Goal: Task Accomplishment & Management: Manage account settings

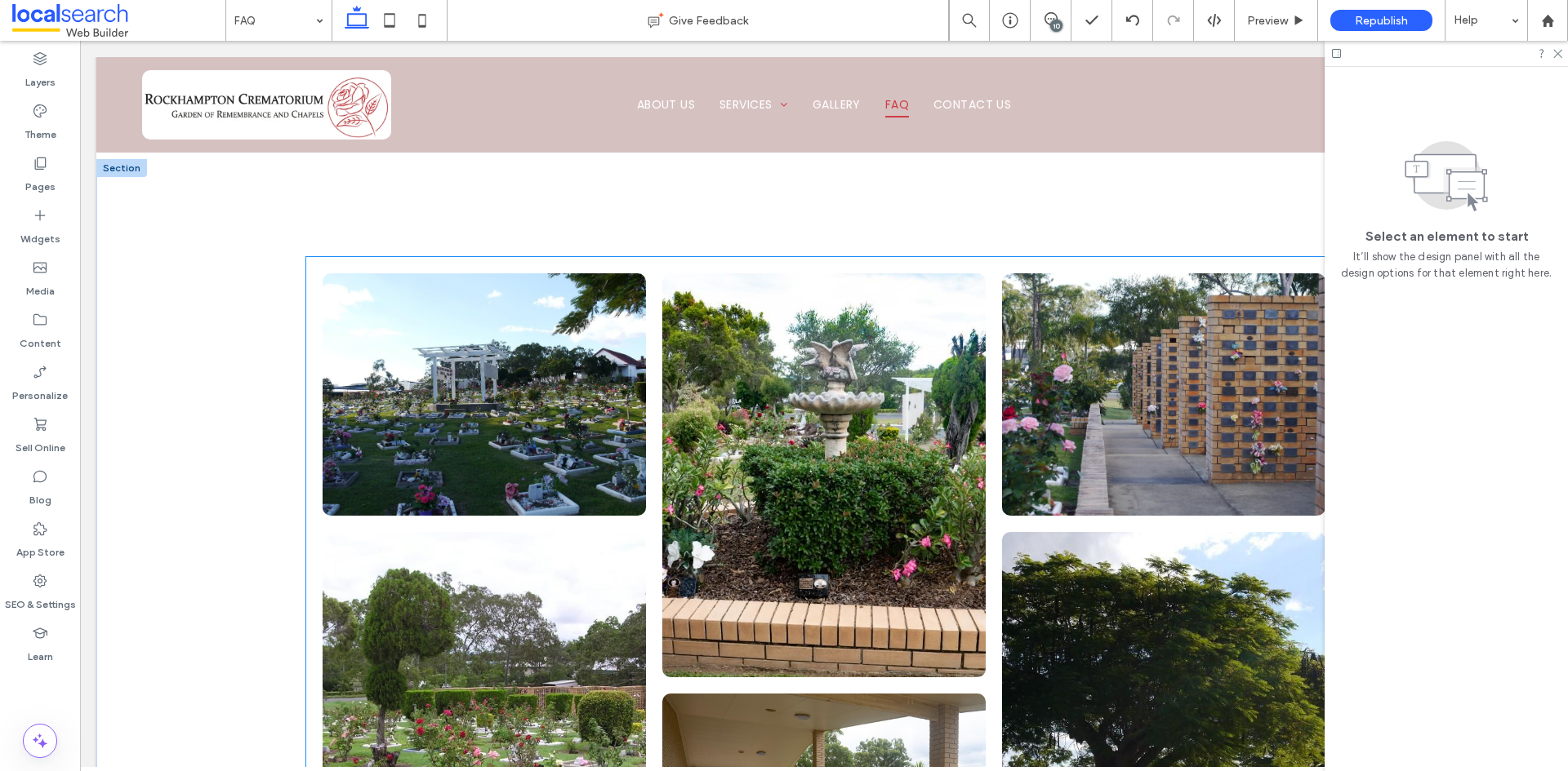
scroll to position [245, 0]
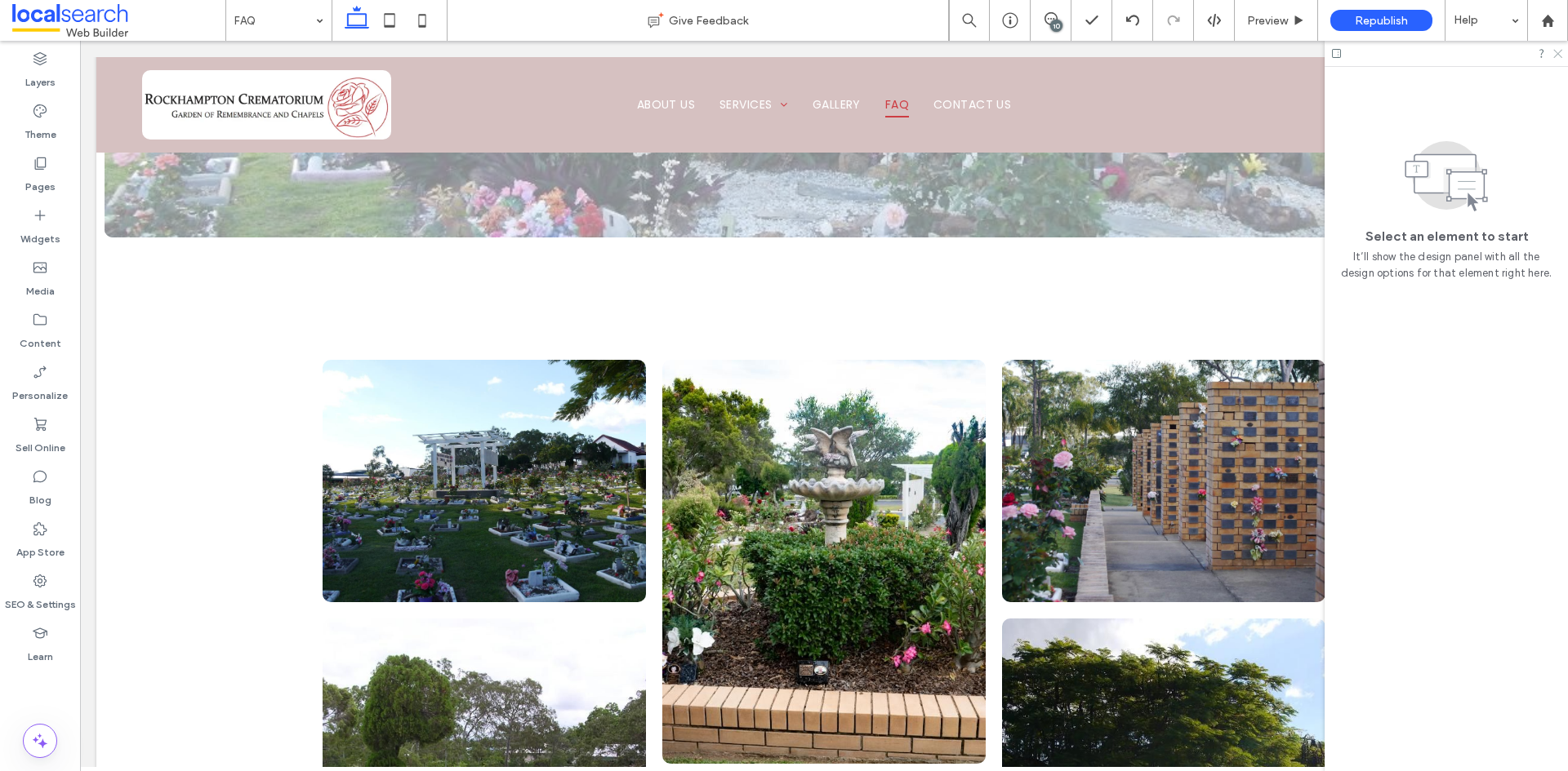
click at [1559, 54] on icon at bounding box center [1557, 53] width 10 height 10
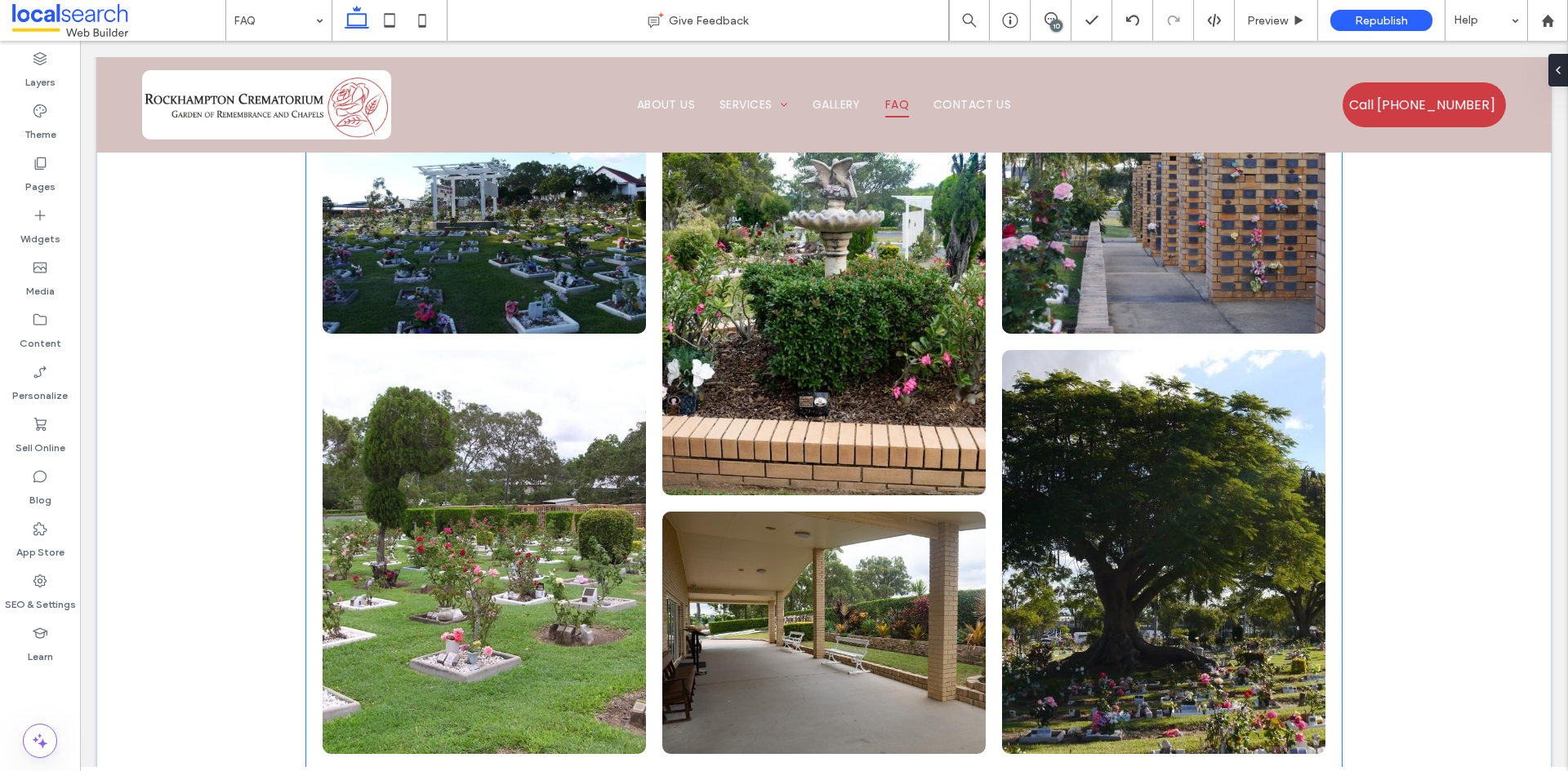
scroll to position [653, 0]
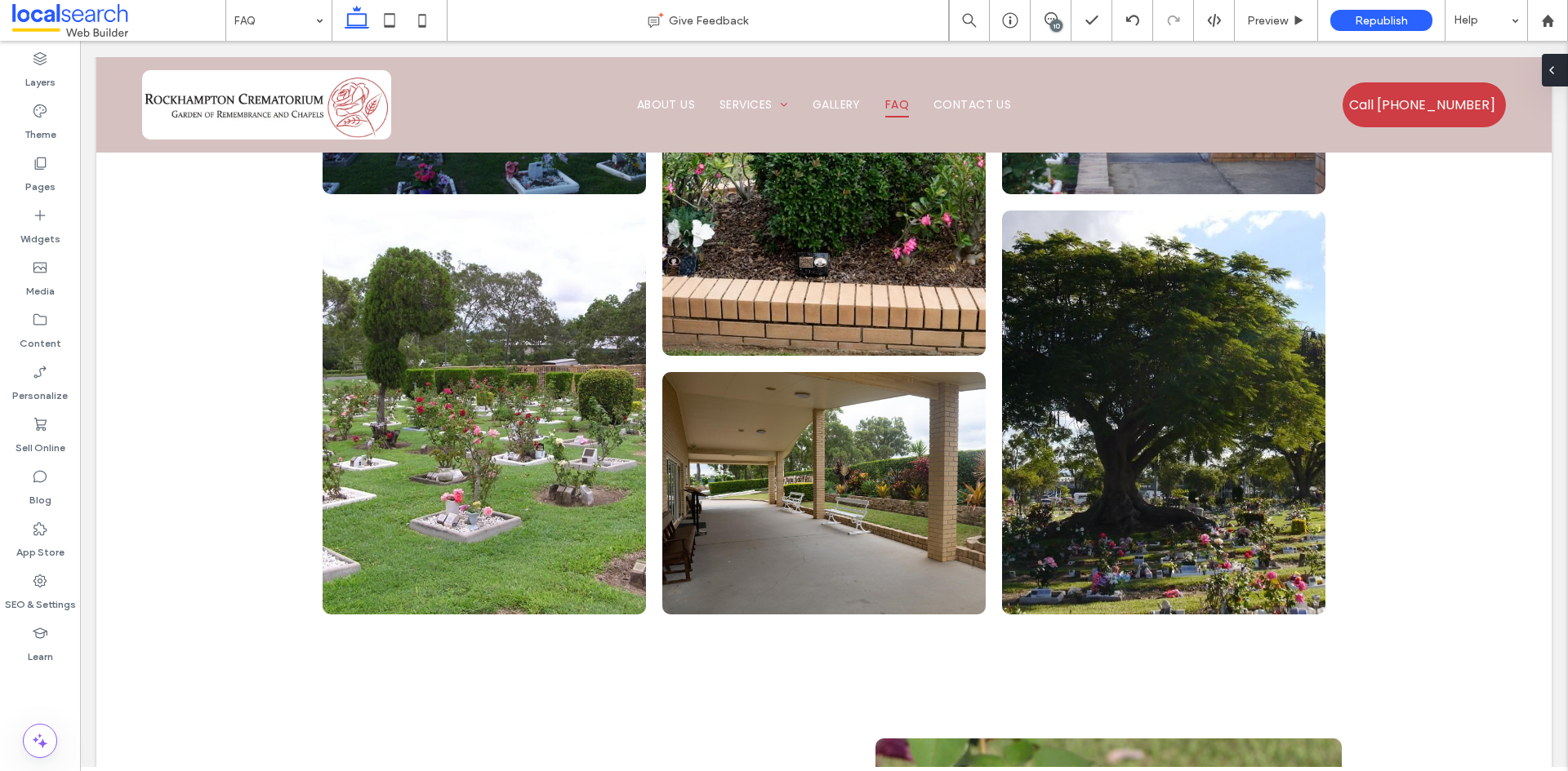
click at [1555, 77] on span at bounding box center [1552, 70] width 13 height 33
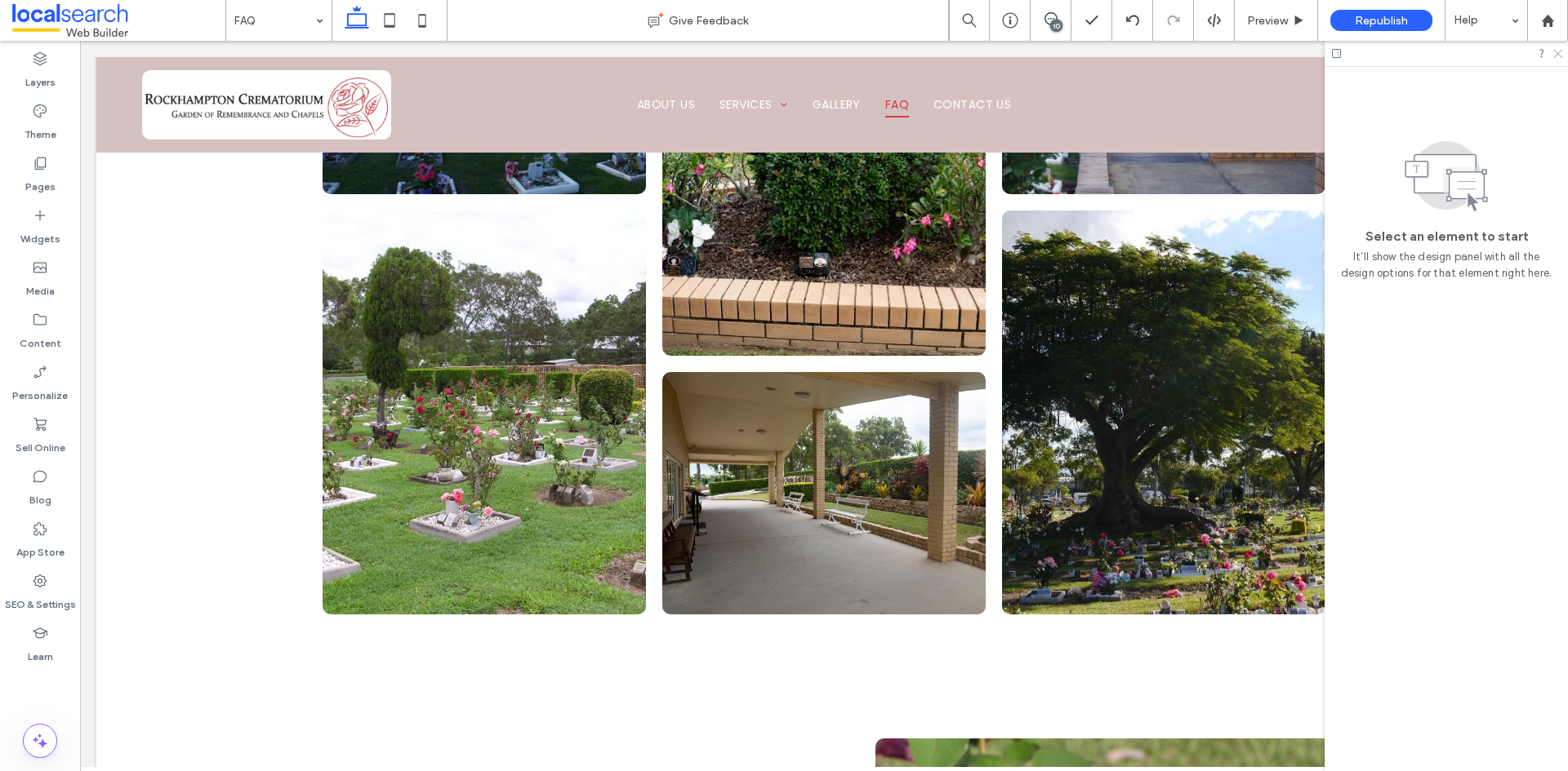
click at [1558, 56] on icon at bounding box center [1557, 53] width 10 height 10
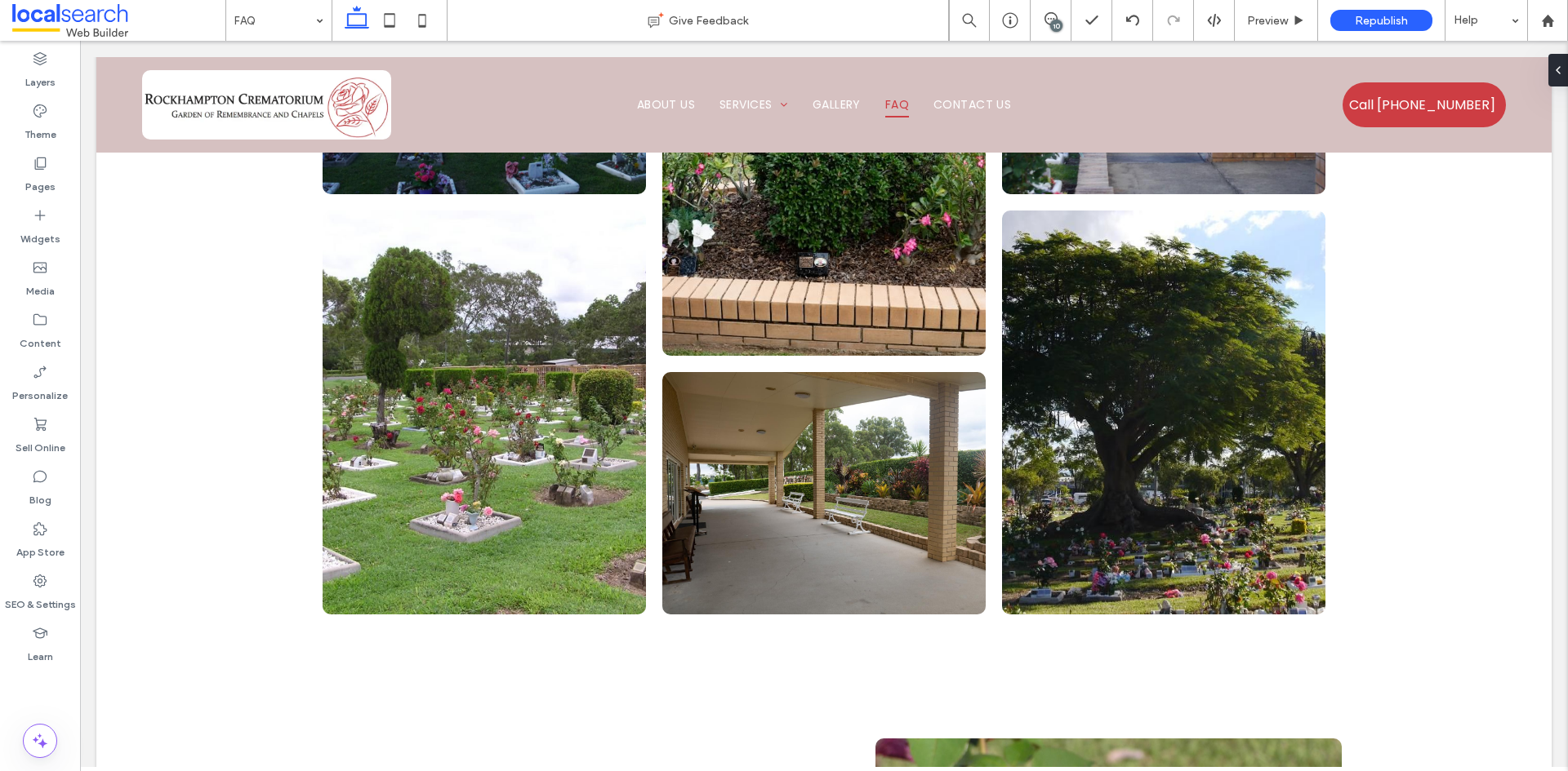
click at [1054, 22] on div "10" at bounding box center [1057, 26] width 12 height 12
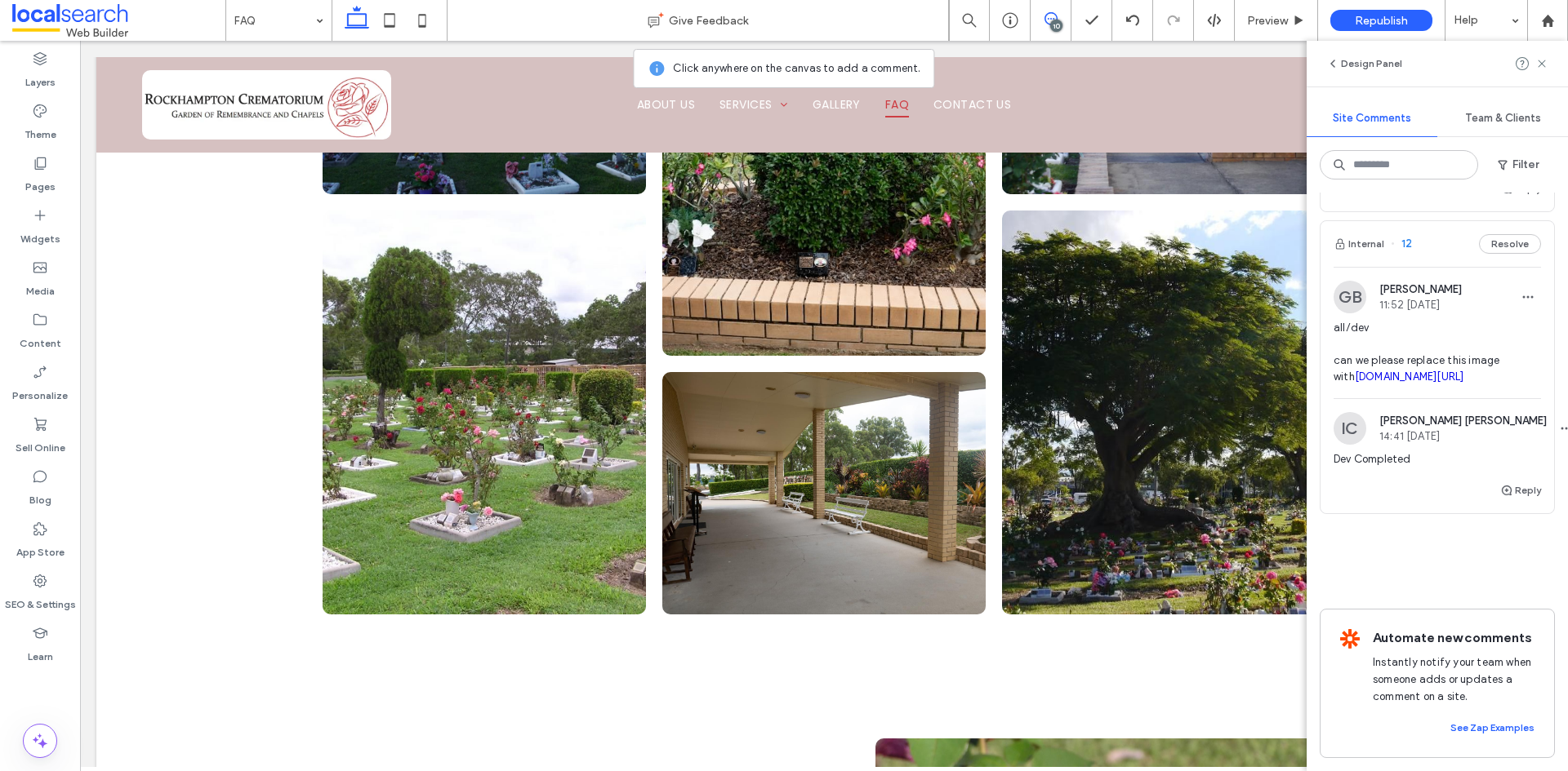
scroll to position [3353, 0]
copy span "replace this image"
drag, startPoint x: 1499, startPoint y: 310, endPoint x: 1407, endPoint y: 316, distance: 92.2
click at [1407, 320] on span "all/dev can we please replace this image with irp.cdn-website.com/1d77a6c7/dms3…" at bounding box center [1438, 353] width 207 height 66
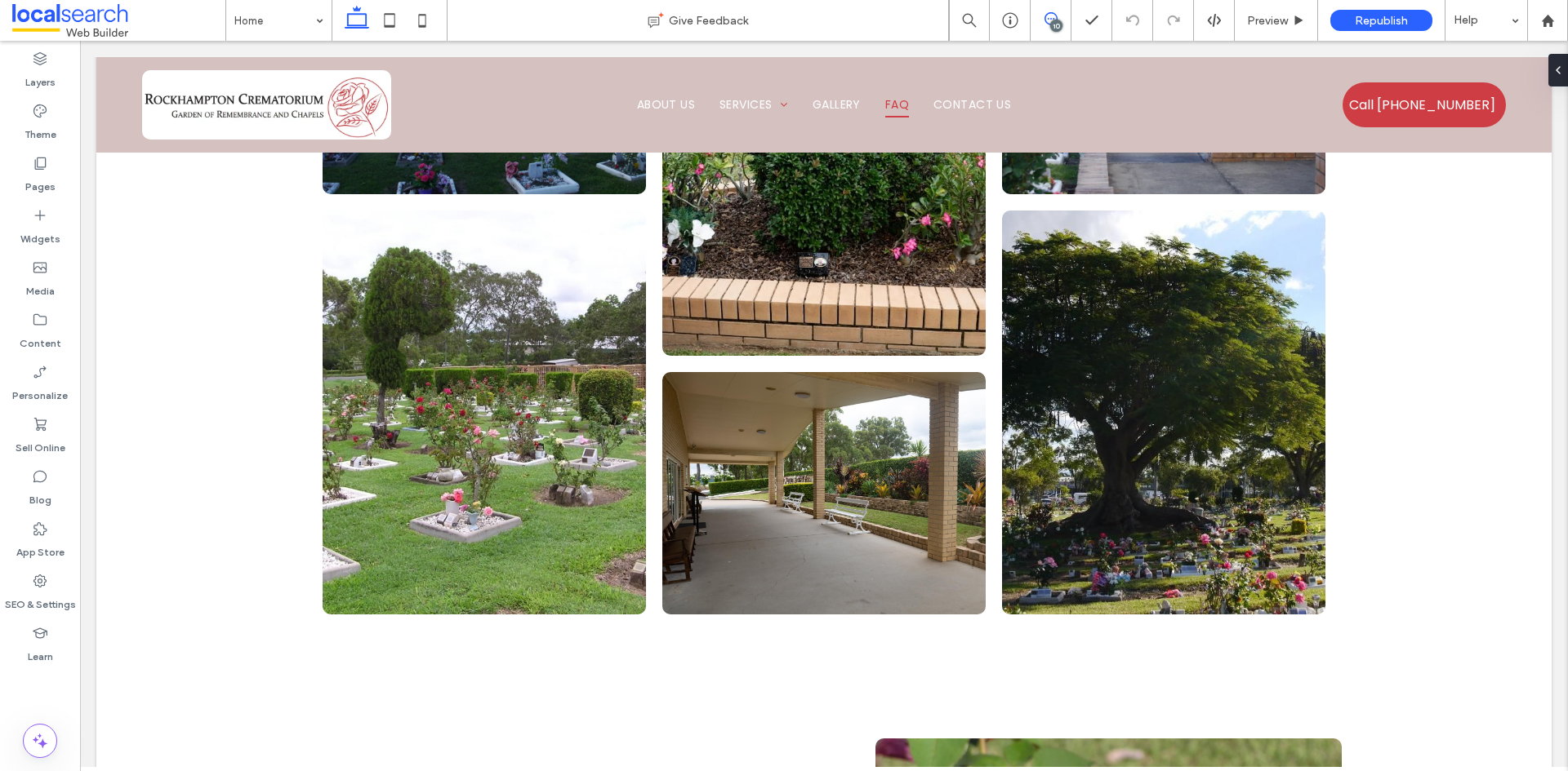
click at [1068, 23] on span at bounding box center [1051, 18] width 40 height 13
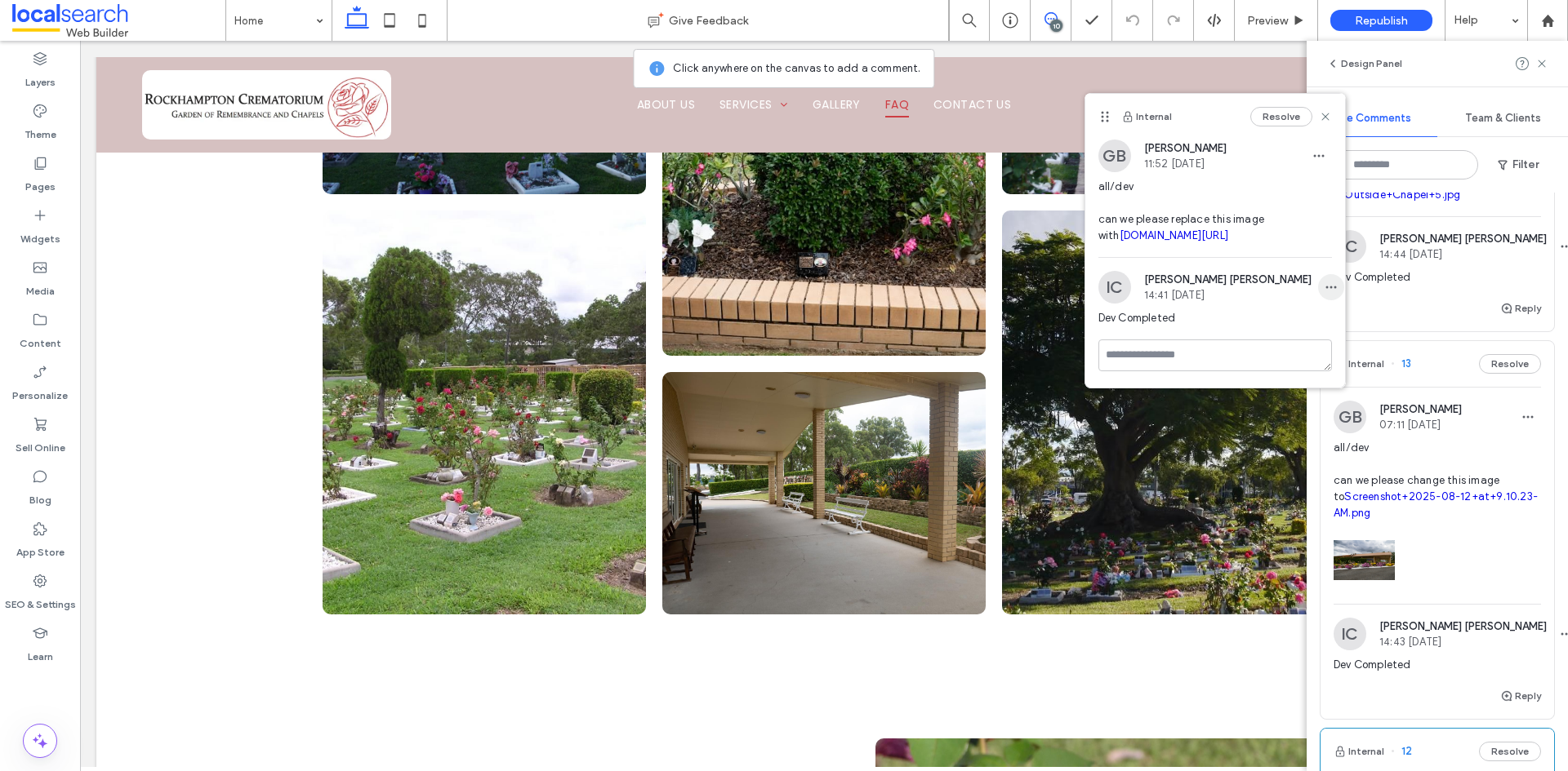
scroll to position [2694, 0]
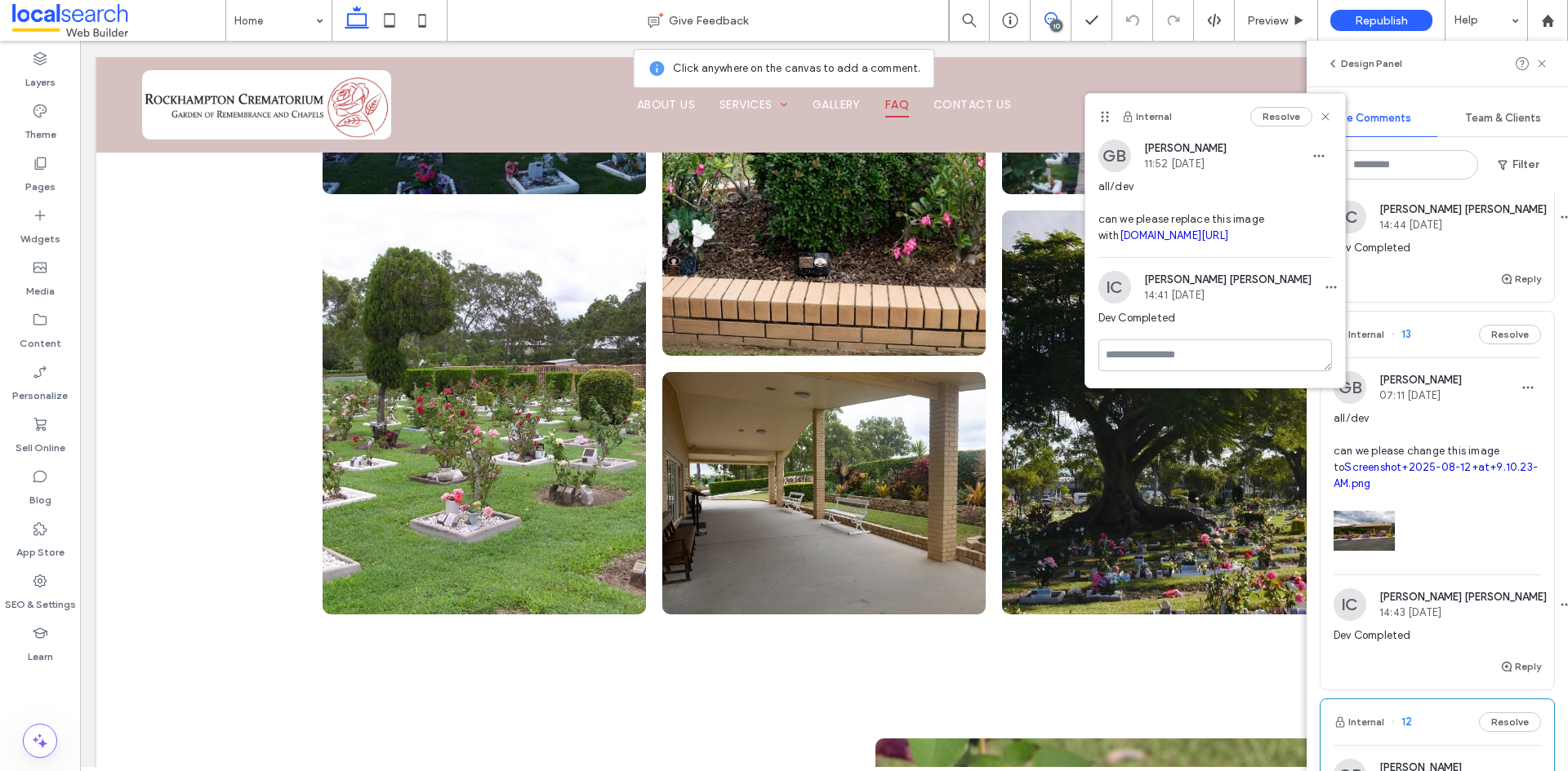
click at [1198, 236] on link "irp.cdn-website.com/1d77a6c7/dms3rep/multi/Rose+1.JPG" at bounding box center [1174, 236] width 110 height 12
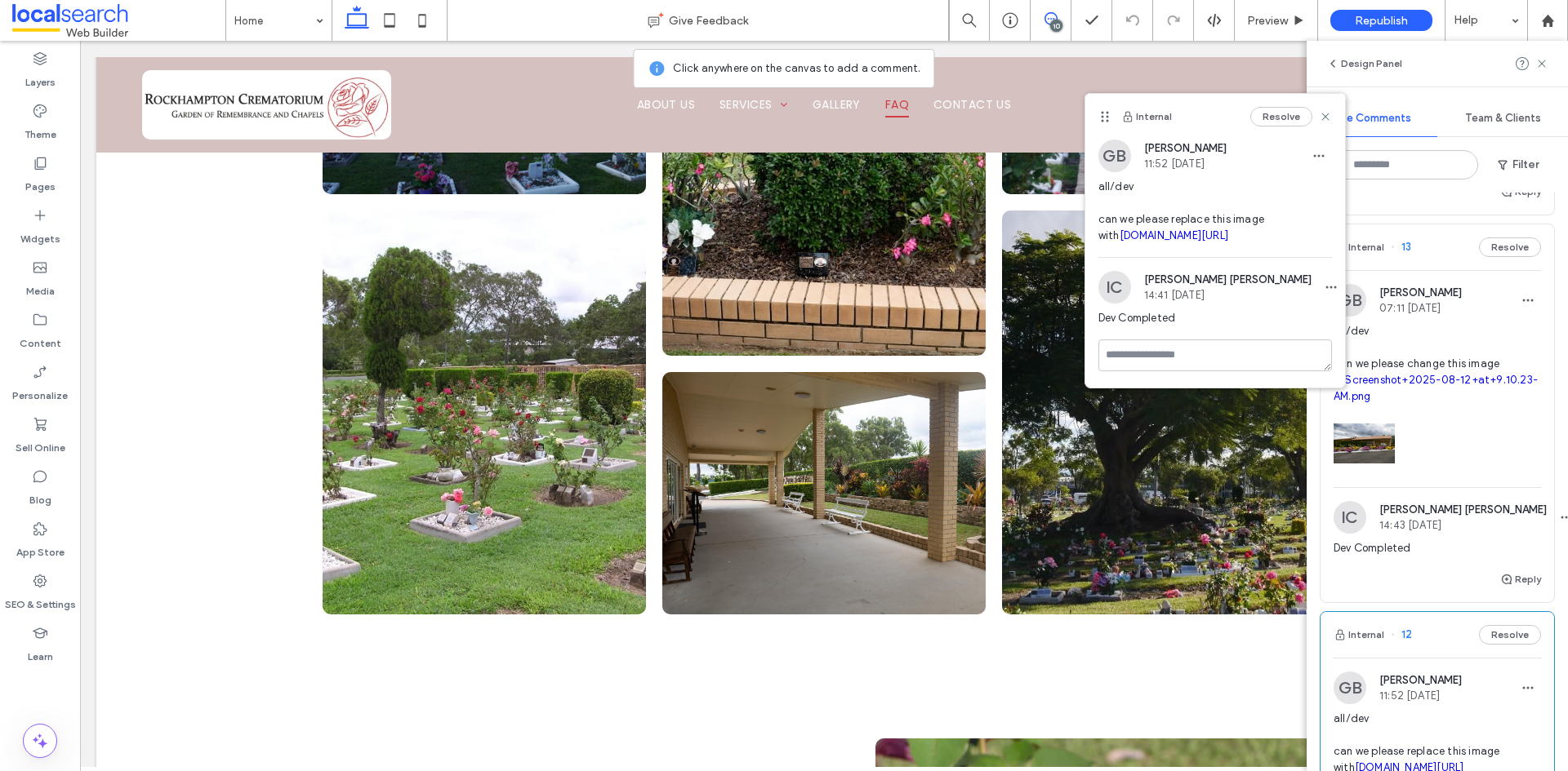
scroll to position [2775, 0]
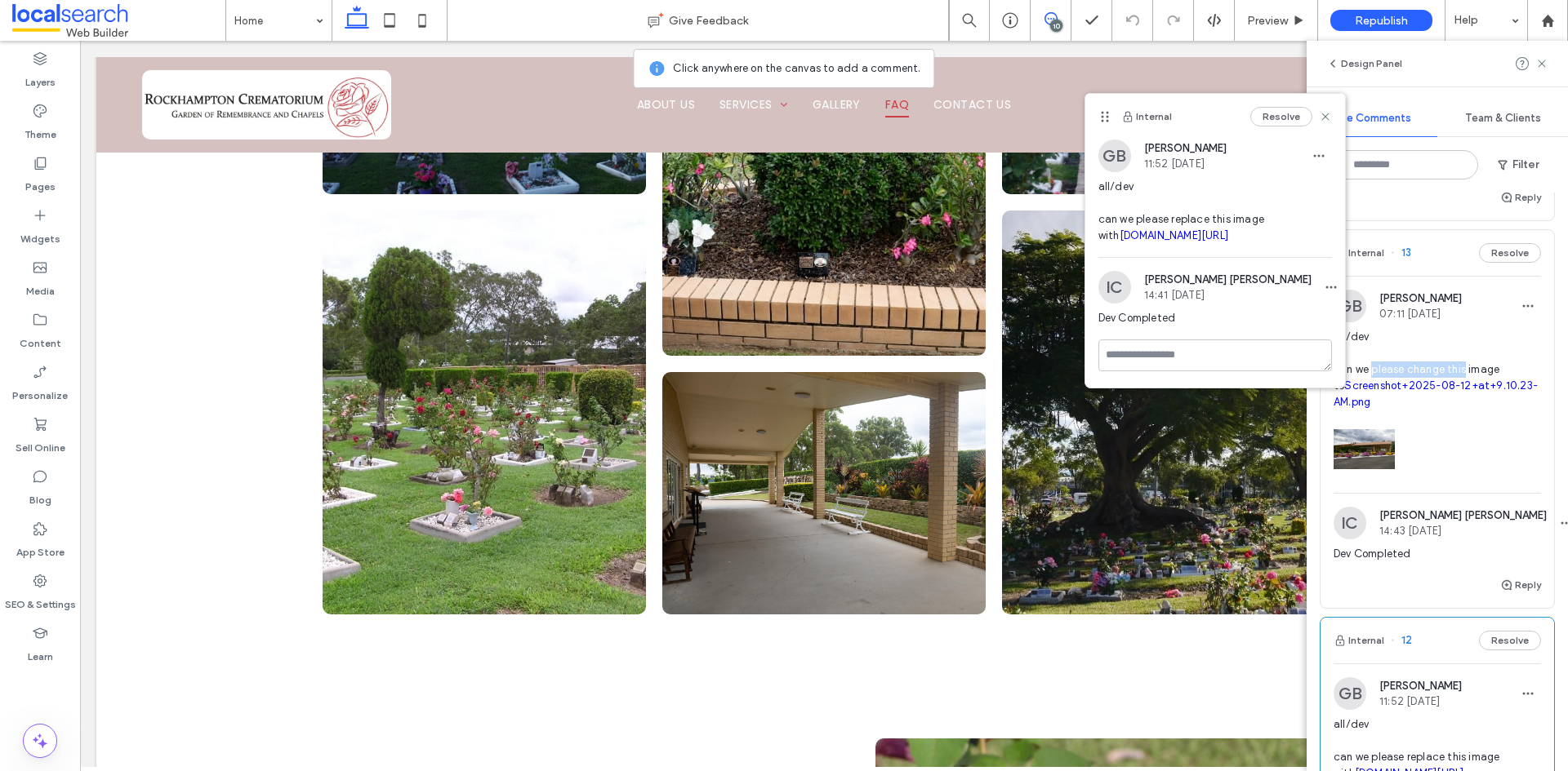
copy span "please change this"
drag, startPoint x: 1456, startPoint y: 496, endPoint x: 1374, endPoint y: 504, distance: 82.4
click at [1374, 410] on span "all/dev can we please change this image to Screenshot+2025-08-12+at+9.10.23-AM.…" at bounding box center [1438, 370] width 207 height 82
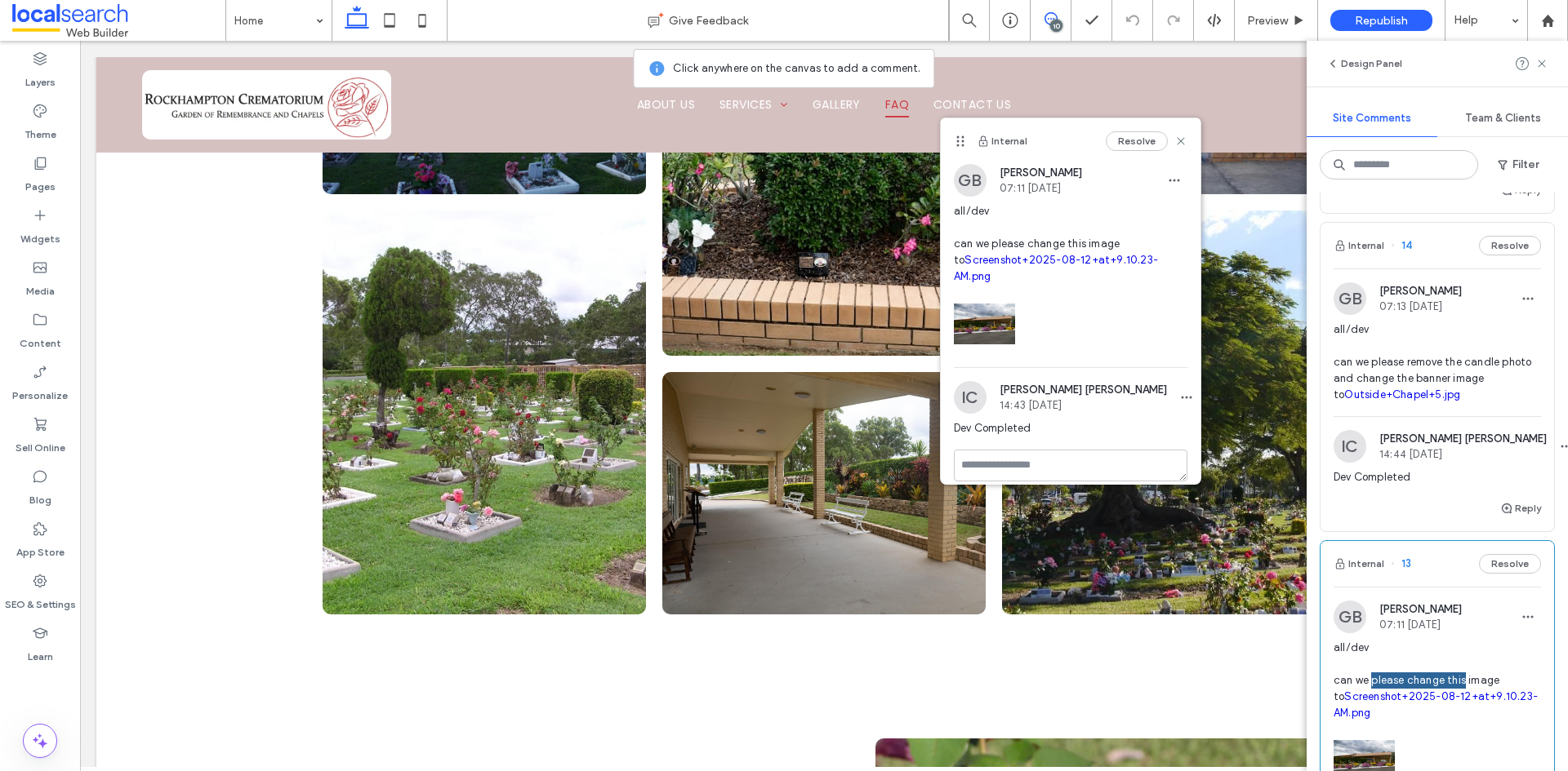
scroll to position [2449, 0]
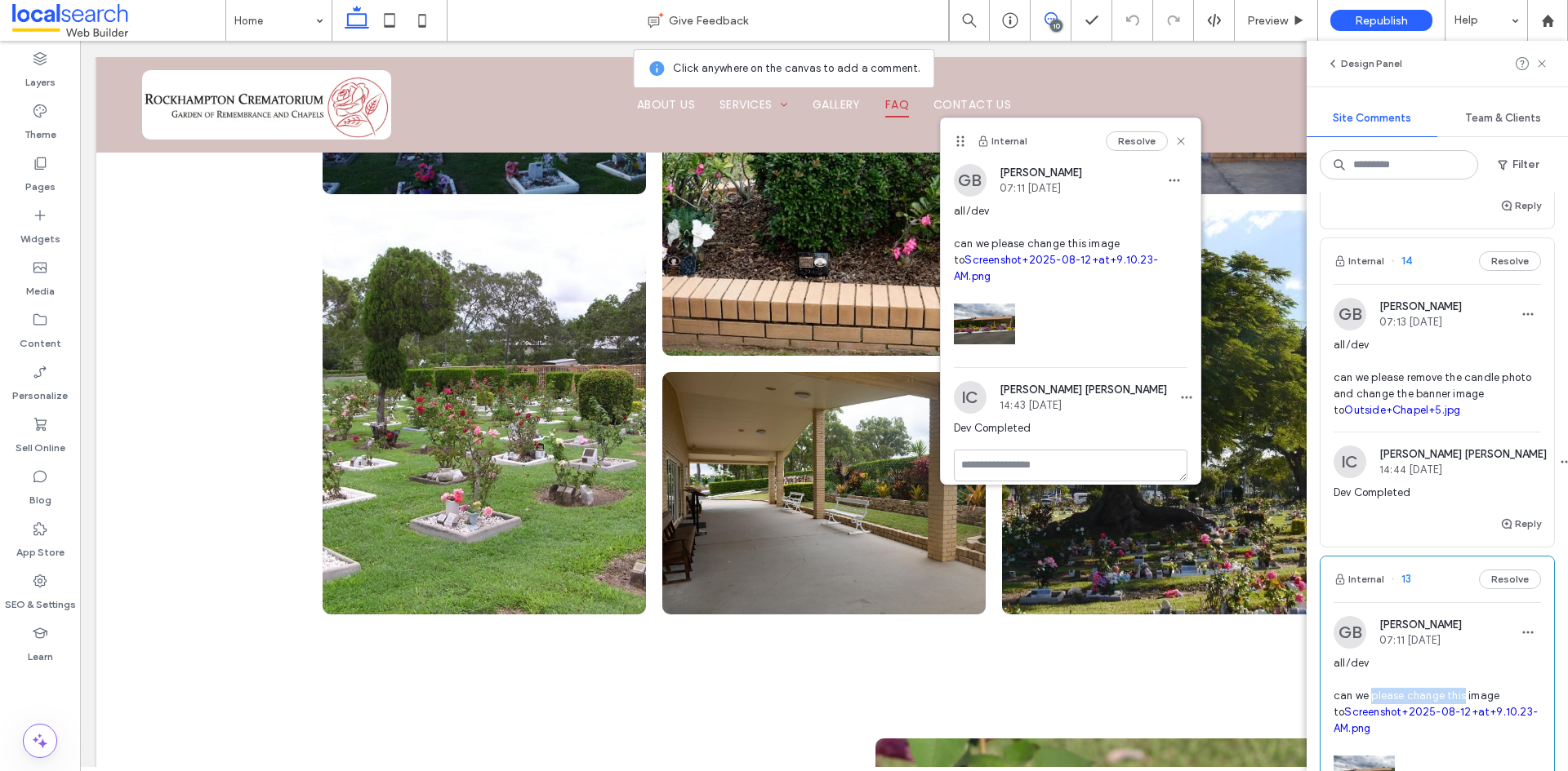
click at [1442, 419] on span "all/dev can we please remove the candle photo and change the banner image to Ou…" at bounding box center [1438, 377] width 207 height 82
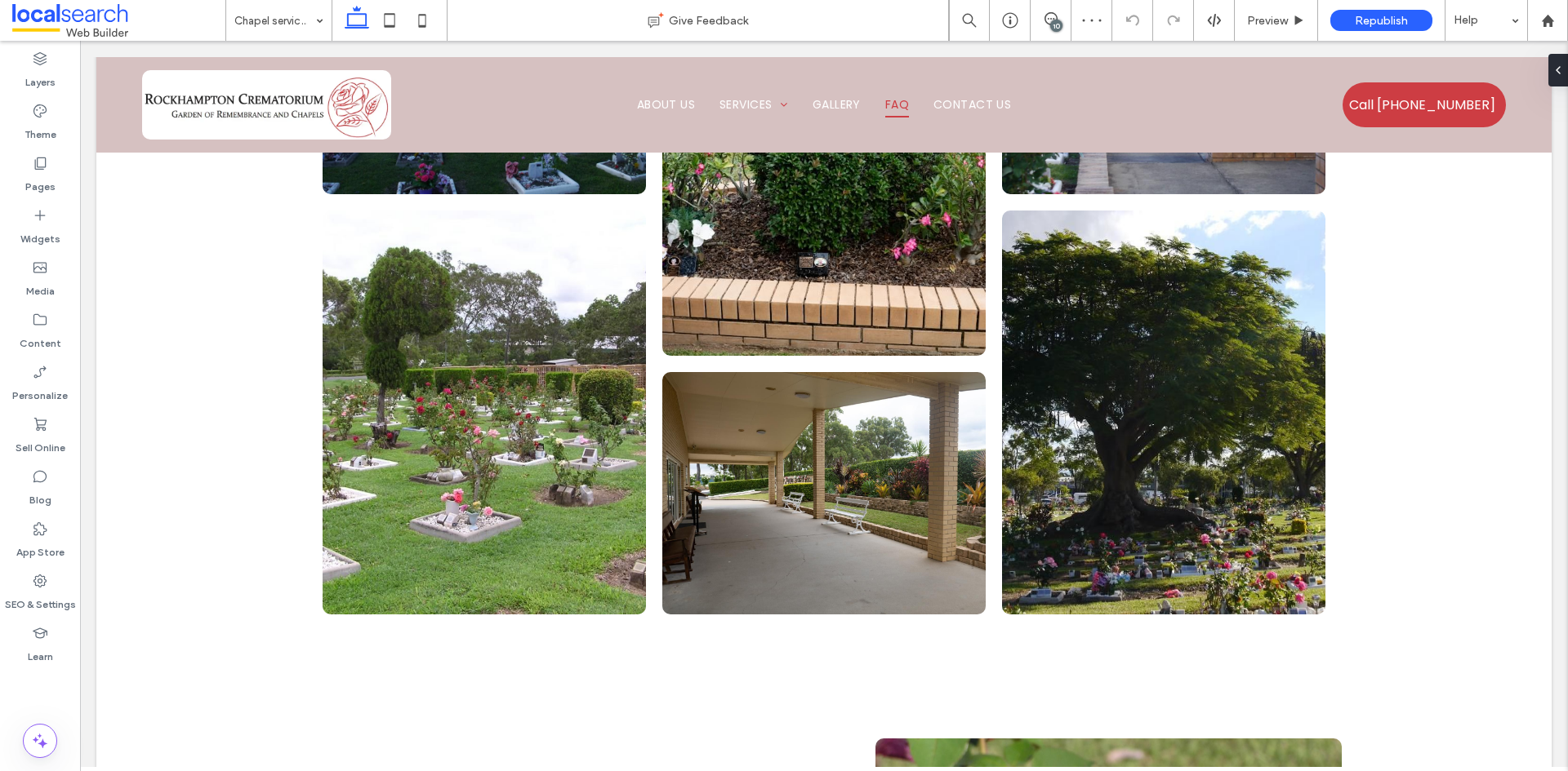
click at [1057, 22] on div "10" at bounding box center [1057, 26] width 12 height 12
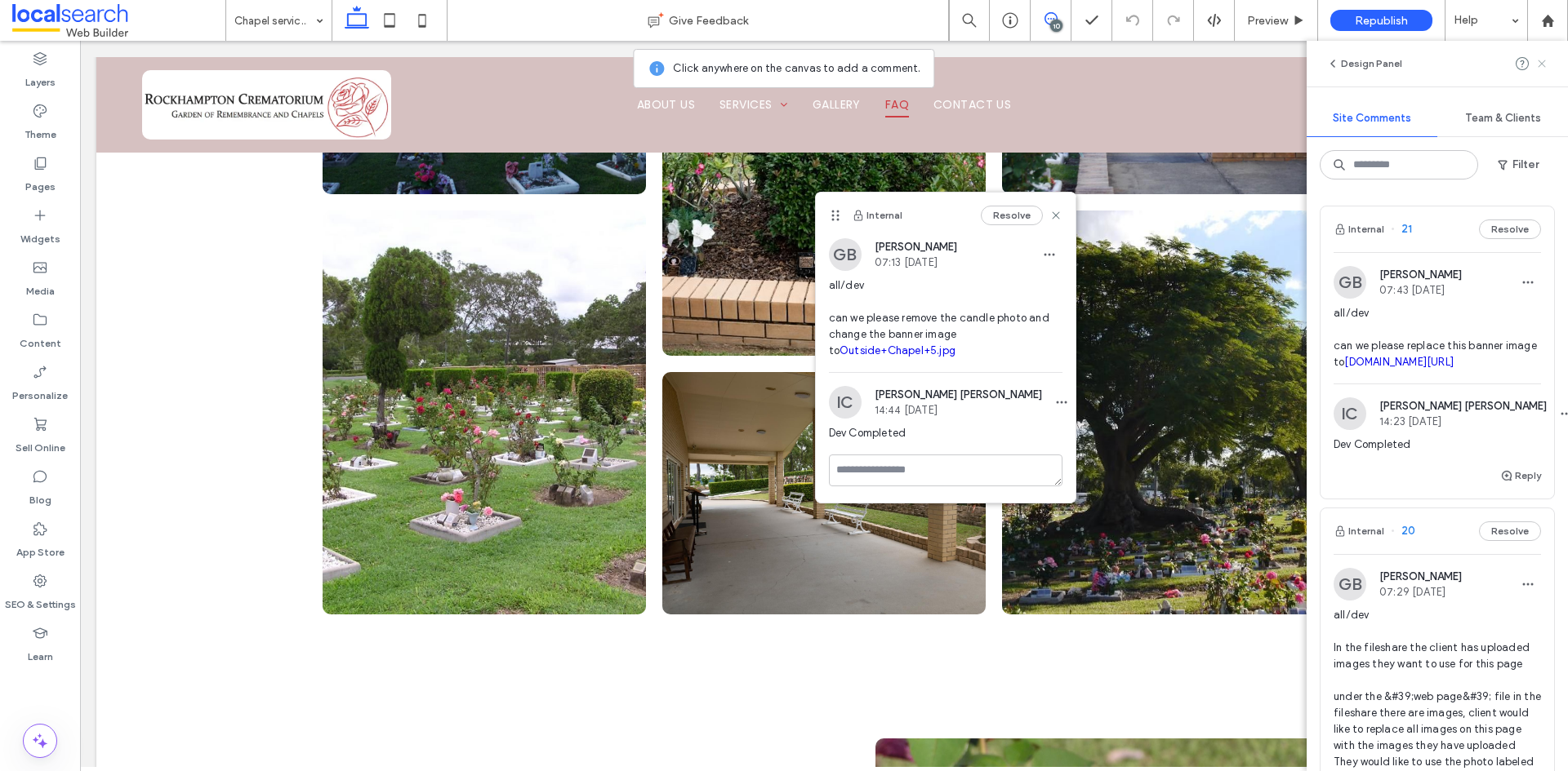
click at [1539, 61] on use at bounding box center [1541, 63] width 8 height 8
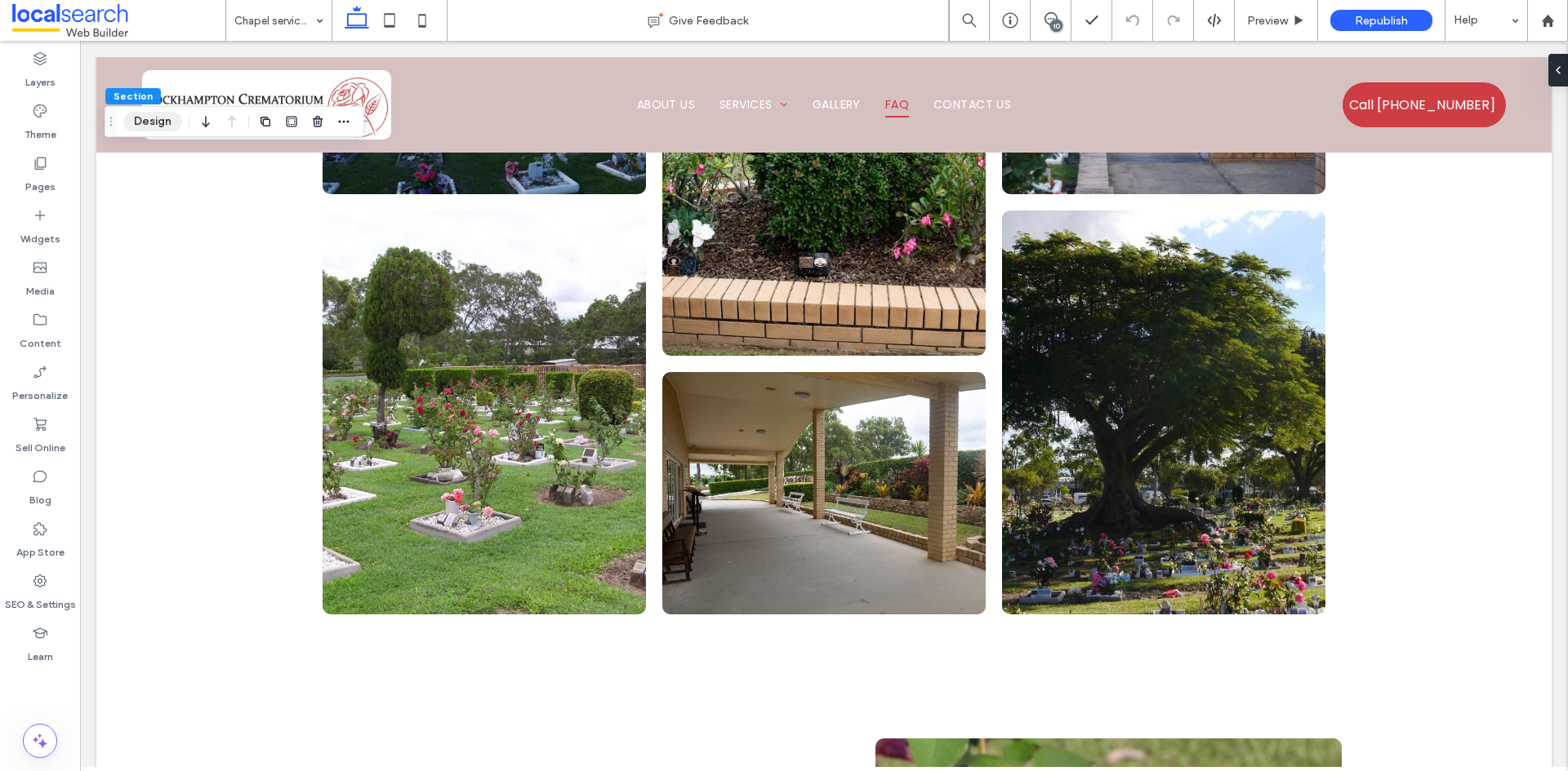
click at [137, 117] on button "Design" at bounding box center [153, 122] width 59 height 20
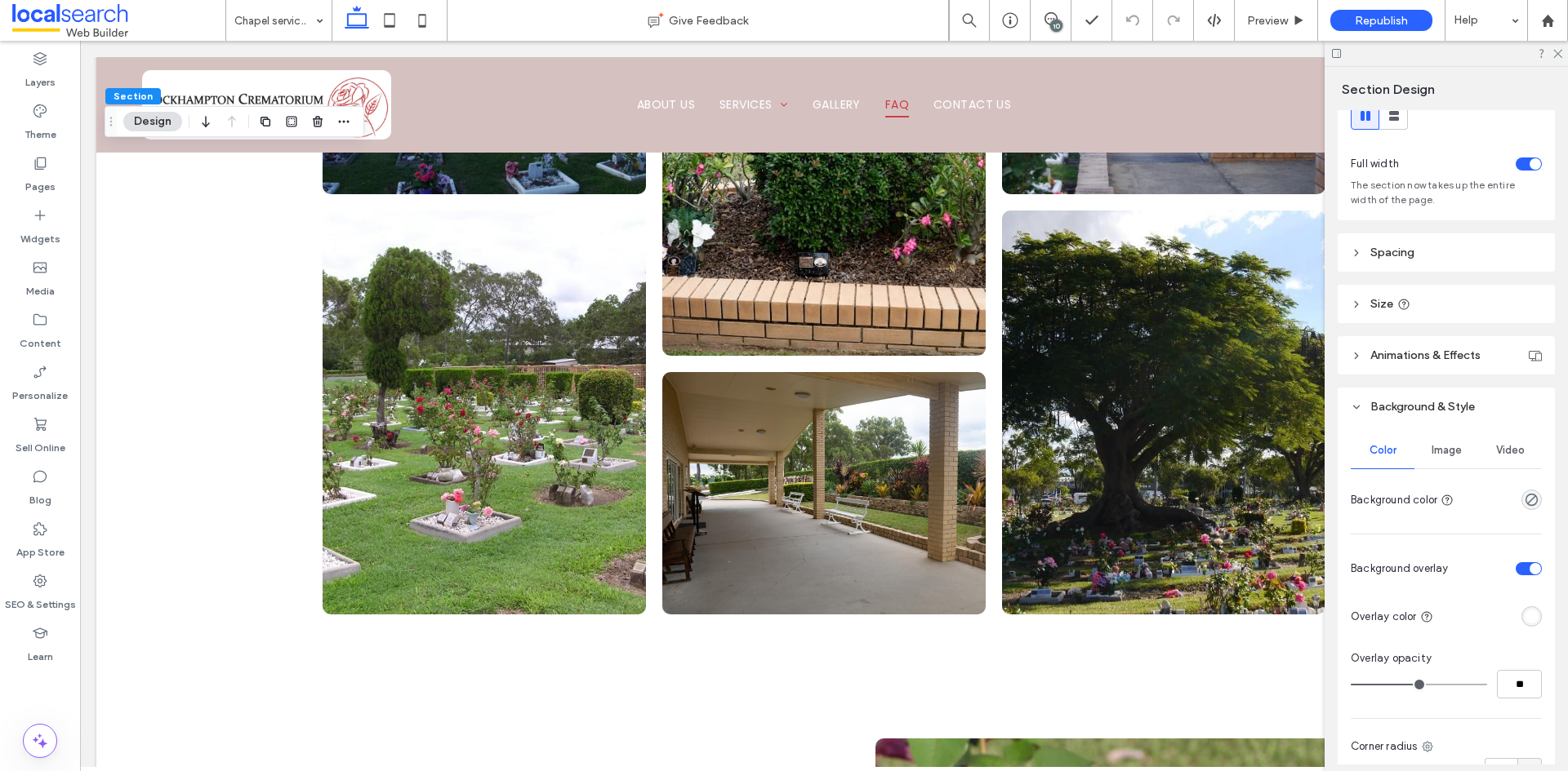
scroll to position [82, 0]
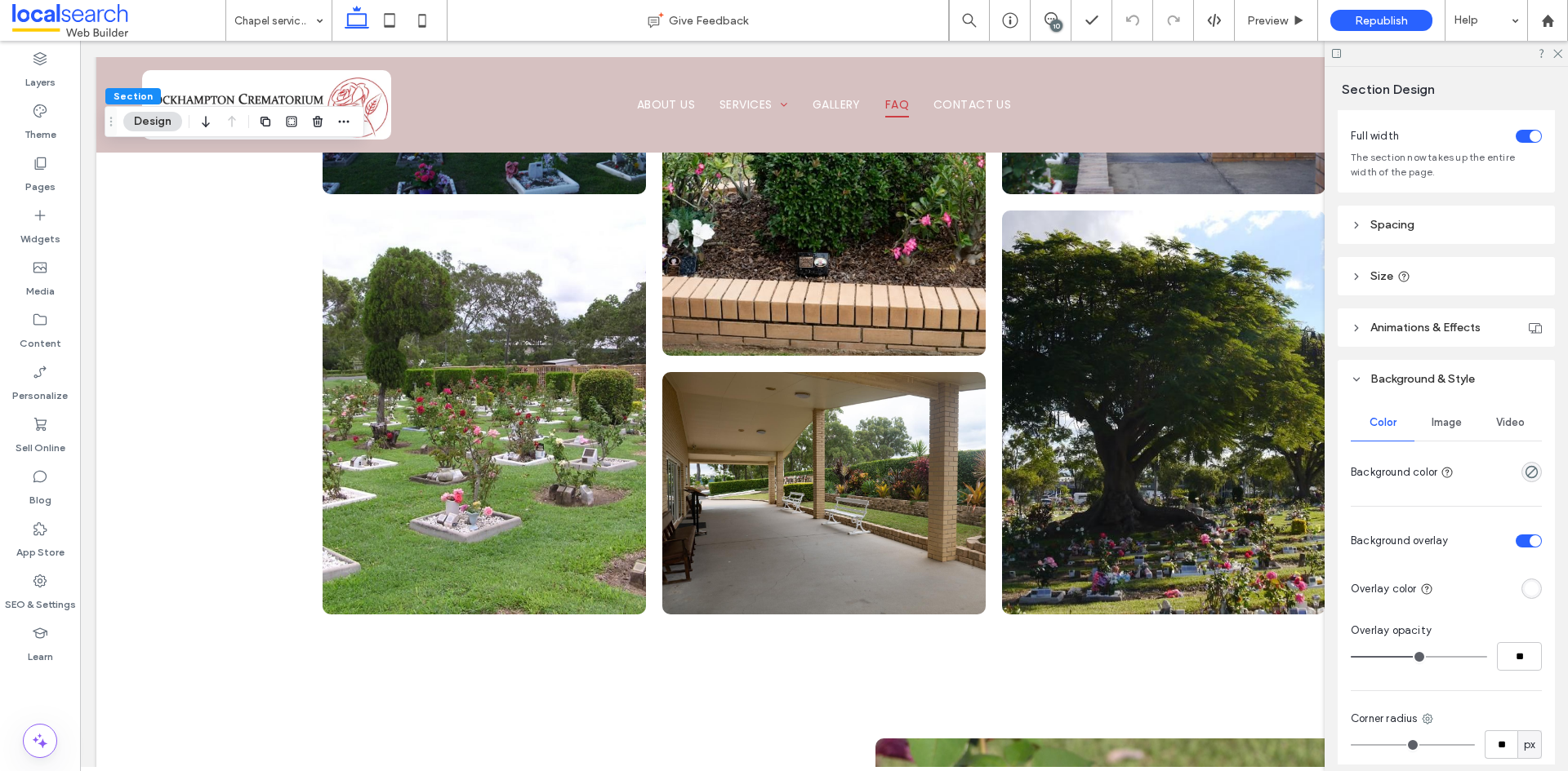
click at [1451, 431] on div "Image" at bounding box center [1446, 423] width 64 height 36
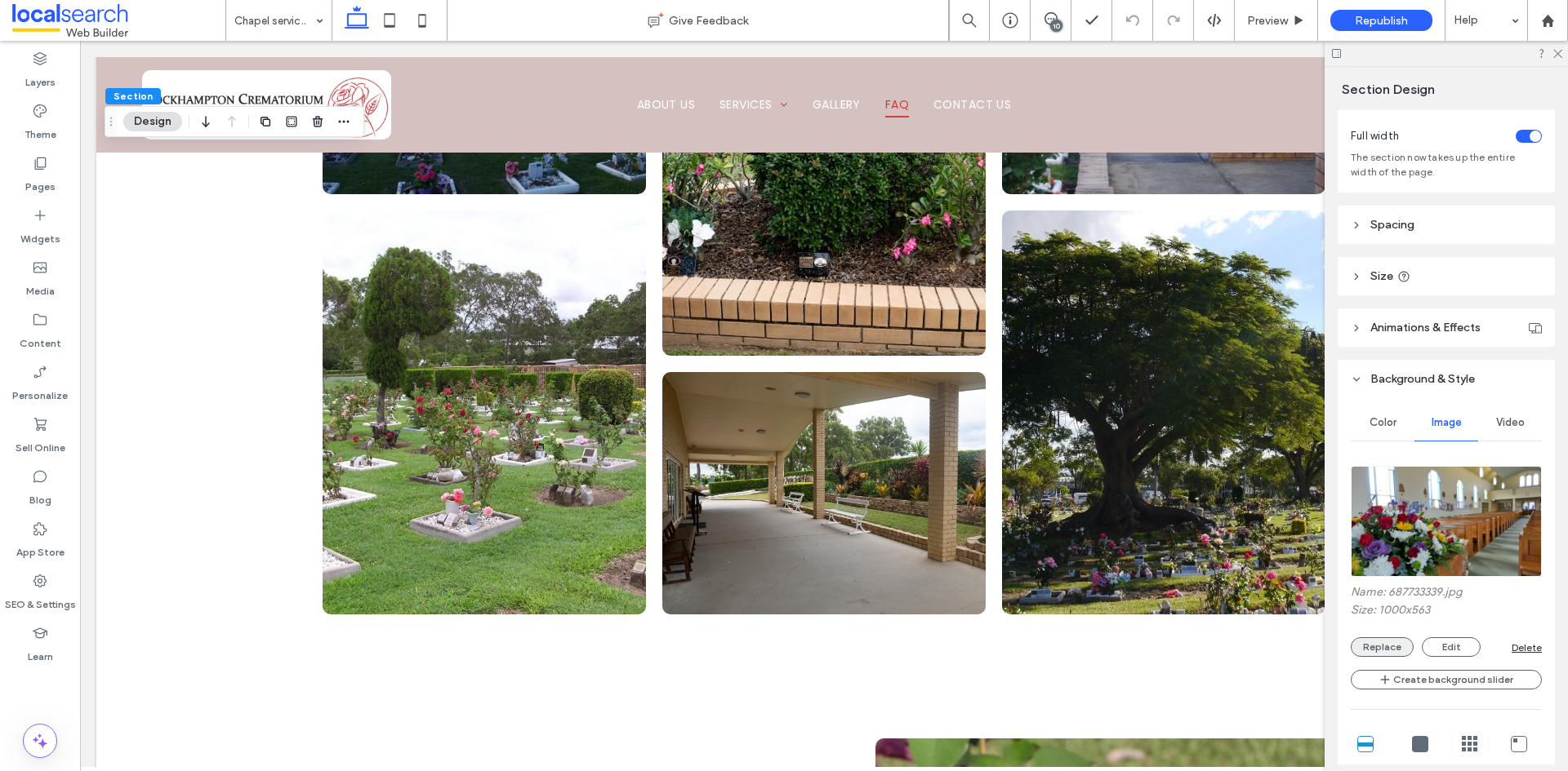
click at [1394, 638] on button "Replace" at bounding box center [1382, 647] width 63 height 20
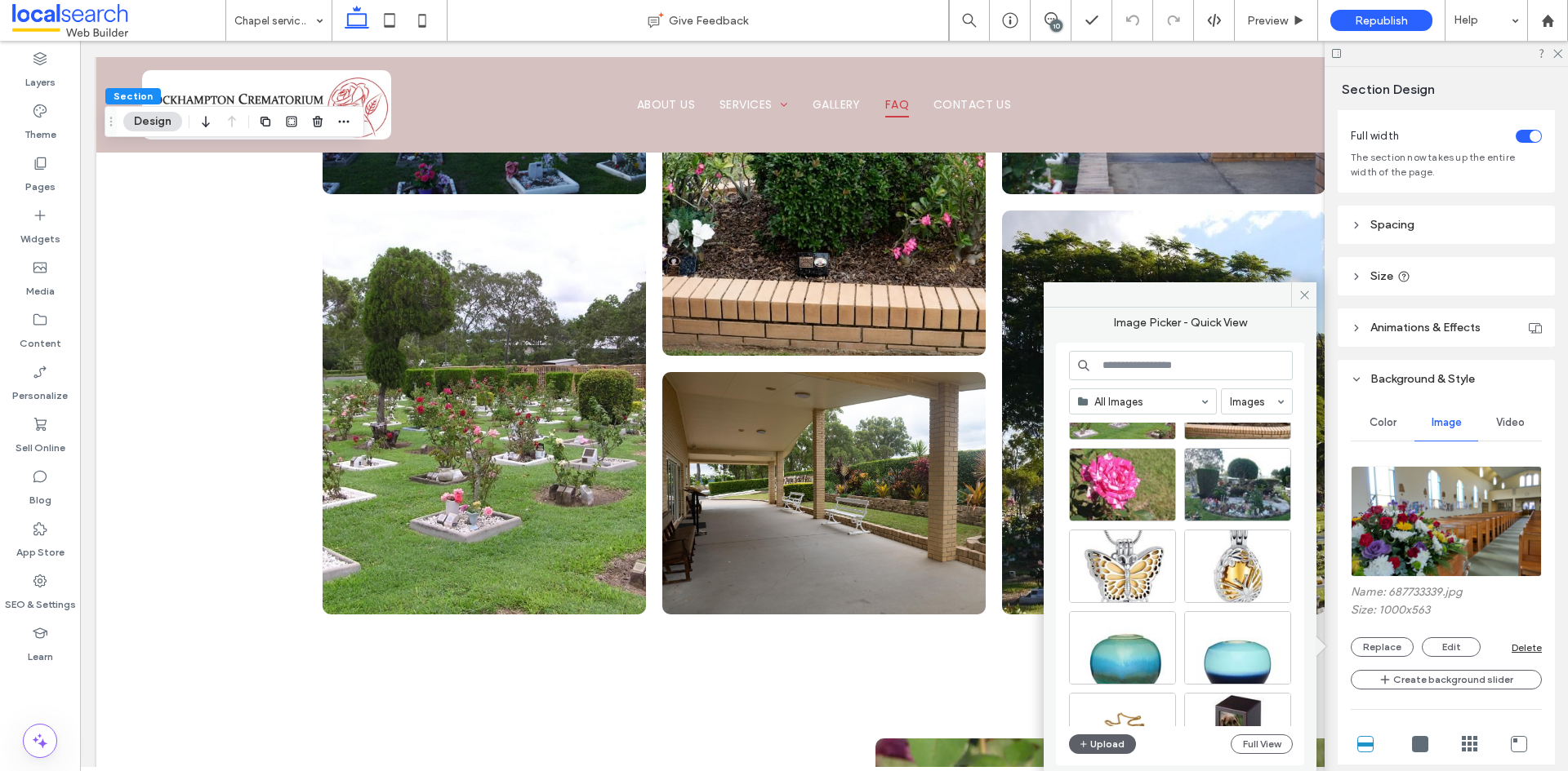
scroll to position [326, 0]
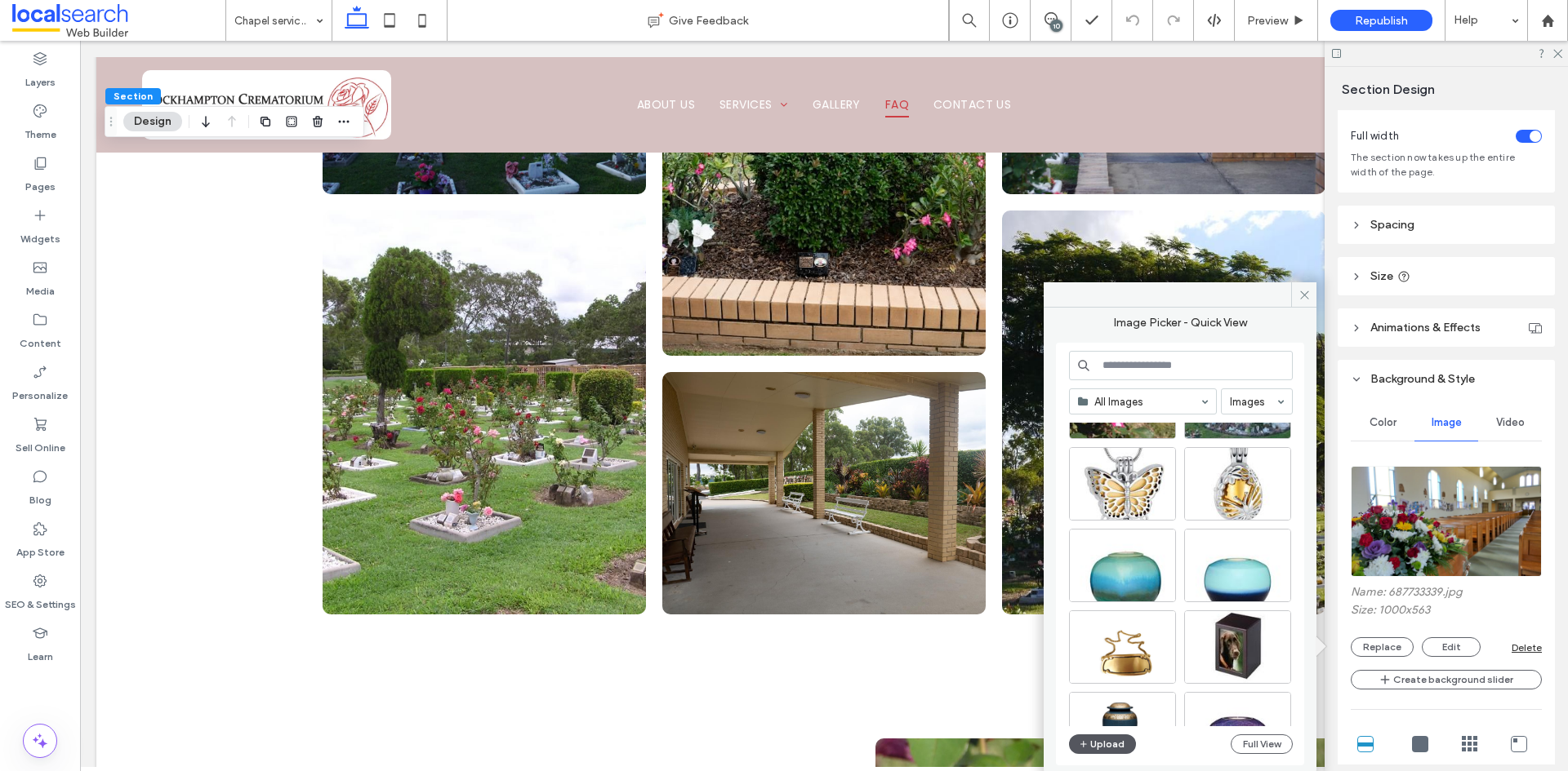
click at [1082, 747] on icon "button" at bounding box center [1083, 744] width 10 height 13
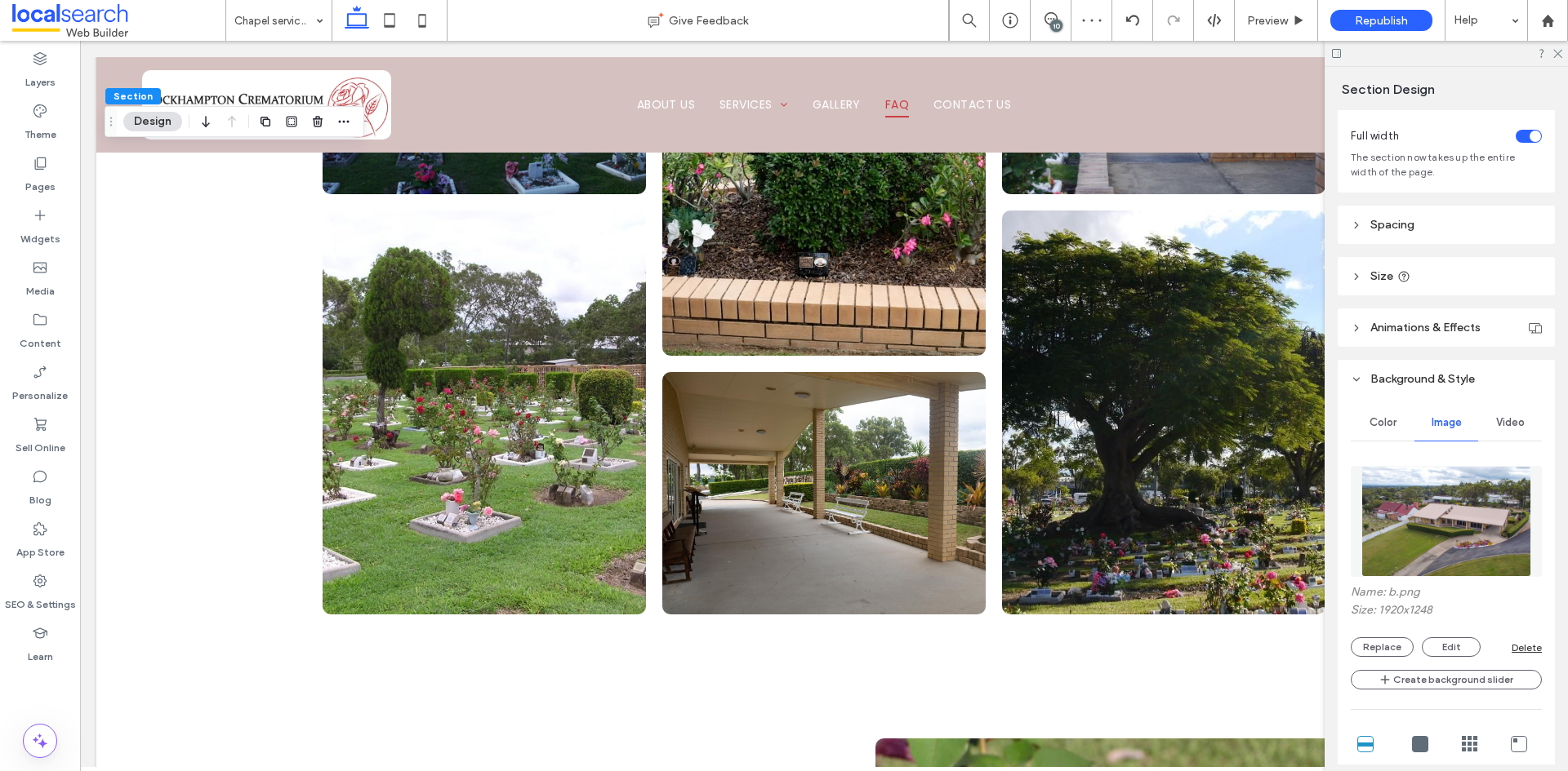
click at [1551, 53] on div at bounding box center [1446, 53] width 244 height 25
click at [1051, 19] on use at bounding box center [1051, 18] width 13 height 13
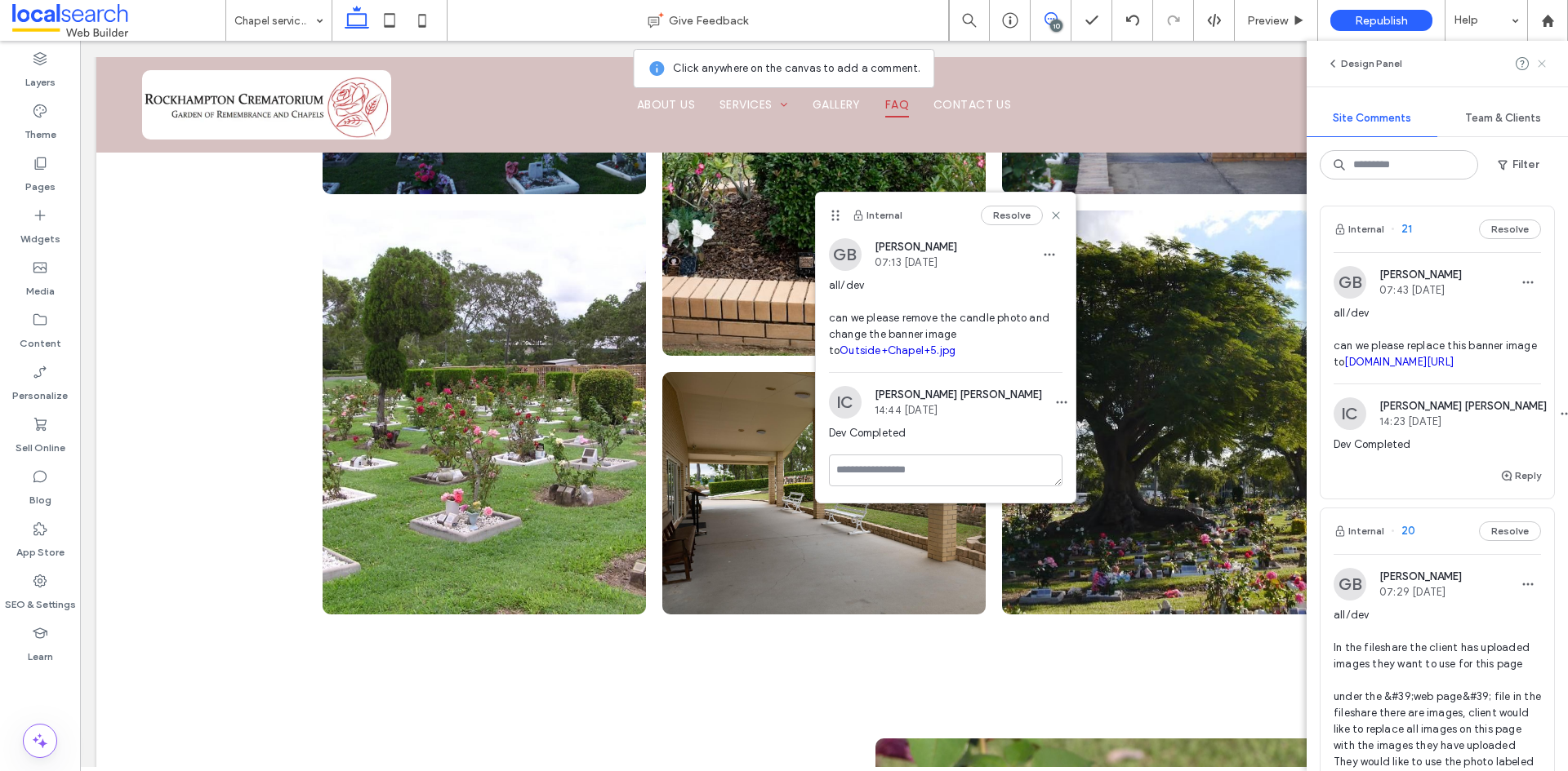
click at [1546, 62] on icon at bounding box center [1541, 63] width 13 height 13
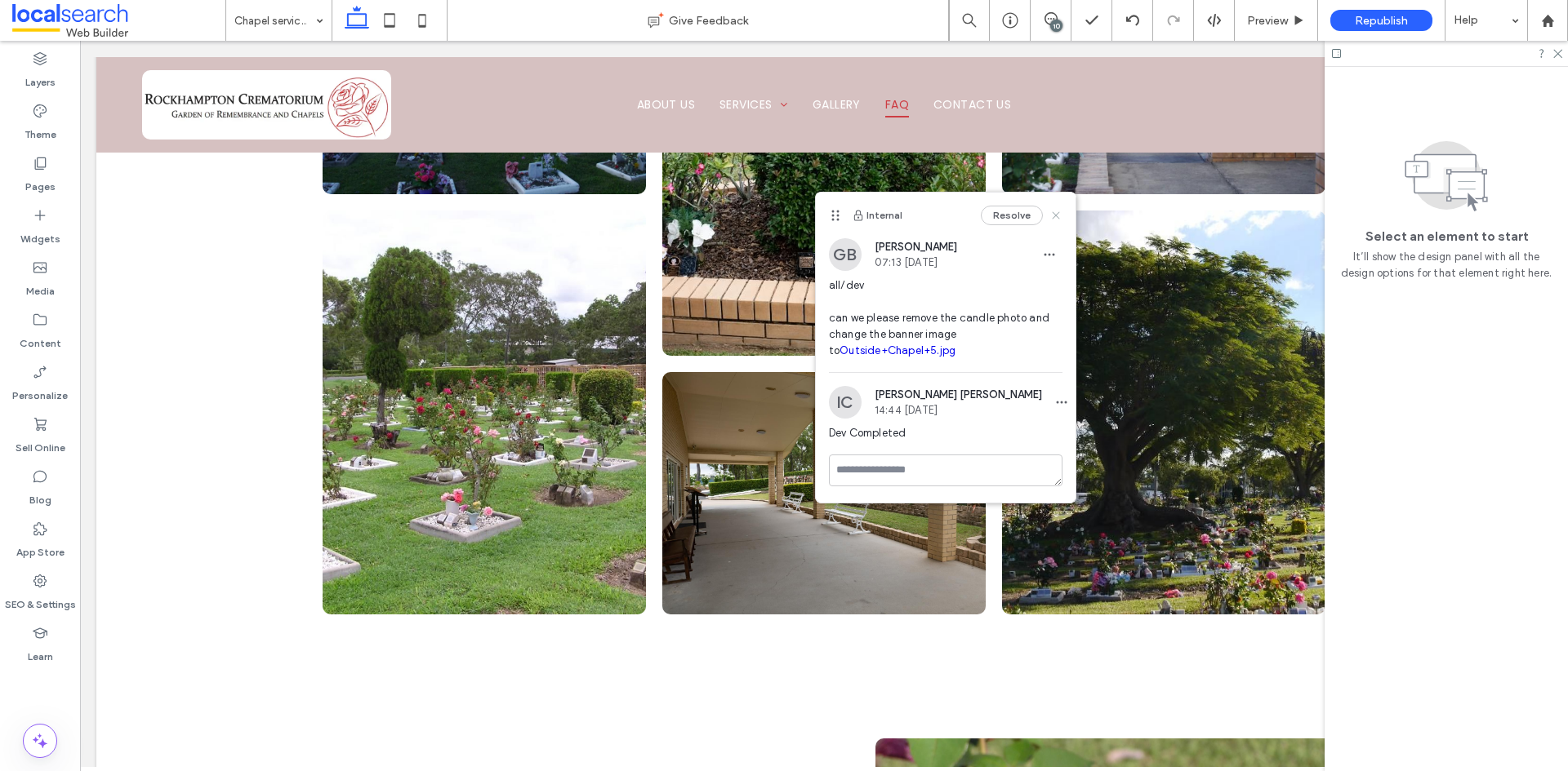
click at [1057, 218] on icon at bounding box center [1056, 215] width 13 height 13
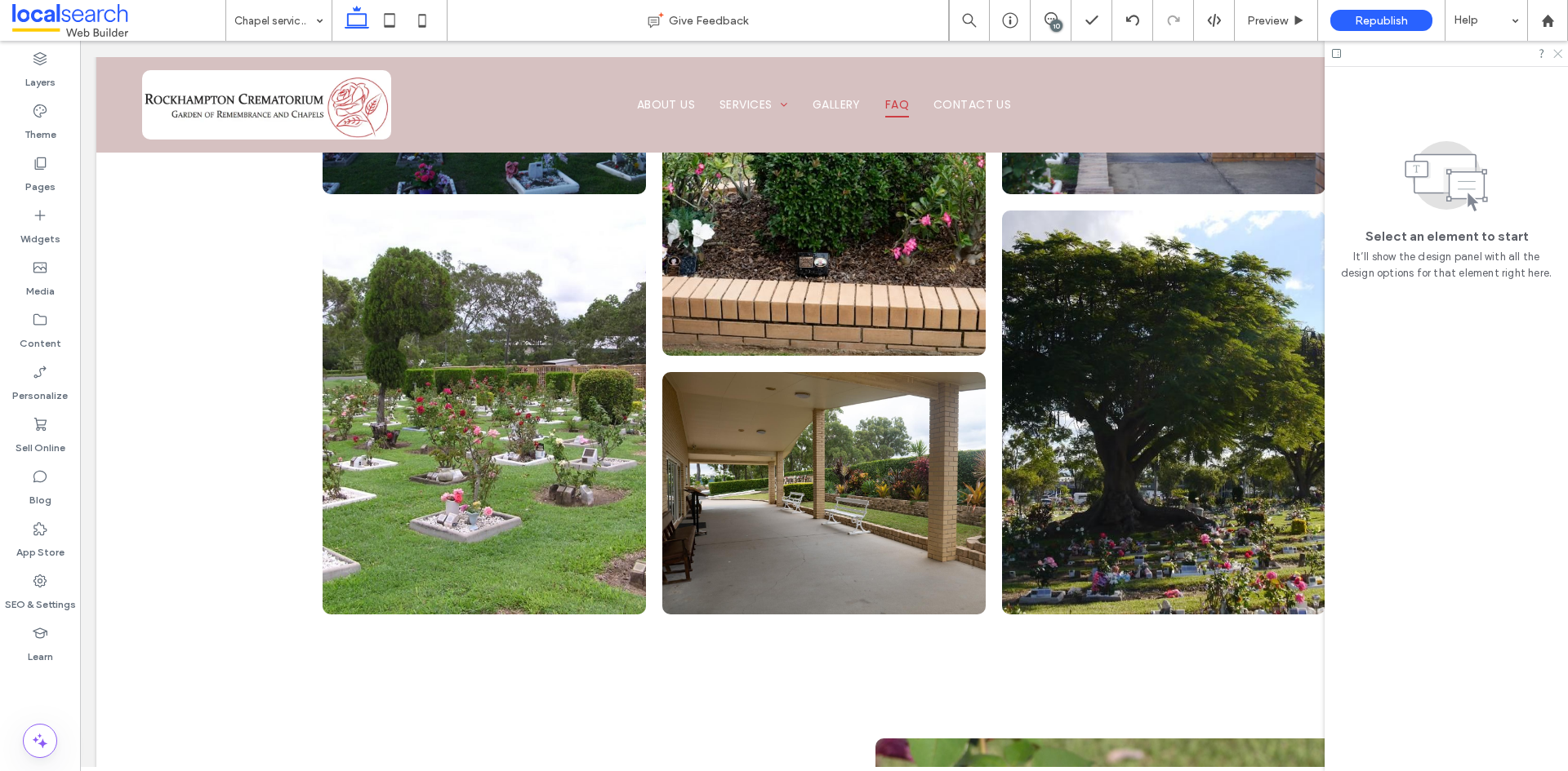
click at [1558, 54] on use at bounding box center [1558, 54] width 9 height 9
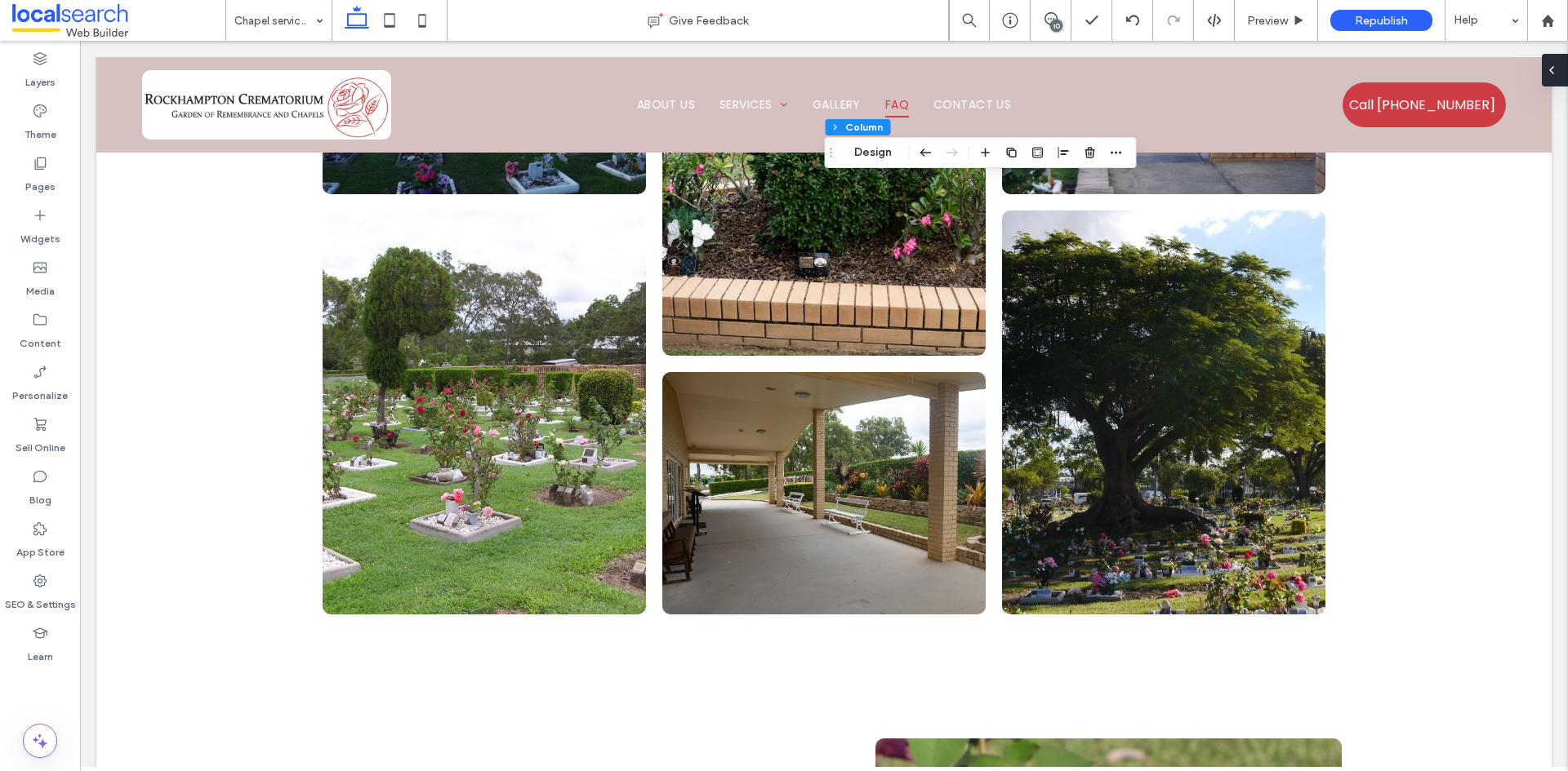
type input "***"
click at [1084, 151] on icon "button" at bounding box center [1089, 152] width 13 height 13
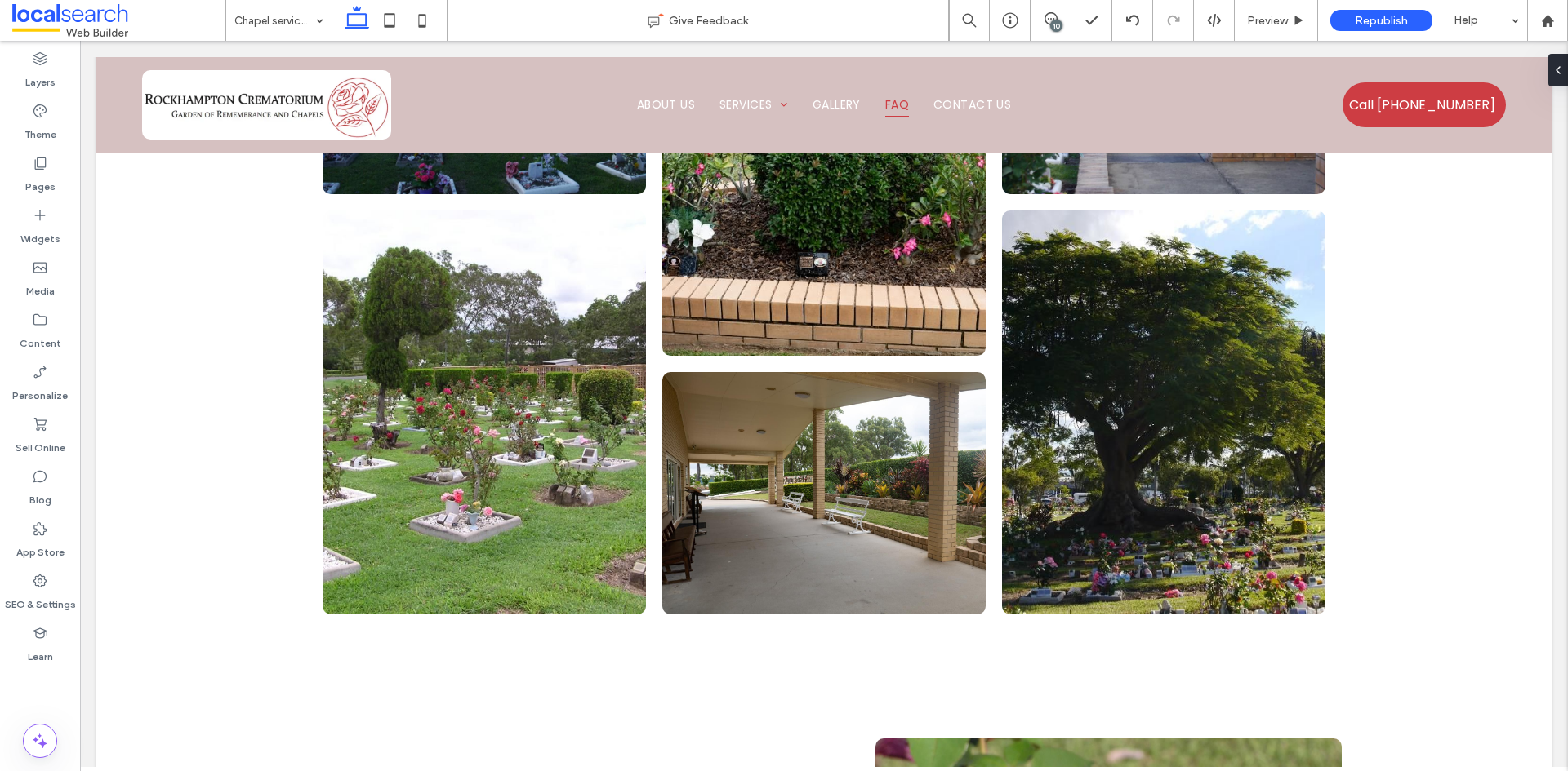
type input "***"
click at [1127, 31] on div at bounding box center [1133, 20] width 41 height 41
click at [1142, 14] on div at bounding box center [1133, 20] width 40 height 13
click at [1133, 16] on use at bounding box center [1132, 20] width 13 height 10
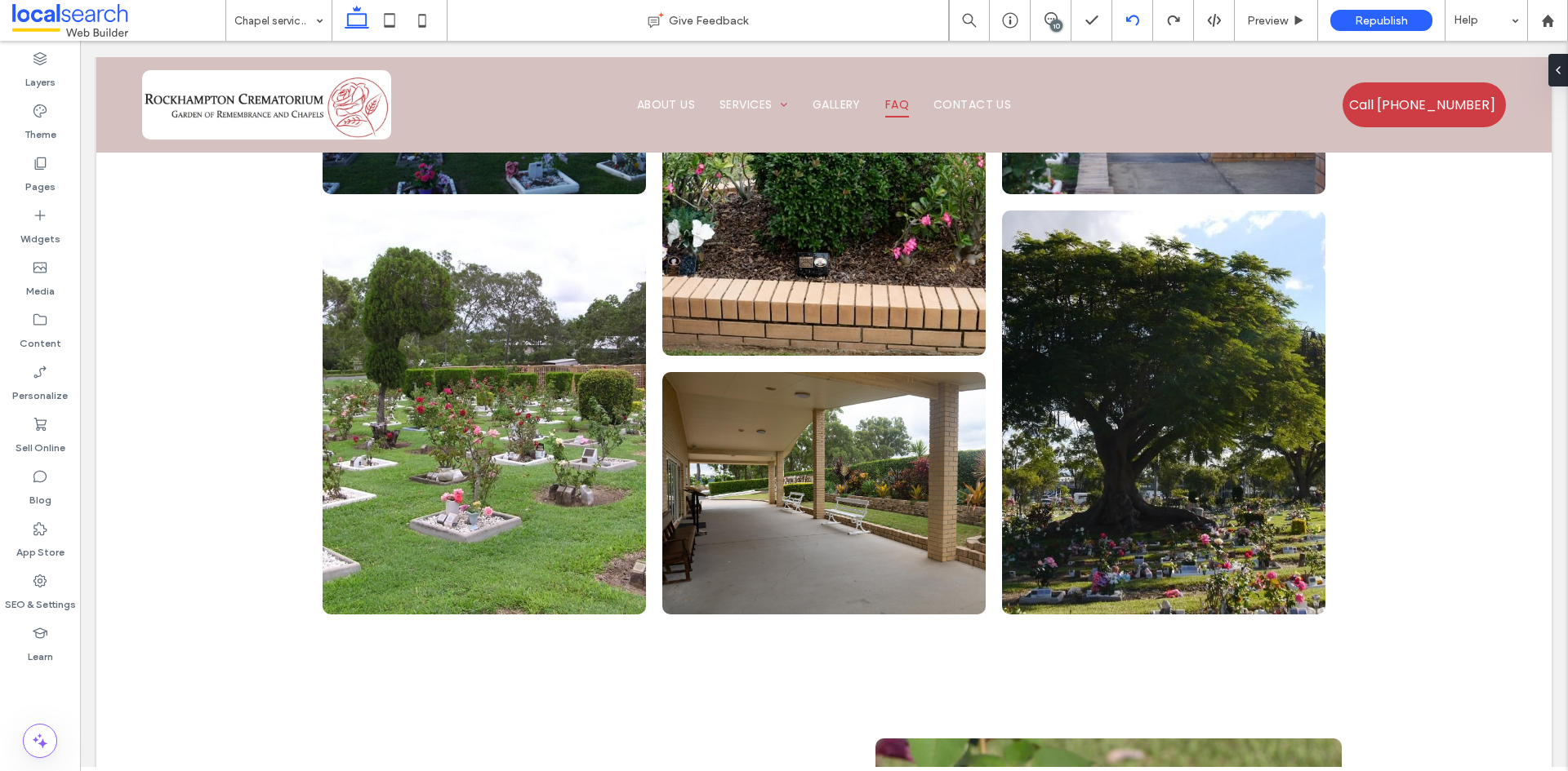
type input "**"
type input "****"
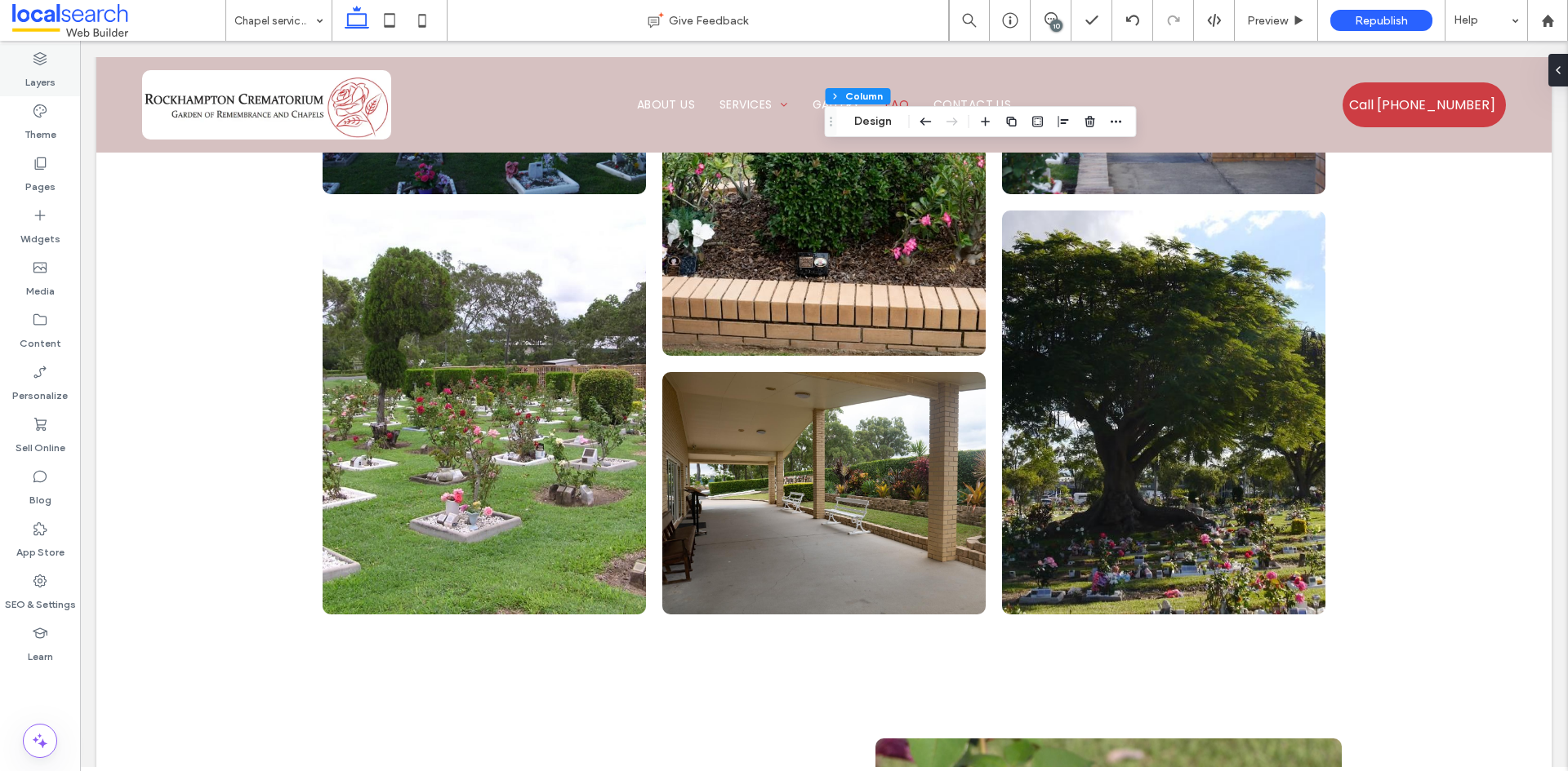
click at [37, 82] on label "Layers" at bounding box center [40, 79] width 30 height 22
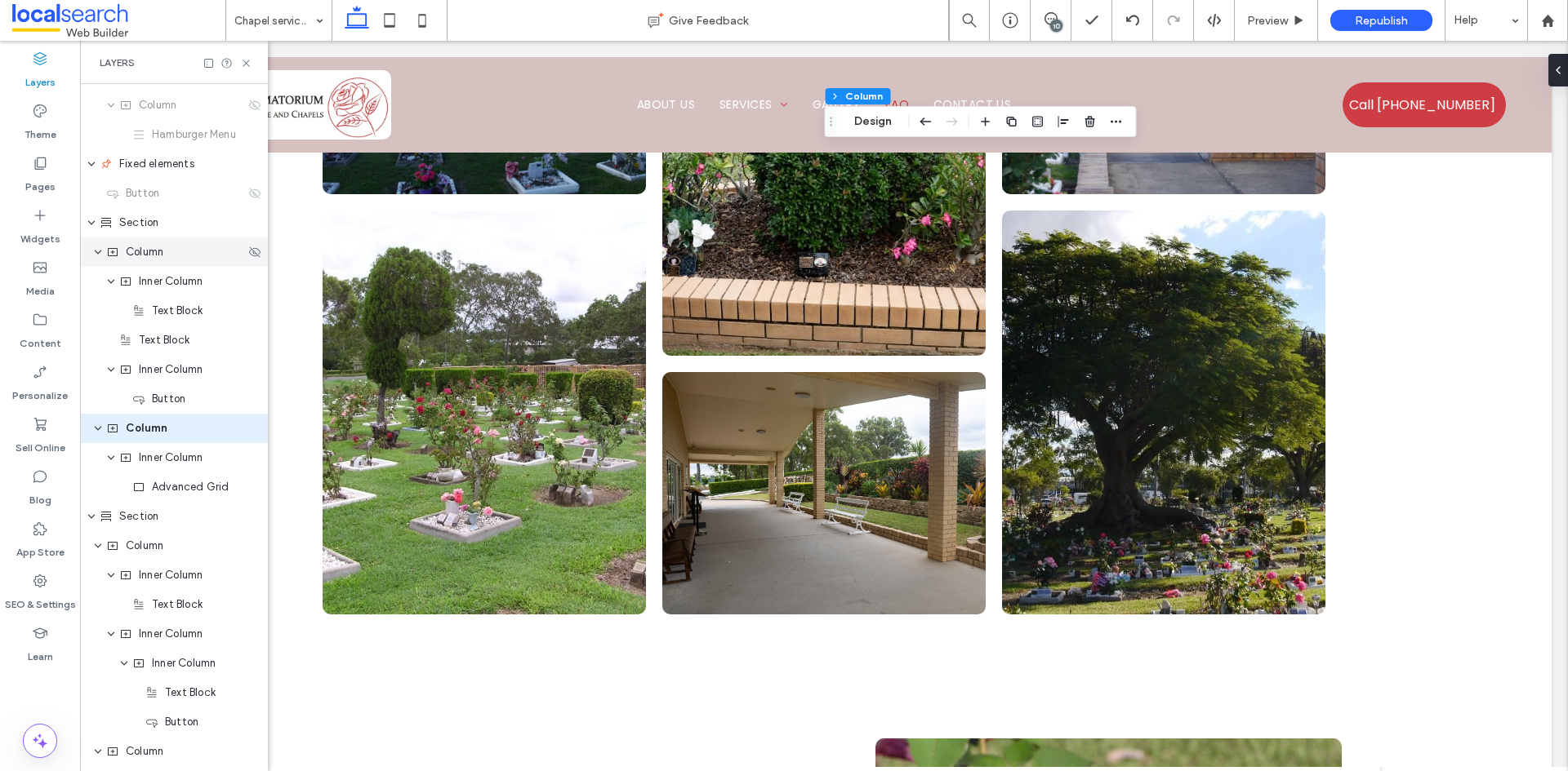
scroll to position [259, 0]
click at [187, 464] on span "Inner Column" at bounding box center [171, 457] width 64 height 16
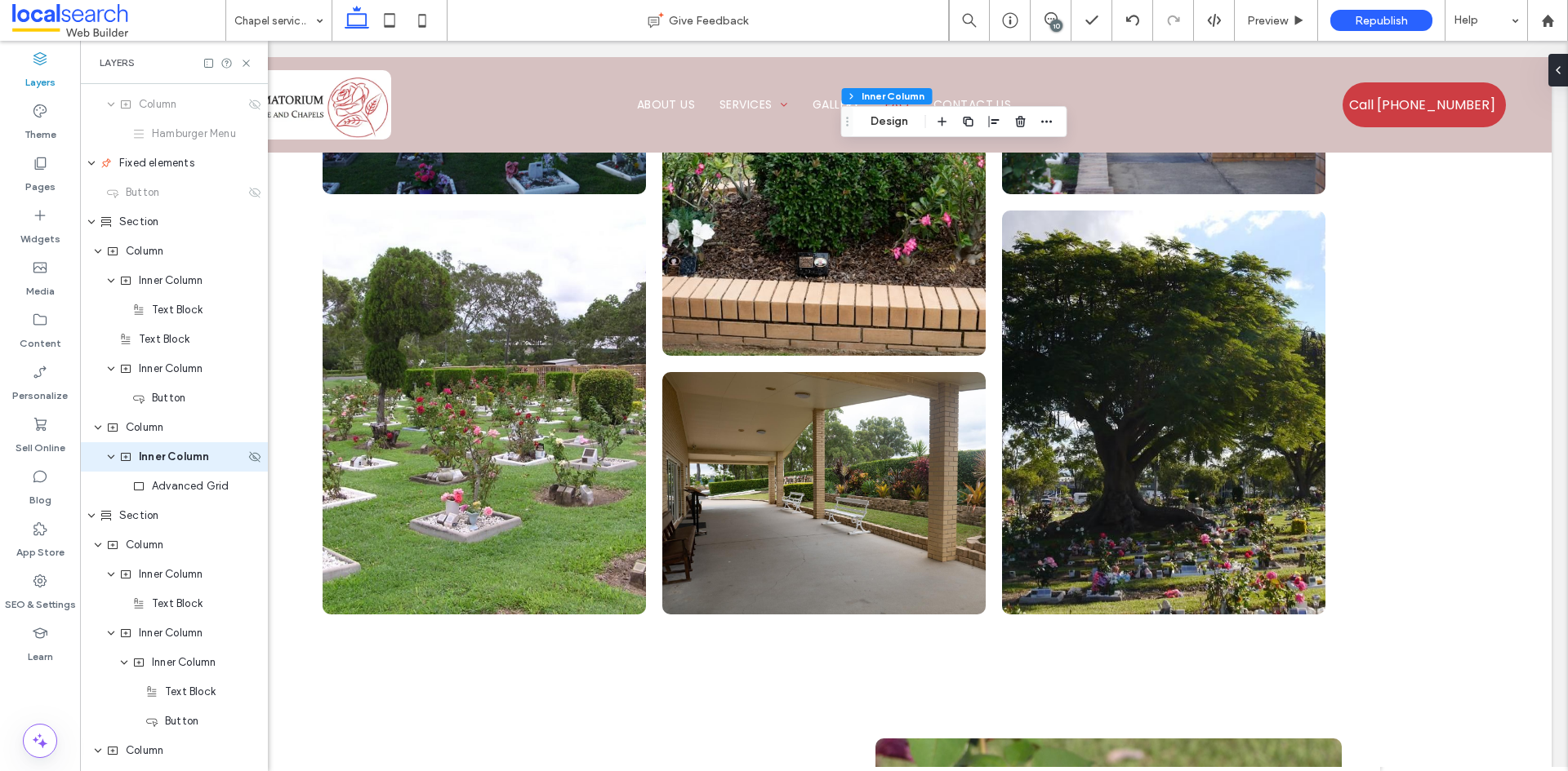
scroll to position [288, 0]
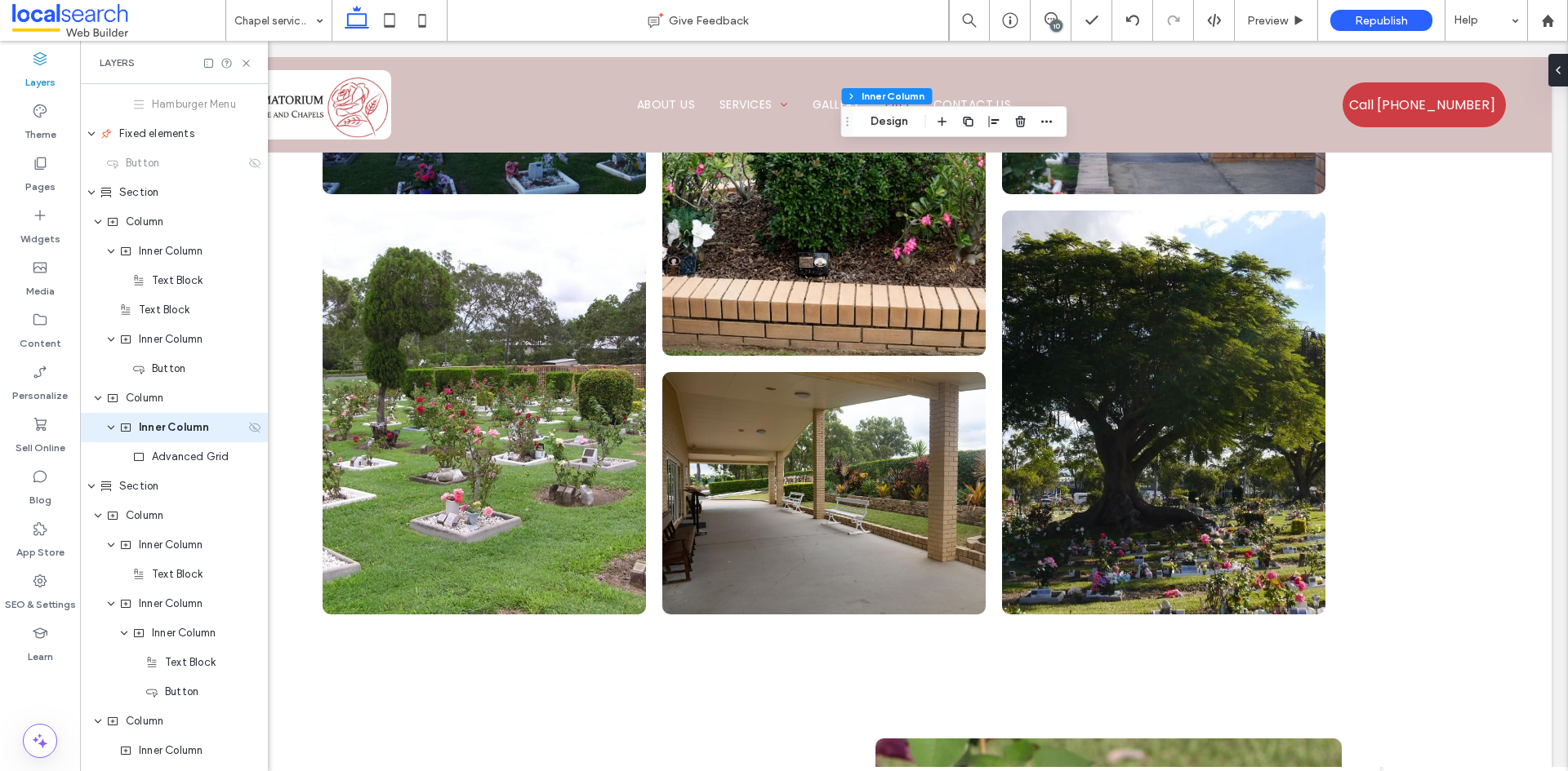
click at [248, 428] on icon at bounding box center [254, 427] width 13 height 13
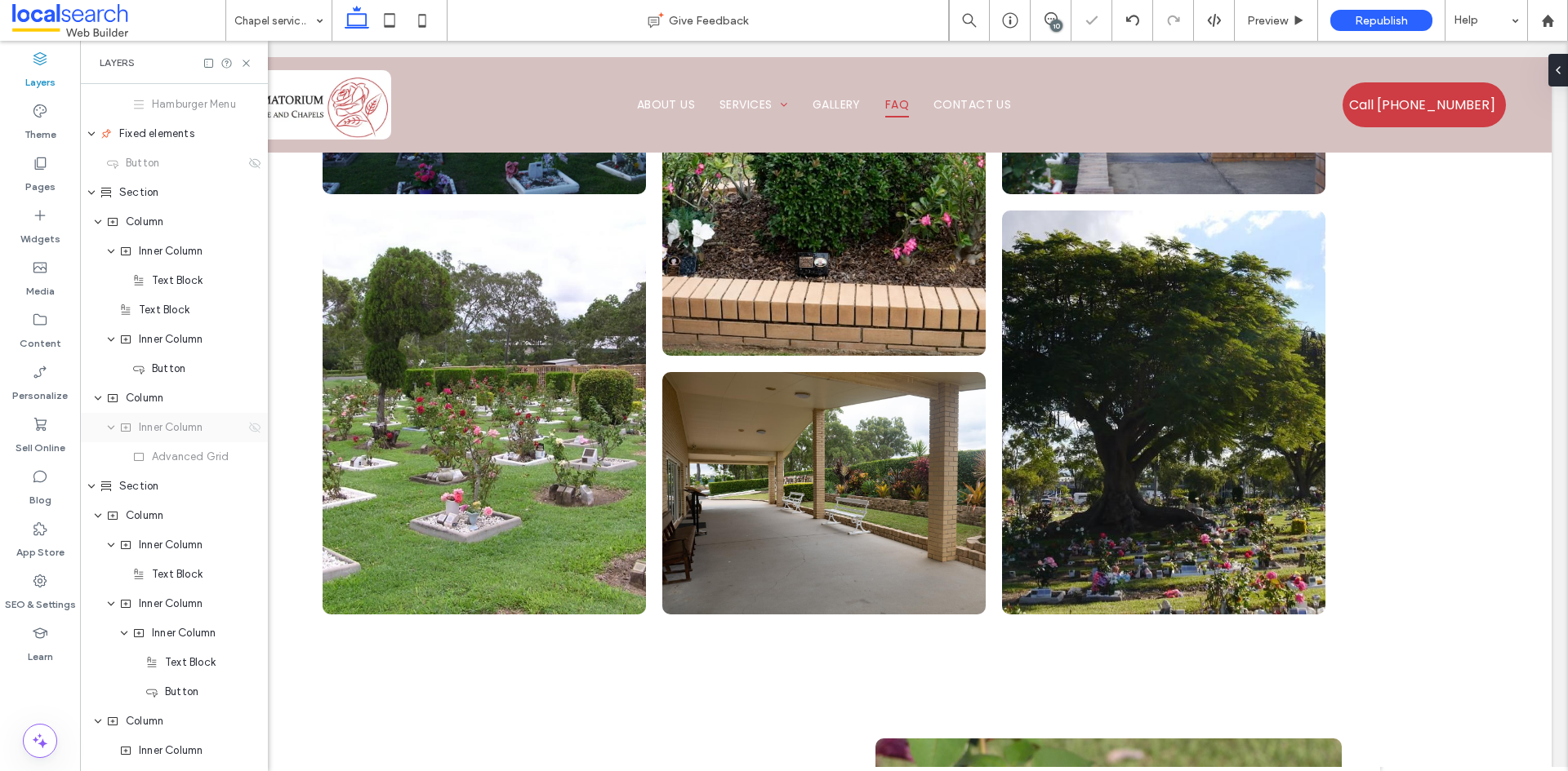
click at [250, 427] on icon at bounding box center [254, 427] width 13 height 13
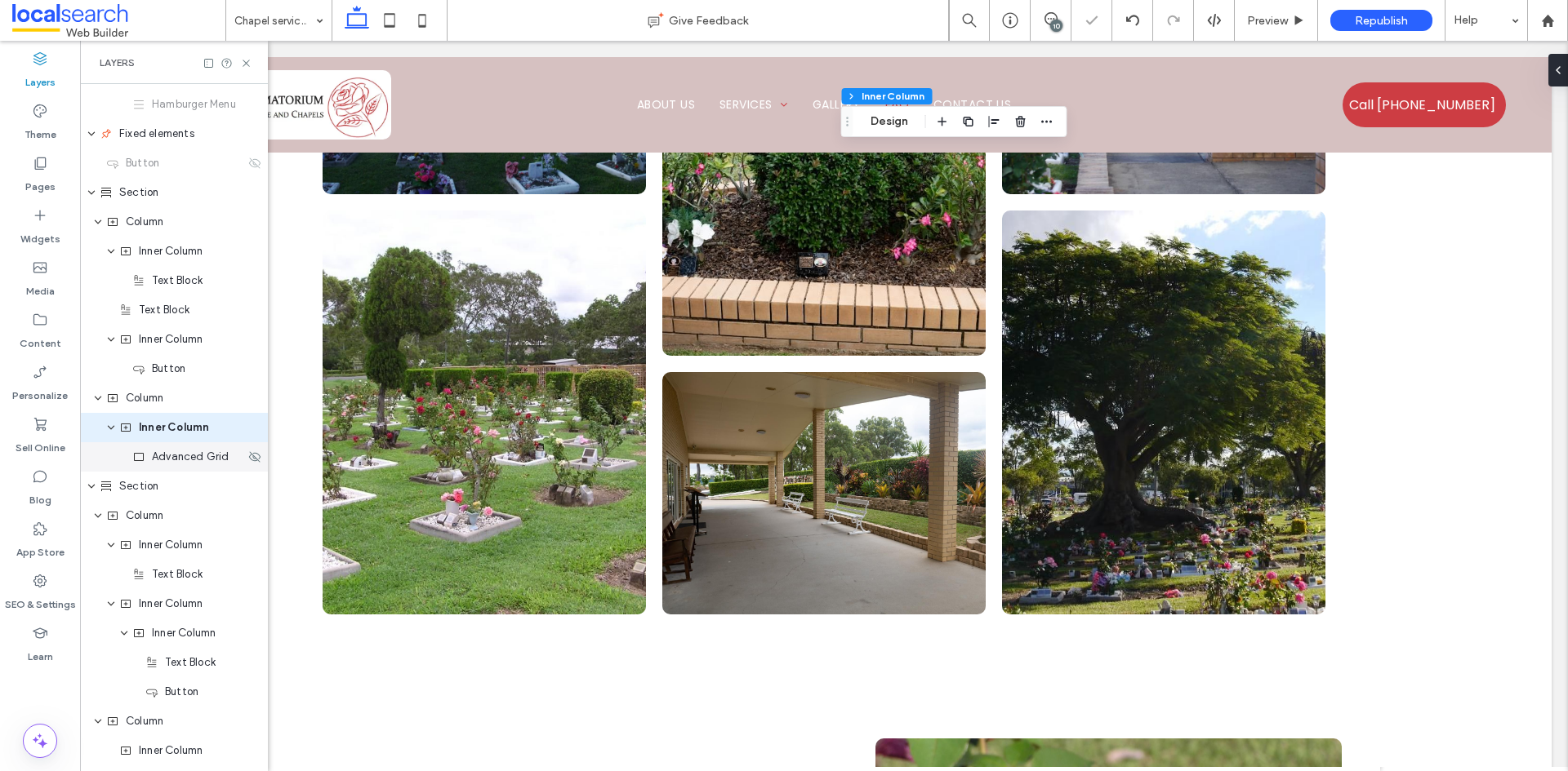
click at [187, 465] on div "Advanced Grid" at bounding box center [174, 457] width 187 height 29
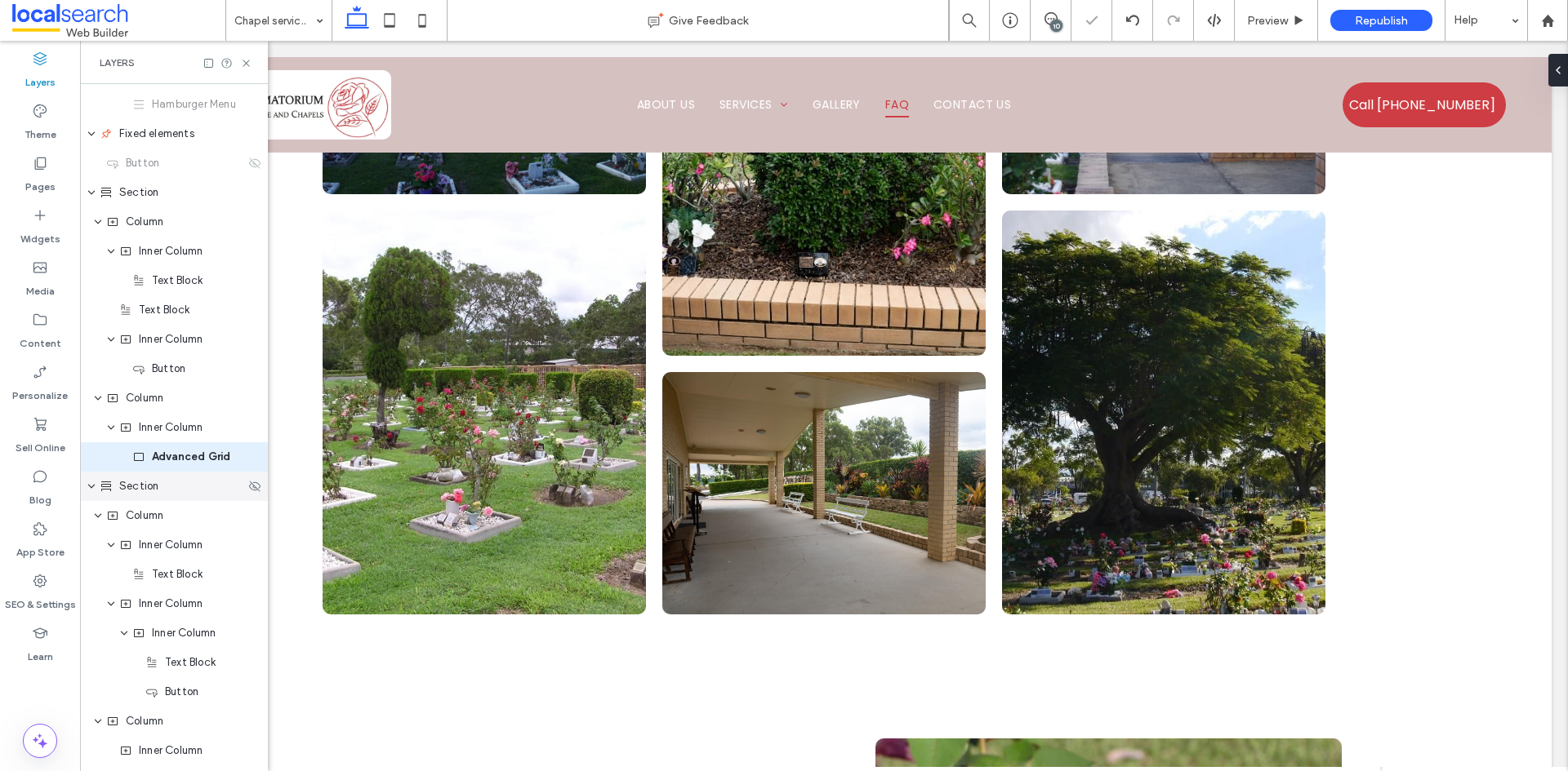
scroll to position [318, 0]
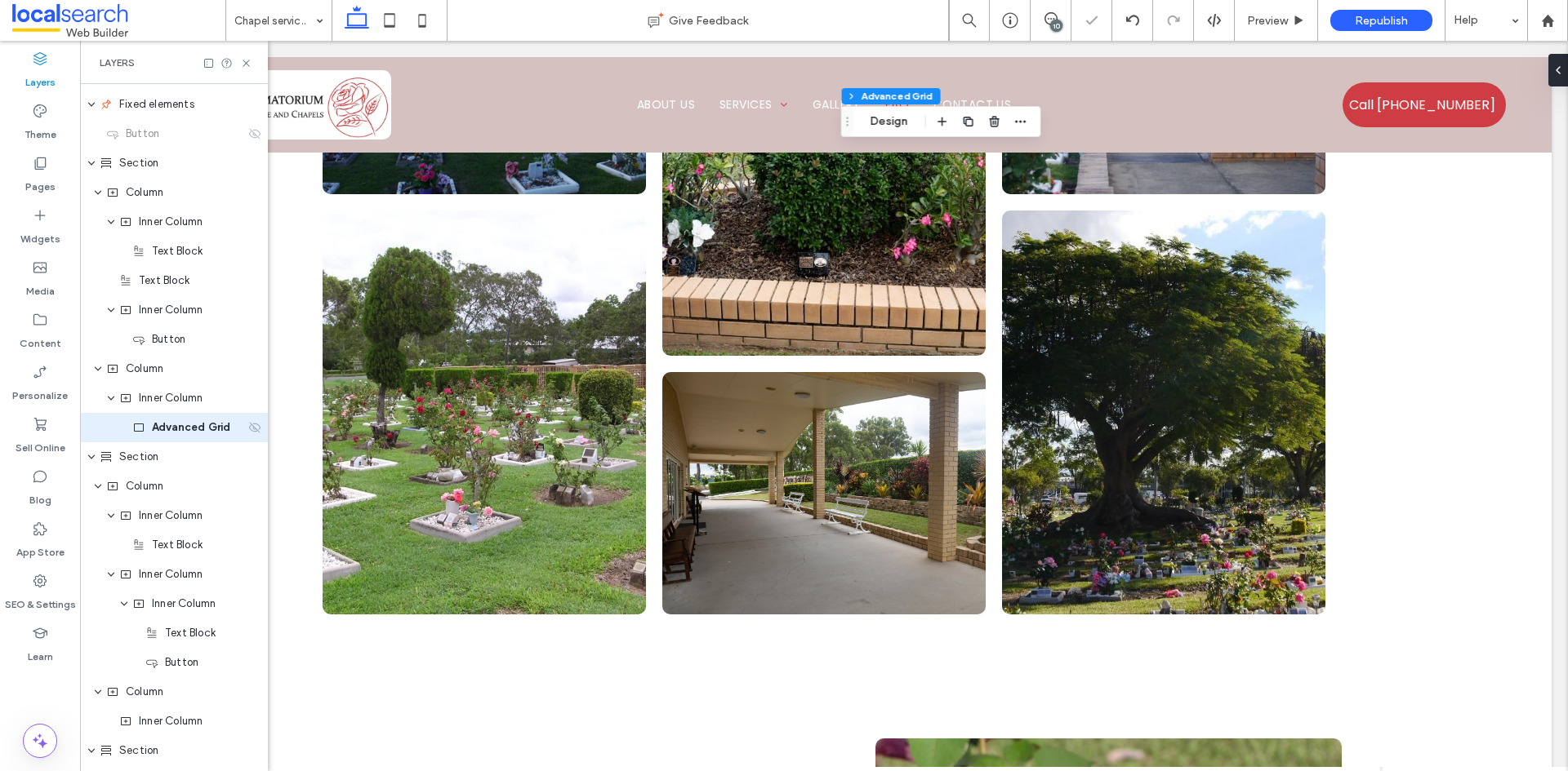
click at [248, 429] on icon at bounding box center [254, 427] width 13 height 13
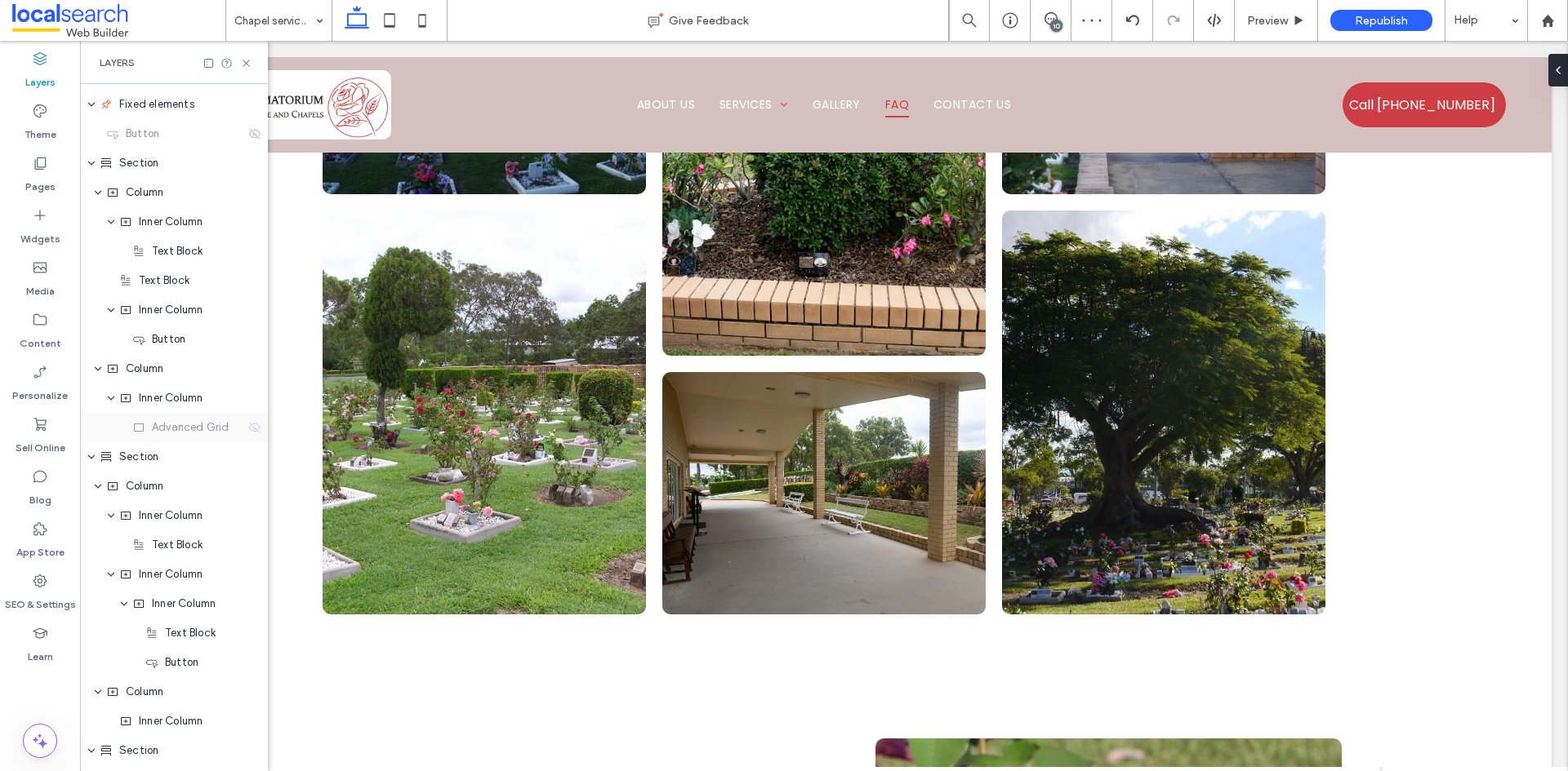
click at [249, 427] on use at bounding box center [254, 427] width 11 height 10
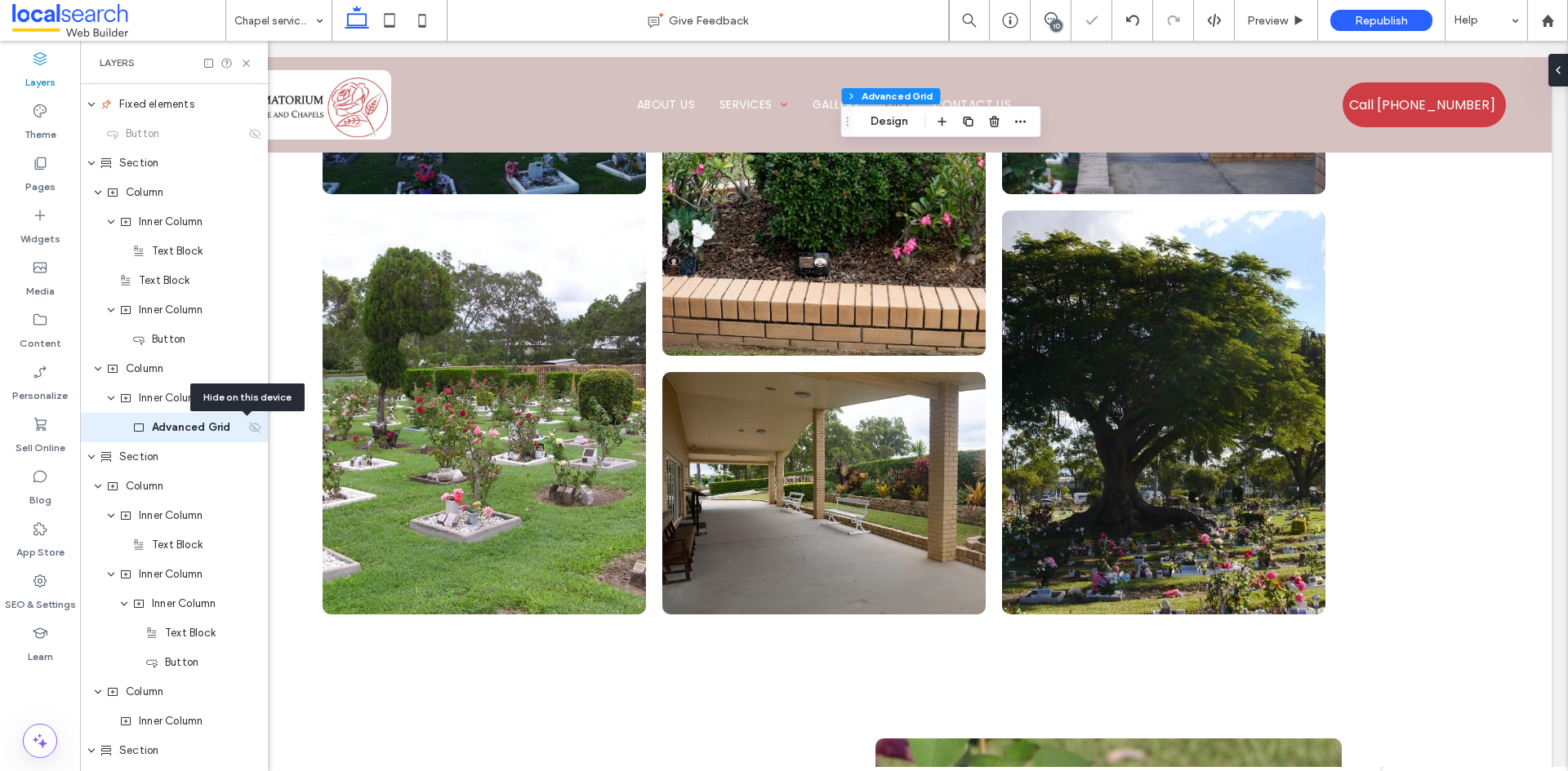
click at [249, 427] on use at bounding box center [254, 427] width 11 height 10
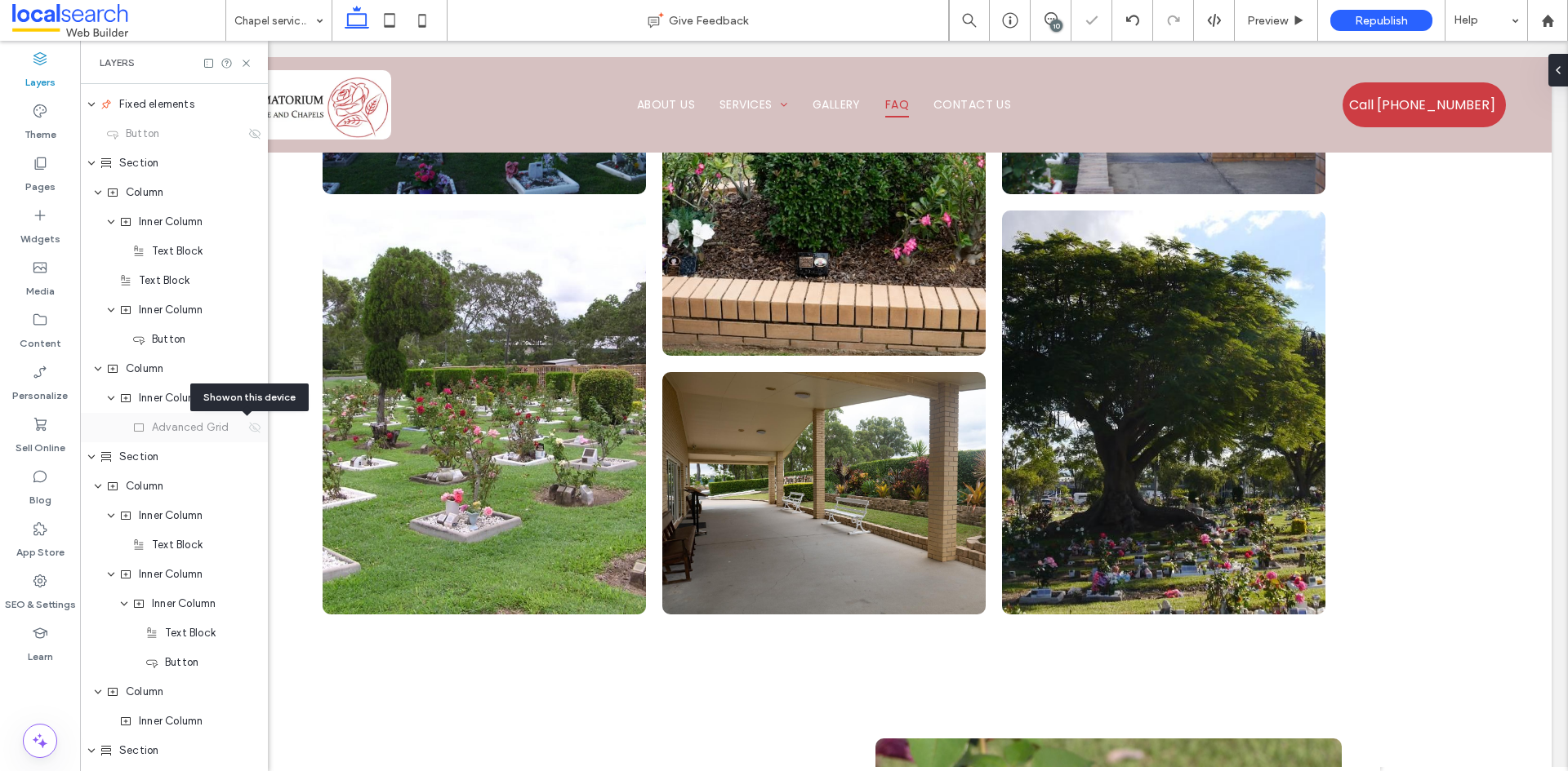
click at [249, 427] on use at bounding box center [254, 427] width 11 height 10
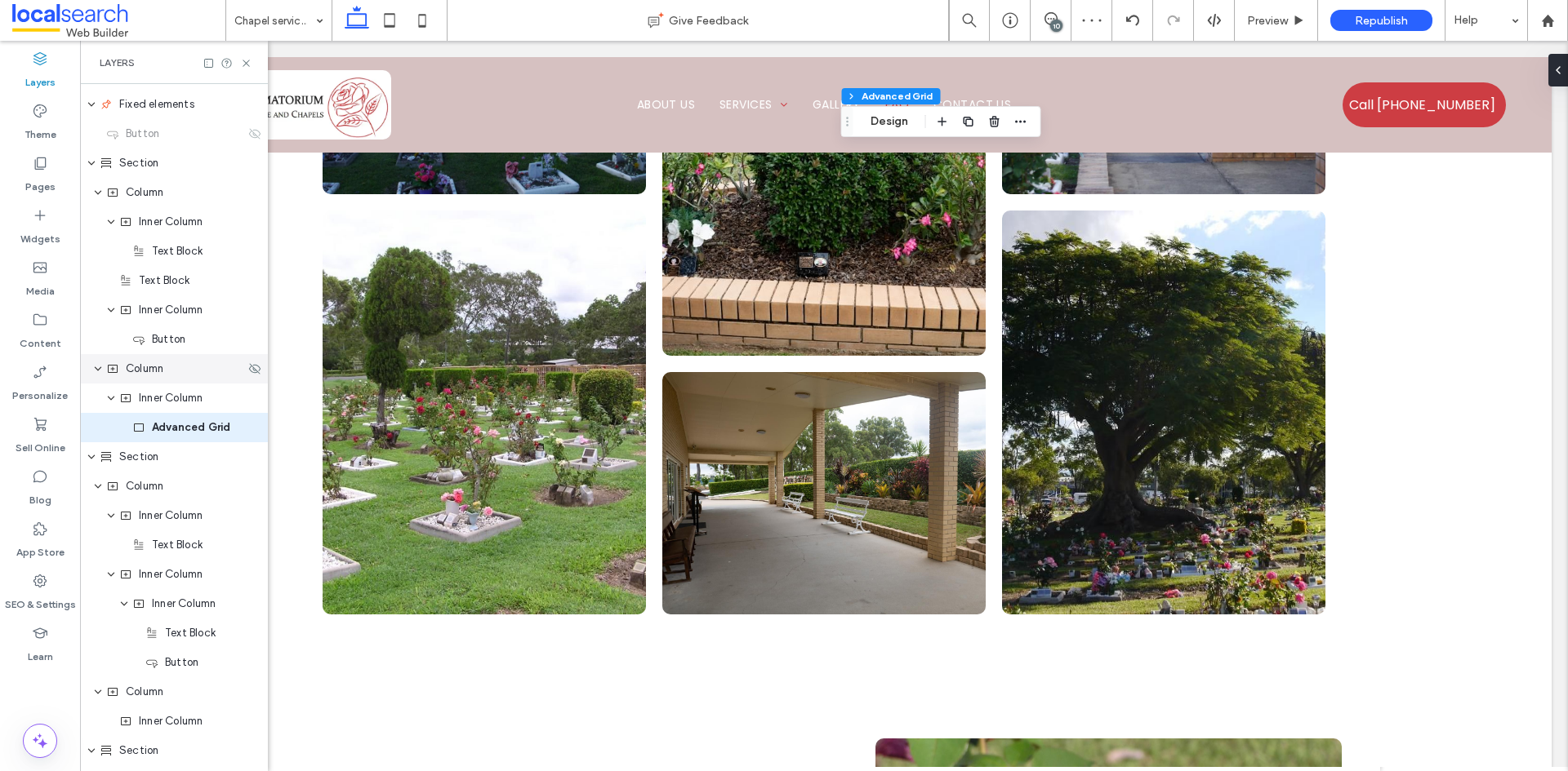
click at [162, 380] on div "Column" at bounding box center [174, 369] width 187 height 29
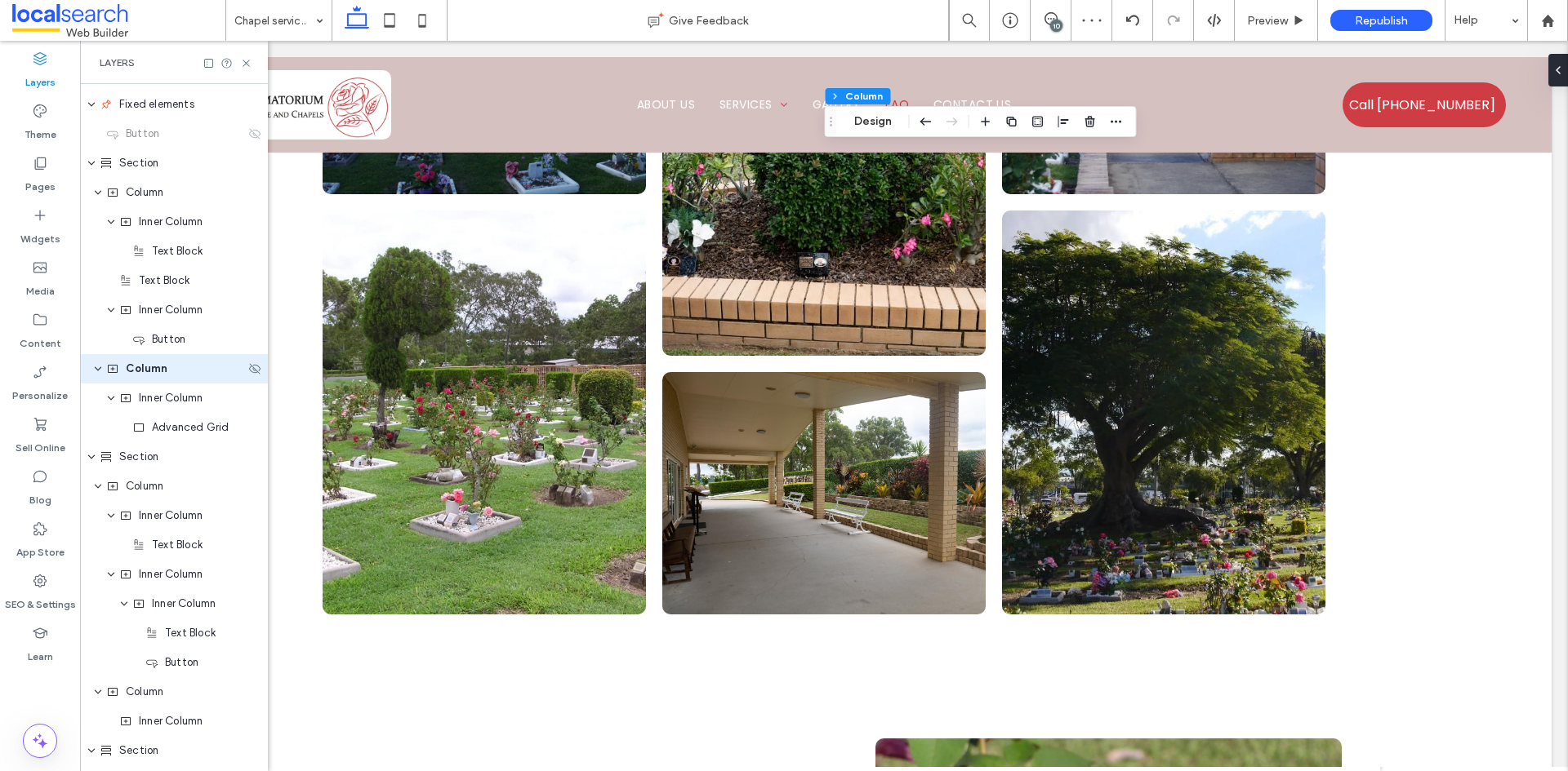
scroll to position [259, 0]
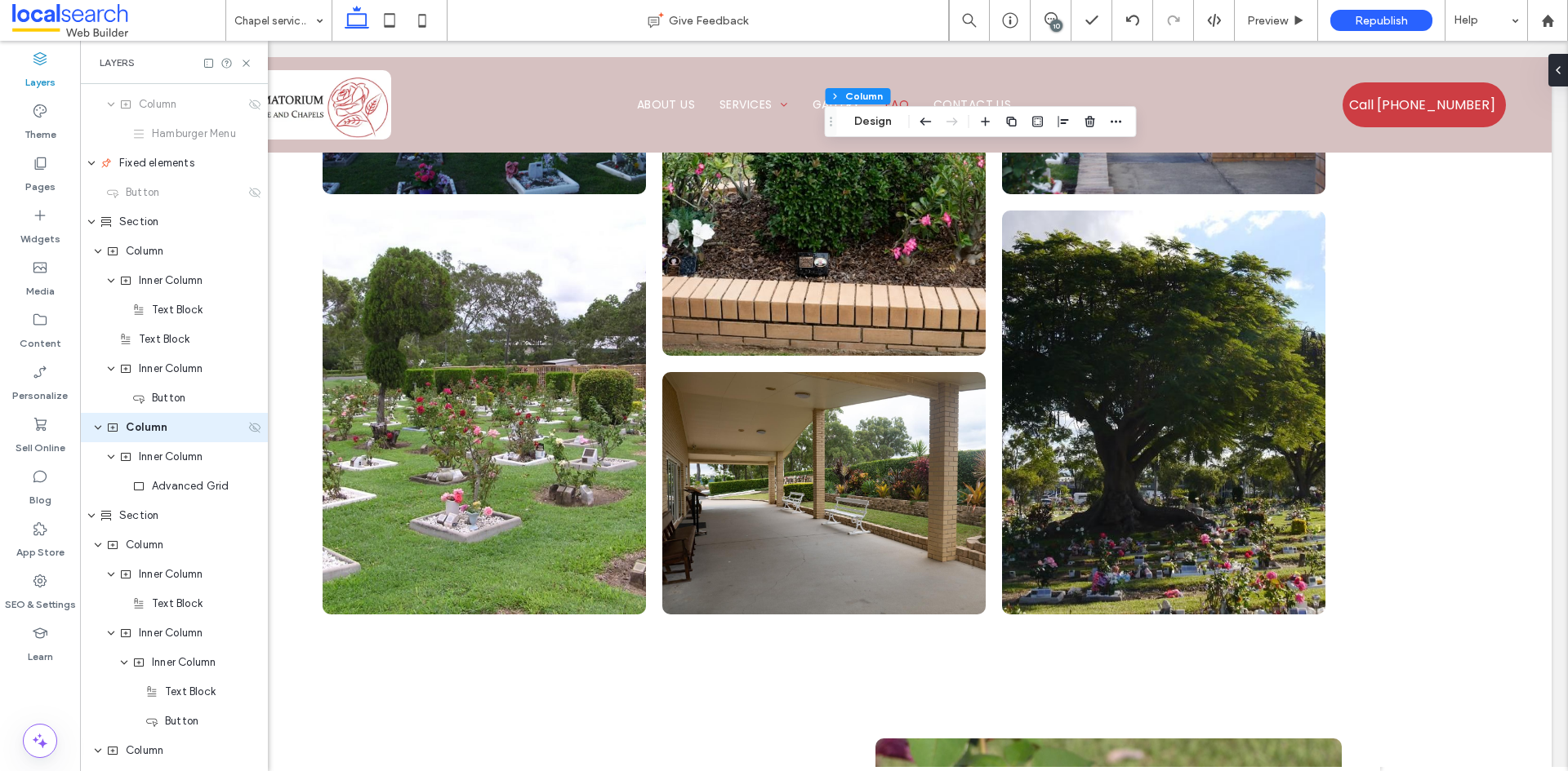
click at [249, 429] on use at bounding box center [254, 427] width 11 height 10
type input "***"
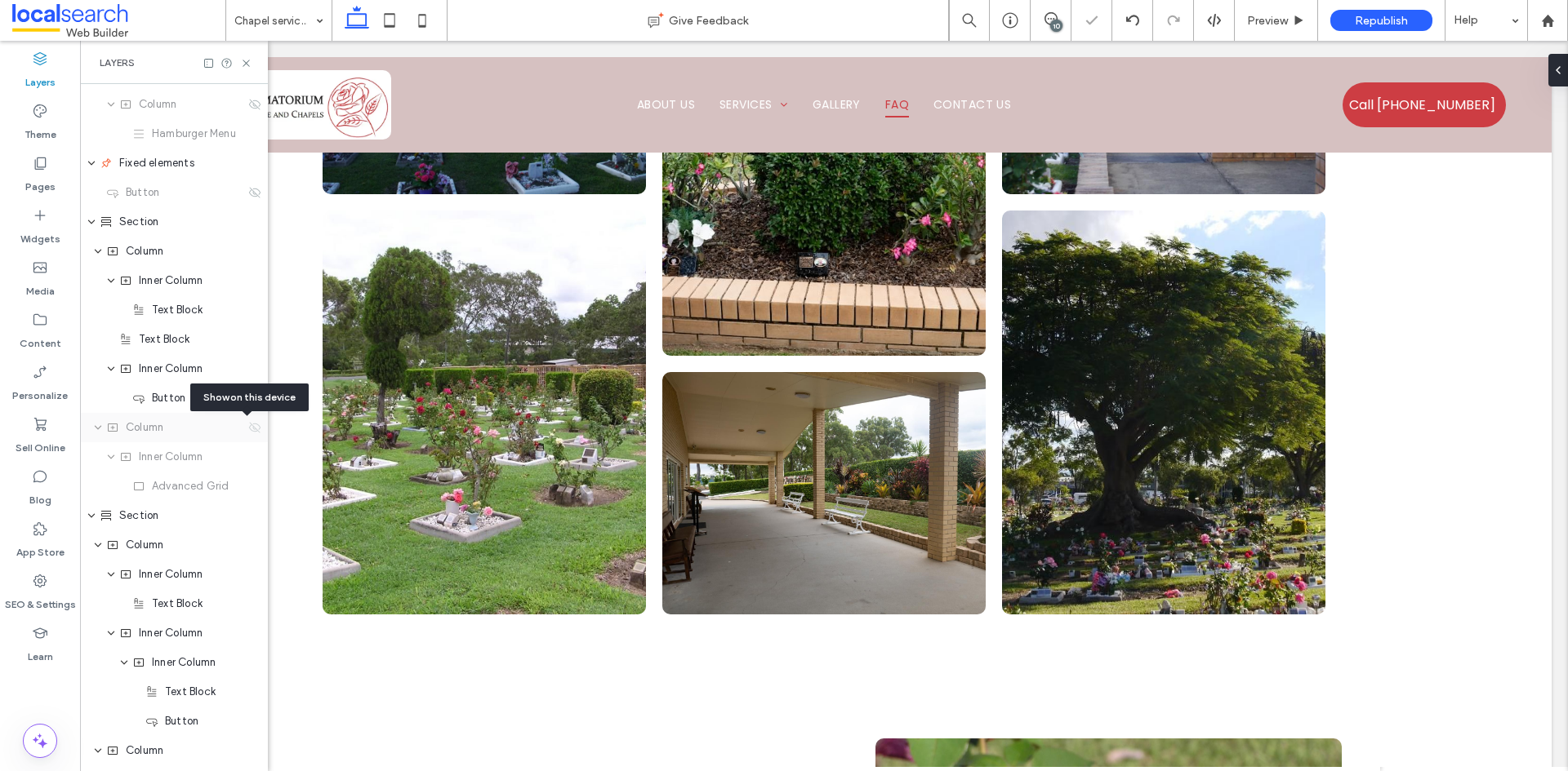
click at [249, 429] on use at bounding box center [254, 427] width 11 height 10
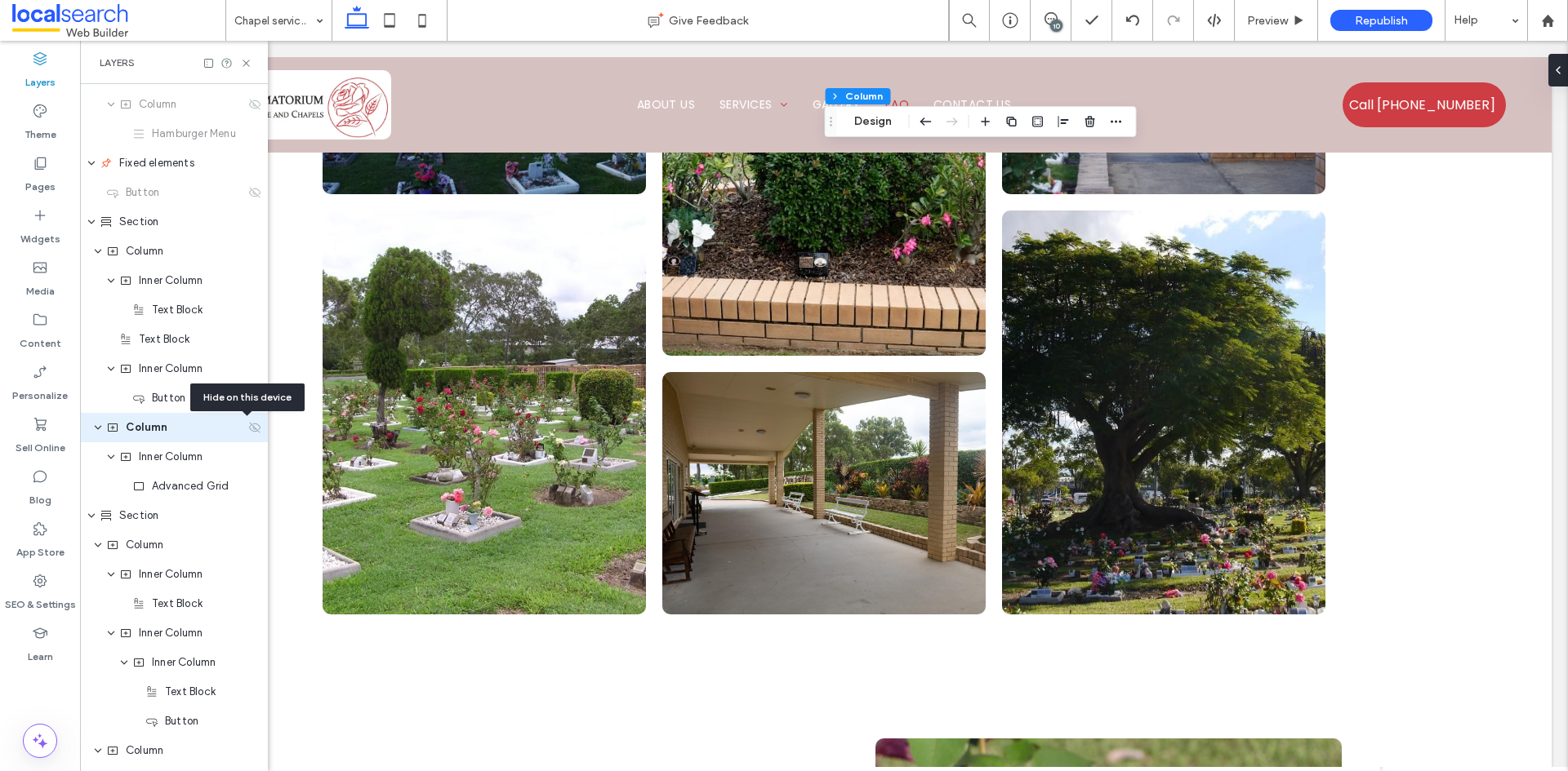
click at [248, 427] on icon at bounding box center [254, 427] width 13 height 13
type input "***"
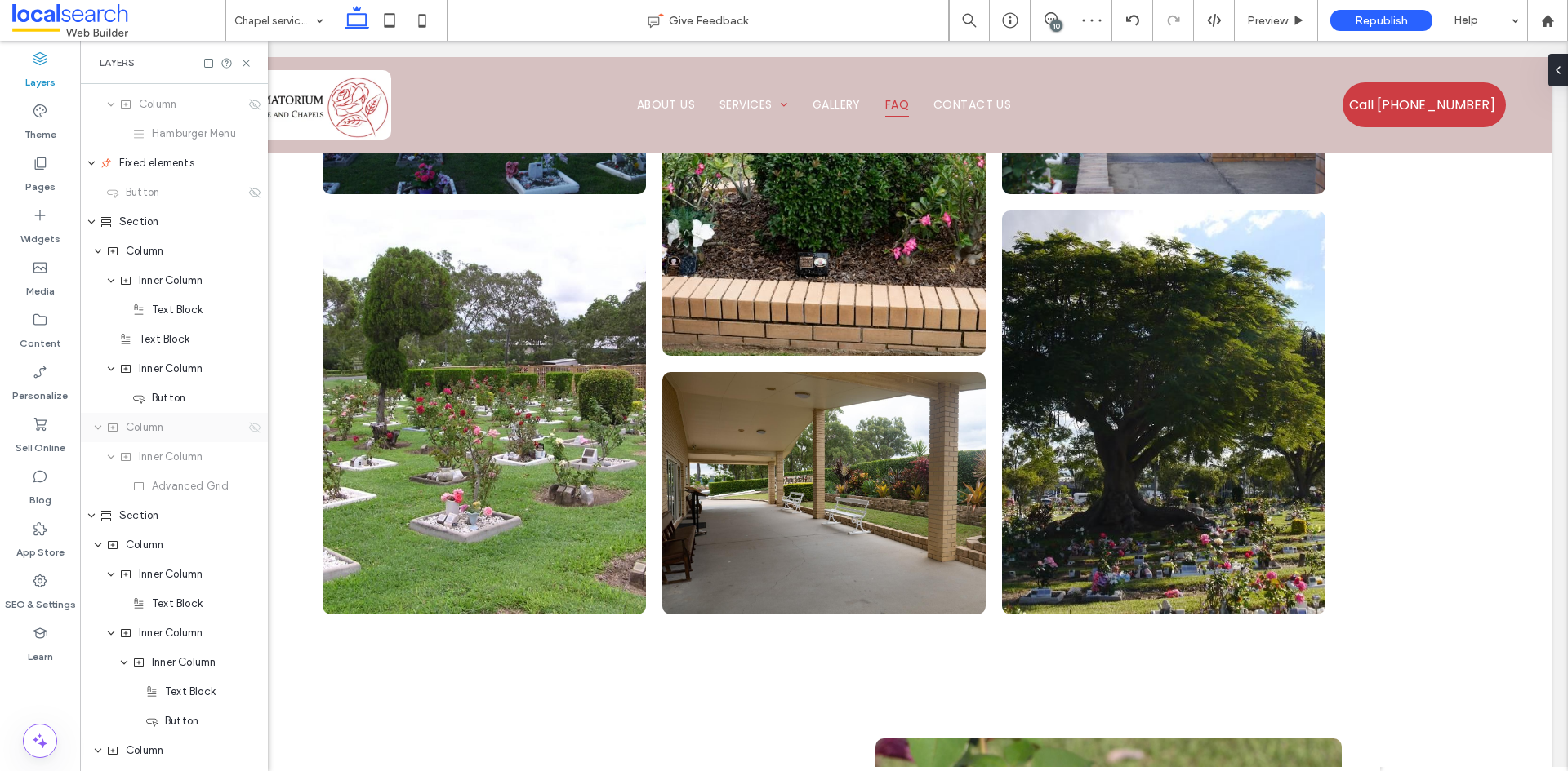
click at [248, 429] on icon at bounding box center [254, 427] width 13 height 13
type input "***"
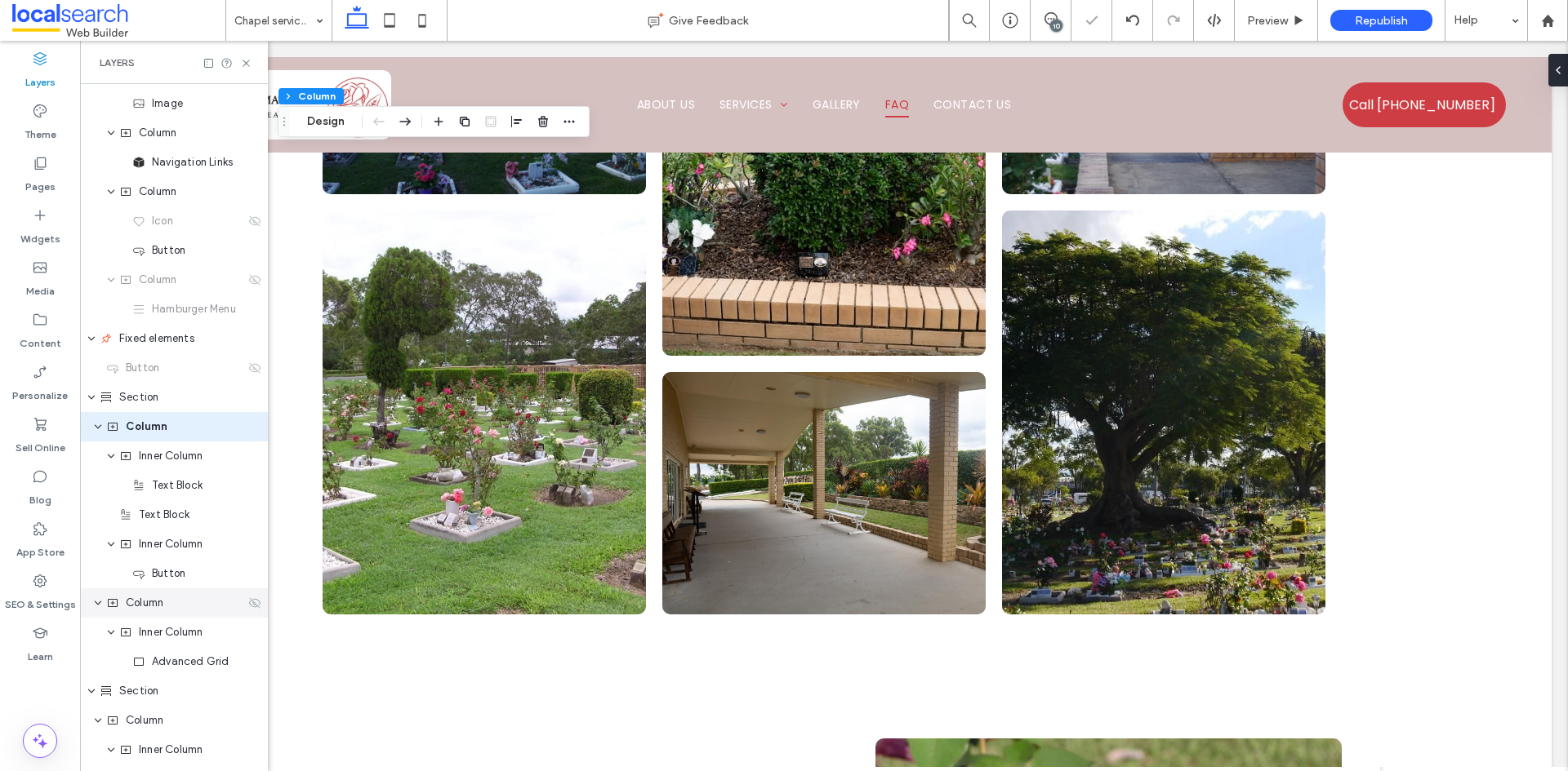
scroll to position [82, 0]
click at [467, 126] on use "button" at bounding box center [464, 121] width 10 height 9
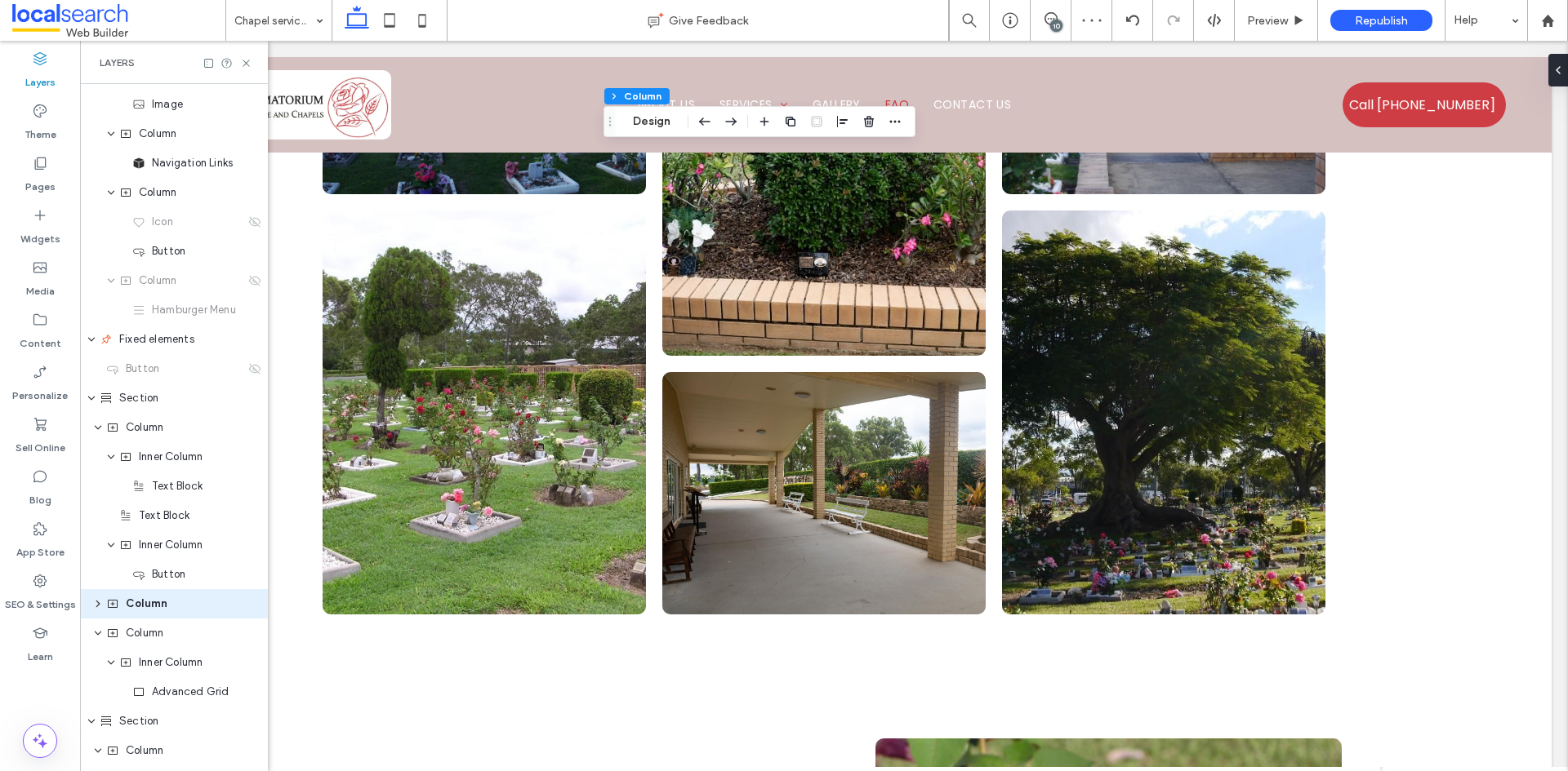
scroll to position [259, 0]
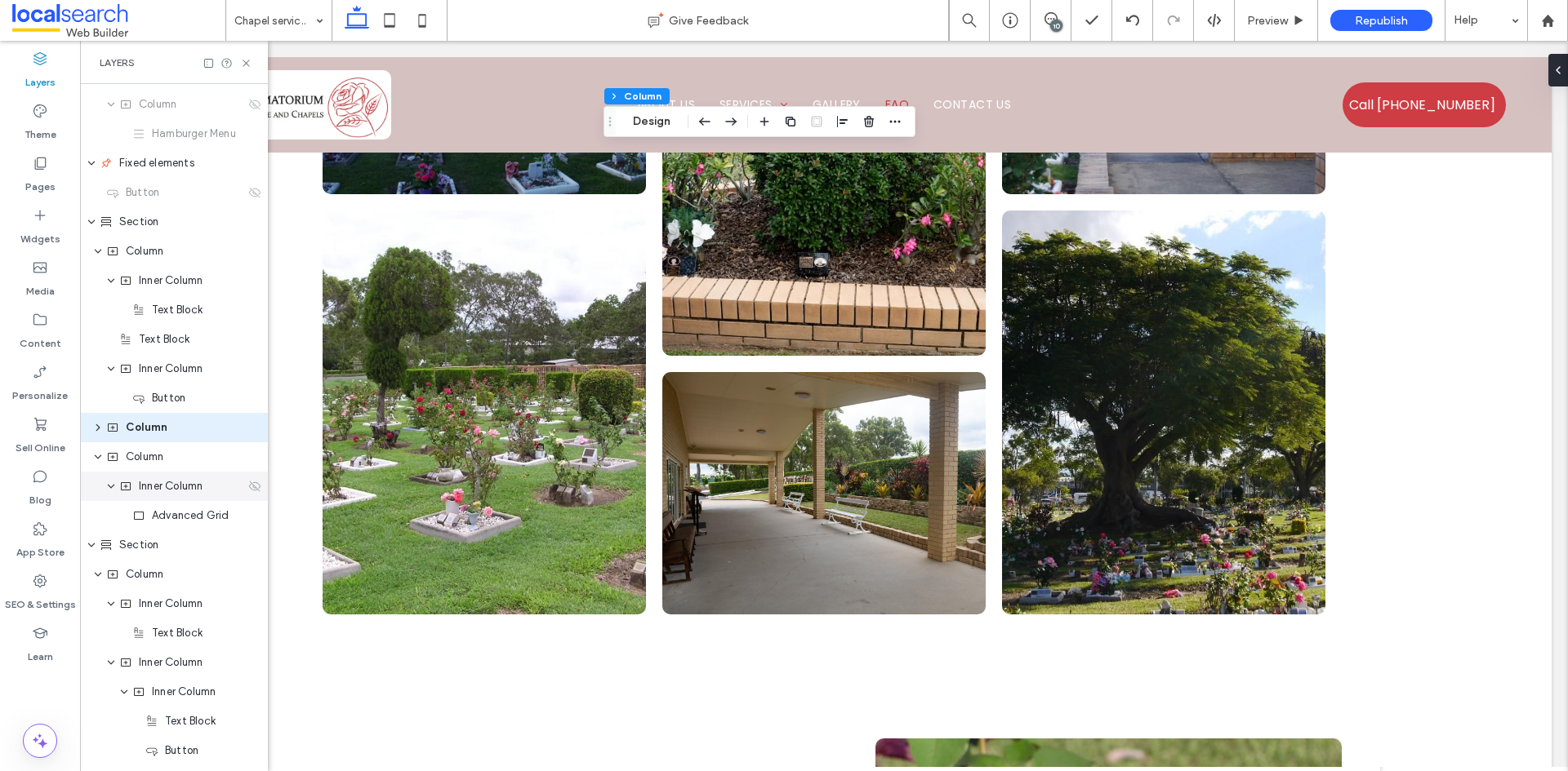
click at [248, 491] on icon at bounding box center [254, 486] width 13 height 13
click at [249, 490] on use at bounding box center [254, 486] width 11 height 10
click at [248, 458] on icon at bounding box center [254, 457] width 13 height 13
type input "**"
type input "*****"
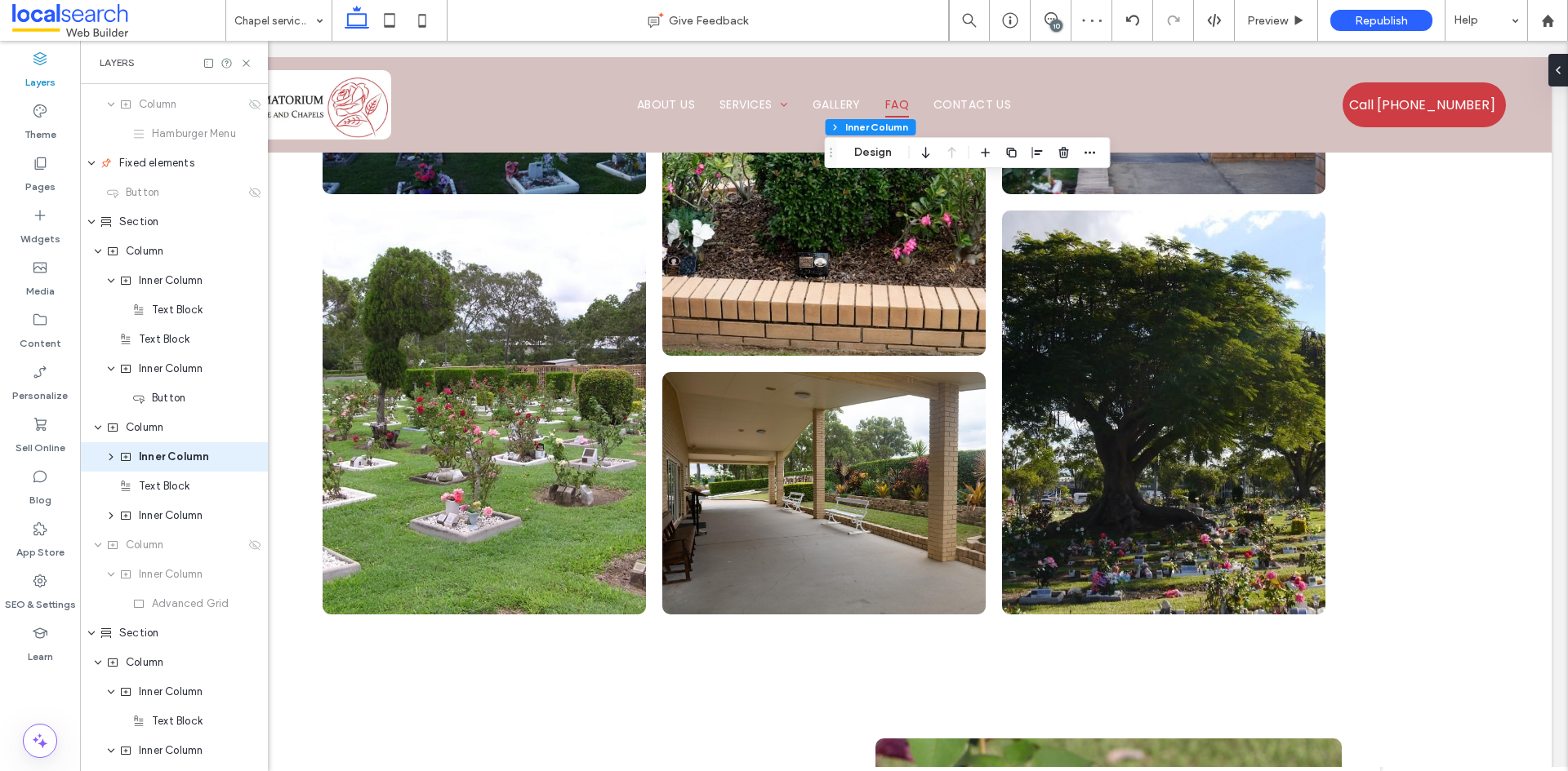
scroll to position [288, 0]
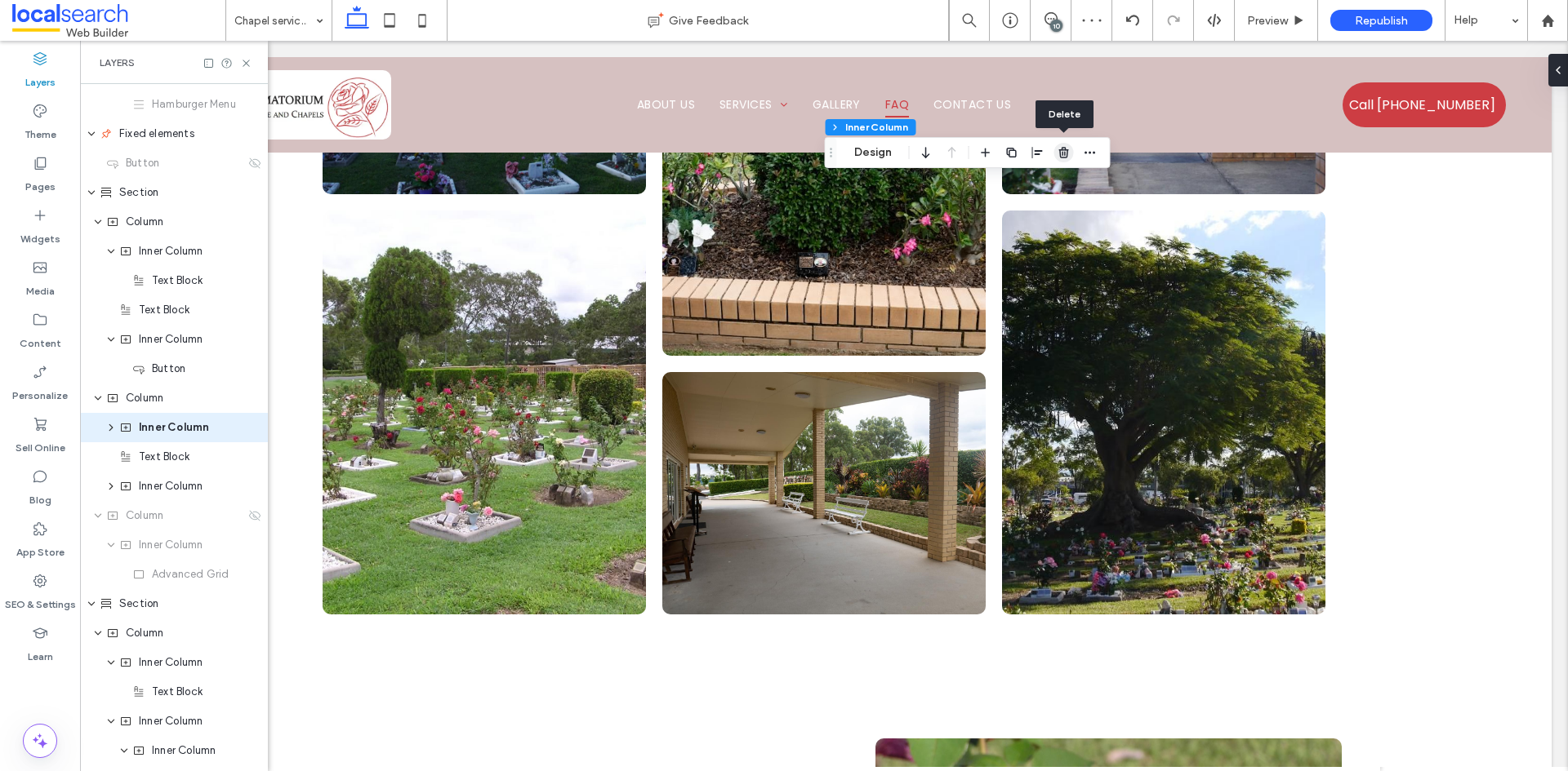
click at [1059, 152] on icon "button" at bounding box center [1063, 152] width 13 height 13
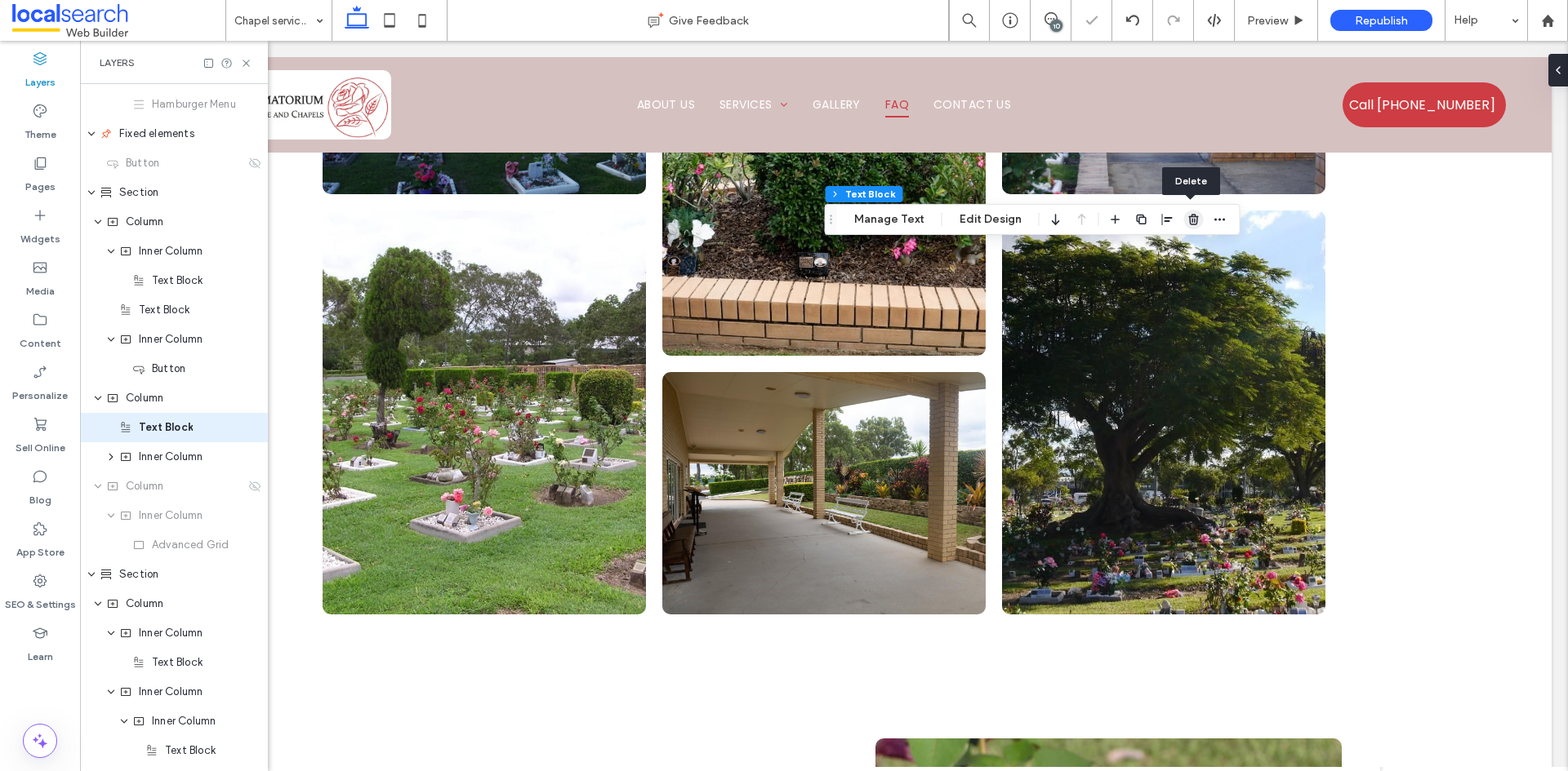
click at [1189, 213] on icon "button" at bounding box center [1193, 219] width 13 height 13
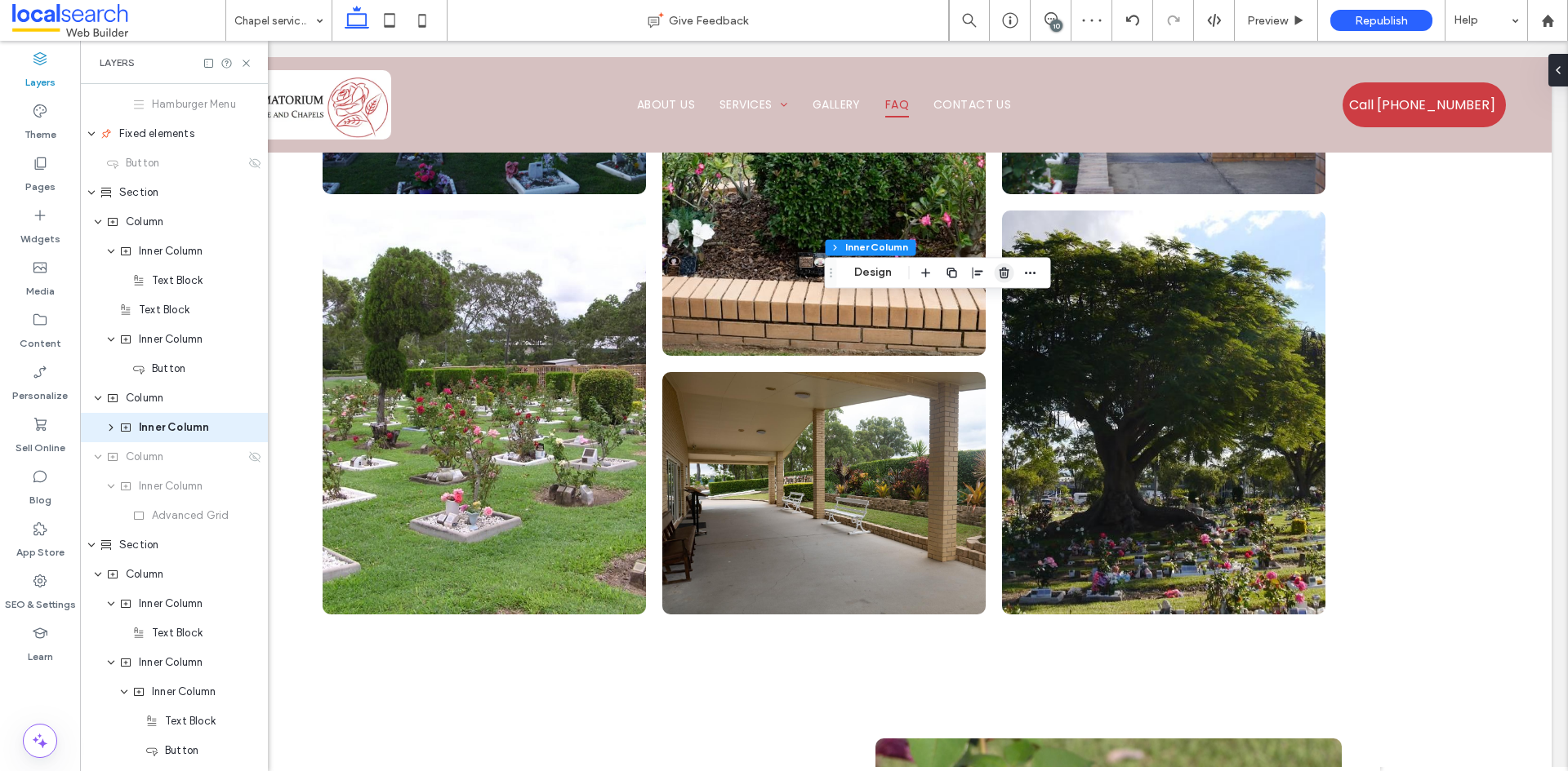
click at [1006, 272] on use "button" at bounding box center [1003, 273] width 10 height 10
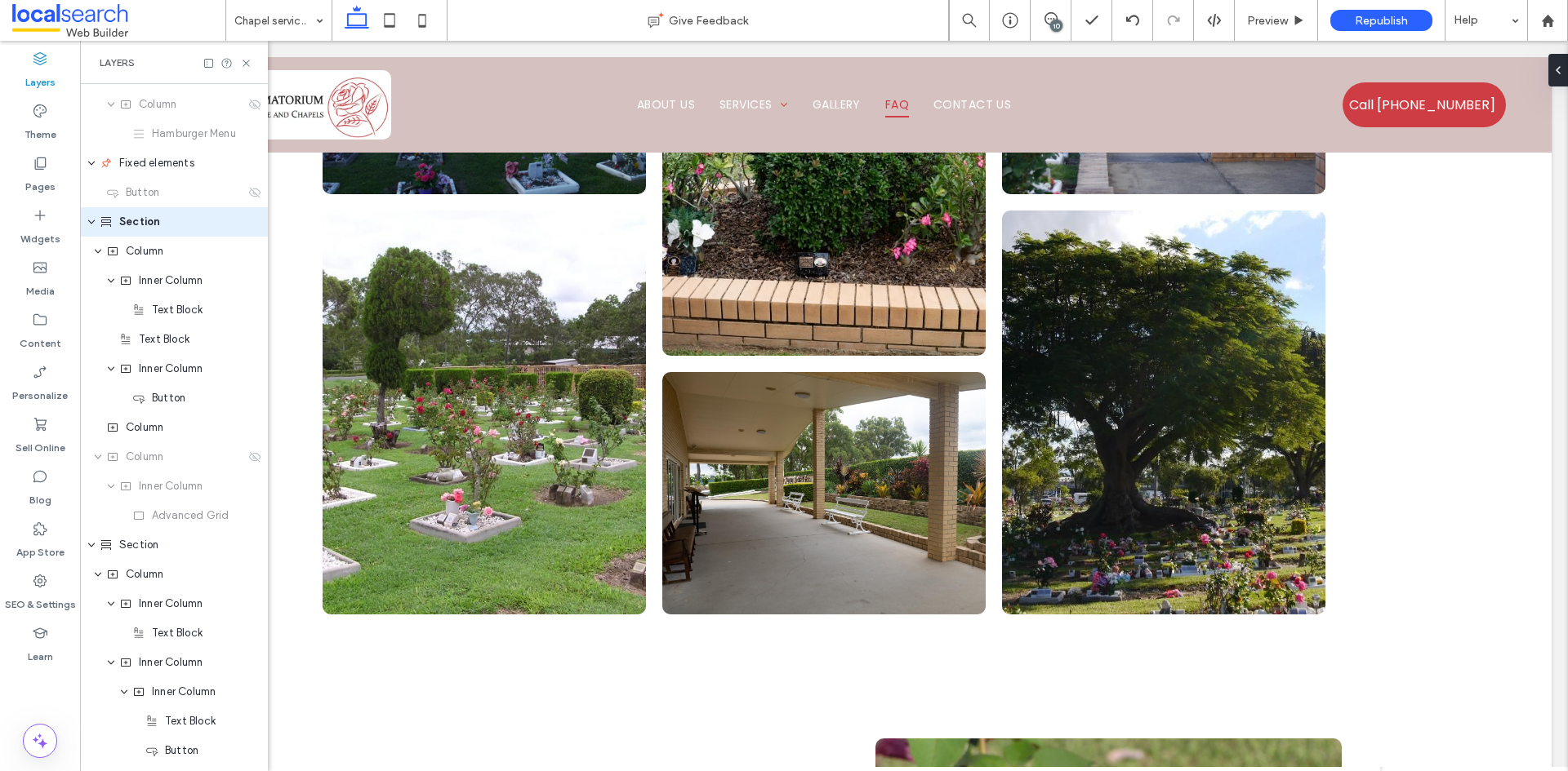
scroll to position [53, 0]
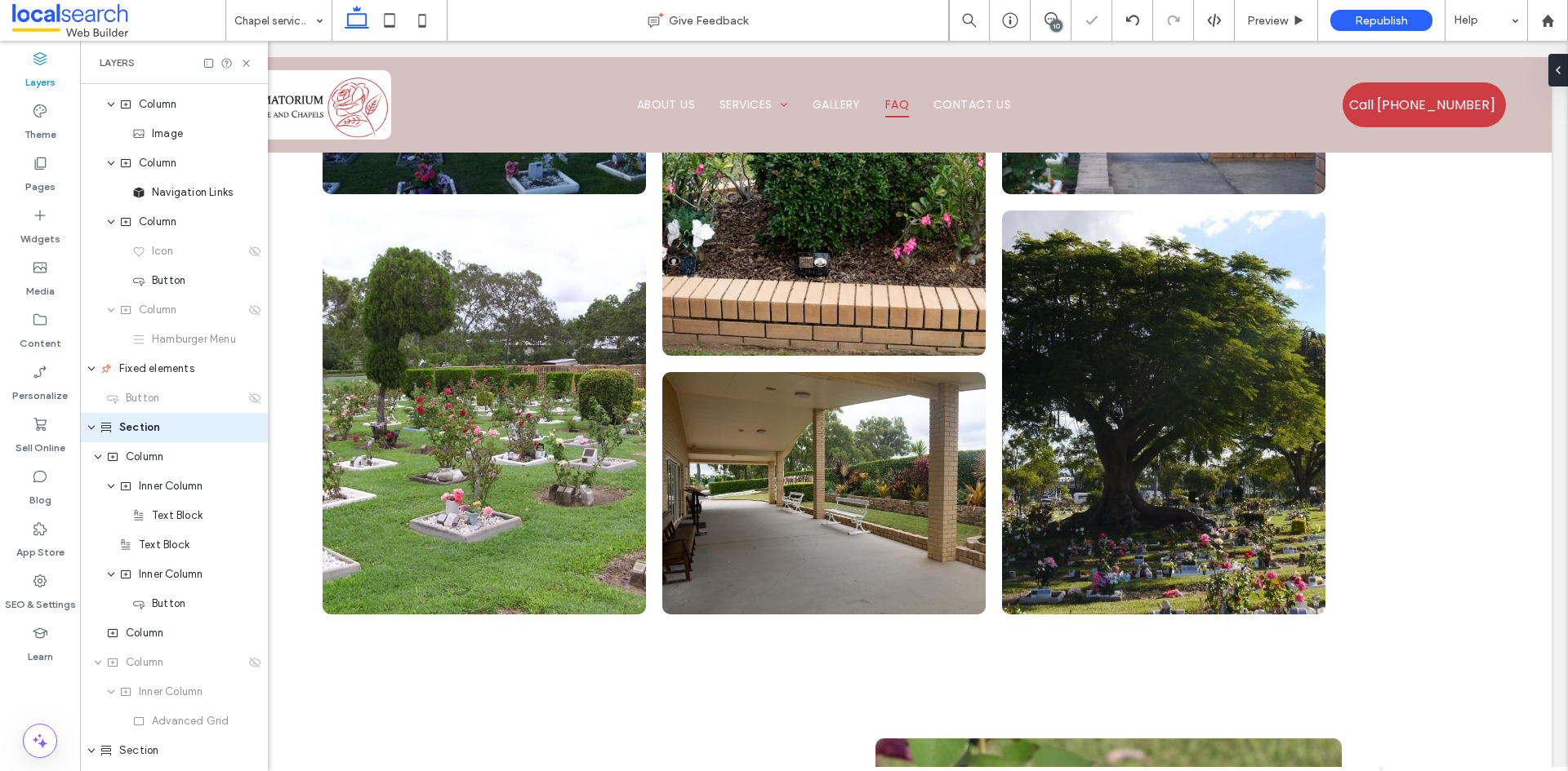
type input "***"
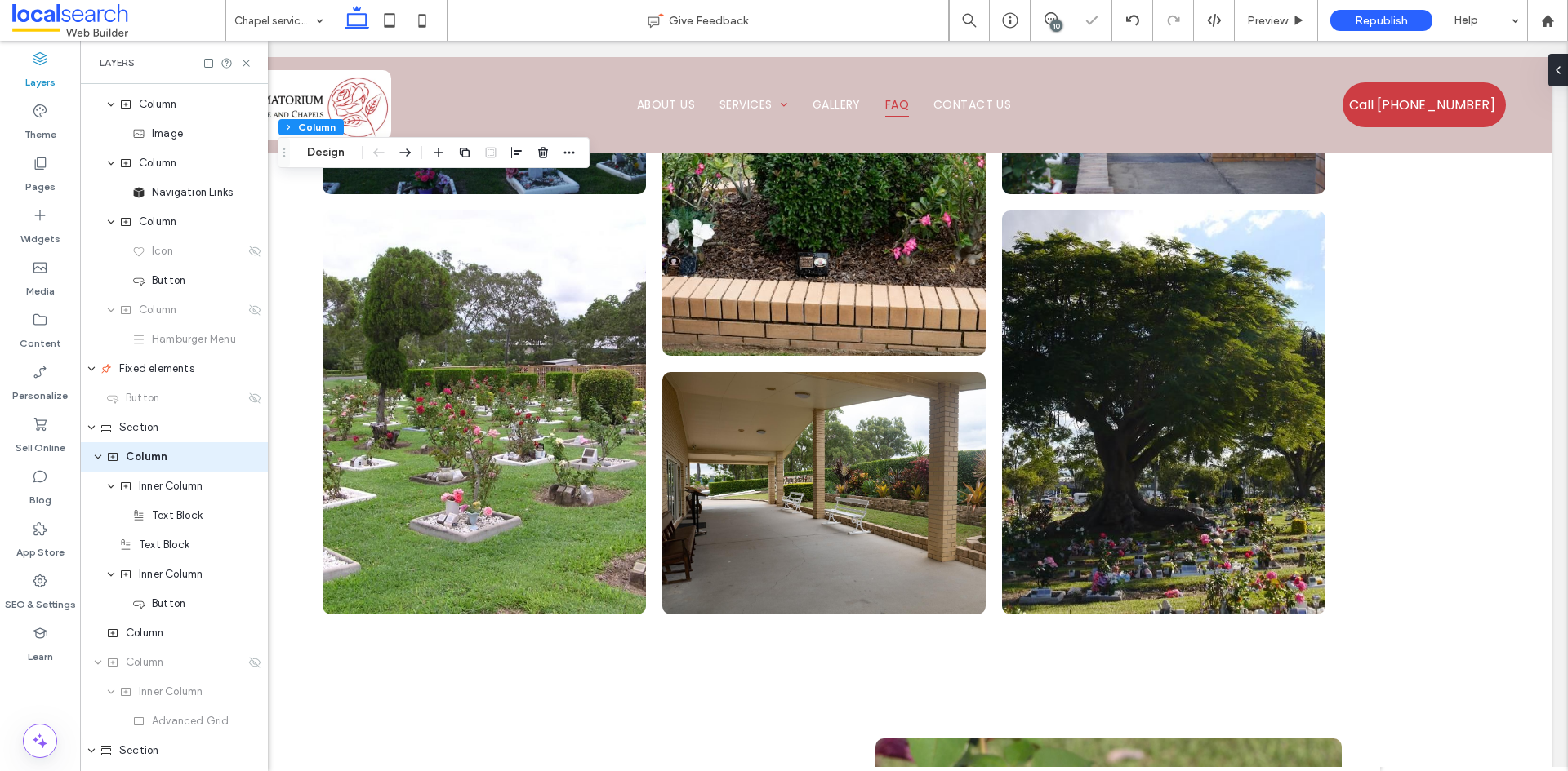
scroll to position [82, 0]
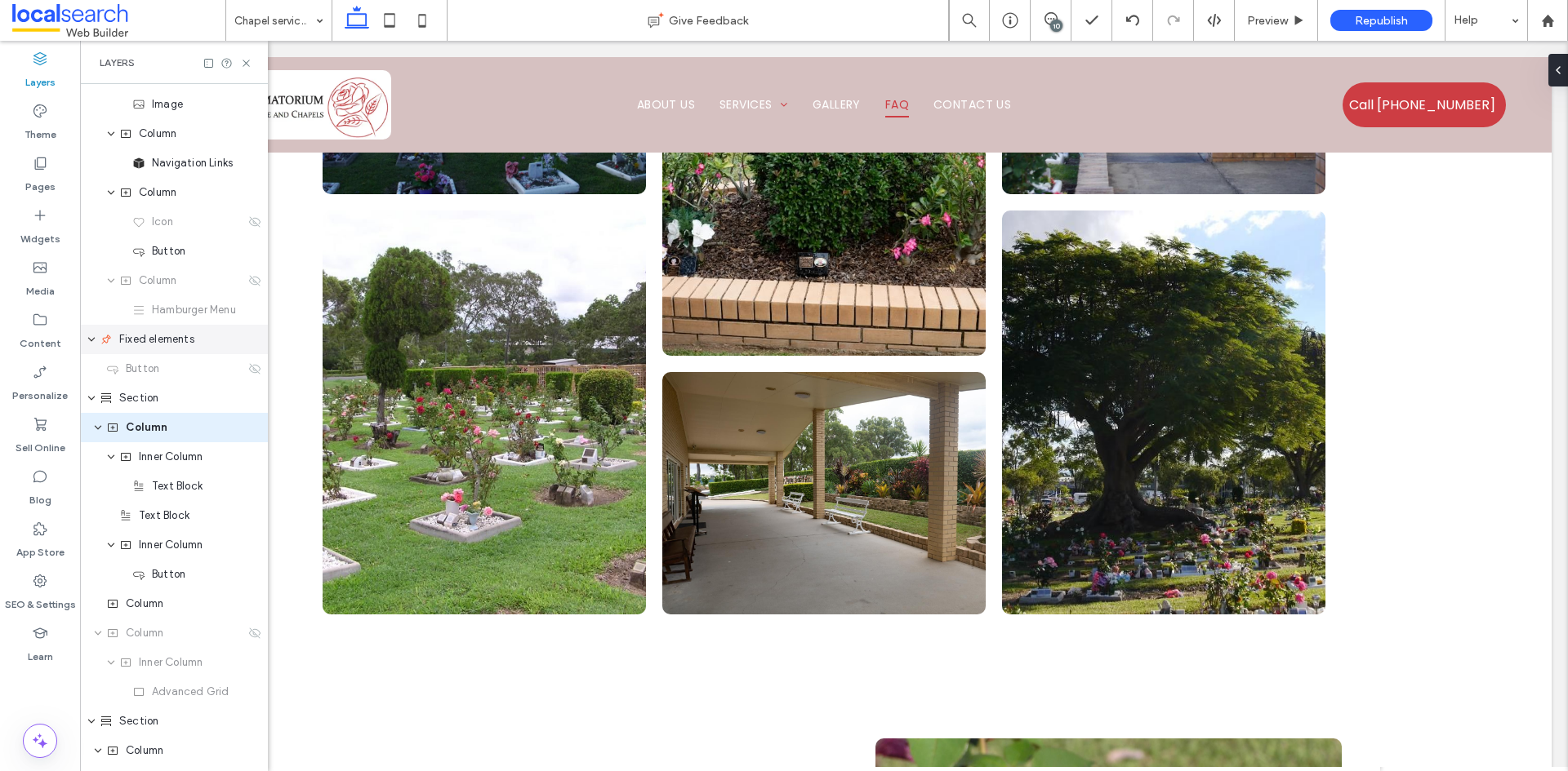
type input "**"
type input "***"
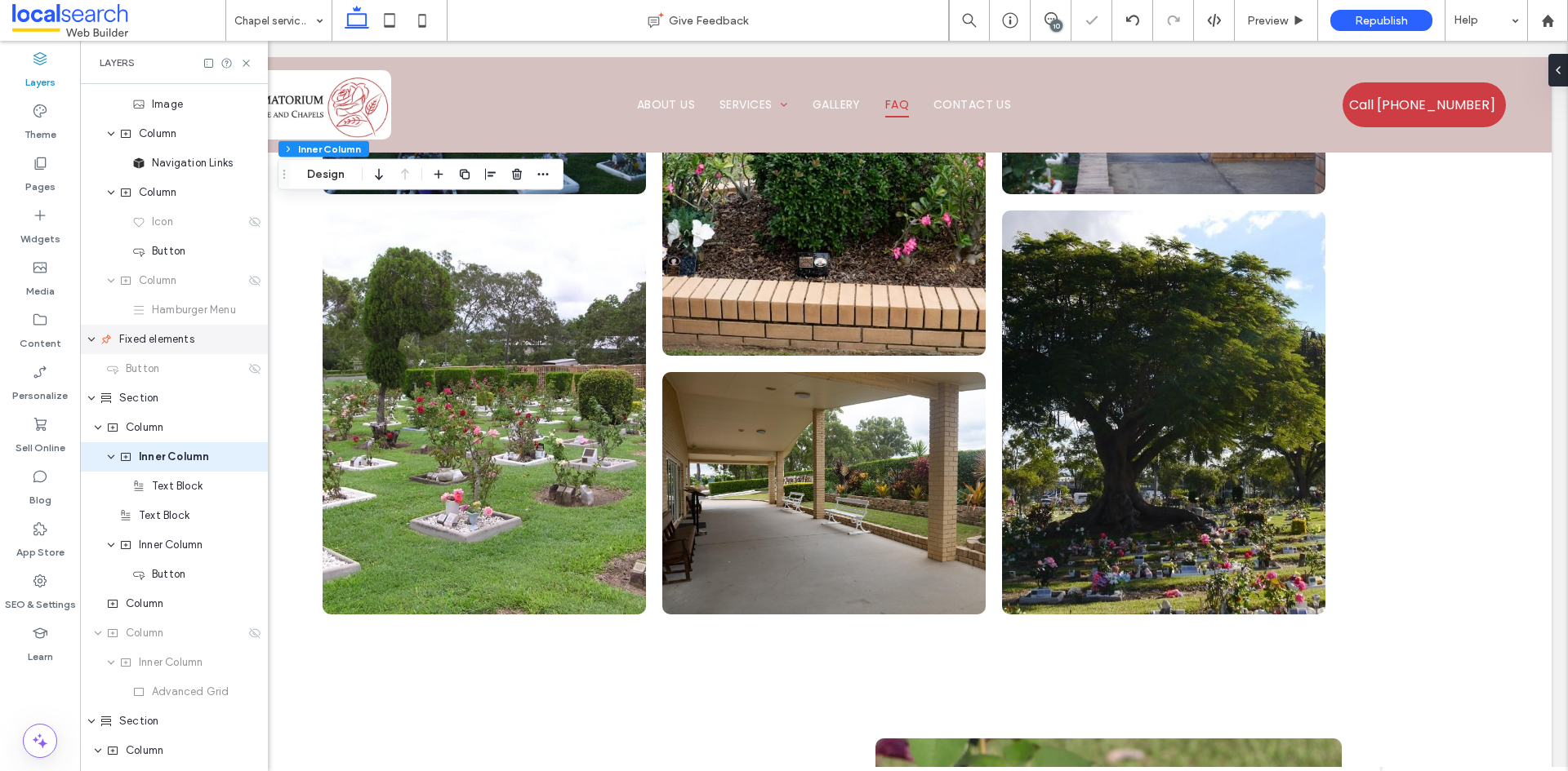
scroll to position [112, 0]
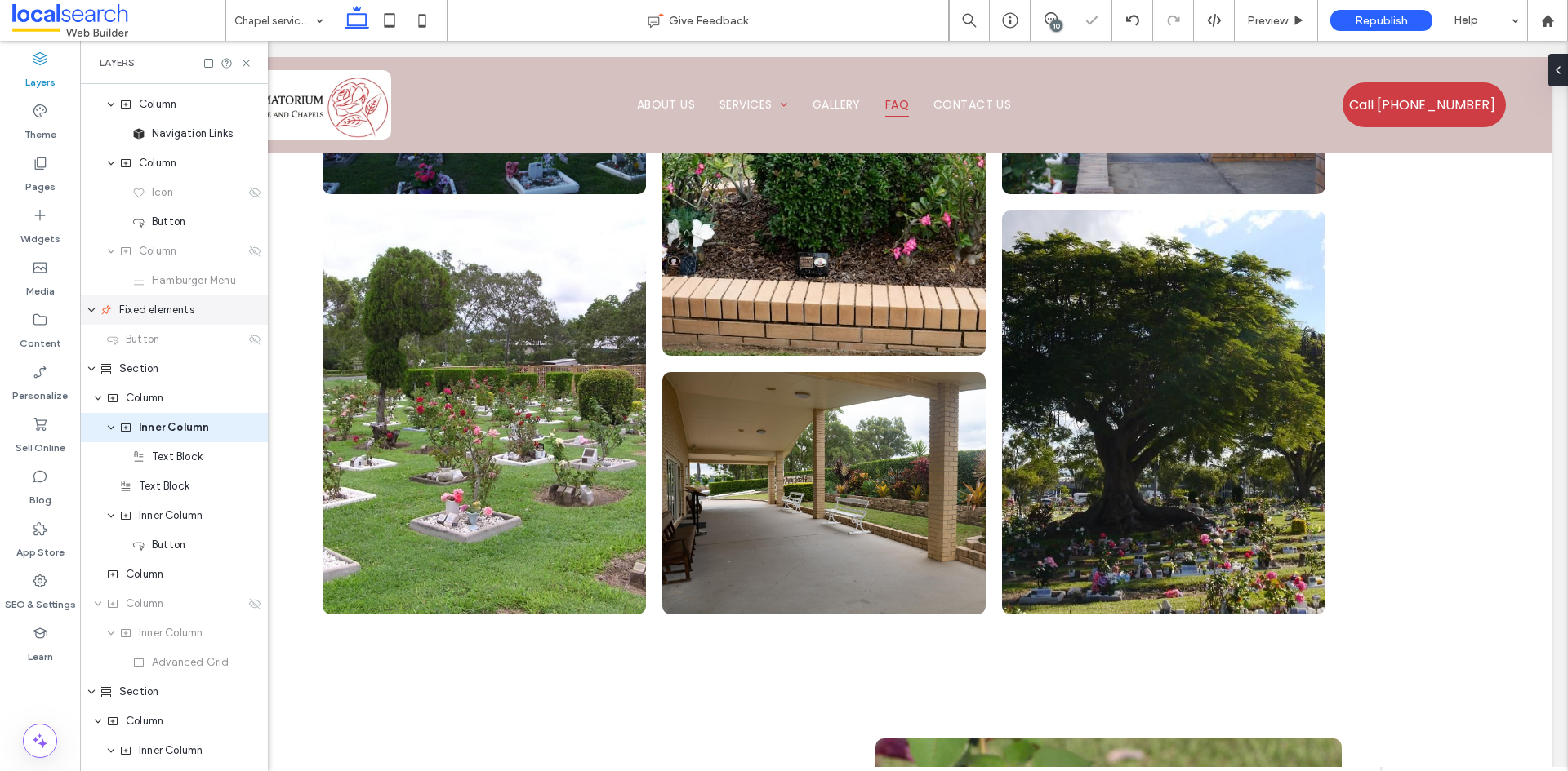
type input "***"
type input "****"
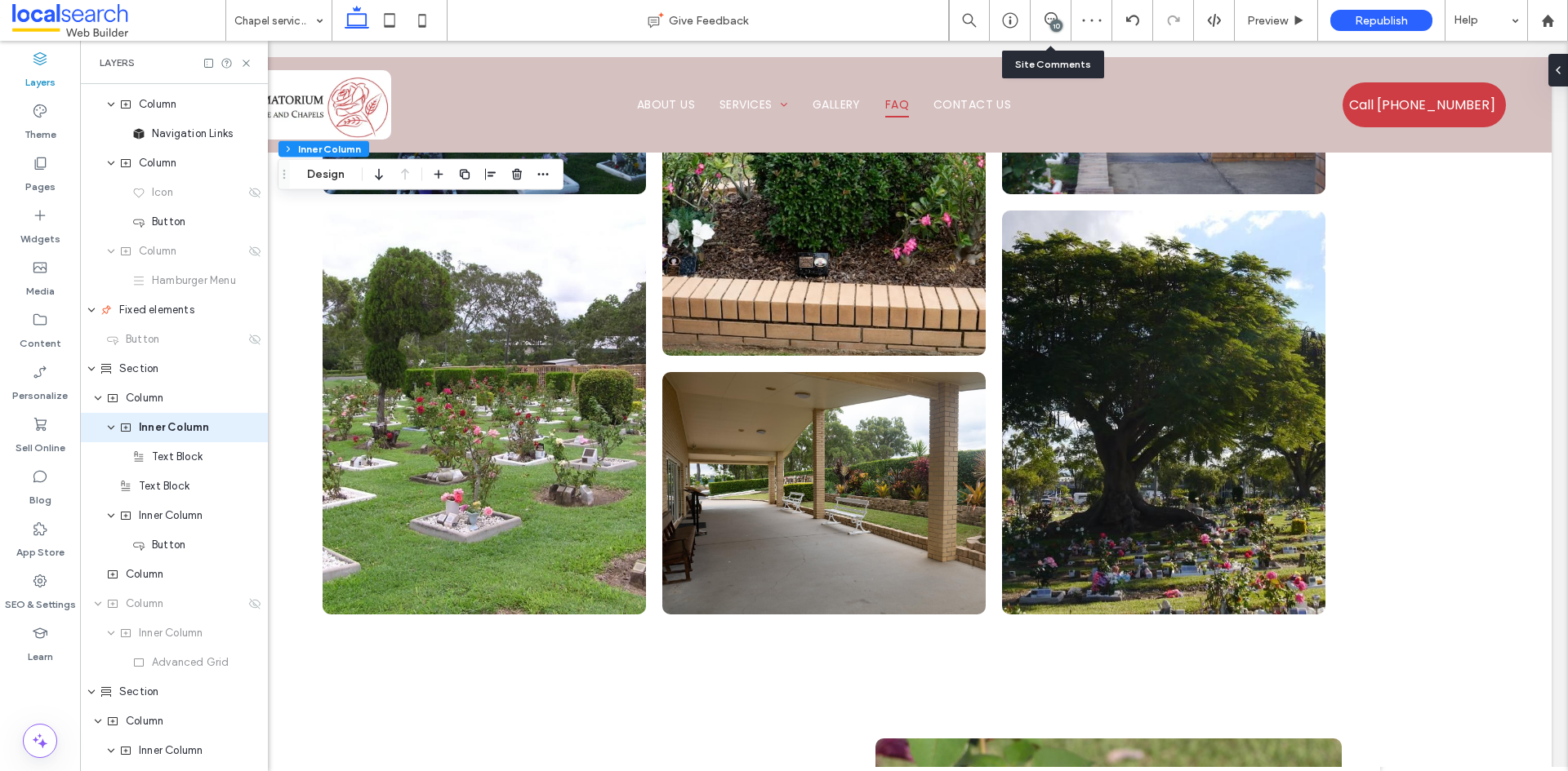
click at [1053, 32] on div "10" at bounding box center [1051, 20] width 41 height 41
click at [247, 59] on icon at bounding box center [246, 63] width 12 height 12
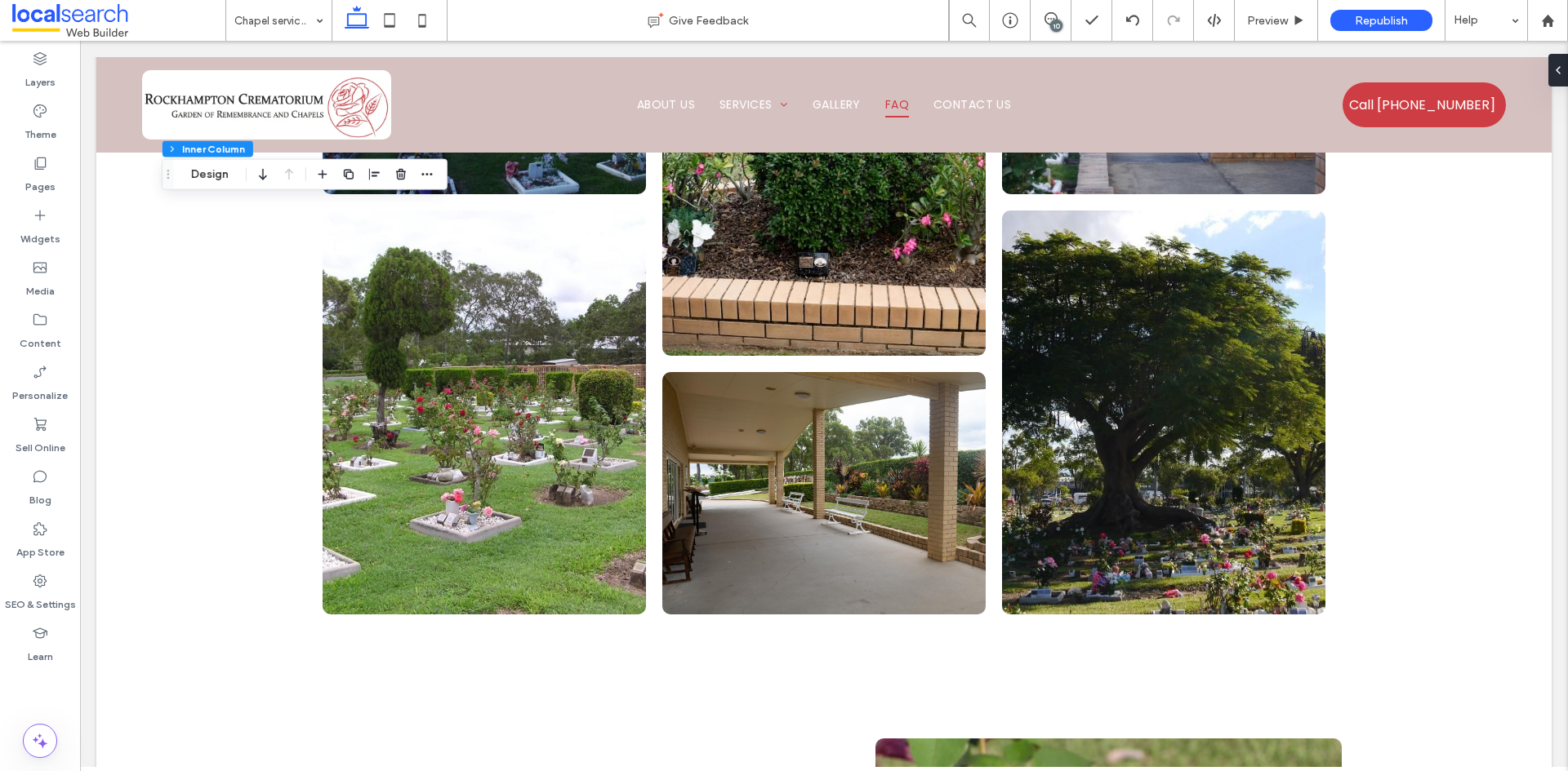
scroll to position [0, 0]
click at [1044, 15] on icon at bounding box center [1051, 18] width 13 height 13
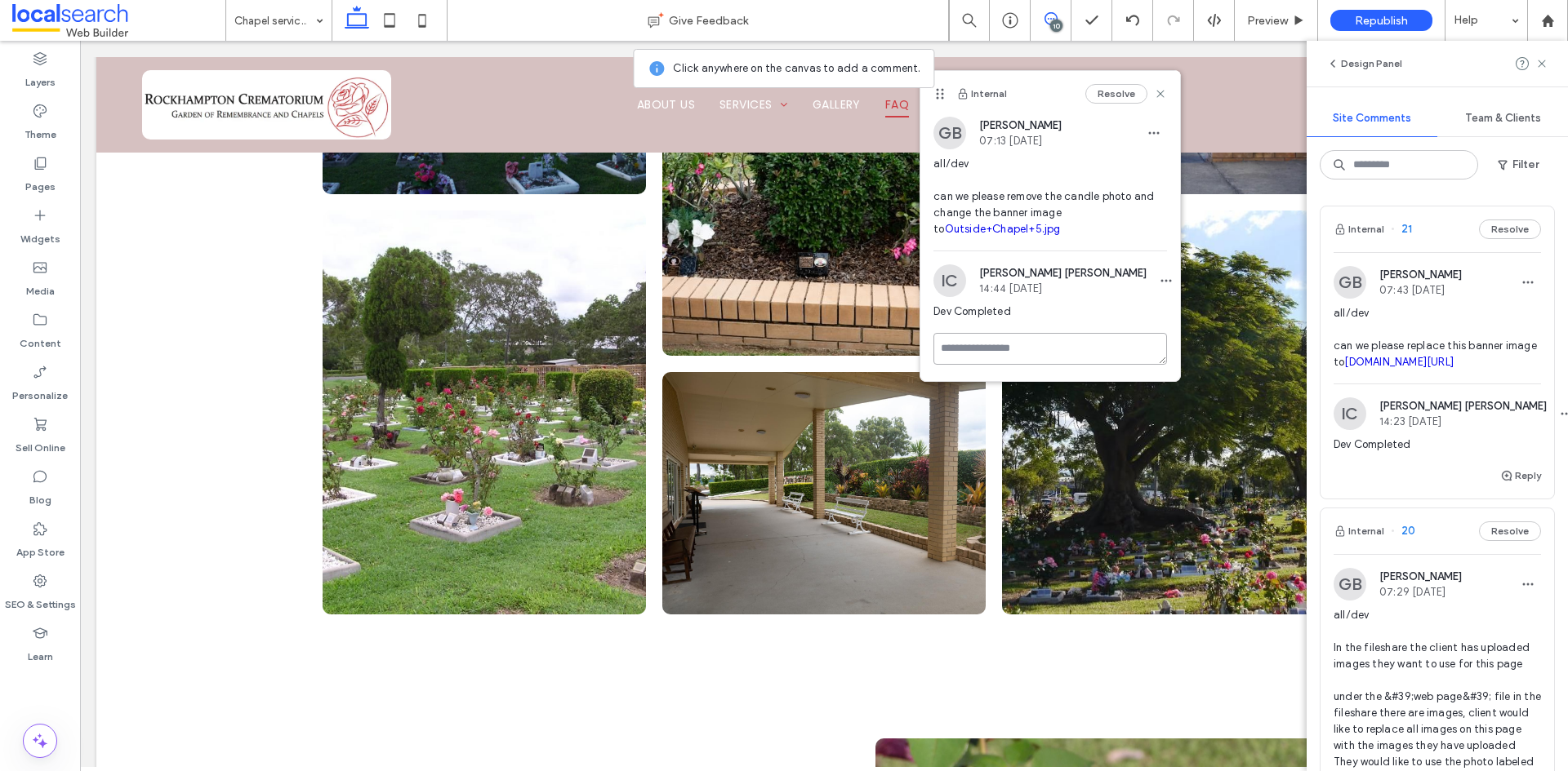
click at [1017, 345] on textarea at bounding box center [1051, 349] width 233 height 32
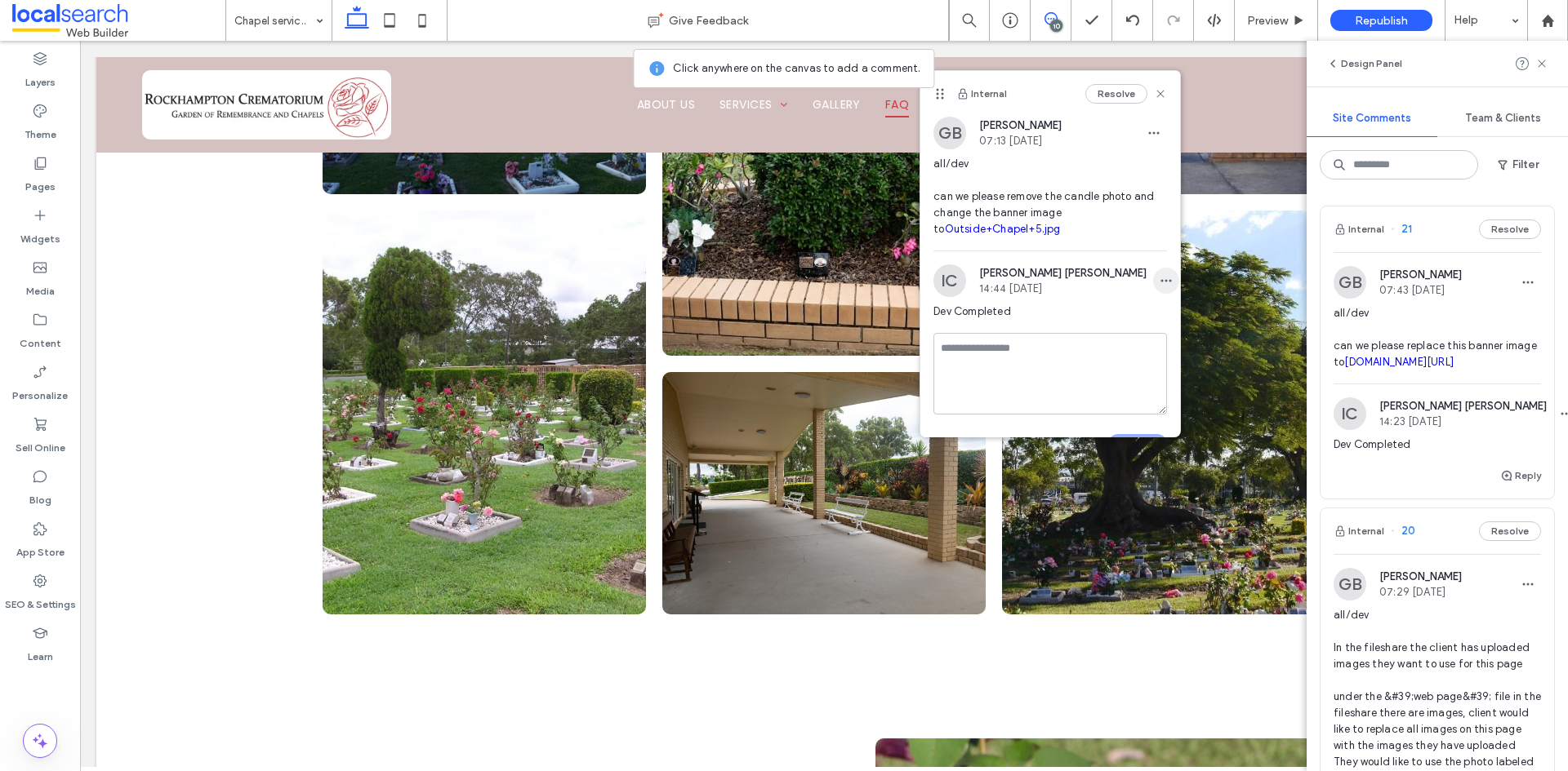
click at [1159, 283] on icon "button" at bounding box center [1165, 281] width 13 height 13
click at [1179, 325] on div "Edit" at bounding box center [1202, 323] width 145 height 31
click at [1036, 338] on textarea "**********" at bounding box center [1044, 362] width 221 height 82
type textarea "**********"
click at [1116, 426] on button "Submit" at bounding box center [1138, 432] width 59 height 20
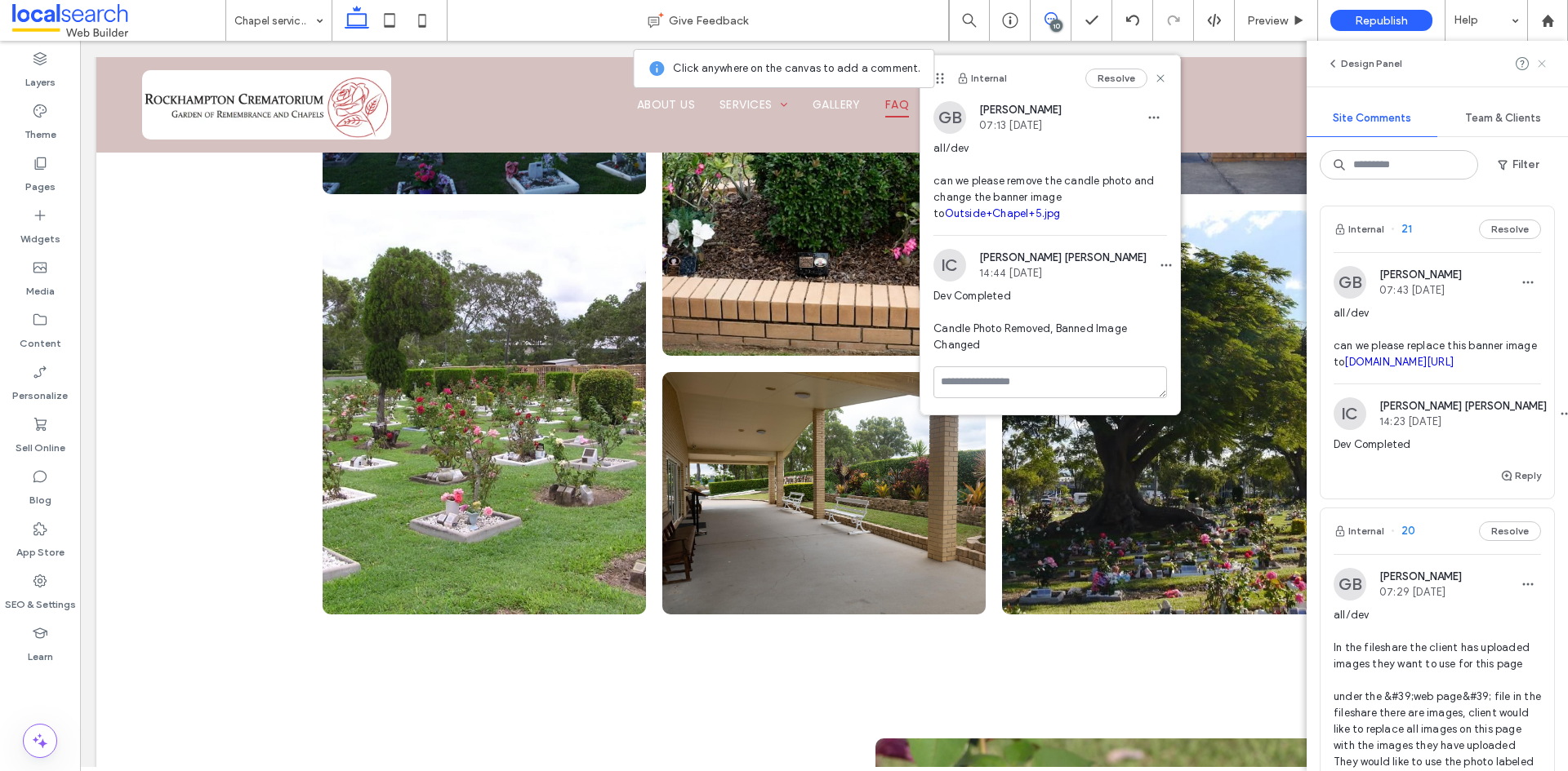
click at [1542, 68] on icon at bounding box center [1541, 63] width 13 height 13
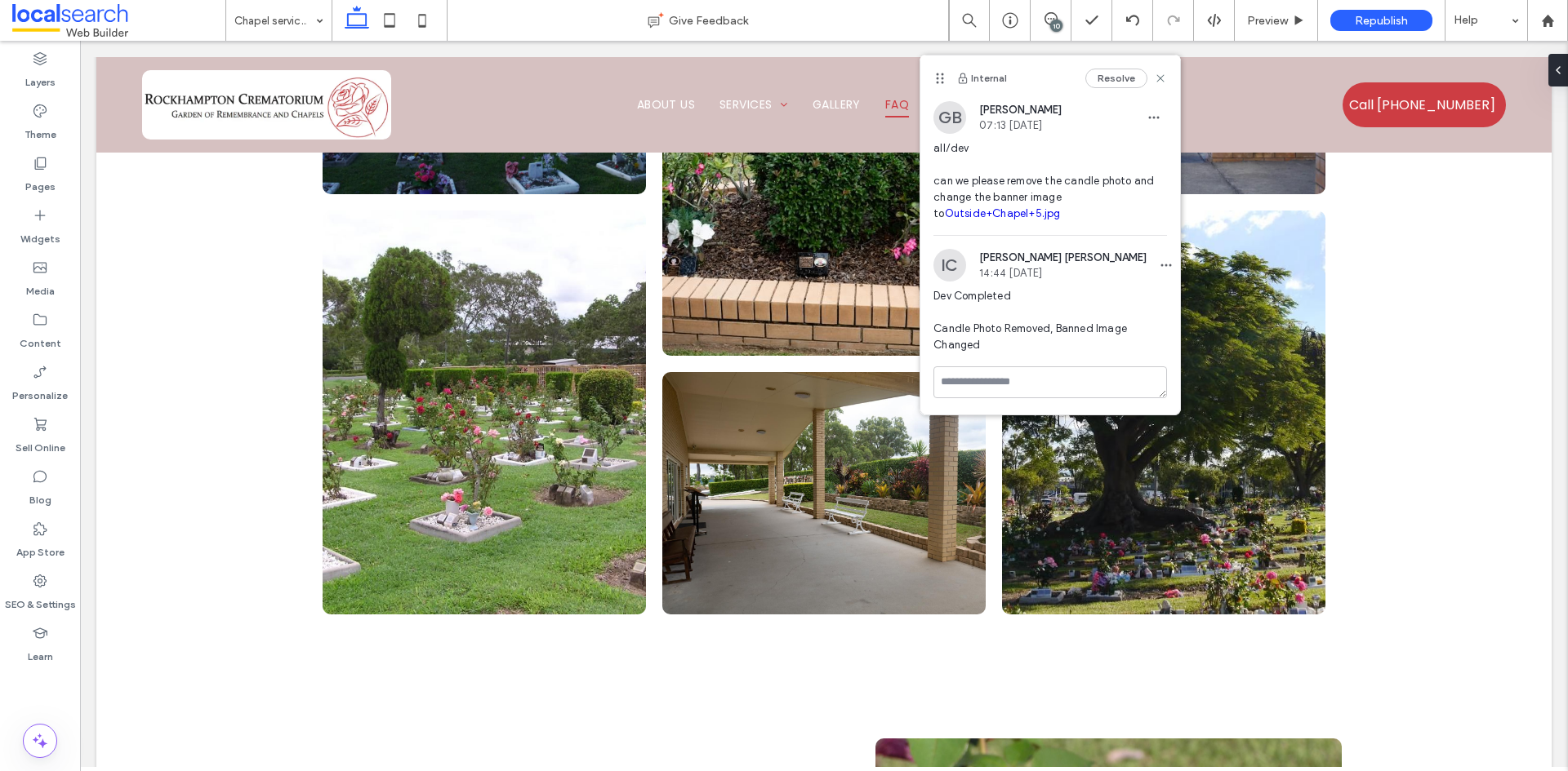
click at [1053, 11] on div "10" at bounding box center [1051, 20] width 41 height 41
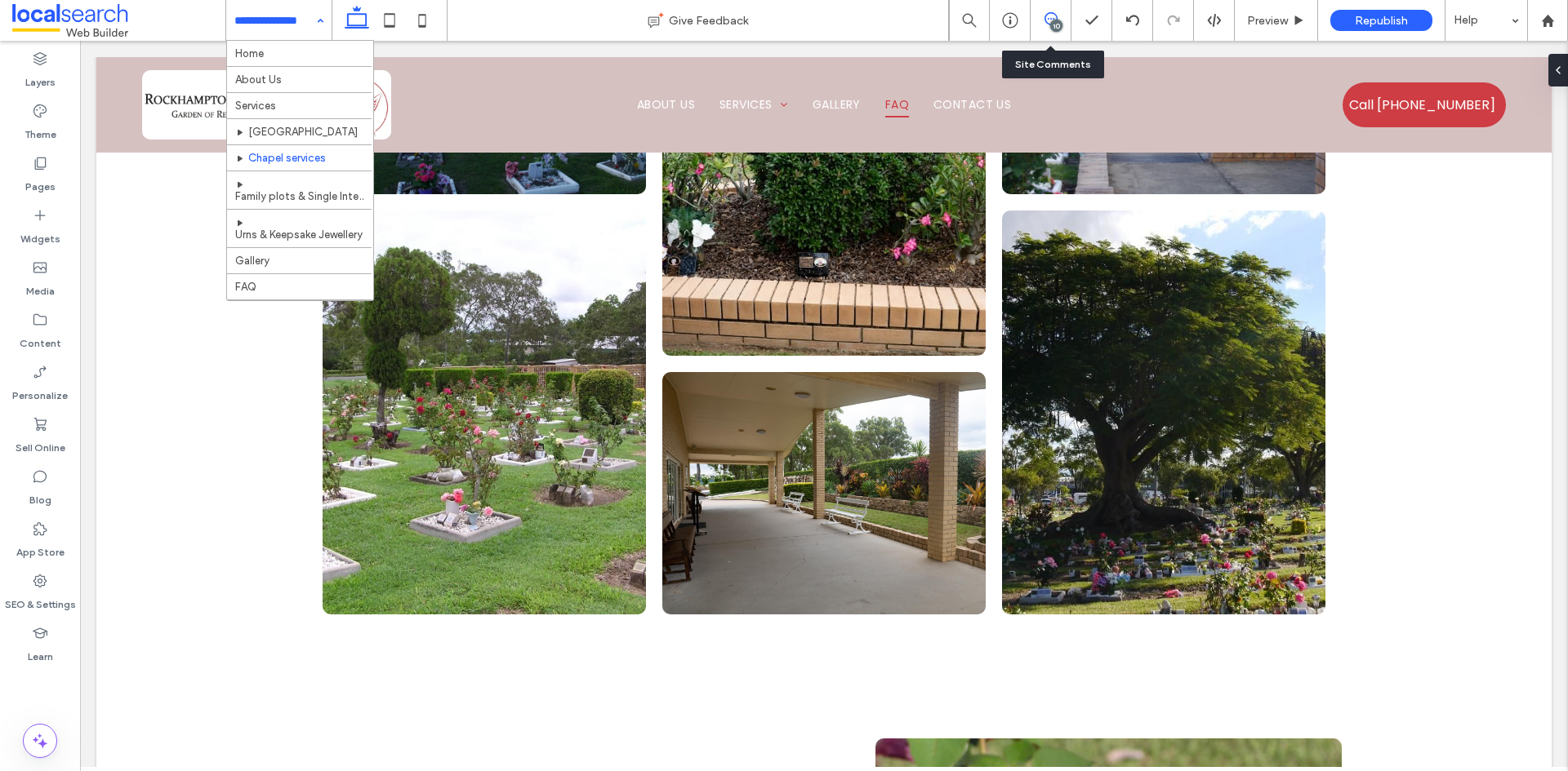
click at [1051, 21] on icon at bounding box center [1051, 18] width 13 height 13
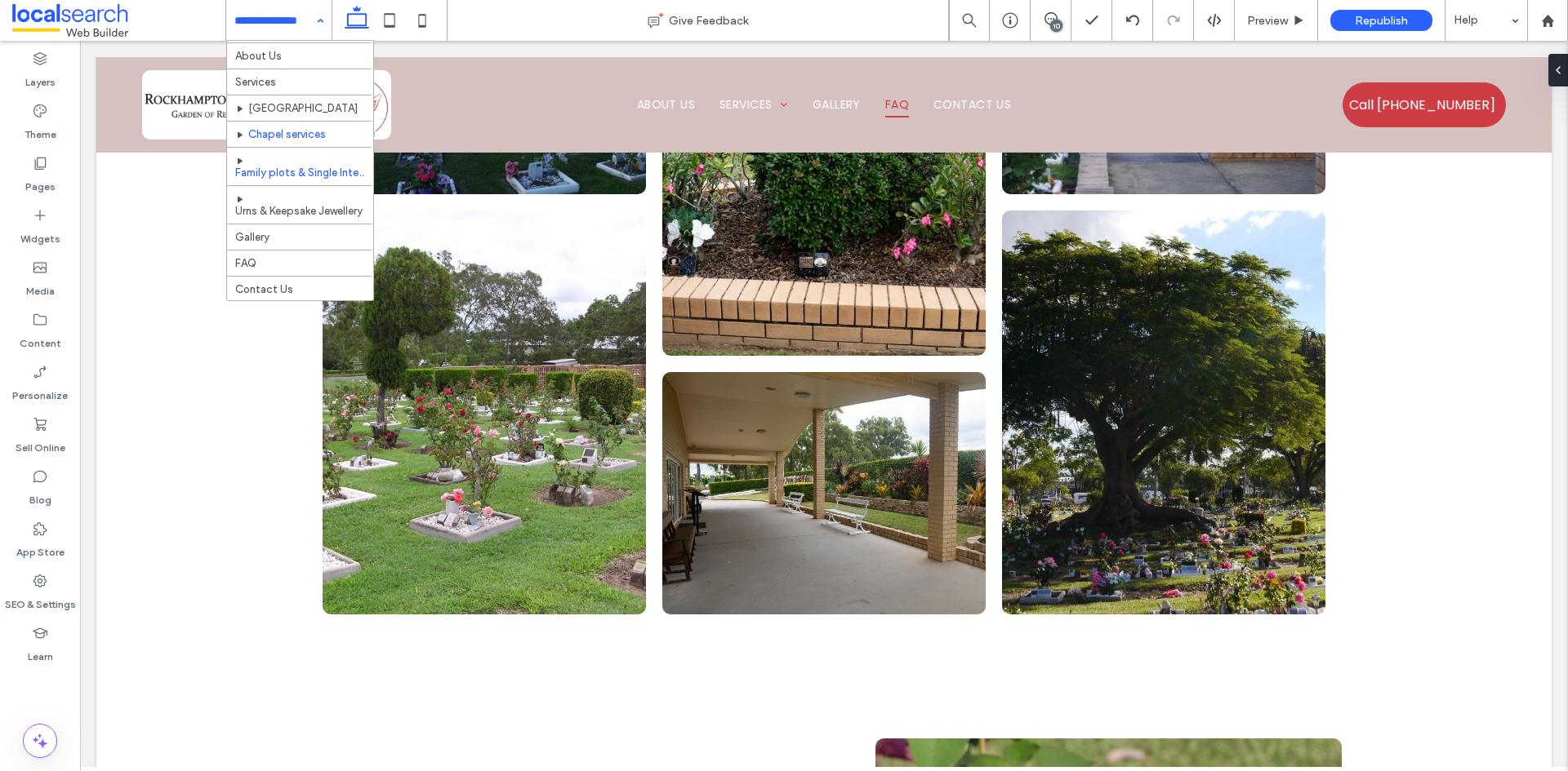
scroll to position [36, 0]
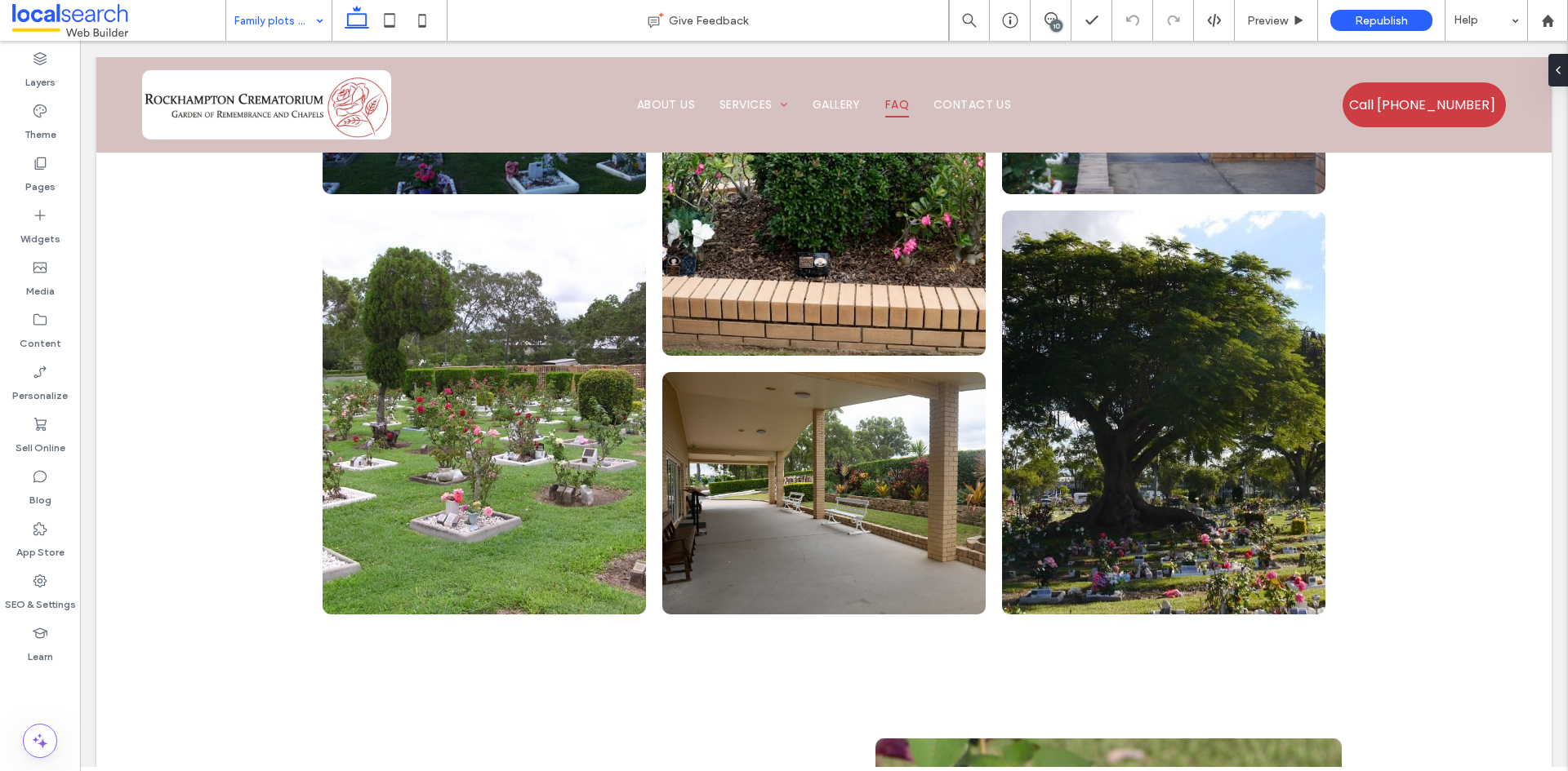
type input "***"
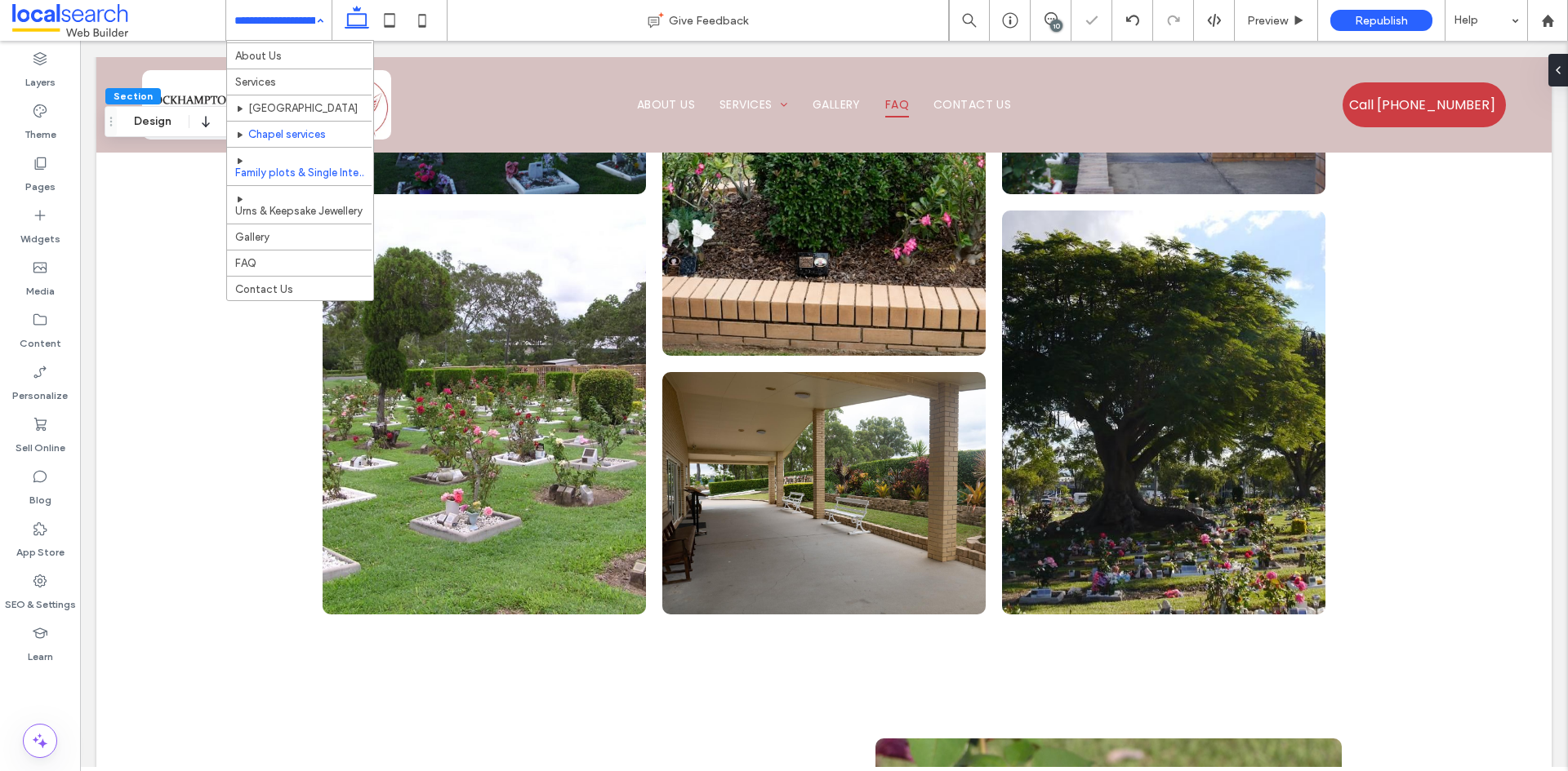
scroll to position [36, 0]
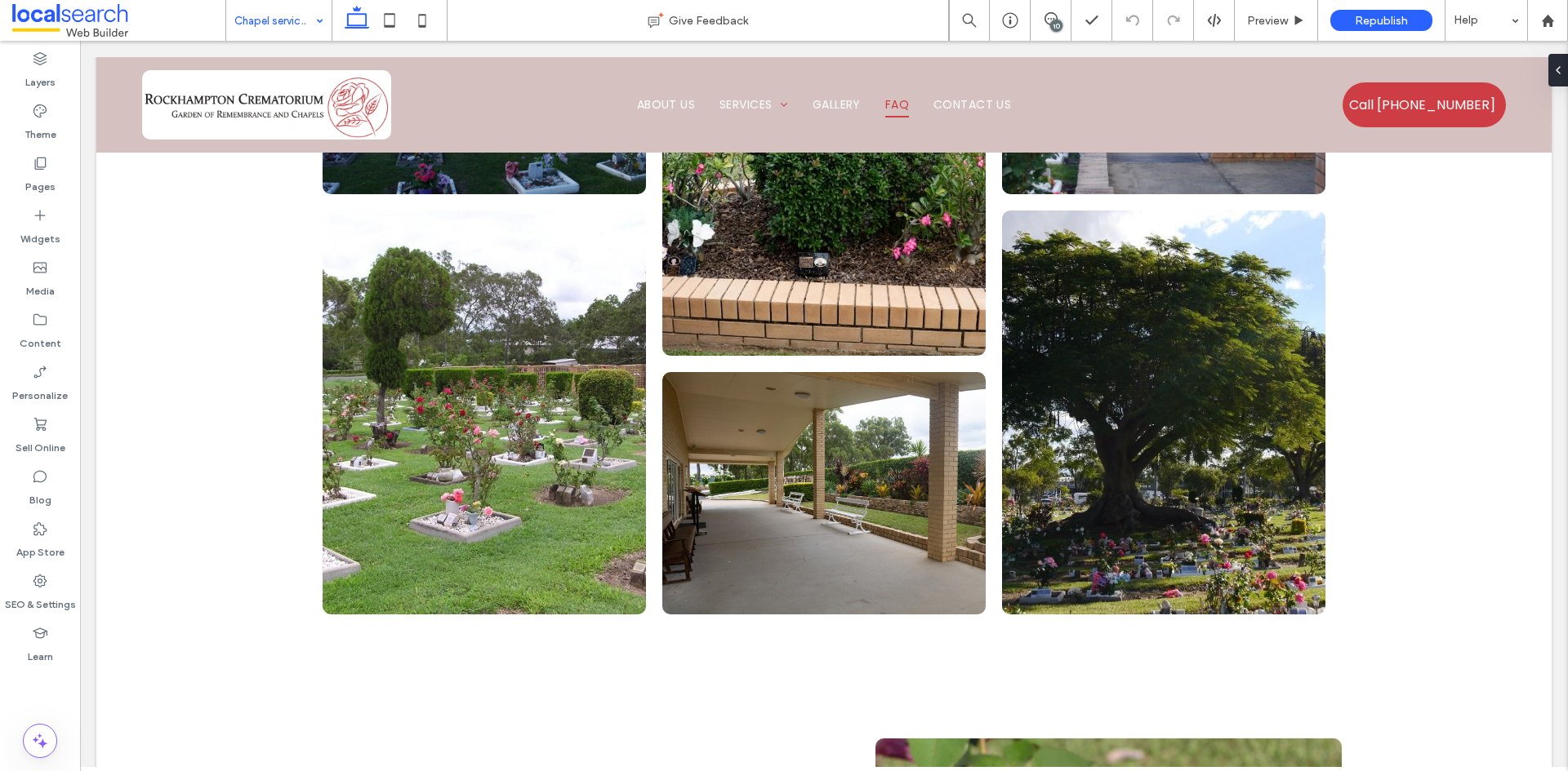
type input "***"
click at [1560, 82] on div at bounding box center [1555, 70] width 26 height 33
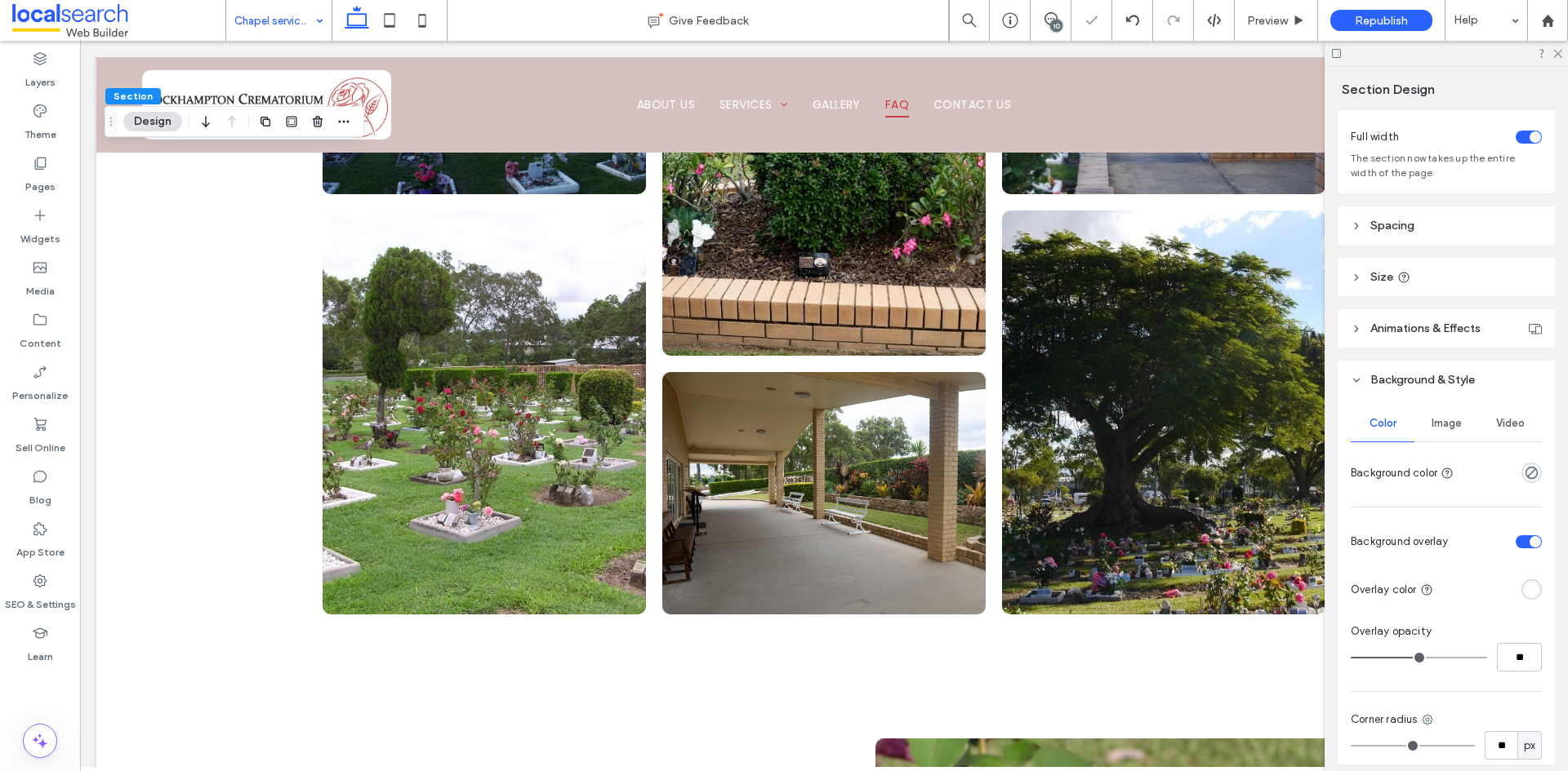
scroll to position [311, 0]
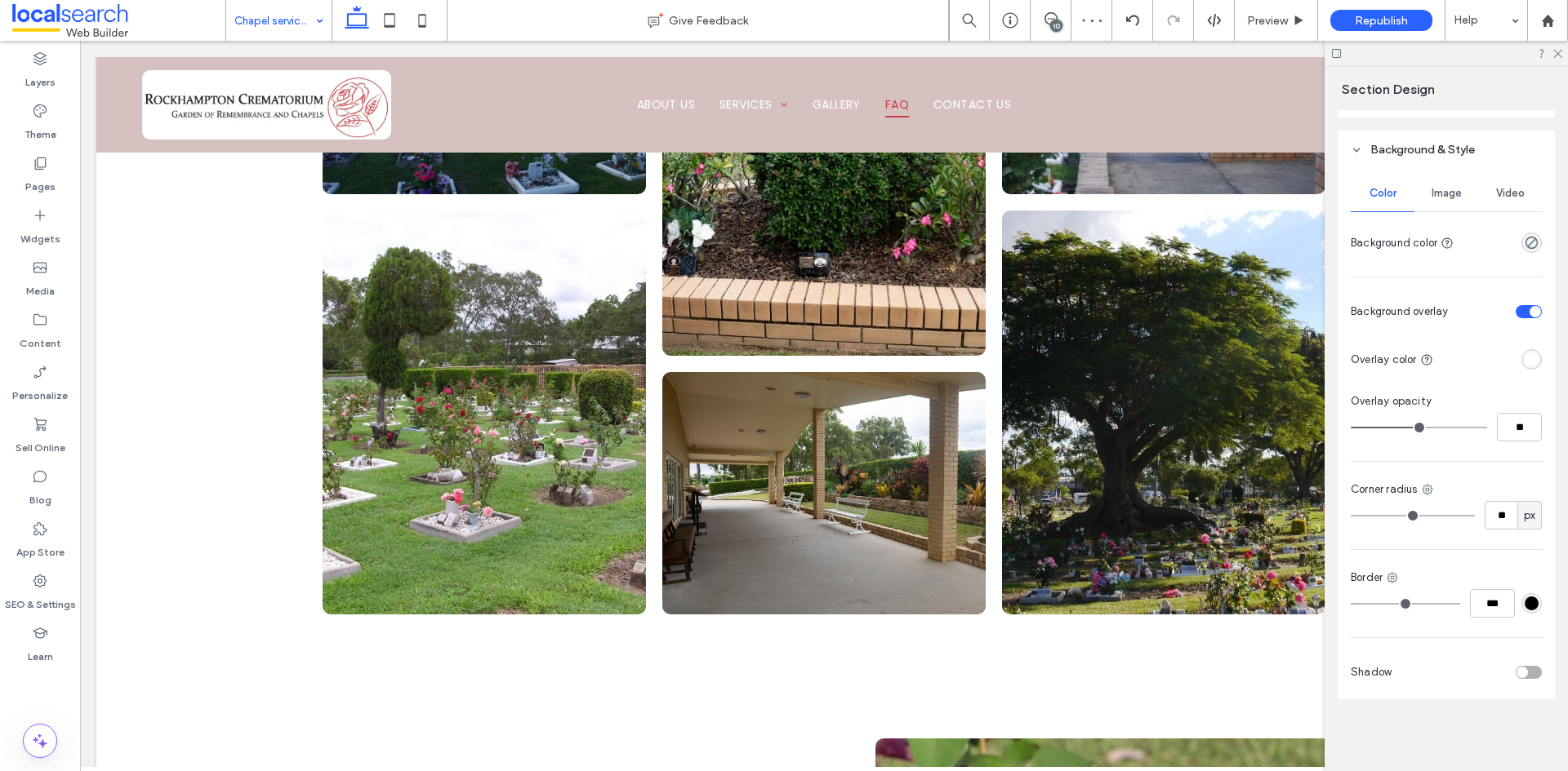
type input "***"
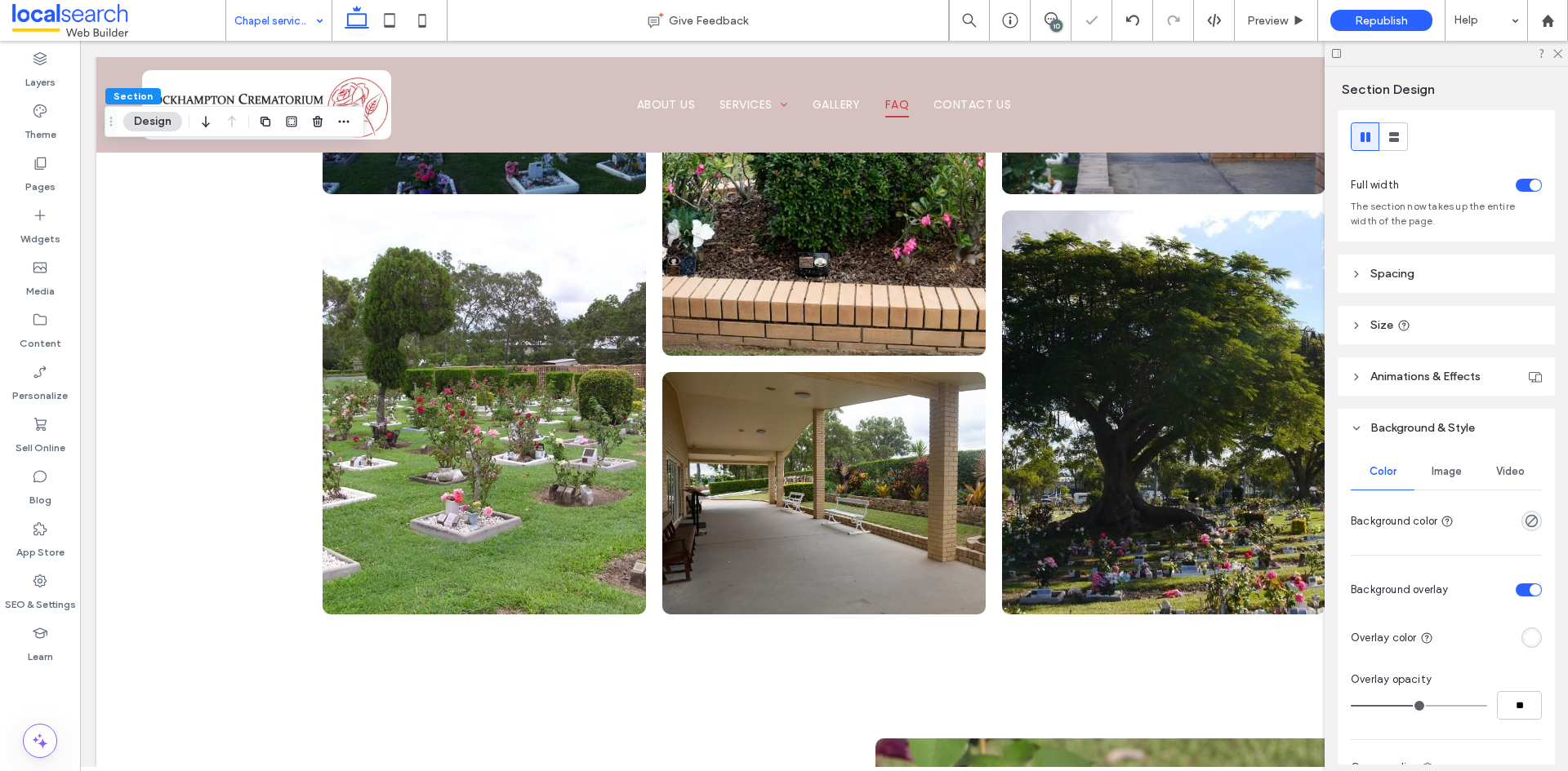
scroll to position [0, 0]
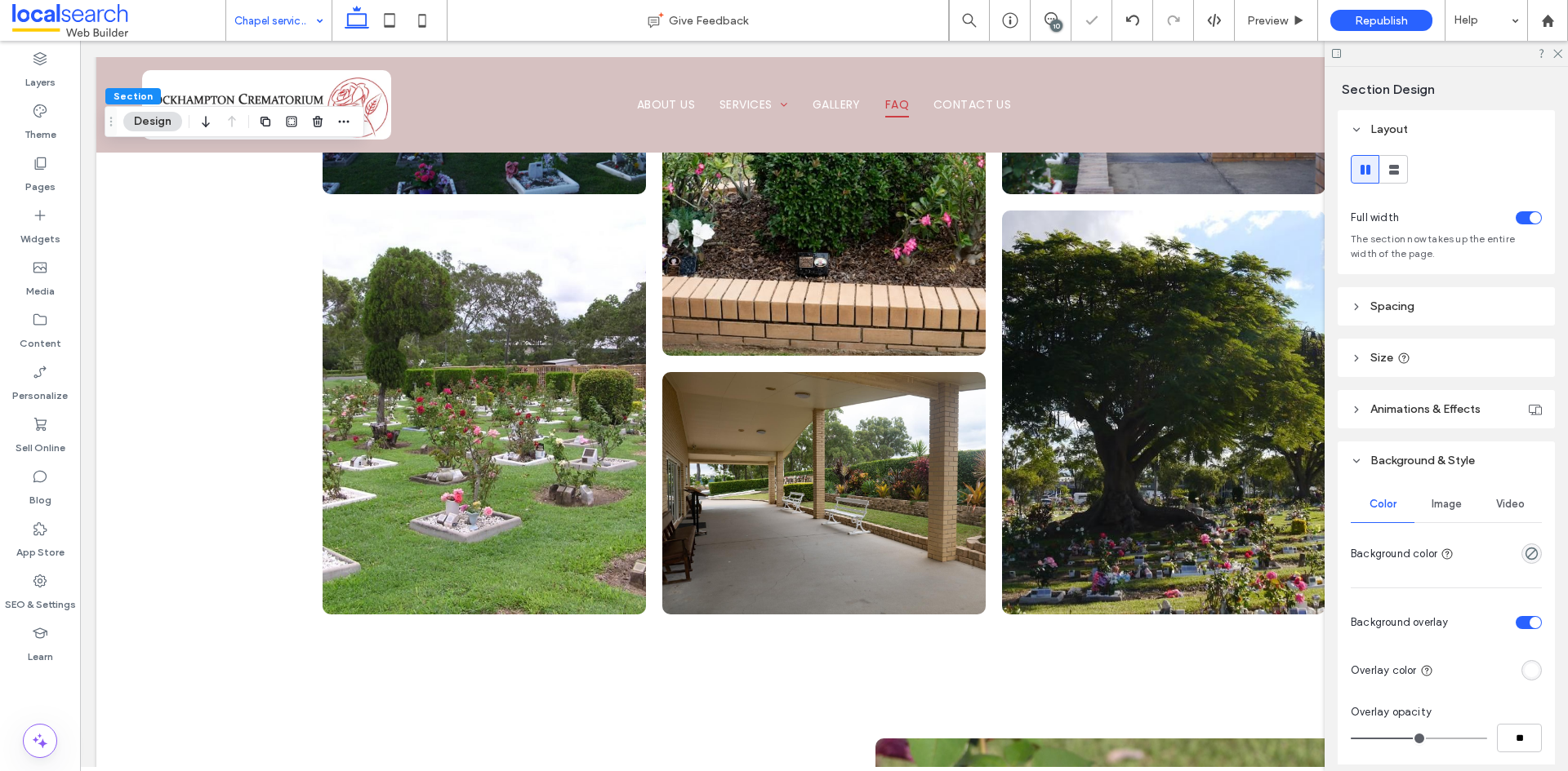
click at [1436, 358] on header "Size" at bounding box center [1445, 357] width 217 height 38
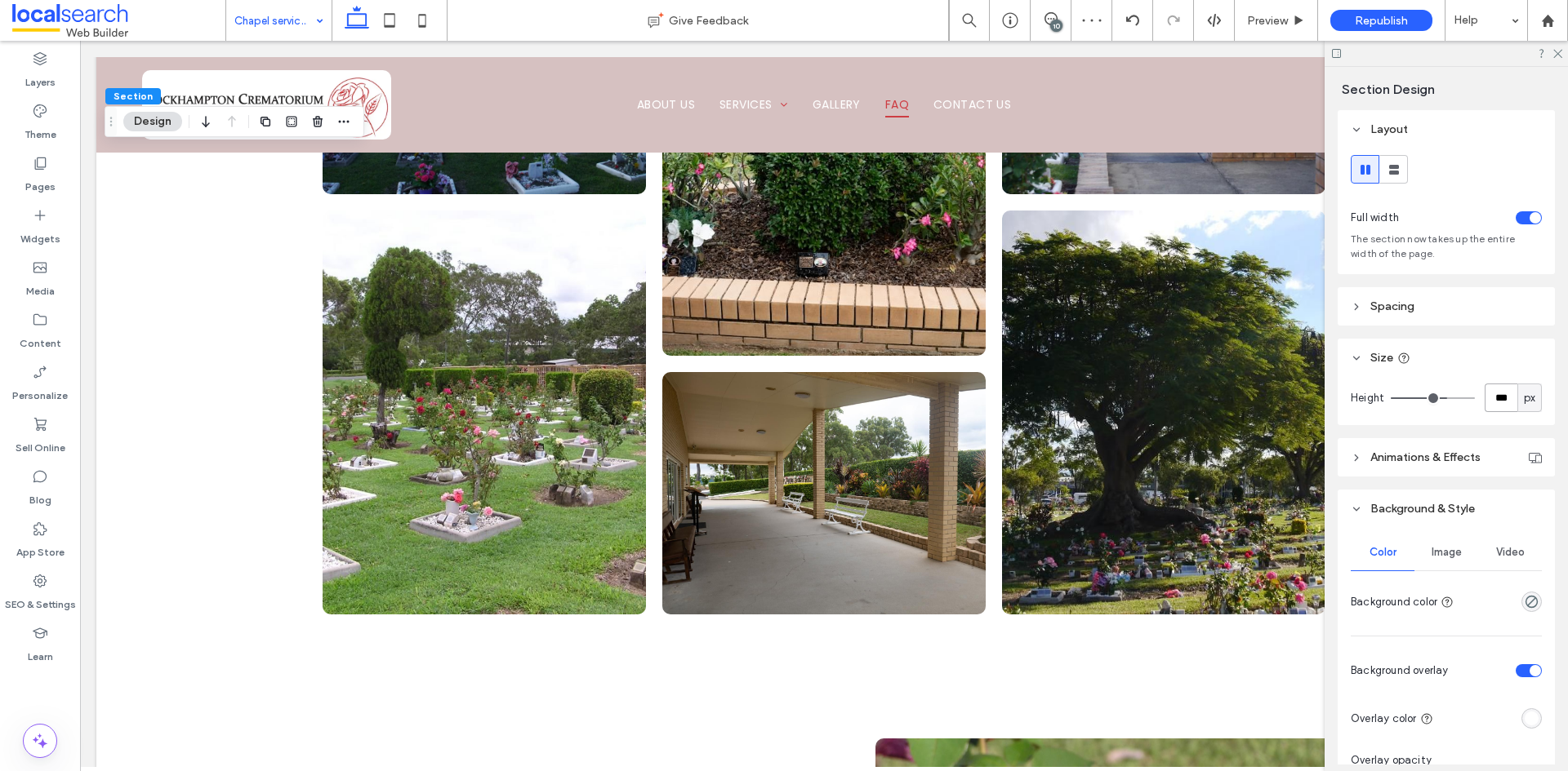
click at [1489, 404] on input "***" at bounding box center [1501, 397] width 33 height 28
type input "*"
type input "***"
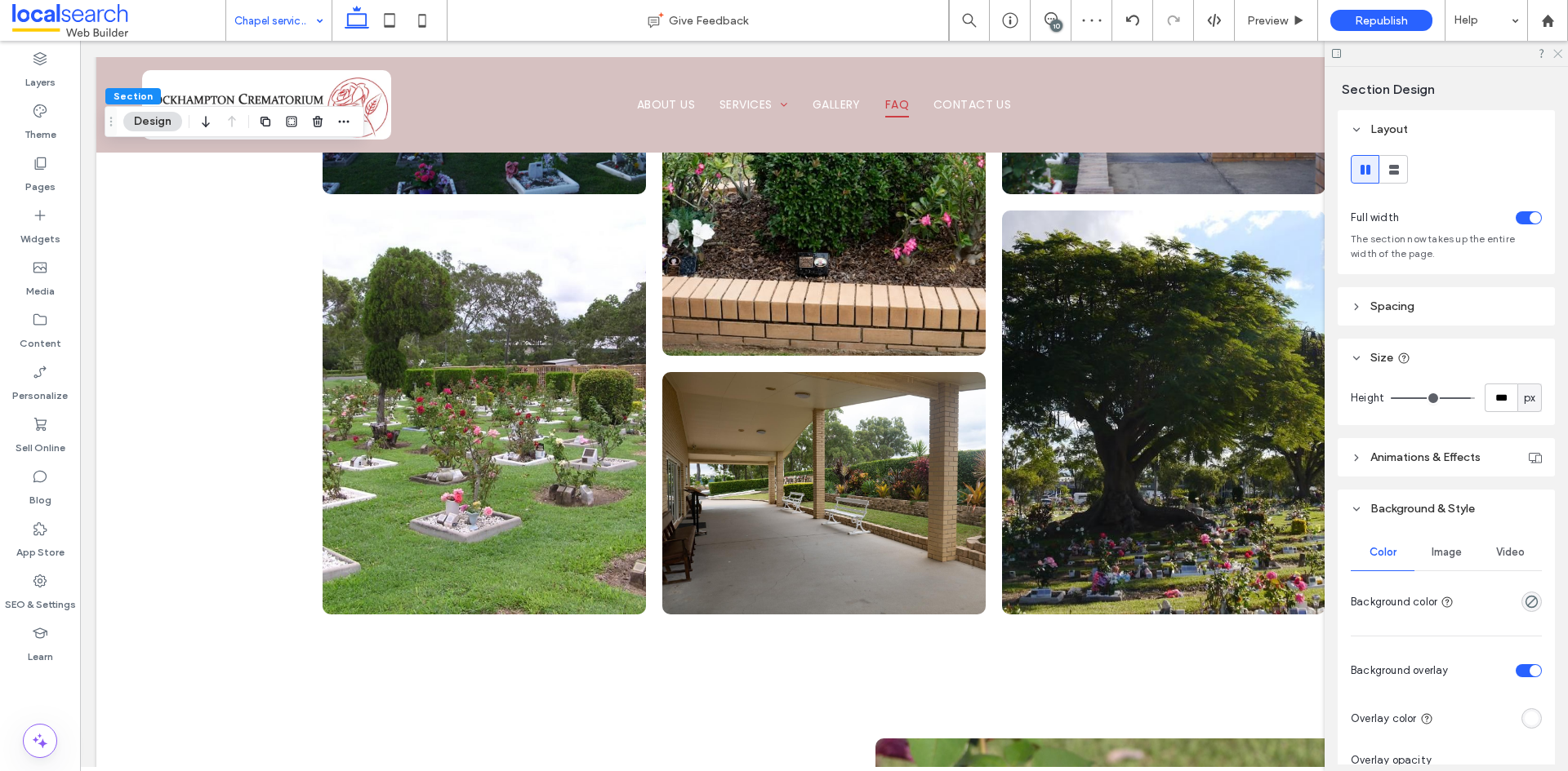
click at [1558, 55] on icon at bounding box center [1557, 53] width 10 height 10
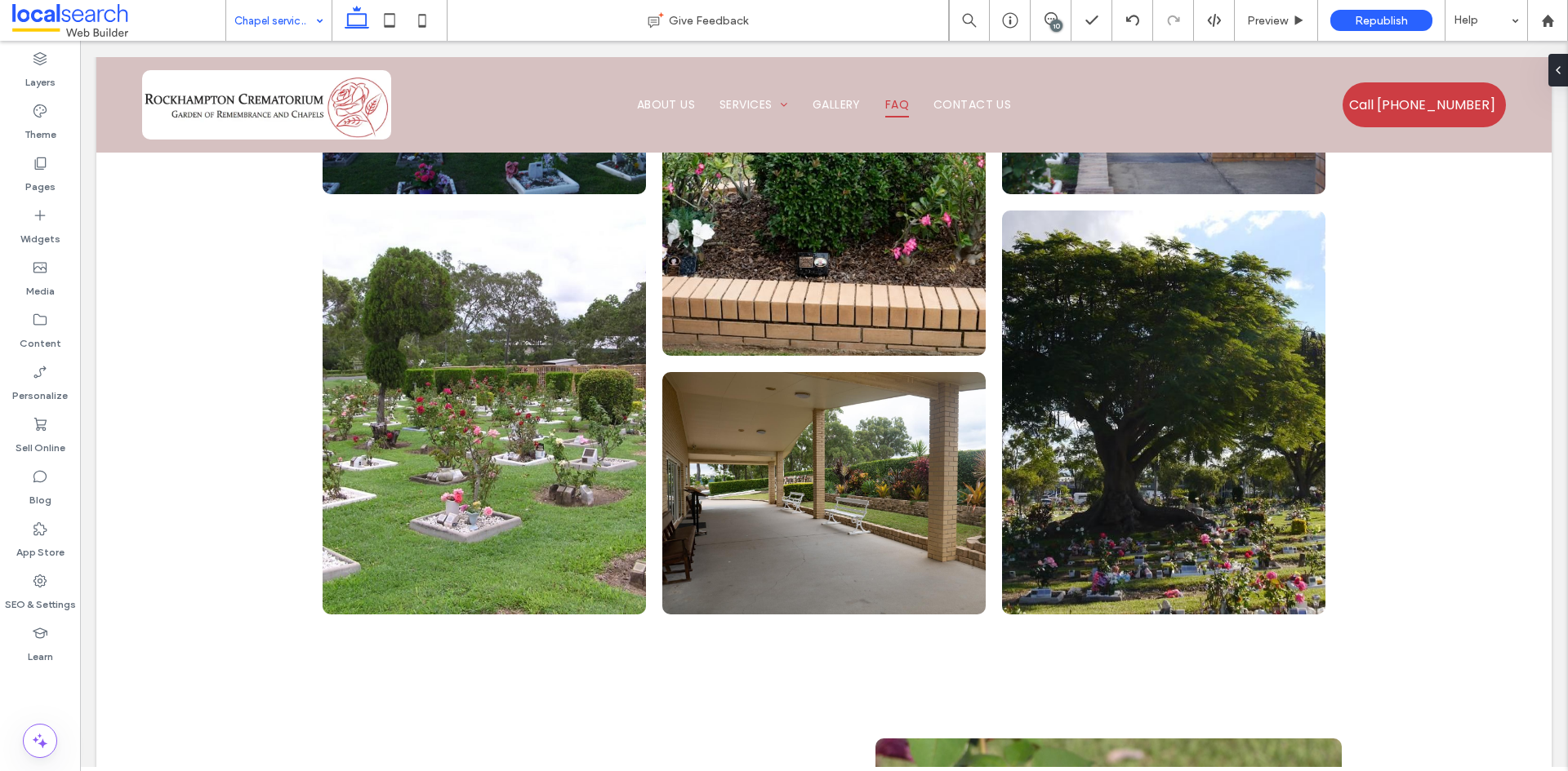
type input "**"
type input "*****"
type input "***"
click at [1036, 22] on span at bounding box center [1051, 18] width 40 height 13
click at [1053, 19] on use at bounding box center [1051, 18] width 13 height 13
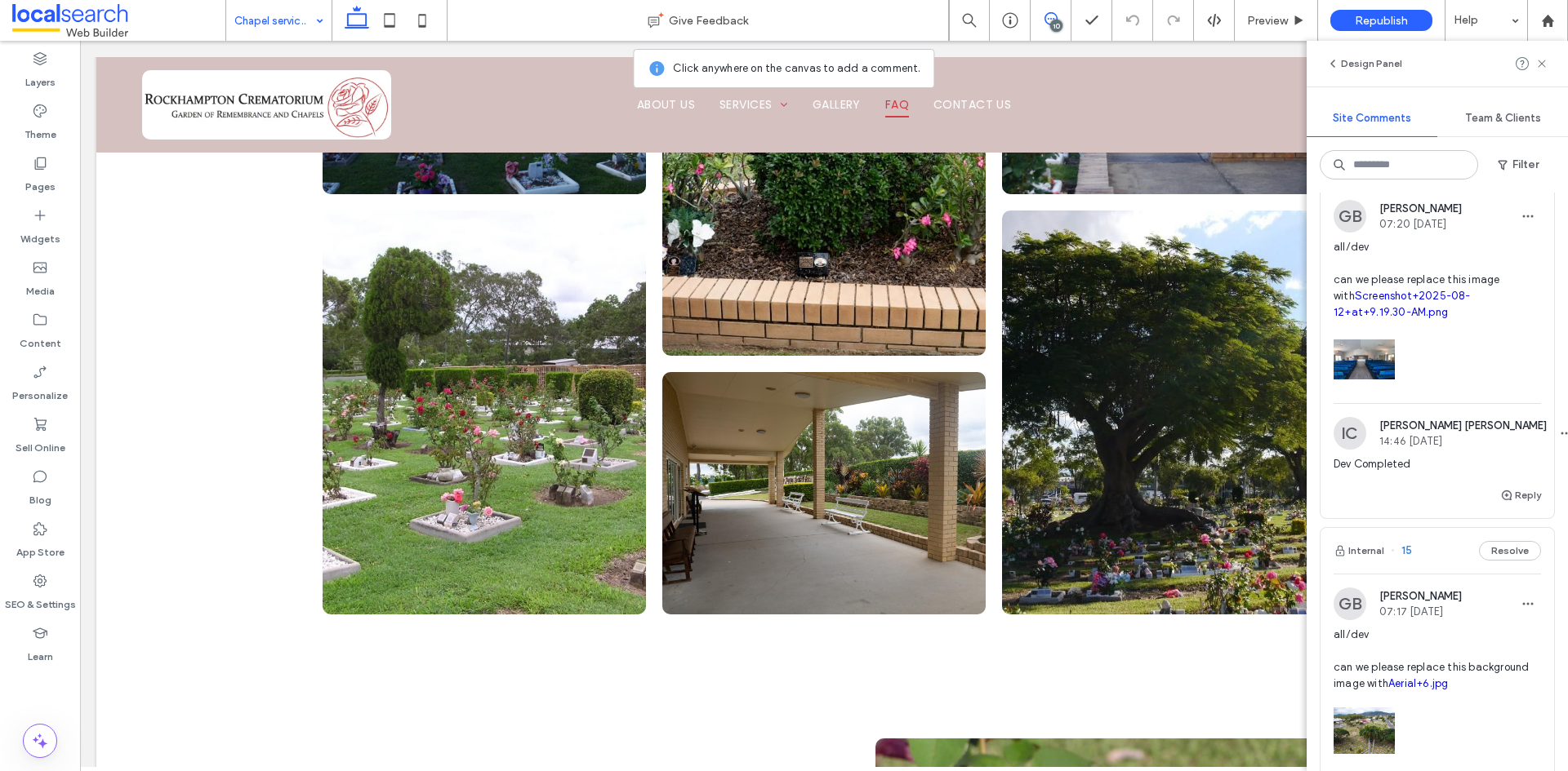
scroll to position [1877, 0]
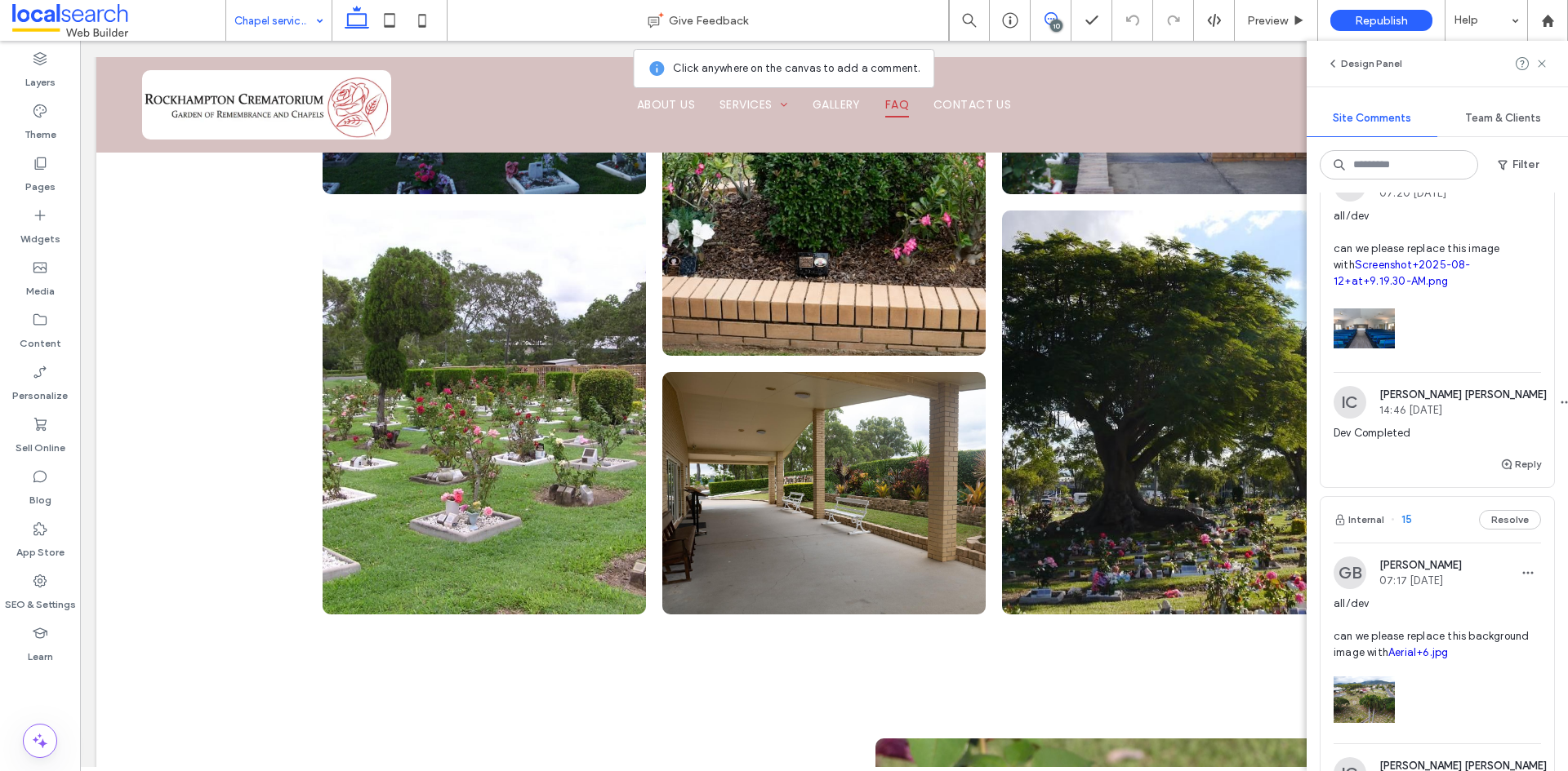
click at [1470, 359] on div at bounding box center [1438, 325] width 207 height 69
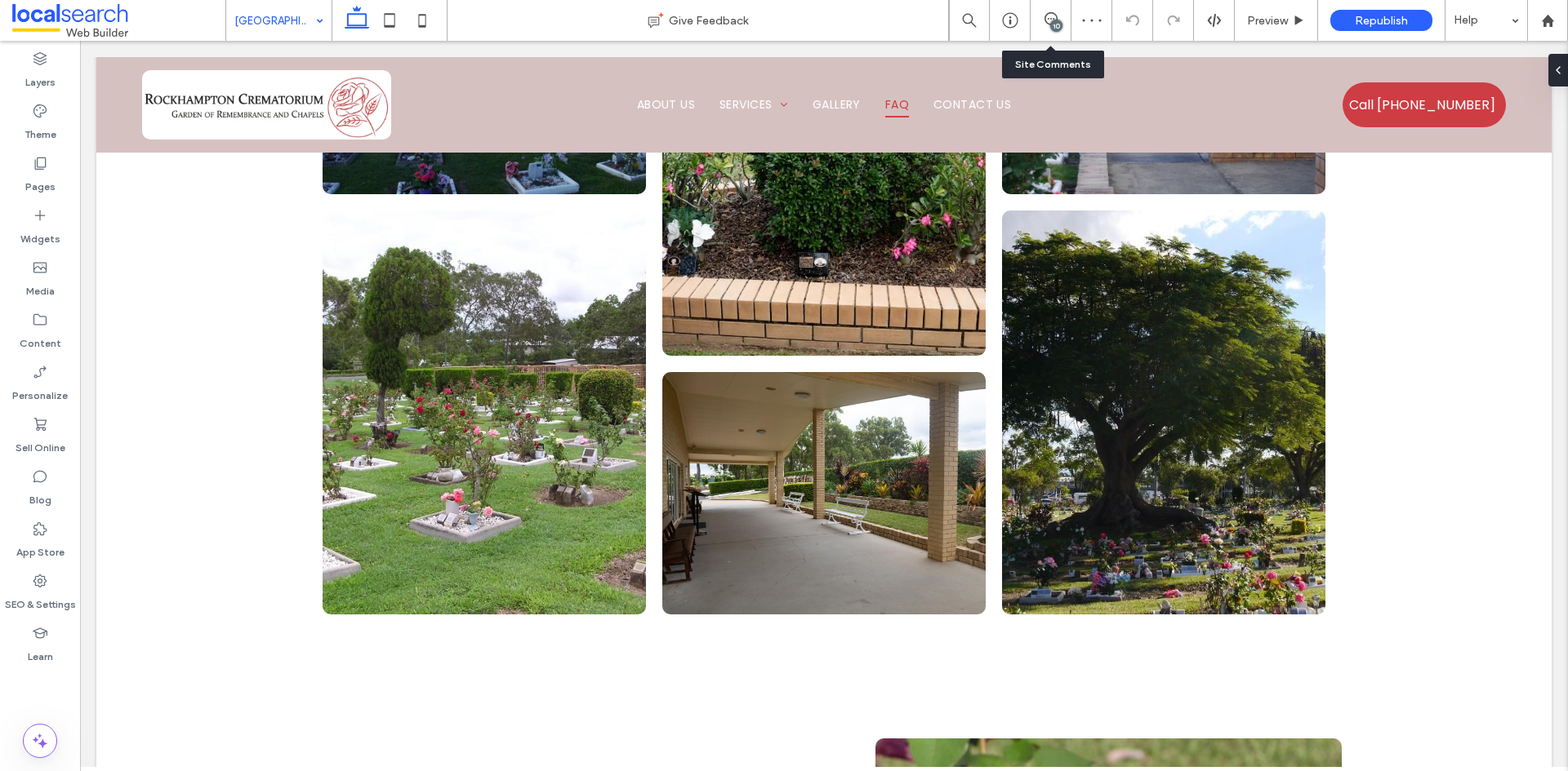
click at [1041, 28] on div "10" at bounding box center [1051, 20] width 40 height 16
click at [1046, 19] on icon at bounding box center [1051, 18] width 13 height 13
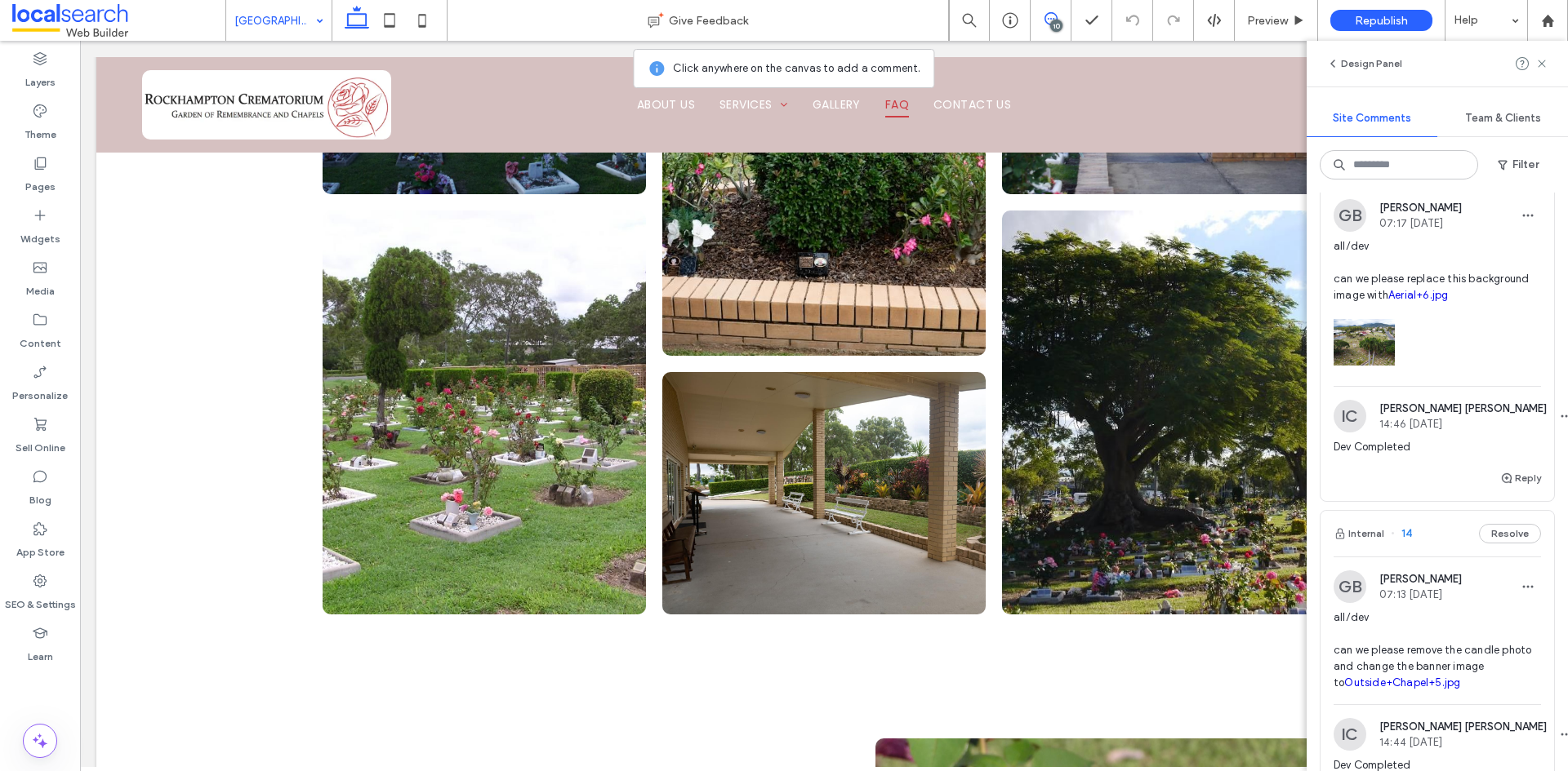
scroll to position [2203, 0]
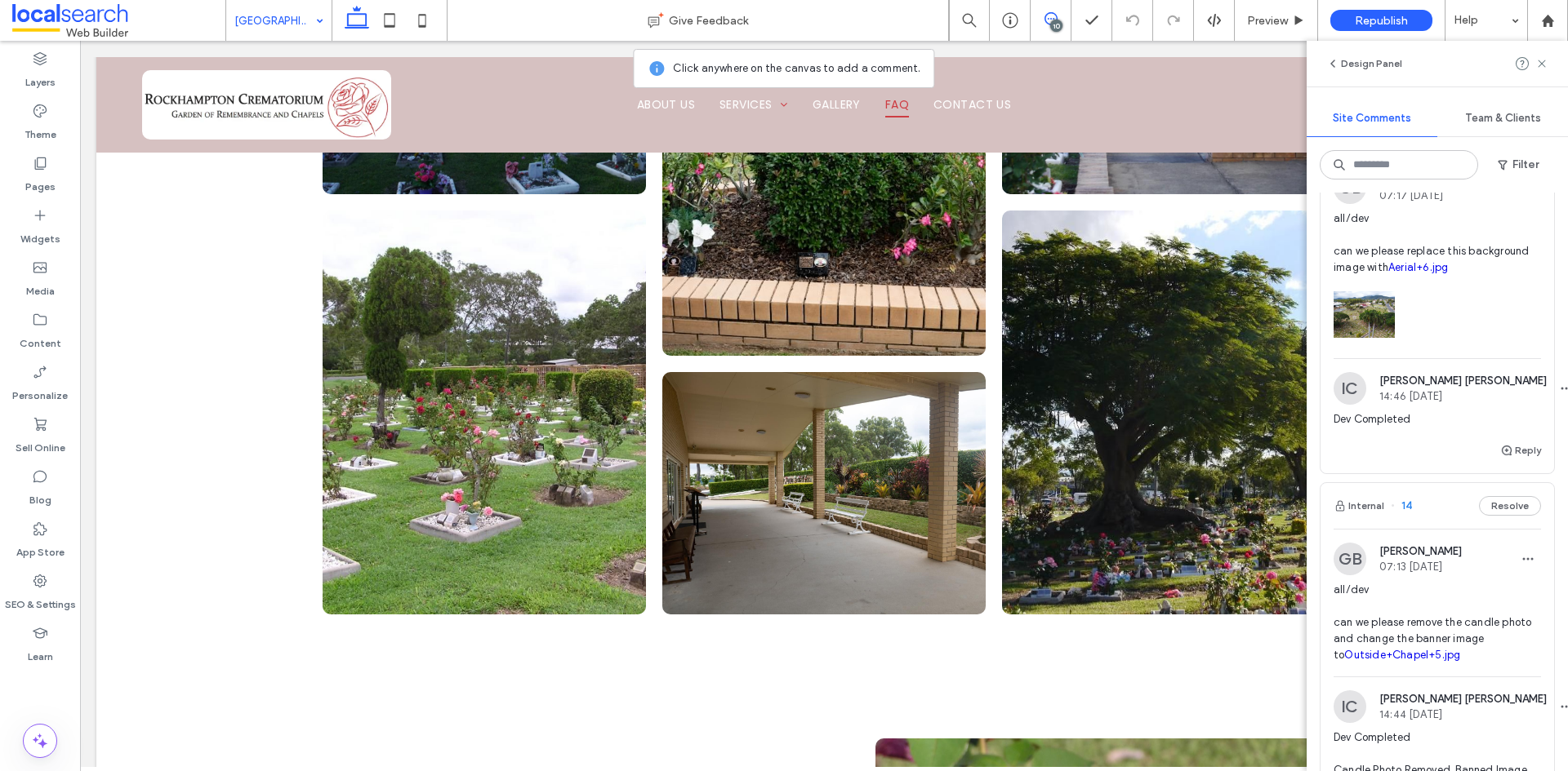
click at [1482, 345] on div at bounding box center [1438, 311] width 207 height 69
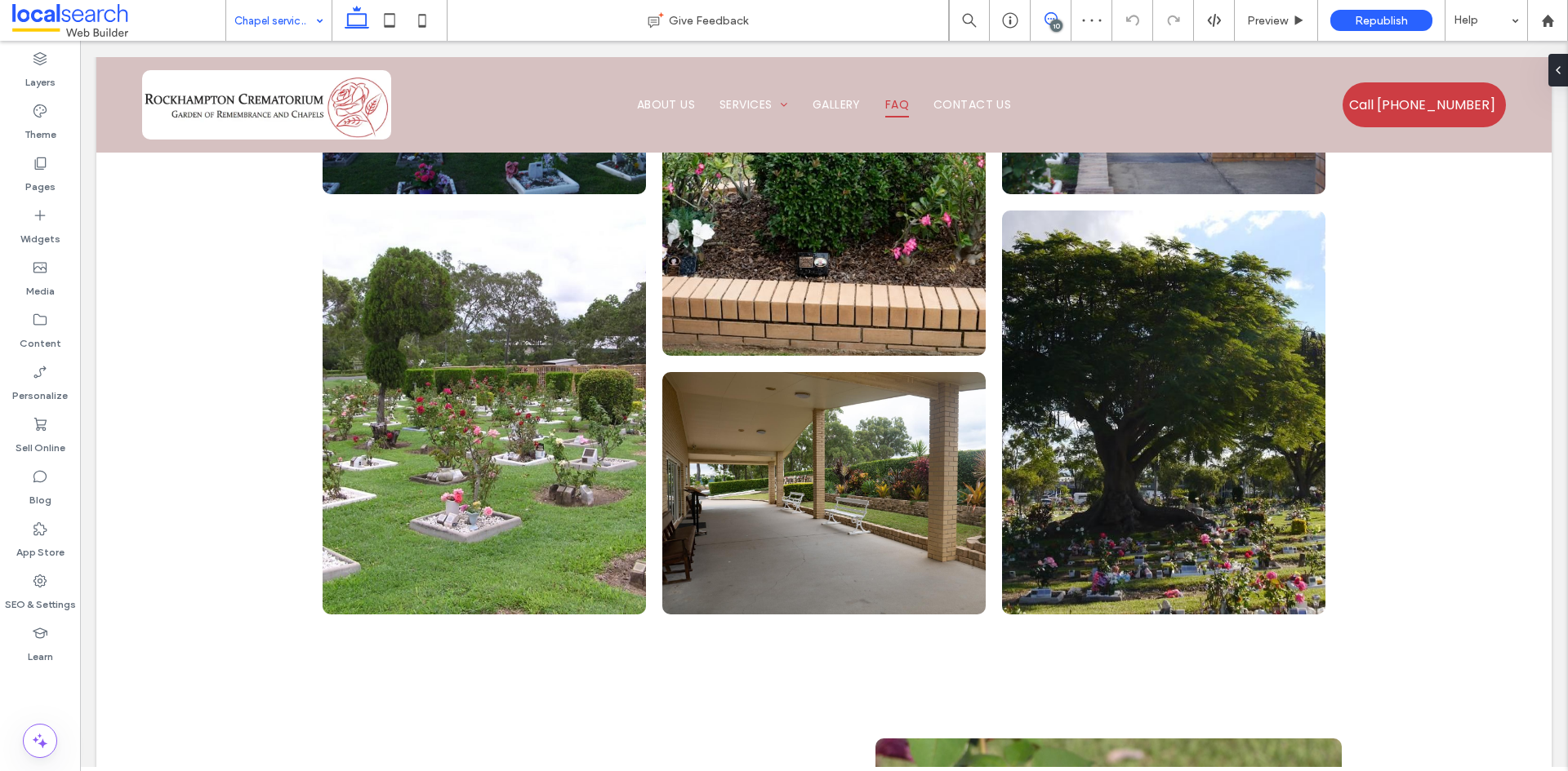
click at [1051, 20] on icon at bounding box center [1051, 18] width 13 height 13
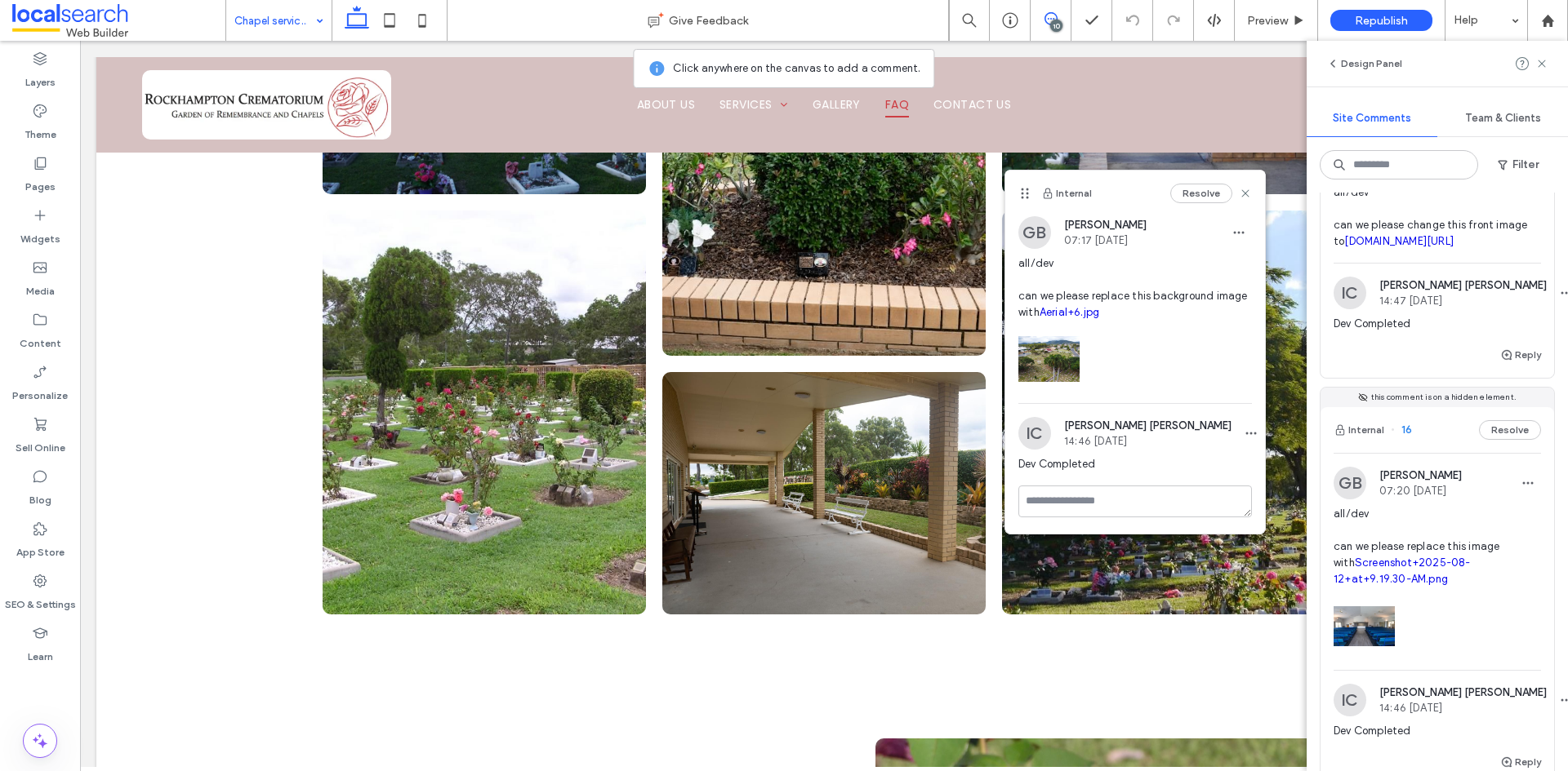
scroll to position [1551, 0]
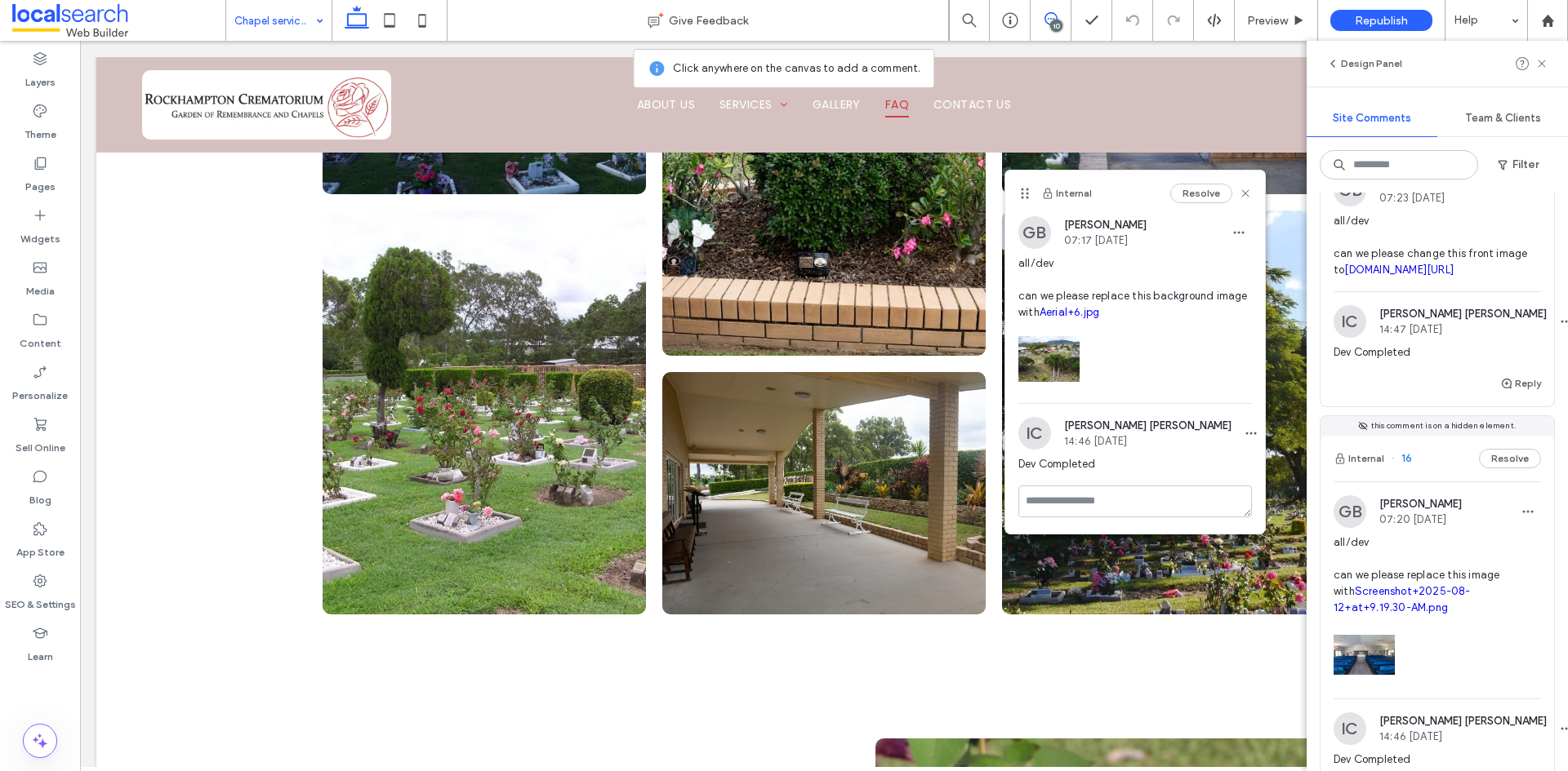
click at [1461, 278] on span "all/dev can we please change this front image to irp.cdn-website.com/1d77a6c7/d…" at bounding box center [1438, 246] width 207 height 66
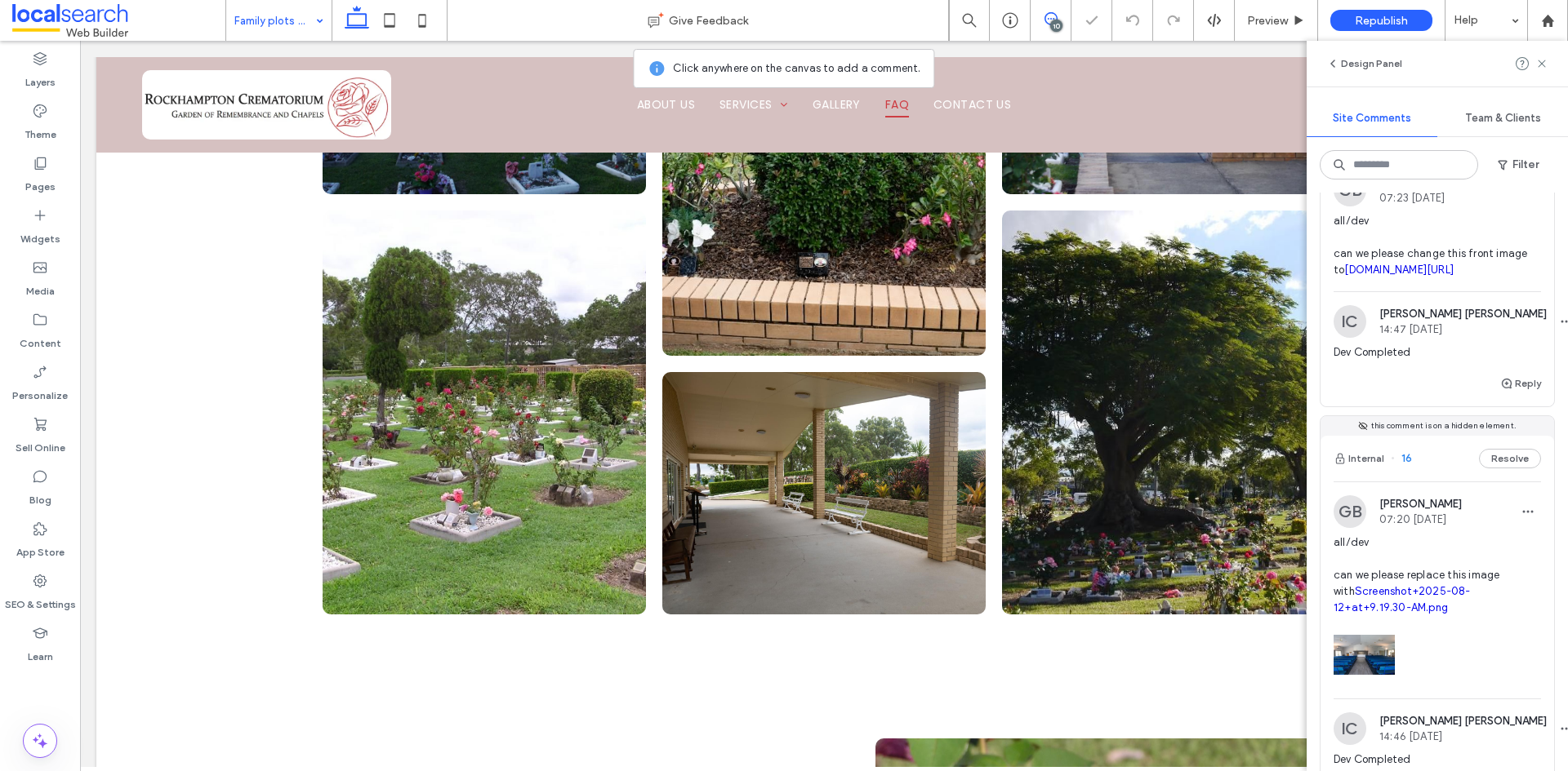
click at [1049, 28] on div "10" at bounding box center [1051, 20] width 41 height 41
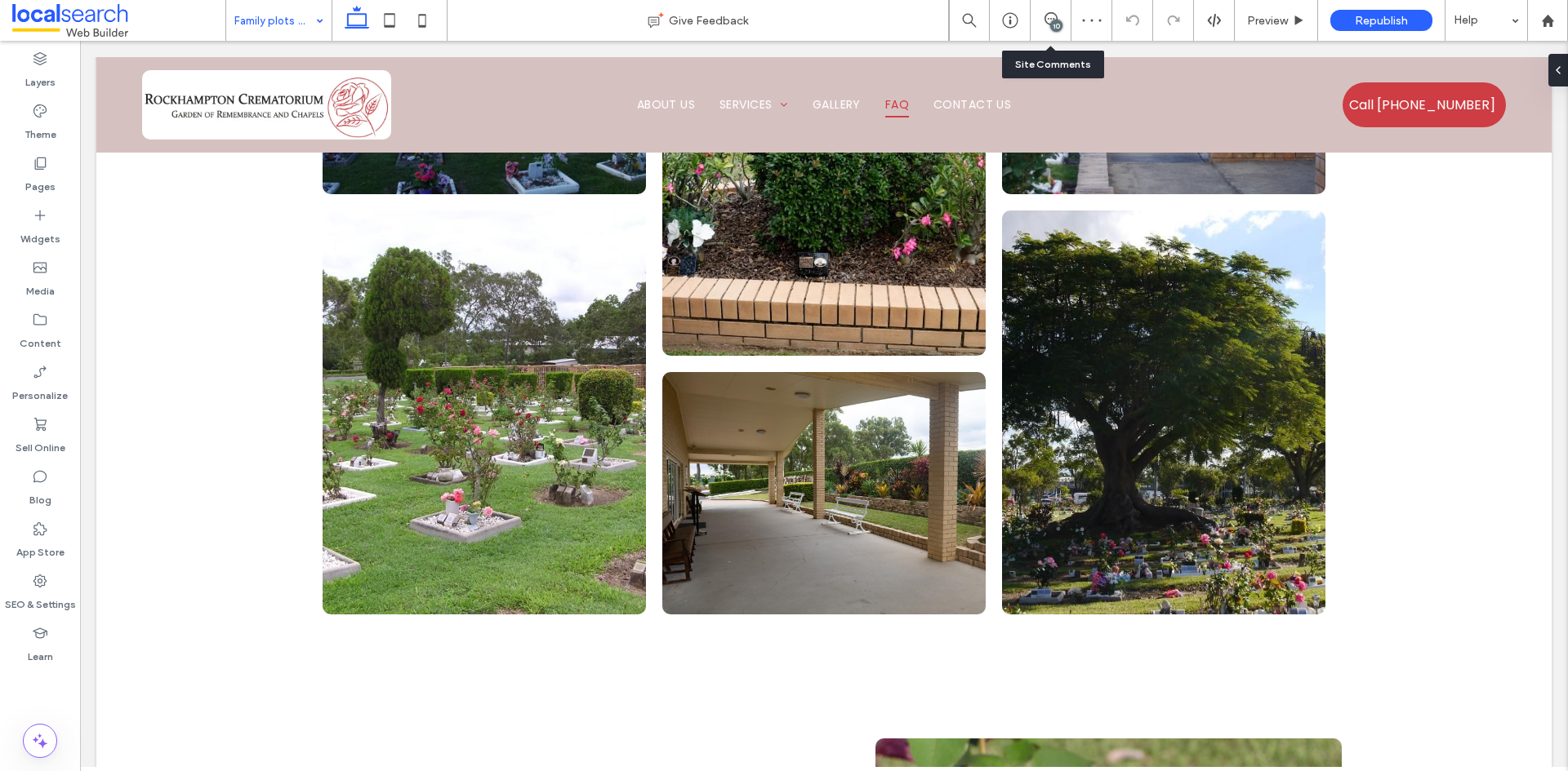
click at [1049, 28] on div "10" at bounding box center [1051, 20] width 41 height 41
click at [1053, 25] on div "10" at bounding box center [1057, 26] width 12 height 12
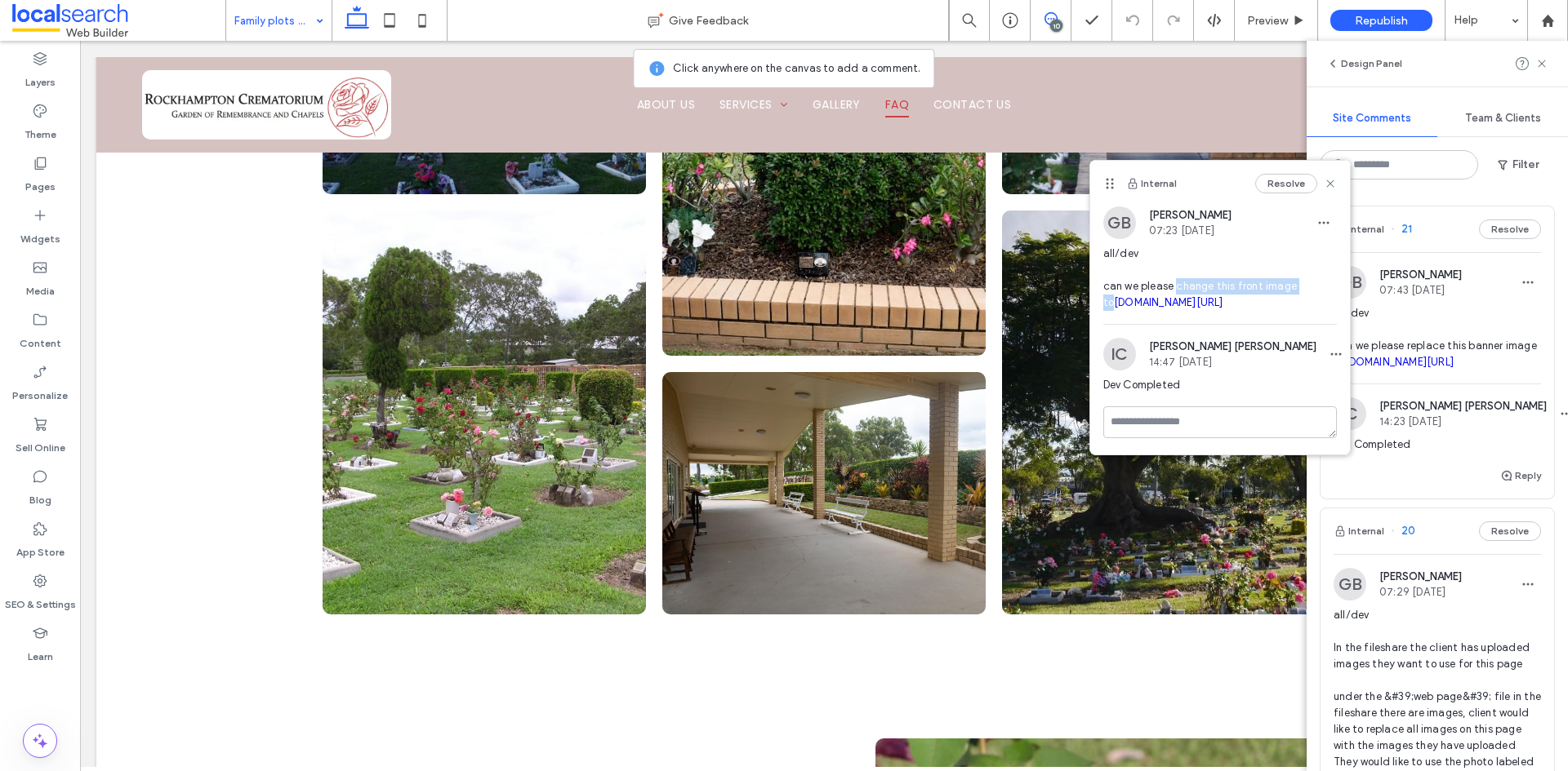
drag, startPoint x: 1310, startPoint y: 287, endPoint x: 1177, endPoint y: 292, distance: 133.1
click at [1177, 292] on span "all/dev can we please change this front image to irp.cdn-website.com/1d77a6c7/d…" at bounding box center [1220, 279] width 233 height 66
copy span "change this front image to"
click at [1324, 186] on icon at bounding box center [1330, 183] width 13 height 13
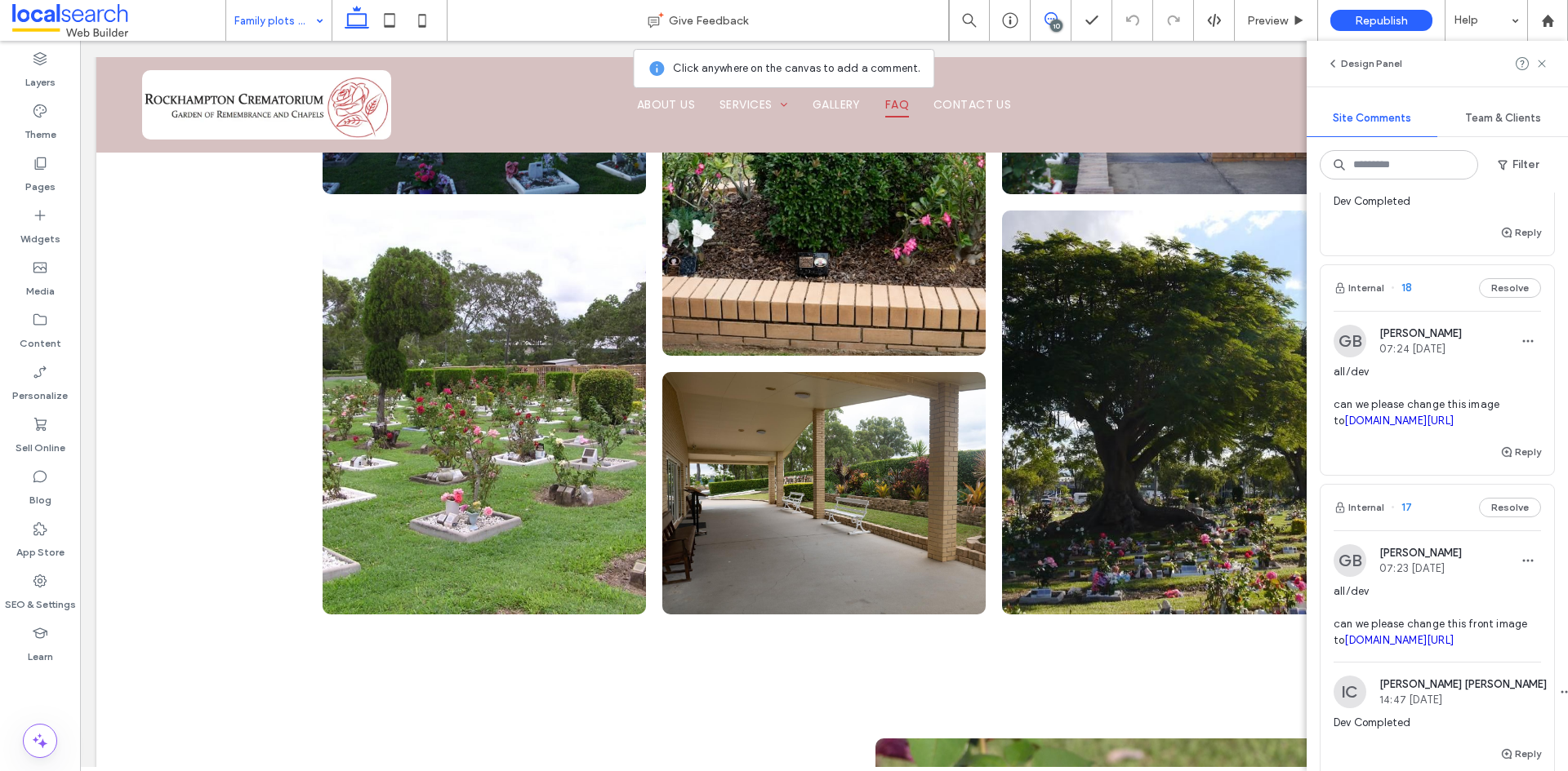
scroll to position [1142, 0]
click at [1431, 427] on span "all/dev can we please change this image to irp.cdn-website.com/1d77a6c7/dms3rep…" at bounding box center [1438, 395] width 207 height 66
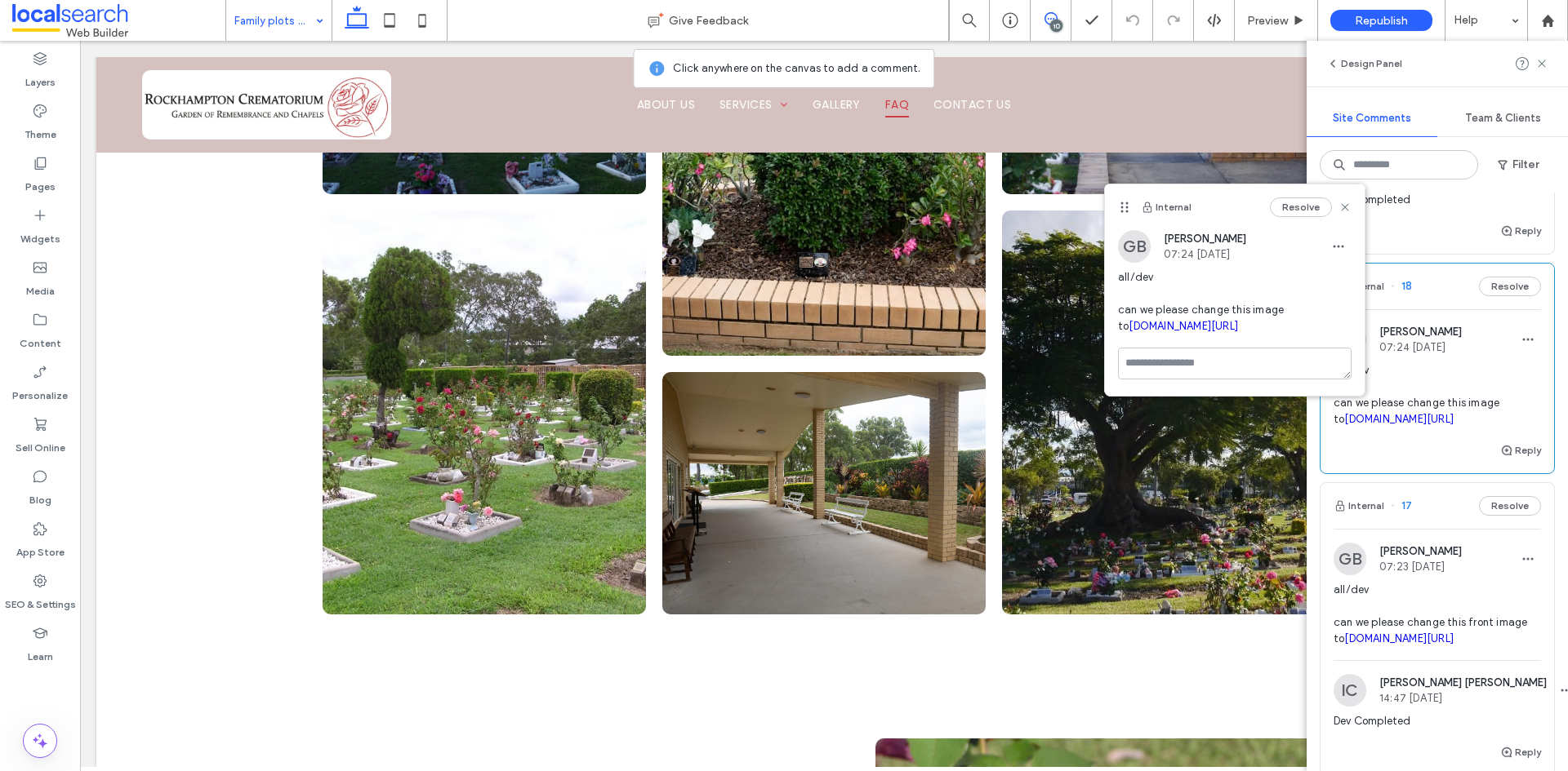
drag, startPoint x: 1456, startPoint y: 307, endPoint x: 1449, endPoint y: 313, distance: 9.2
click at [1456, 254] on div "Reply" at bounding box center [1438, 237] width 233 height 33
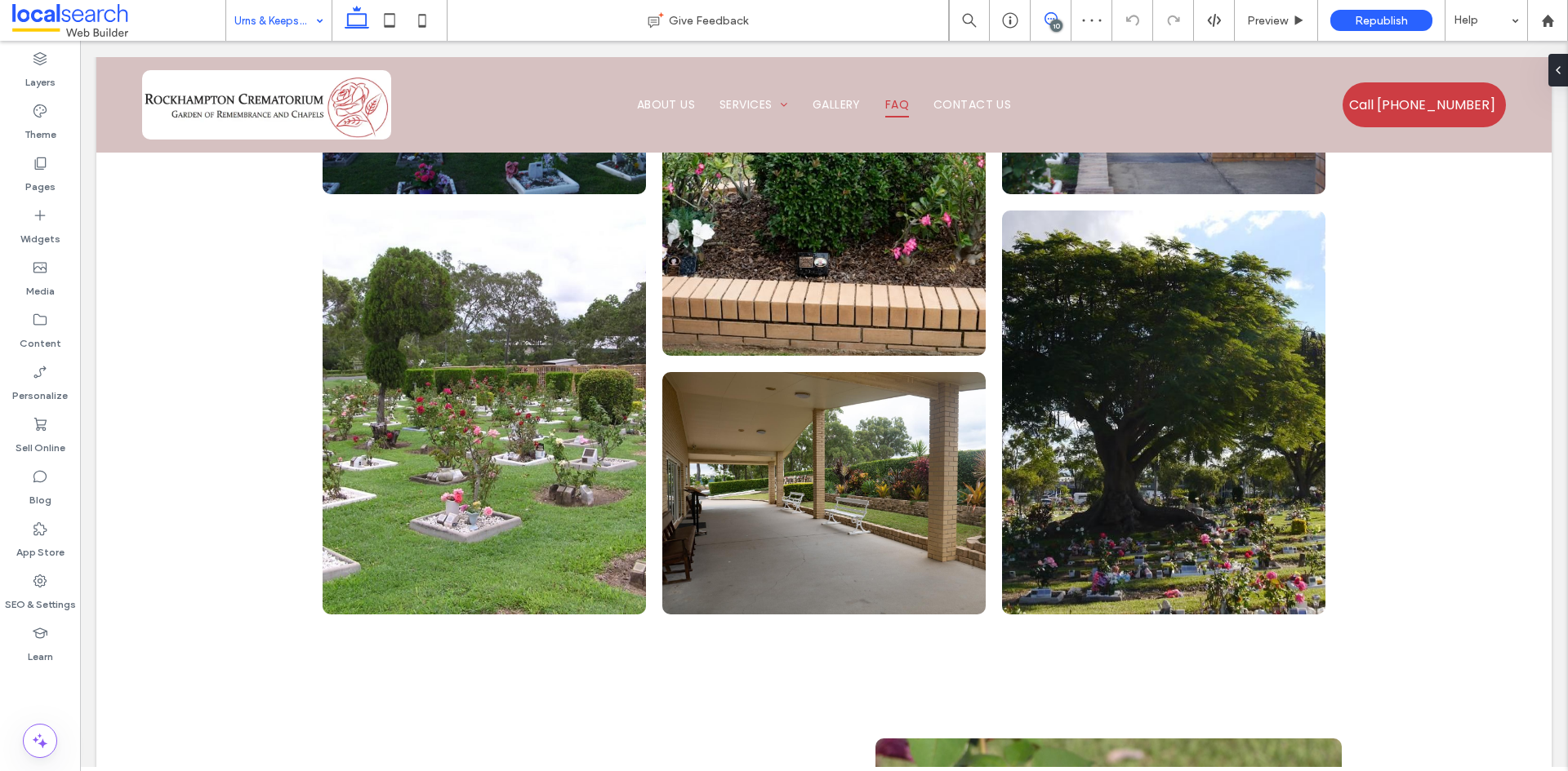
click at [1051, 22] on icon at bounding box center [1051, 18] width 13 height 13
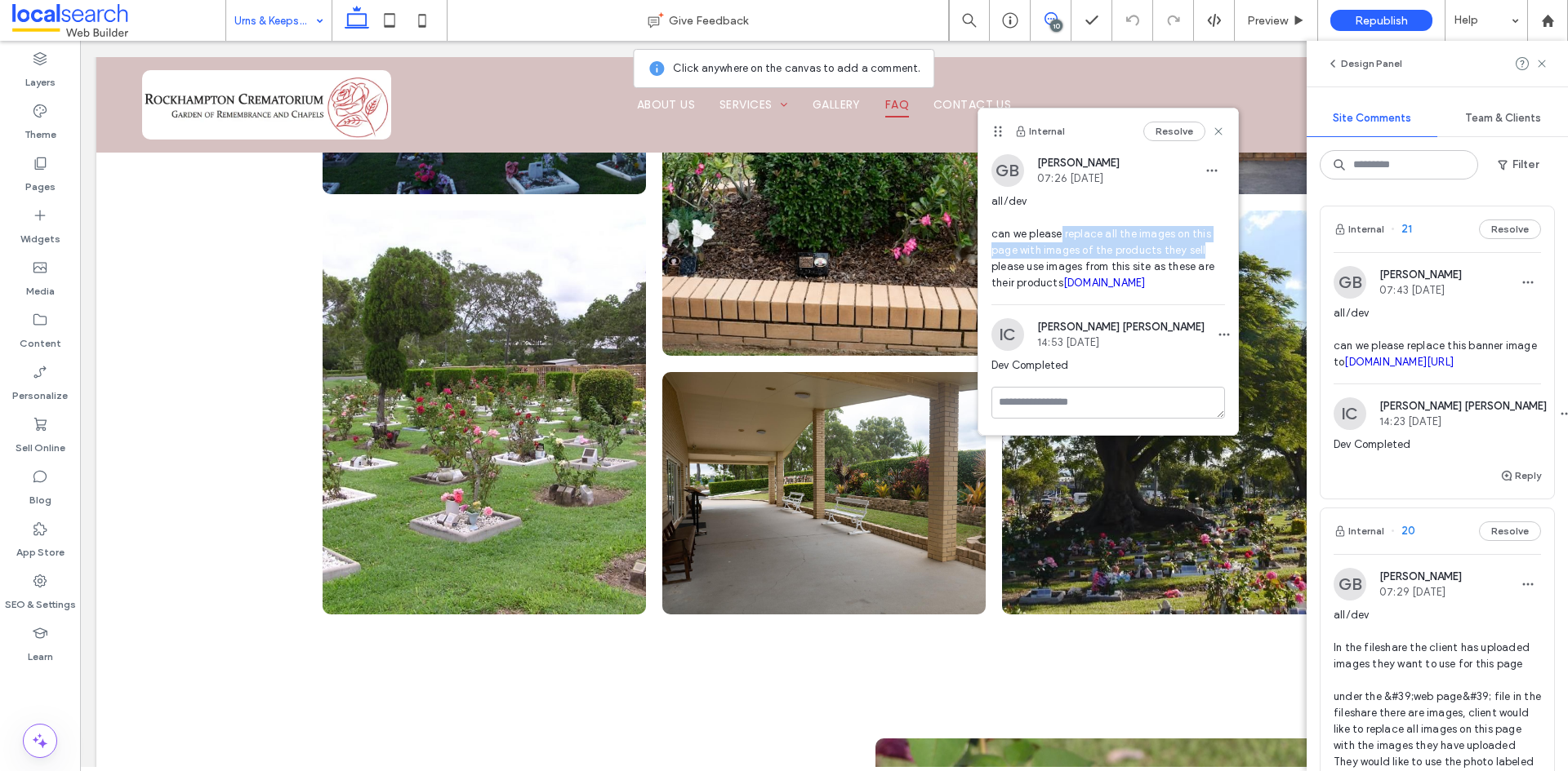
drag, startPoint x: 1062, startPoint y: 233, endPoint x: 1202, endPoint y: 250, distance: 141.0
click at [1202, 250] on span "all/dev can we please replace all the images on this page with images of the pr…" at bounding box center [1108, 242] width 233 height 98
copy span "replace all the images on this page with images of the products they sell"
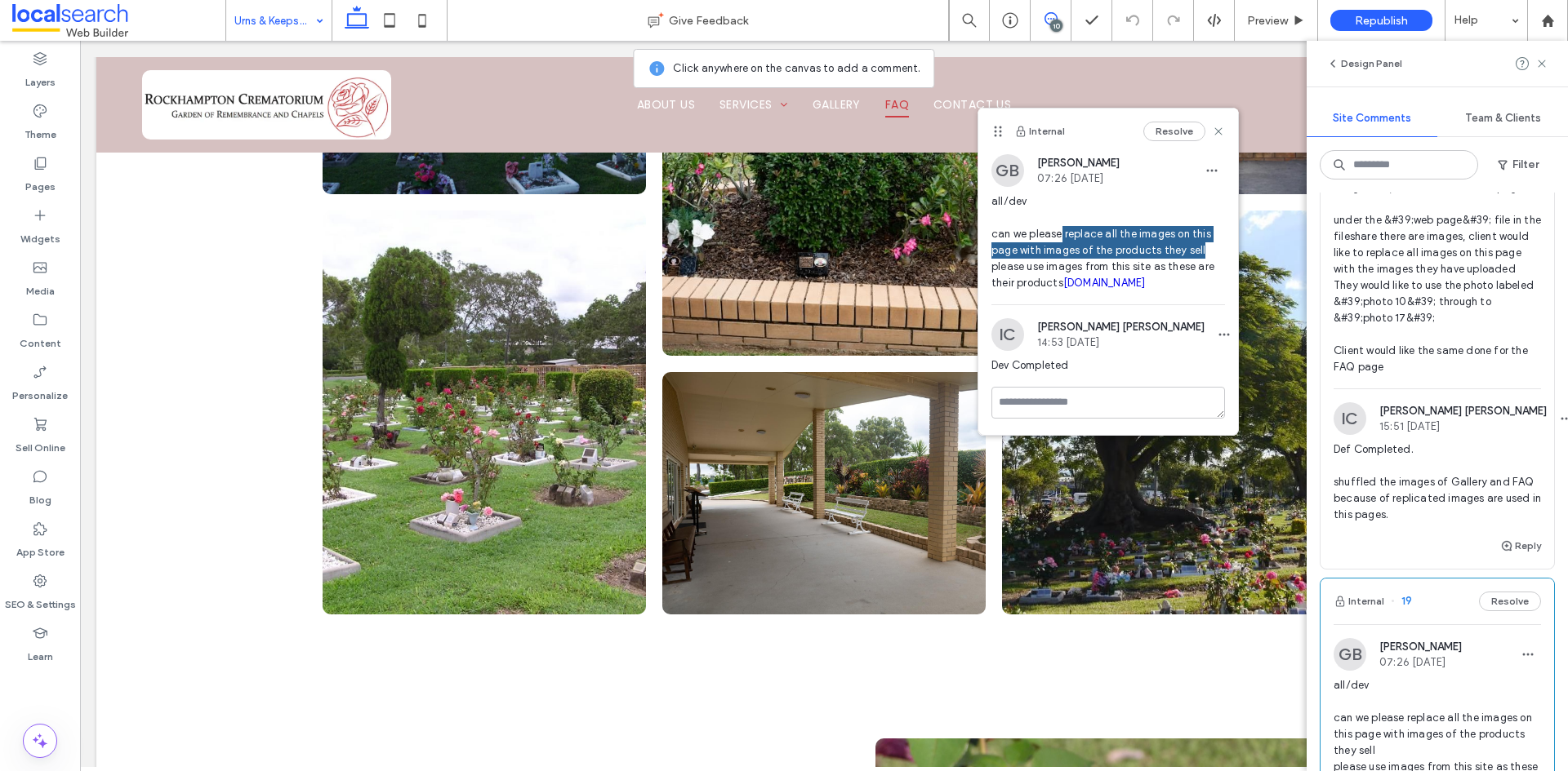
scroll to position [490, 0]
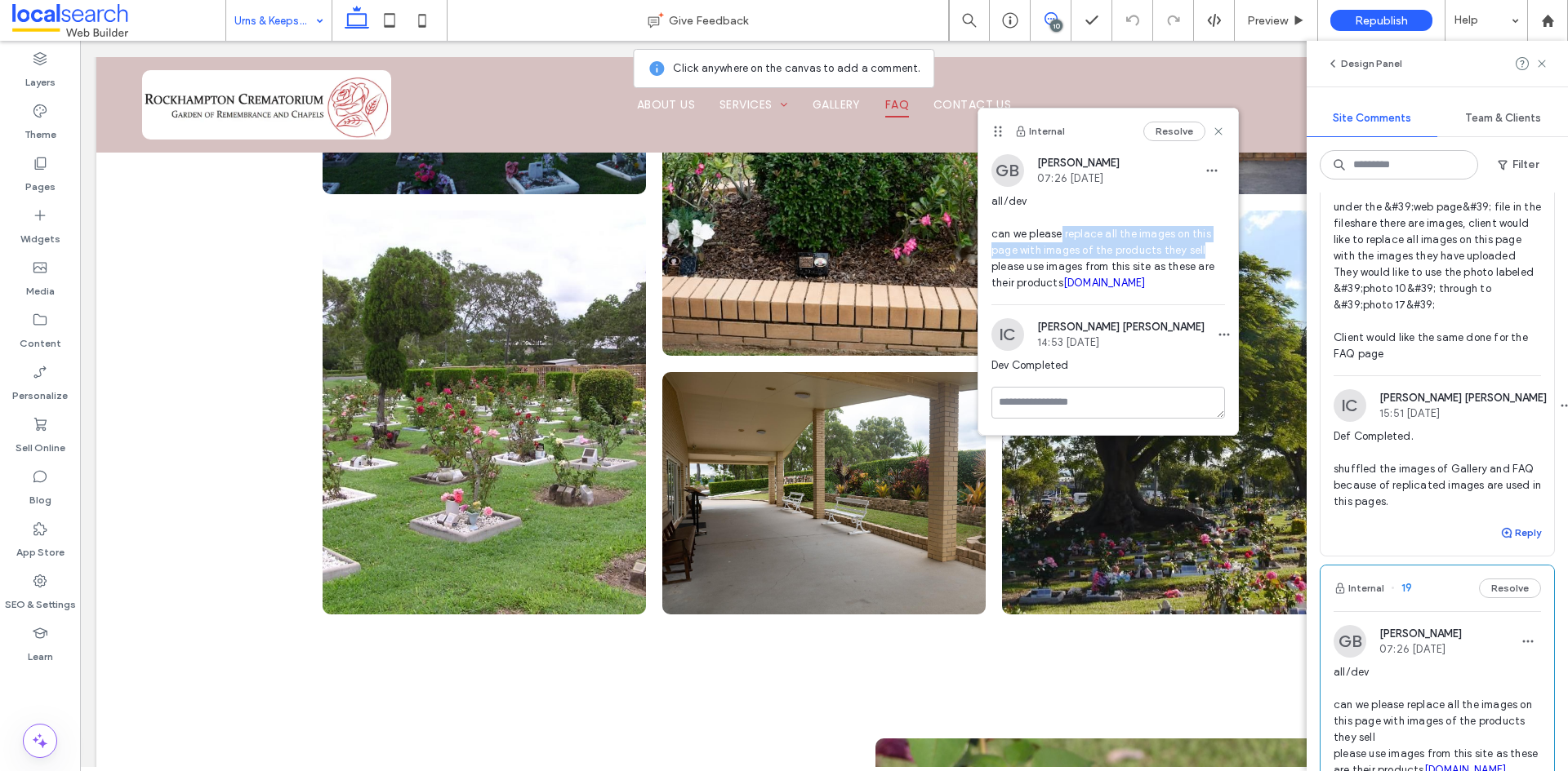
click at [1510, 543] on button "Reply" at bounding box center [1520, 533] width 41 height 20
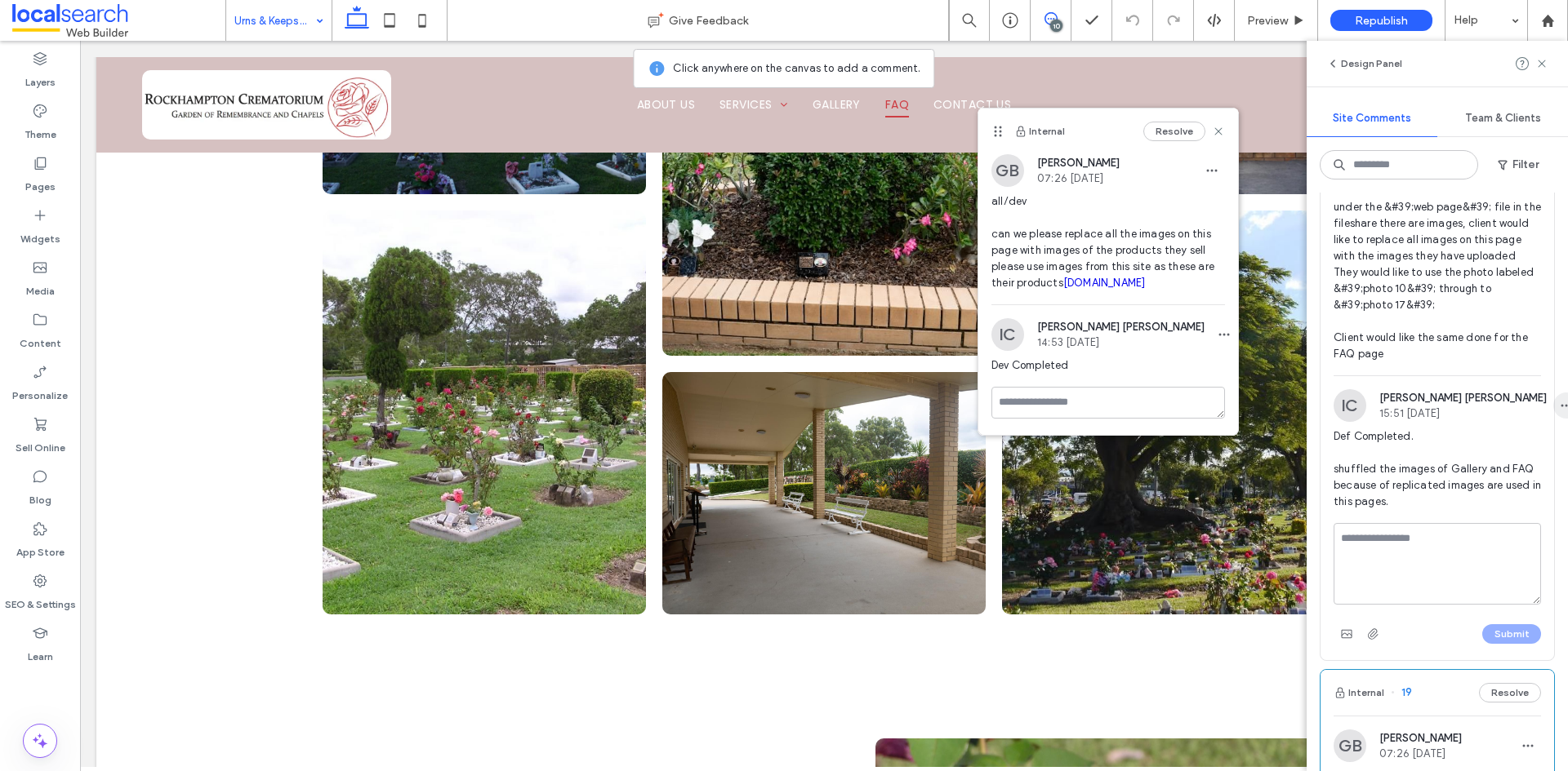
click at [1560, 412] on icon "button" at bounding box center [1566, 405] width 13 height 13
click at [1426, 502] on div "Edit" at bounding box center [1455, 497] width 145 height 31
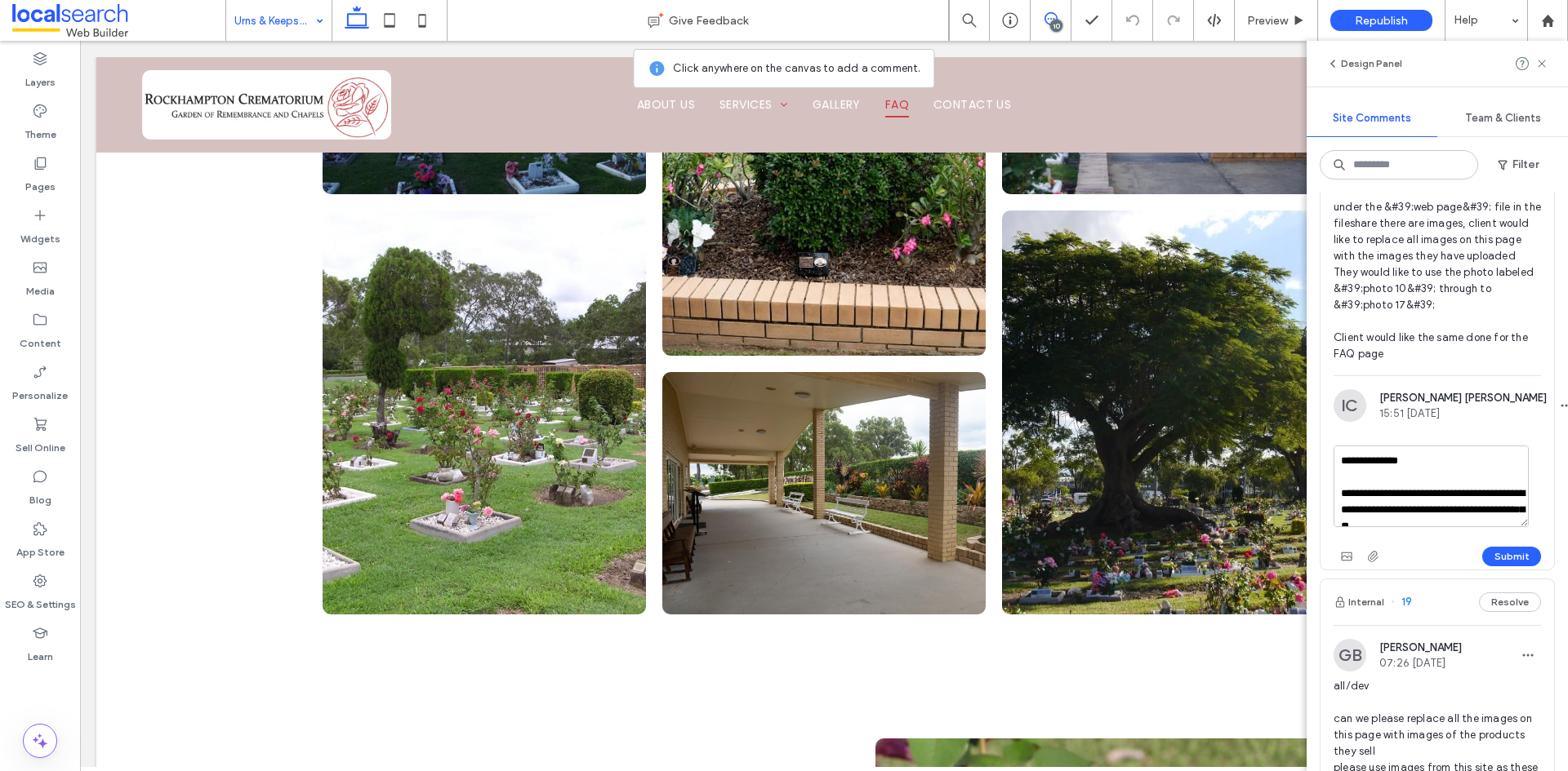
scroll to position [15, 0]
click at [1487, 528] on textarea "**********" at bounding box center [1432, 486] width 195 height 82
type textarea "**********"
click at [1504, 566] on button "Submit" at bounding box center [1512, 556] width 59 height 20
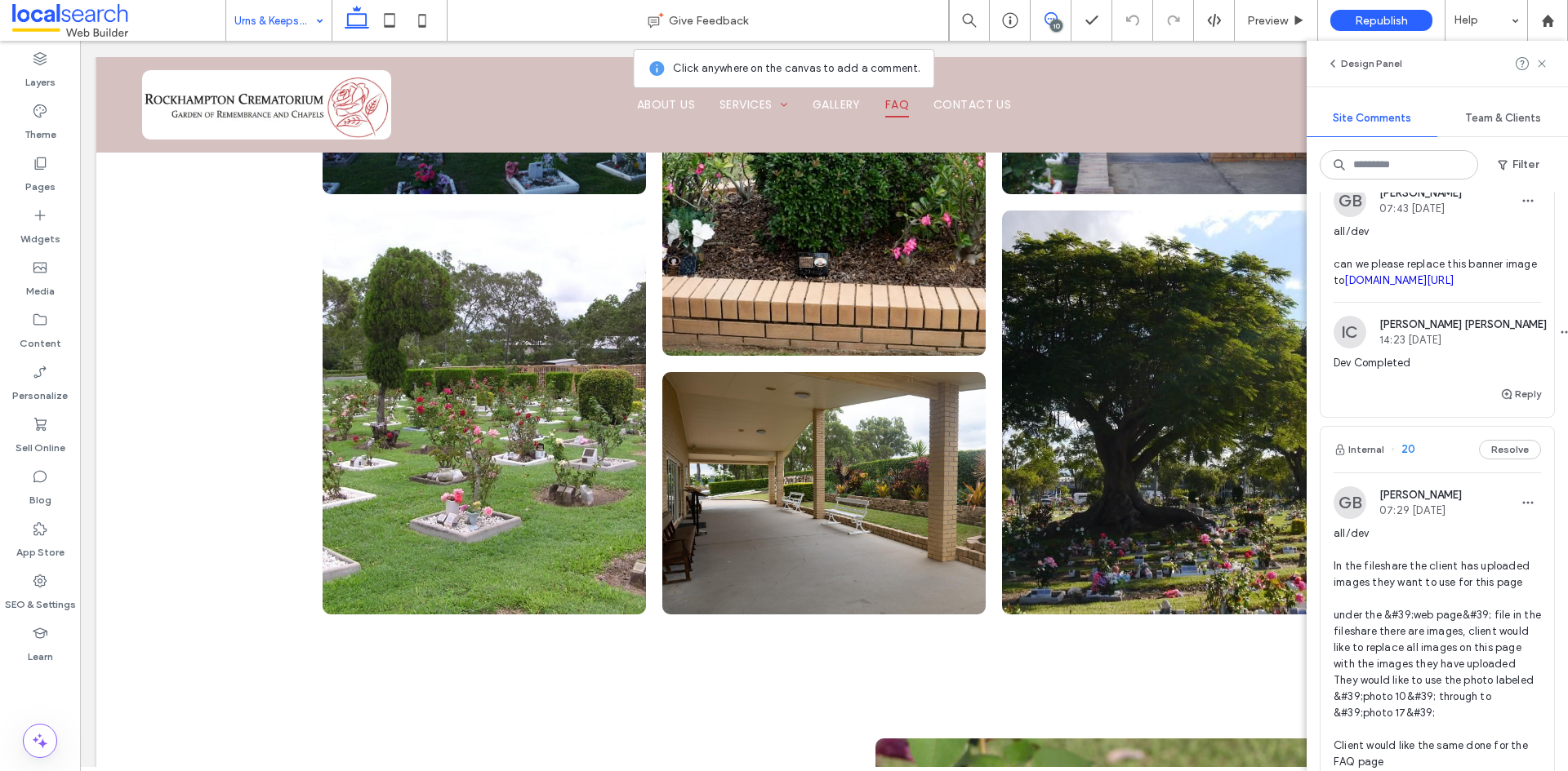
scroll to position [0, 0]
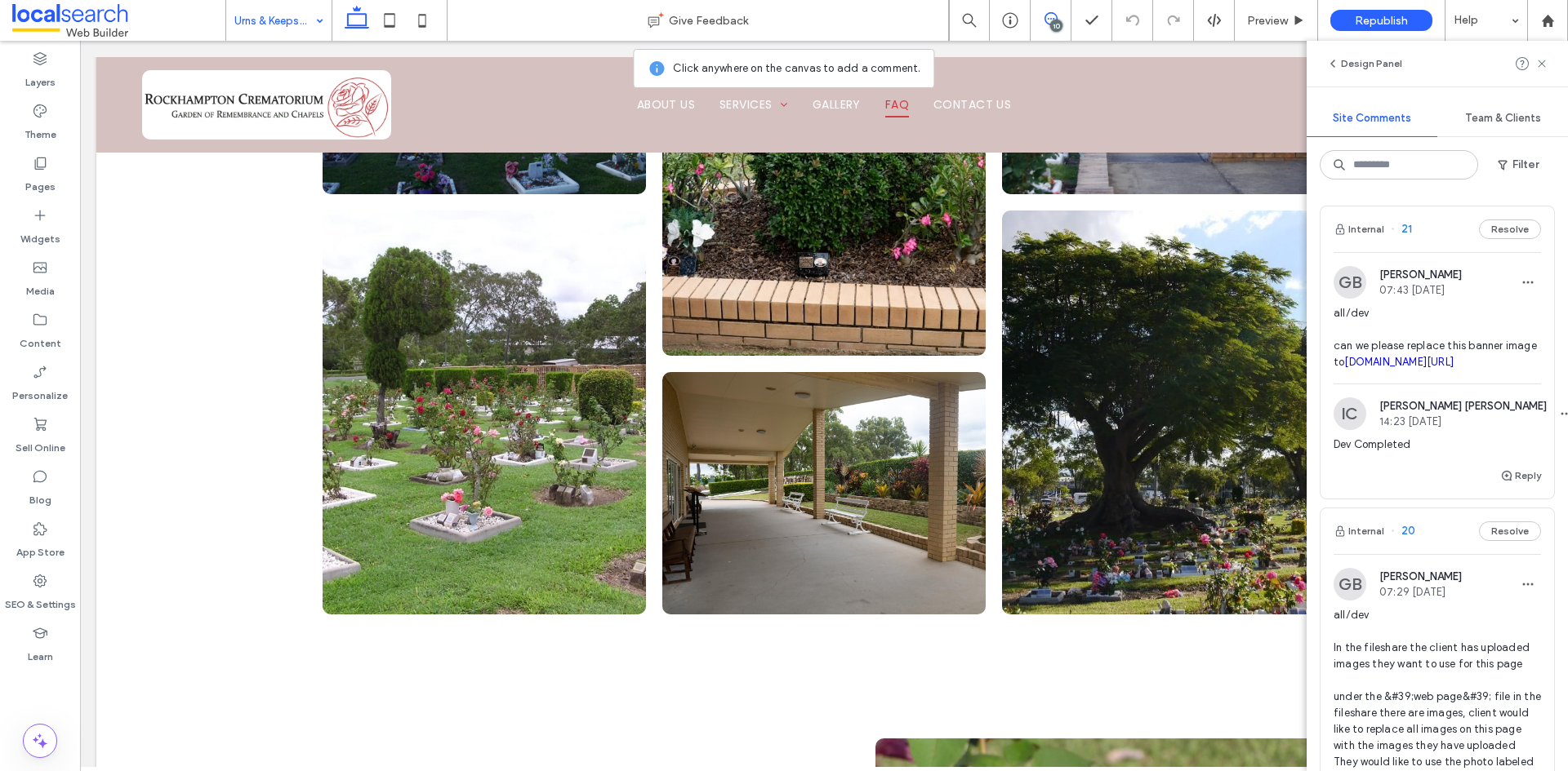
drag, startPoint x: 1407, startPoint y: 376, endPoint x: 542, endPoint y: 14, distance: 937.7
click at [1408, 368] on link "irp.cdn-website.com/1d77a6c7/dms3rep/multi/Rose+1-84aa5f1b.JPG" at bounding box center [1399, 362] width 110 height 12
click at [1542, 61] on icon at bounding box center [1541, 63] width 13 height 13
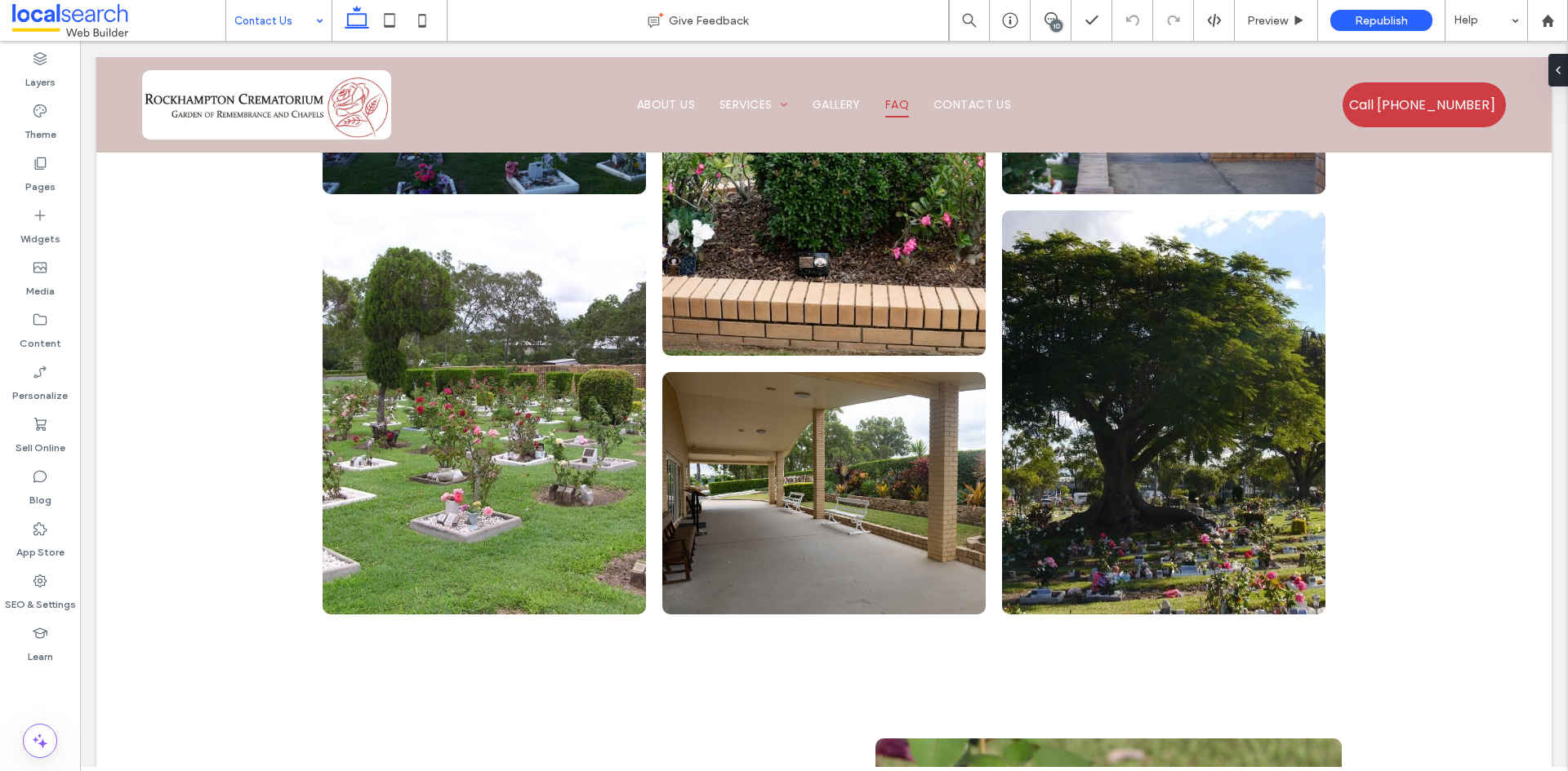
click at [1058, 28] on div "10" at bounding box center [1057, 26] width 12 height 12
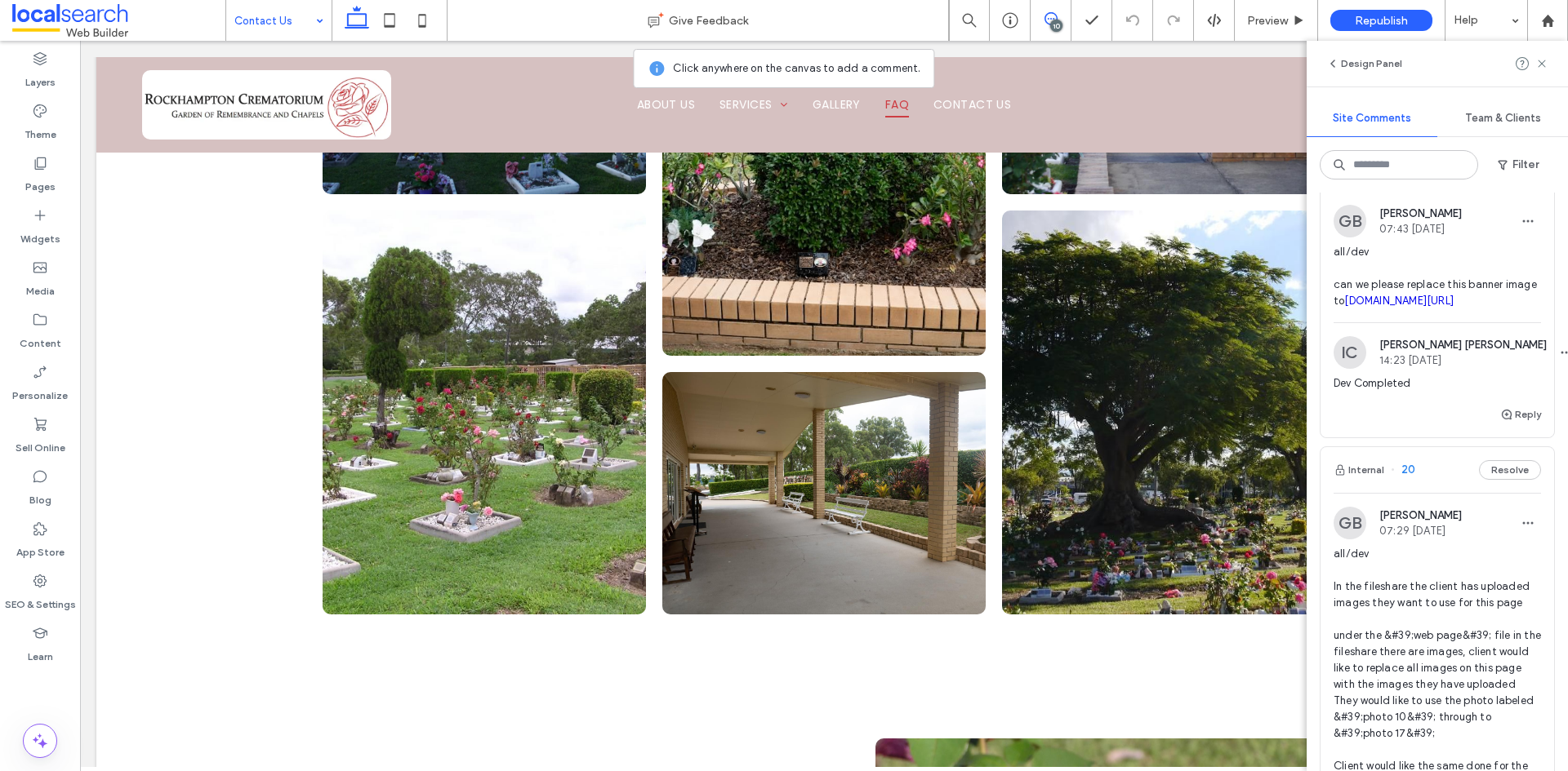
scroll to position [245, 0]
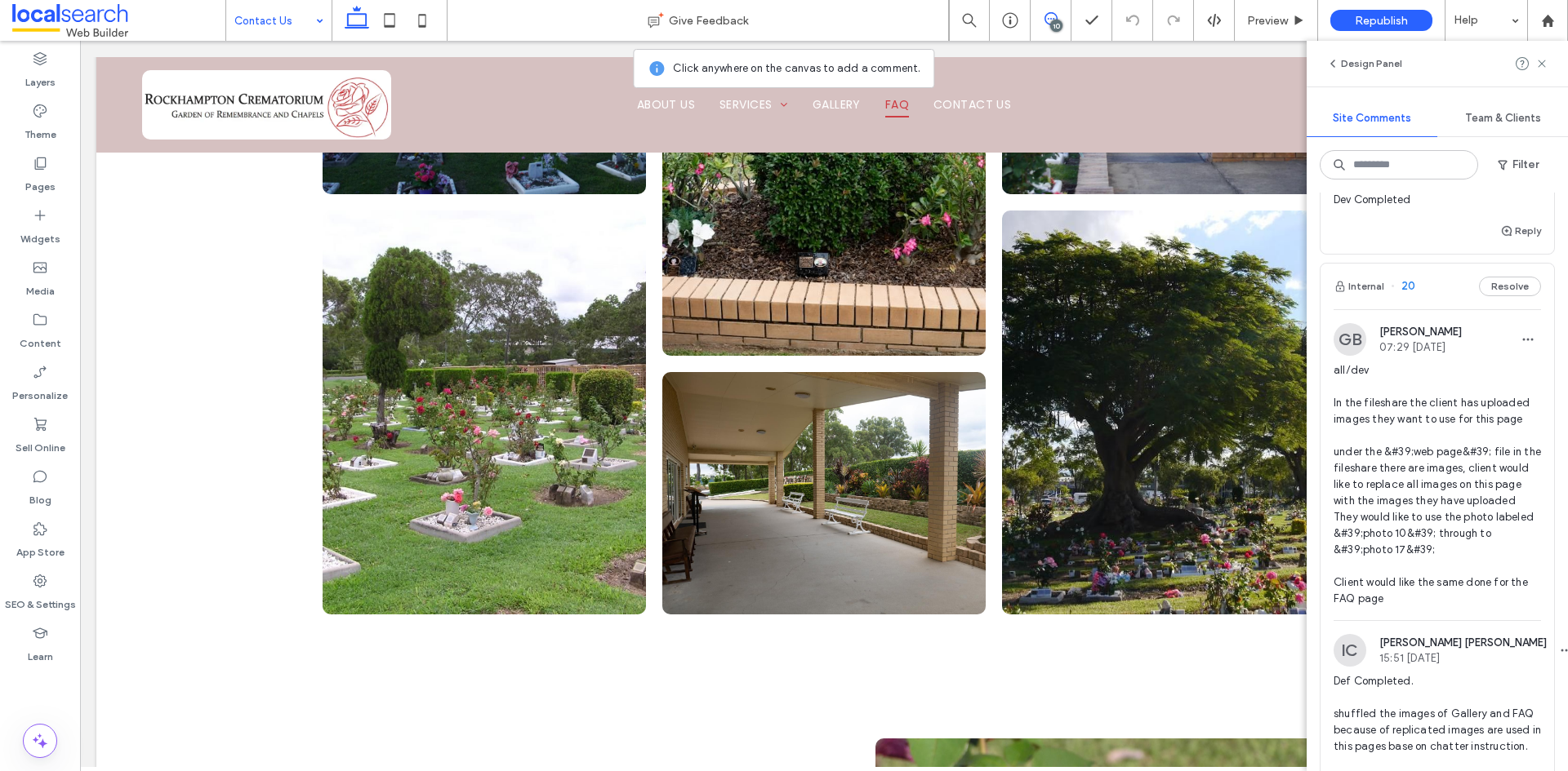
click at [1453, 490] on span "all/dev In the fileshare the client has uploaded images they want to use for th…" at bounding box center [1438, 485] width 207 height 245
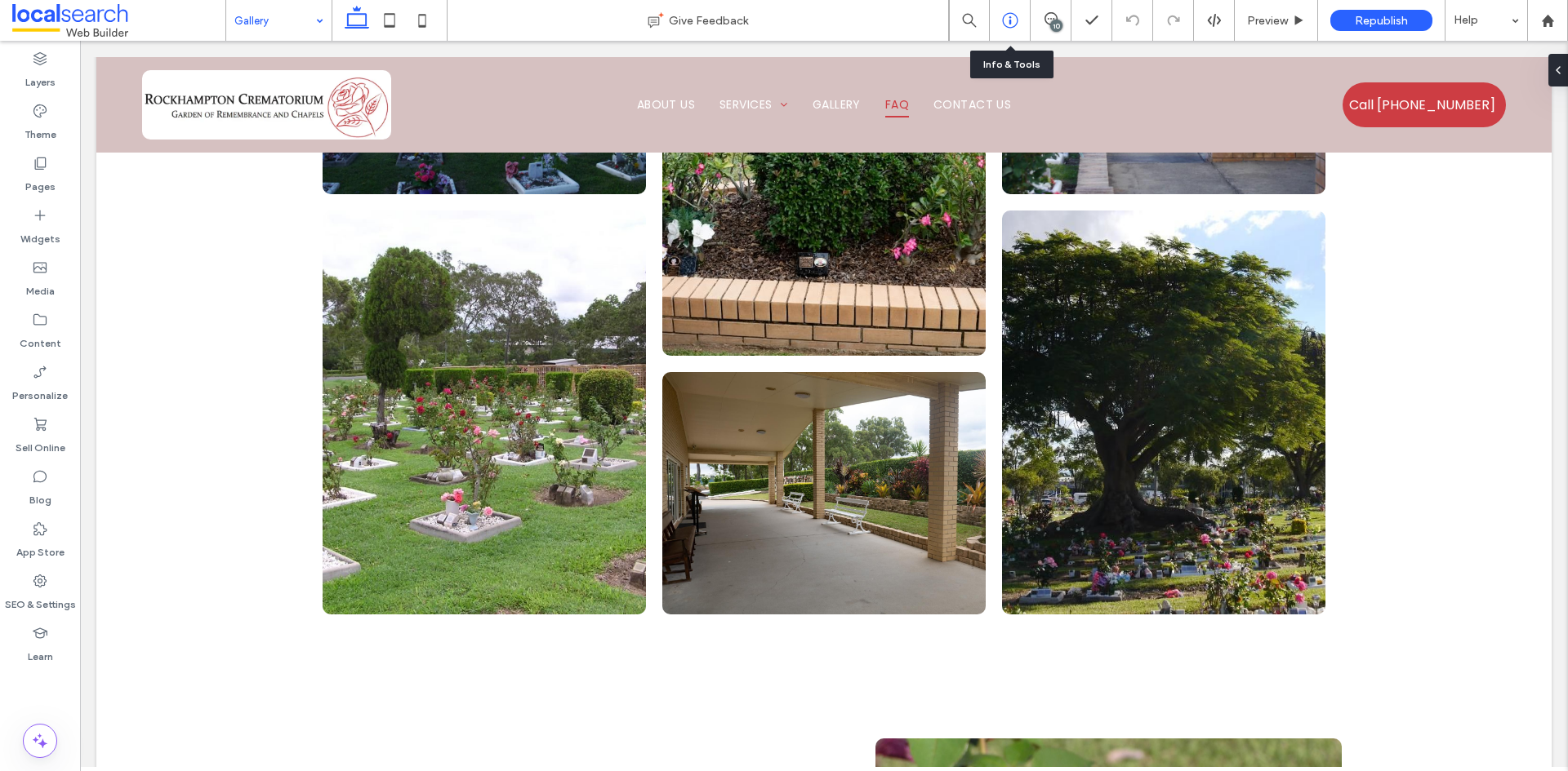
click at [1015, 18] on icon at bounding box center [1010, 20] width 16 height 16
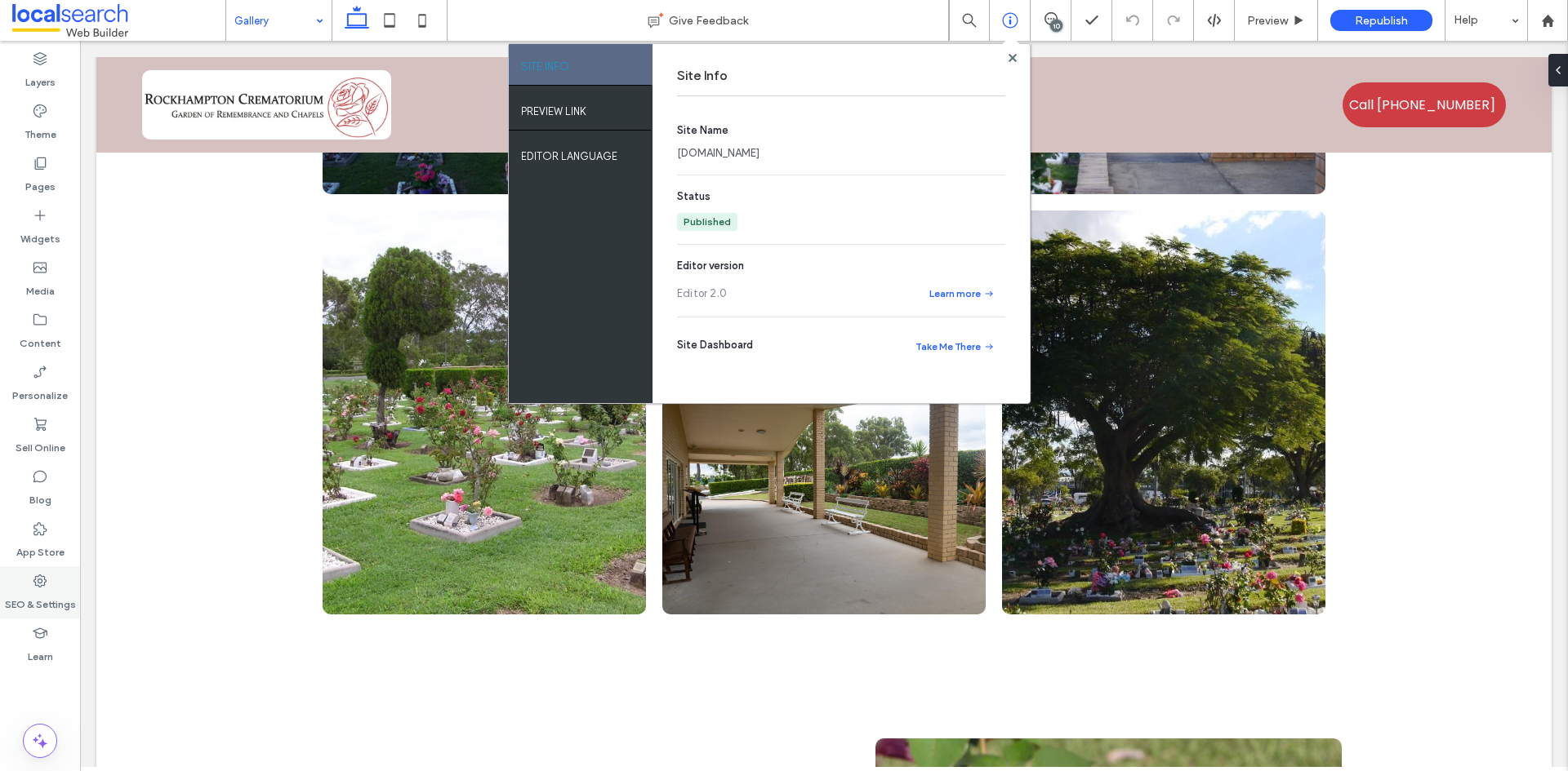
click at [48, 597] on label "SEO & Settings" at bounding box center [41, 601] width 71 height 22
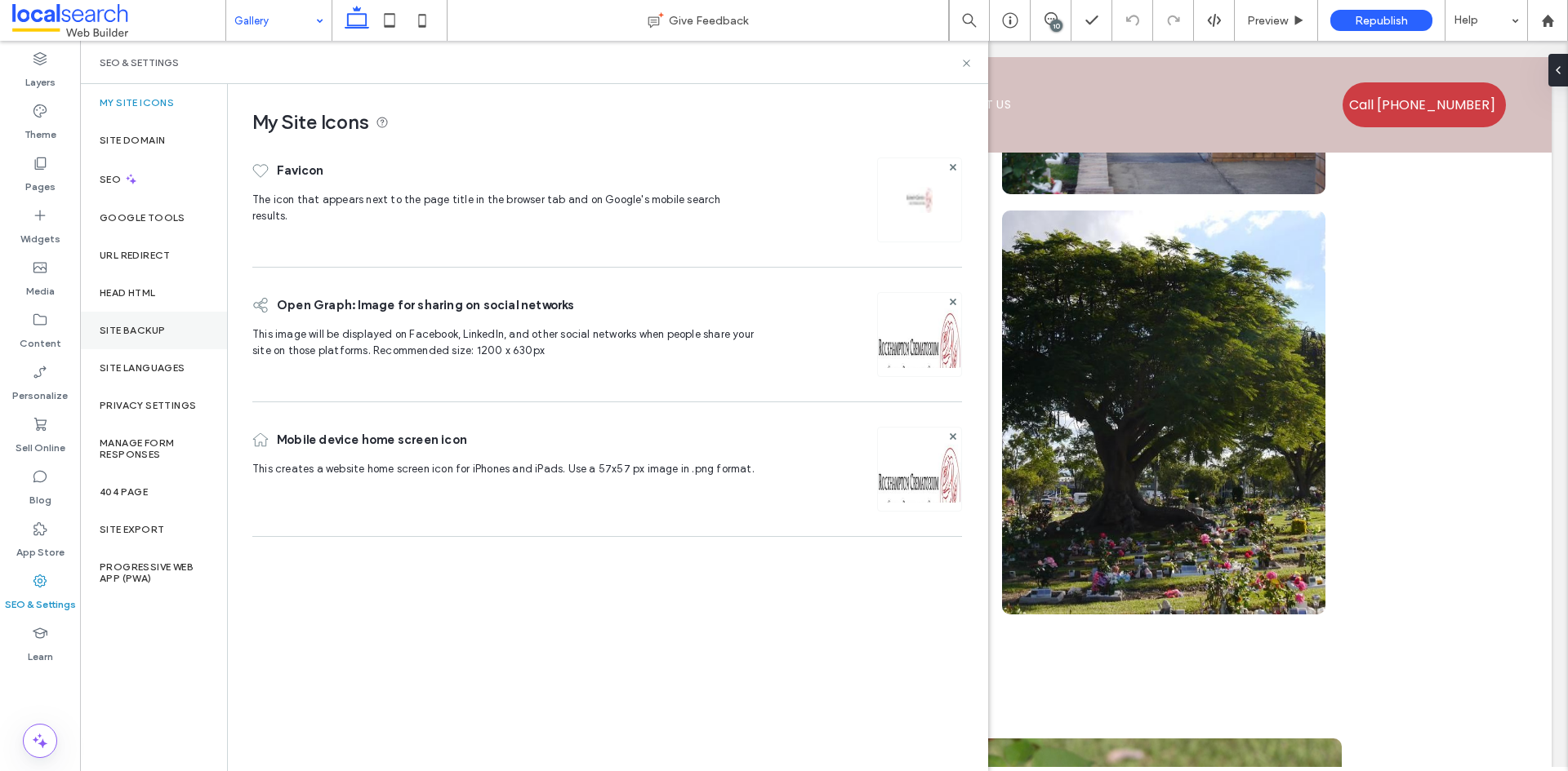
click at [148, 327] on label "Site Backup" at bounding box center [132, 330] width 66 height 11
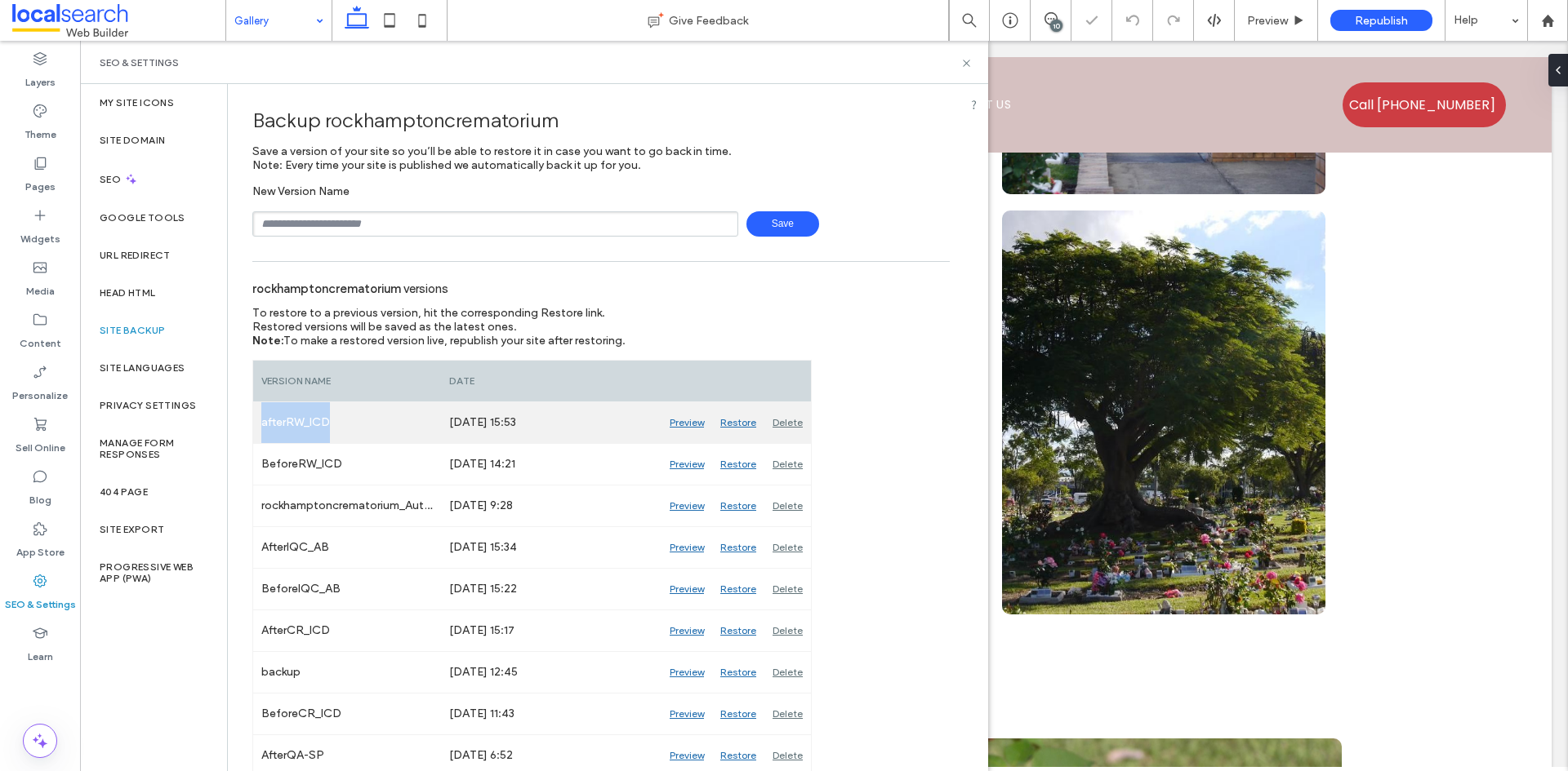
drag, startPoint x: 344, startPoint y: 419, endPoint x: 257, endPoint y: 427, distance: 87.4
click at [257, 427] on div "afterRW_ICD" at bounding box center [346, 422] width 187 height 41
copy div "afterRW_ICD"
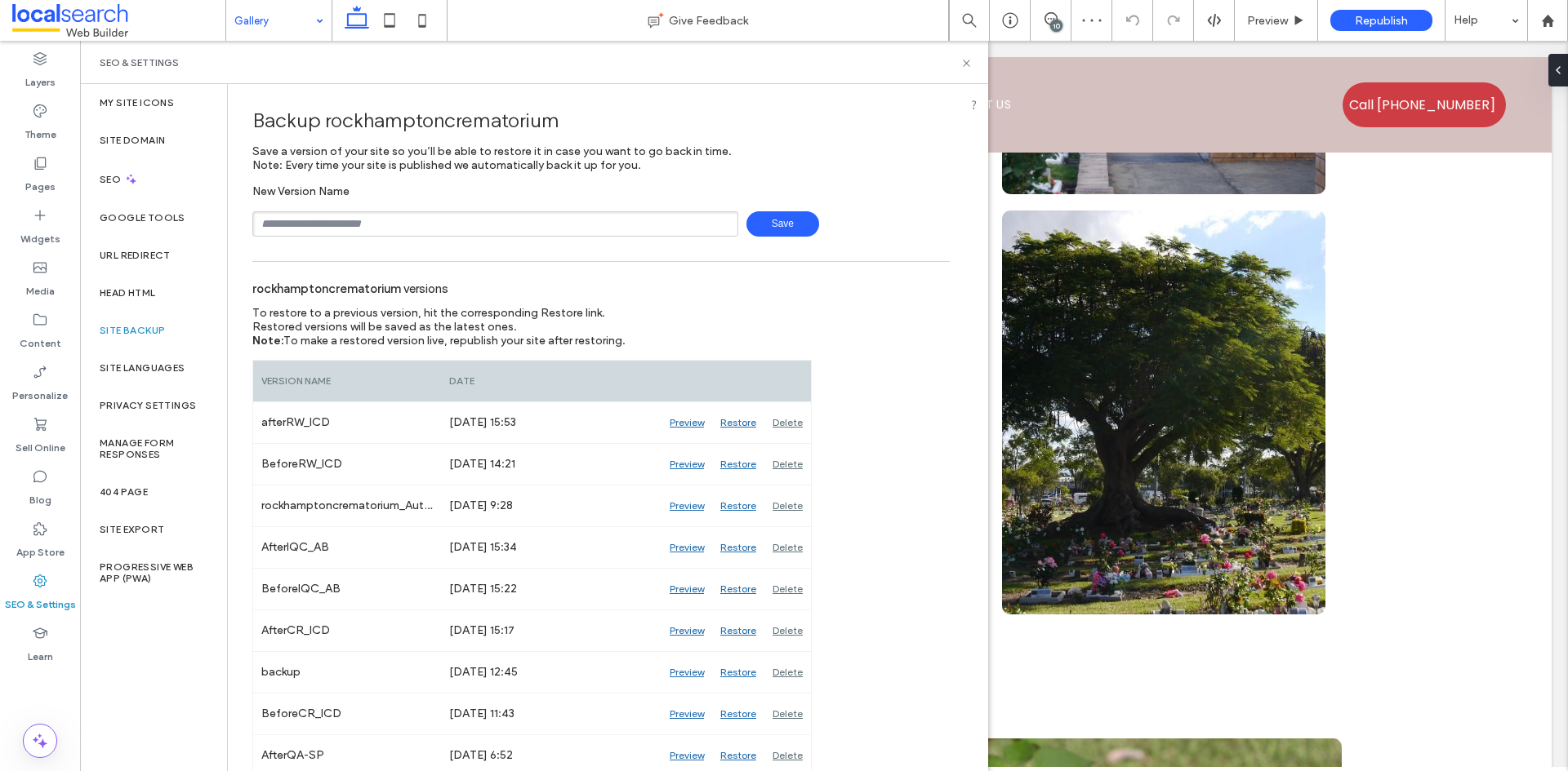
drag, startPoint x: 404, startPoint y: 222, endPoint x: 412, endPoint y: 221, distance: 8.1
click at [404, 222] on input "text" at bounding box center [495, 224] width 486 height 25
paste input "**********"
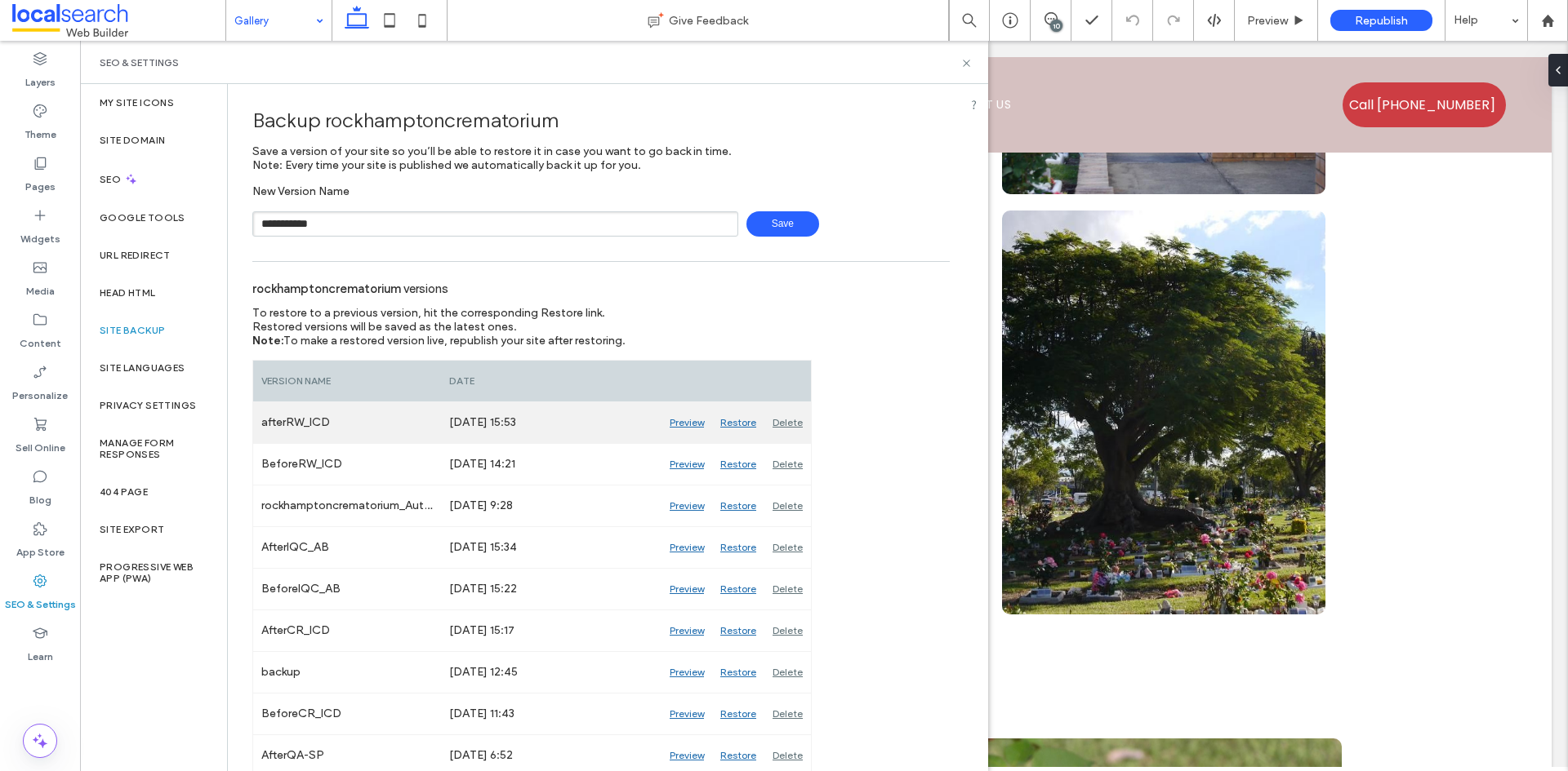
type input "**********"
click at [787, 428] on div "Delete" at bounding box center [788, 422] width 47 height 41
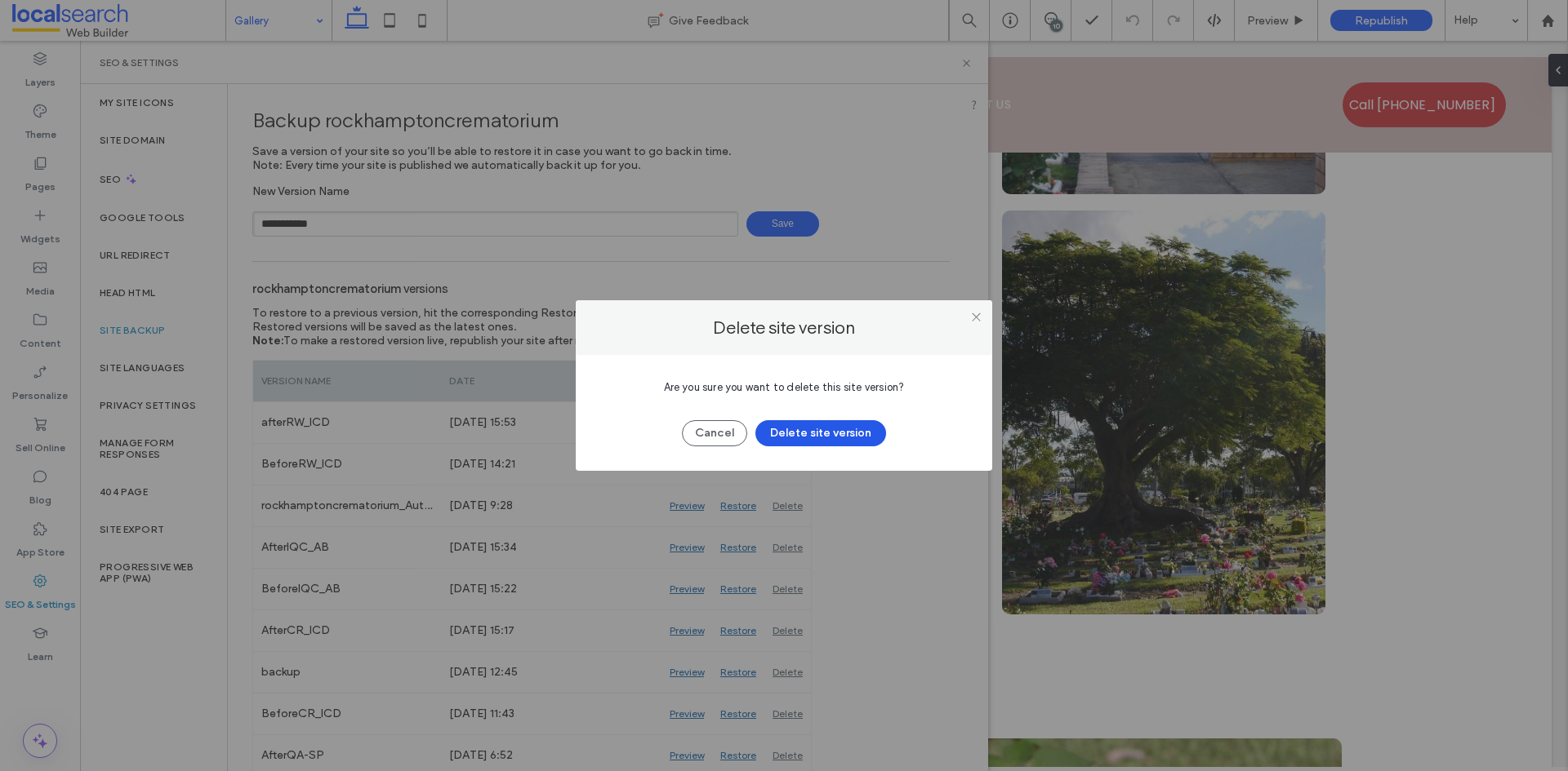
click at [816, 433] on button "Delete site version" at bounding box center [820, 433] width 130 height 26
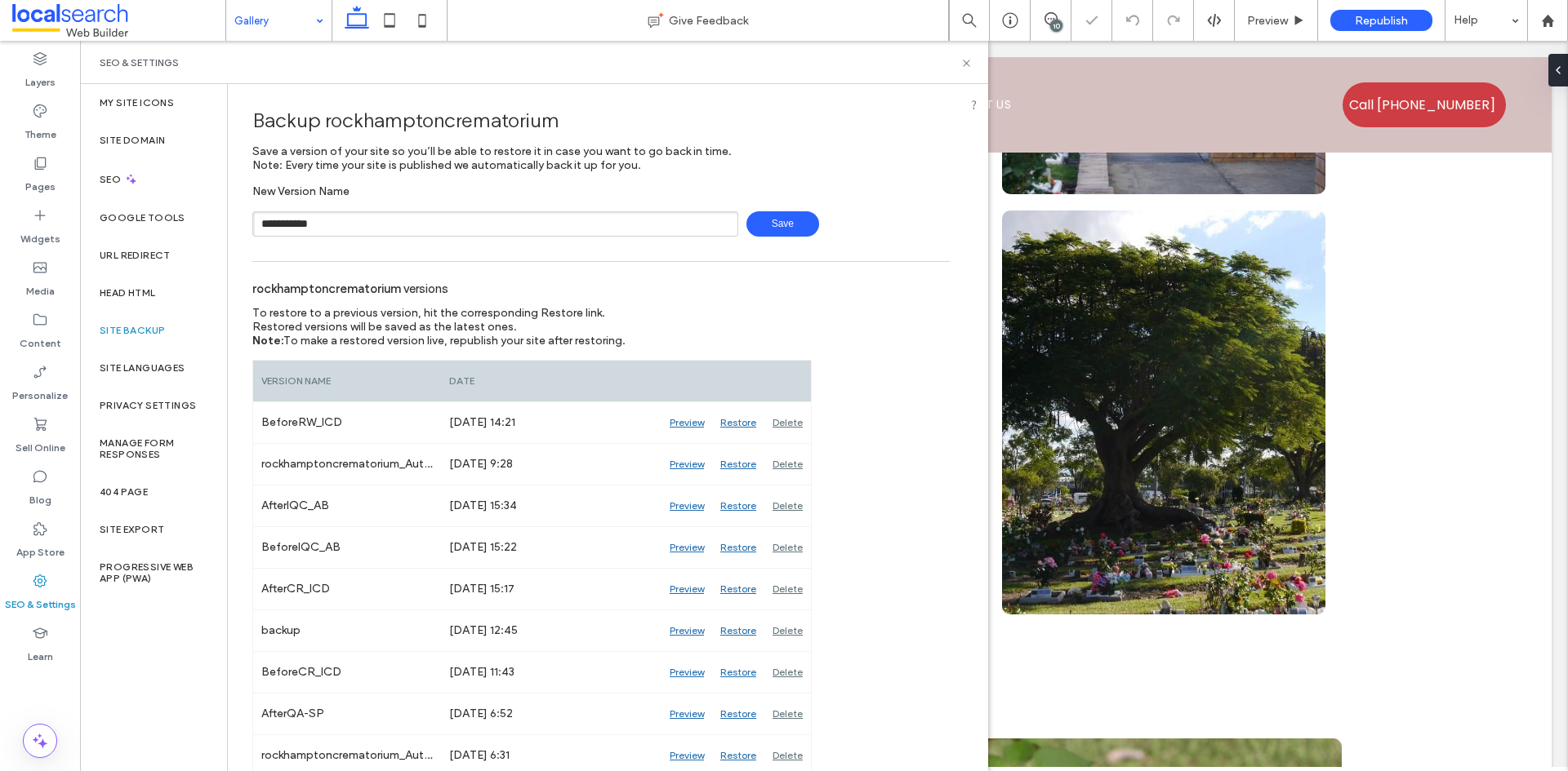
click at [769, 226] on span "Save" at bounding box center [783, 224] width 73 height 25
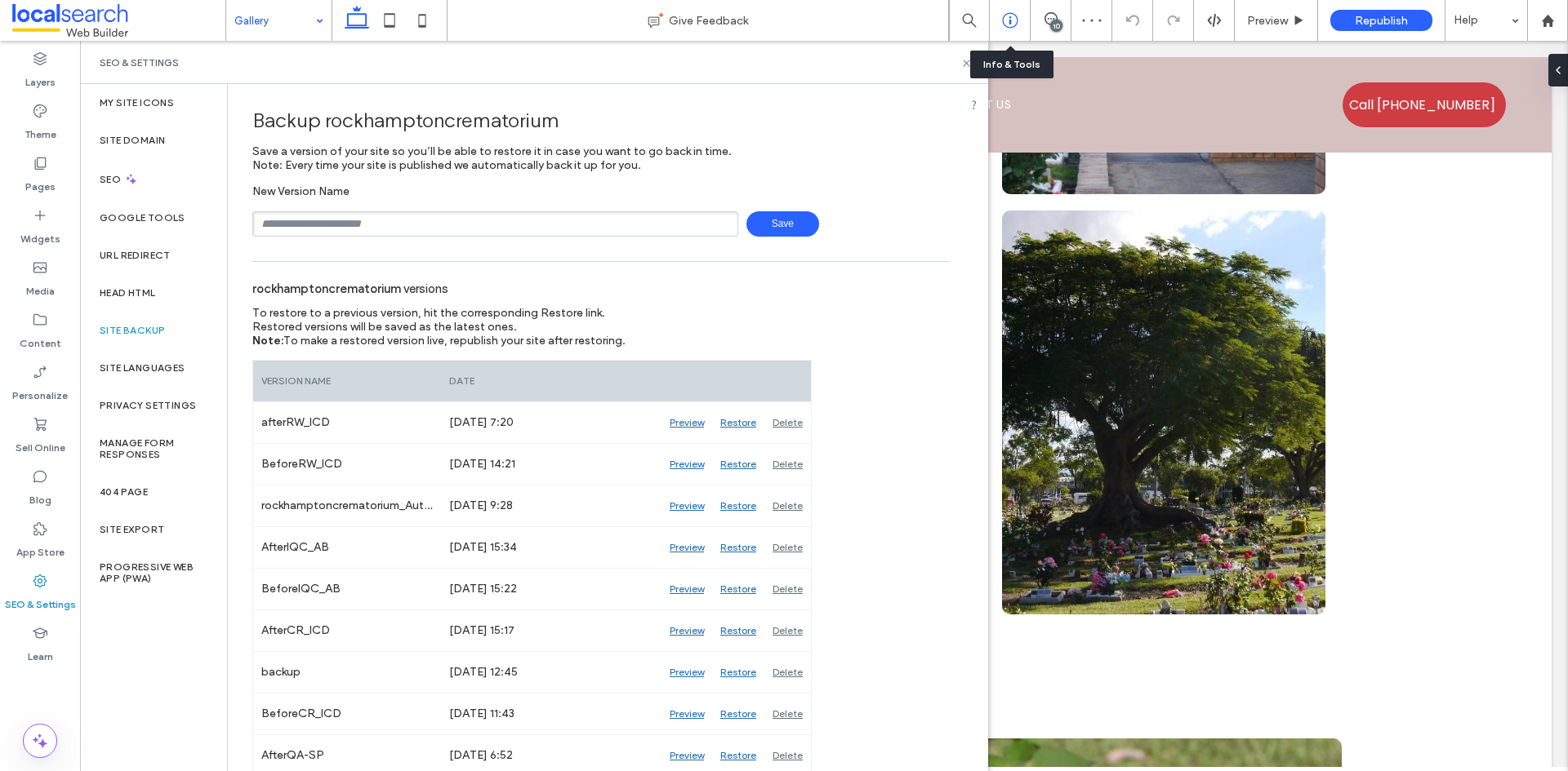
click at [1012, 22] on icon at bounding box center [1010, 20] width 16 height 16
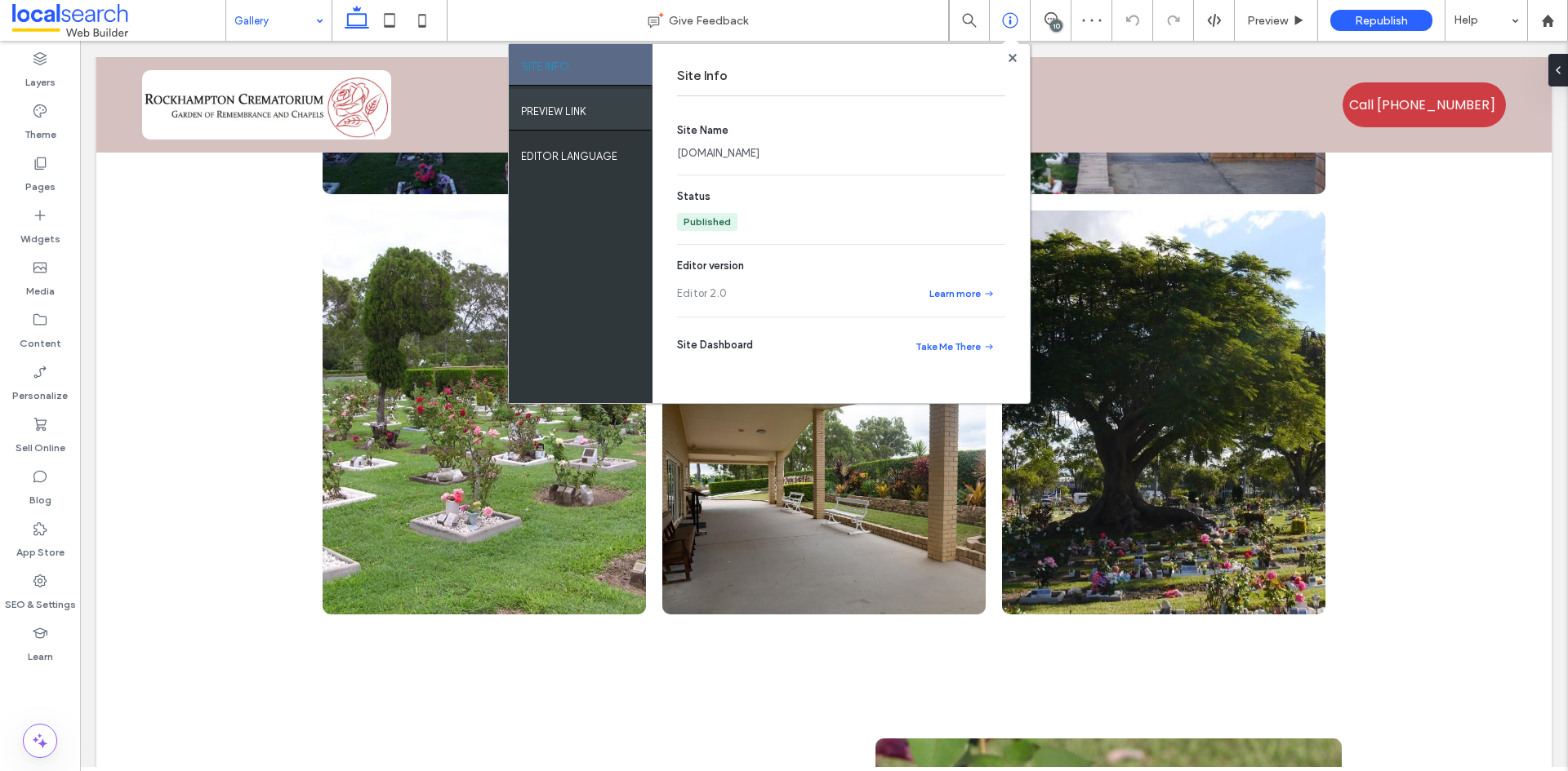
click at [567, 104] on label "PREVIEW LINK" at bounding box center [554, 107] width 66 height 21
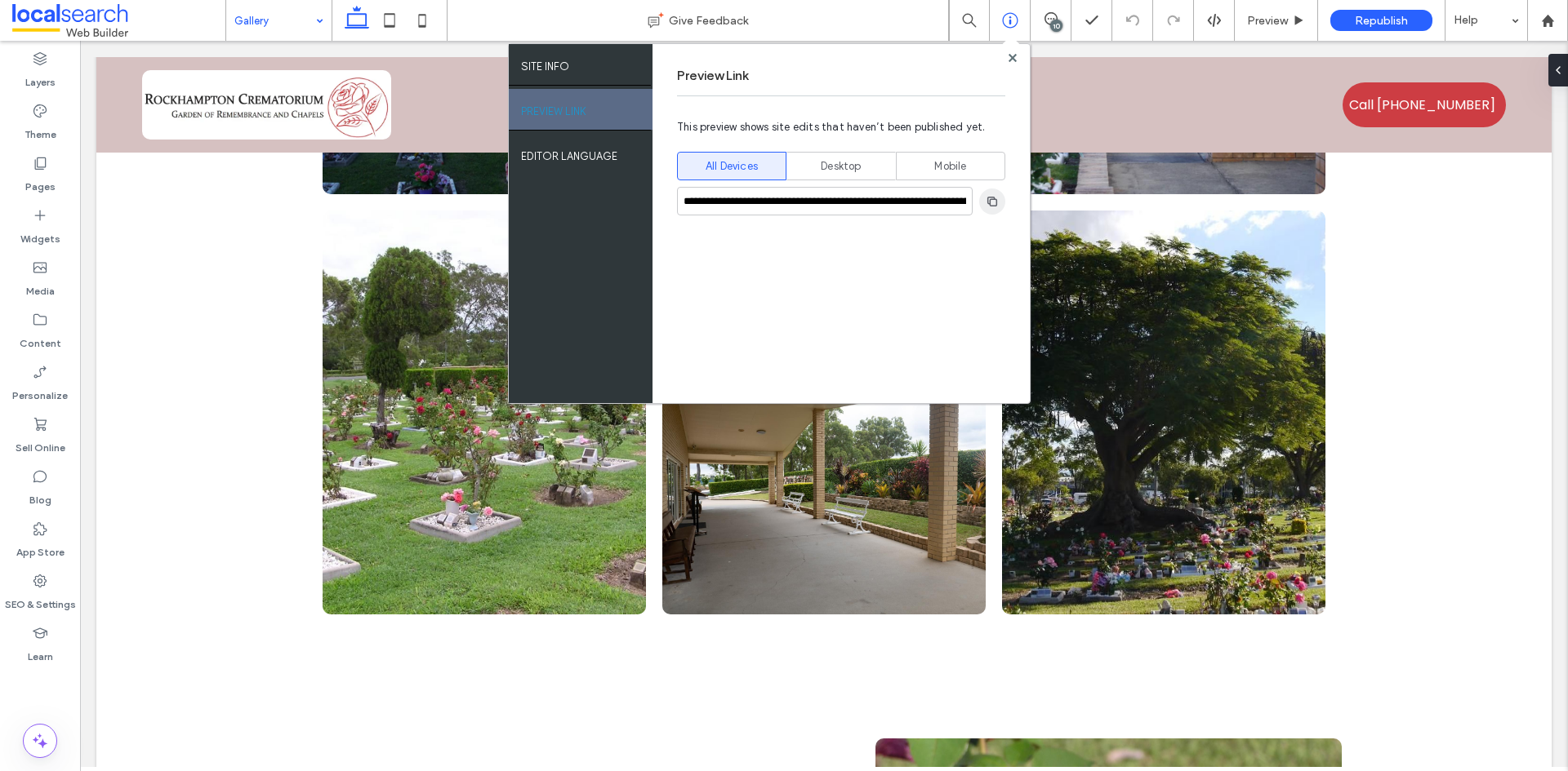
click at [988, 199] on use "button" at bounding box center [992, 200] width 10 height 9
click at [1013, 61] on icon at bounding box center [1012, 57] width 8 height 8
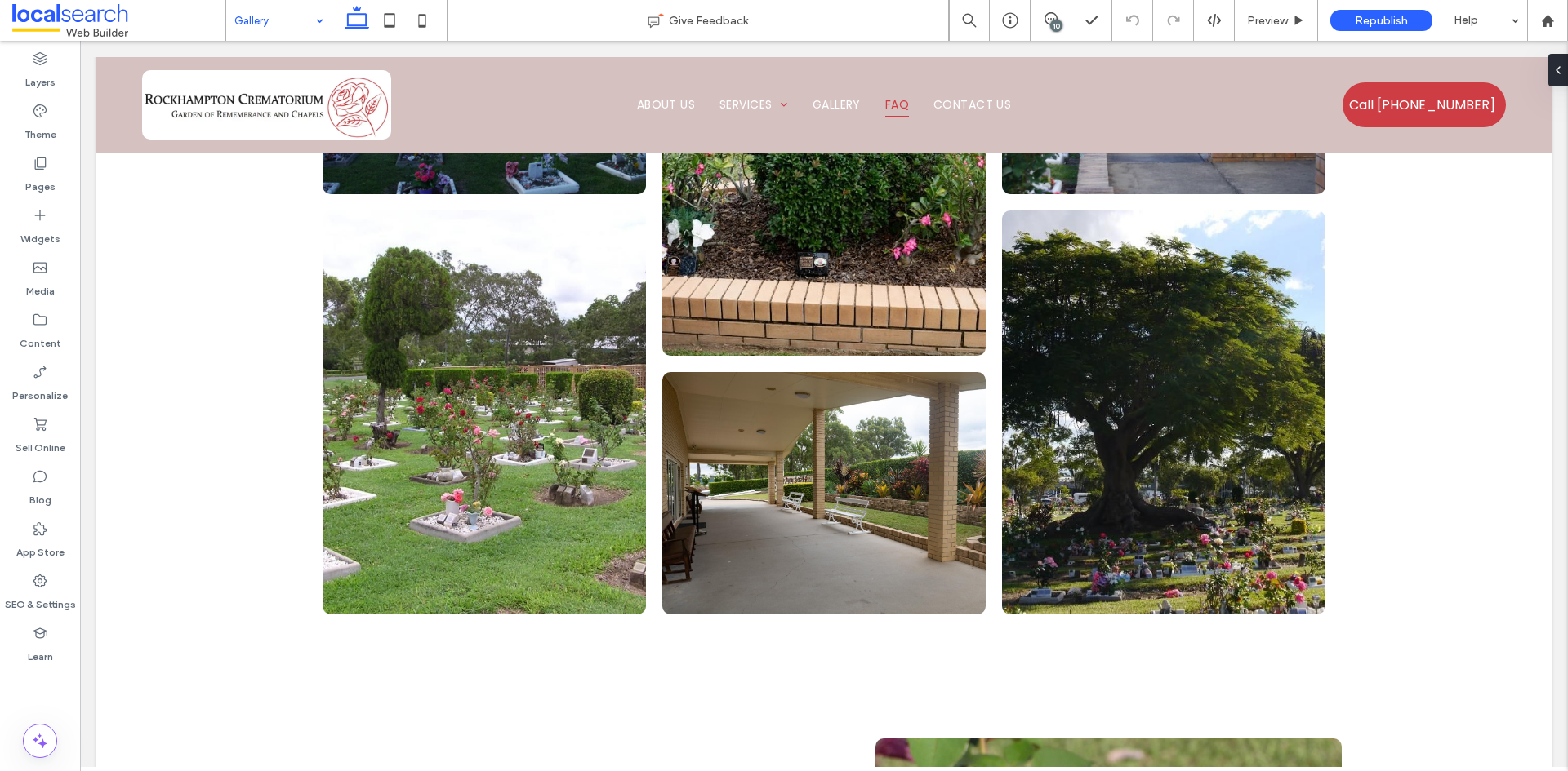
click at [1053, 21] on div "10" at bounding box center [1057, 26] width 12 height 12
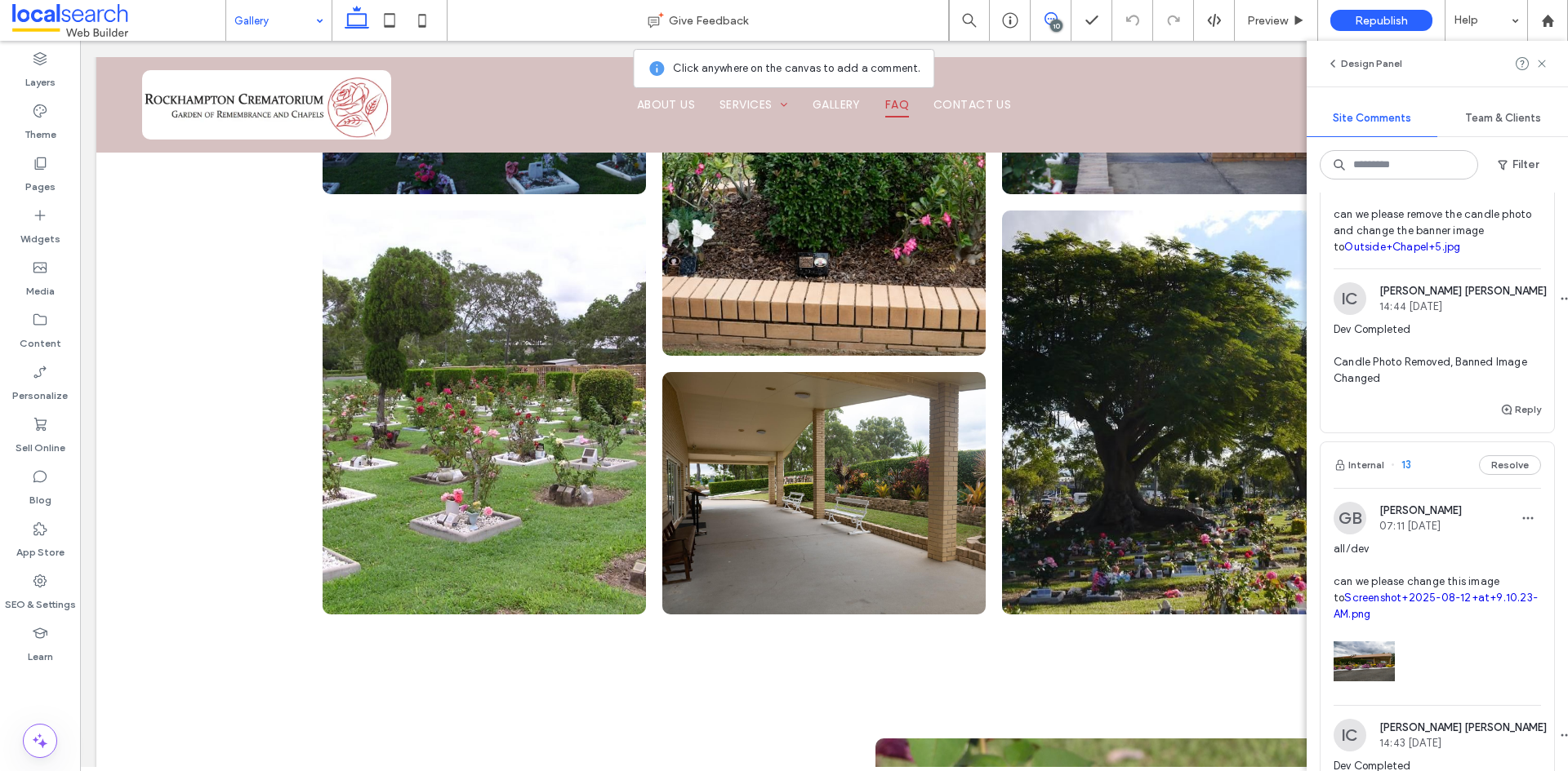
scroll to position [2938, 0]
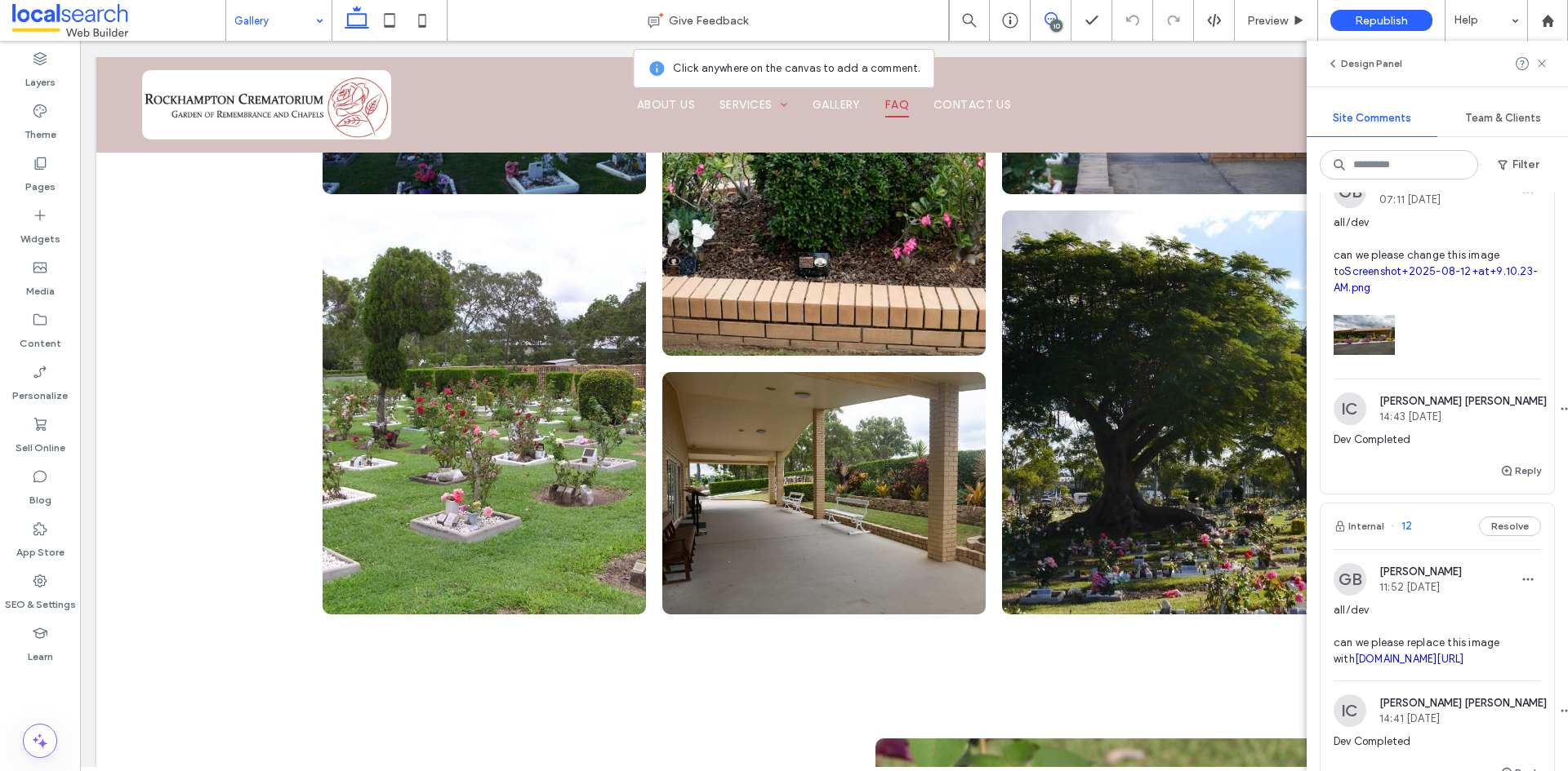
click at [1052, 22] on div "10" at bounding box center [1057, 26] width 12 height 12
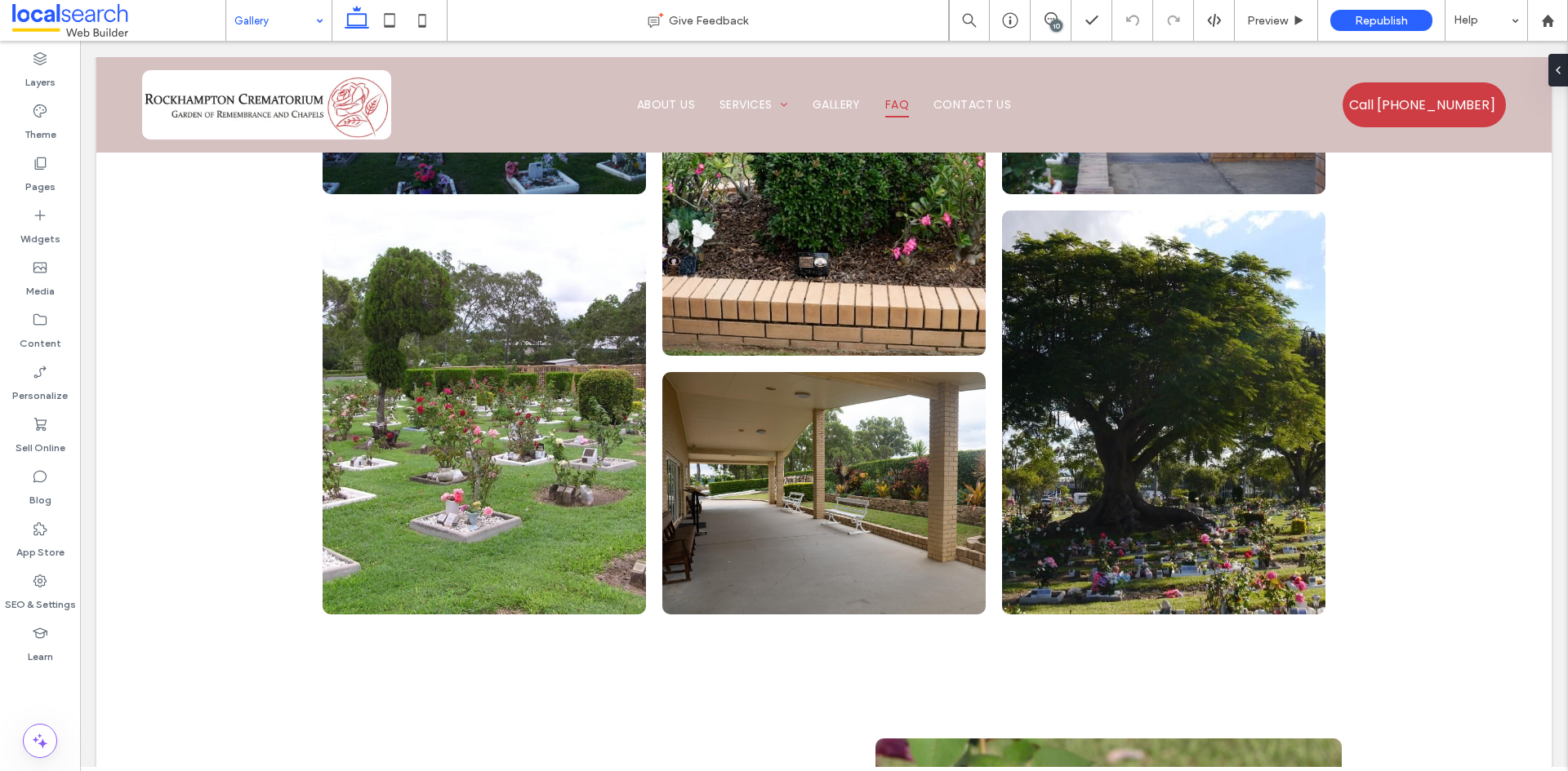
scroll to position [0, 0]
click at [1051, 30] on div "10" at bounding box center [1051, 20] width 41 height 41
click at [1056, 18] on use at bounding box center [1051, 18] width 13 height 13
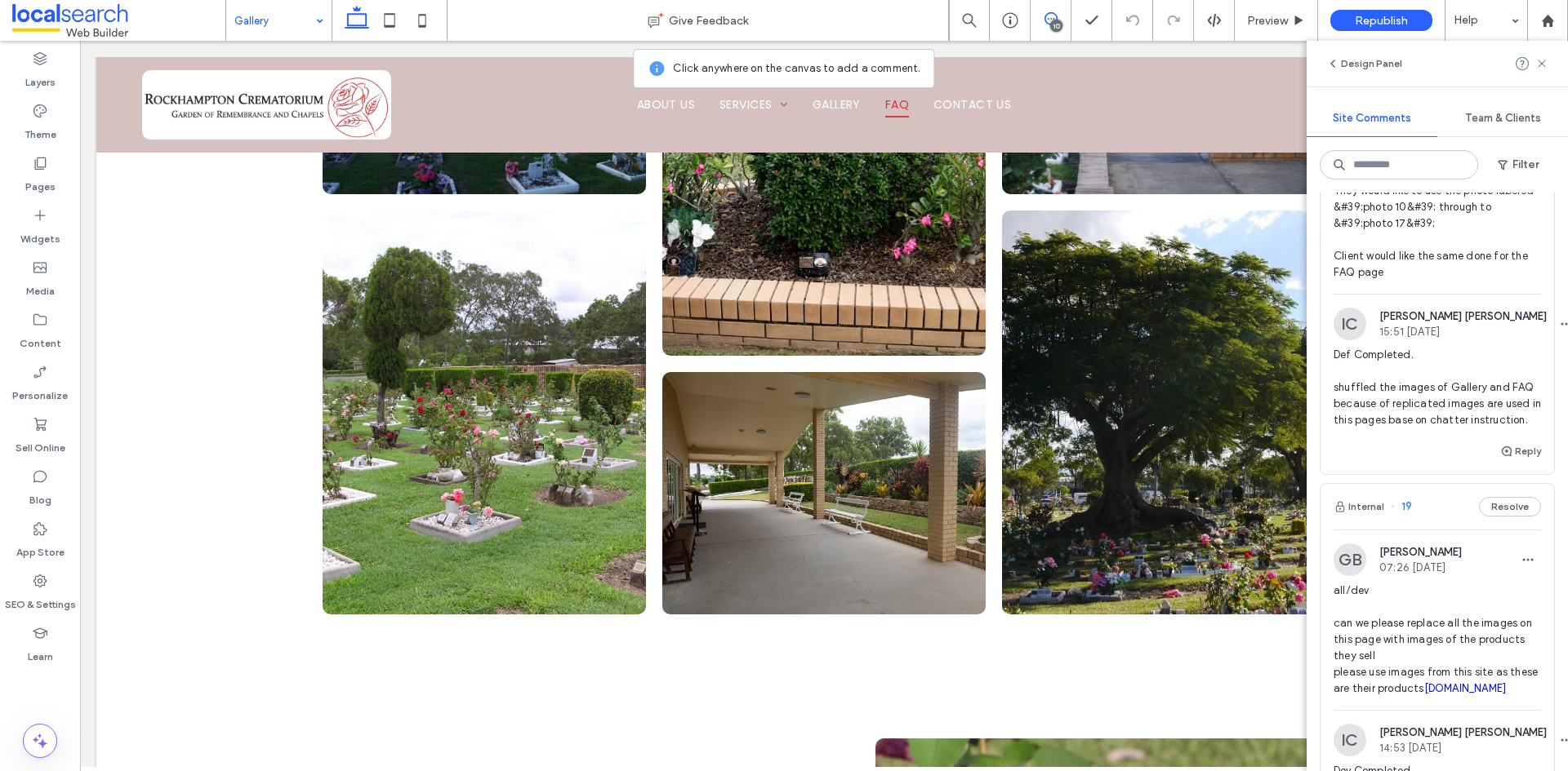
scroll to position [490, 0]
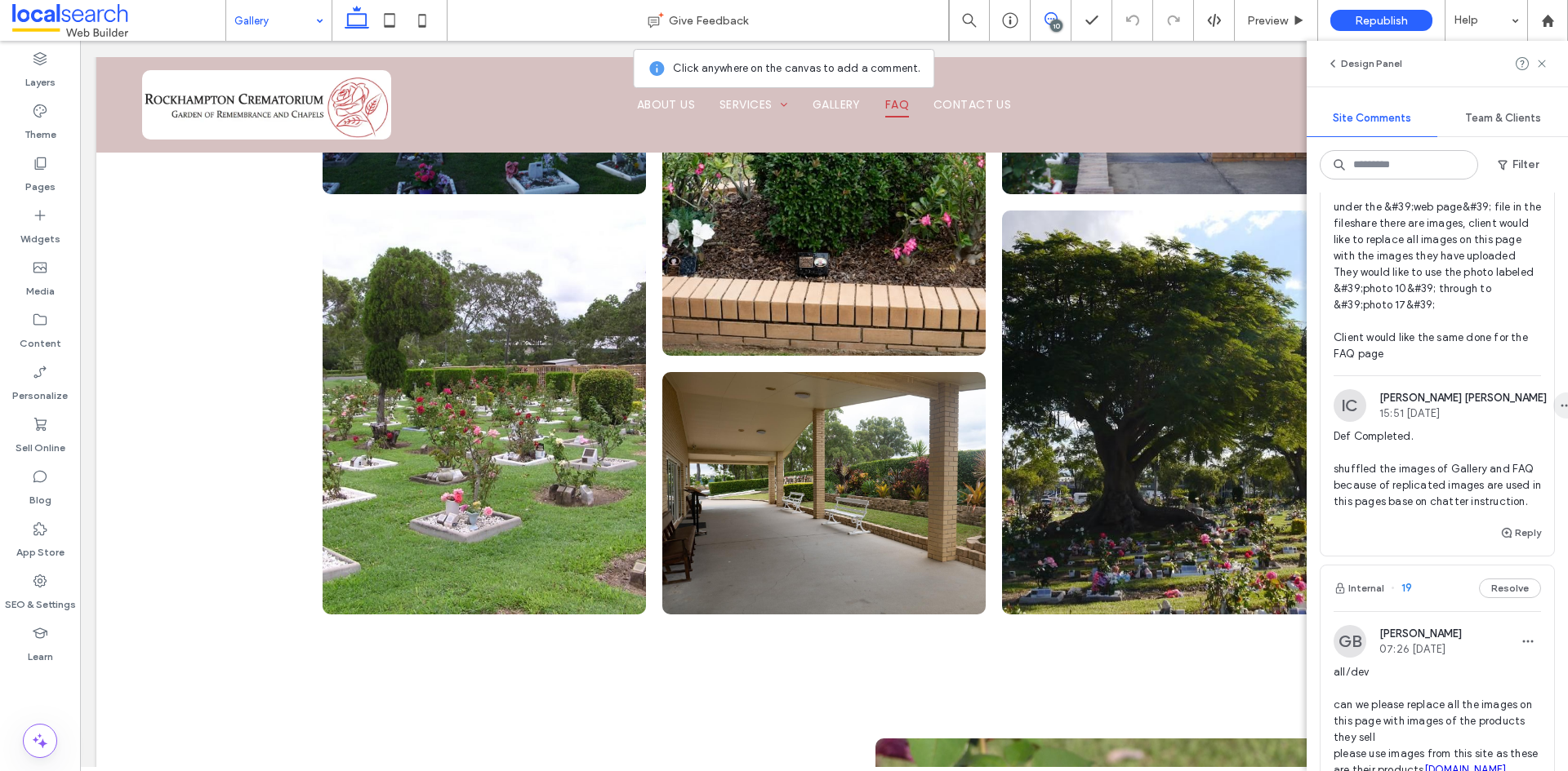
click at [1561, 408] on use "button" at bounding box center [1566, 406] width 10 height 3
click at [1451, 496] on div "Edit" at bounding box center [1455, 497] width 145 height 31
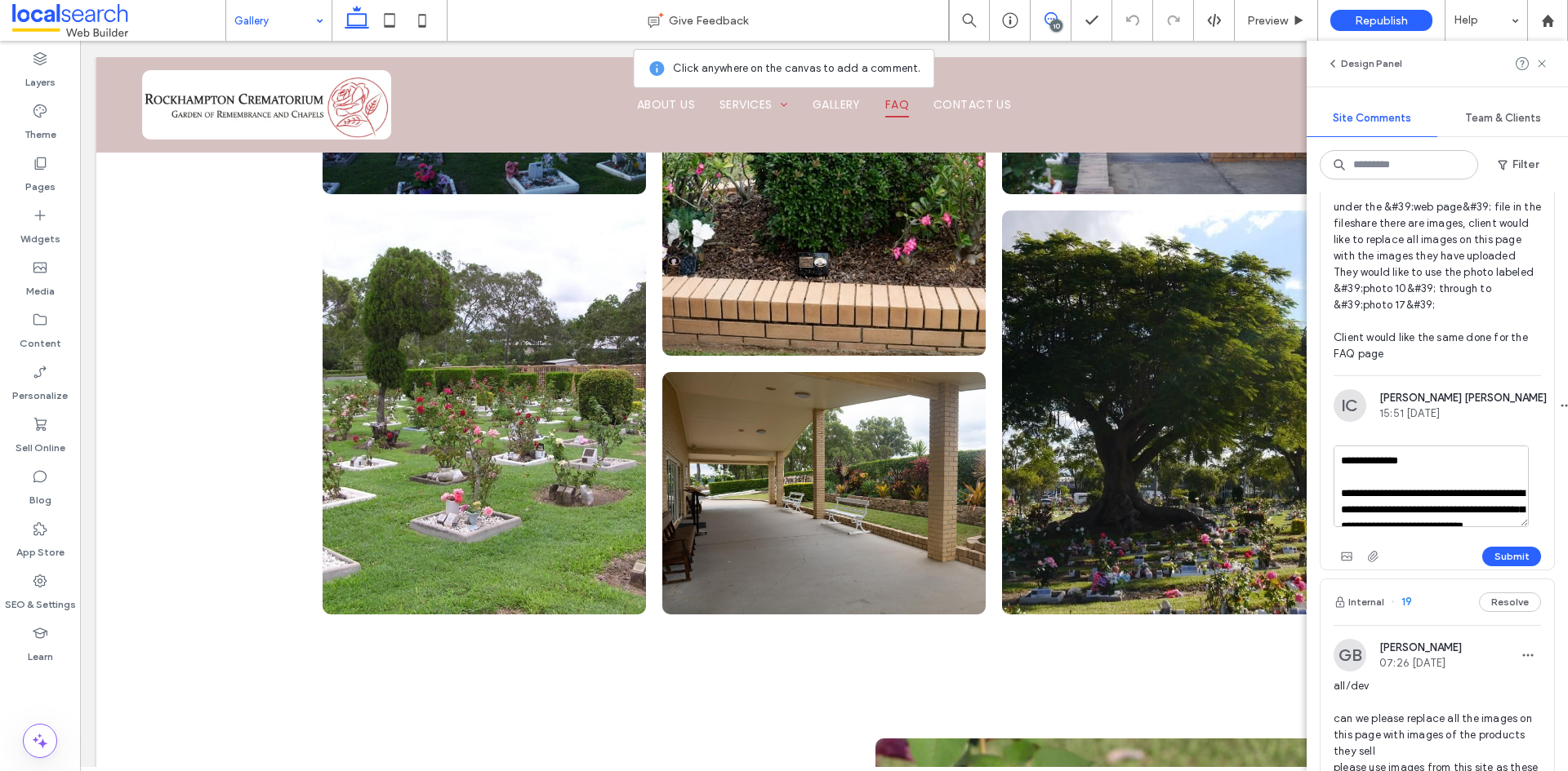
click at [1359, 508] on textarea "**********" at bounding box center [1432, 486] width 195 height 82
type textarea "**********"
click at [1505, 566] on button "Submit" at bounding box center [1512, 556] width 59 height 20
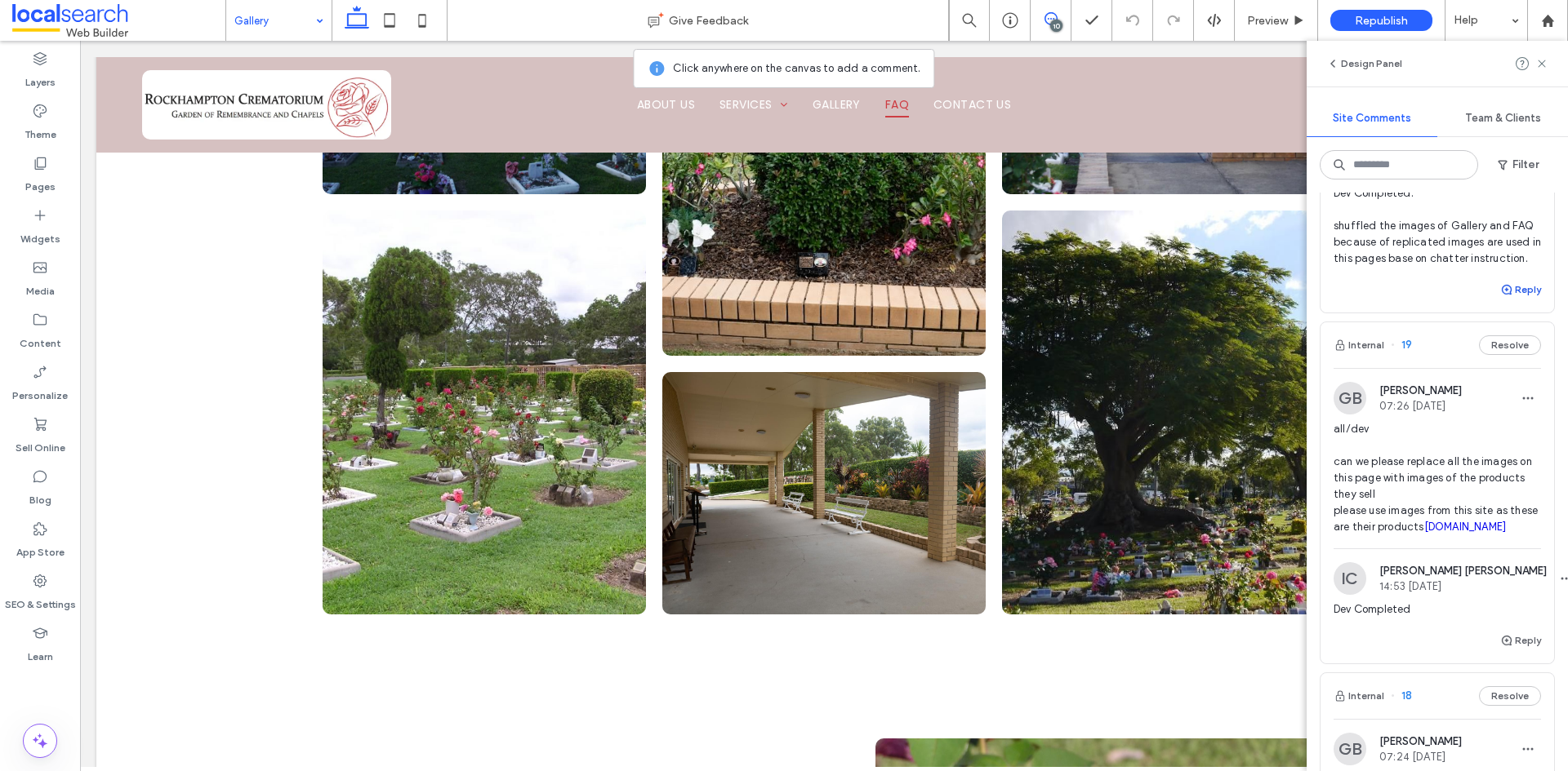
scroll to position [735, 0]
click at [1006, 20] on icon at bounding box center [1010, 20] width 16 height 16
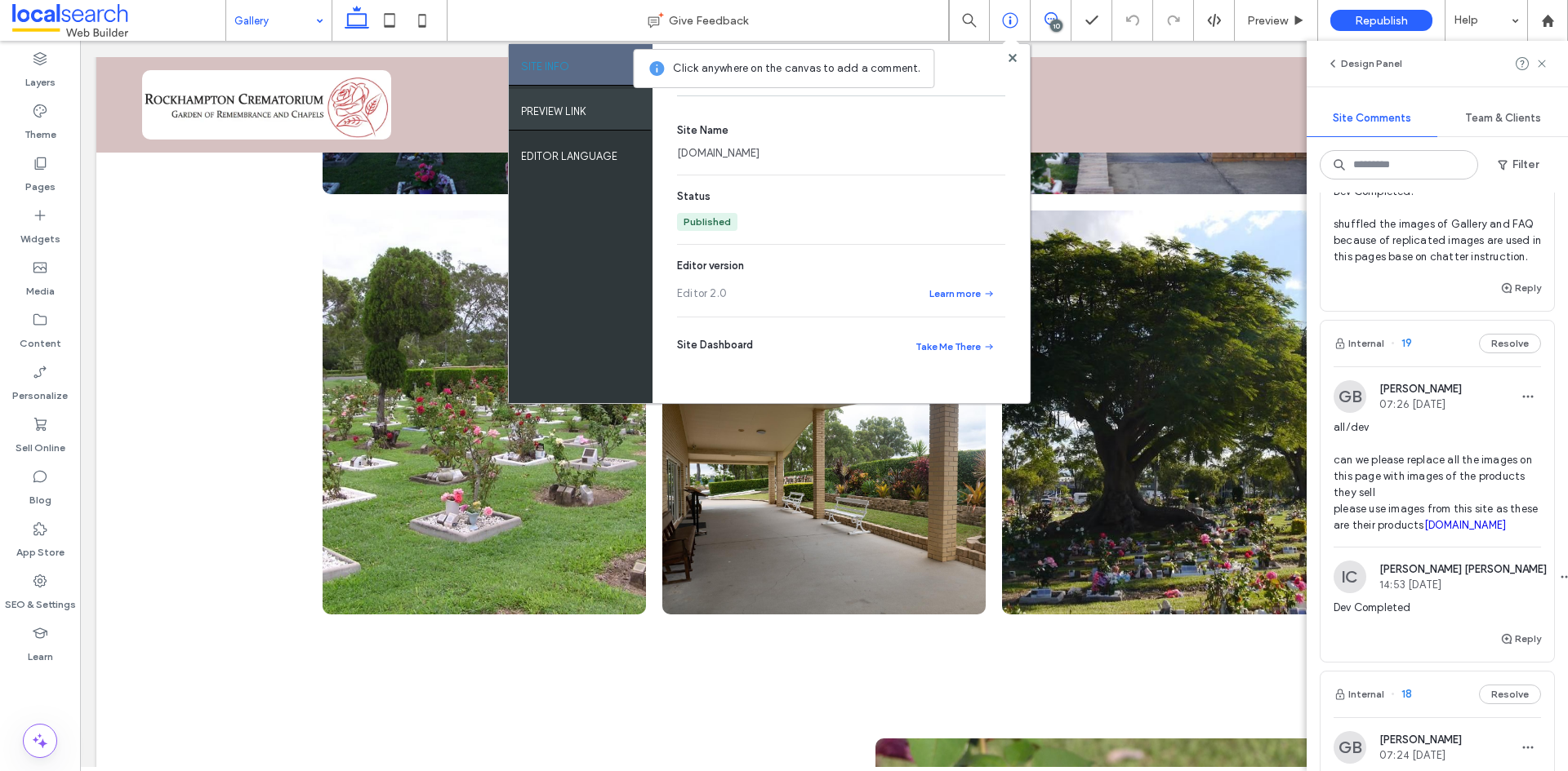
click at [569, 109] on label "PREVIEW LINK" at bounding box center [554, 107] width 66 height 21
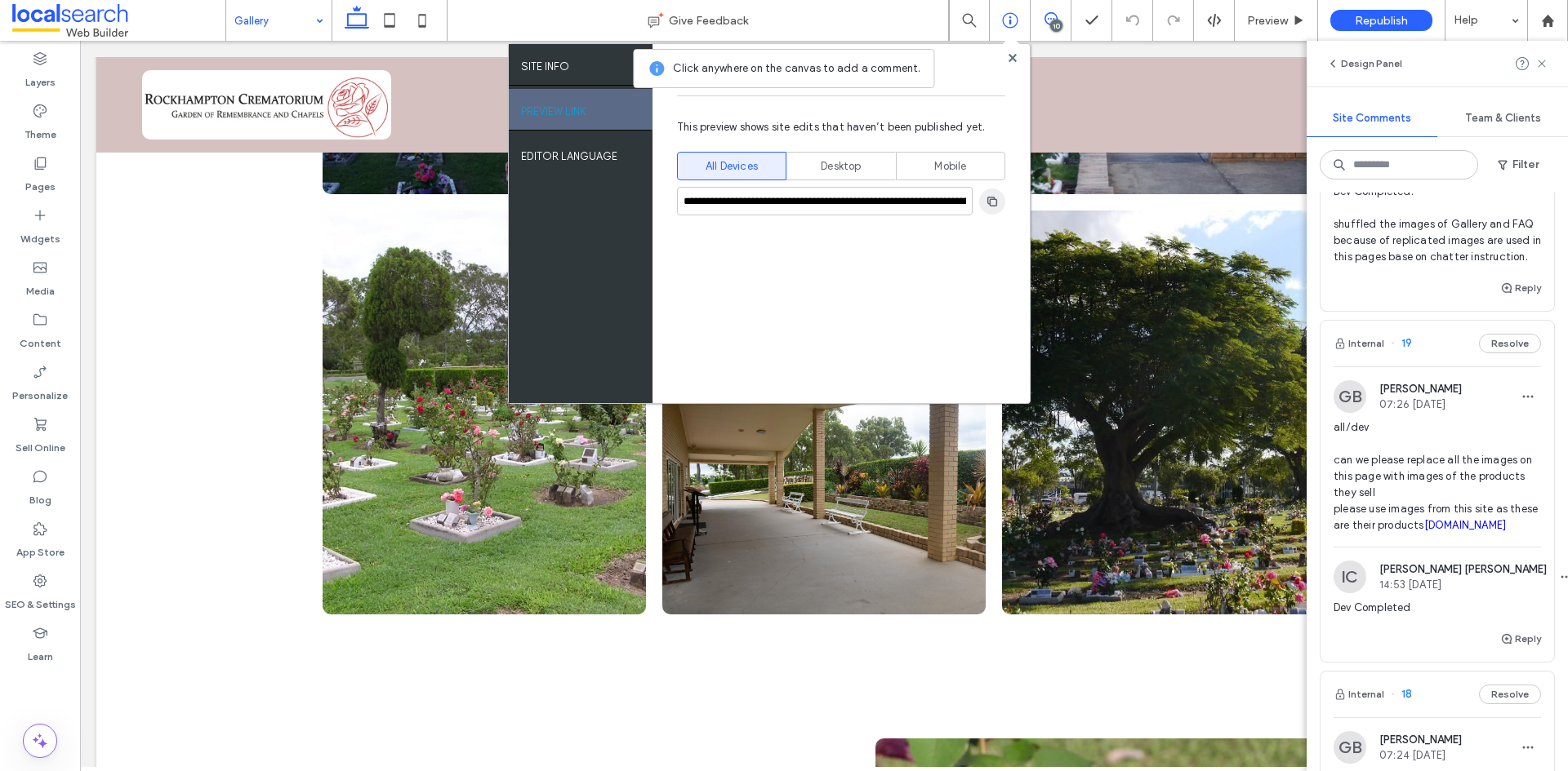
click at [988, 199] on use "button" at bounding box center [992, 200] width 10 height 9
drag, startPoint x: 1545, startPoint y: 64, endPoint x: 1524, endPoint y: 85, distance: 29.7
click at [1545, 64] on icon at bounding box center [1541, 63] width 13 height 13
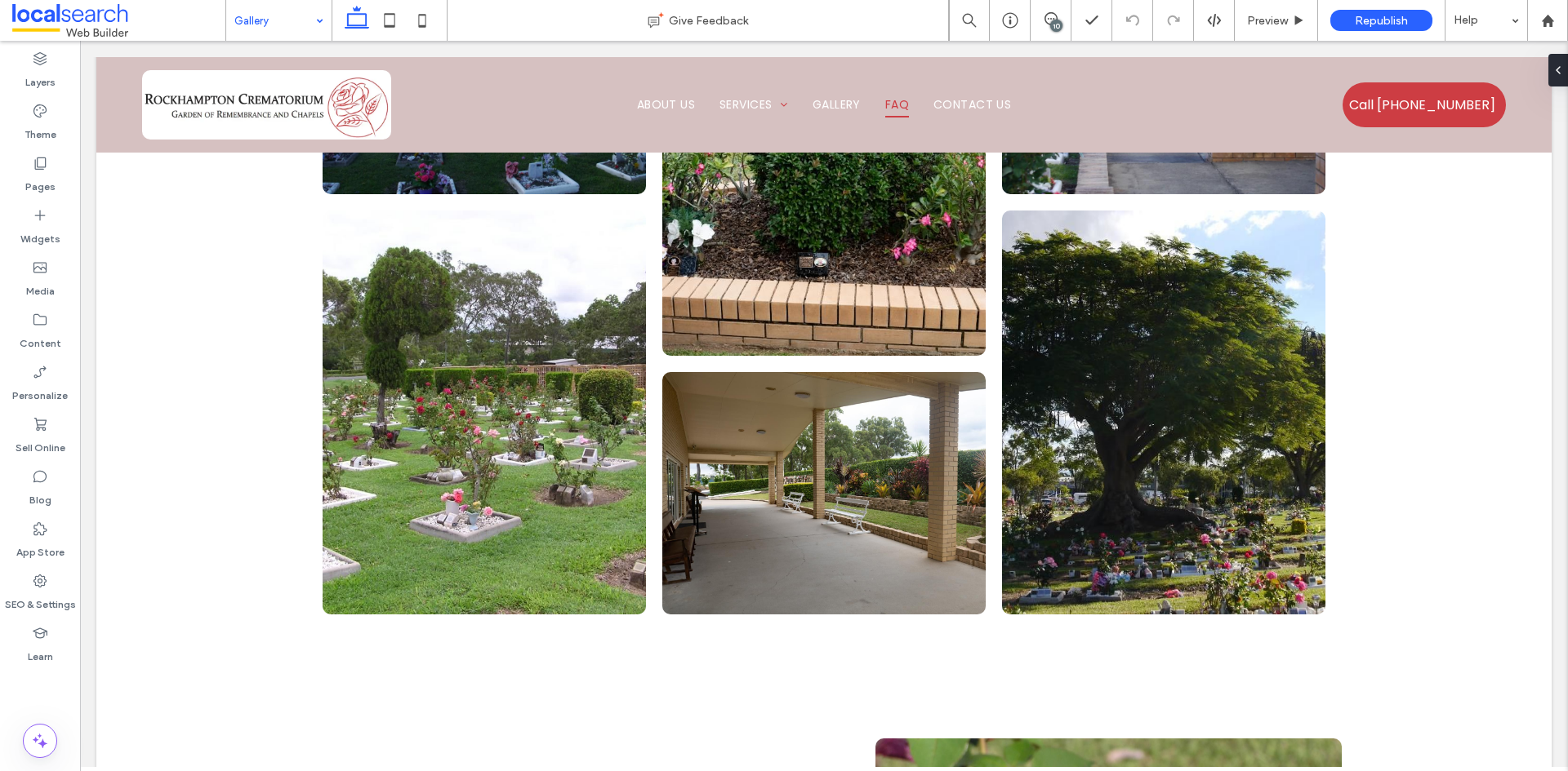
click at [1057, 25] on div "10" at bounding box center [1057, 26] width 12 height 12
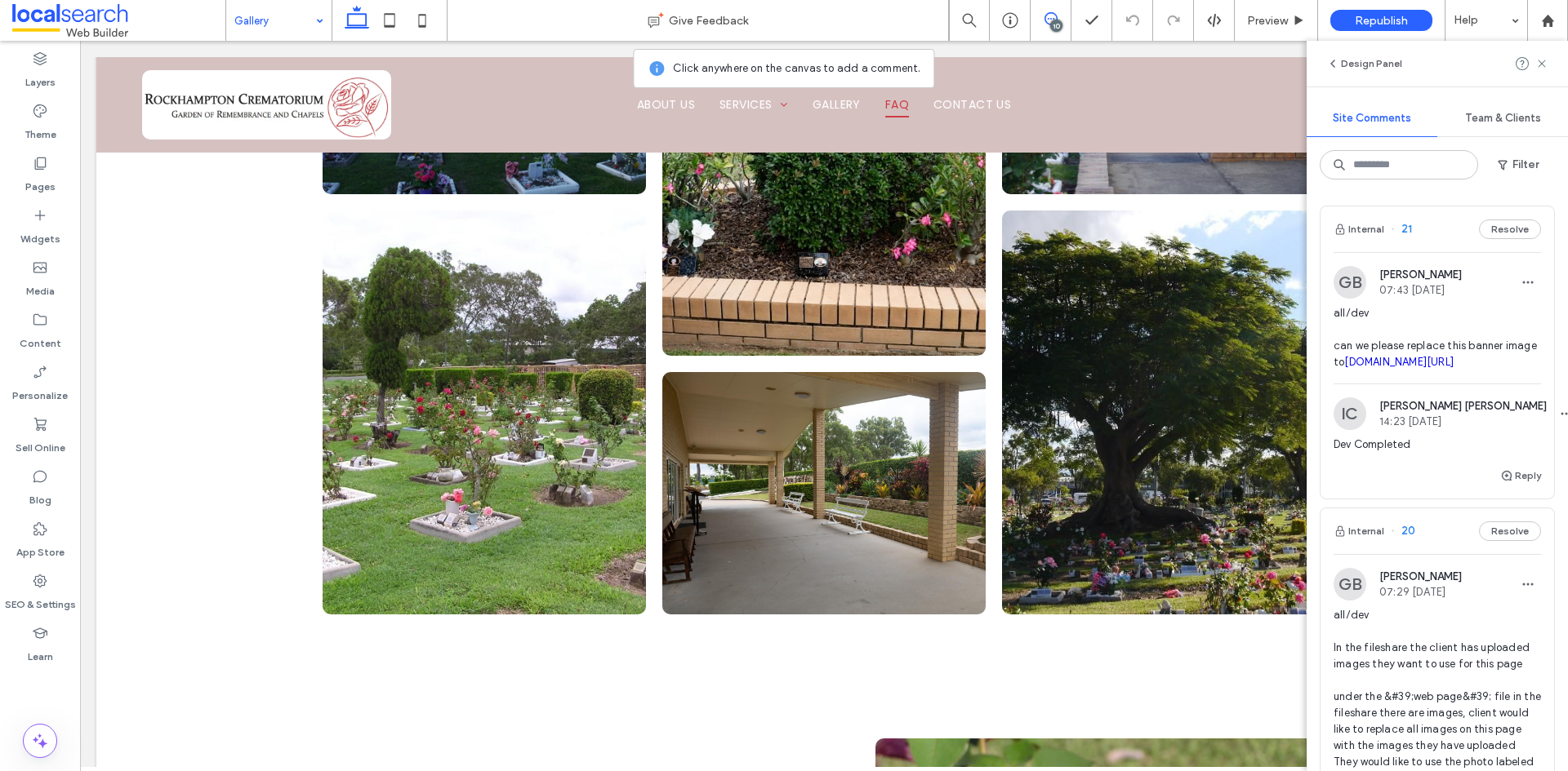
click at [1057, 25] on div "10" at bounding box center [1057, 26] width 12 height 12
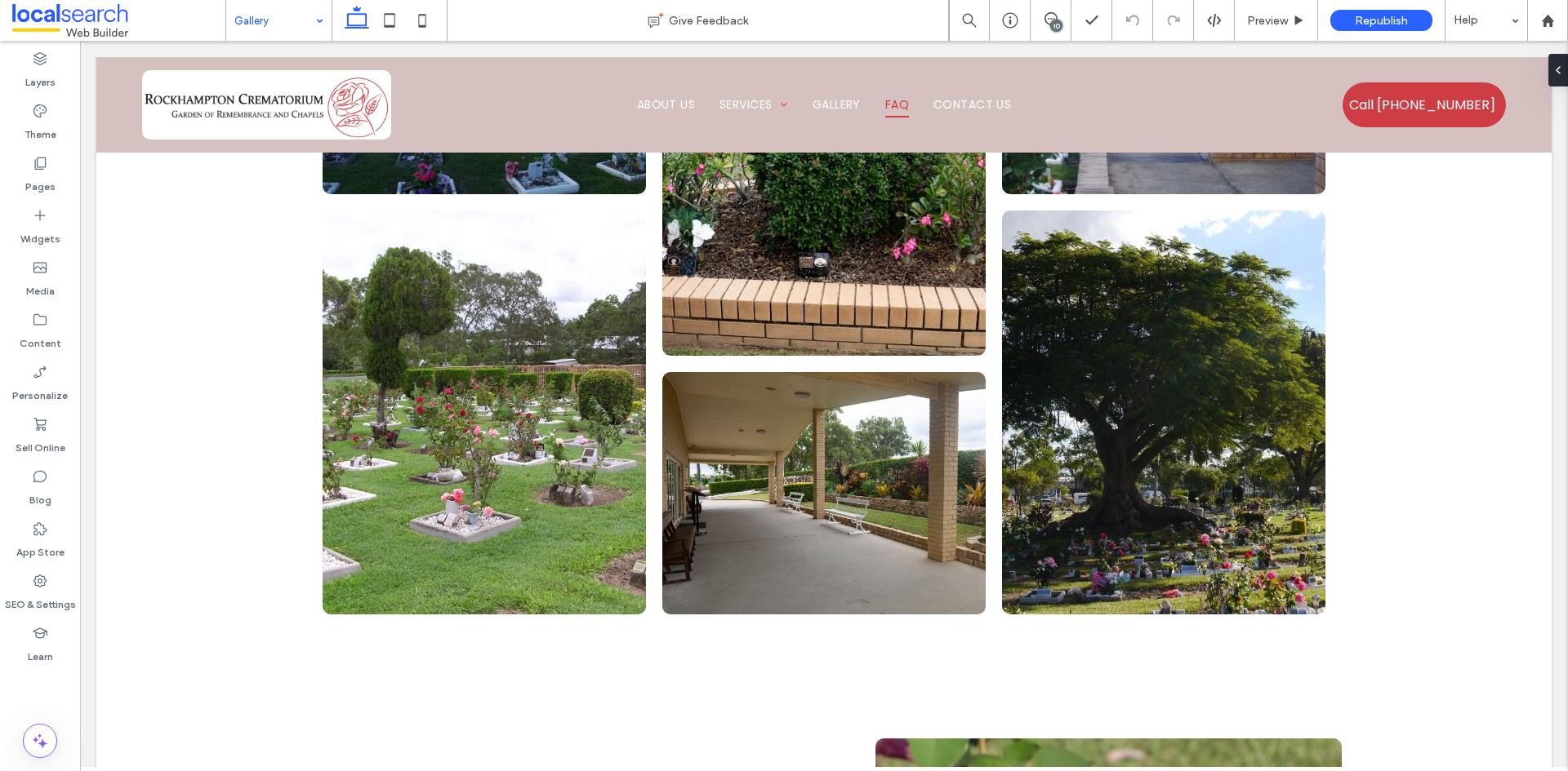
click at [1057, 25] on div "10" at bounding box center [1057, 26] width 12 height 12
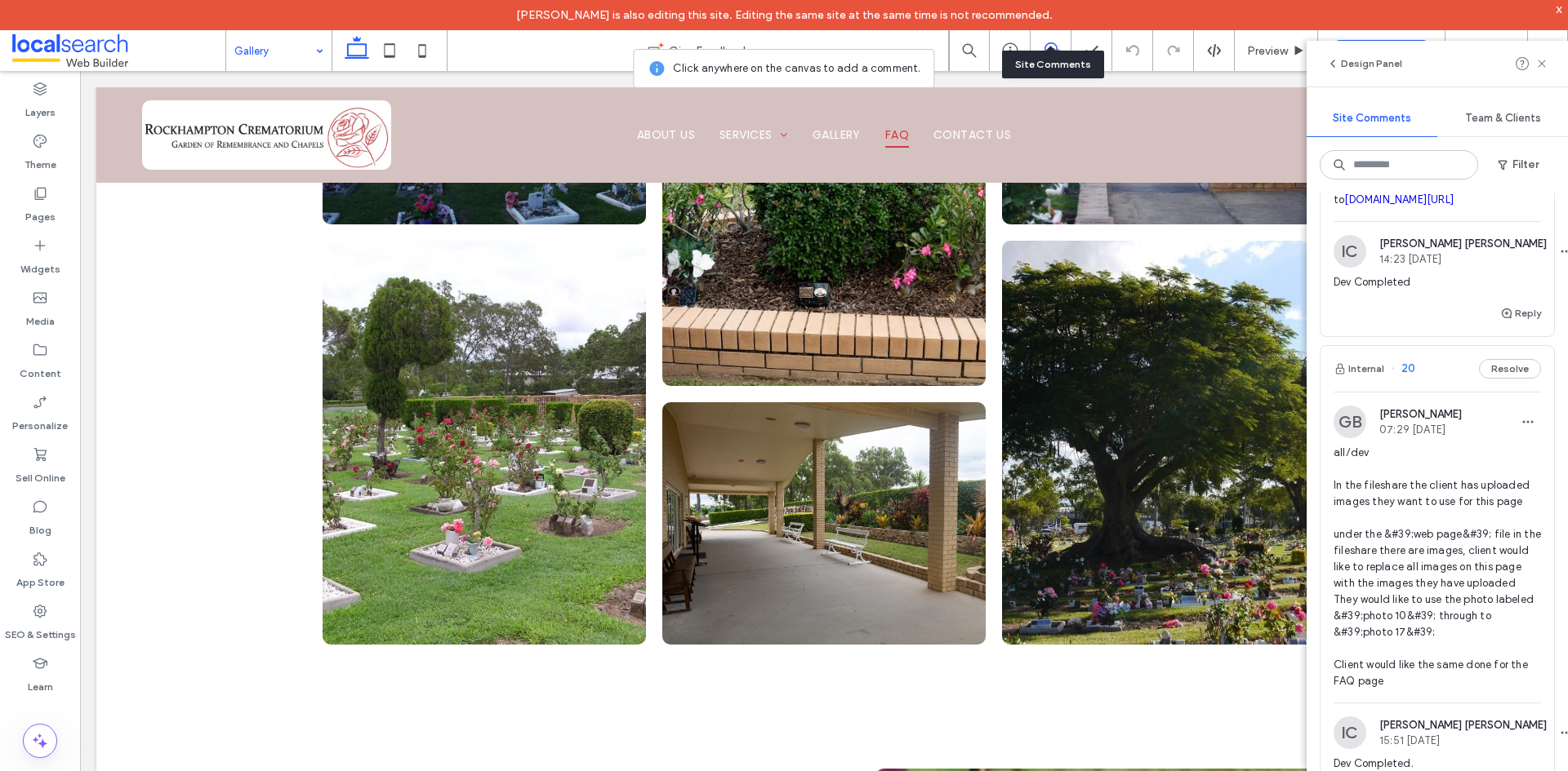
scroll to position [163, 0]
click at [1470, 589] on span "all/dev In the fileshare the client has uploaded images they want to use for th…" at bounding box center [1438, 566] width 207 height 245
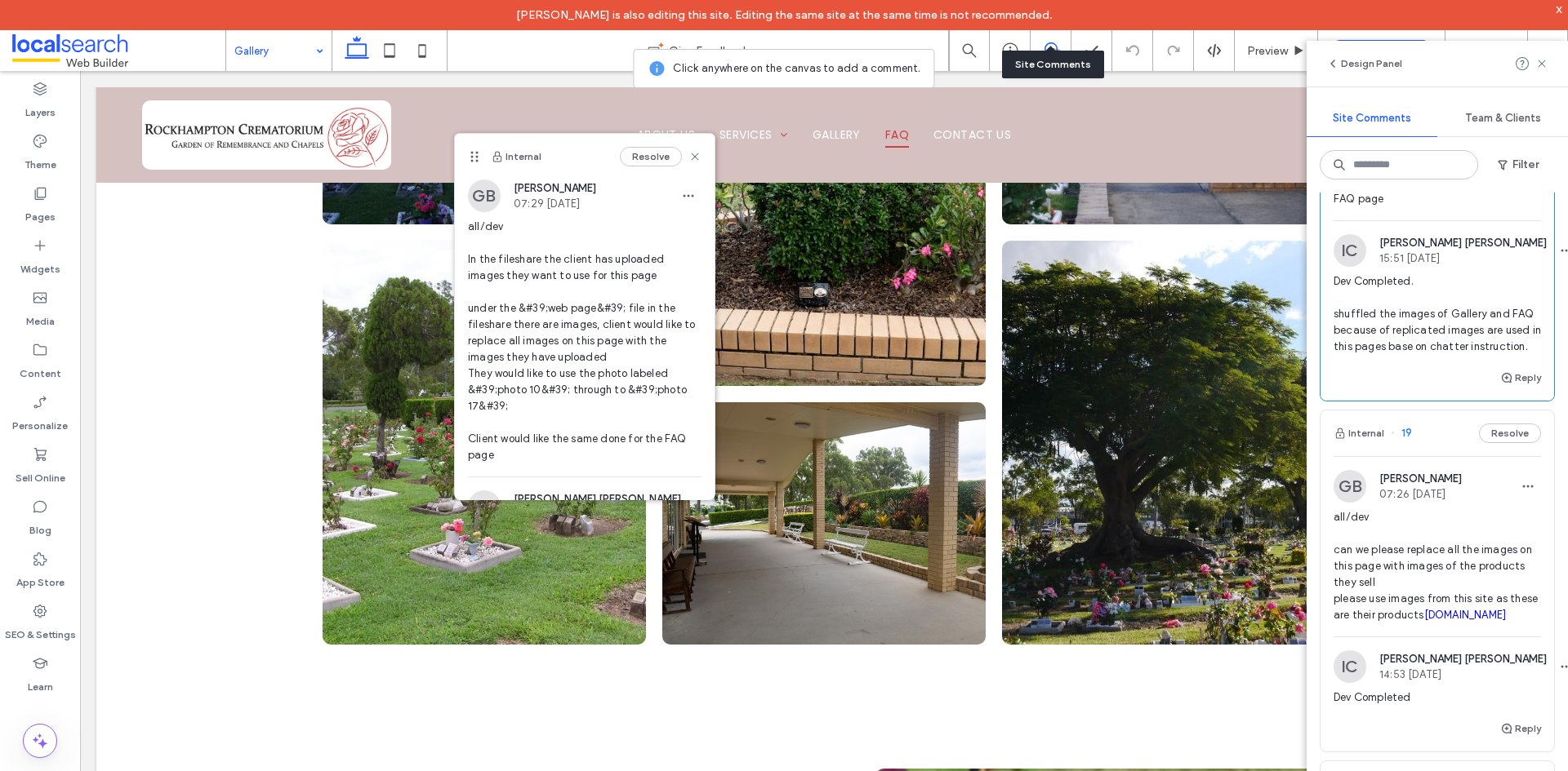
scroll to position [735, 0]
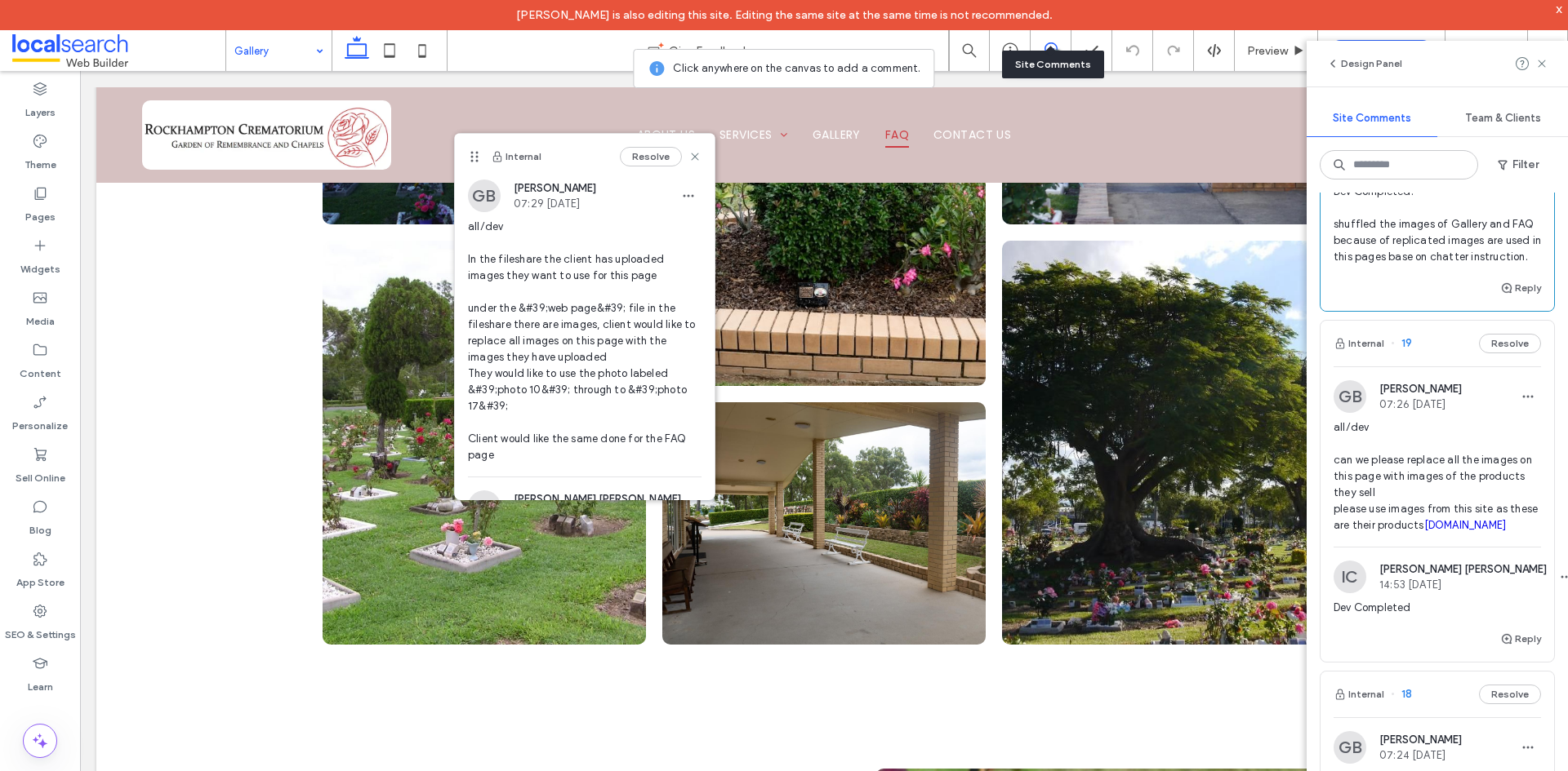
click at [1471, 534] on span "all/dev can we please replace all the images on this page with images of the pr…" at bounding box center [1438, 477] width 207 height 114
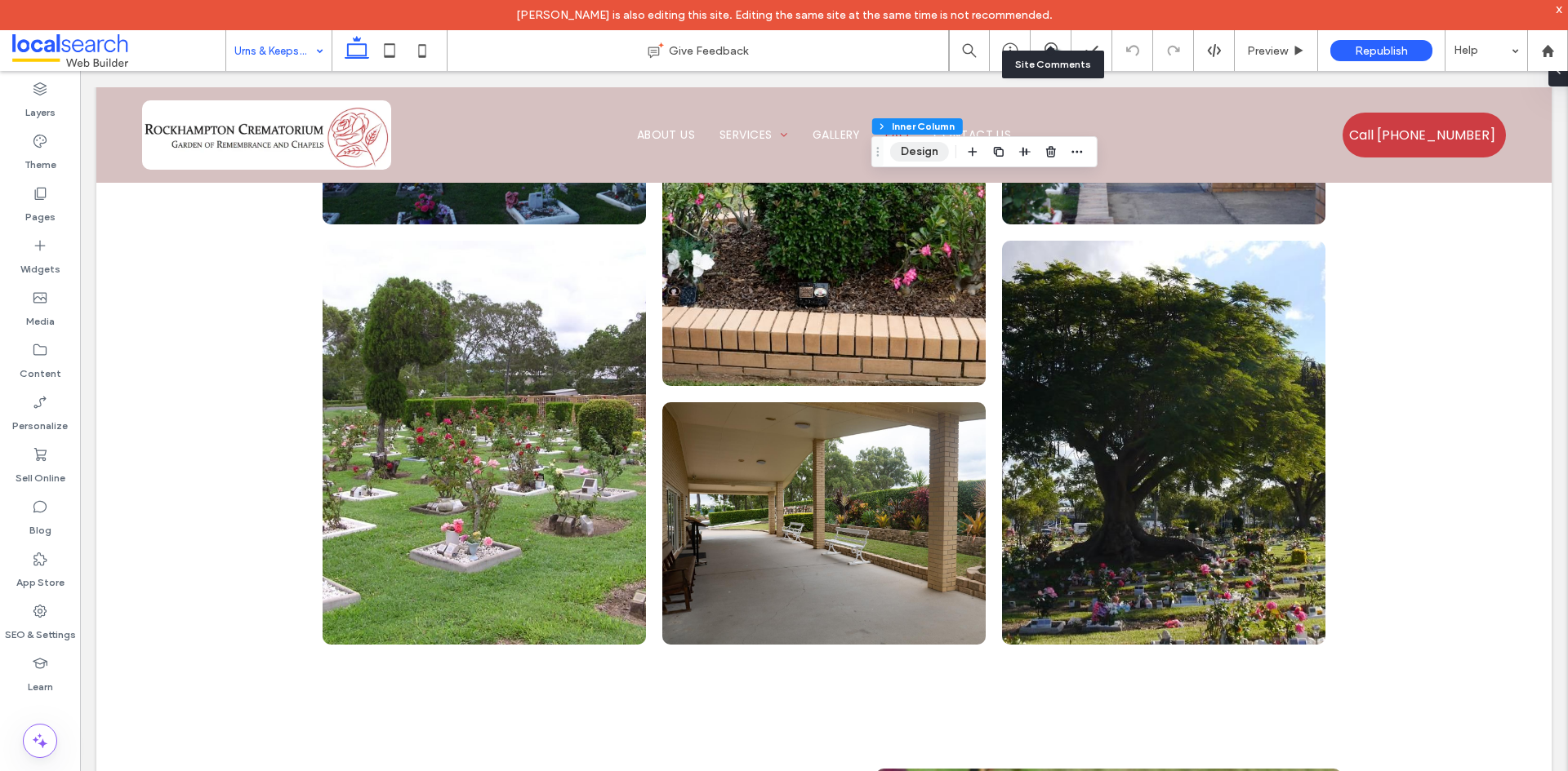
click at [904, 150] on button "Design" at bounding box center [919, 151] width 59 height 20
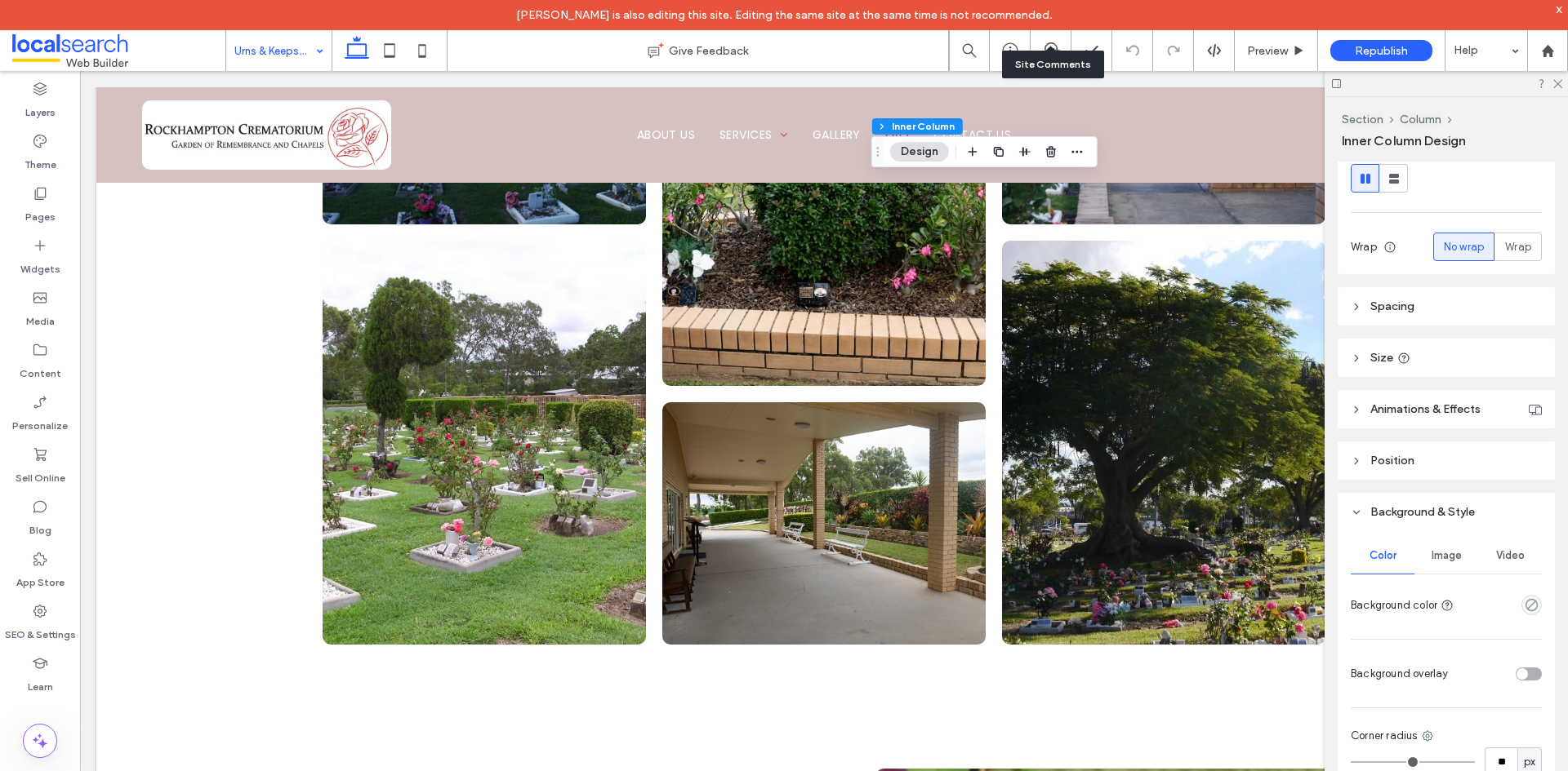
scroll to position [326, 0]
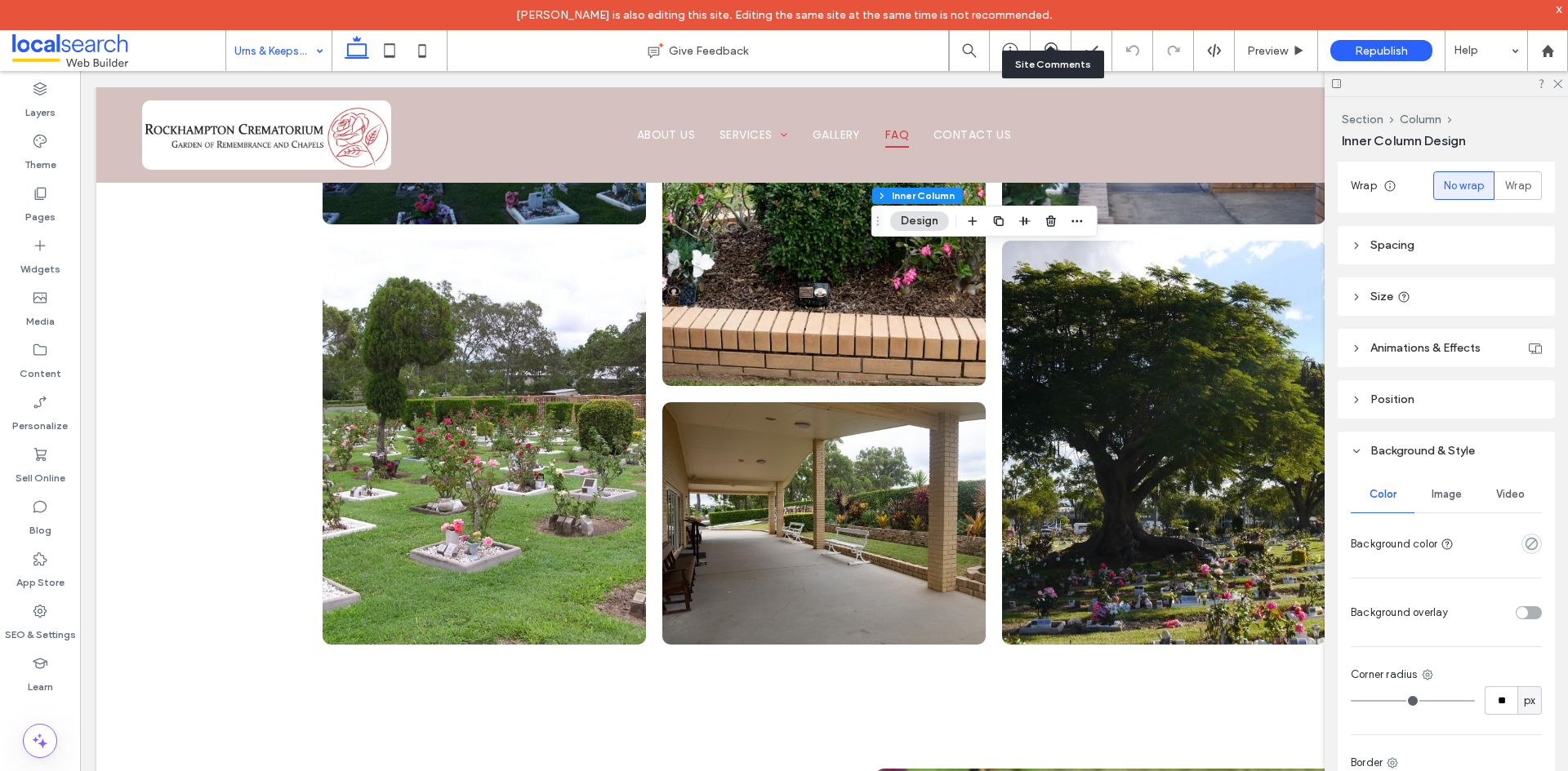
click at [1438, 500] on span "Image" at bounding box center [1446, 494] width 30 height 13
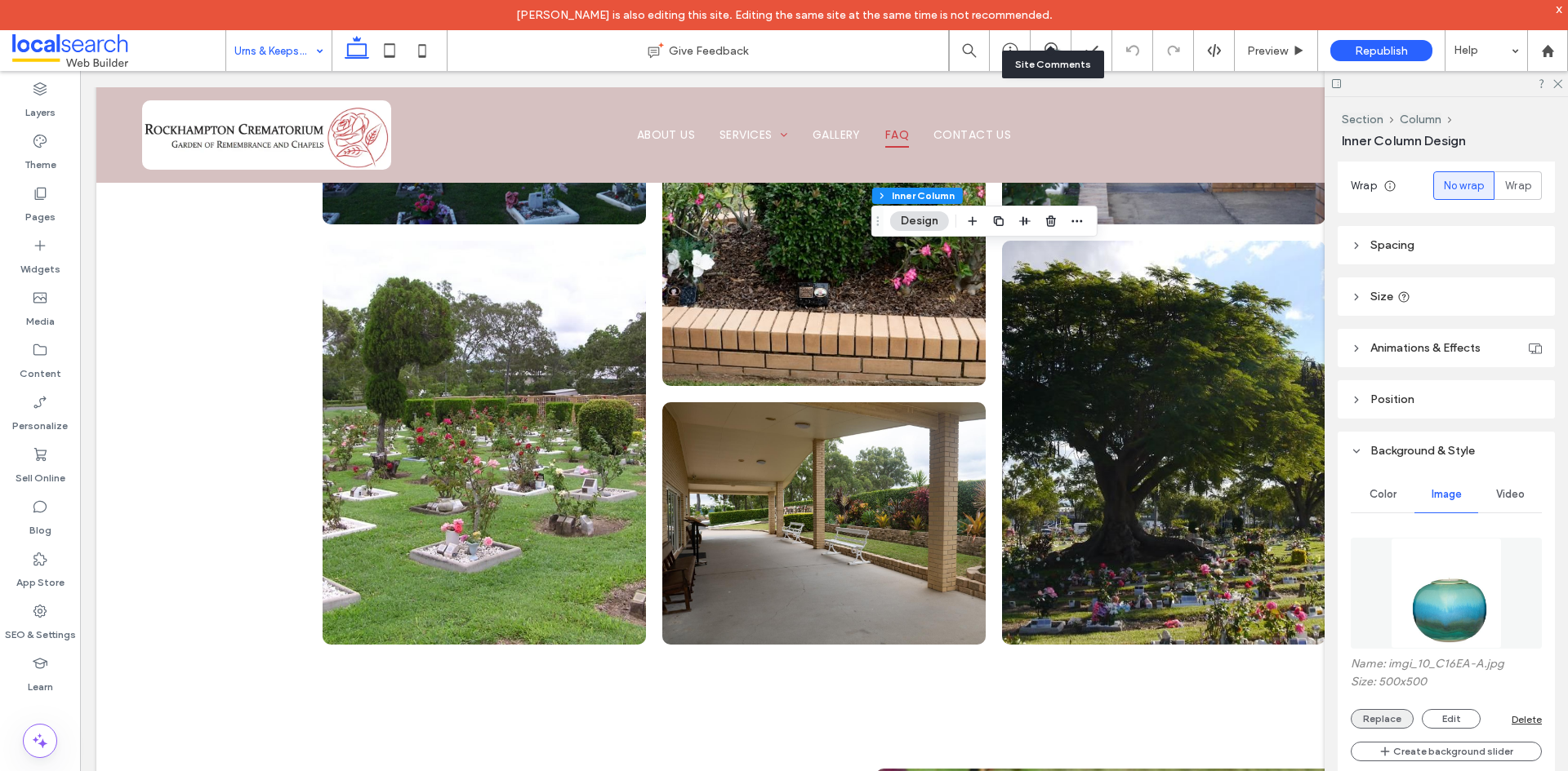
click at [1374, 727] on button "Replace" at bounding box center [1382, 718] width 63 height 20
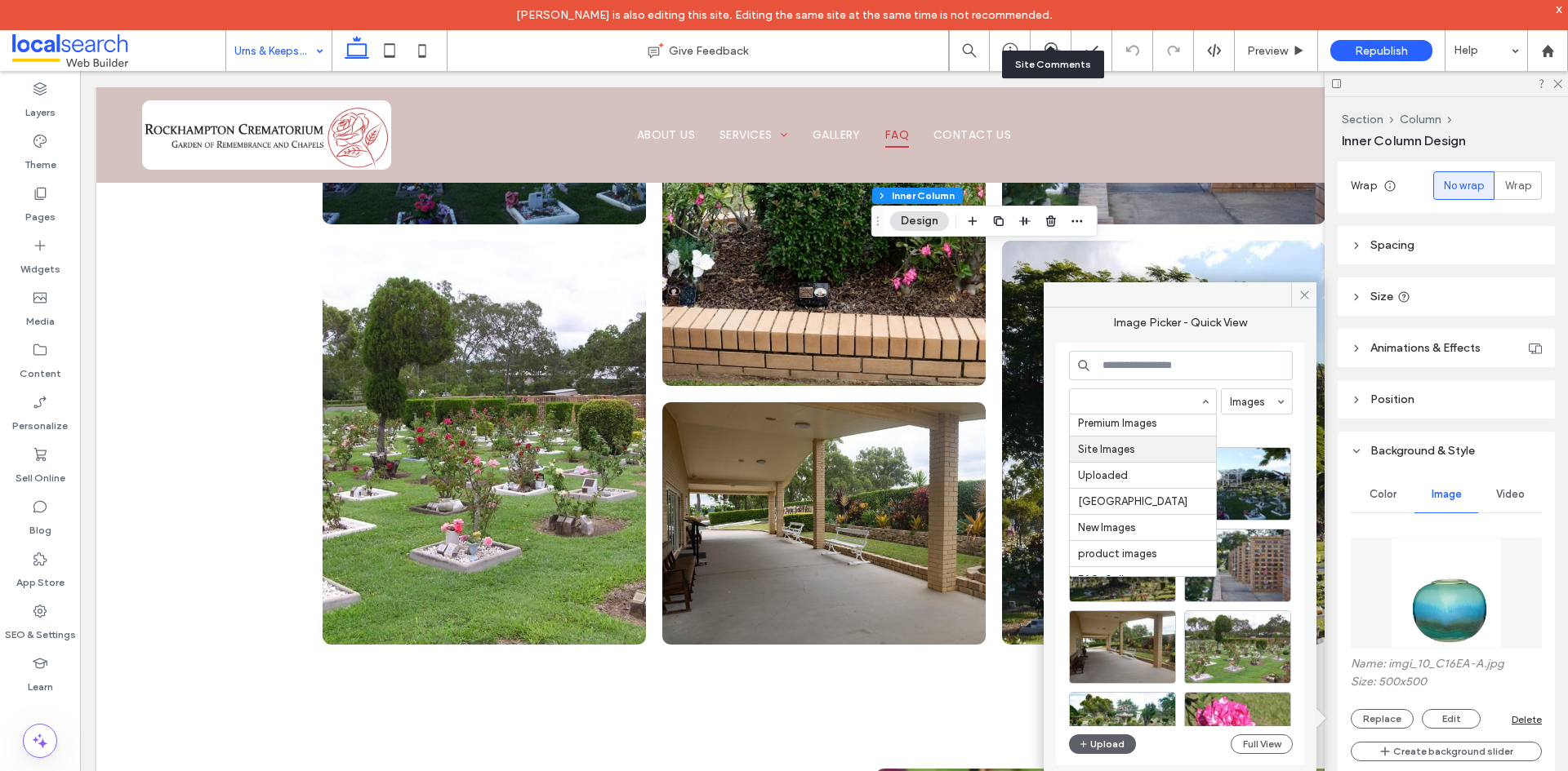
scroll to position [85, 0]
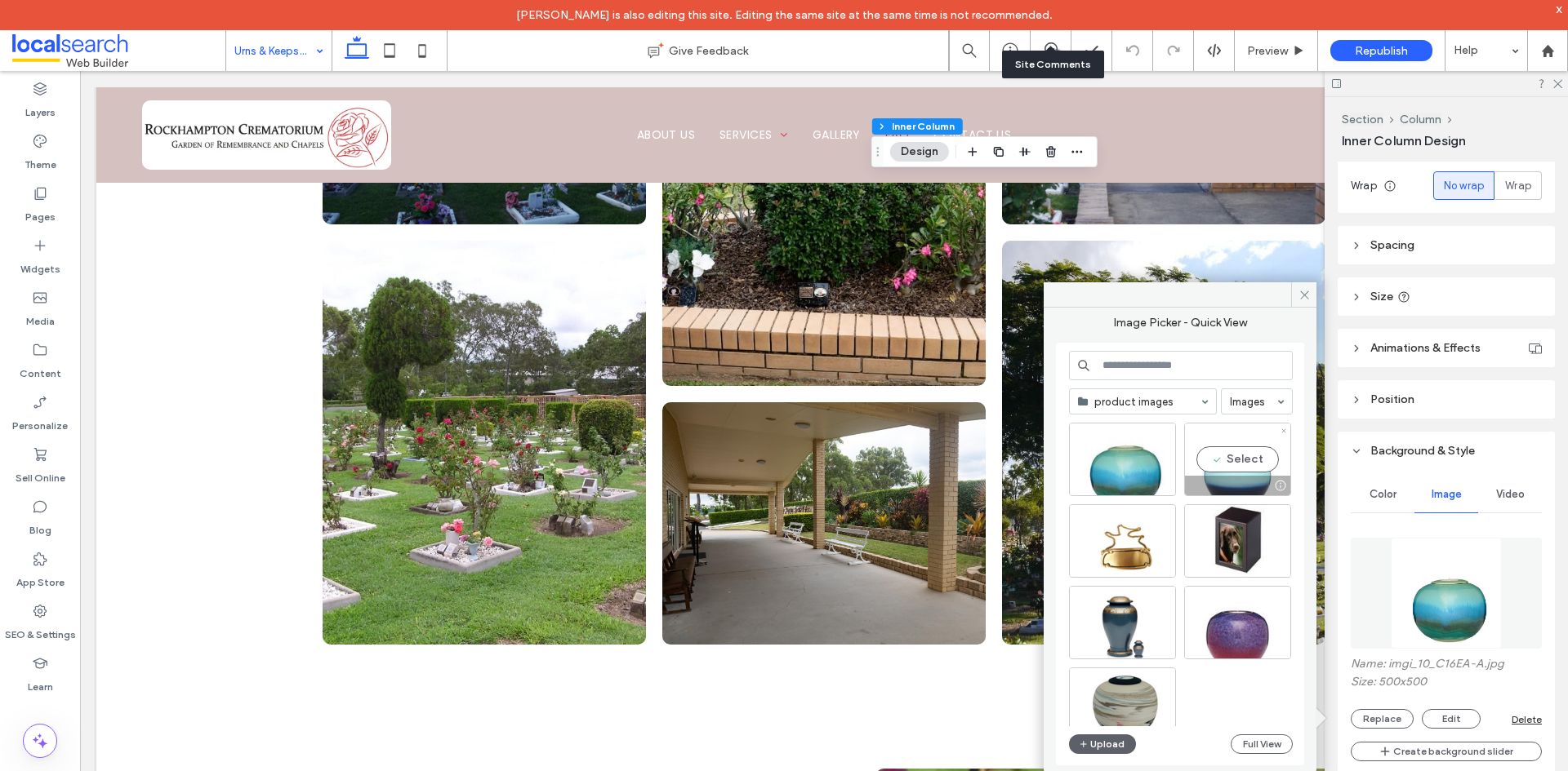
click at [1223, 470] on div "Select" at bounding box center [1238, 459] width 107 height 73
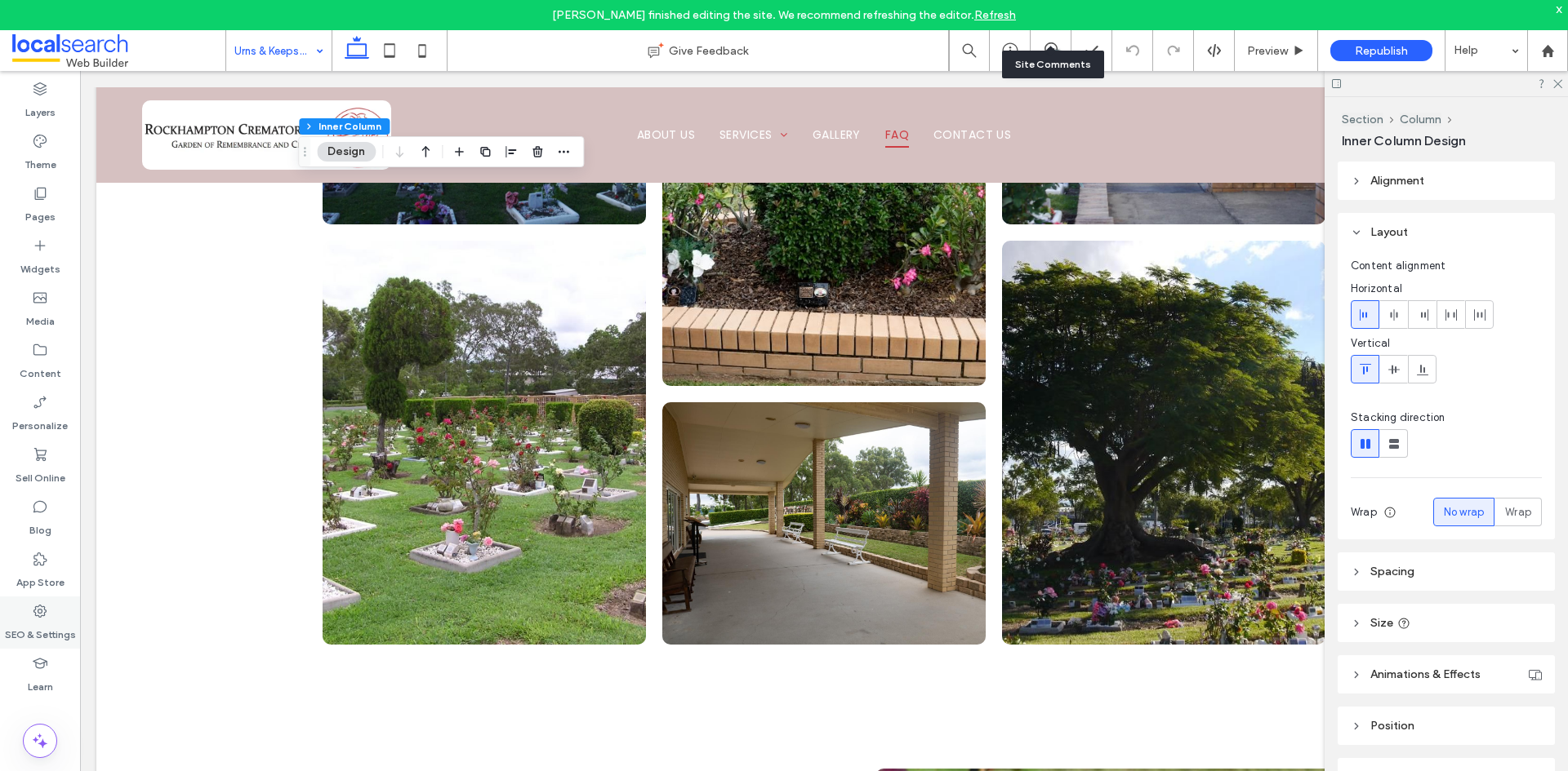
click at [38, 627] on label "SEO & Settings" at bounding box center [41, 630] width 71 height 22
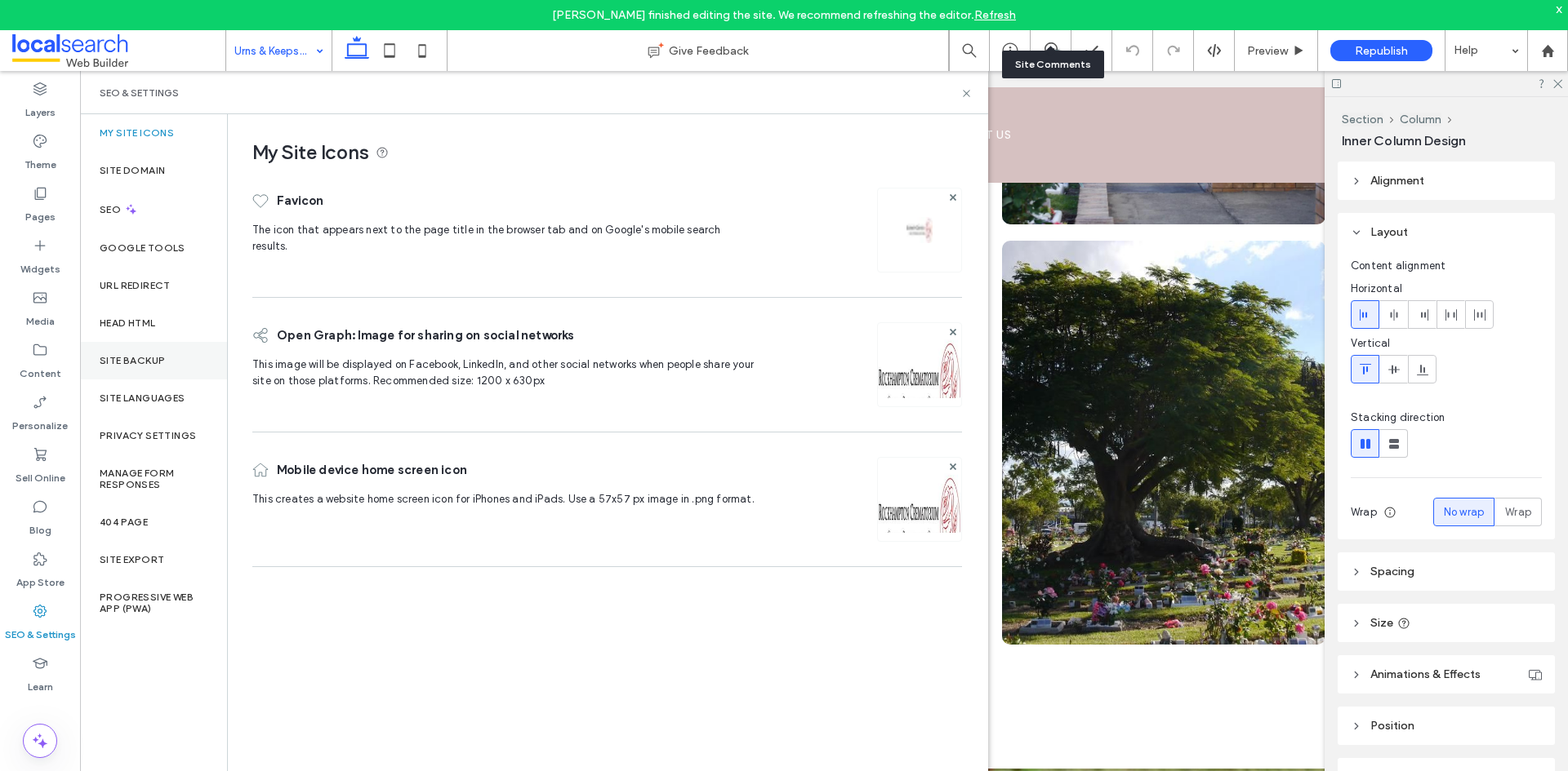
click at [167, 368] on div "Site Backup" at bounding box center [154, 360] width 147 height 37
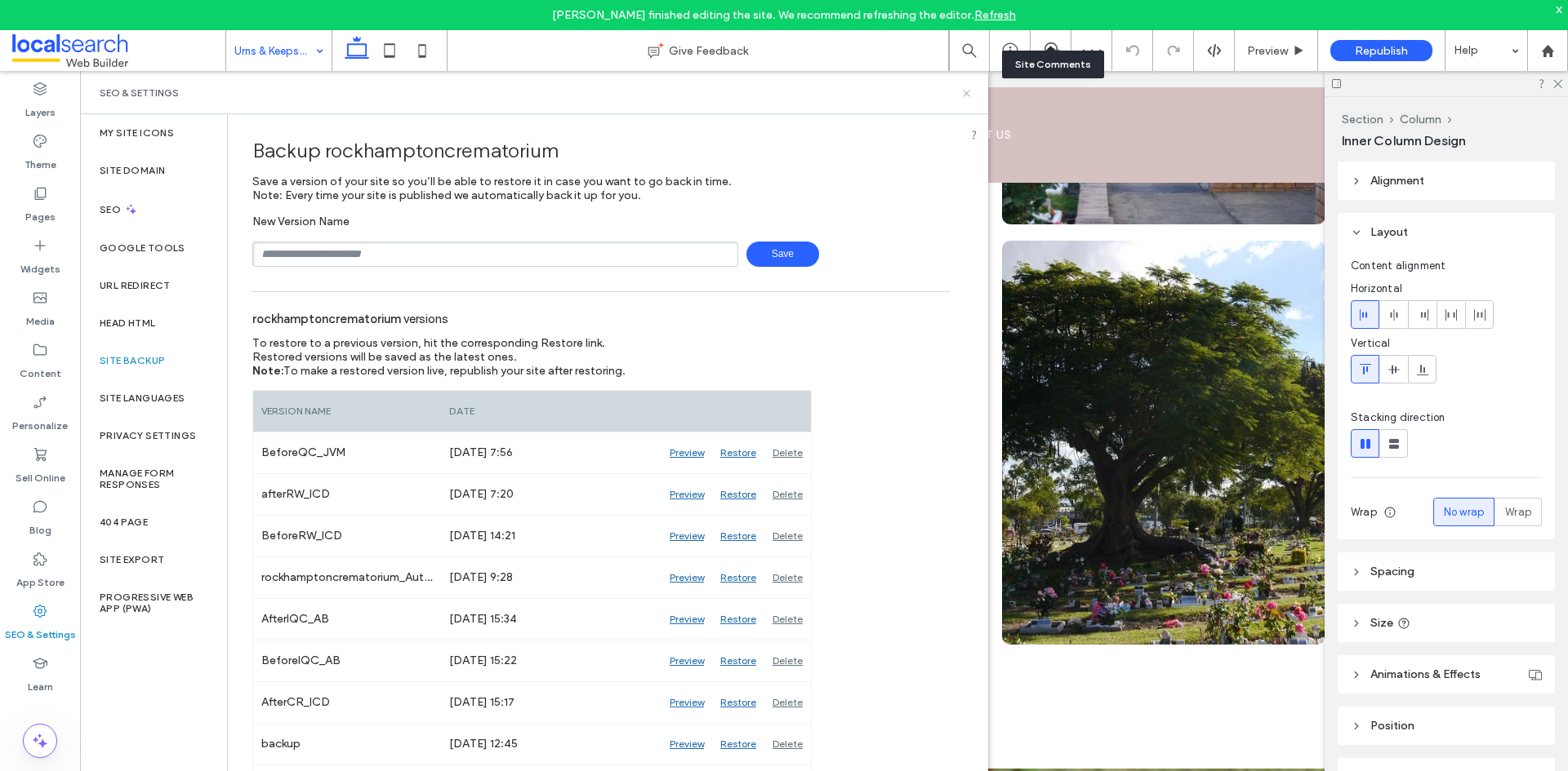
click at [972, 95] on icon at bounding box center [967, 93] width 12 height 12
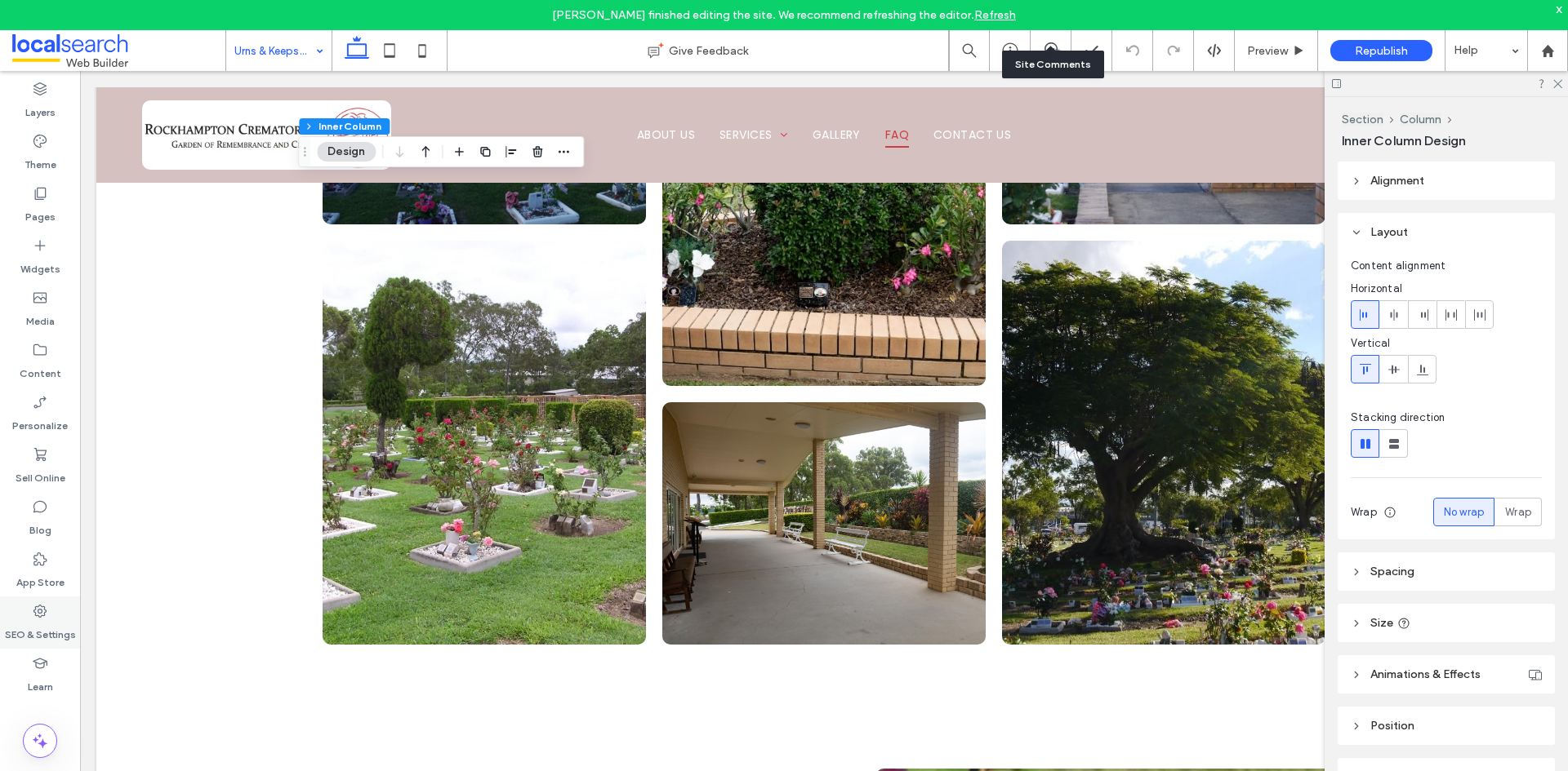
drag, startPoint x: 25, startPoint y: 617, endPoint x: 73, endPoint y: 604, distance: 49.7
click at [25, 617] on div "SEO & Settings" at bounding box center [40, 622] width 80 height 53
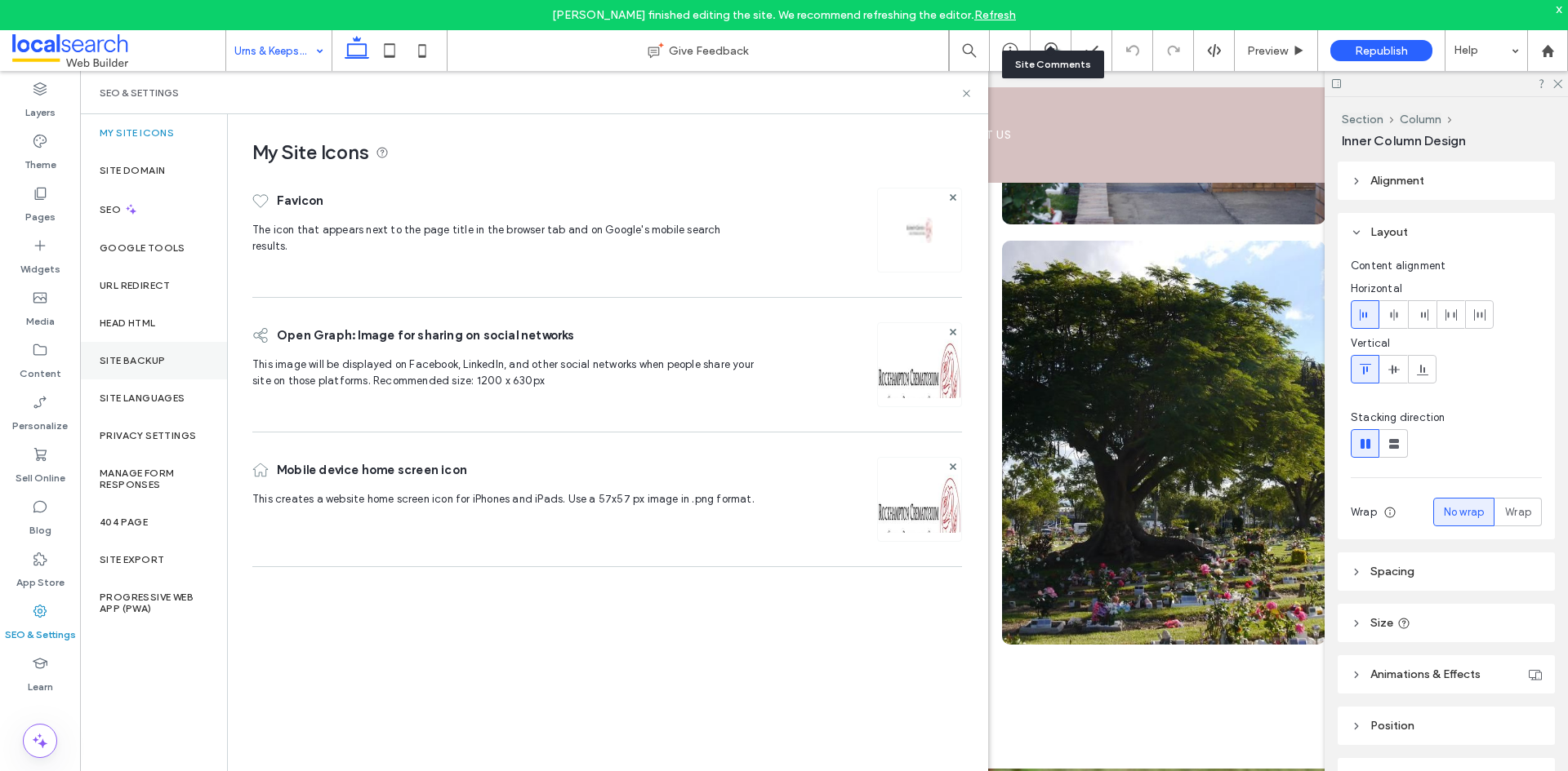
click at [183, 354] on div "Site Backup" at bounding box center [154, 360] width 147 height 37
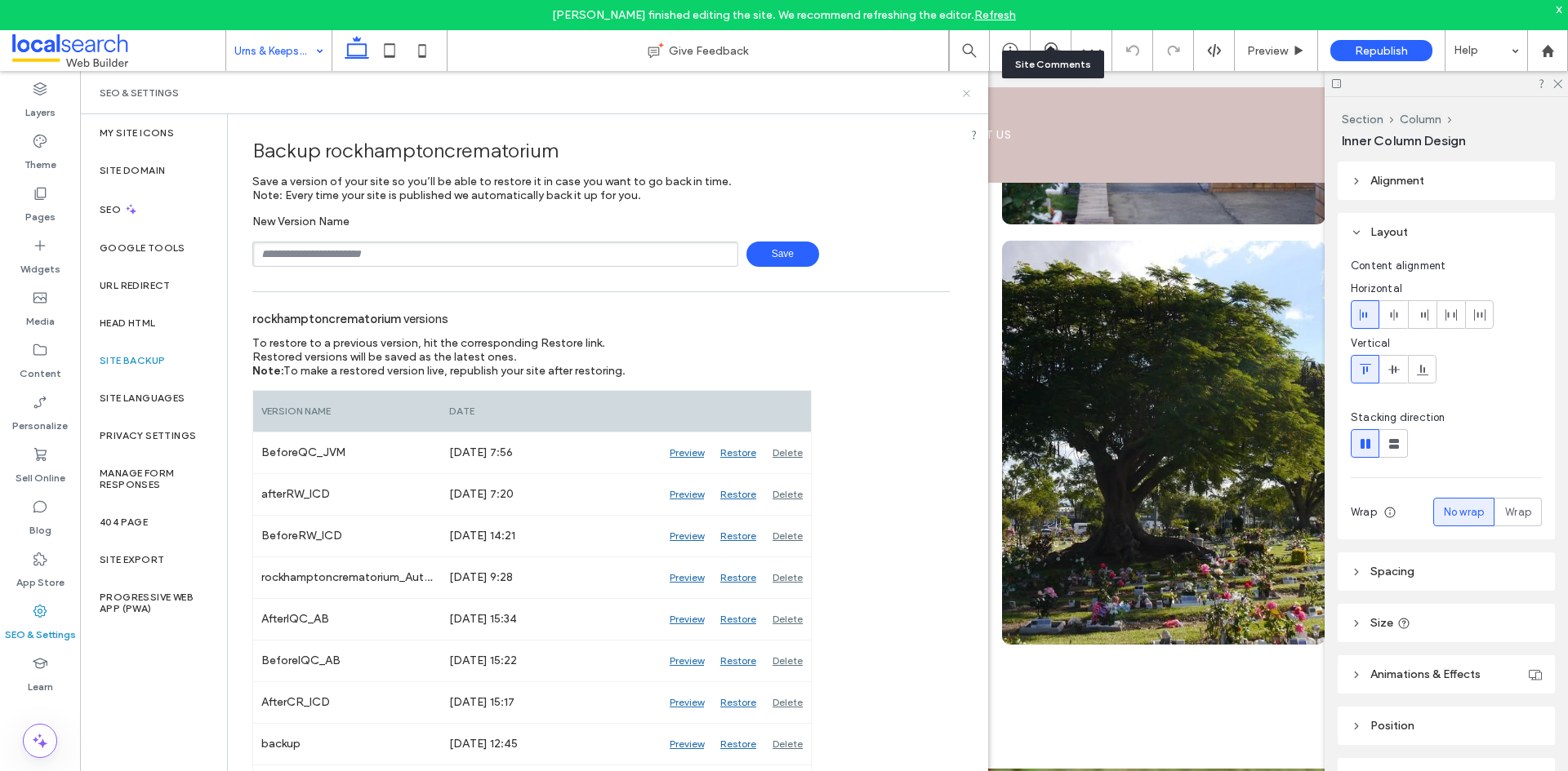
click at [970, 94] on icon at bounding box center [967, 93] width 12 height 12
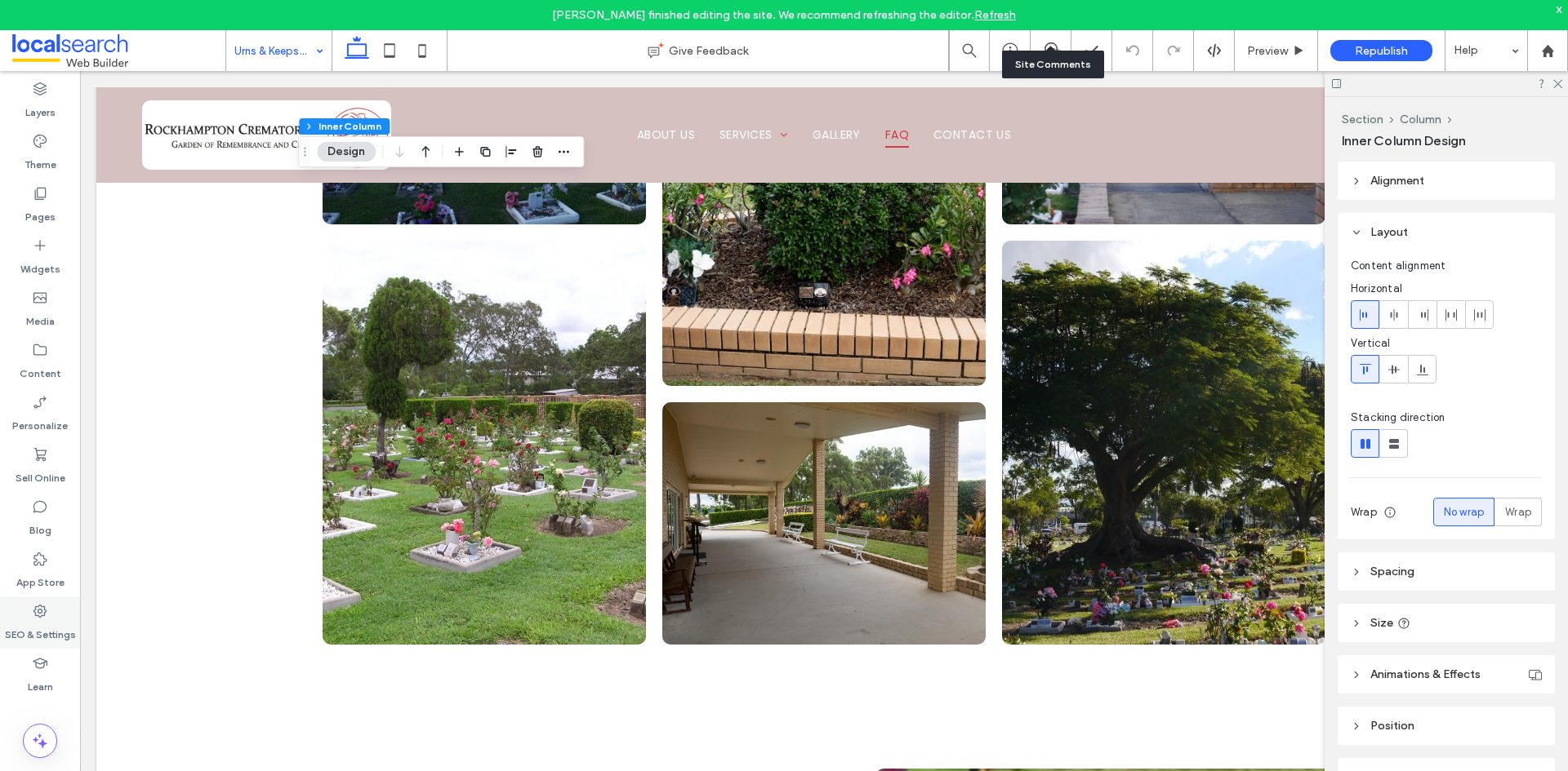
drag, startPoint x: 51, startPoint y: 626, endPoint x: 41, endPoint y: 626, distance: 10.0
click at [51, 626] on label "SEO & Settings" at bounding box center [41, 630] width 71 height 22
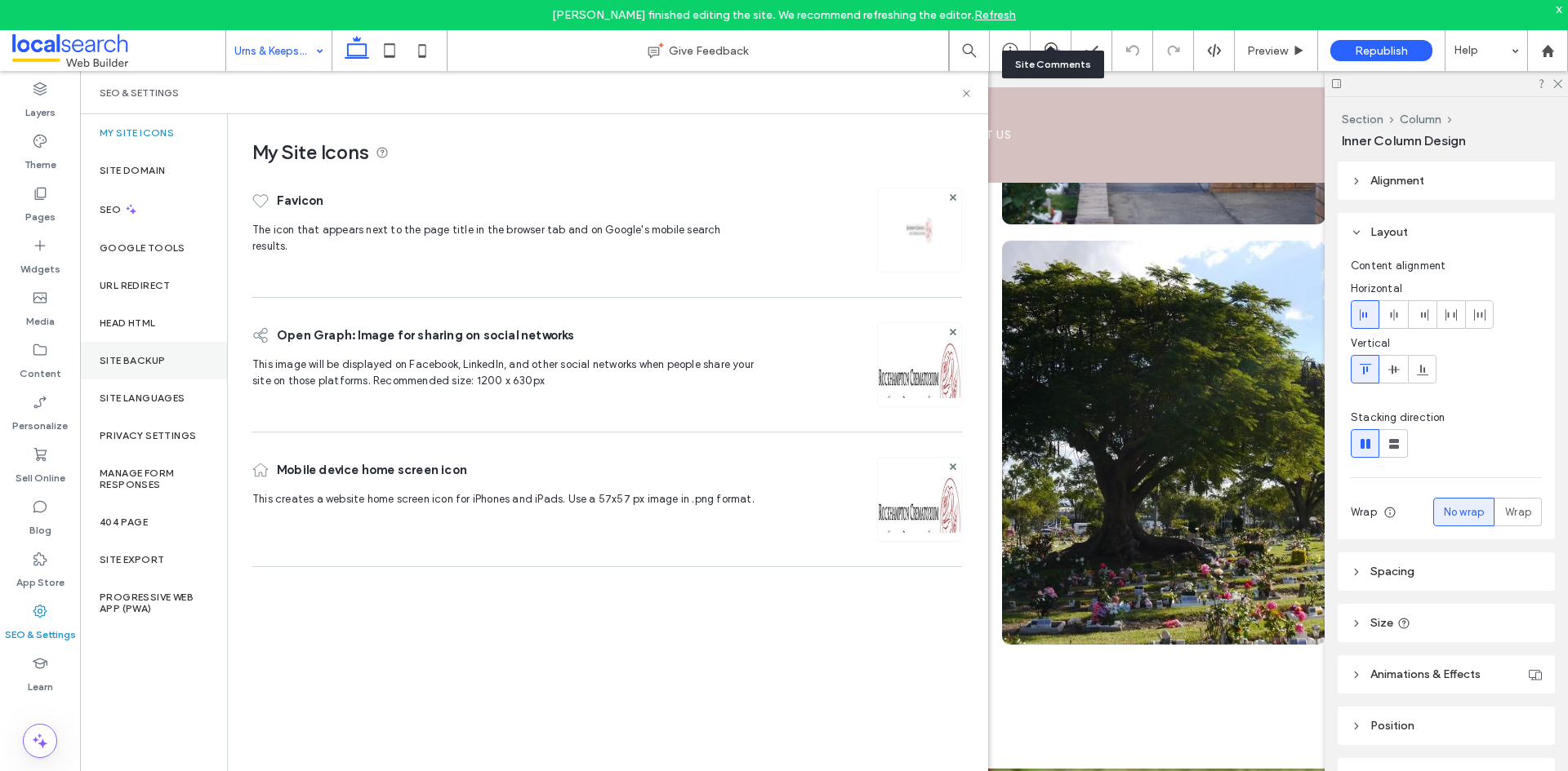
click at [172, 366] on div "Site Backup" at bounding box center [154, 360] width 147 height 37
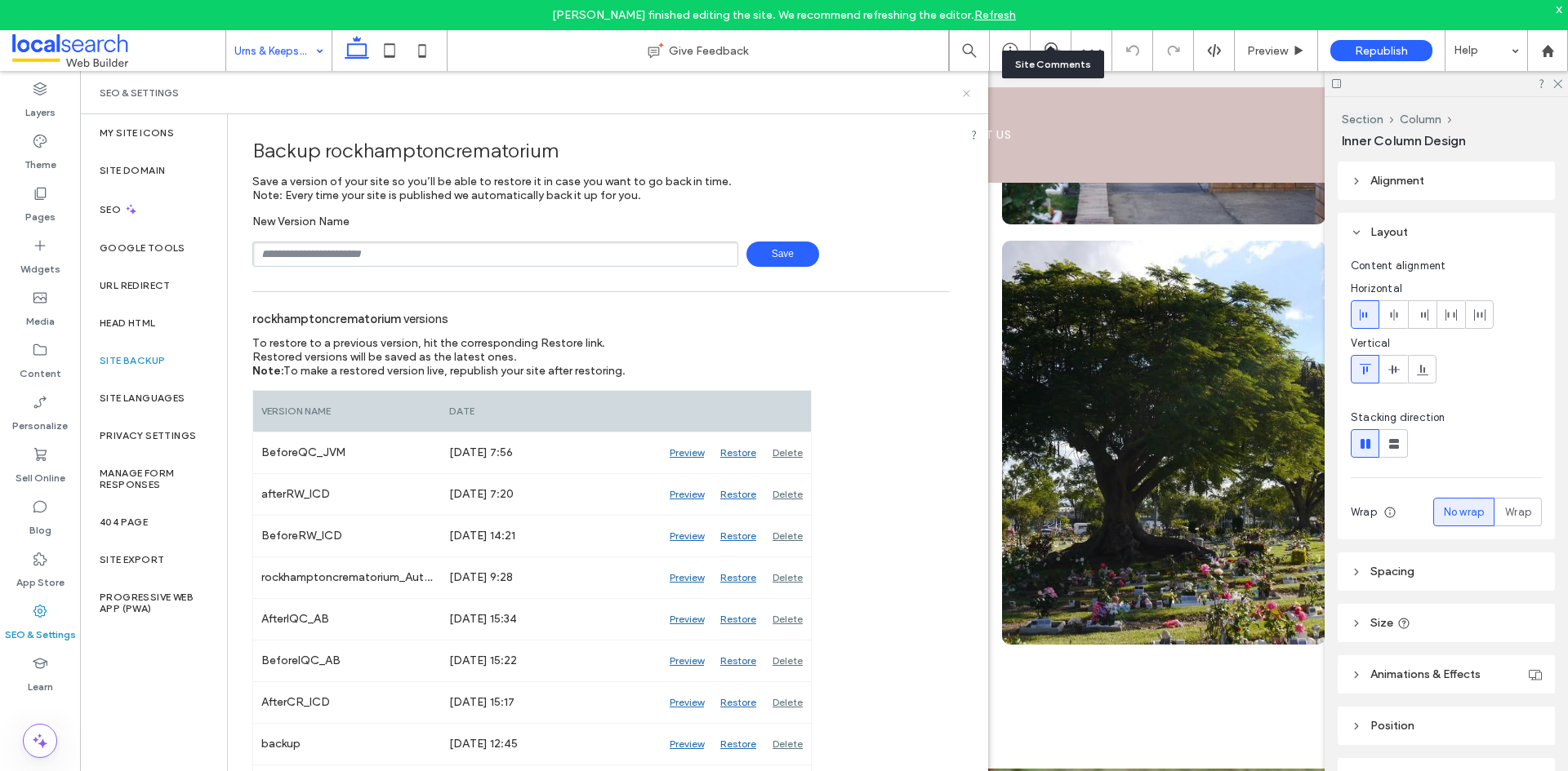
click at [967, 94] on use at bounding box center [967, 93] width 7 height 7
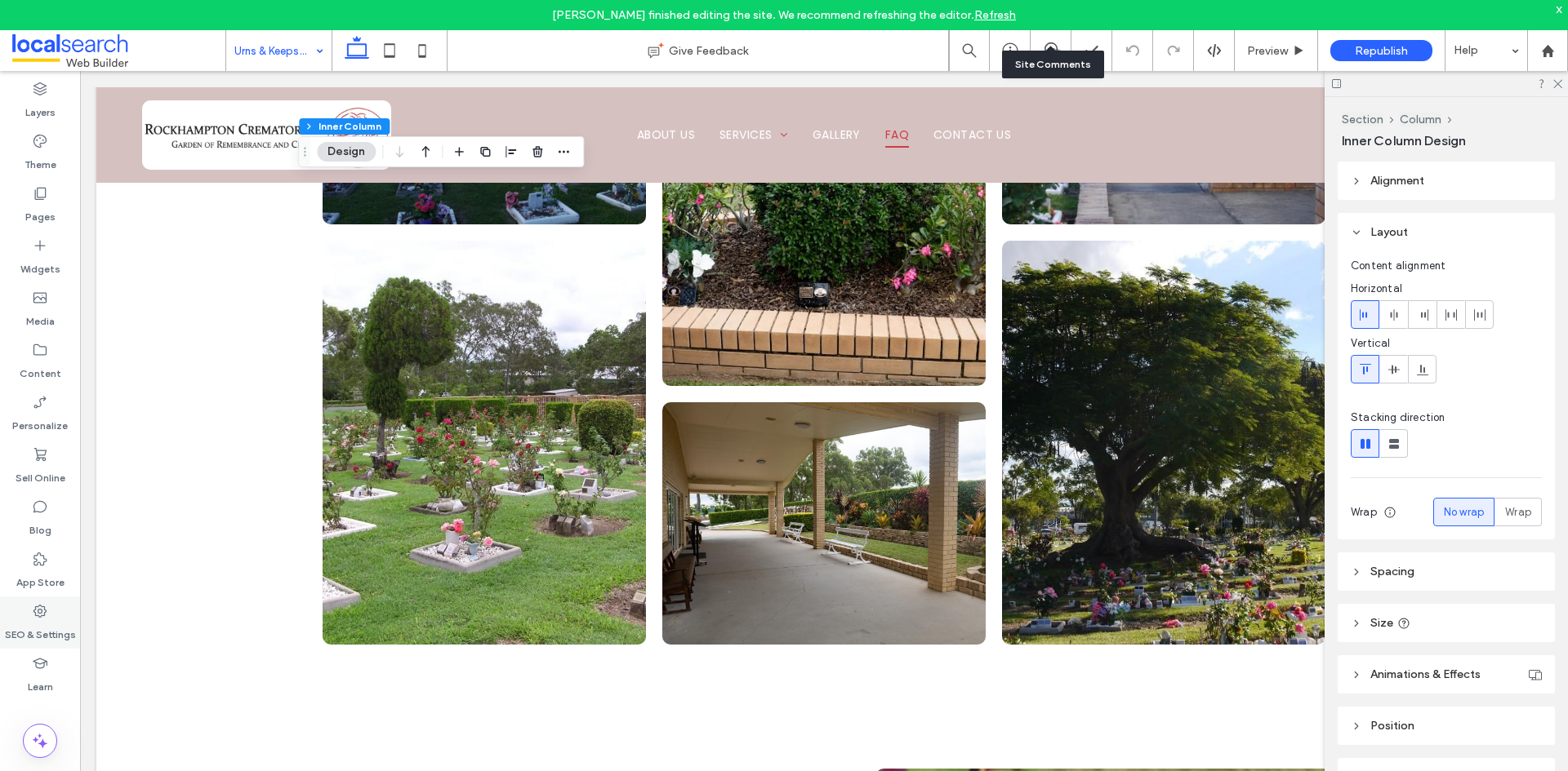
click at [46, 610] on icon at bounding box center [40, 611] width 16 height 16
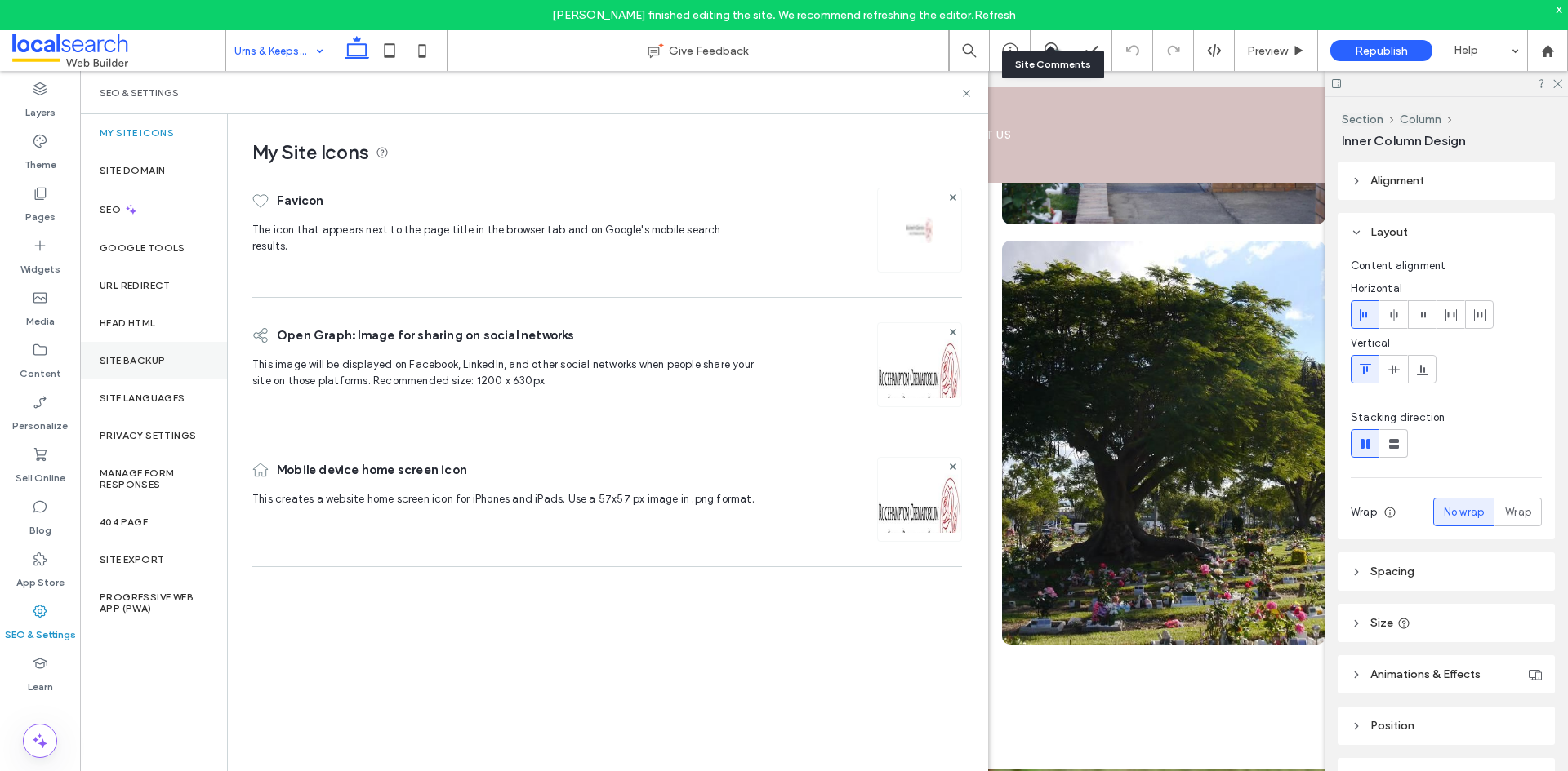
click at [169, 373] on div "Site Backup" at bounding box center [154, 360] width 147 height 37
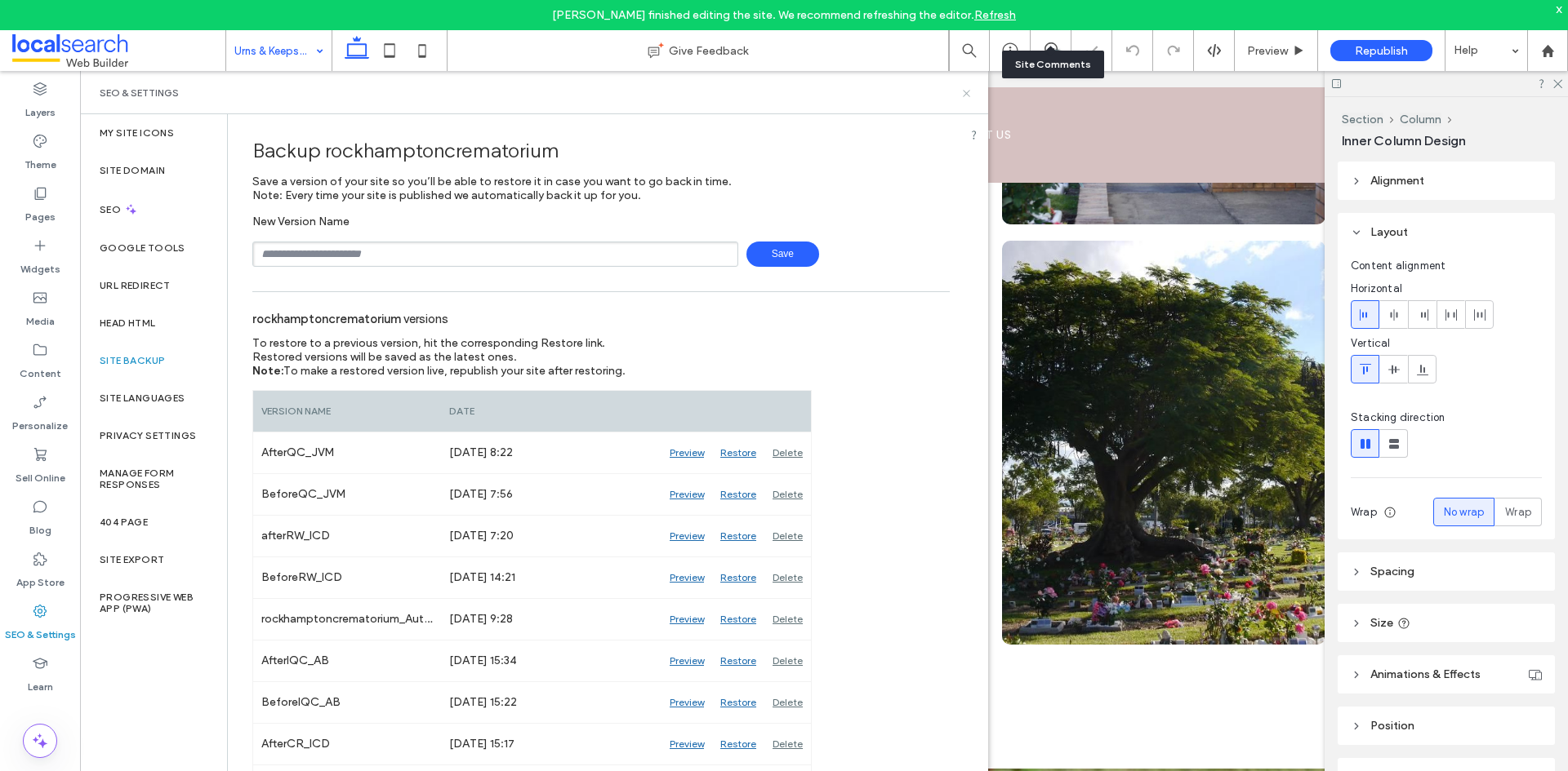
click at [969, 93] on icon at bounding box center [967, 93] width 12 height 12
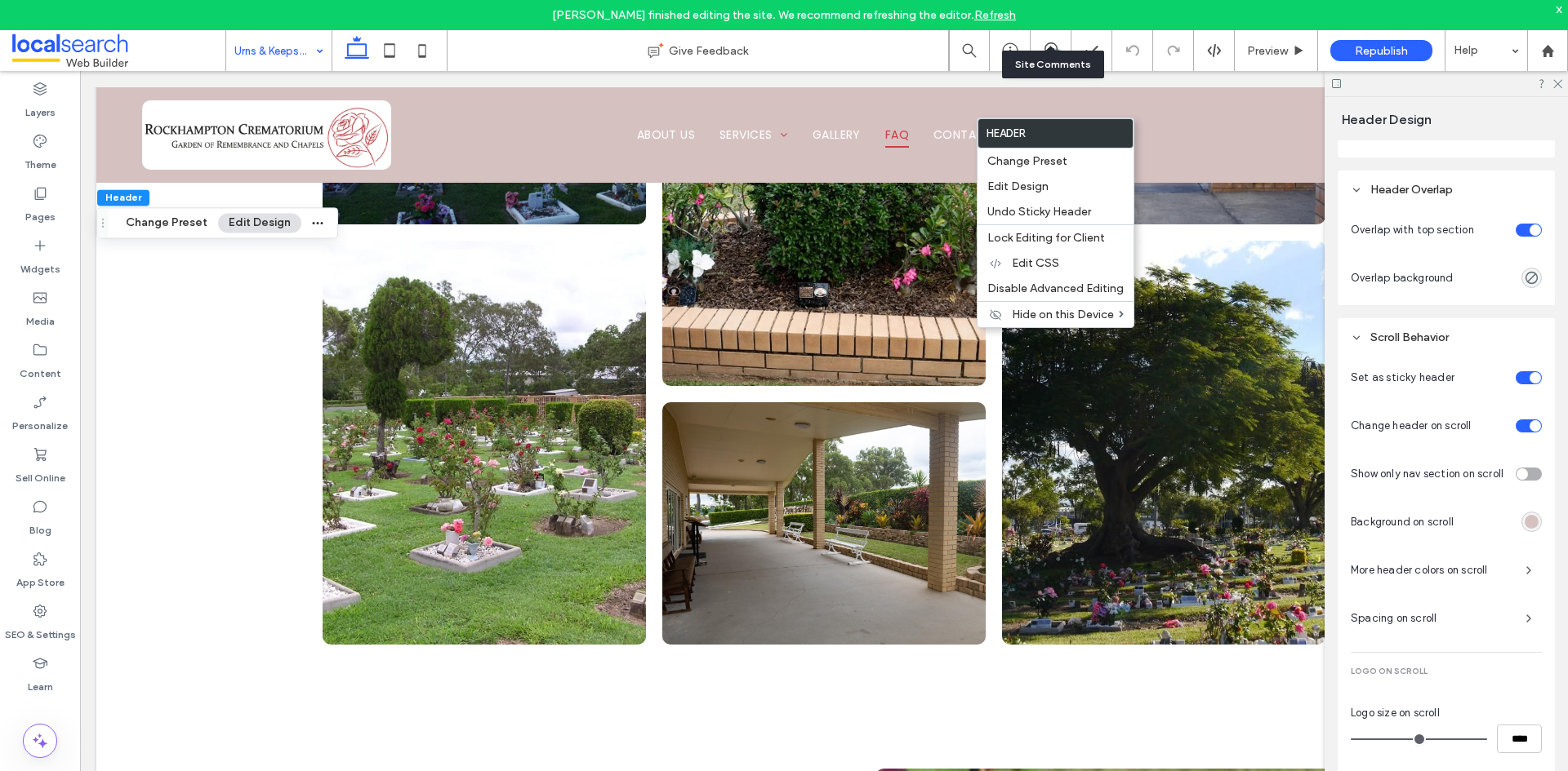
scroll to position [746, 0]
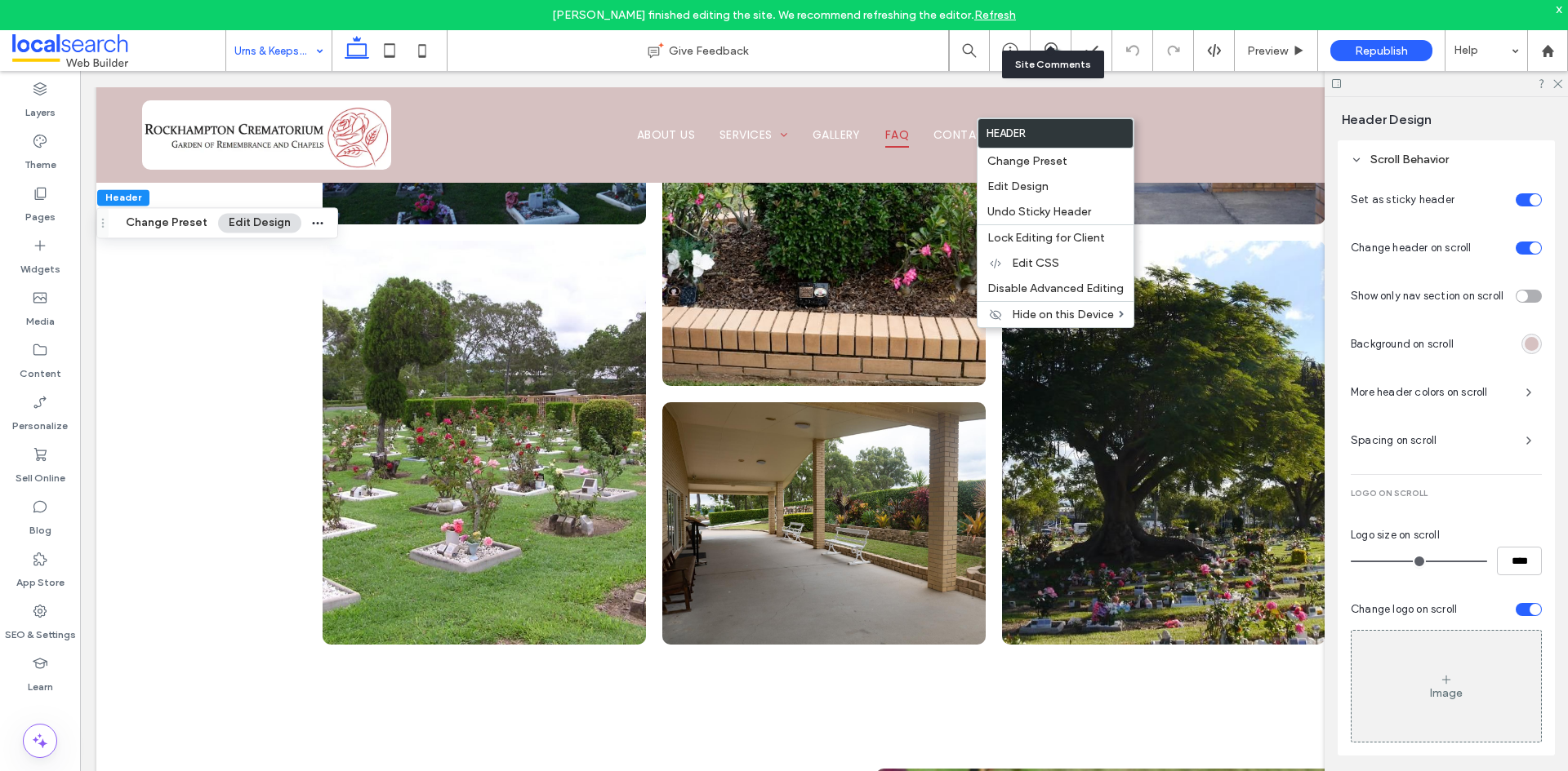
click at [24, 47] on span at bounding box center [118, 51] width 213 height 33
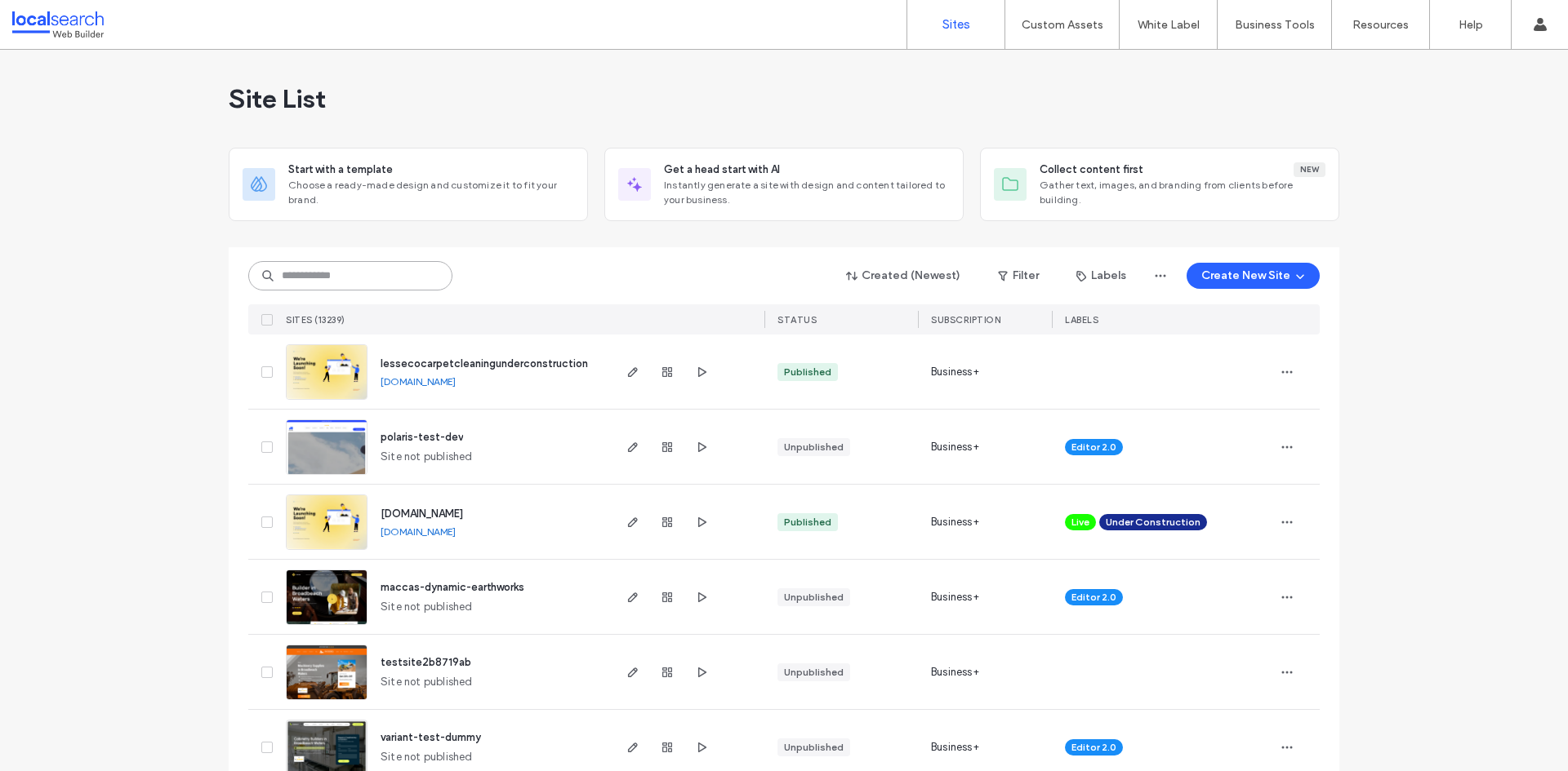
click at [307, 281] on input at bounding box center [350, 276] width 204 height 29
paste input "********"
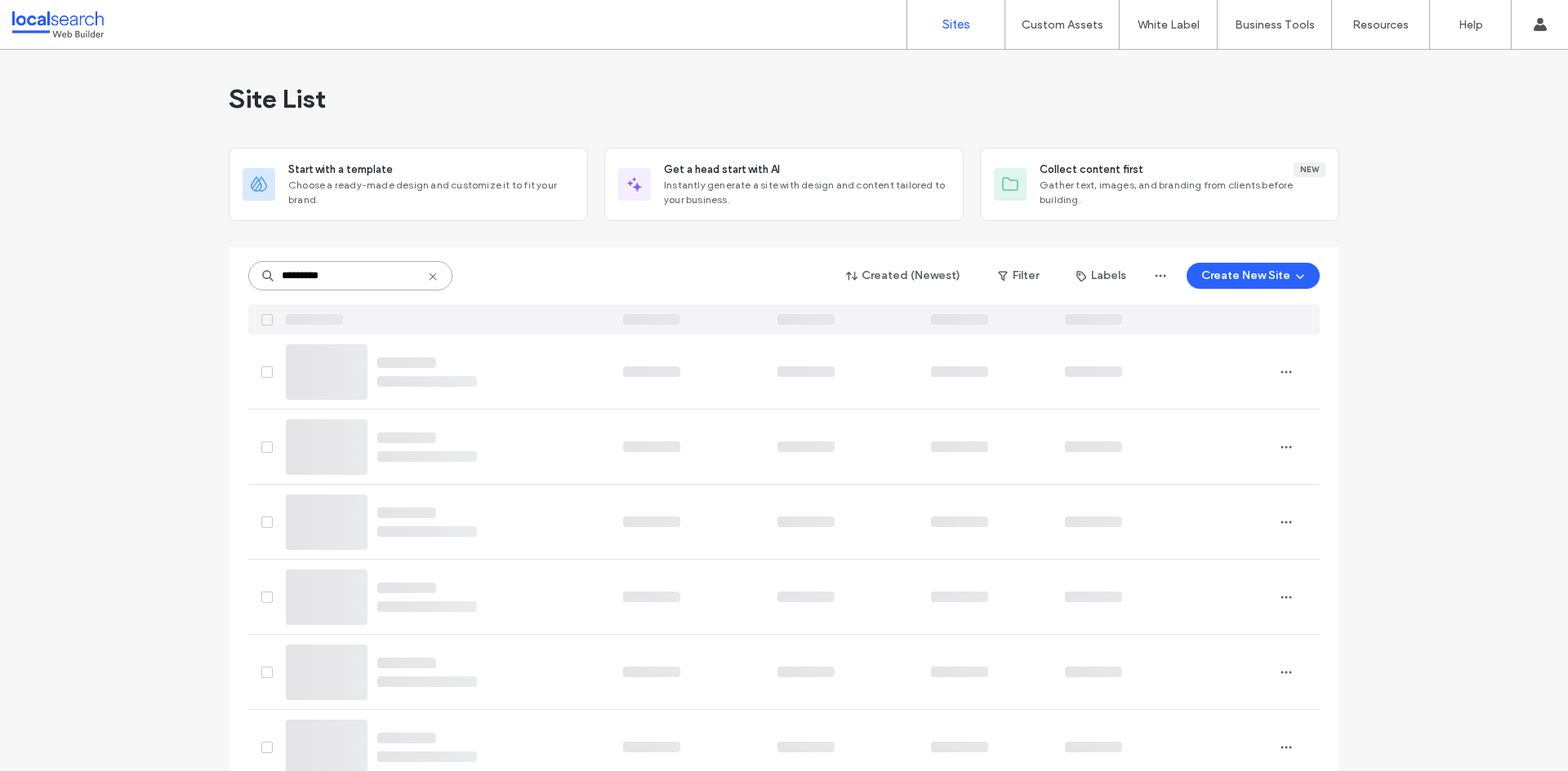
type input "********"
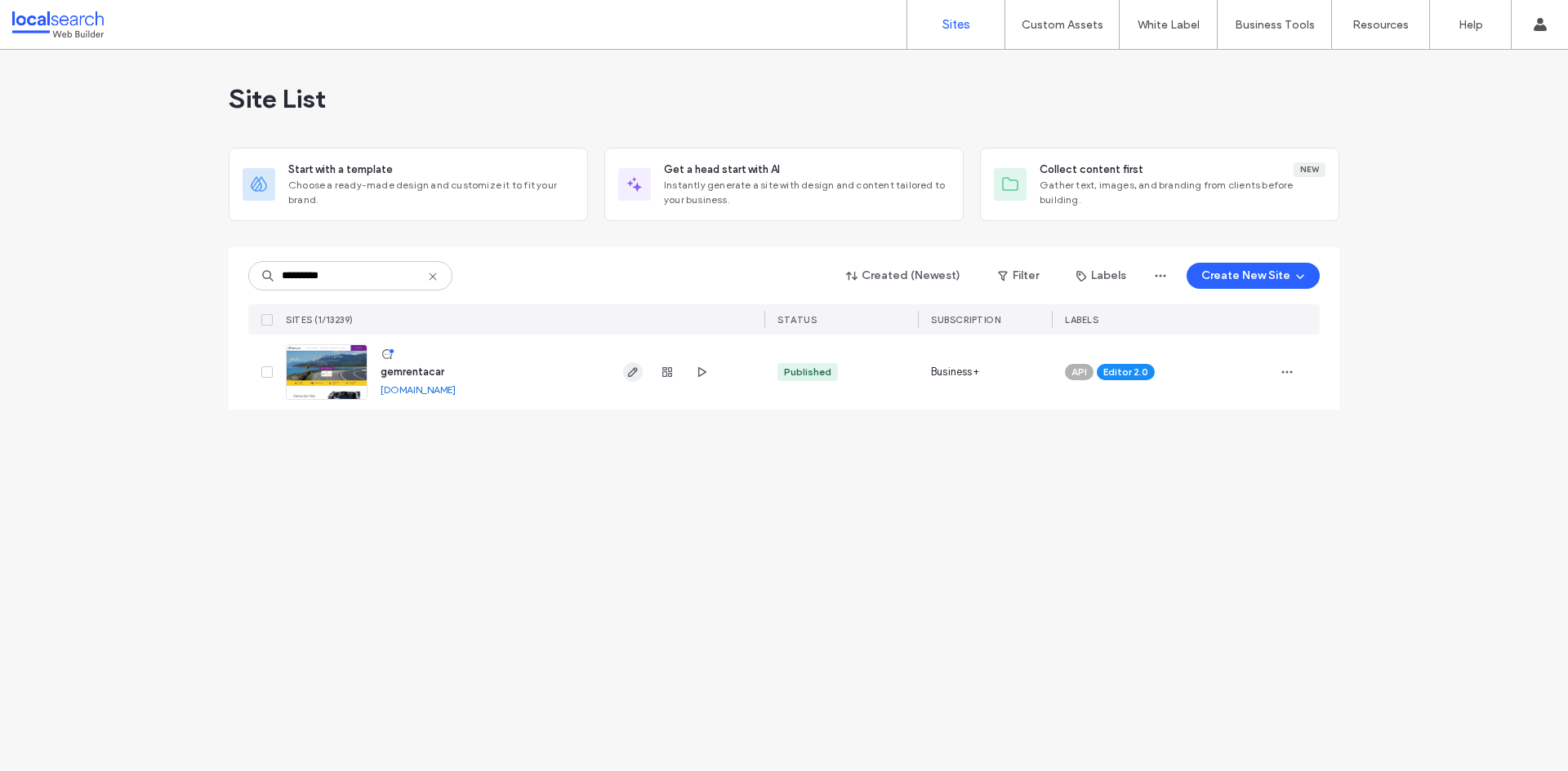
click at [632, 376] on use "button" at bounding box center [632, 371] width 10 height 9
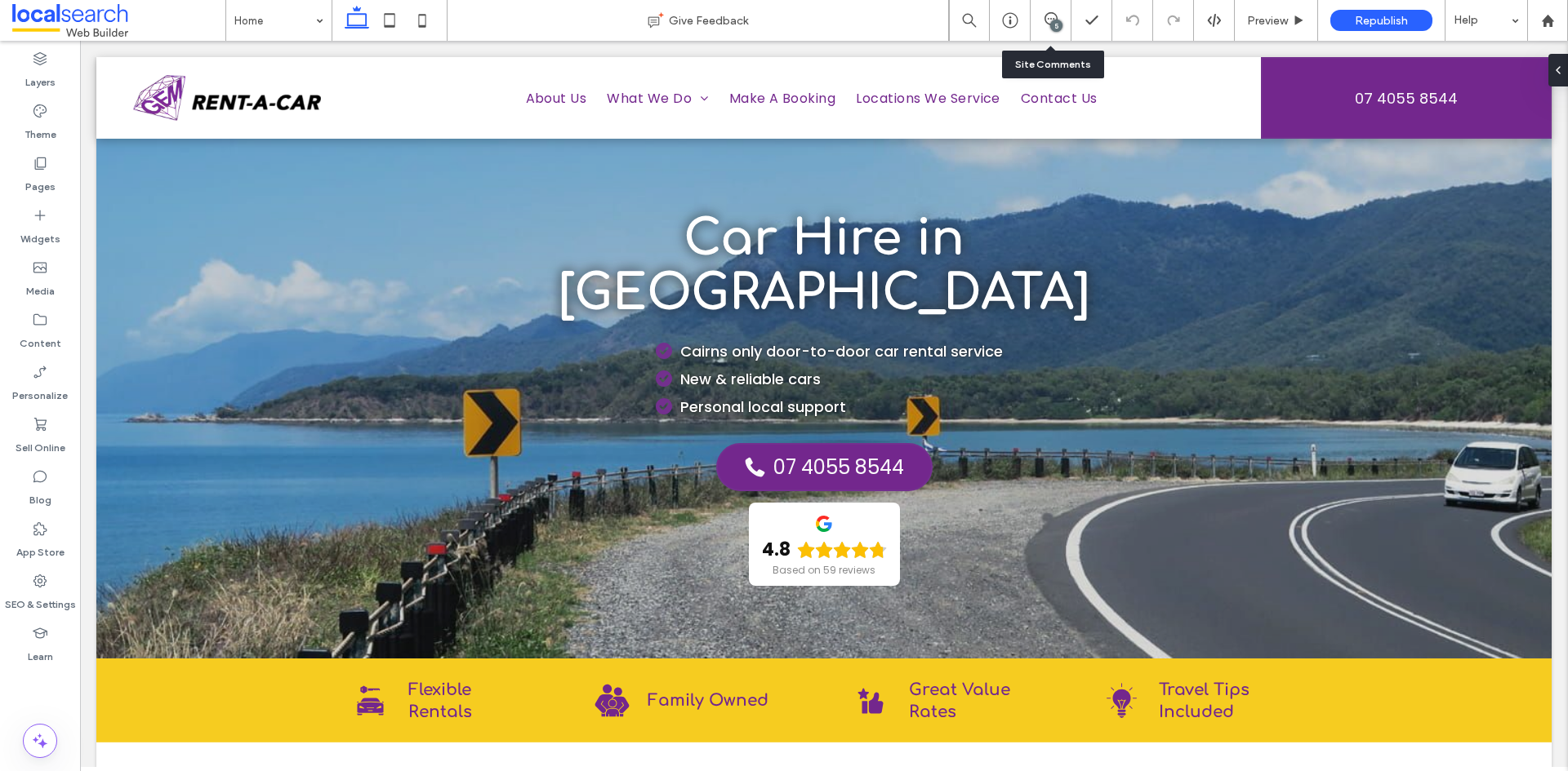
click at [1067, 28] on div "5" at bounding box center [1051, 20] width 40 height 16
click at [1052, 23] on div "5" at bounding box center [1057, 26] width 12 height 12
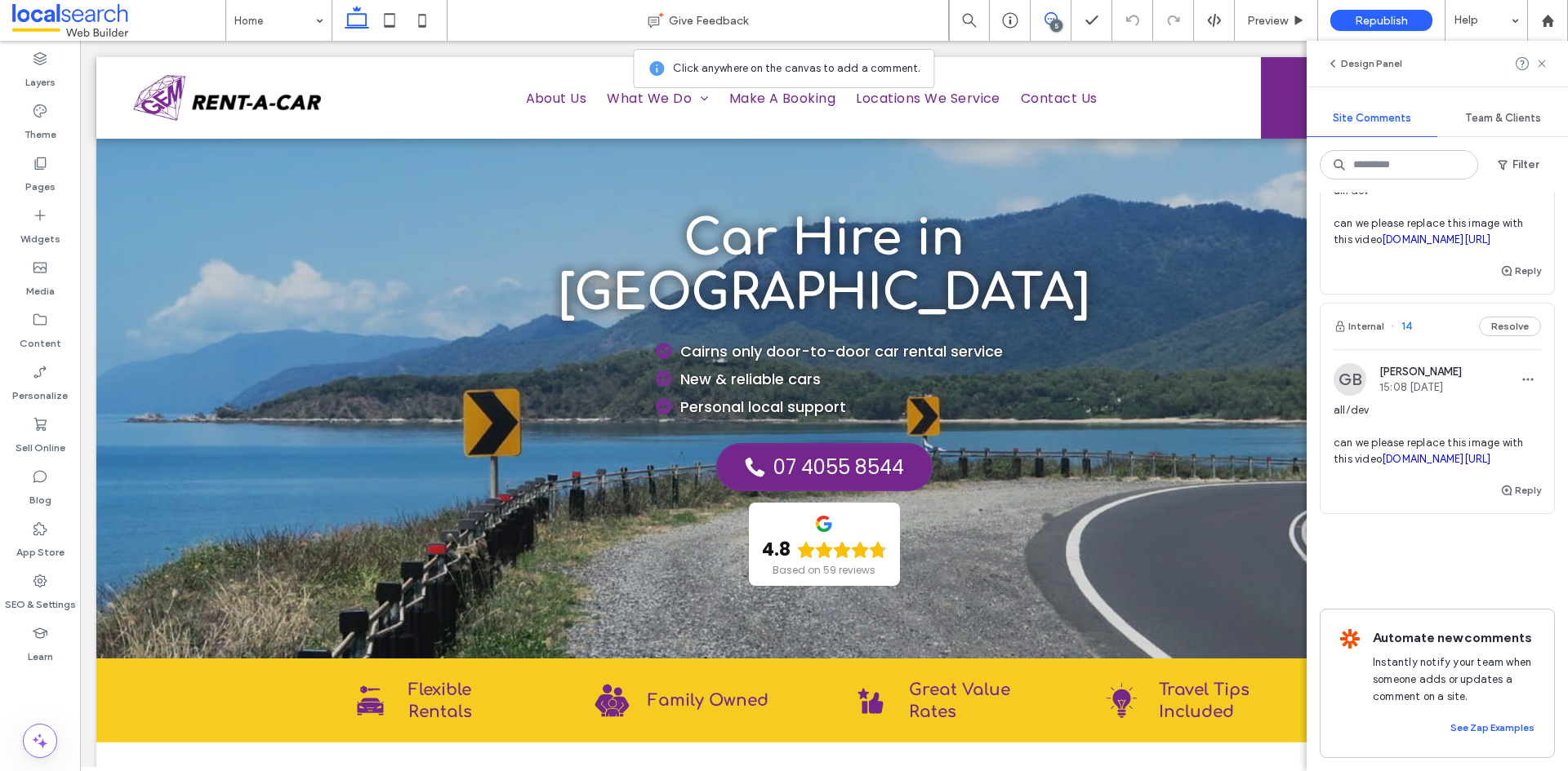
scroll to position [1093, 0]
click at [1429, 404] on span "all/dev can we please replace this image with this video irp.cdn-website.com/a1…" at bounding box center [1438, 435] width 207 height 66
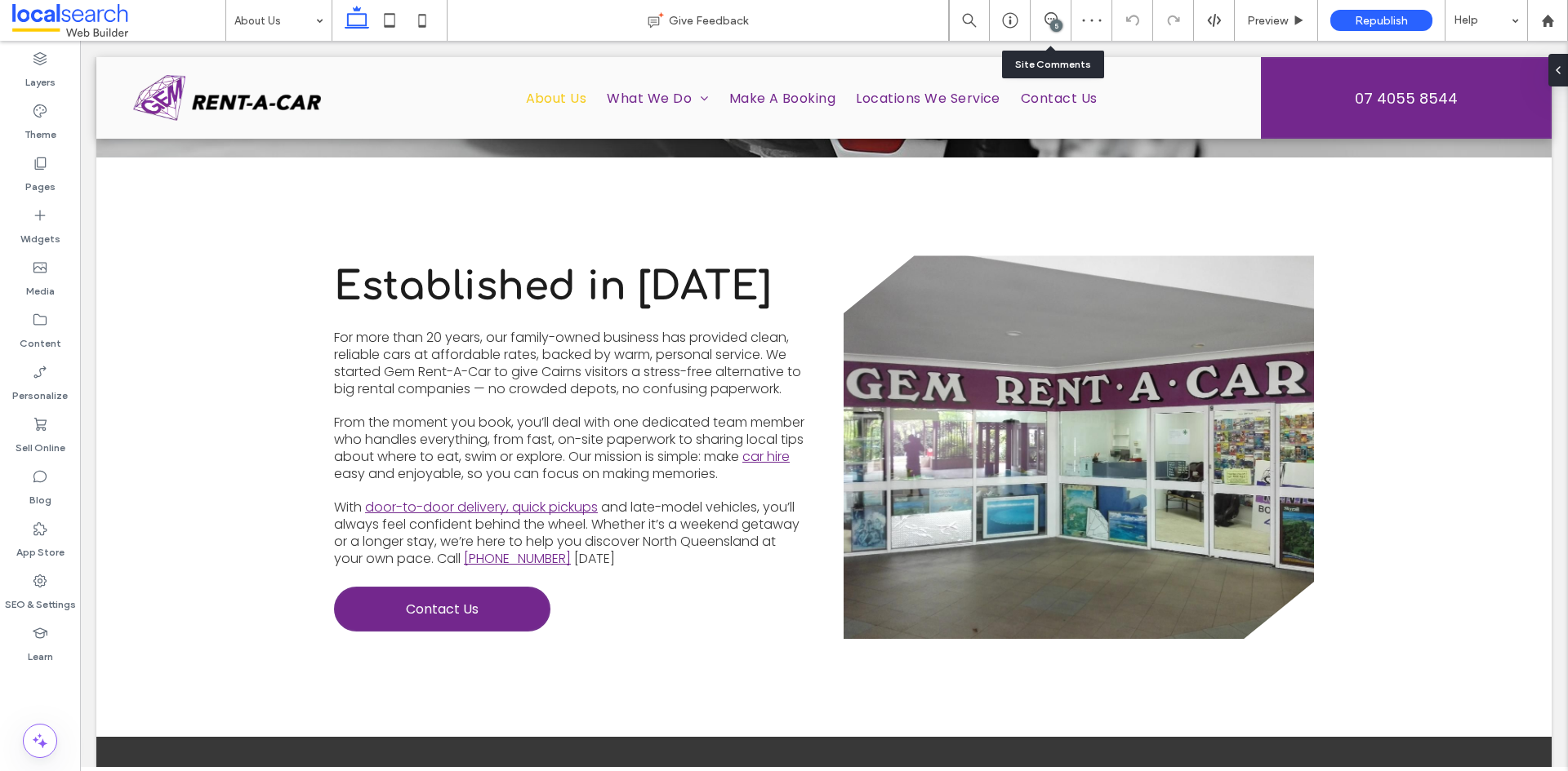
click at [1049, 11] on div "5" at bounding box center [1051, 20] width 41 height 41
click at [55, 581] on div "SEO & Settings" at bounding box center [40, 592] width 80 height 53
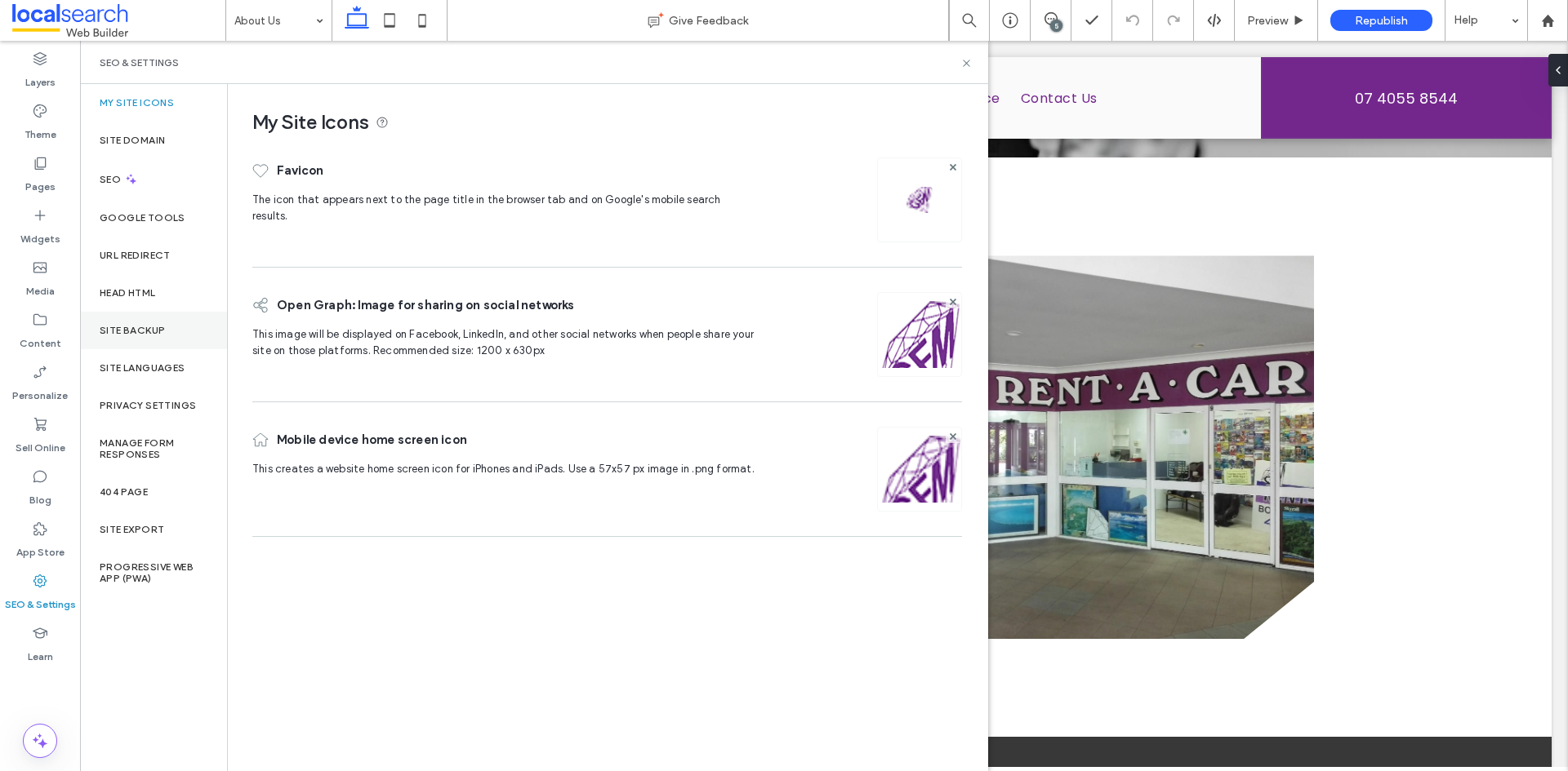
click at [172, 329] on div "Site Backup" at bounding box center [154, 330] width 147 height 37
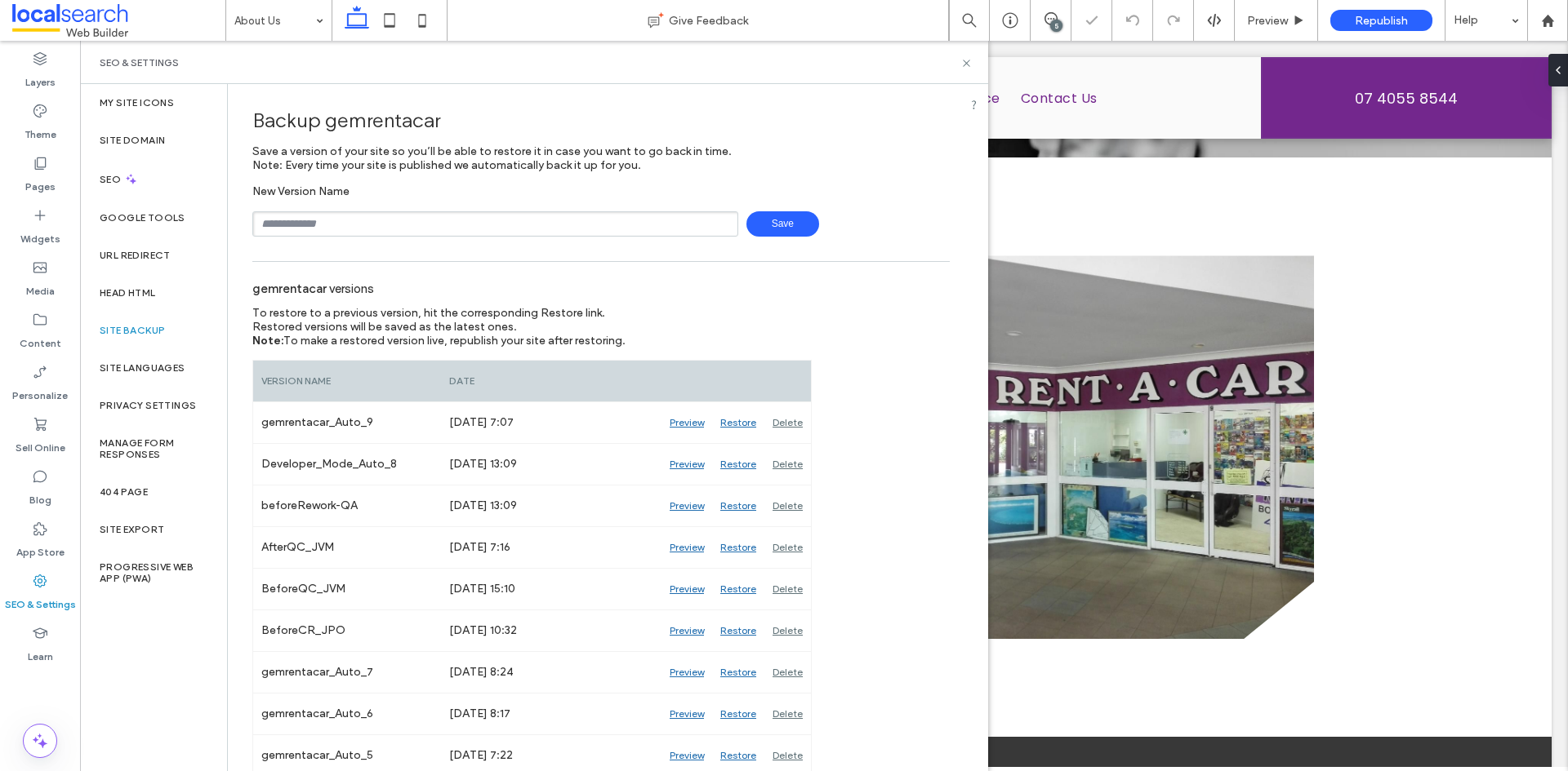
click at [341, 221] on input "text" at bounding box center [495, 224] width 486 height 25
type input "**********"
click at [778, 223] on span "Save" at bounding box center [783, 224] width 73 height 25
click at [968, 62] on use at bounding box center [967, 63] width 7 height 7
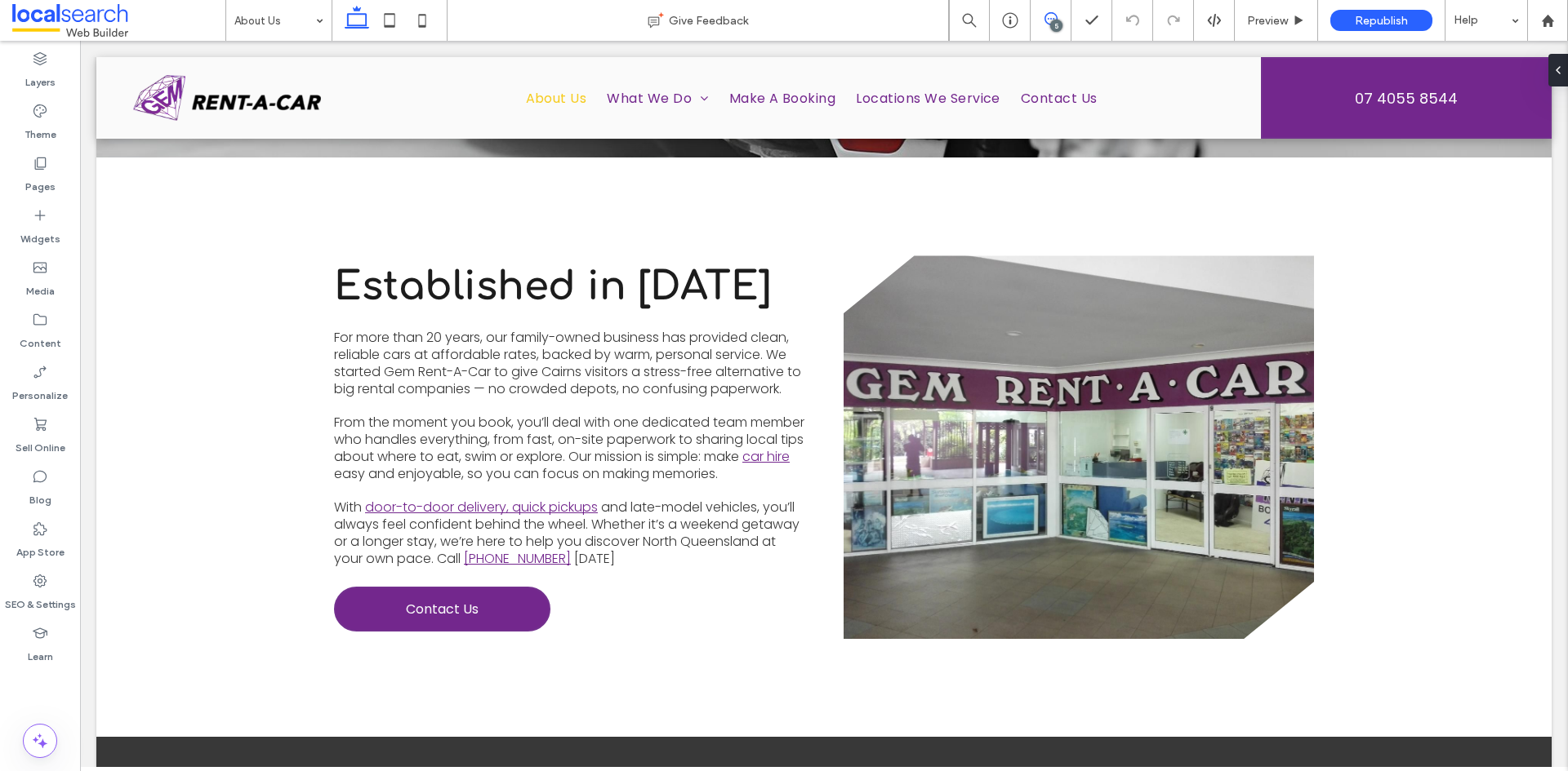
click at [1057, 13] on span at bounding box center [1051, 18] width 40 height 13
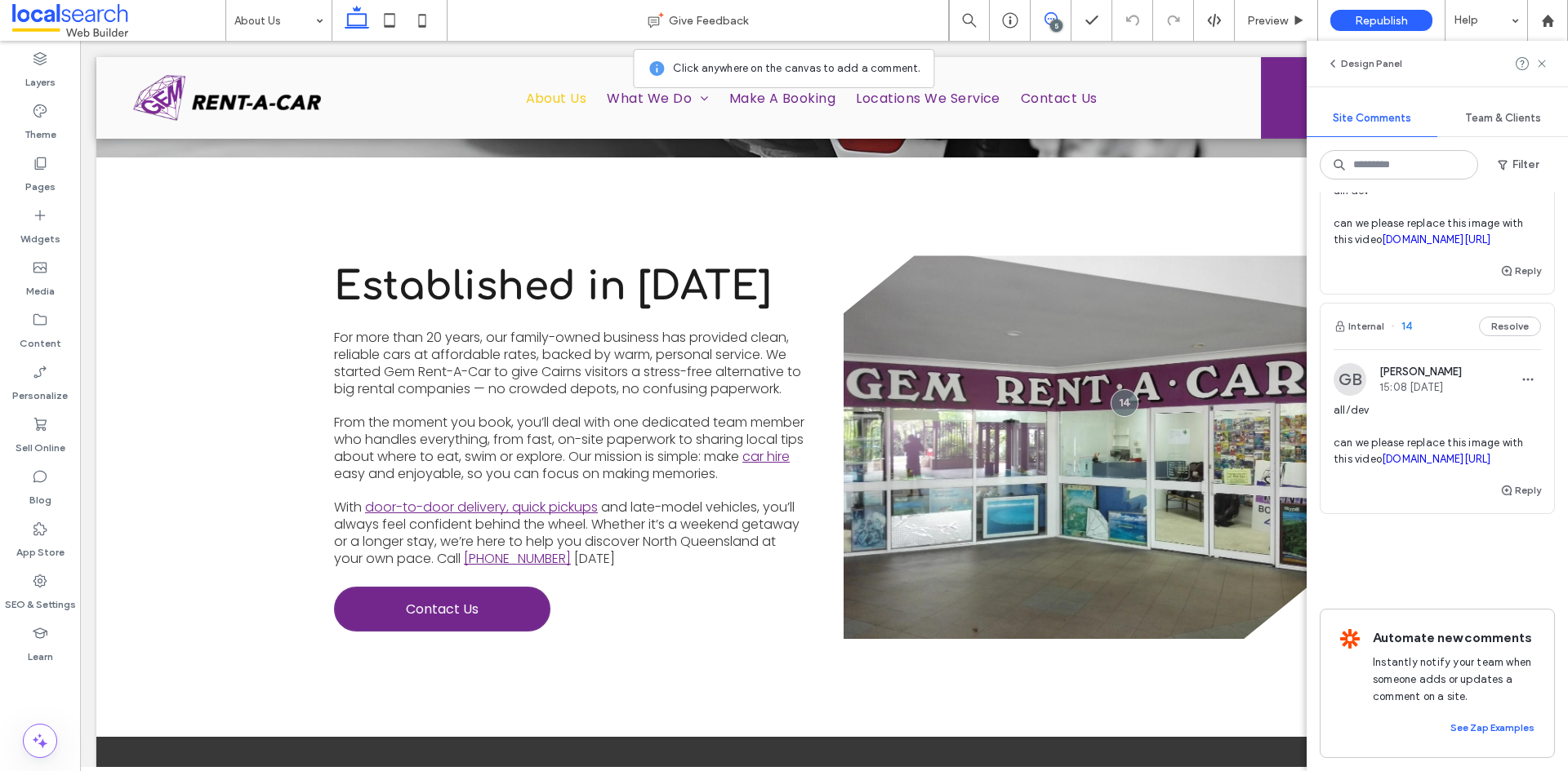
scroll to position [1093, 0]
click at [1404, 433] on span "all/dev can we please replace this image with this video irp.cdn-website.com/a1…" at bounding box center [1438, 435] width 207 height 66
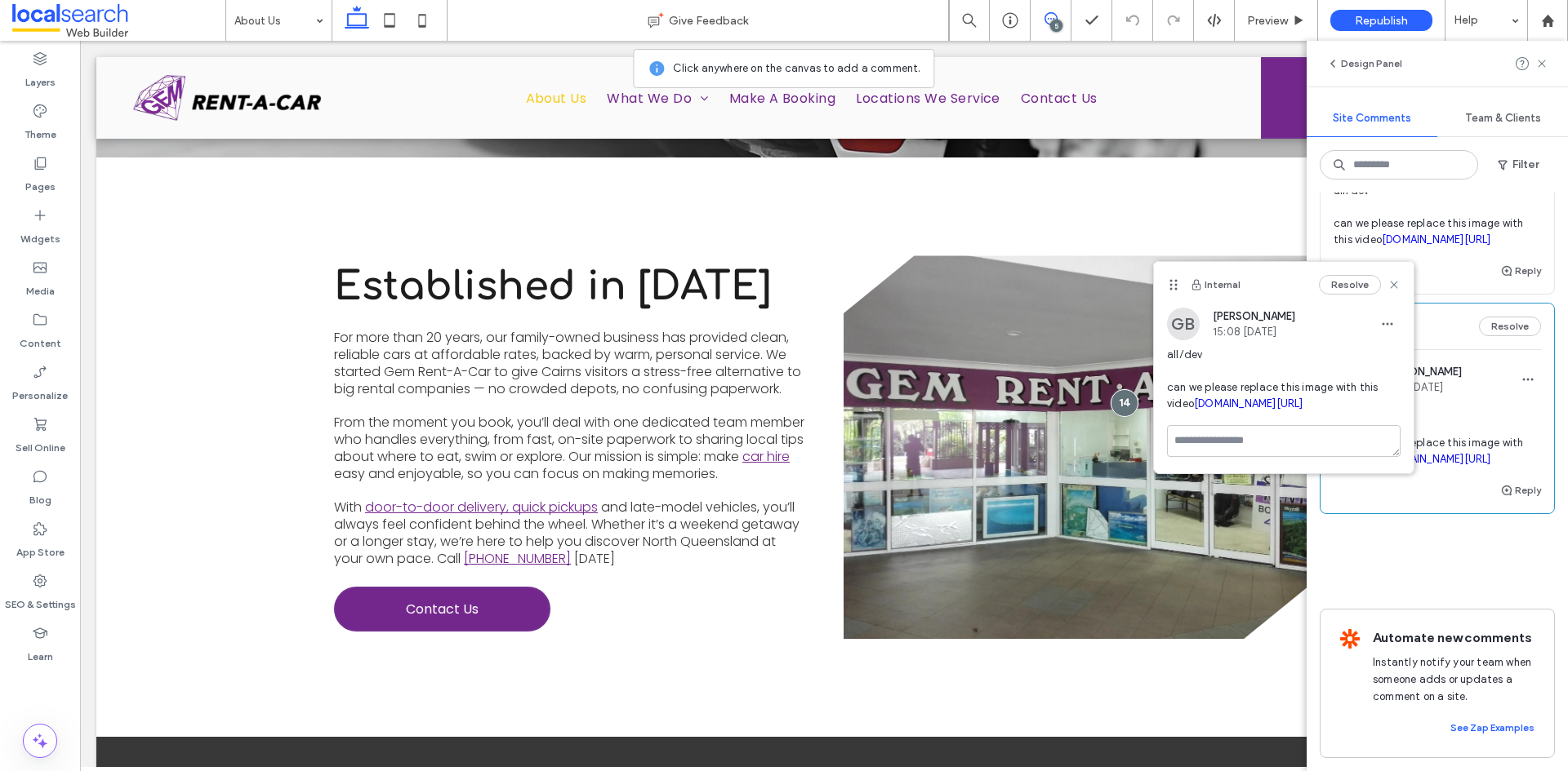
click at [1304, 410] on link "irp.cdn-website.com/a17398d7/files/uploaded/IMG_0249.MOV" at bounding box center [1248, 403] width 110 height 12
click at [1478, 529] on div "Internal 18 Resolve GB Grace Bowden 15:23 Aug 12 2025 all/dev can we please rep…" at bounding box center [1438, 10] width 235 height 1172
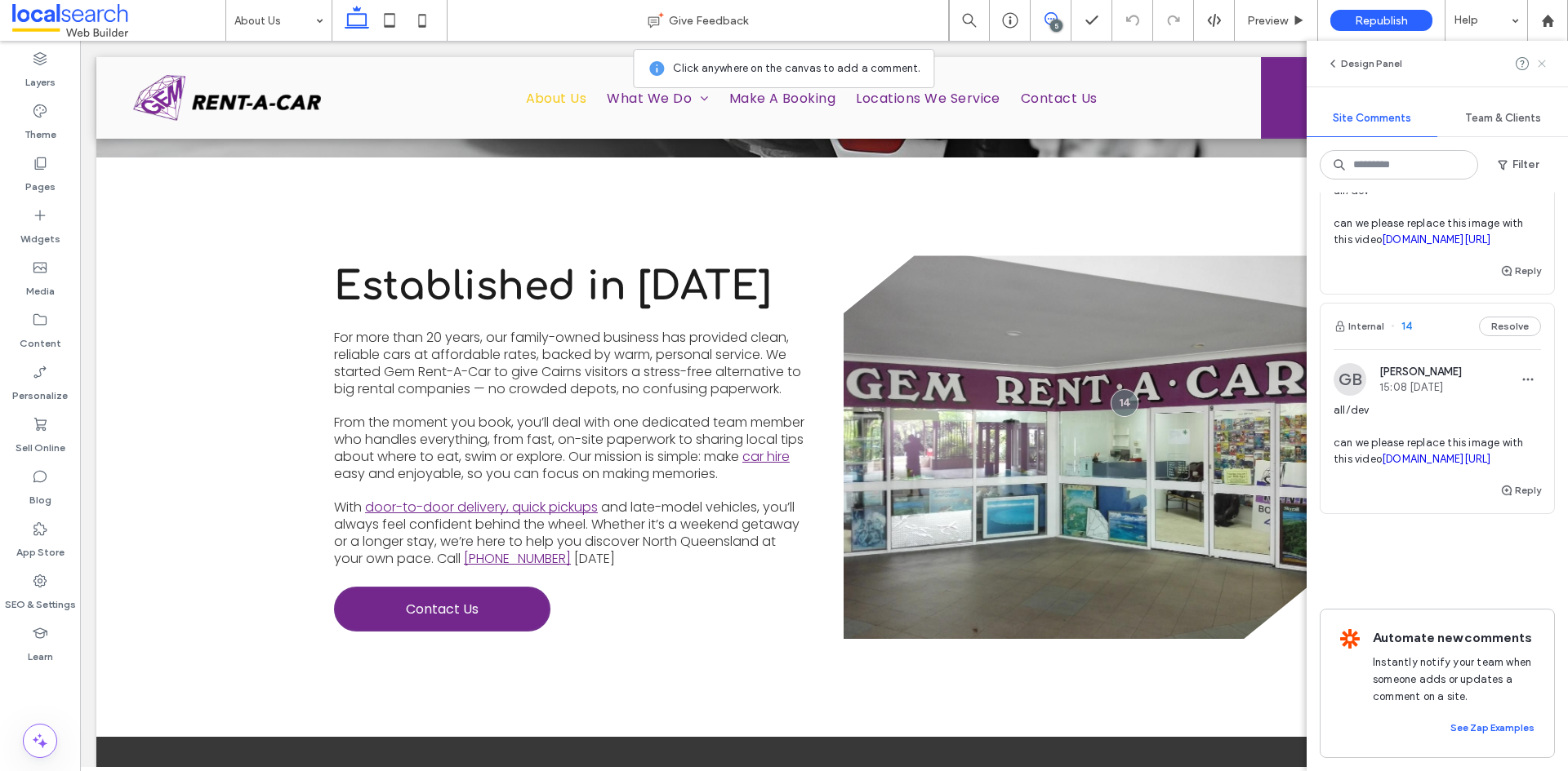
click at [1541, 66] on use at bounding box center [1541, 63] width 8 height 8
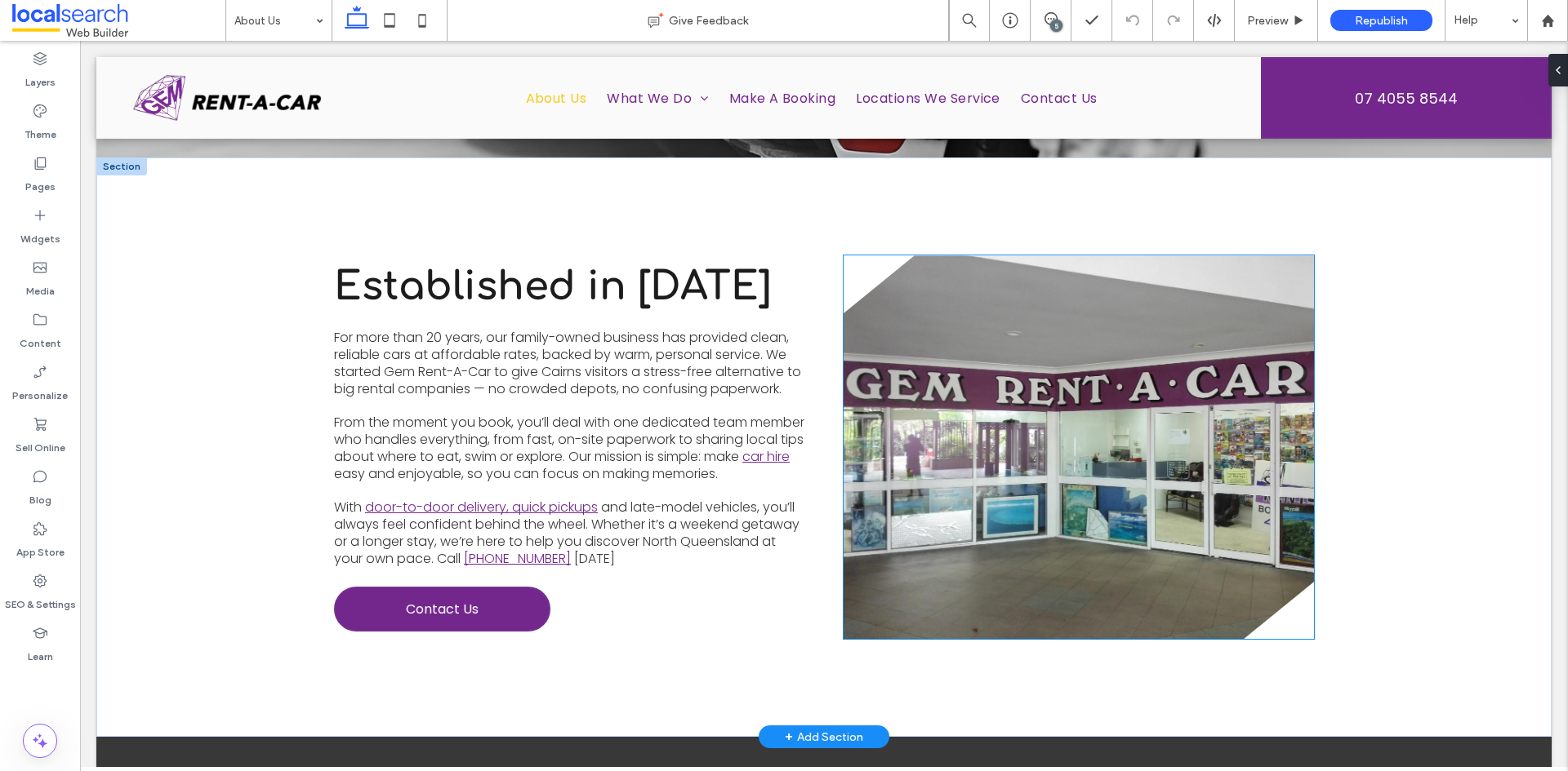
click at [1056, 365] on link at bounding box center [1079, 447] width 471 height 383
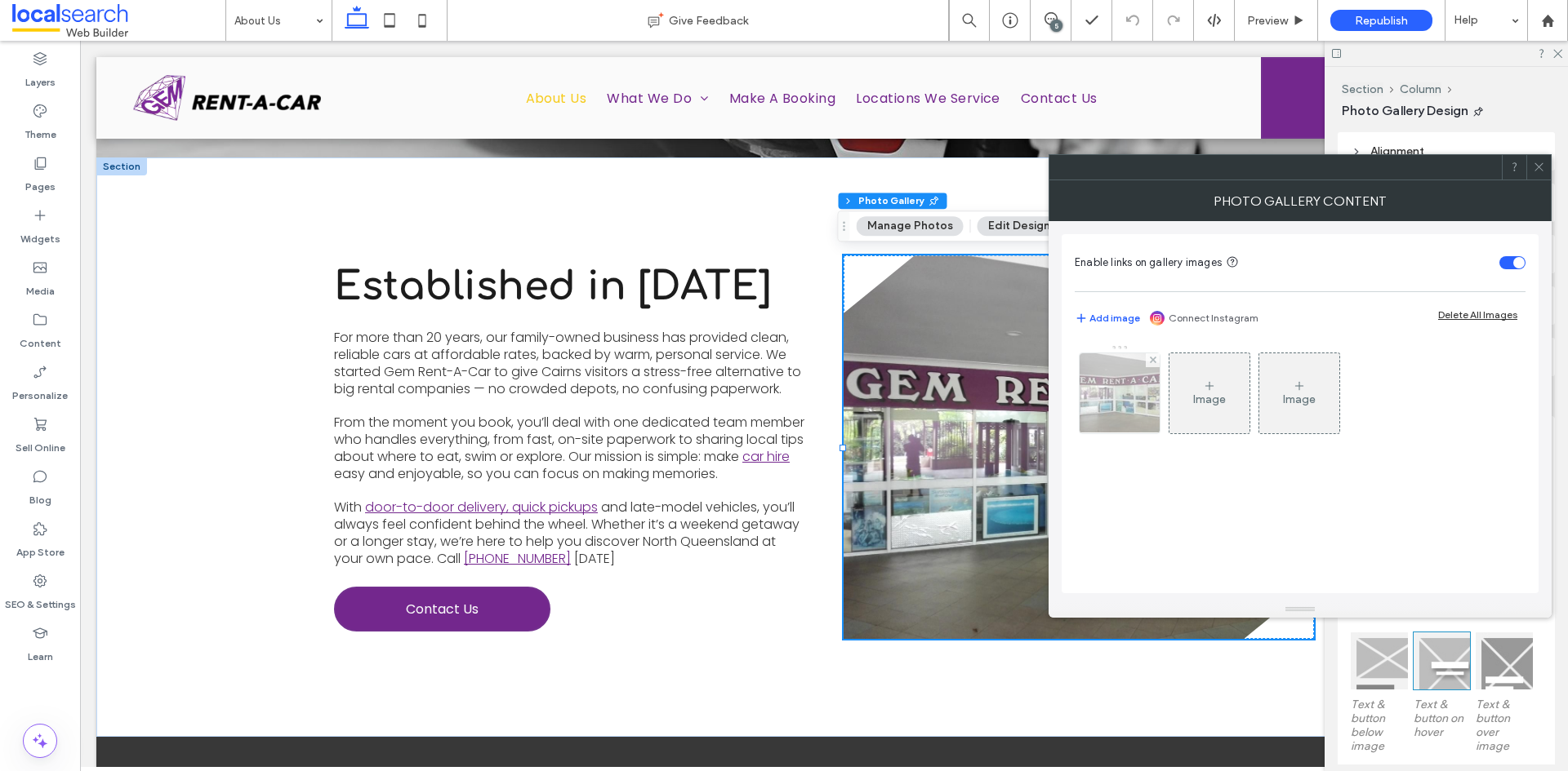
click at [1111, 382] on div at bounding box center [1120, 393] width 80 height 80
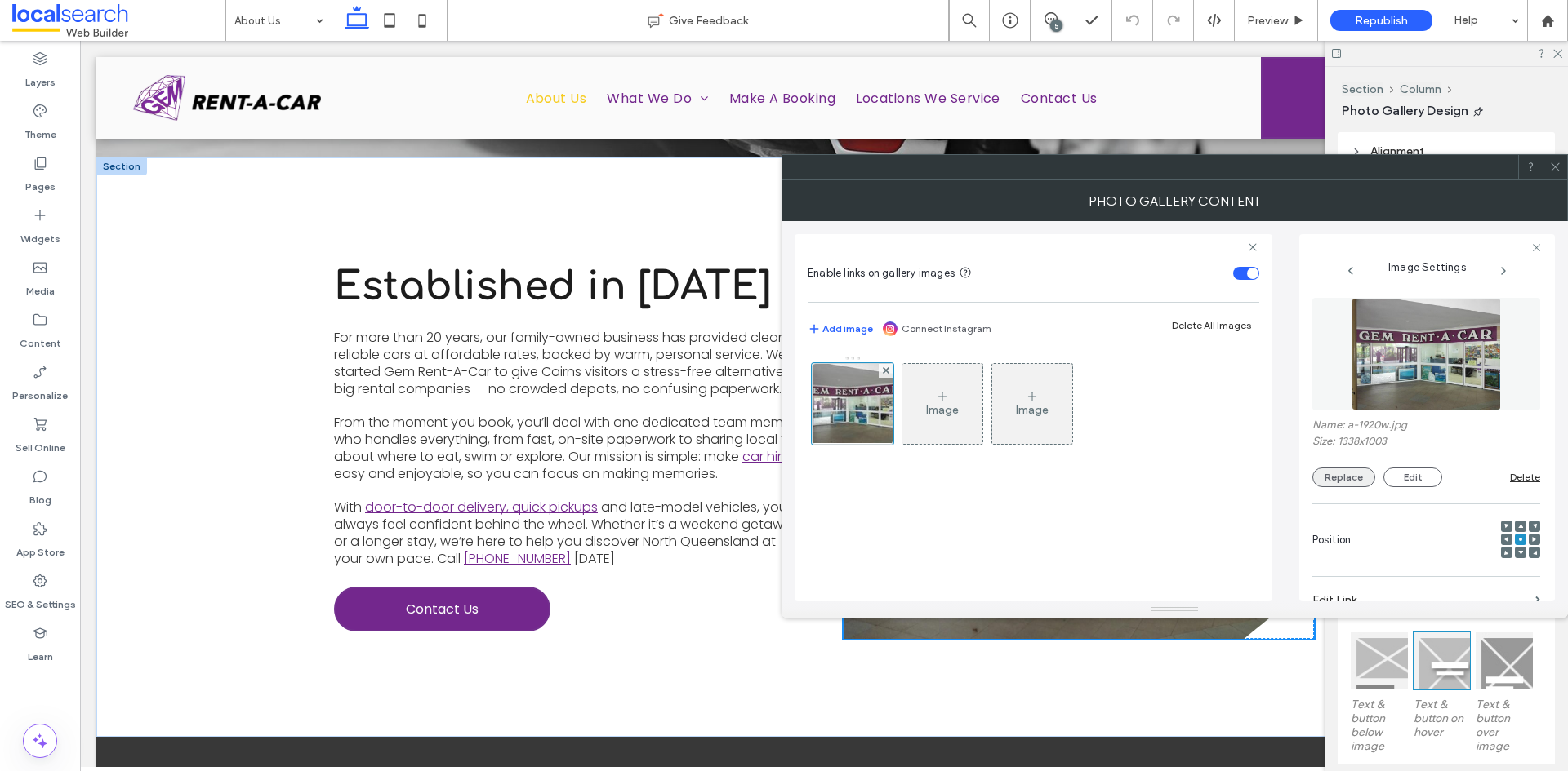
click at [1351, 480] on button "Replace" at bounding box center [1343, 477] width 63 height 20
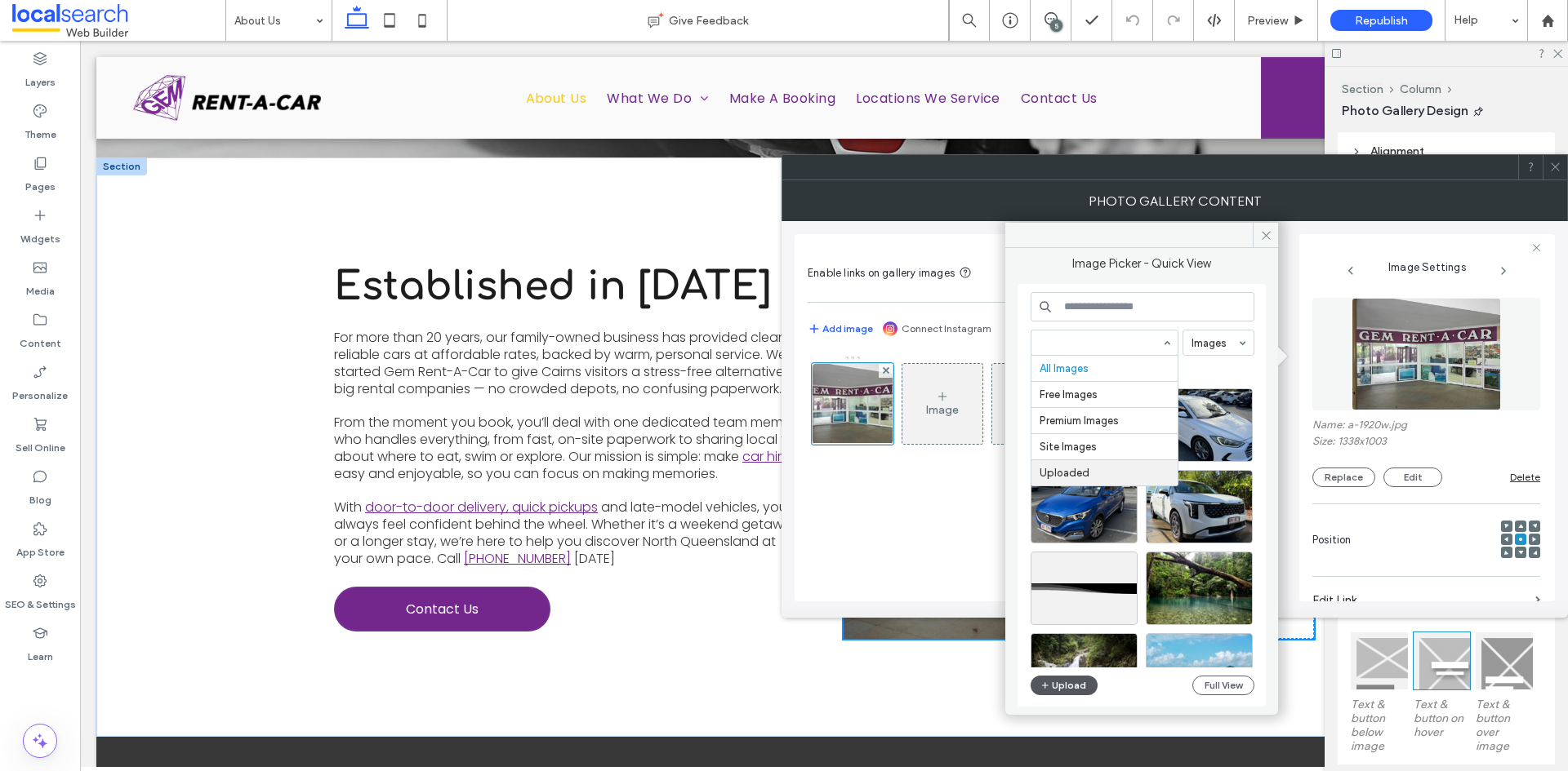
click at [1052, 679] on button "Upload" at bounding box center [1064, 686] width 67 height 20
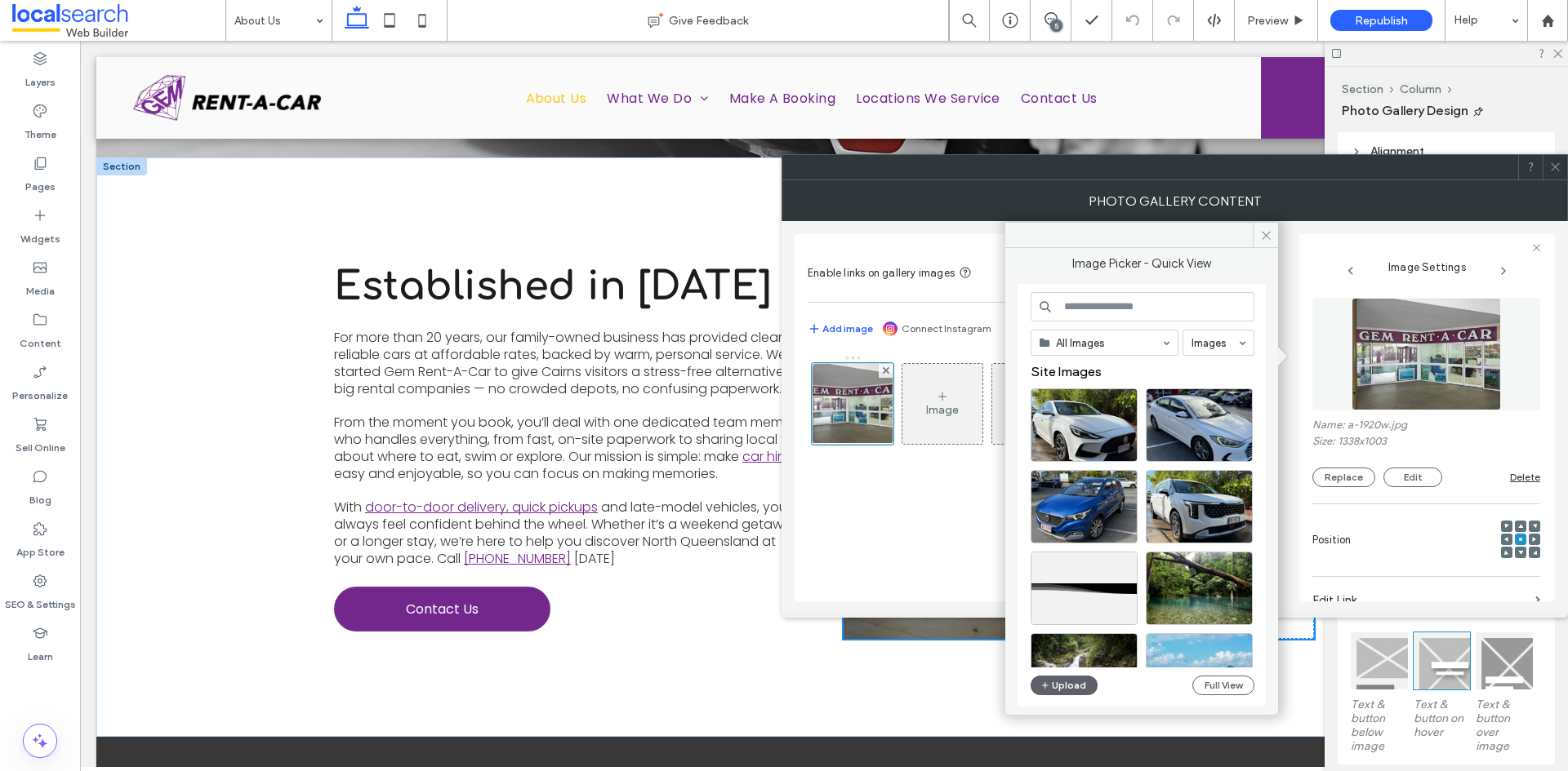
click at [889, 504] on div "Image Image" at bounding box center [1033, 470] width 452 height 246
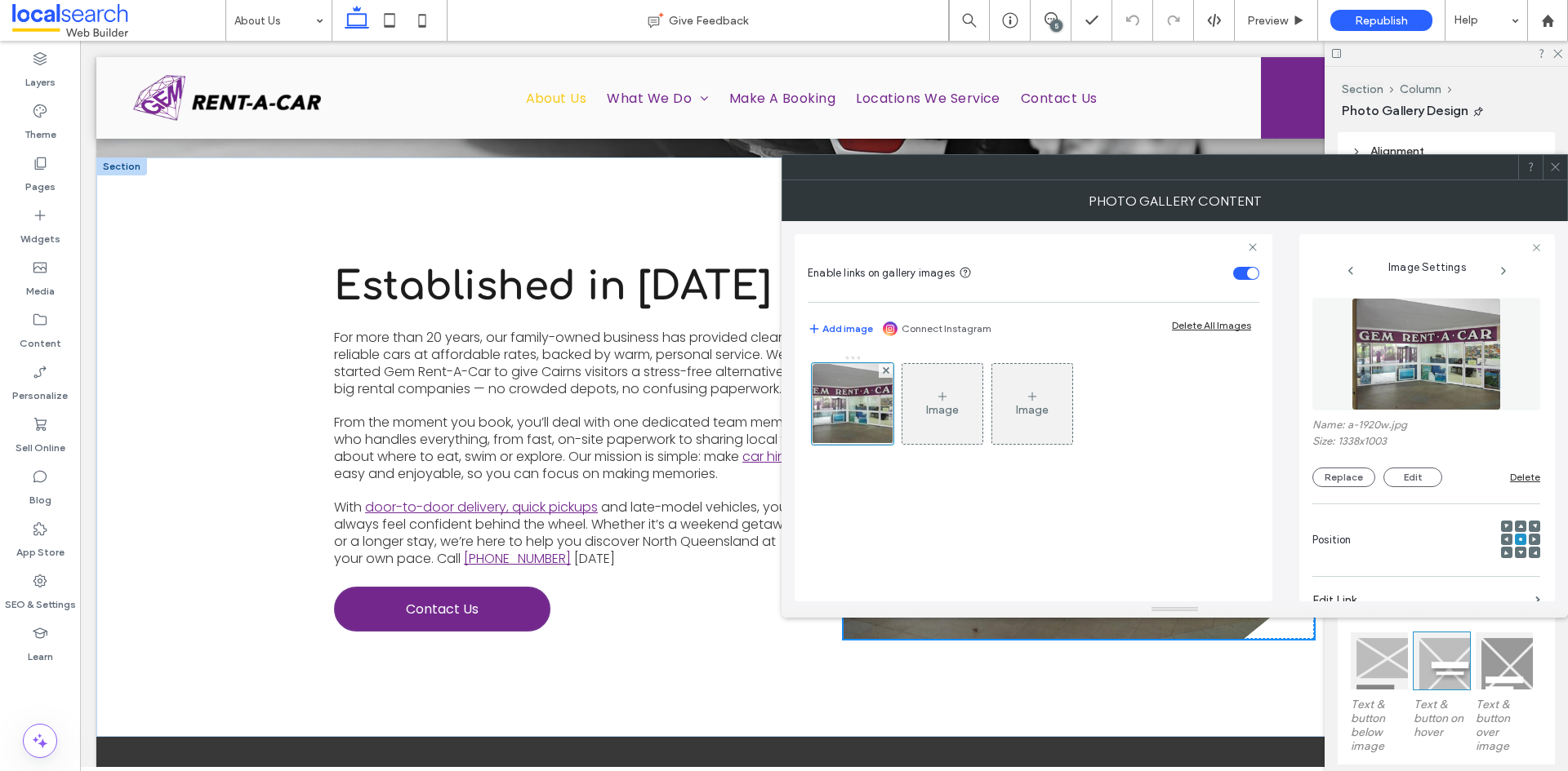
click at [1562, 161] on div at bounding box center [1555, 167] width 24 height 24
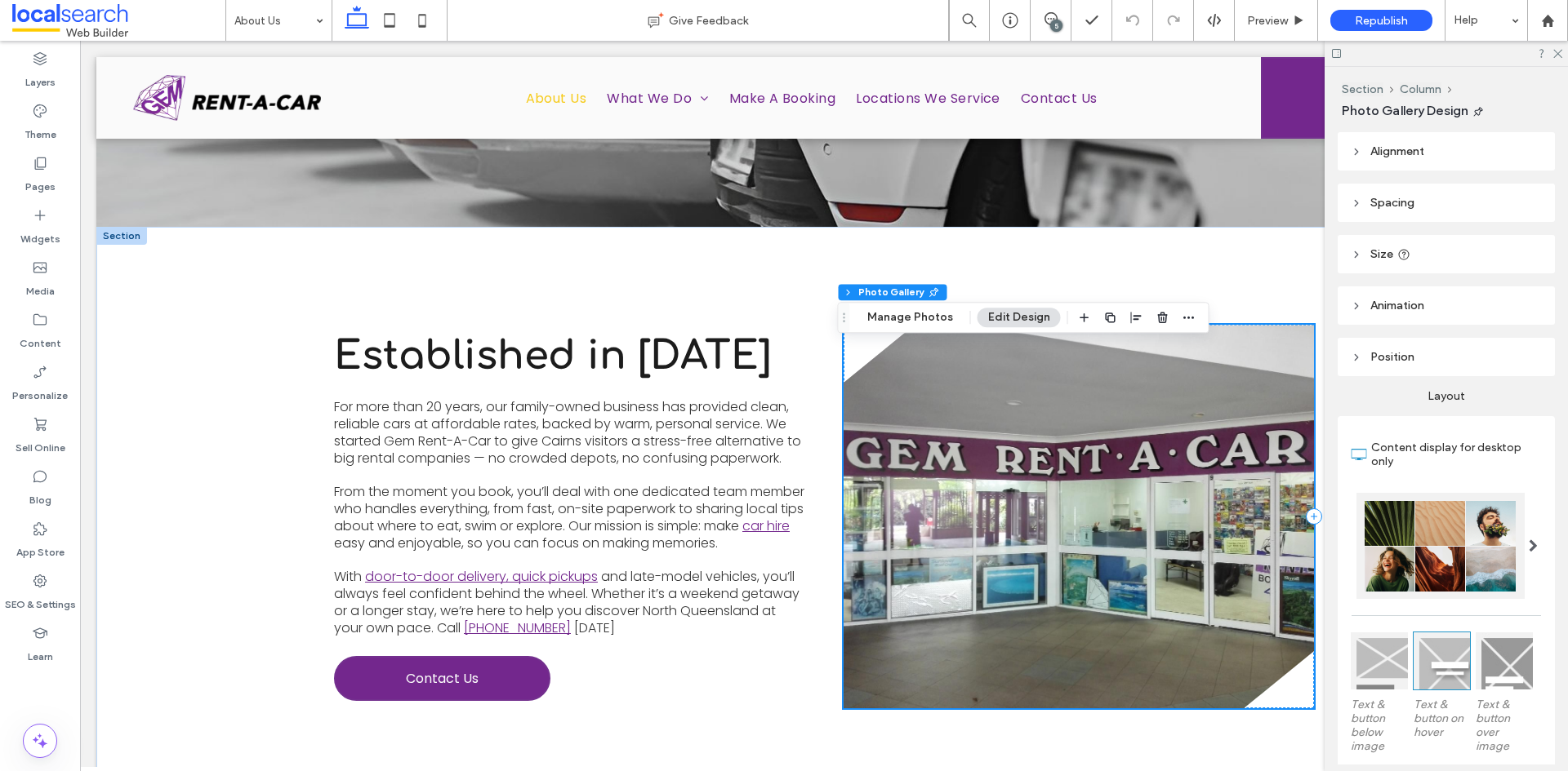
scroll to position [303, 0]
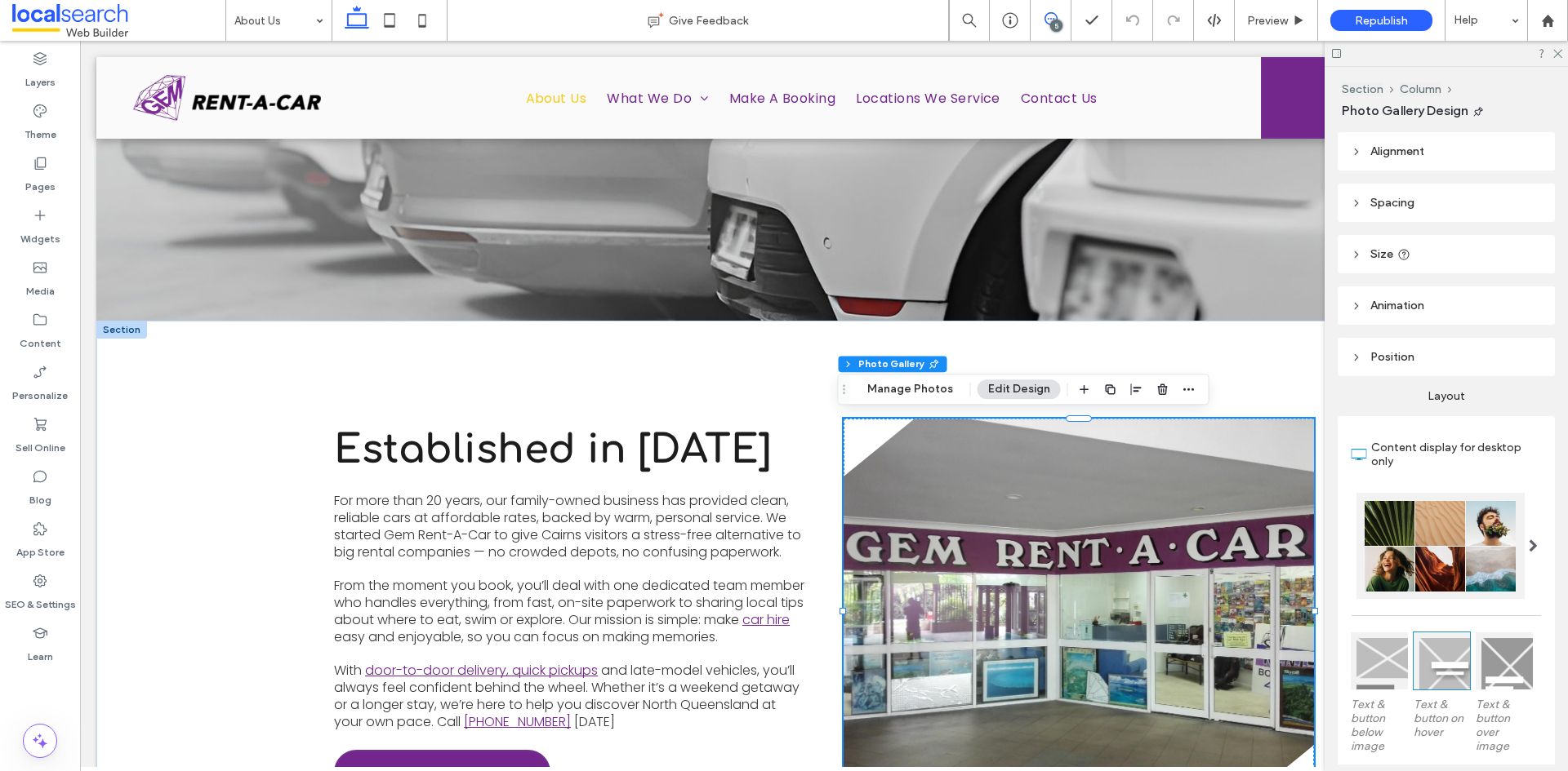
click at [1038, 14] on span at bounding box center [1051, 18] width 40 height 13
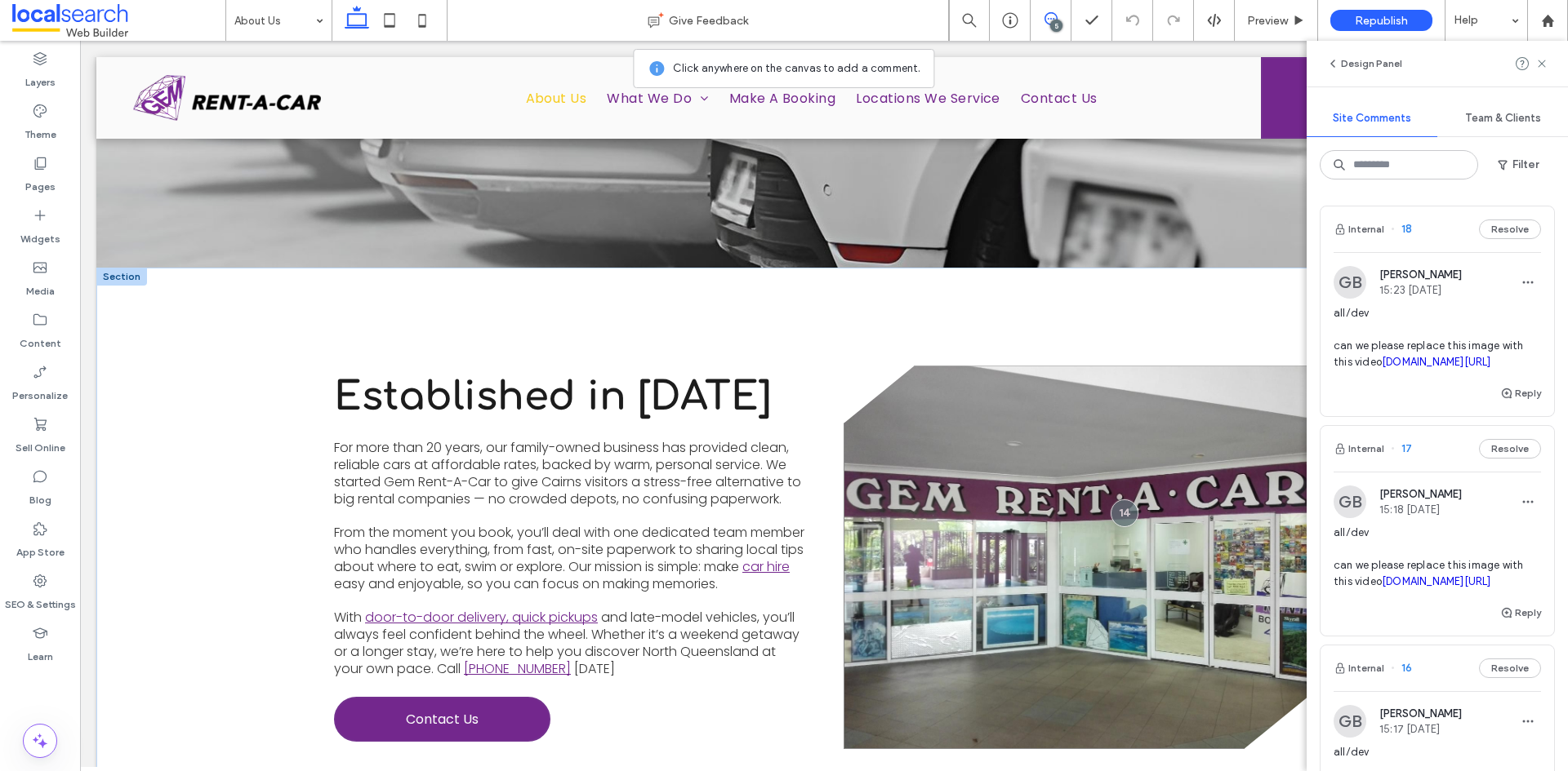
scroll to position [384, 0]
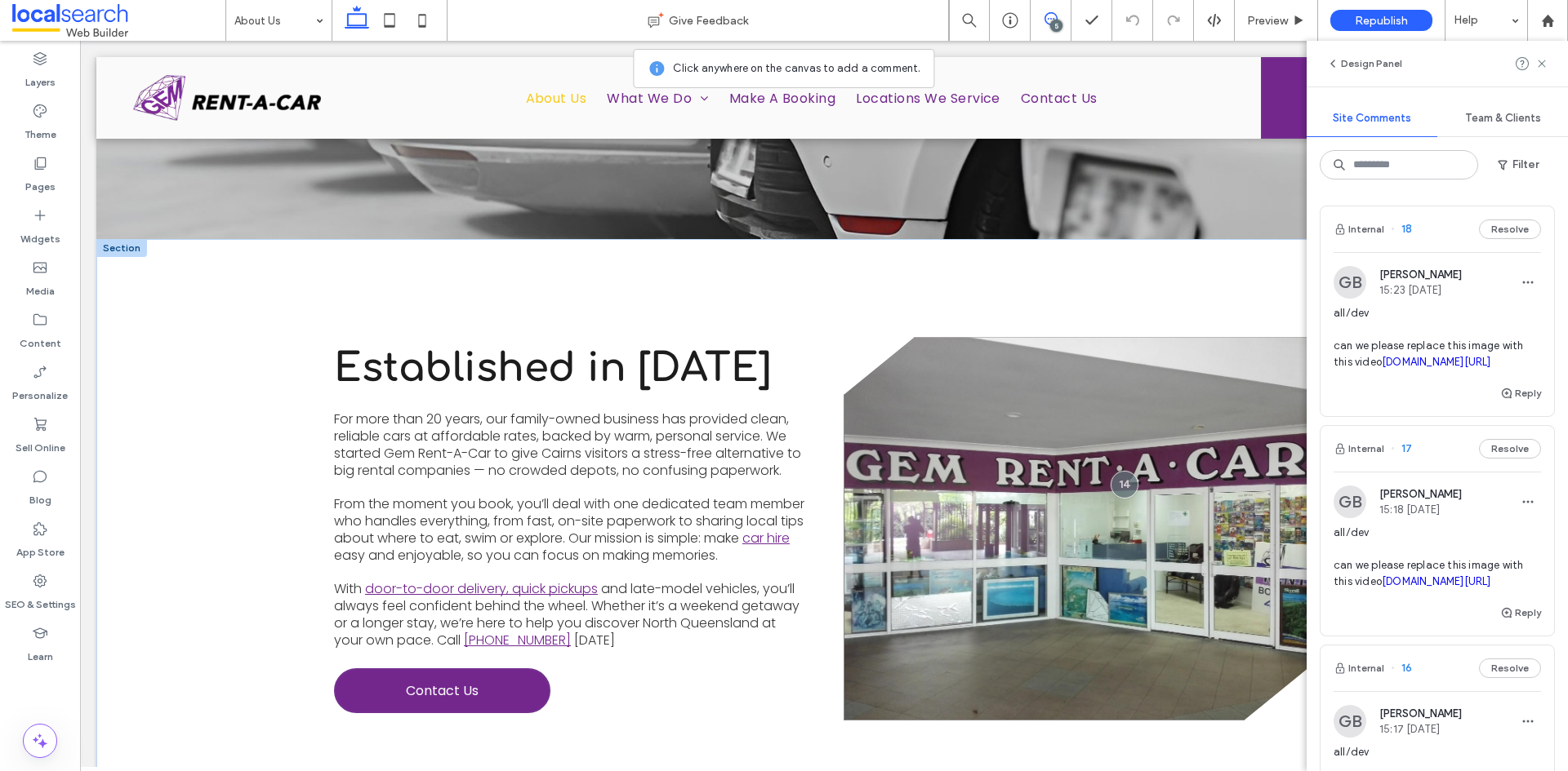
click at [1013, 485] on link at bounding box center [1079, 528] width 471 height 383
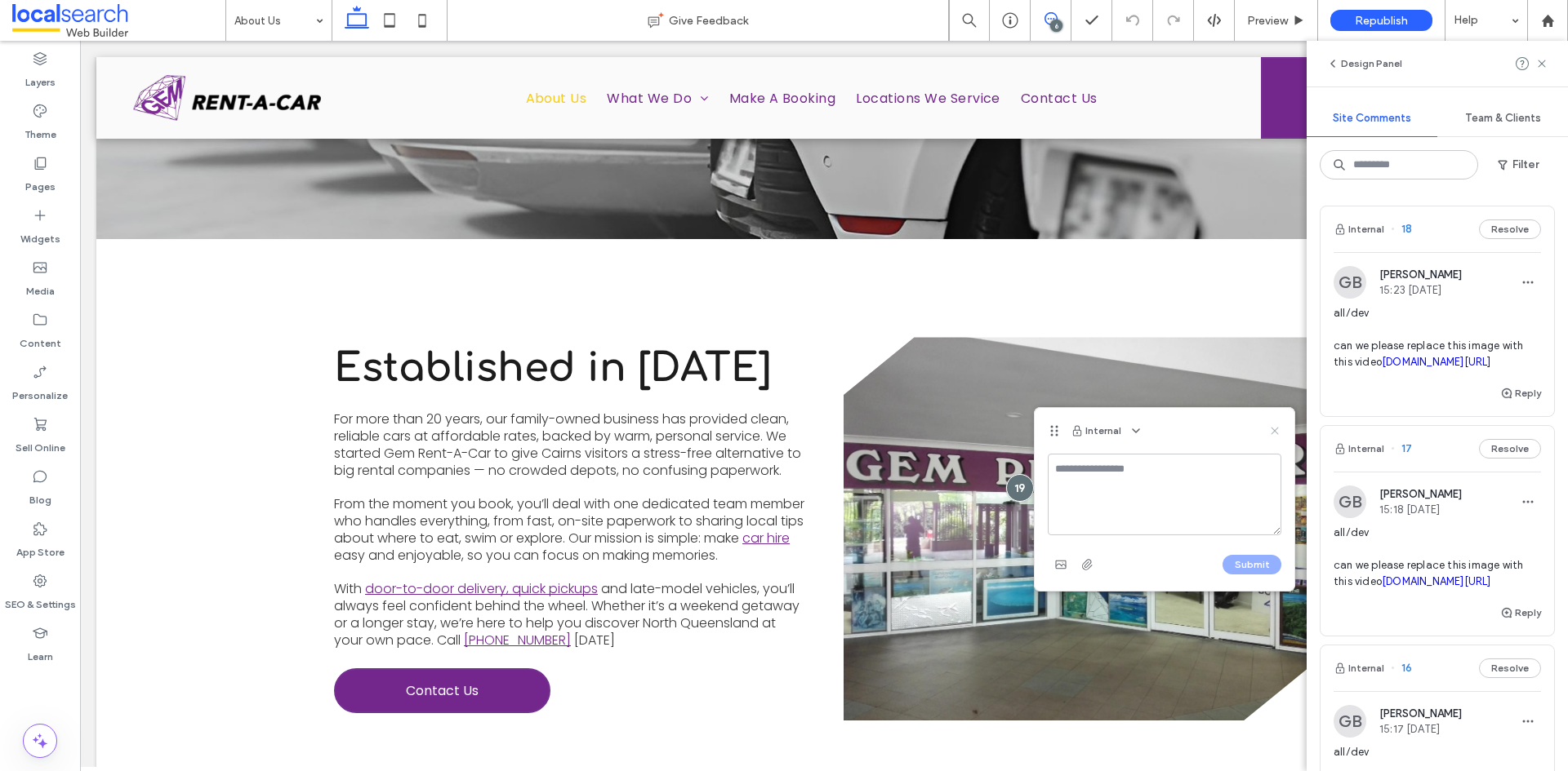
drag, startPoint x: 1275, startPoint y: 429, endPoint x: 1198, endPoint y: 376, distance: 93.5
click at [1275, 429] on icon at bounding box center [1274, 431] width 13 height 13
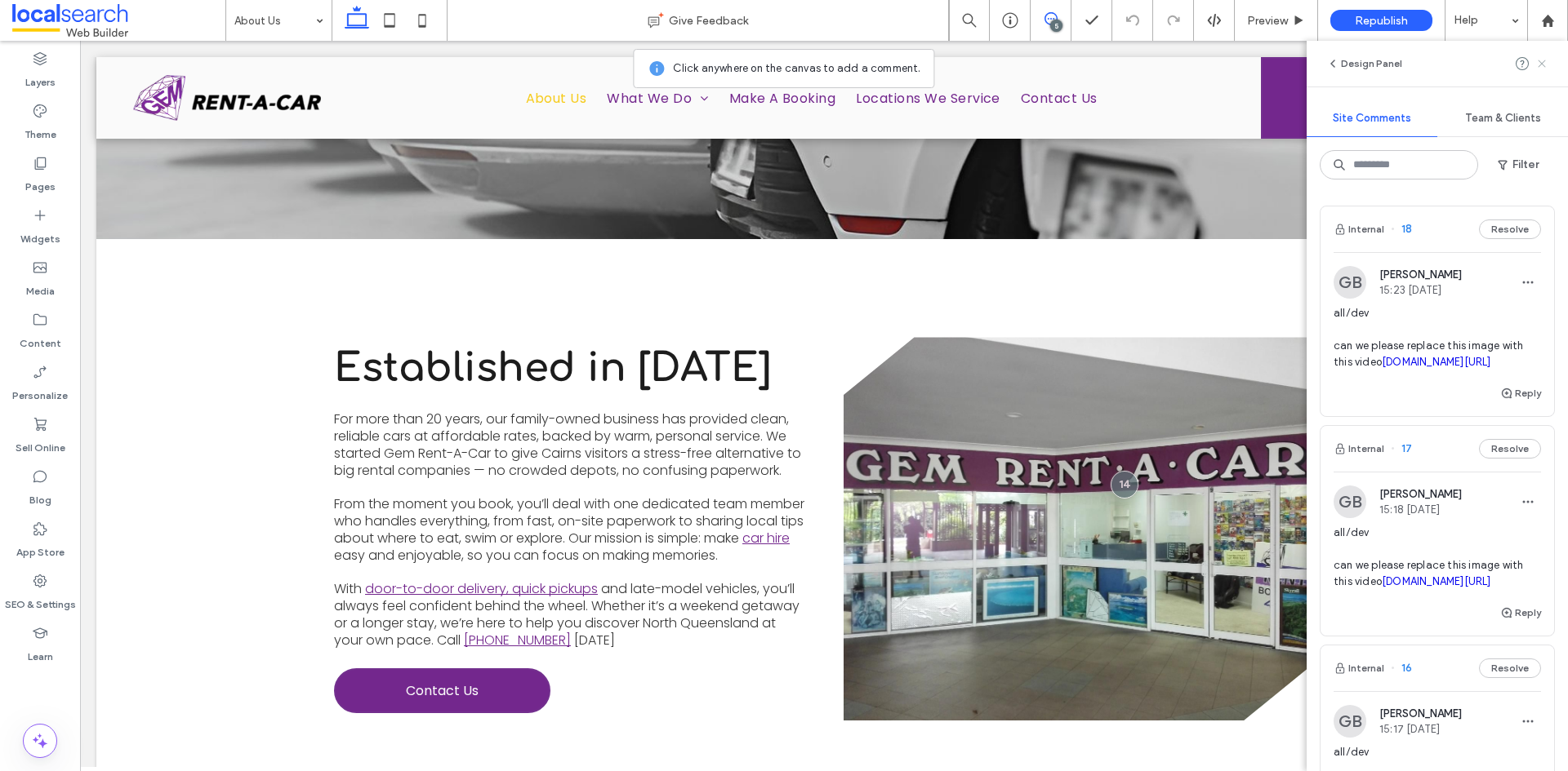
click at [1546, 55] on span at bounding box center [1541, 63] width 13 height 20
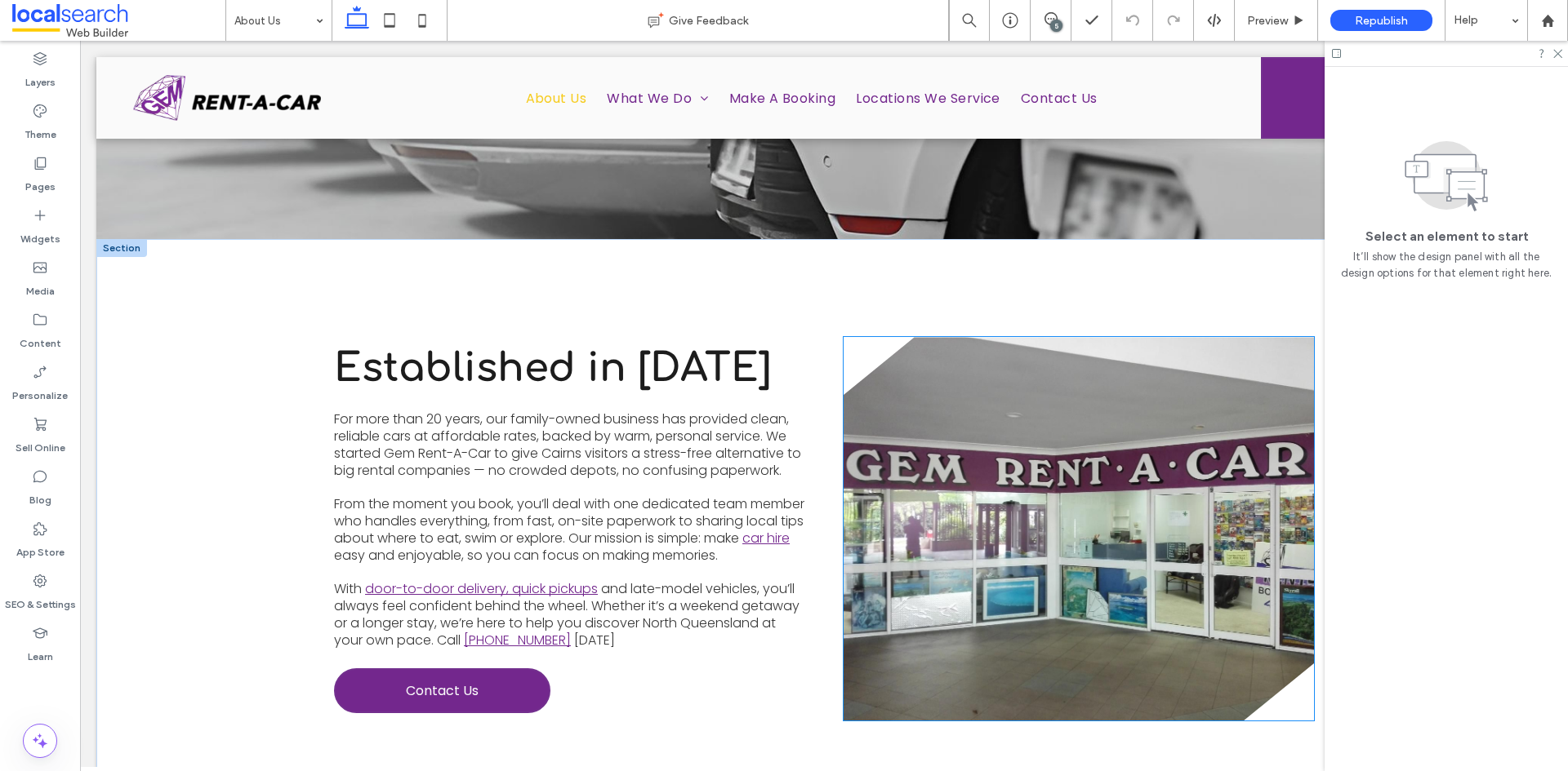
click at [1027, 376] on link at bounding box center [1079, 528] width 471 height 383
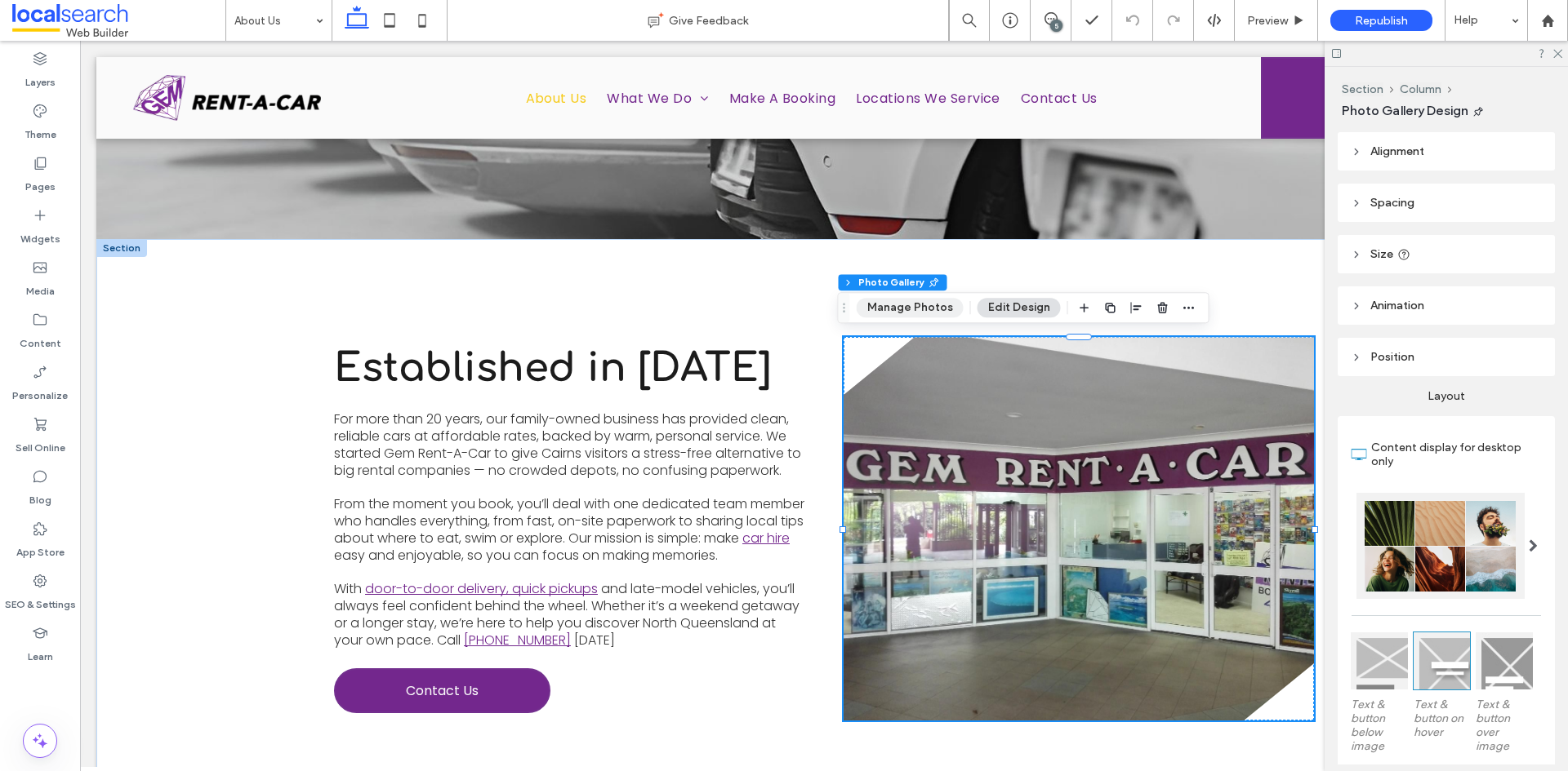
drag, startPoint x: 916, startPoint y: 309, endPoint x: 898, endPoint y: 363, distance: 56.9
click at [916, 309] on button "Manage Photos" at bounding box center [911, 307] width 107 height 20
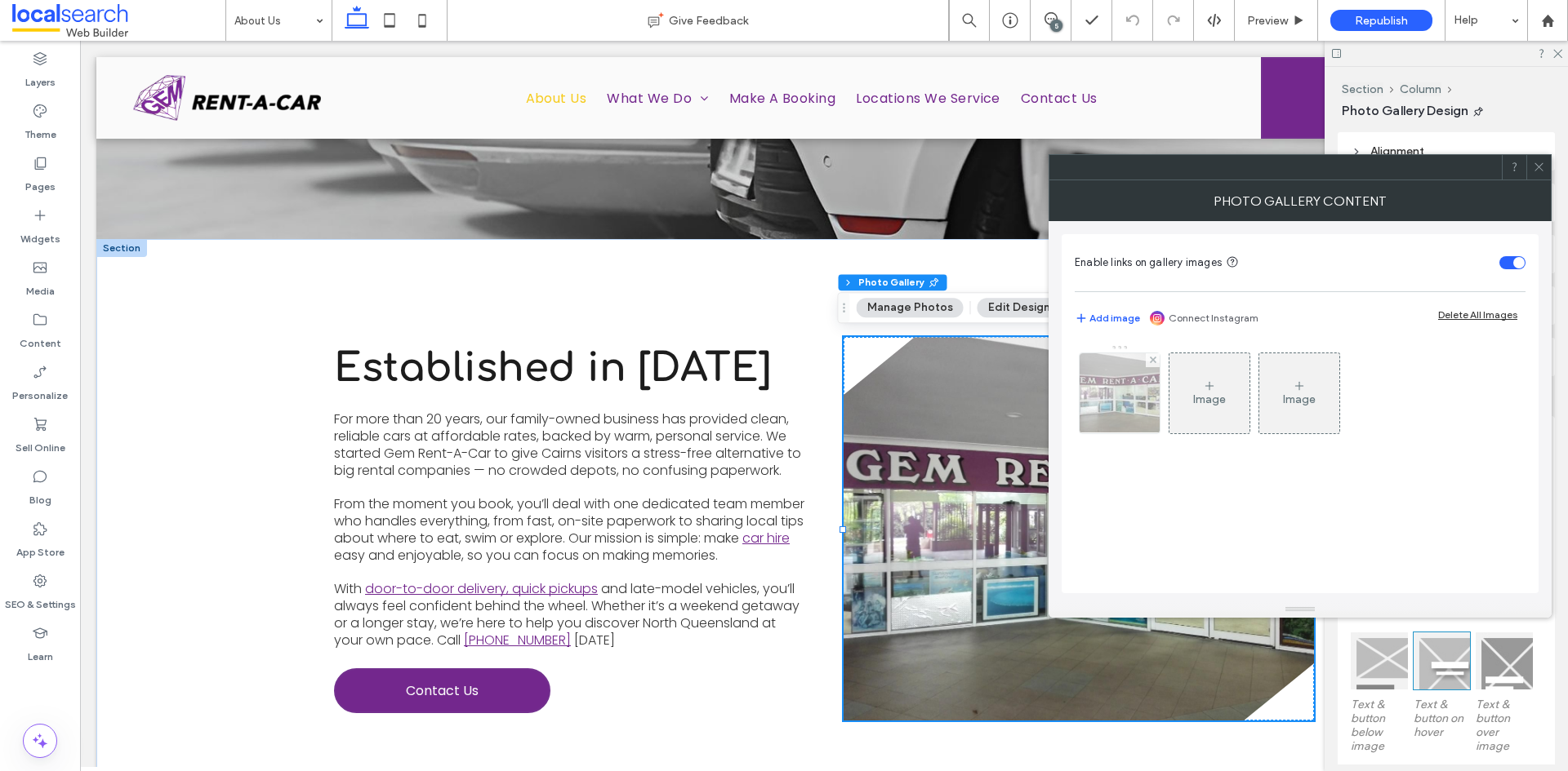
click at [1108, 402] on img at bounding box center [1120, 393] width 107 height 80
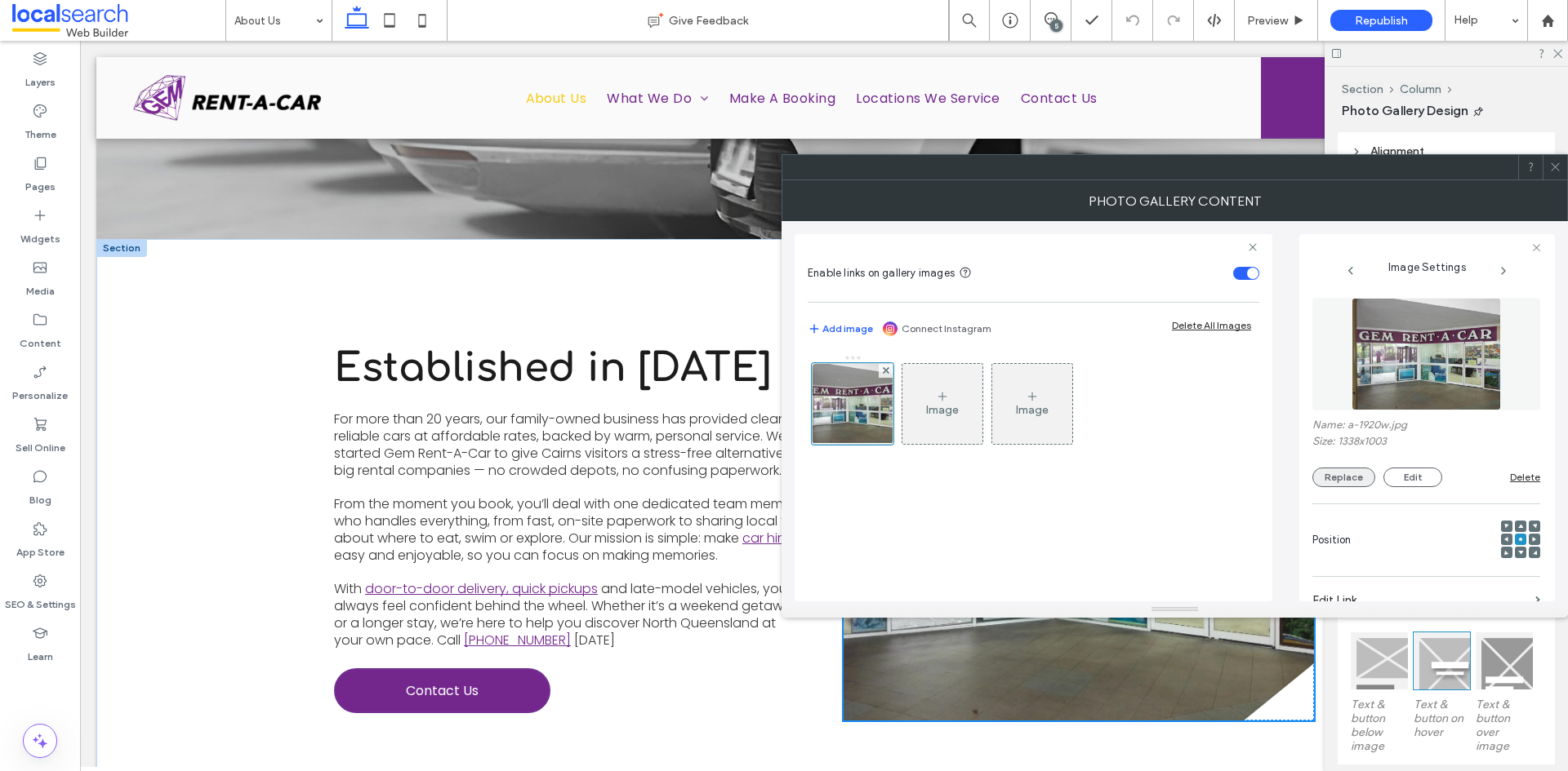
click at [1349, 471] on button "Replace" at bounding box center [1343, 477] width 63 height 20
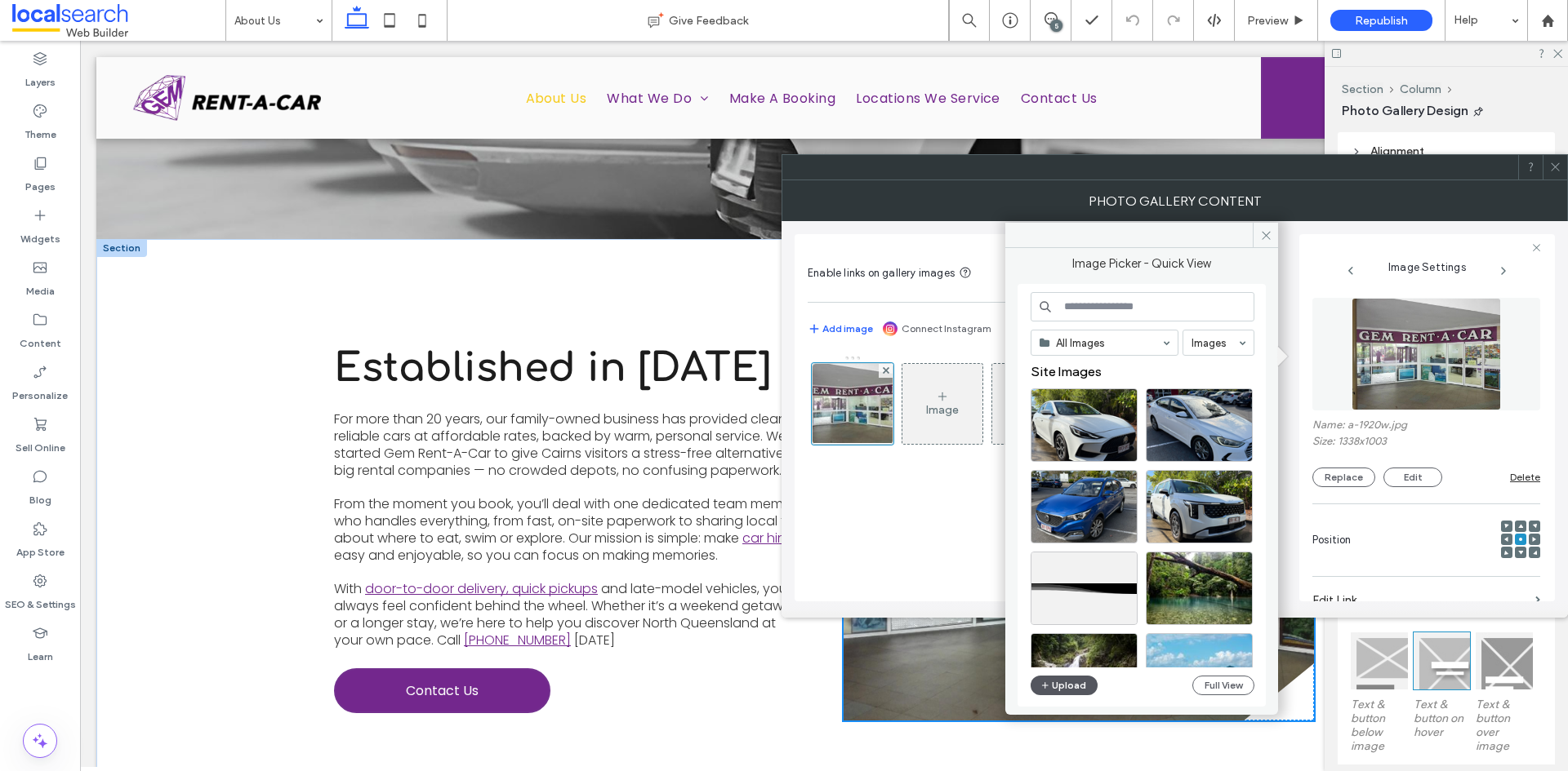
click at [1055, 692] on button "Upload" at bounding box center [1064, 686] width 67 height 20
click at [1051, 691] on button "Upload" at bounding box center [1064, 686] width 67 height 20
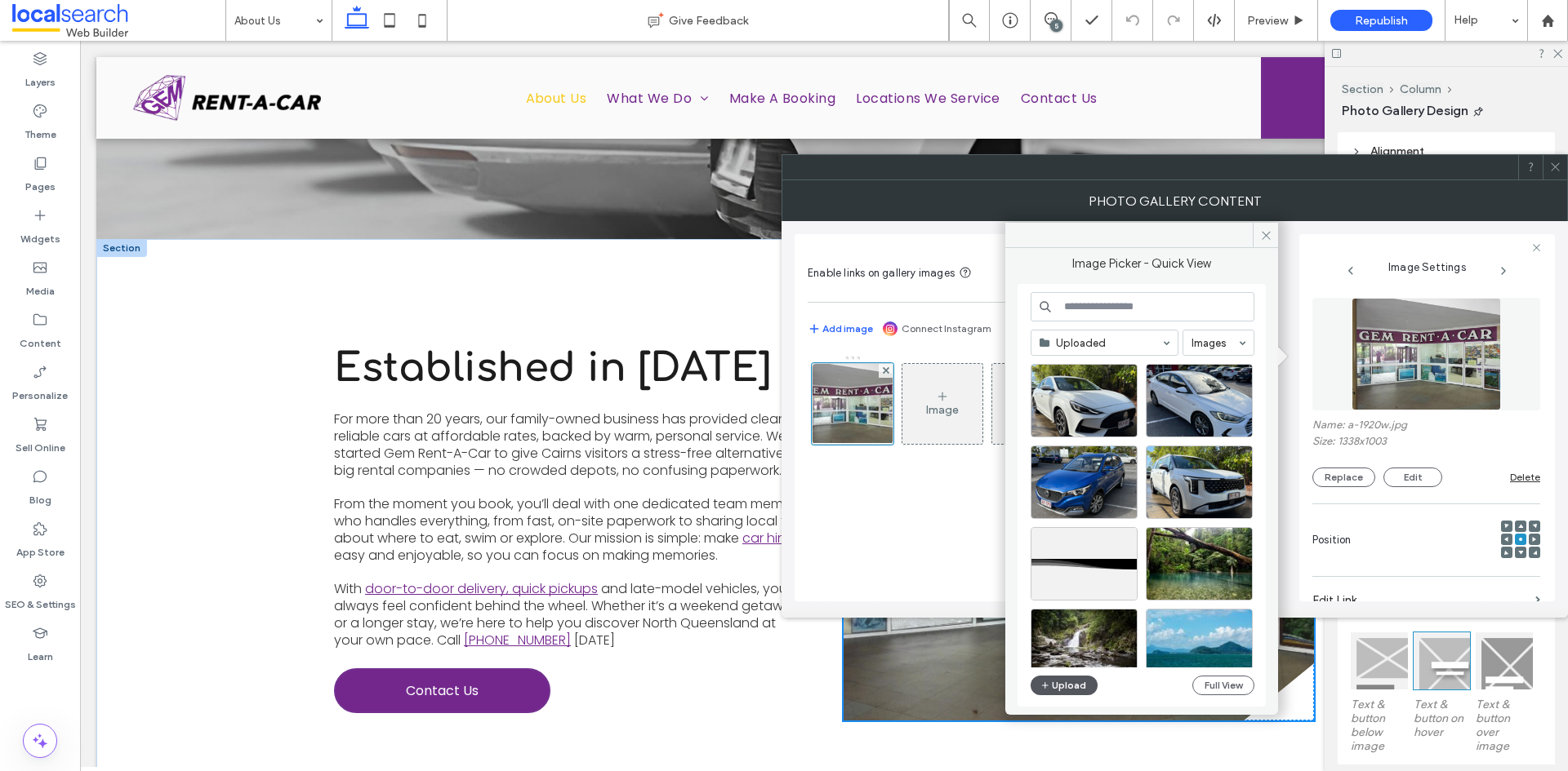
click at [1082, 685] on button "Upload" at bounding box center [1064, 686] width 67 height 20
click at [20, 180] on div "Pages" at bounding box center [40, 174] width 80 height 53
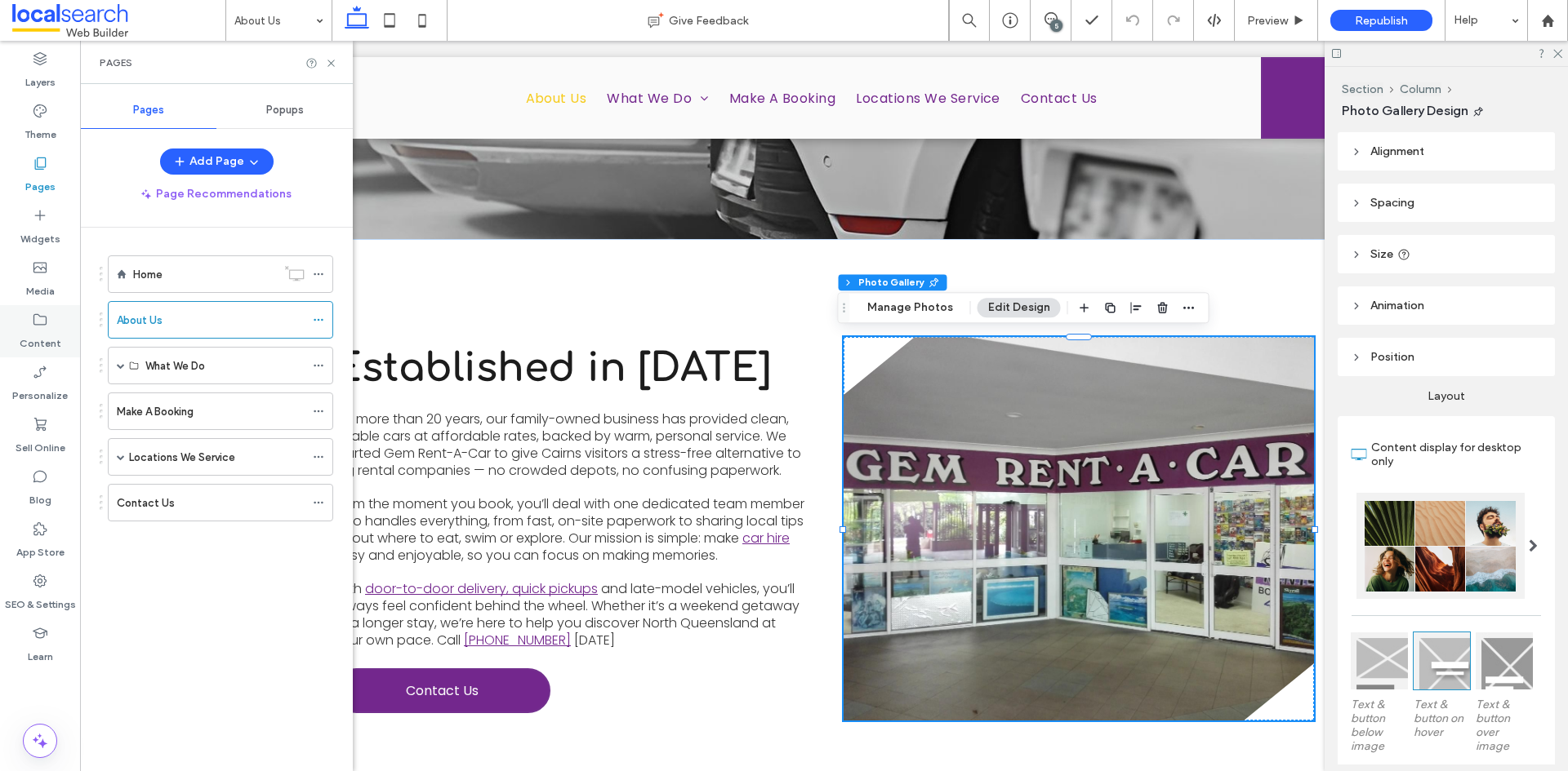
click at [35, 322] on use at bounding box center [40, 319] width 13 height 11
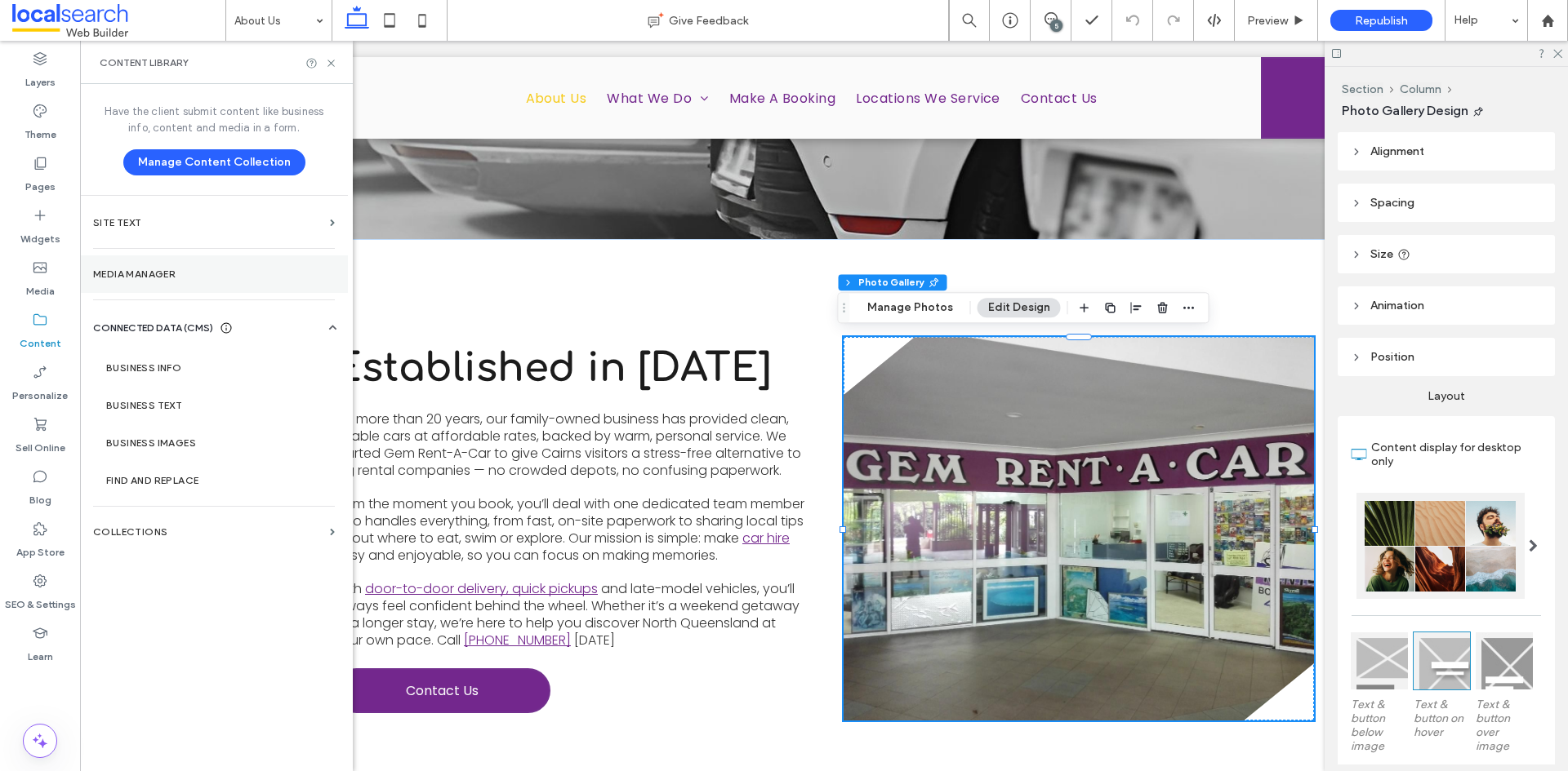
click at [124, 273] on label "Media Manager" at bounding box center [214, 274] width 242 height 11
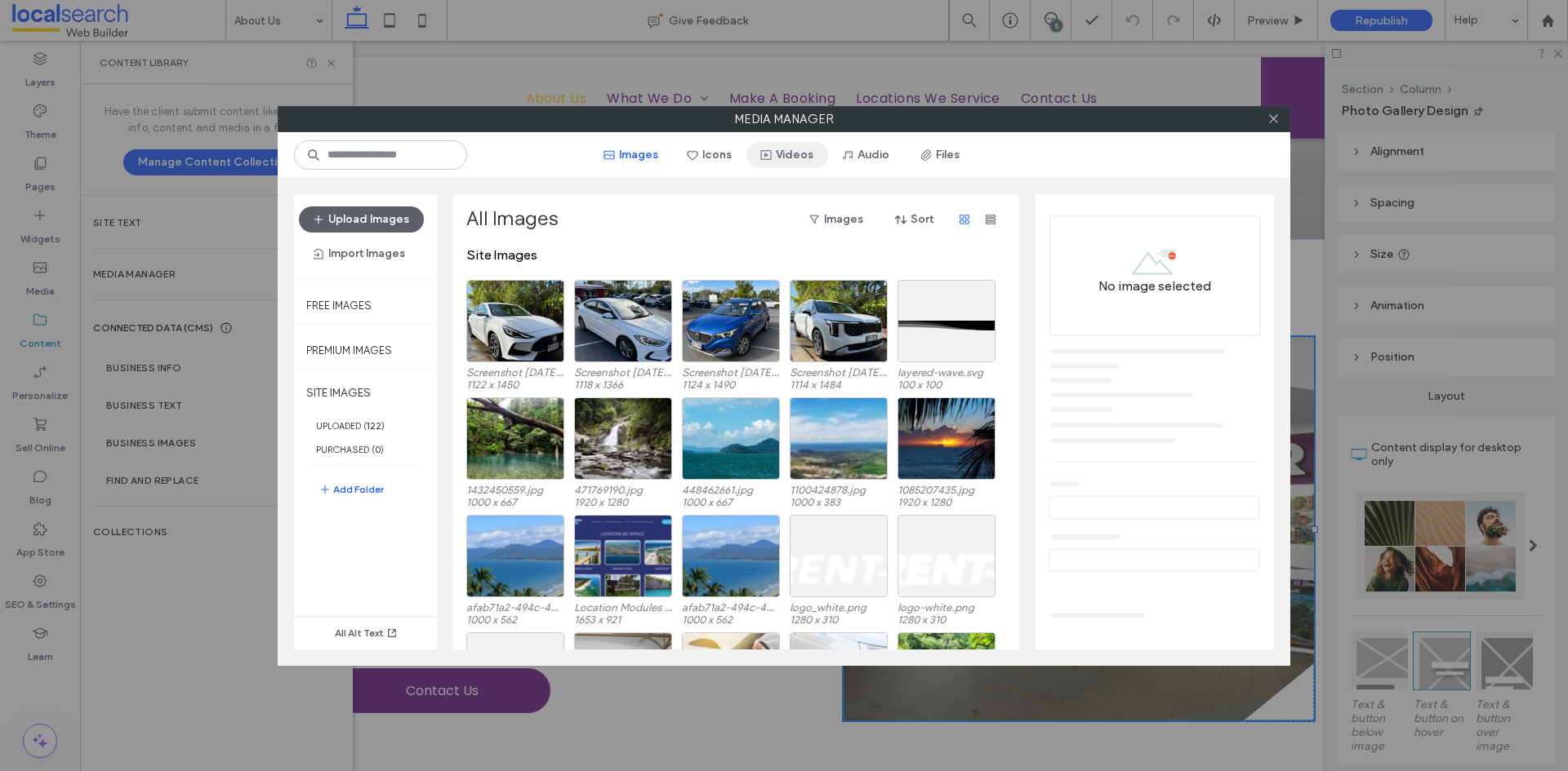
click at [772, 156] on icon "button" at bounding box center [765, 155] width 13 height 13
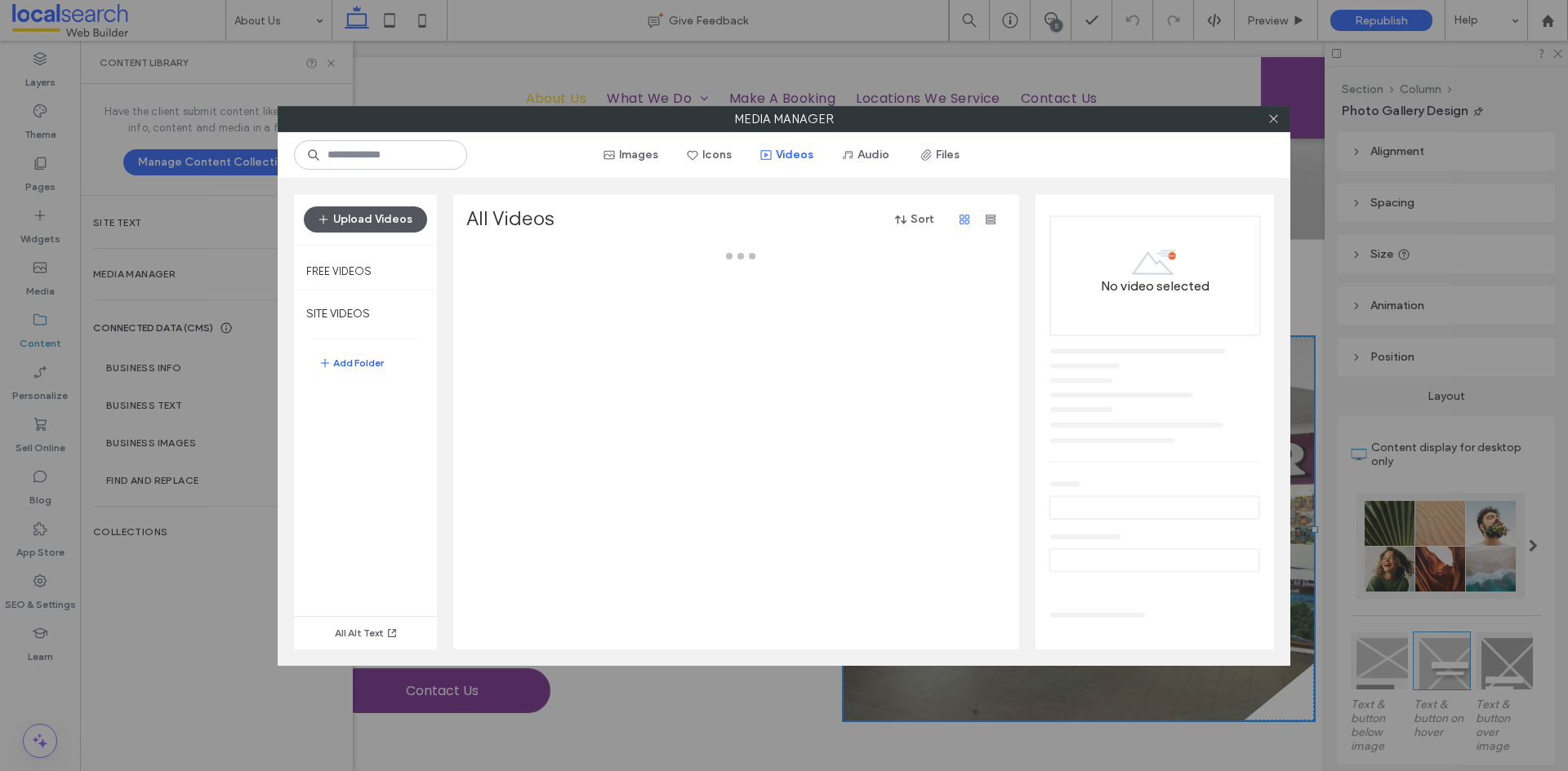
click at [377, 218] on button "Upload Videos" at bounding box center [365, 219] width 124 height 26
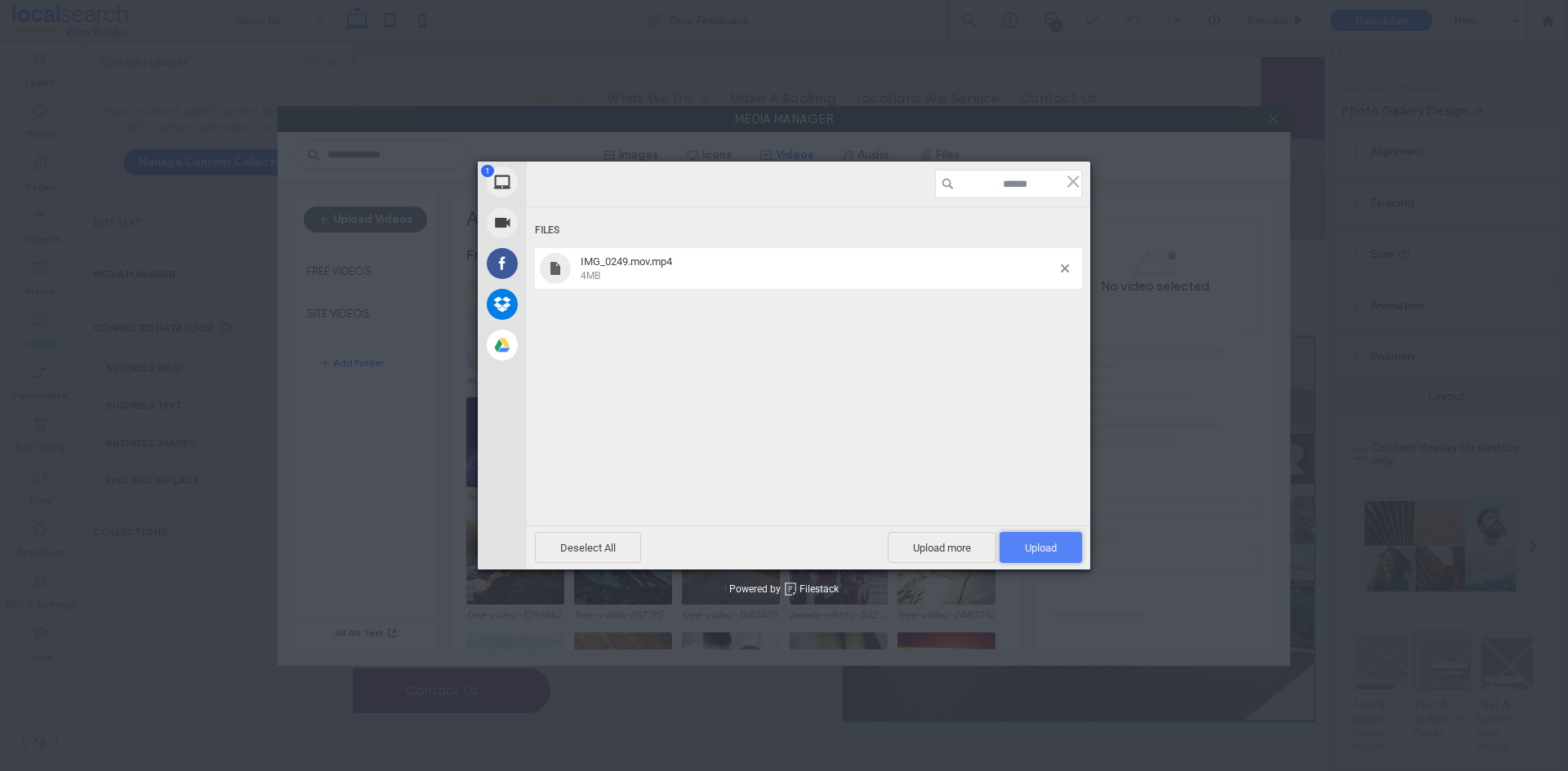
click at [1038, 545] on span "Upload 1" at bounding box center [1040, 548] width 32 height 12
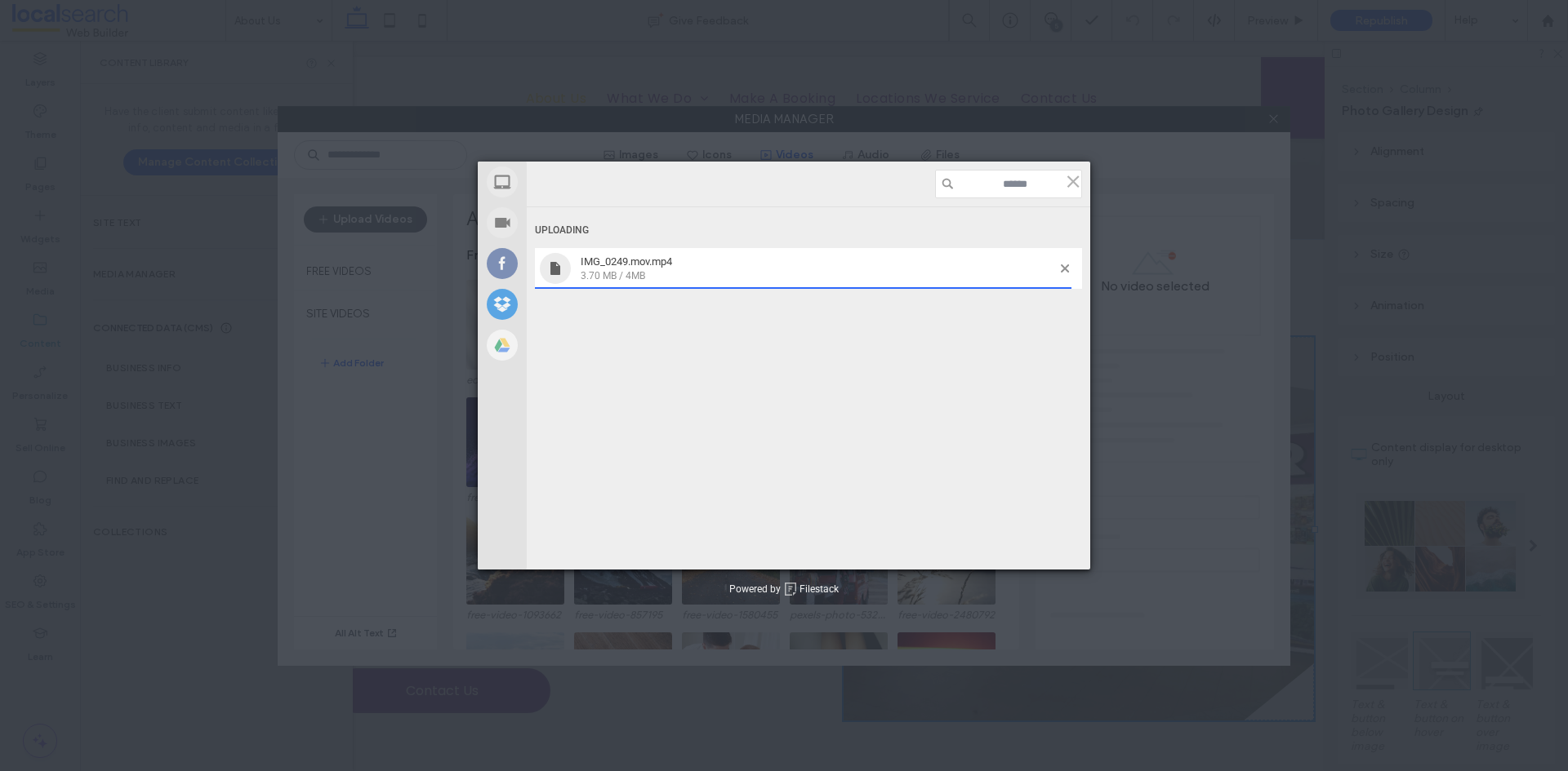
click at [1172, 426] on div "My Device Record Video Facebook Dropbox Google Drive Uploading IMG_0249.mov.mp4…" at bounding box center [784, 385] width 1568 height 771
drag, startPoint x: 1071, startPoint y: 184, endPoint x: 1260, endPoint y: 144, distance: 193.2
click at [1071, 184] on span at bounding box center [1073, 180] width 18 height 18
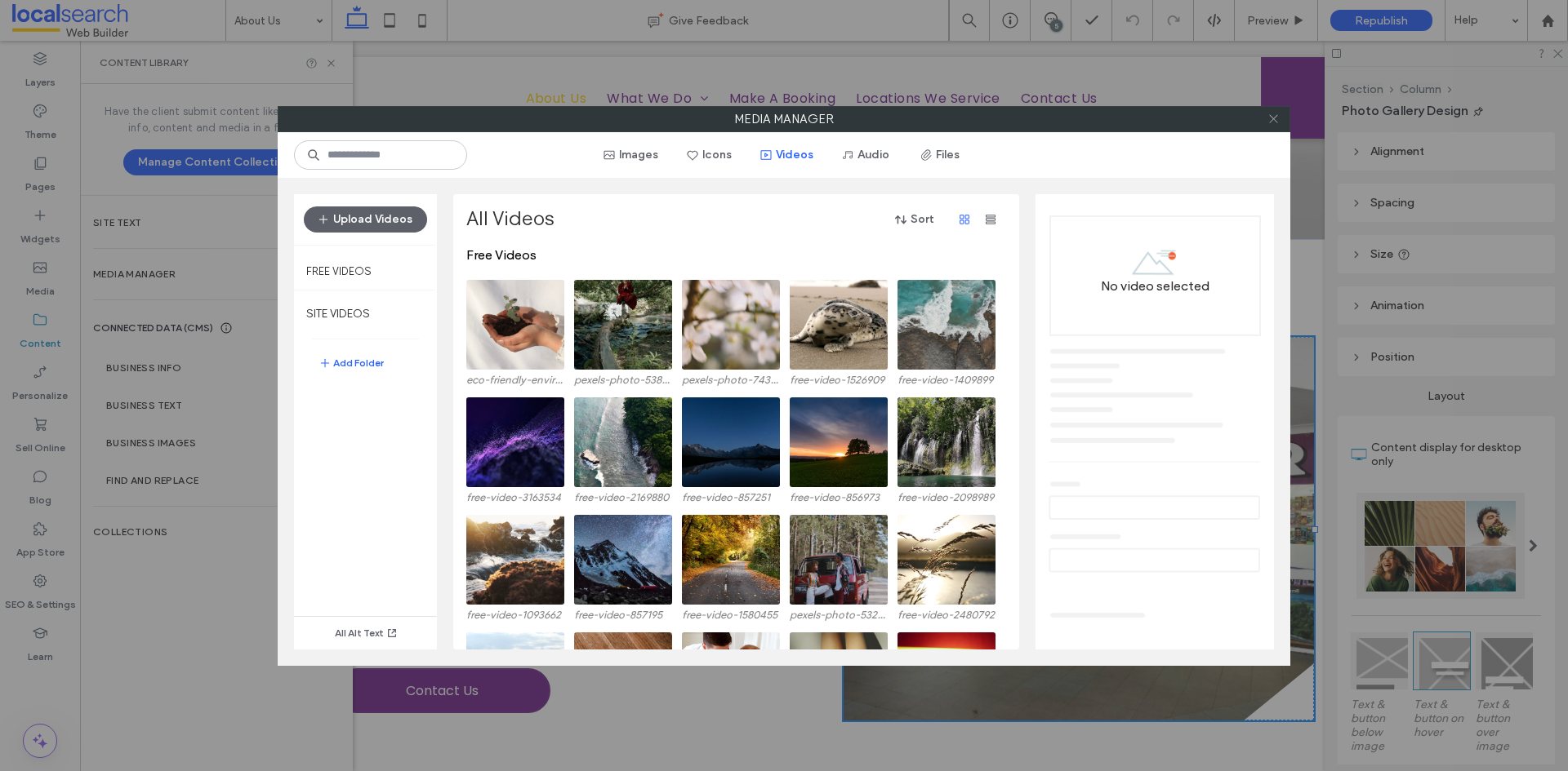
click at [1270, 122] on icon at bounding box center [1273, 118] width 12 height 12
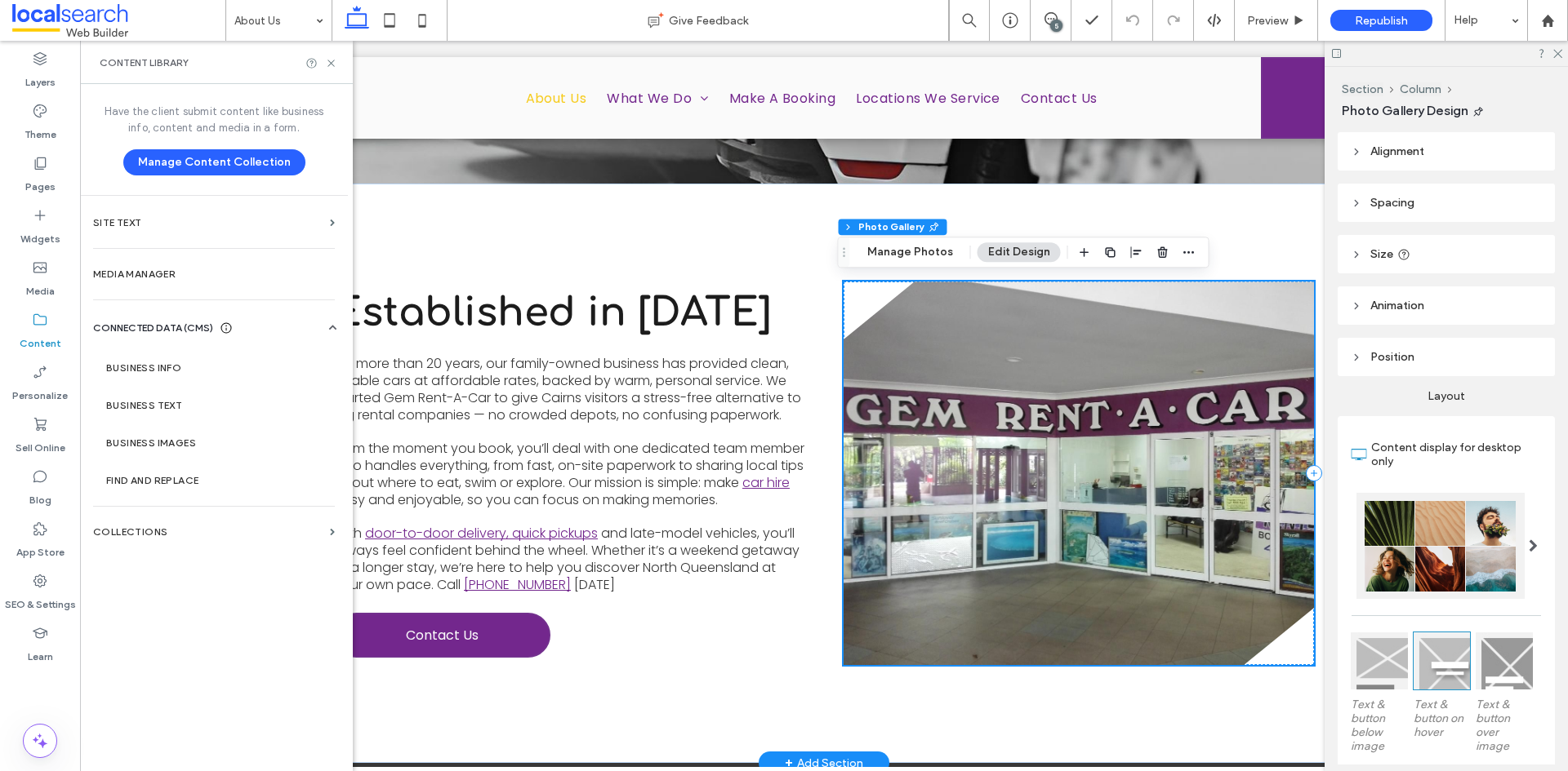
scroll to position [466, 0]
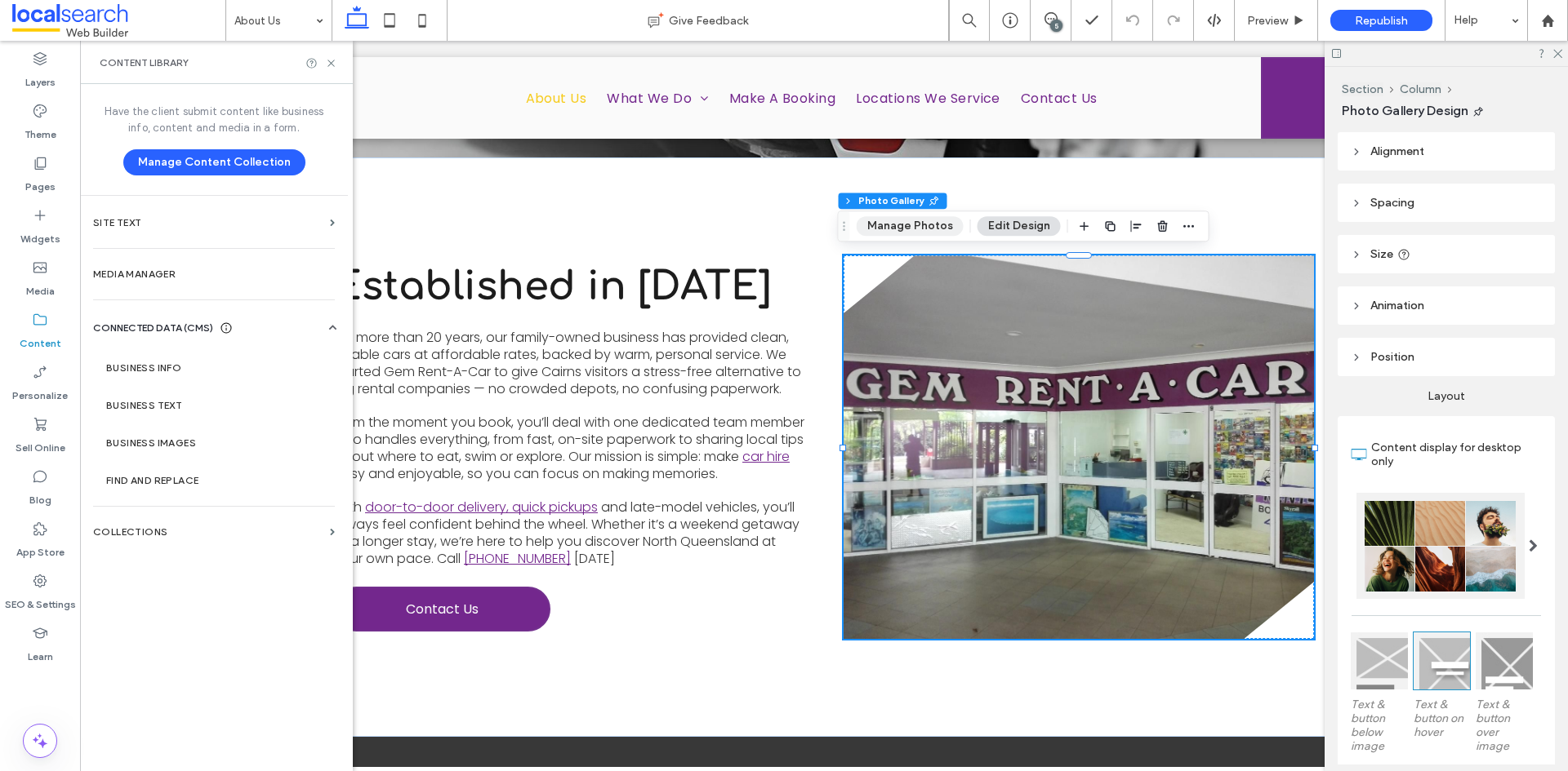
click at [927, 228] on button "Manage Photos" at bounding box center [911, 226] width 107 height 20
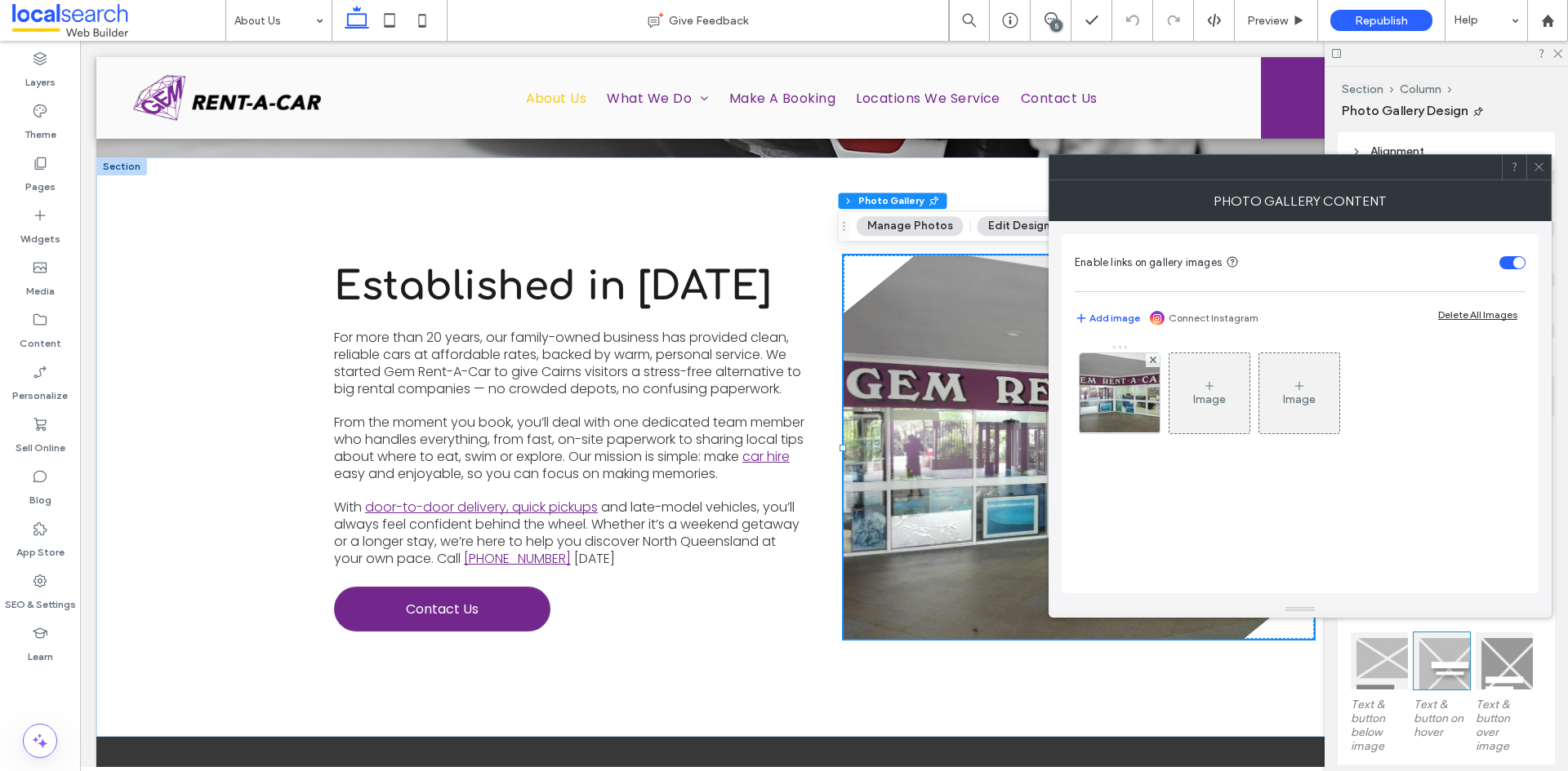
click at [1528, 162] on div at bounding box center [1539, 167] width 24 height 24
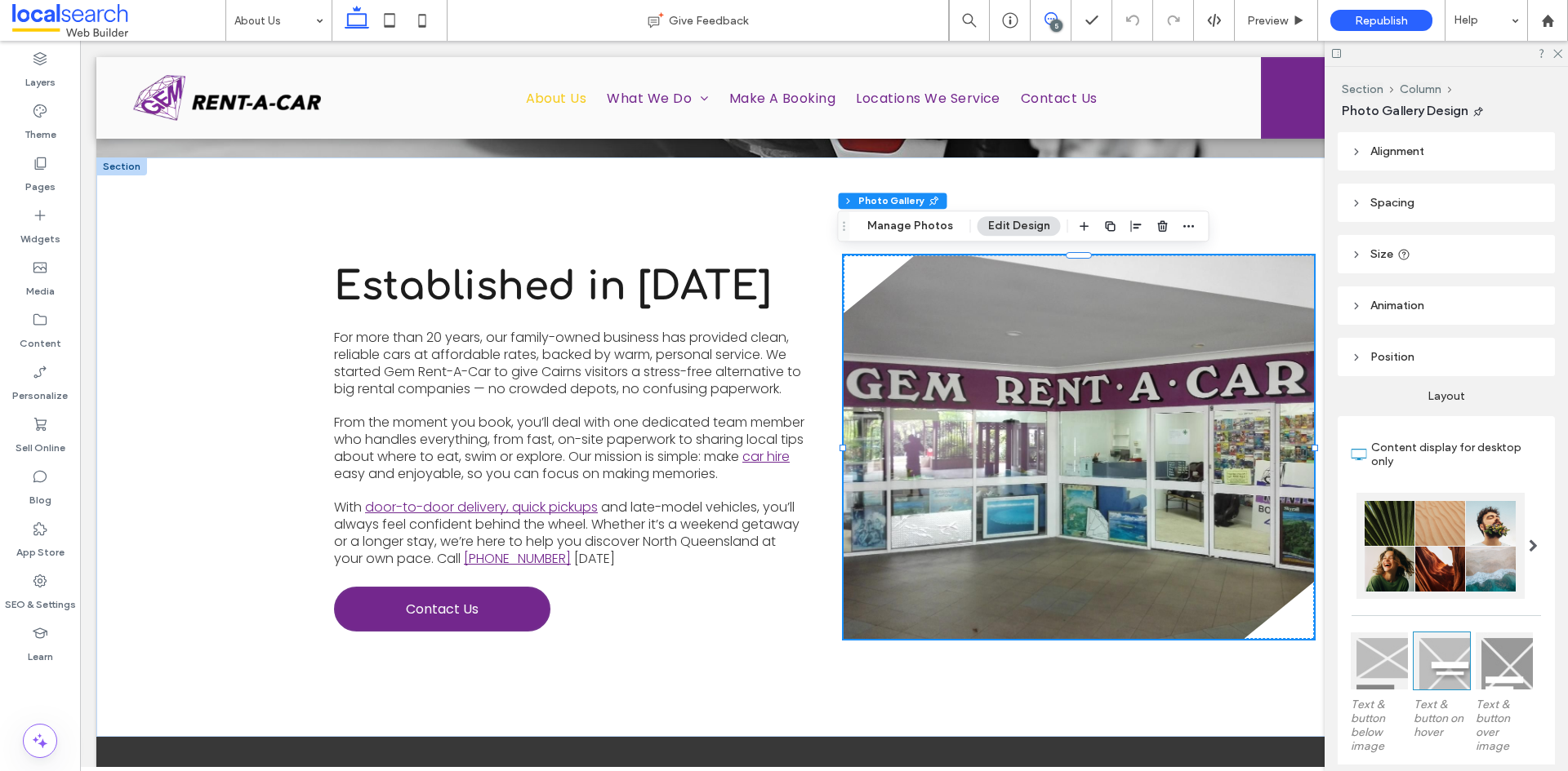
click at [1044, 22] on icon at bounding box center [1051, 18] width 13 height 13
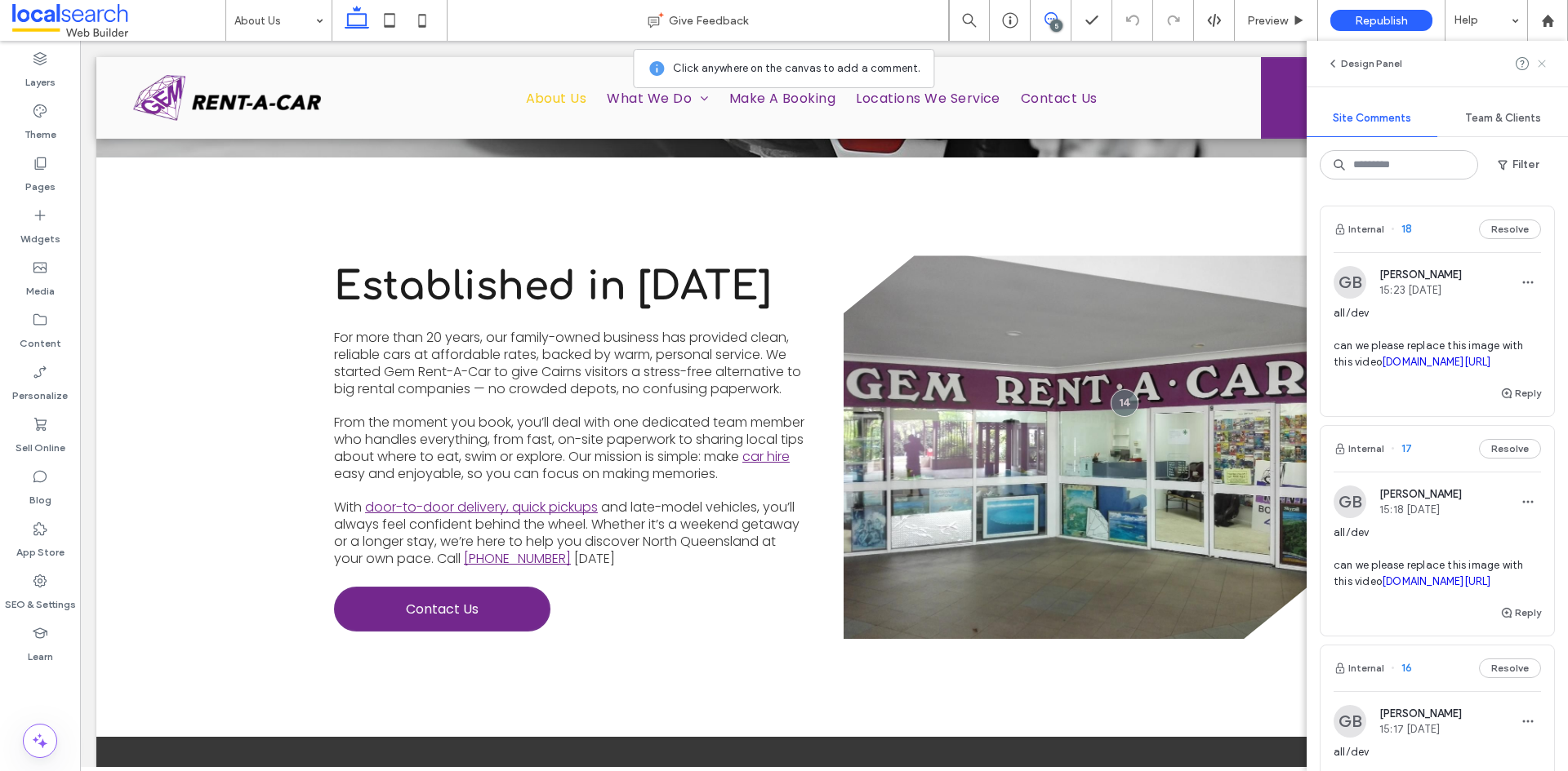
drag, startPoint x: 1541, startPoint y: 66, endPoint x: 1534, endPoint y: 88, distance: 23.1
click at [1541, 66] on icon at bounding box center [1541, 63] width 13 height 13
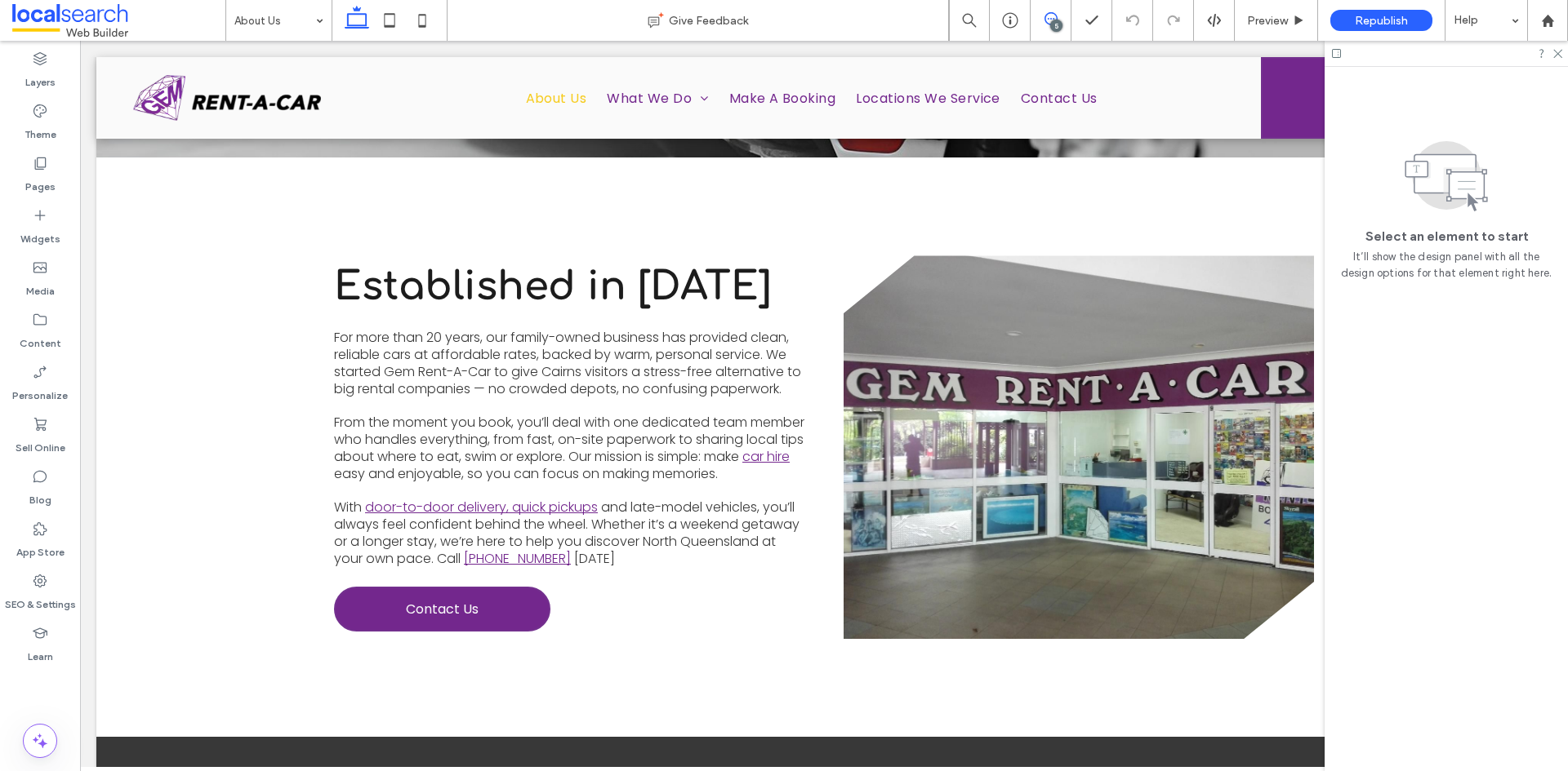
drag, startPoint x: 1051, startPoint y: 21, endPoint x: 1051, endPoint y: 60, distance: 39.0
click at [1051, 21] on icon at bounding box center [1051, 18] width 13 height 13
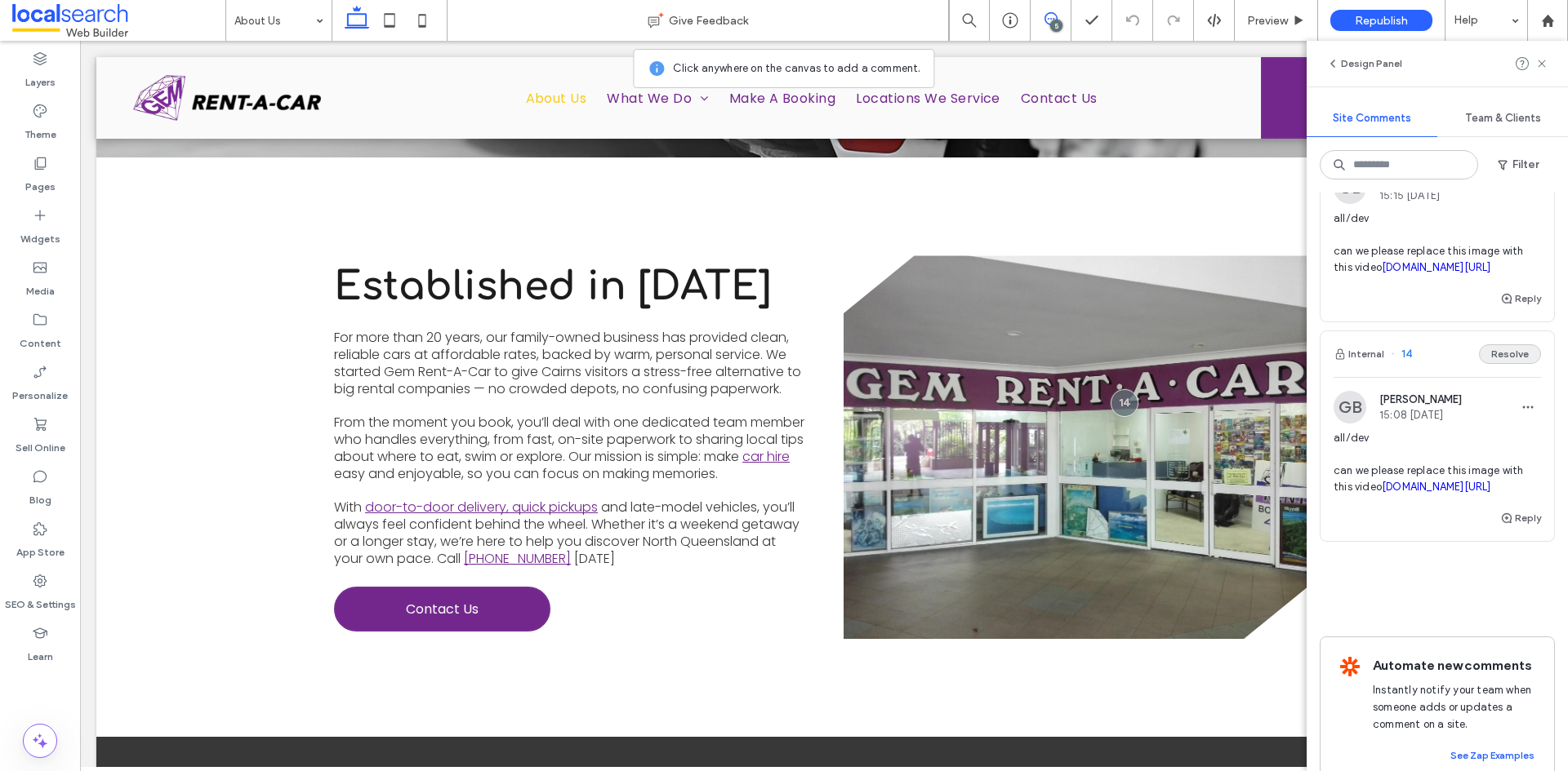
scroll to position [898, 0]
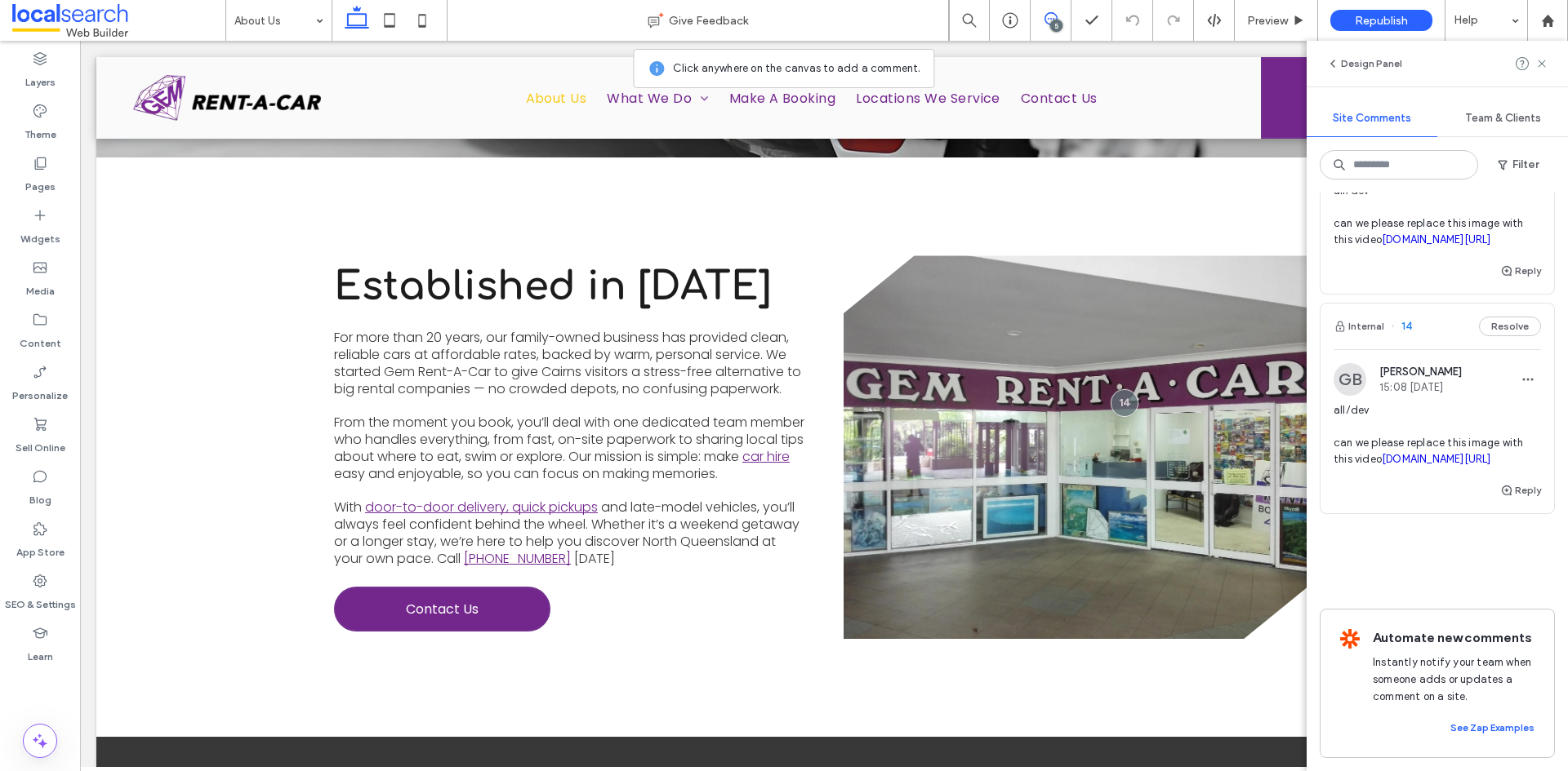
click at [1381, 246] on link "[DOMAIN_NAME][URL]" at bounding box center [1436, 239] width 110 height 12
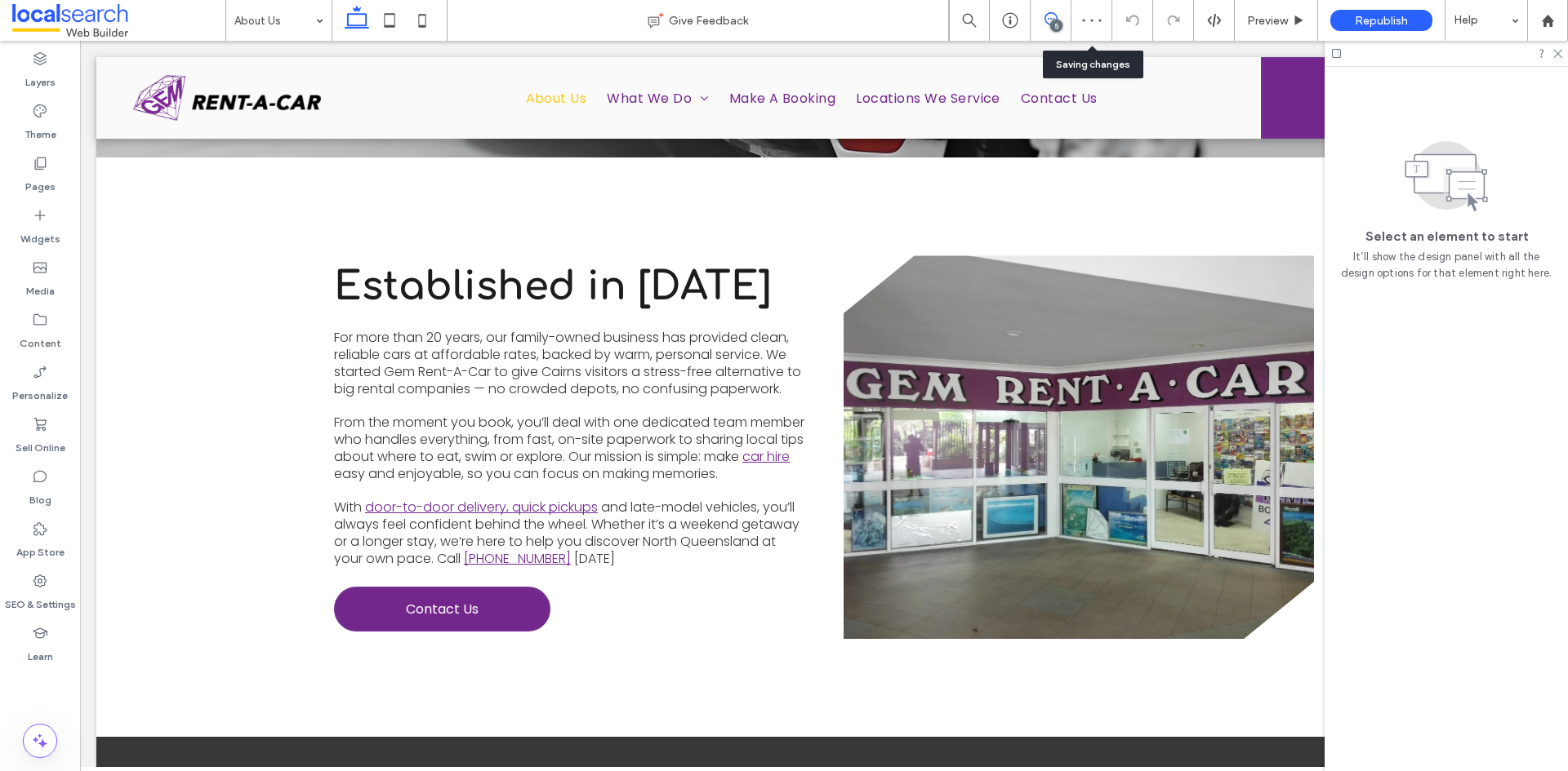
click at [1061, 19] on span at bounding box center [1051, 18] width 40 height 13
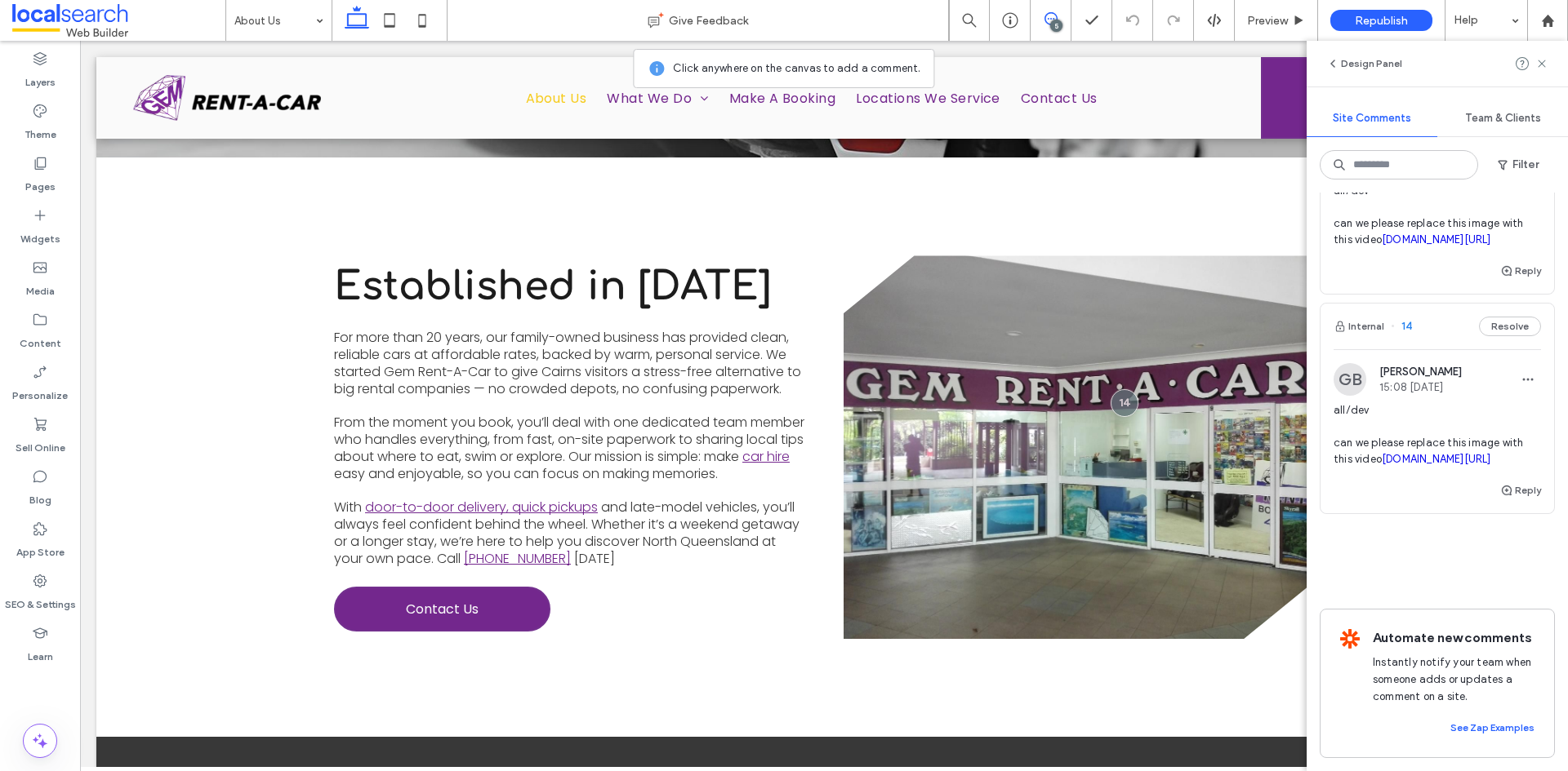
scroll to position [848, 0]
click at [1430, 248] on span "all/dev can we please replace this image with this video irp.cdn-website.com/a1…" at bounding box center [1438, 216] width 207 height 66
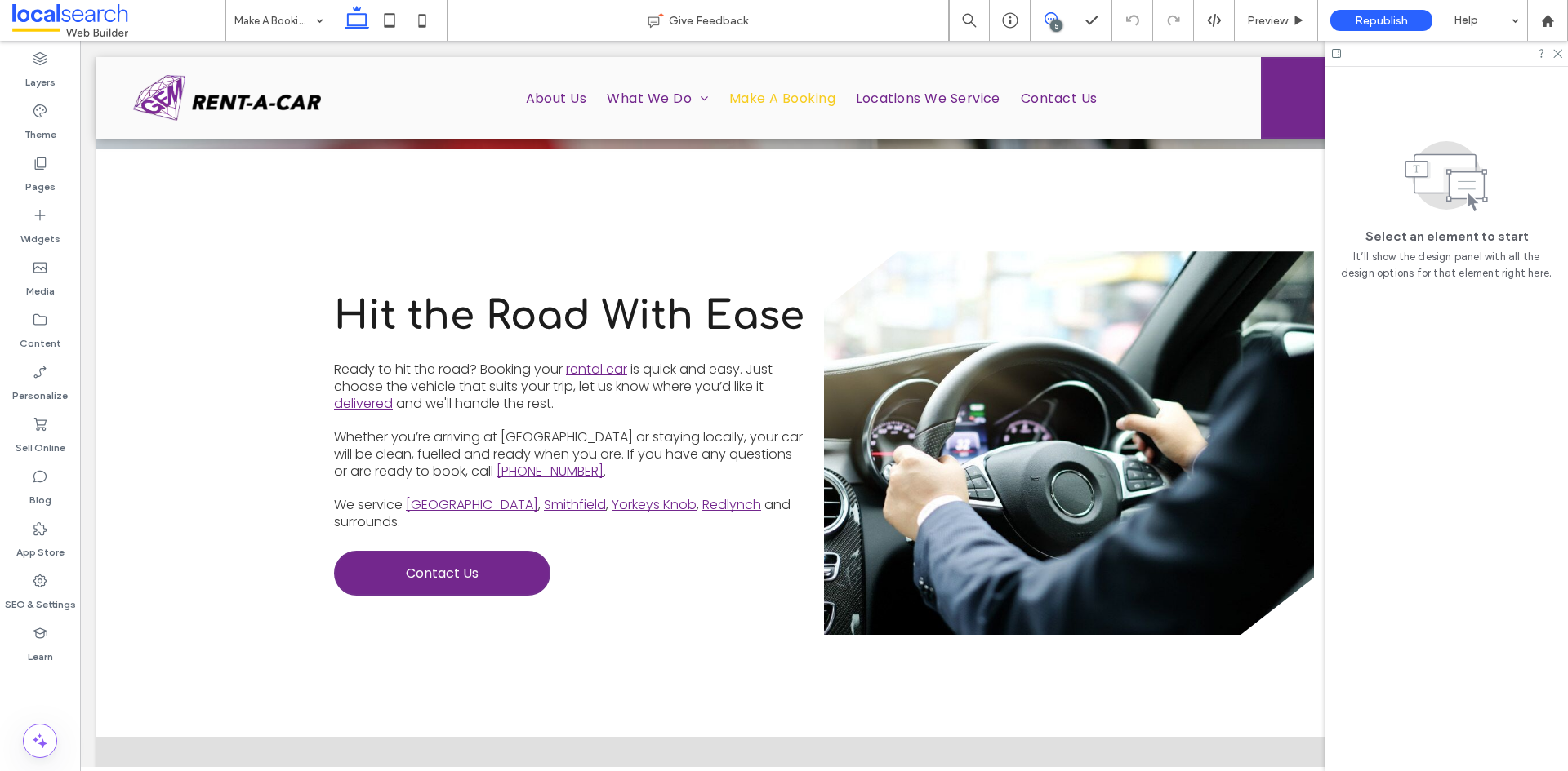
click at [1061, 17] on span at bounding box center [1051, 18] width 40 height 13
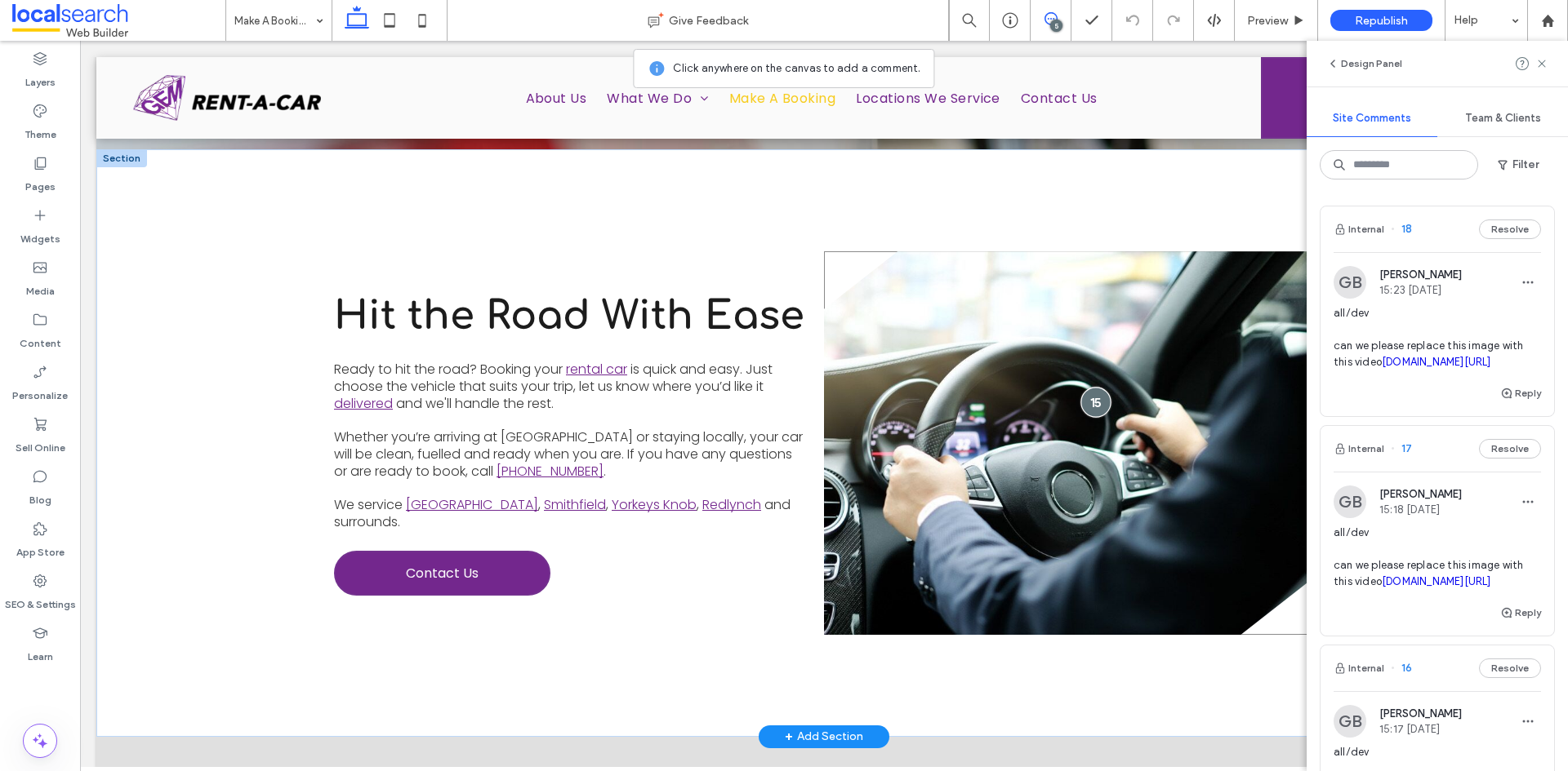
click at [1089, 395] on div at bounding box center [1095, 402] width 30 height 30
click at [1466, 195] on div "Internal 18 Resolve GB Grace Bowden 15:23 Aug 12 2025 all/dev can we please rep…" at bounding box center [1438, 482] width 262 height 578
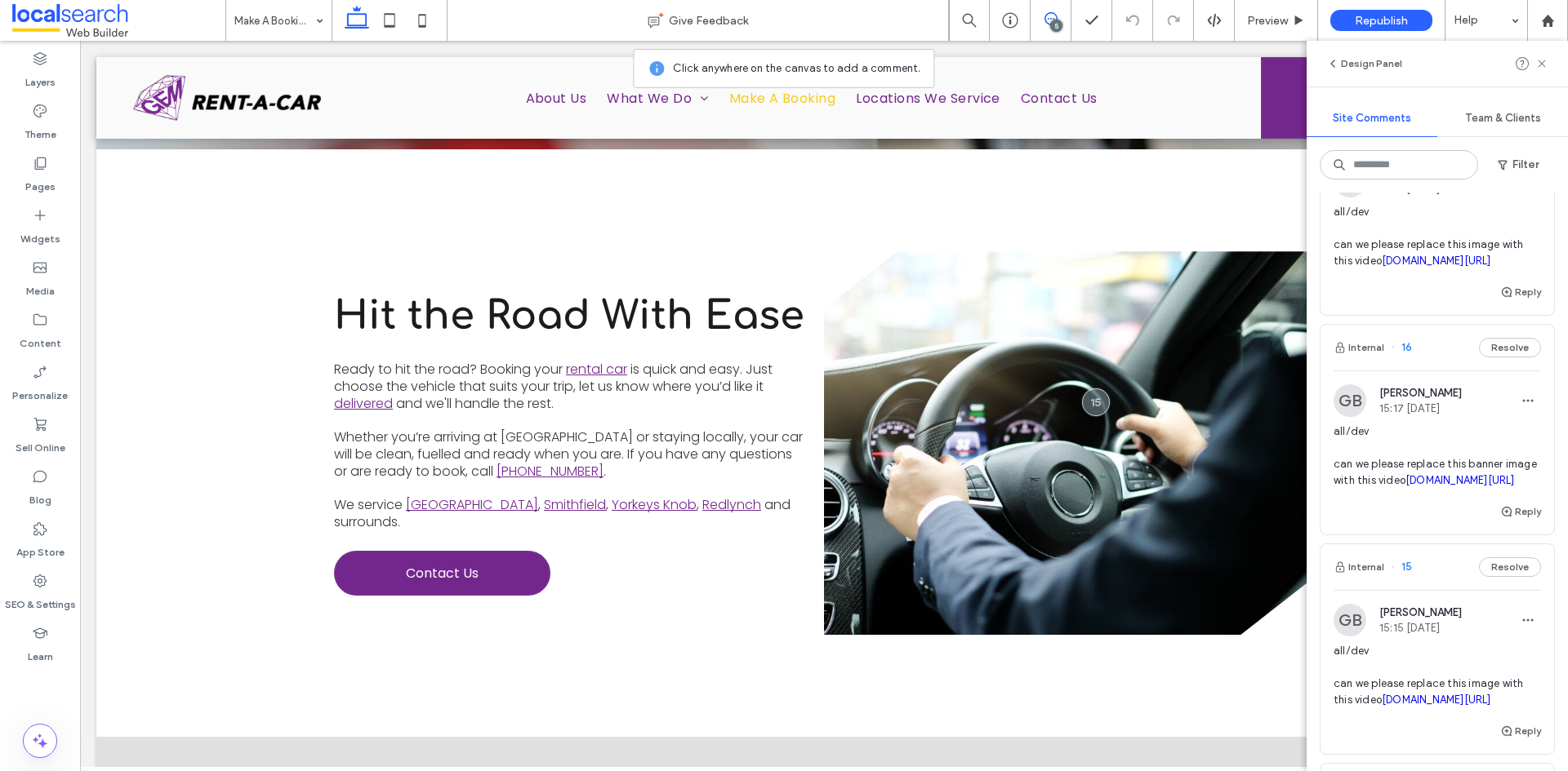
scroll to position [408, 0]
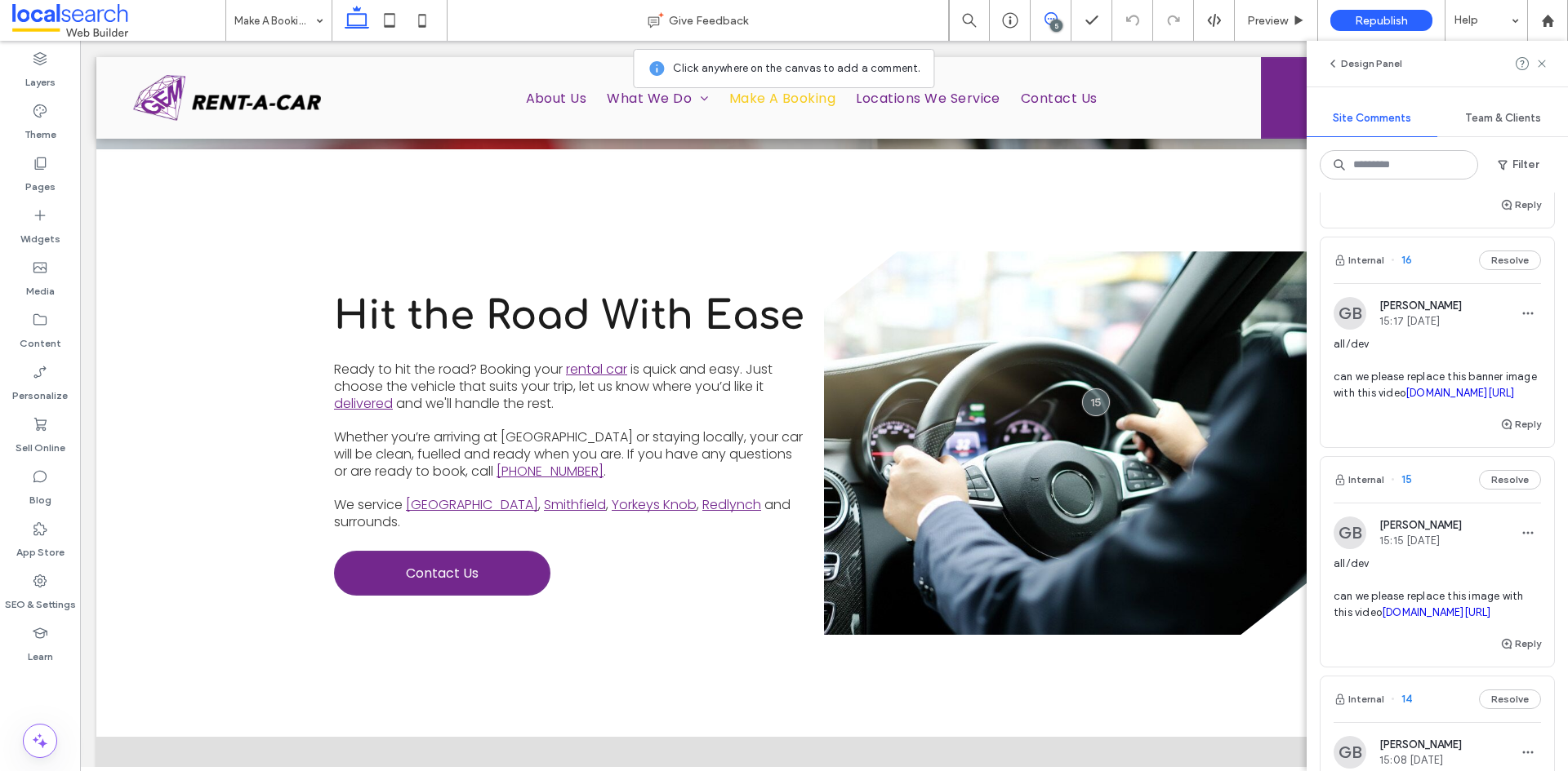
click at [1501, 401] on span "all/dev can we please replace this banner image with this video irp.cdn-website…" at bounding box center [1438, 369] width 207 height 66
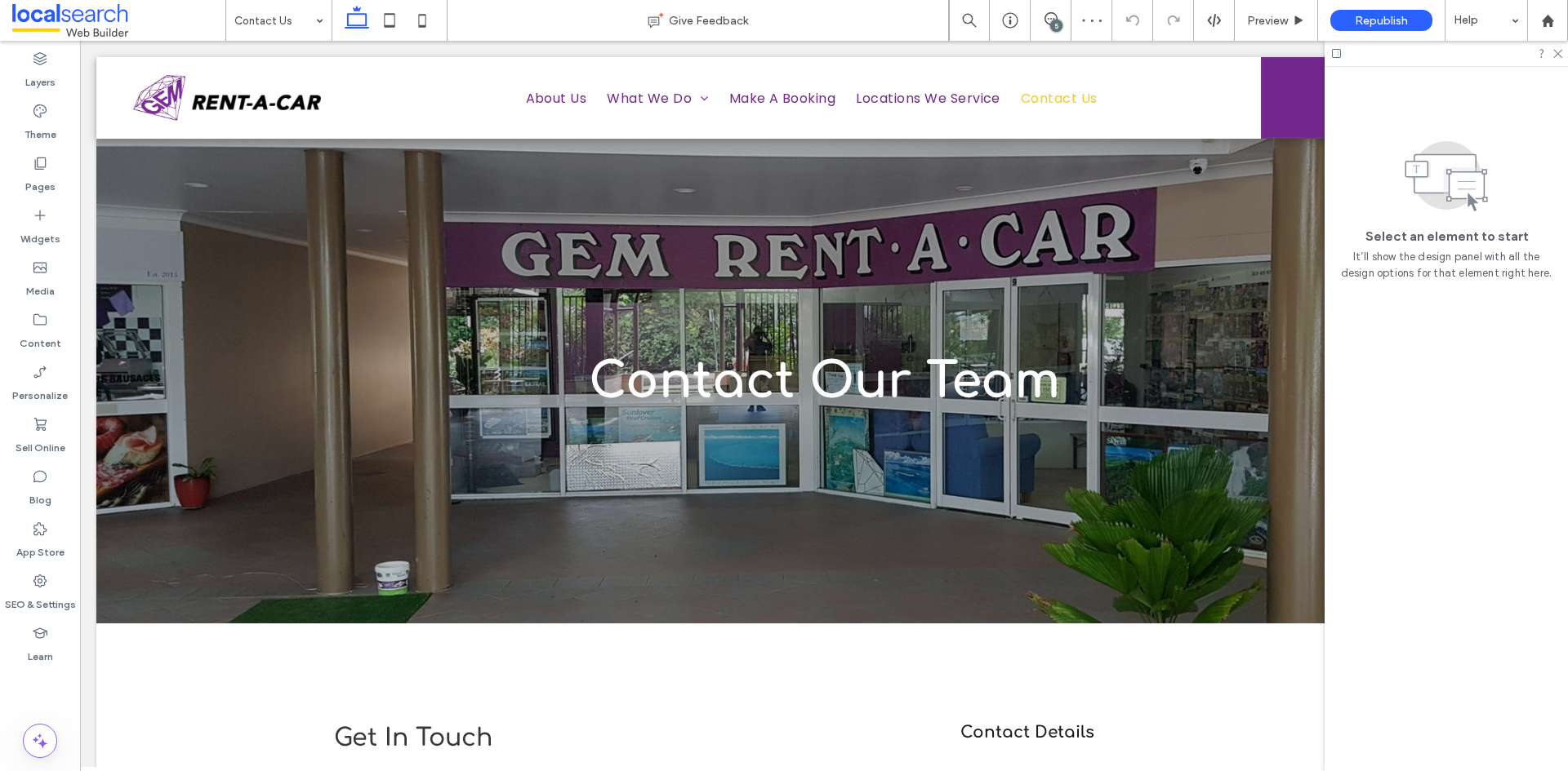
drag, startPoint x: 1057, startPoint y: 25, endPoint x: 1000, endPoint y: 22, distance: 57.1
click at [1057, 25] on div "5" at bounding box center [1057, 26] width 12 height 12
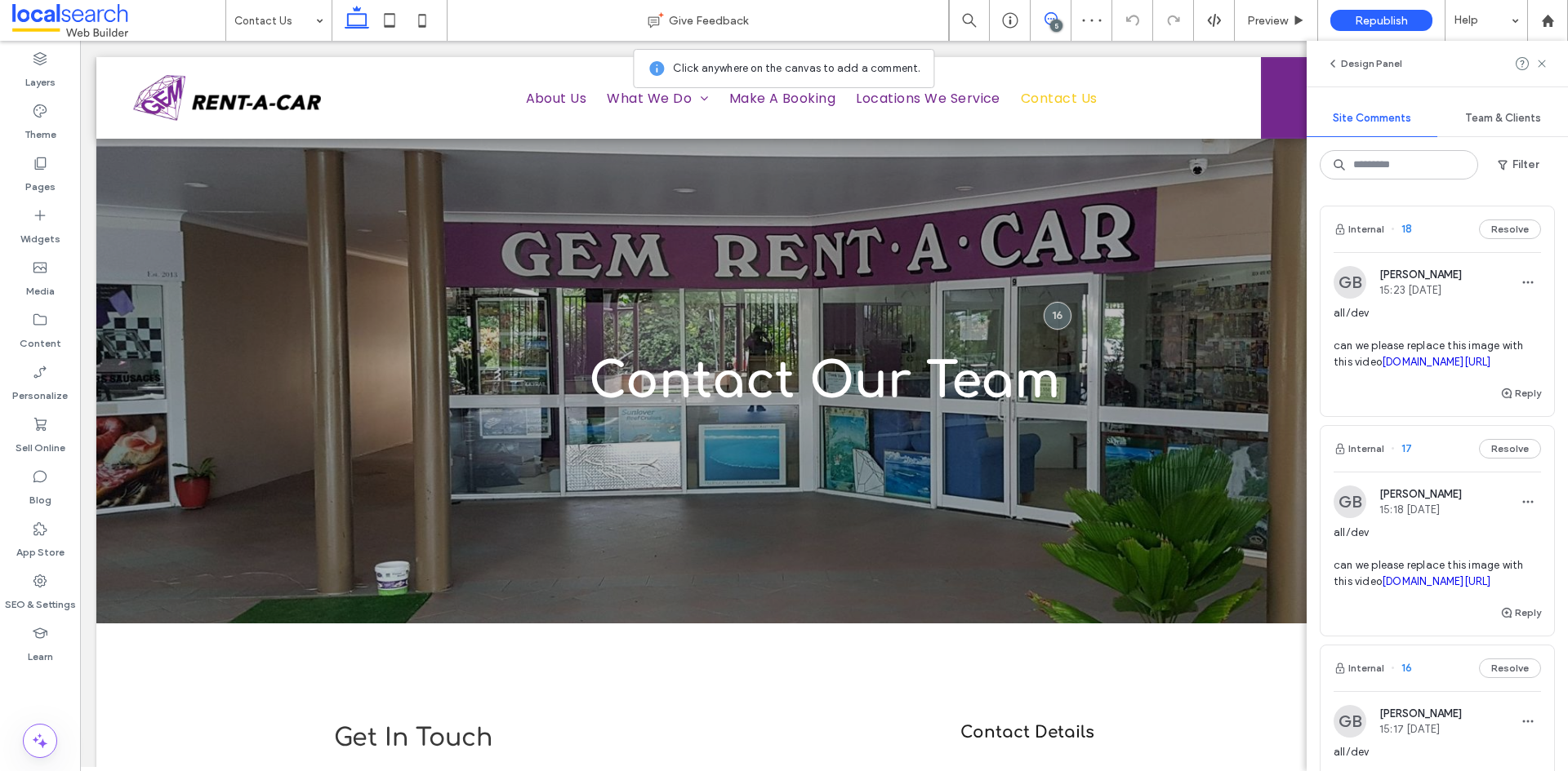
click at [1373, 370] on span "all/dev can we please replace this image with this video irp.cdn-website.com/a1…" at bounding box center [1438, 338] width 207 height 66
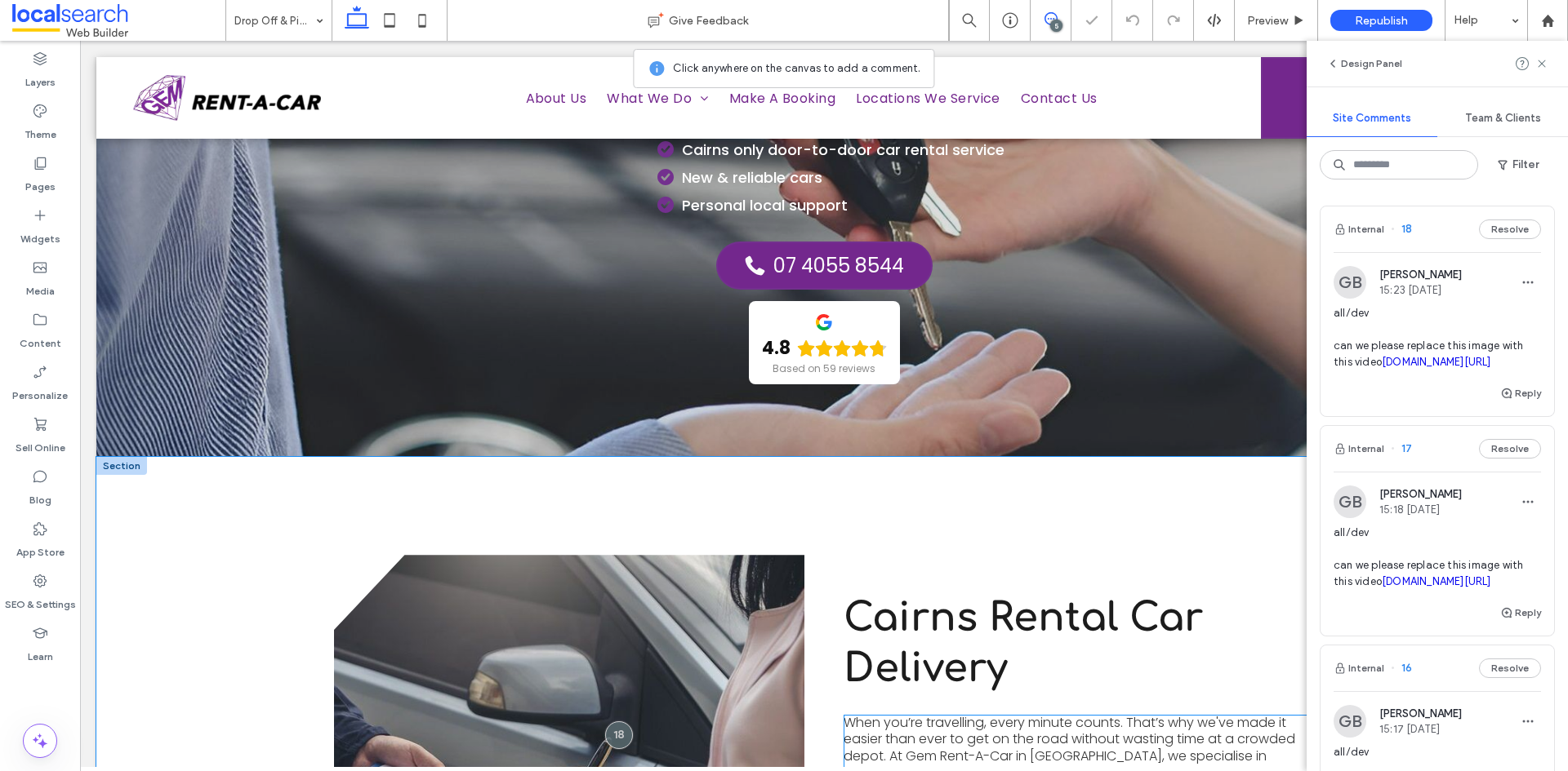
scroll to position [512, 0]
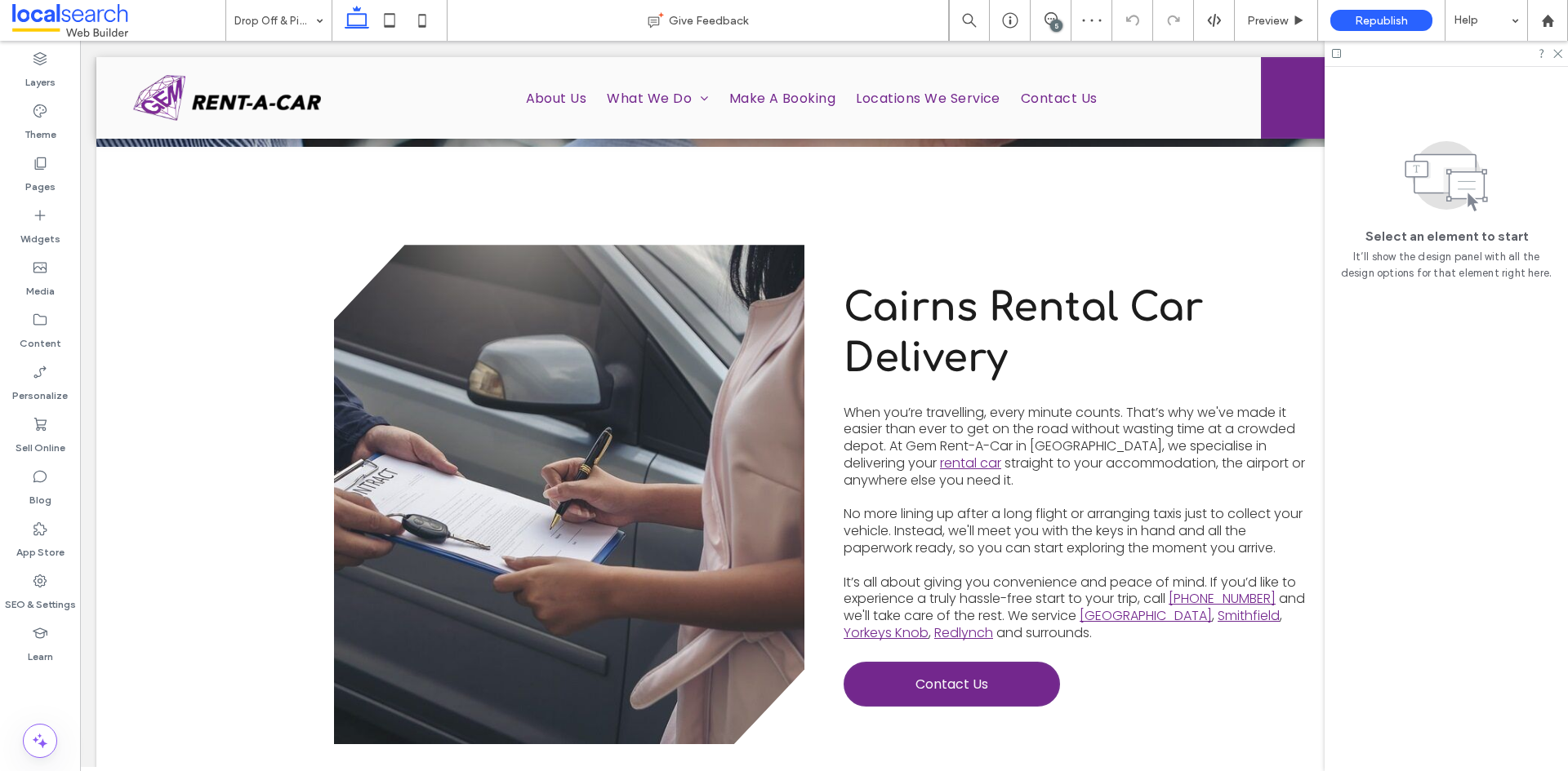
click at [1052, 26] on div "5" at bounding box center [1057, 26] width 12 height 12
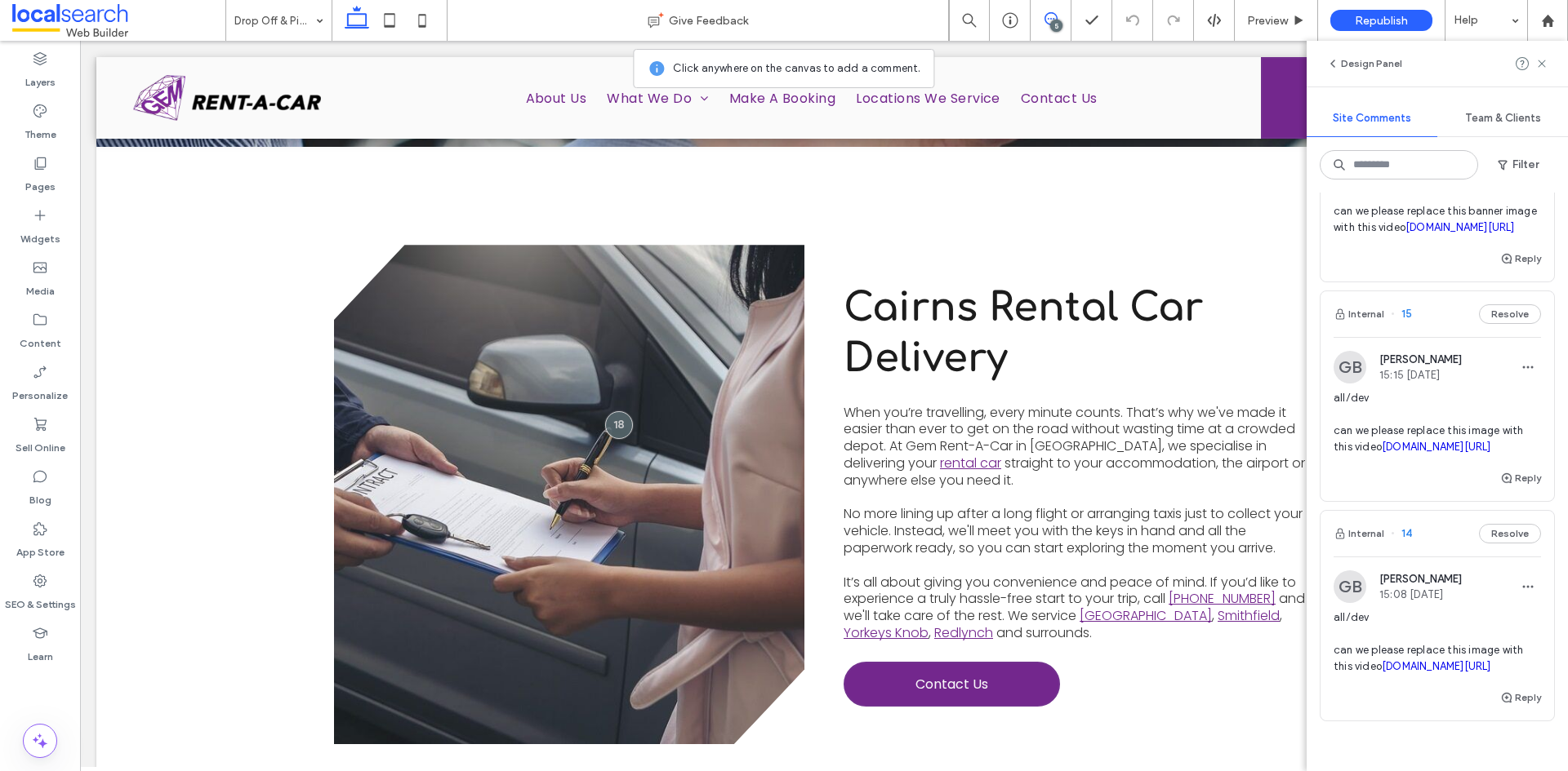
scroll to position [490, 0]
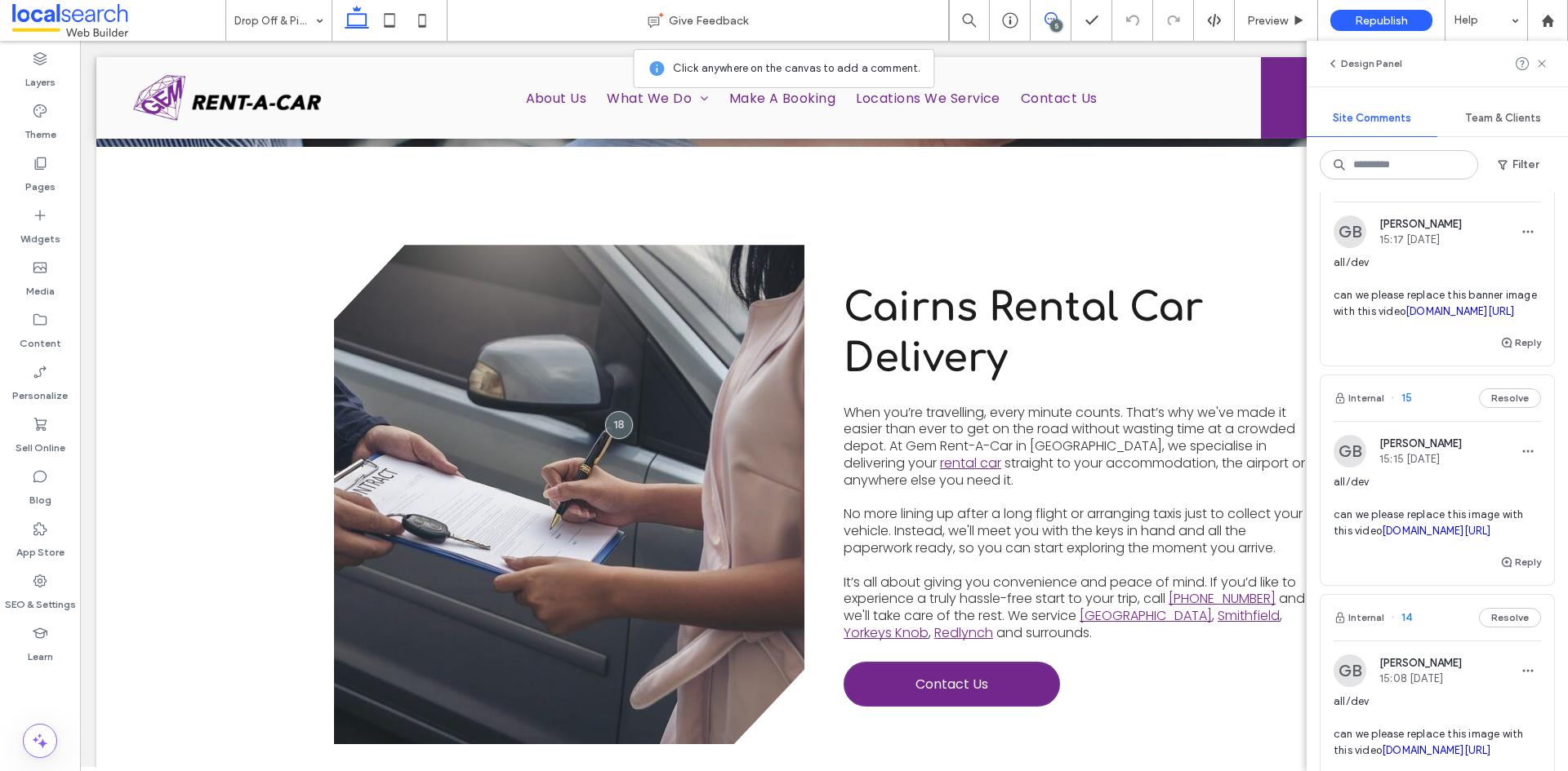
click at [1477, 320] on span "all/dev can we please replace this banner image with this video irp.cdn-website…" at bounding box center [1438, 288] width 207 height 66
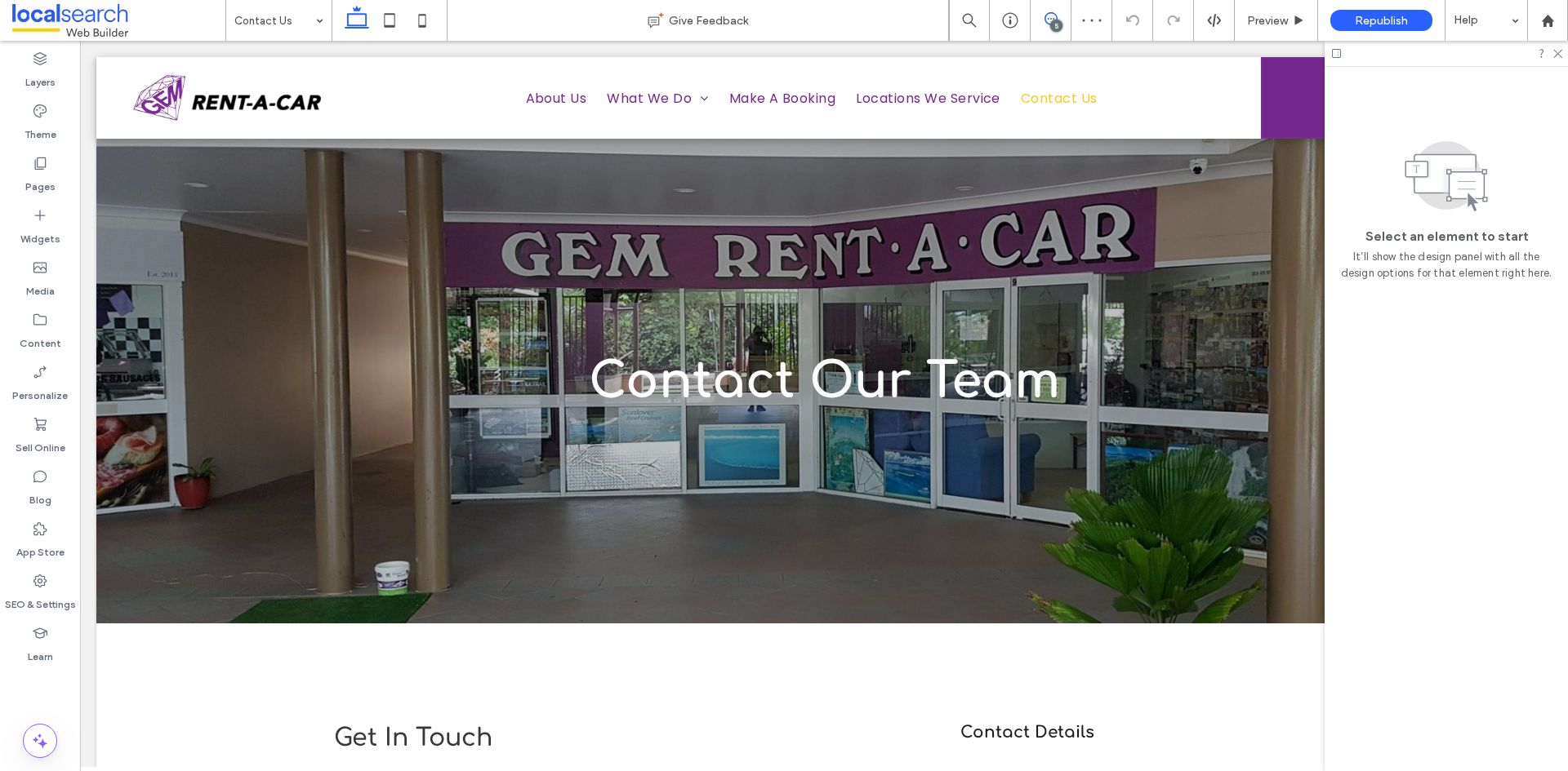
click at [1051, 20] on icon at bounding box center [1051, 18] width 13 height 13
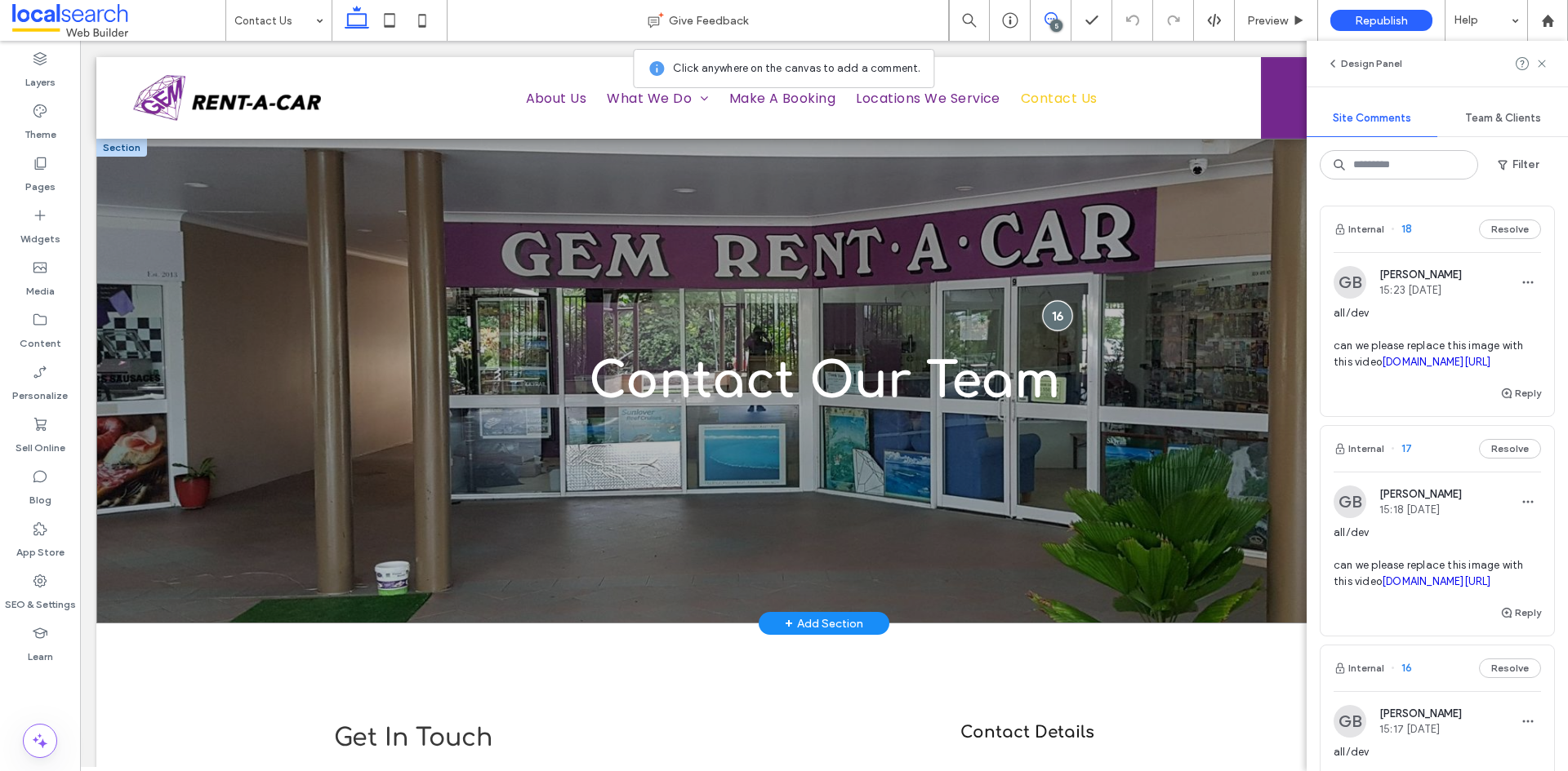
click at [1049, 311] on div at bounding box center [1057, 315] width 30 height 30
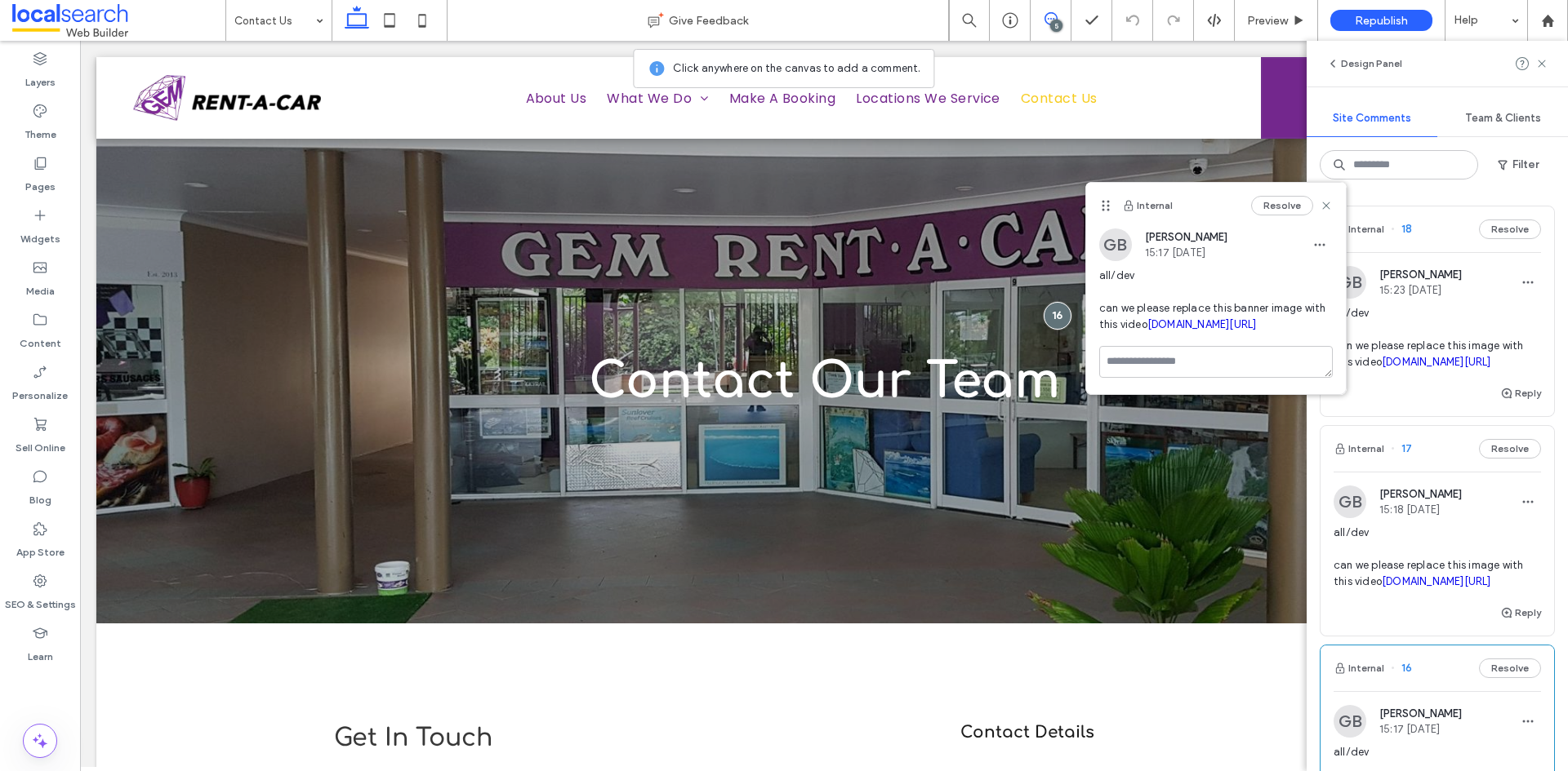
click at [1147, 331] on link "[DOMAIN_NAME][URL]" at bounding box center [1202, 325] width 110 height 12
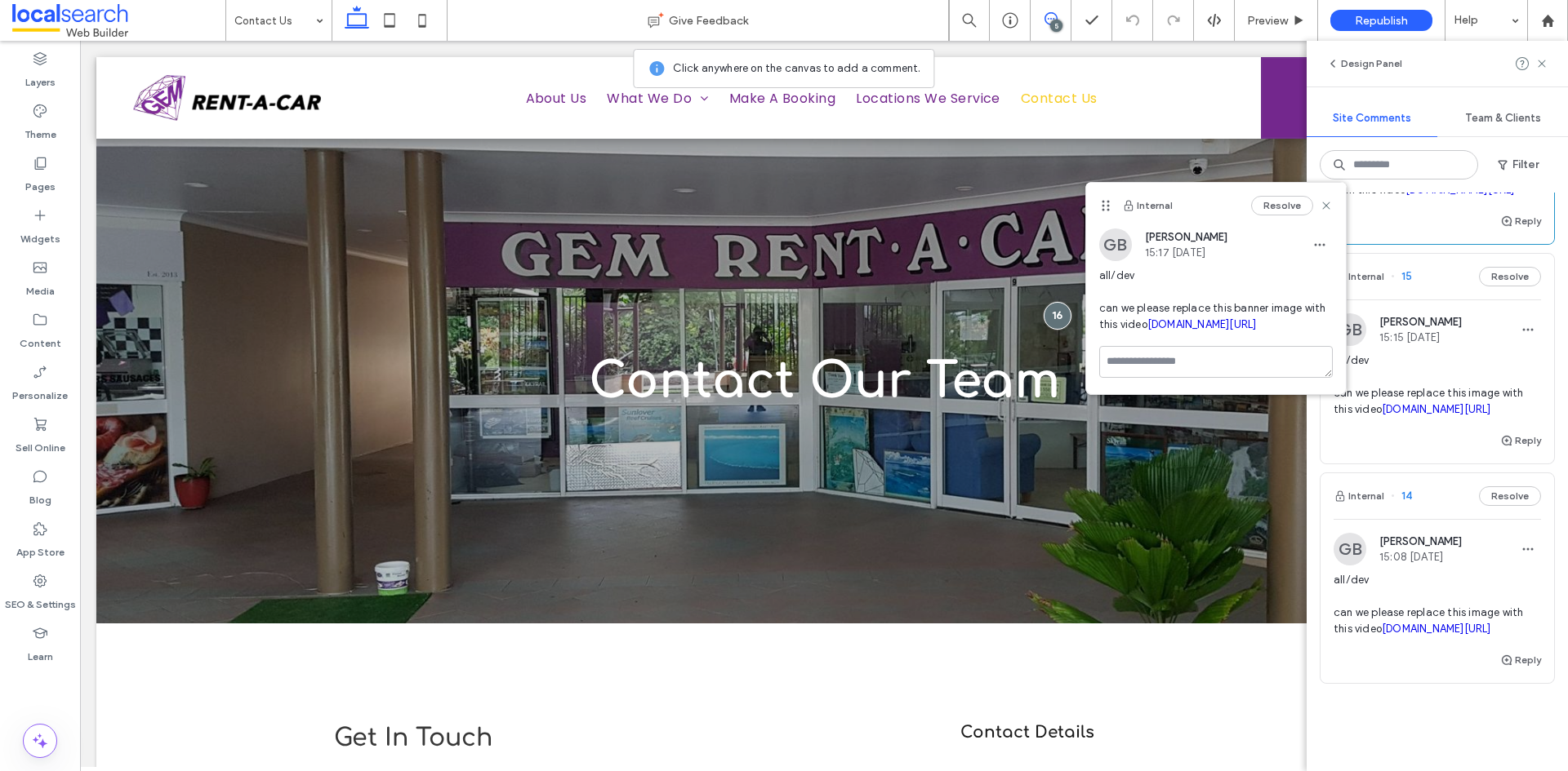
scroll to position [653, 0]
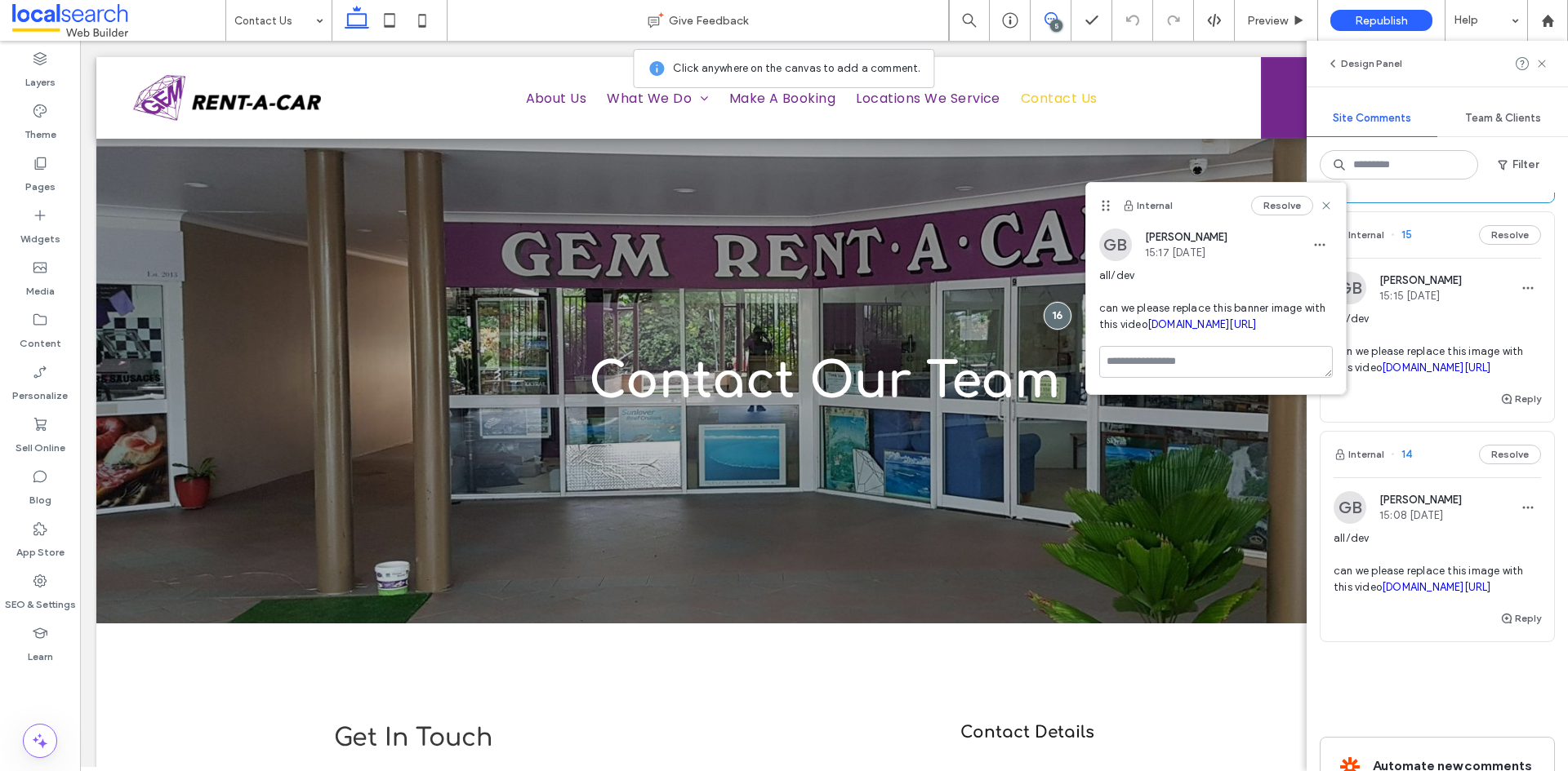
drag, startPoint x: 1130, startPoint y: 358, endPoint x: 1106, endPoint y: 368, distance: 26.0
click at [1147, 331] on link "[DOMAIN_NAME][URL]" at bounding box center [1202, 325] width 110 height 12
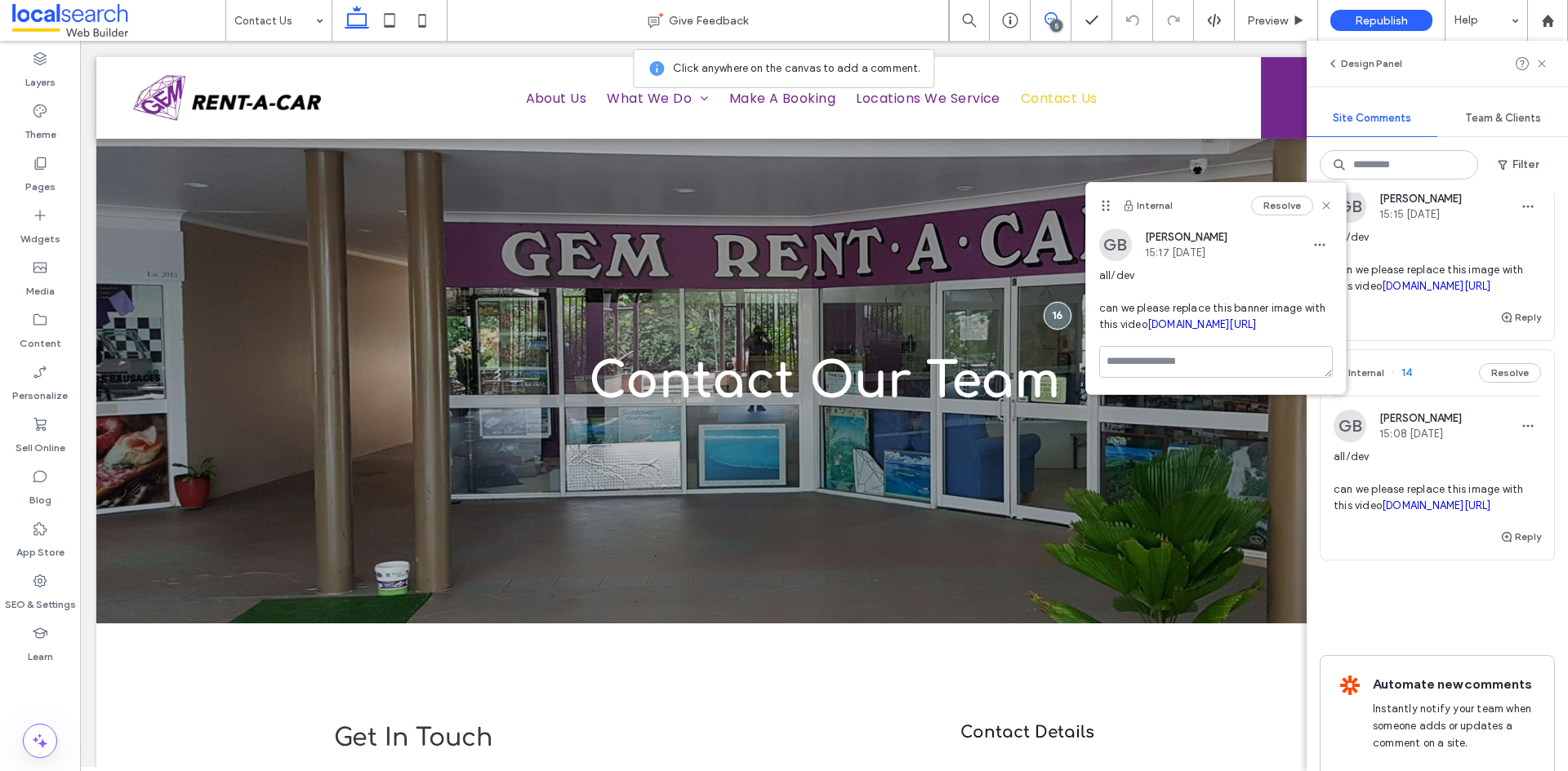
click at [1381, 340] on div "Reply" at bounding box center [1438, 324] width 233 height 33
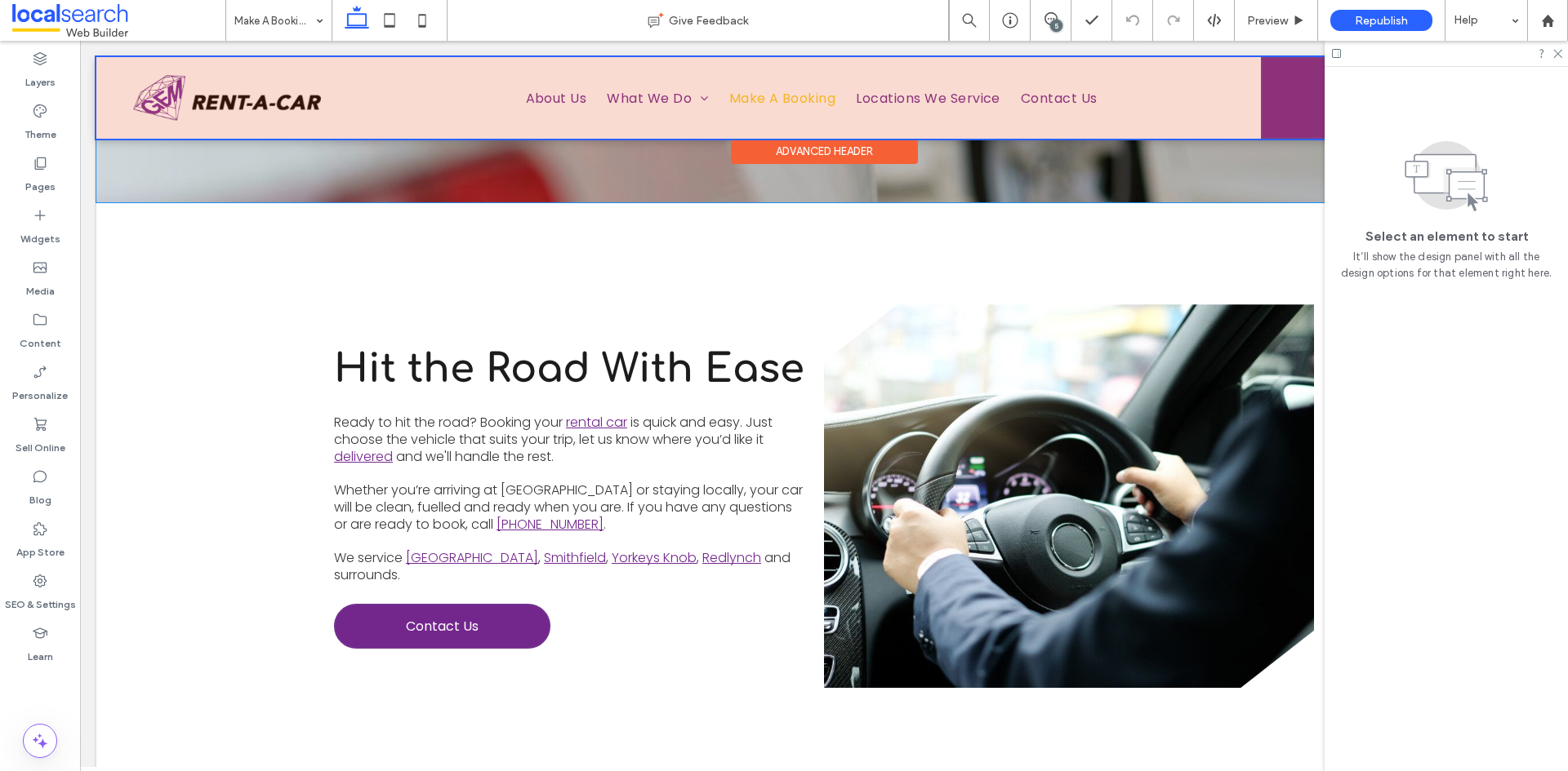
scroll to position [393, 0]
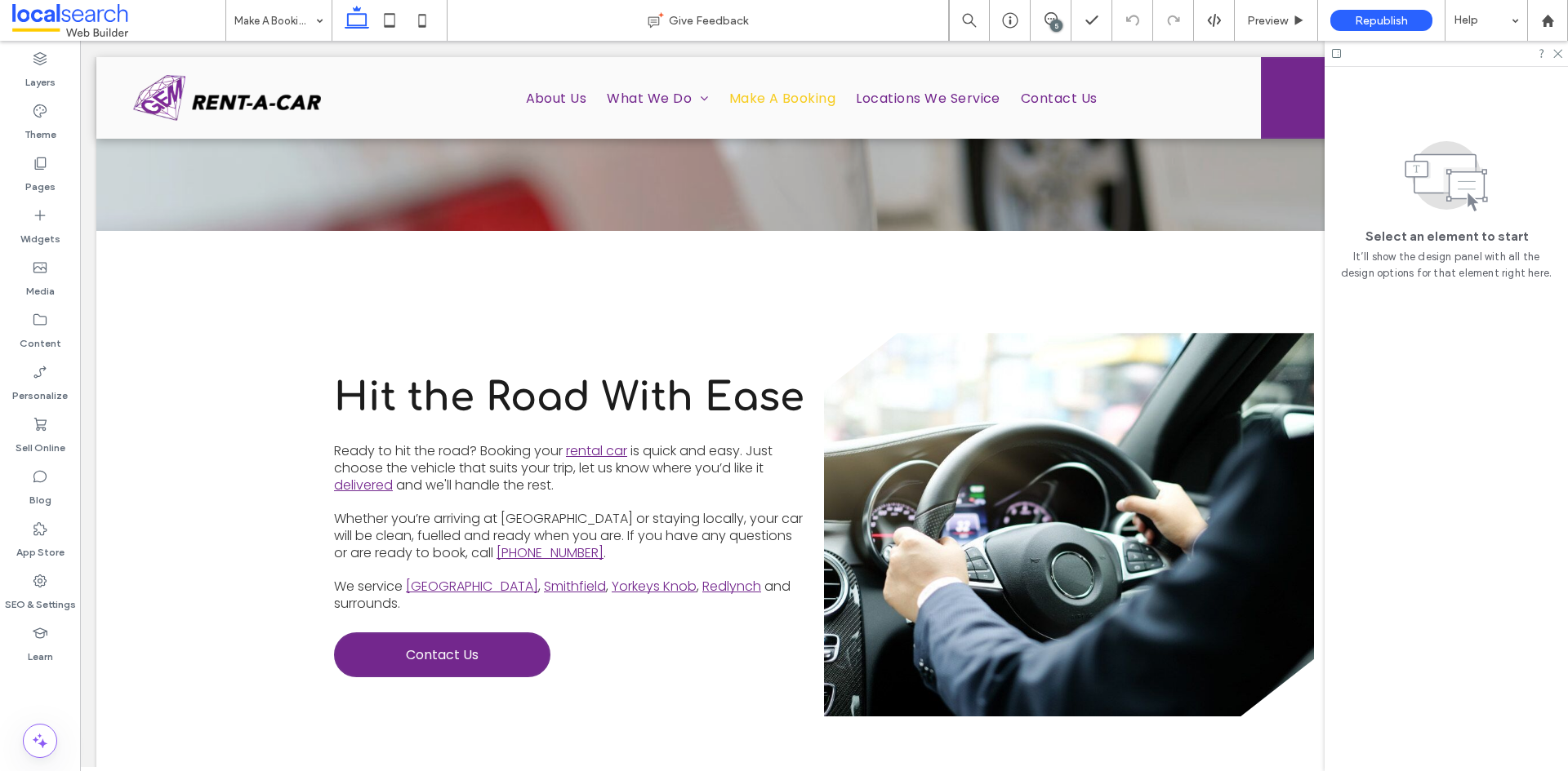
click at [1057, 21] on div "5" at bounding box center [1057, 26] width 12 height 12
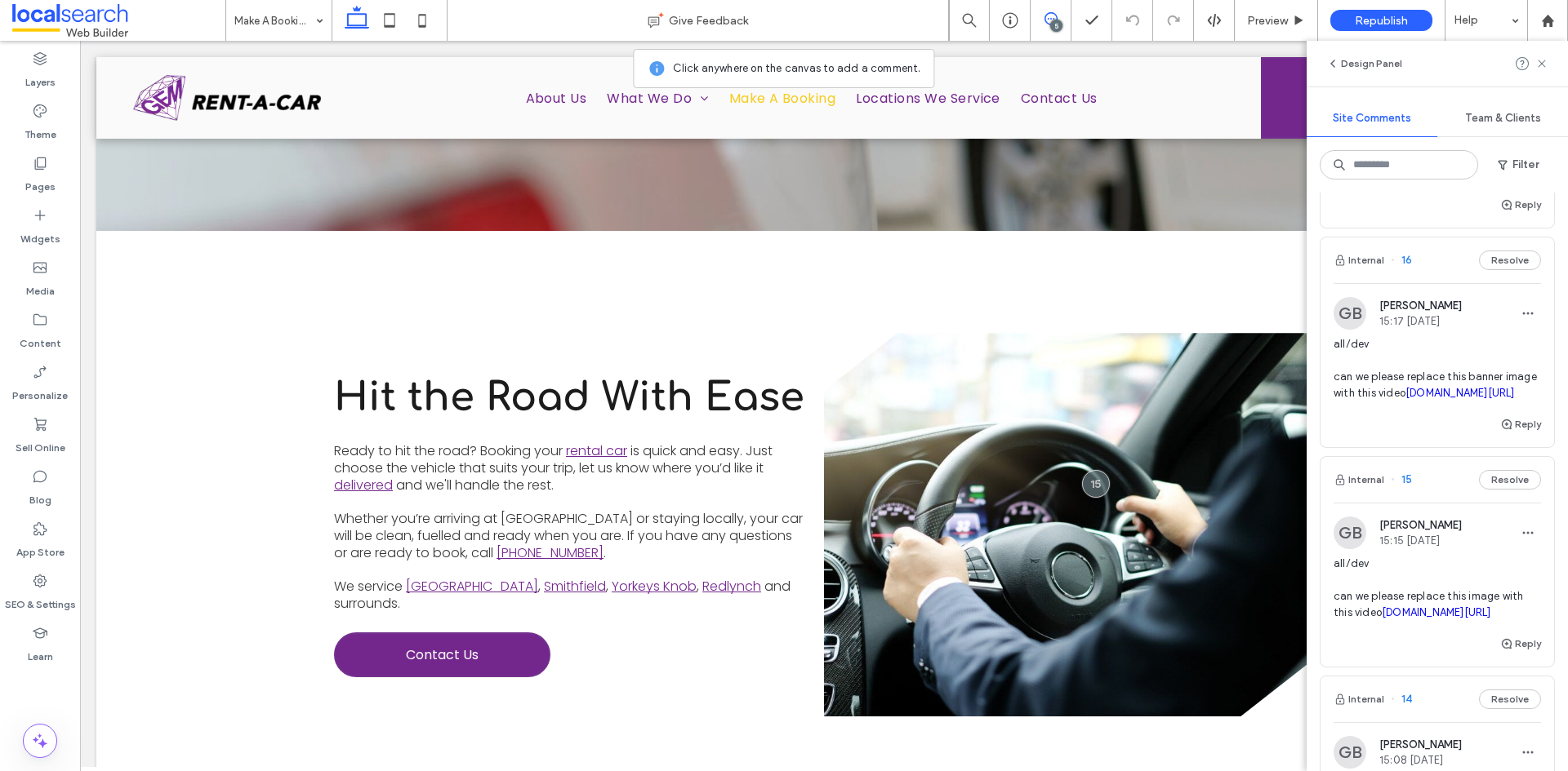
scroll to position [245, 0]
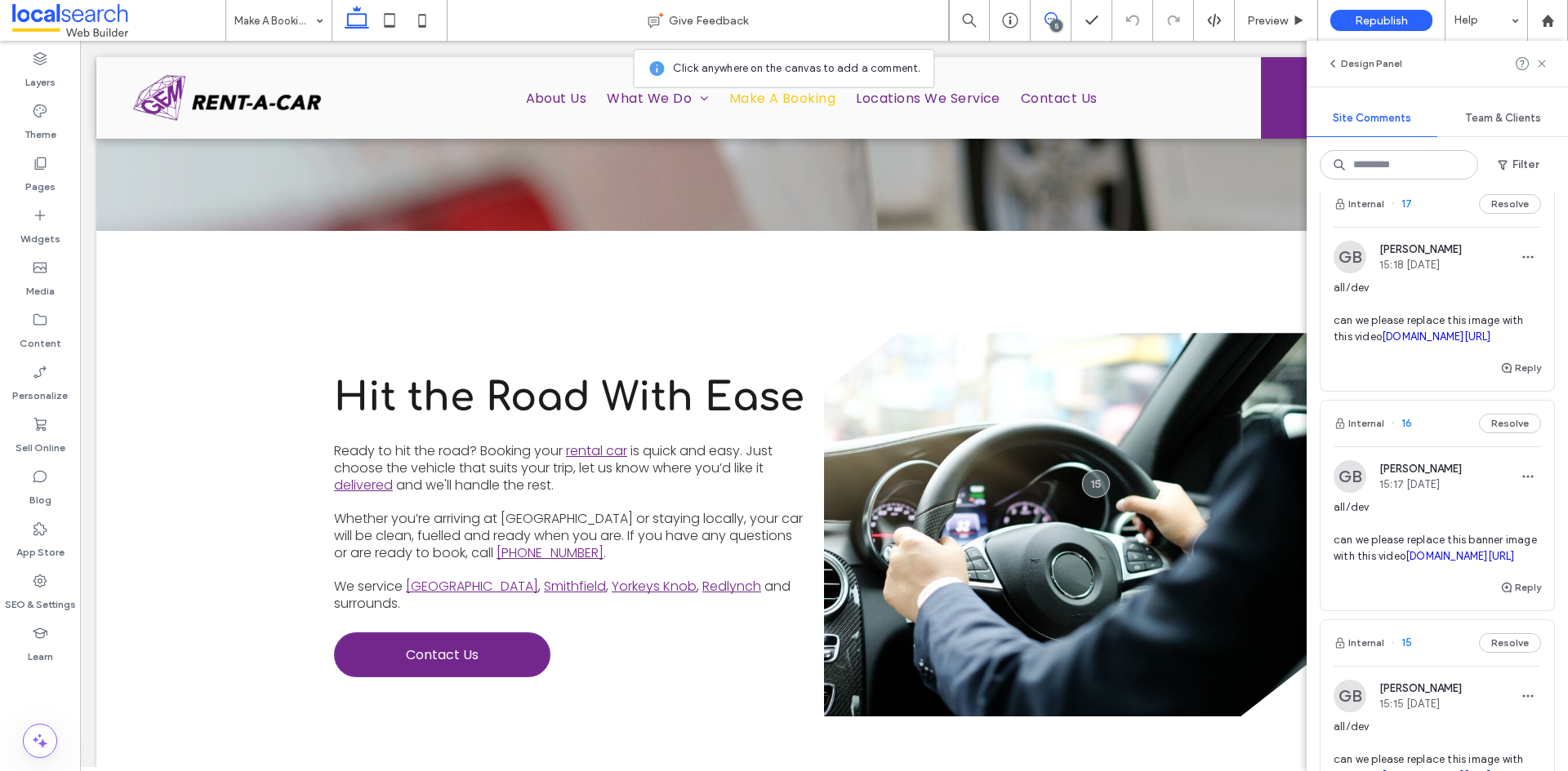
click at [1444, 391] on div "Reply" at bounding box center [1438, 375] width 233 height 33
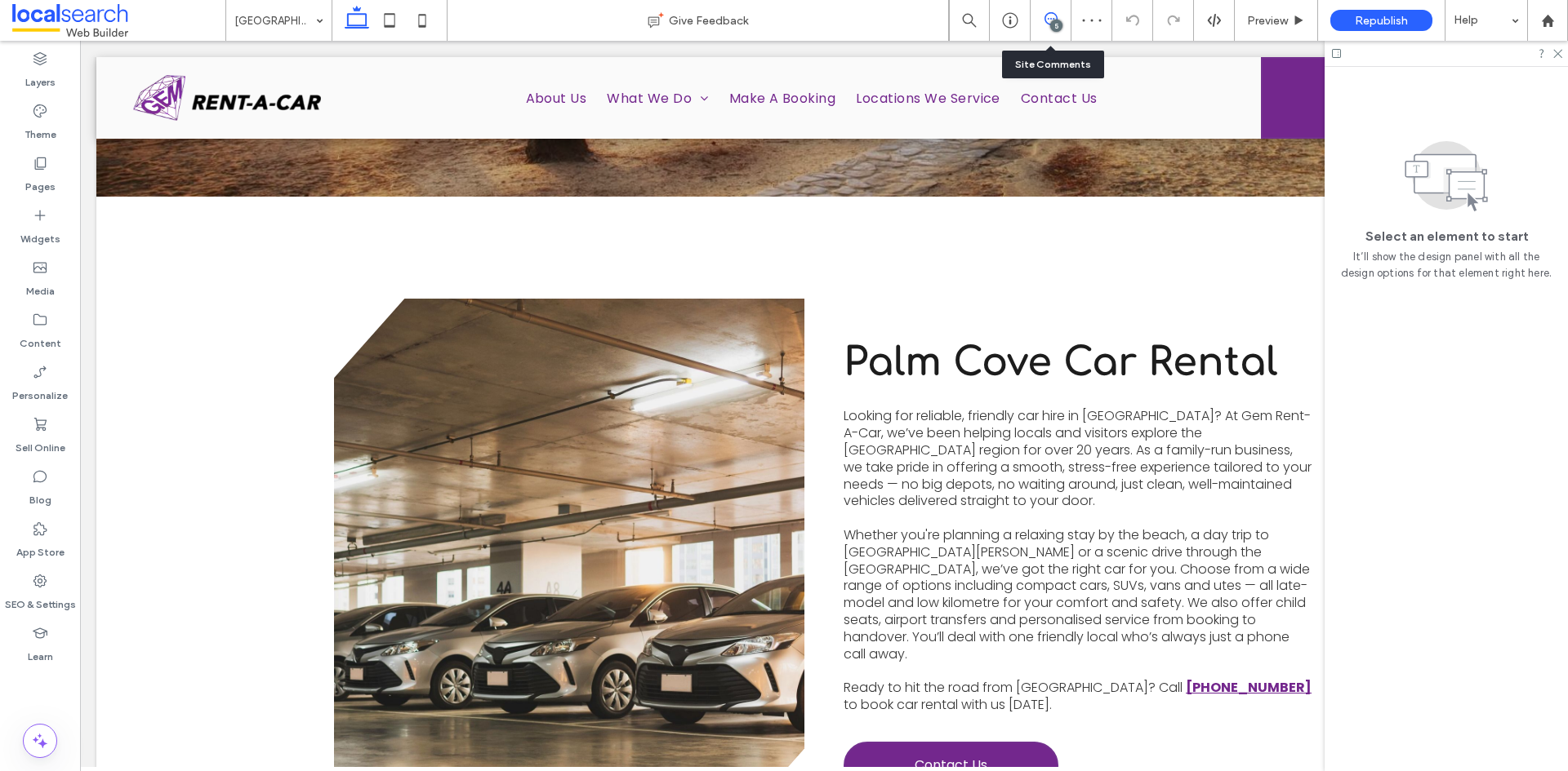
click at [1049, 16] on icon at bounding box center [1051, 18] width 13 height 13
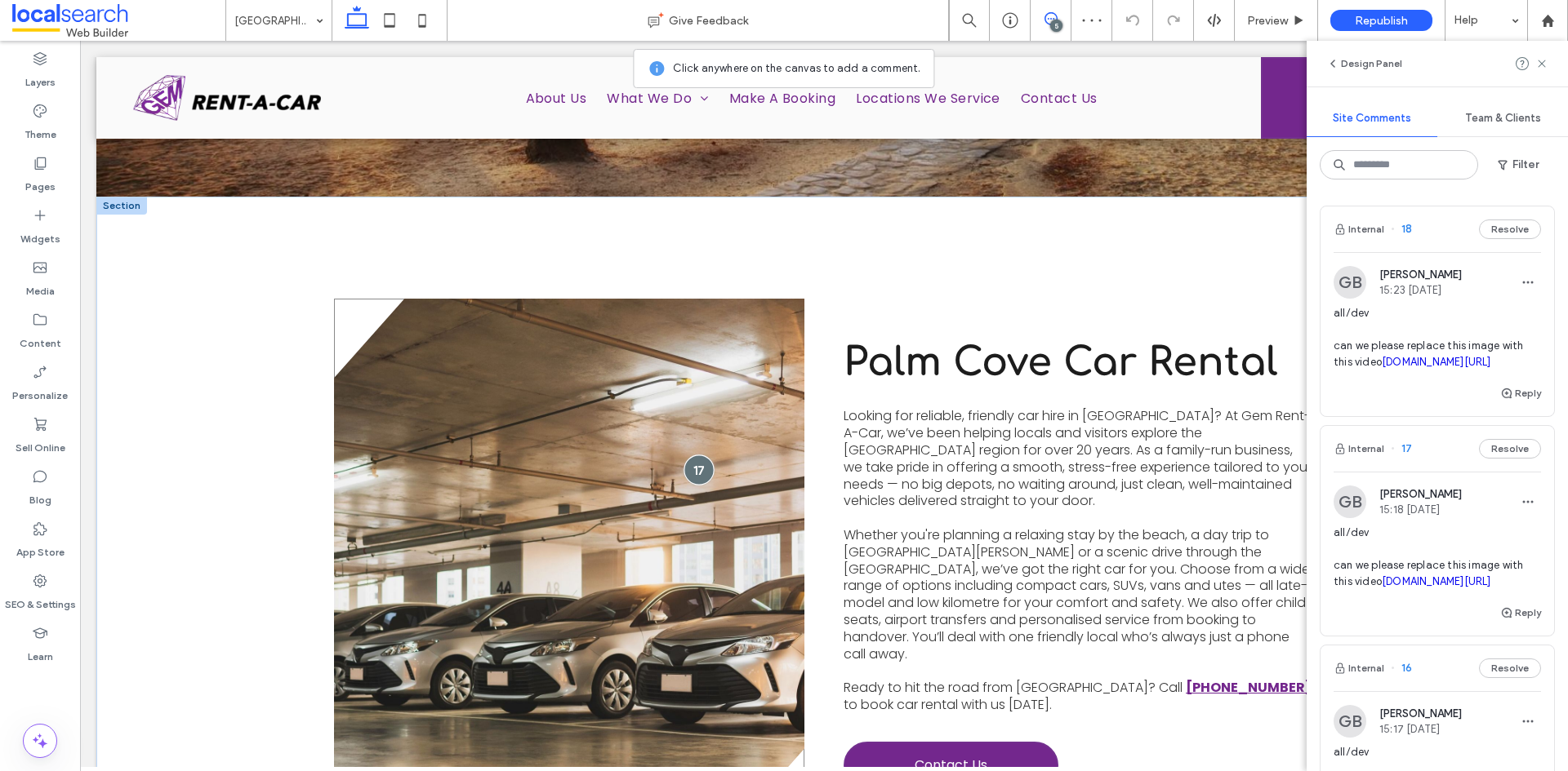
click at [694, 471] on div at bounding box center [698, 470] width 30 height 30
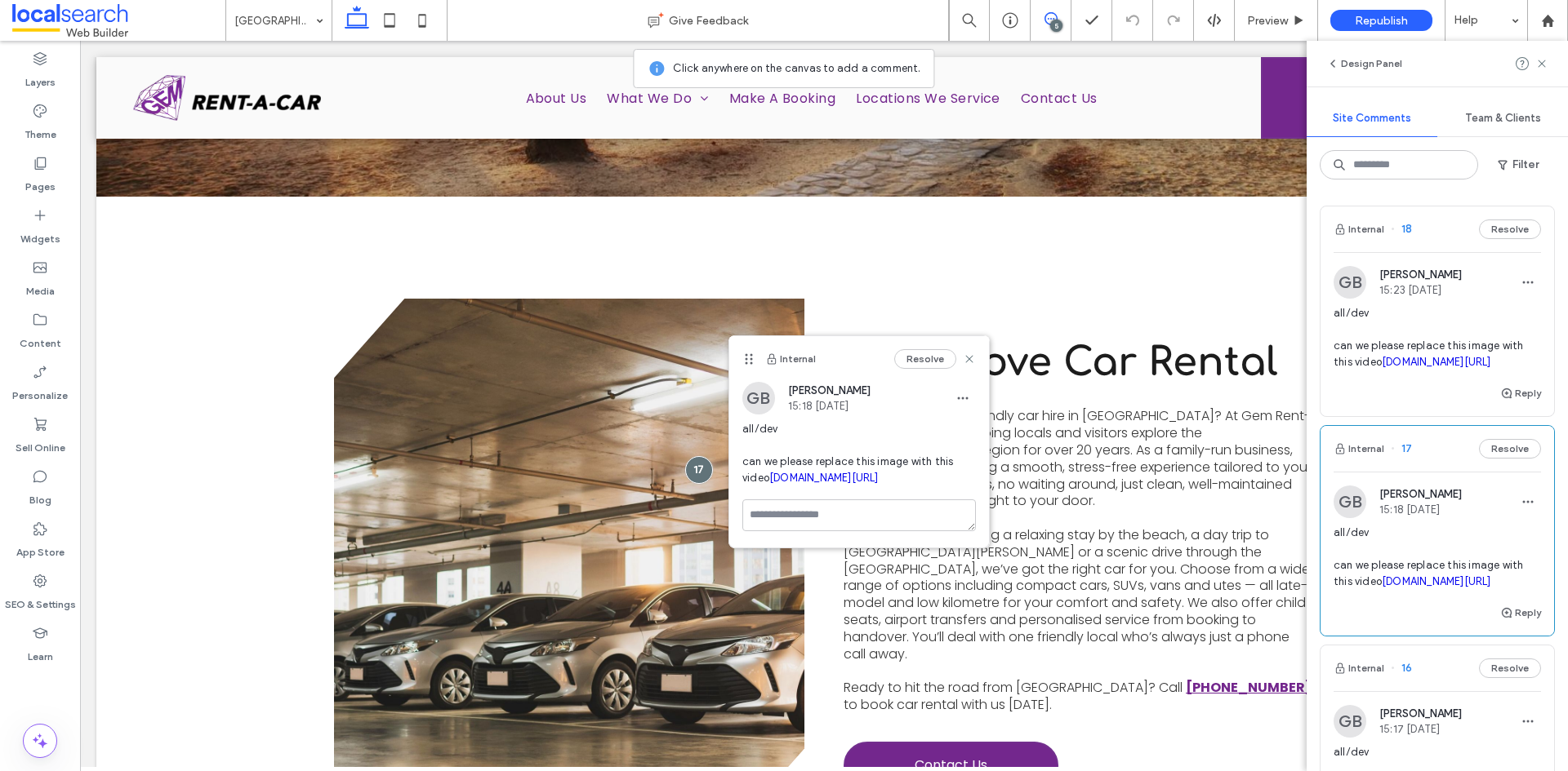
click at [769, 484] on link "[DOMAIN_NAME][URL]" at bounding box center [823, 477] width 110 height 12
click at [788, 484] on link "[DOMAIN_NAME][URL]" at bounding box center [823, 477] width 110 height 12
click at [1393, 368] on link "irp.cdn-website.com/a17398d7/files/uploaded/IMG_0248.MOV" at bounding box center [1436, 362] width 110 height 12
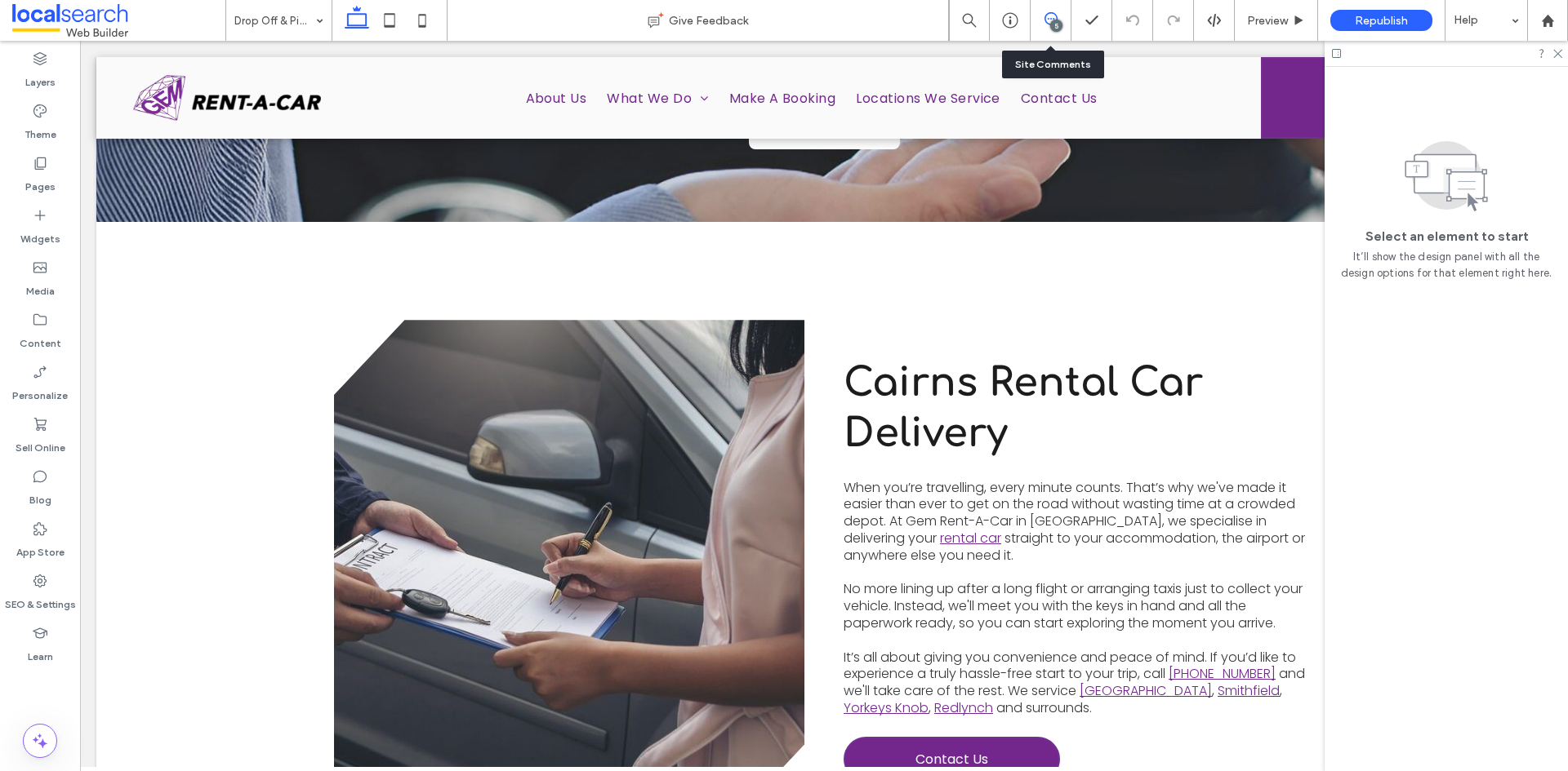
click at [1048, 22] on icon at bounding box center [1051, 18] width 13 height 13
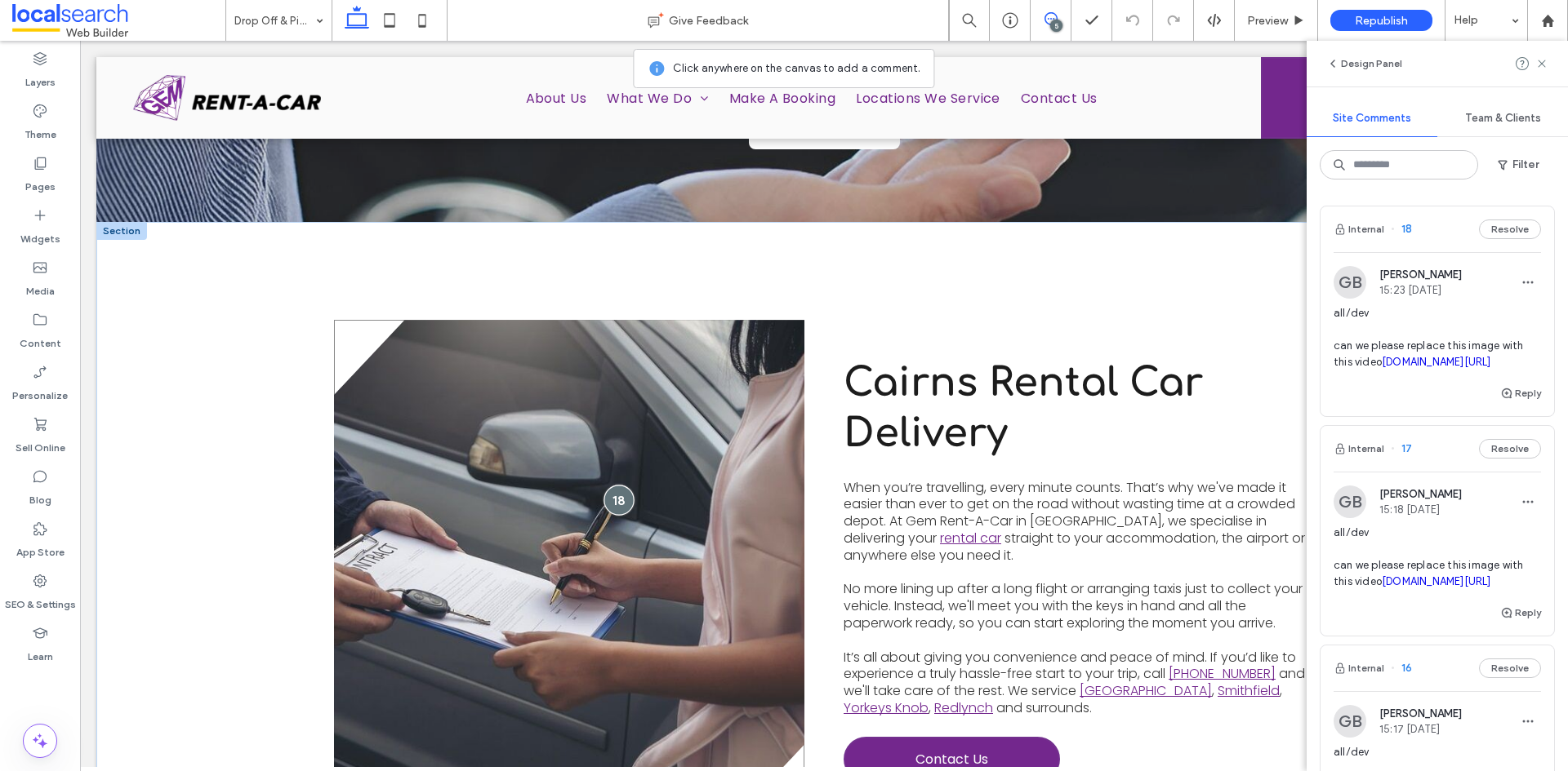
click at [613, 485] on div at bounding box center [619, 500] width 30 height 30
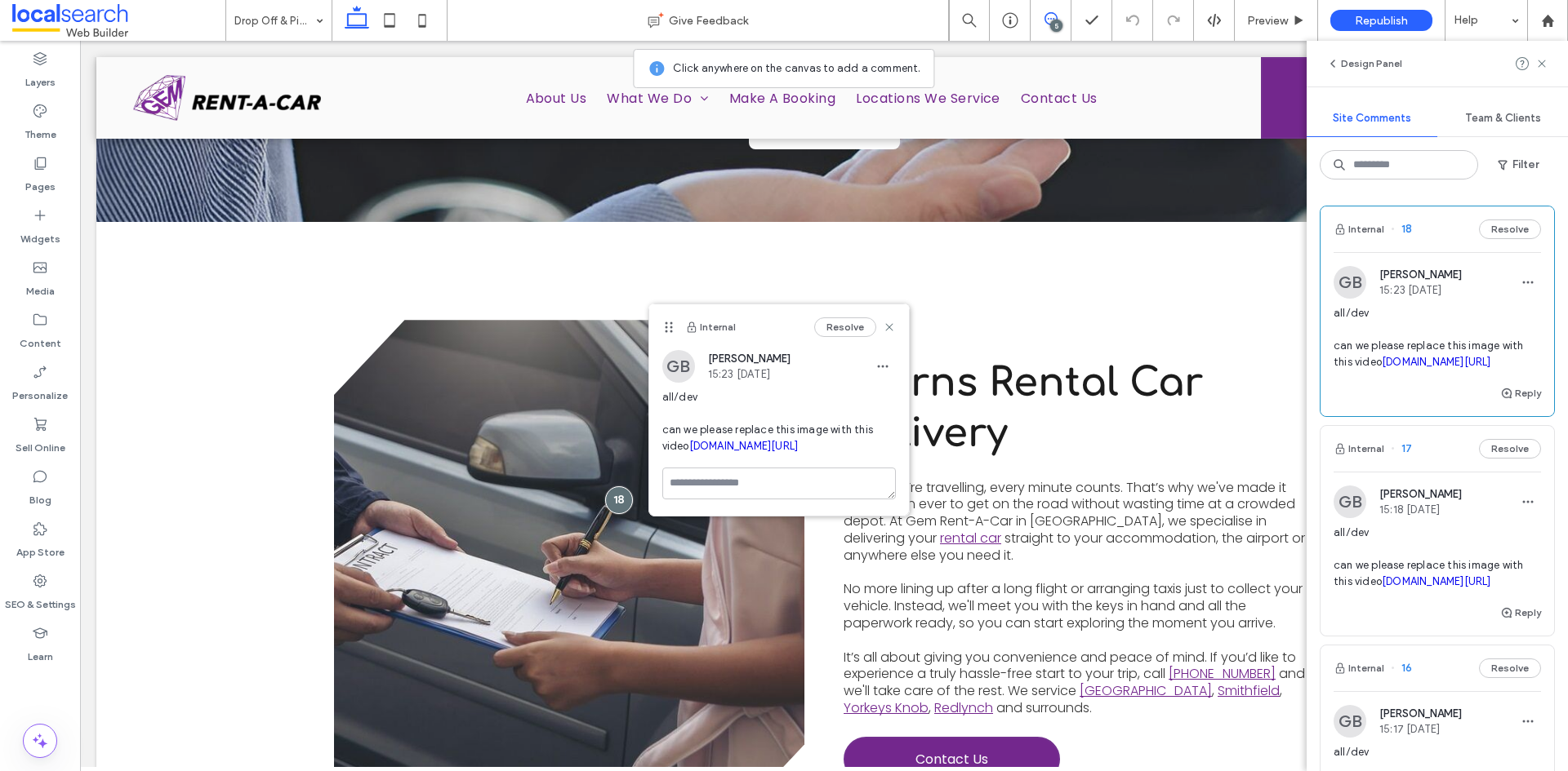
click at [709, 452] on link "irp.cdn-website.com/a17398d7/files/uploaded/IMG_0248.MOV" at bounding box center [744, 446] width 110 height 12
click at [23, 325] on div "Content" at bounding box center [40, 332] width 80 height 53
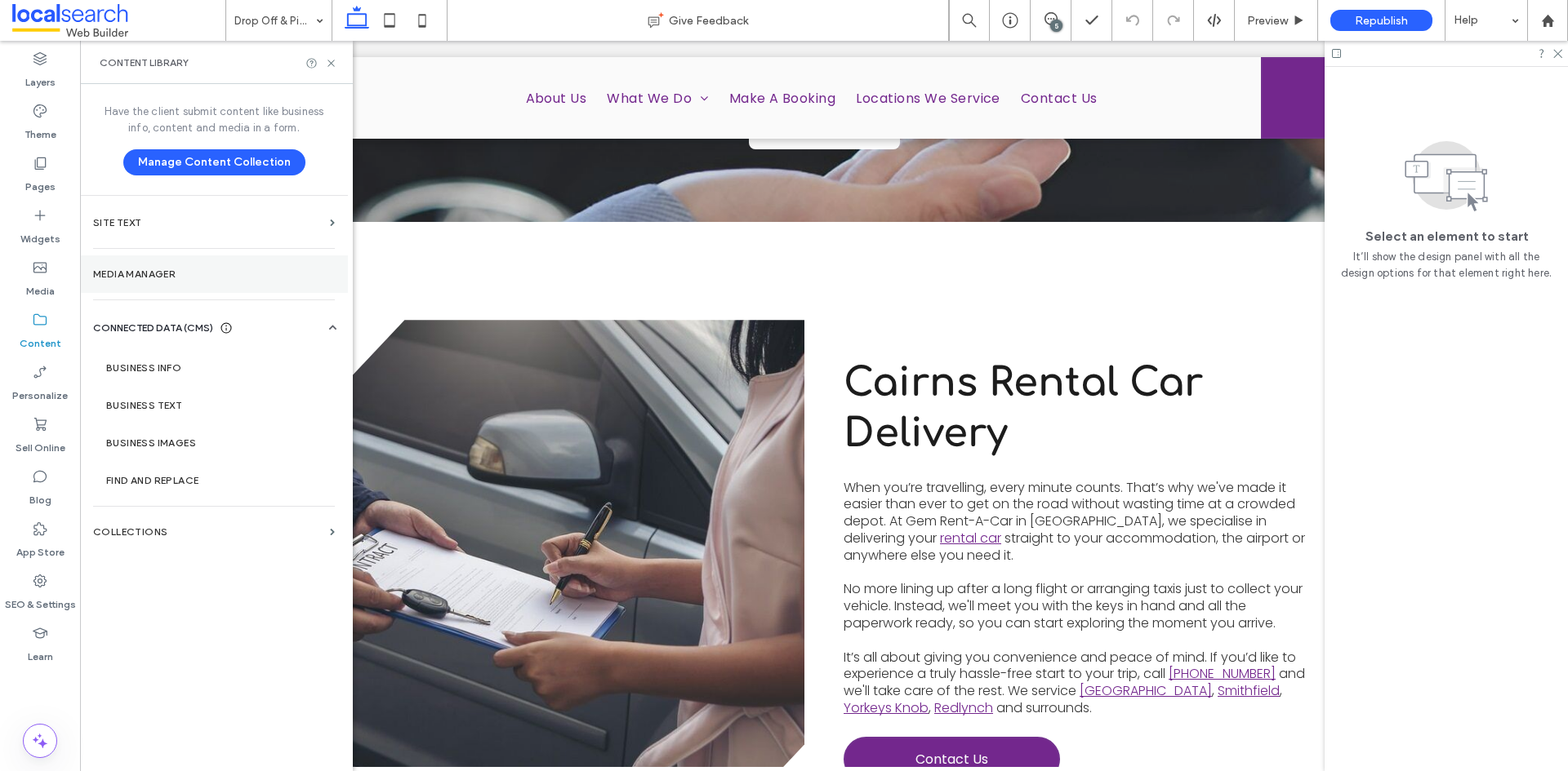
click at [172, 281] on section "Media Manager" at bounding box center [214, 274] width 268 height 37
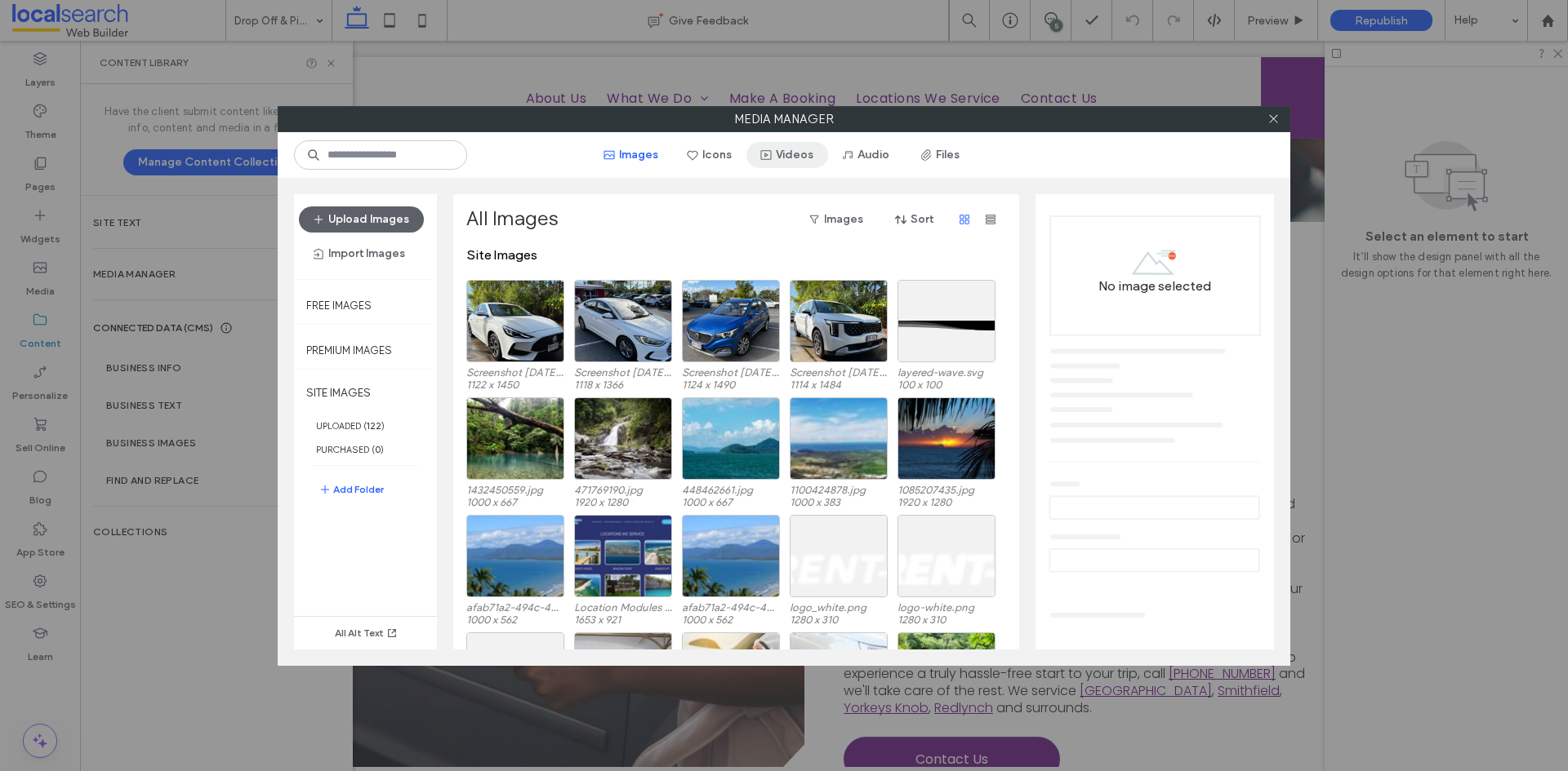
click at [772, 161] on span "button" at bounding box center [767, 155] width 16 height 24
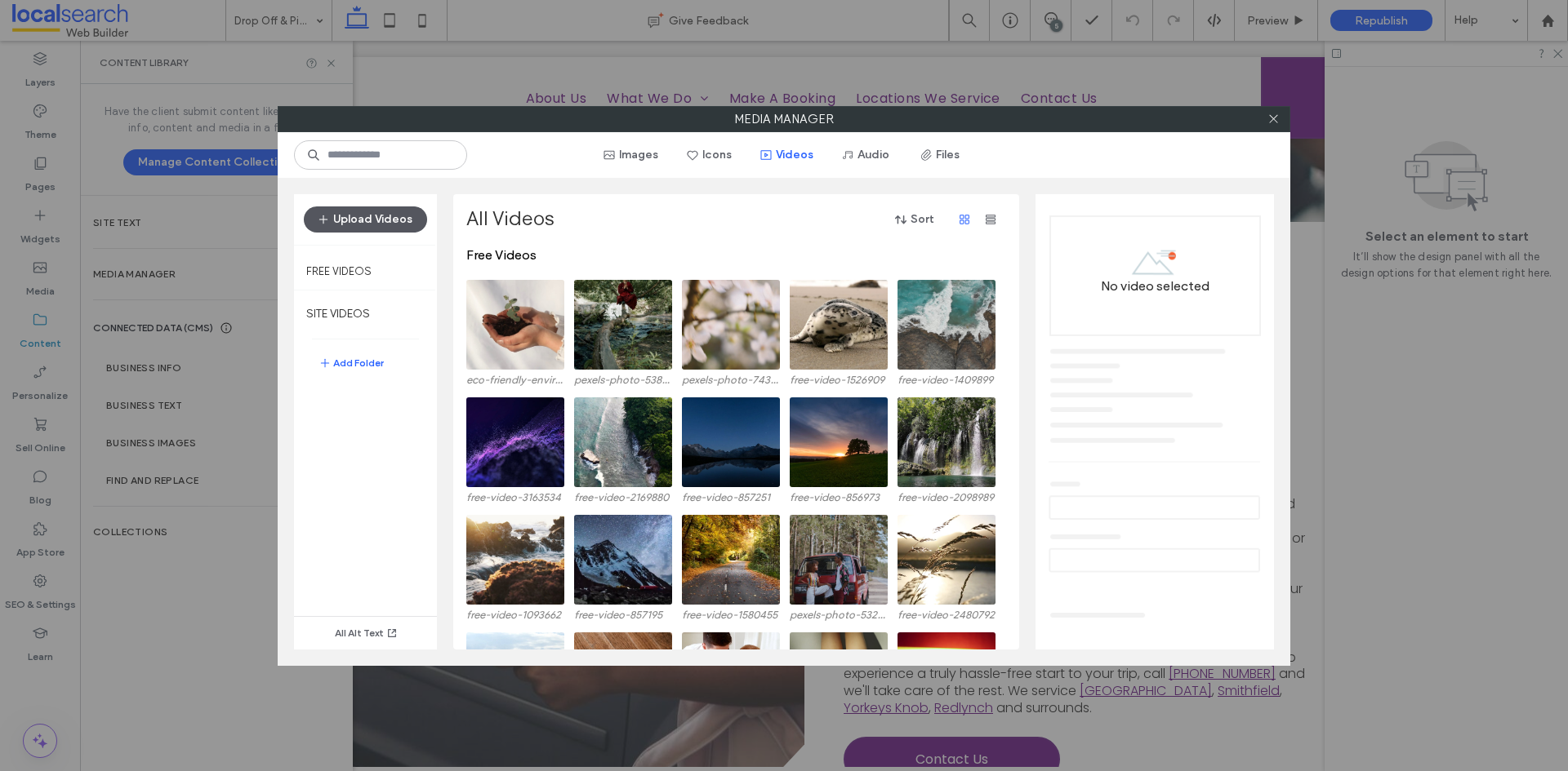
click at [361, 218] on button "Upload Videos" at bounding box center [365, 219] width 124 height 26
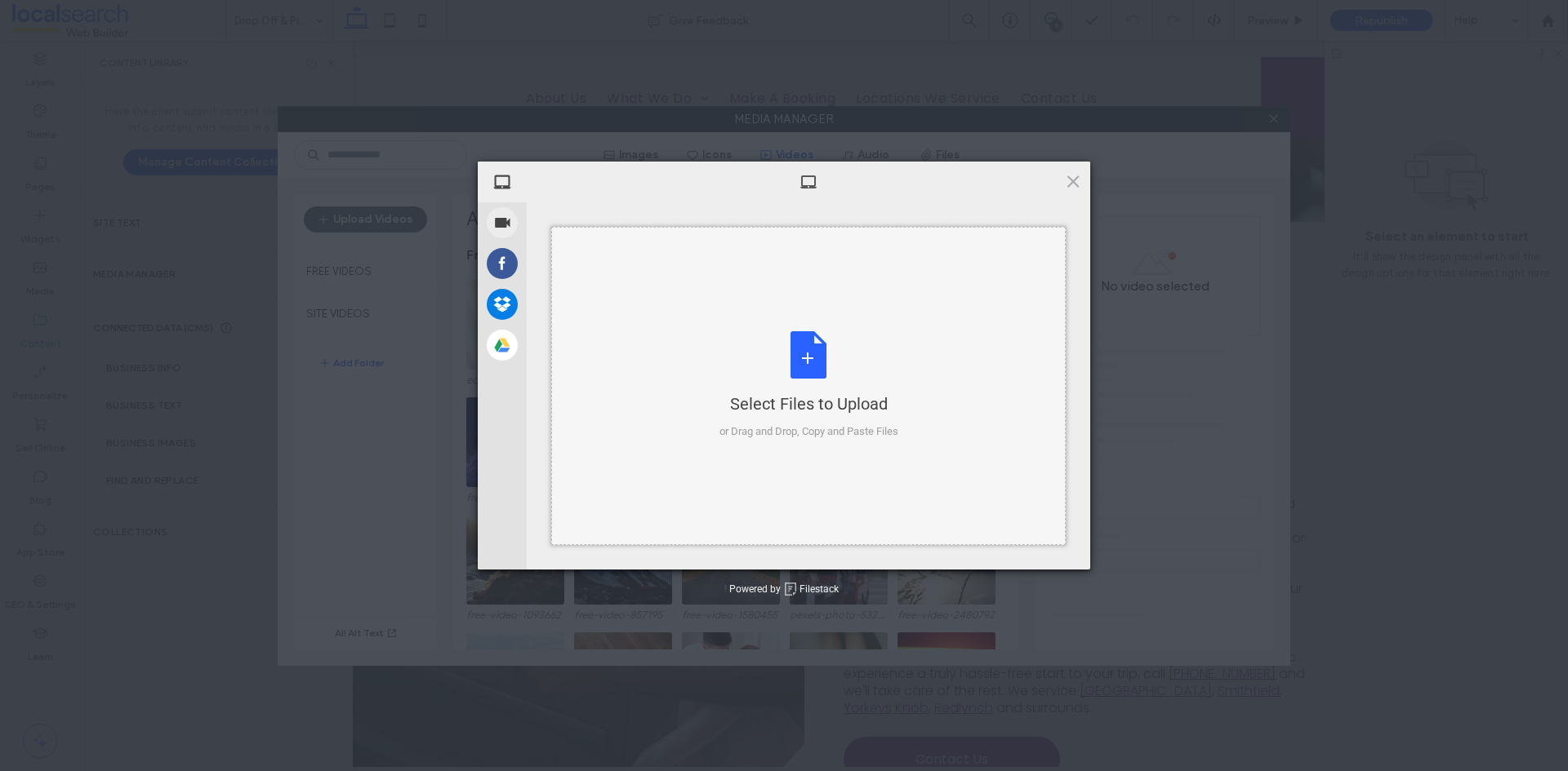
click at [620, 360] on div "Select Files to Upload or Drag and Drop, Copy and Paste Files" at bounding box center [809, 386] width 515 height 319
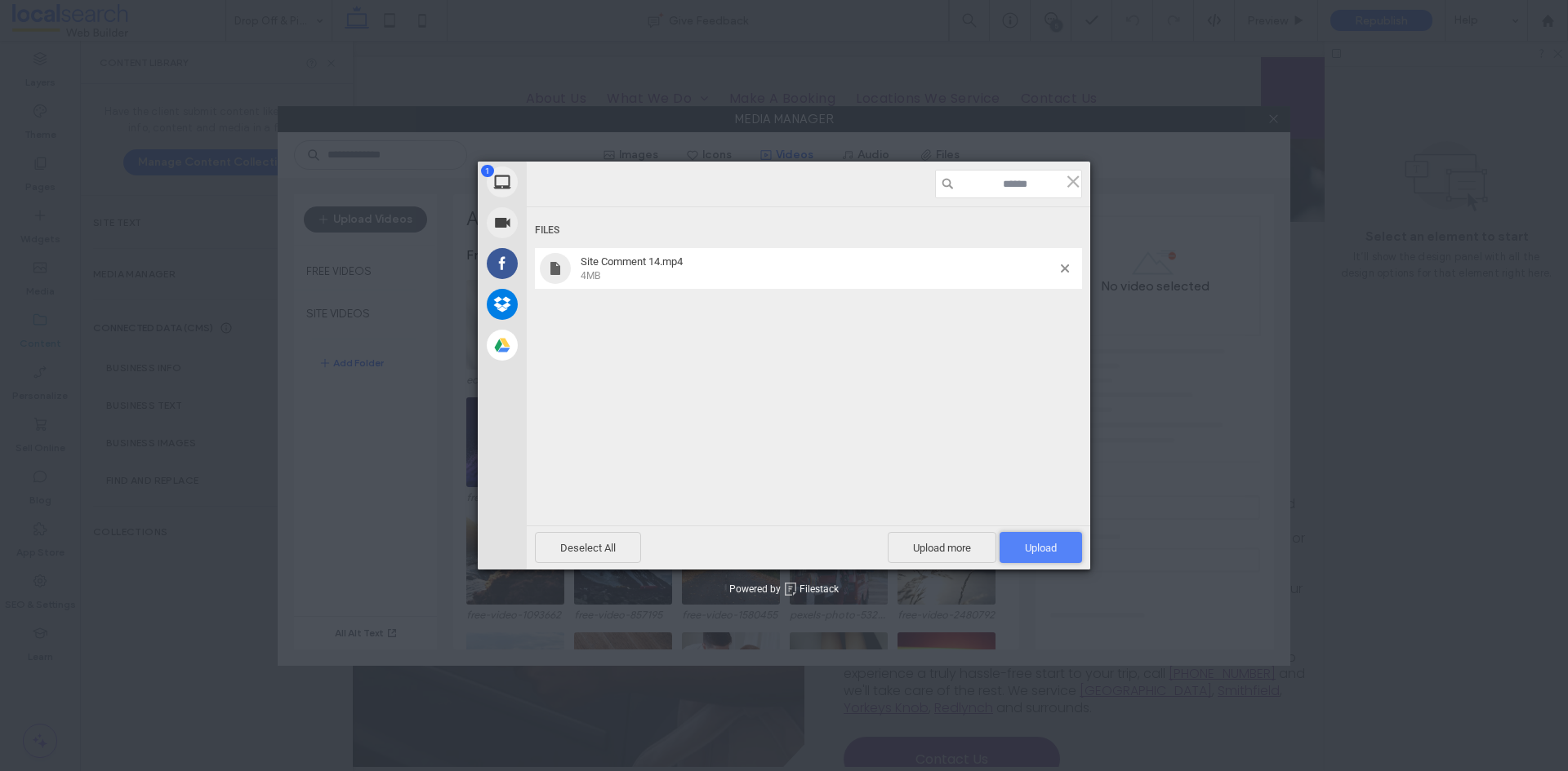
click at [1040, 552] on span "Upload 1" at bounding box center [1040, 548] width 32 height 12
drag, startPoint x: 1077, startPoint y: 181, endPoint x: 816, endPoint y: 160, distance: 261.8
click at [1077, 181] on span at bounding box center [1073, 180] width 18 height 18
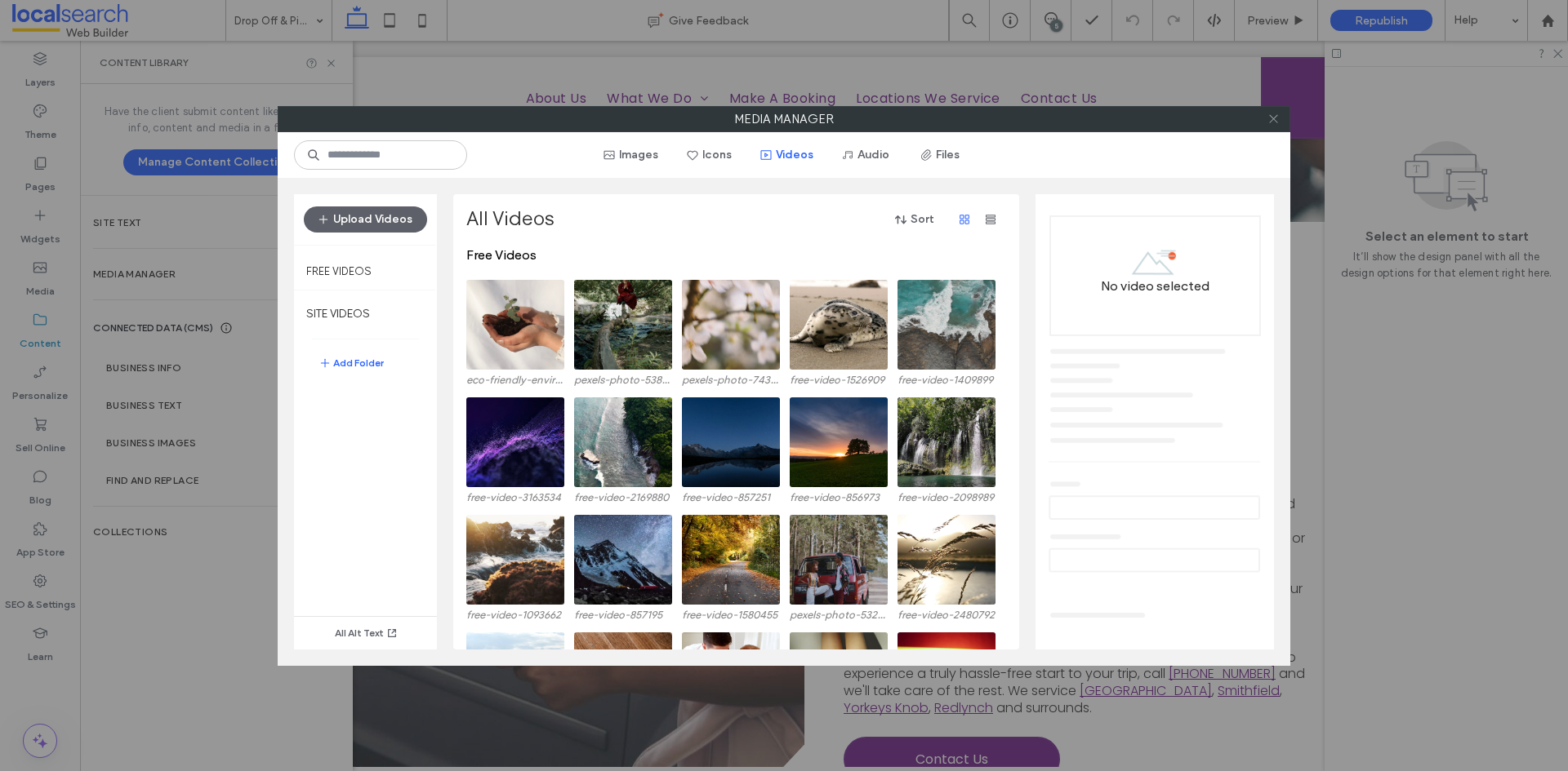
click at [1274, 115] on icon at bounding box center [1273, 118] width 12 height 12
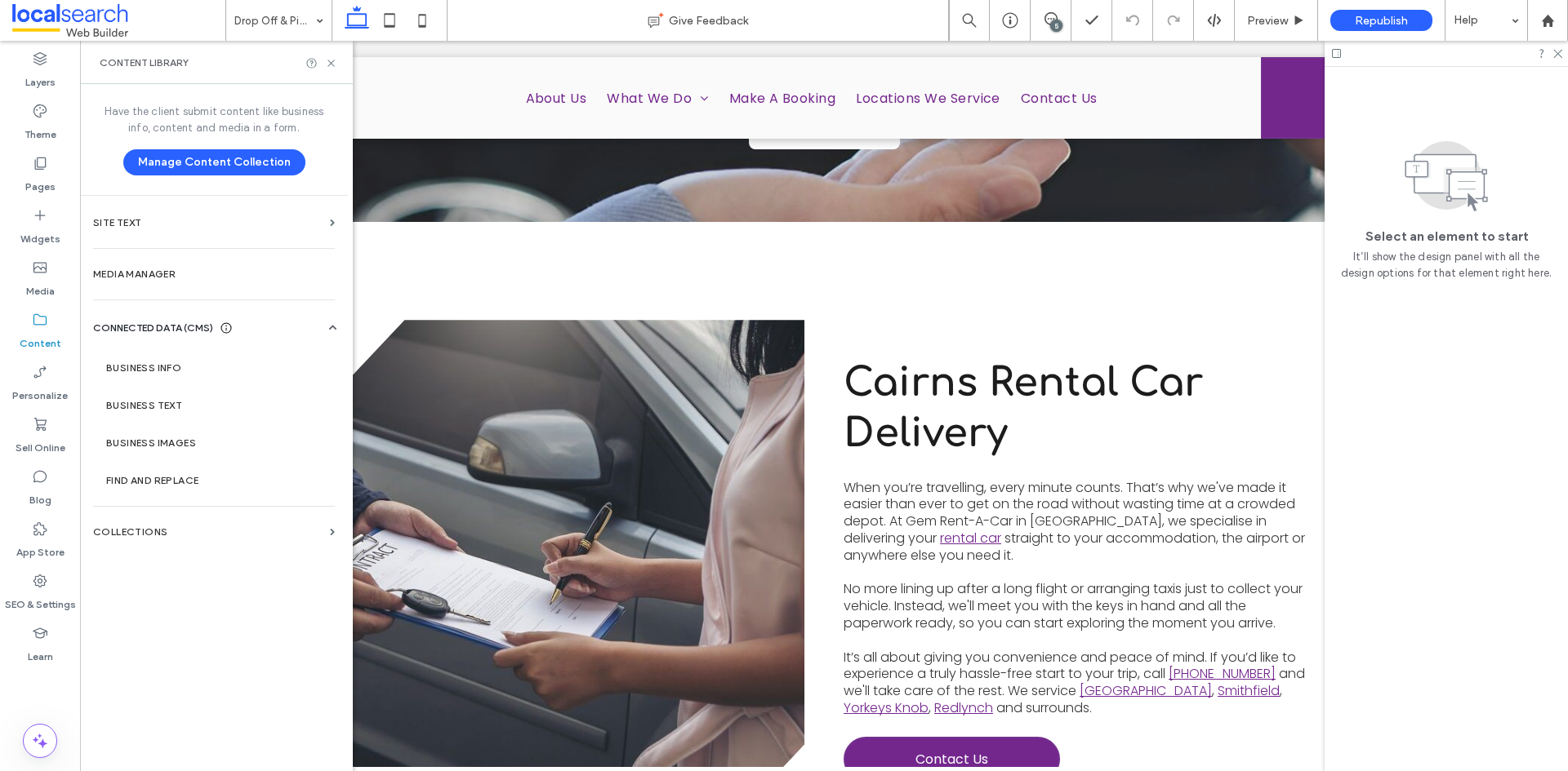
click at [76, 20] on span at bounding box center [118, 21] width 213 height 33
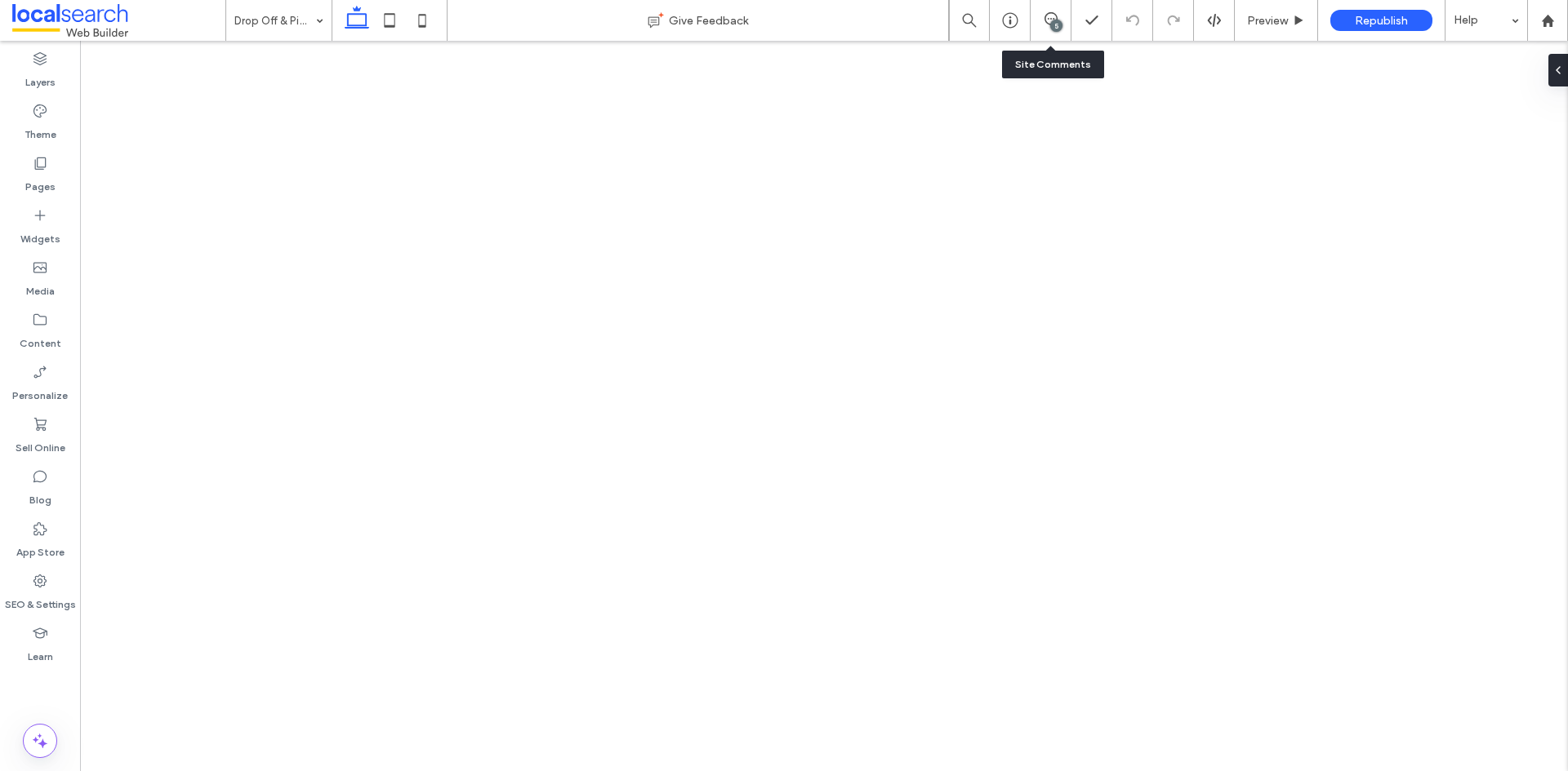
click at [1049, 25] on div "5" at bounding box center [1051, 20] width 40 height 16
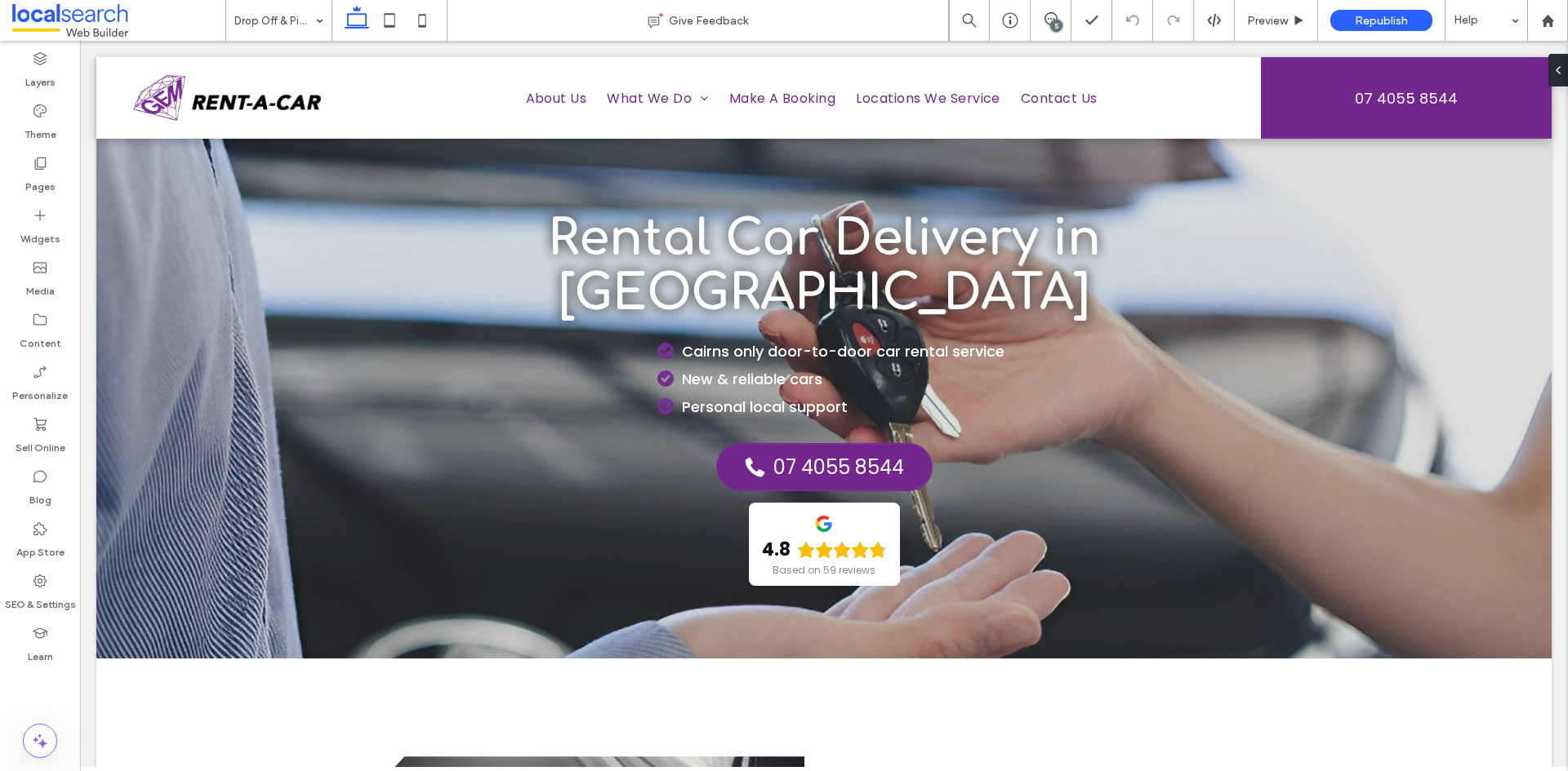
click at [1058, 24] on div "5" at bounding box center [1057, 26] width 12 height 12
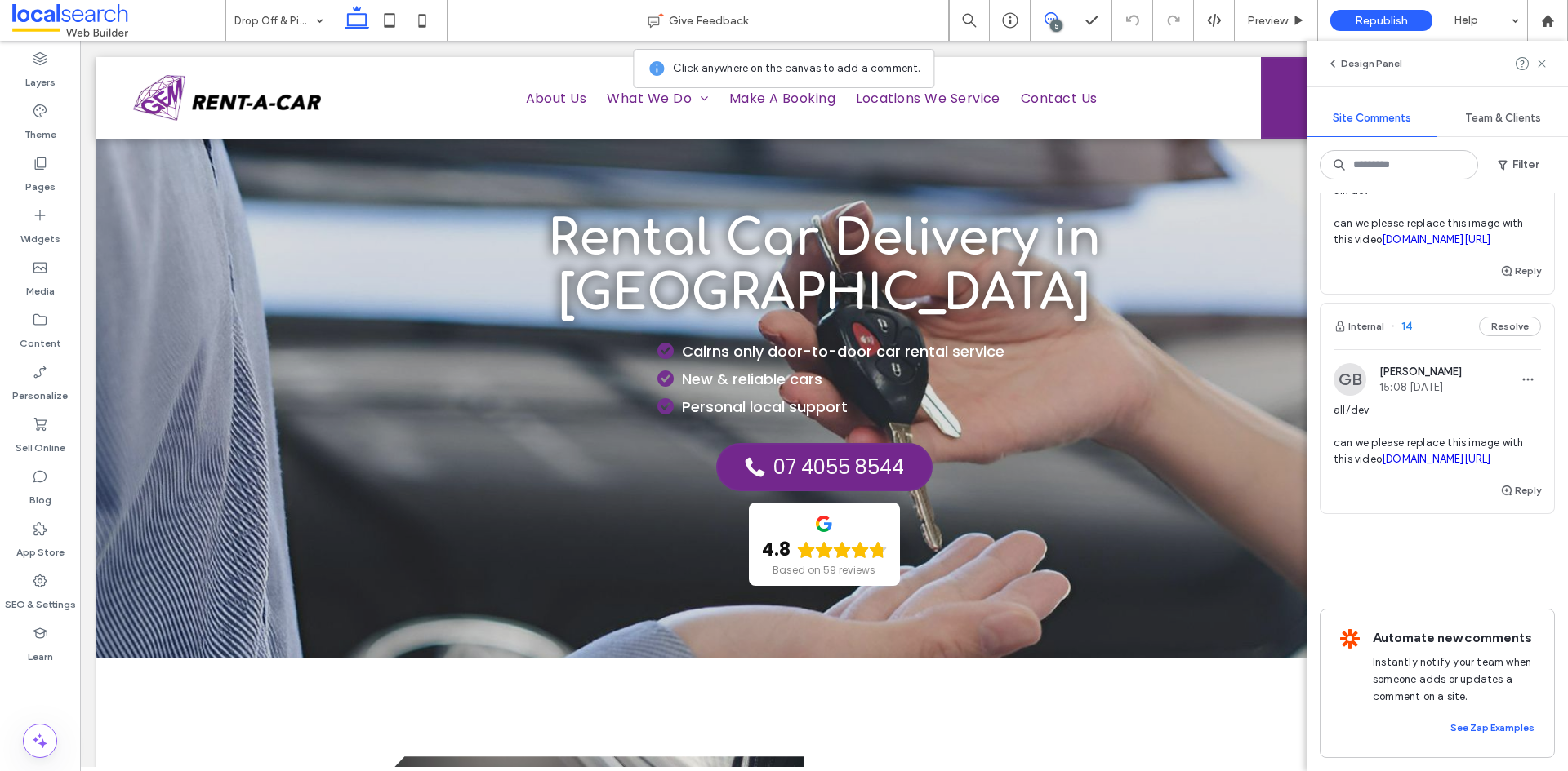
scroll to position [1093, 0]
click at [1464, 402] on span "all/dev can we please replace this image with this video [DOMAIN_NAME][URL]" at bounding box center [1438, 435] width 207 height 66
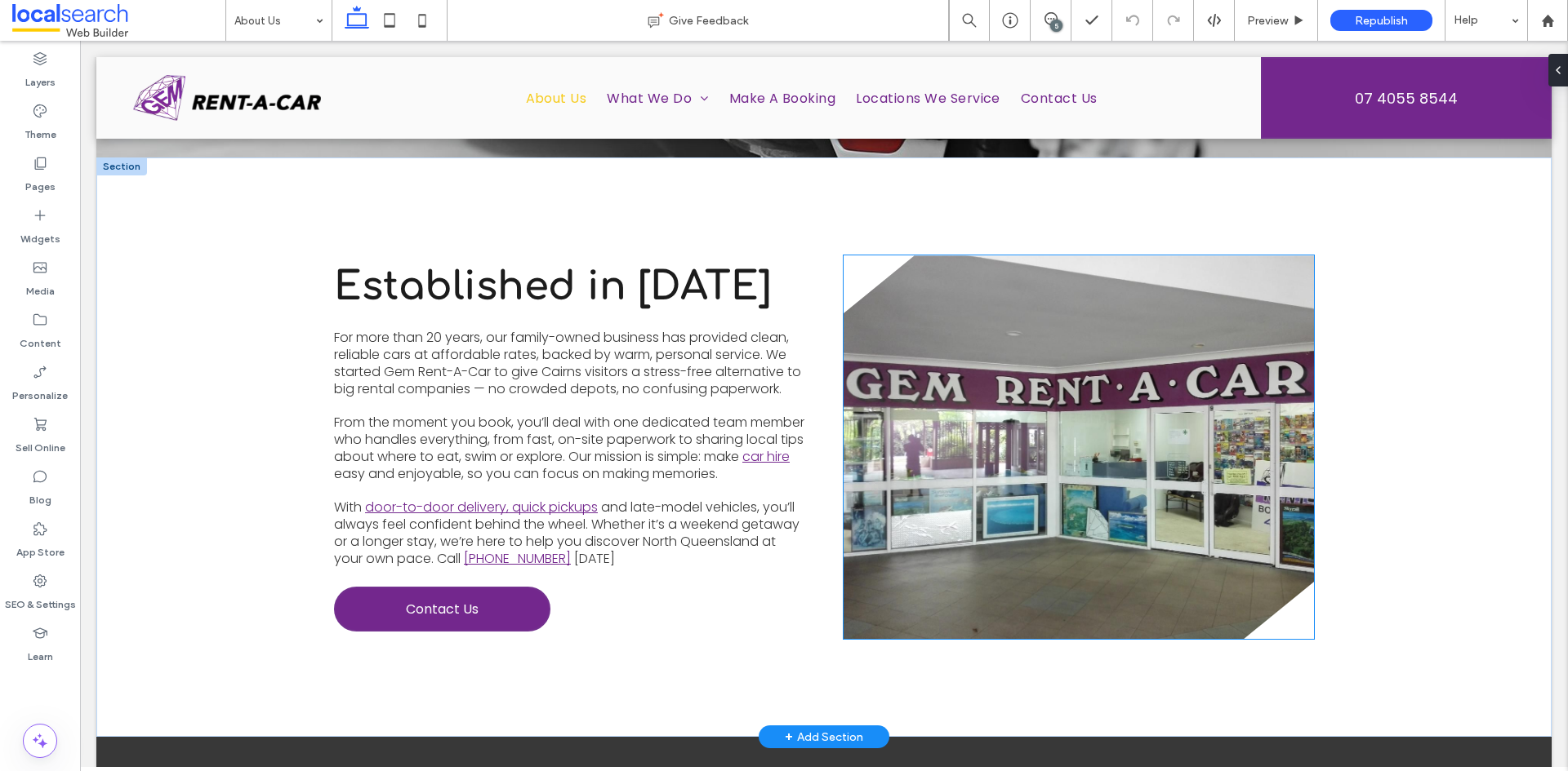
click at [899, 367] on link at bounding box center [1079, 447] width 471 height 383
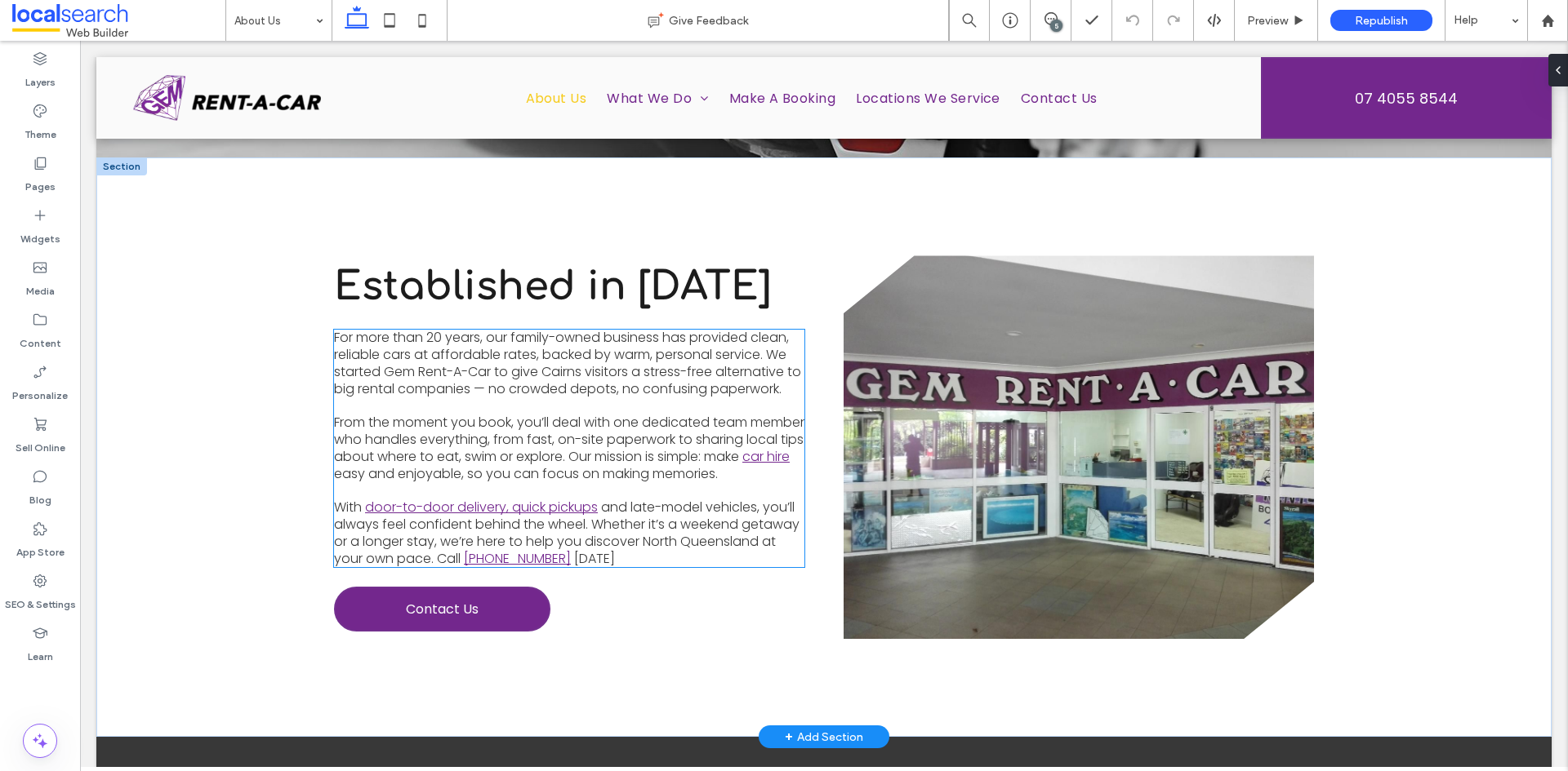
click at [658, 346] on span "For more than 20 years, our family-owned business has provided clean, reliable …" at bounding box center [568, 363] width 467 height 69
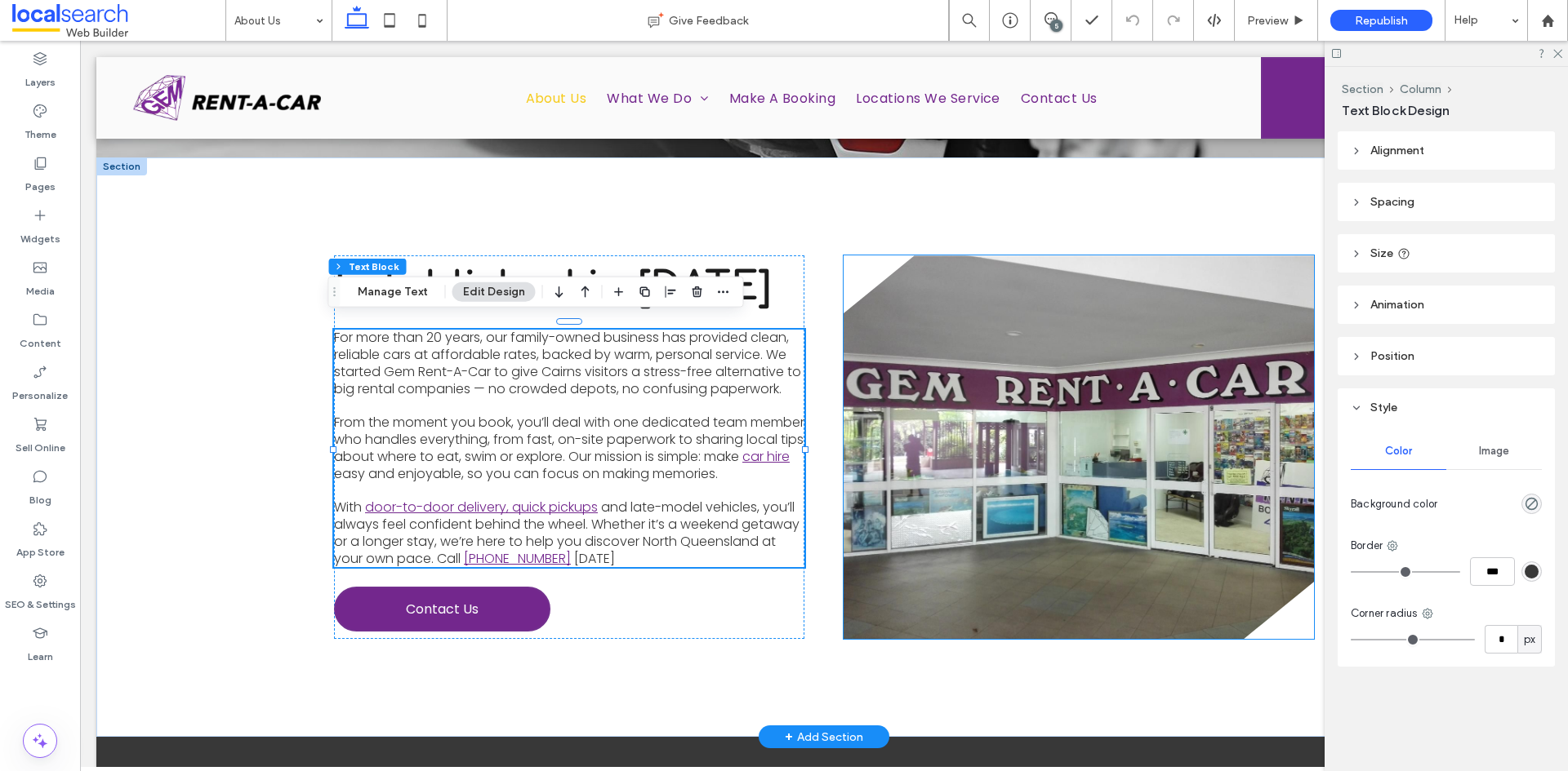
click at [922, 384] on link at bounding box center [1079, 447] width 471 height 383
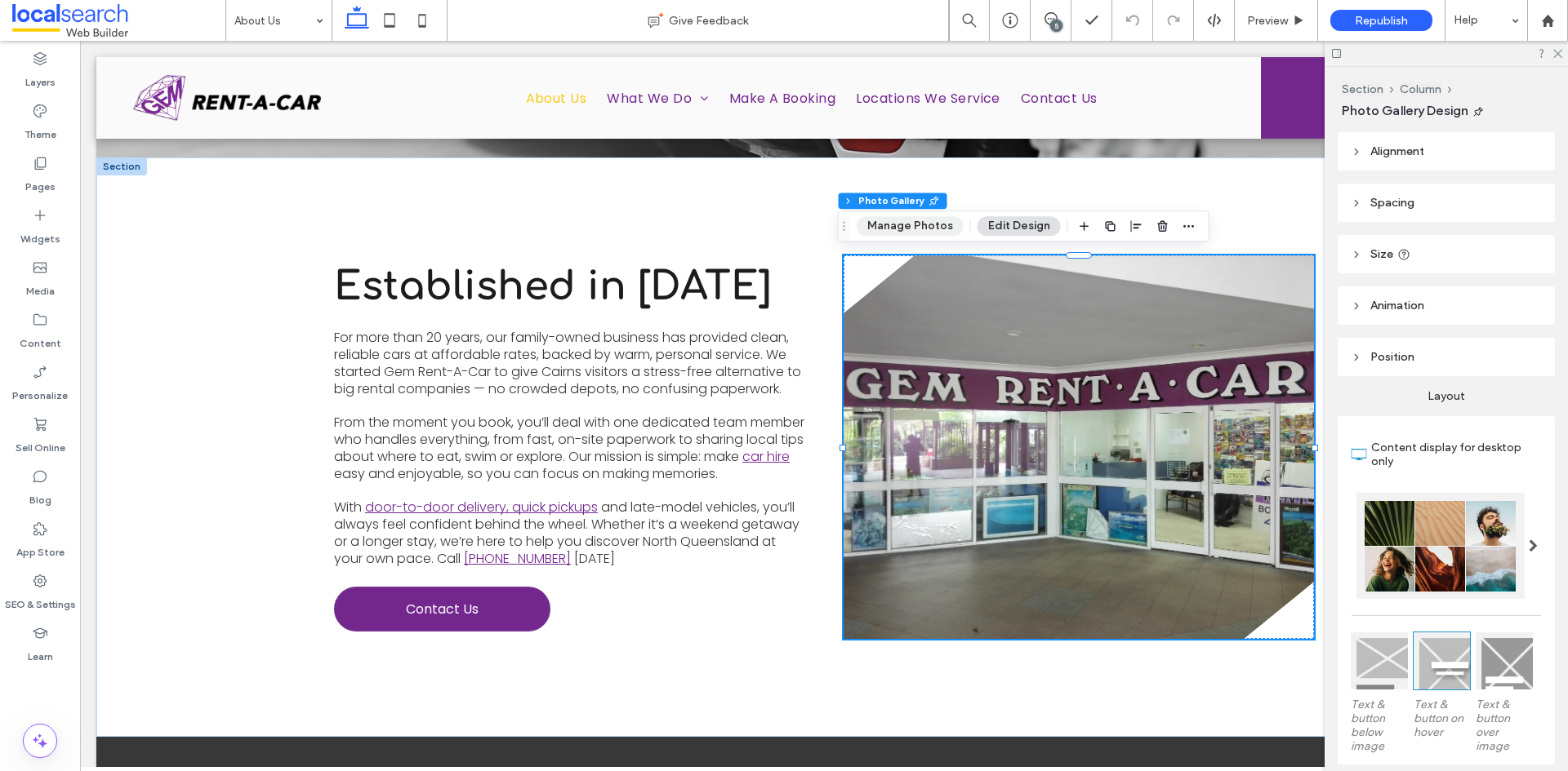
click at [906, 218] on button "Manage Photos" at bounding box center [911, 226] width 107 height 20
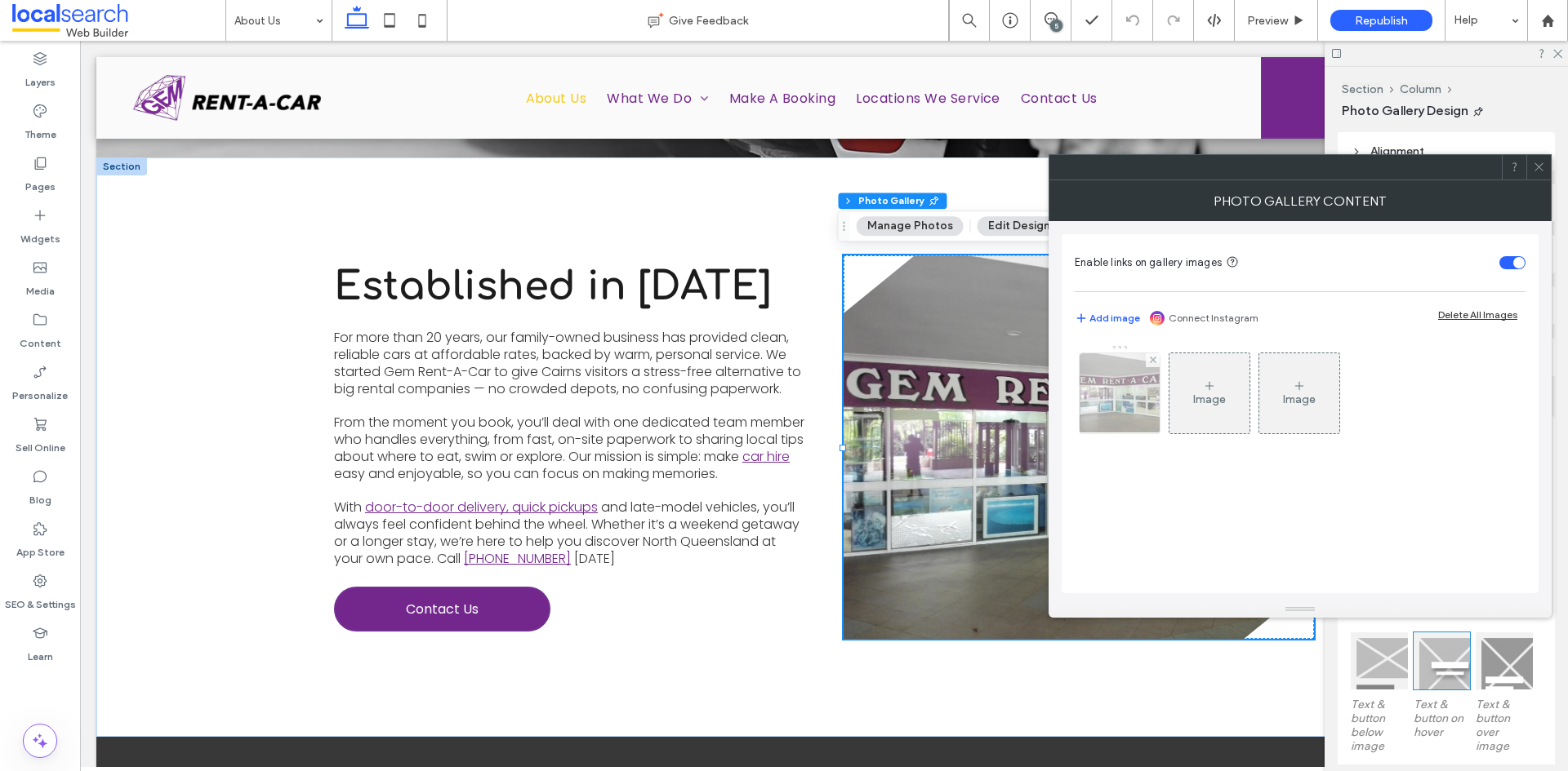
click at [1136, 384] on img at bounding box center [1120, 393] width 107 height 80
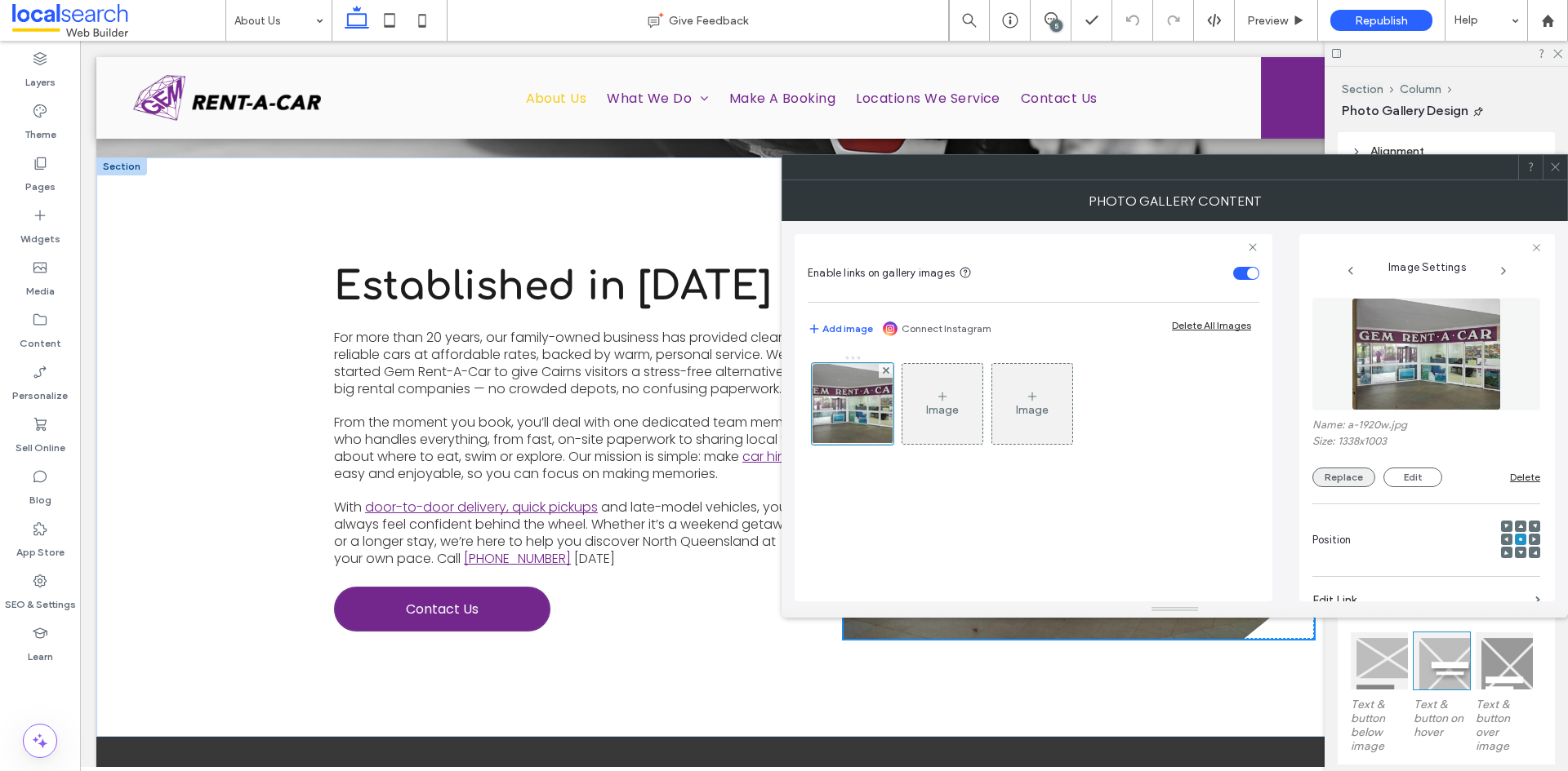
click at [1324, 476] on button "Replace" at bounding box center [1343, 477] width 63 height 20
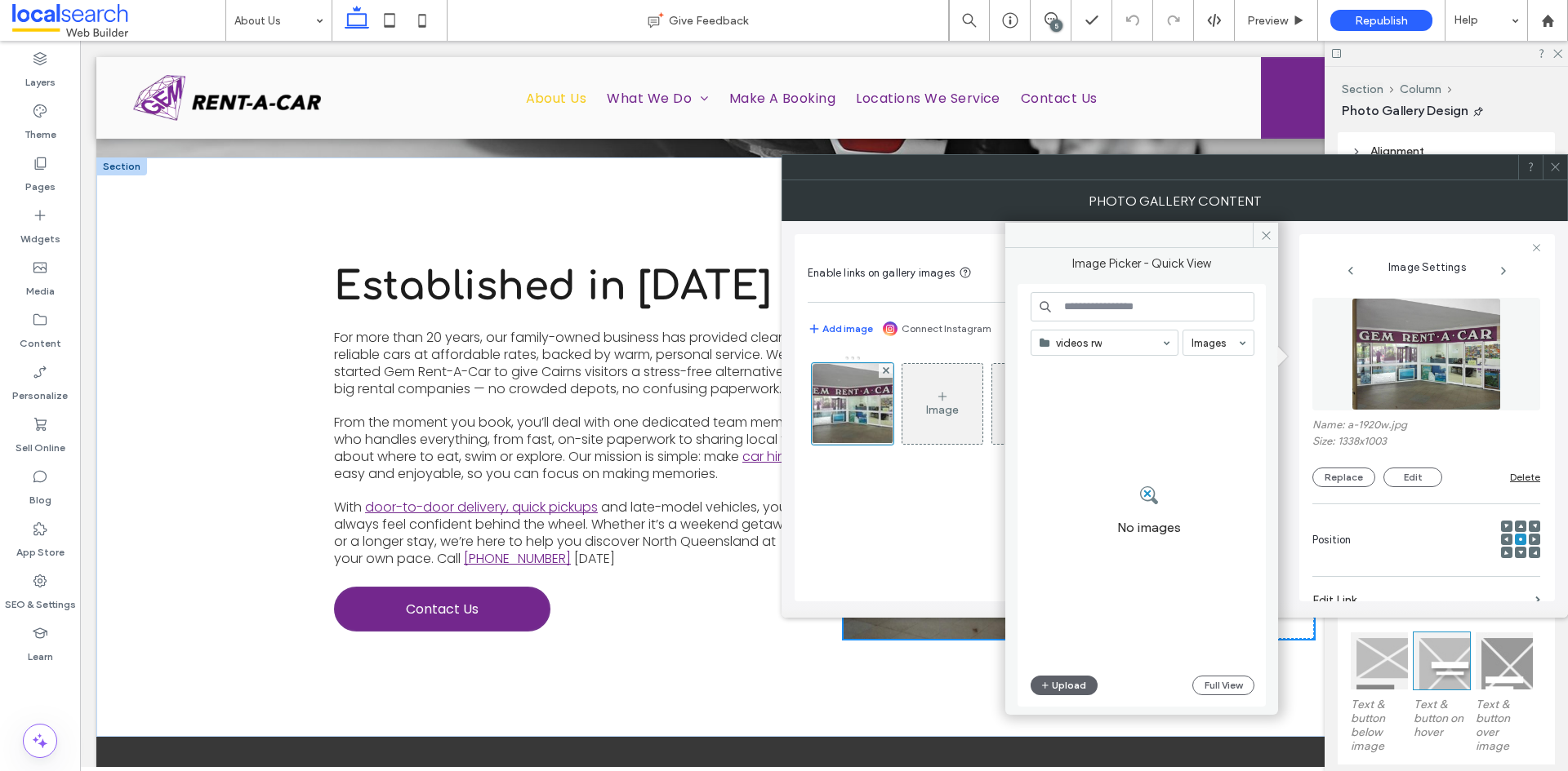
click at [1120, 340] on input at bounding box center [1100, 342] width 122 height 11
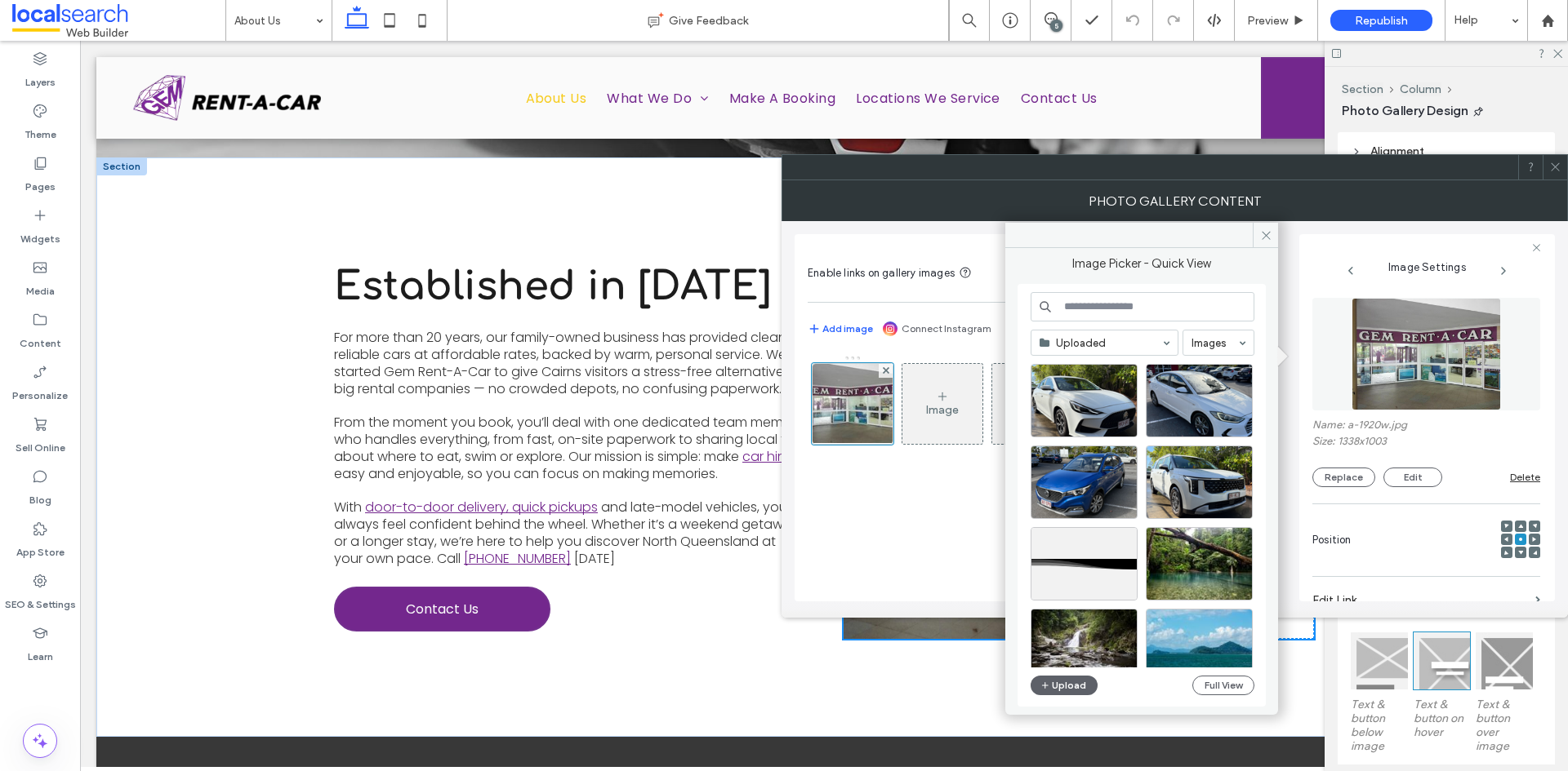
click at [1110, 339] on input at bounding box center [1100, 342] width 122 height 11
click at [40, 325] on icon at bounding box center [40, 319] width 16 height 16
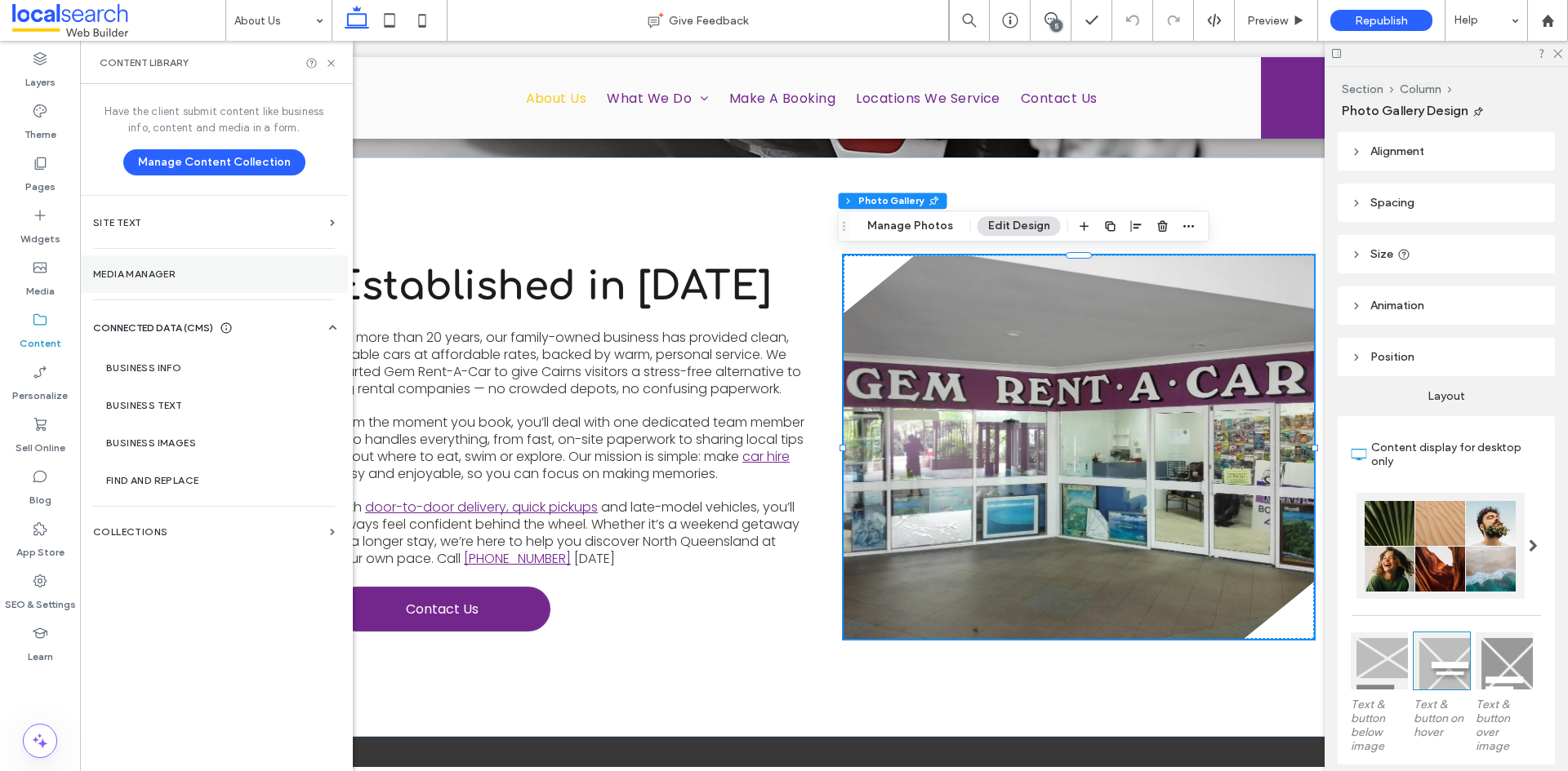
click at [181, 276] on label "Media Manager" at bounding box center [214, 274] width 242 height 11
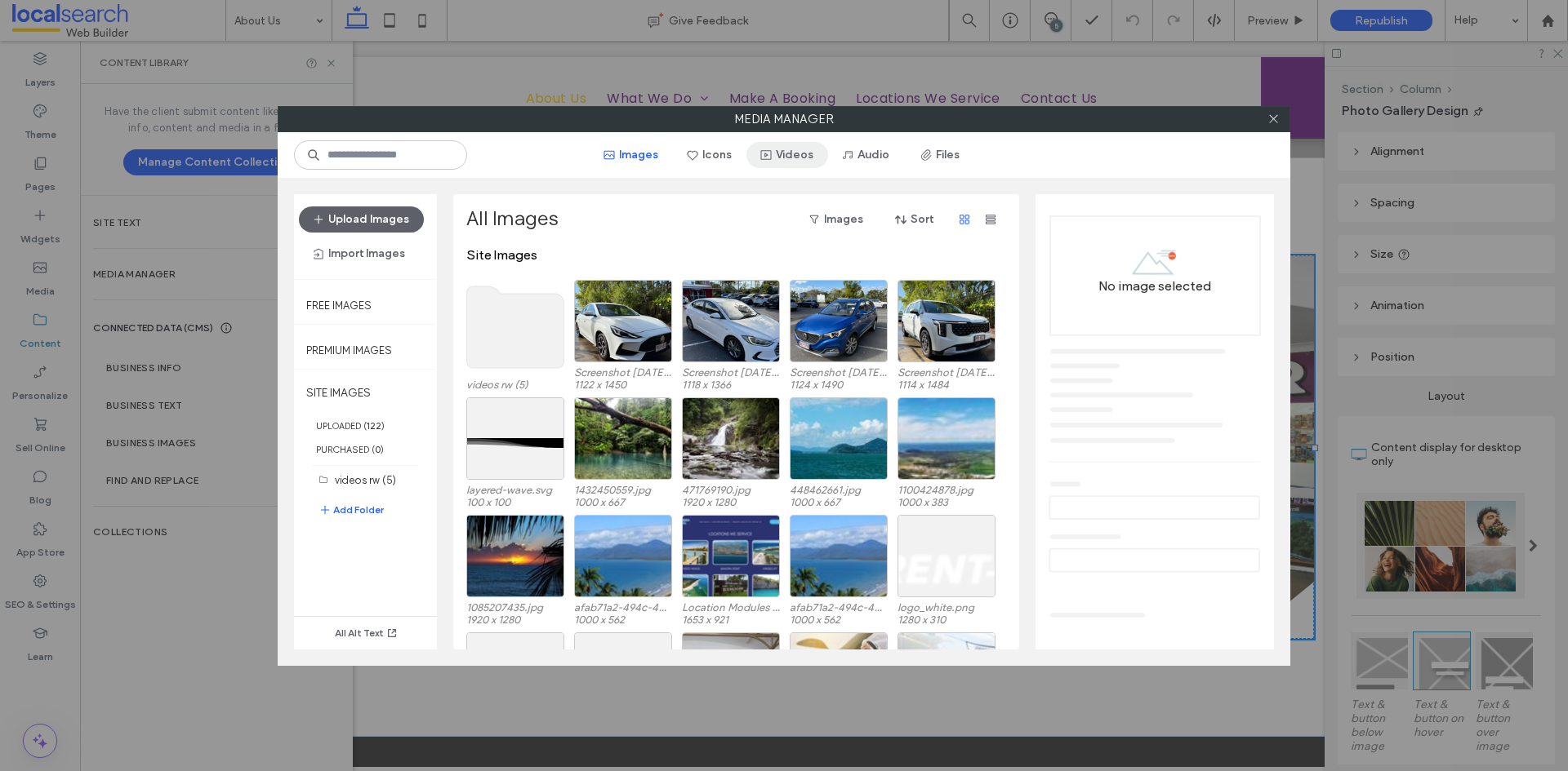
click at [788, 157] on button "Videos" at bounding box center [787, 155] width 82 height 26
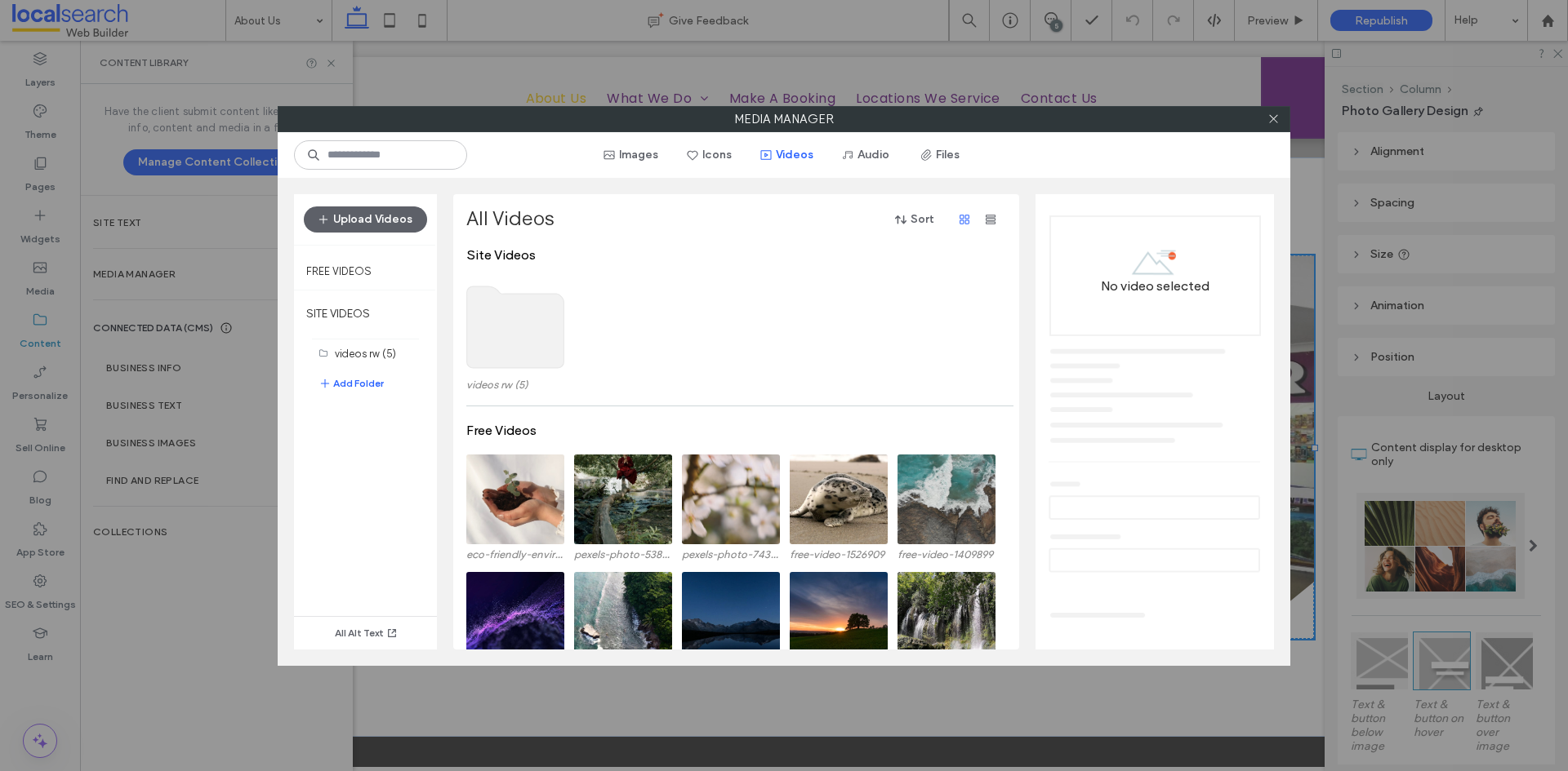
click at [519, 317] on use at bounding box center [516, 327] width 97 height 82
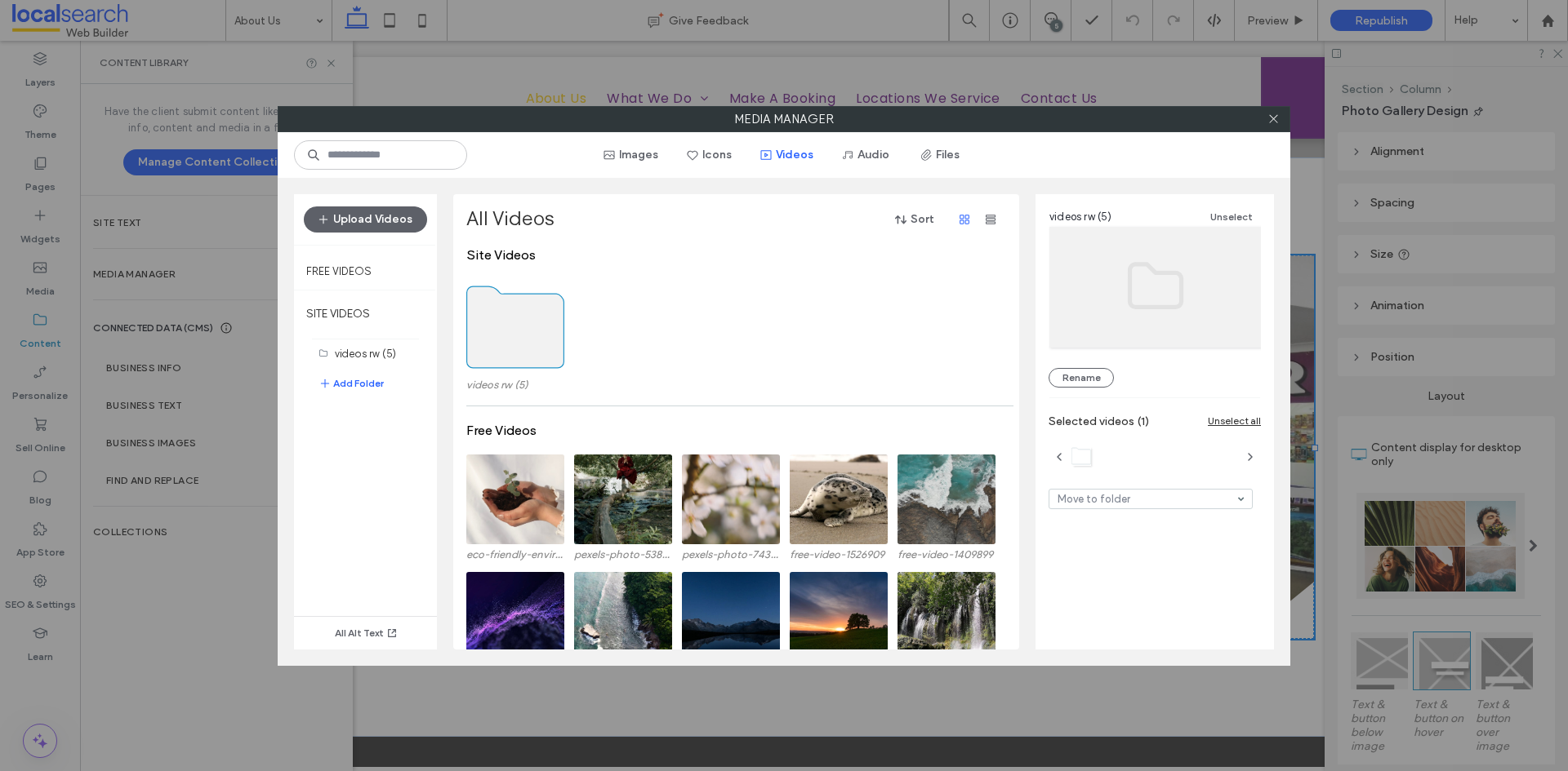
click at [512, 322] on use at bounding box center [516, 327] width 97 height 82
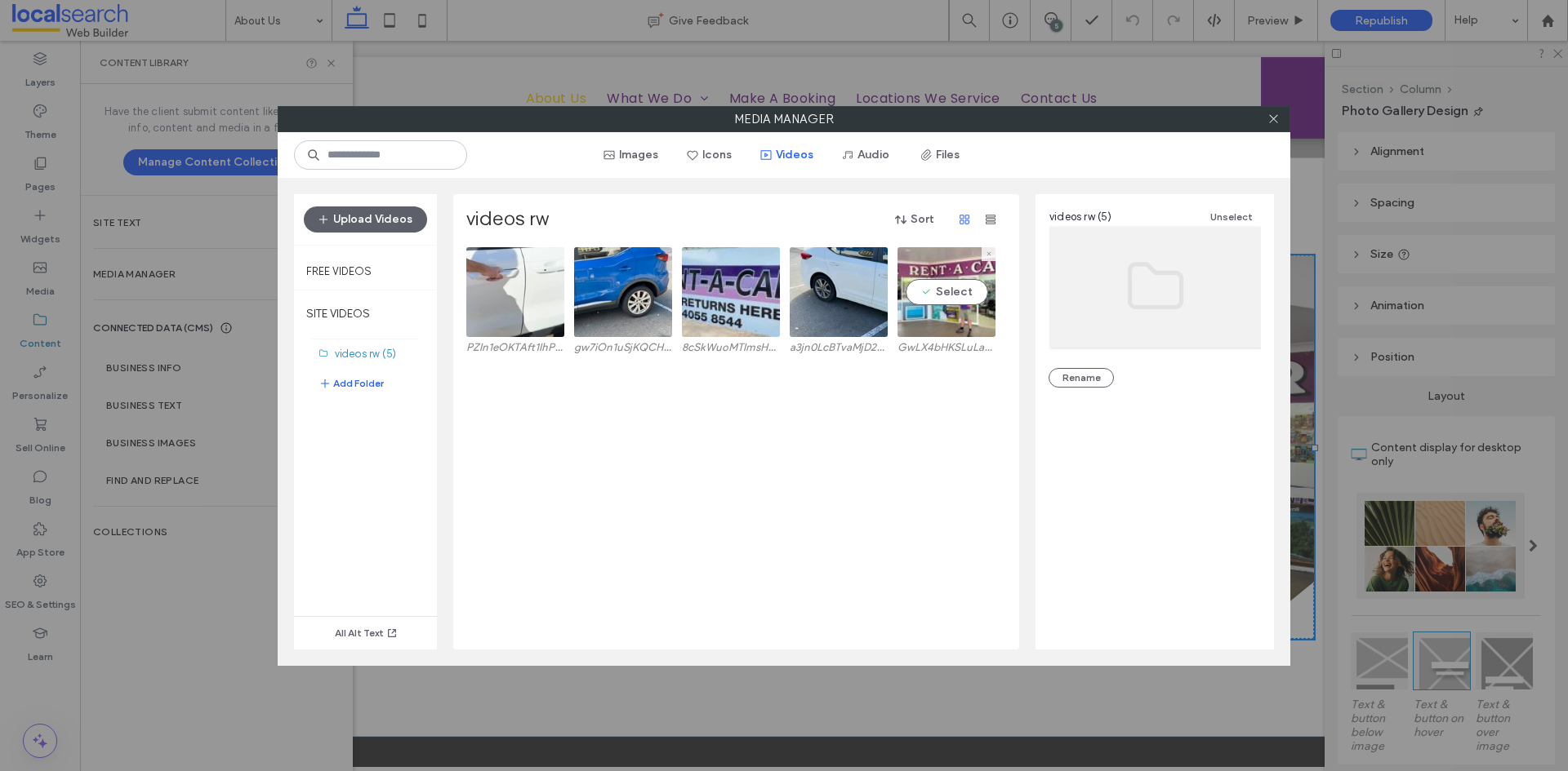
click at [955, 301] on video at bounding box center [946, 292] width 98 height 90
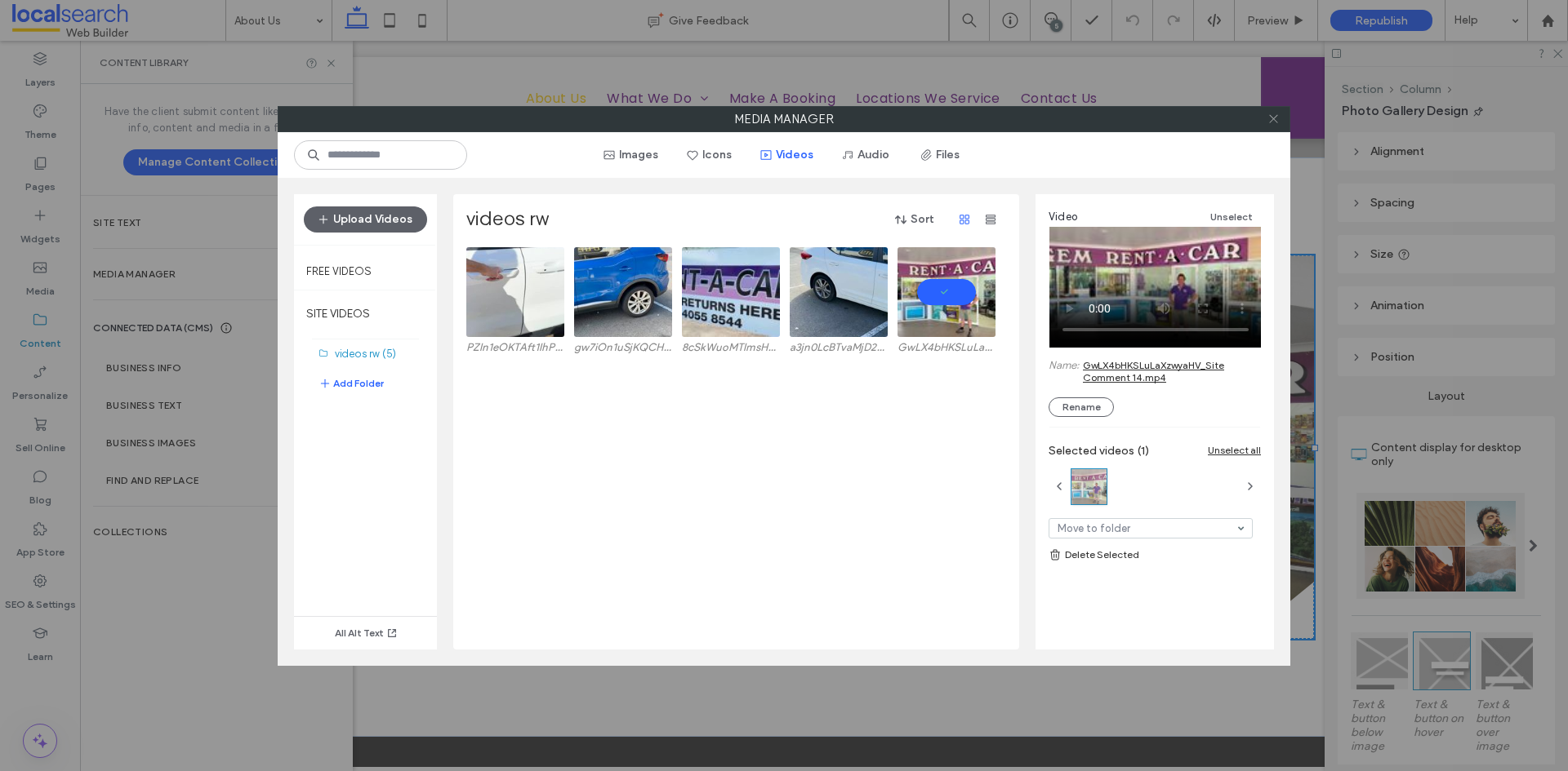
click at [1269, 123] on icon at bounding box center [1273, 118] width 12 height 12
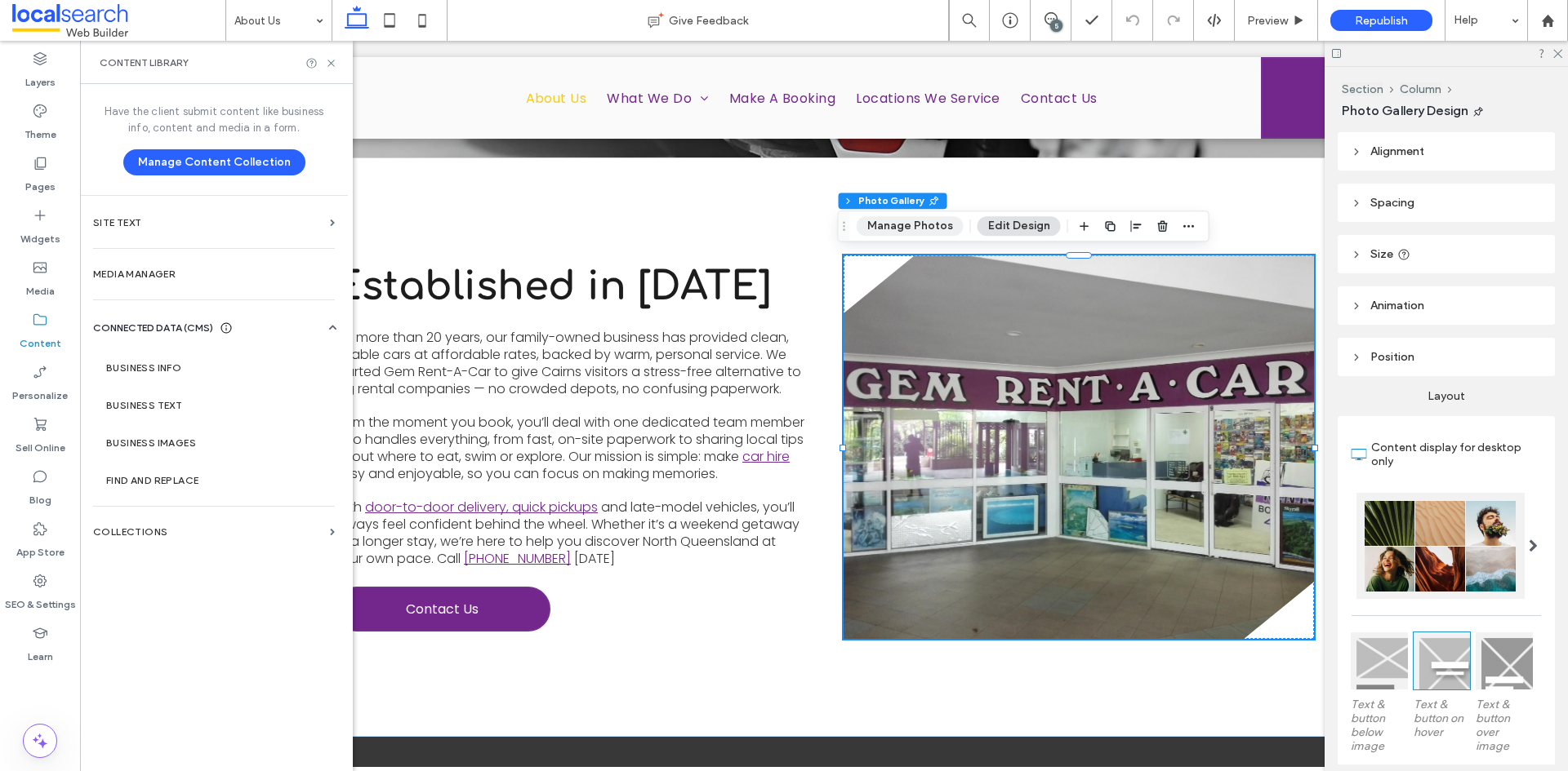
click at [943, 233] on button "Manage Photos" at bounding box center [911, 226] width 107 height 20
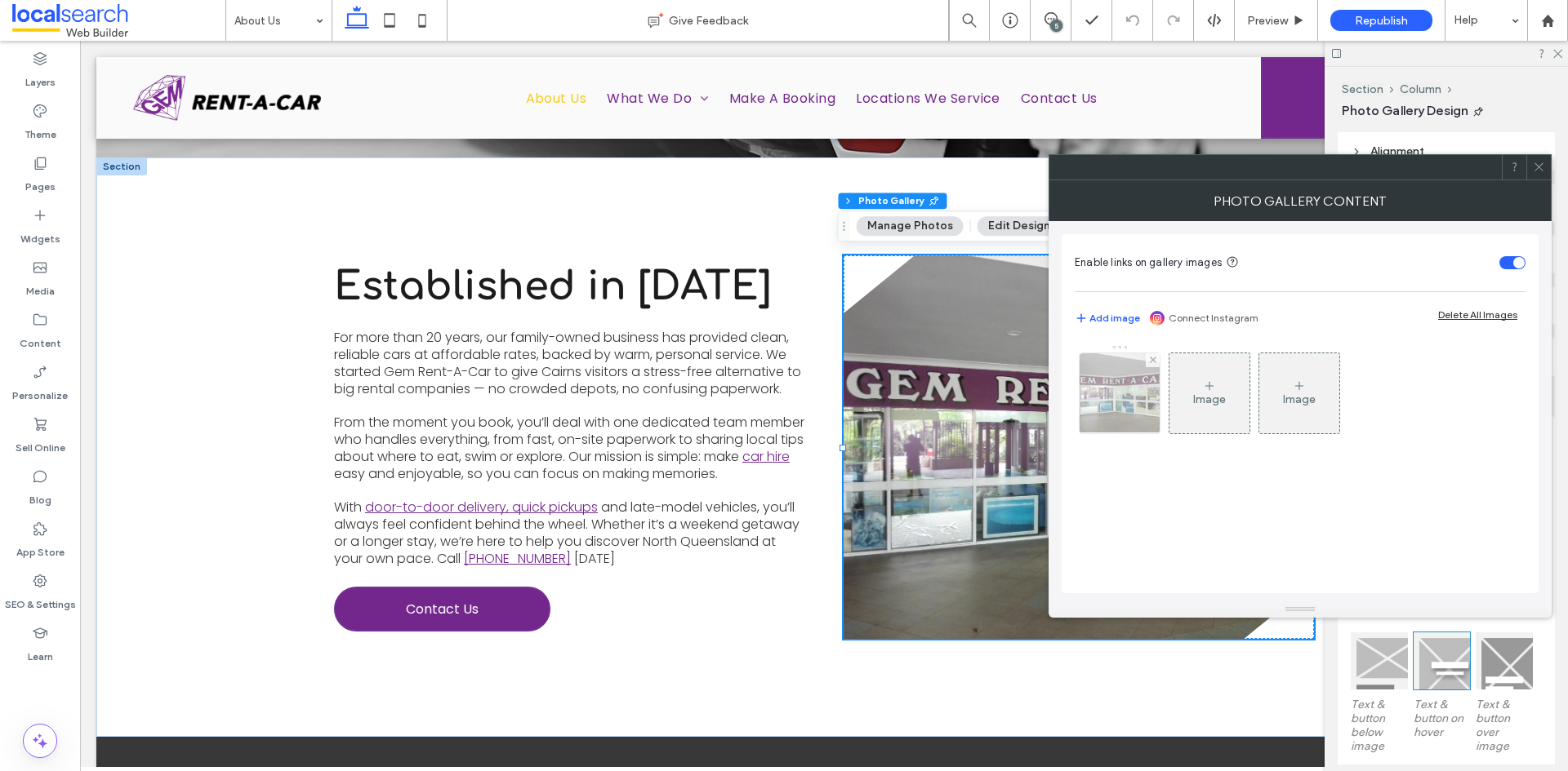
click at [1132, 404] on img at bounding box center [1120, 393] width 107 height 80
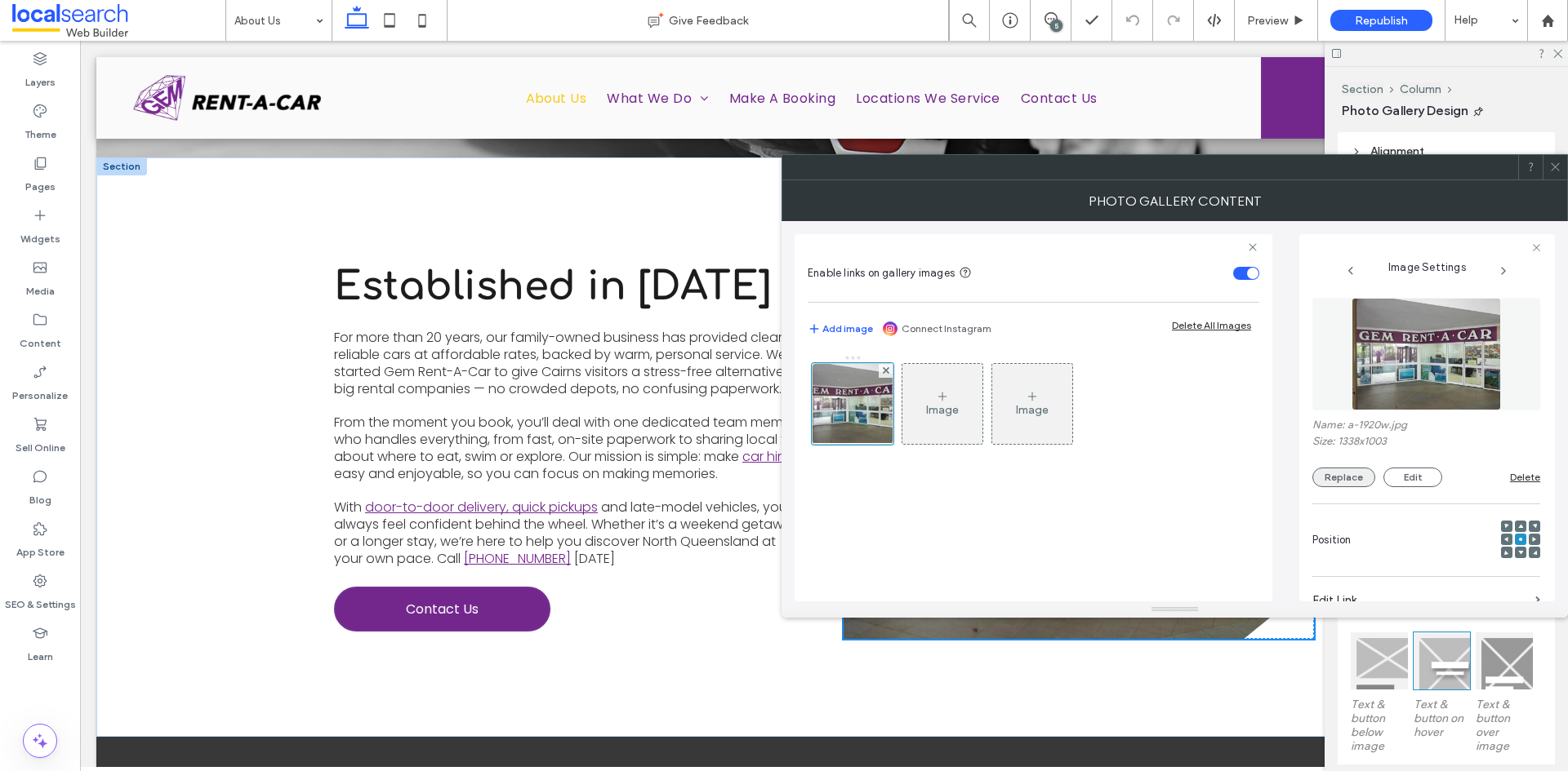
click at [1352, 478] on button "Replace" at bounding box center [1343, 477] width 63 height 20
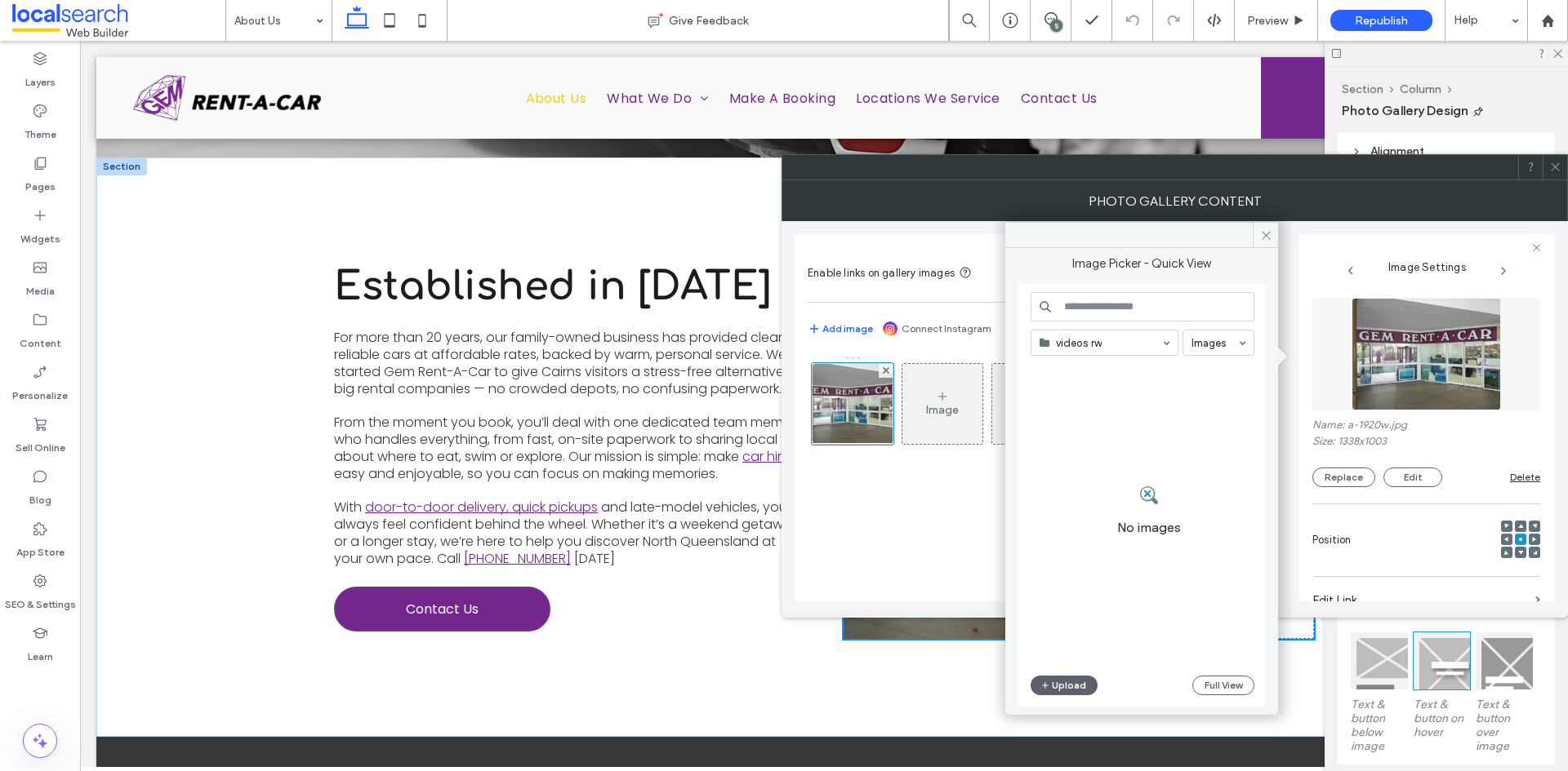
click at [1553, 167] on icon at bounding box center [1555, 167] width 12 height 12
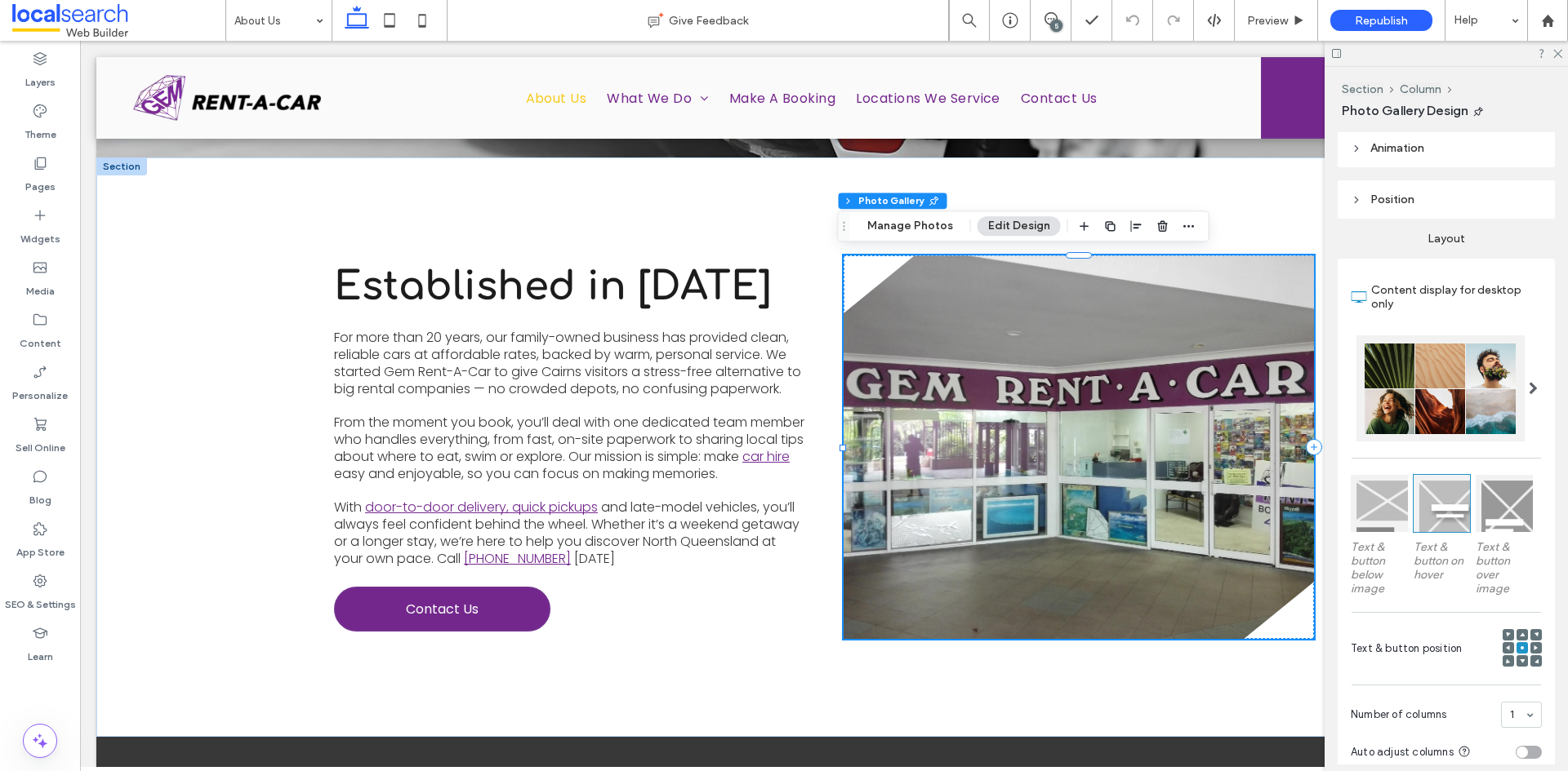
scroll to position [326, 0]
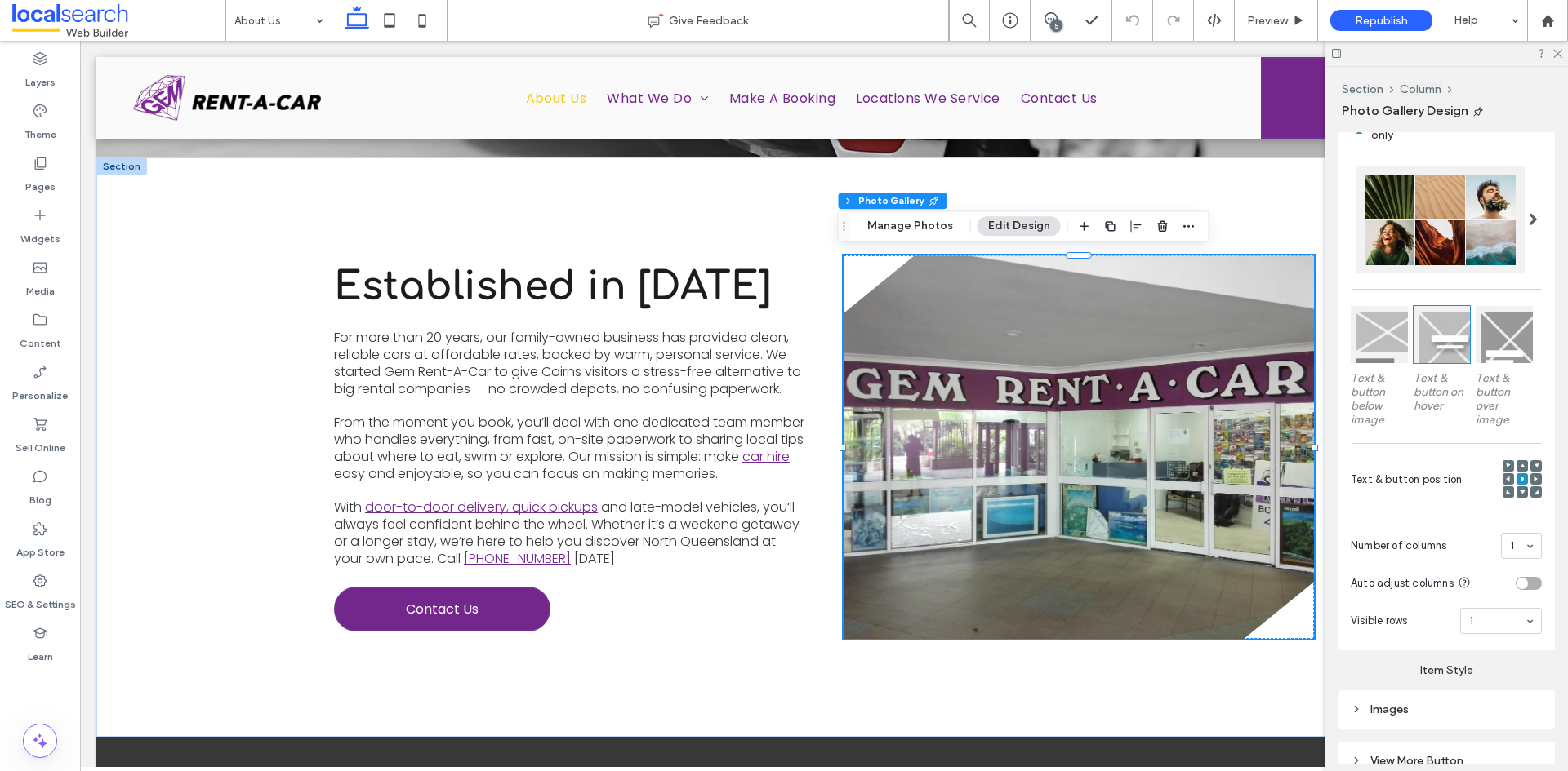
click at [1051, 22] on div "5" at bounding box center [1057, 26] width 12 height 12
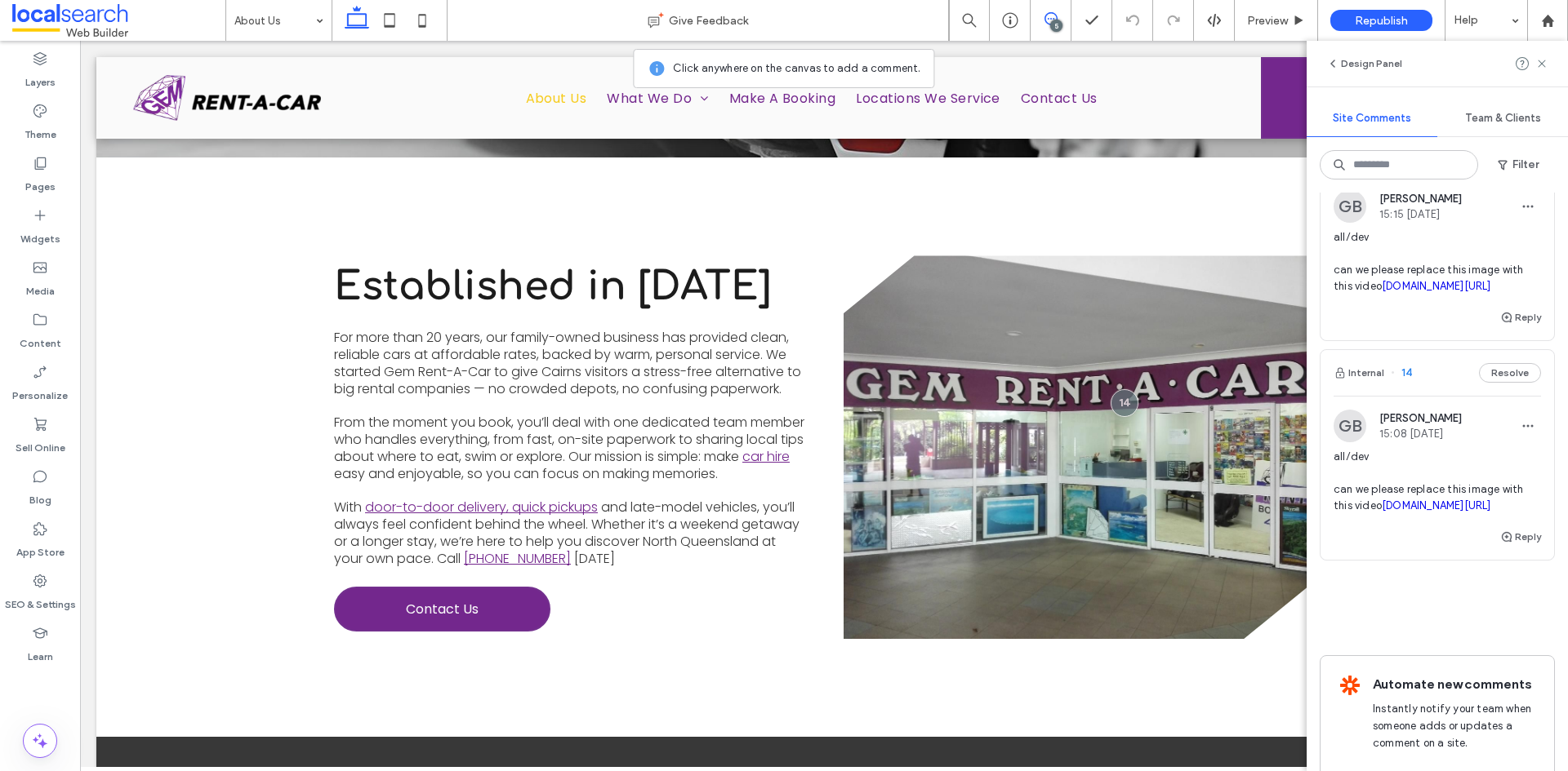
scroll to position [490, 0]
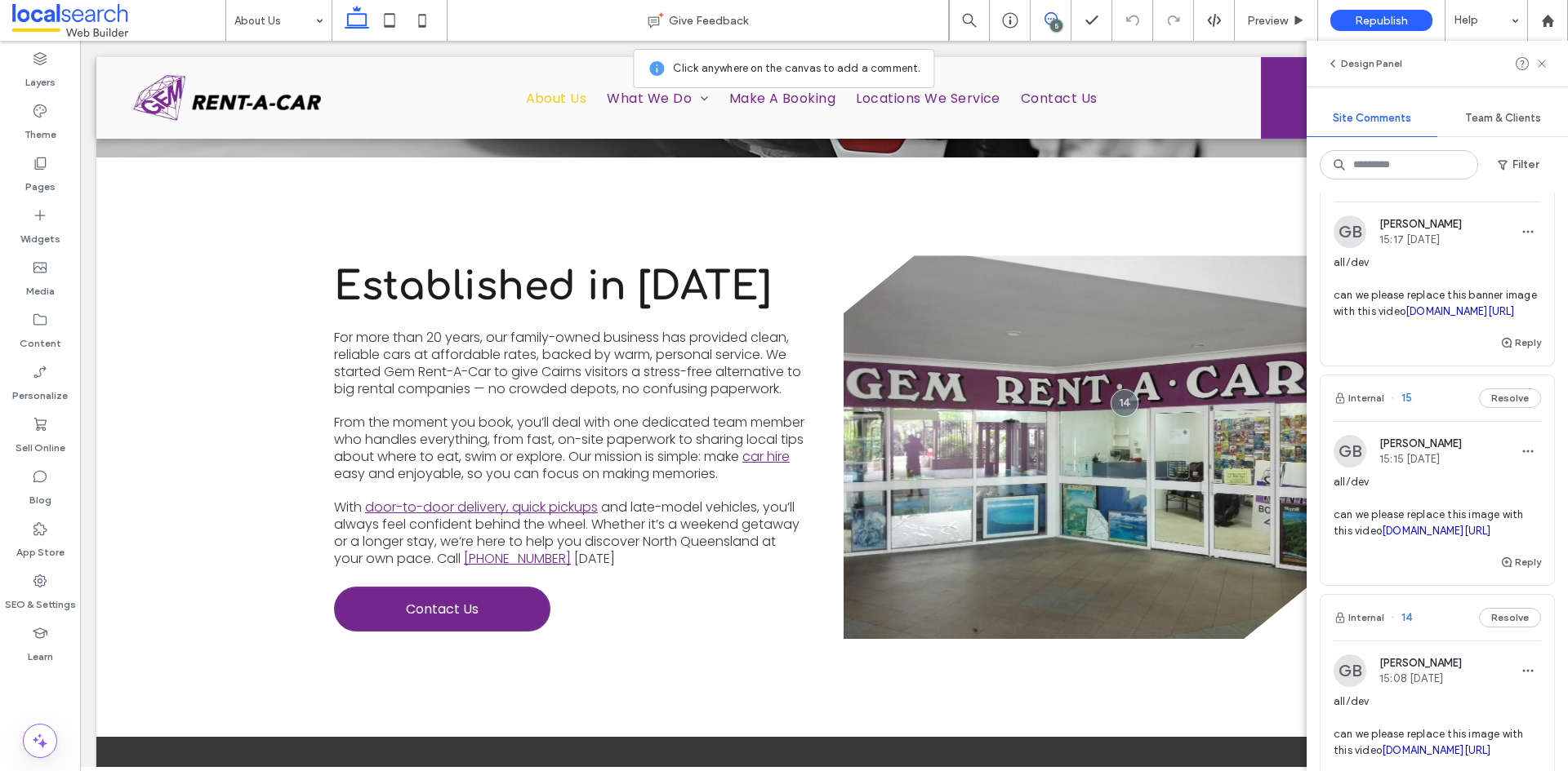
click at [1482, 320] on span "all/dev can we please replace this banner image with this video irp.cdn-website…" at bounding box center [1438, 288] width 207 height 66
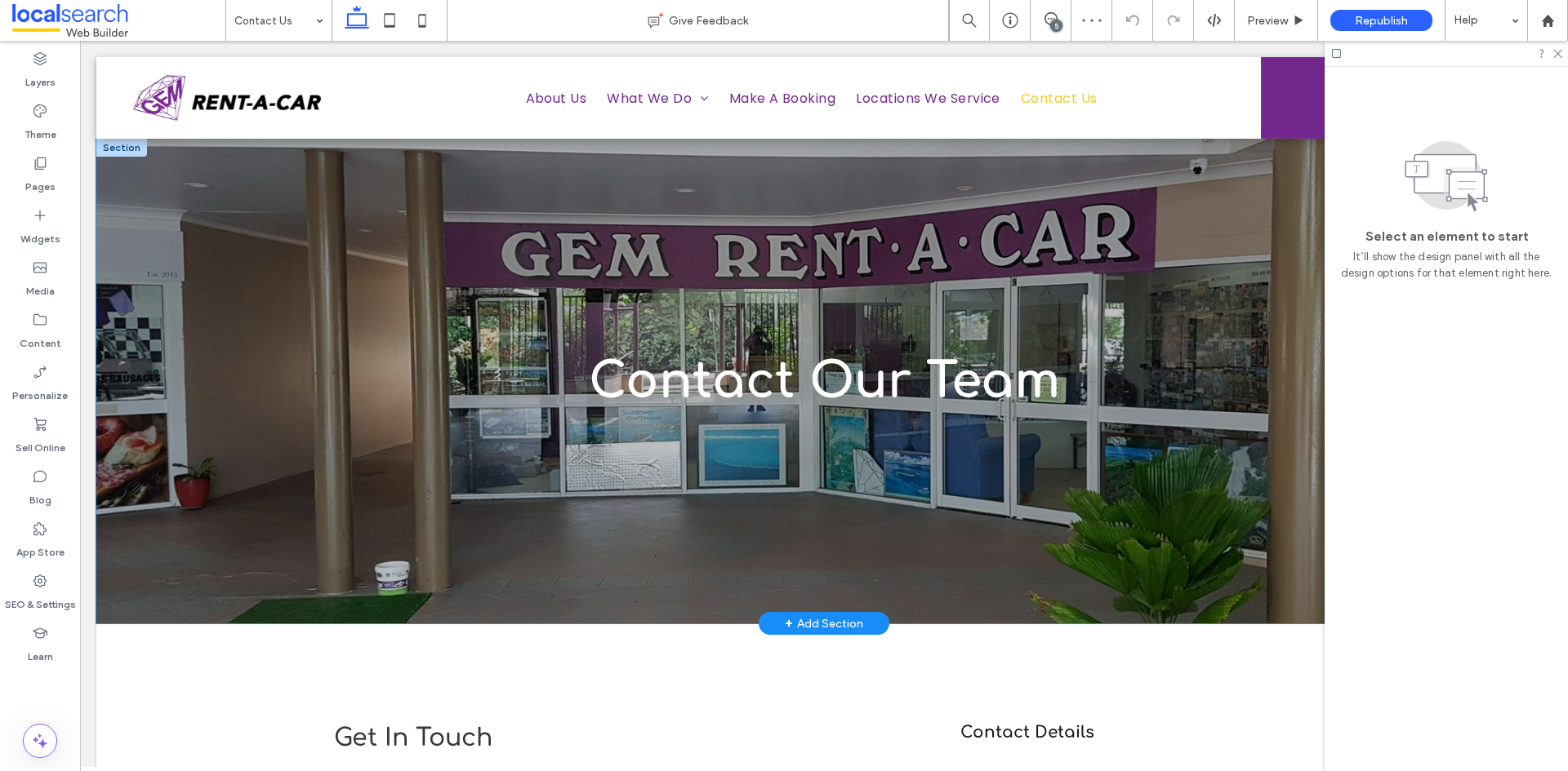
click at [129, 245] on div "Contact Our Team" at bounding box center [824, 382] width 1456 height 485
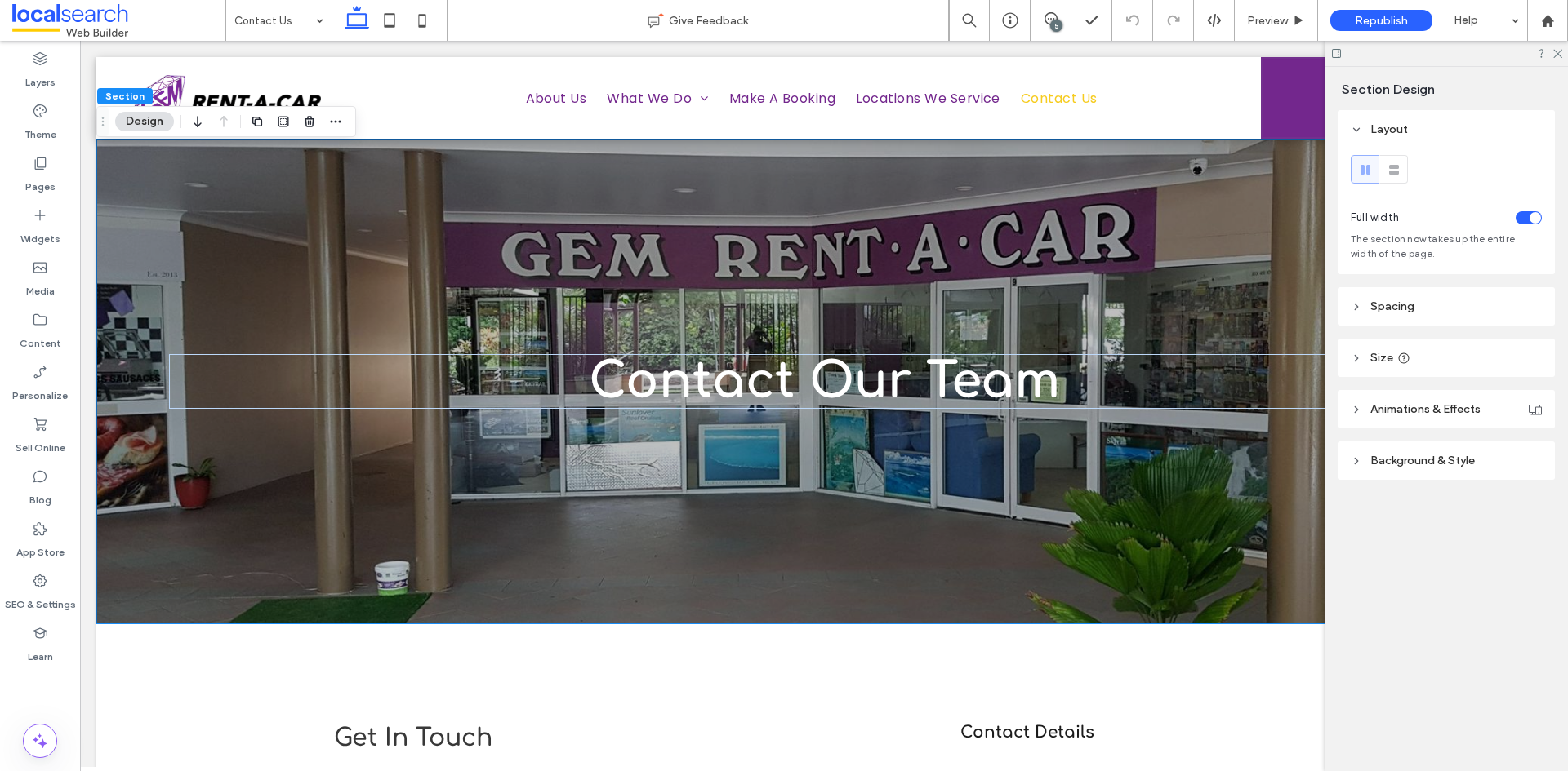
click at [136, 127] on button "Design" at bounding box center [144, 122] width 59 height 20
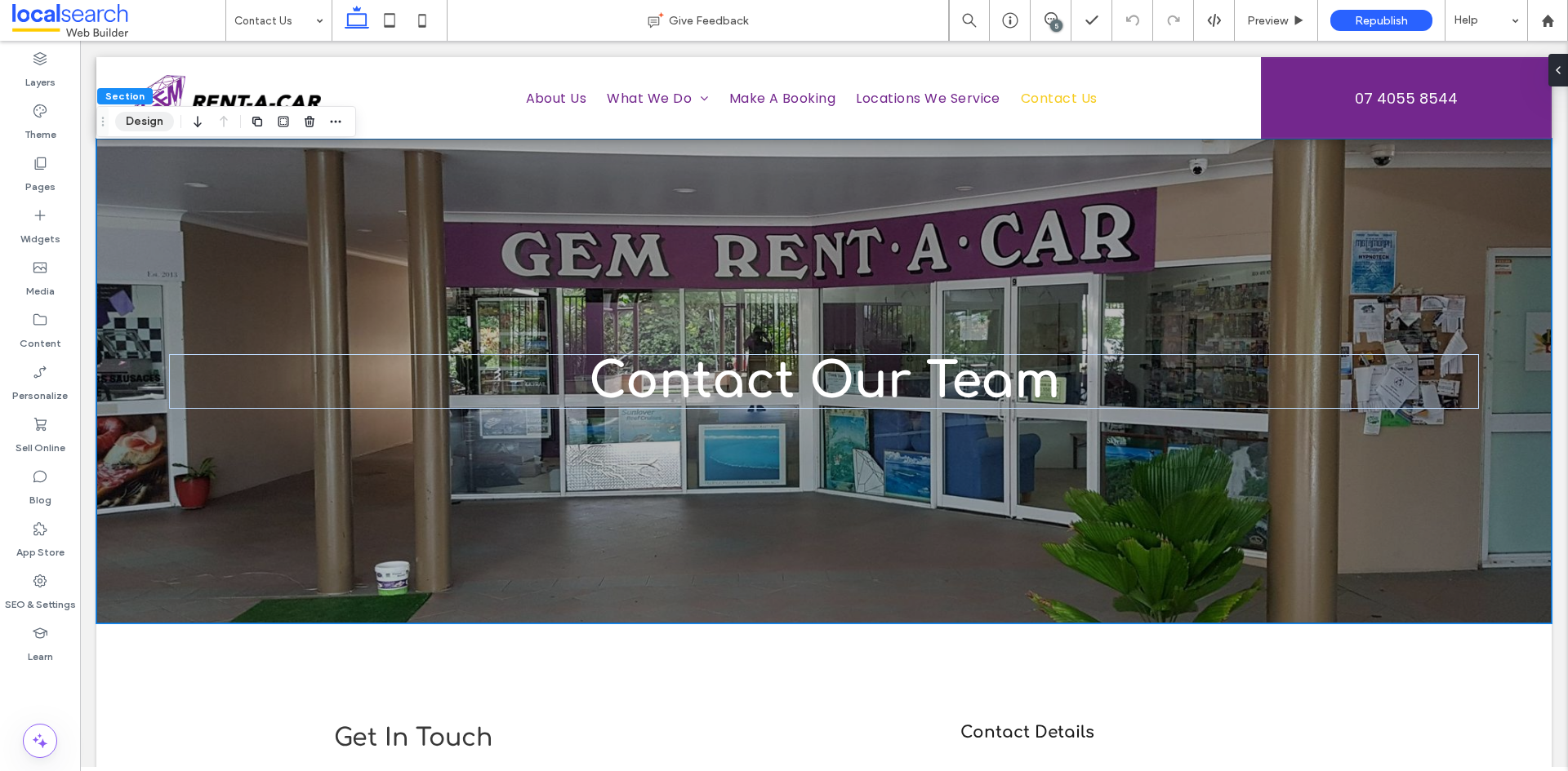
click at [136, 127] on button "Design" at bounding box center [144, 122] width 59 height 20
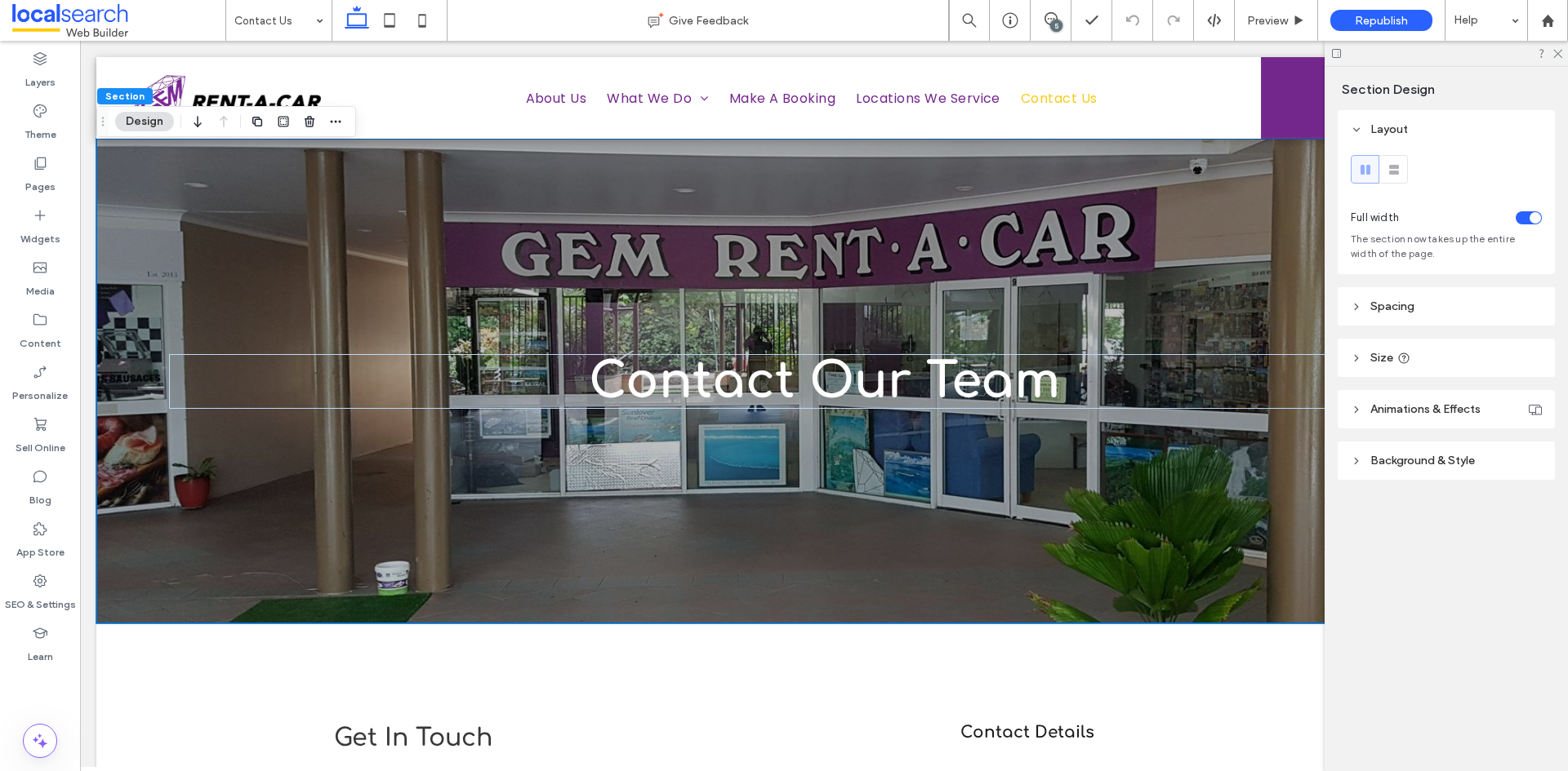
click at [1419, 456] on span "Background & Style" at bounding box center [1422, 461] width 105 height 14
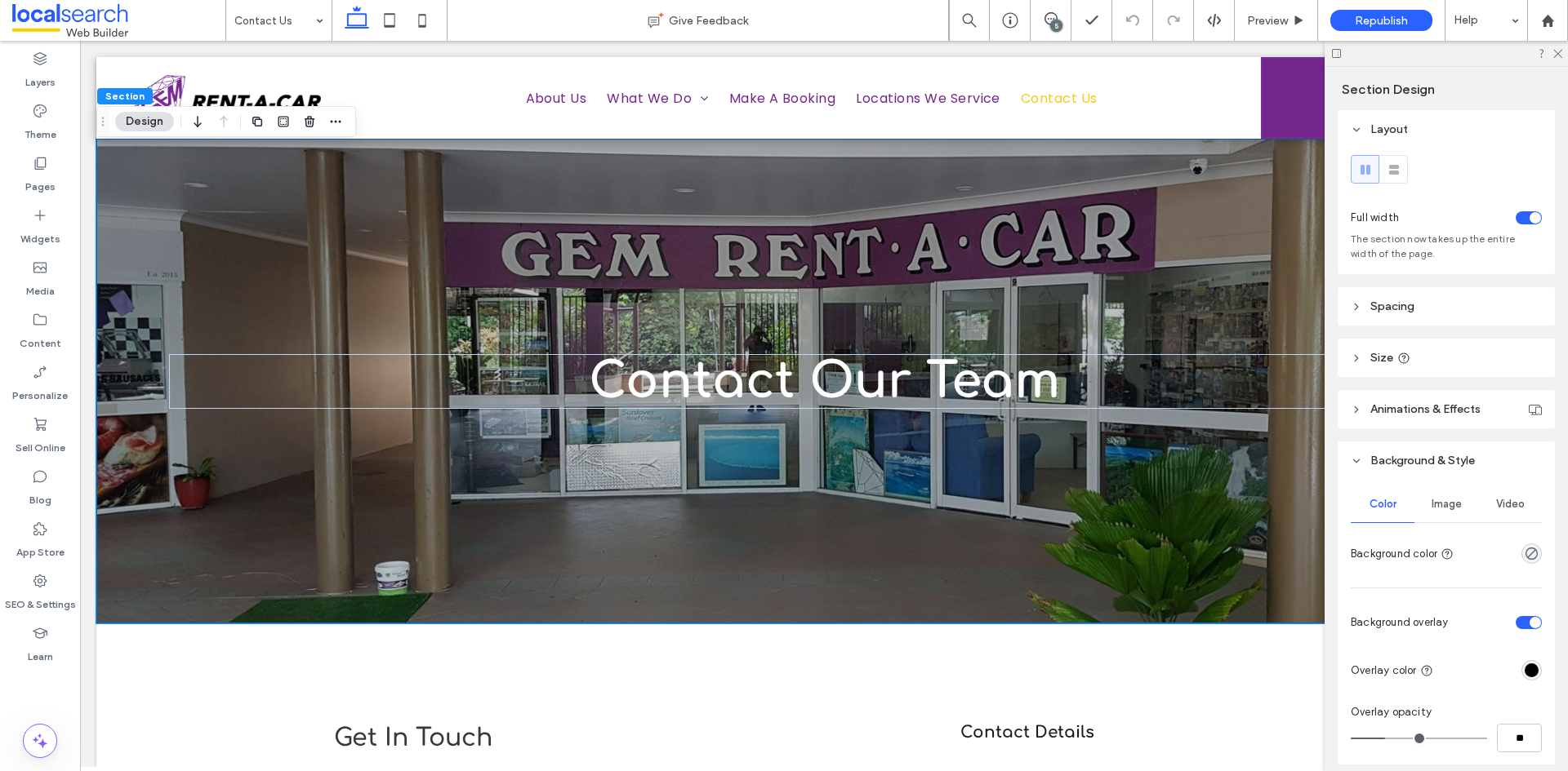
click at [1441, 504] on span "Image" at bounding box center [1446, 504] width 30 height 13
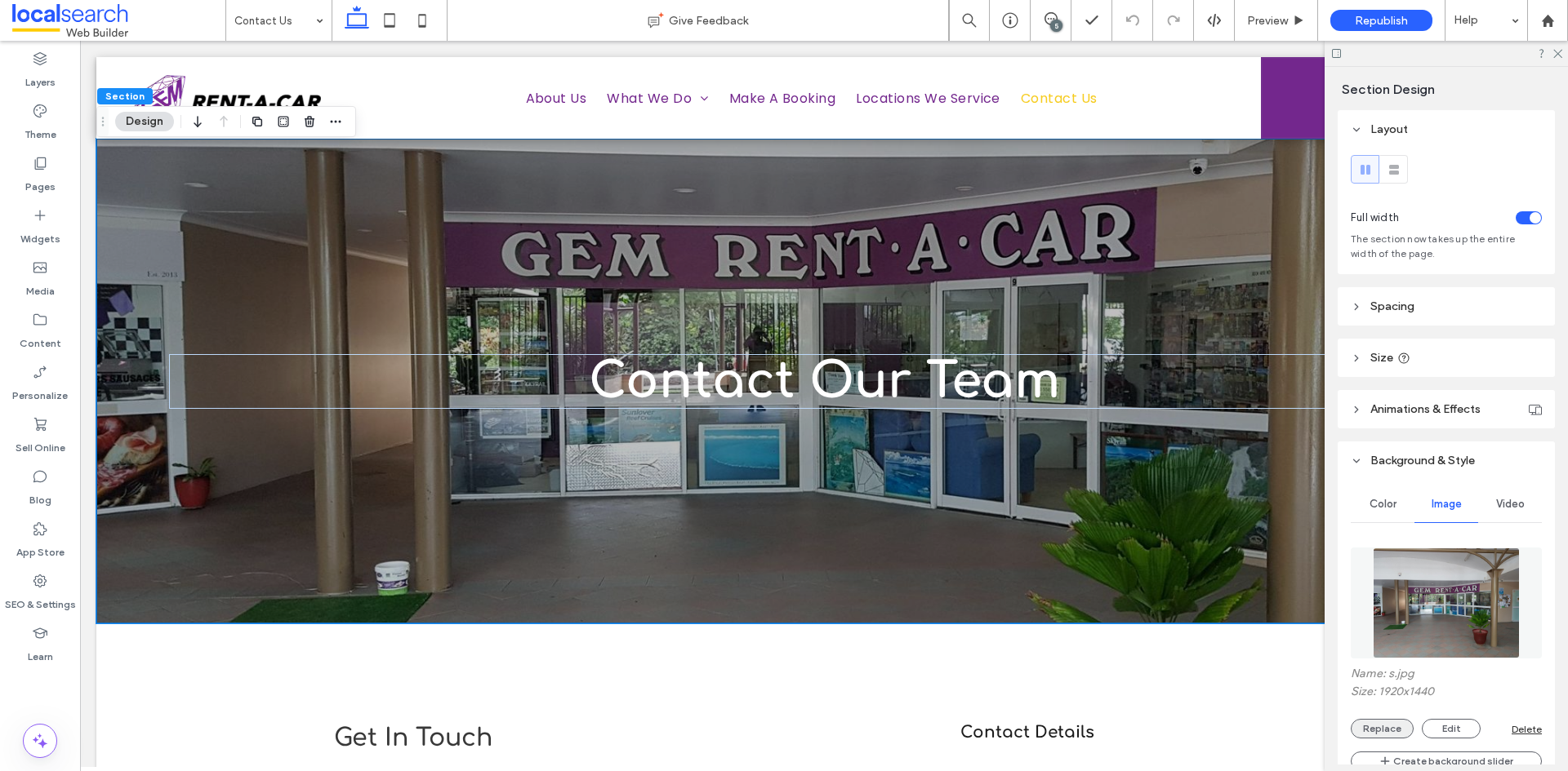
click at [1395, 724] on button "Replace" at bounding box center [1382, 729] width 63 height 20
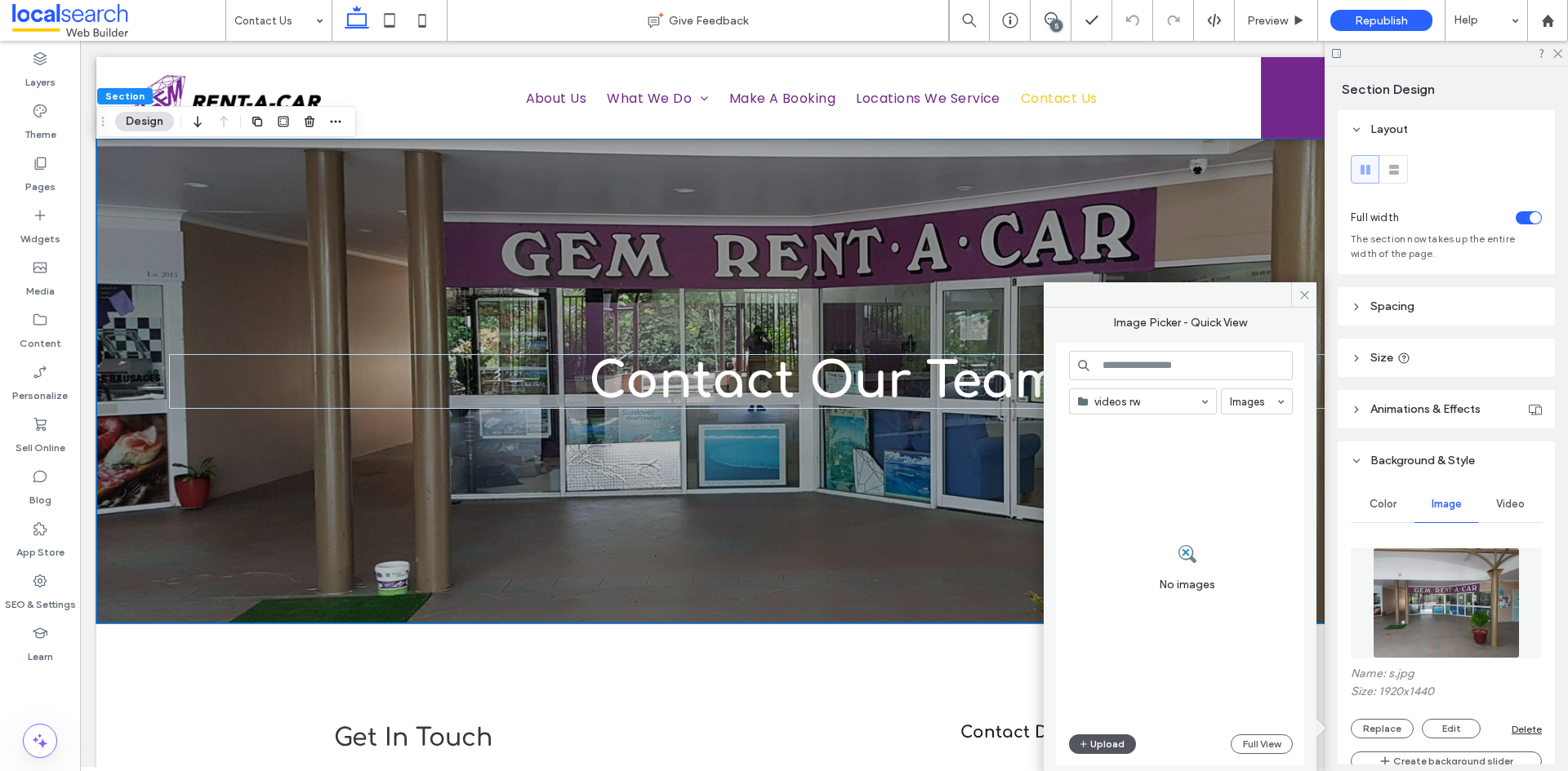
click at [1120, 743] on button "Upload" at bounding box center [1102, 744] width 67 height 20
click at [724, 438] on div "Contact Our Team" at bounding box center [824, 382] width 1456 height 485
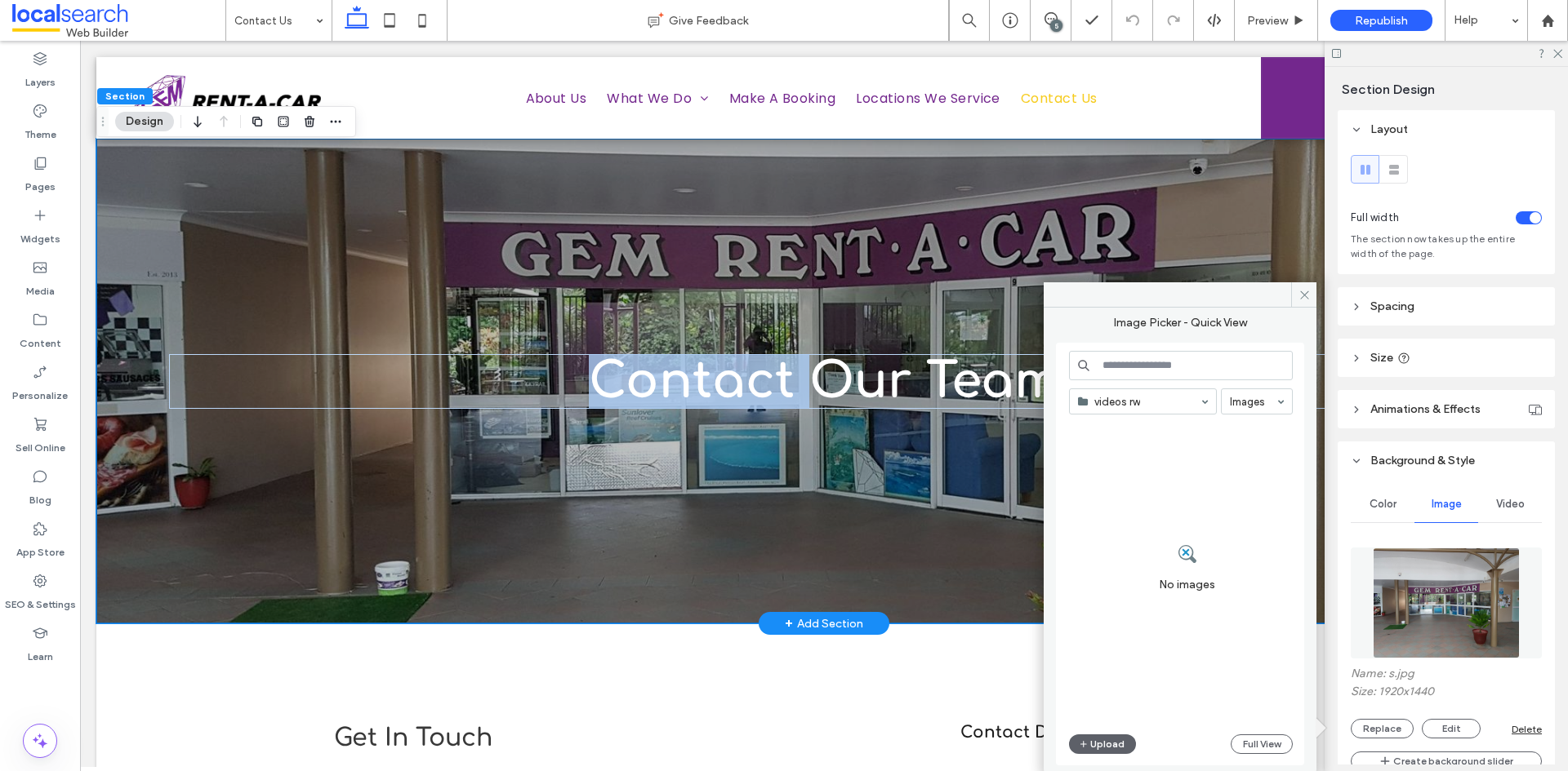
click at [724, 438] on div "Contact Our Team" at bounding box center [824, 382] width 1456 height 485
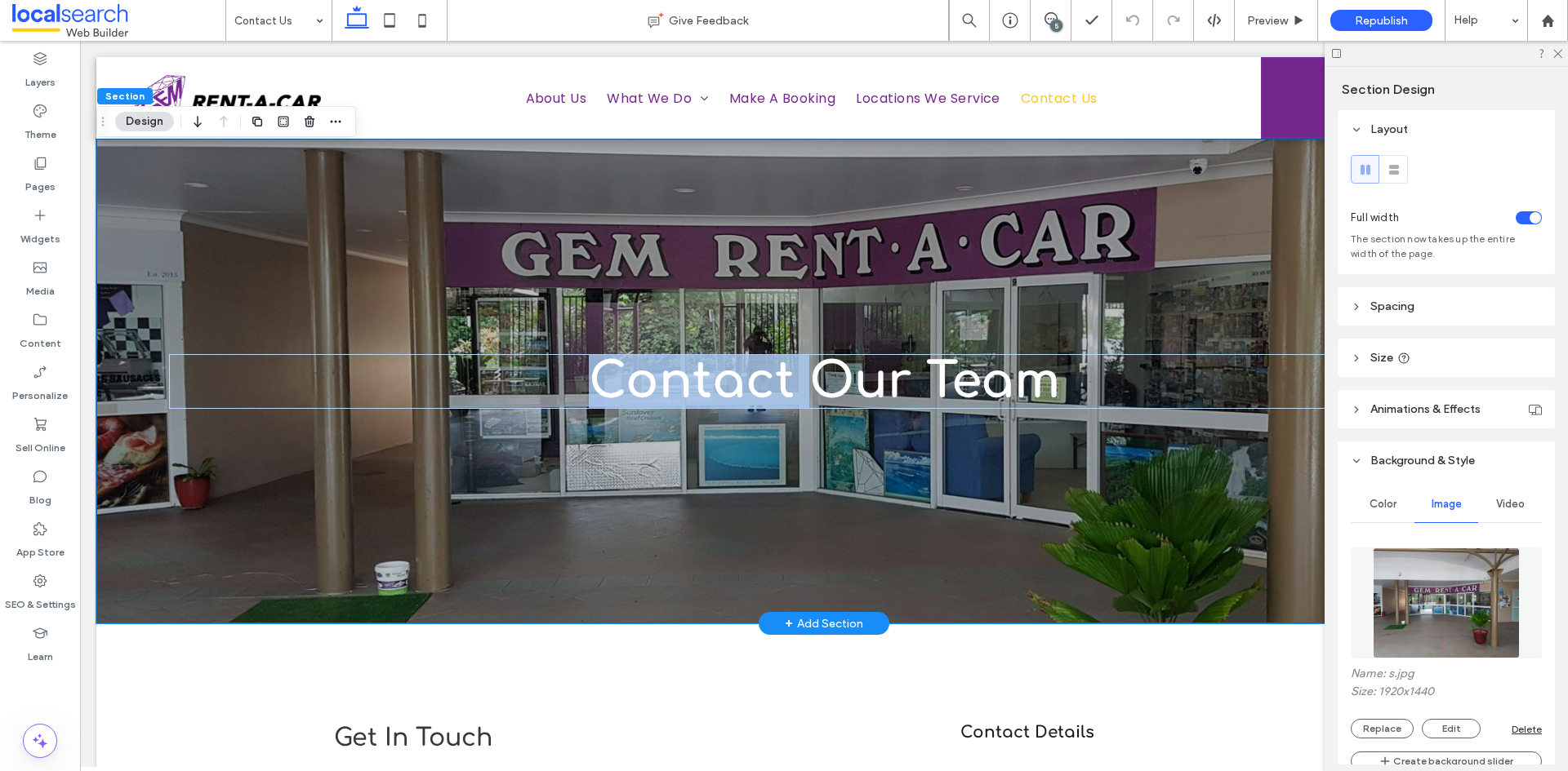
click at [805, 436] on div "Contact Our Team" at bounding box center [824, 382] width 1456 height 485
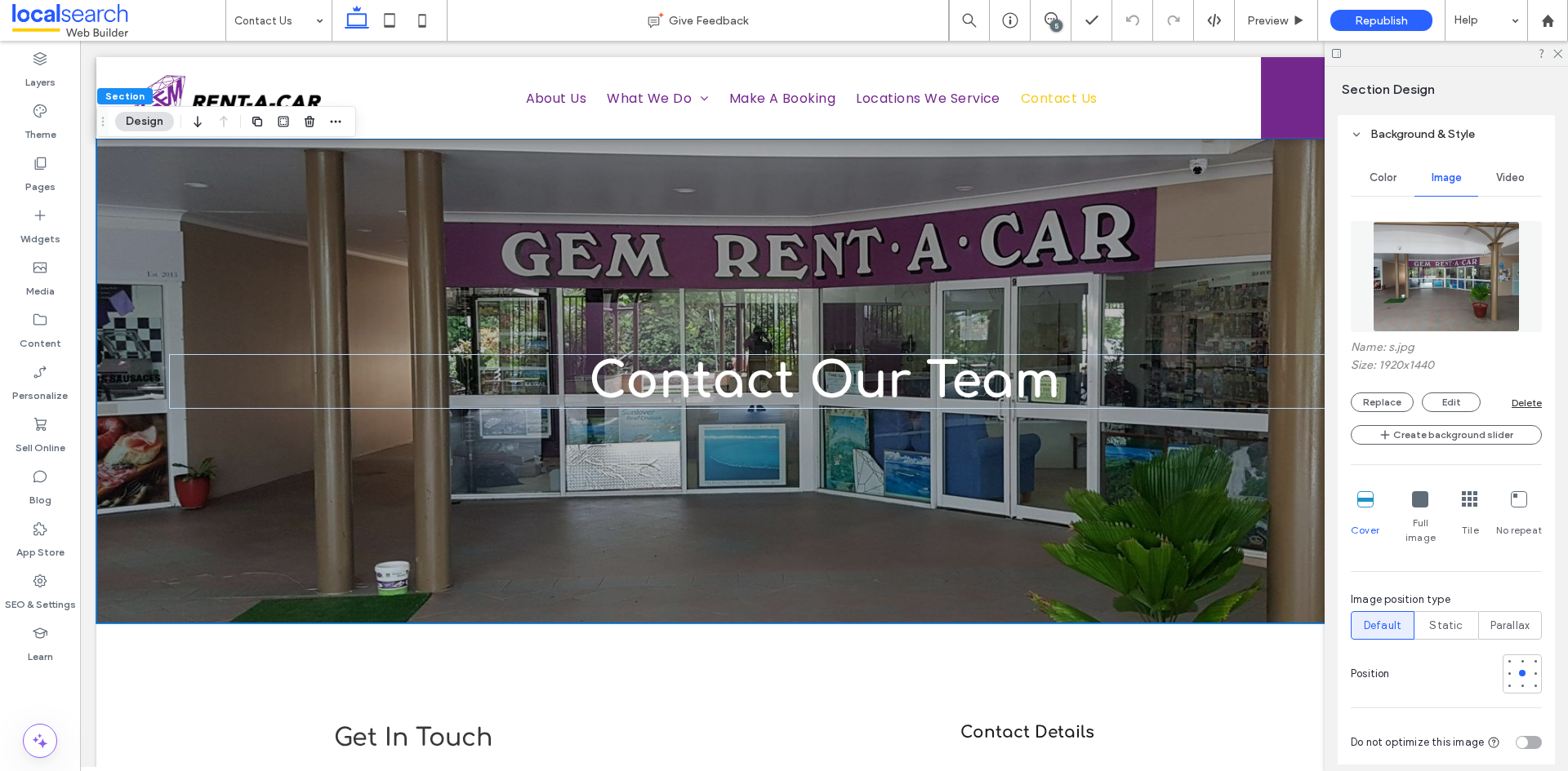
scroll to position [245, 0]
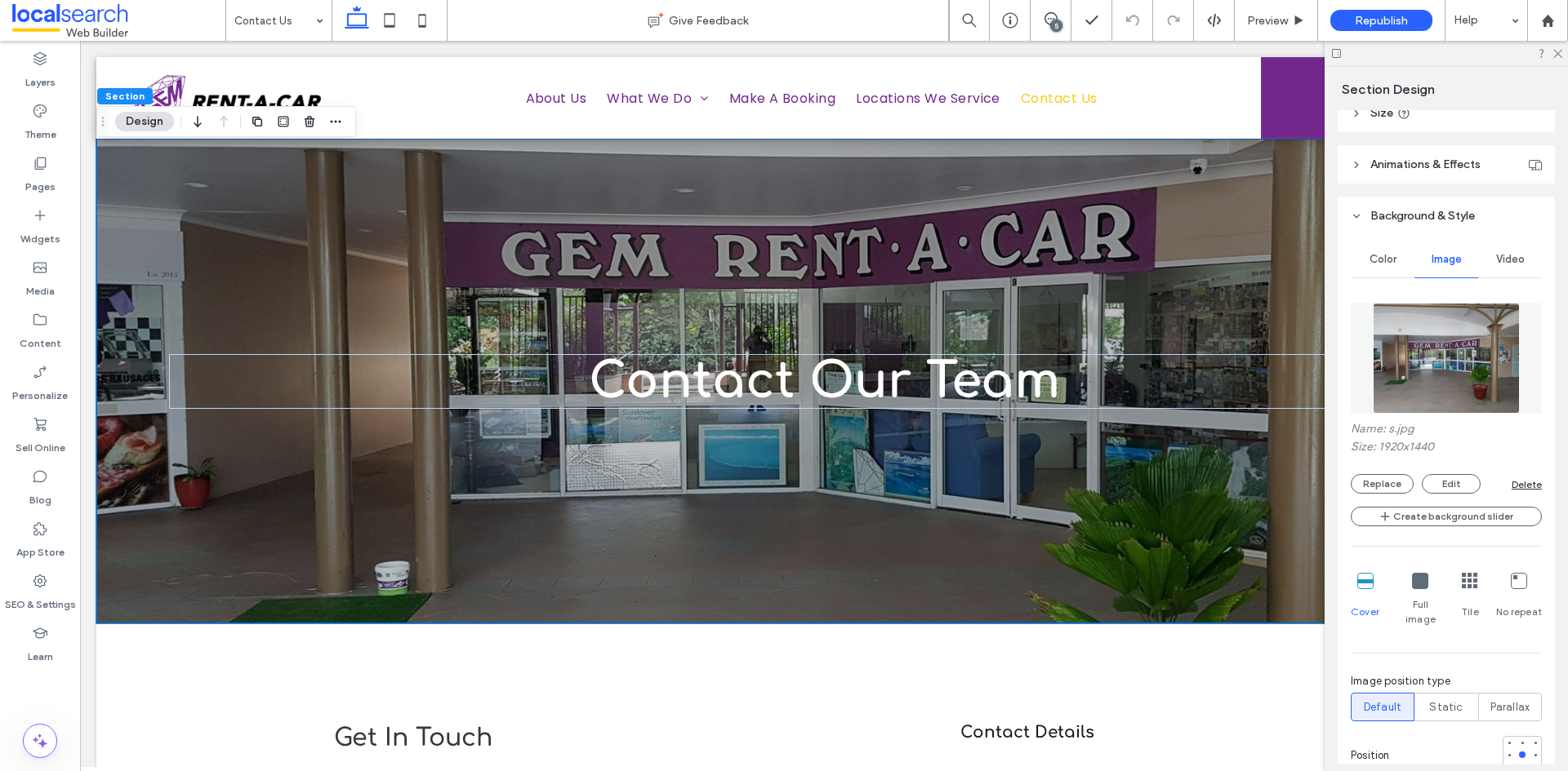
click at [1527, 482] on div "Delete" at bounding box center [1527, 484] width 30 height 12
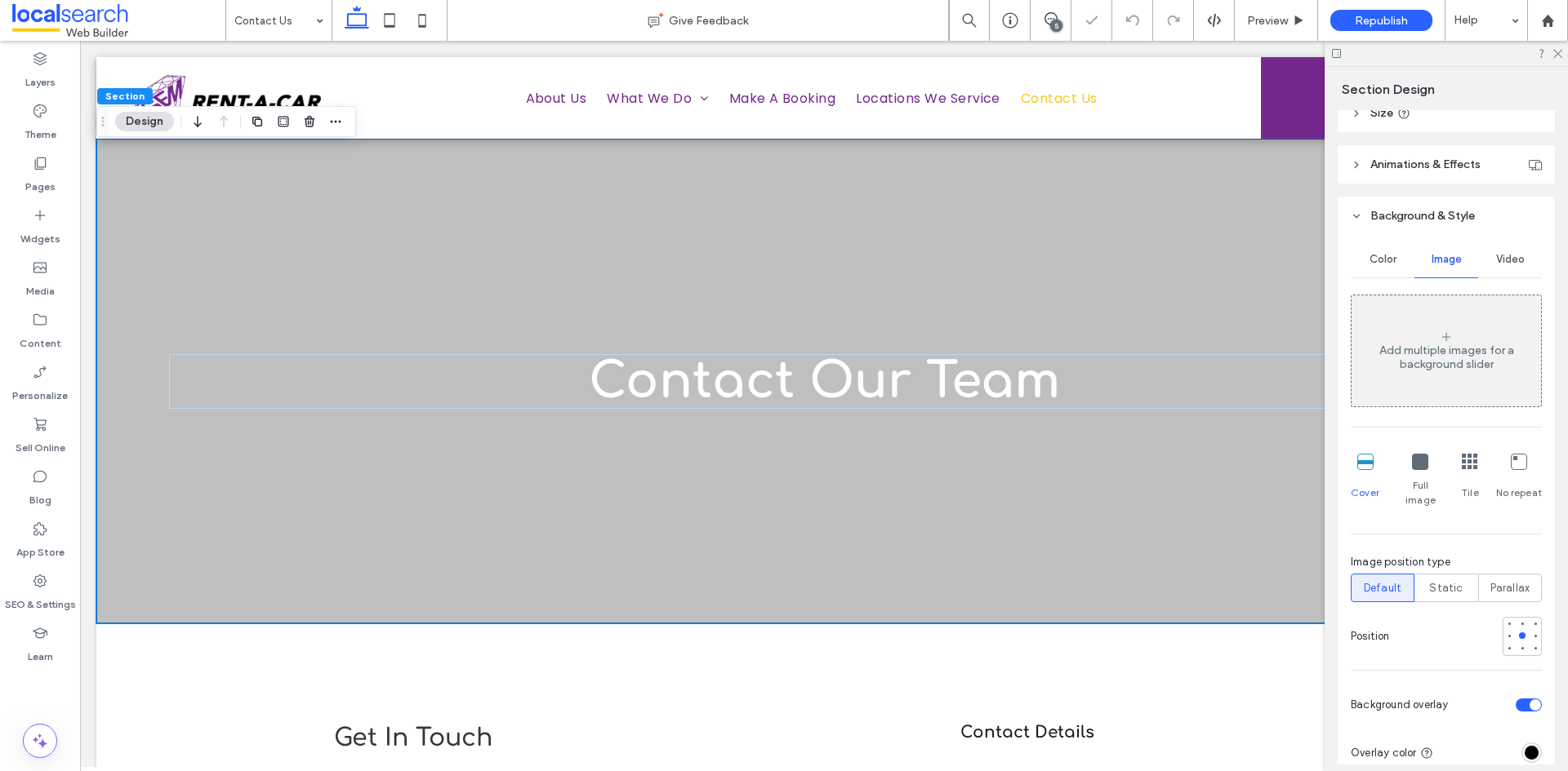
click at [1502, 261] on span "Video" at bounding box center [1510, 259] width 29 height 13
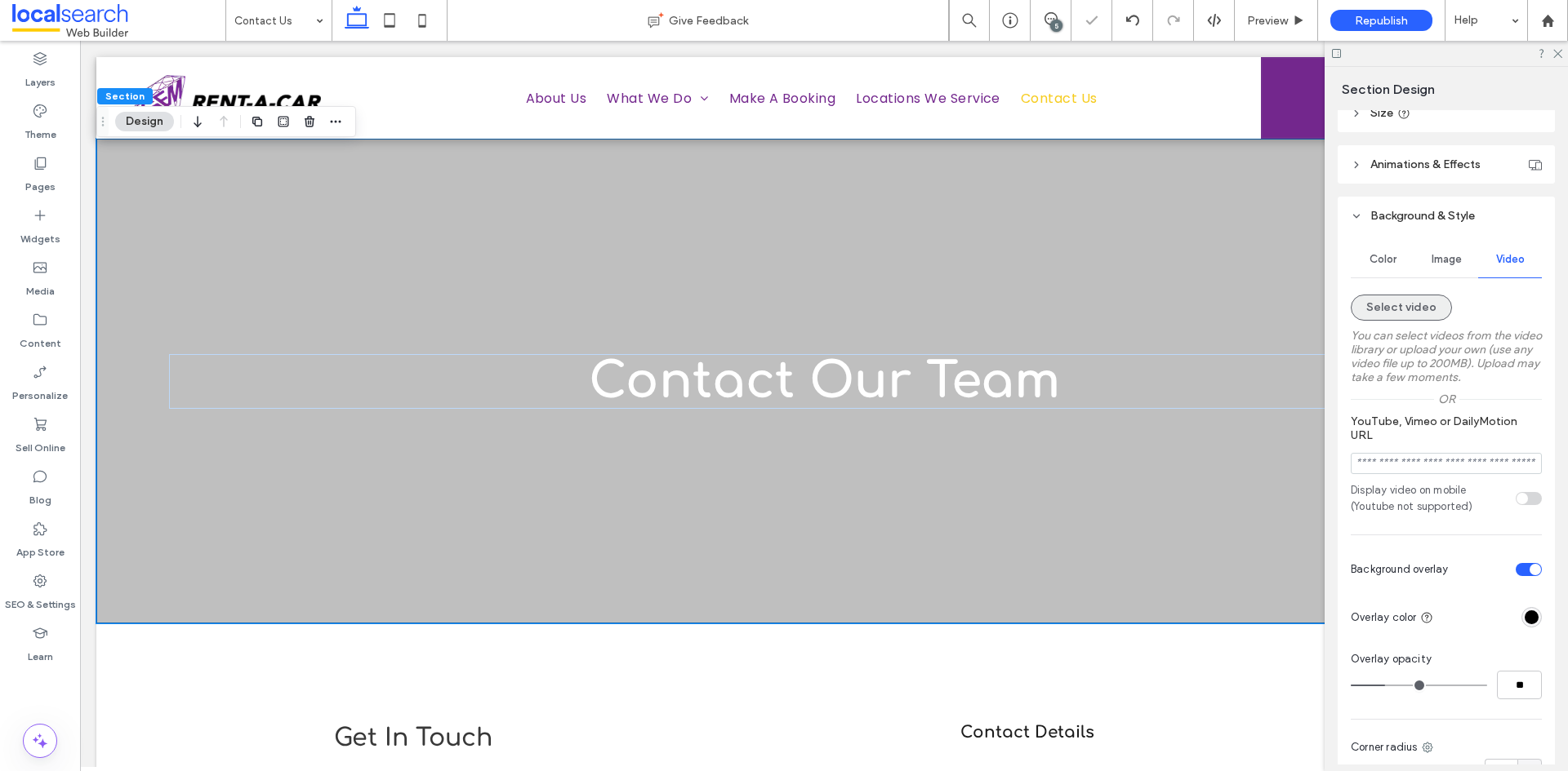
click at [1412, 307] on button "Select video" at bounding box center [1401, 307] width 101 height 26
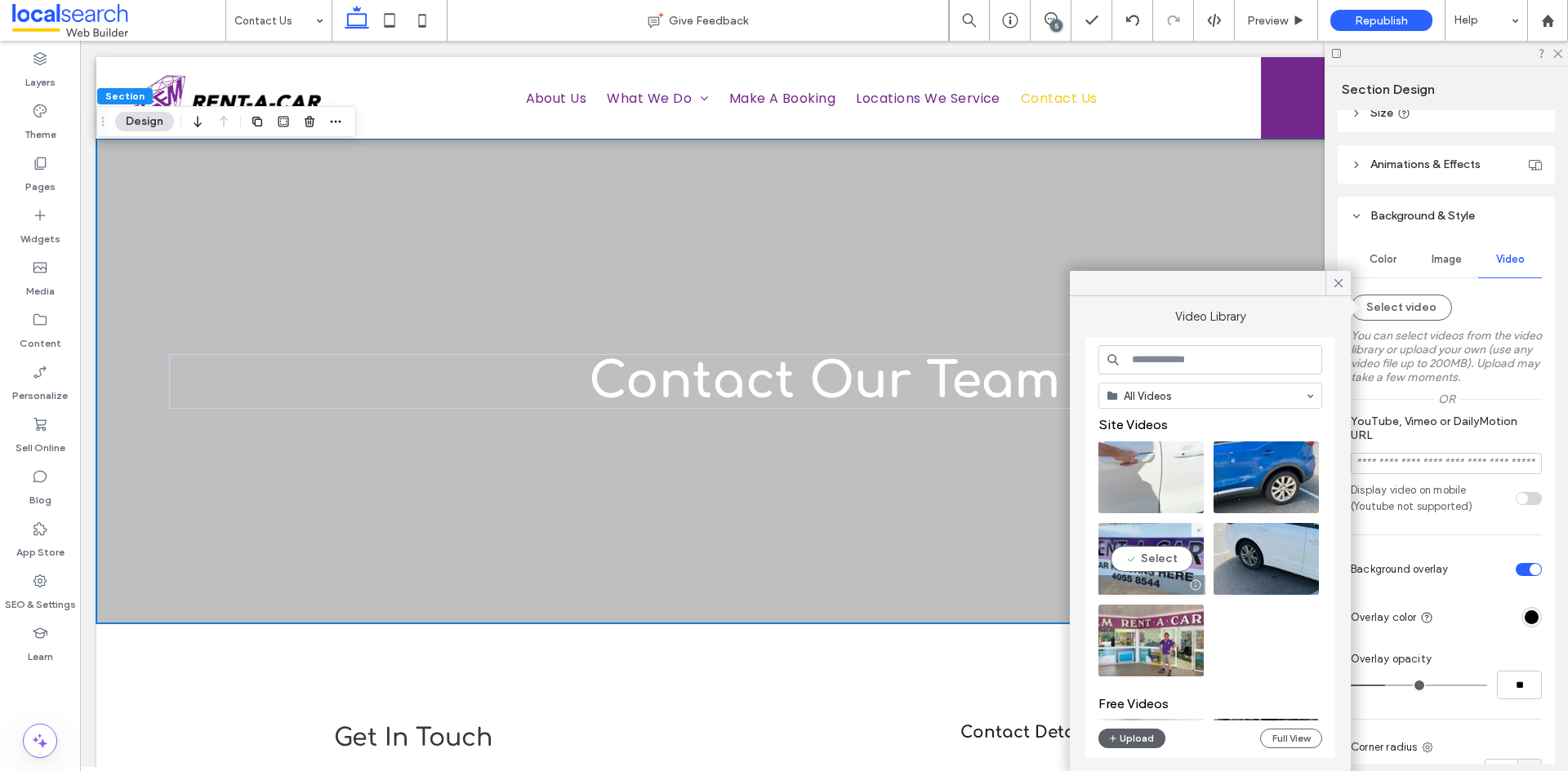
drag, startPoint x: 1143, startPoint y: 563, endPoint x: 1232, endPoint y: 597, distance: 95.3
click at [1143, 563] on video at bounding box center [1151, 559] width 105 height 72
type input "**"
type input "**********"
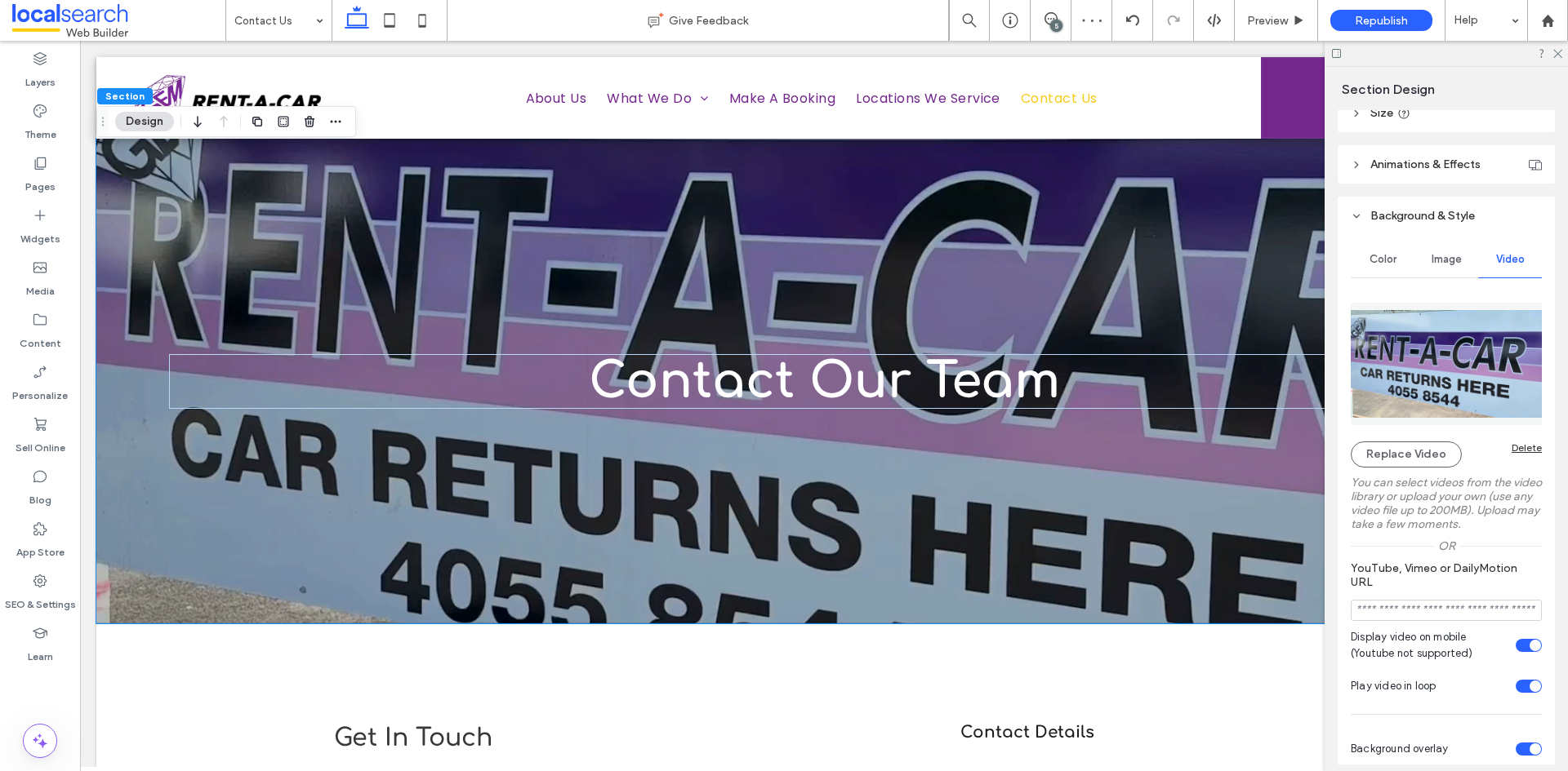
click at [1555, 58] on div at bounding box center [1446, 53] width 244 height 25
drag, startPoint x: 1559, startPoint y: 54, endPoint x: 1379, endPoint y: 26, distance: 182.2
click at [1559, 54] on icon at bounding box center [1557, 53] width 10 height 10
type input "**"
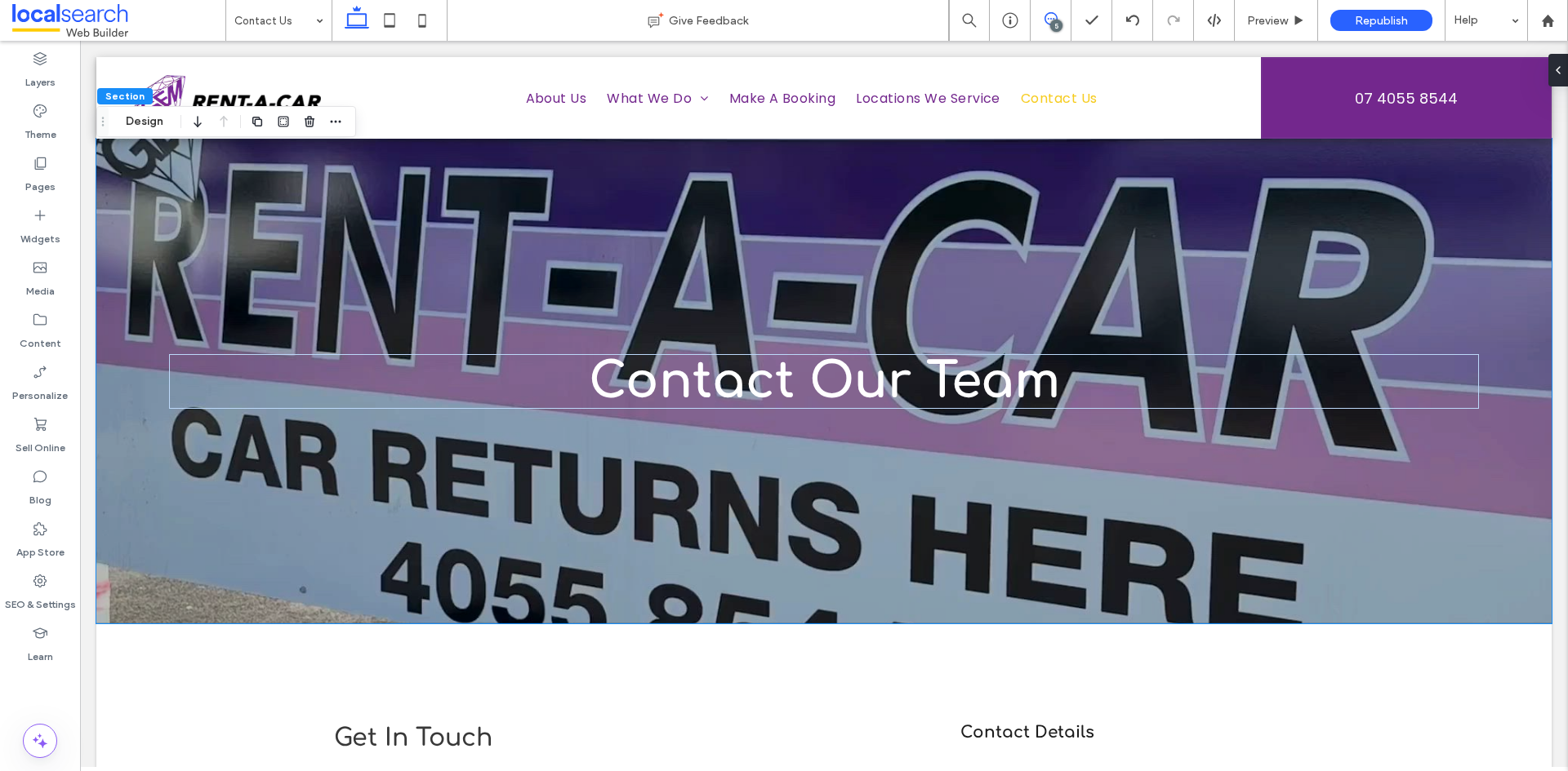
click at [1043, 17] on span at bounding box center [1051, 18] width 40 height 13
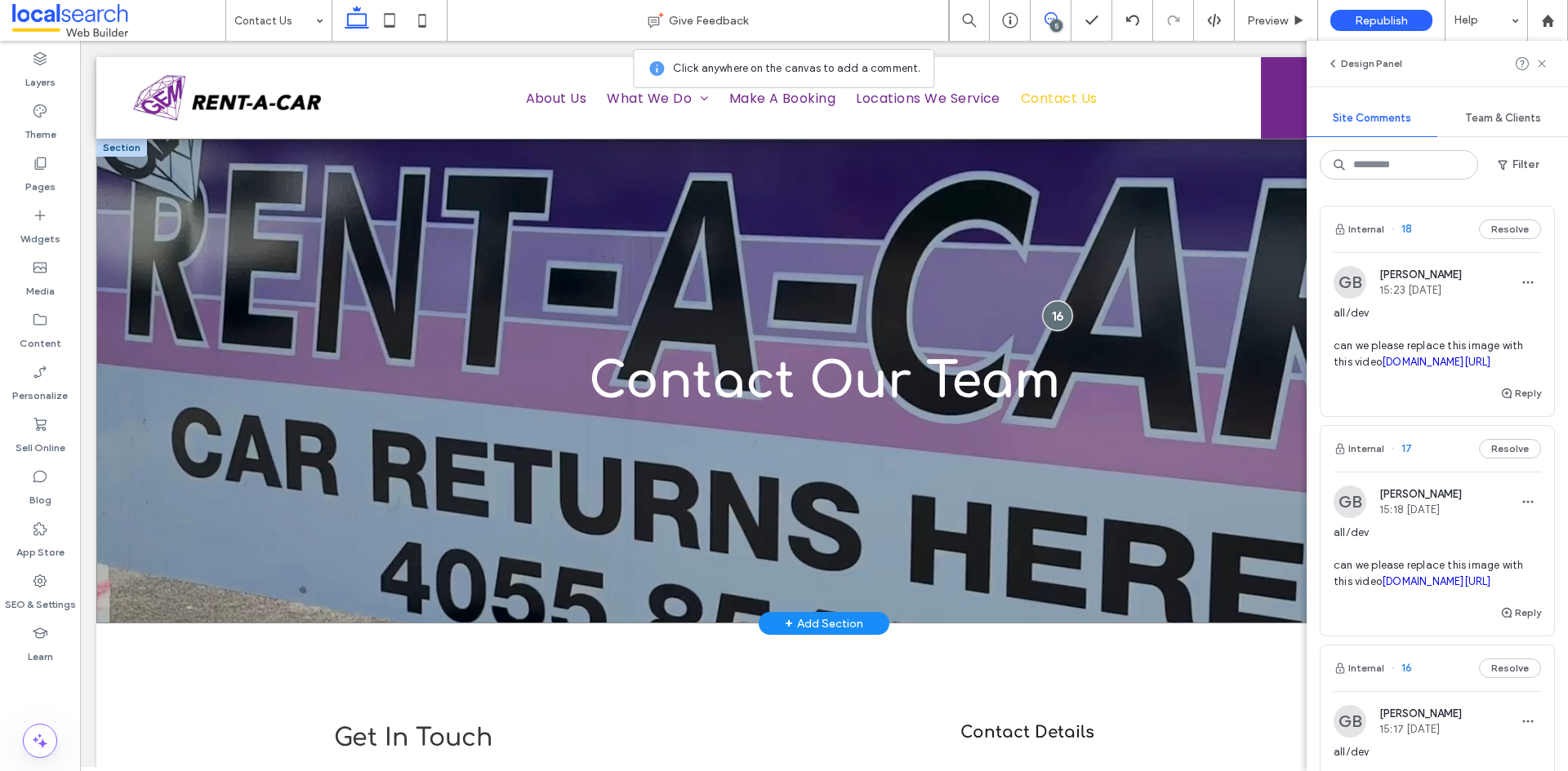
click at [1052, 319] on div at bounding box center [1057, 315] width 30 height 30
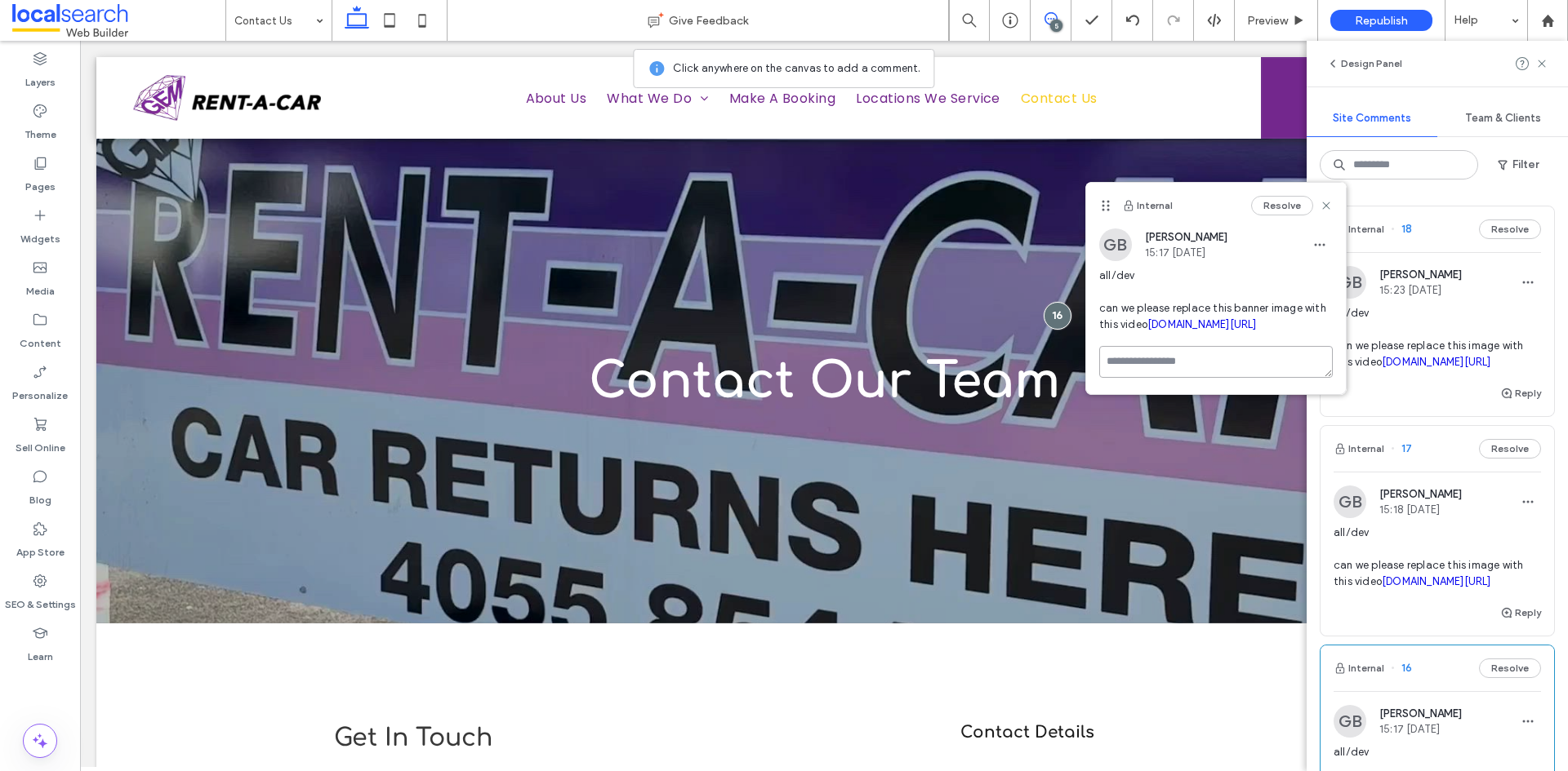
click at [1141, 378] on textarea at bounding box center [1216, 362] width 233 height 32
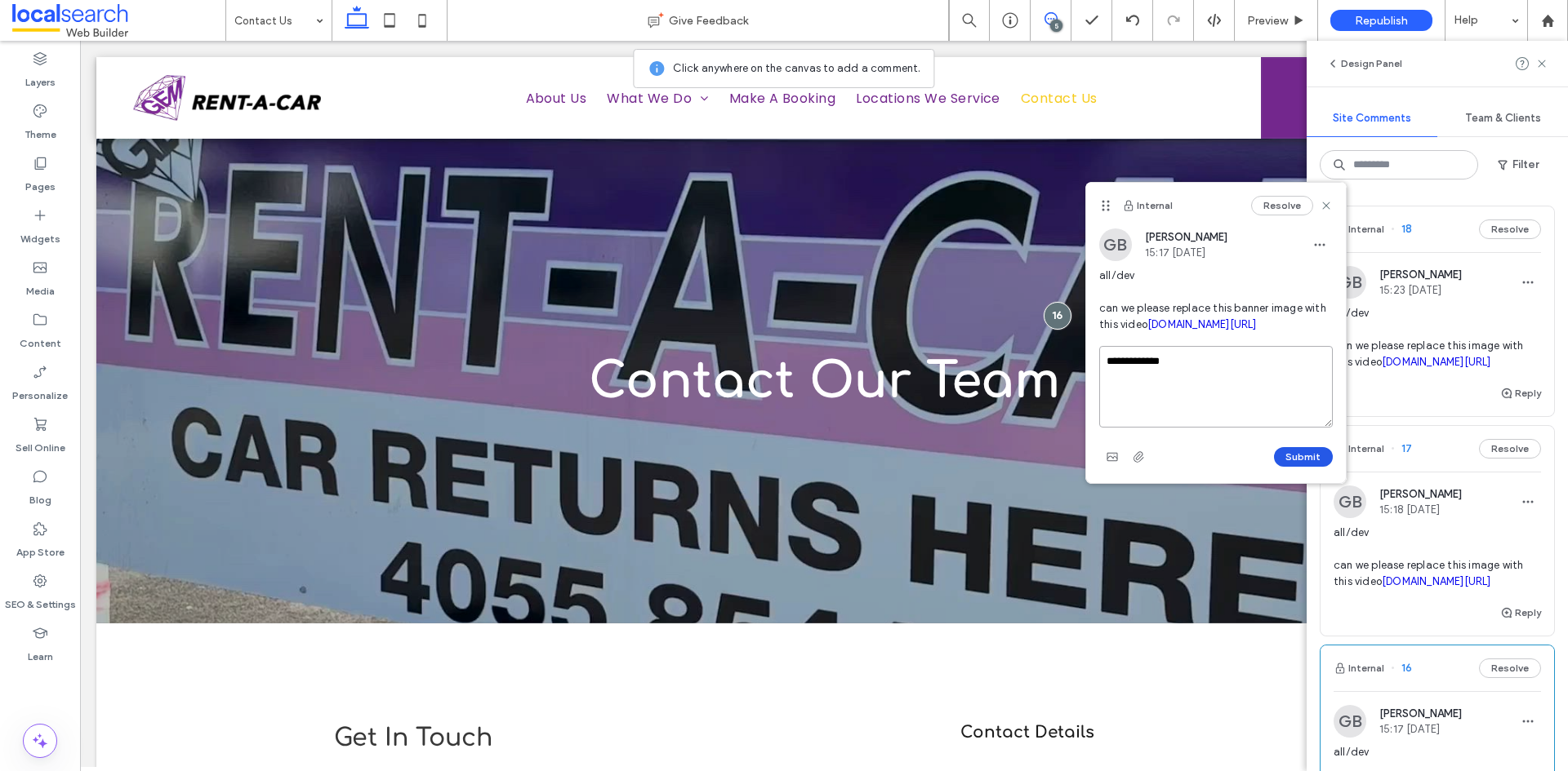
type textarea "**********"
click at [1298, 467] on button "Submit" at bounding box center [1304, 457] width 59 height 20
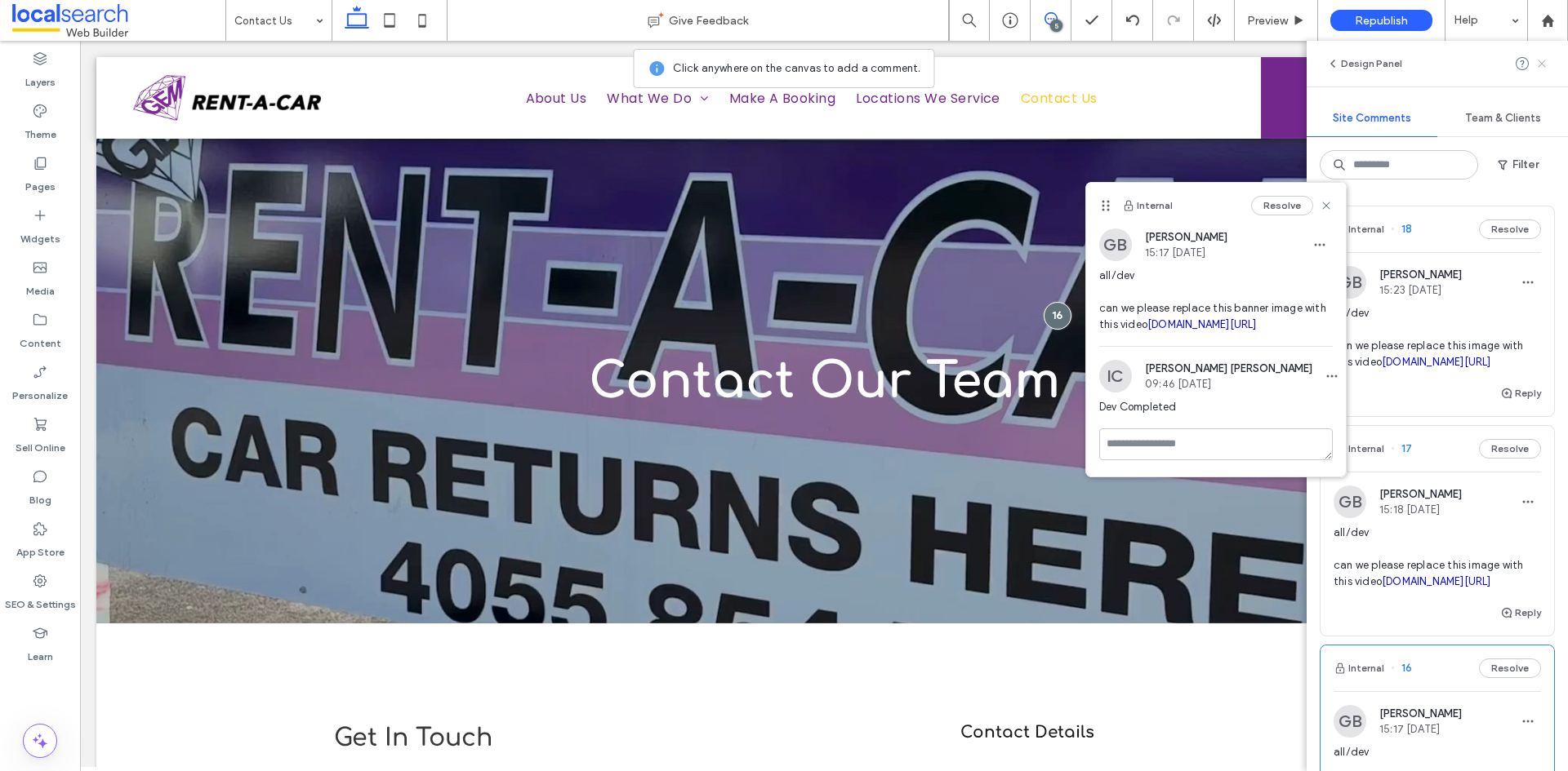
click at [1540, 64] on icon at bounding box center [1541, 63] width 13 height 13
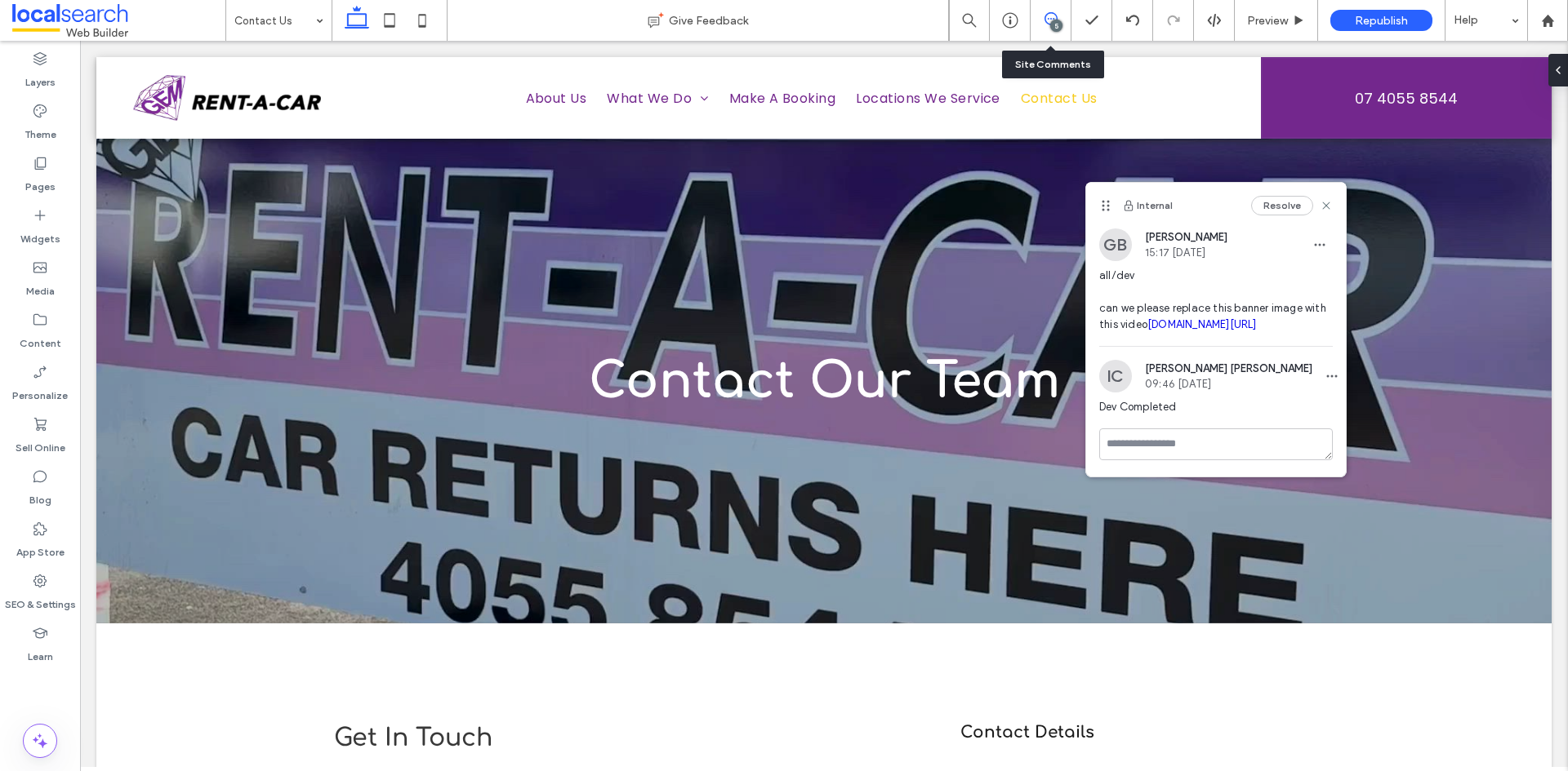
click at [1046, 23] on icon at bounding box center [1051, 18] width 13 height 13
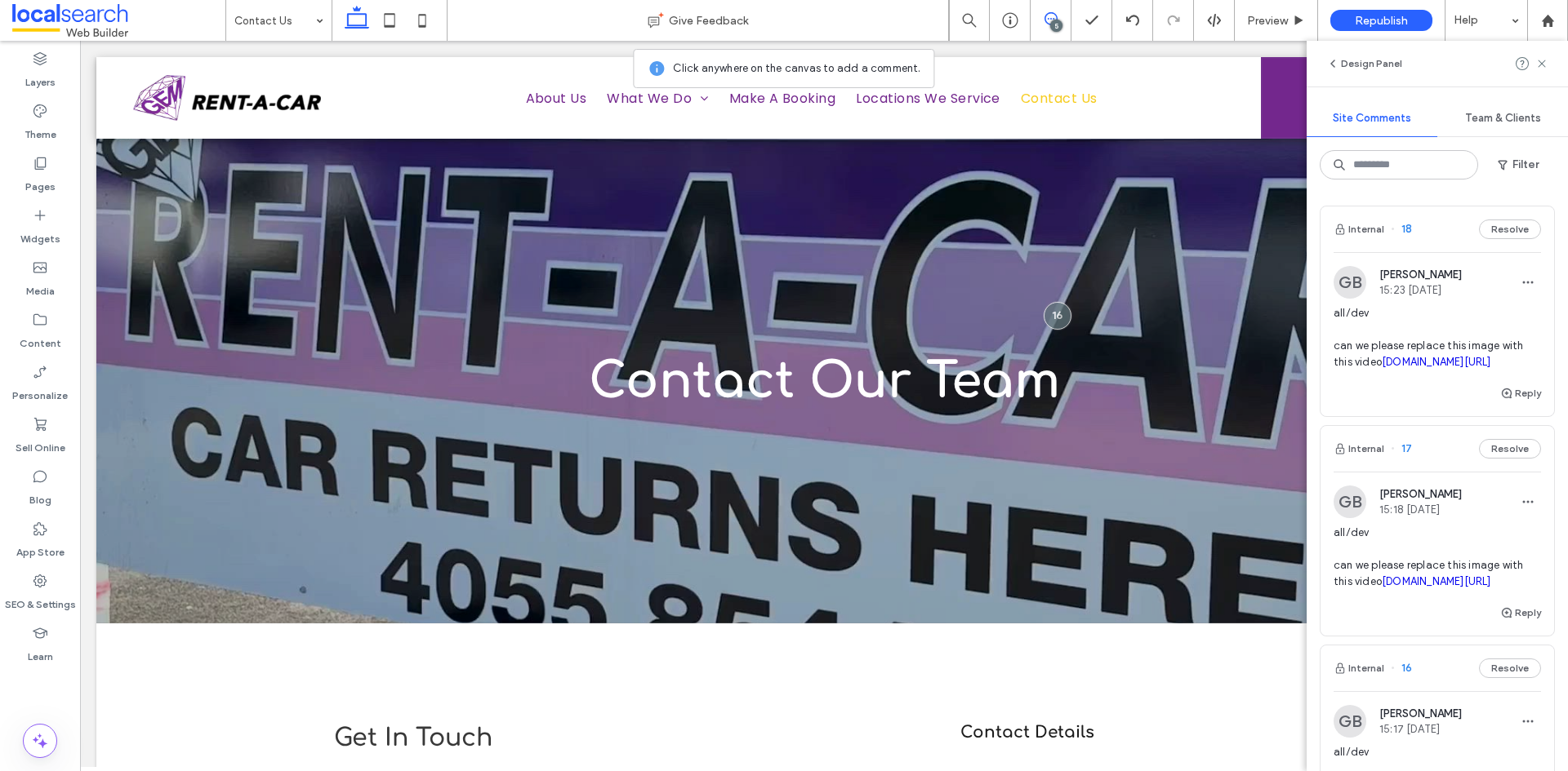
click at [1428, 355] on span "all/dev can we please replace this image with this video irp.cdn-website.com/a1…" at bounding box center [1438, 338] width 207 height 66
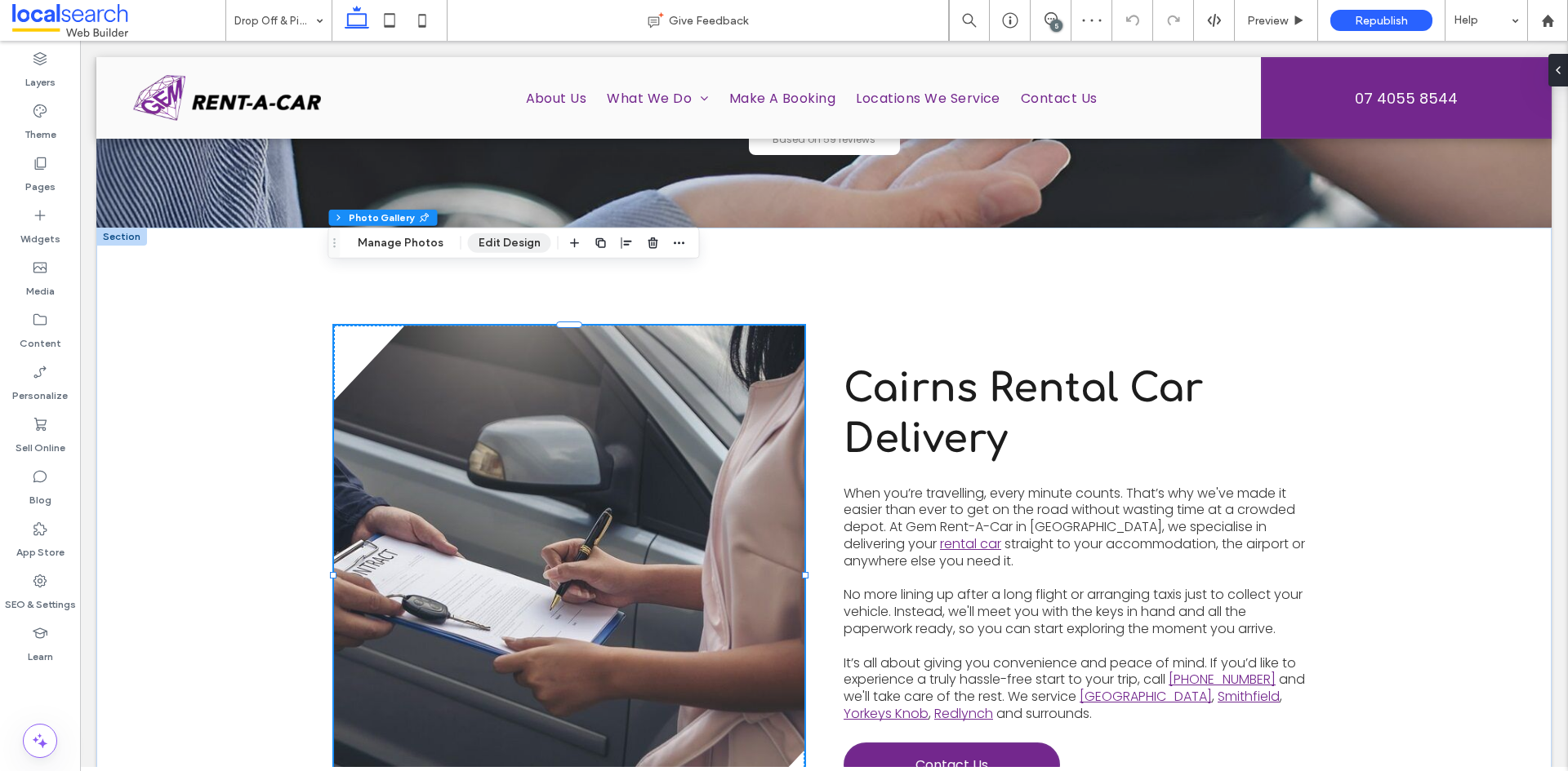
click at [482, 247] on button "Edit Design" at bounding box center [510, 243] width 83 height 20
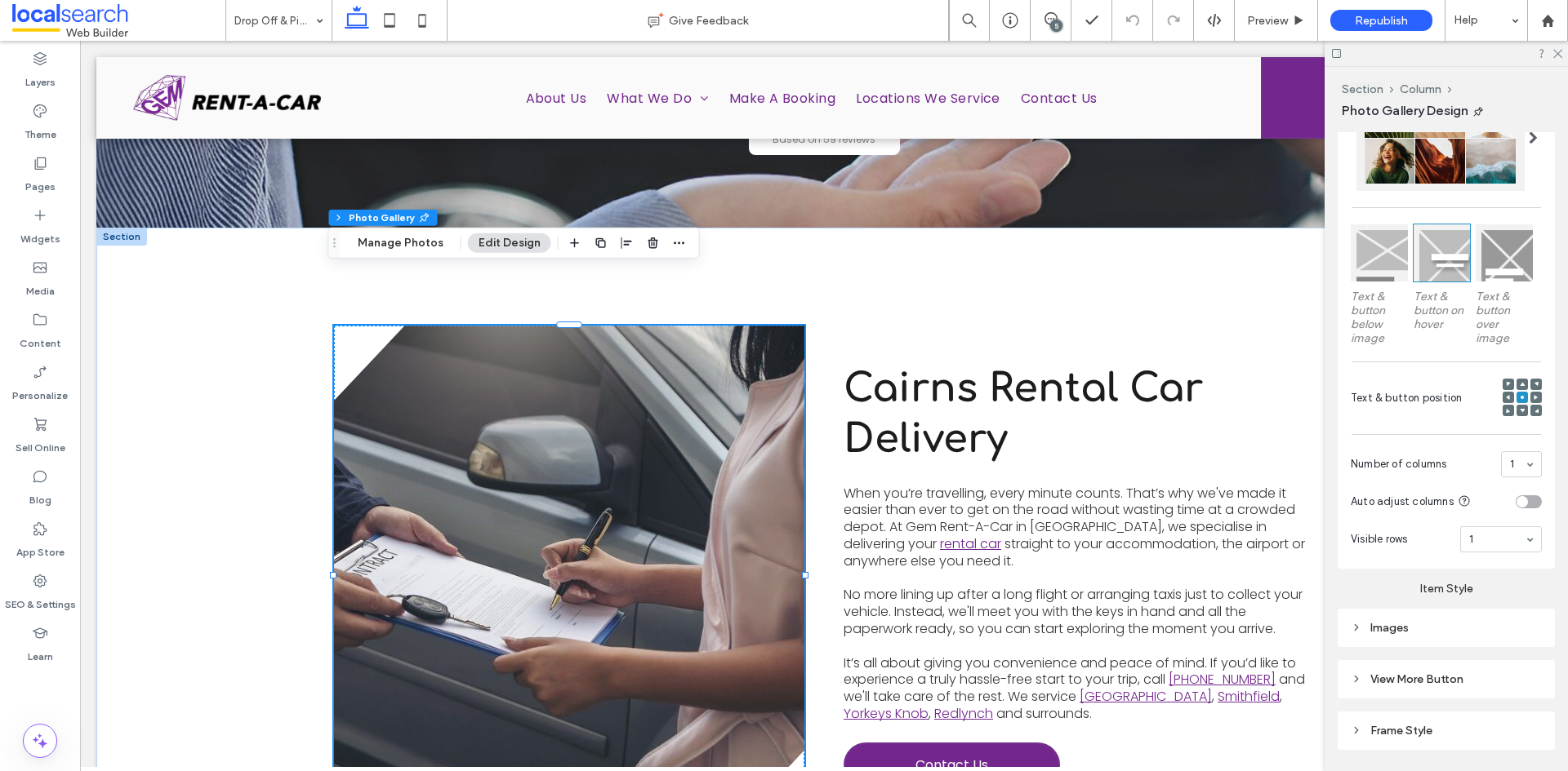
scroll to position [456, 0]
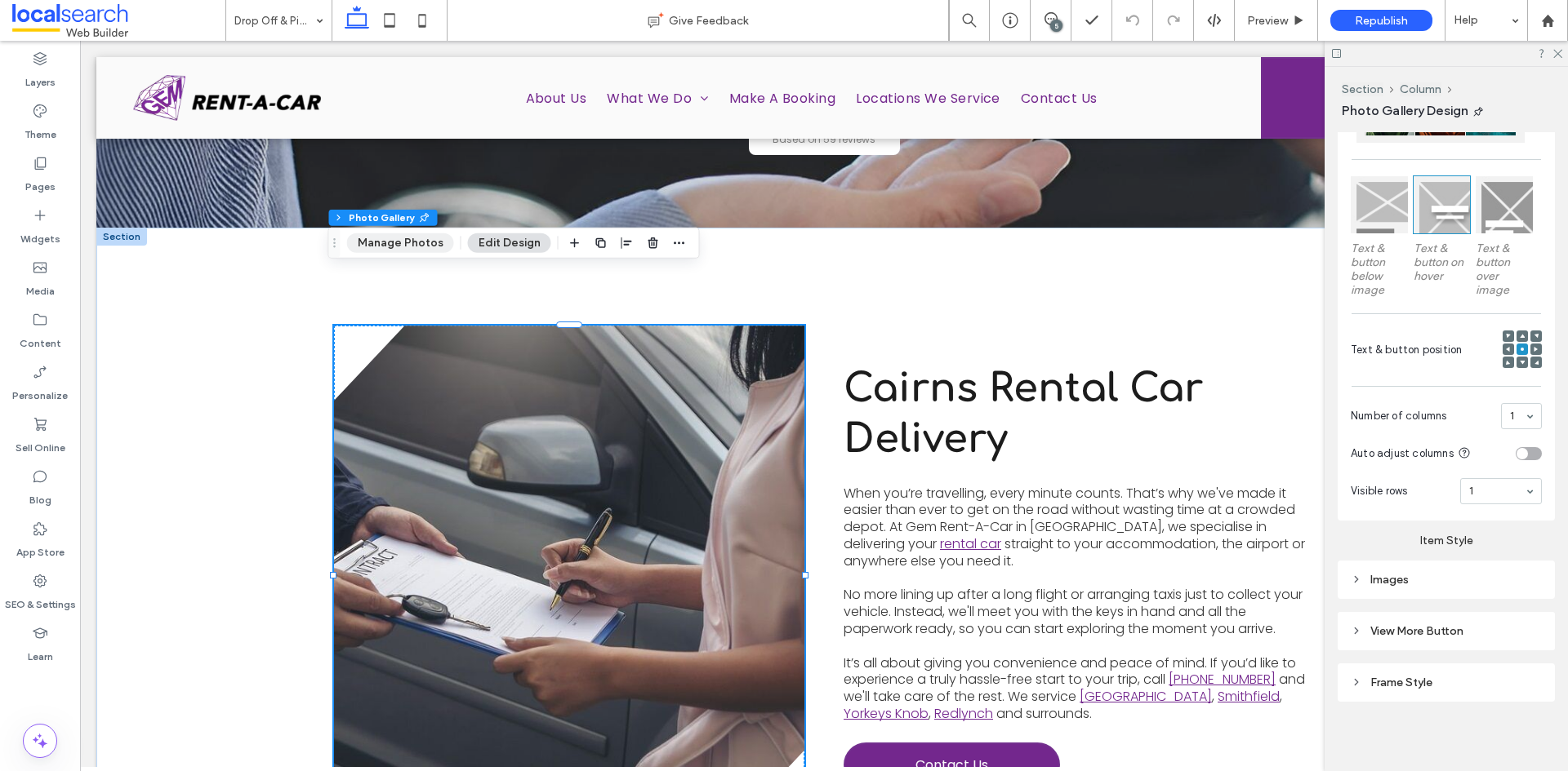
click at [400, 250] on button "Manage Photos" at bounding box center [401, 243] width 107 height 20
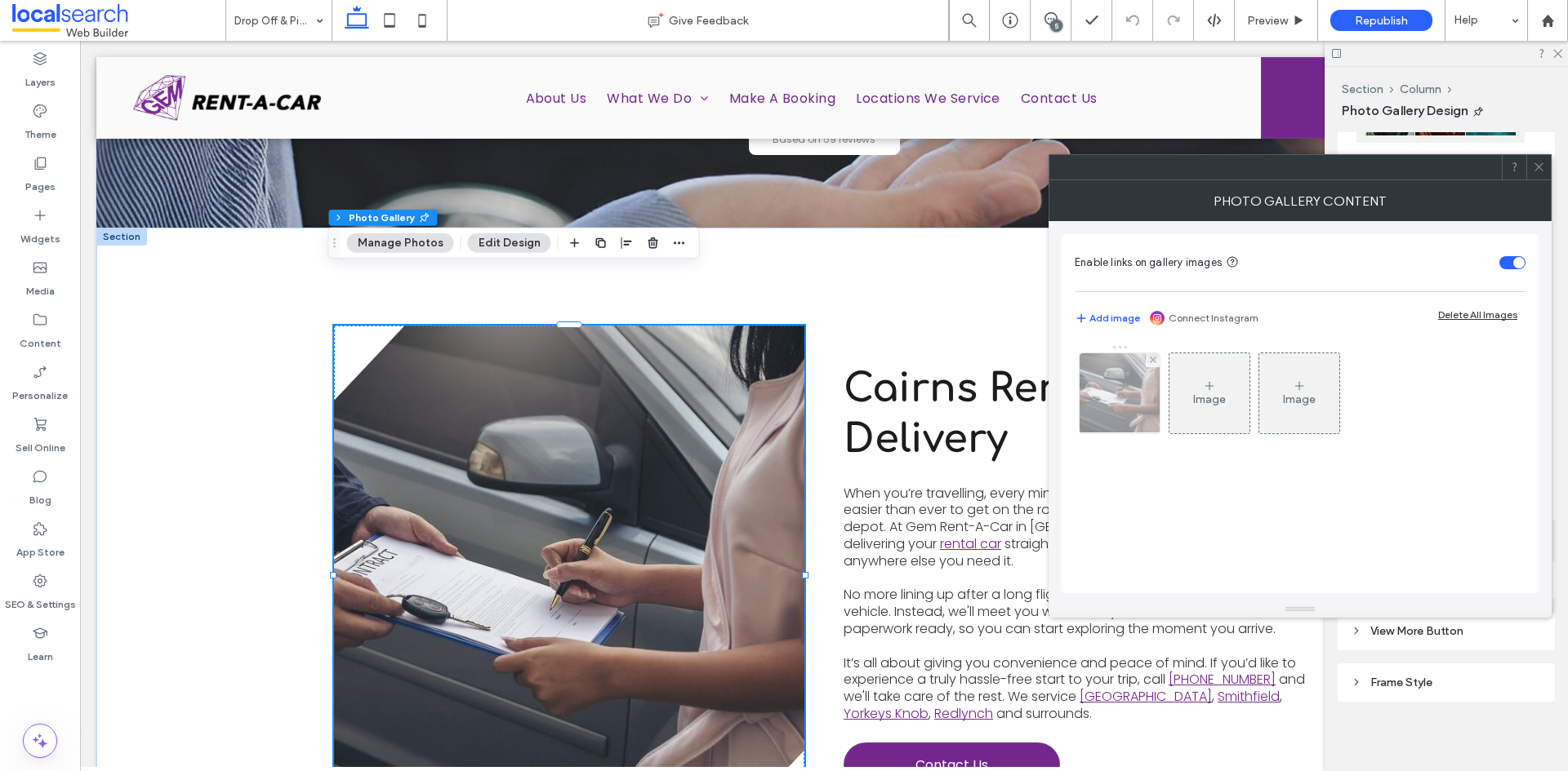
click at [1137, 396] on img at bounding box center [1120, 393] width 120 height 80
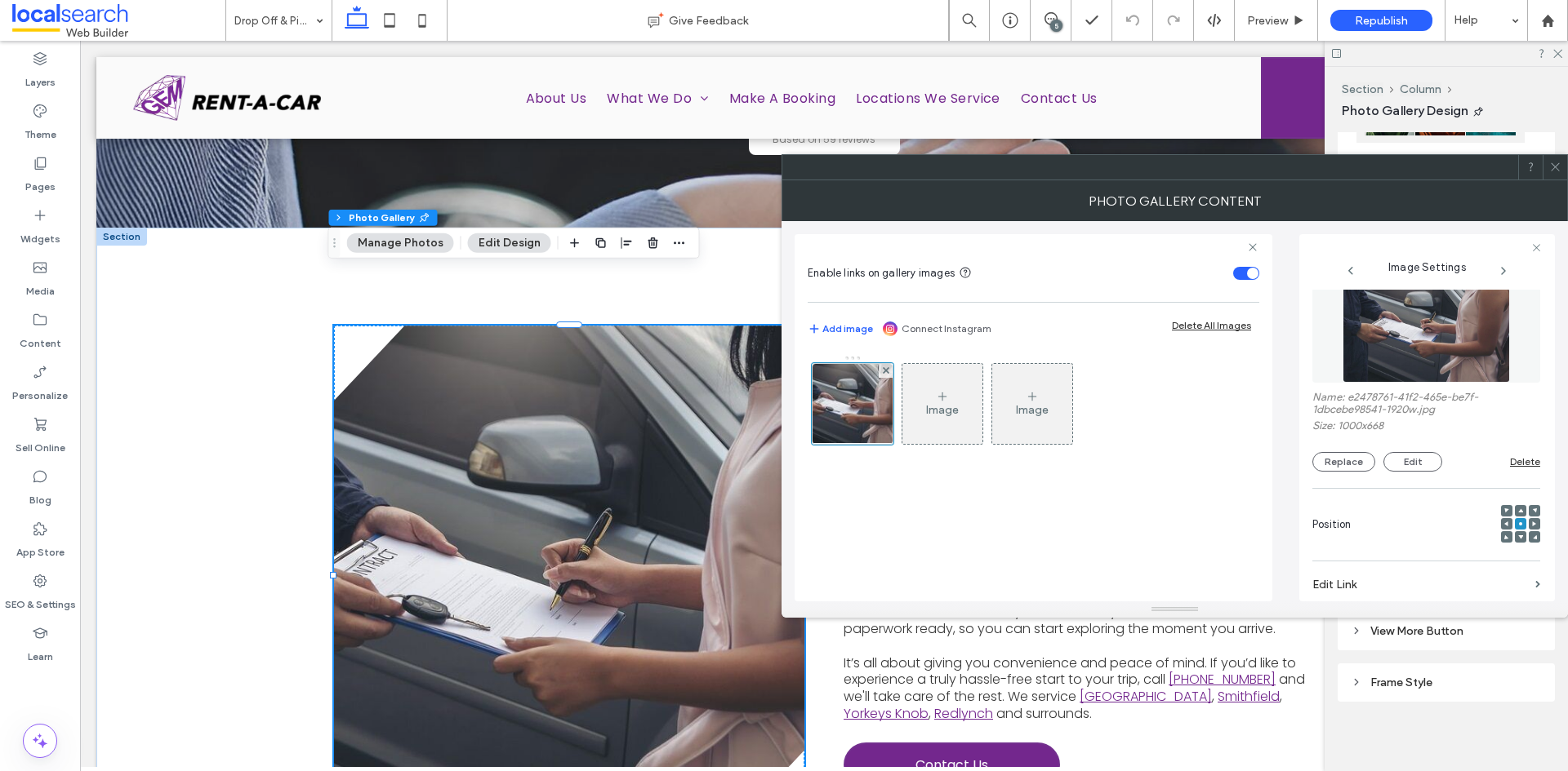
scroll to position [0, 0]
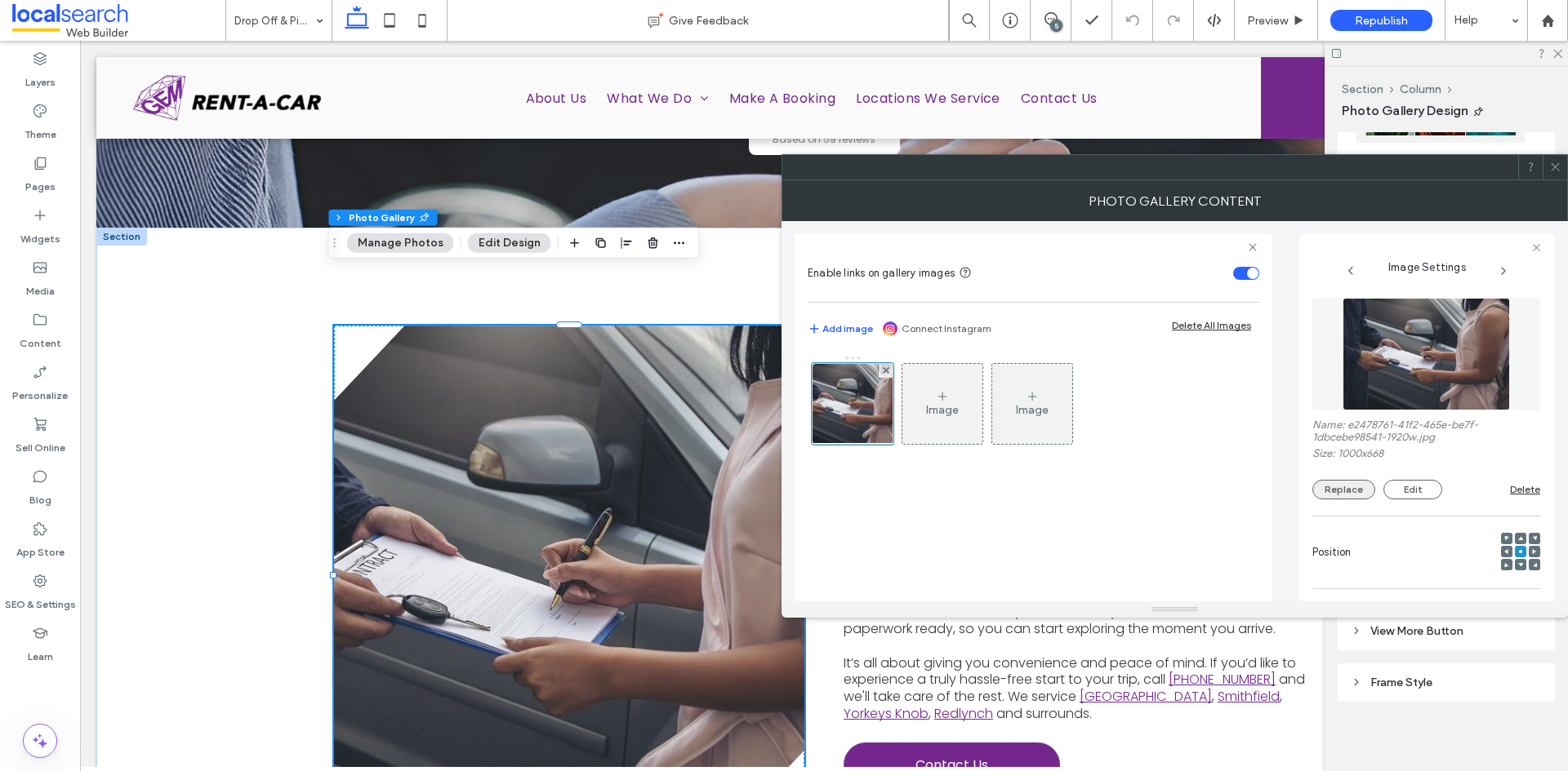
click at [1355, 490] on button "Replace" at bounding box center [1343, 490] width 63 height 20
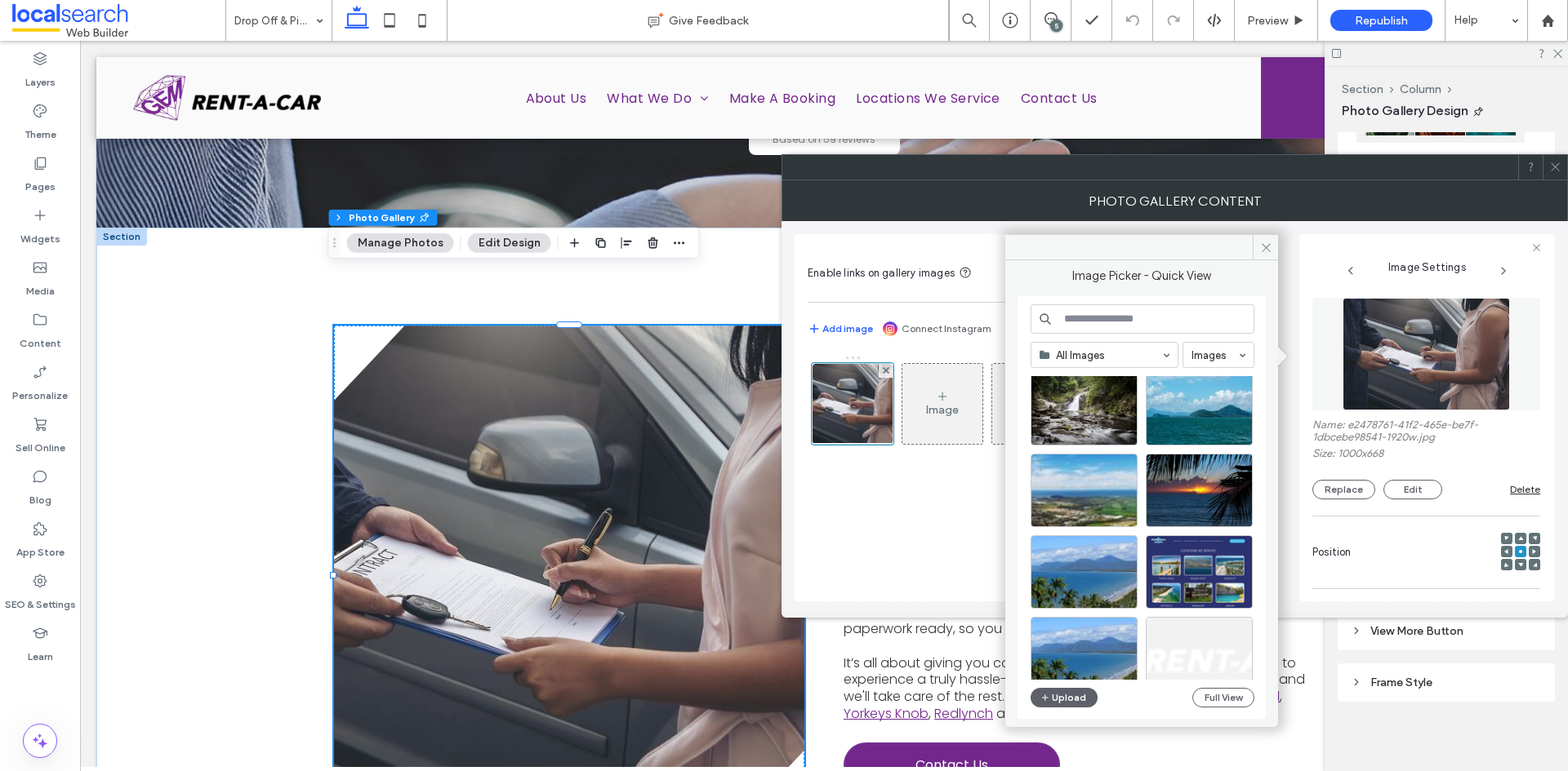
scroll to position [245, 0]
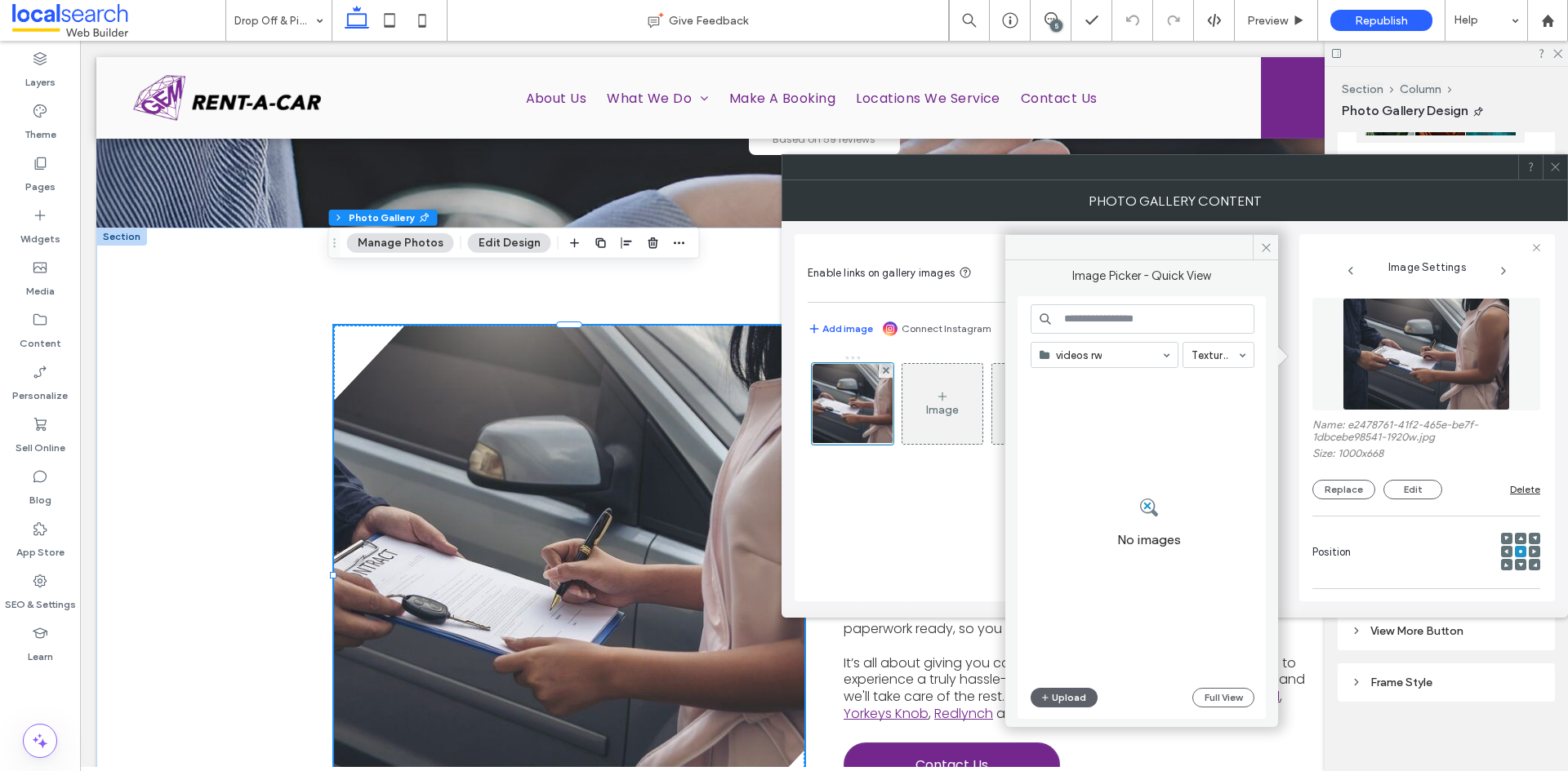
click at [1208, 354] on input at bounding box center [1214, 355] width 46 height 11
click at [52, 224] on label "Widgets" at bounding box center [41, 235] width 40 height 22
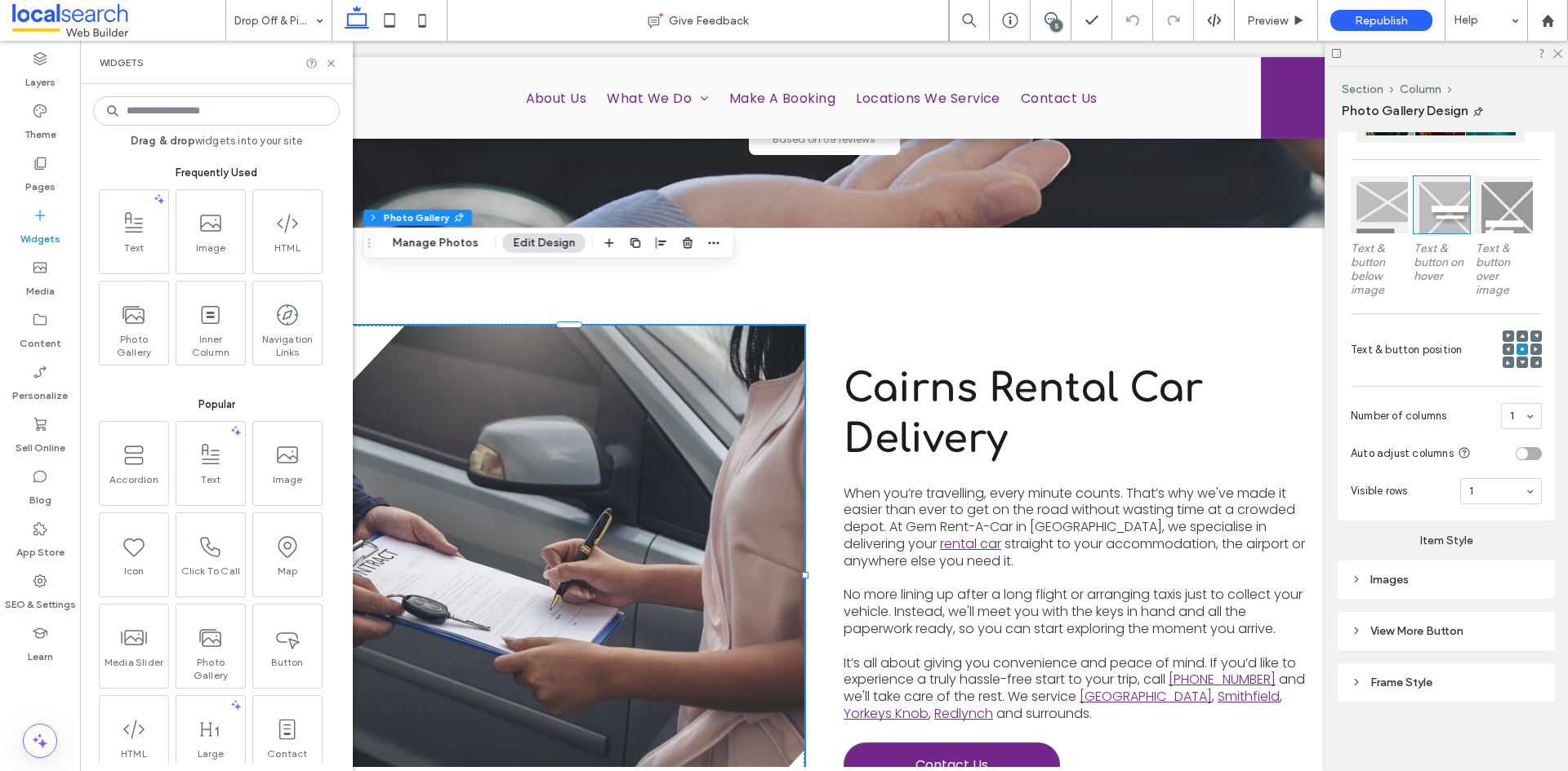
click at [187, 116] on input at bounding box center [216, 111] width 246 height 29
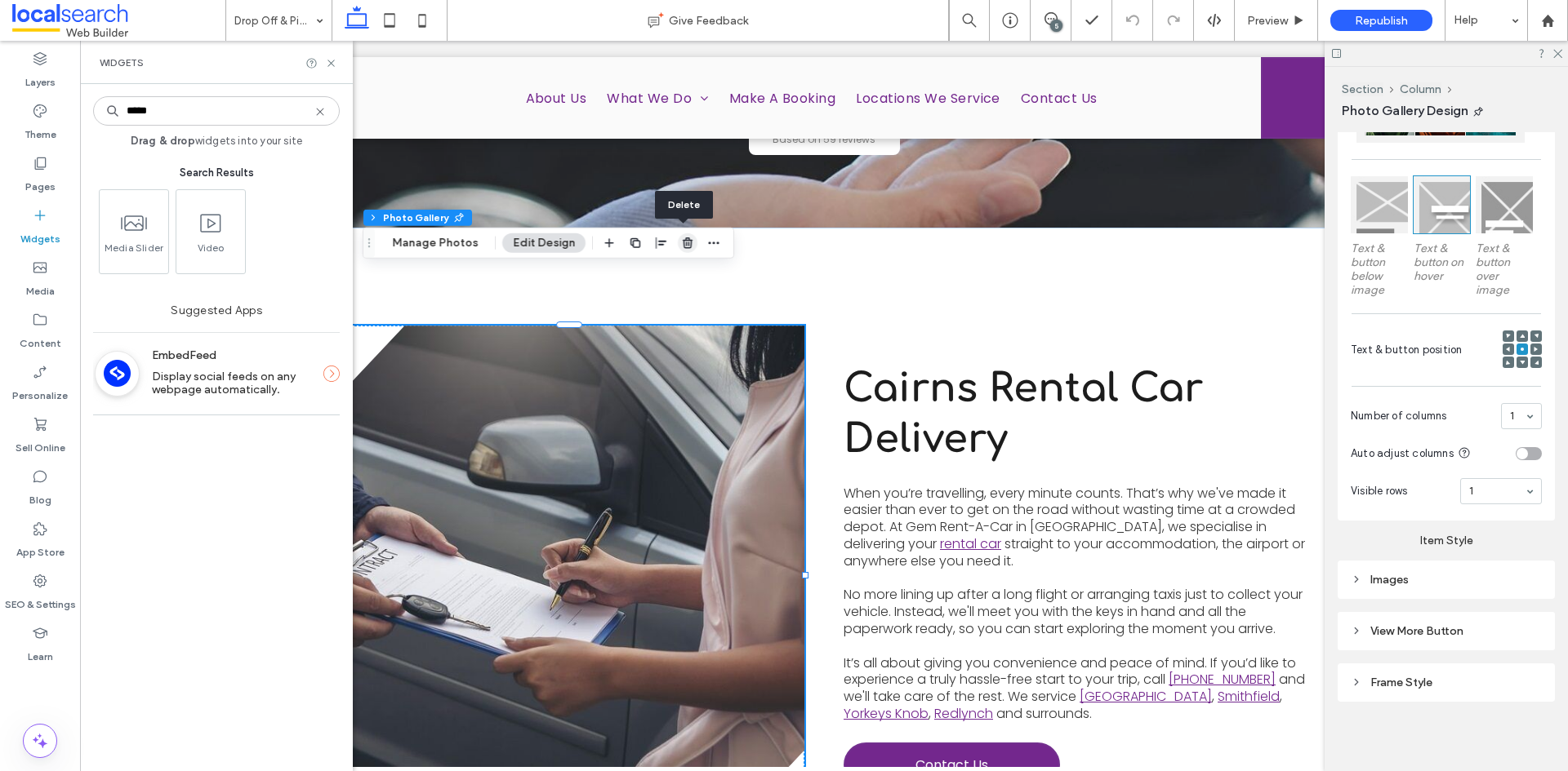
type input "*****"
click at [682, 247] on use "button" at bounding box center [687, 243] width 10 height 10
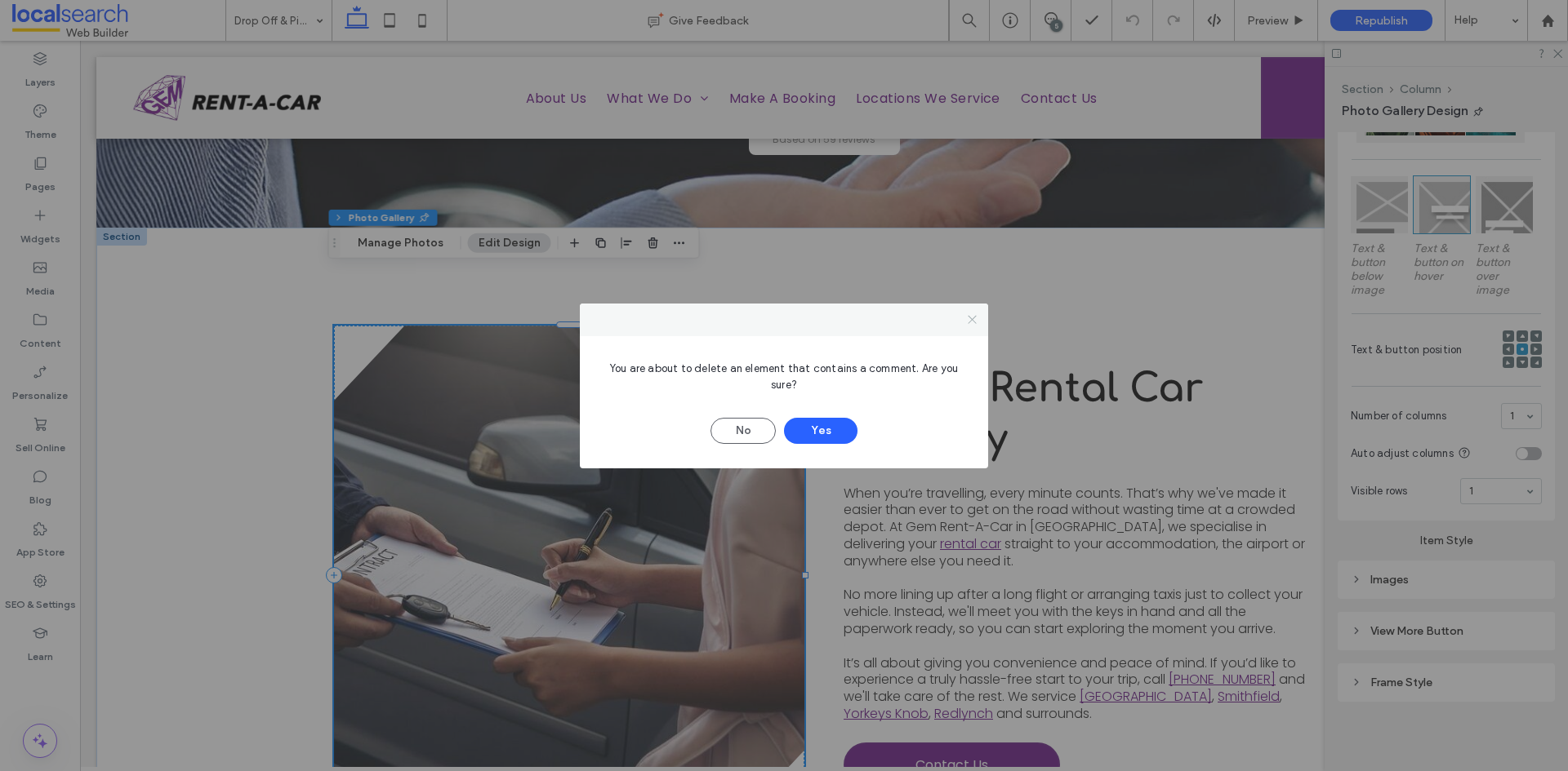
click at [971, 321] on use at bounding box center [971, 319] width 8 height 8
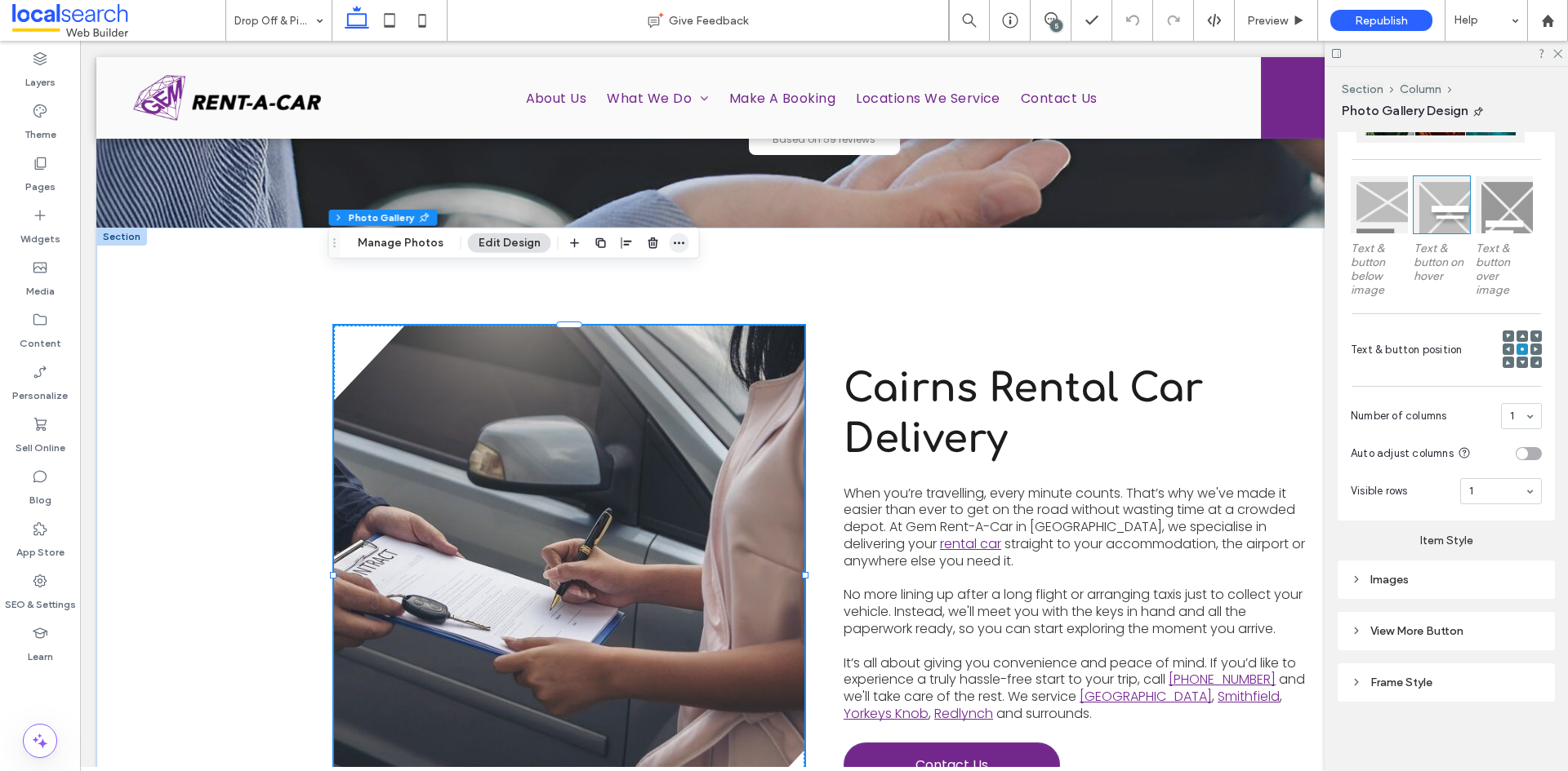
click at [674, 243] on use "button" at bounding box center [679, 243] width 10 height 3
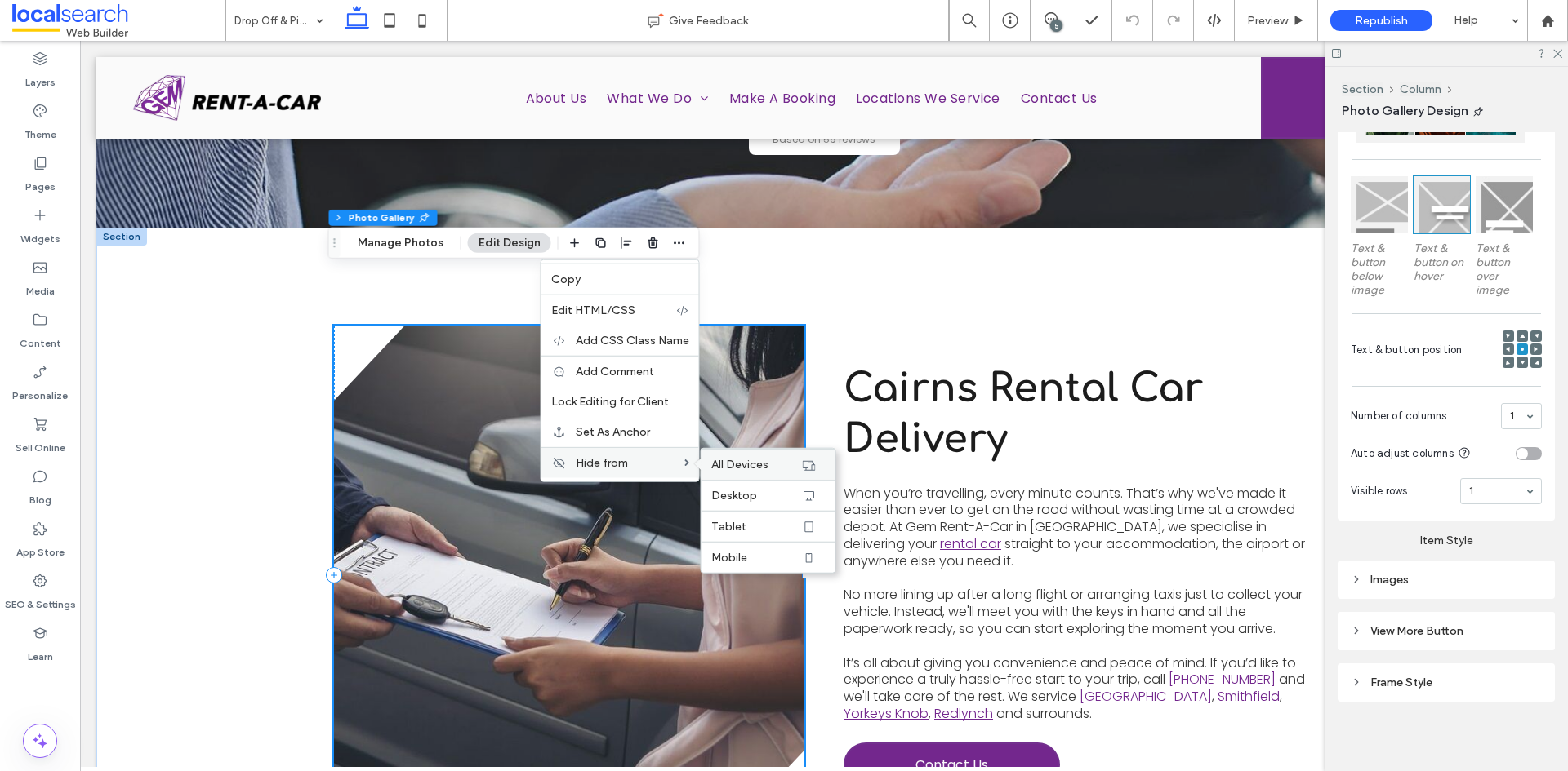
click at [726, 472] on div "All Devices" at bounding box center [768, 464] width 134 height 31
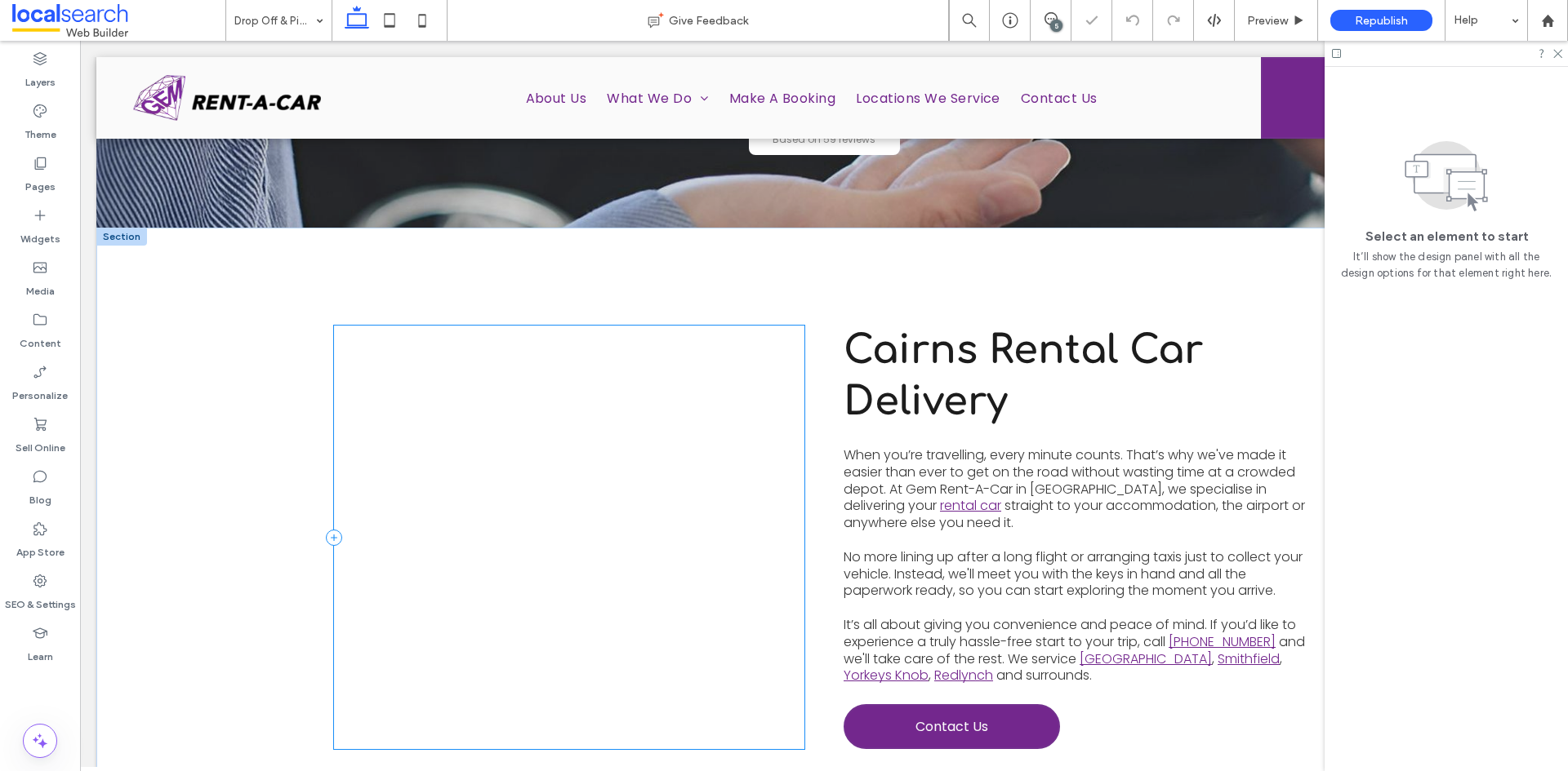
click at [501, 394] on div "View more" at bounding box center [569, 537] width 471 height 424
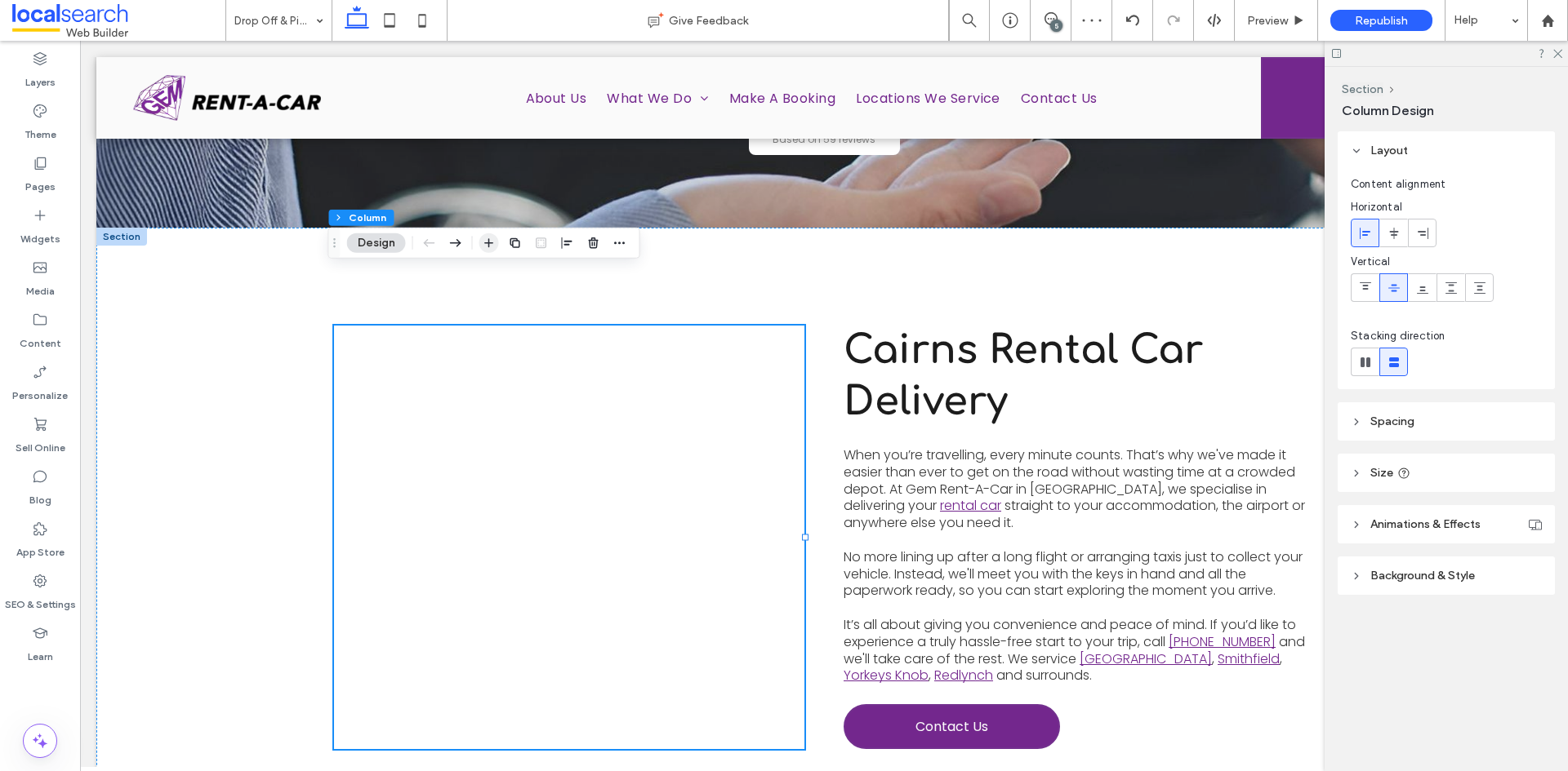
click at [485, 246] on icon "button" at bounding box center [489, 243] width 13 height 13
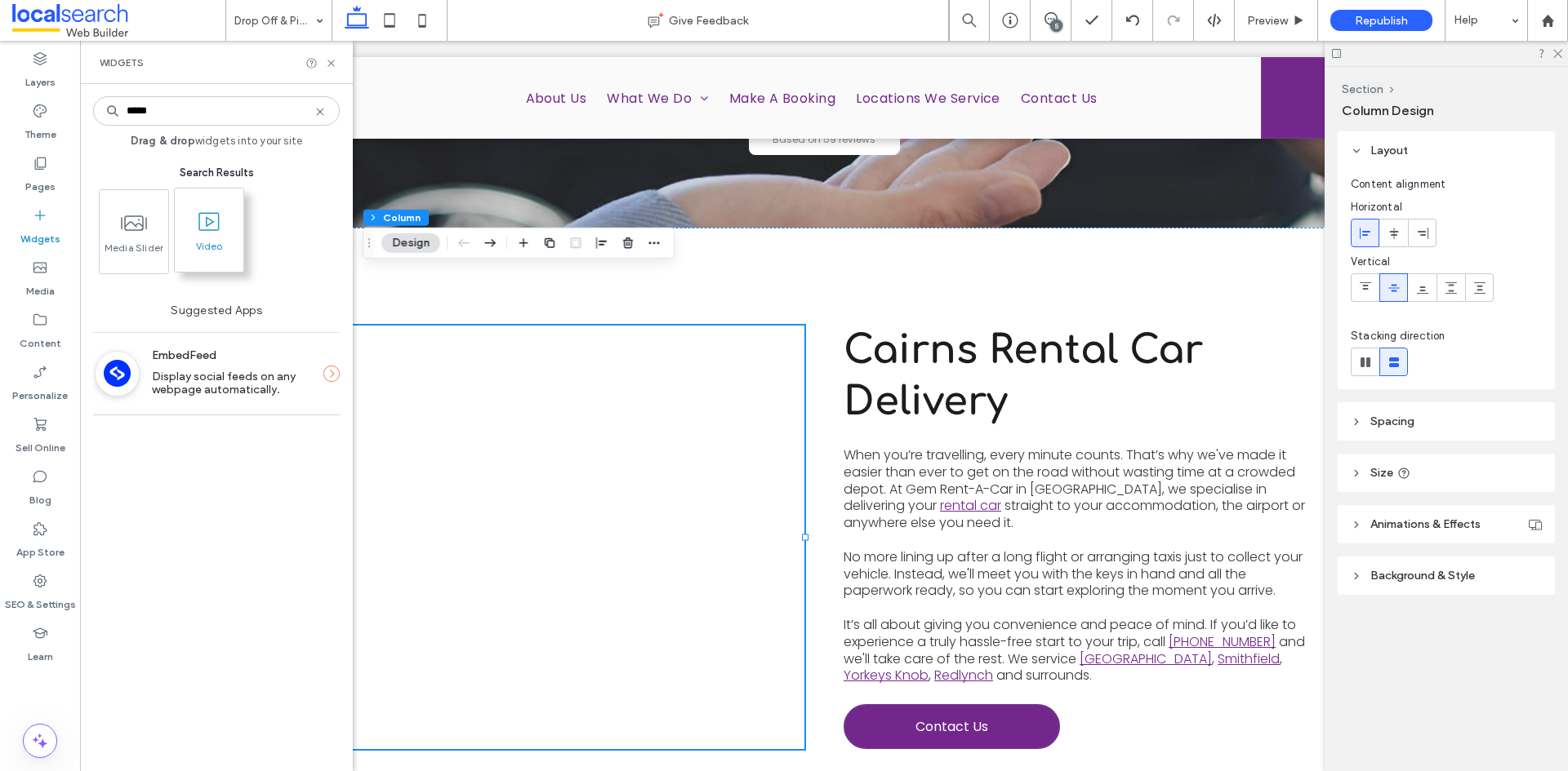
type input "*****"
click at [209, 223] on icon at bounding box center [209, 222] width 26 height 26
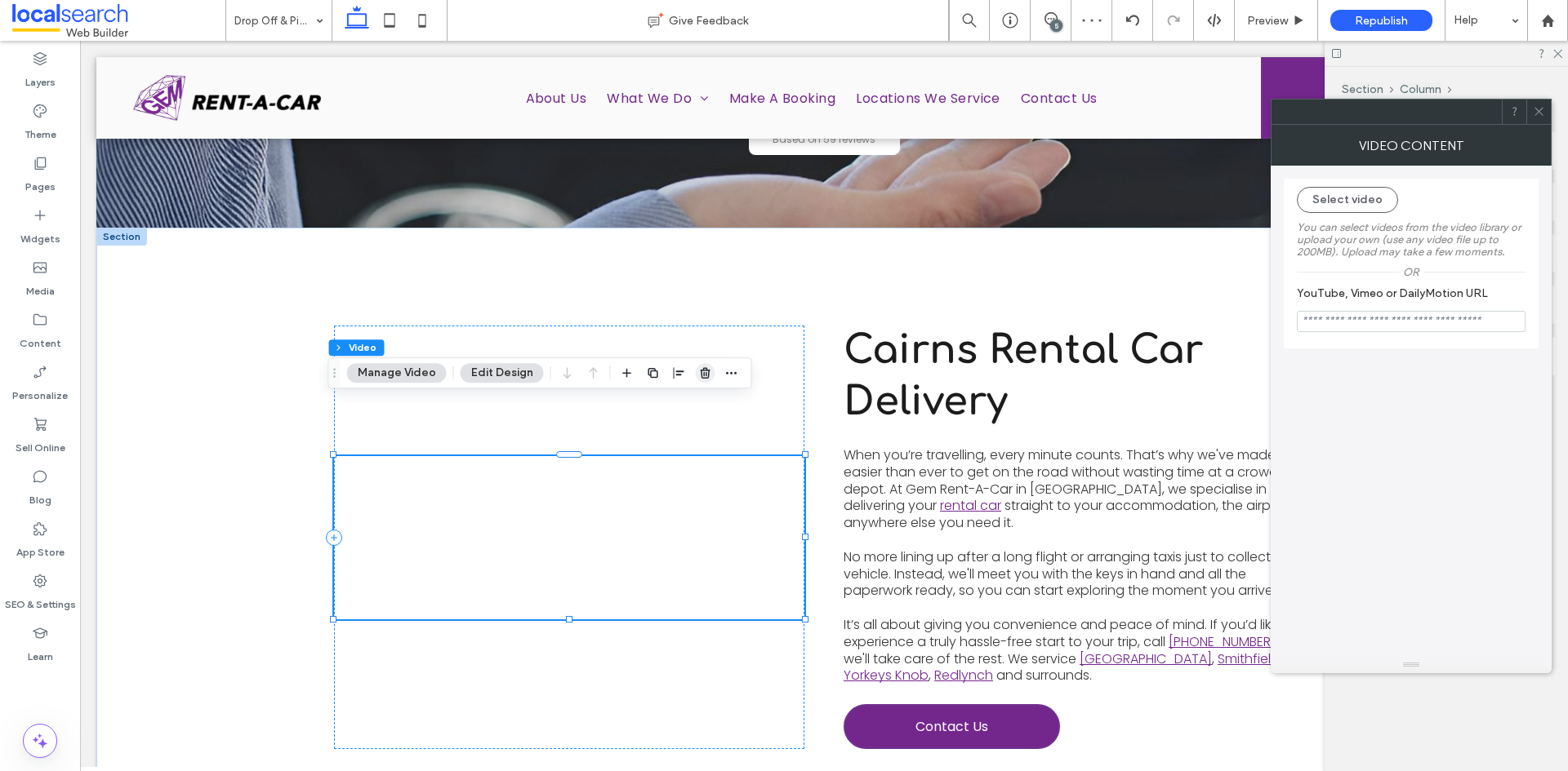
click at [702, 374] on use "button" at bounding box center [704, 372] width 10 height 10
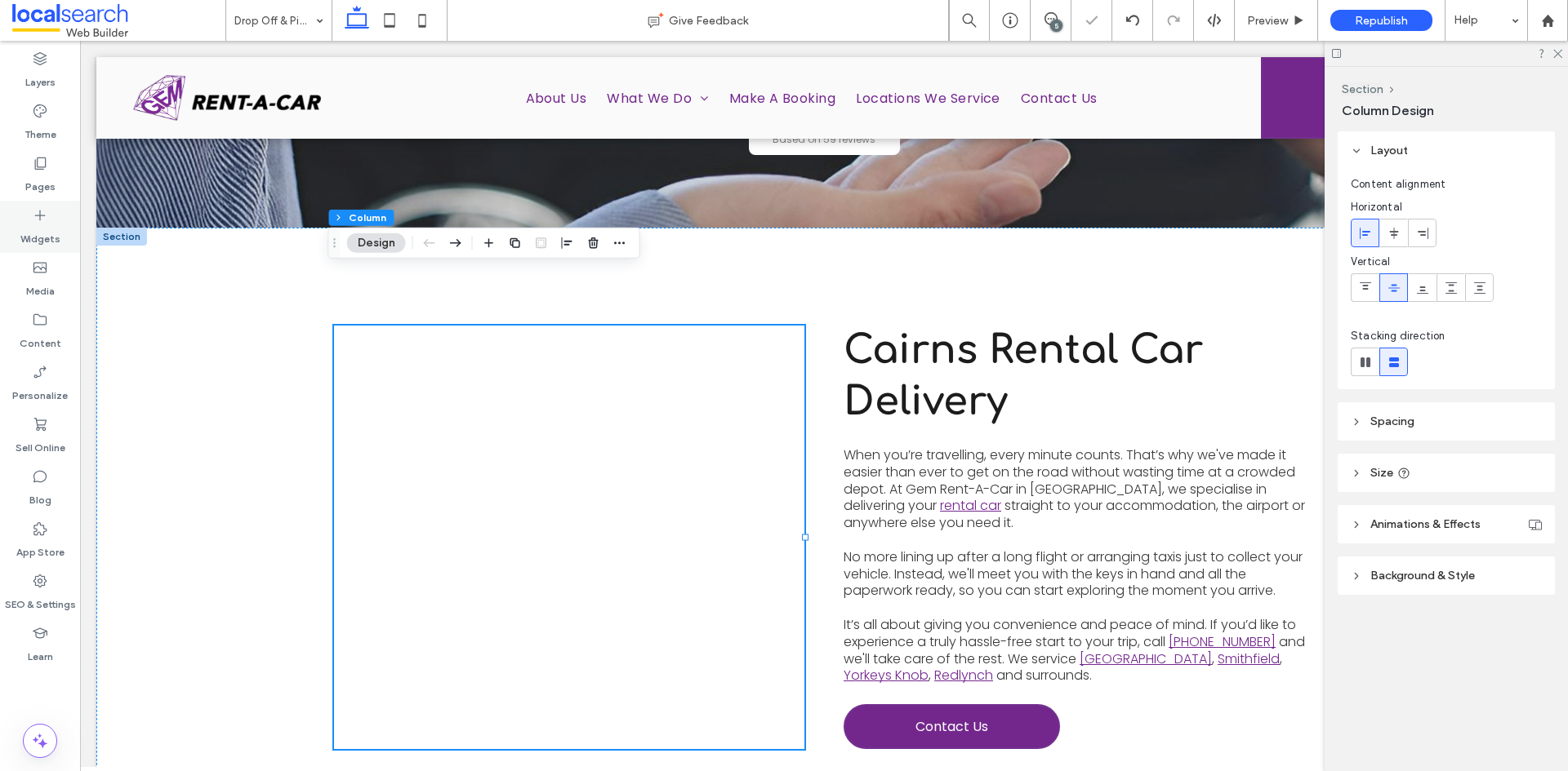
click at [44, 223] on icon at bounding box center [40, 215] width 16 height 16
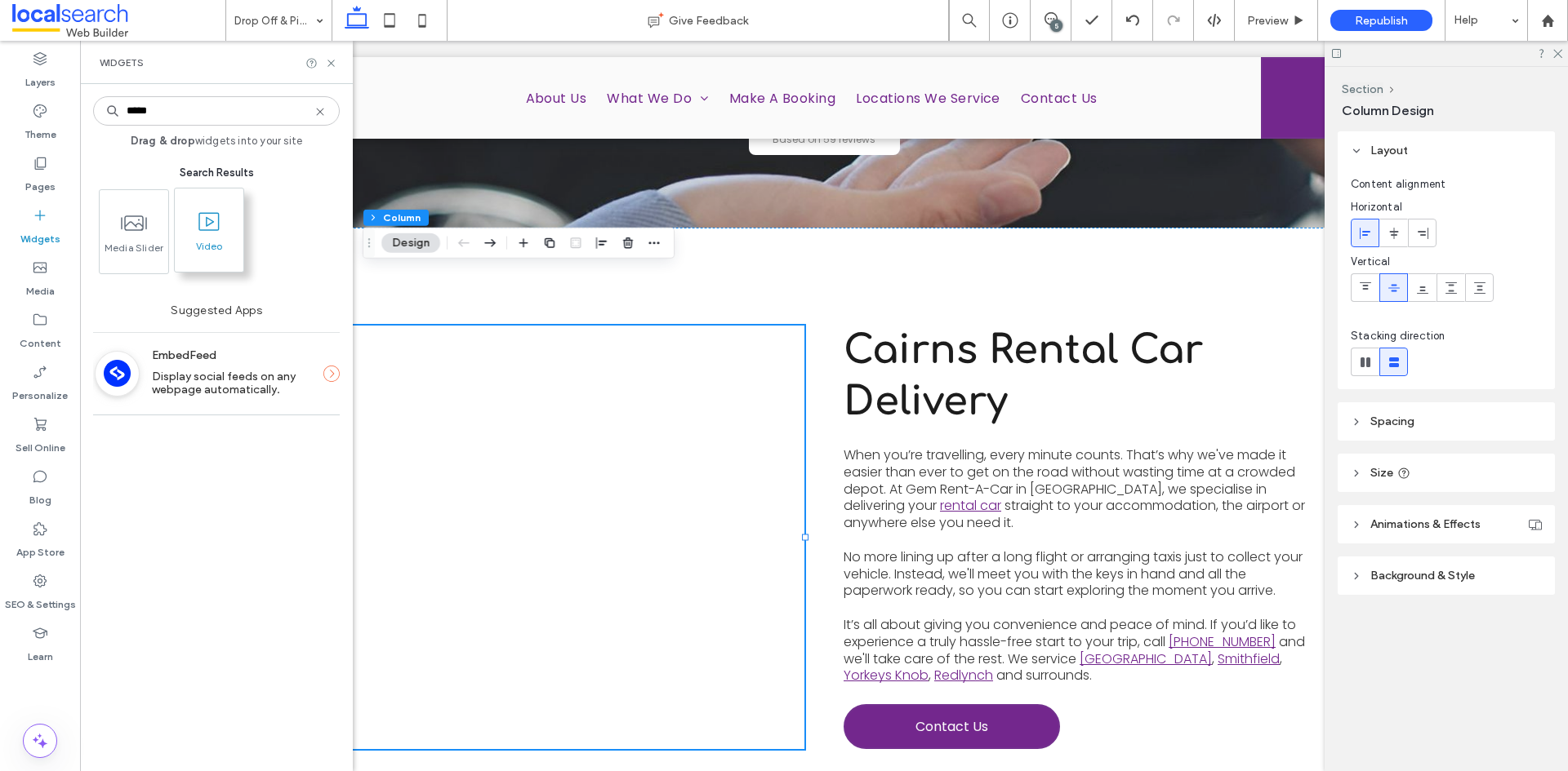
type input "*****"
click at [225, 233] on span at bounding box center [208, 221] width 68 height 37
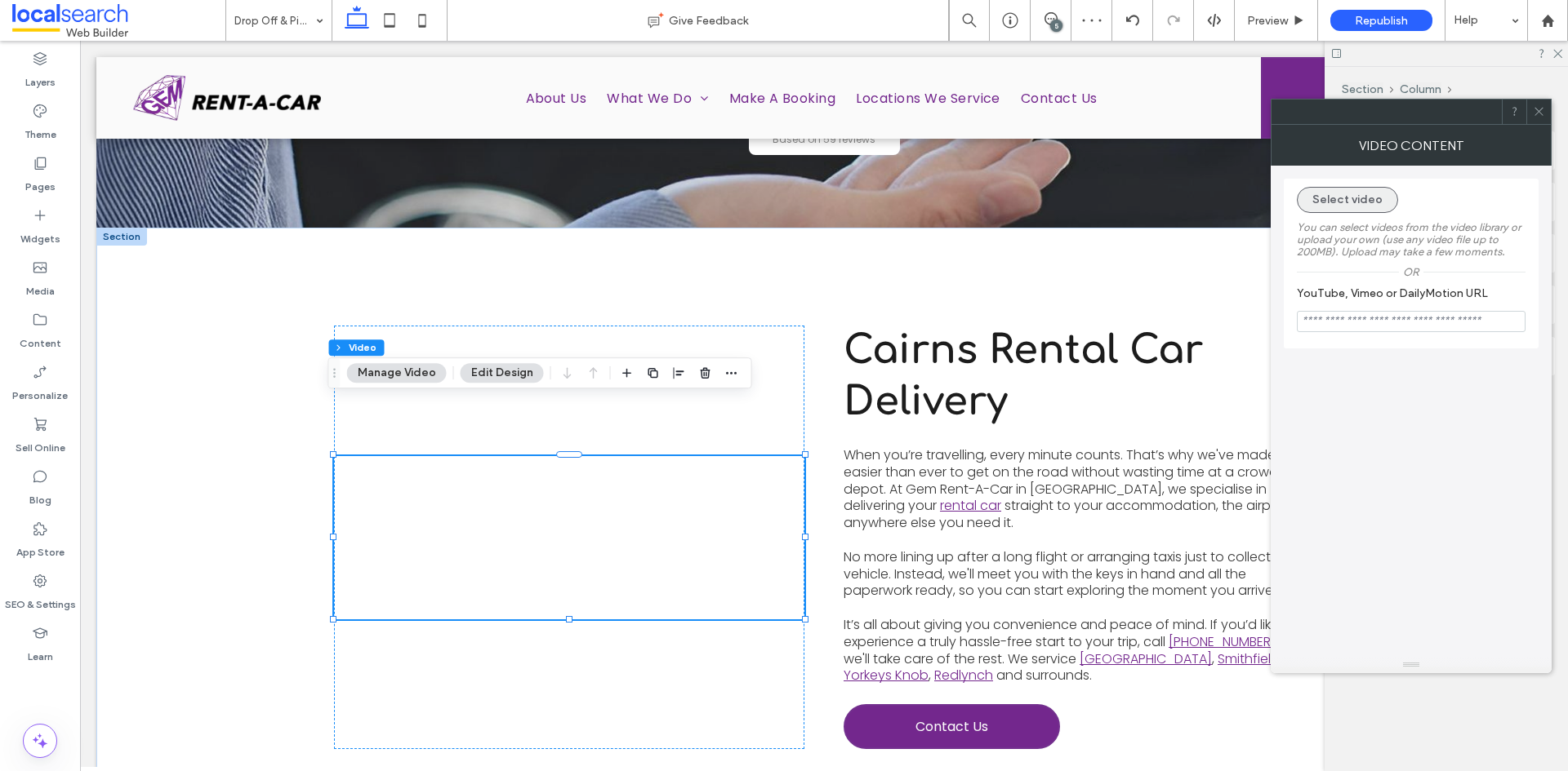
click at [1370, 202] on button "Select video" at bounding box center [1347, 199] width 101 height 26
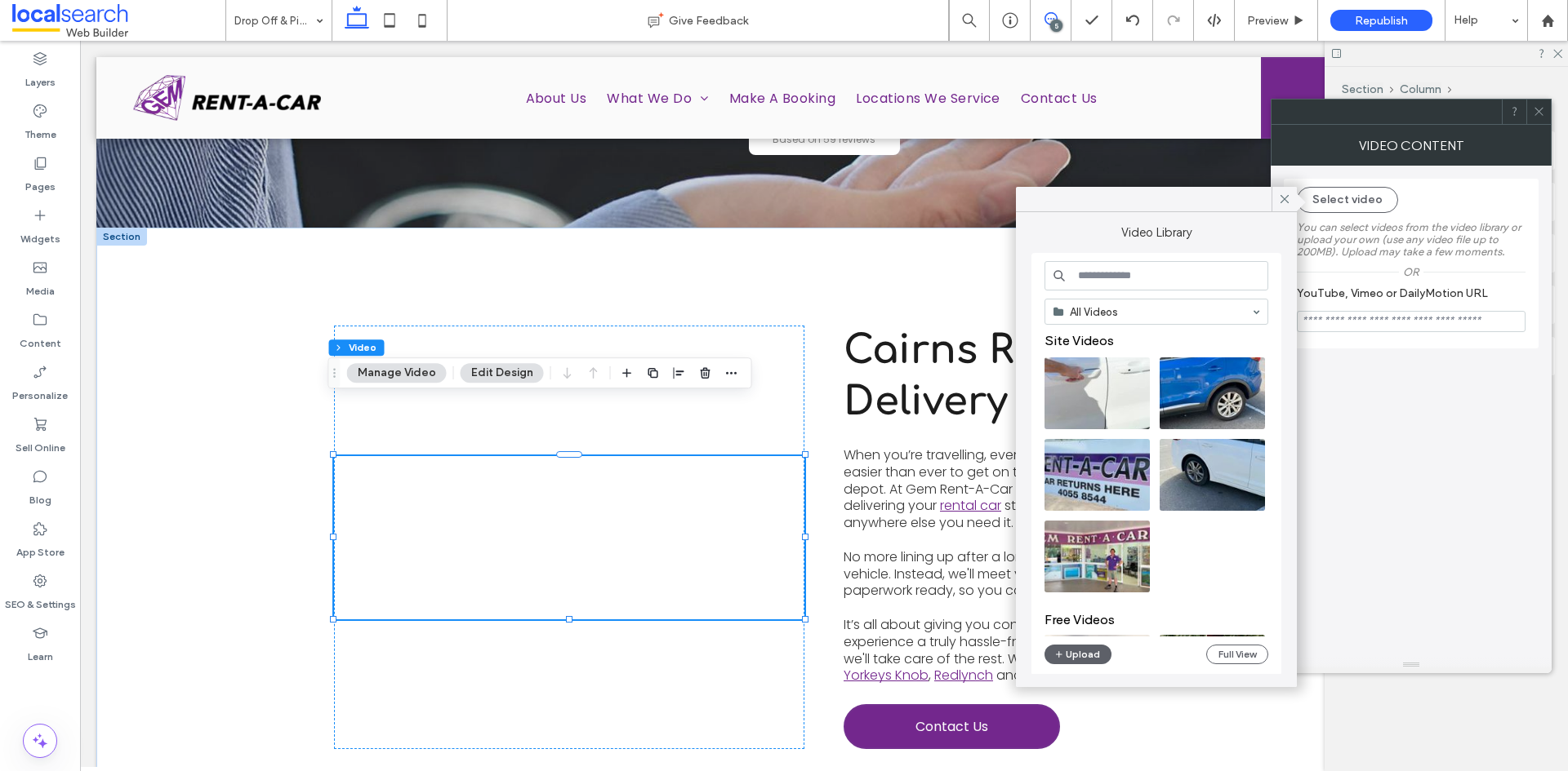
click at [1038, 21] on span at bounding box center [1051, 18] width 40 height 13
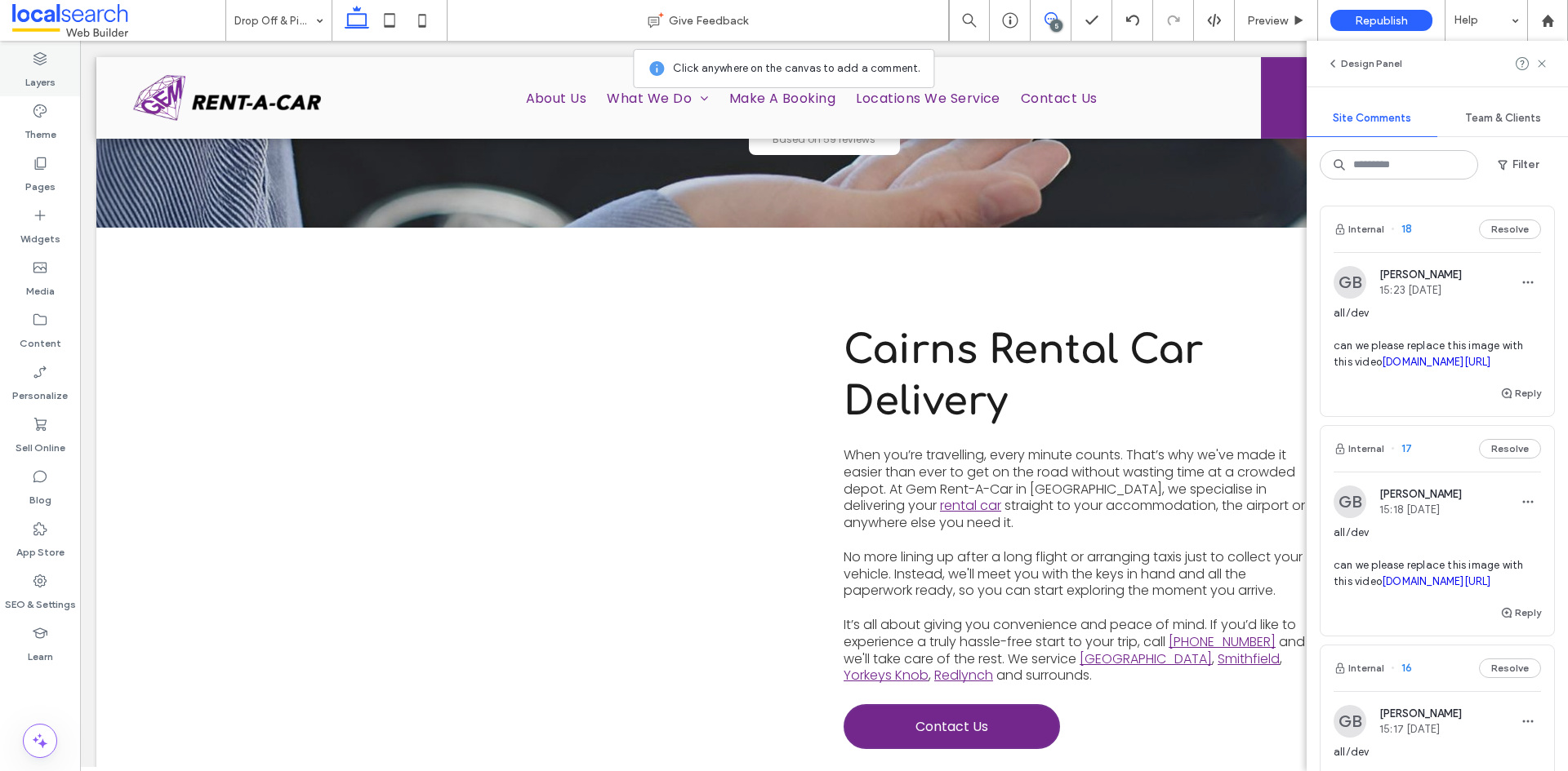
click at [42, 76] on label "Layers" at bounding box center [40, 79] width 30 height 22
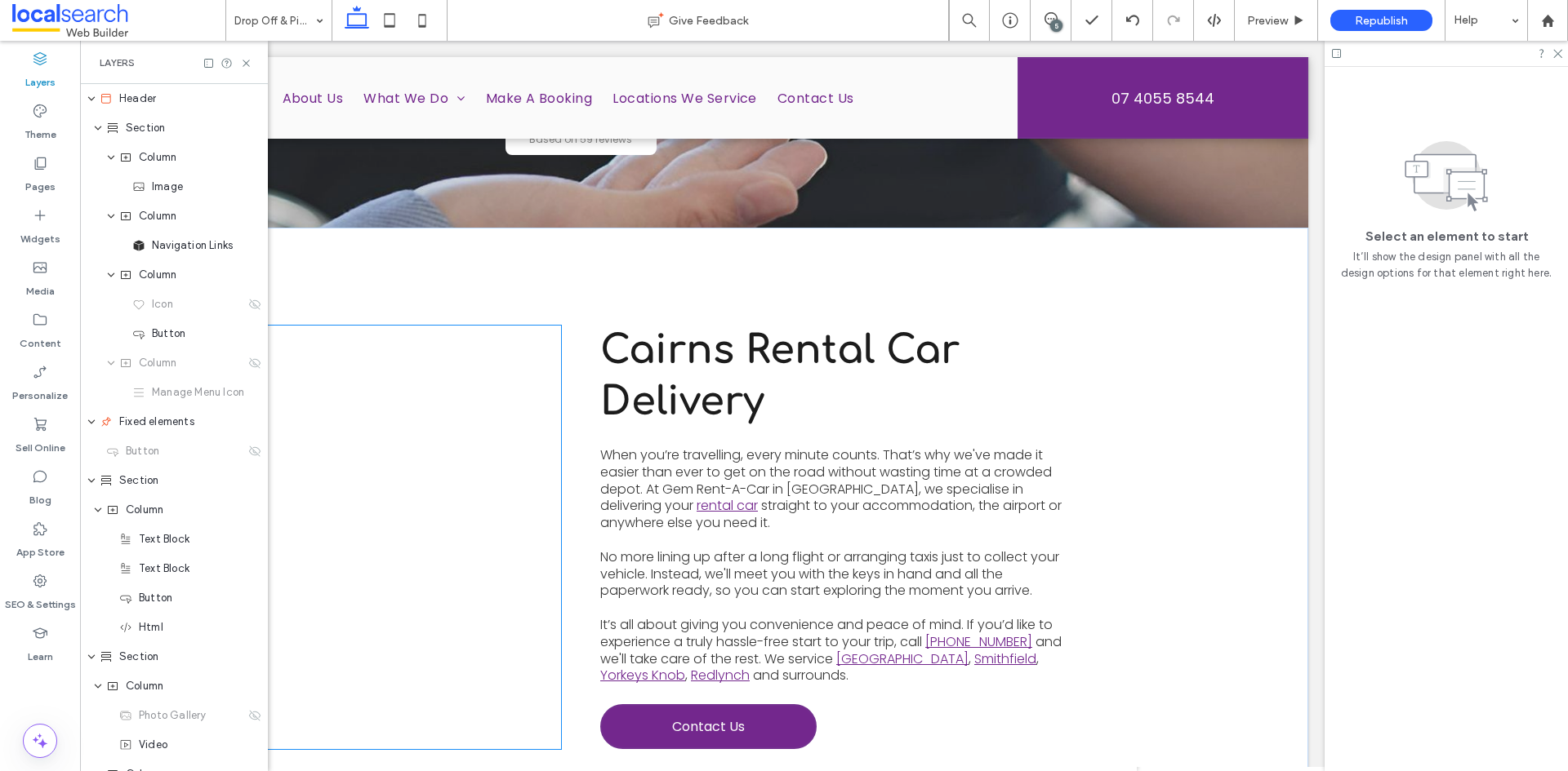
click at [475, 346] on div "View more" at bounding box center [326, 537] width 471 height 424
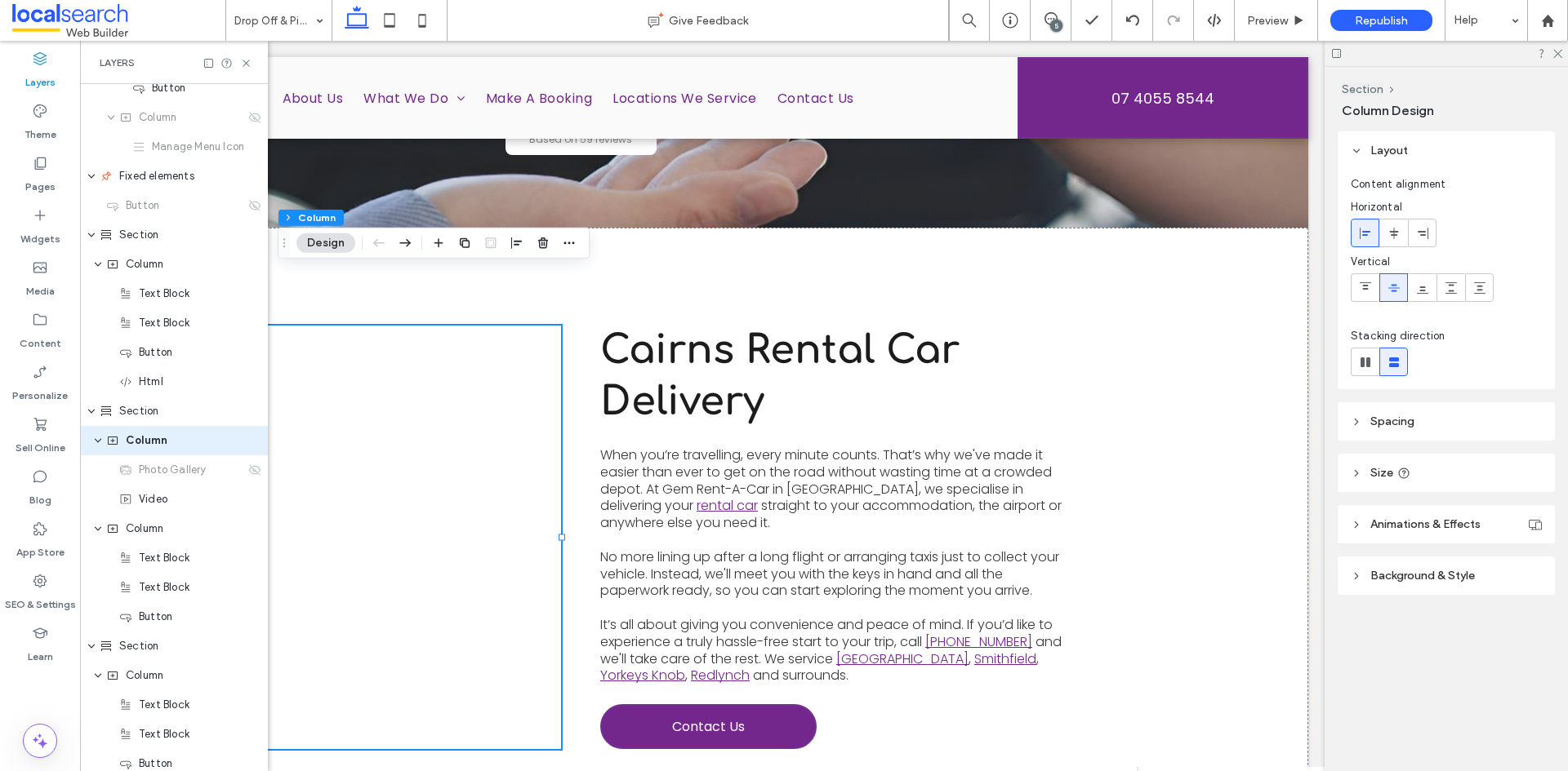
scroll to position [259, 0]
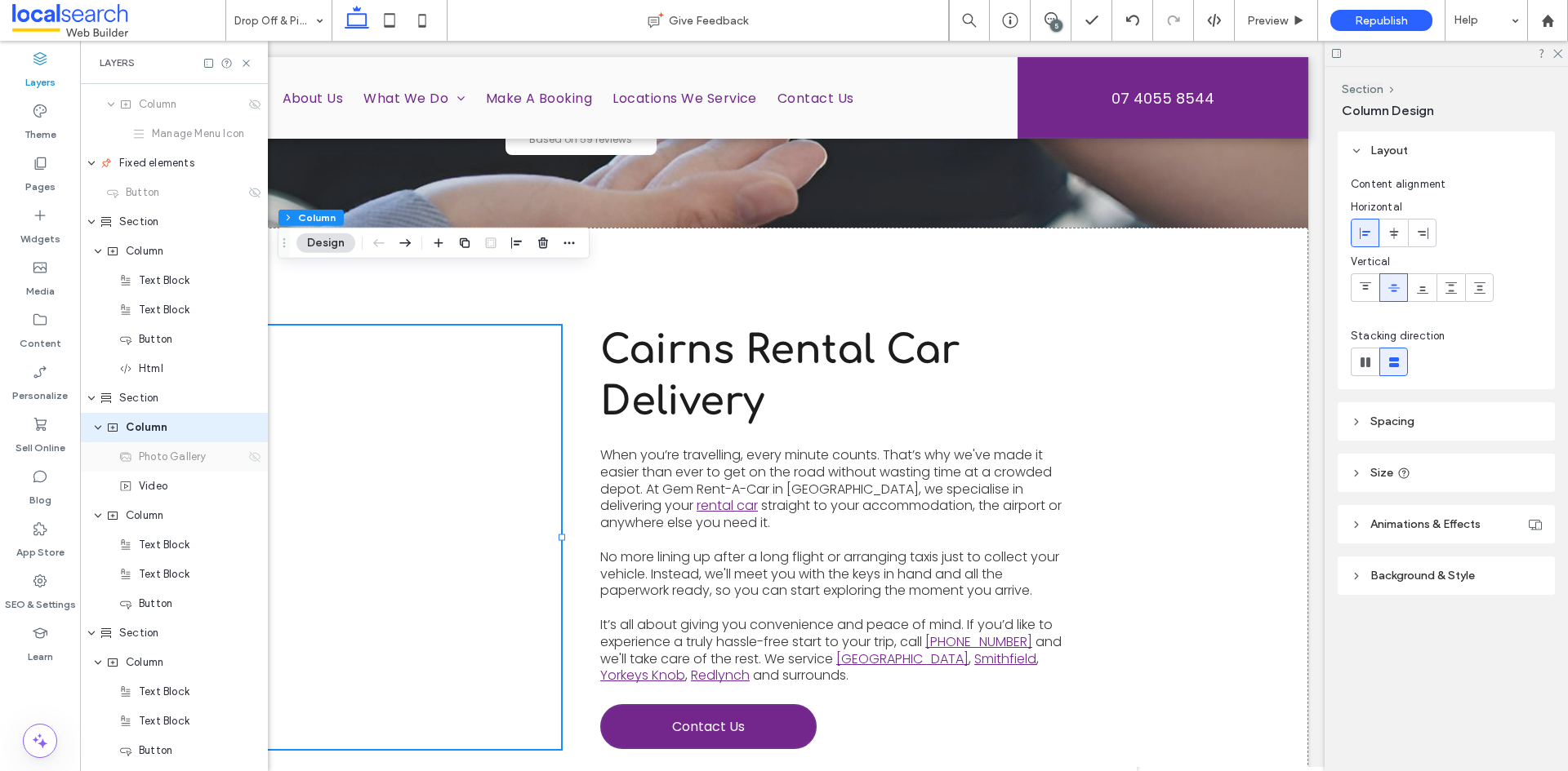
click at [248, 458] on icon at bounding box center [254, 457] width 13 height 13
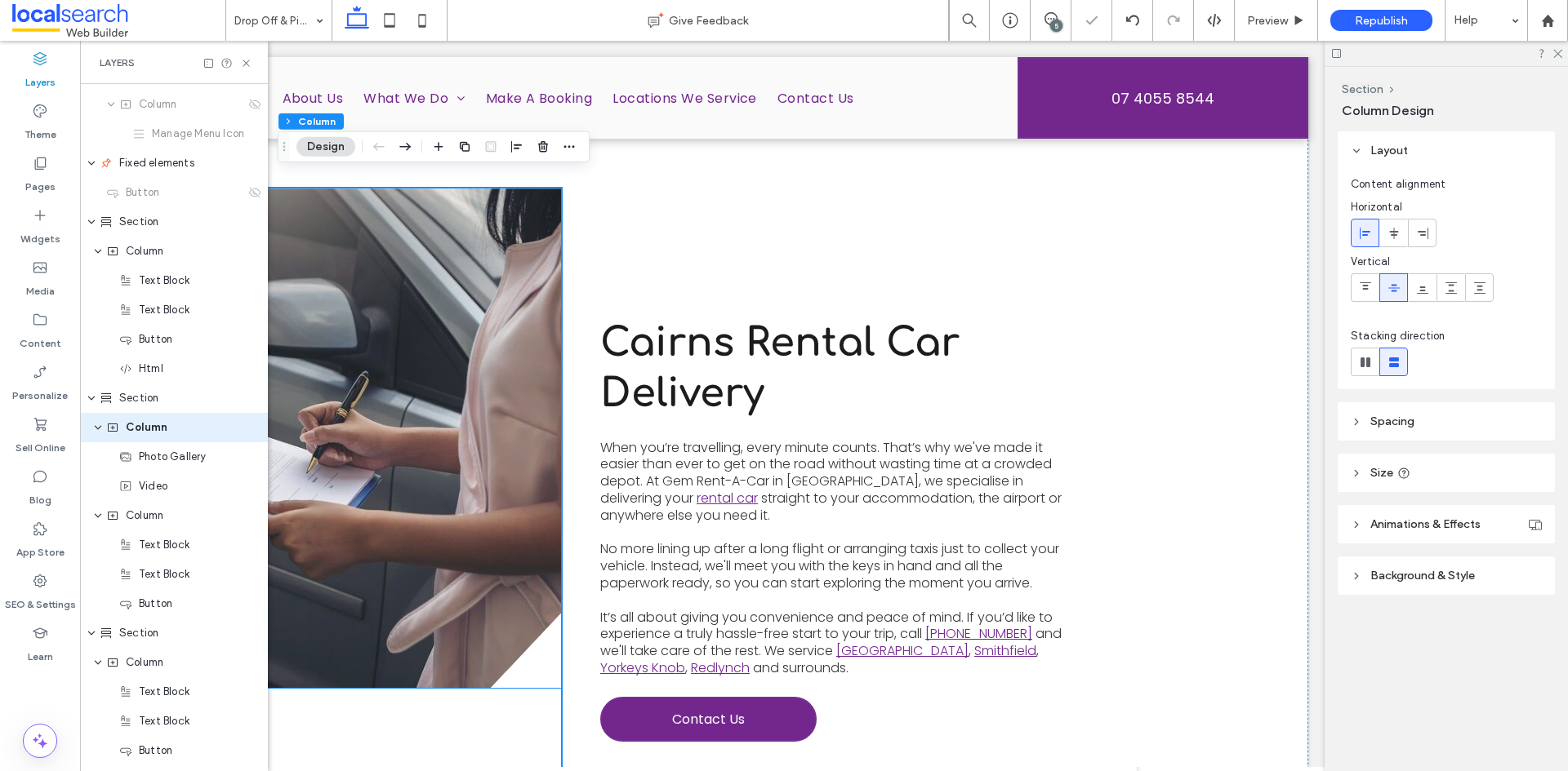
scroll to position [513, 0]
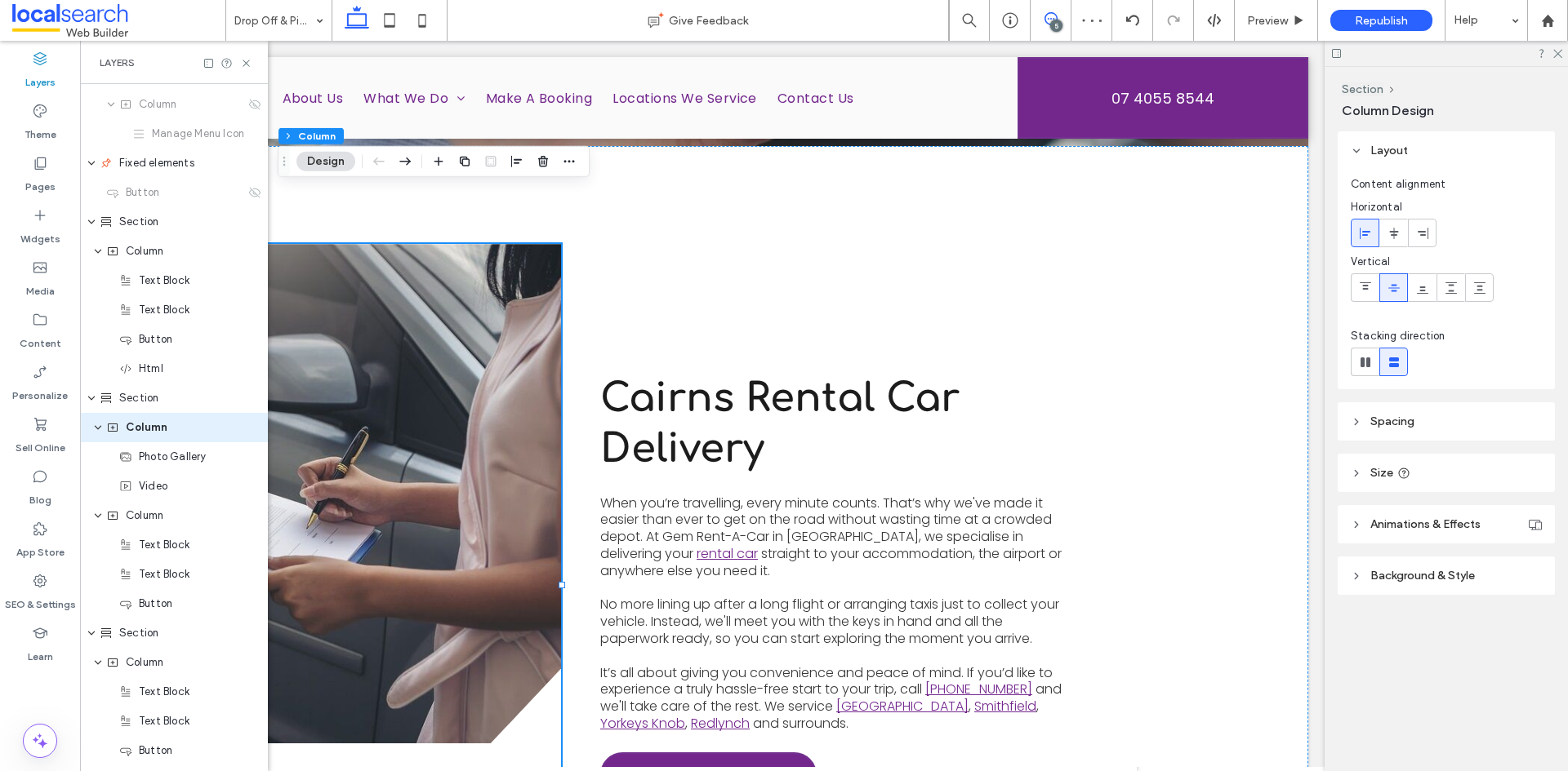
click at [1046, 13] on icon at bounding box center [1051, 18] width 13 height 13
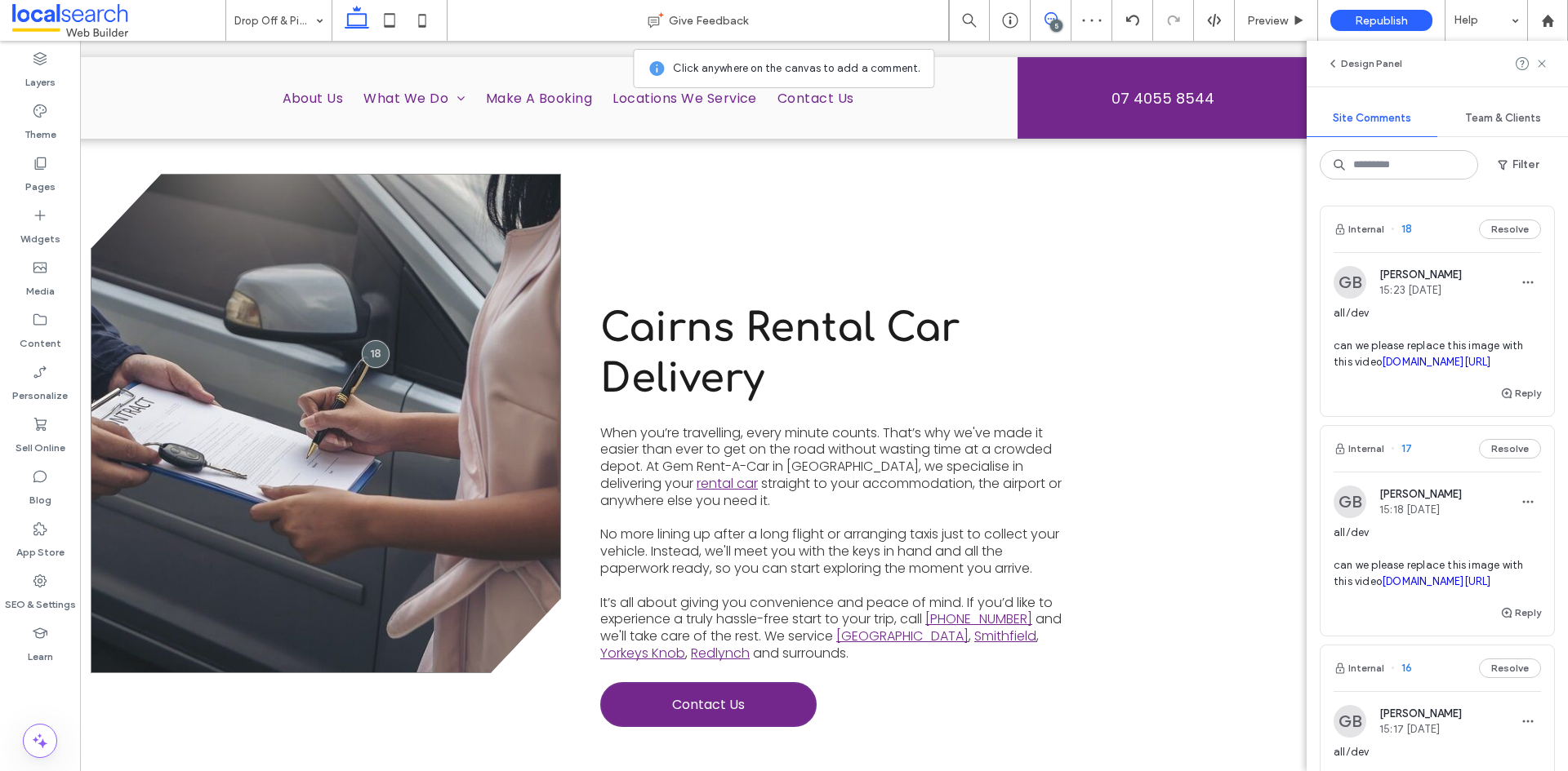
scroll to position [676, 0]
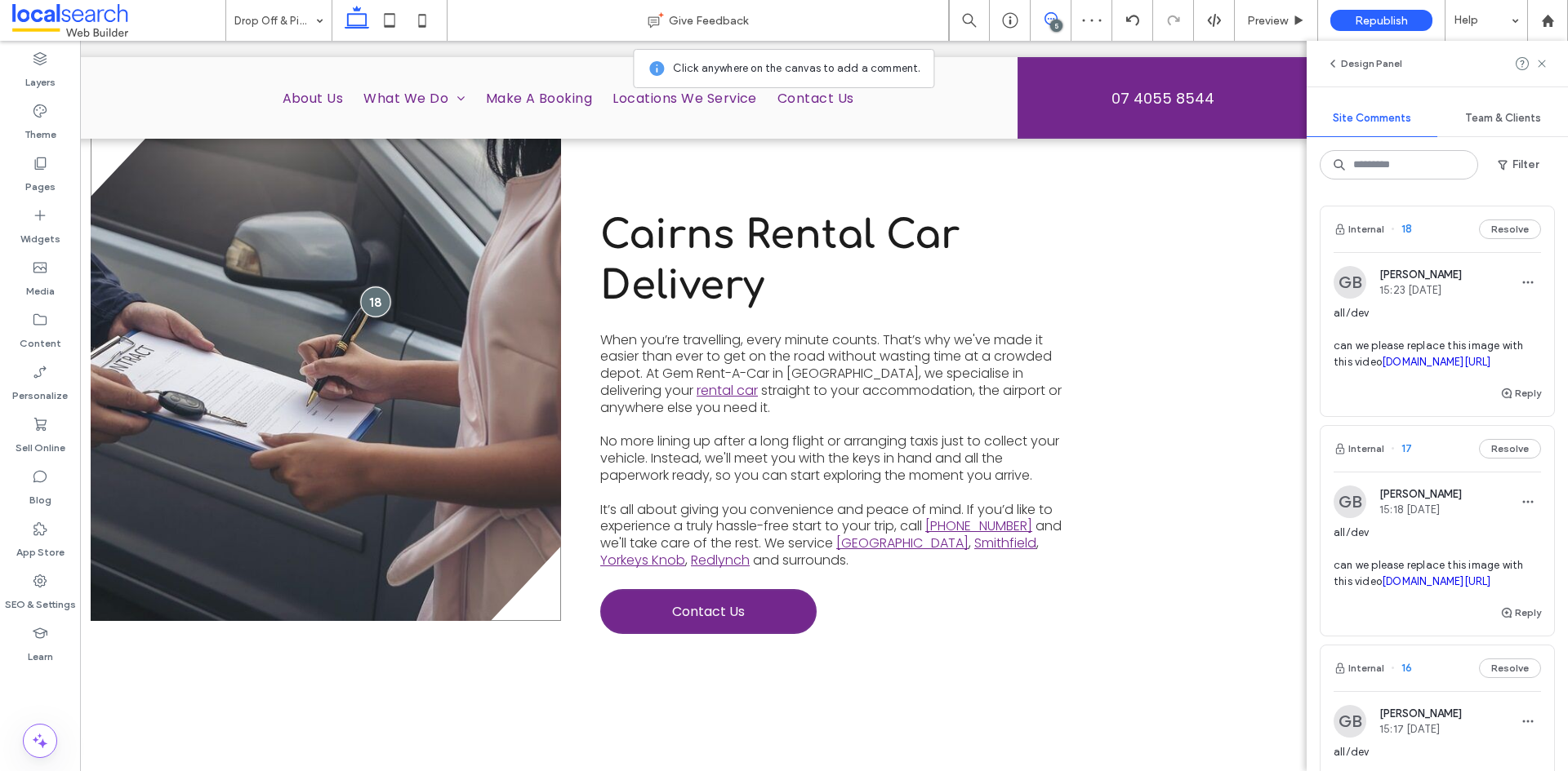
click at [371, 297] on div at bounding box center [375, 301] width 30 height 30
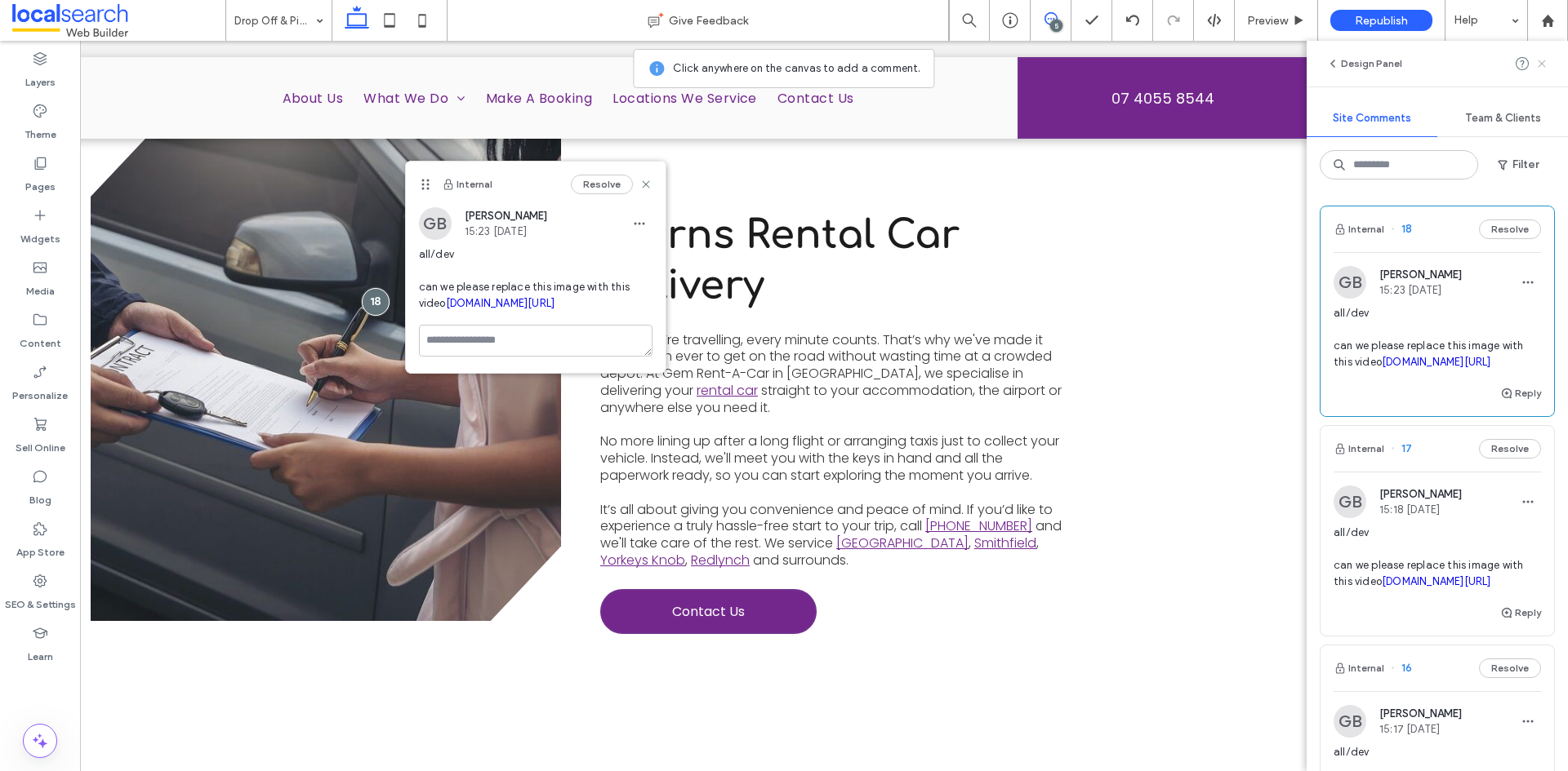
click at [1540, 64] on icon at bounding box center [1541, 63] width 13 height 13
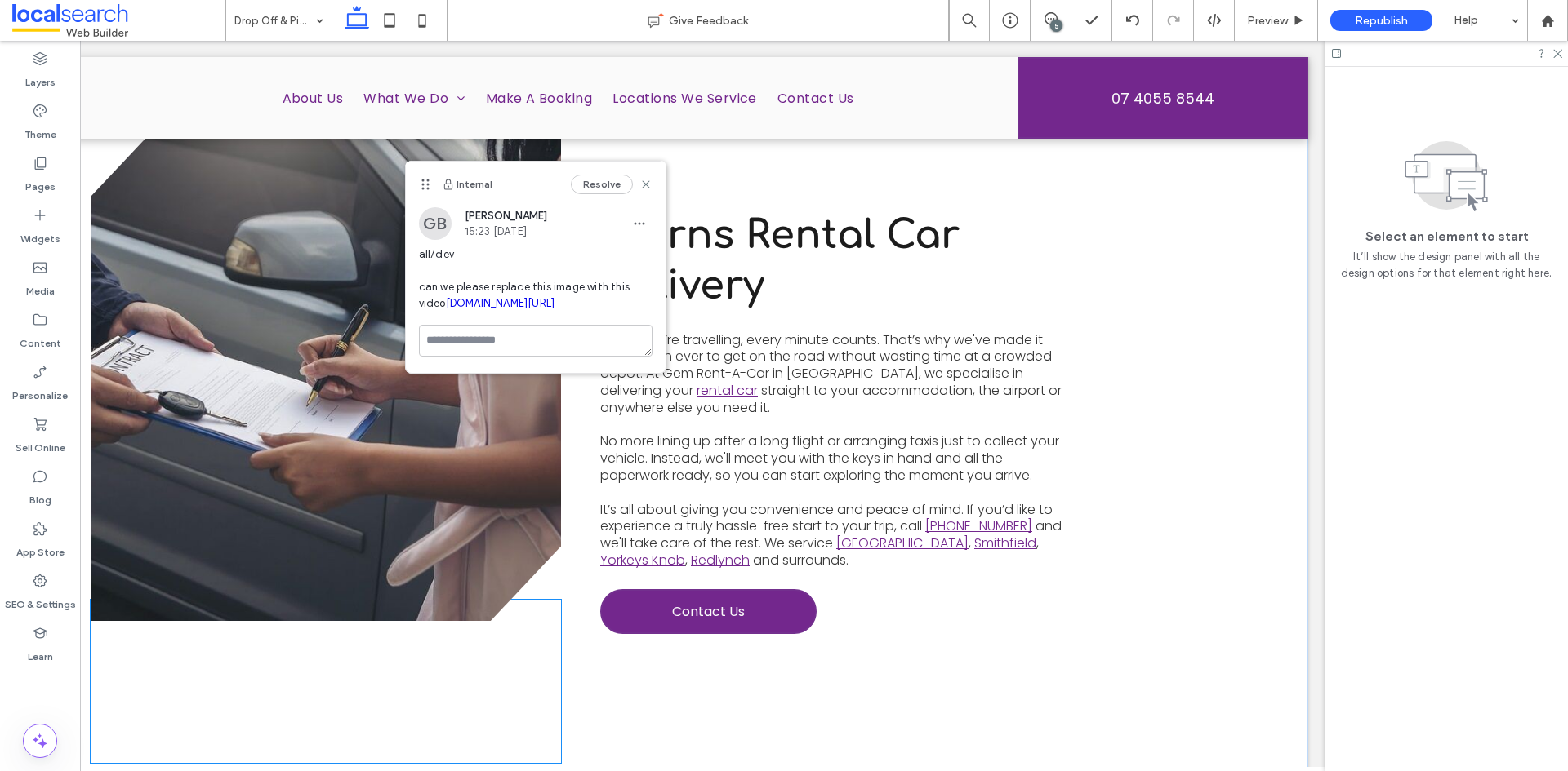
click at [439, 660] on div at bounding box center [326, 681] width 471 height 163
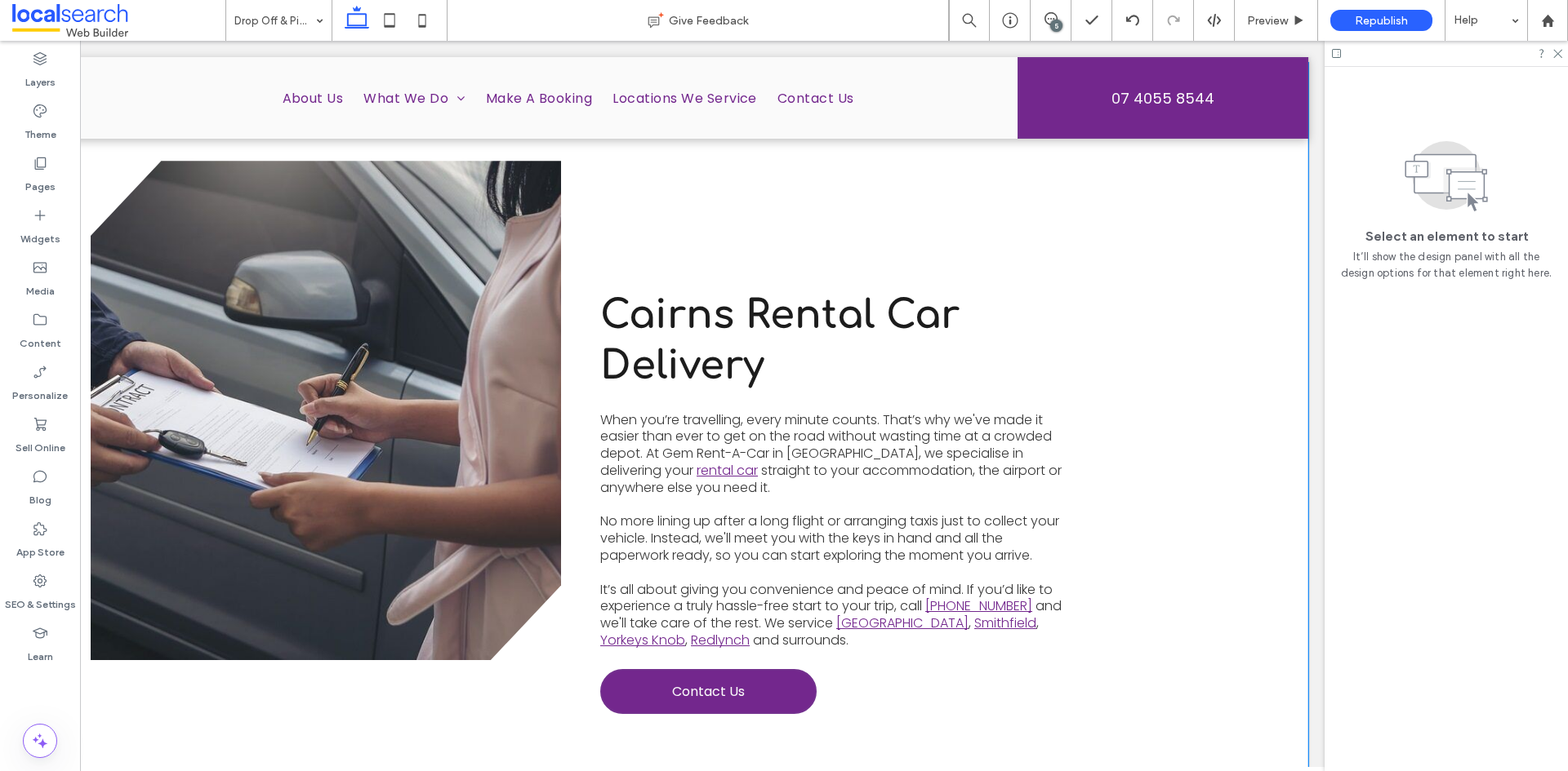
scroll to position [594, 0]
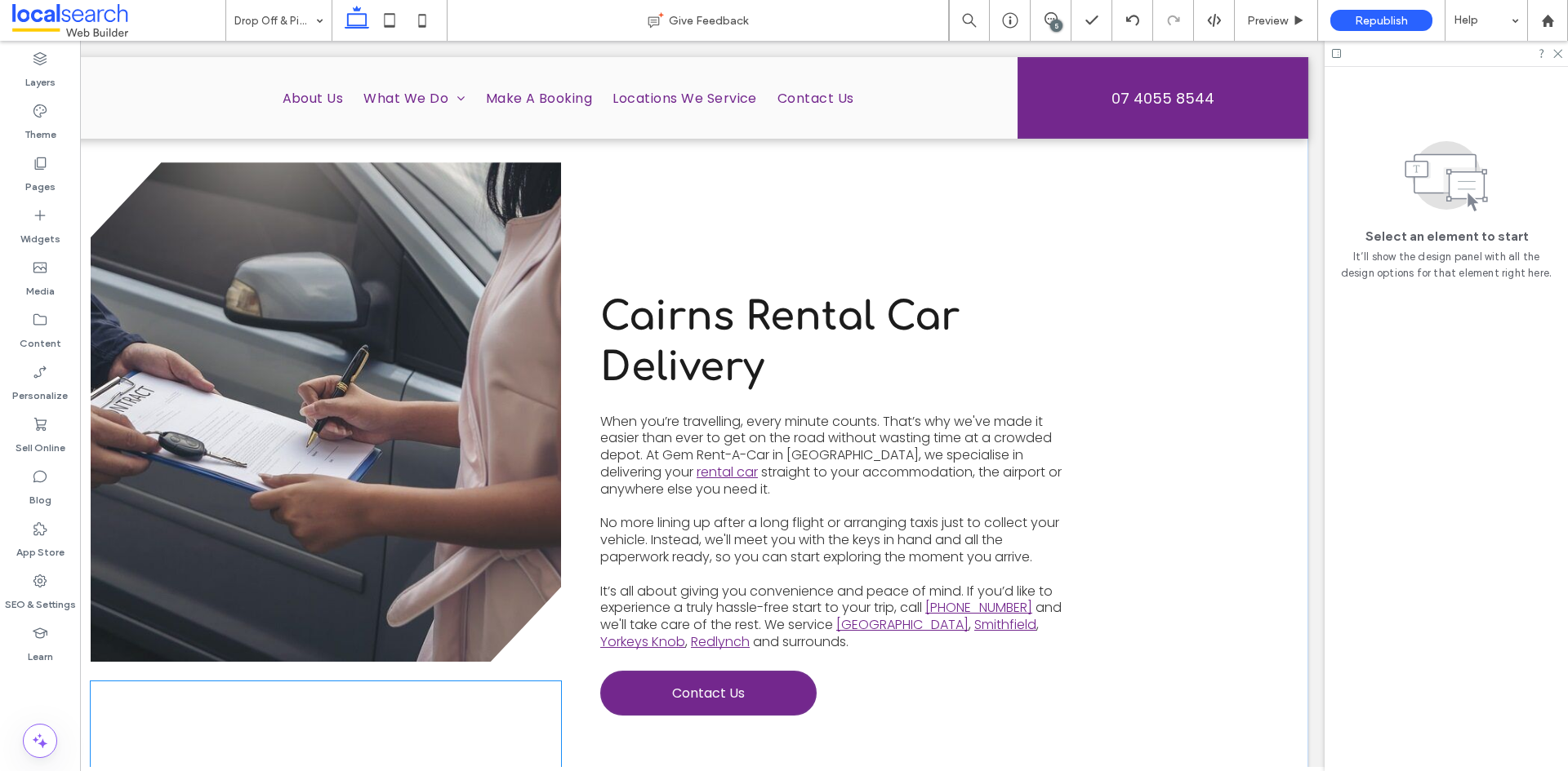
click at [494, 681] on div at bounding box center [326, 762] width 471 height 163
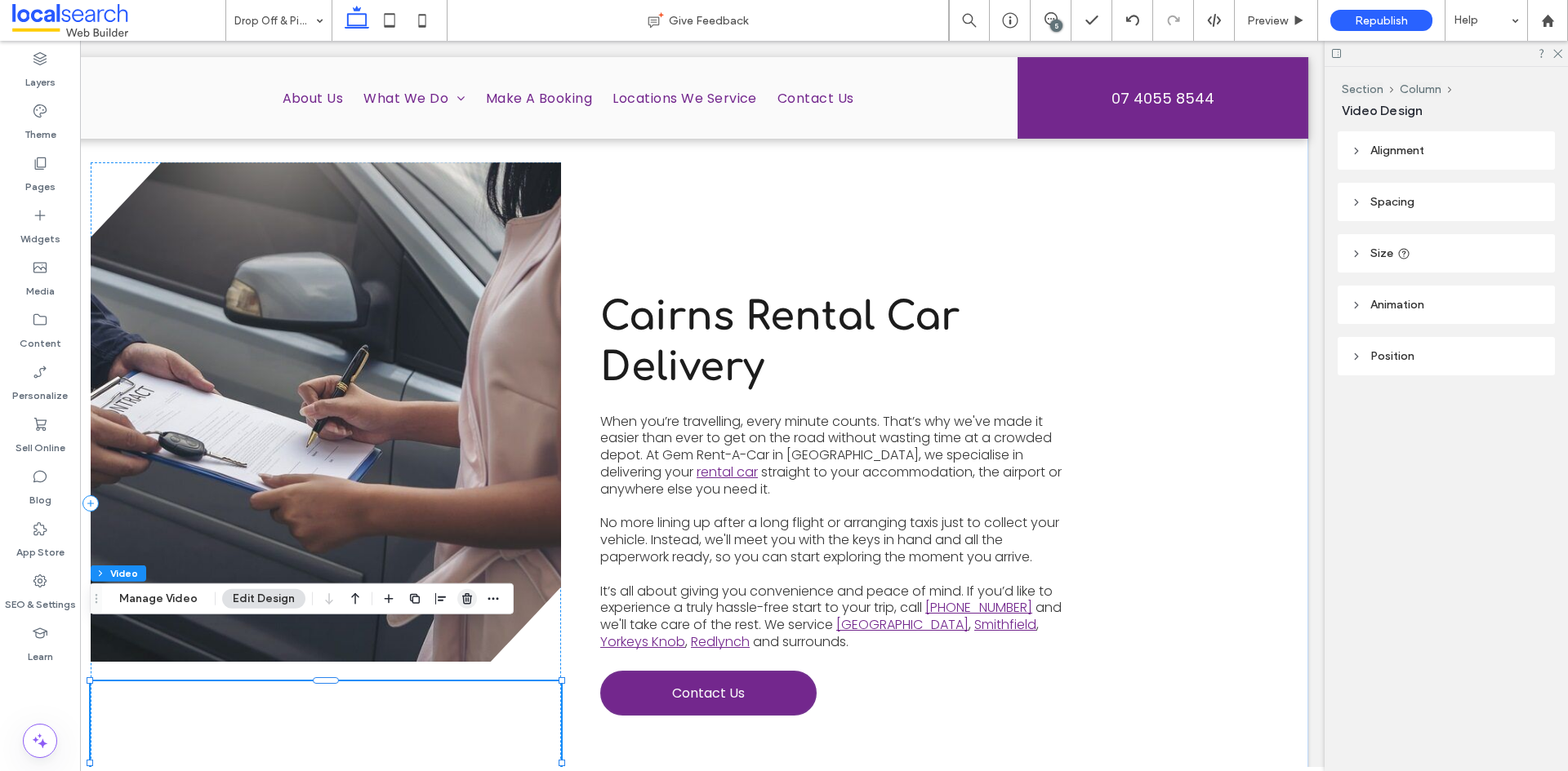
drag, startPoint x: 467, startPoint y: 599, endPoint x: 629, endPoint y: 559, distance: 166.9
click at [467, 599] on use "button" at bounding box center [467, 598] width 10 height 10
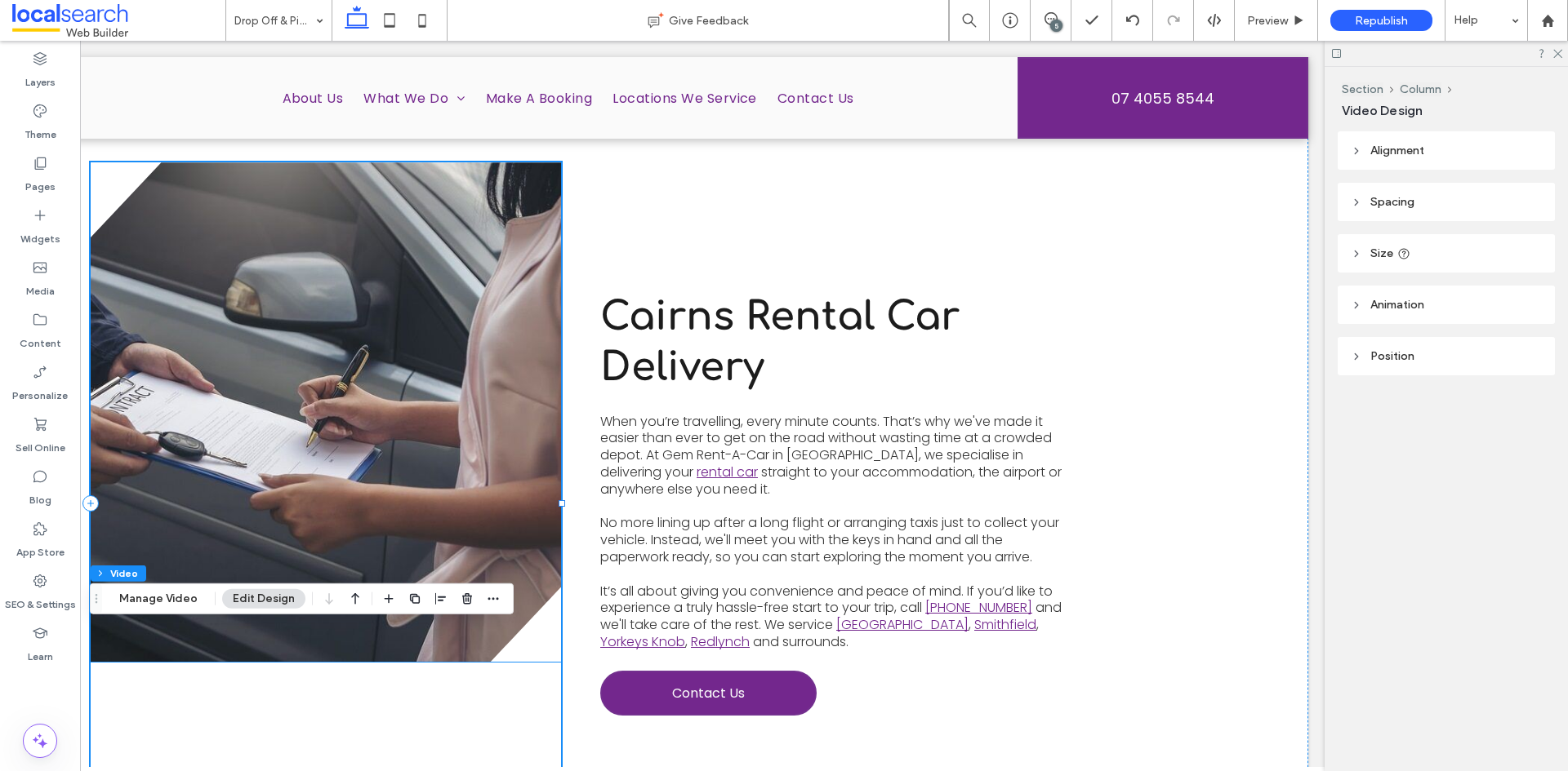
scroll to position [502, 0]
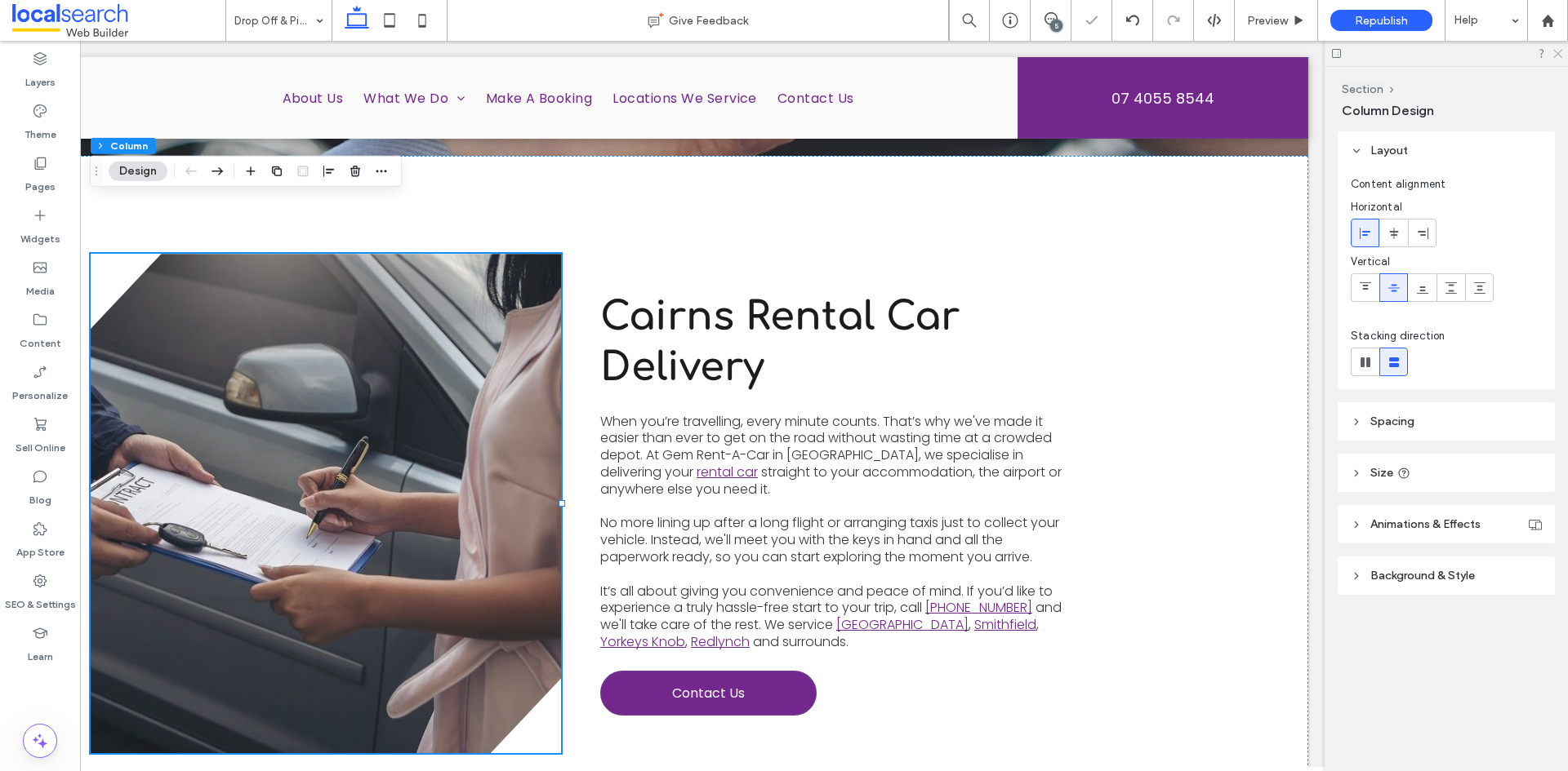
click at [1553, 53] on icon at bounding box center [1557, 53] width 10 height 10
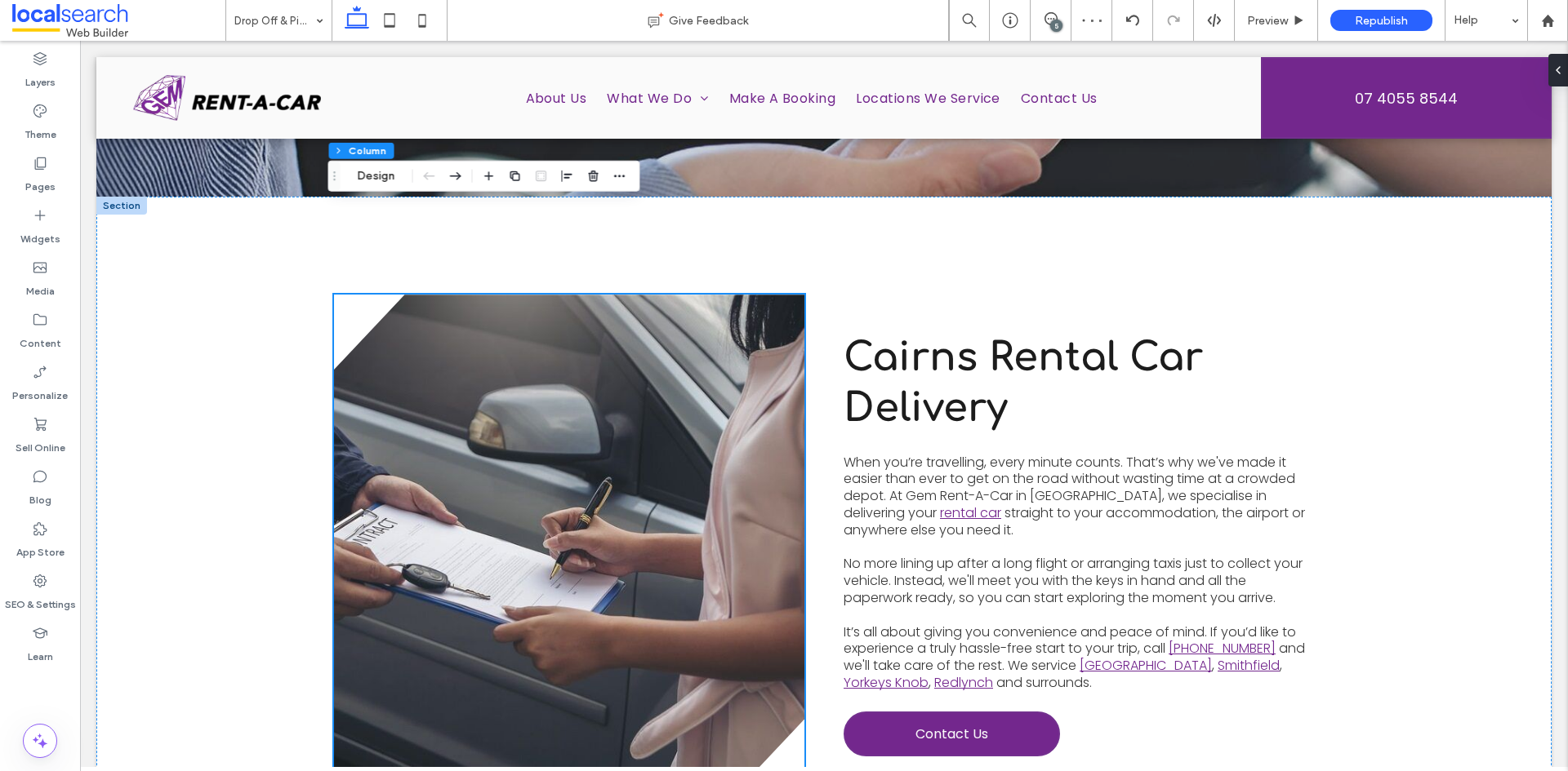
scroll to position [421, 0]
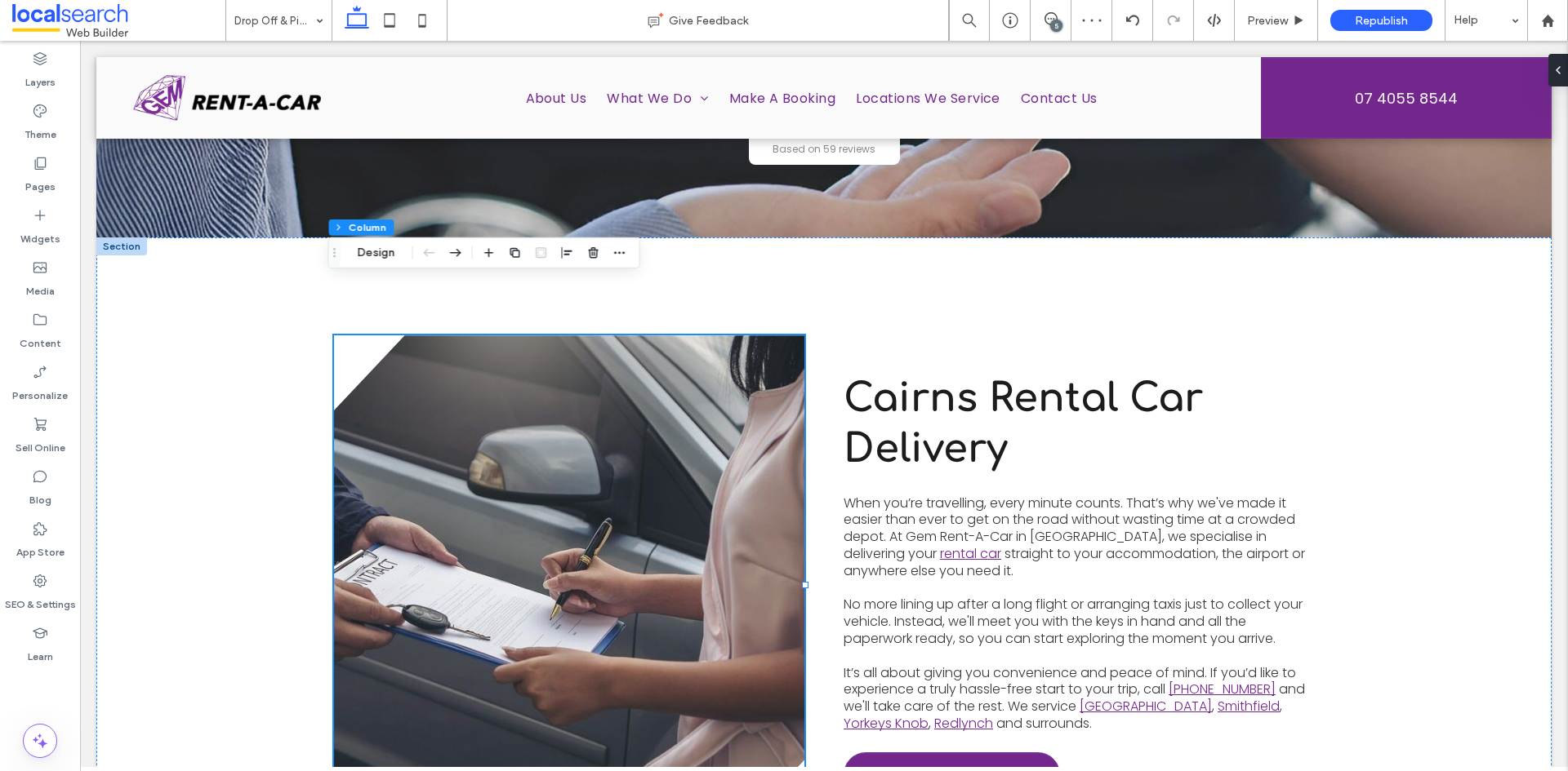
click at [1053, 20] on div "5" at bounding box center [1057, 26] width 12 height 12
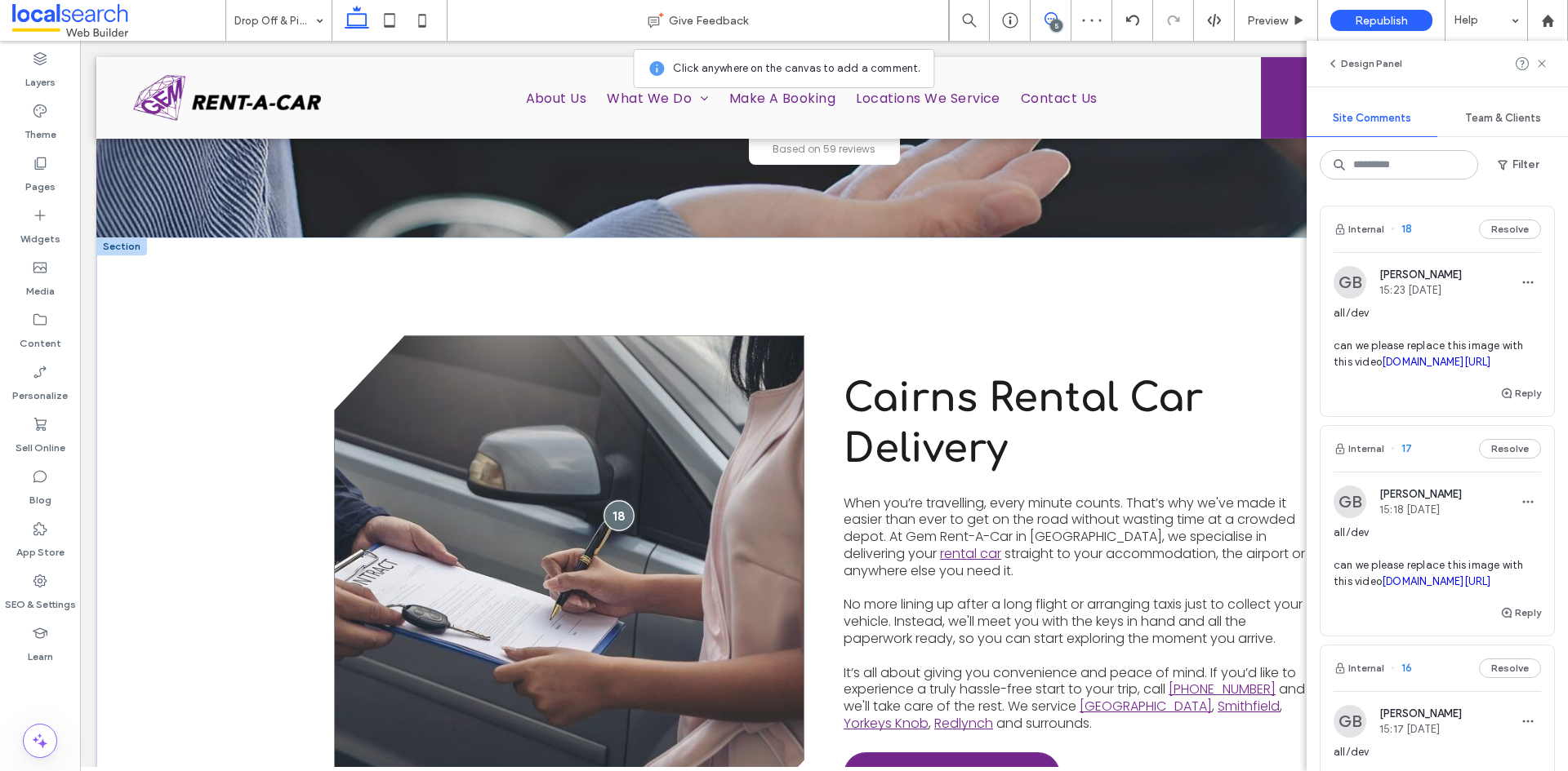
click at [613, 500] on div at bounding box center [619, 515] width 30 height 30
click at [610, 500] on div at bounding box center [619, 515] width 30 height 30
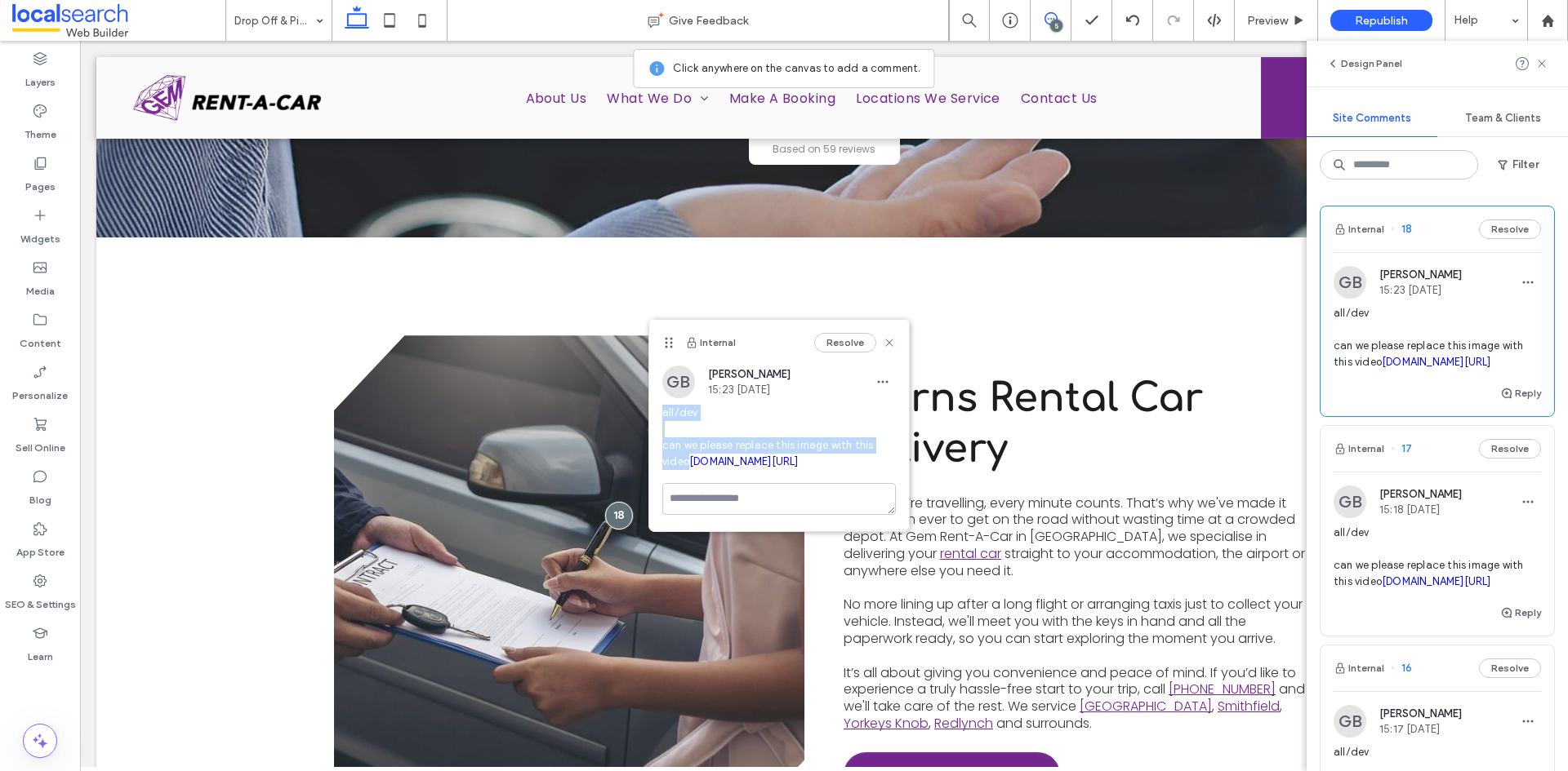
drag, startPoint x: 705, startPoint y: 466, endPoint x: 661, endPoint y: 417, distance: 65.9
click at [661, 417] on div "GB Grace Bowden 15:23 Aug 12 2025 all/dev can we please replace this image with…" at bounding box center [779, 425] width 260 height 117
copy span "all/dev can we please replace this image with this video"
click at [1058, 377] on span "Cairns Rental Car Delivery" at bounding box center [1024, 424] width 359 height 94
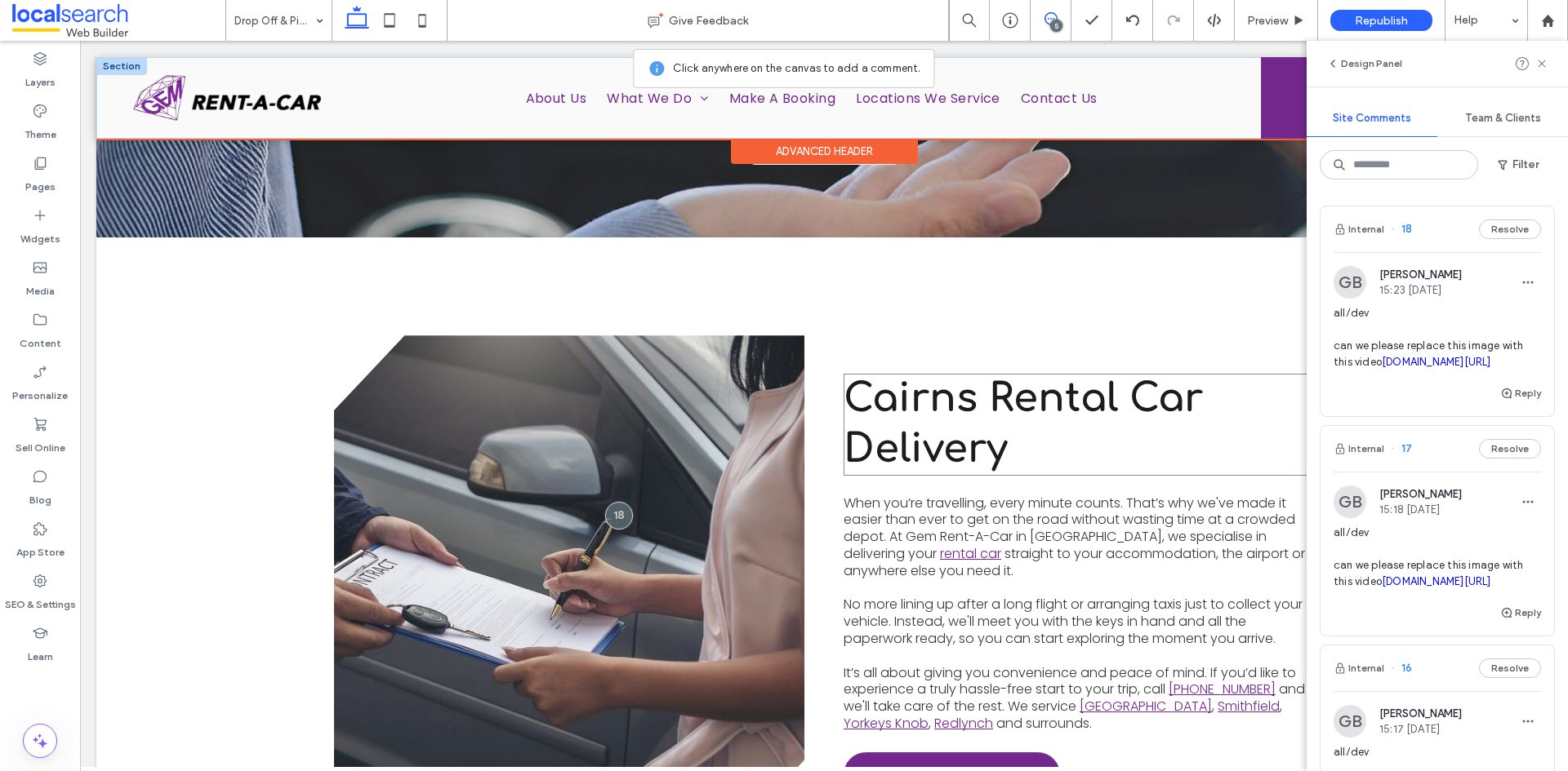
scroll to position [502, 0]
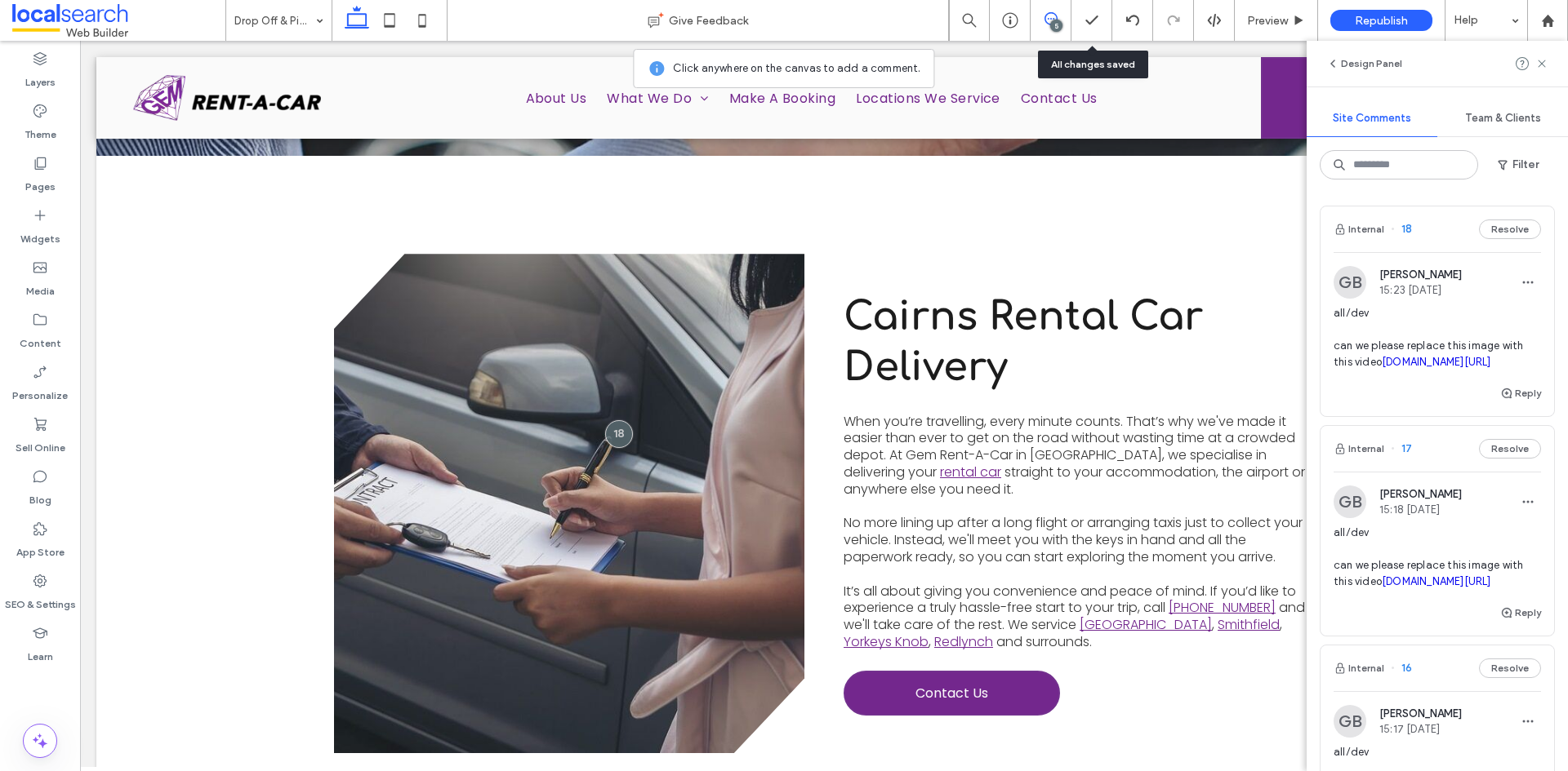
click at [1069, 22] on span at bounding box center [1051, 18] width 40 height 13
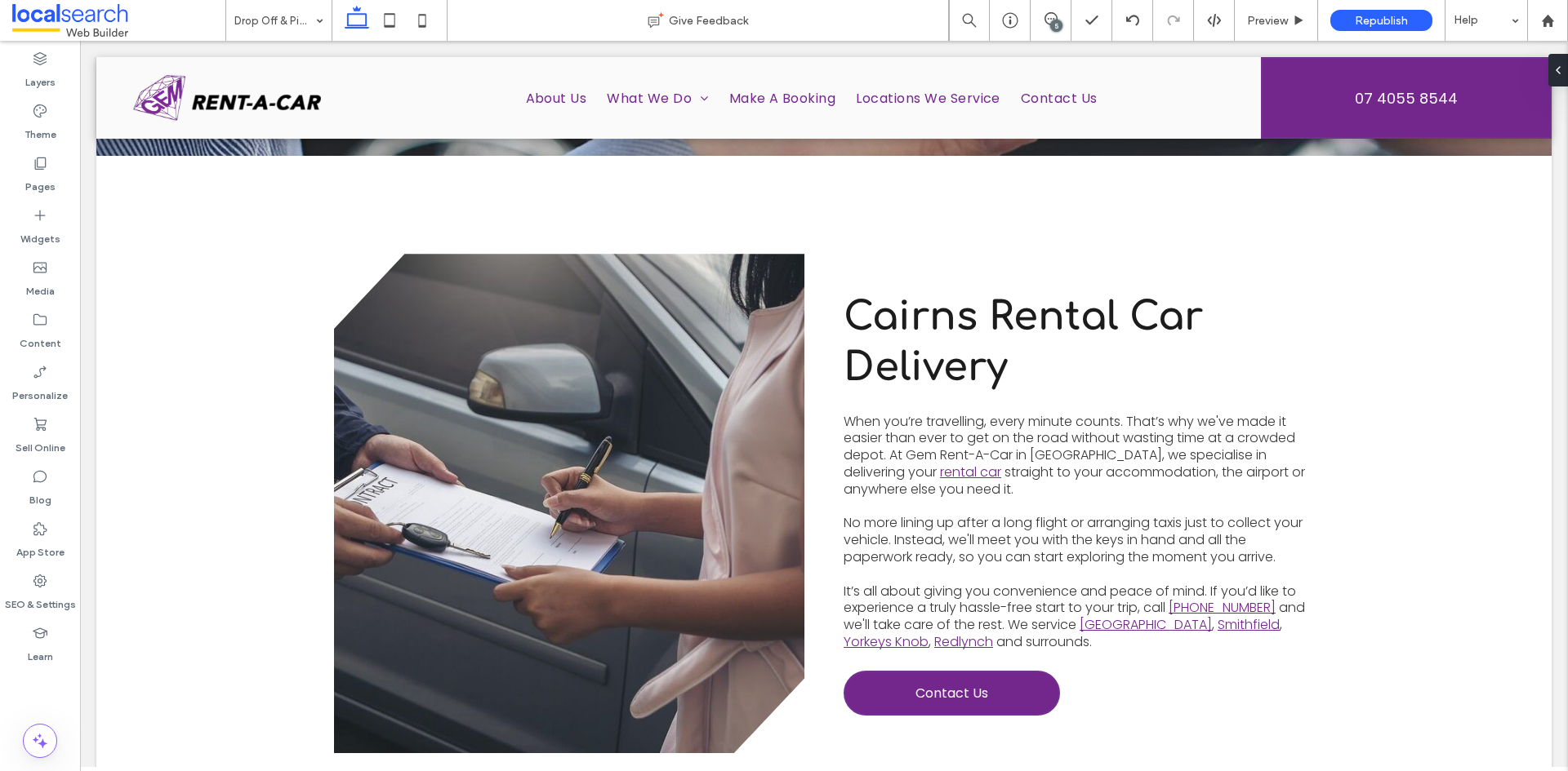
click at [1057, 21] on div "5" at bounding box center [1057, 26] width 12 height 12
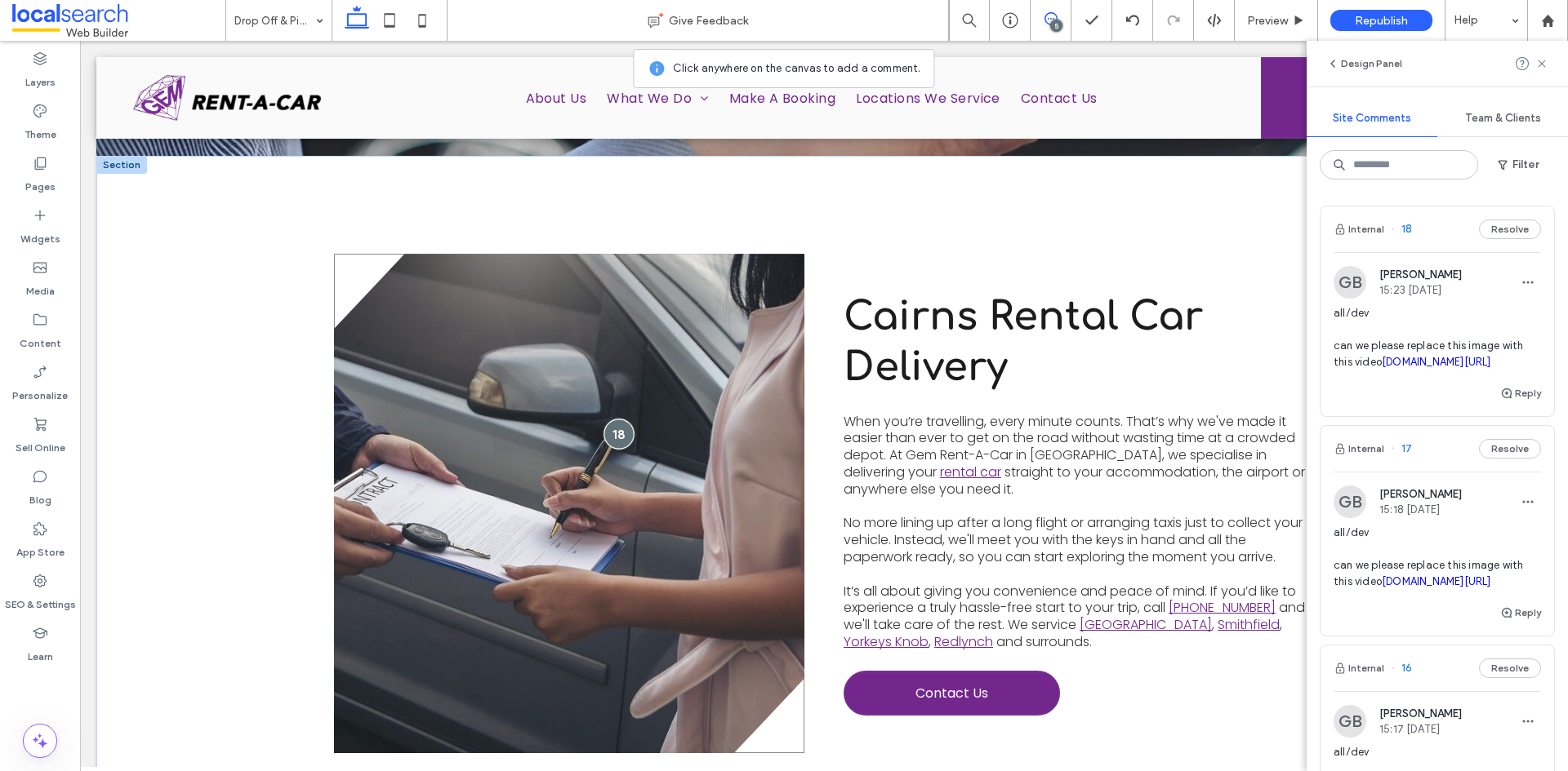
click at [610, 419] on div at bounding box center [619, 433] width 30 height 30
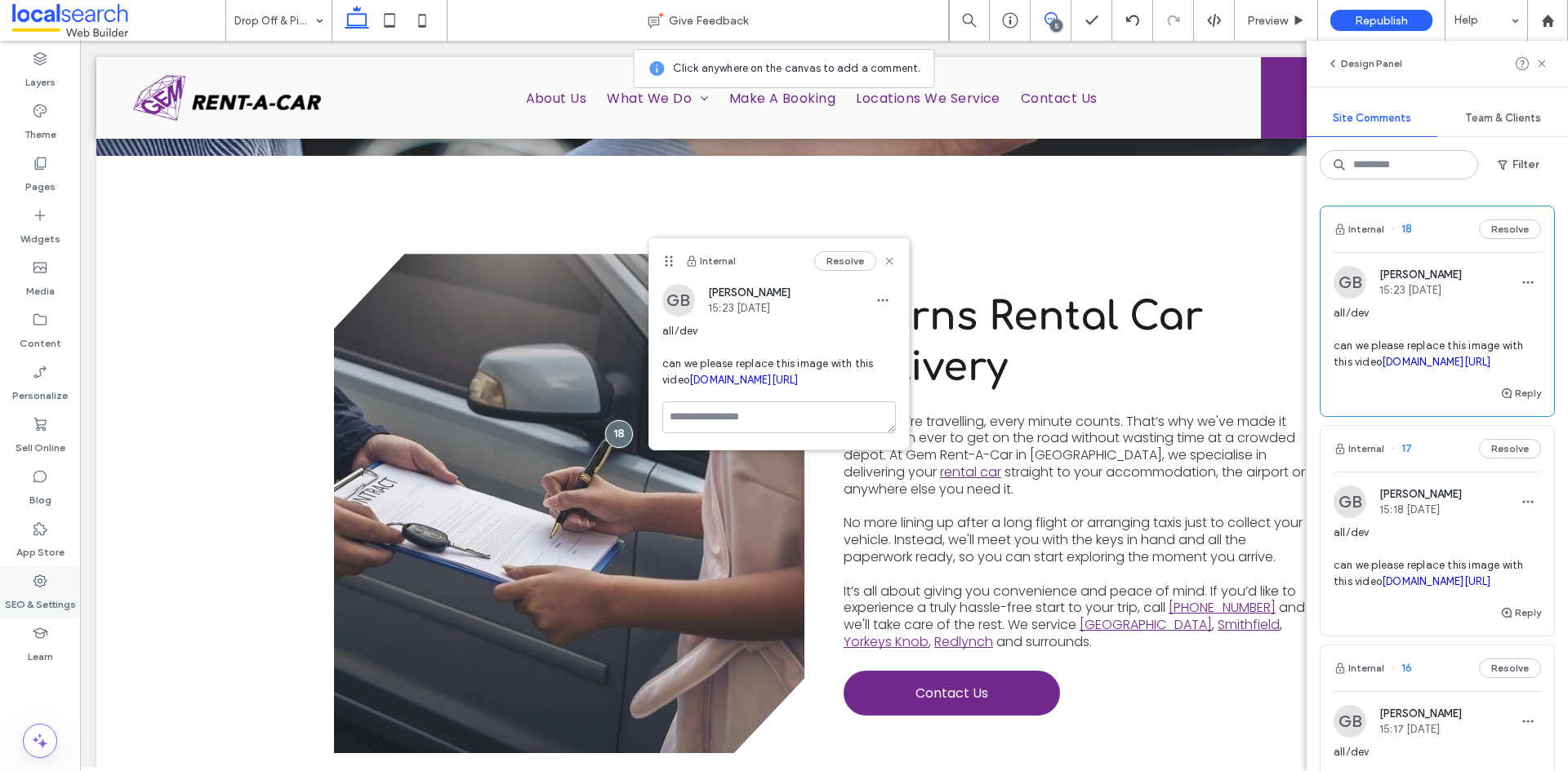
click at [42, 572] on div "SEO & Settings" at bounding box center [40, 592] width 80 height 53
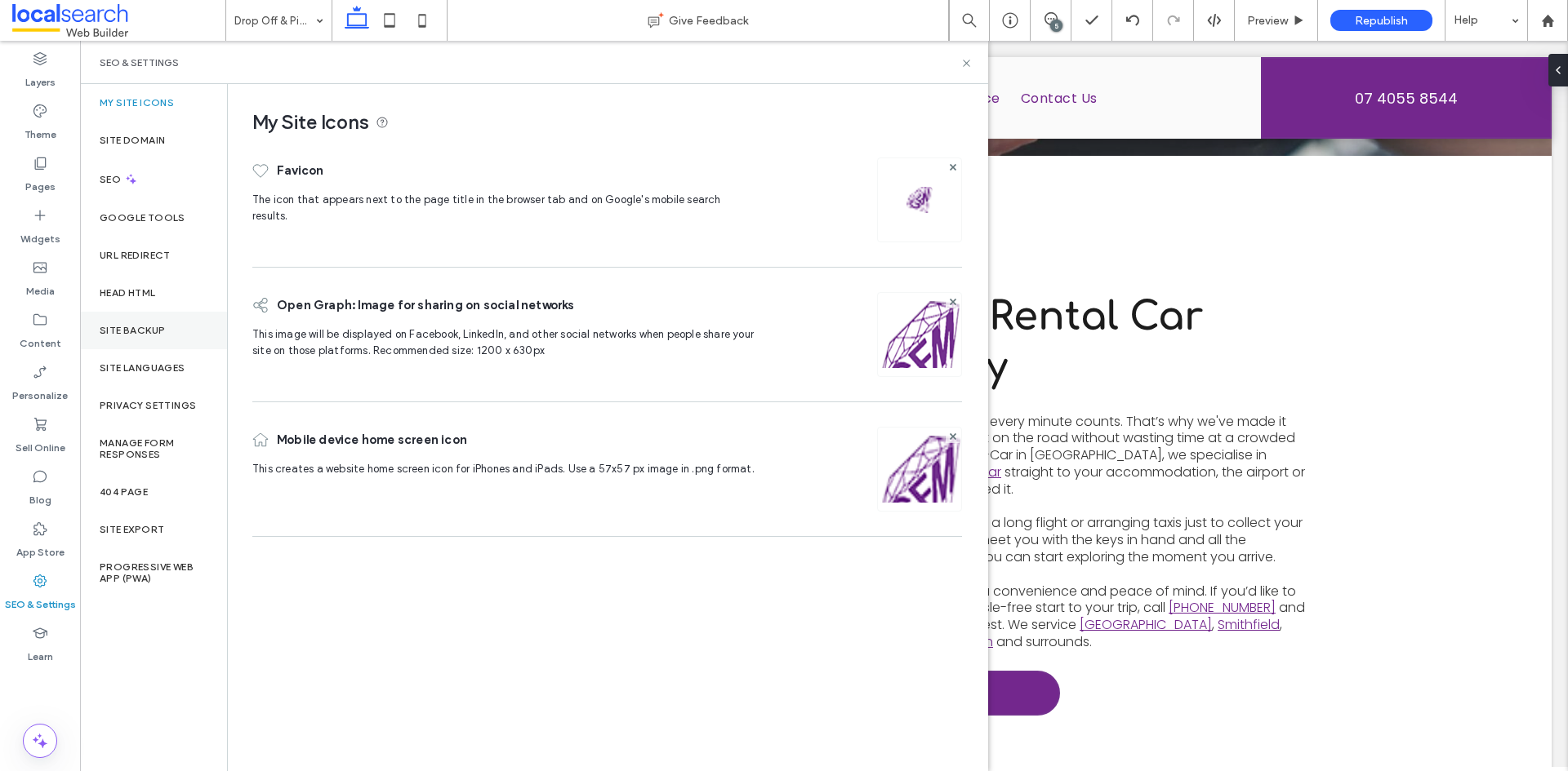
click at [172, 329] on div "Site Backup" at bounding box center [154, 330] width 147 height 37
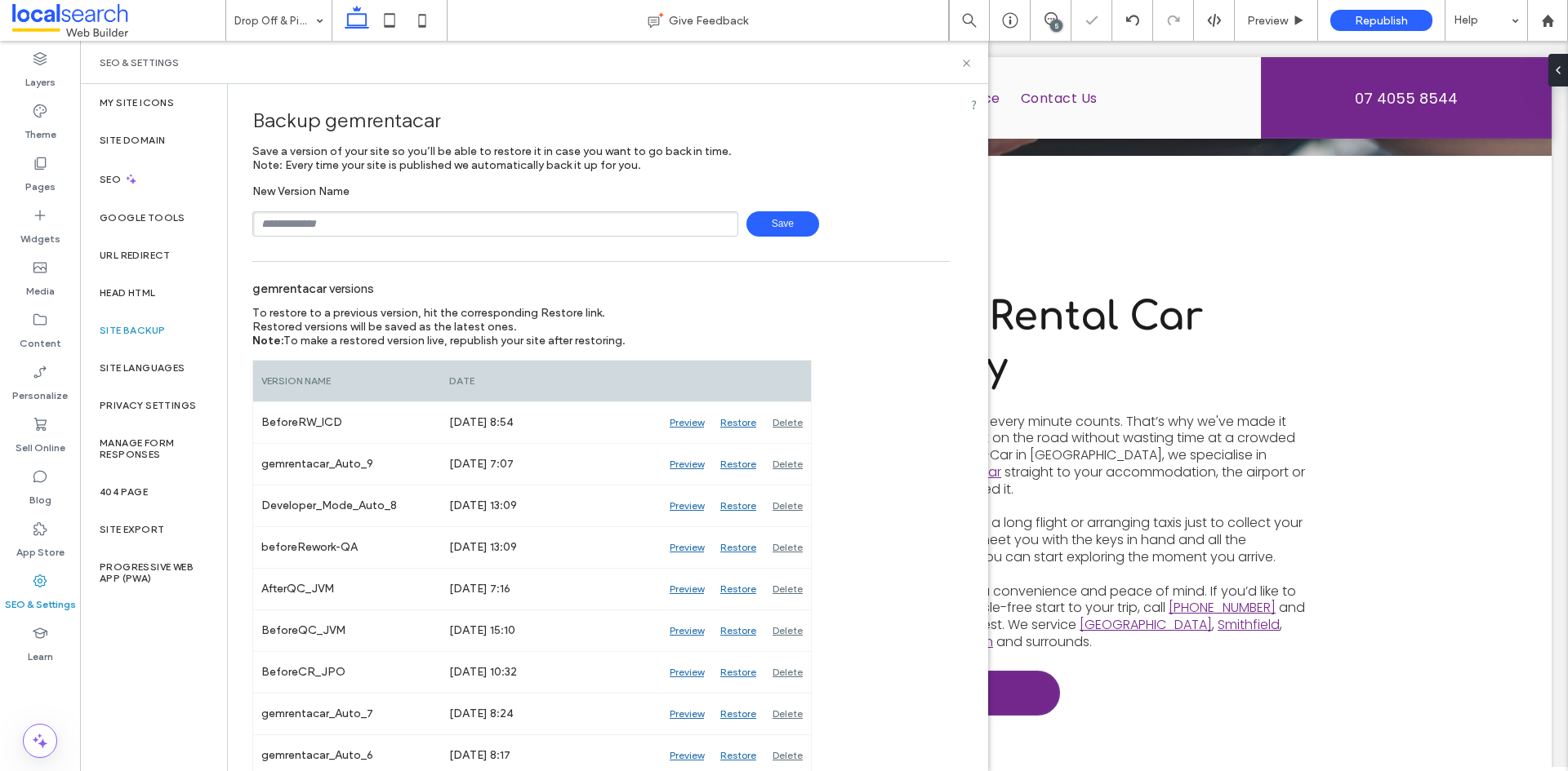
click at [318, 228] on input "text" at bounding box center [495, 224] width 486 height 25
type input "*"
type input "**********"
click at [784, 224] on span "Save" at bounding box center [783, 224] width 73 height 25
click at [965, 63] on icon at bounding box center [967, 63] width 12 height 12
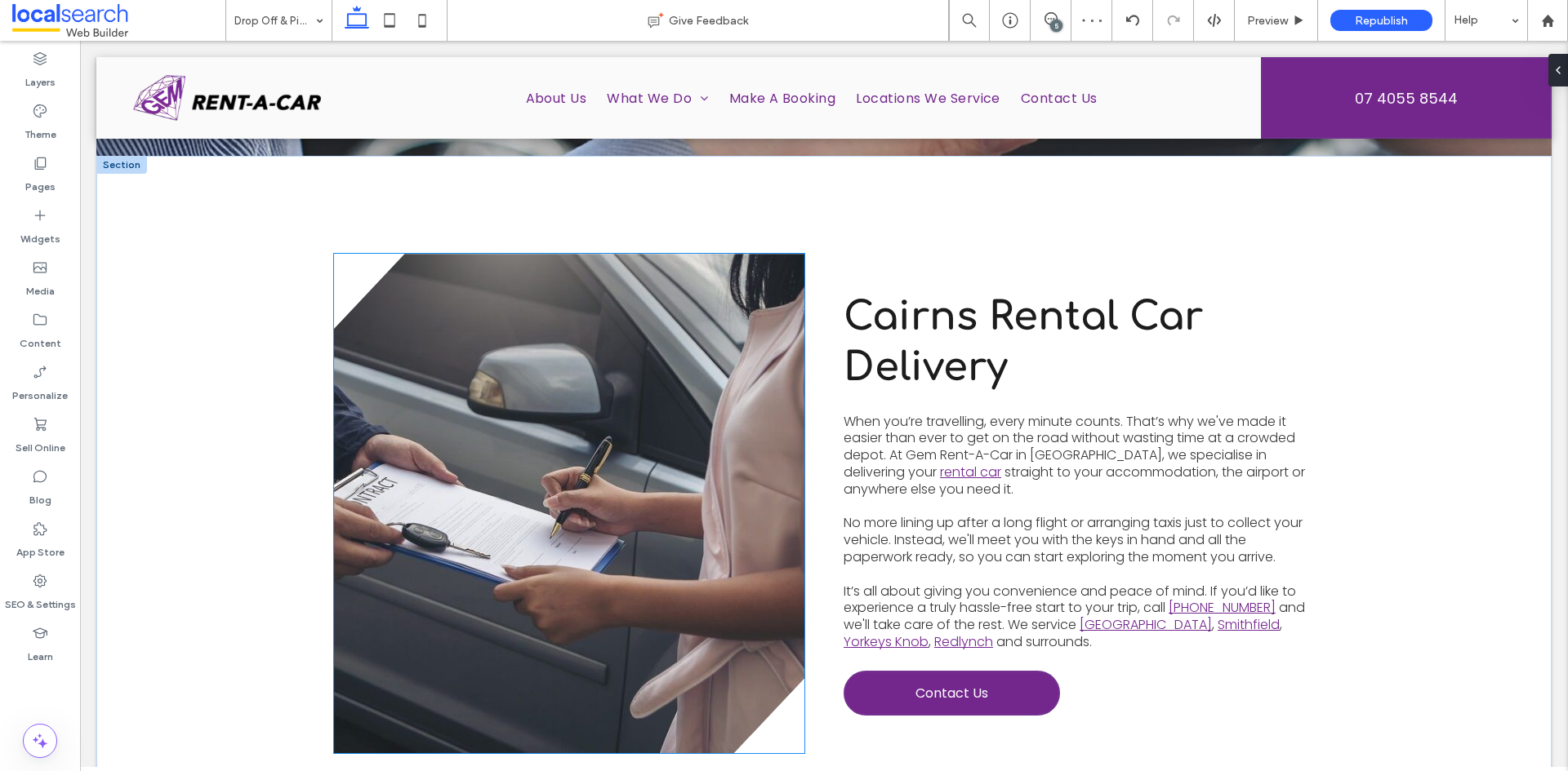
click at [564, 363] on link at bounding box center [569, 503] width 471 height 500
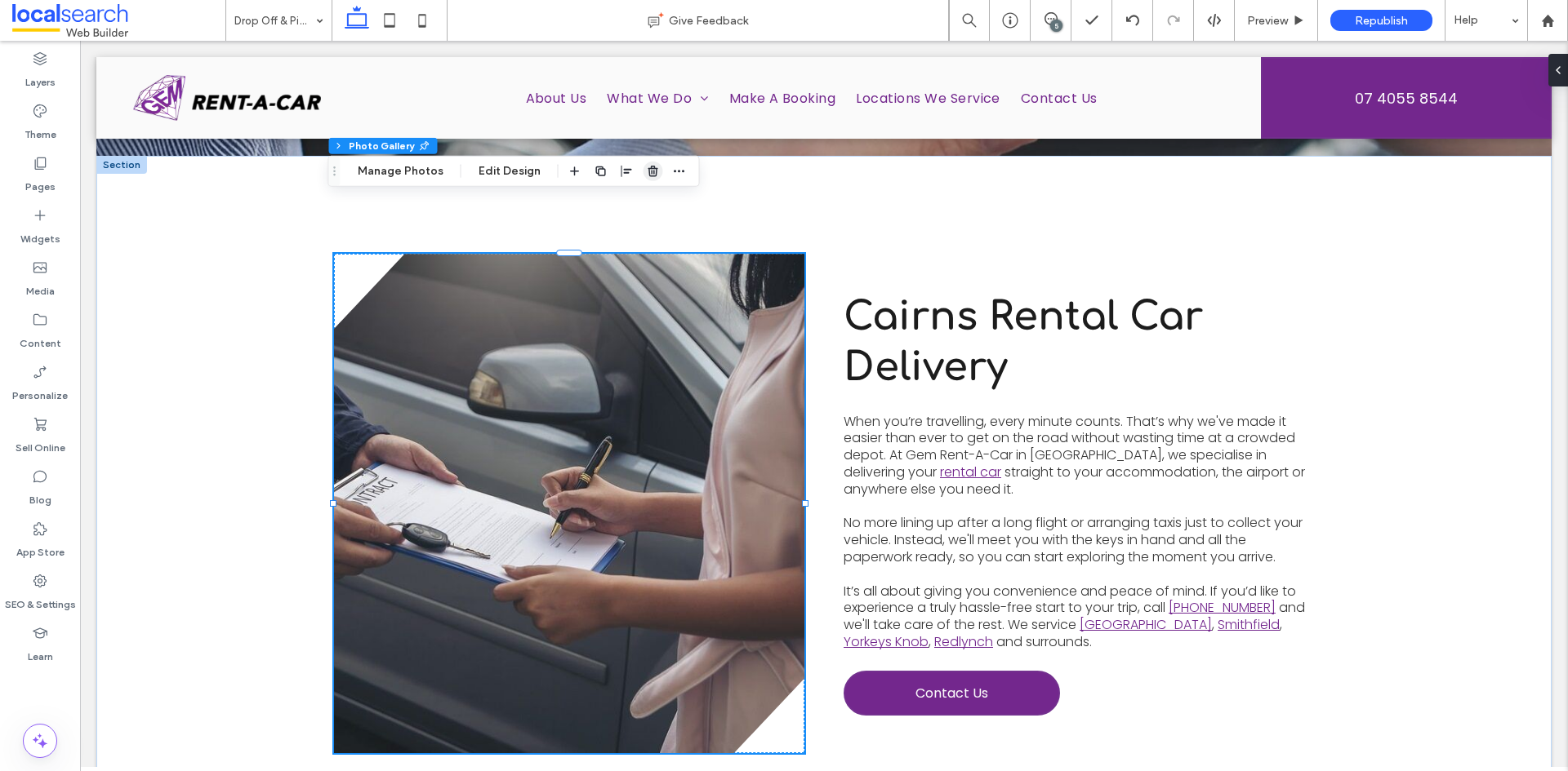
click at [648, 168] on use "button" at bounding box center [652, 171] width 10 height 10
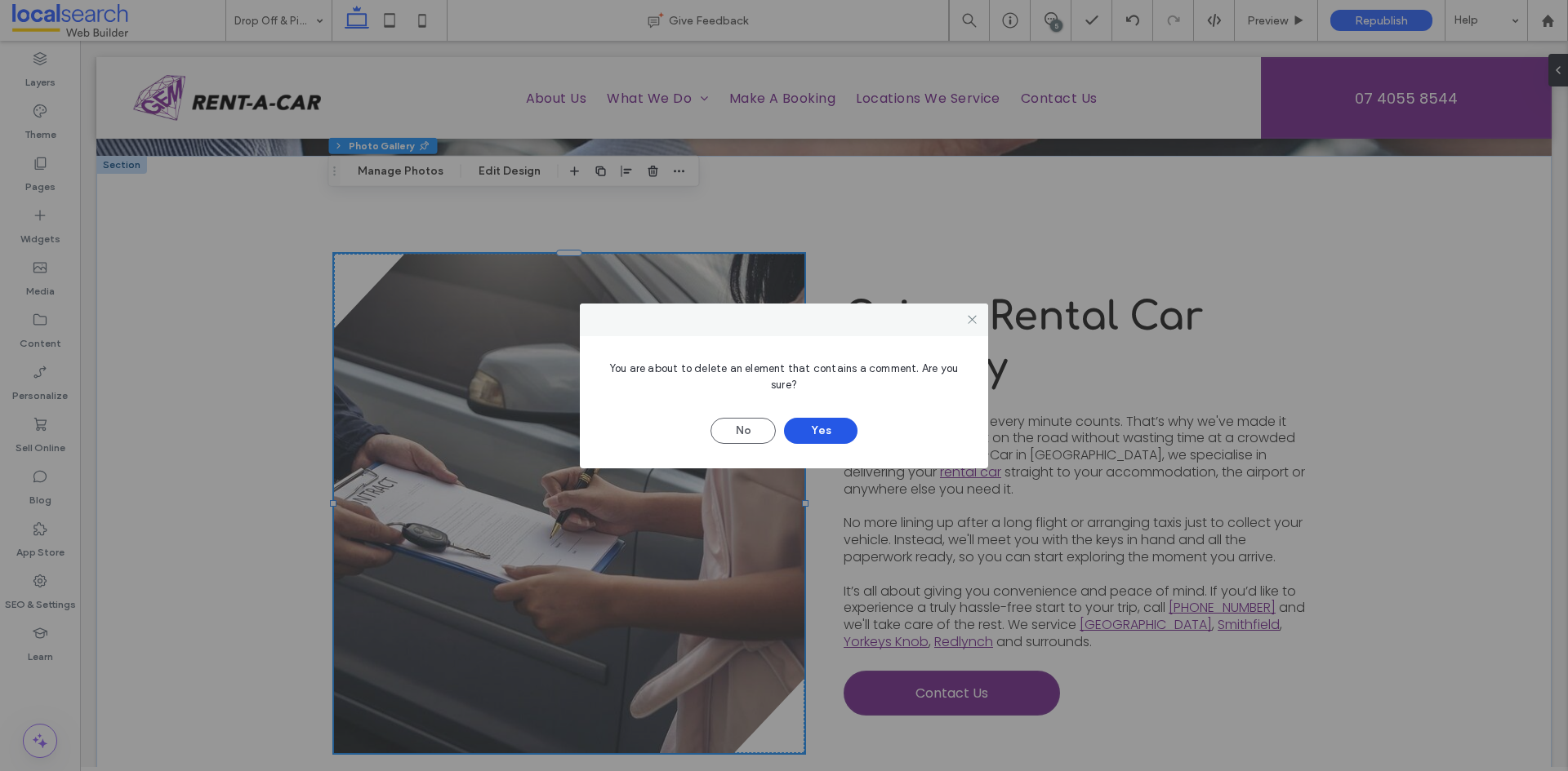
click at [816, 433] on button "Yes" at bounding box center [821, 431] width 73 height 26
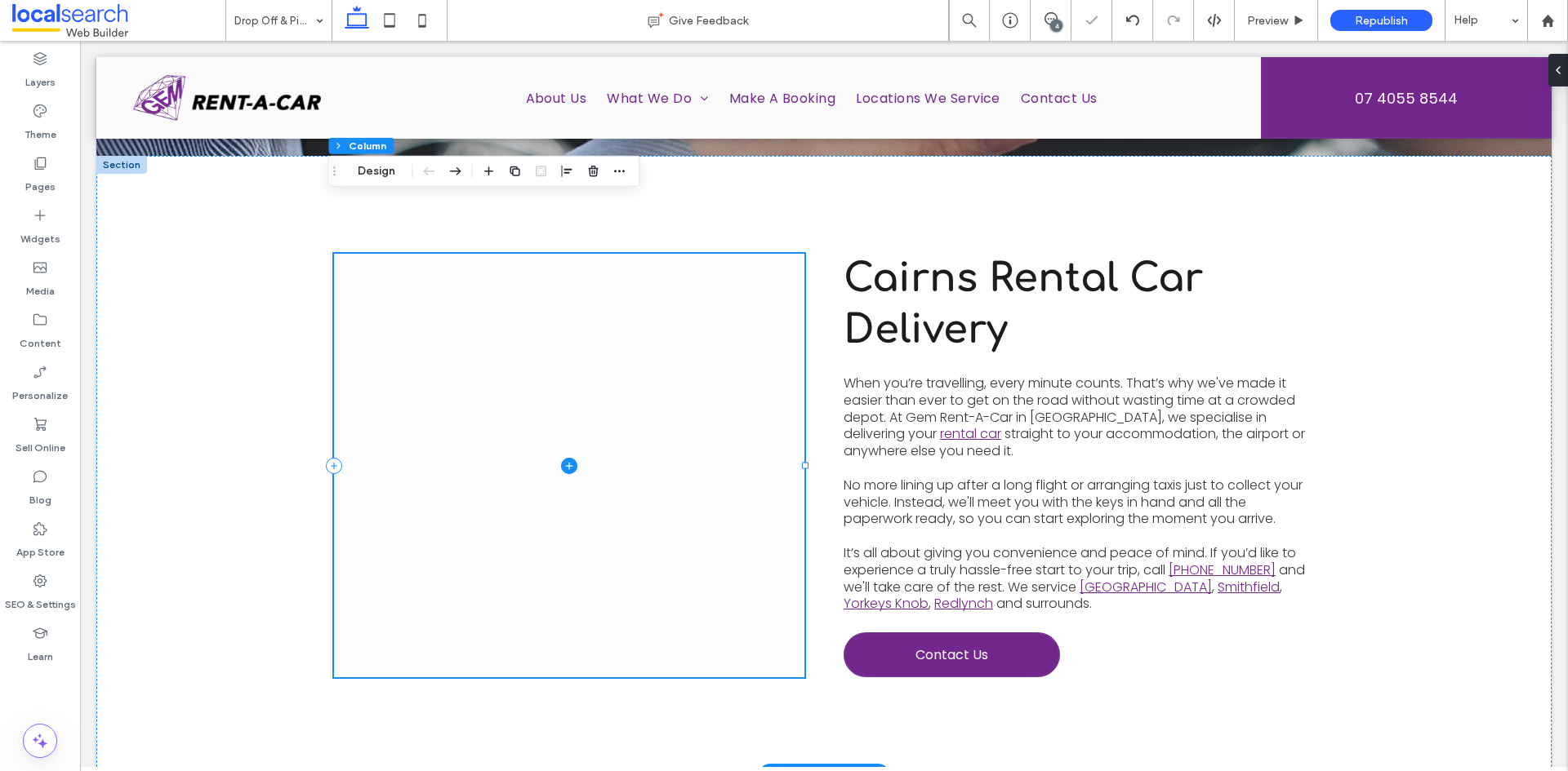
click at [561, 458] on icon at bounding box center [568, 465] width 16 height 16
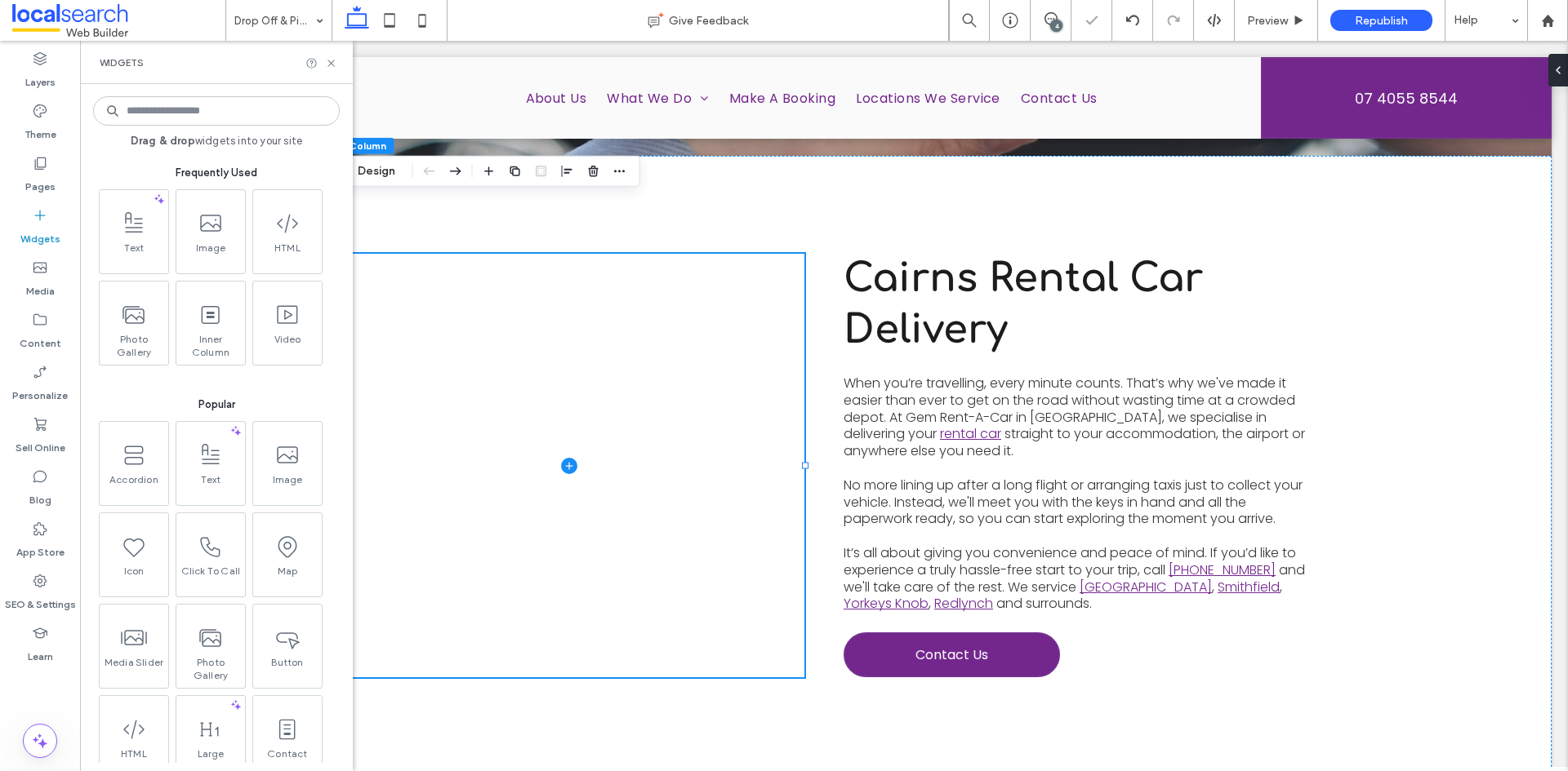
click at [209, 122] on input at bounding box center [216, 111] width 246 height 29
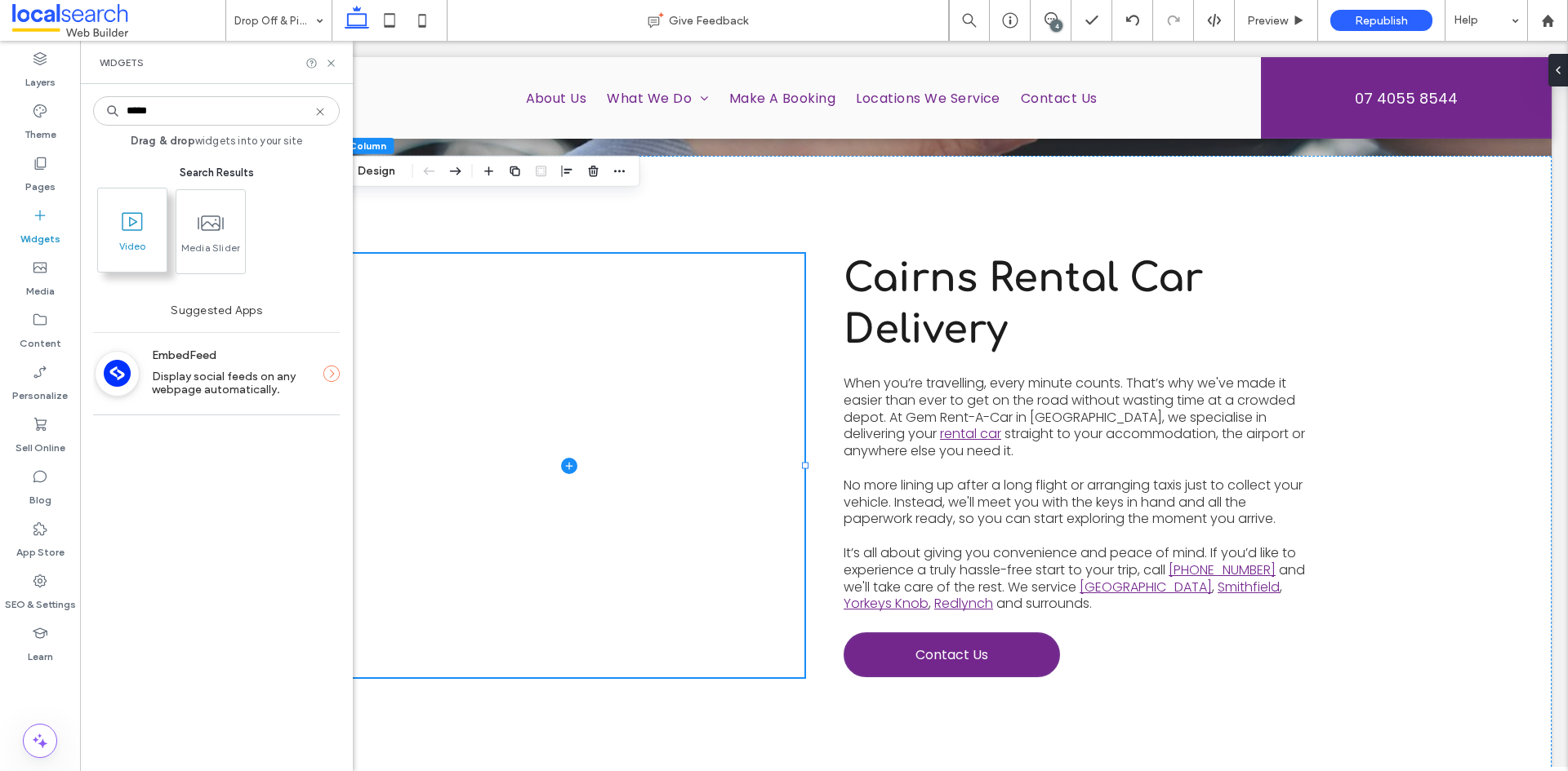
type input "*****"
click at [134, 235] on span at bounding box center [131, 221] width 68 height 37
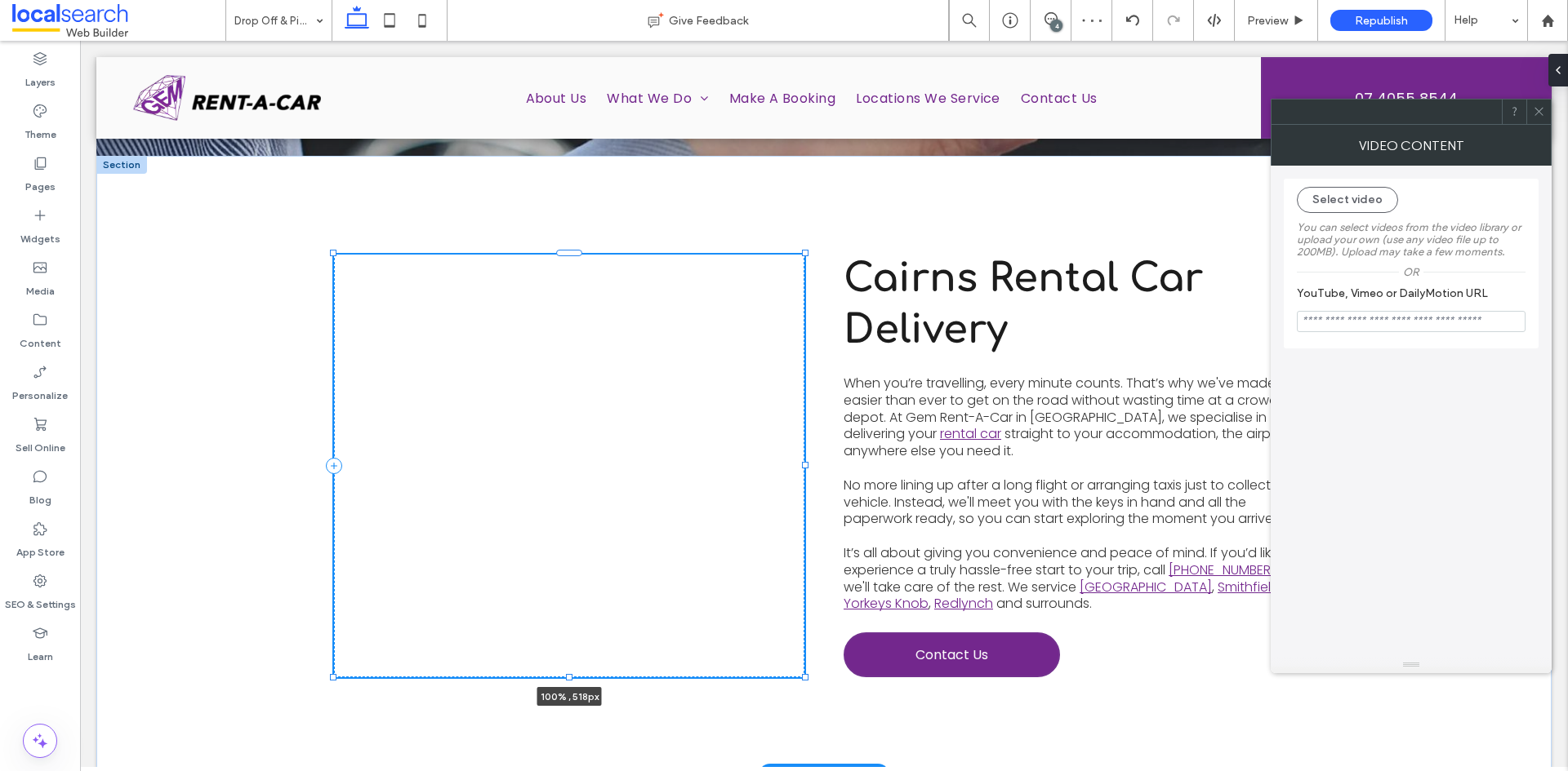
drag, startPoint x: 566, startPoint y: 491, endPoint x: 575, endPoint y: 621, distance: 130.3
click at [335, 255] on div at bounding box center [334, 254] width 1 height 1
type input "***"
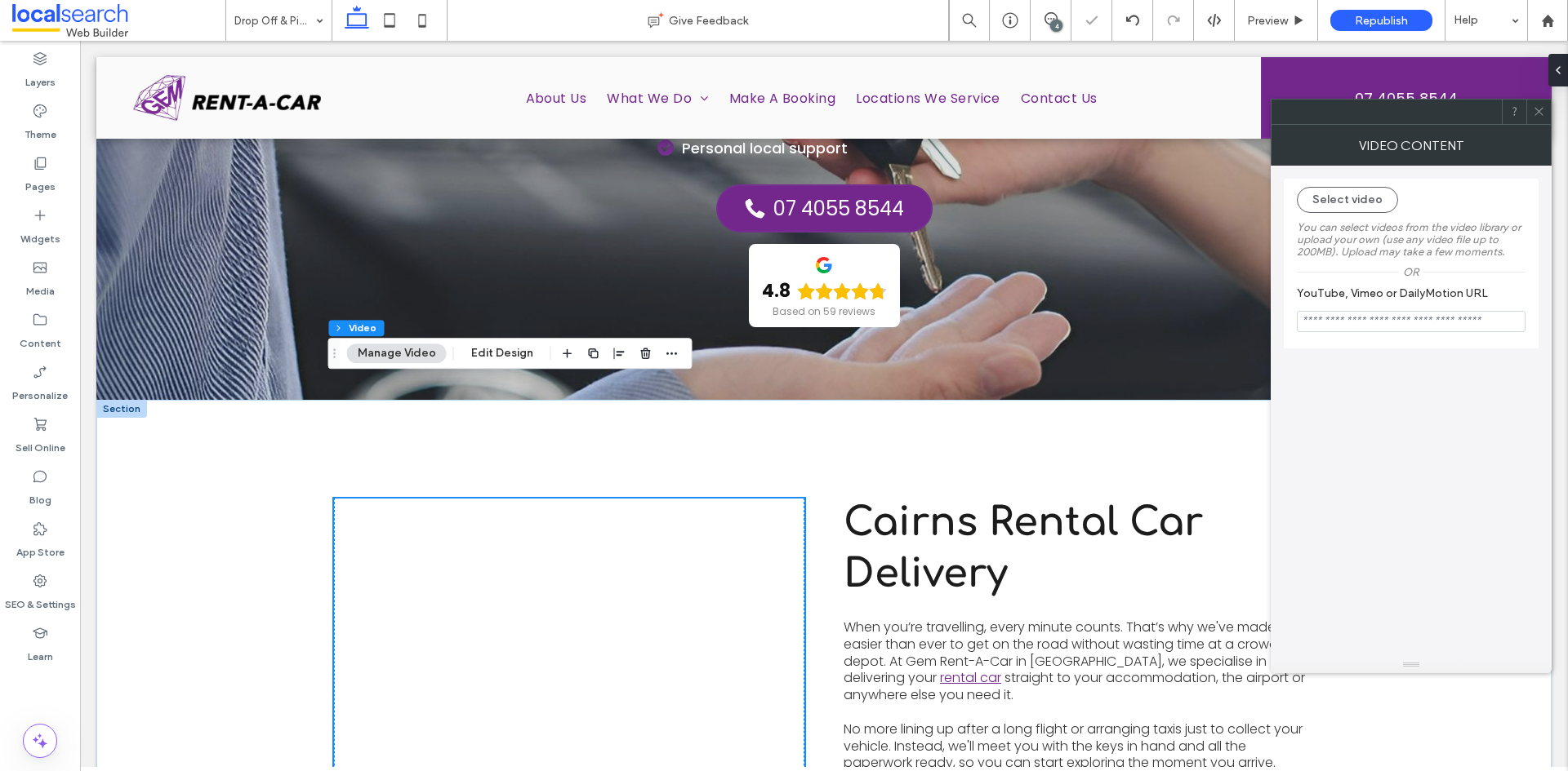
scroll to position [258, 0]
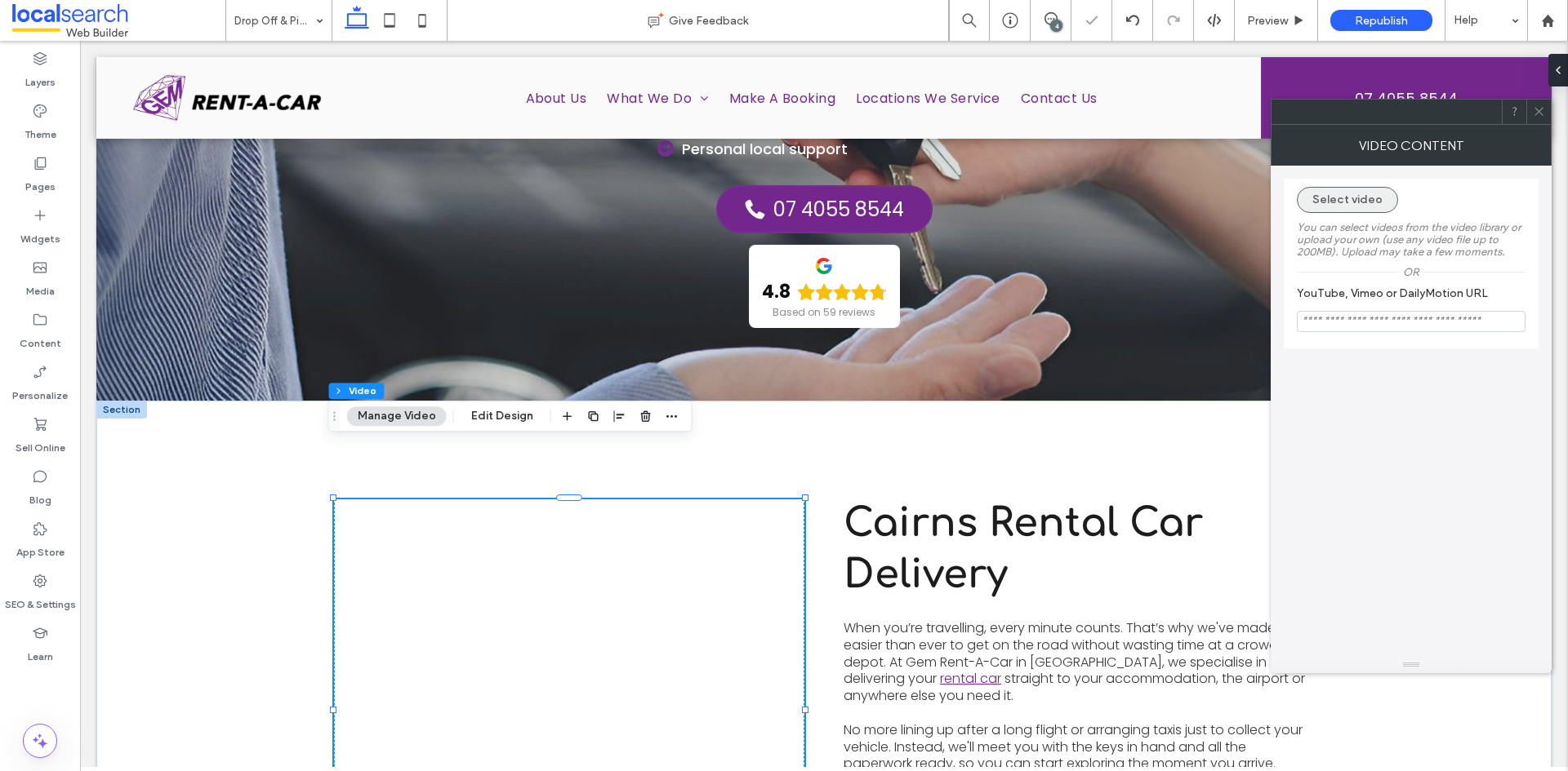
click at [1360, 205] on button "Select video" at bounding box center [1347, 199] width 101 height 26
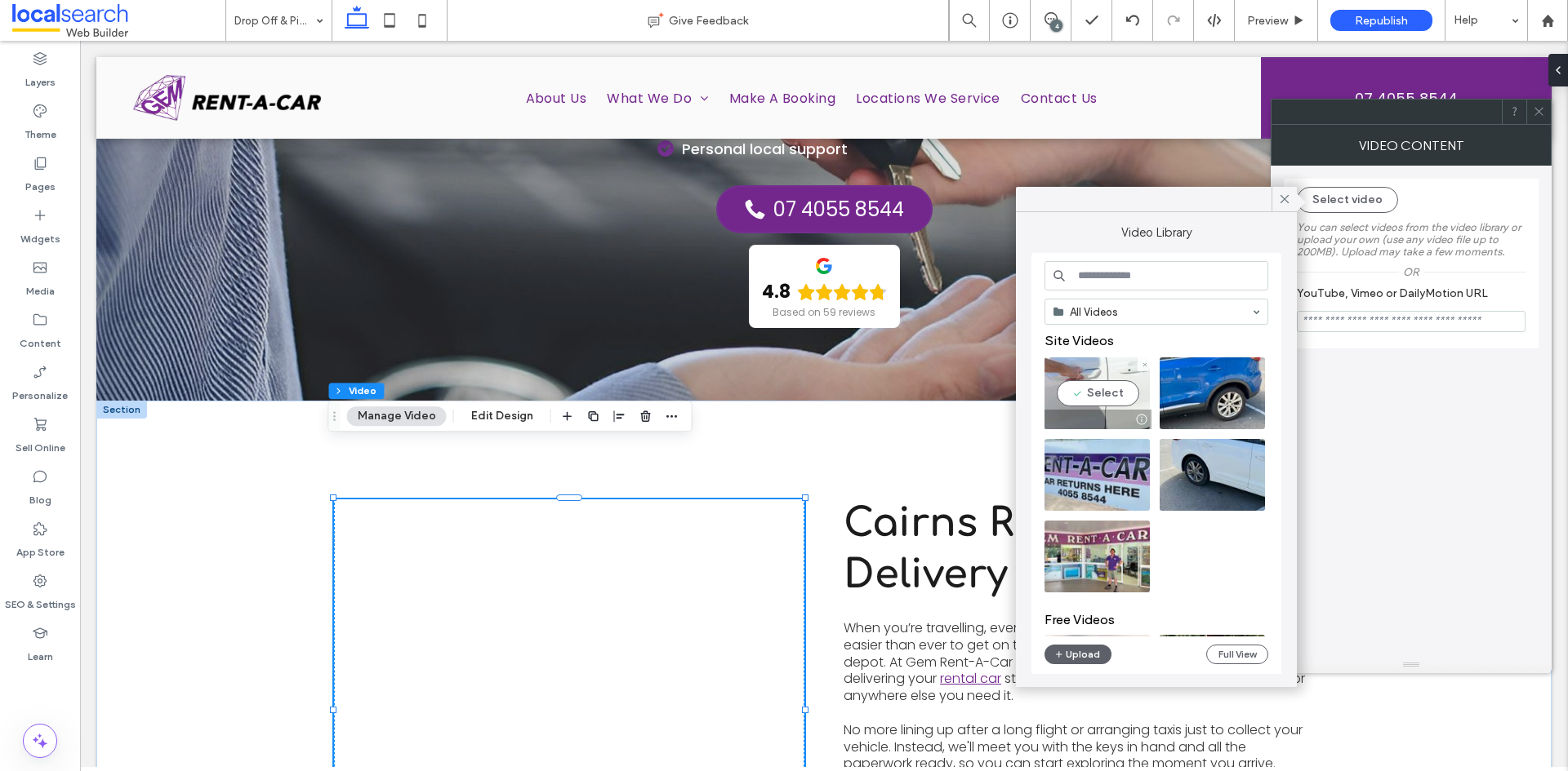
drag, startPoint x: 1010, startPoint y: 357, endPoint x: 1088, endPoint y: 395, distance: 86.8
click at [1088, 395] on video at bounding box center [1097, 393] width 105 height 72
type input "**********"
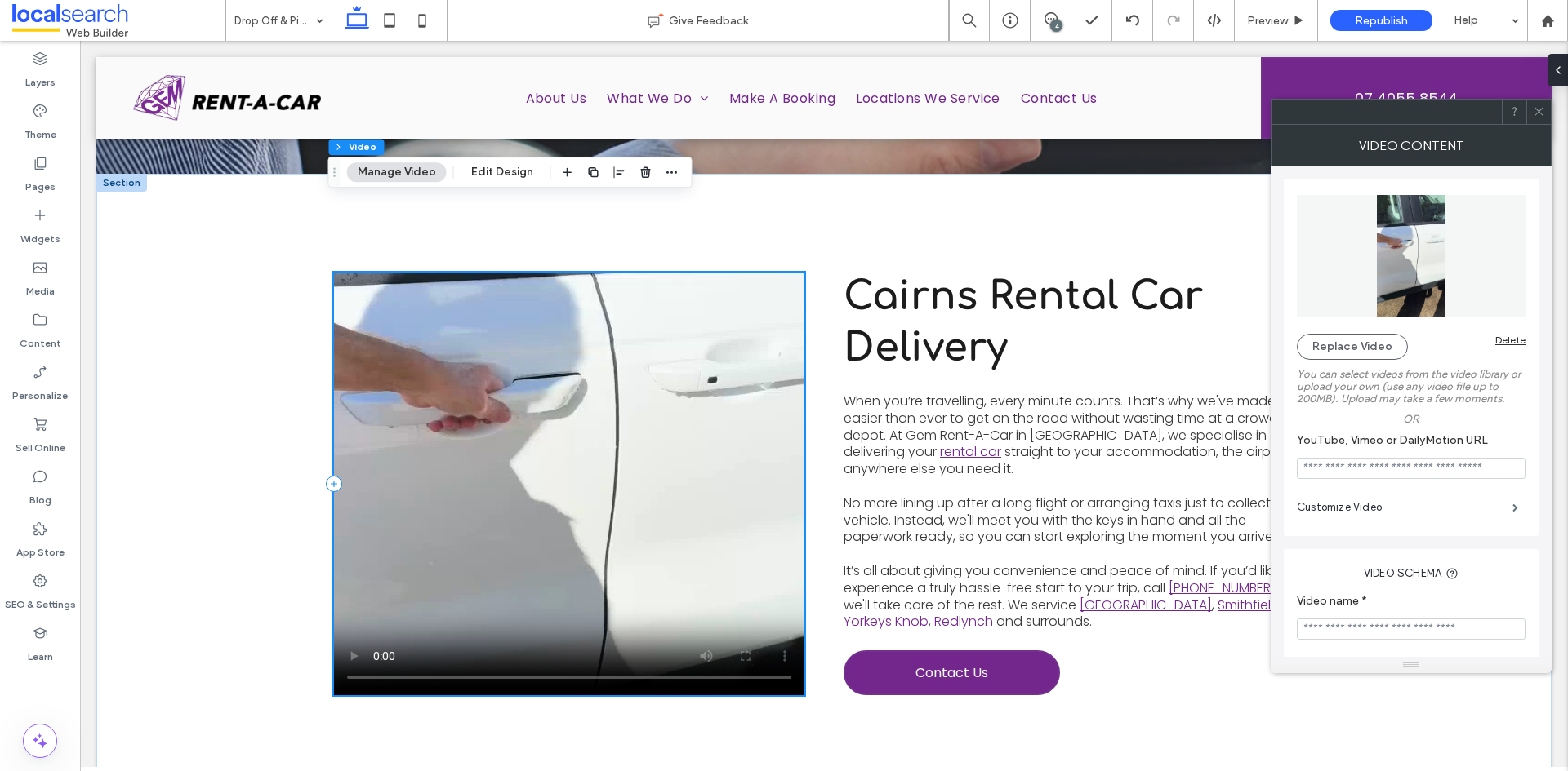
scroll to position [502, 0]
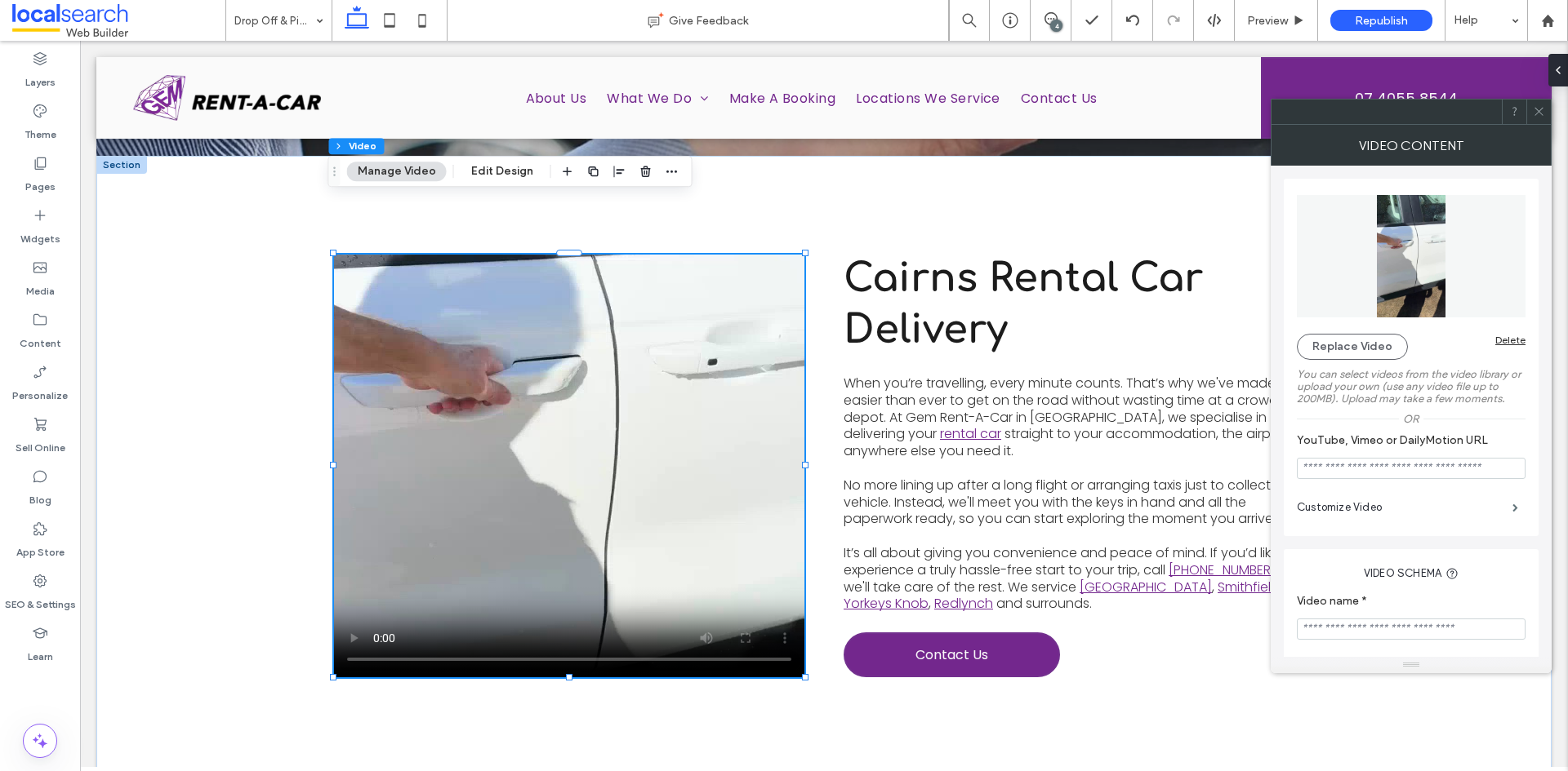
click at [1536, 108] on icon at bounding box center [1539, 111] width 12 height 12
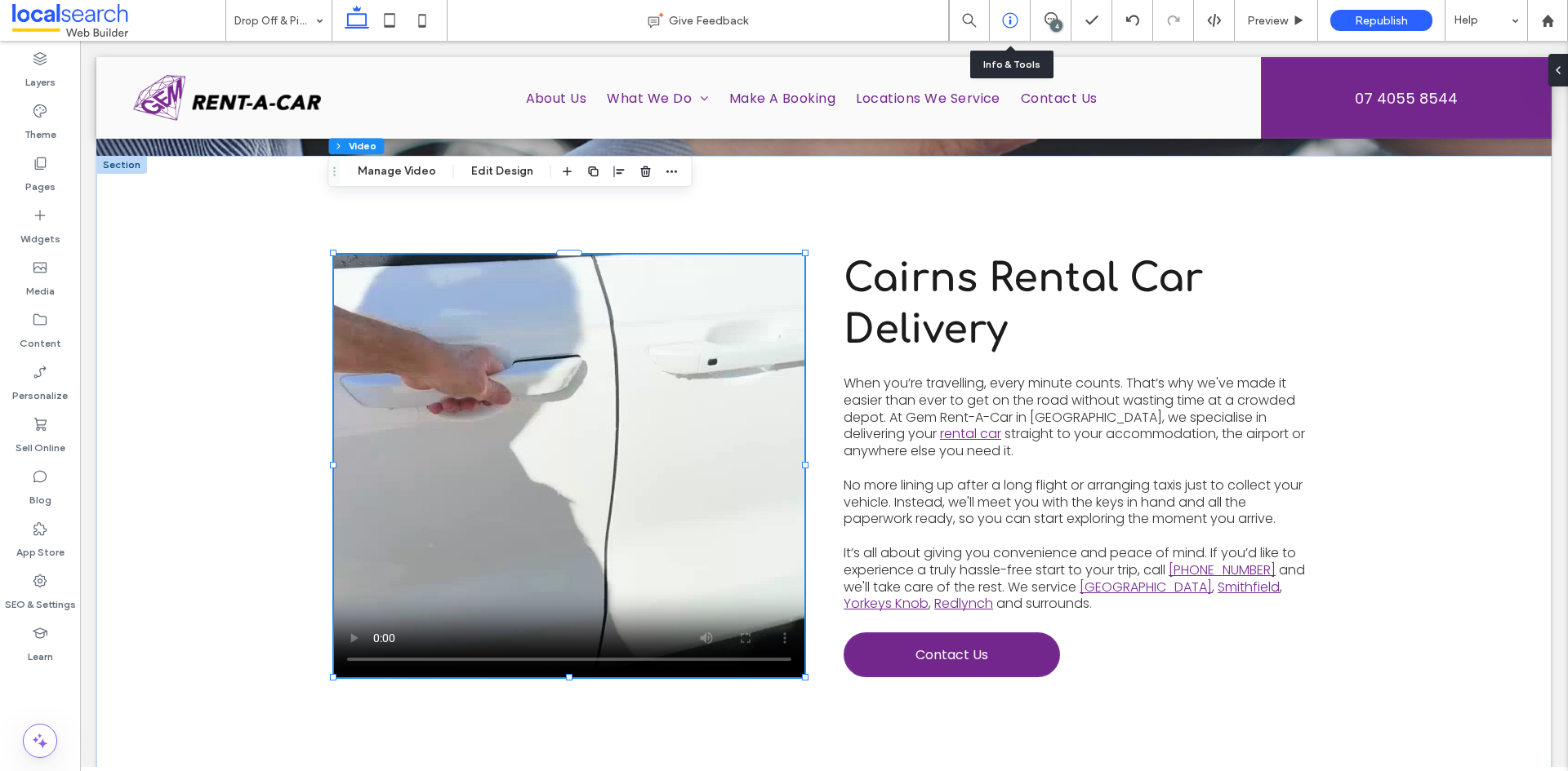
click at [1017, 22] on use at bounding box center [1010, 21] width 16 height 16
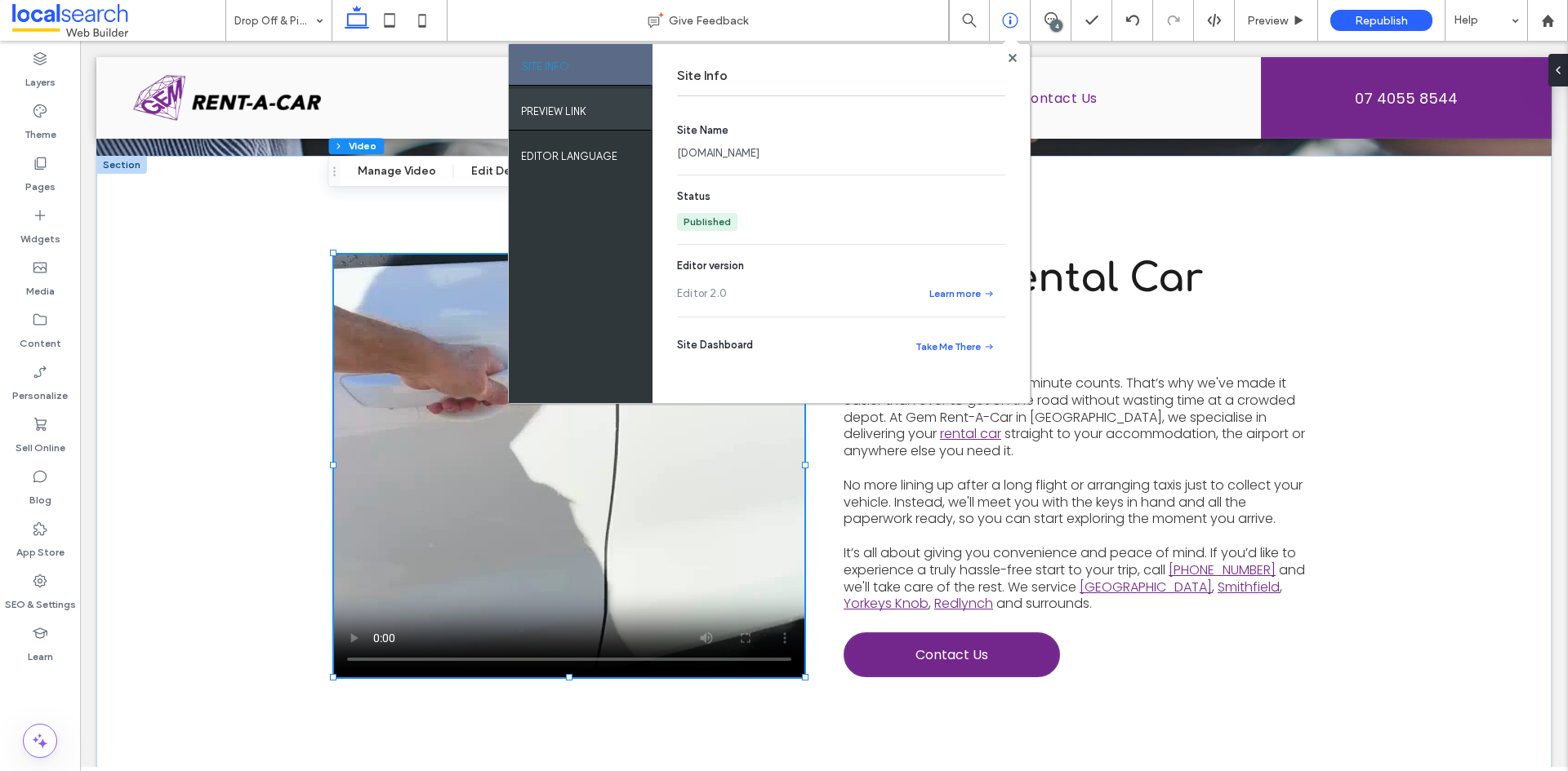
click at [602, 111] on div "PREVIEW LINK" at bounding box center [581, 109] width 143 height 41
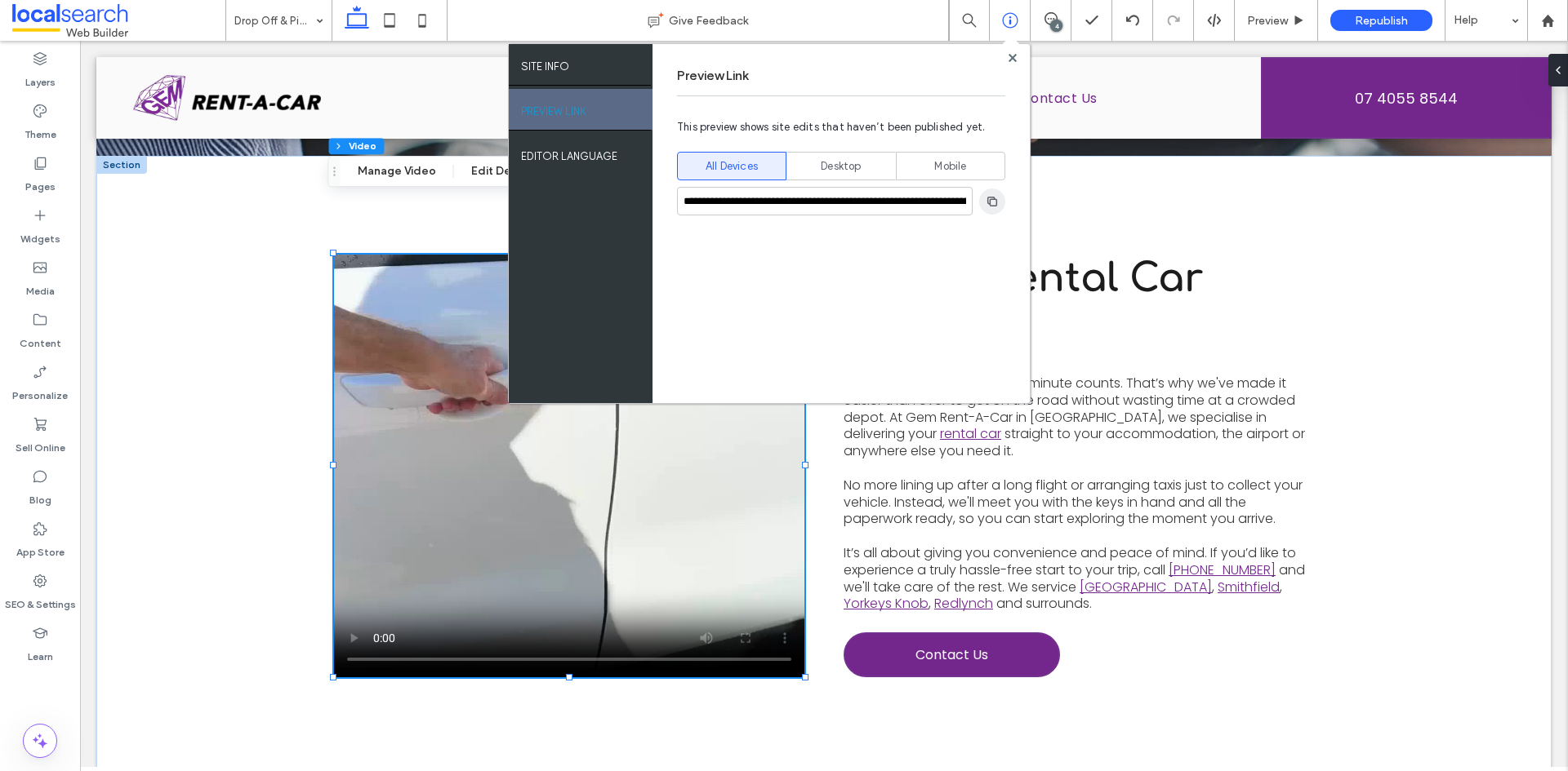
click at [986, 199] on icon "button" at bounding box center [992, 201] width 13 height 13
click at [988, 201] on use "button" at bounding box center [992, 200] width 10 height 9
click at [1013, 55] on use at bounding box center [1012, 56] width 8 height 8
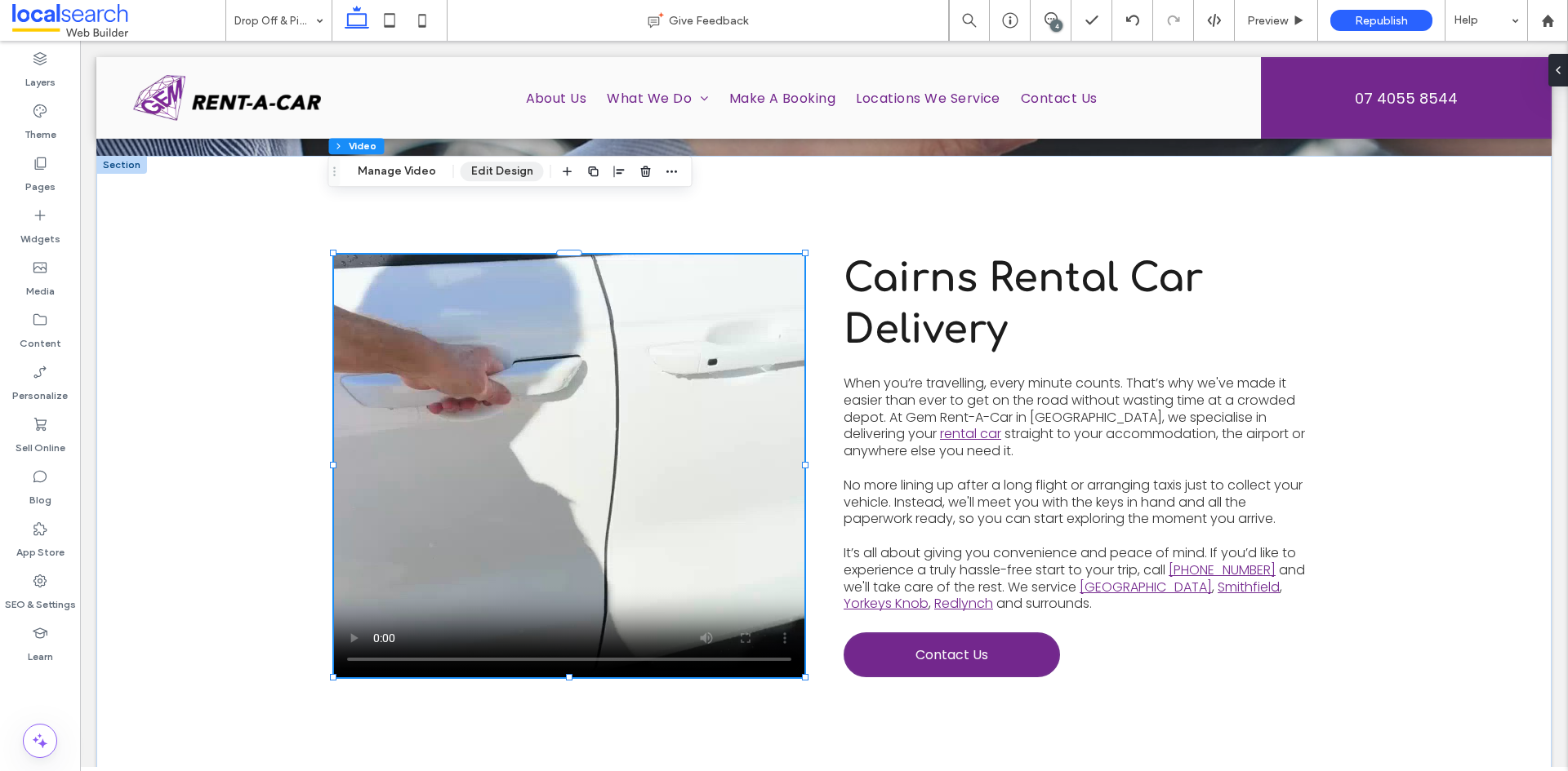
click at [517, 172] on button "Edit Design" at bounding box center [502, 171] width 83 height 20
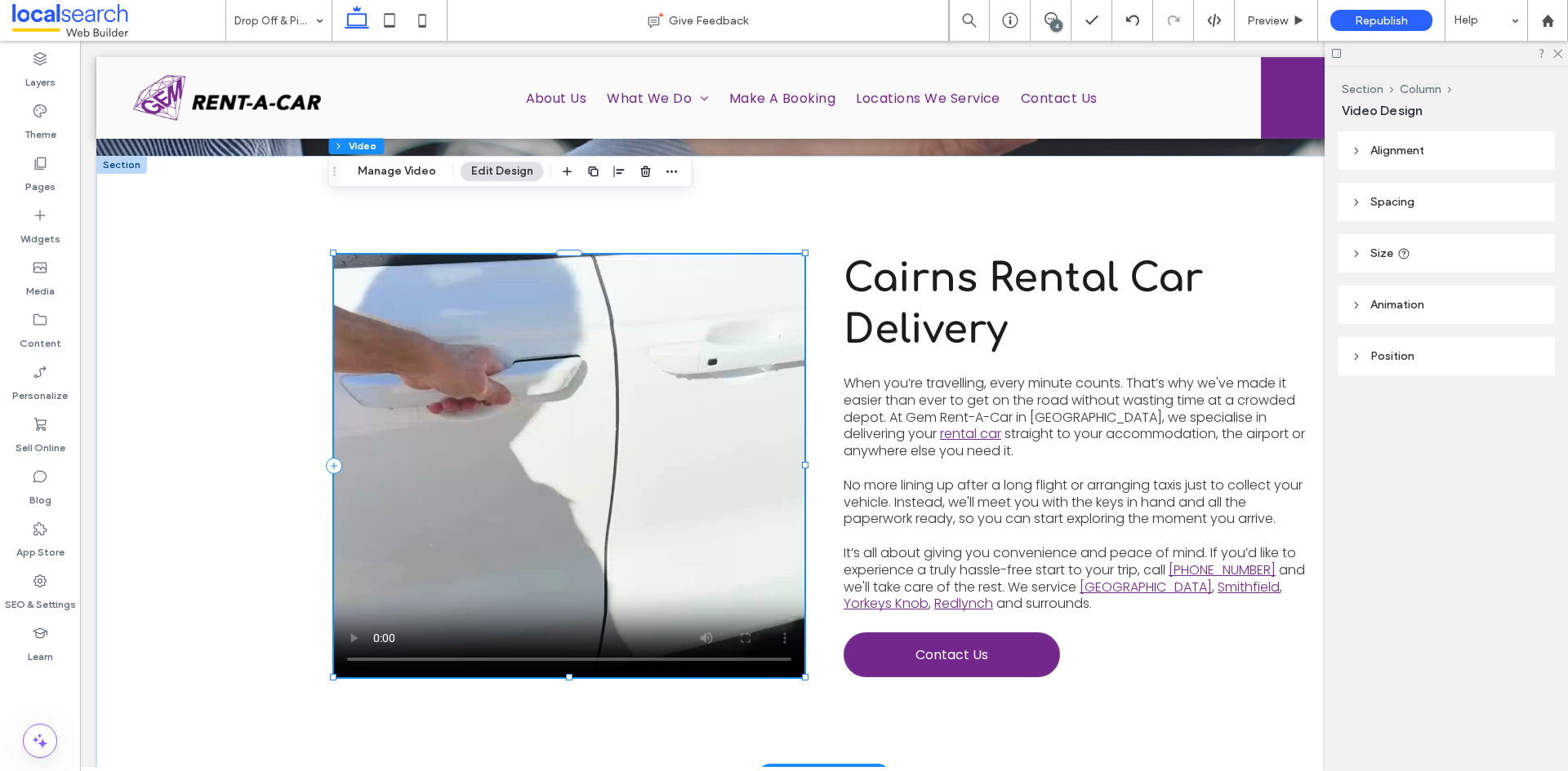
click at [619, 432] on video at bounding box center [569, 466] width 471 height 423
click at [390, 174] on button "Manage Video" at bounding box center [397, 171] width 99 height 20
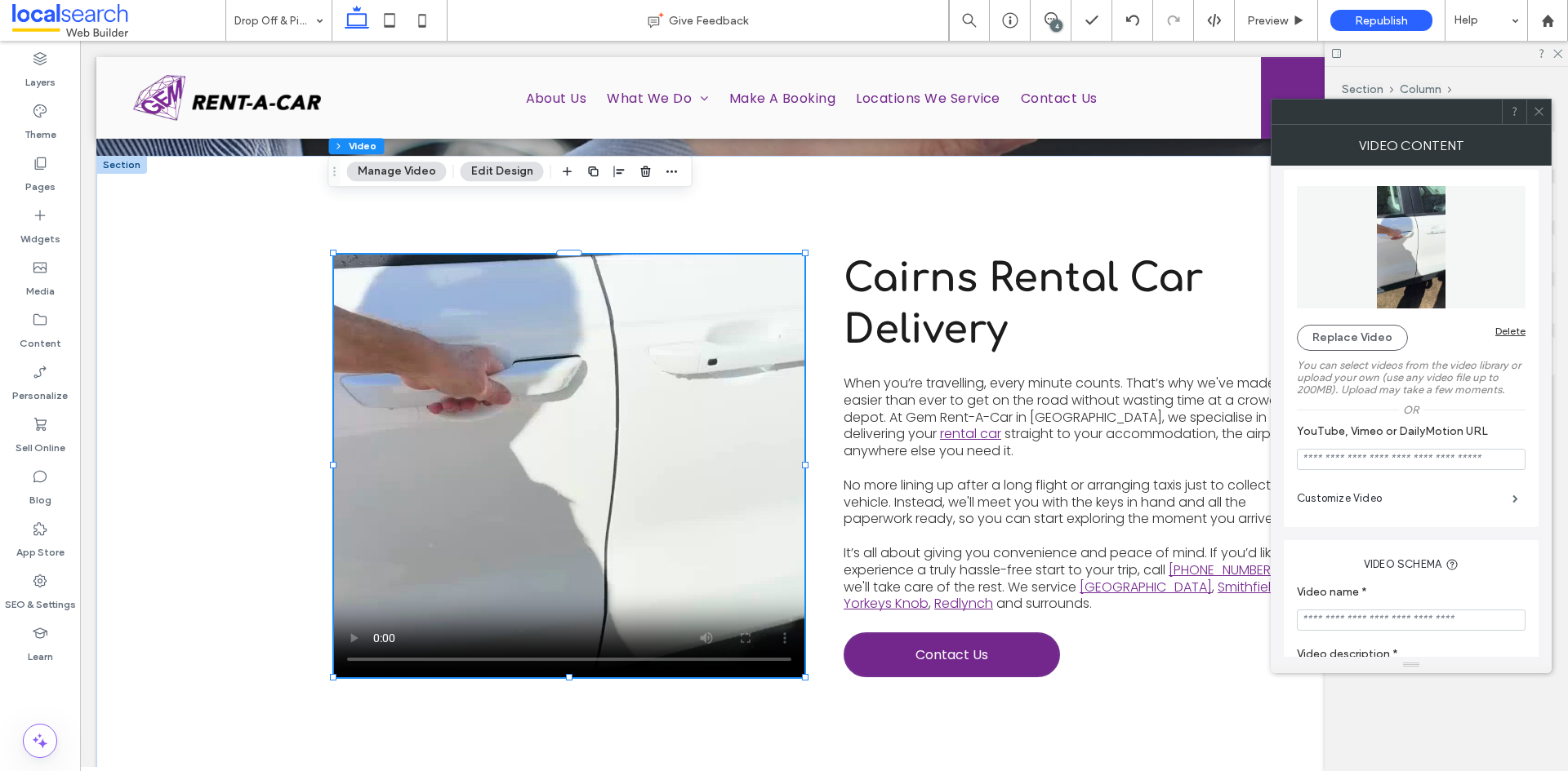
scroll to position [0, 0]
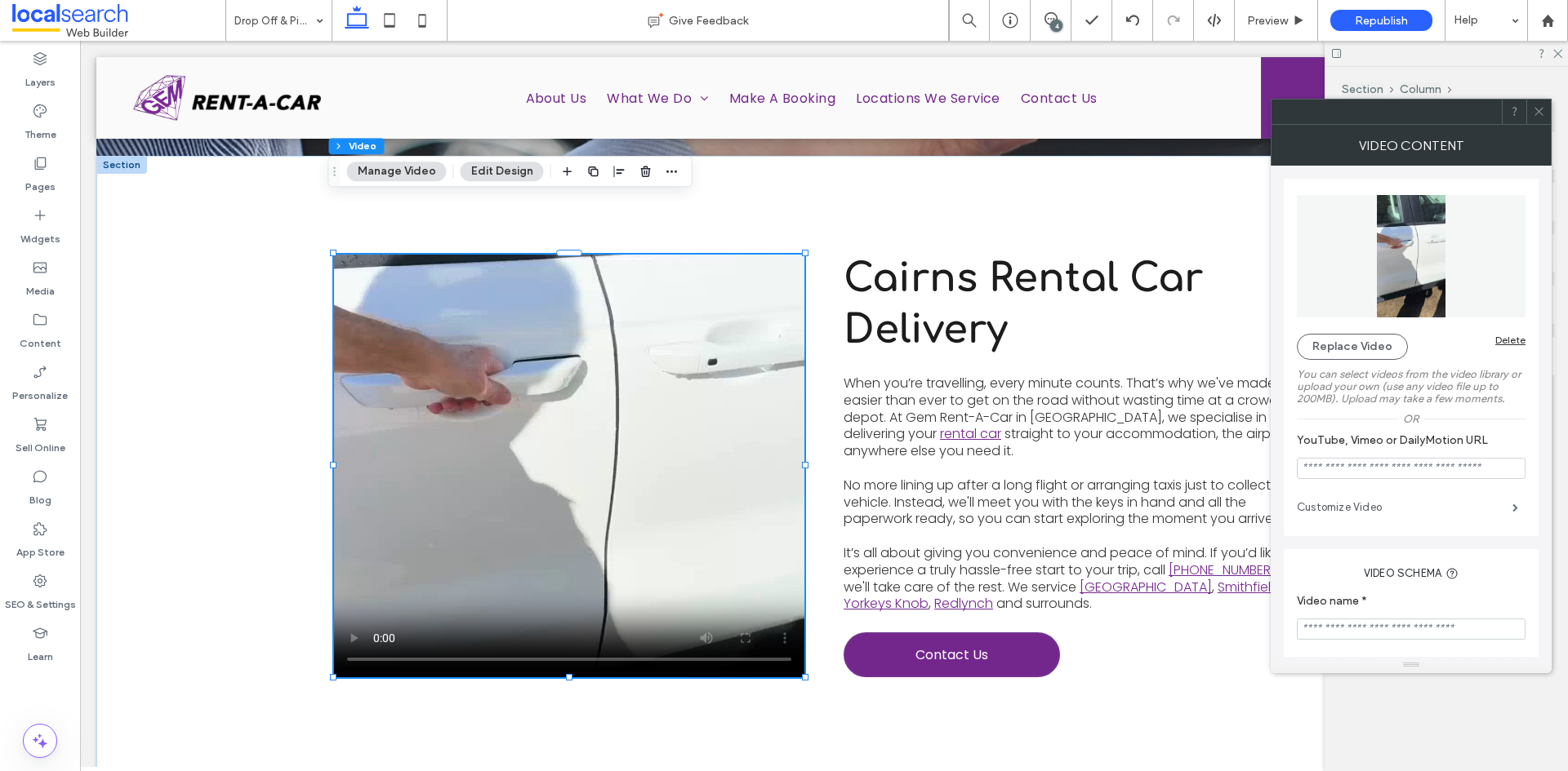
click at [1477, 511] on label "Customize Video" at bounding box center [1405, 508] width 216 height 33
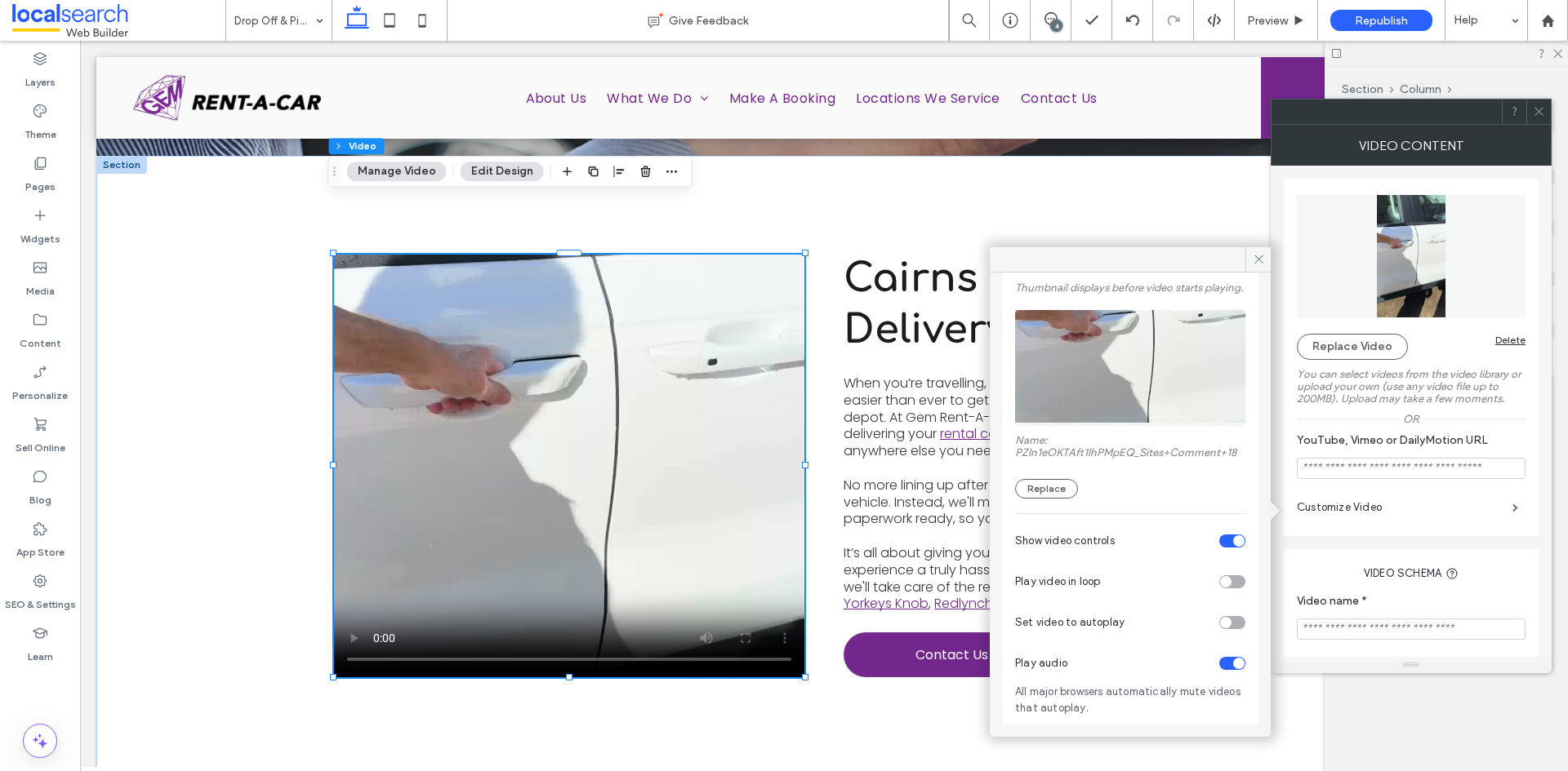
scroll to position [117, 0]
click at [1226, 578] on div "toggle" at bounding box center [1232, 581] width 26 height 13
click at [1224, 622] on div "toggle" at bounding box center [1232, 622] width 26 height 13
drag, startPoint x: 1214, startPoint y: 663, endPoint x: 1228, endPoint y: 671, distance: 16.1
click at [1215, 664] on div "Play audio" at bounding box center [1130, 663] width 231 height 41
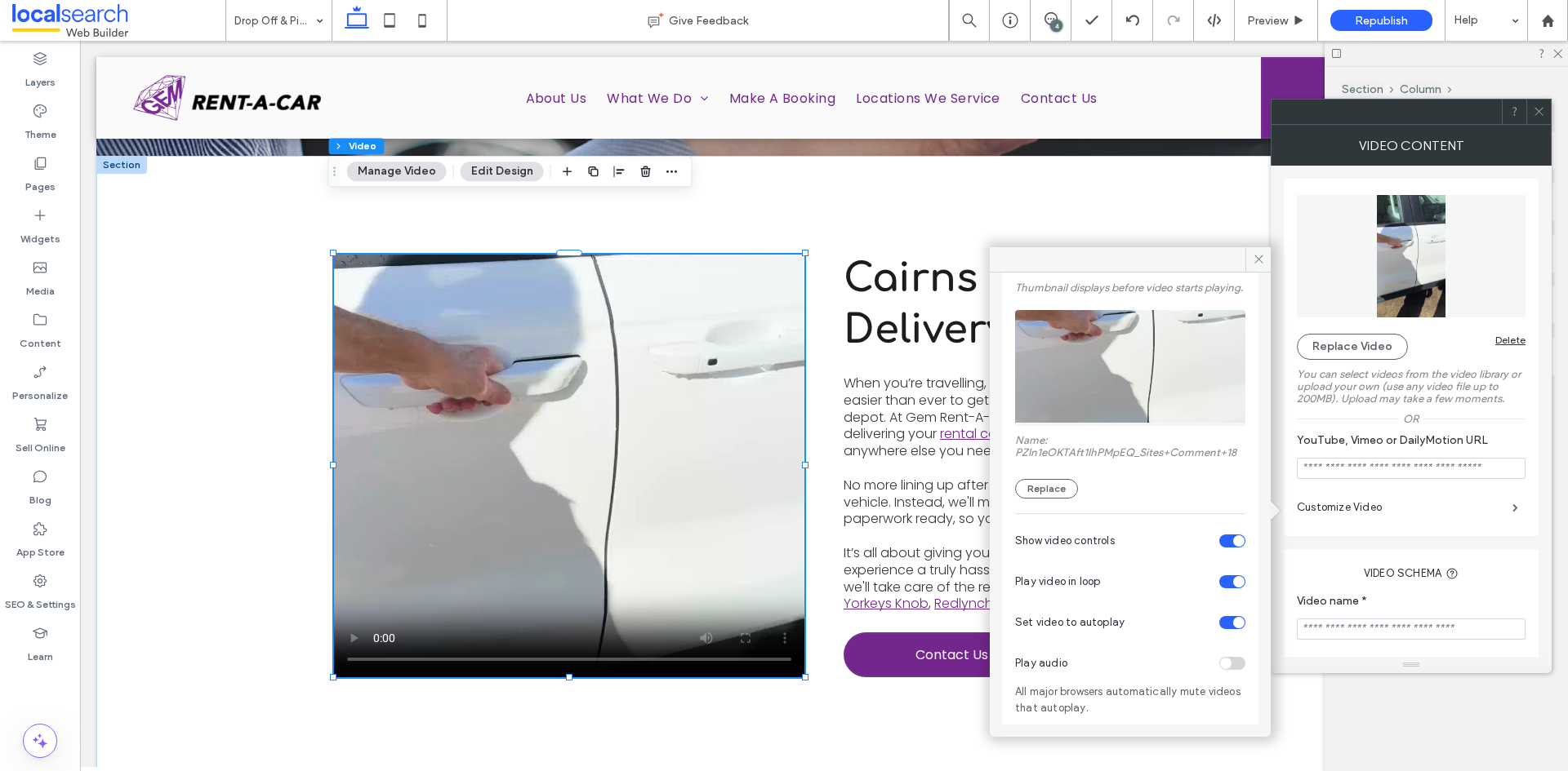
click at [1225, 669] on div "Play audio" at bounding box center [1130, 663] width 231 height 41
click at [1217, 664] on div "Play audio" at bounding box center [1130, 663] width 231 height 41
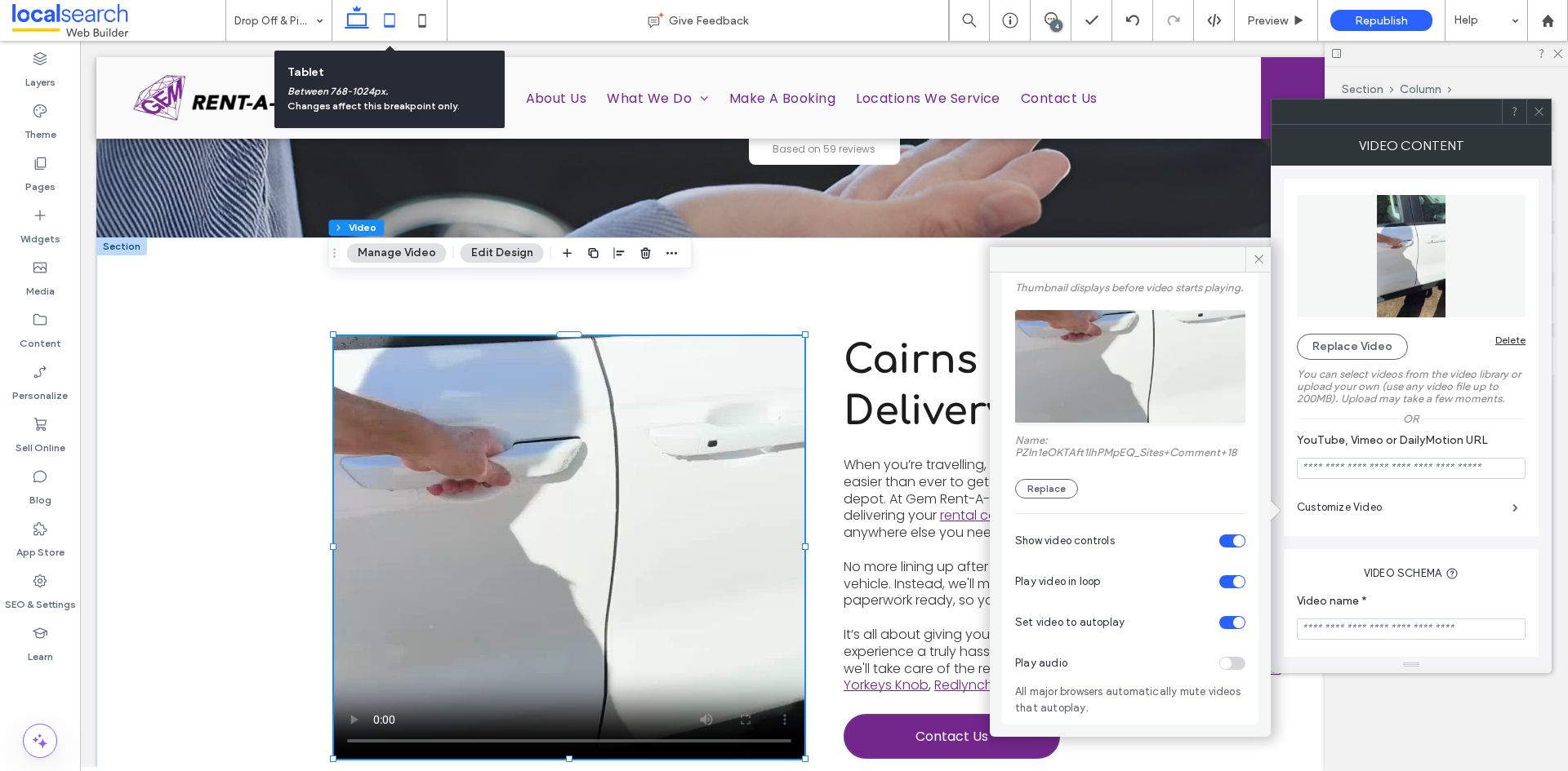
click at [386, 20] on icon at bounding box center [390, 21] width 33 height 33
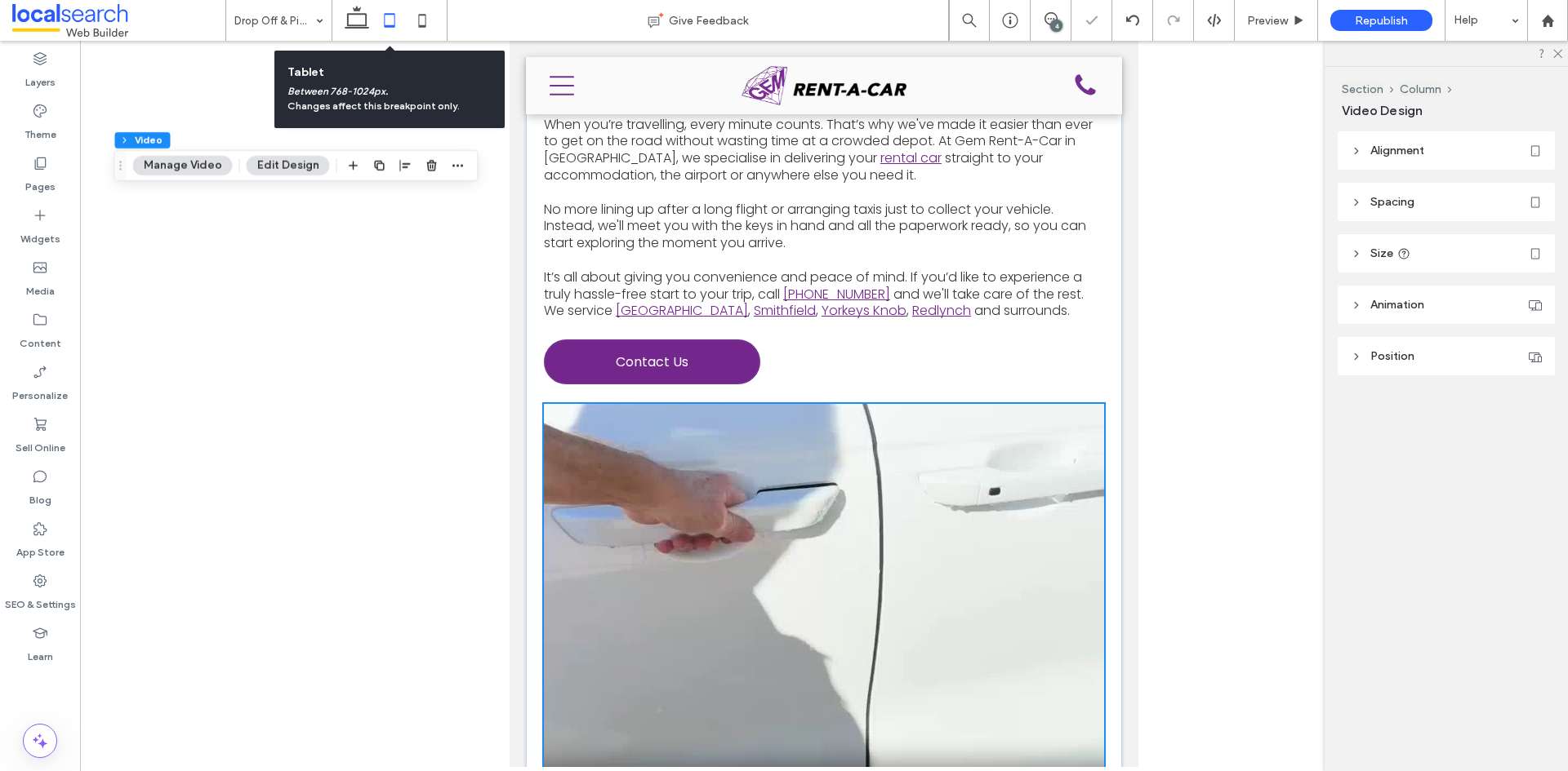
scroll to position [631, 0]
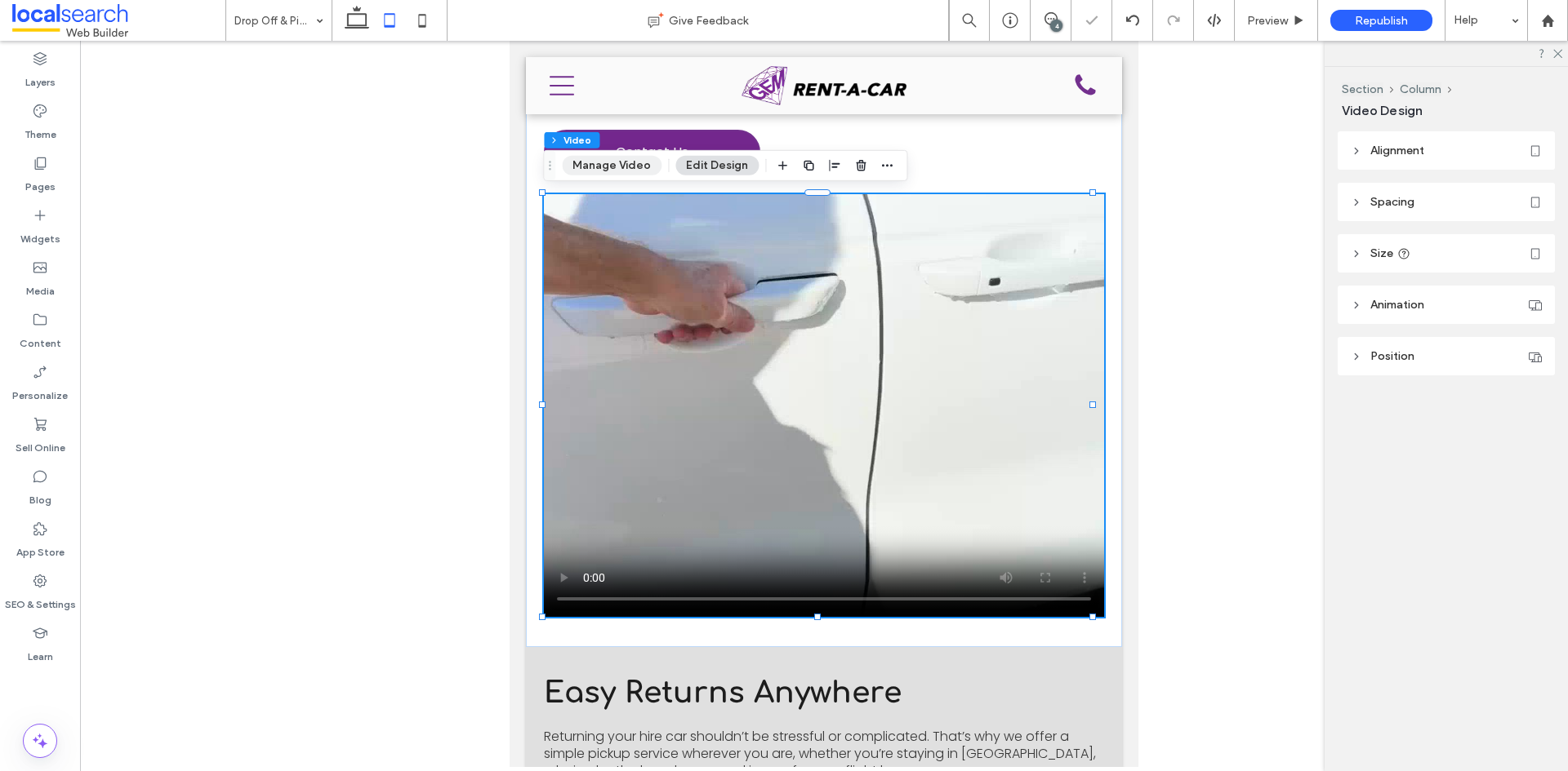
click at [623, 171] on button "Manage Video" at bounding box center [611, 166] width 99 height 20
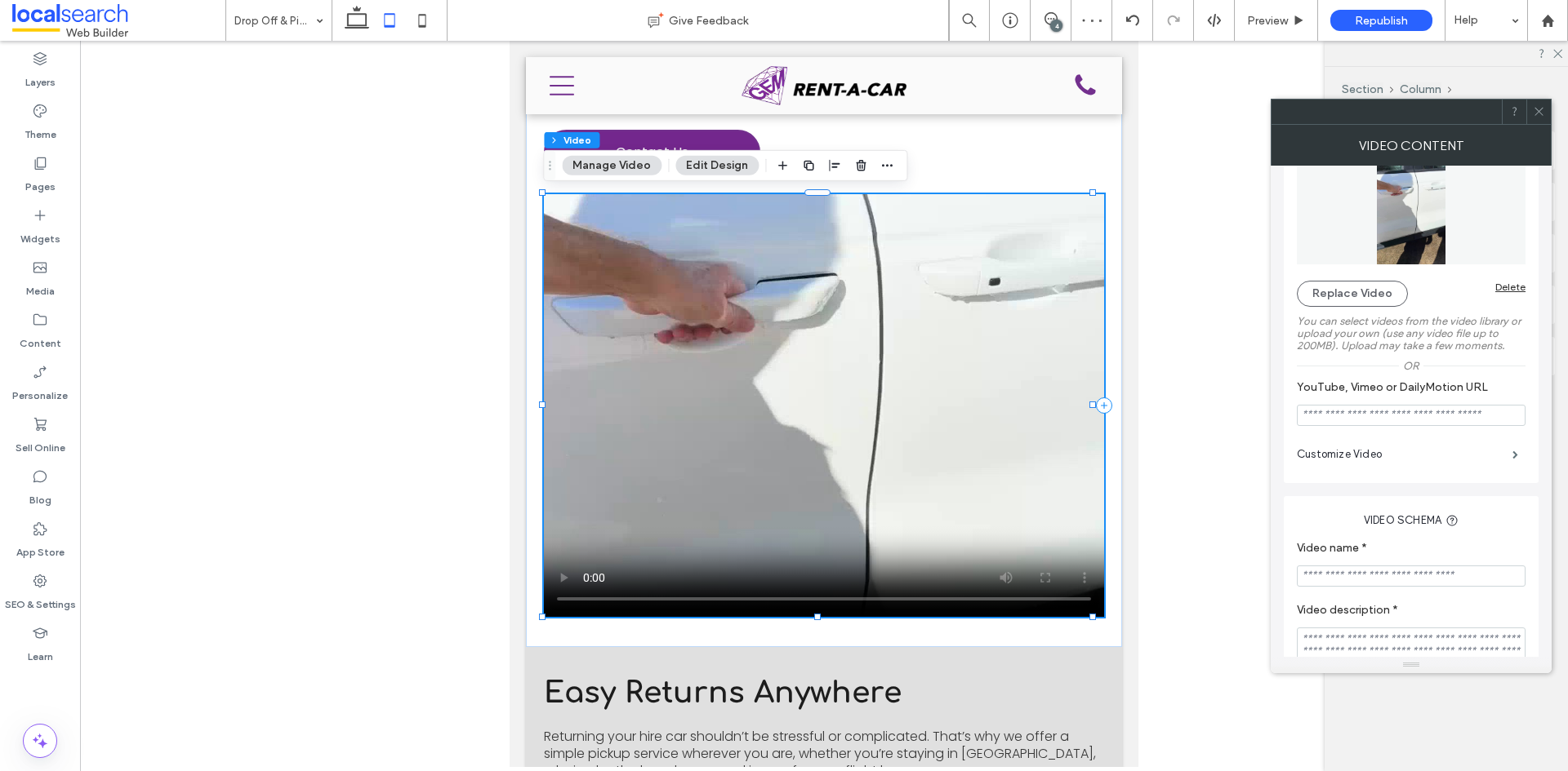
scroll to position [82, 0]
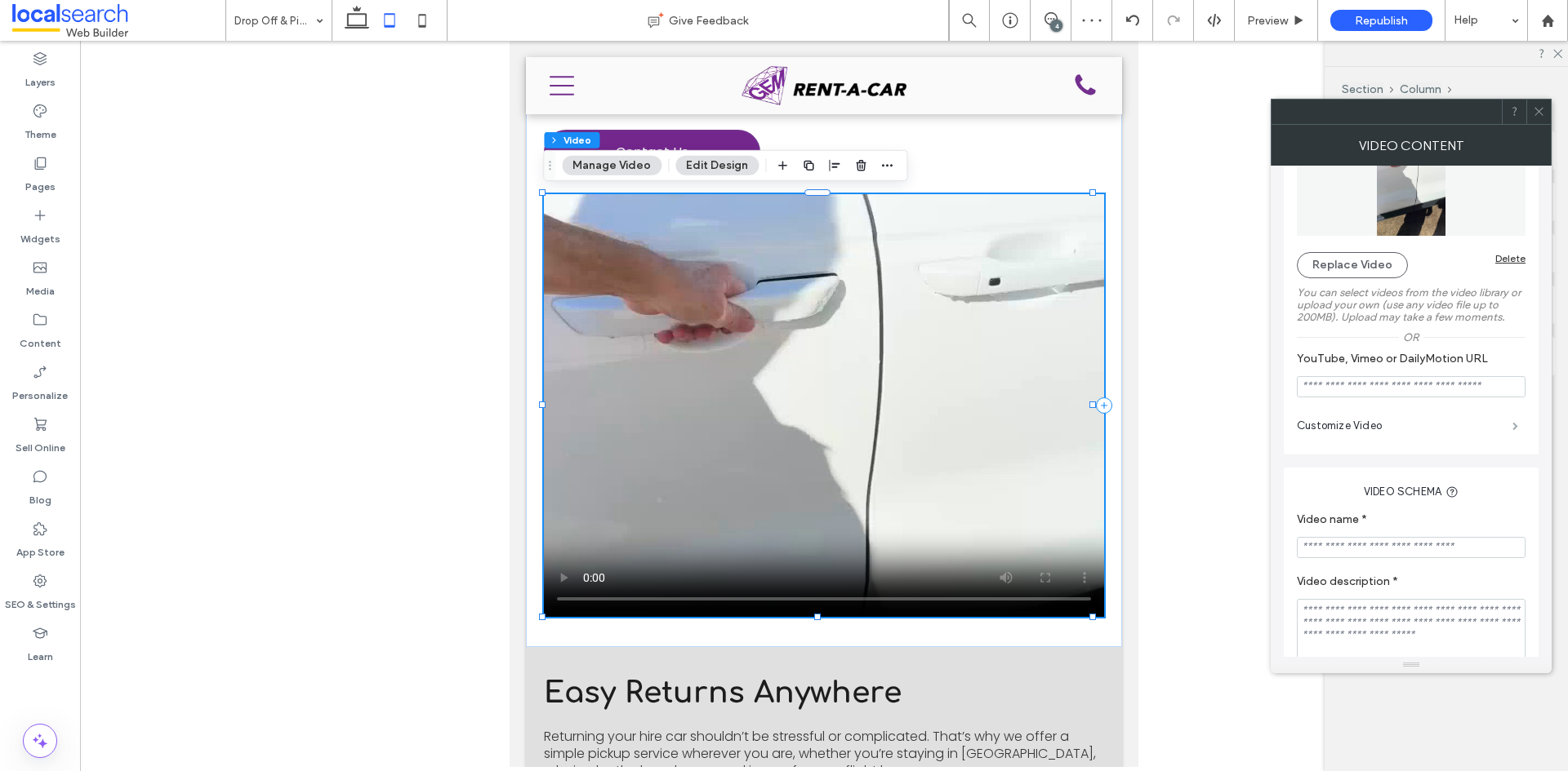
click at [1513, 427] on span at bounding box center [1515, 426] width 6 height 8
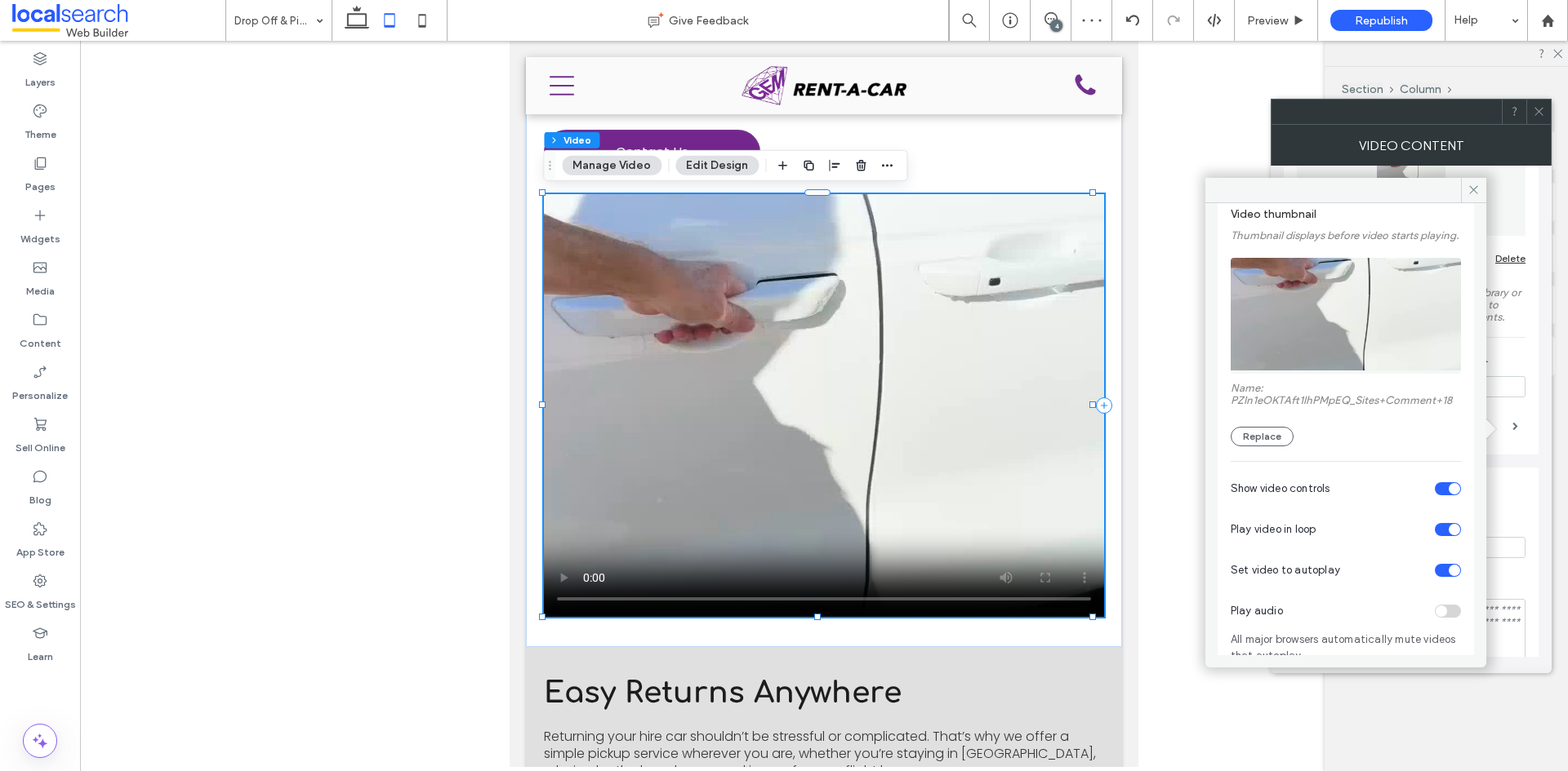
scroll to position [117, 0]
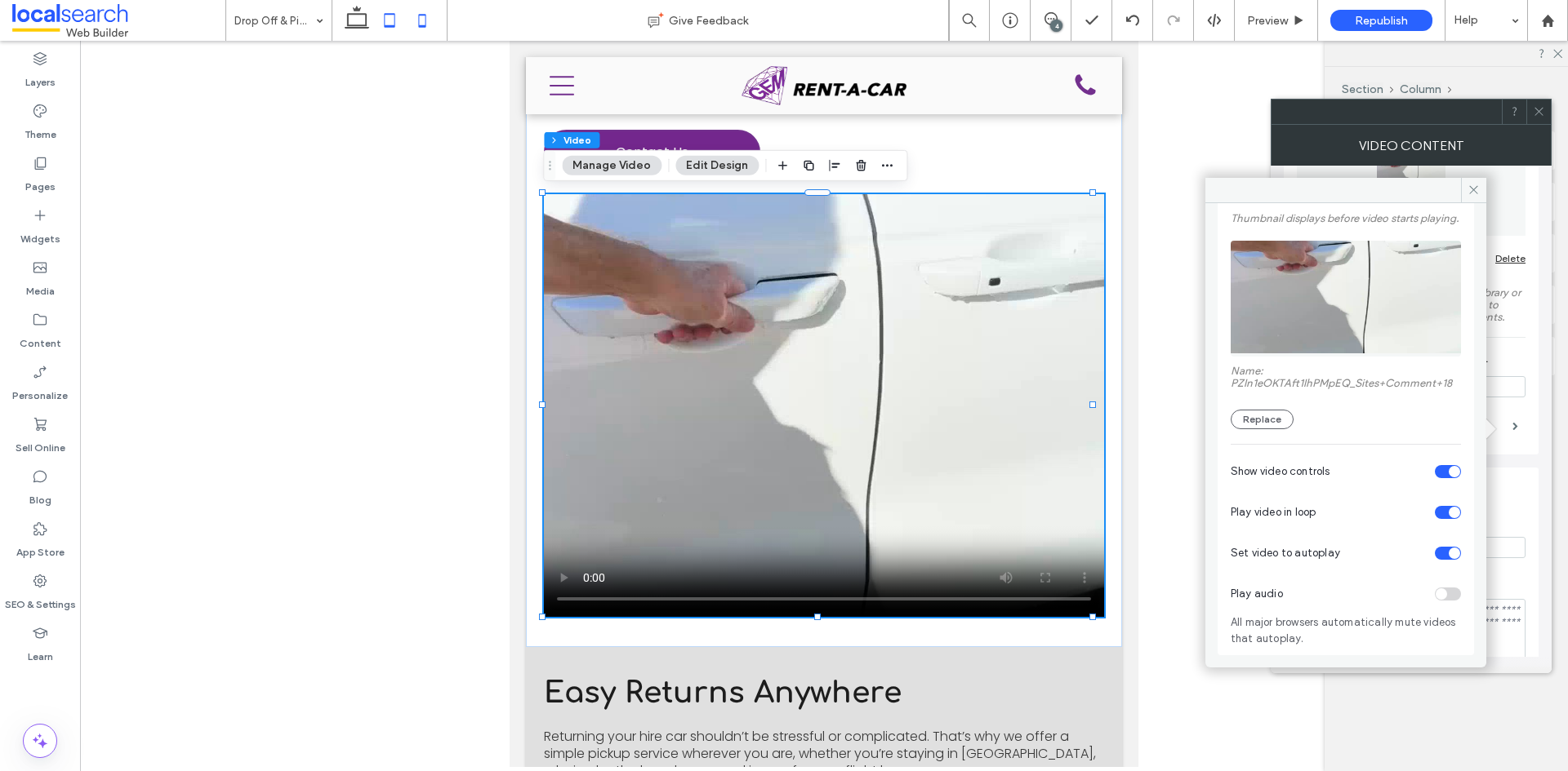
click at [419, 23] on use at bounding box center [422, 20] width 8 height 13
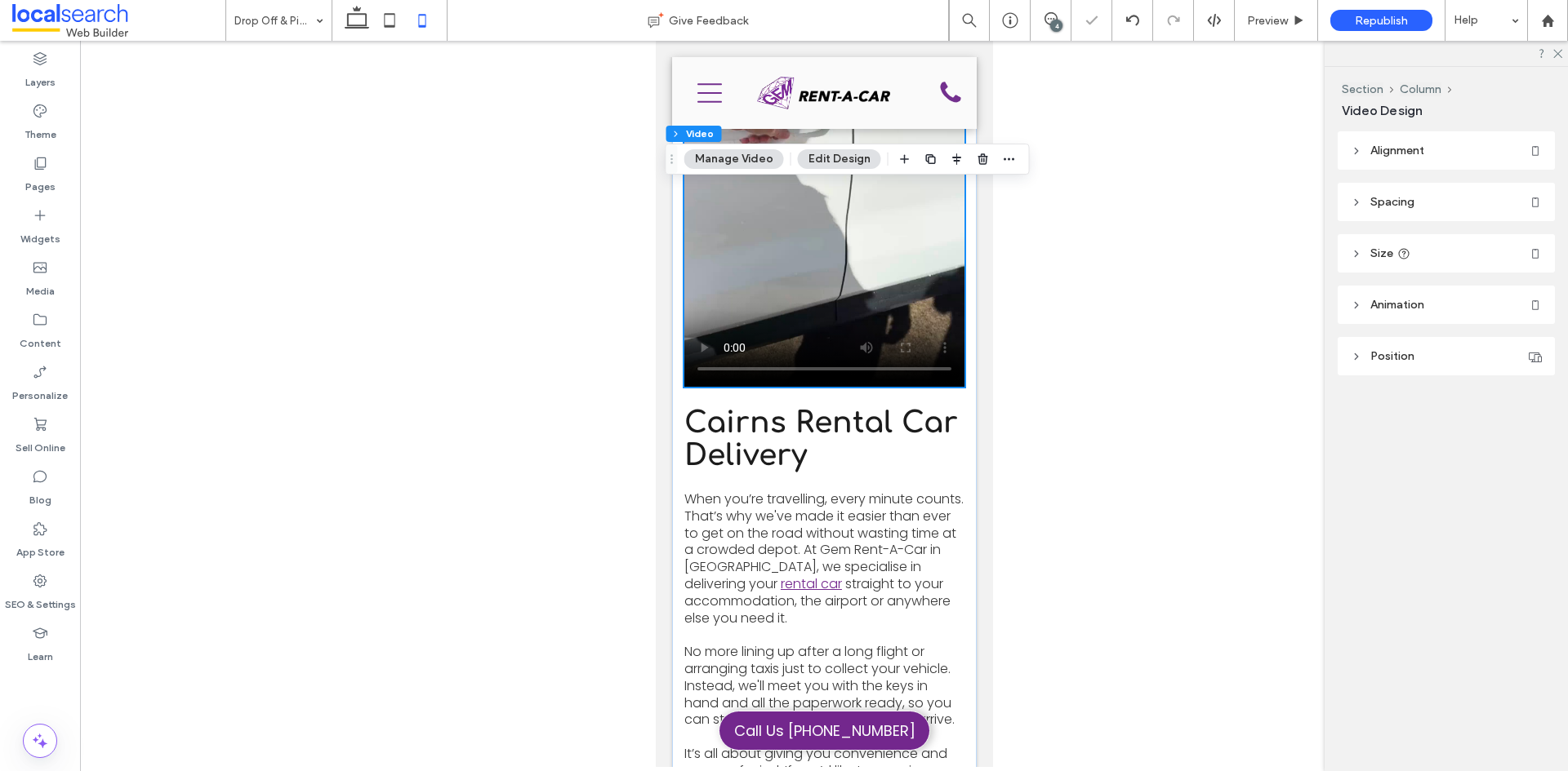
scroll to position [367, 0]
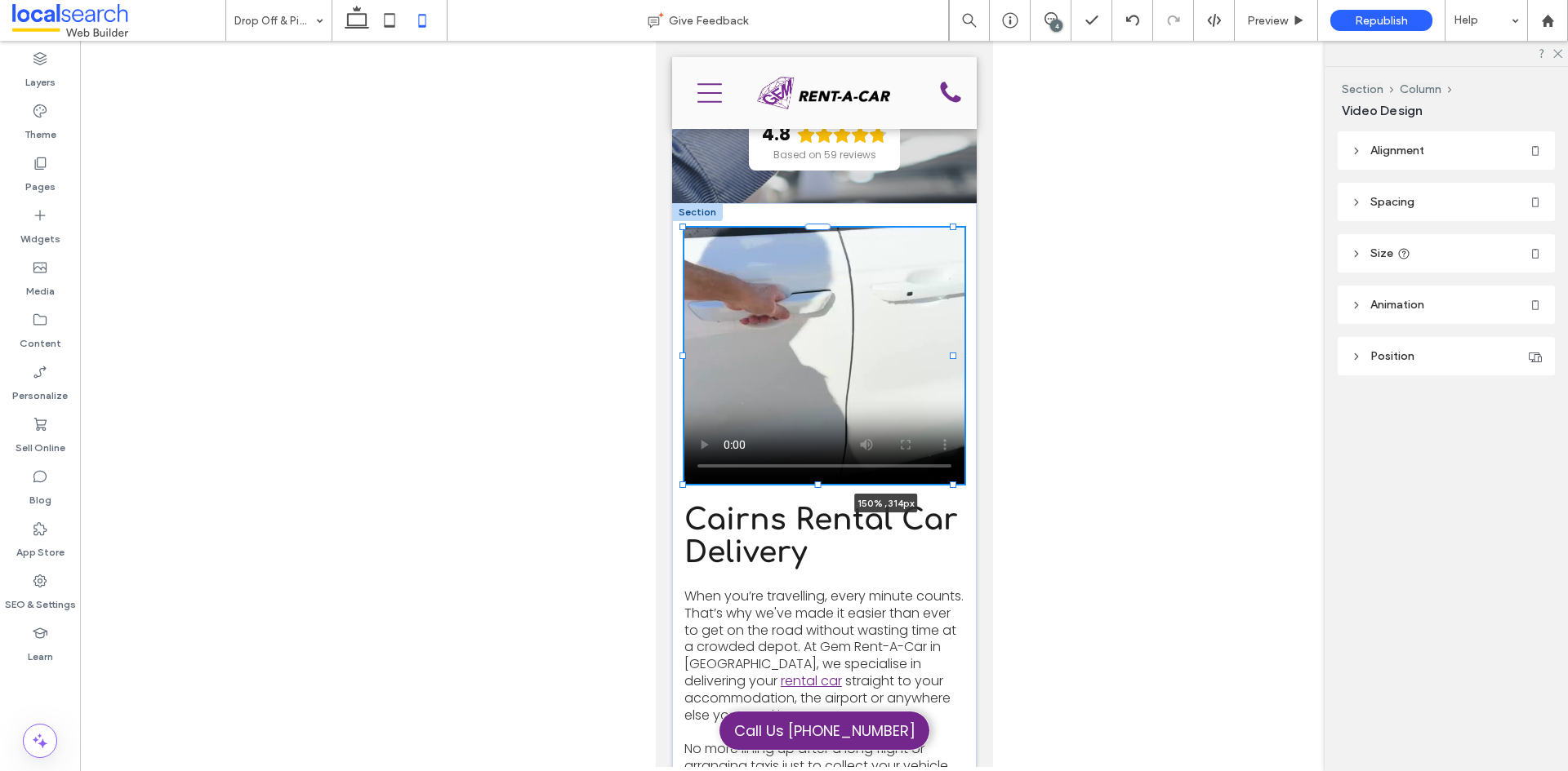
drag, startPoint x: 952, startPoint y: 610, endPoint x: 1675, endPoint y: 567, distance: 724.3
type input "***"
click at [731, 161] on button "Manage Video" at bounding box center [733, 159] width 99 height 20
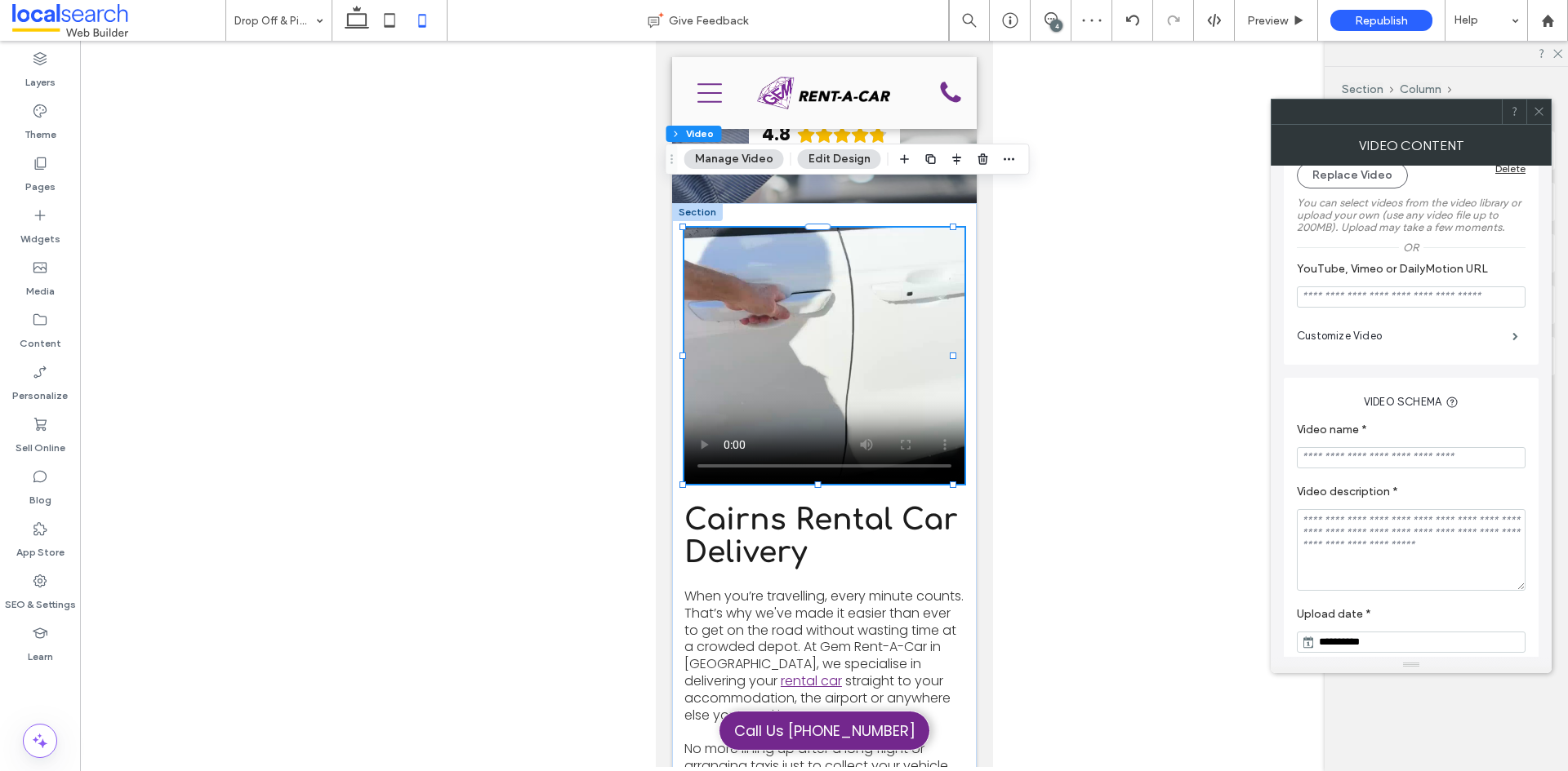
scroll to position [186, 0]
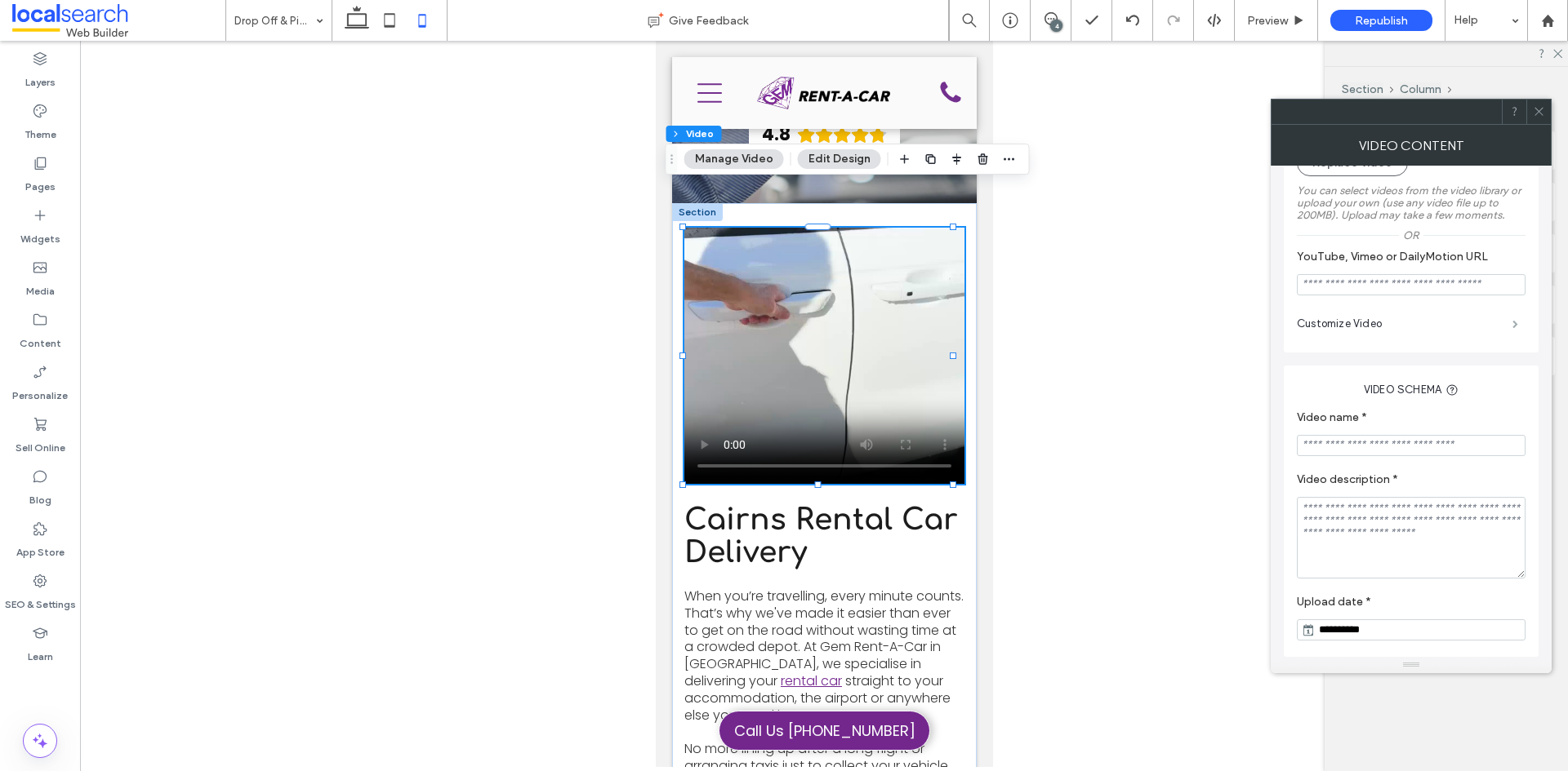
click at [1515, 320] on span at bounding box center [1515, 324] width 6 height 8
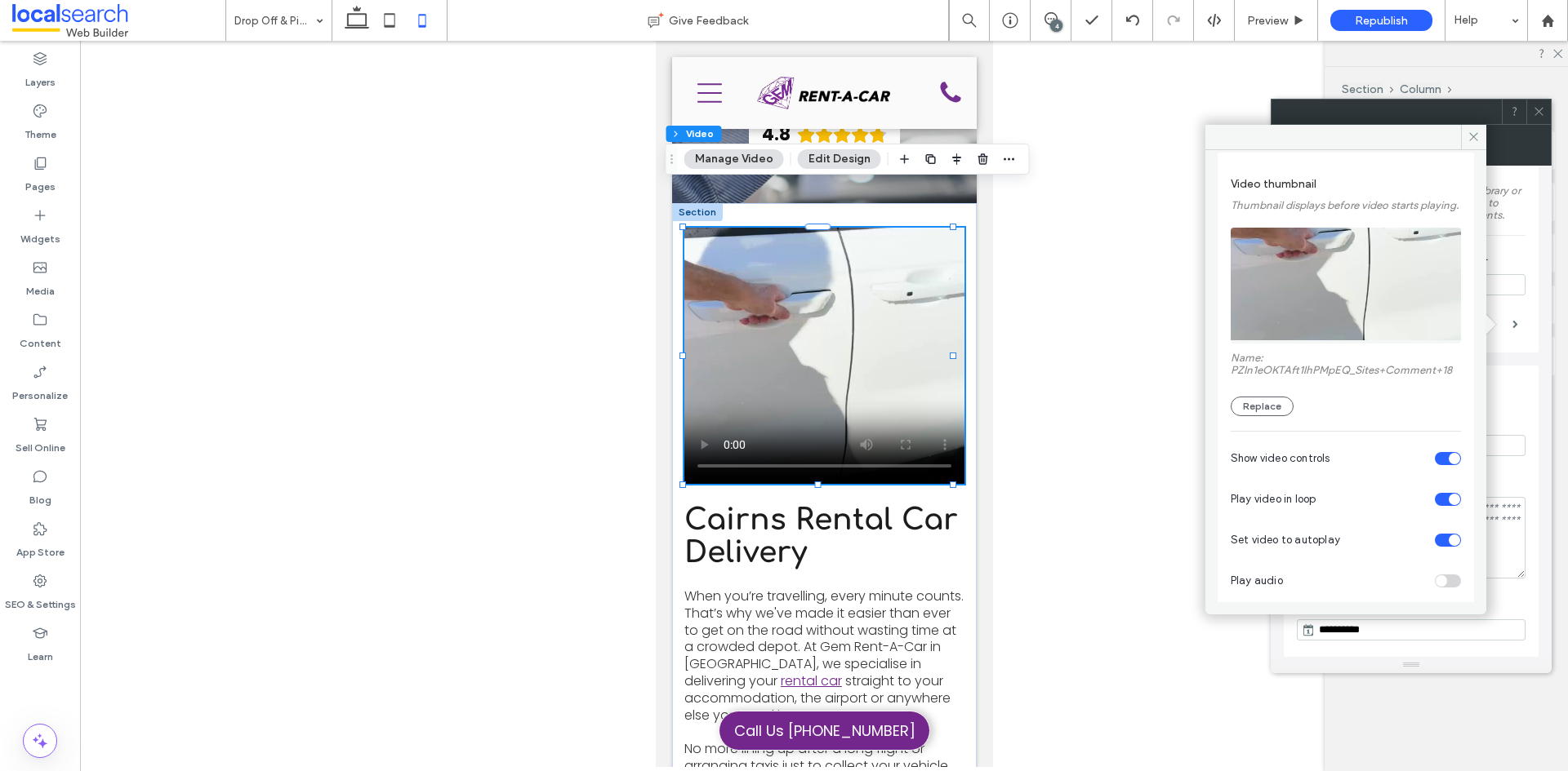
scroll to position [82, 0]
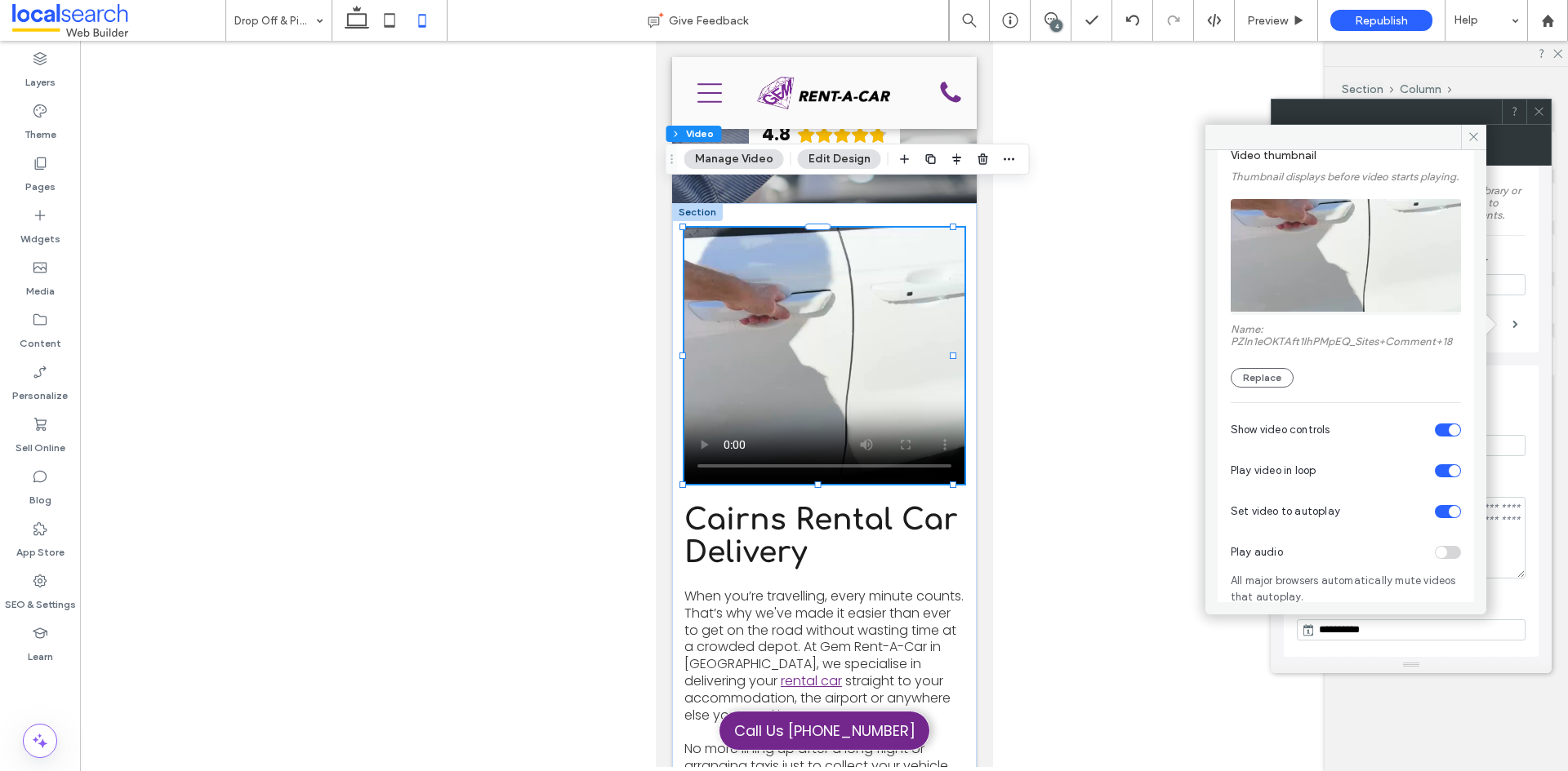
click at [1439, 437] on div "toggle" at bounding box center [1448, 430] width 26 height 13
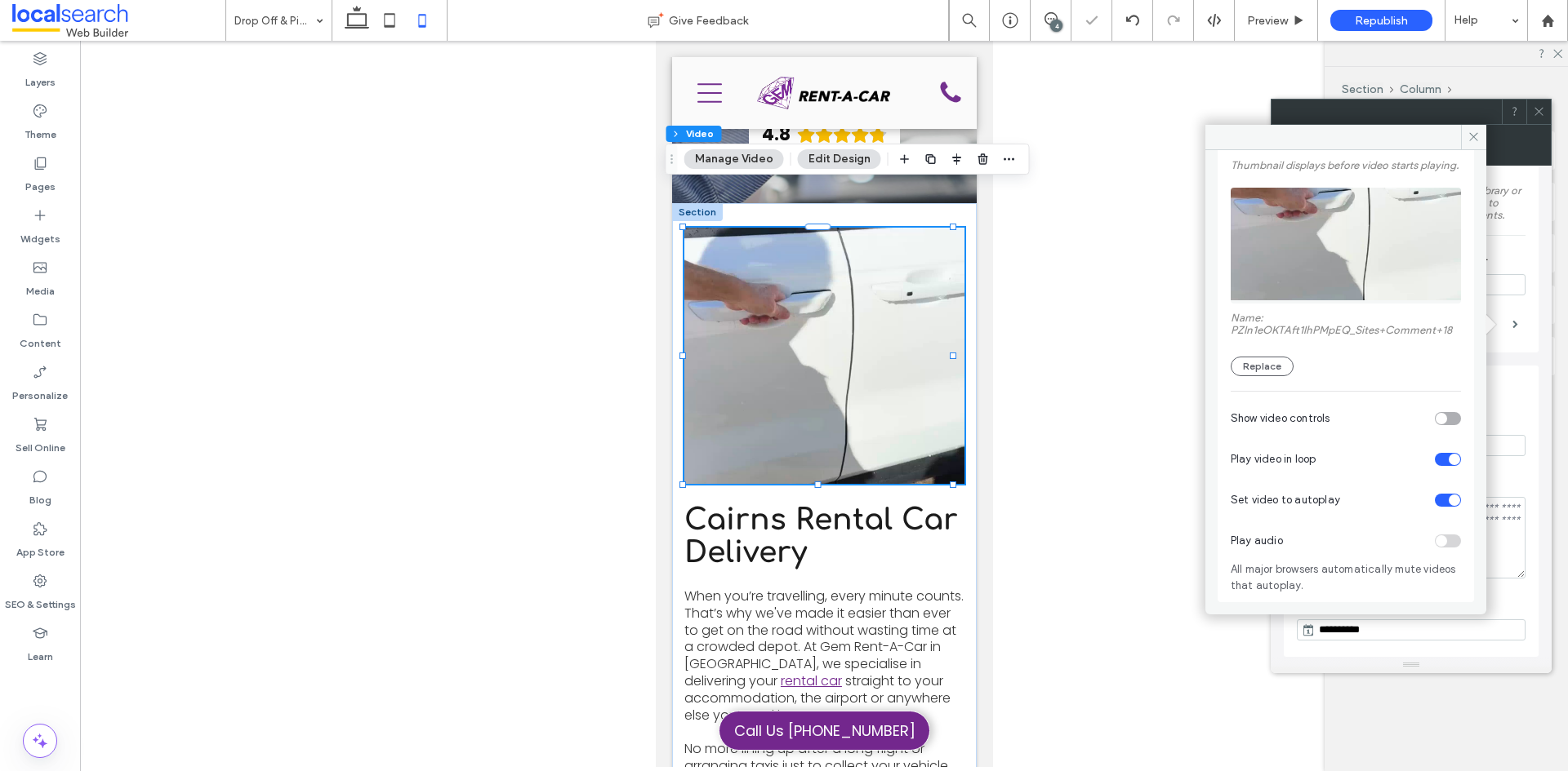
scroll to position [117, 0]
click at [1470, 142] on icon at bounding box center [1474, 136] width 12 height 12
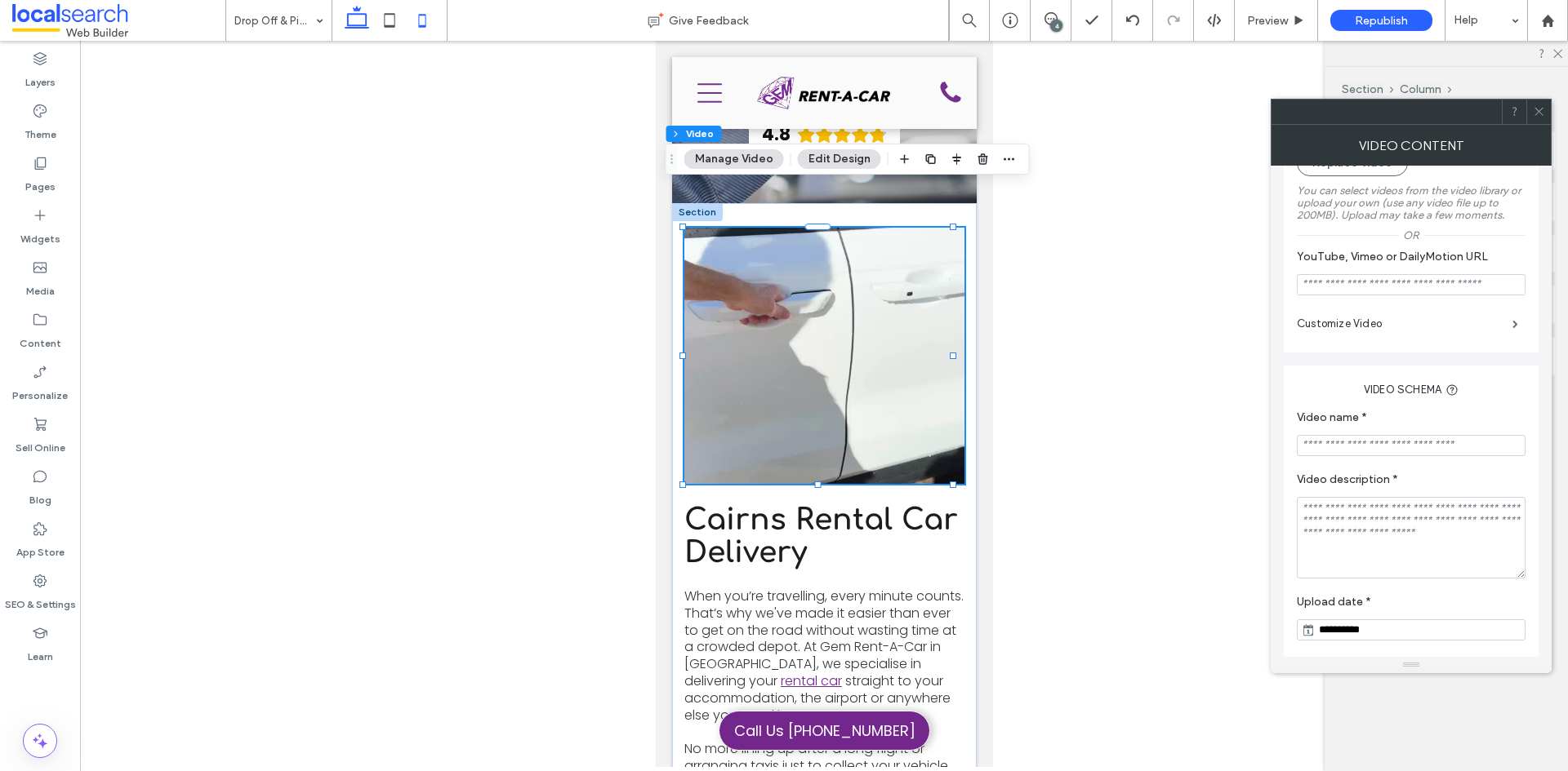
click at [349, 24] on use at bounding box center [357, 17] width 24 height 22
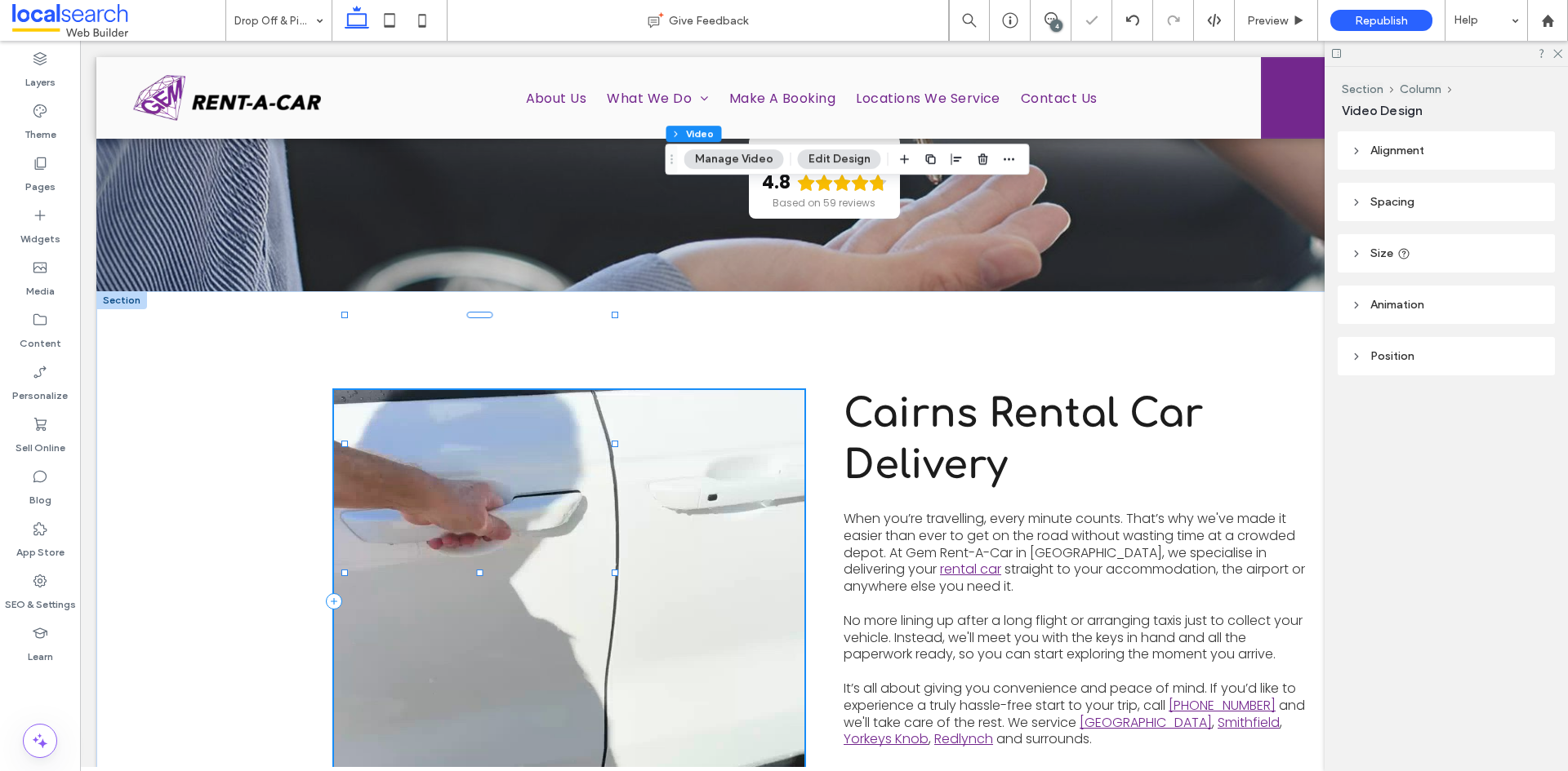
type input "***"
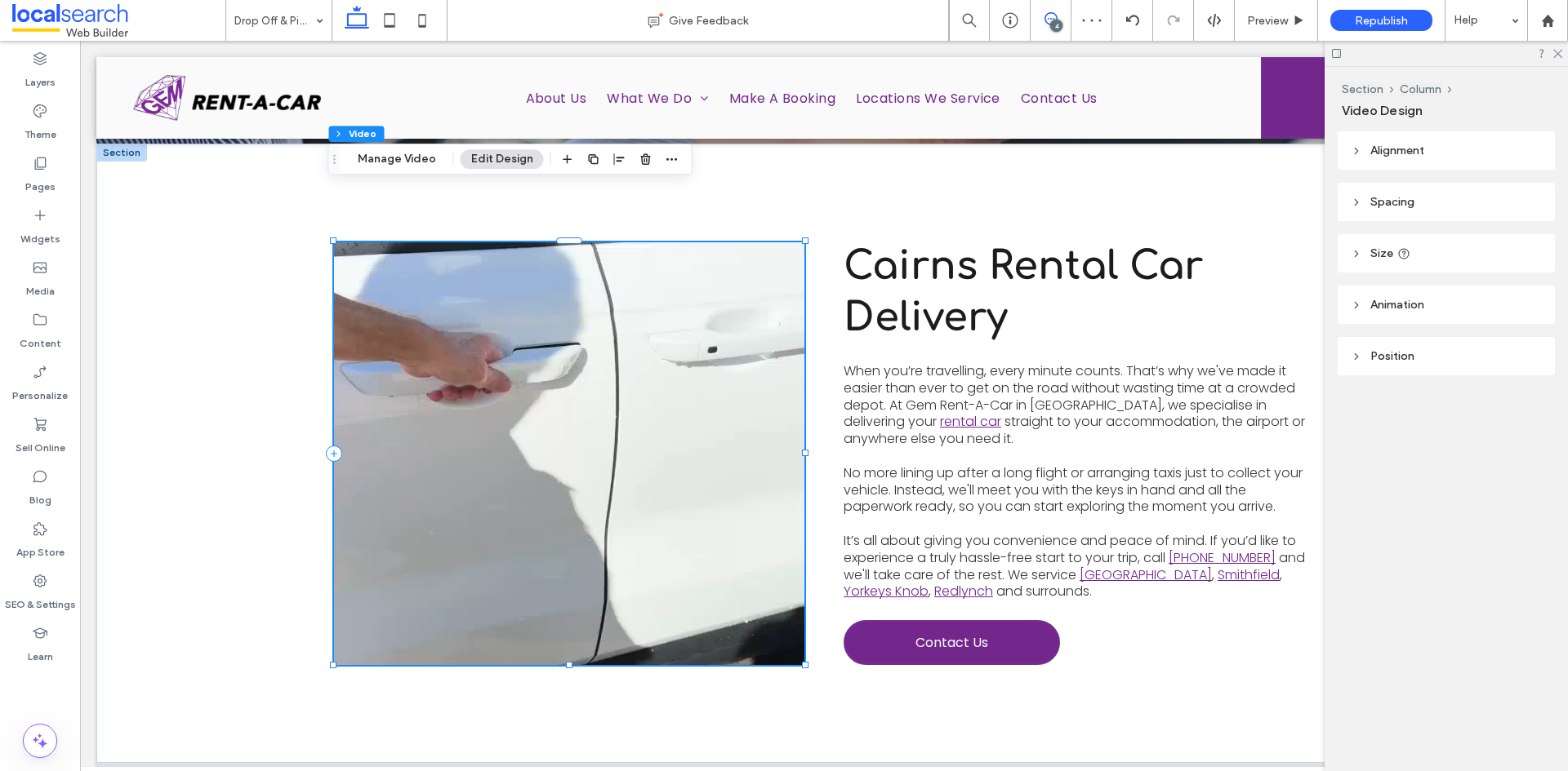
click at [1044, 24] on icon at bounding box center [1051, 18] width 13 height 13
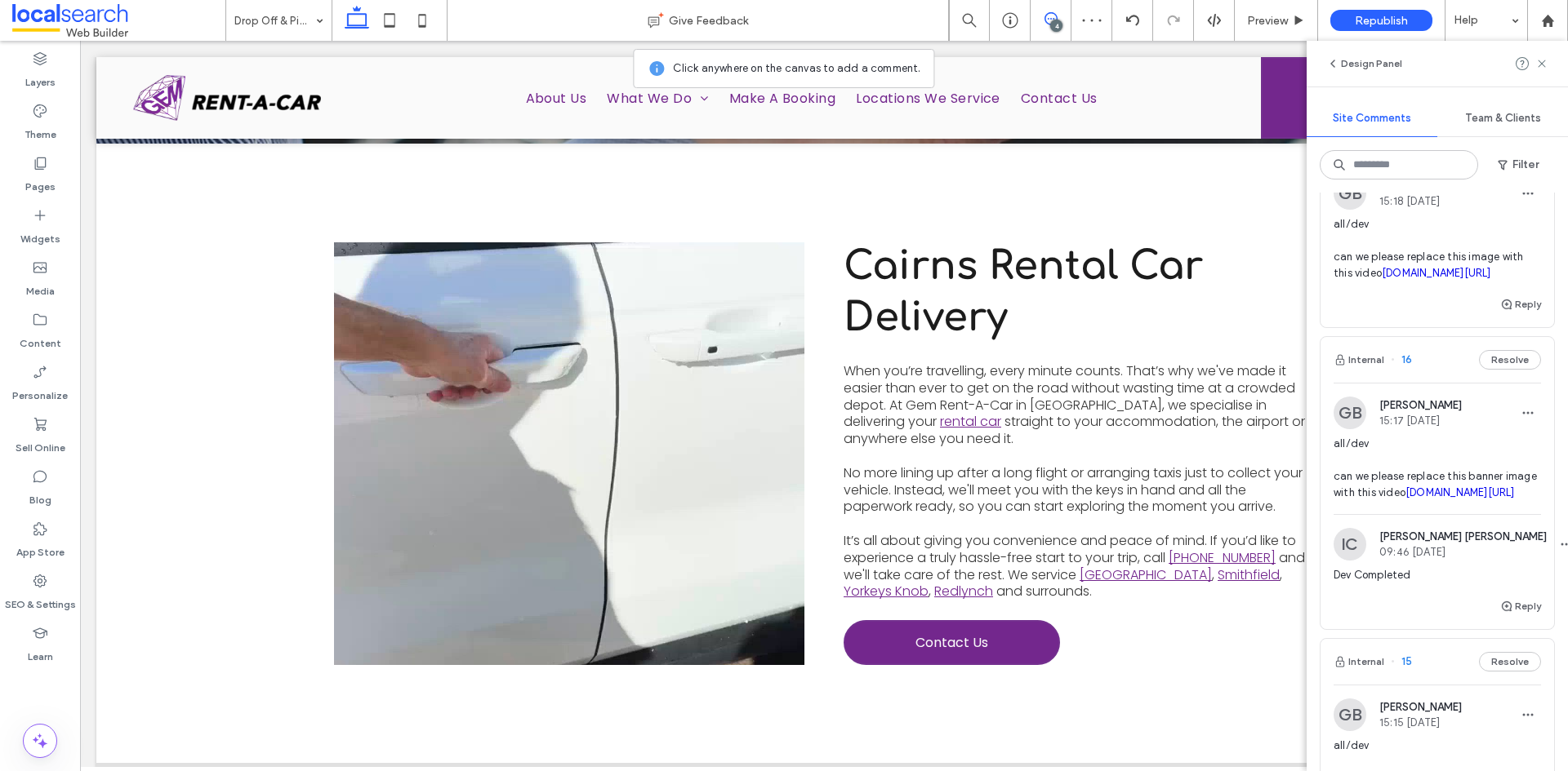
scroll to position [0, 0]
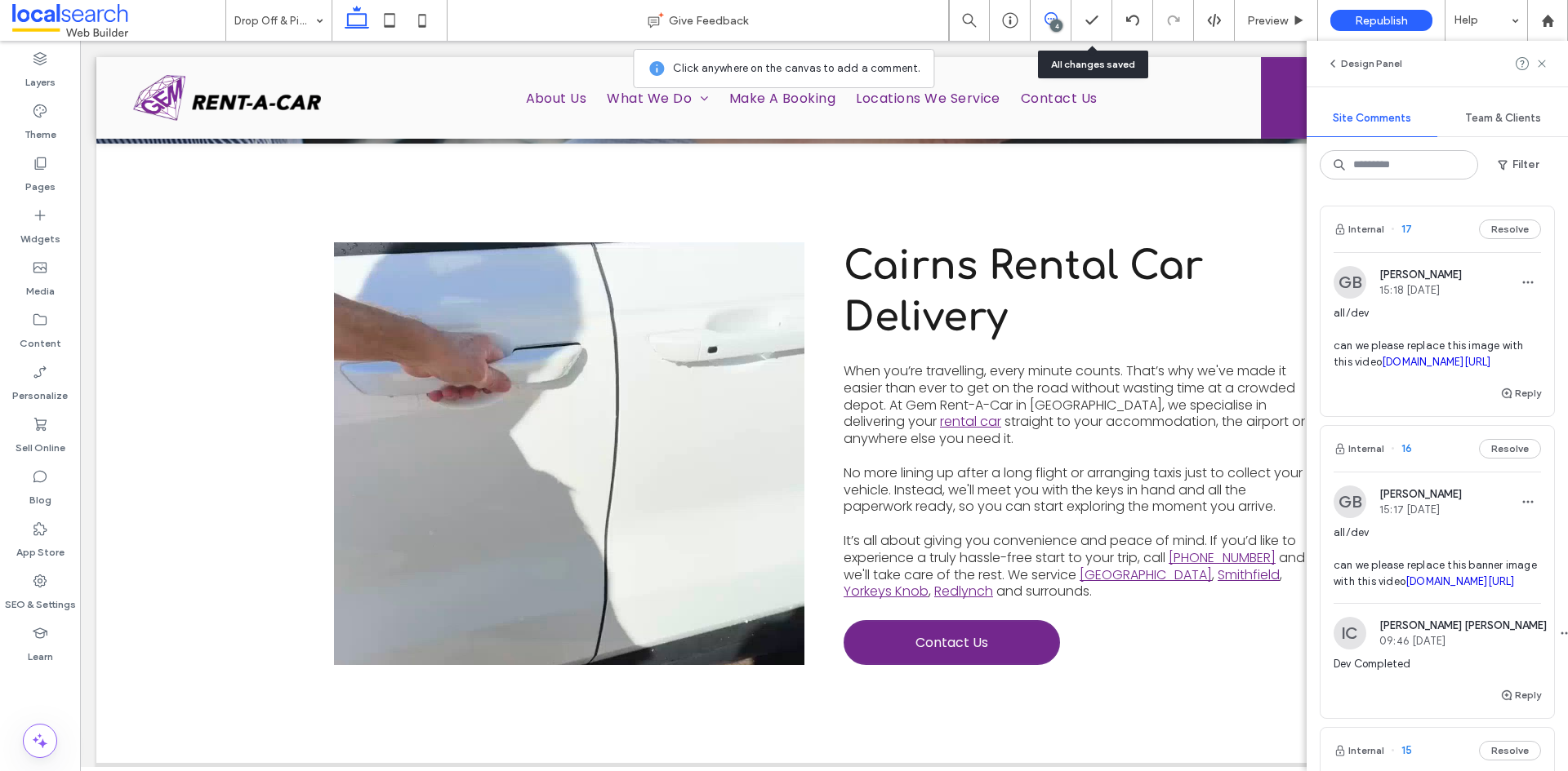
click at [1063, 21] on span at bounding box center [1051, 18] width 40 height 13
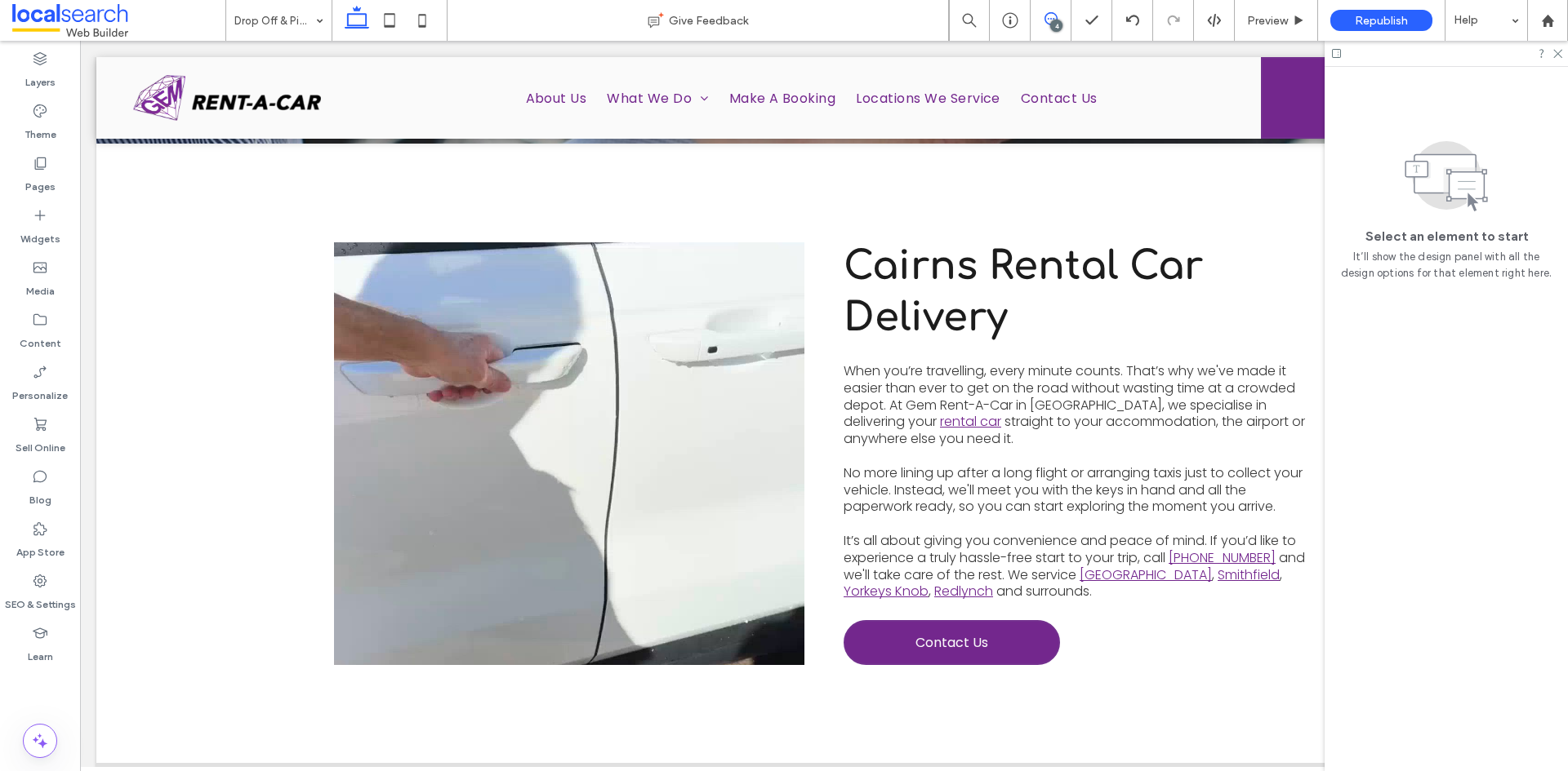
click at [1053, 16] on icon at bounding box center [1051, 18] width 13 height 13
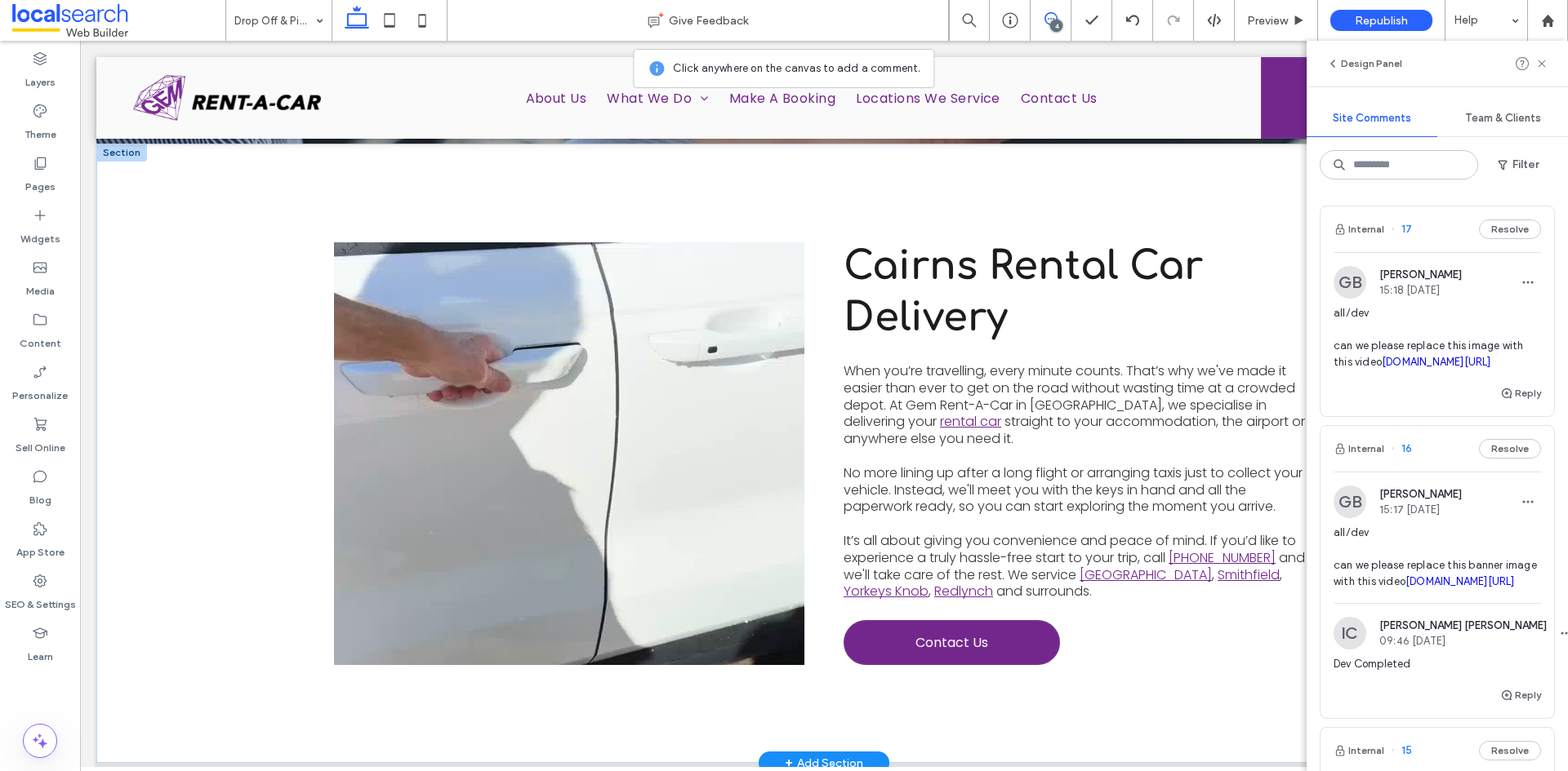
click at [606, 271] on video at bounding box center [569, 454] width 471 height 423
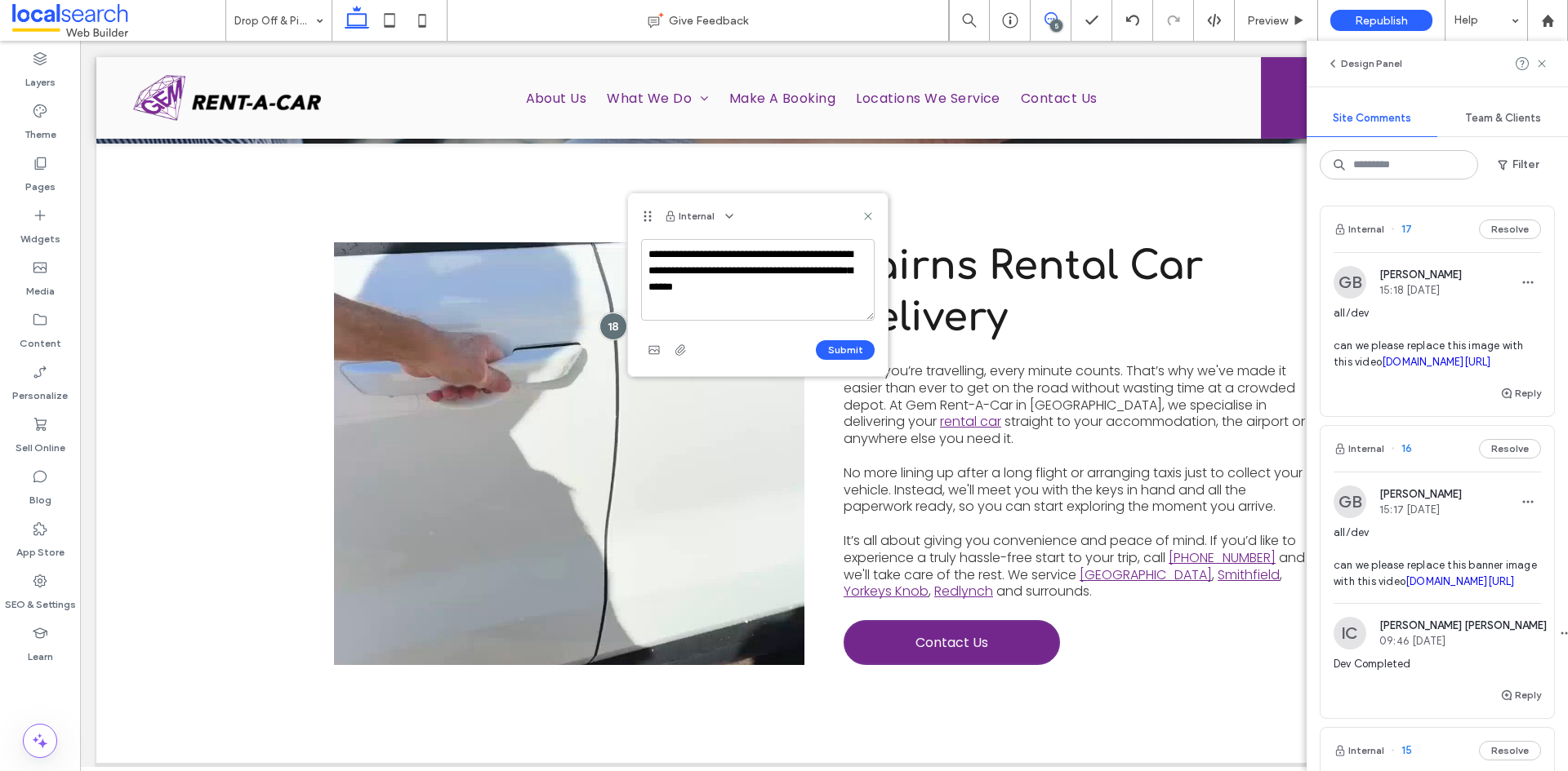
click at [807, 281] on textarea "**********" at bounding box center [758, 280] width 233 height 82
click at [801, 262] on textarea "**********" at bounding box center [758, 280] width 233 height 82
paste textarea "**********"
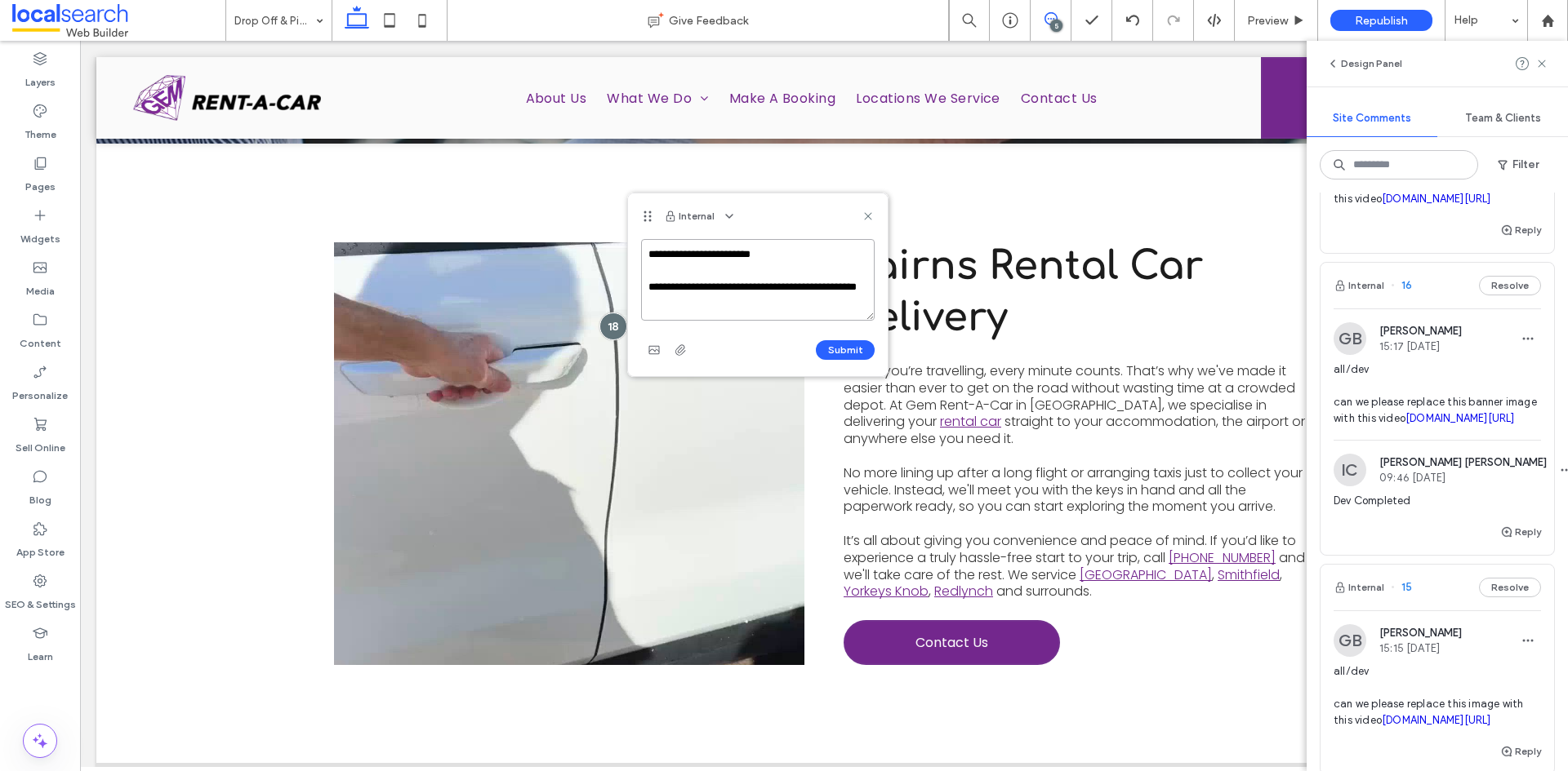
scroll to position [22, 0]
type textarea "**********"
click at [659, 344] on icon "button" at bounding box center [654, 350] width 13 height 13
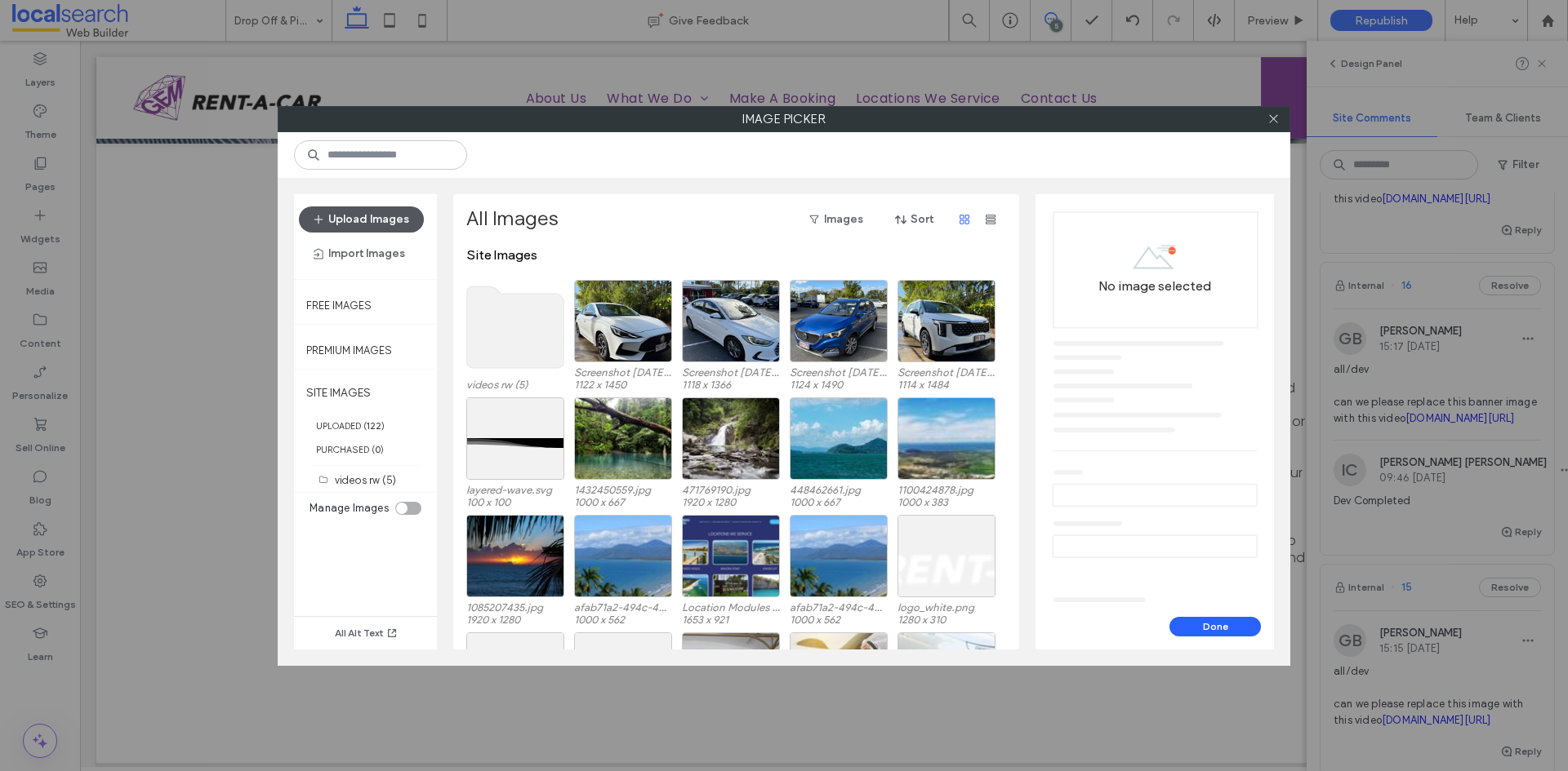
click at [366, 218] on button "Upload Images" at bounding box center [361, 219] width 125 height 26
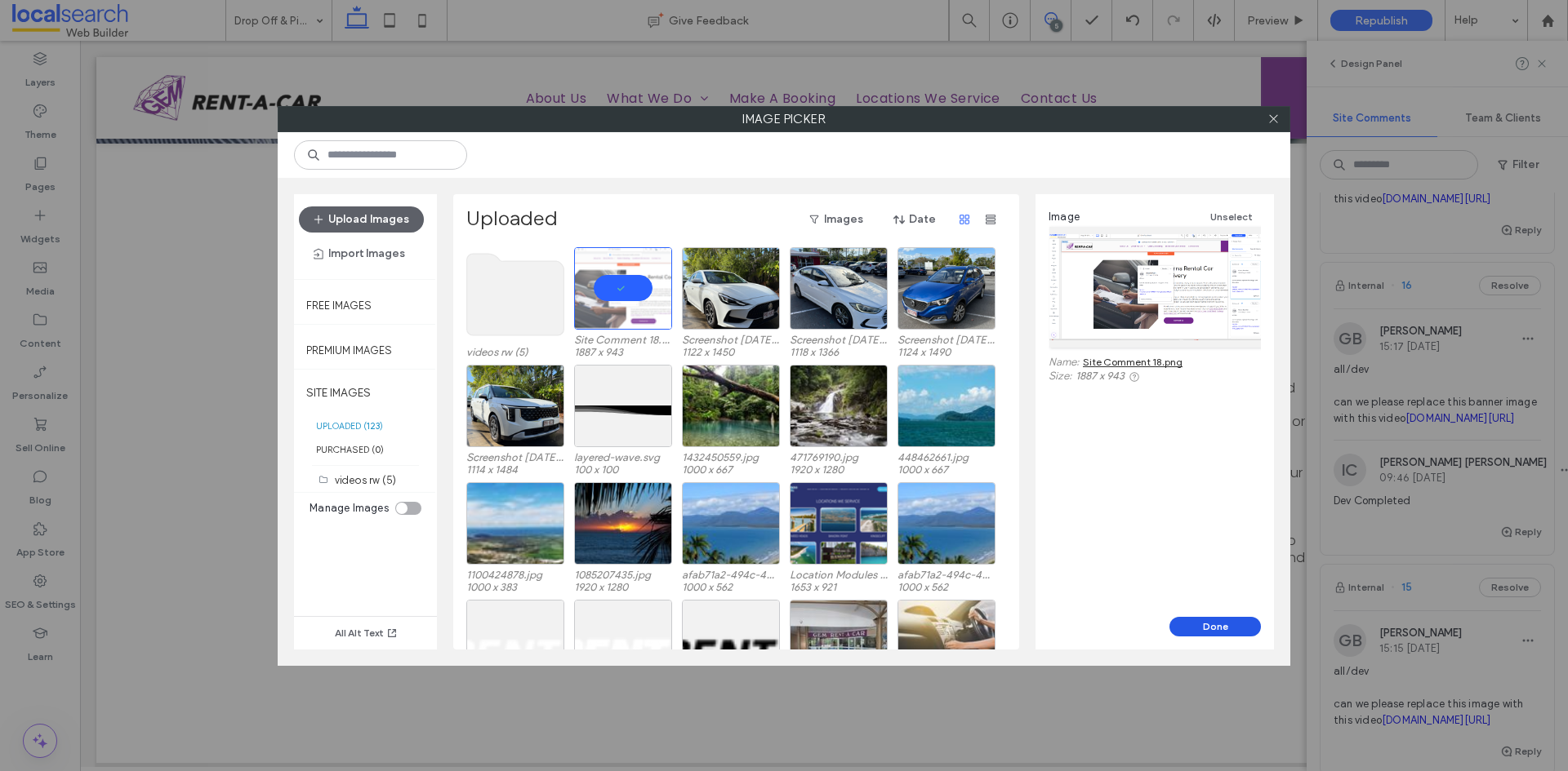
click at [1190, 625] on button "Done" at bounding box center [1216, 627] width 92 height 20
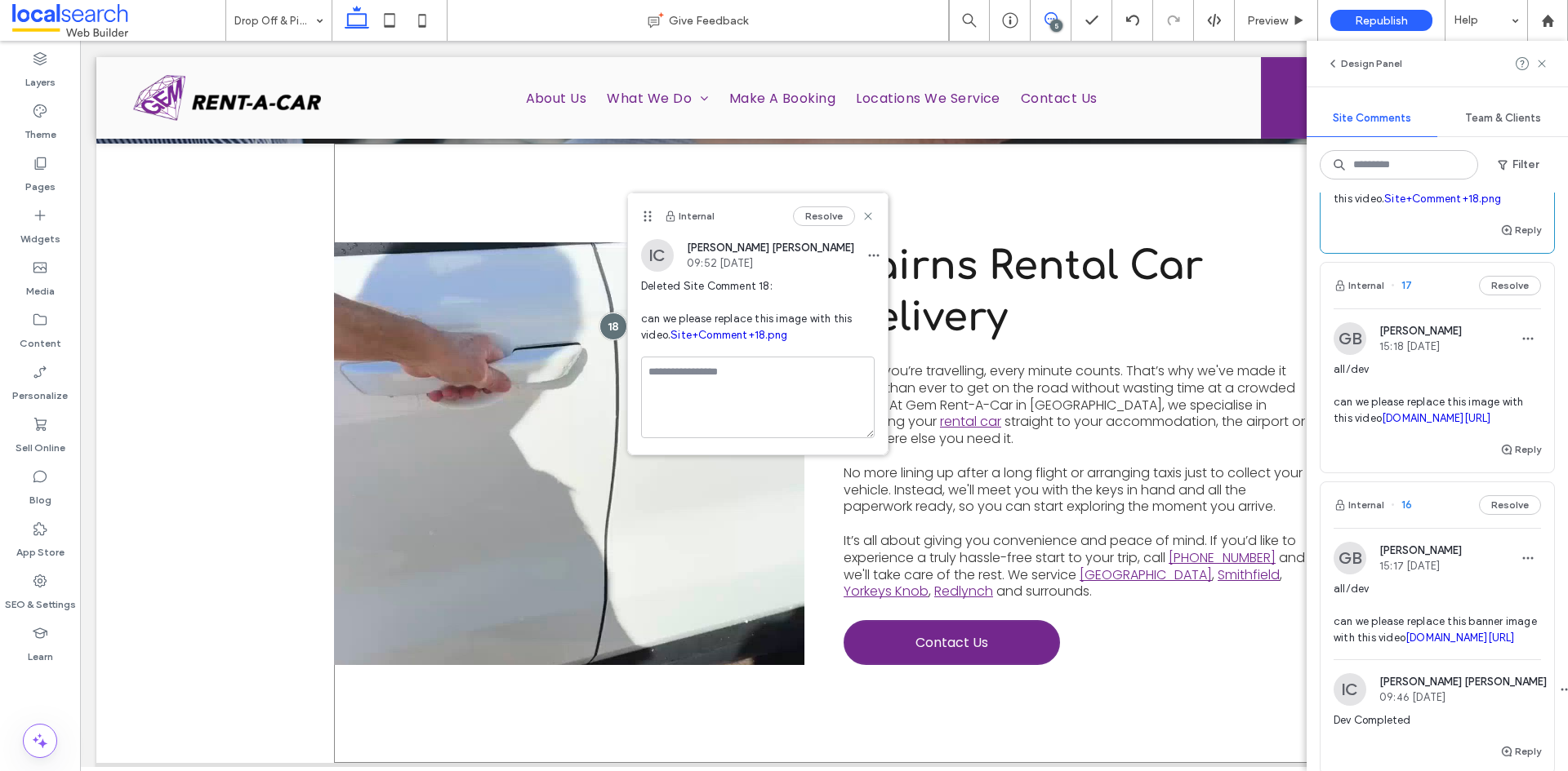
scroll to position [415, 0]
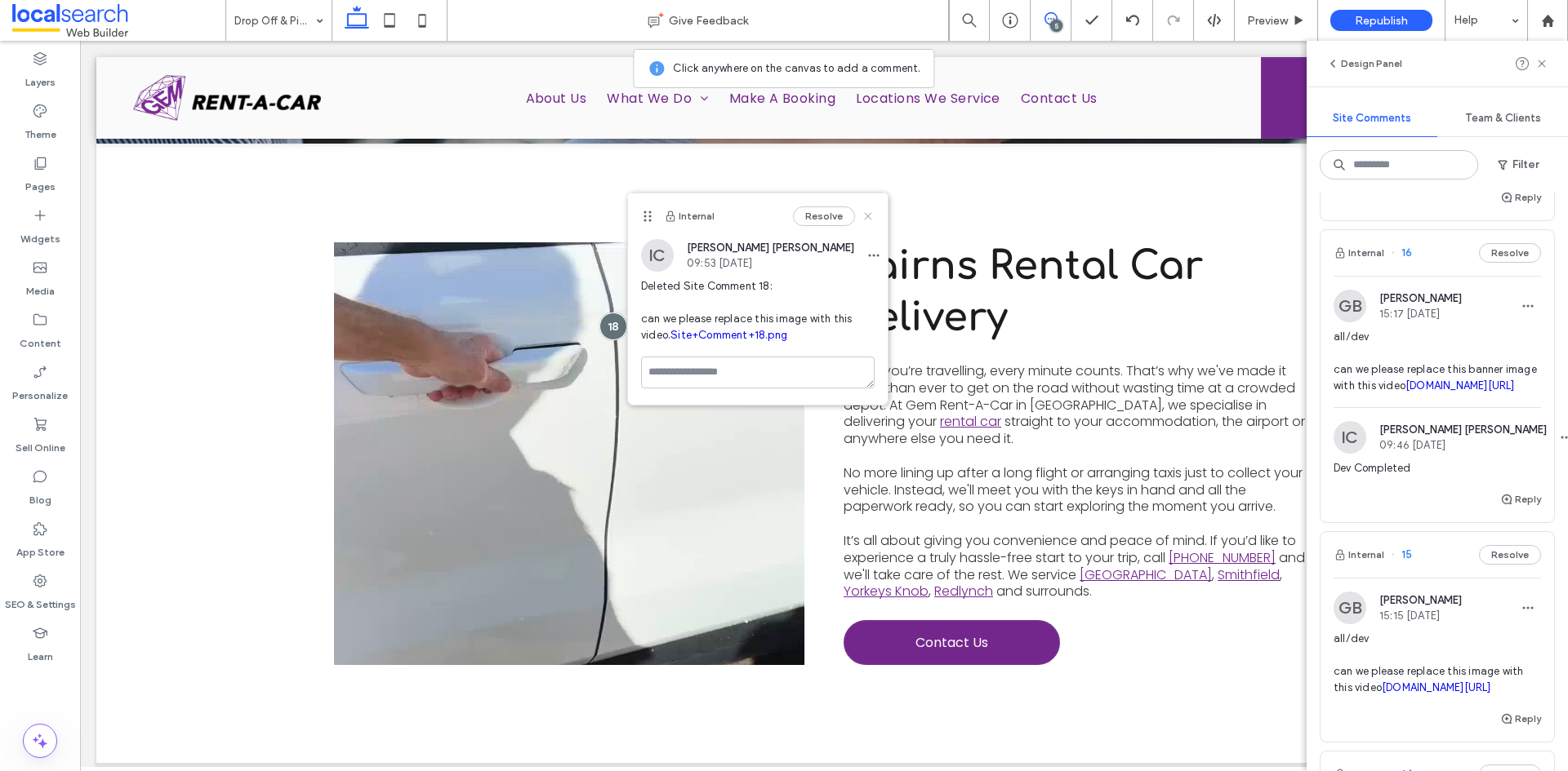
drag, startPoint x: 867, startPoint y: 219, endPoint x: 787, endPoint y: 179, distance: 89.4
click at [867, 219] on icon at bounding box center [867, 216] width 13 height 13
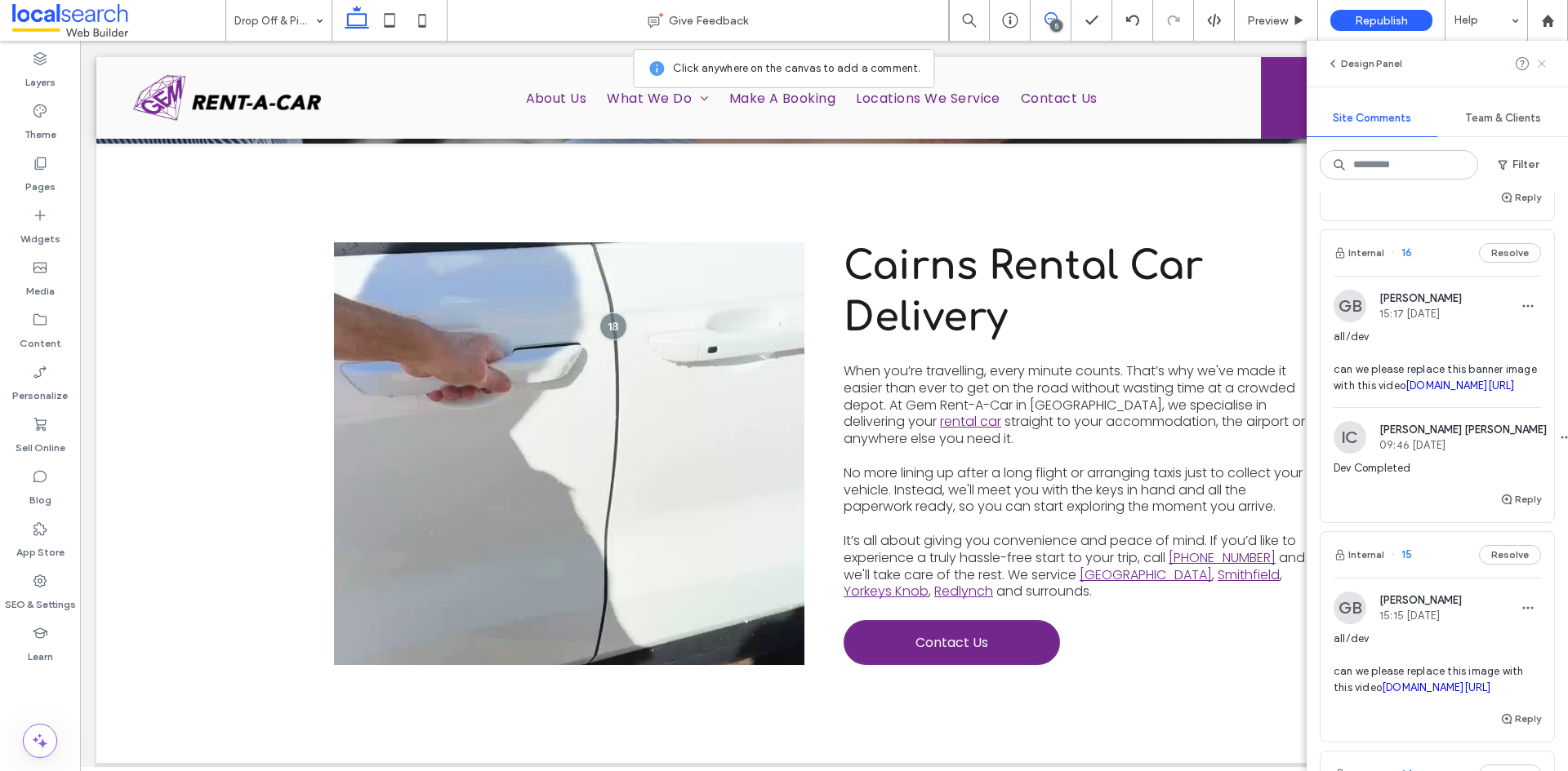
click at [1543, 66] on icon at bounding box center [1541, 63] width 13 height 13
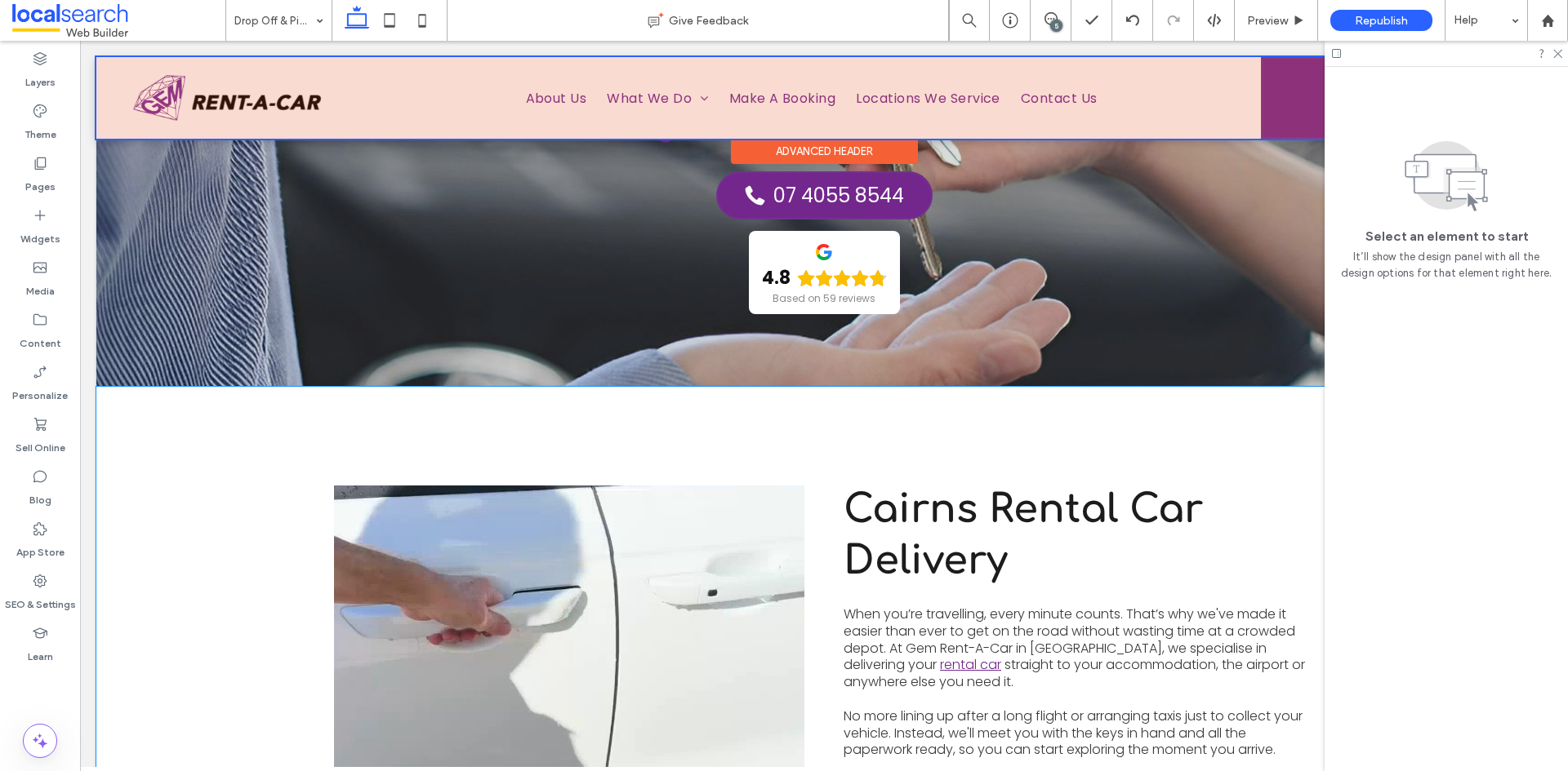
scroll to position [597, 0]
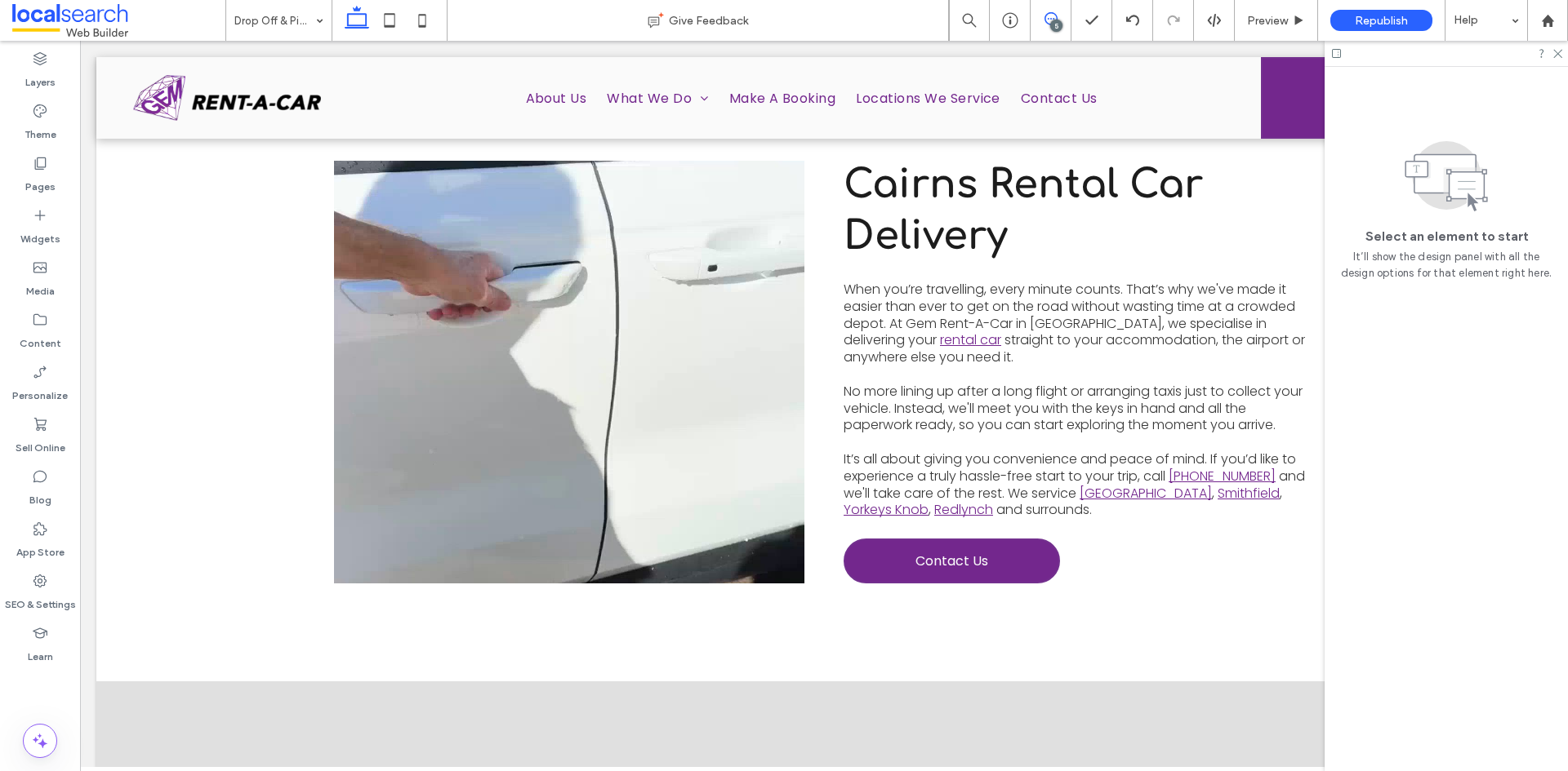
click at [1050, 22] on icon at bounding box center [1051, 18] width 13 height 13
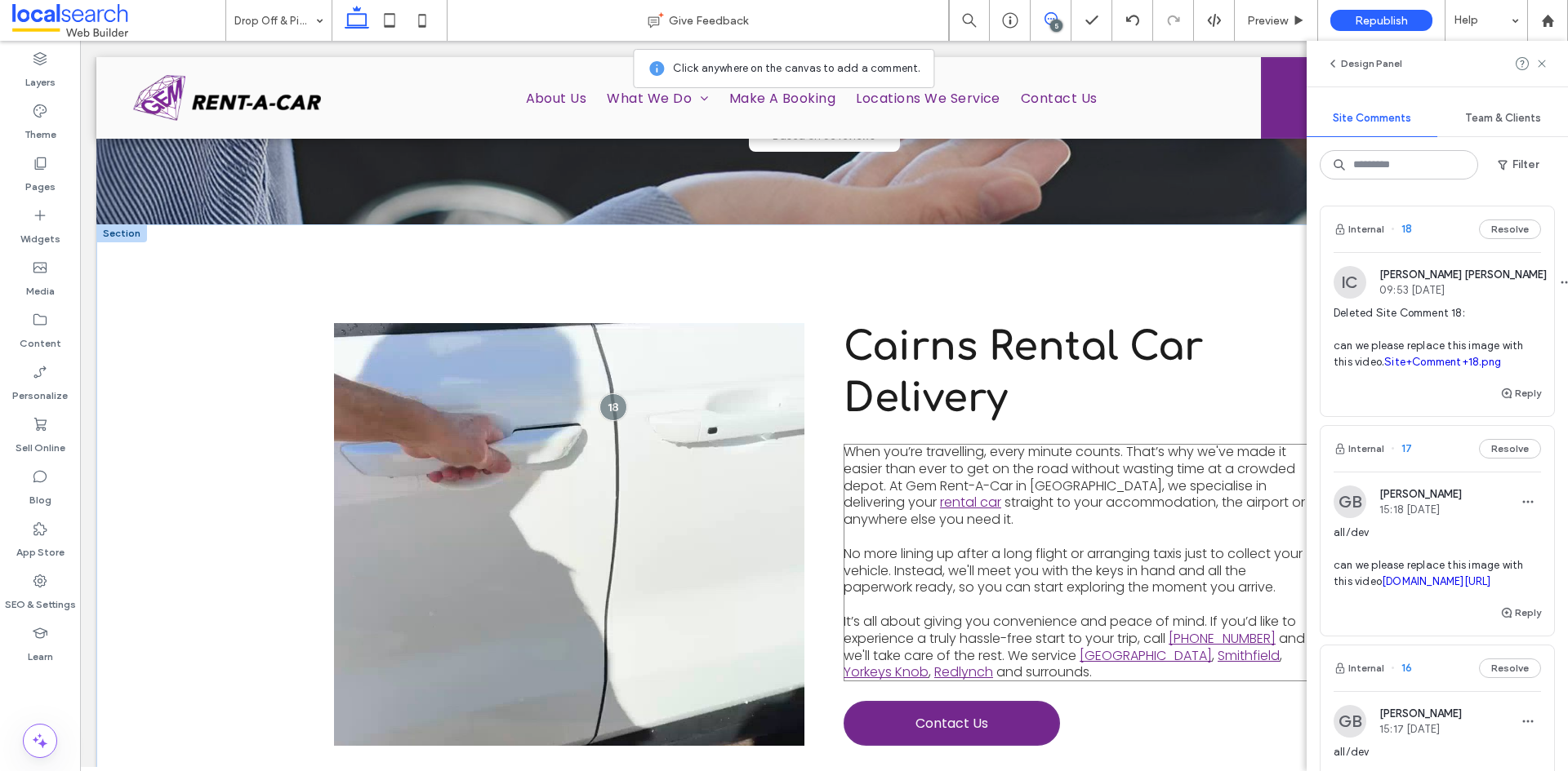
scroll to position [433, 0]
click at [600, 394] on div at bounding box center [613, 408] width 30 height 30
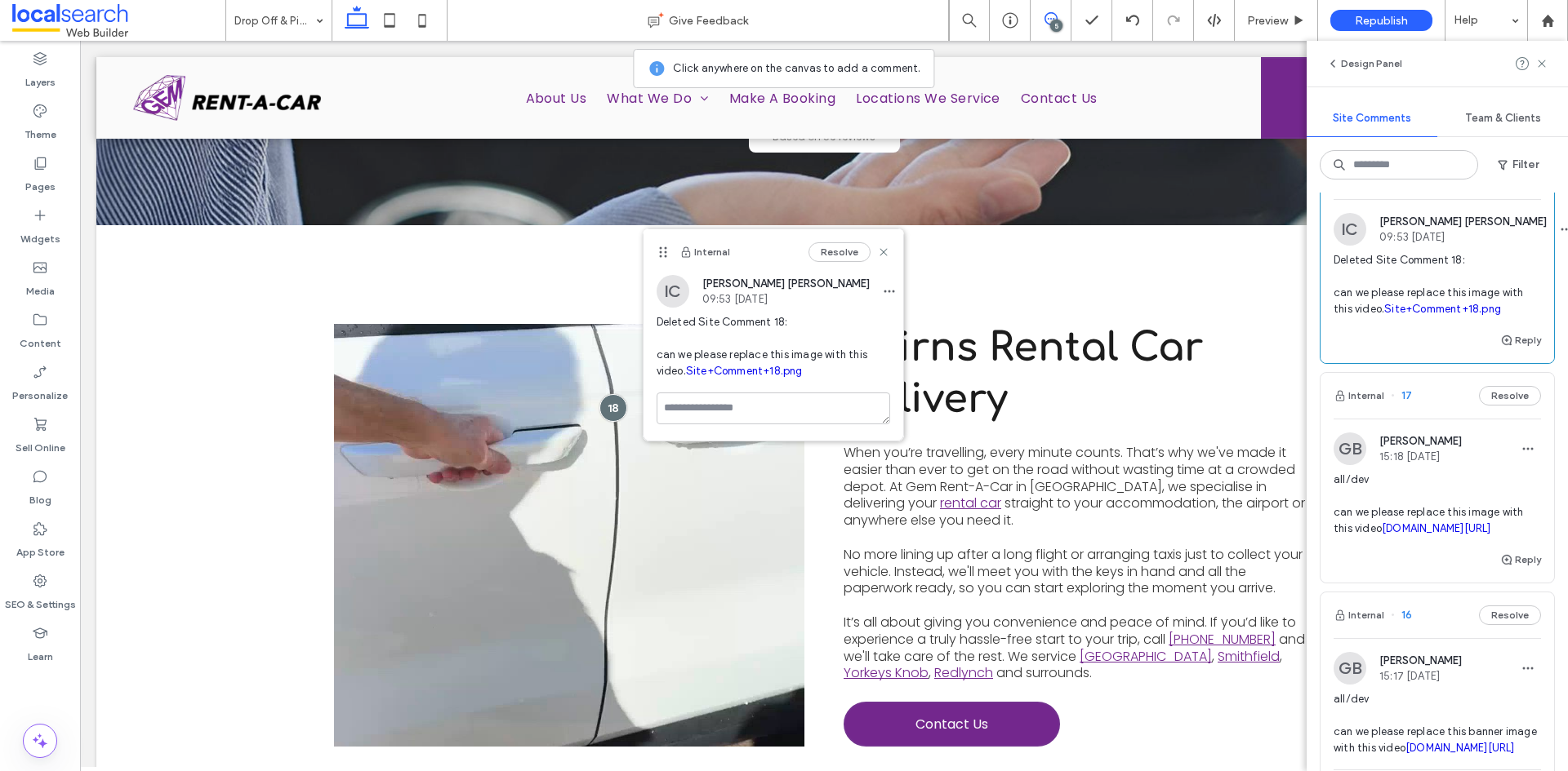
scroll to position [82, 0]
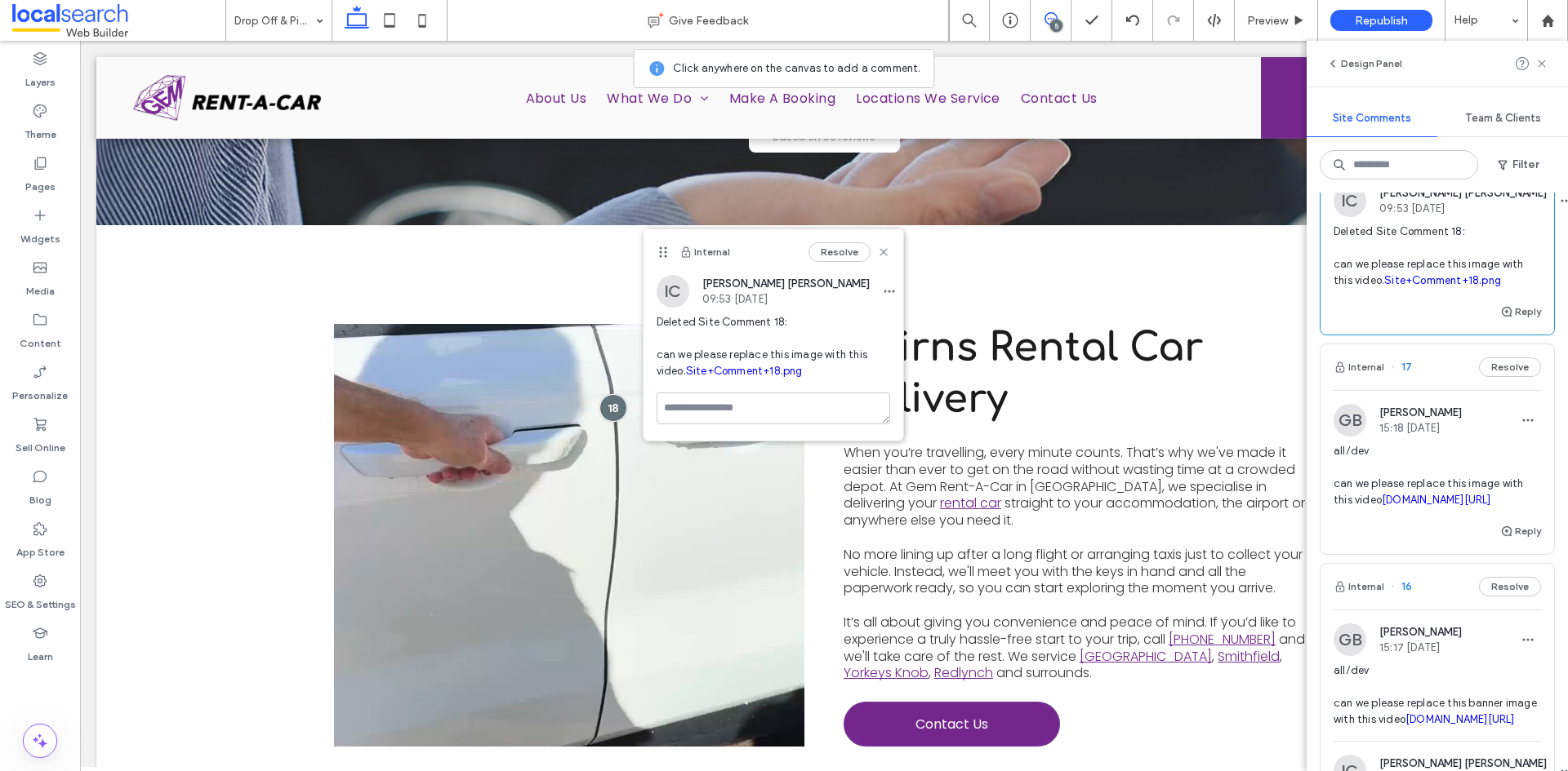
click at [1436, 489] on span "all/dev can we please replace this image with this video [DOMAIN_NAME][URL]" at bounding box center [1438, 476] width 207 height 66
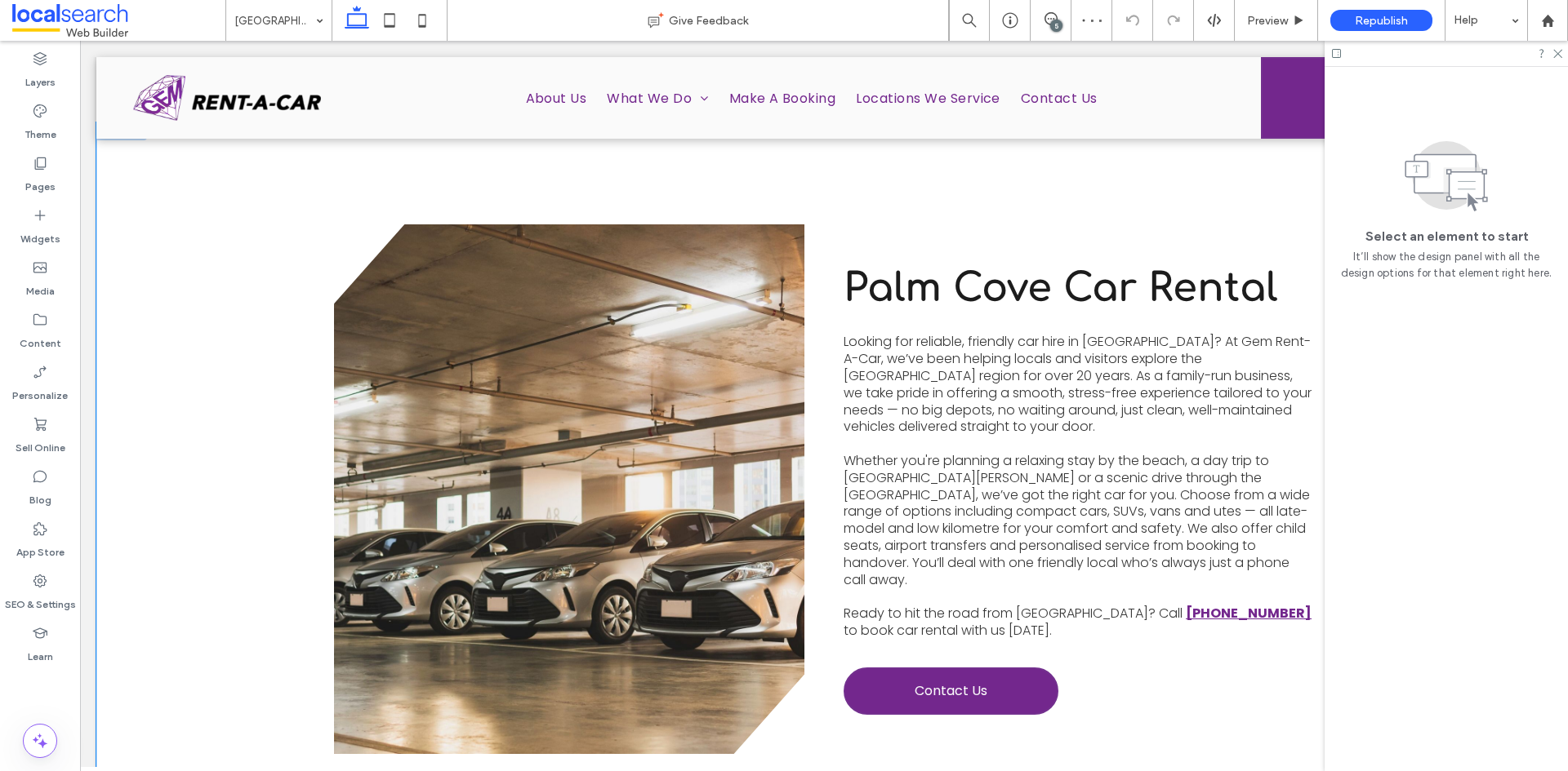
scroll to position [509, 0]
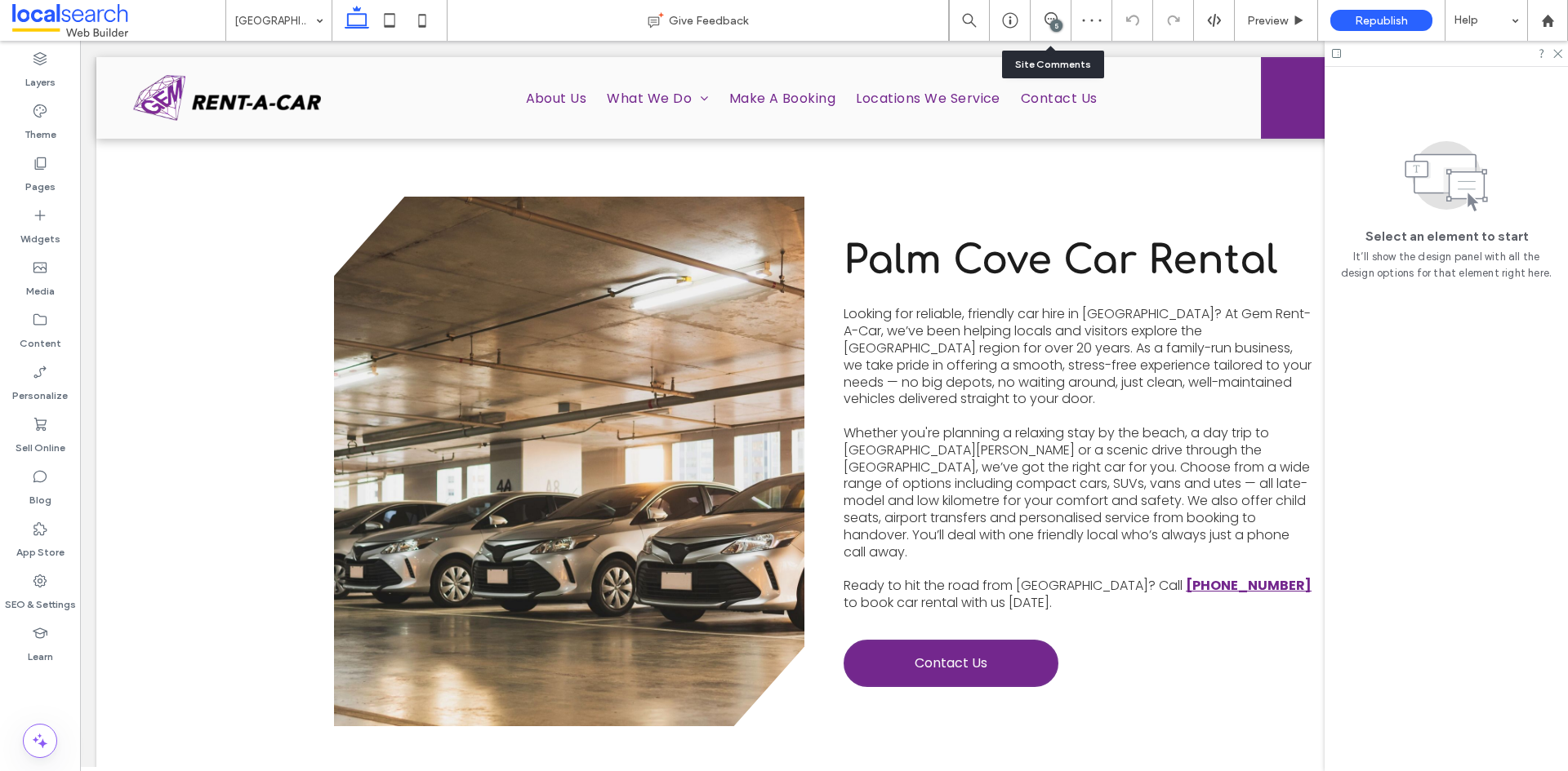
click at [1050, 26] on div "5" at bounding box center [1051, 20] width 40 height 16
click at [1044, 22] on icon at bounding box center [1051, 18] width 13 height 13
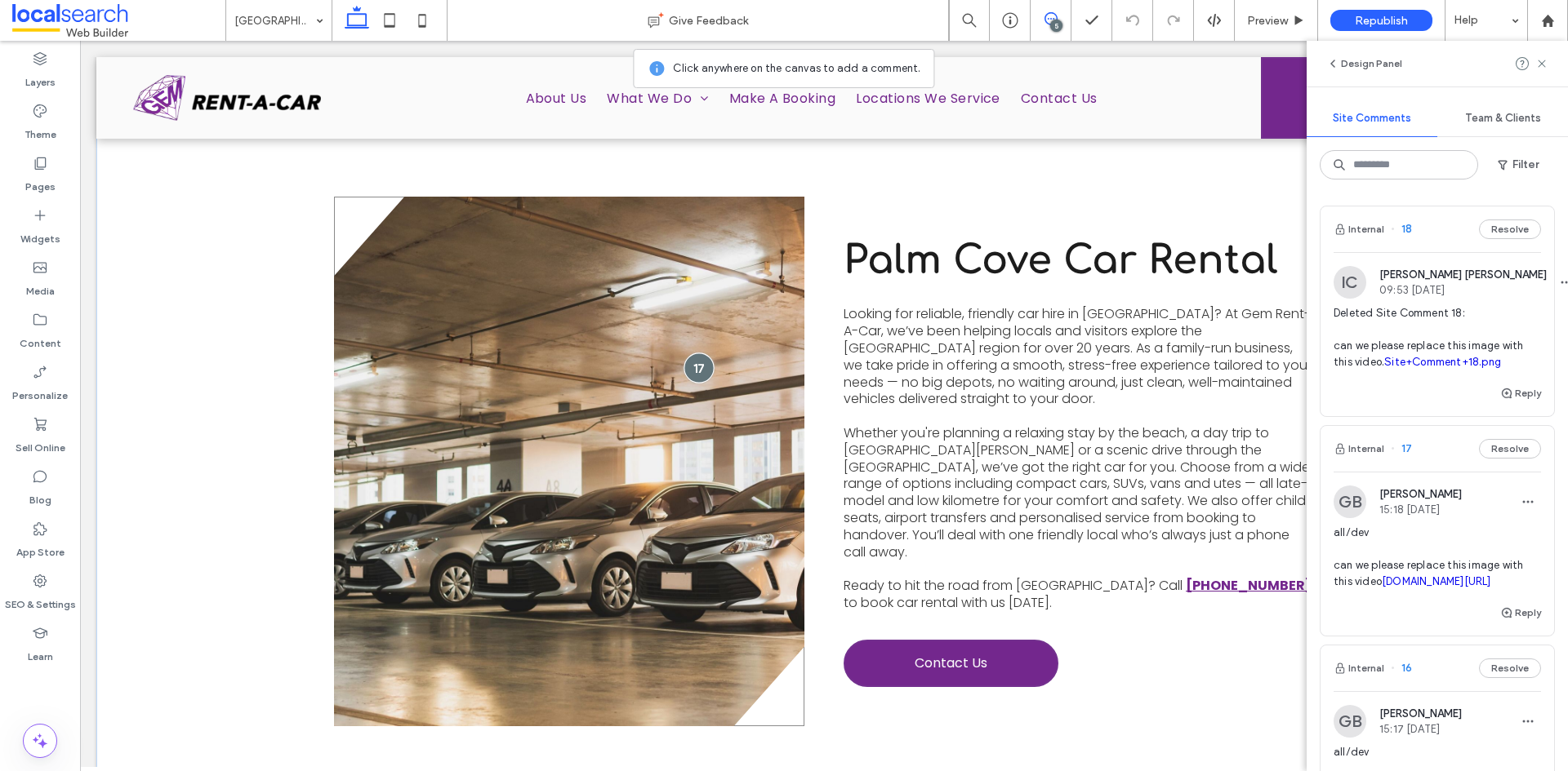
click at [698, 363] on div at bounding box center [698, 367] width 30 height 30
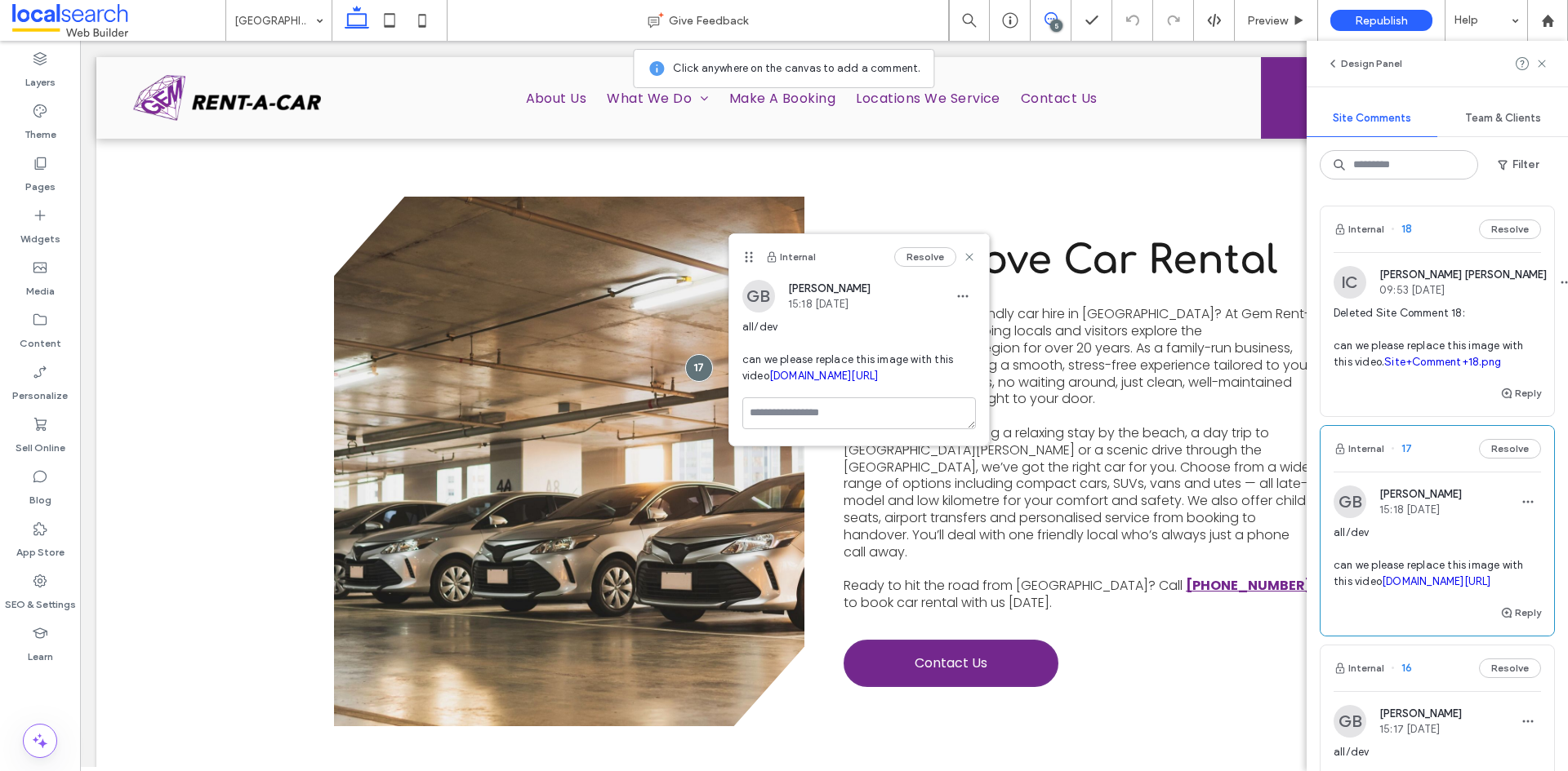
drag, startPoint x: 825, startPoint y: 434, endPoint x: 731, endPoint y: 362, distance: 118.4
click at [731, 362] on div "GB Grace Bowden 15:18 Aug 12 2025 all/dev can we please replace this image with…" at bounding box center [859, 338] width 260 height 117
copy span "can we please replace this image with this video irp.cdn-website.com/a17398d7/f…"
drag, startPoint x: 1538, startPoint y: 66, endPoint x: 1361, endPoint y: 139, distance: 191.5
click at [1538, 66] on icon at bounding box center [1541, 63] width 13 height 13
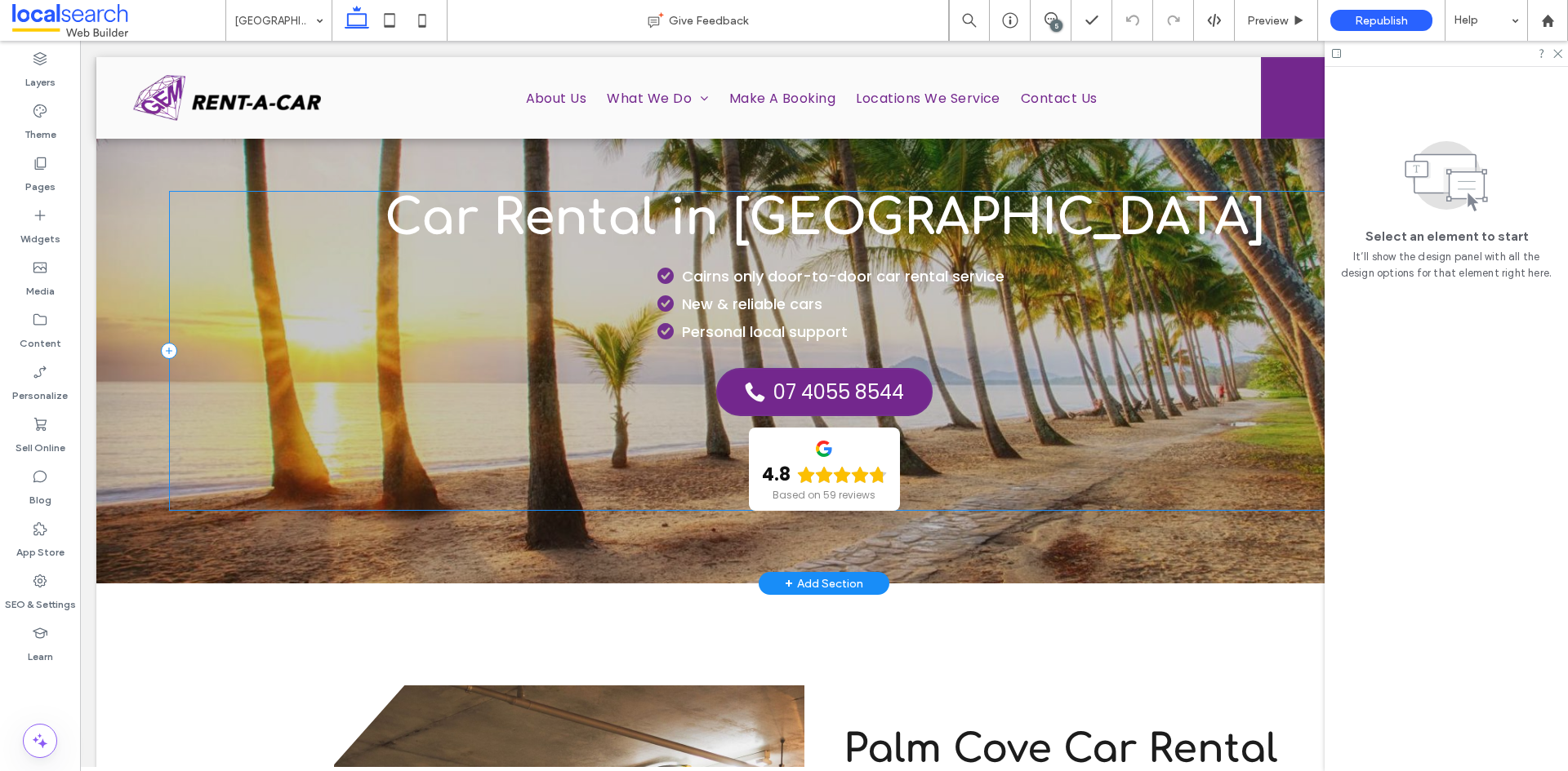
scroll to position [0, 0]
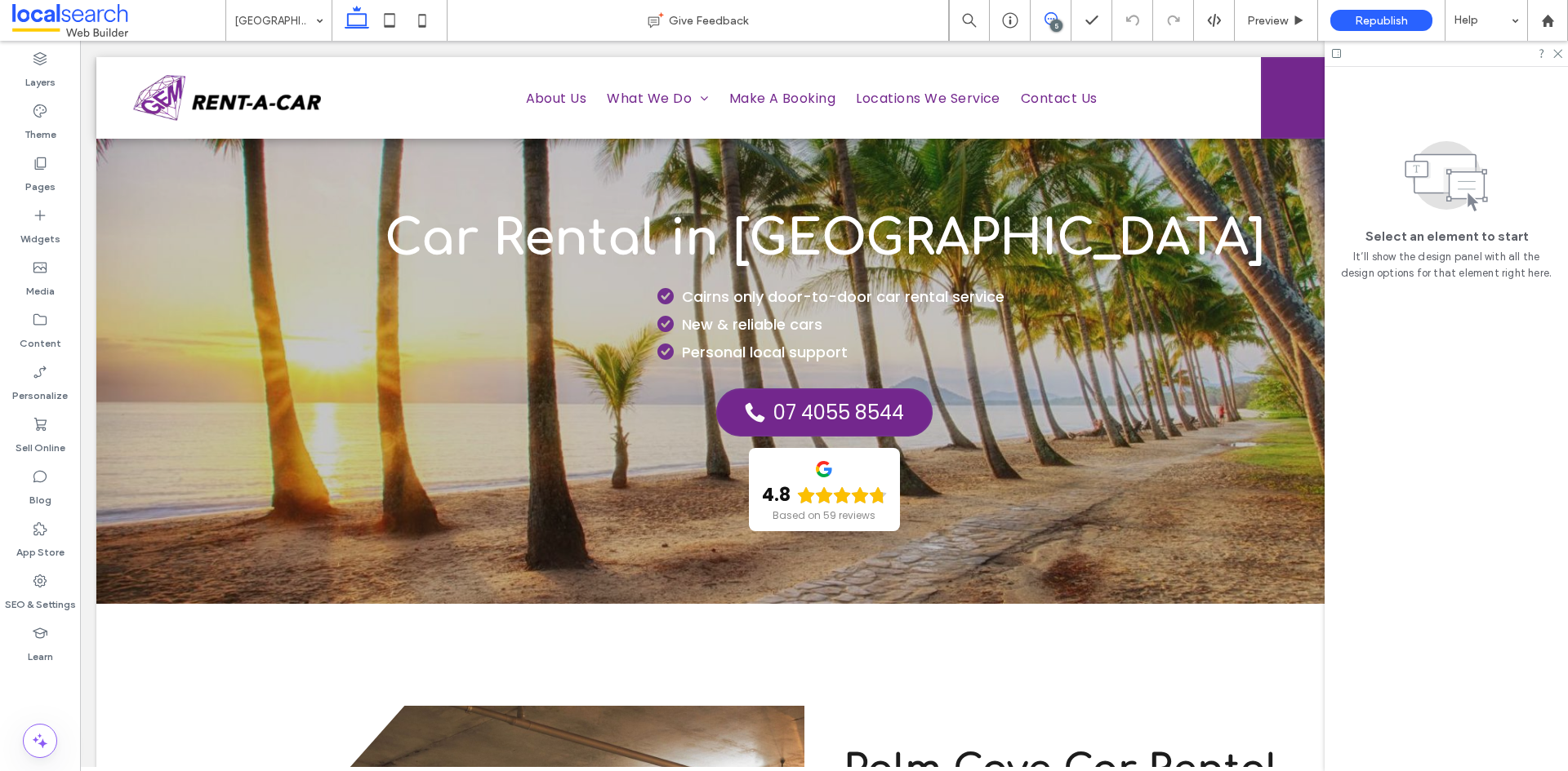
click at [1057, 16] on span at bounding box center [1051, 18] width 40 height 13
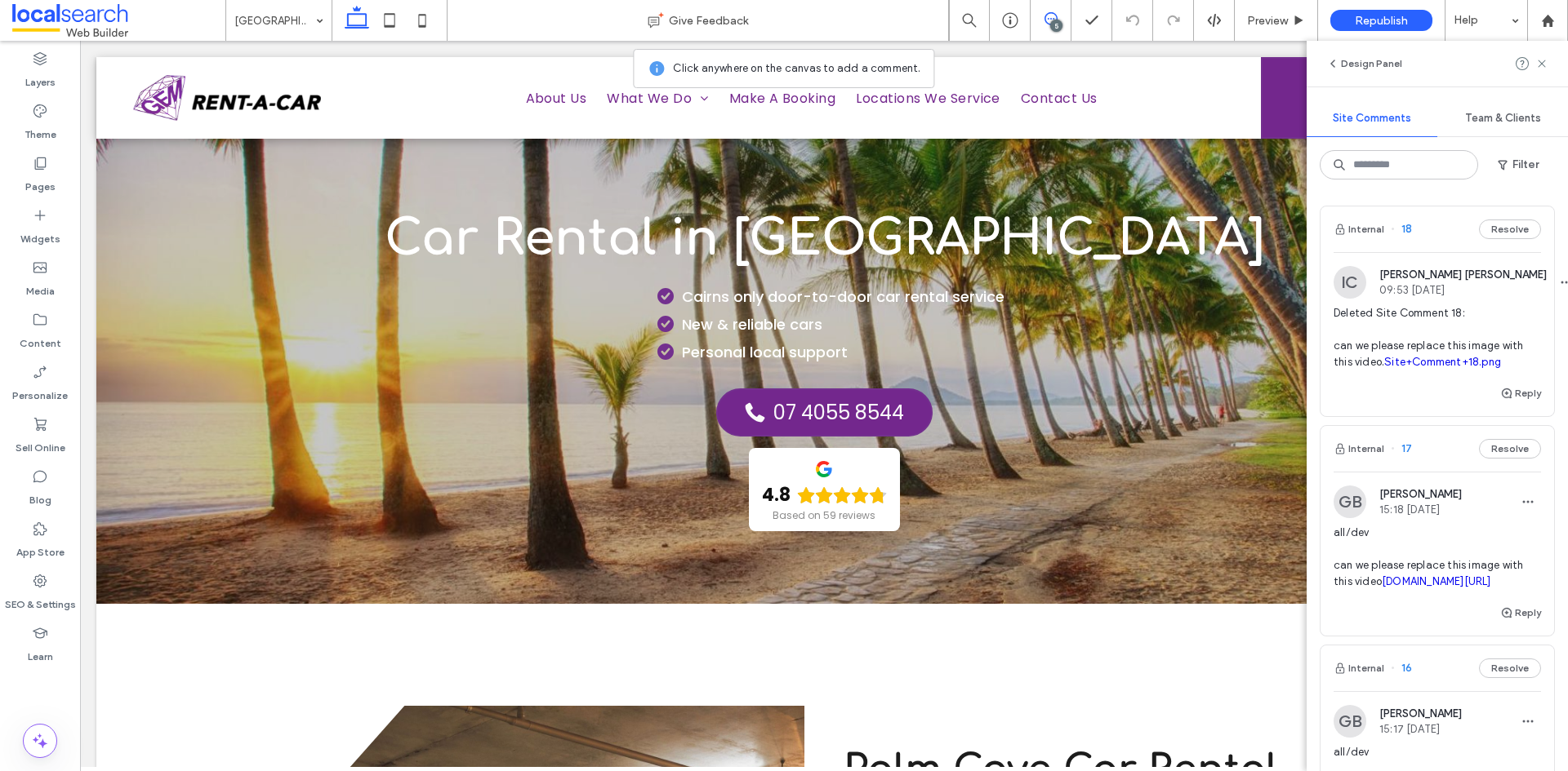
click at [1439, 349] on span "Deleted Site Comment 18: can we please replace this image with this video. Site…" at bounding box center [1438, 338] width 207 height 66
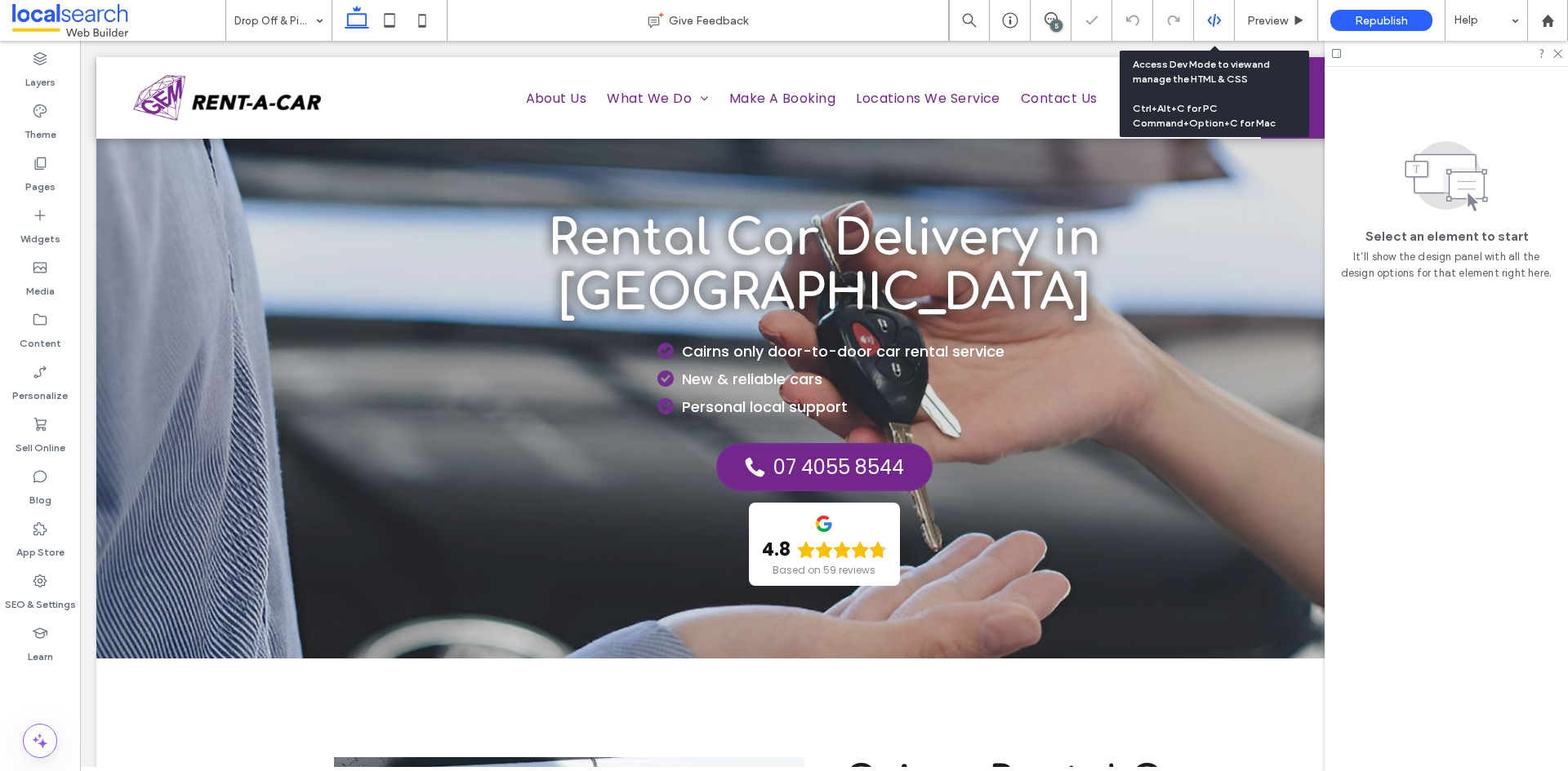
click at [1217, 22] on use at bounding box center [1213, 20] width 13 height 13
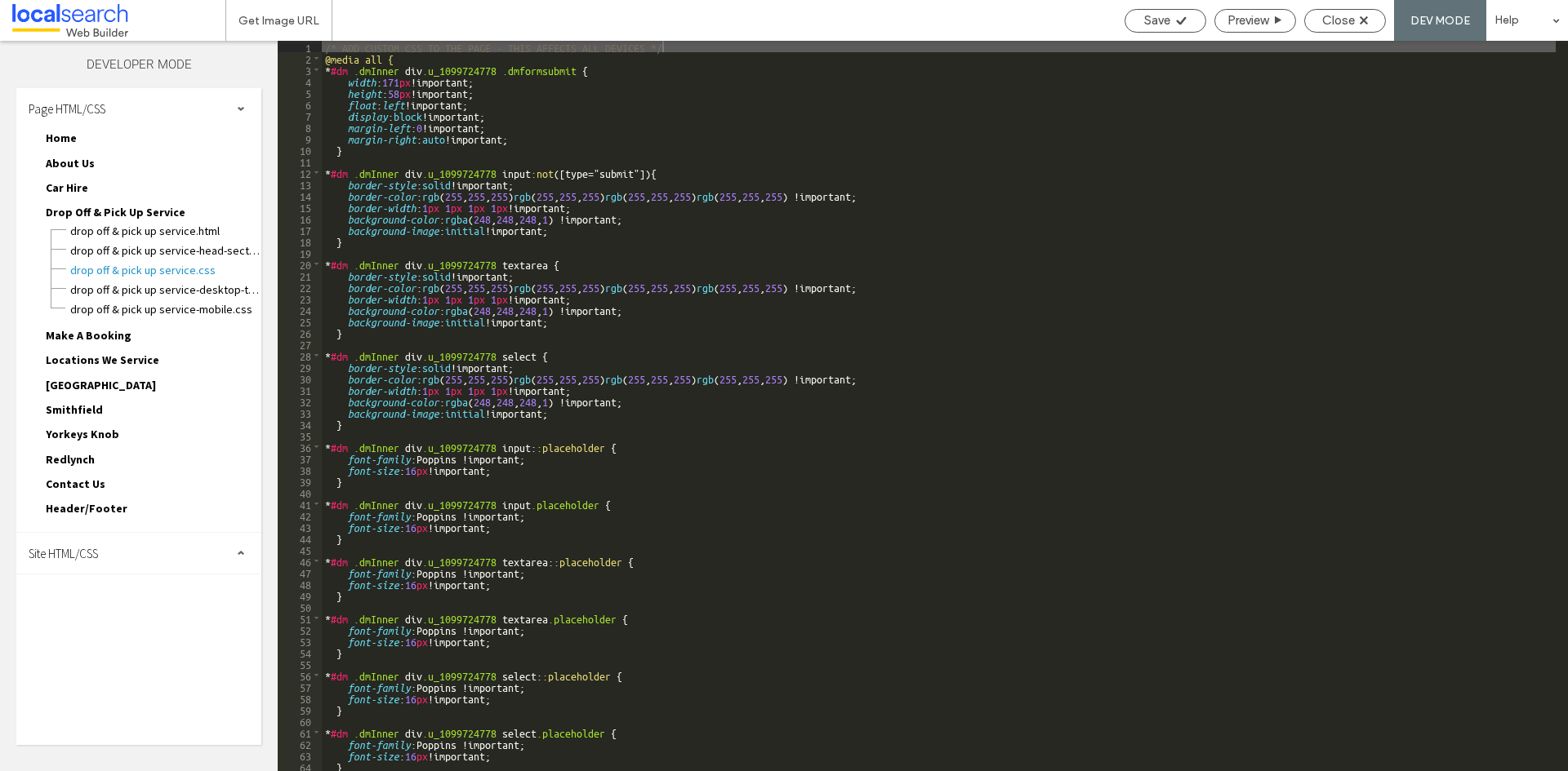
click at [81, 547] on span "Site HTML/CSS" at bounding box center [63, 553] width 69 height 16
click at [97, 629] on span "site.css" at bounding box center [168, 624] width 186 height 16
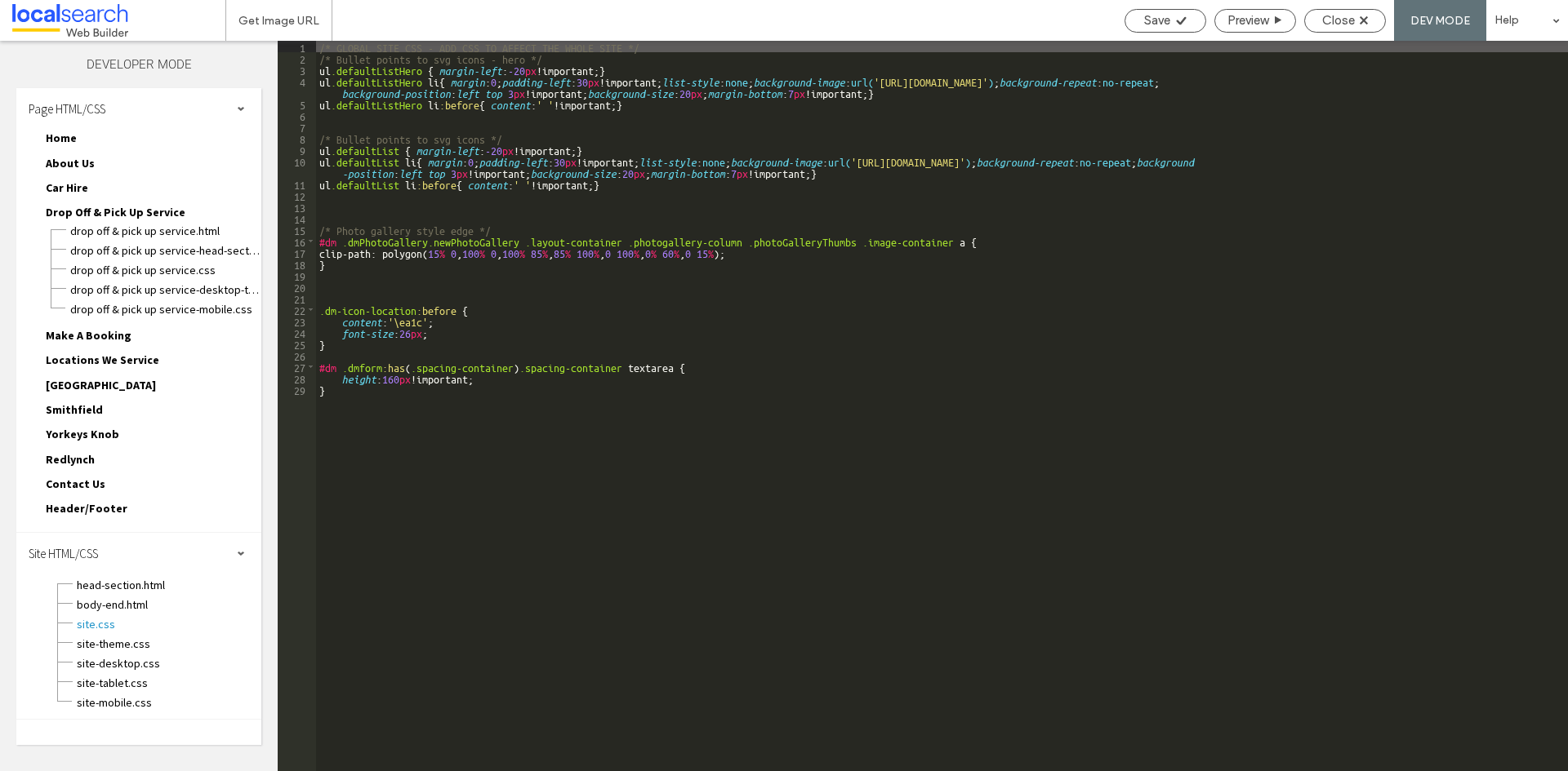
click at [427, 237] on div "/* GLOBAL SITE CSS - ADD CSS TO AFFECT THE WHOLE SITE */ /* Bullet points to sv…" at bounding box center [942, 417] width 1252 height 754
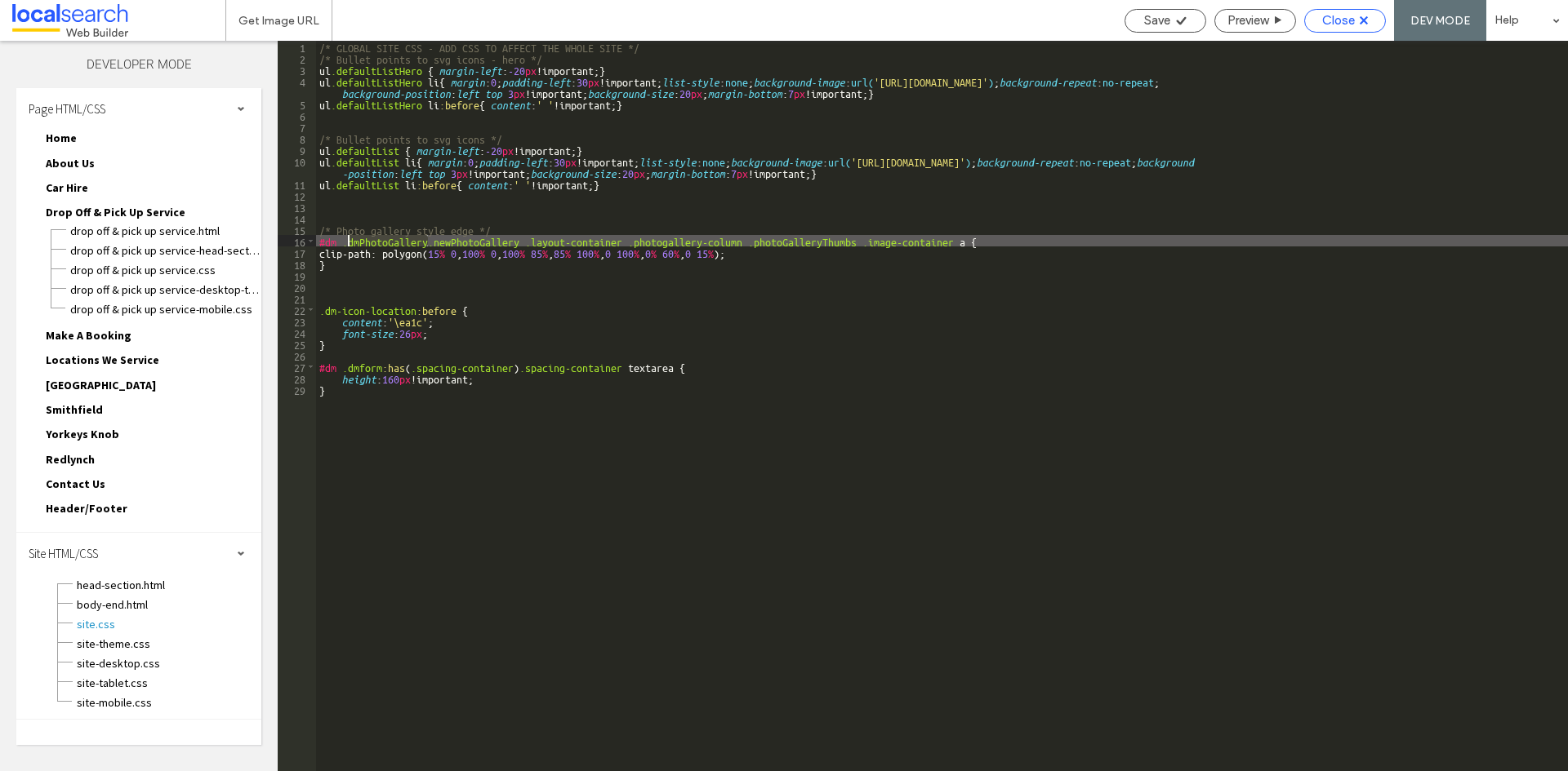
click at [1348, 17] on span "Close" at bounding box center [1338, 20] width 33 height 15
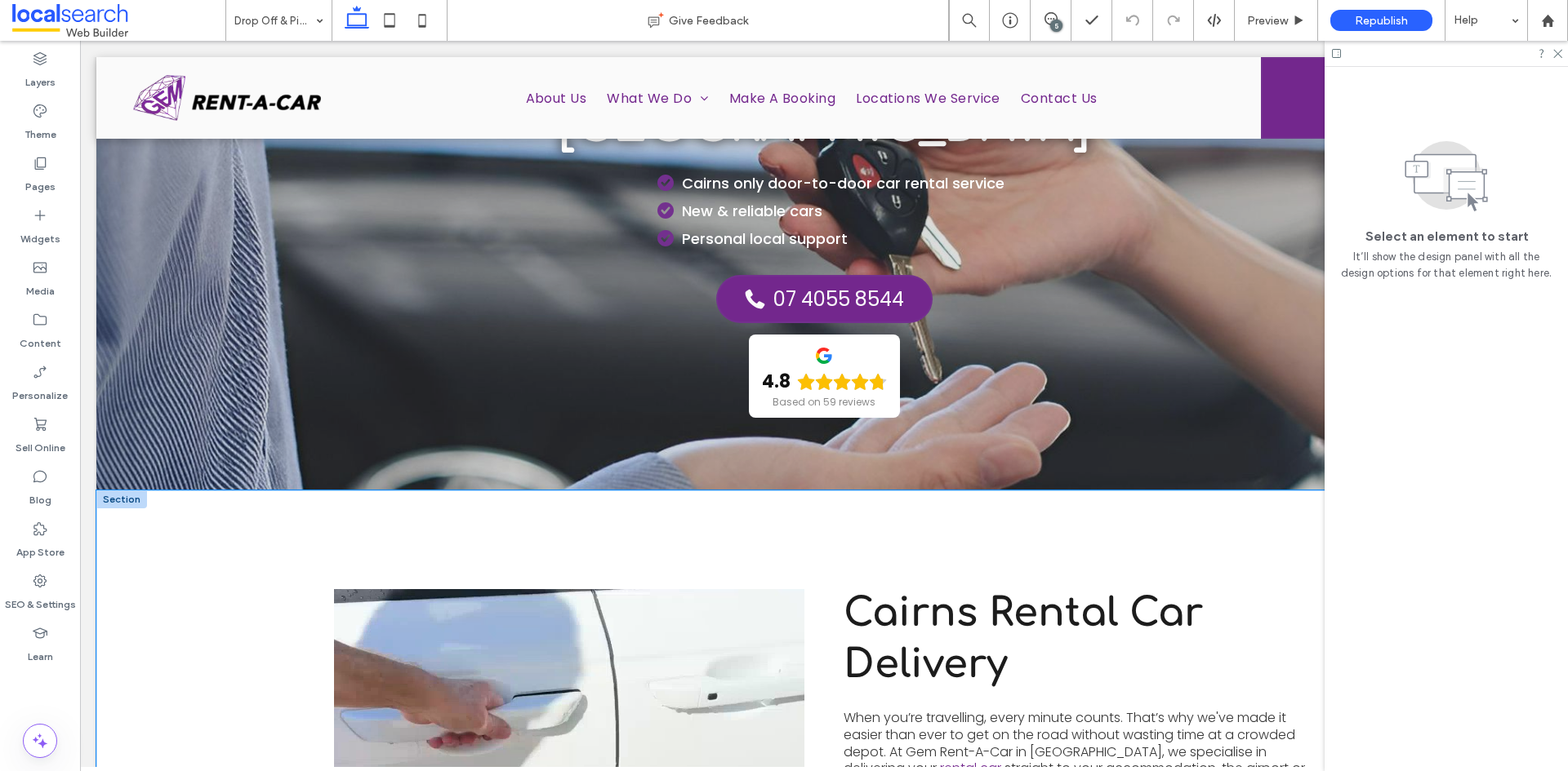
scroll to position [326, 0]
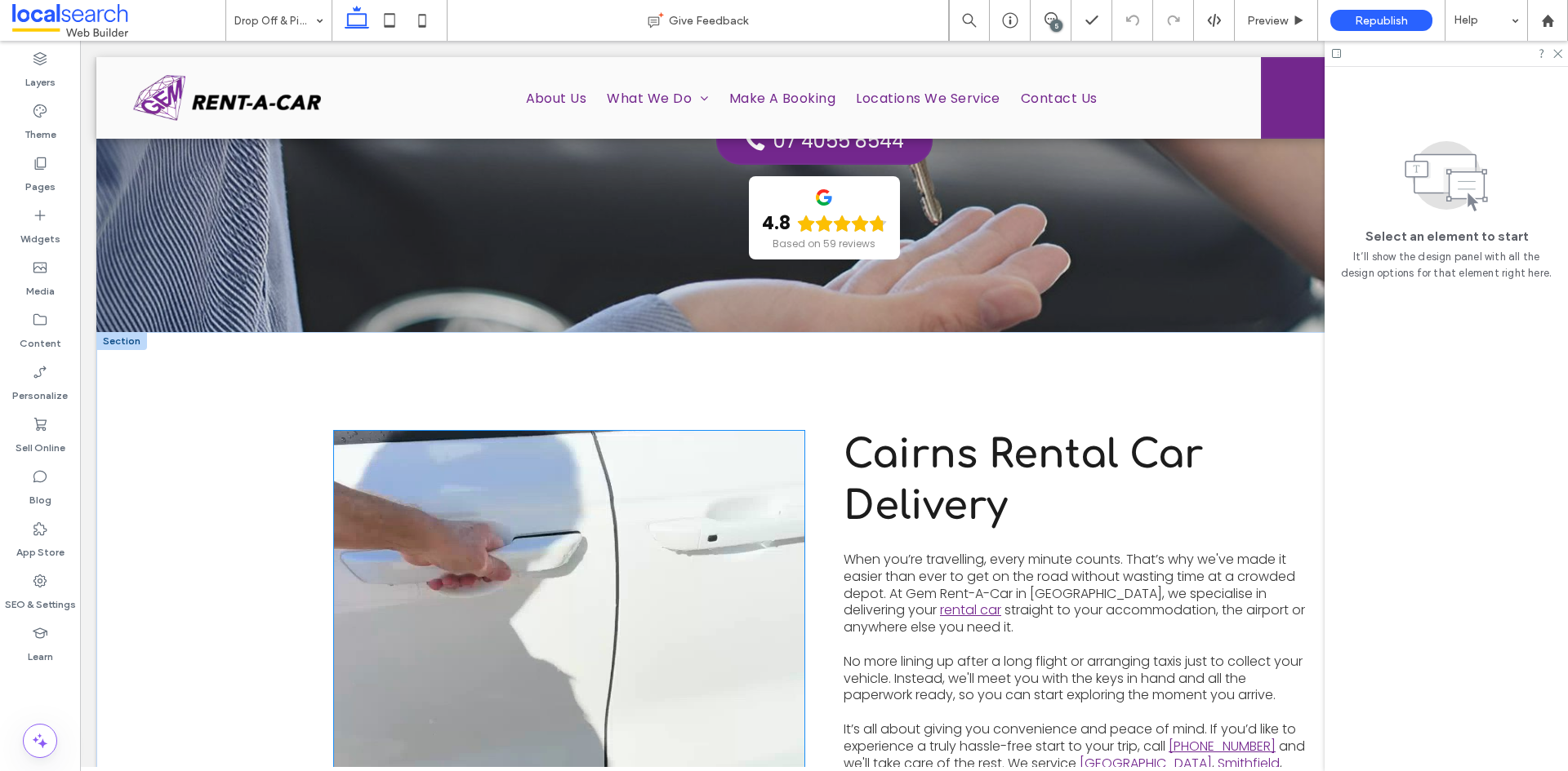
click at [549, 464] on video at bounding box center [569, 642] width 471 height 423
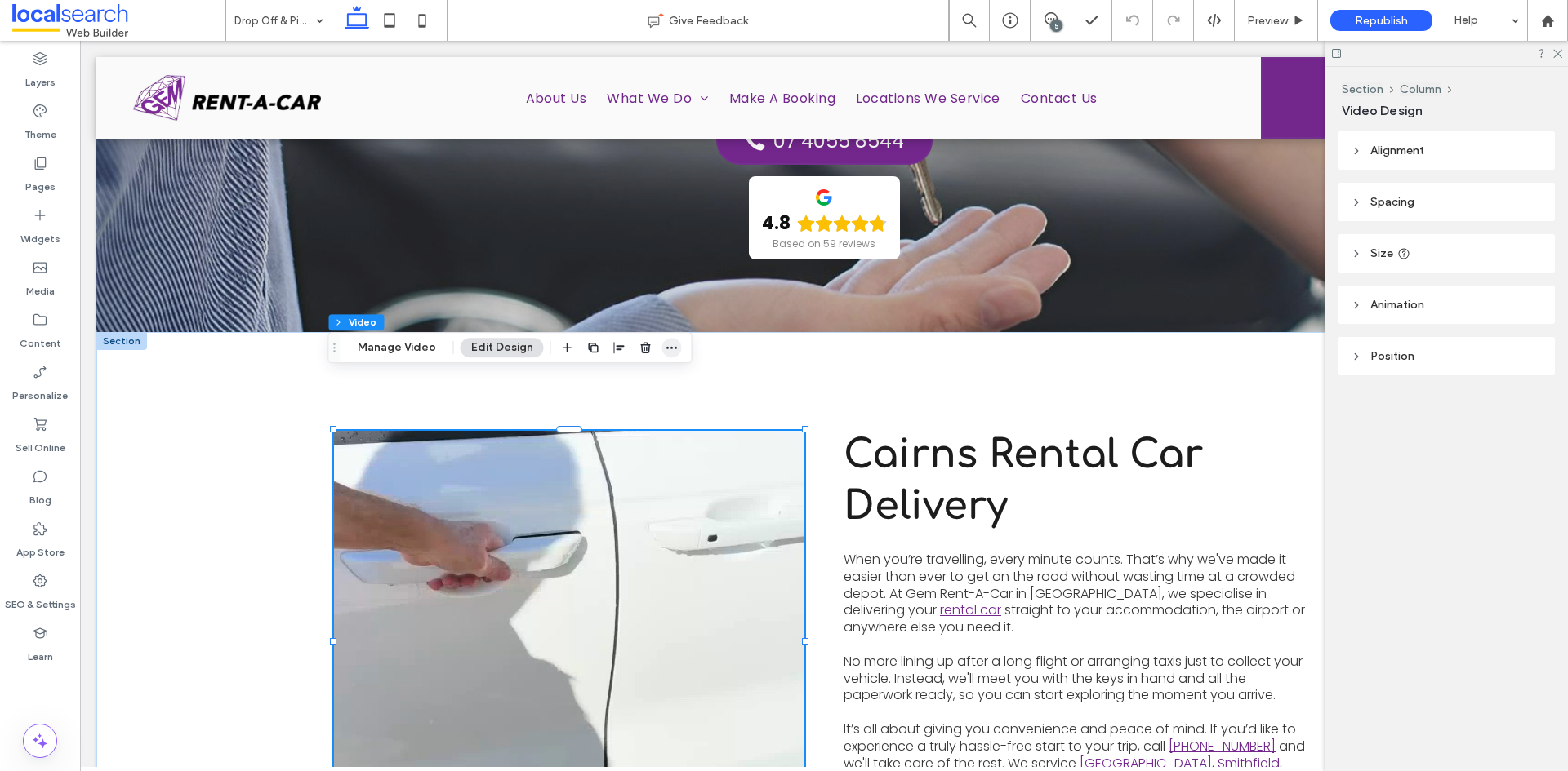
click at [663, 345] on span "button" at bounding box center [672, 347] width 20 height 20
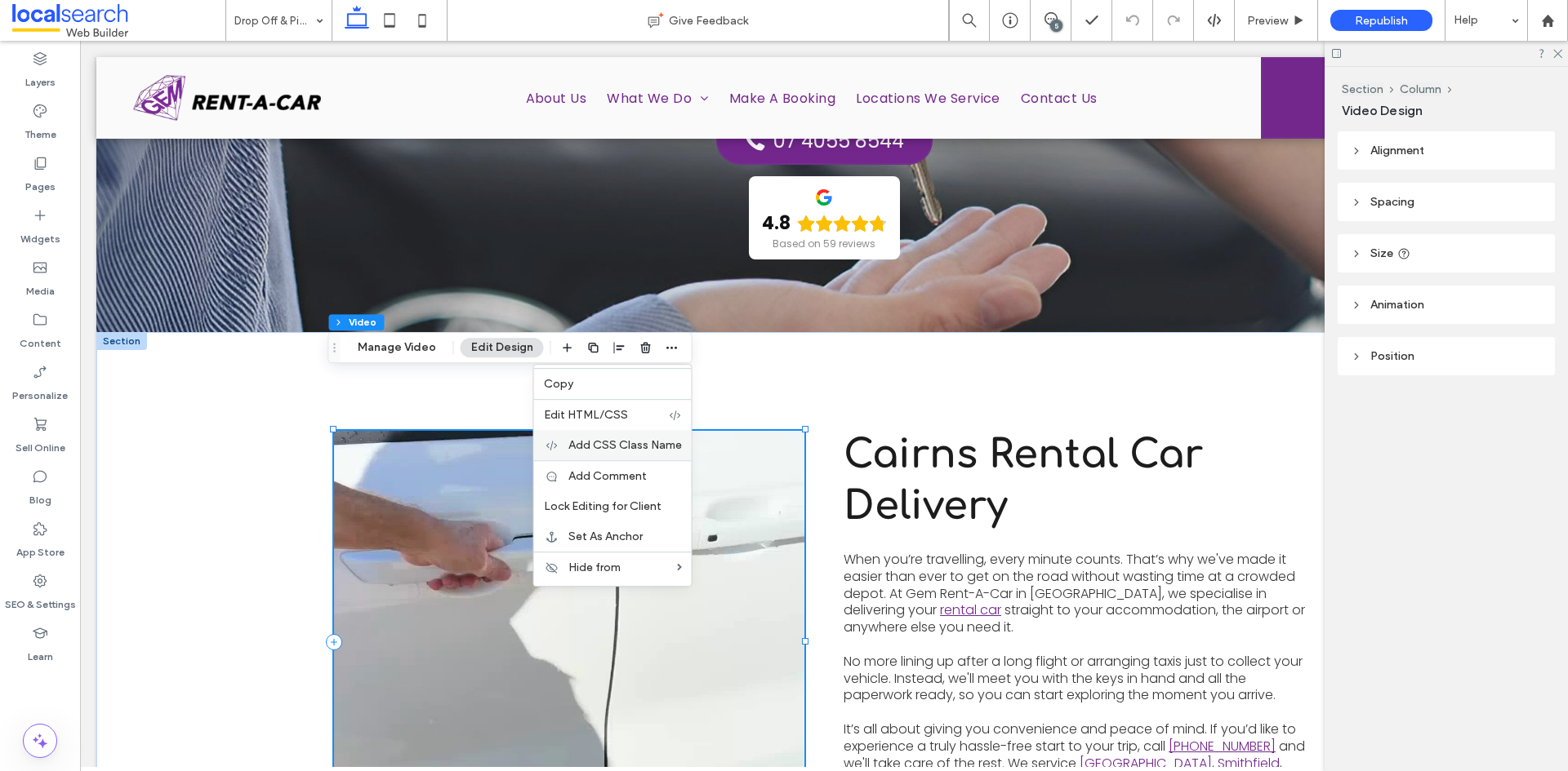
click at [628, 444] on span "Add CSS Class Name" at bounding box center [625, 446] width 113 height 14
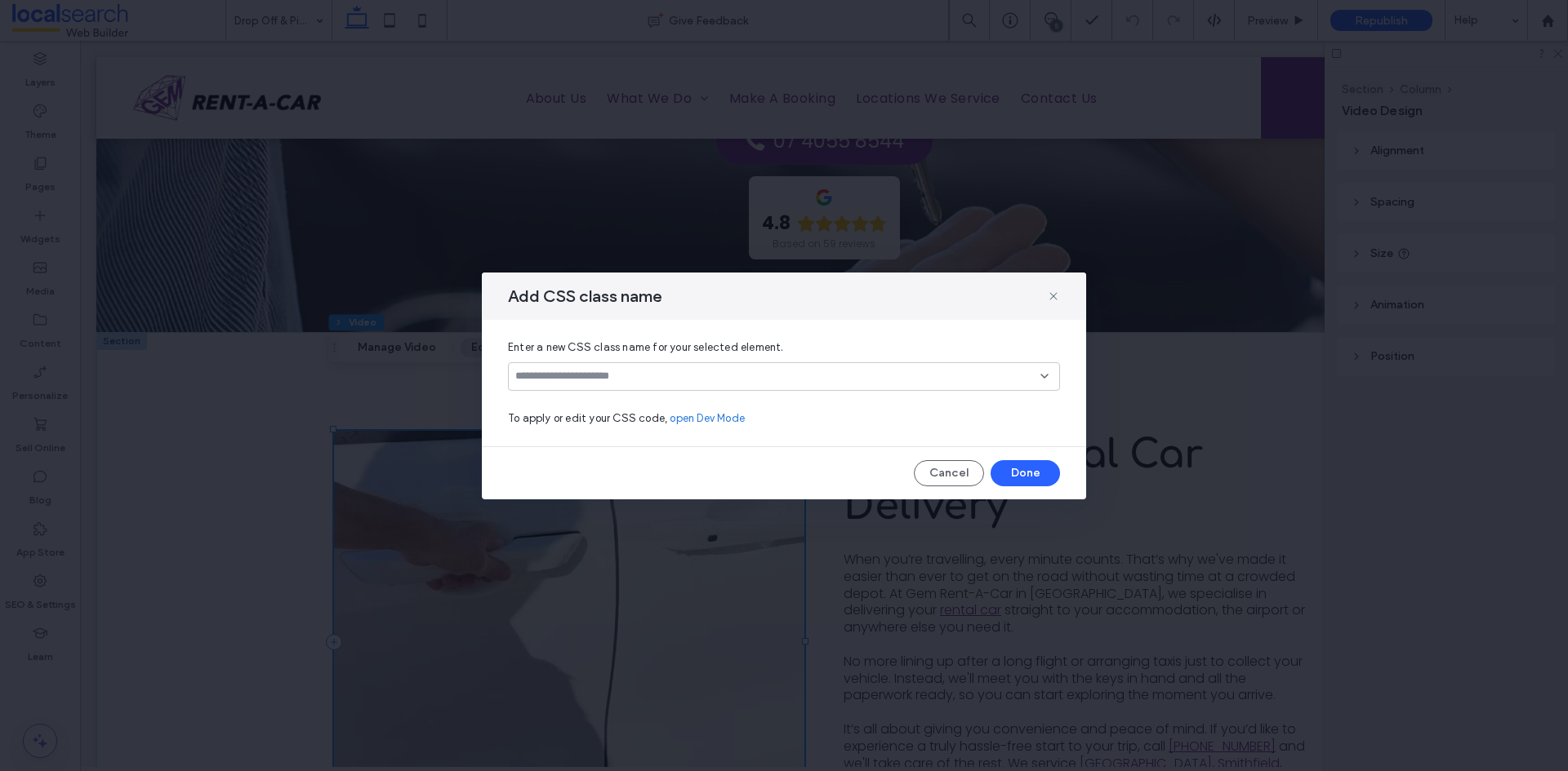
click at [638, 368] on div at bounding box center [784, 376] width 552 height 28
click at [637, 380] on input at bounding box center [778, 376] width 525 height 13
paste input "**********"
type input "**********"
click at [625, 401] on div "Create "dmPhotoGallery"" at bounding box center [784, 402] width 536 height 12
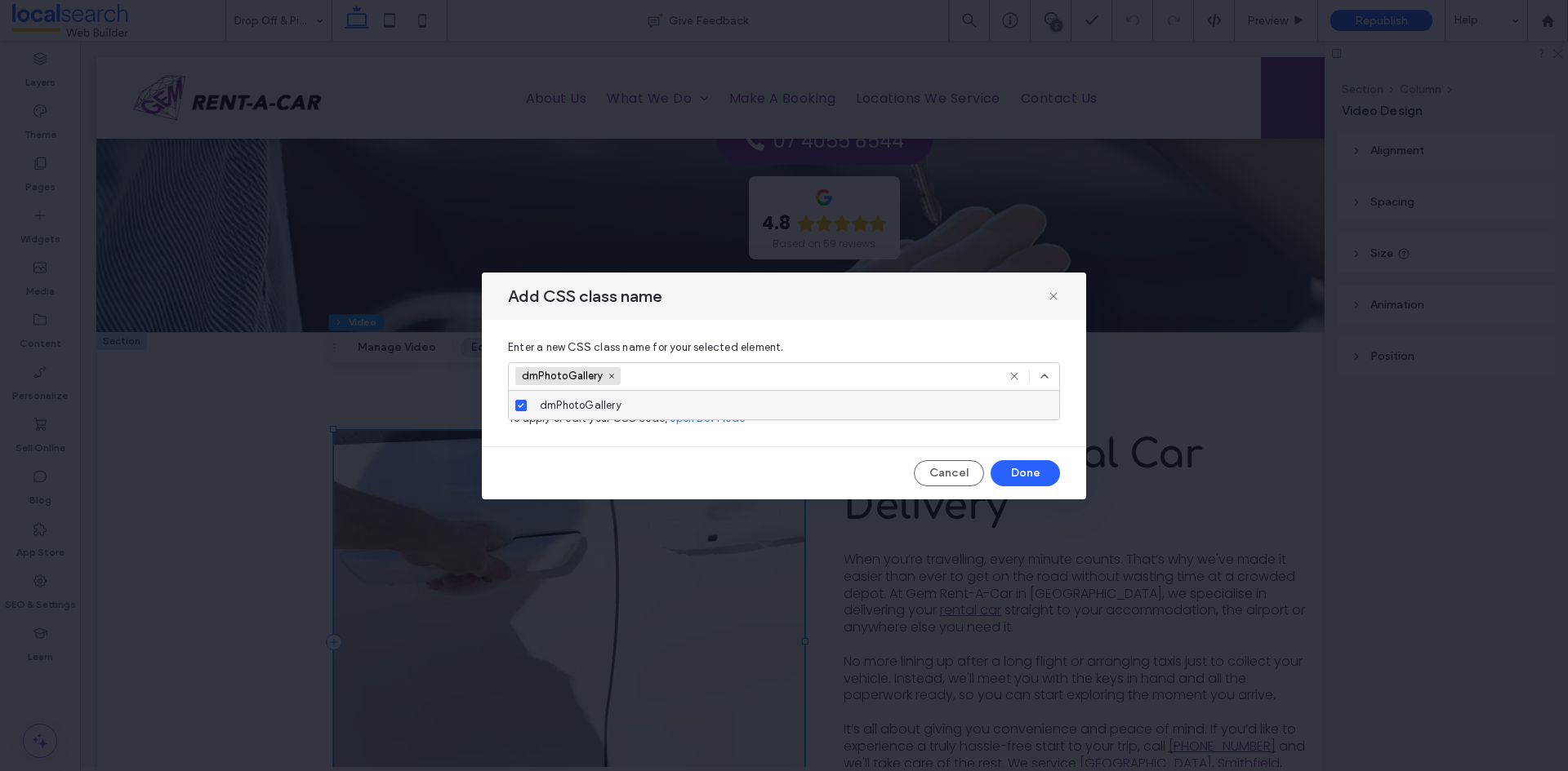
click at [943, 399] on div "dmPhotoGallery" at bounding box center [790, 405] width 513 height 28
click at [728, 405] on div "dmPhotoGallery" at bounding box center [790, 405] width 513 height 28
click at [1019, 476] on button "Done" at bounding box center [1025, 473] width 69 height 26
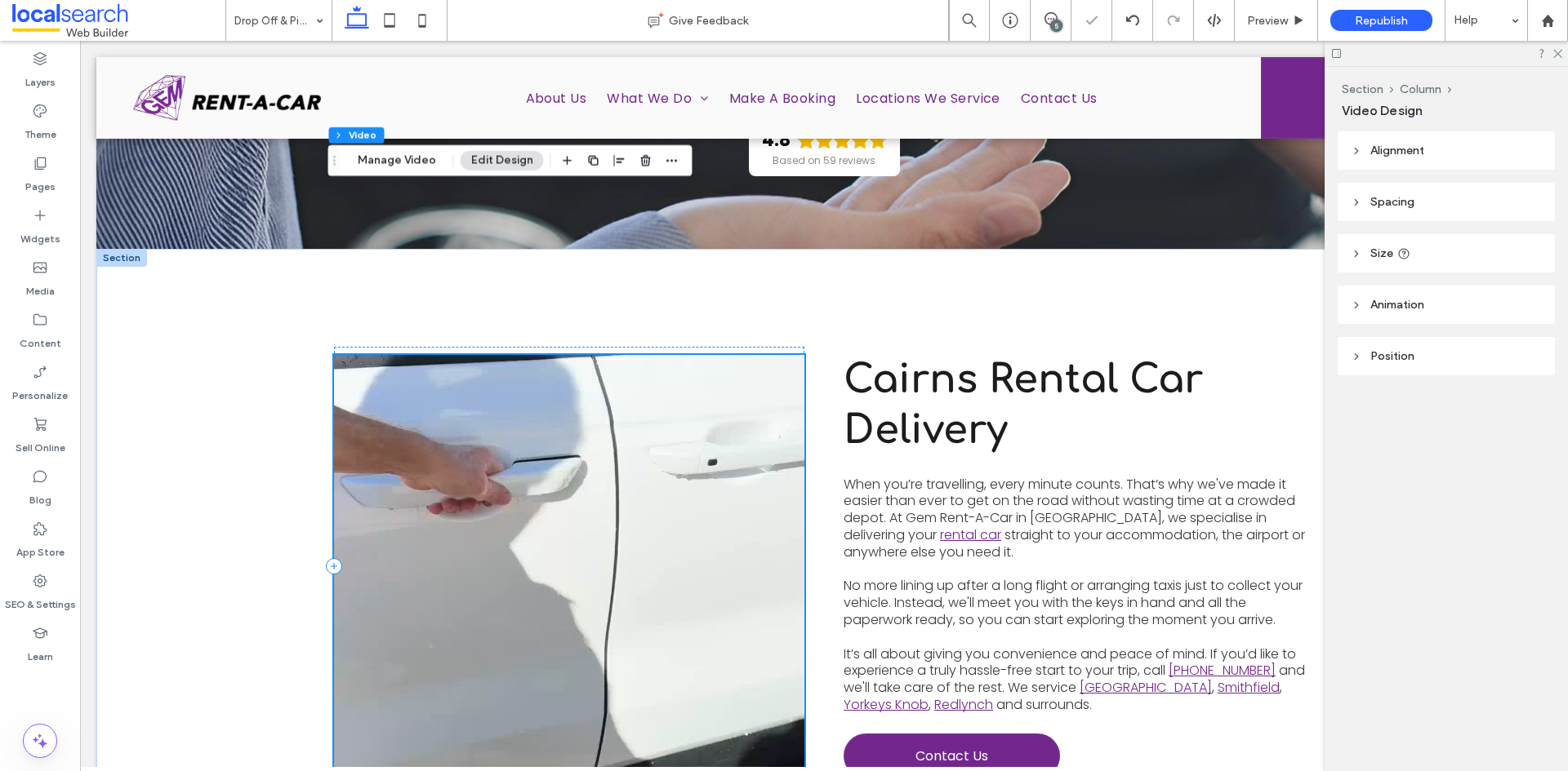
scroll to position [408, 0]
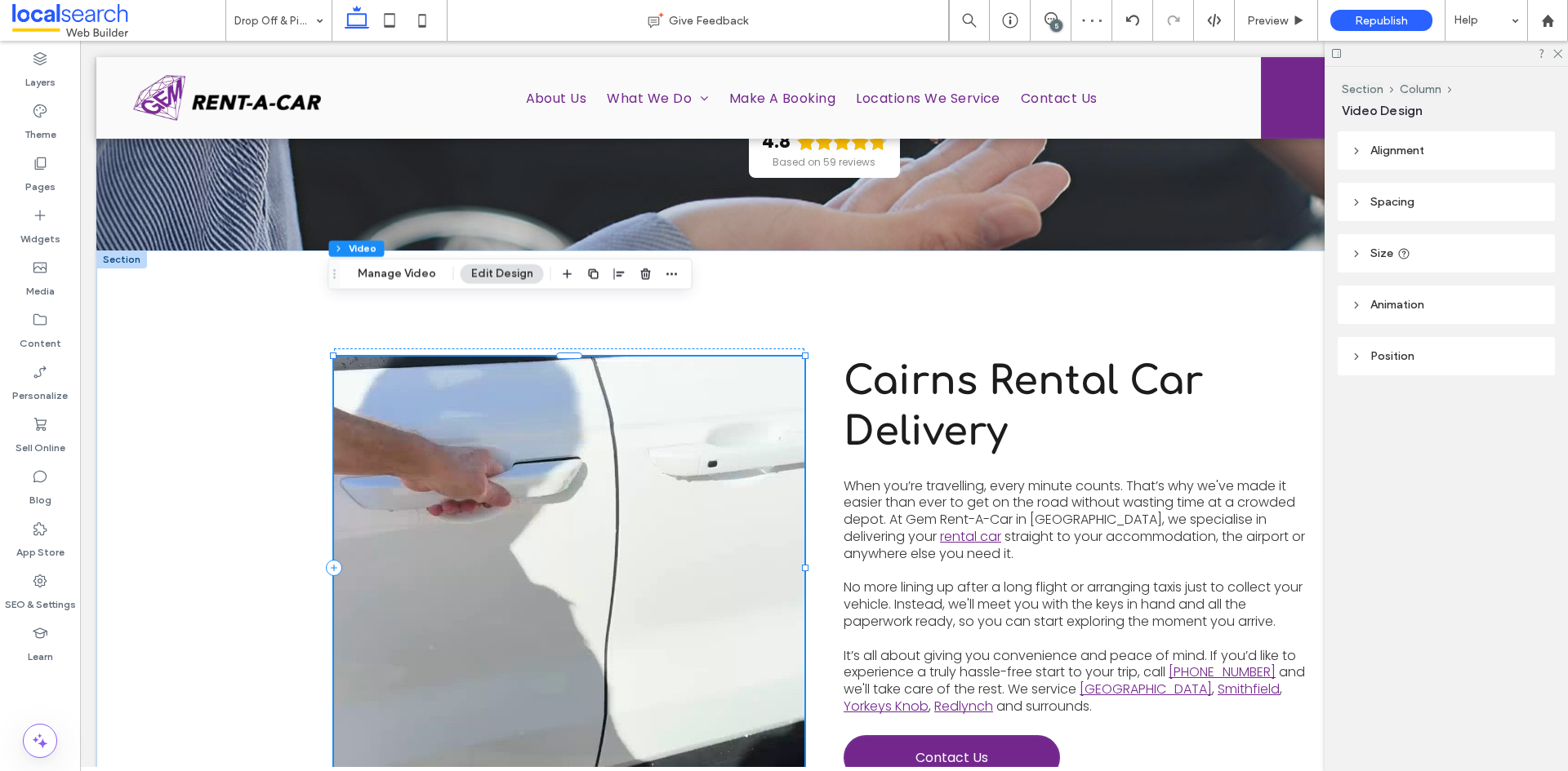
click at [459, 395] on video at bounding box center [569, 568] width 471 height 423
click at [1412, 306] on span "Animation" at bounding box center [1397, 305] width 54 height 14
click at [663, 275] on span "button" at bounding box center [672, 274] width 20 height 20
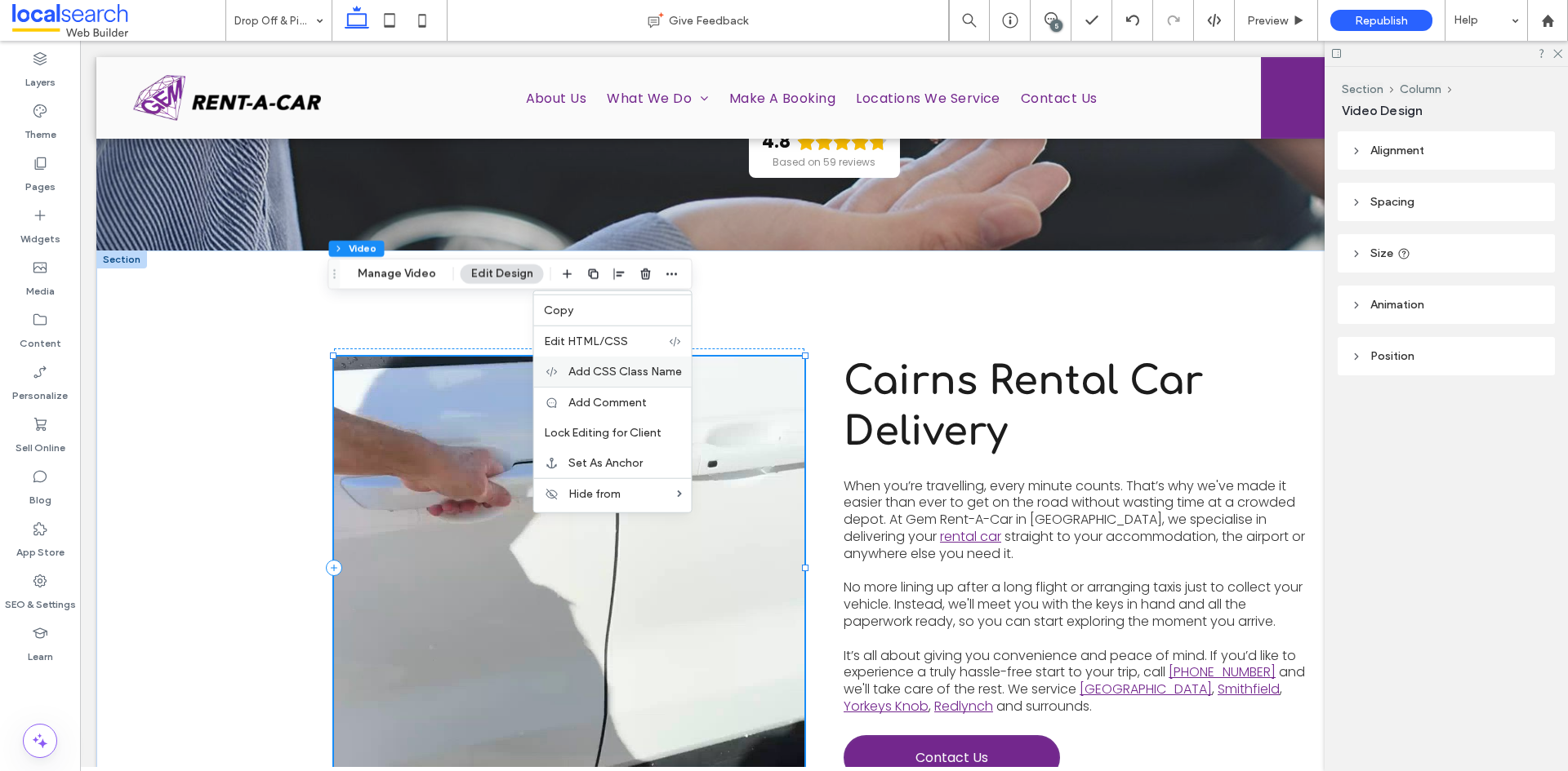
click at [660, 376] on span "Add CSS Class Name" at bounding box center [625, 372] width 113 height 14
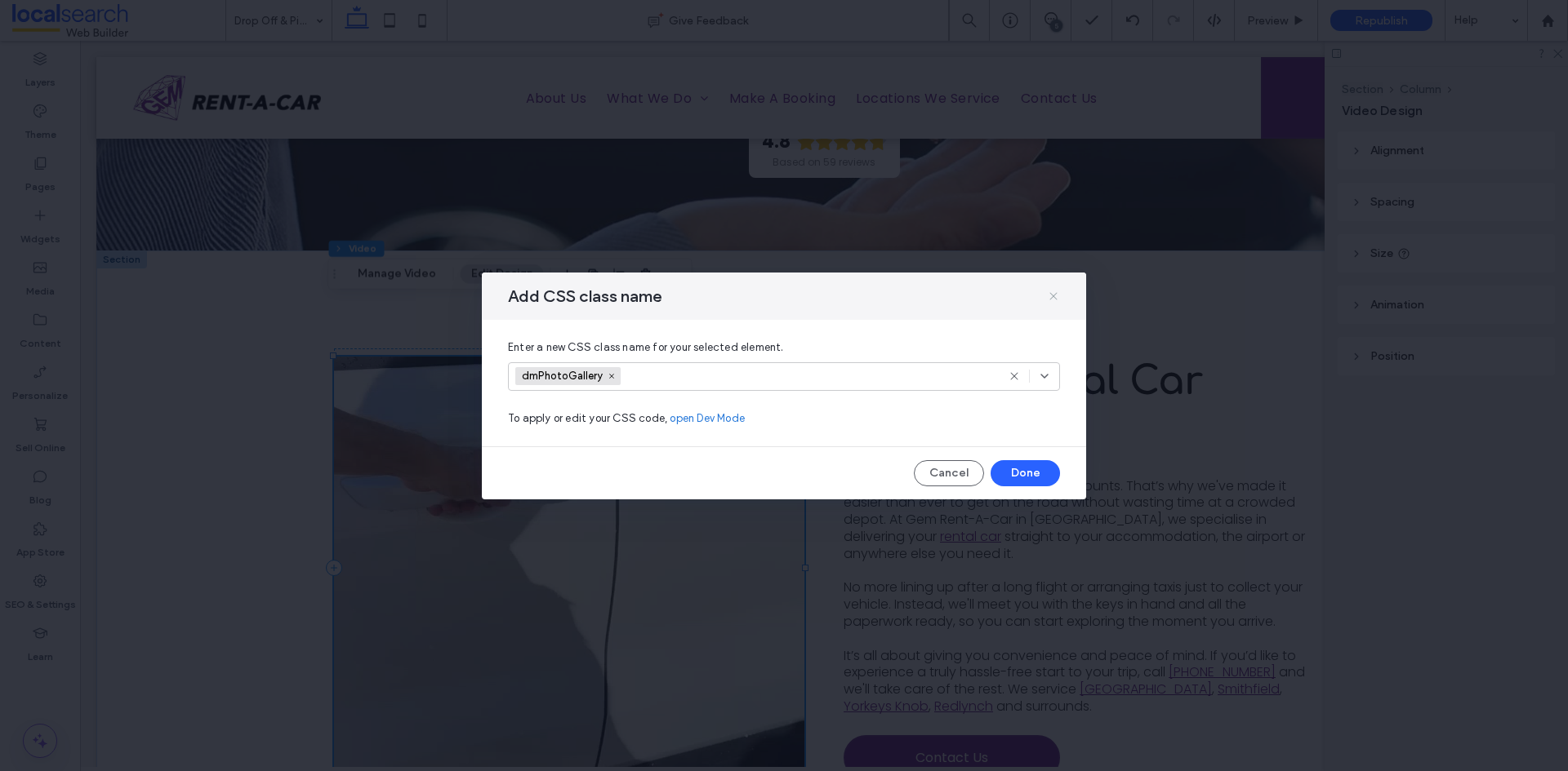
click at [1055, 291] on icon at bounding box center [1053, 296] width 13 height 13
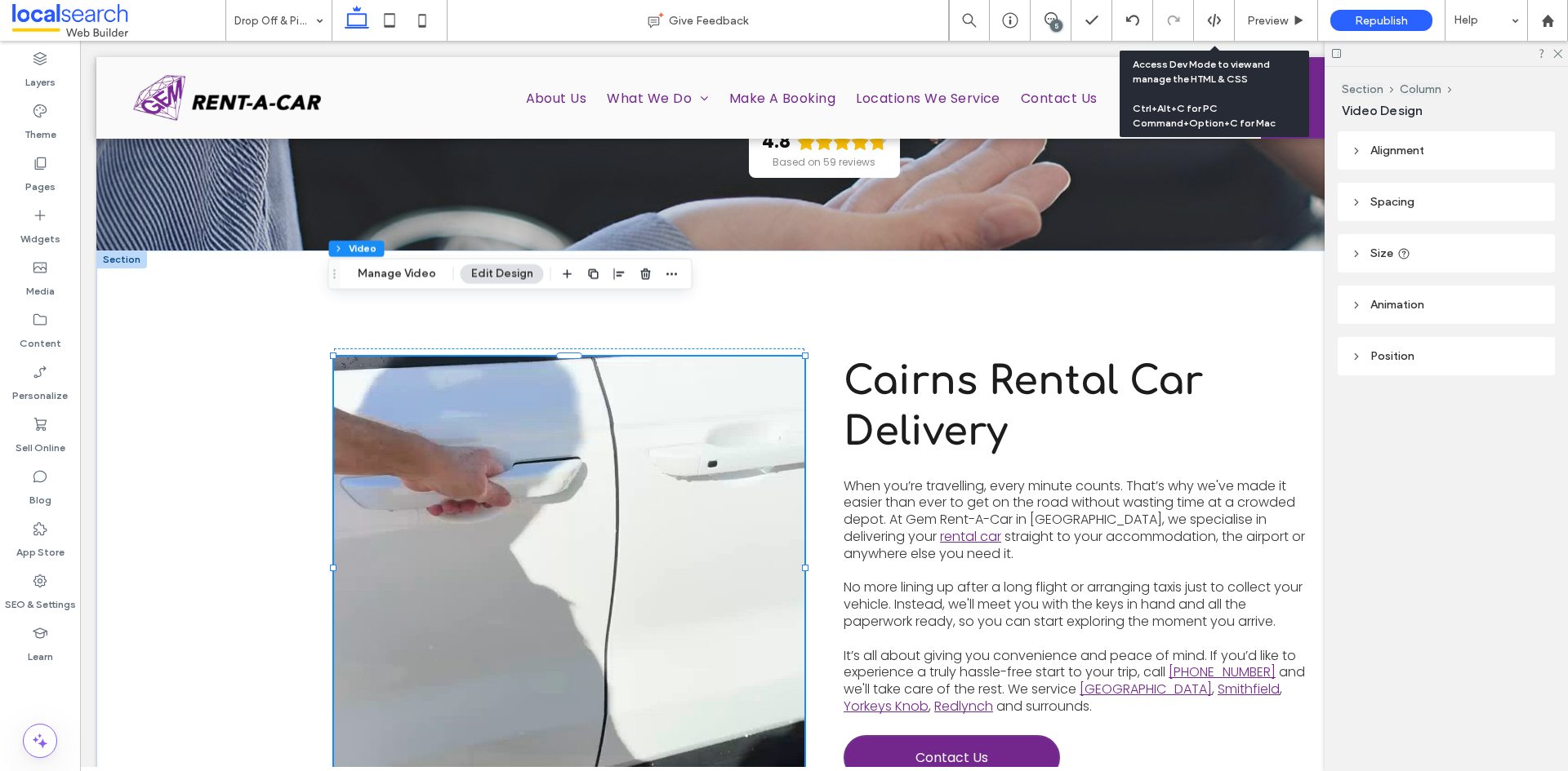
click at [1218, 22] on use at bounding box center [1213, 20] width 13 height 13
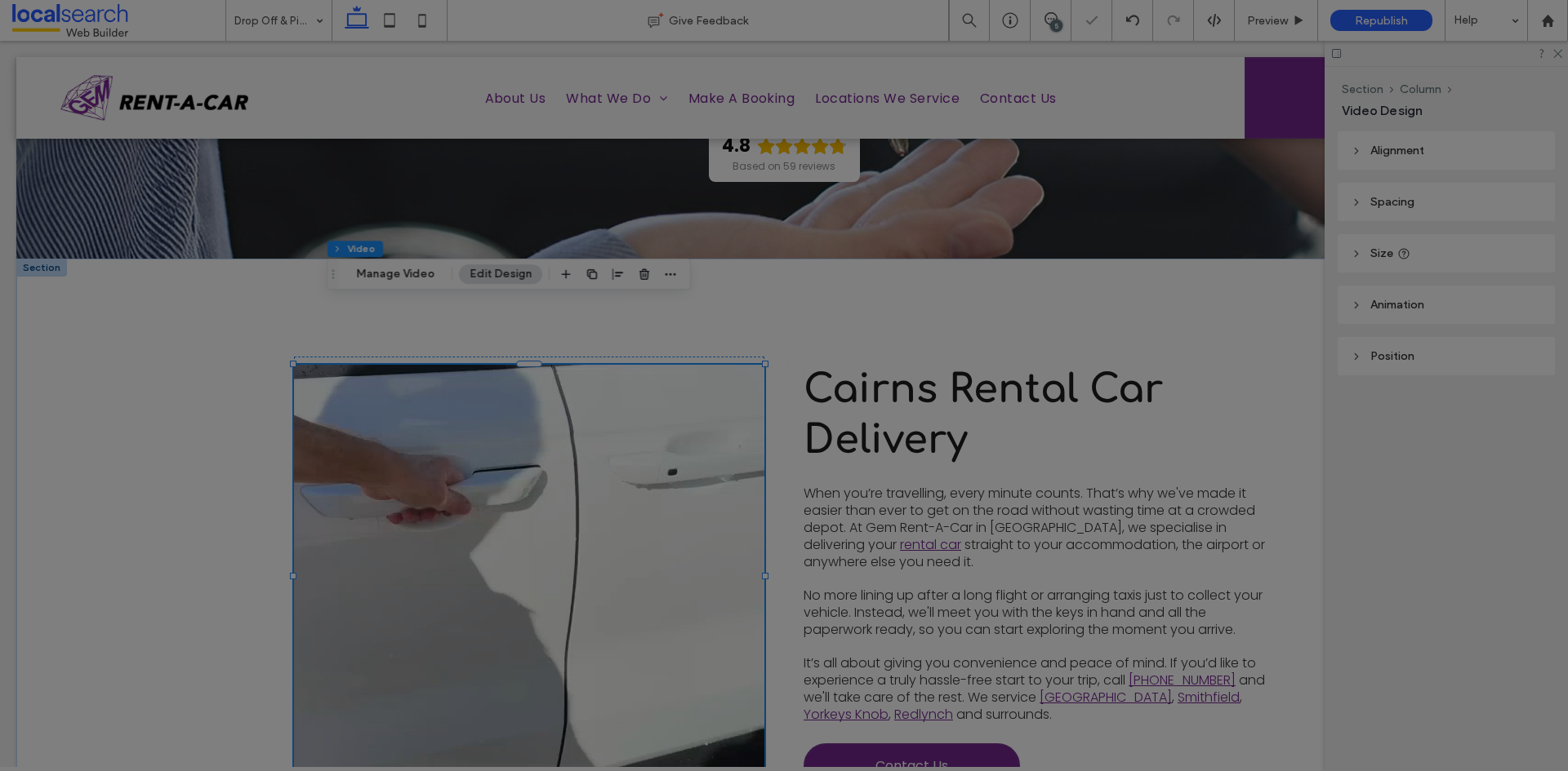
scroll to position [0, 0]
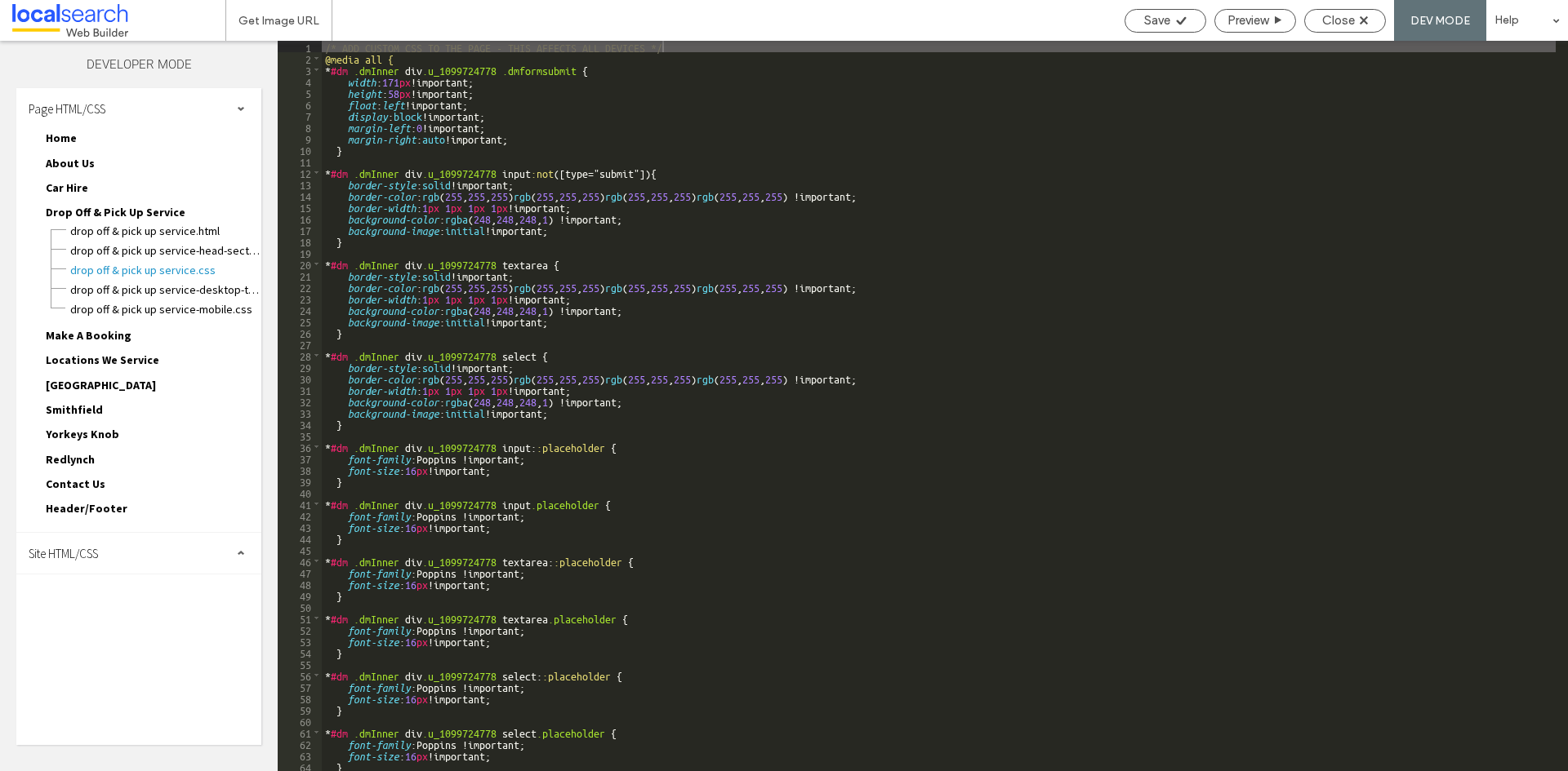
click at [140, 554] on div "Site HTML/CSS" at bounding box center [139, 553] width 245 height 41
click at [126, 619] on span "site.css" at bounding box center [168, 624] width 186 height 16
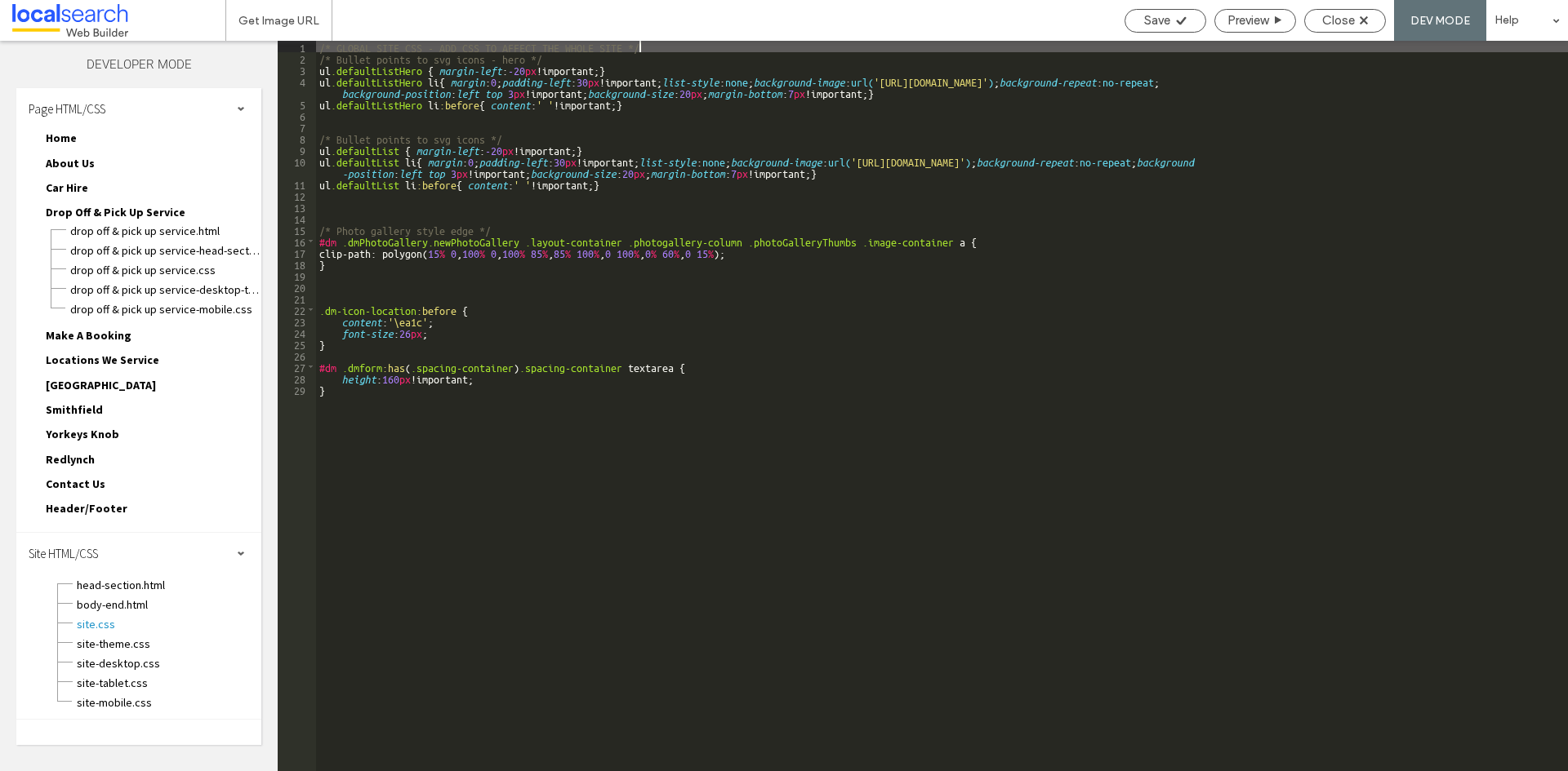
click at [517, 237] on div "/* GLOBAL SITE CSS - ADD CSS TO AFFECT THE WHOLE SITE */ /* Bullet points to sv…" at bounding box center [942, 417] width 1252 height 754
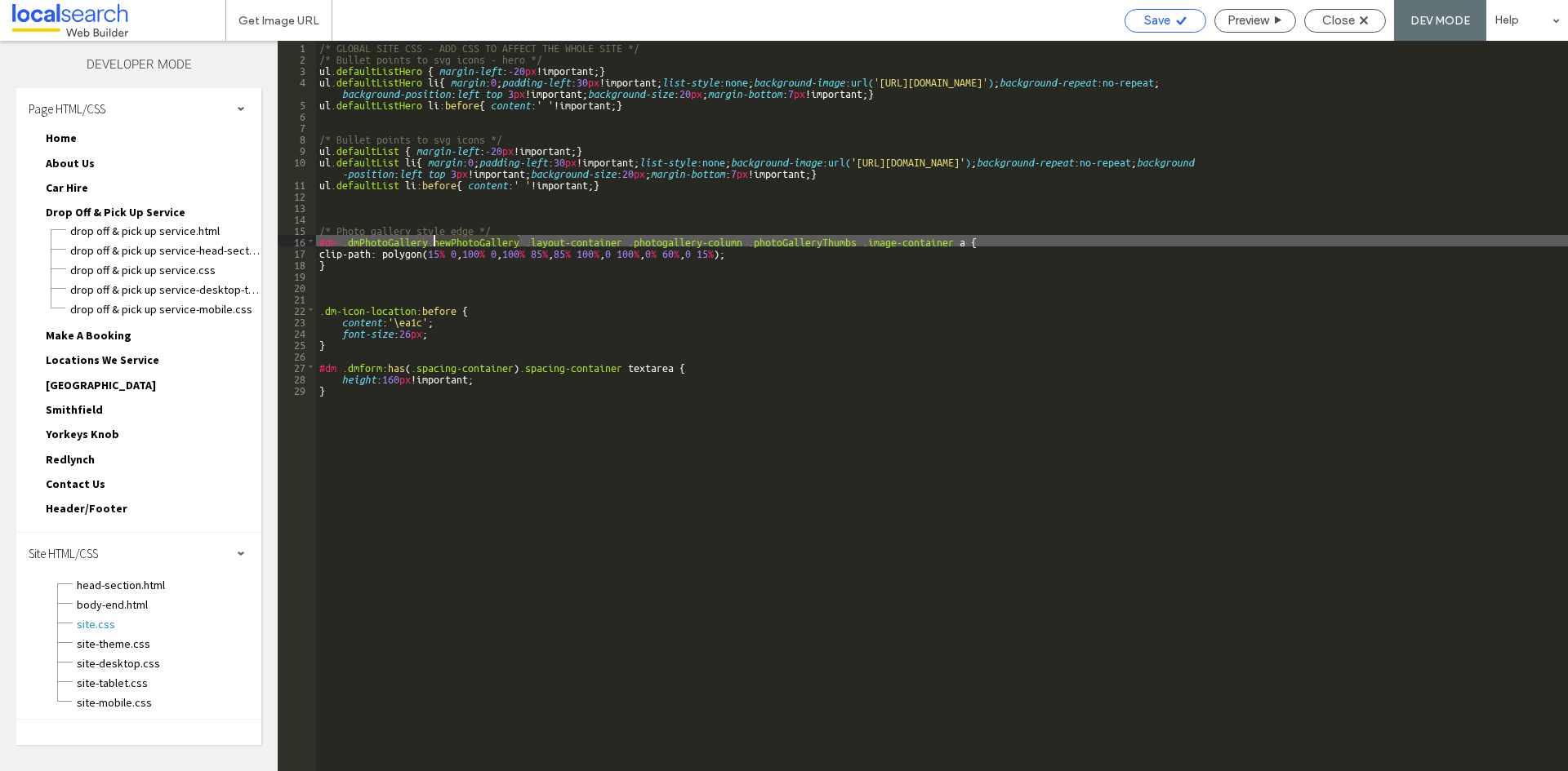
click at [1159, 19] on span "Save" at bounding box center [1157, 20] width 26 height 15
click at [1320, 21] on div "Close" at bounding box center [1345, 20] width 80 height 15
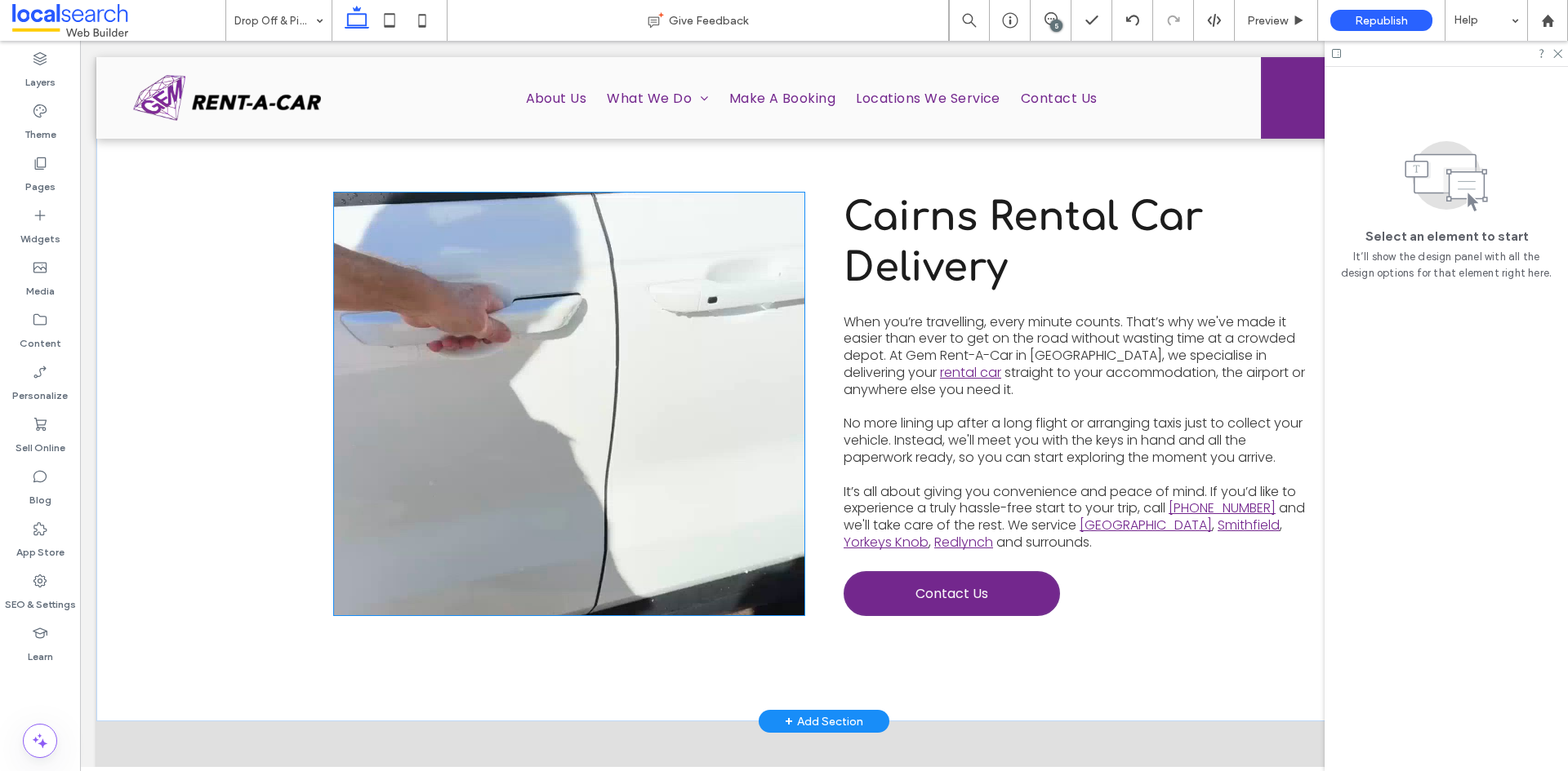
scroll to position [572, 0]
click at [540, 350] on video at bounding box center [569, 405] width 471 height 423
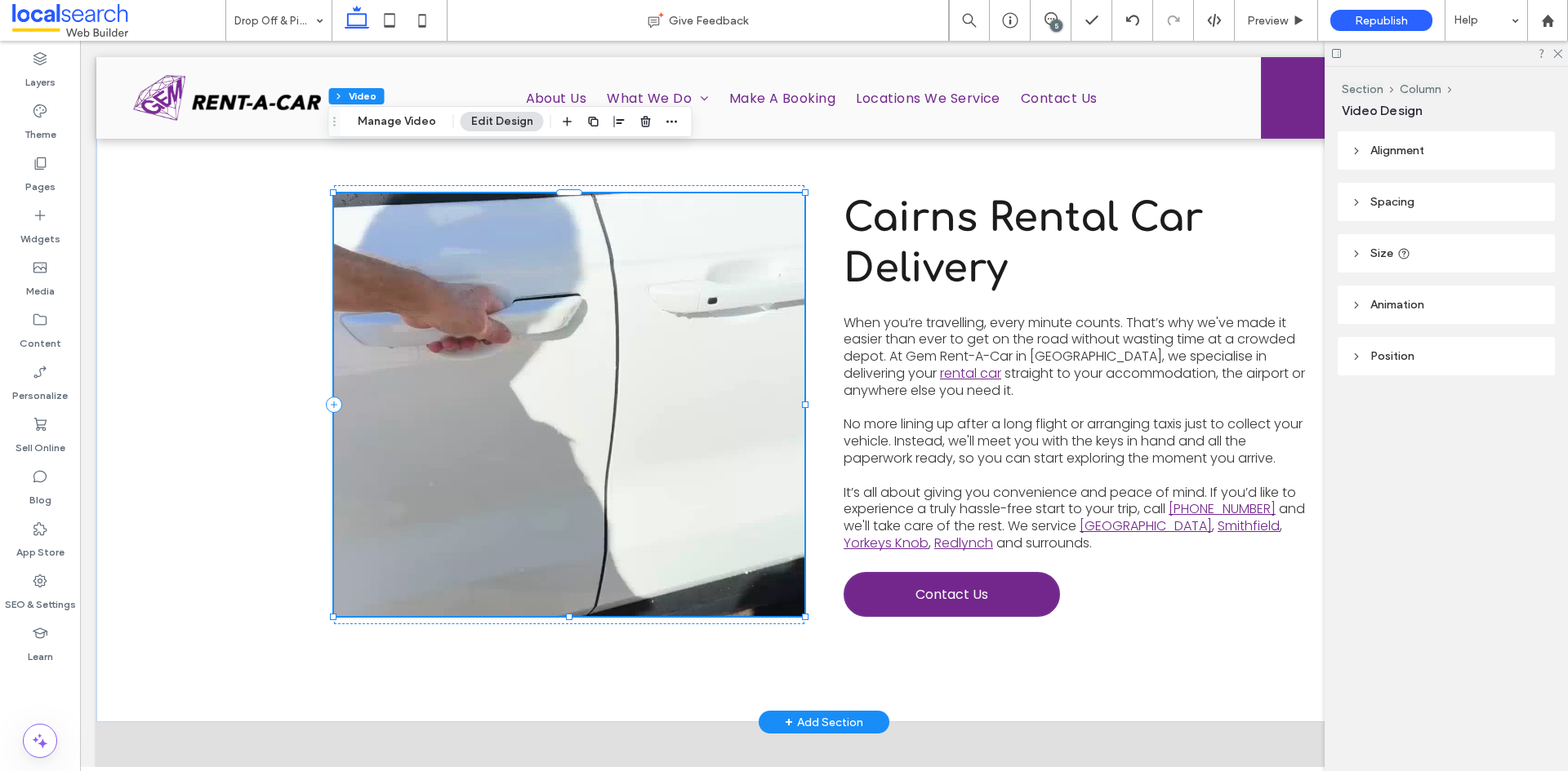
click at [540, 350] on video at bounding box center [569, 405] width 471 height 423
click at [667, 126] on icon "button" at bounding box center [671, 121] width 13 height 13
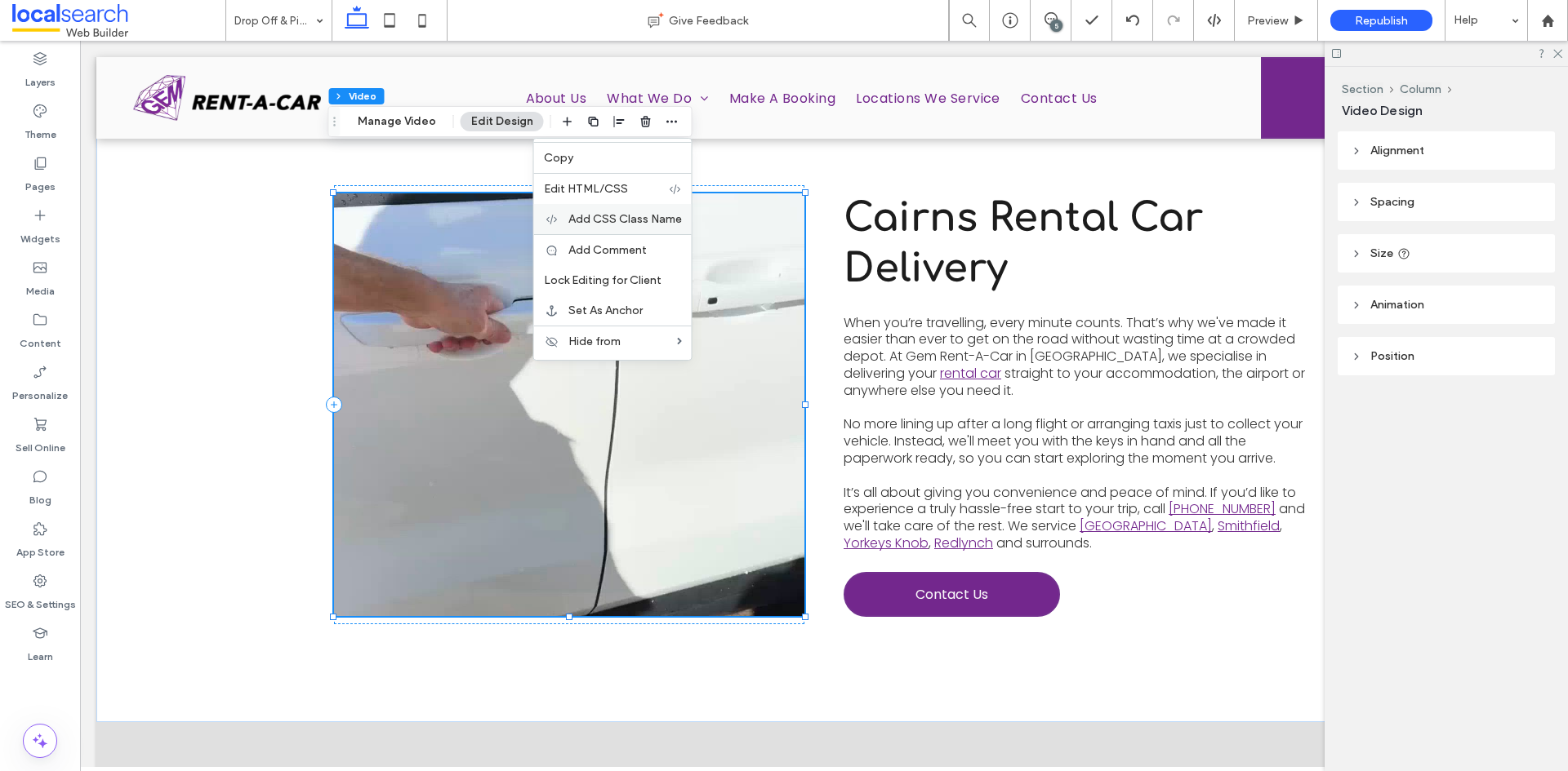
click at [650, 223] on span "Add CSS Class Name" at bounding box center [625, 219] width 113 height 14
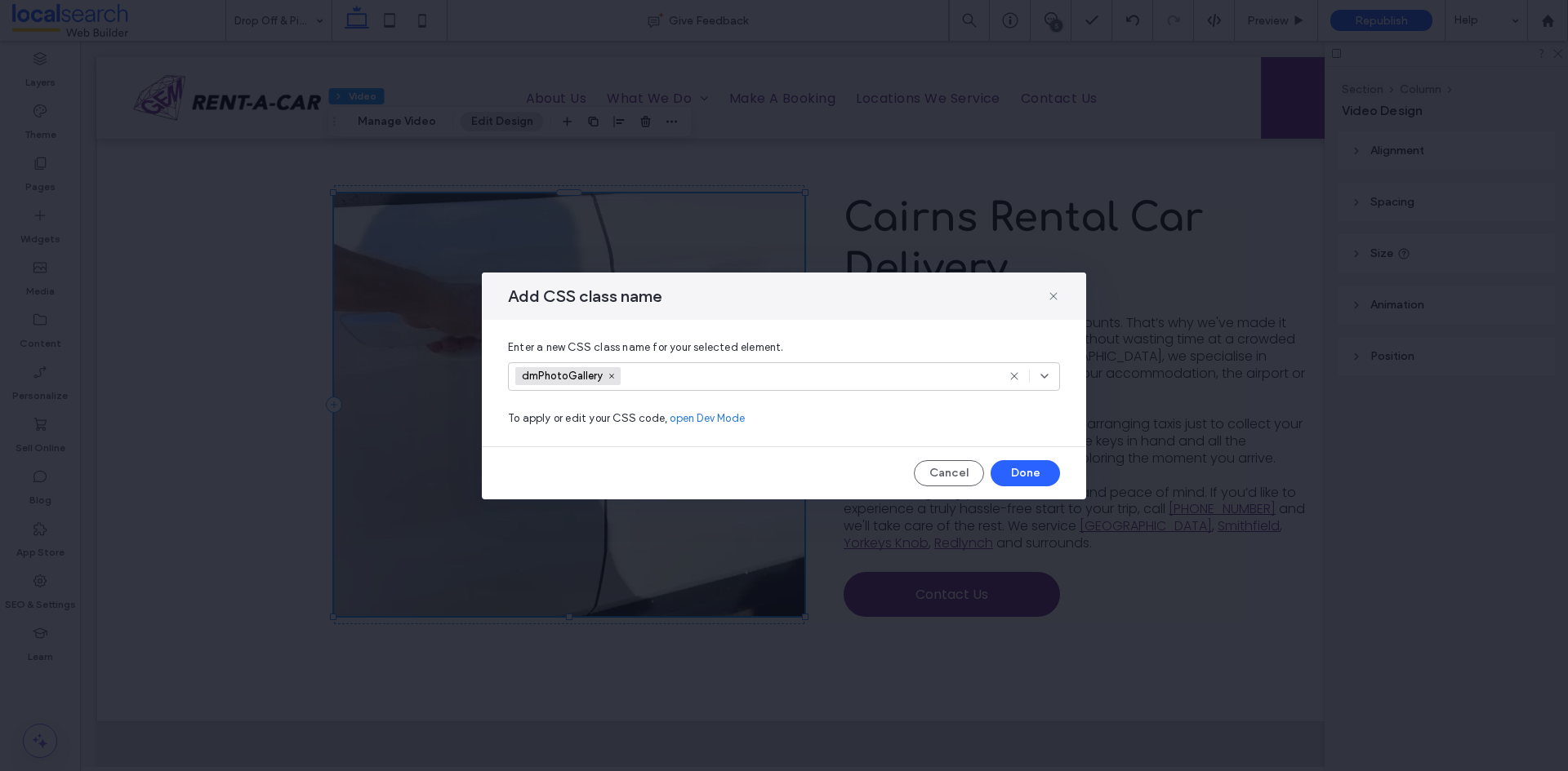
click at [654, 375] on input at bounding box center [685, 376] width 112 height 24
paste input "**********"
type input "**********"
click at [641, 406] on div "Create "newPhotoGallery"" at bounding box center [784, 402] width 536 height 12
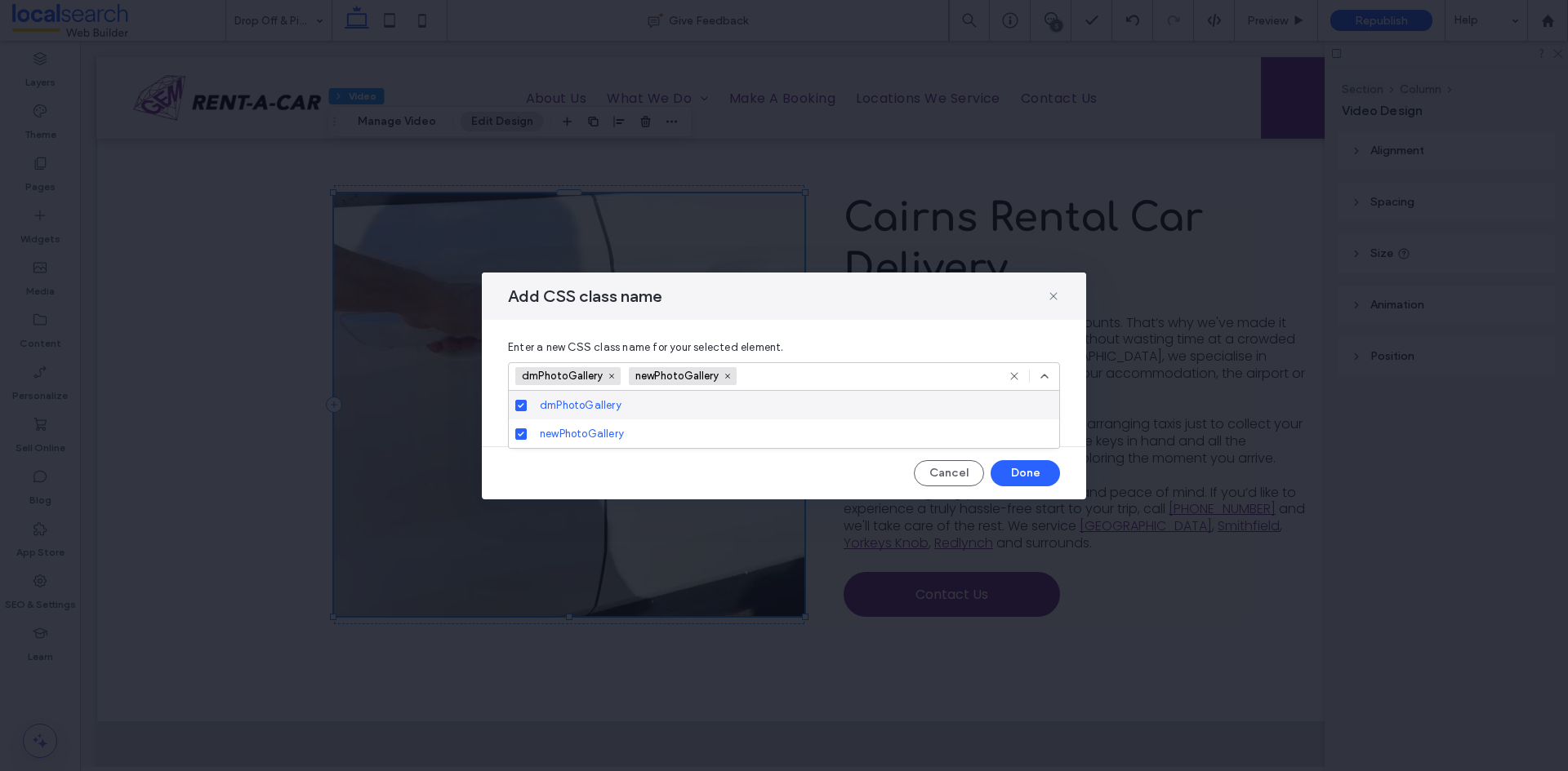
click at [1047, 376] on icon at bounding box center [1044, 376] width 13 height 13
click at [1032, 473] on button "Done" at bounding box center [1025, 473] width 69 height 26
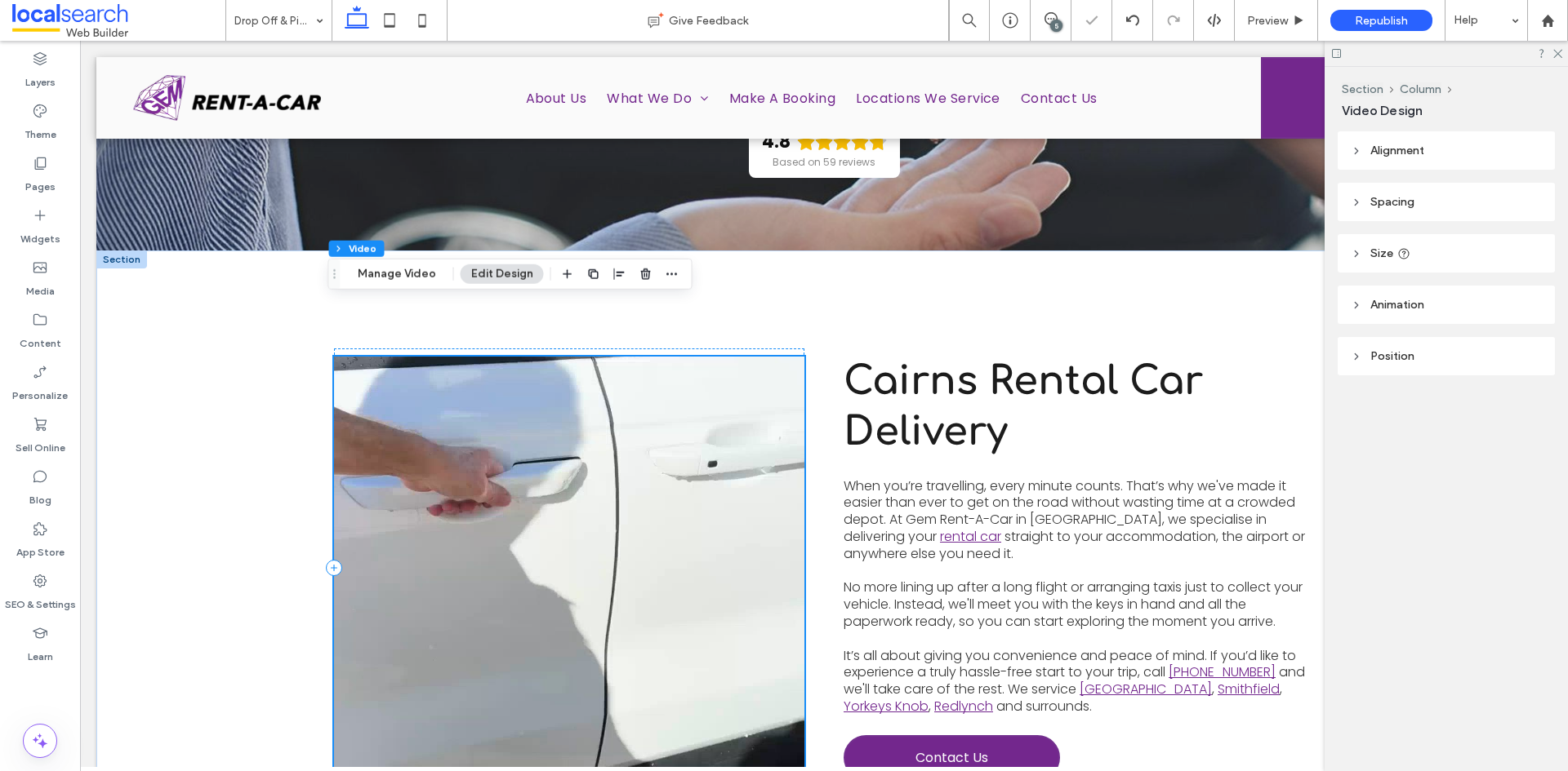
scroll to position [326, 0]
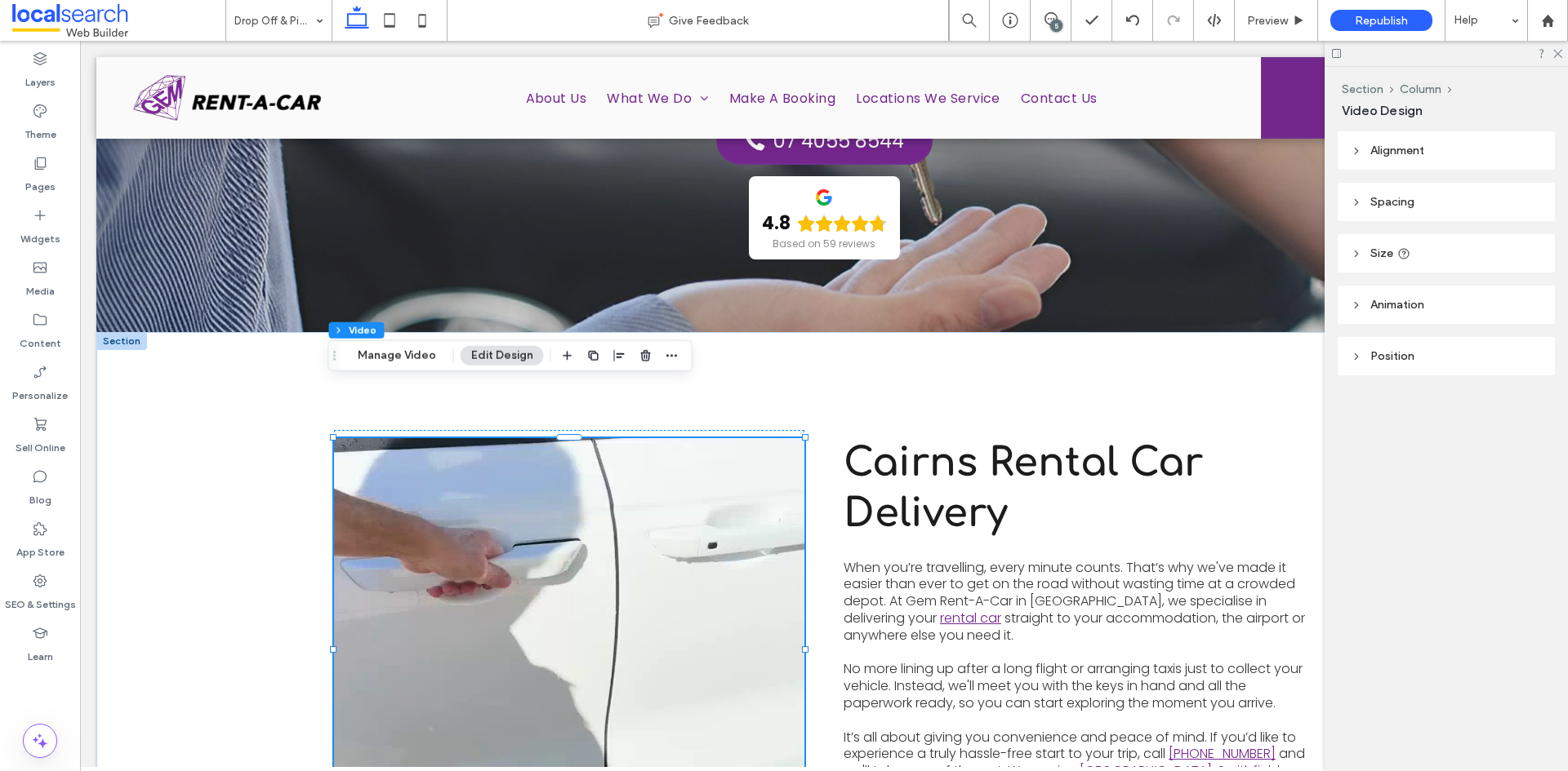
click at [1412, 160] on header "Alignment" at bounding box center [1445, 150] width 217 height 38
click at [1412, 153] on span "Alignment" at bounding box center [1397, 150] width 54 height 14
click at [1384, 206] on span "Spacing" at bounding box center [1392, 202] width 44 height 14
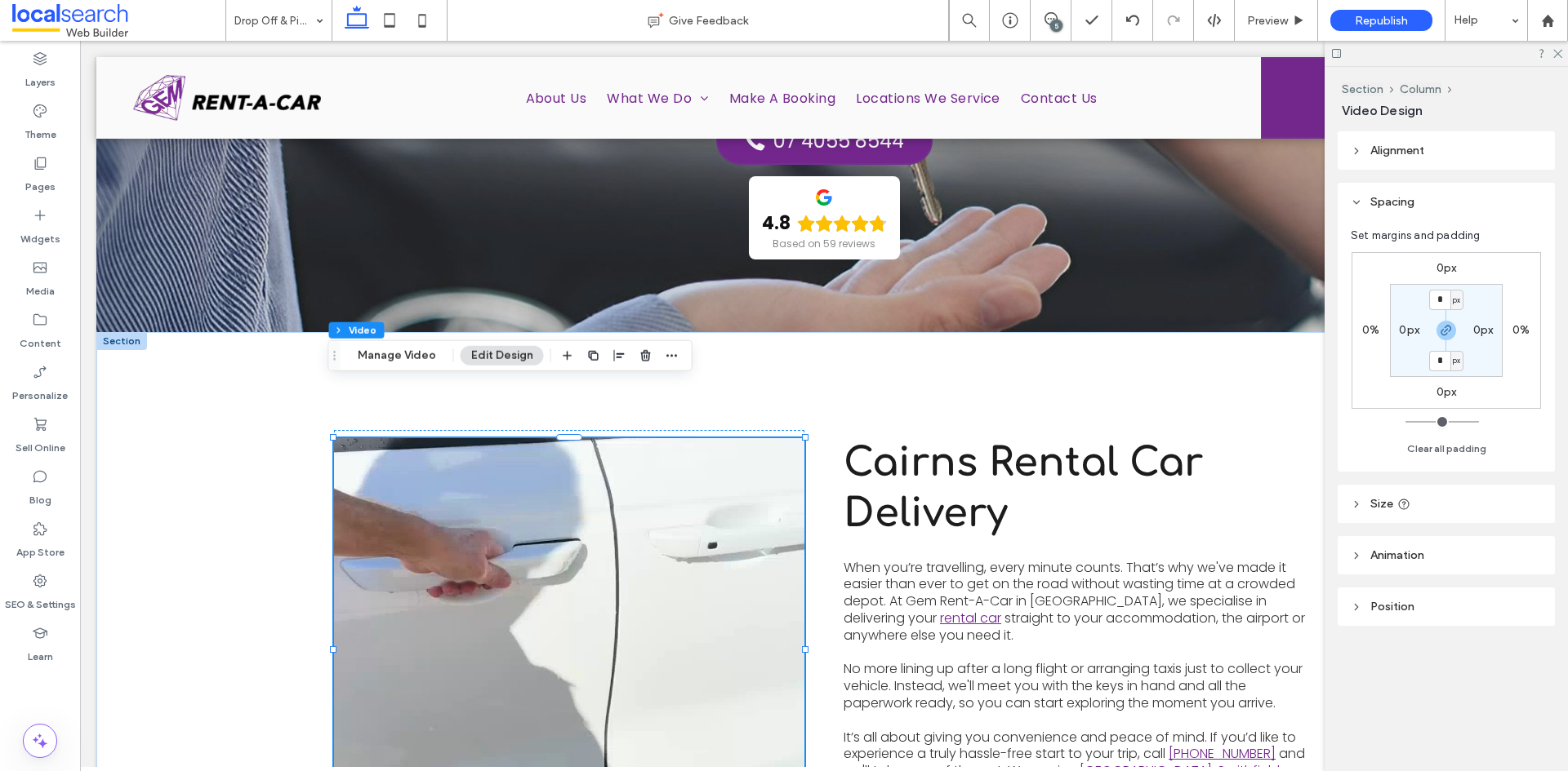
click at [1384, 206] on span "Spacing" at bounding box center [1392, 202] width 44 height 14
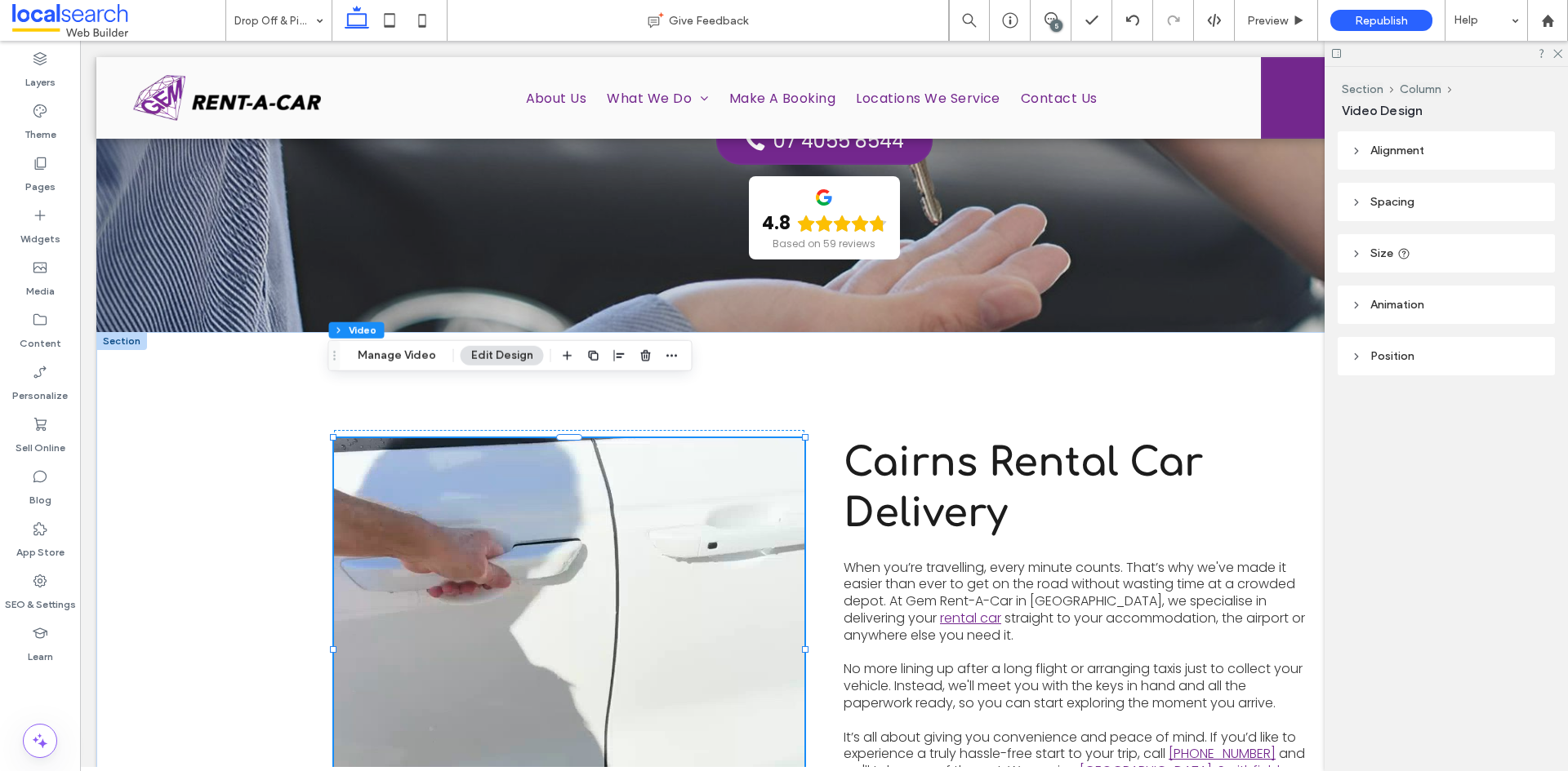
click at [1400, 299] on span "Animation" at bounding box center [1397, 305] width 54 height 14
click at [1404, 308] on span "Animation" at bounding box center [1397, 305] width 54 height 14
click at [1403, 361] on span "Position" at bounding box center [1392, 357] width 44 height 14
click at [1350, 357] on header "Position" at bounding box center [1445, 356] width 217 height 38
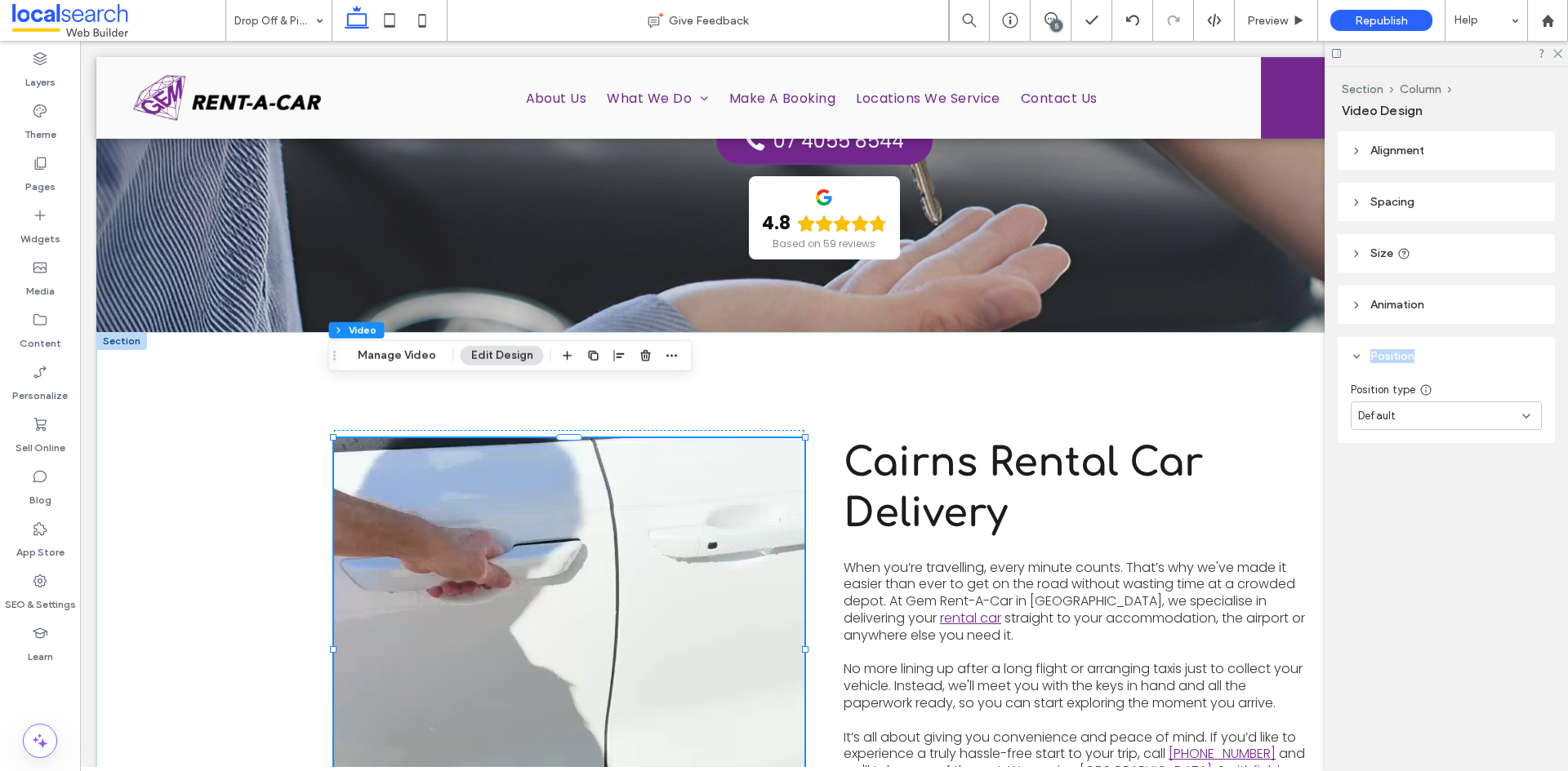
click at [1350, 357] on header "Position" at bounding box center [1445, 356] width 217 height 38
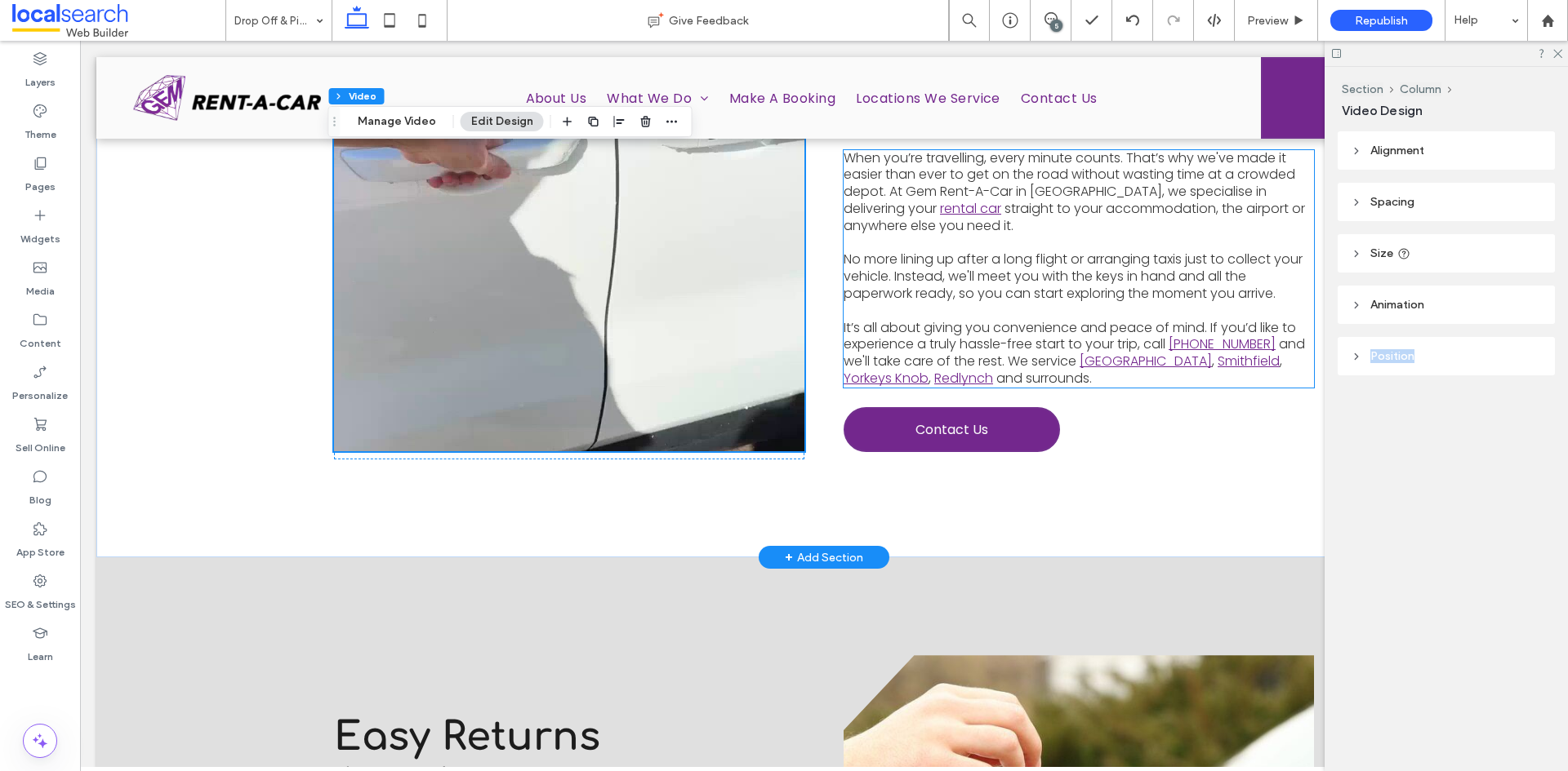
scroll to position [735, 0]
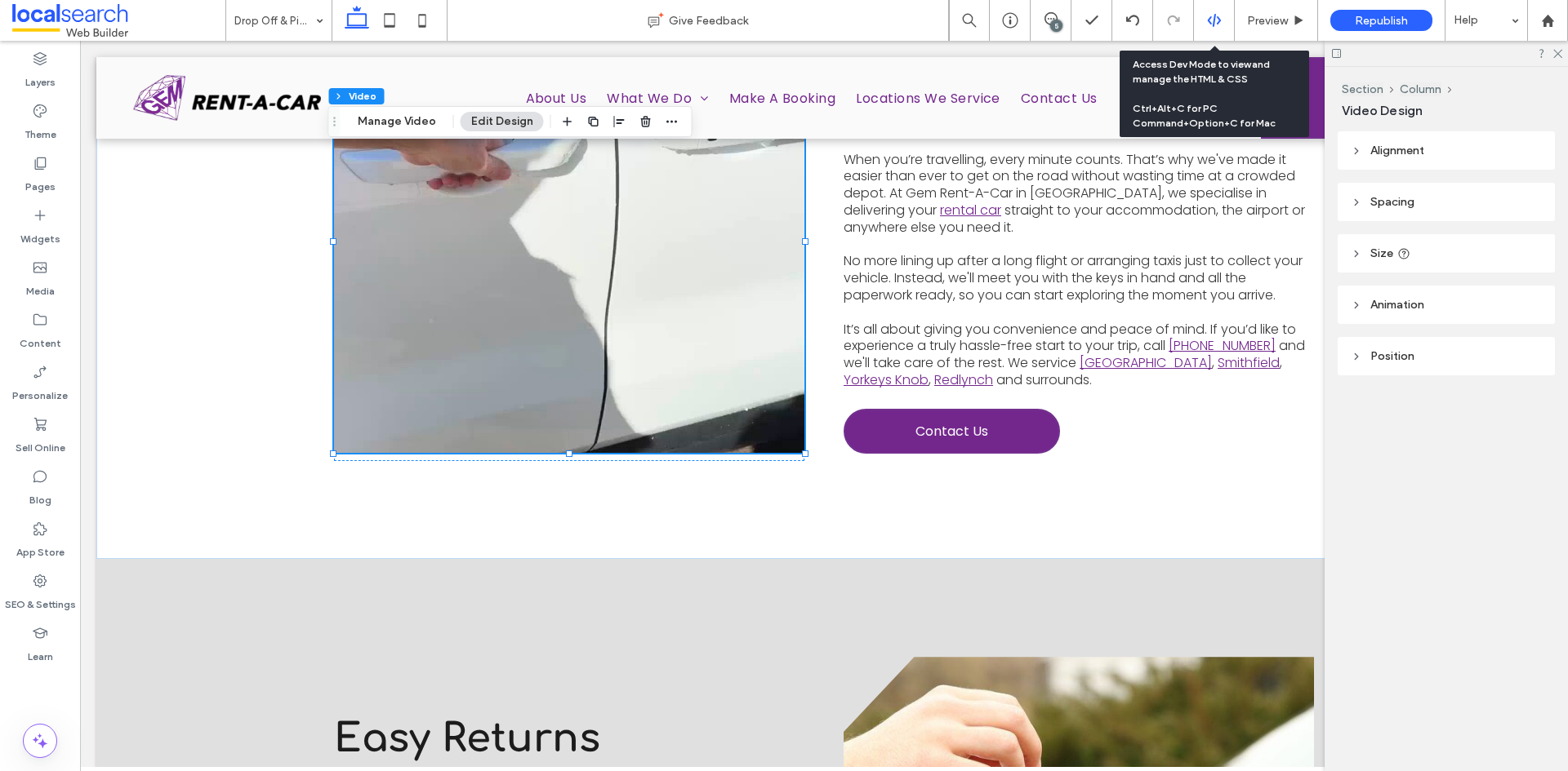
click at [1220, 28] on div at bounding box center [1214, 20] width 41 height 41
click at [1214, 8] on div at bounding box center [1214, 20] width 41 height 41
click at [1225, 22] on div at bounding box center [1214, 20] width 40 height 15
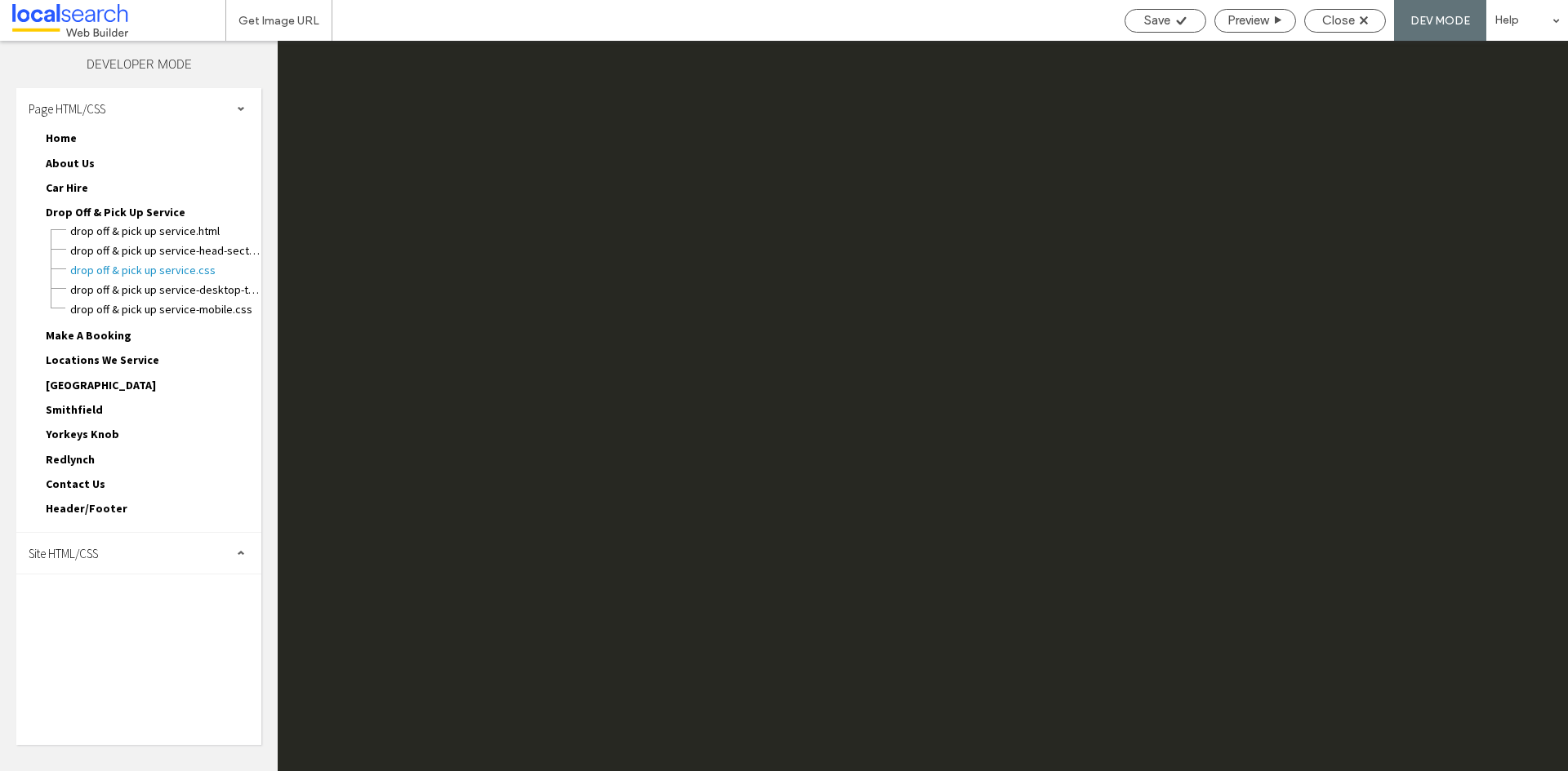
scroll to position [0, 0]
click at [117, 558] on div "Site HTML/CSS" at bounding box center [139, 553] width 245 height 41
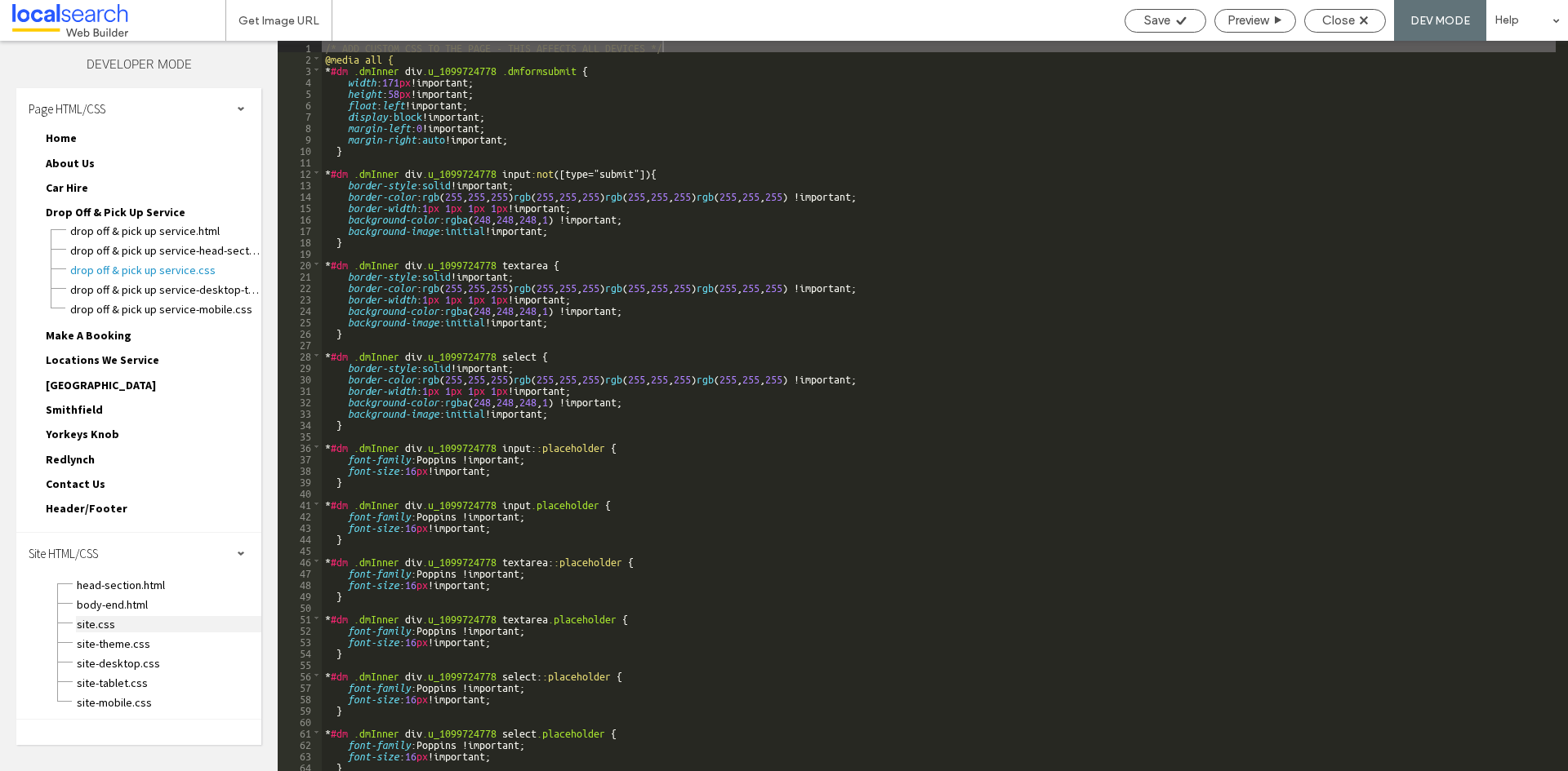
click at [125, 622] on span "site.css" at bounding box center [168, 624] width 186 height 16
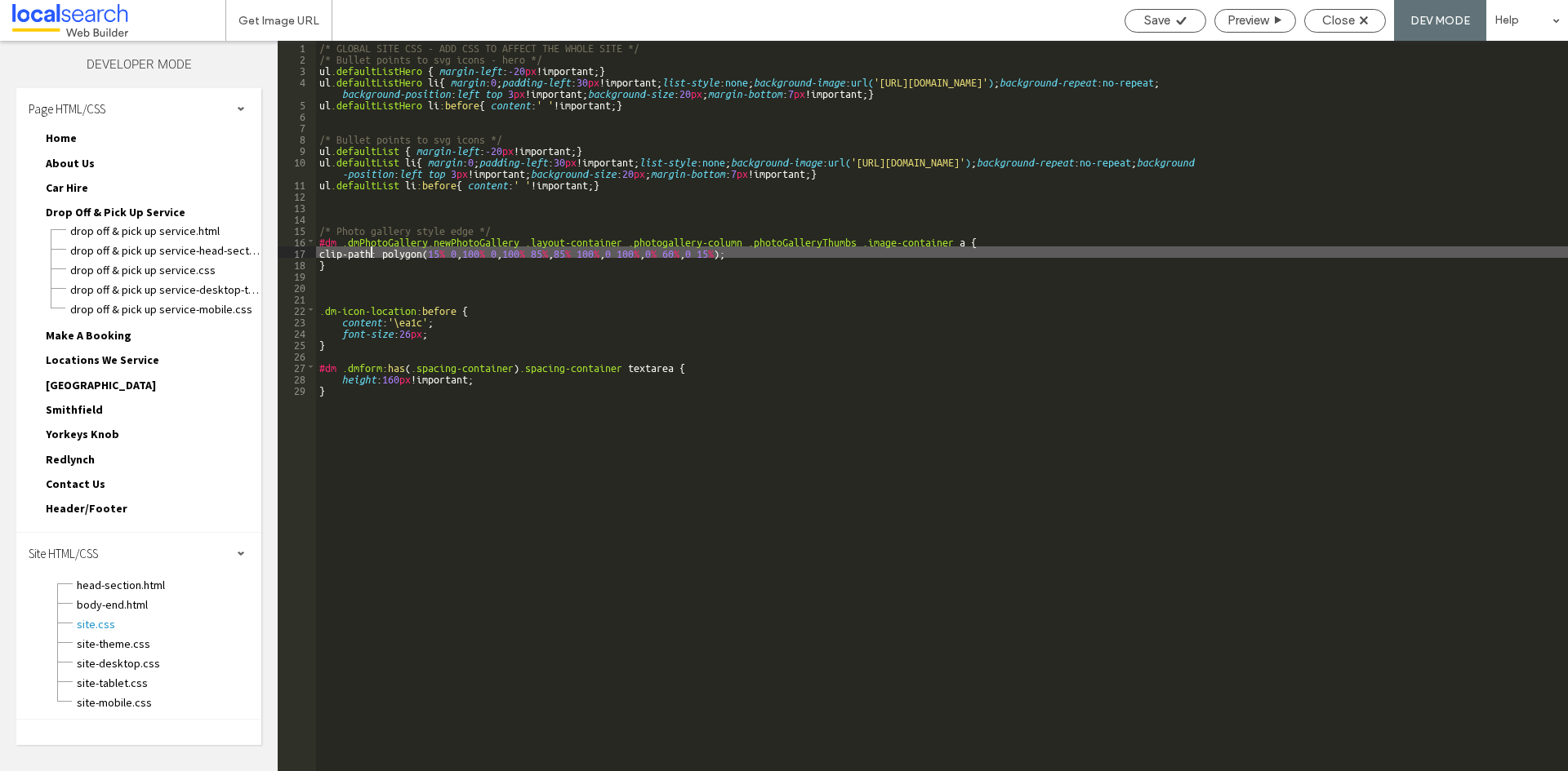
click at [368, 255] on div "/* GLOBAL SITE CSS - ADD CSS TO AFFECT THE WHOLE SITE */ /* Bullet points to sv…" at bounding box center [942, 417] width 1252 height 754
click at [399, 251] on div "/* GLOBAL SITE CSS - ADD CSS TO AFFECT THE WHOLE SITE */ /* Bullet points to sv…" at bounding box center [942, 417] width 1252 height 754
click at [367, 246] on div "/* GLOBAL SITE CSS - ADD CSS TO AFFECT THE WHOLE SITE */ /* Bullet points to sv…" at bounding box center [942, 417] width 1252 height 754
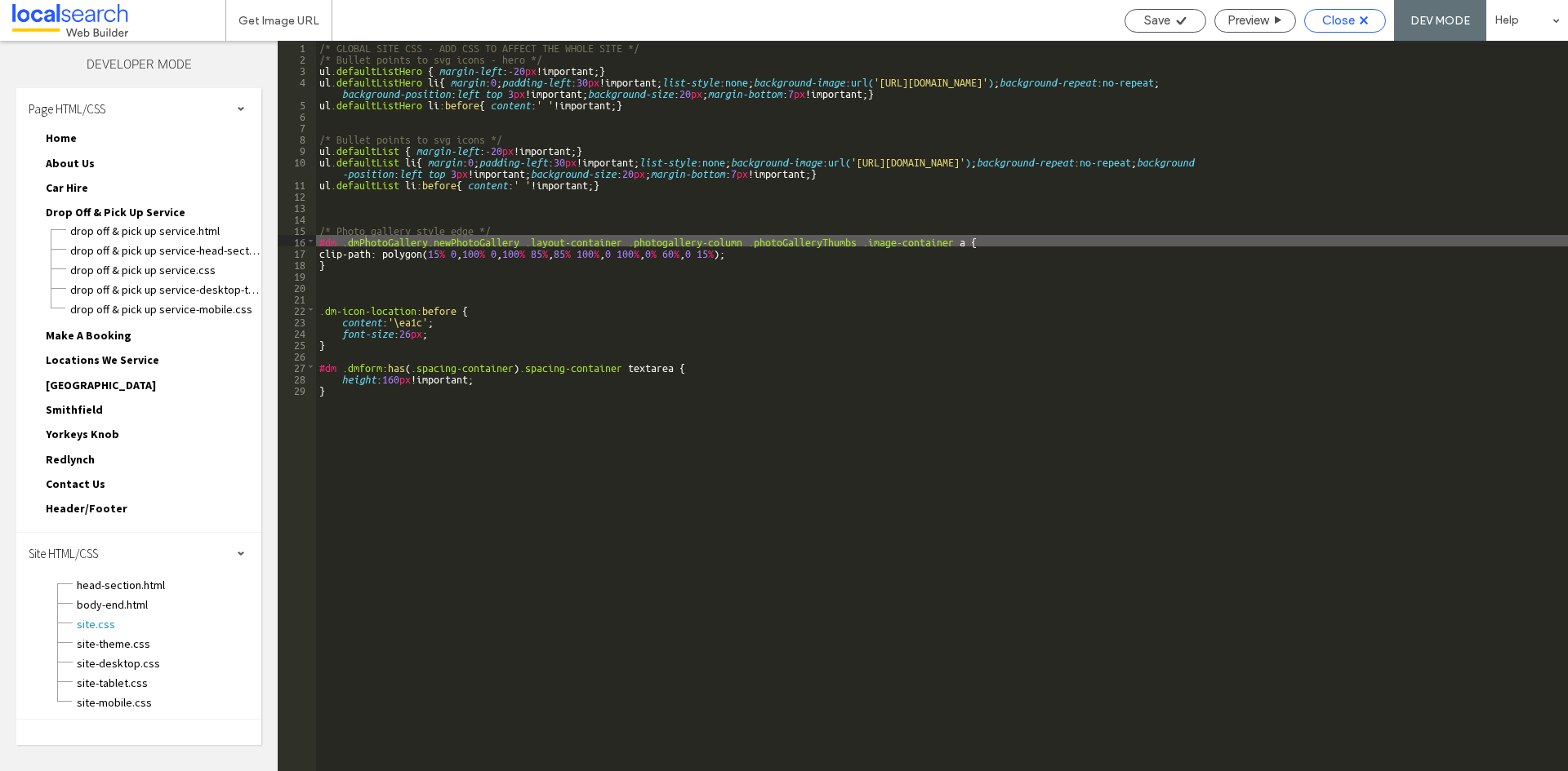
click at [1349, 26] on span "Close" at bounding box center [1338, 20] width 33 height 15
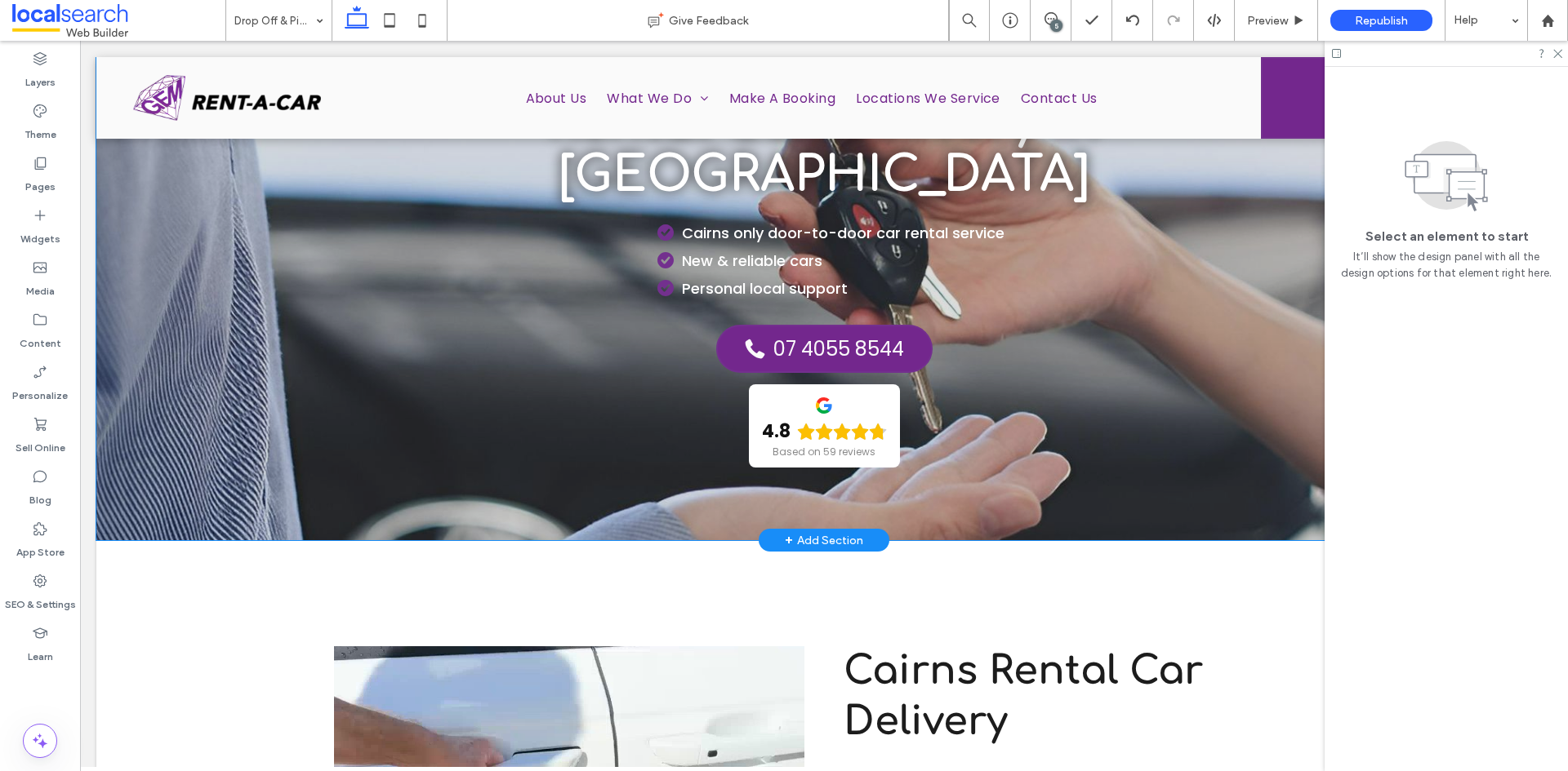
scroll to position [163, 0]
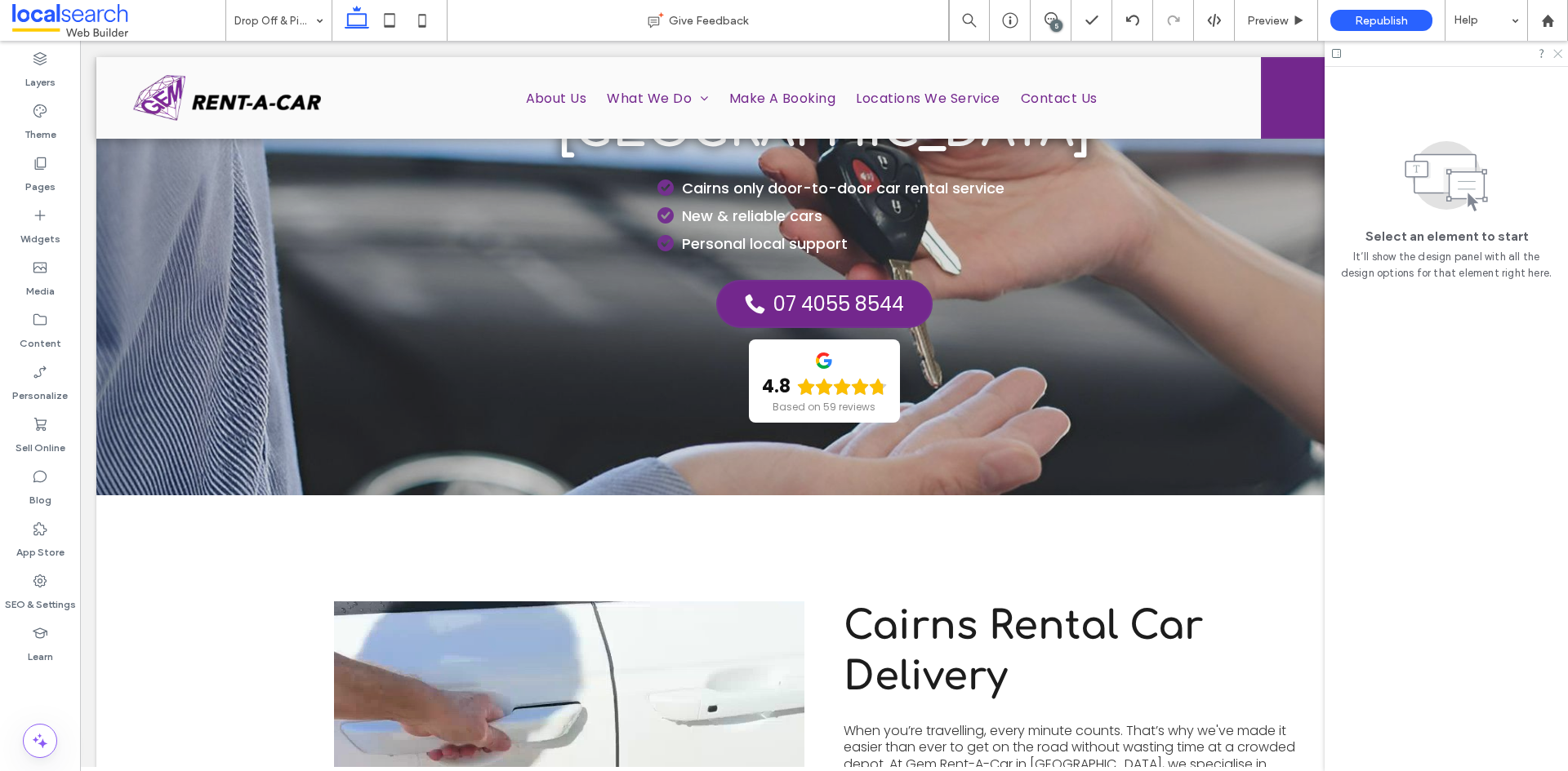
click at [1555, 53] on icon at bounding box center [1557, 53] width 10 height 10
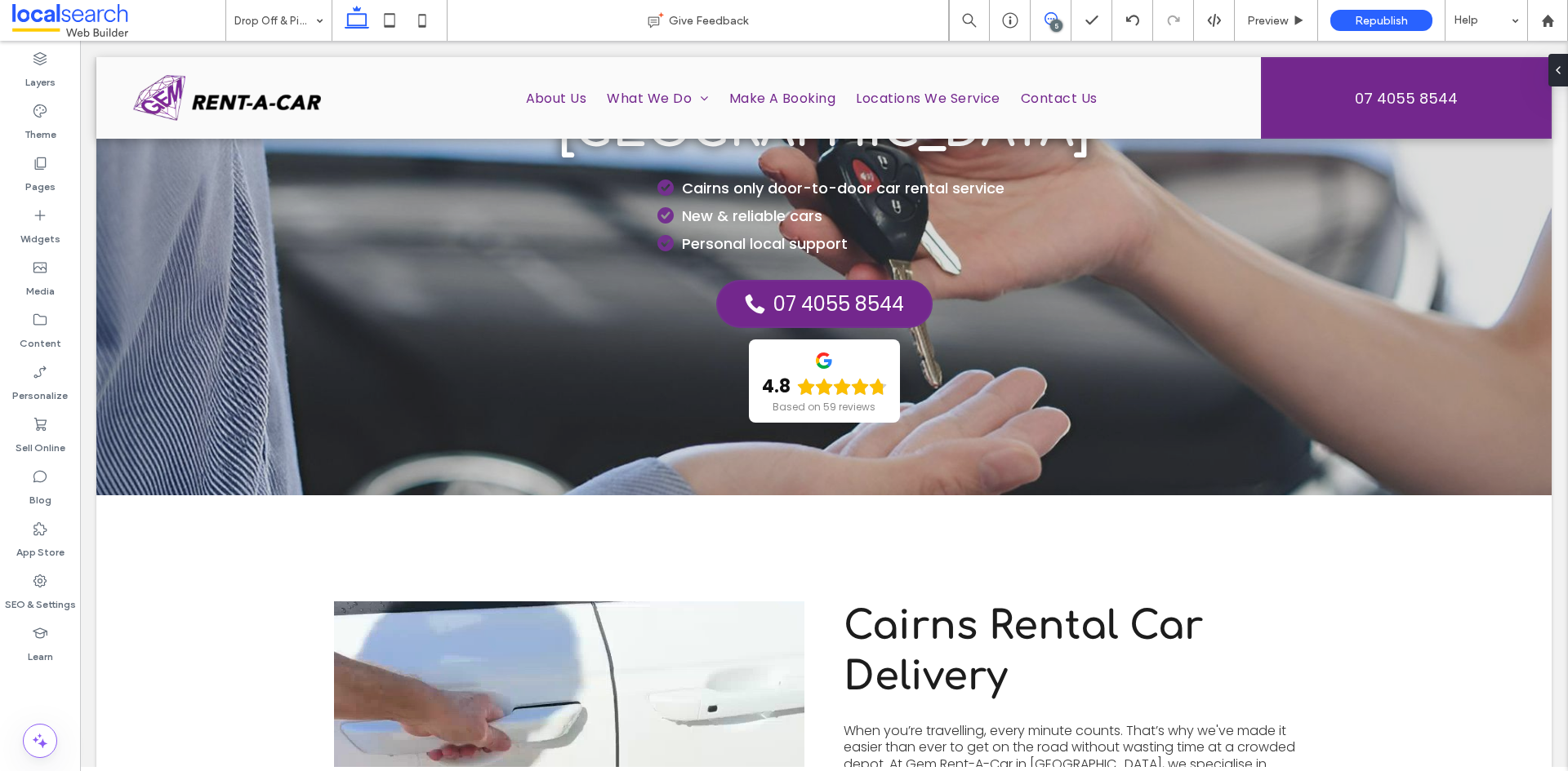
click at [1056, 16] on use at bounding box center [1051, 18] width 13 height 13
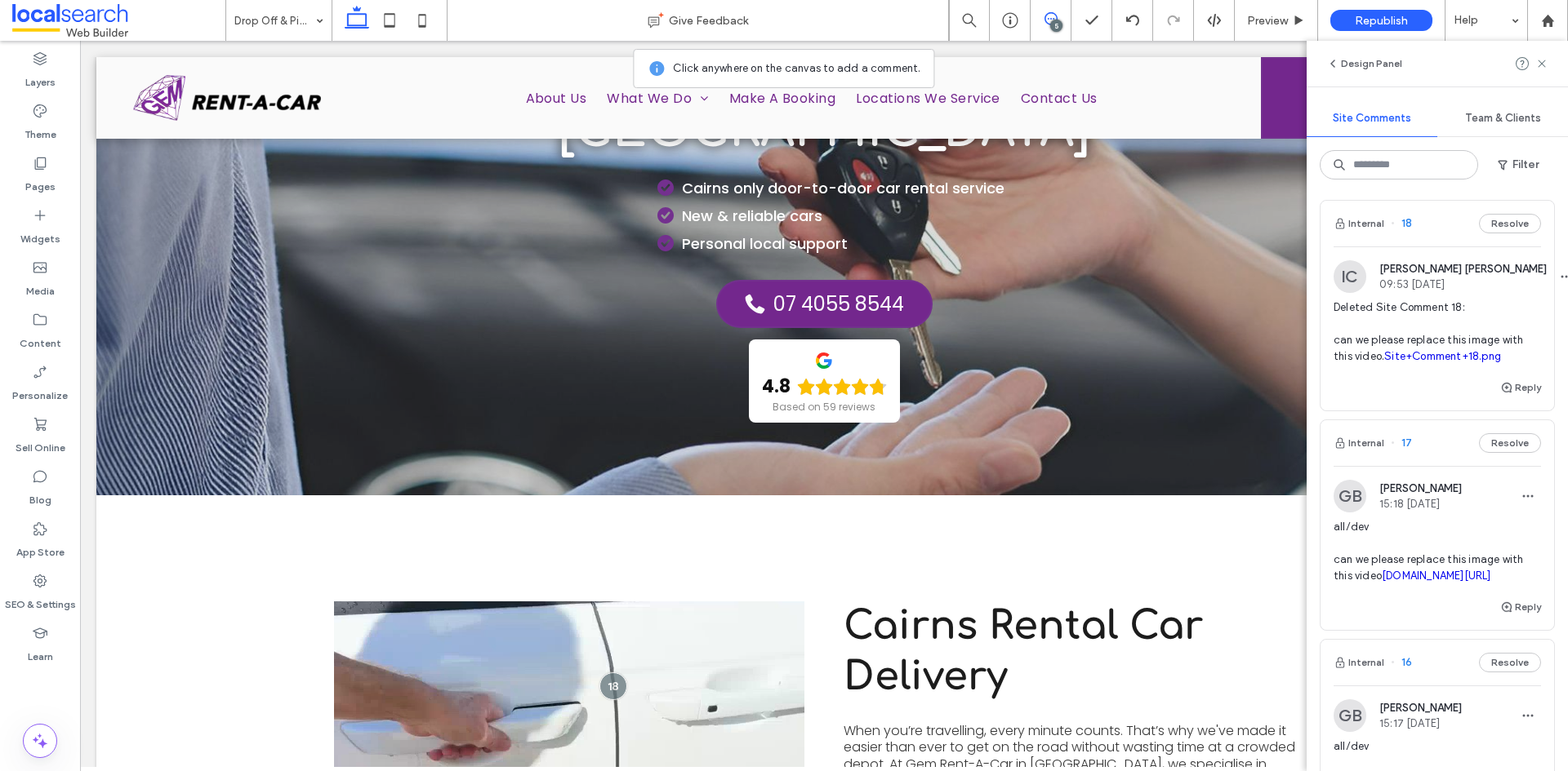
scroll to position [0, 0]
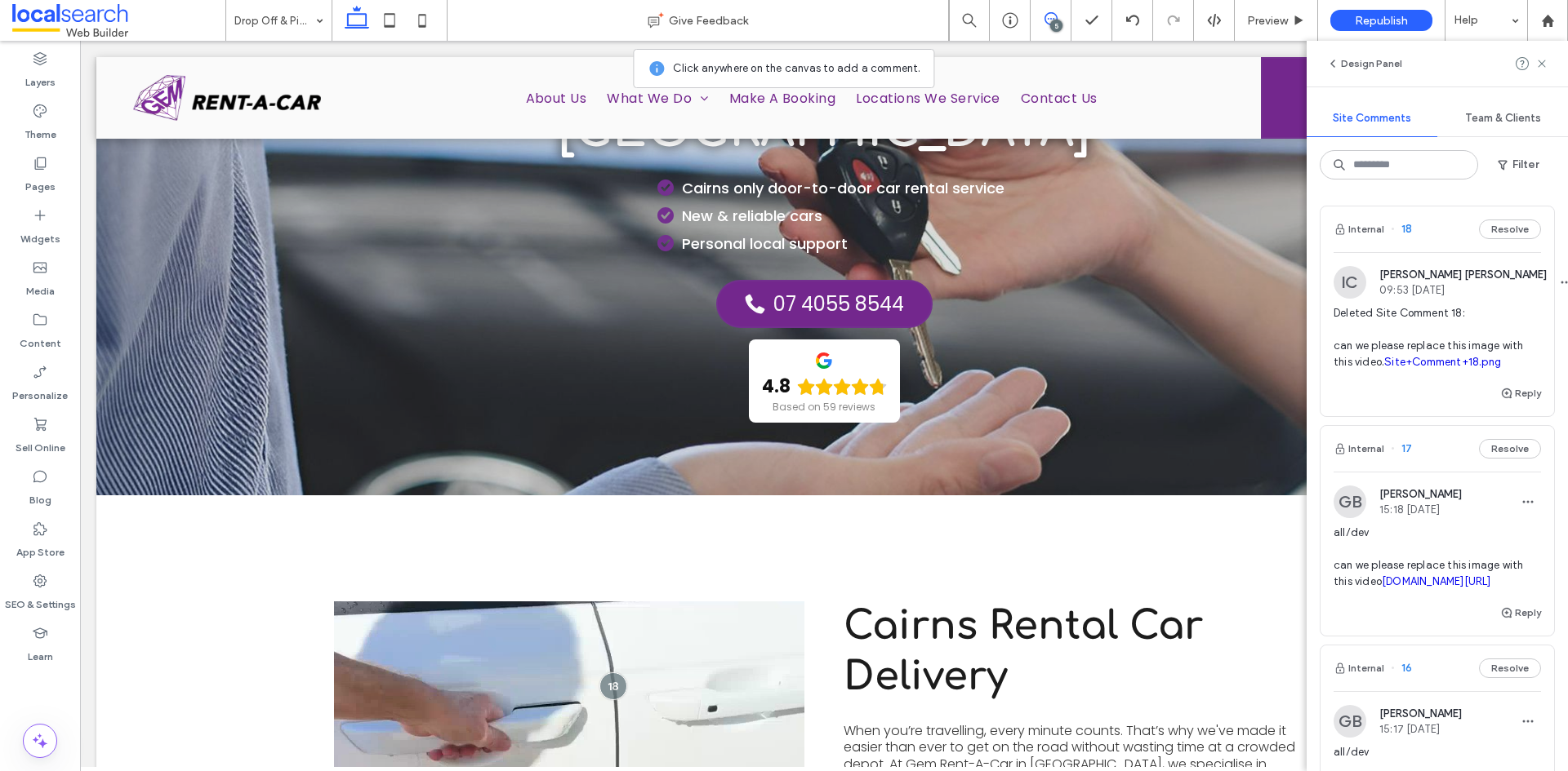
click at [1457, 584] on span "all/dev can we please replace this image with this video [DOMAIN_NAME][URL]" at bounding box center [1438, 558] width 207 height 66
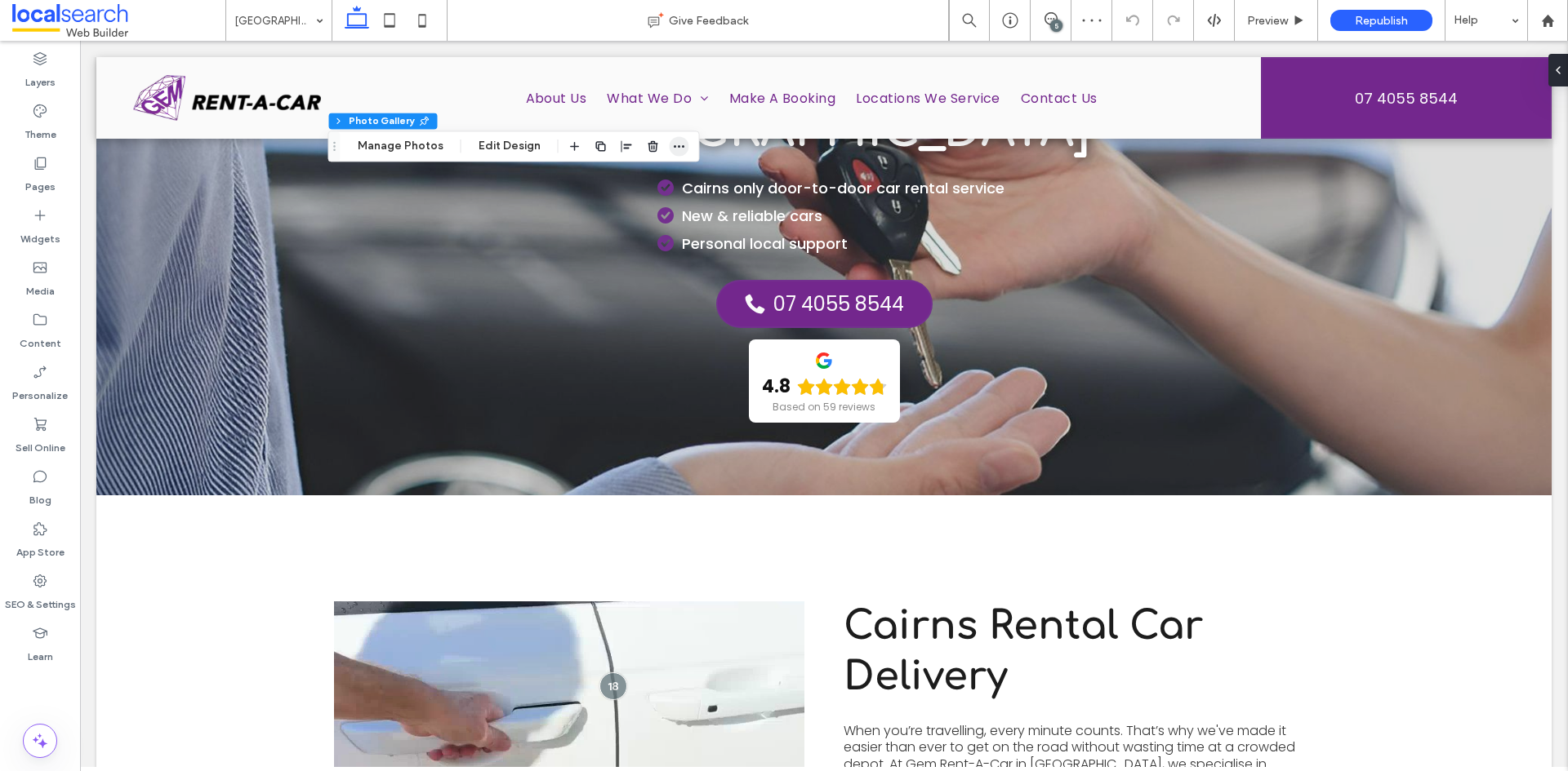
click at [670, 149] on span "button" at bounding box center [679, 146] width 20 height 20
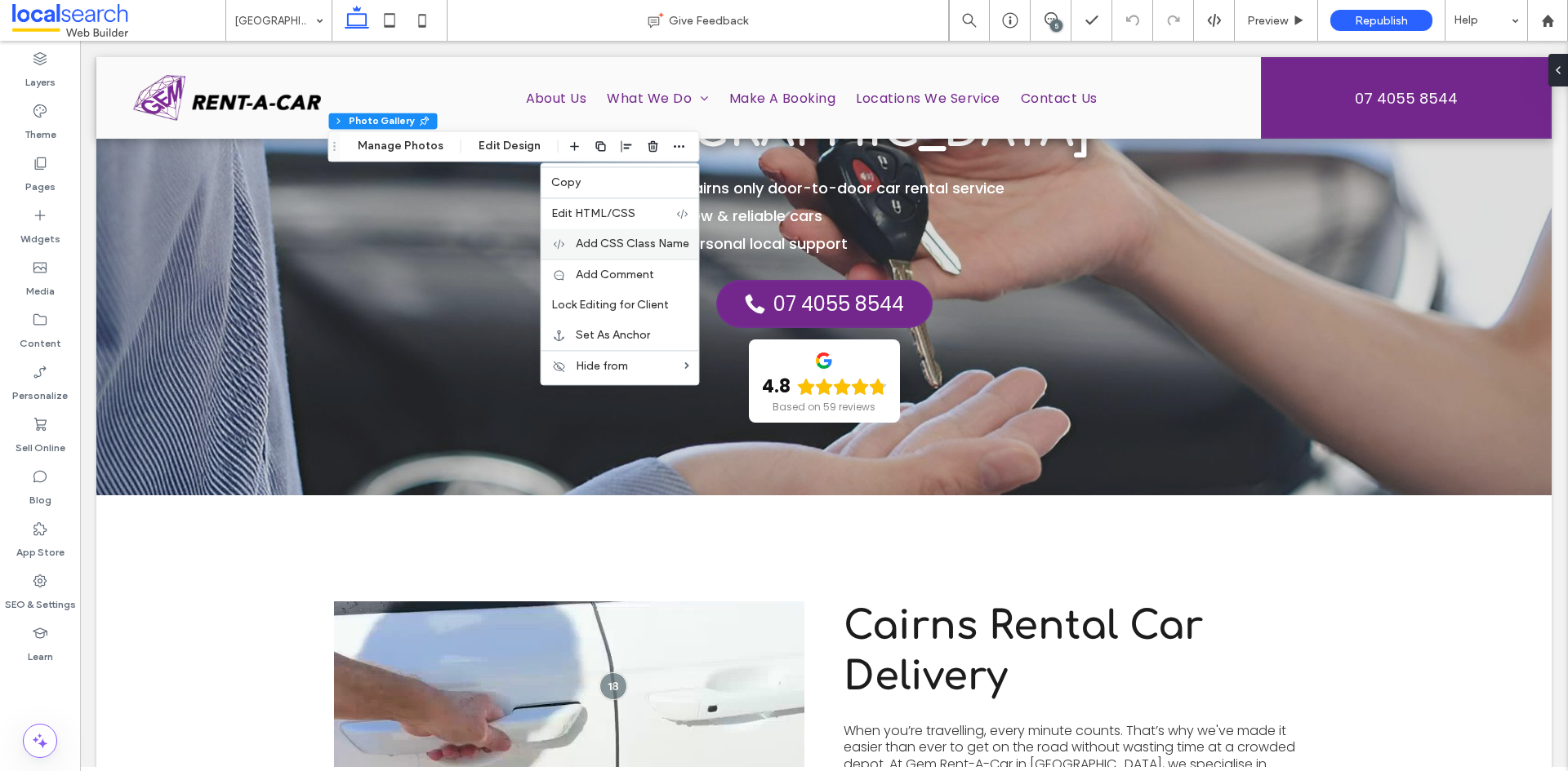
click at [647, 244] on span "Add CSS Class Name" at bounding box center [632, 243] width 113 height 14
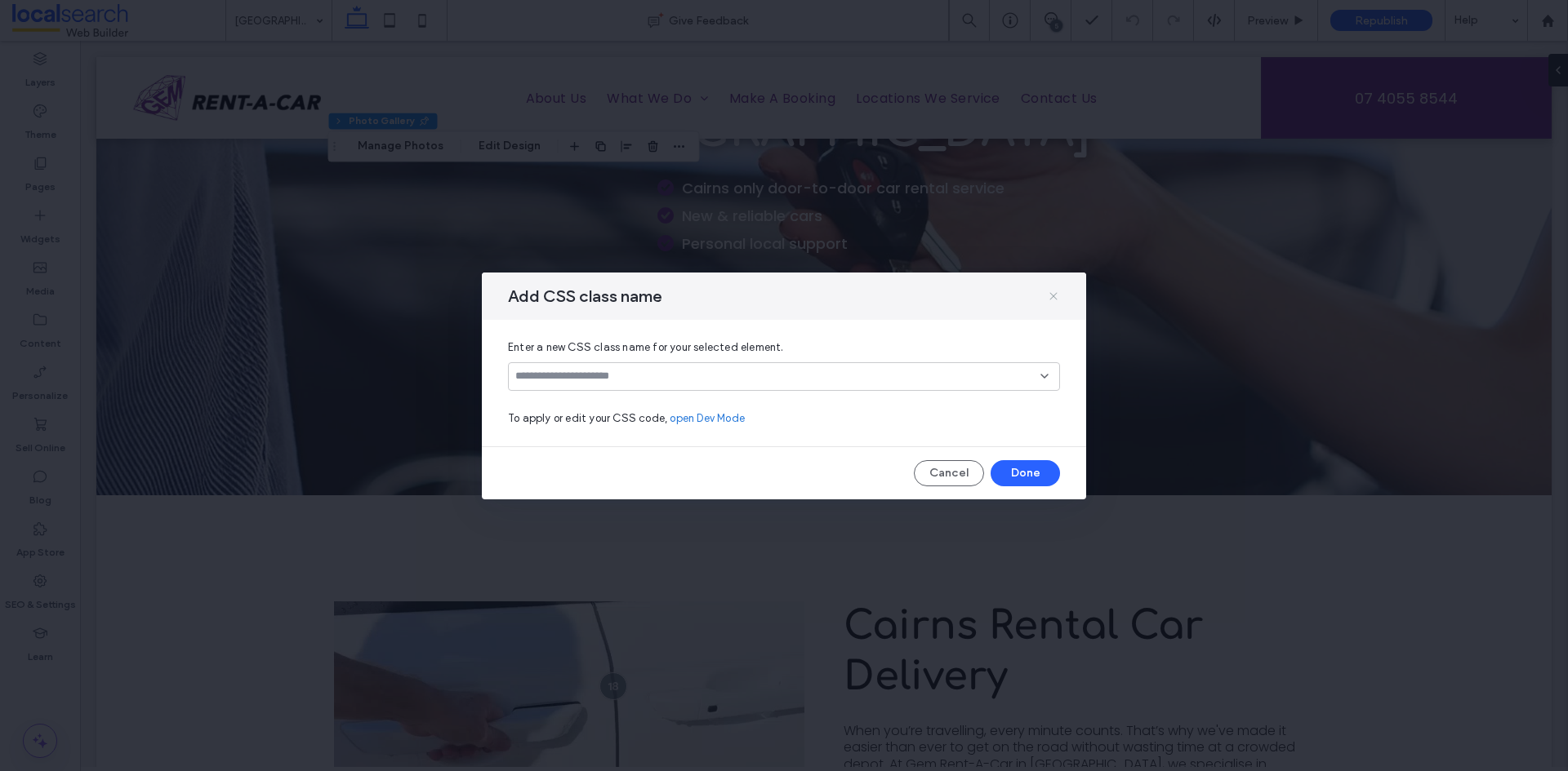
click at [1057, 291] on icon at bounding box center [1053, 296] width 13 height 13
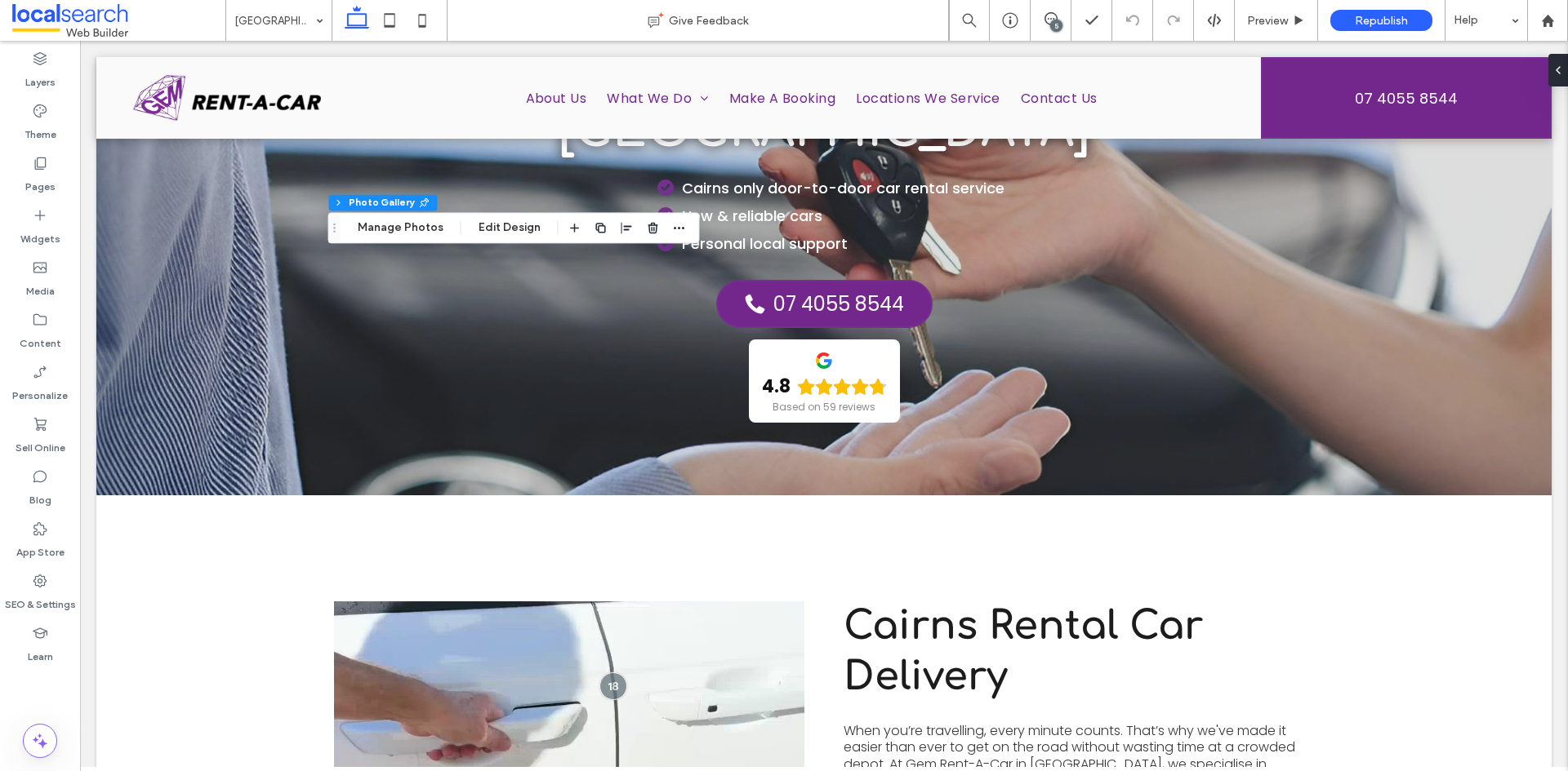
click at [1054, 22] on div "5" at bounding box center [1057, 26] width 12 height 12
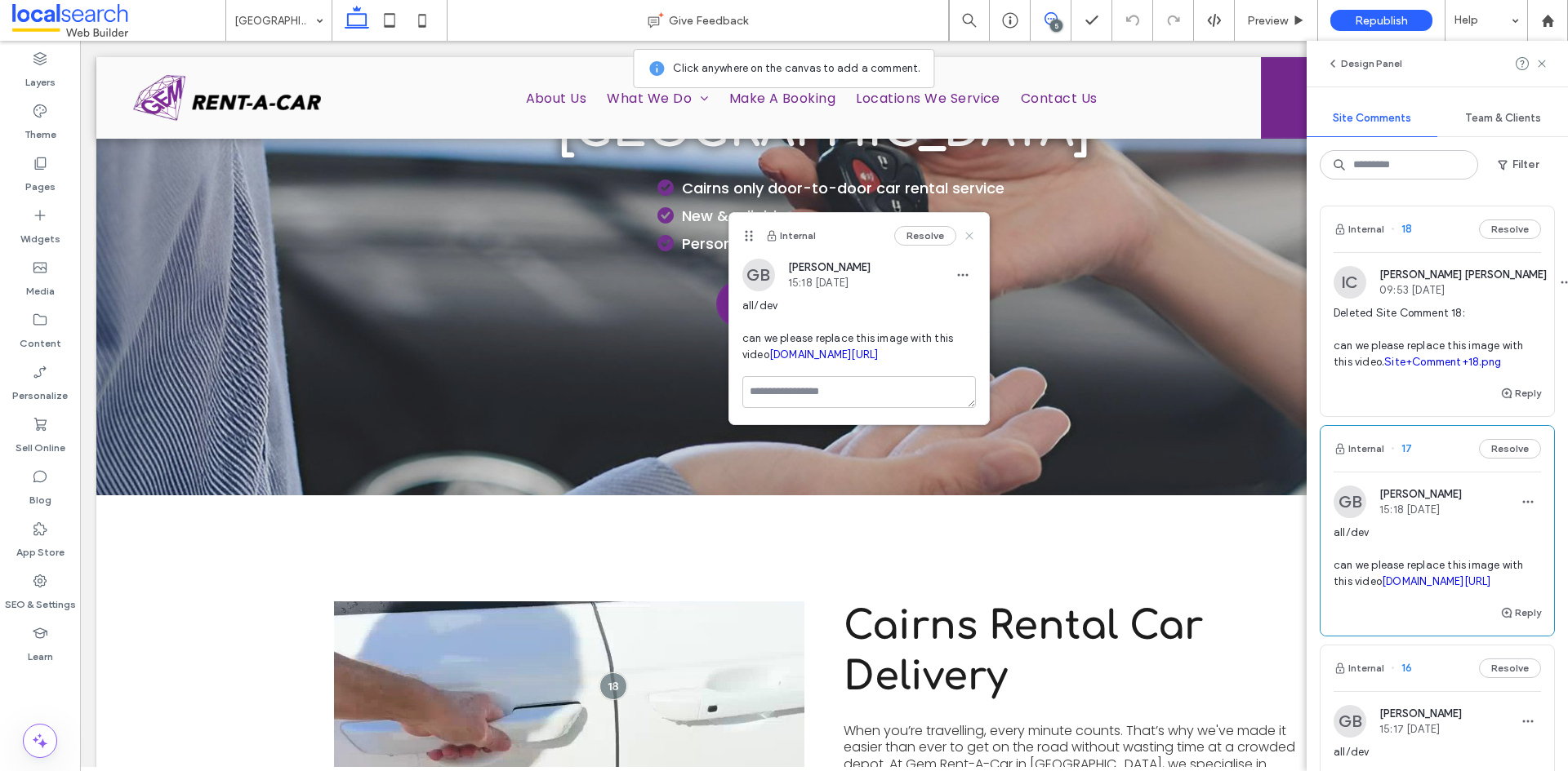
click at [968, 240] on icon at bounding box center [969, 236] width 13 height 13
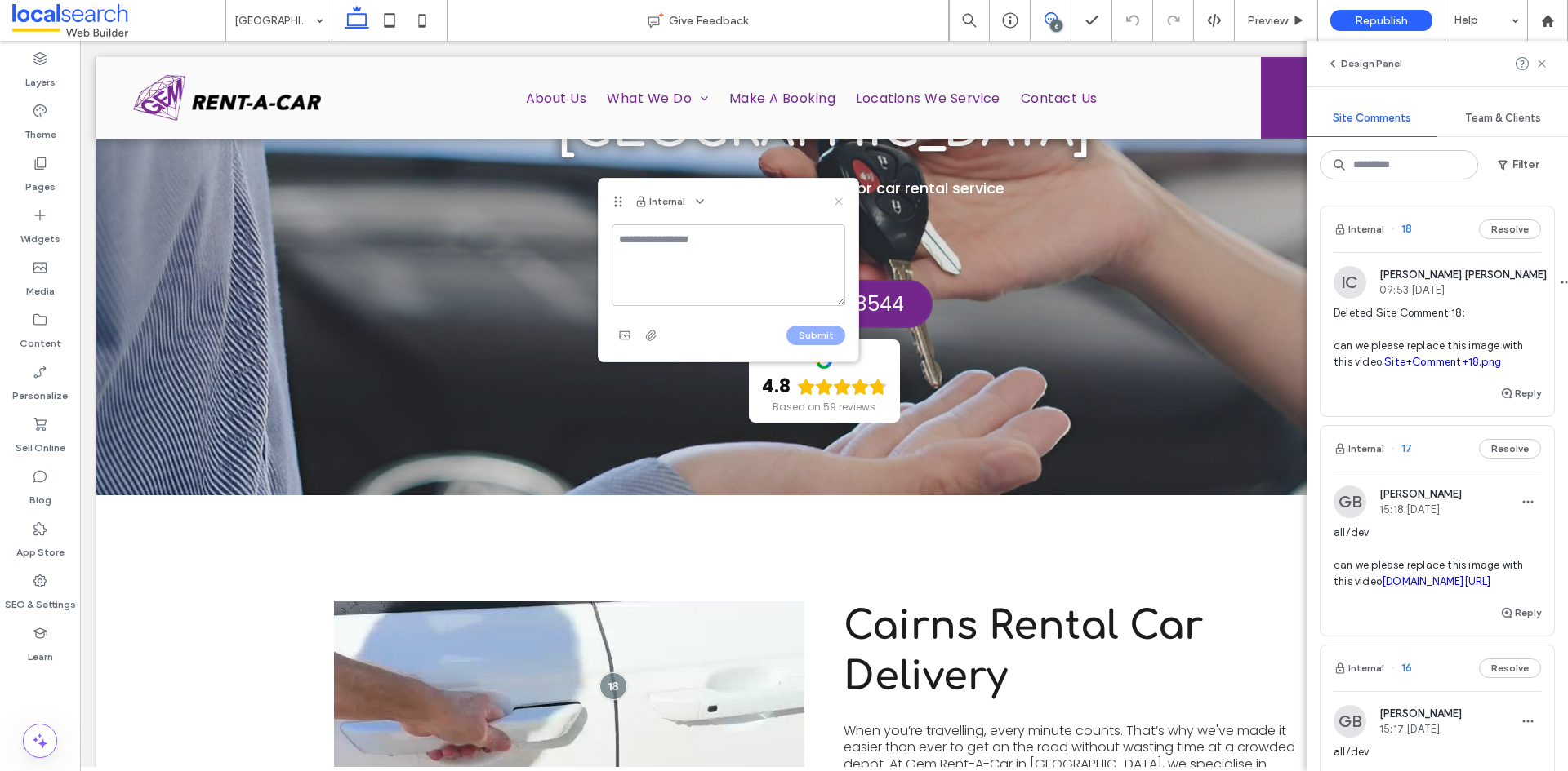
click at [841, 202] on use at bounding box center [838, 201] width 8 height 8
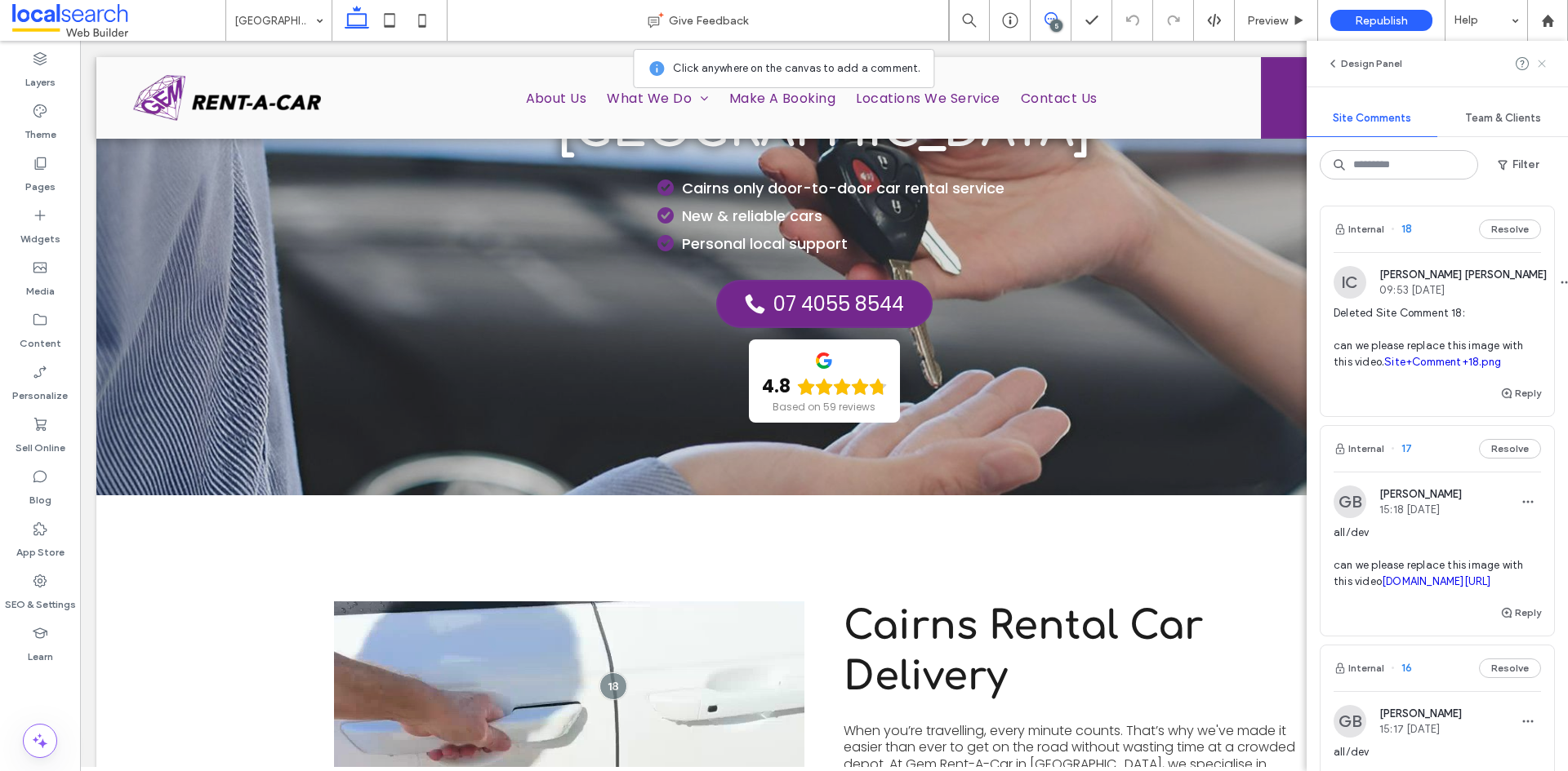
click at [1539, 64] on icon at bounding box center [1541, 63] width 13 height 13
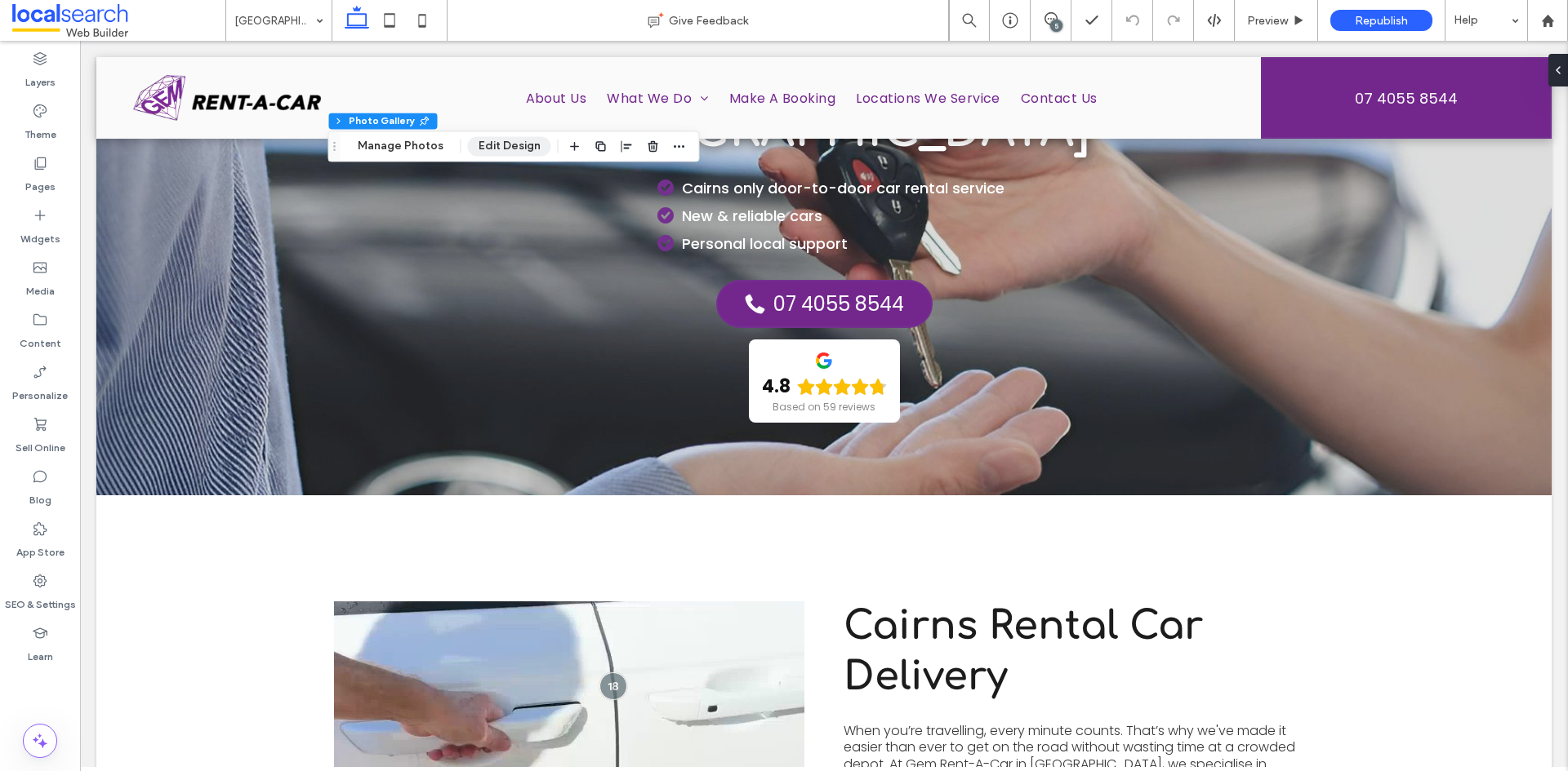
click at [500, 150] on button "Edit Design" at bounding box center [510, 146] width 83 height 20
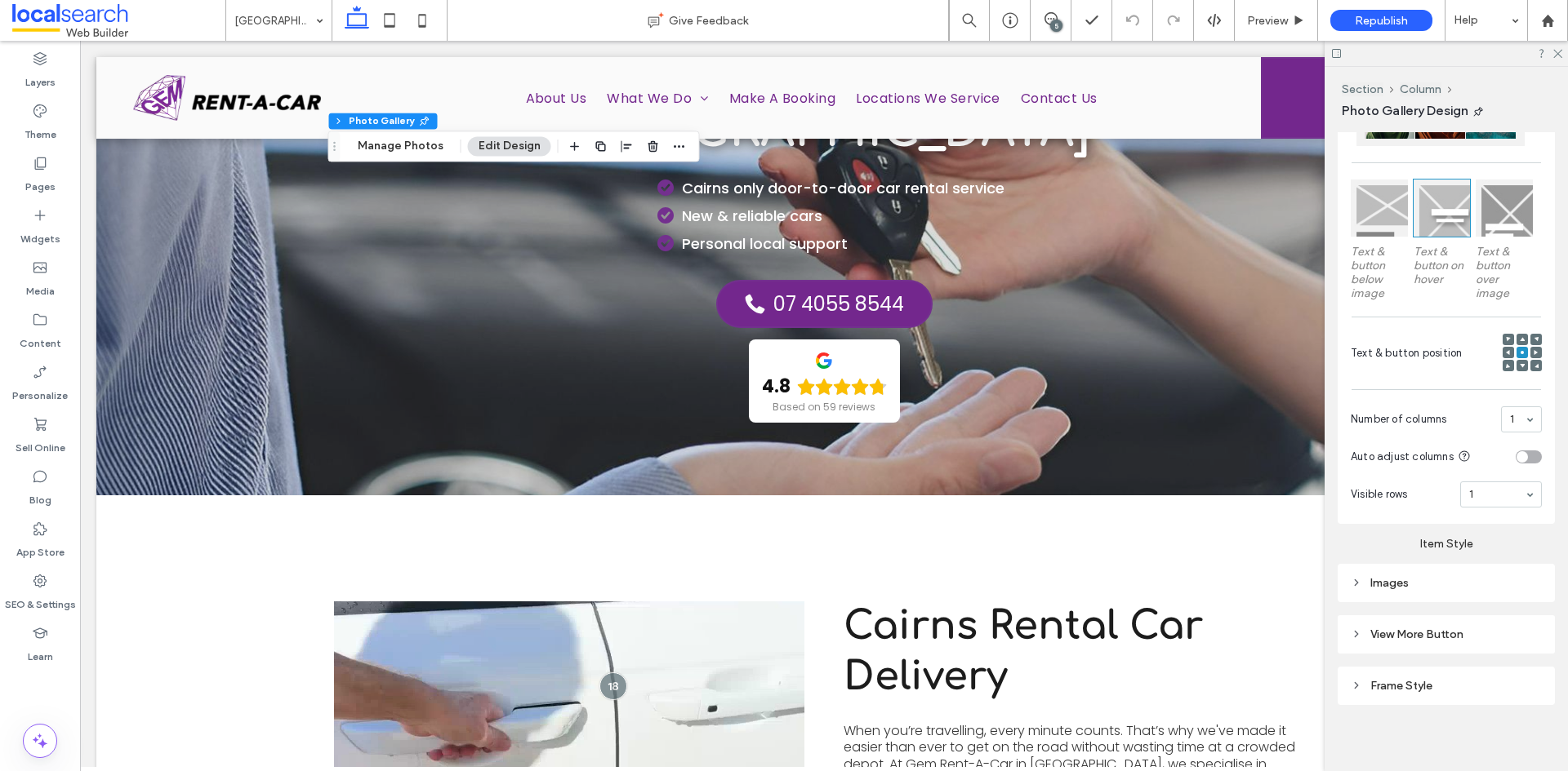
scroll to position [456, 0]
click at [1422, 588] on div "Images" at bounding box center [1446, 580] width 191 height 22
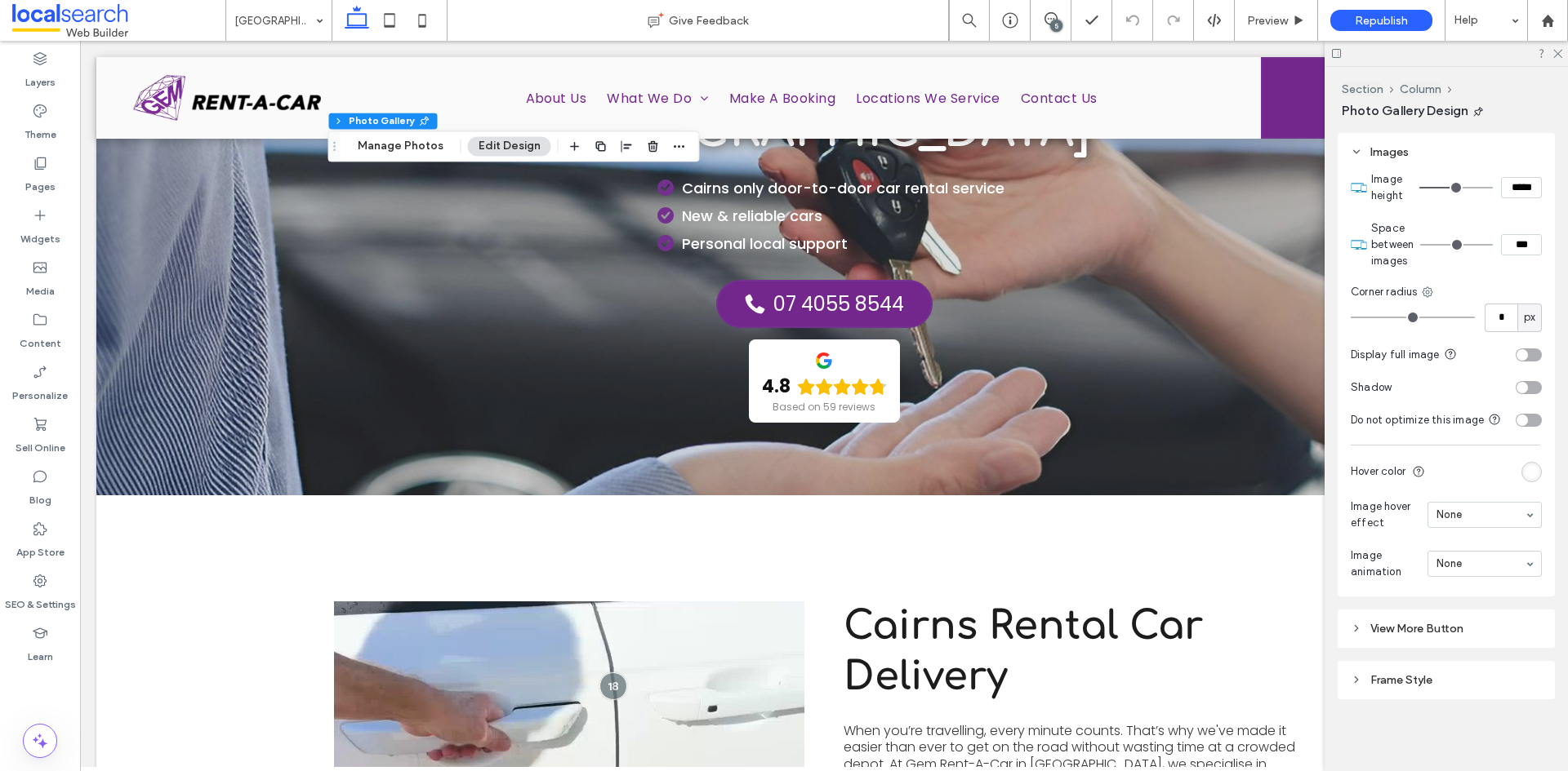
scroll to position [898, 0]
click at [1390, 673] on div "Frame Style" at bounding box center [1446, 680] width 191 height 14
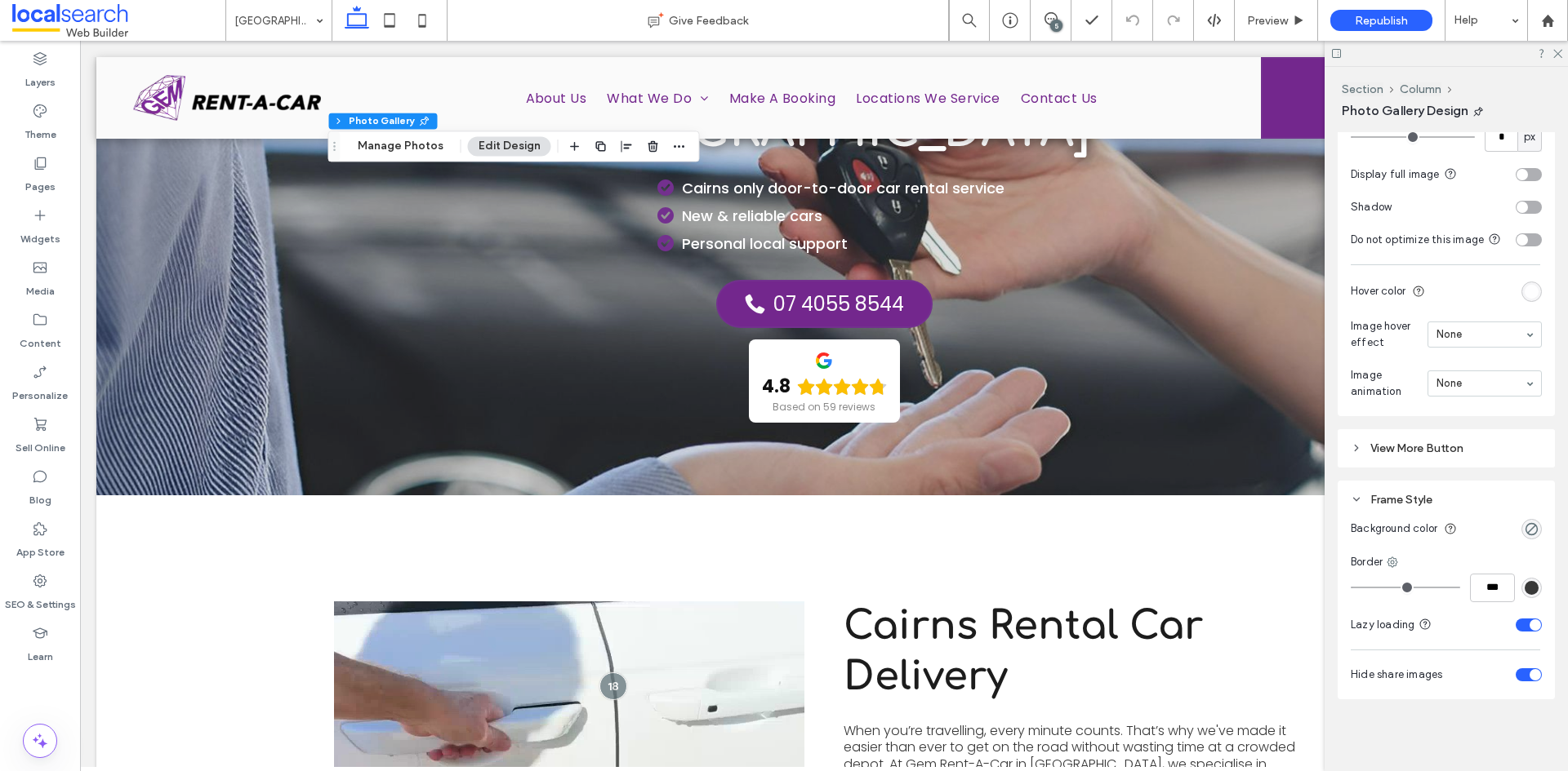
scroll to position [1078, 0]
click at [651, 146] on use "button" at bounding box center [652, 147] width 10 height 10
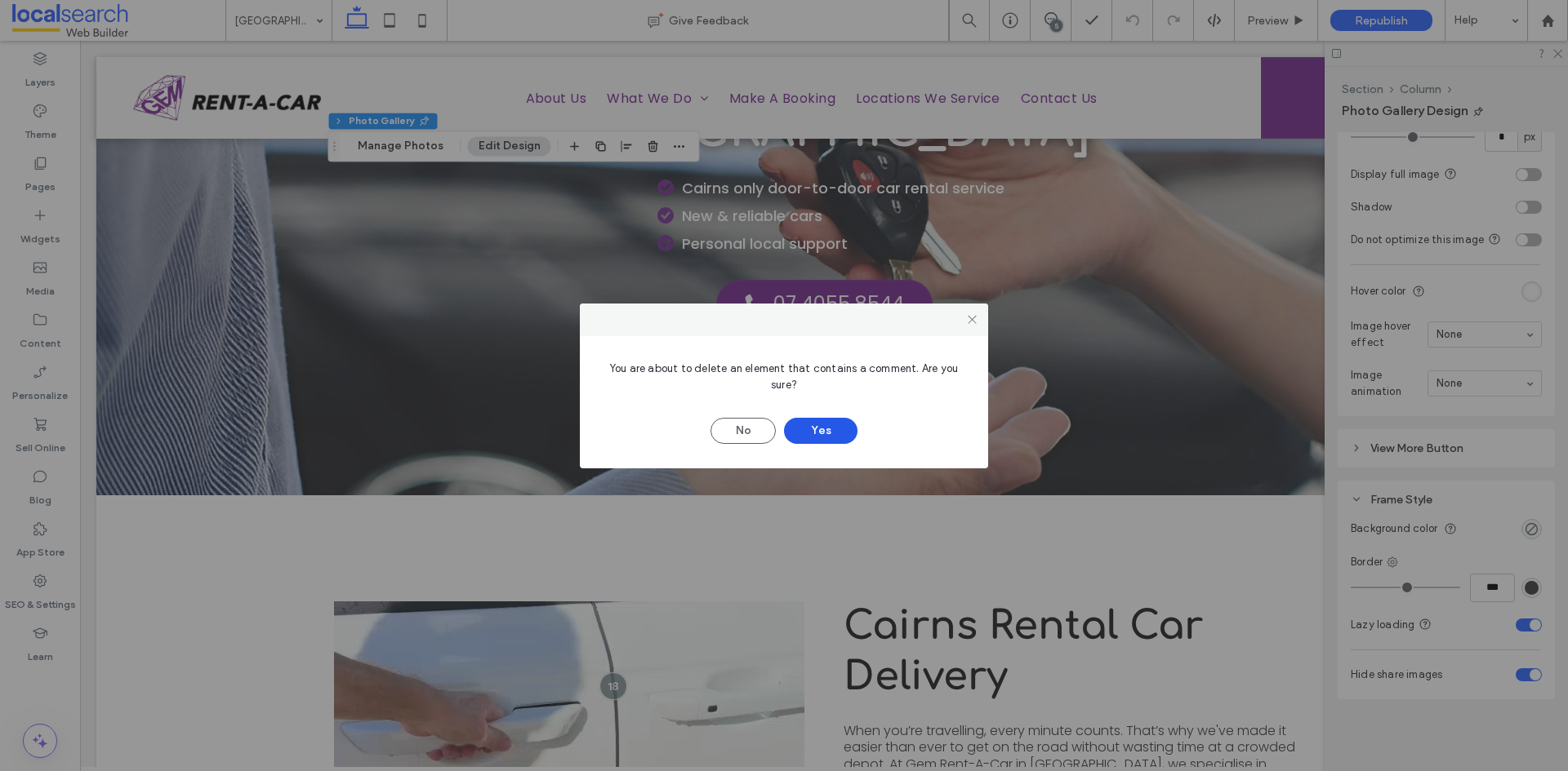
click at [823, 432] on button "Yes" at bounding box center [821, 431] width 73 height 26
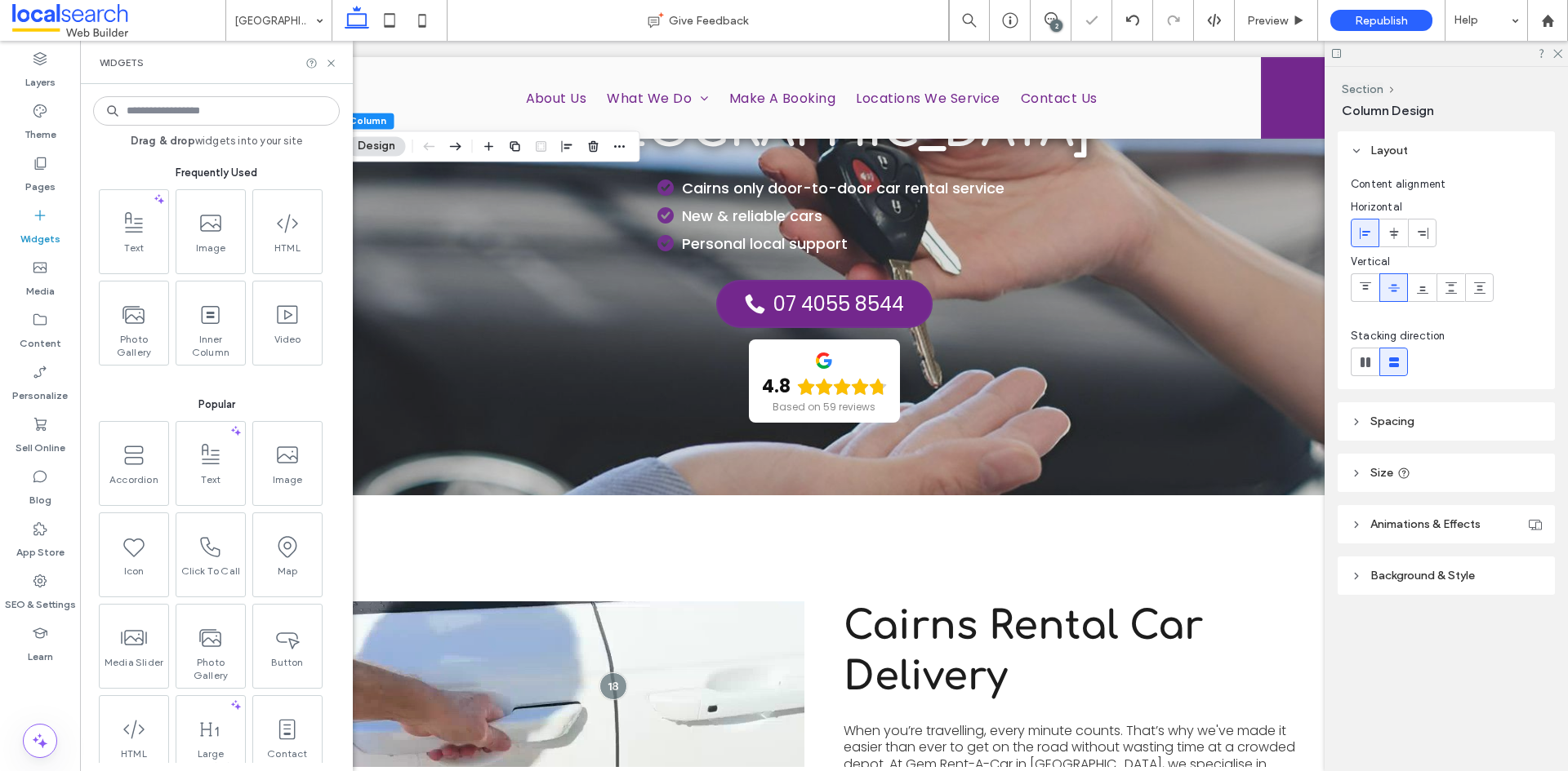
click at [246, 115] on input at bounding box center [216, 111] width 246 height 29
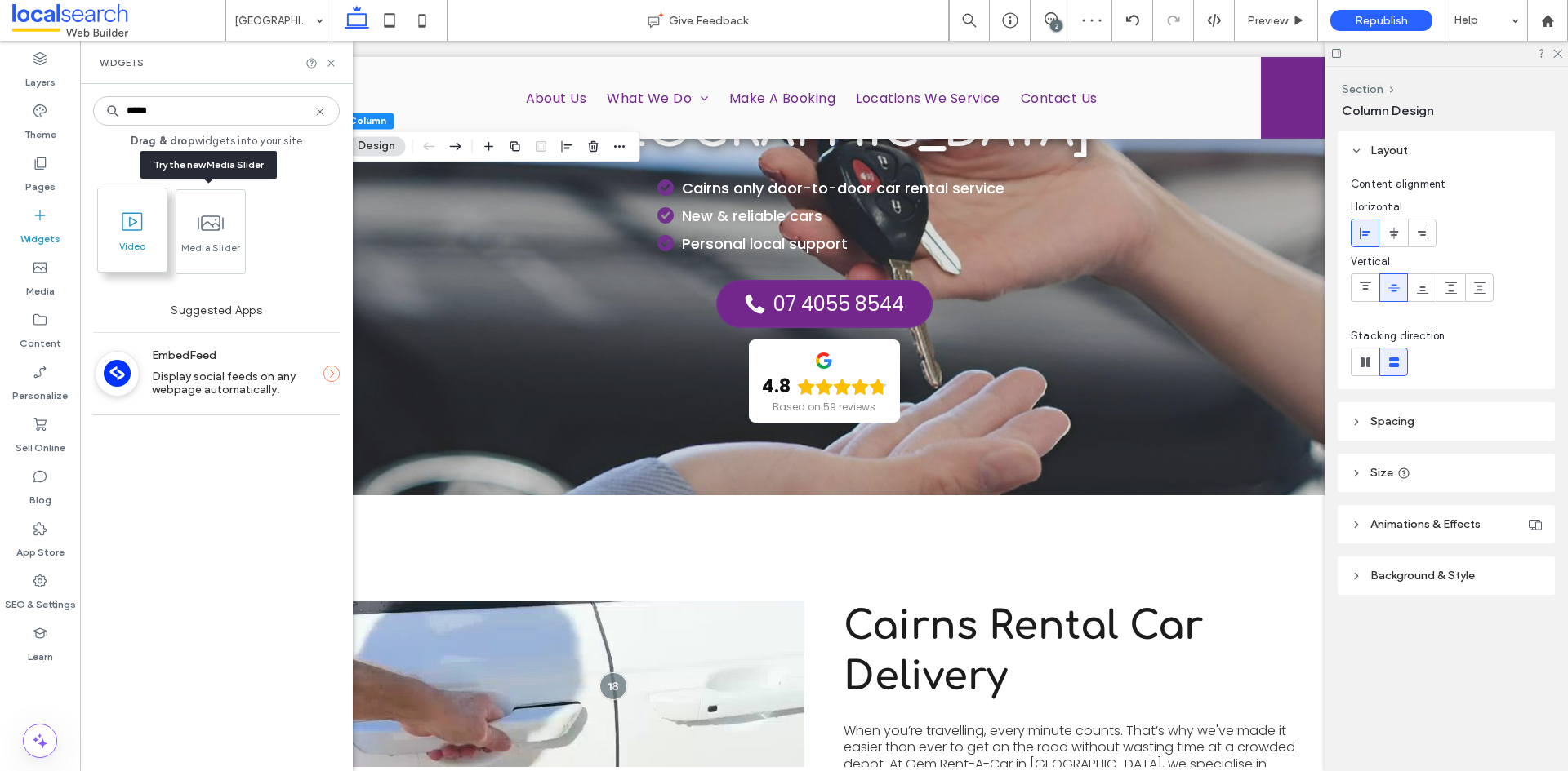
type input "*****"
click at [143, 244] on span "Video" at bounding box center [131, 251] width 68 height 22
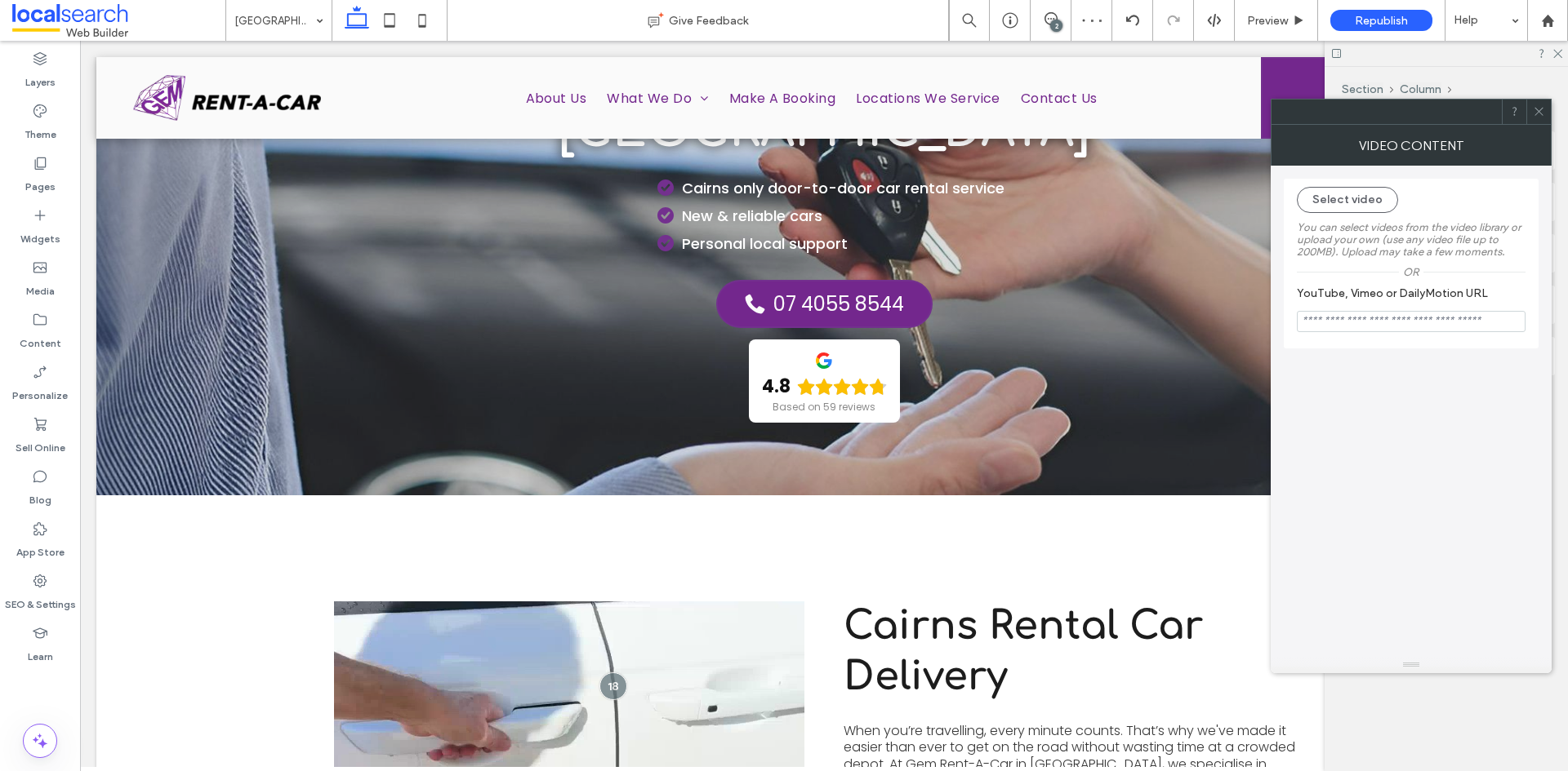
type input "***"
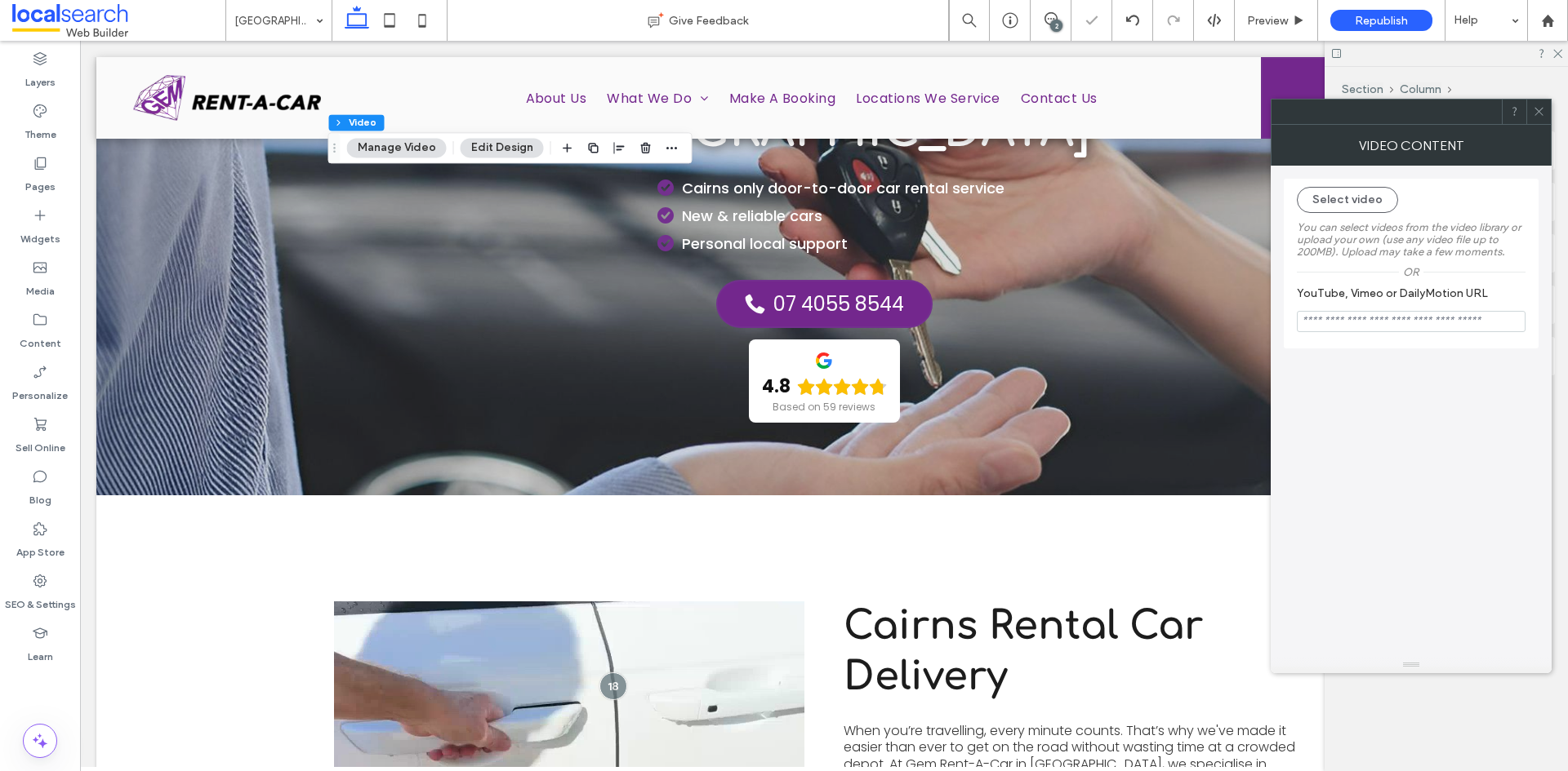
click at [416, 144] on button "Manage Video" at bounding box center [397, 148] width 99 height 20
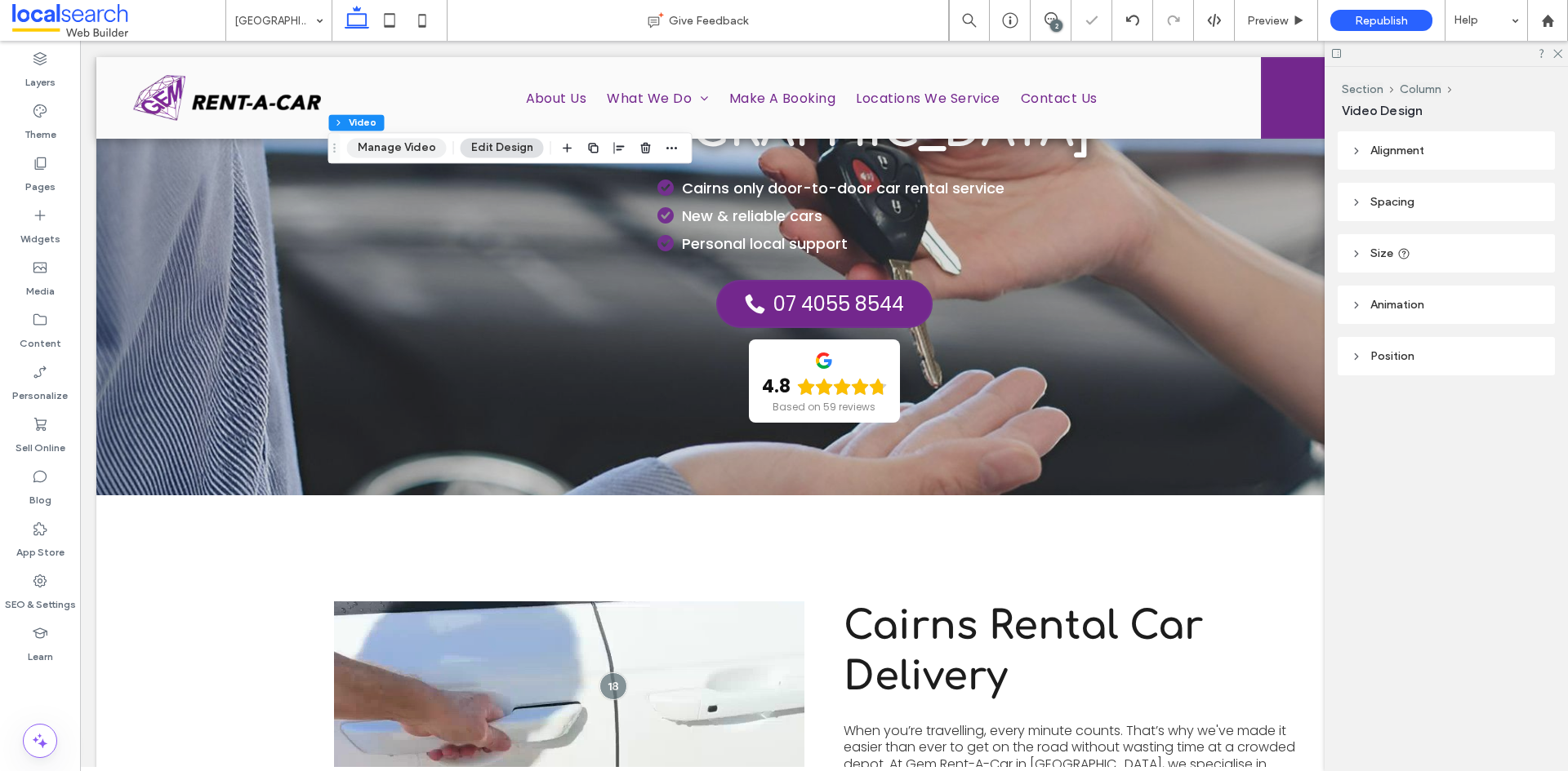
click at [416, 144] on button "Manage Video" at bounding box center [397, 148] width 99 height 20
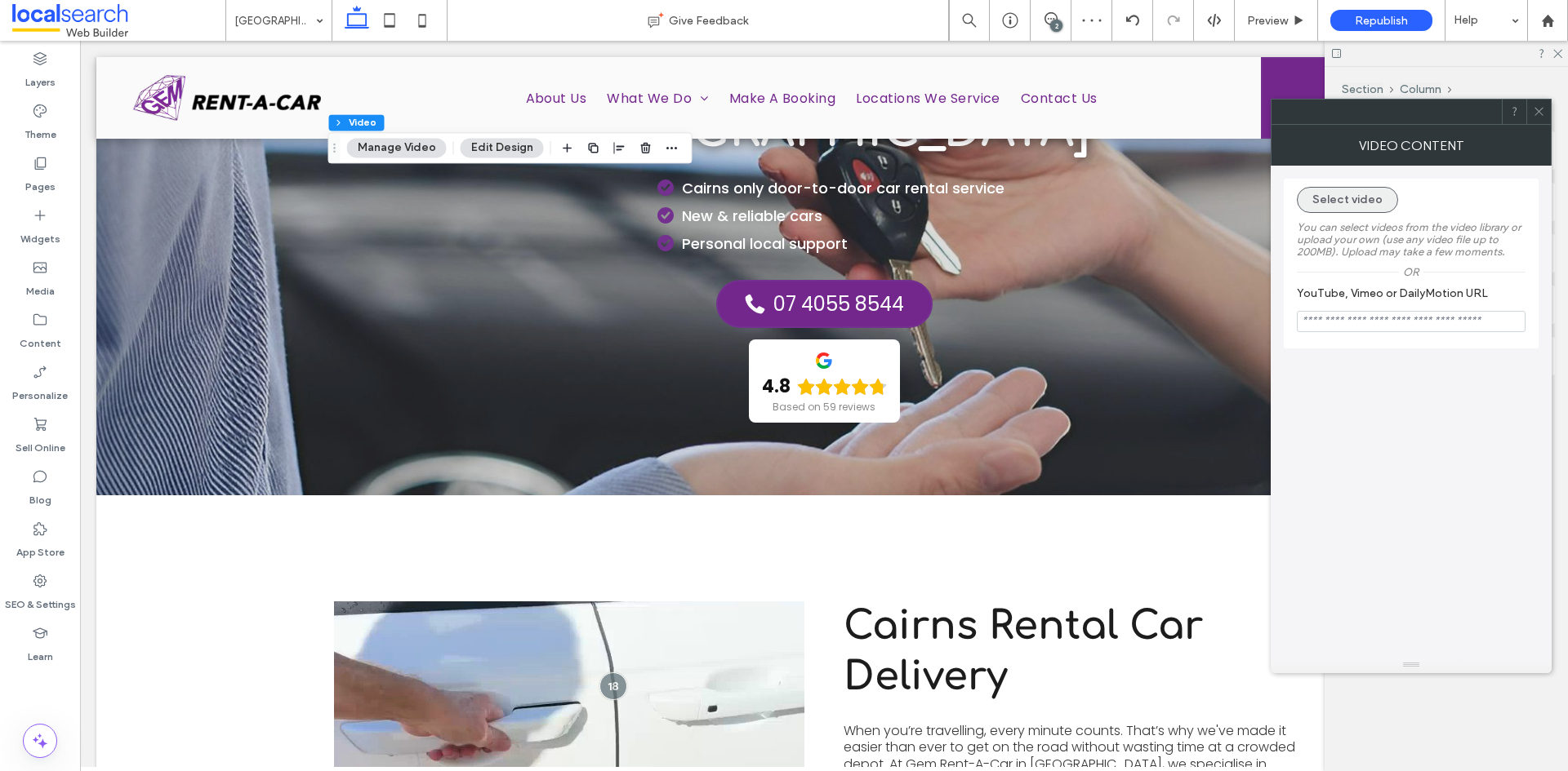
click at [1324, 199] on button "Select video" at bounding box center [1347, 199] width 101 height 26
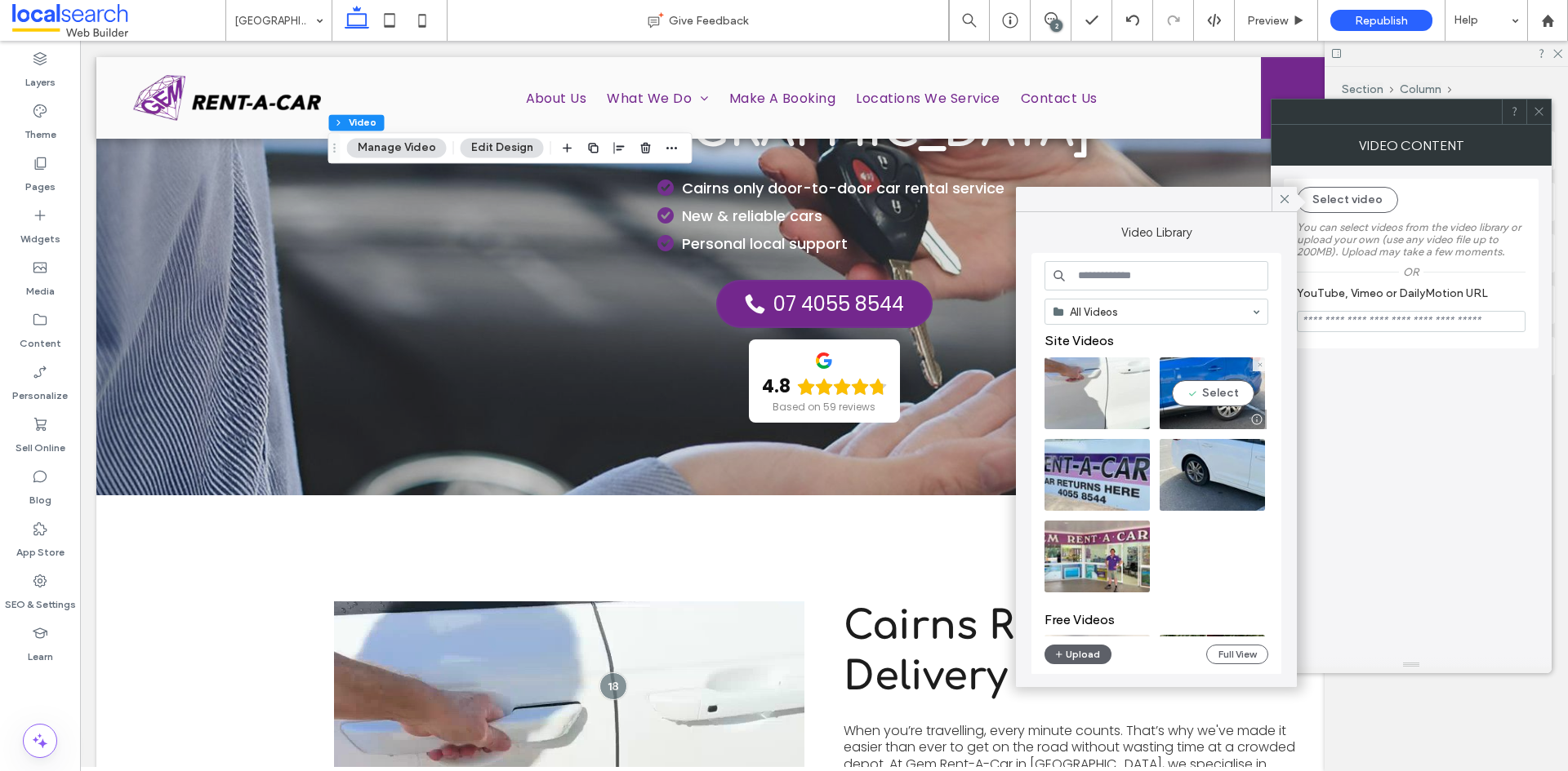
click at [1222, 403] on video at bounding box center [1212, 393] width 105 height 72
type input "**********"
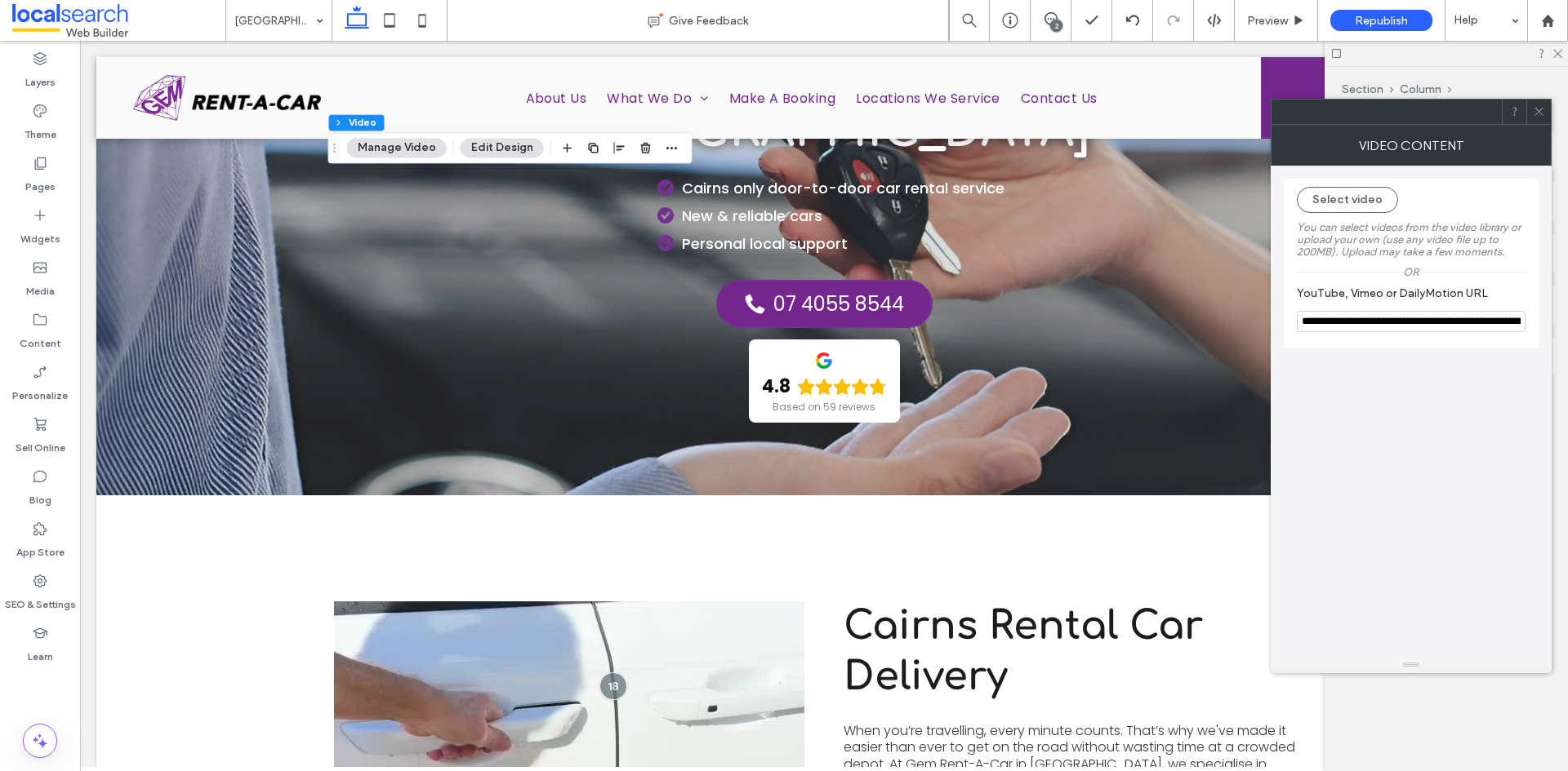
click at [1390, 321] on input "**********" at bounding box center [1411, 321] width 229 height 22
click at [1351, 198] on button "Select video" at bounding box center [1347, 199] width 101 height 26
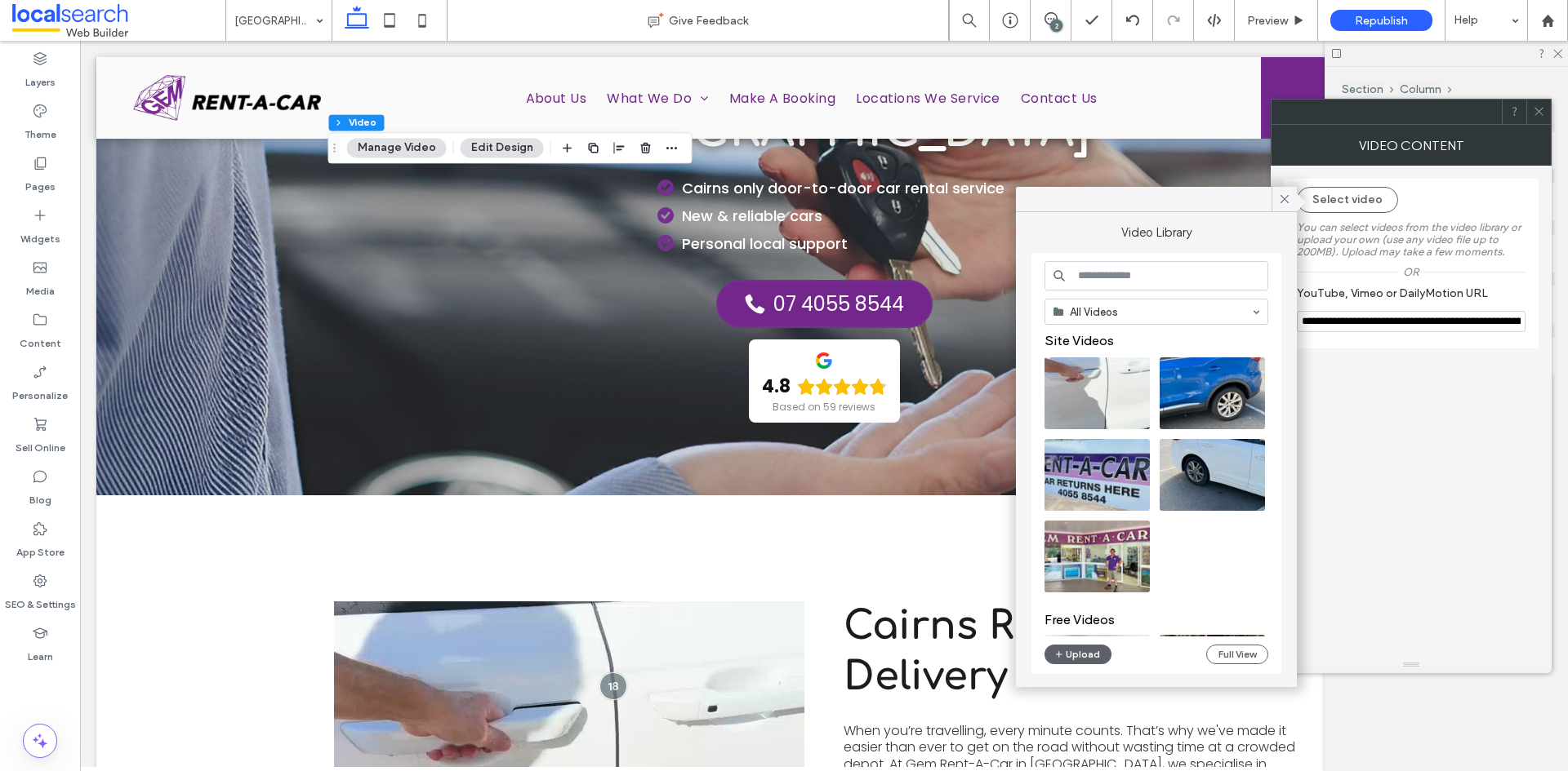
click at [1213, 395] on video at bounding box center [1212, 393] width 105 height 72
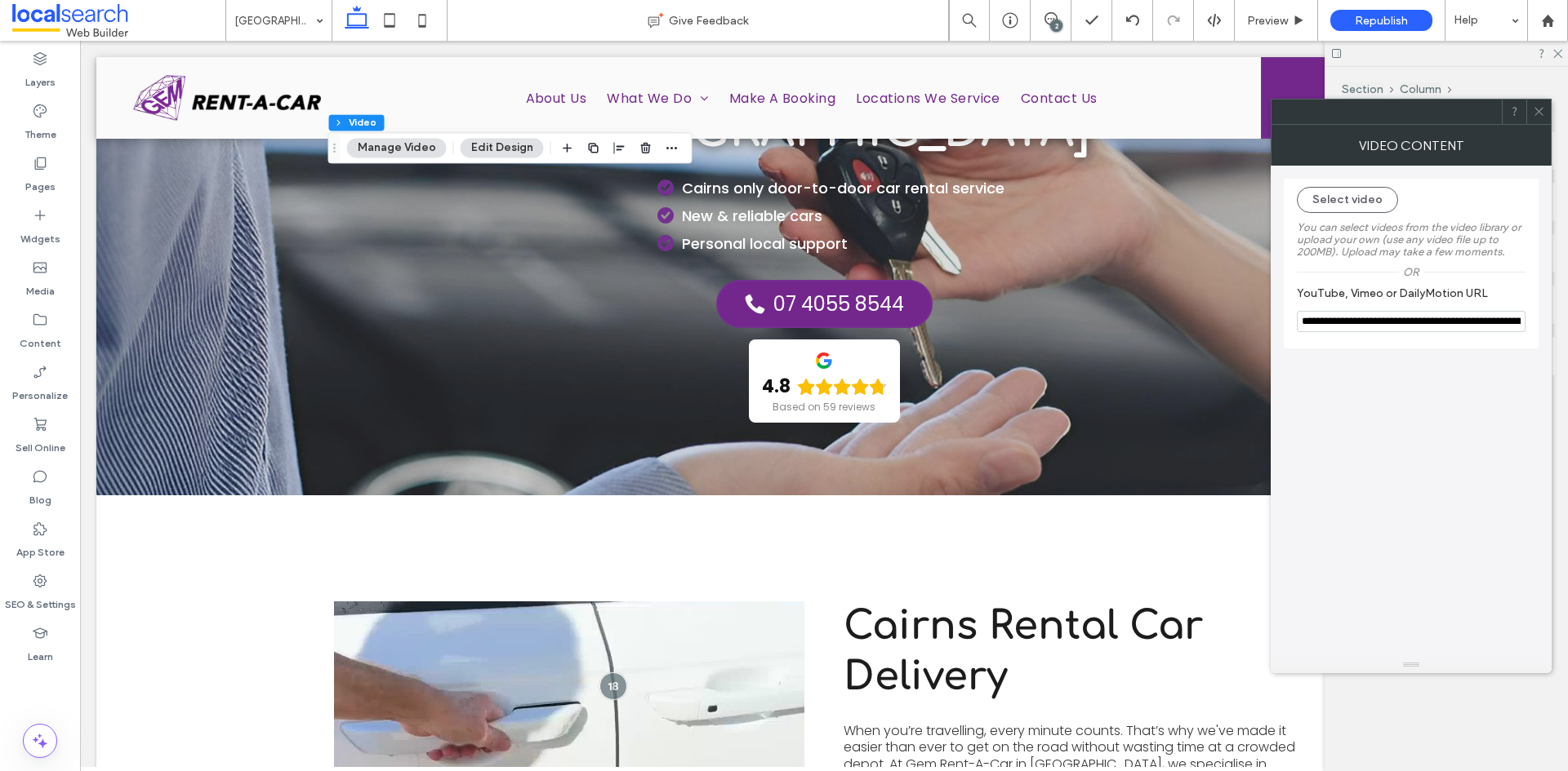
click at [1372, 324] on input "**********" at bounding box center [1411, 321] width 229 height 22
click at [1452, 443] on div "Select video You can select videos from the video library or upload your own (u…" at bounding box center [1411, 411] width 255 height 491
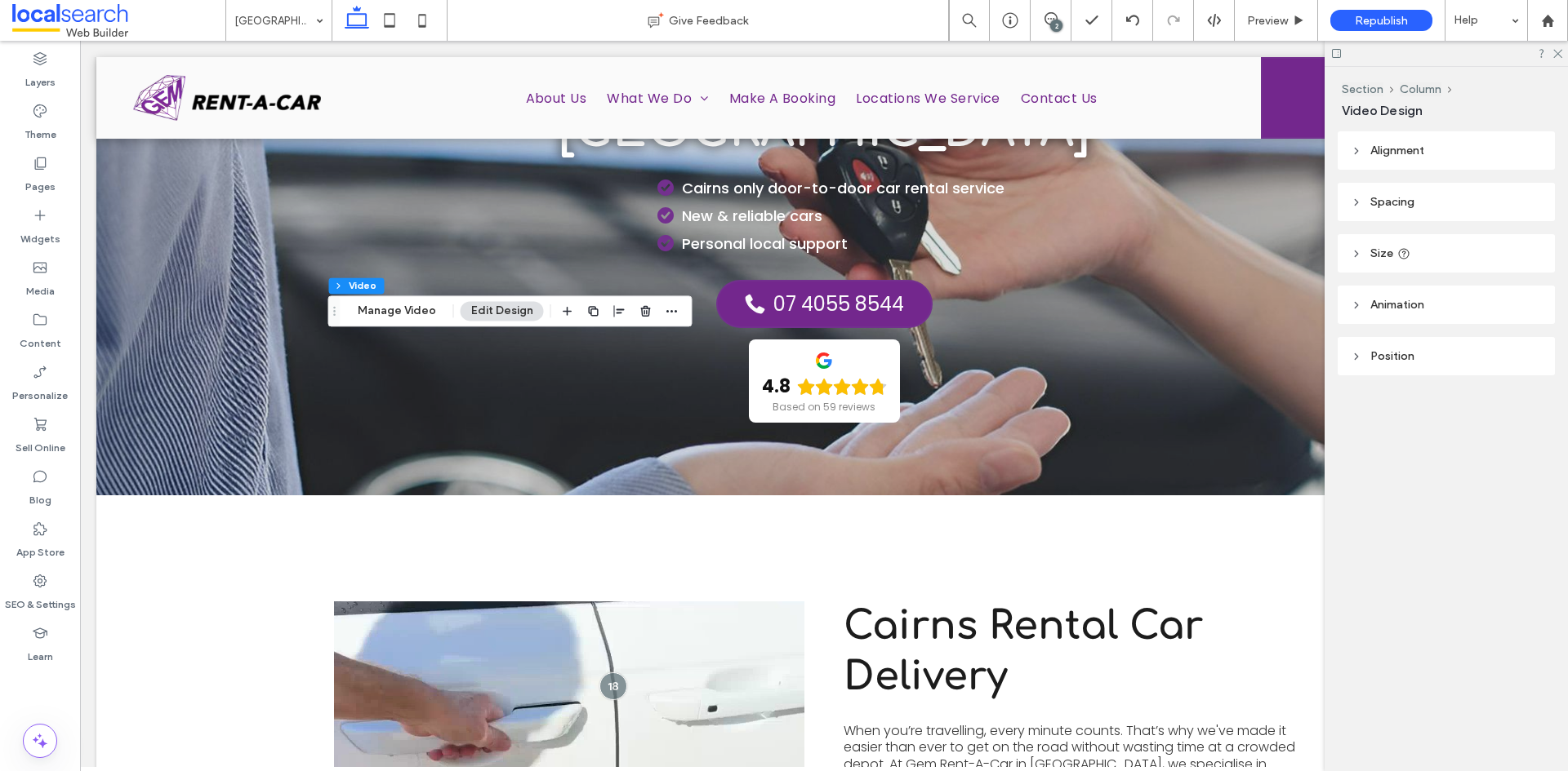
click at [346, 306] on span "Drag" at bounding box center [335, 311] width 29 height 11
click at [357, 306] on button "Manage Video" at bounding box center [397, 310] width 99 height 20
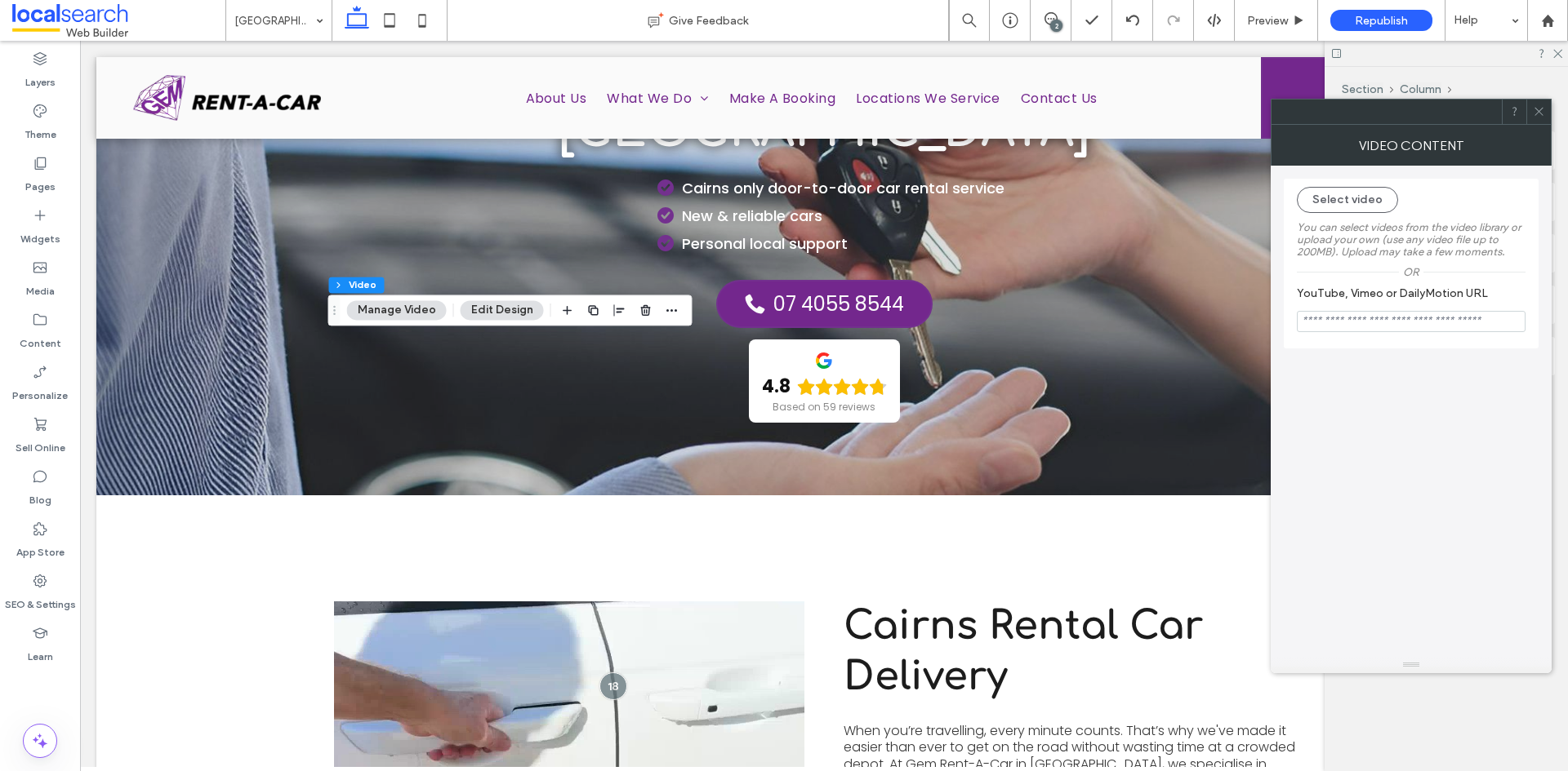
click at [497, 307] on button "Edit Design" at bounding box center [502, 310] width 83 height 20
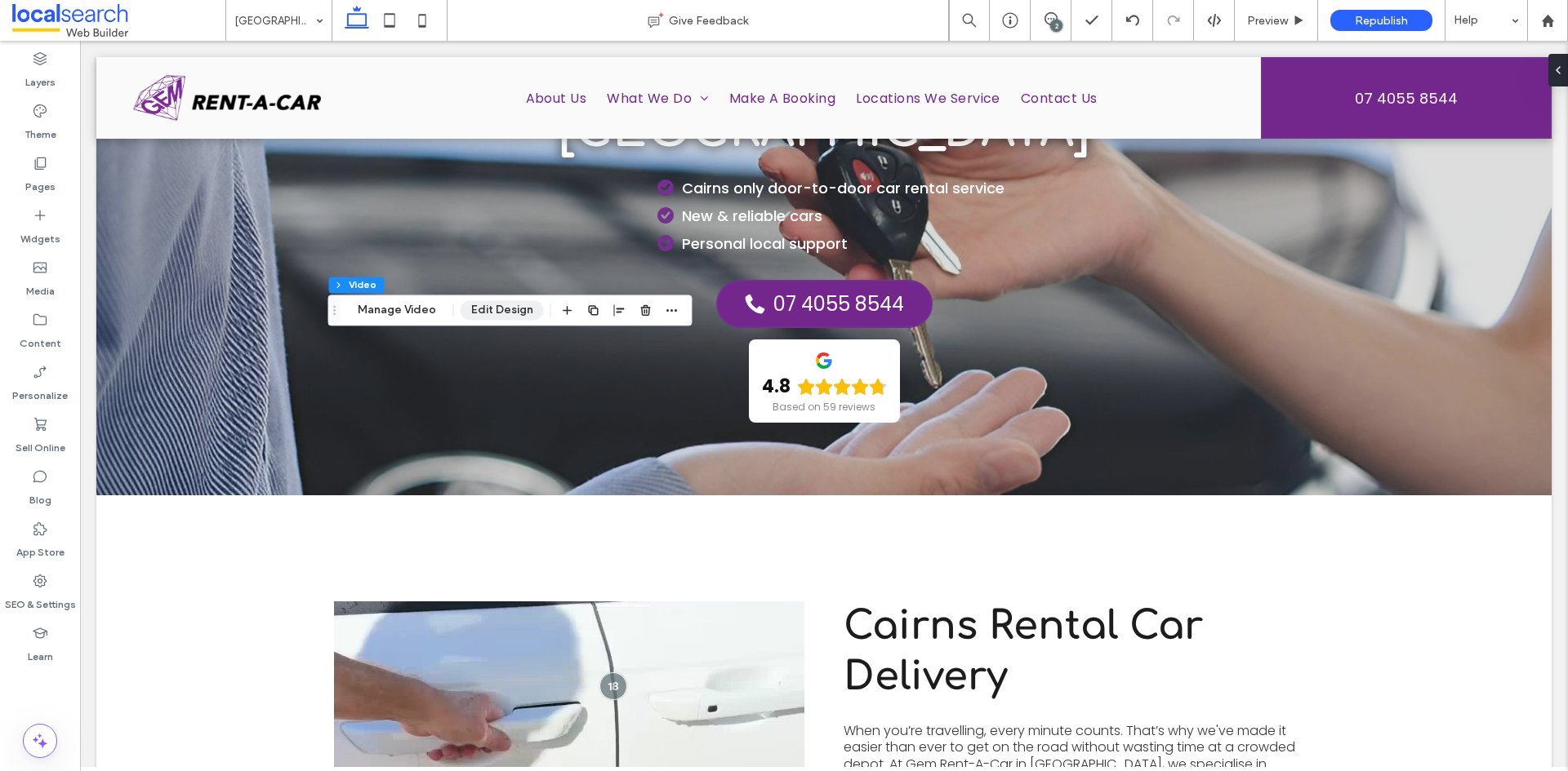
click at [497, 307] on button "Edit Design" at bounding box center [502, 310] width 83 height 20
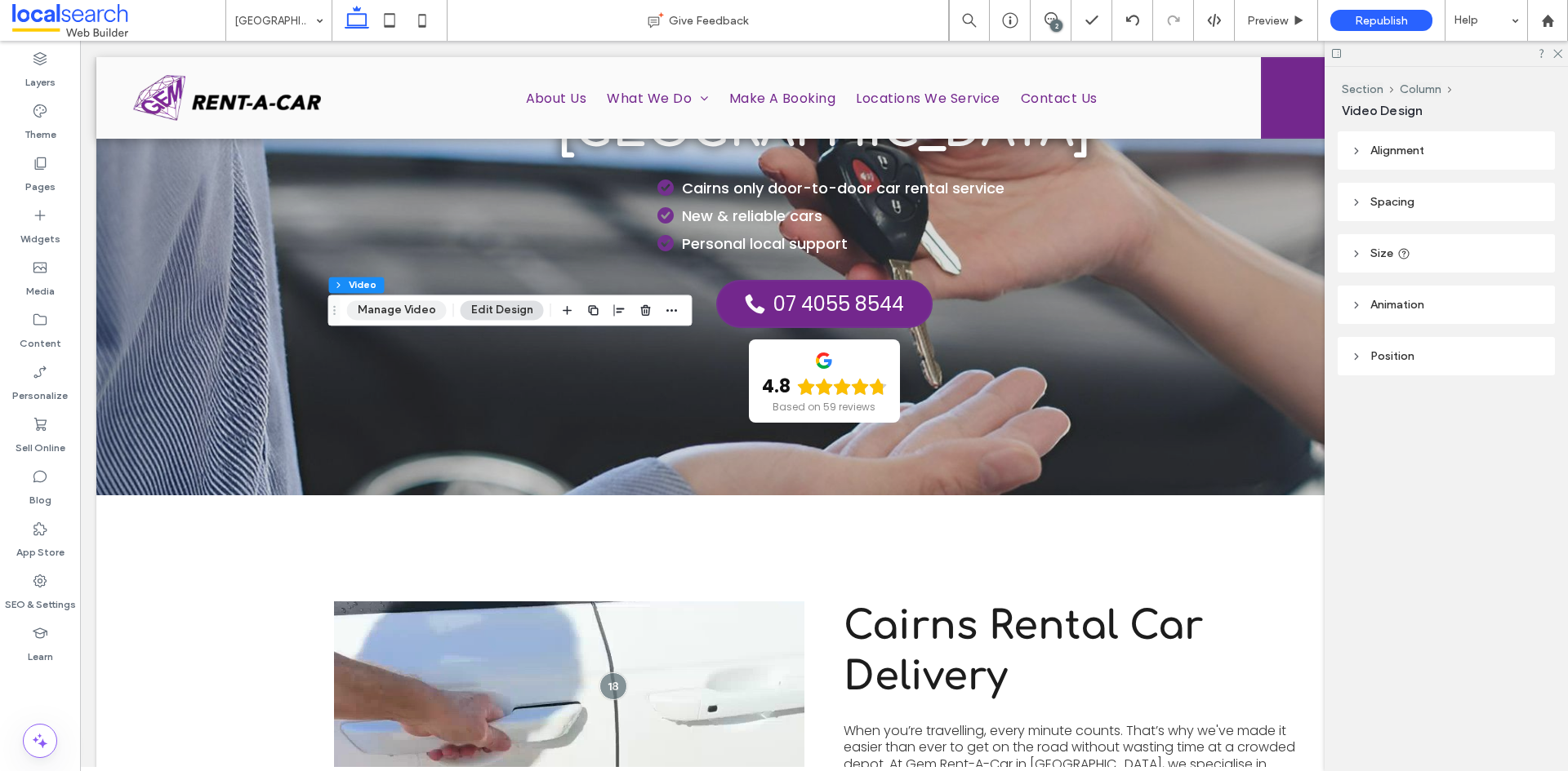
click at [405, 306] on button "Manage Video" at bounding box center [397, 310] width 99 height 20
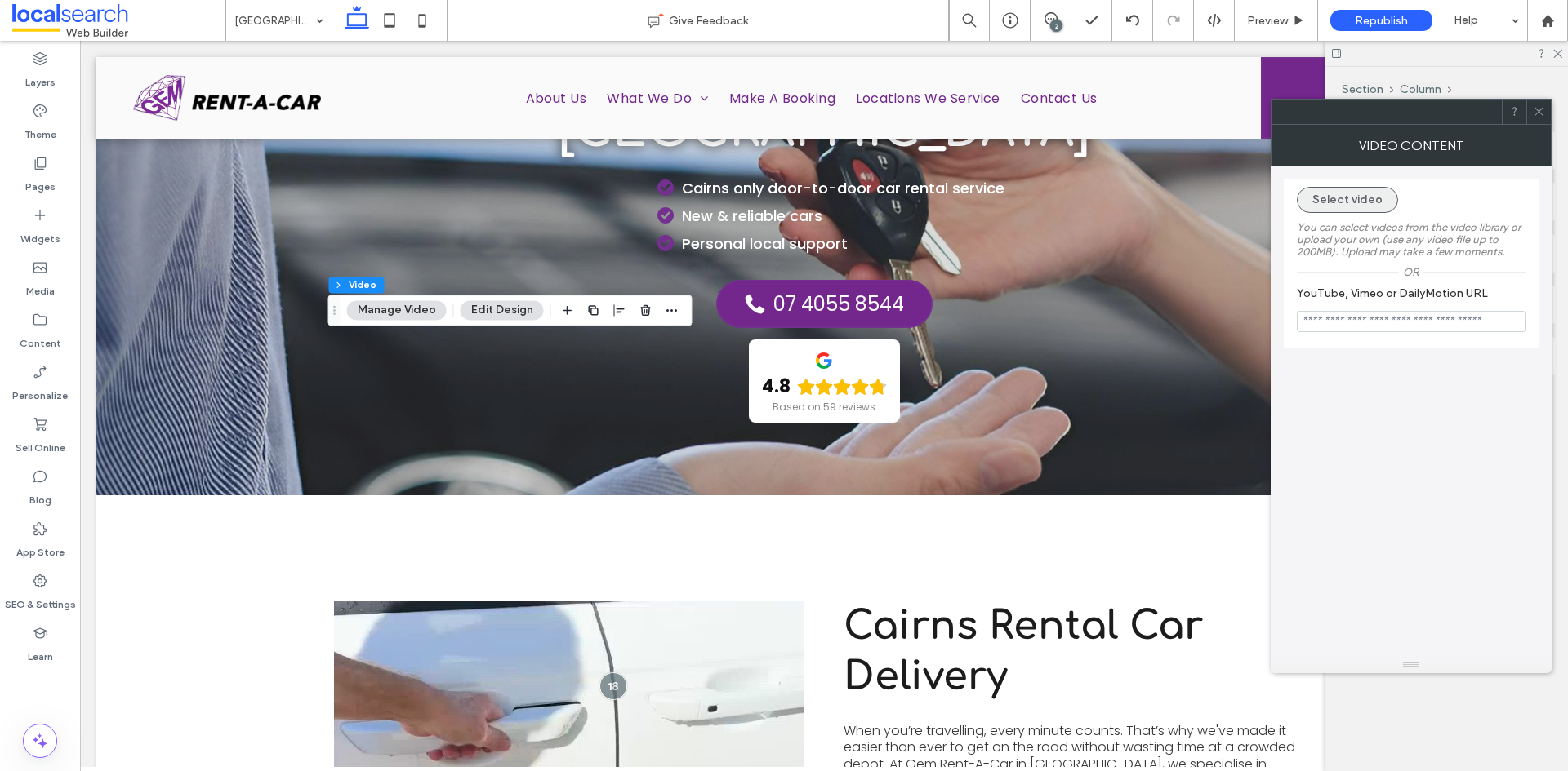
click at [1354, 204] on button "Select video" at bounding box center [1347, 199] width 101 height 26
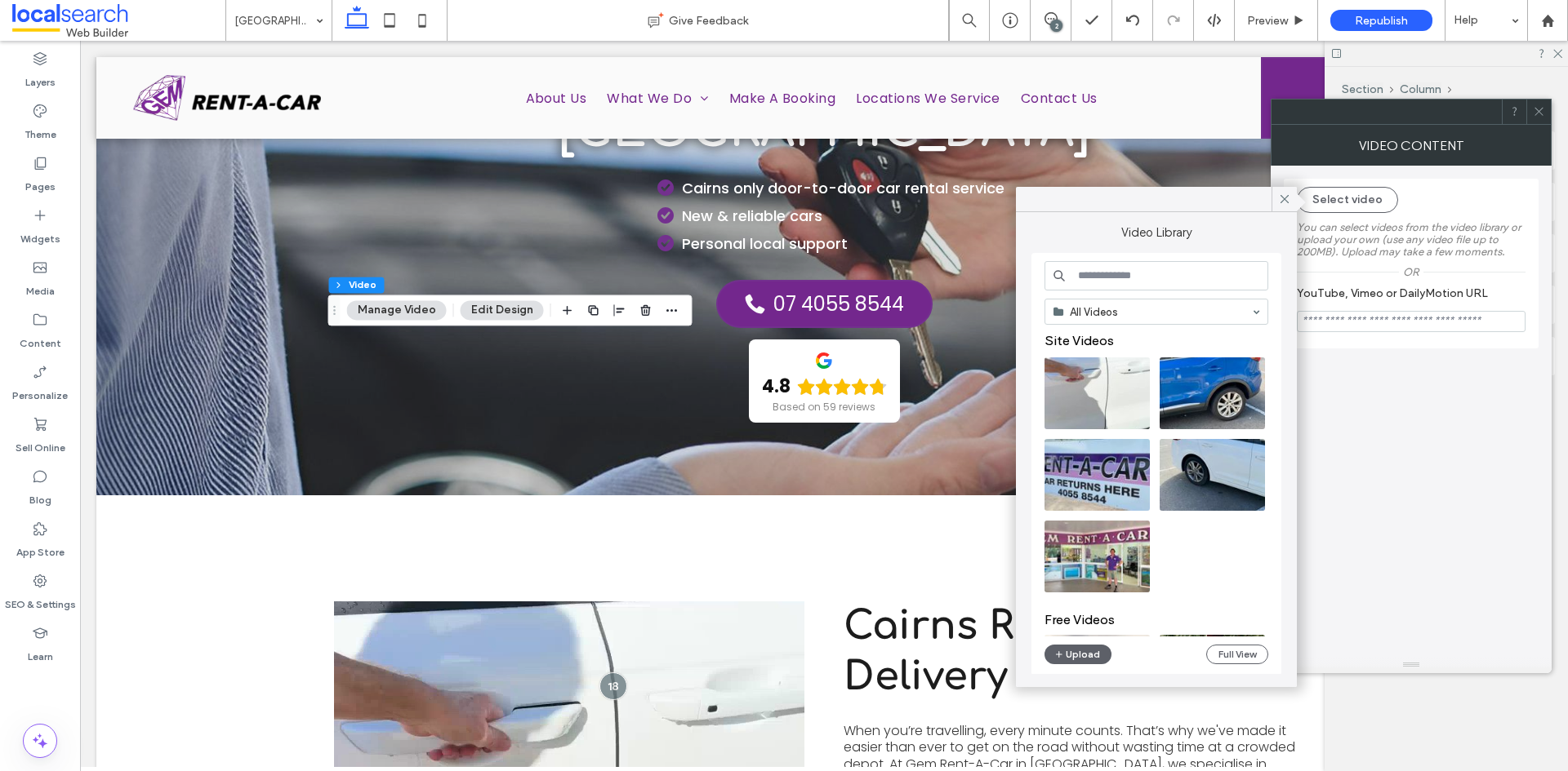
click at [1219, 381] on video at bounding box center [1212, 393] width 105 height 72
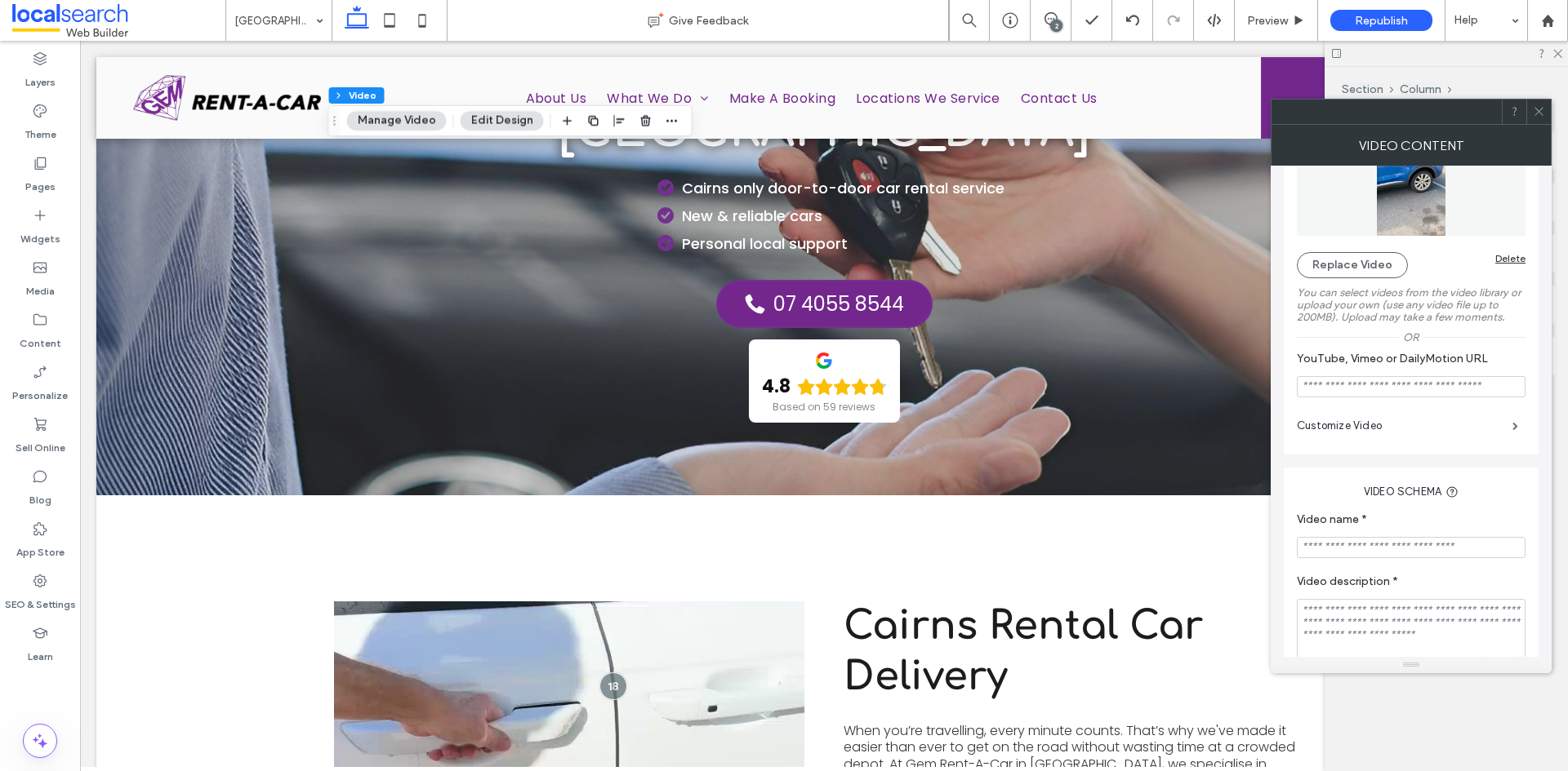
scroll to position [163, 0]
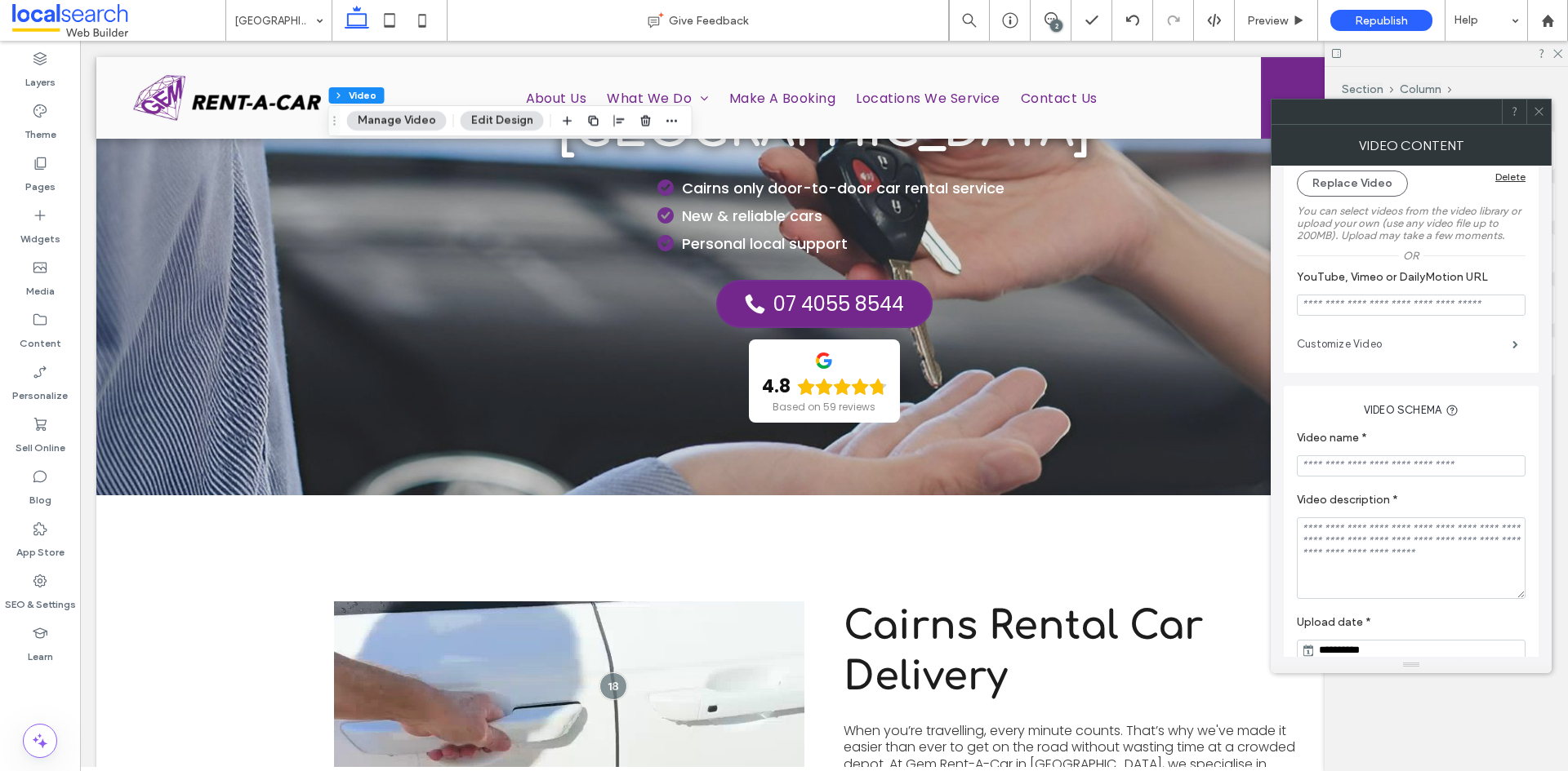
click at [1428, 341] on label "Customize Video" at bounding box center [1405, 344] width 216 height 33
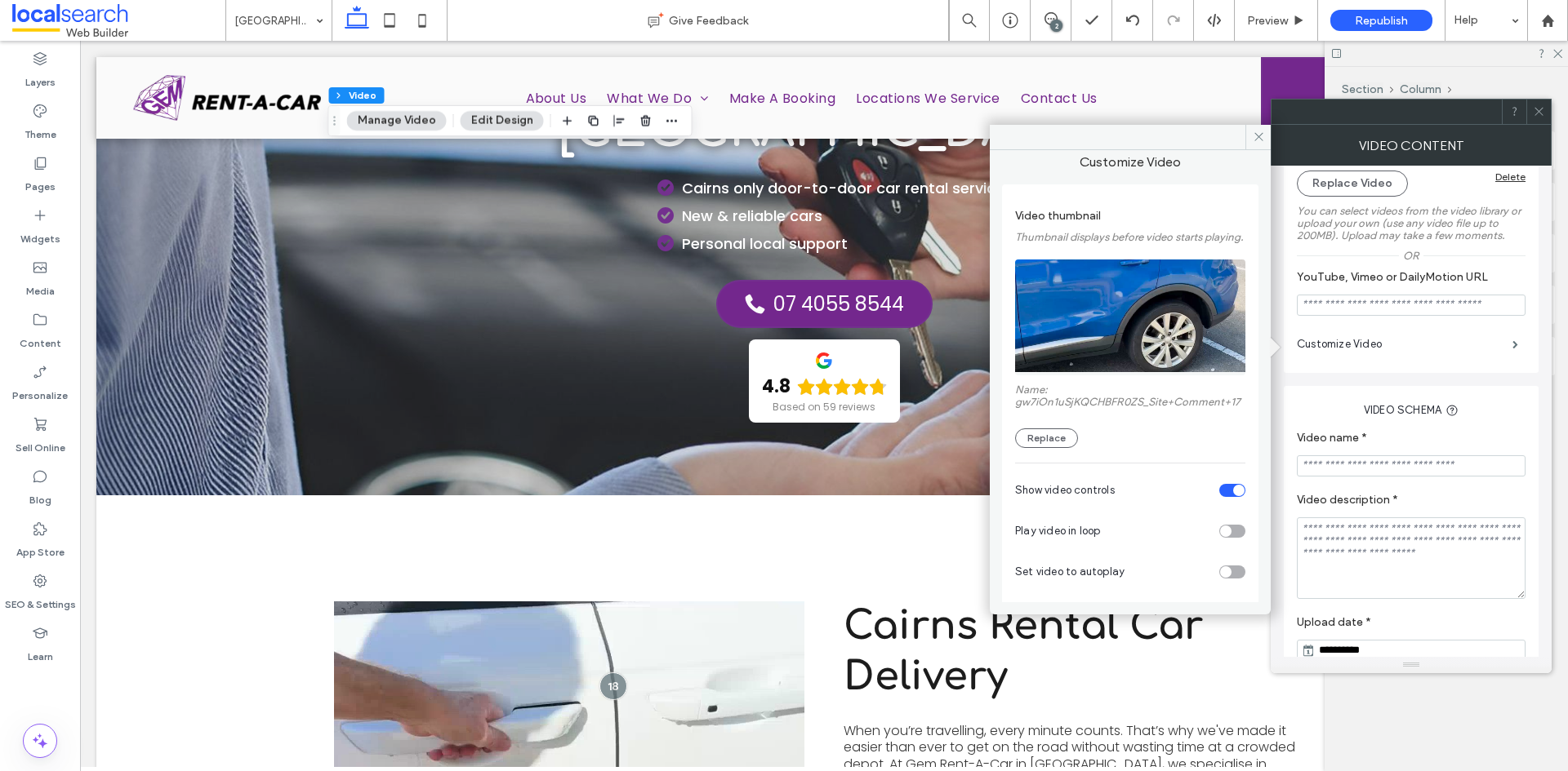
scroll to position [82, 0]
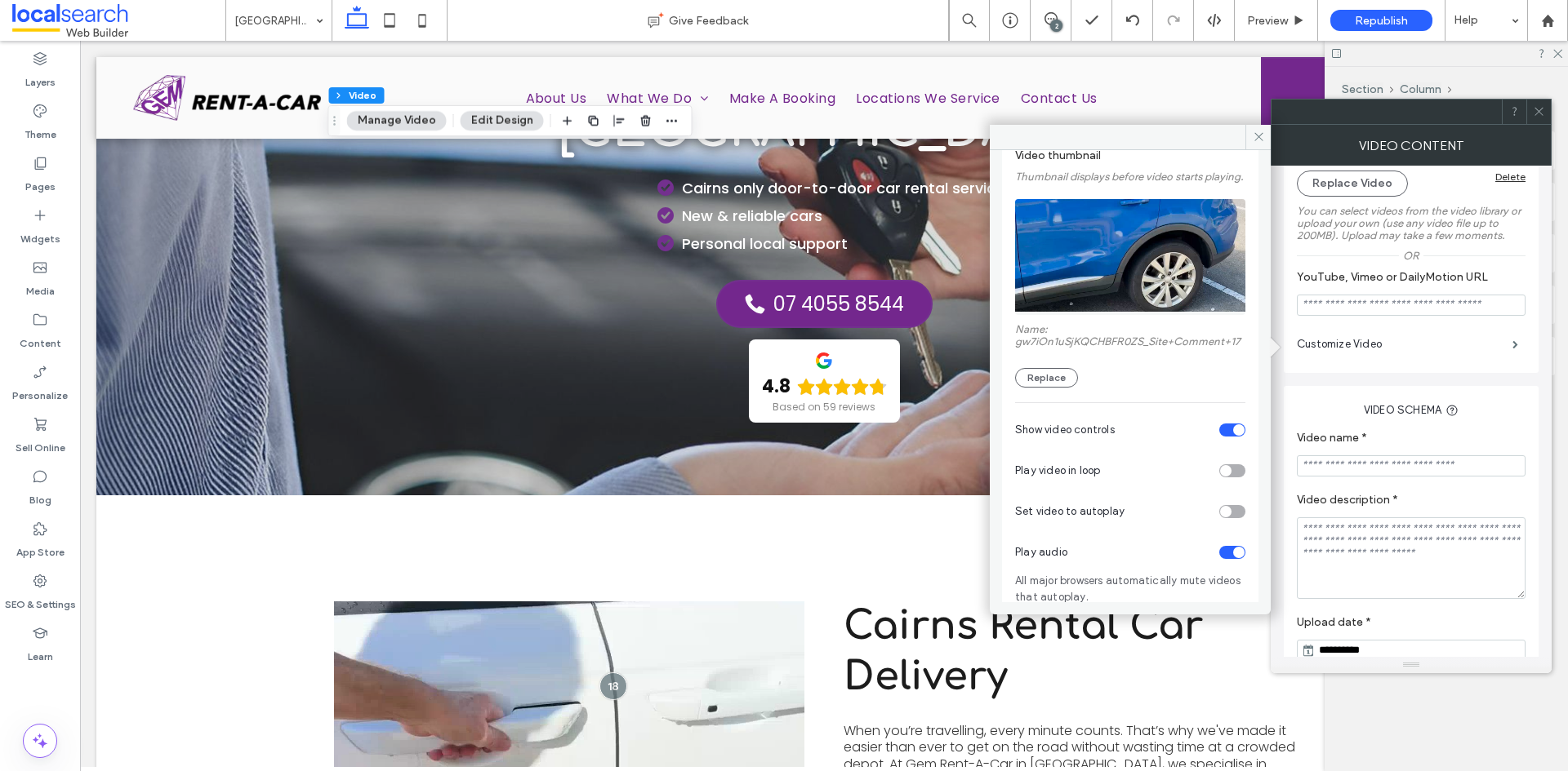
click at [1230, 477] on div "toggle" at bounding box center [1232, 471] width 26 height 13
click at [1232, 518] on div "toggle" at bounding box center [1232, 511] width 26 height 13
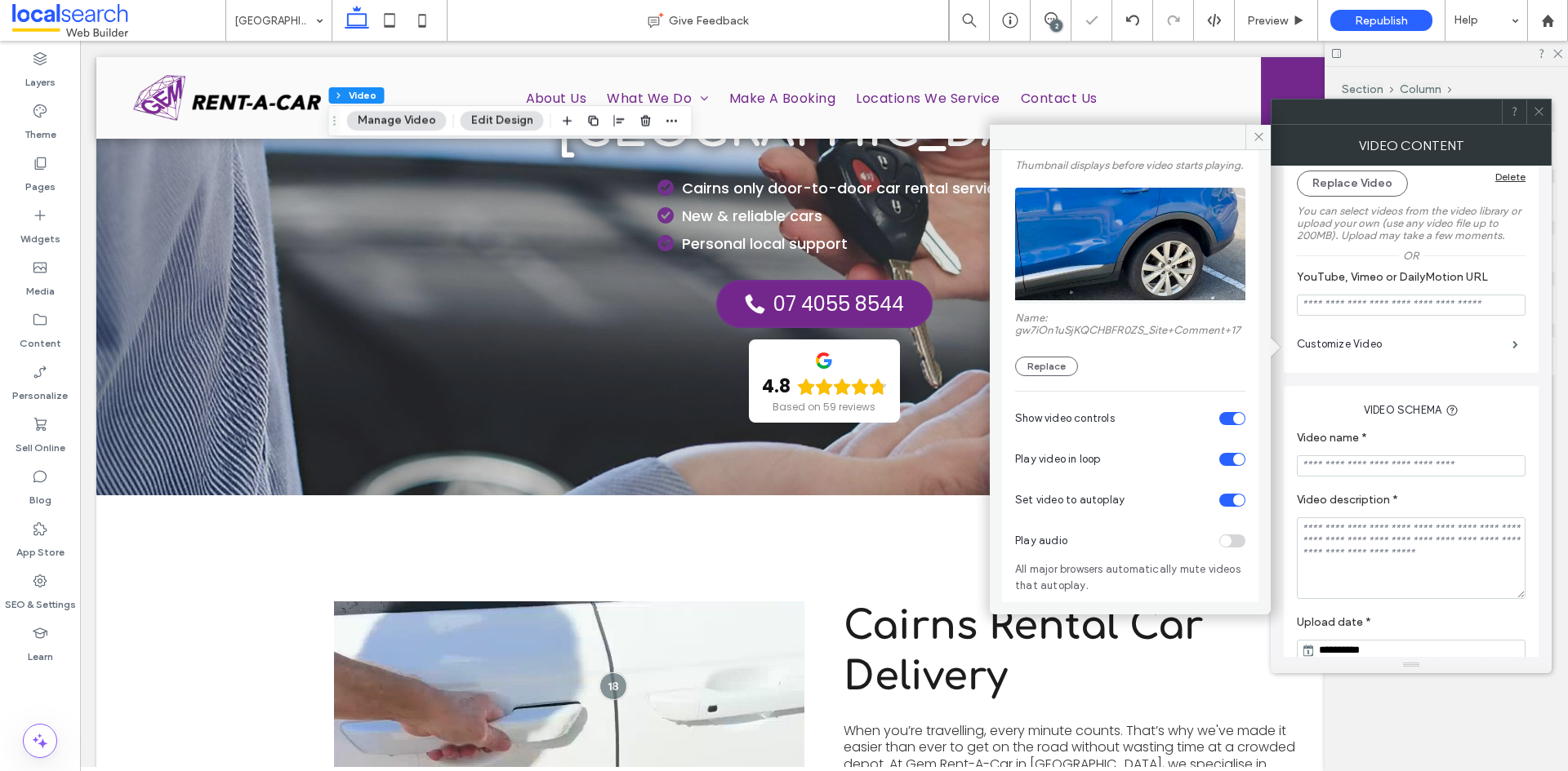
scroll to position [117, 0]
click at [1222, 423] on div "toggle" at bounding box center [1232, 418] width 26 height 13
click at [1261, 138] on icon at bounding box center [1259, 136] width 12 height 12
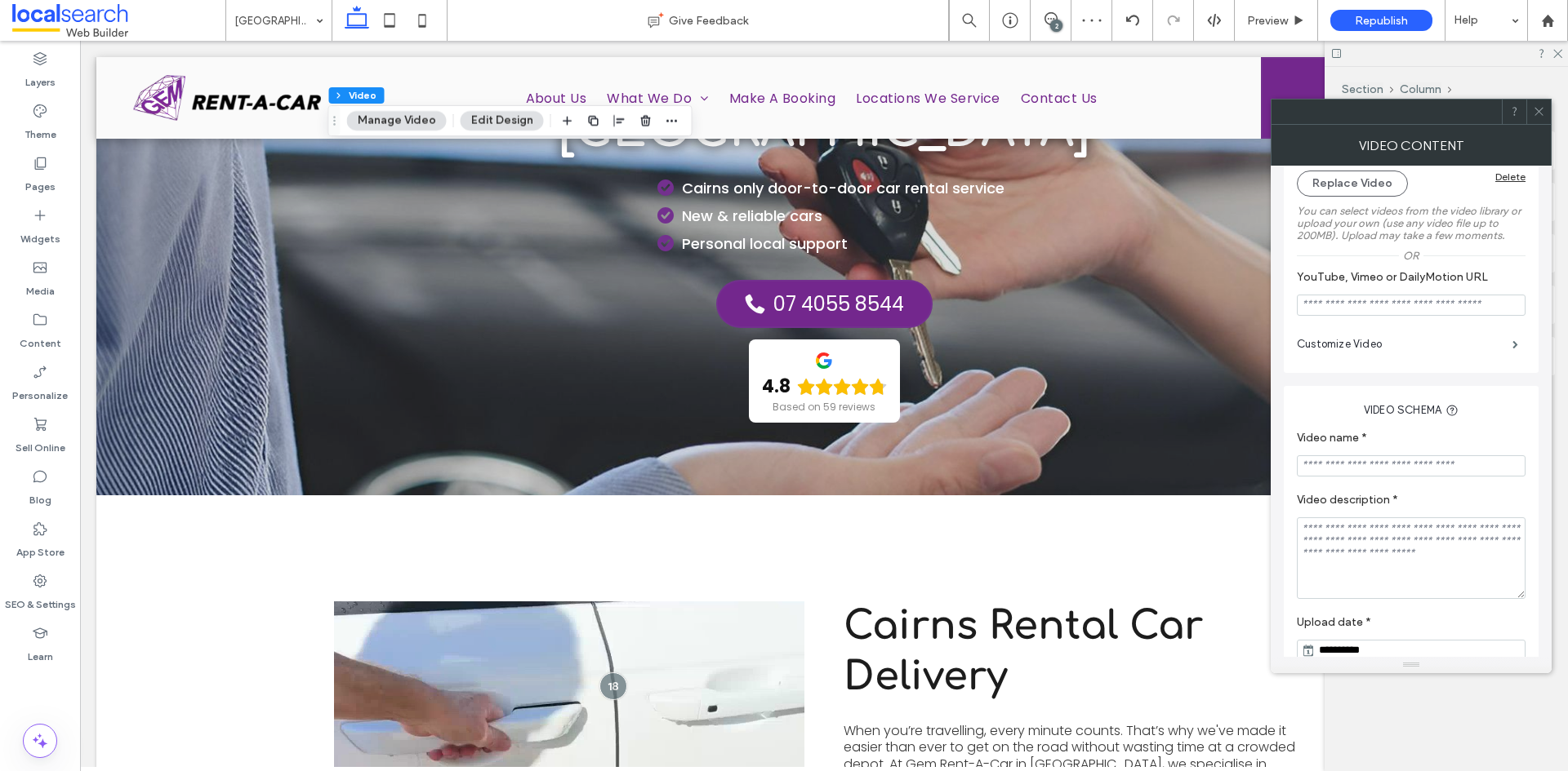
click at [1527, 111] on div at bounding box center [1539, 111] width 24 height 24
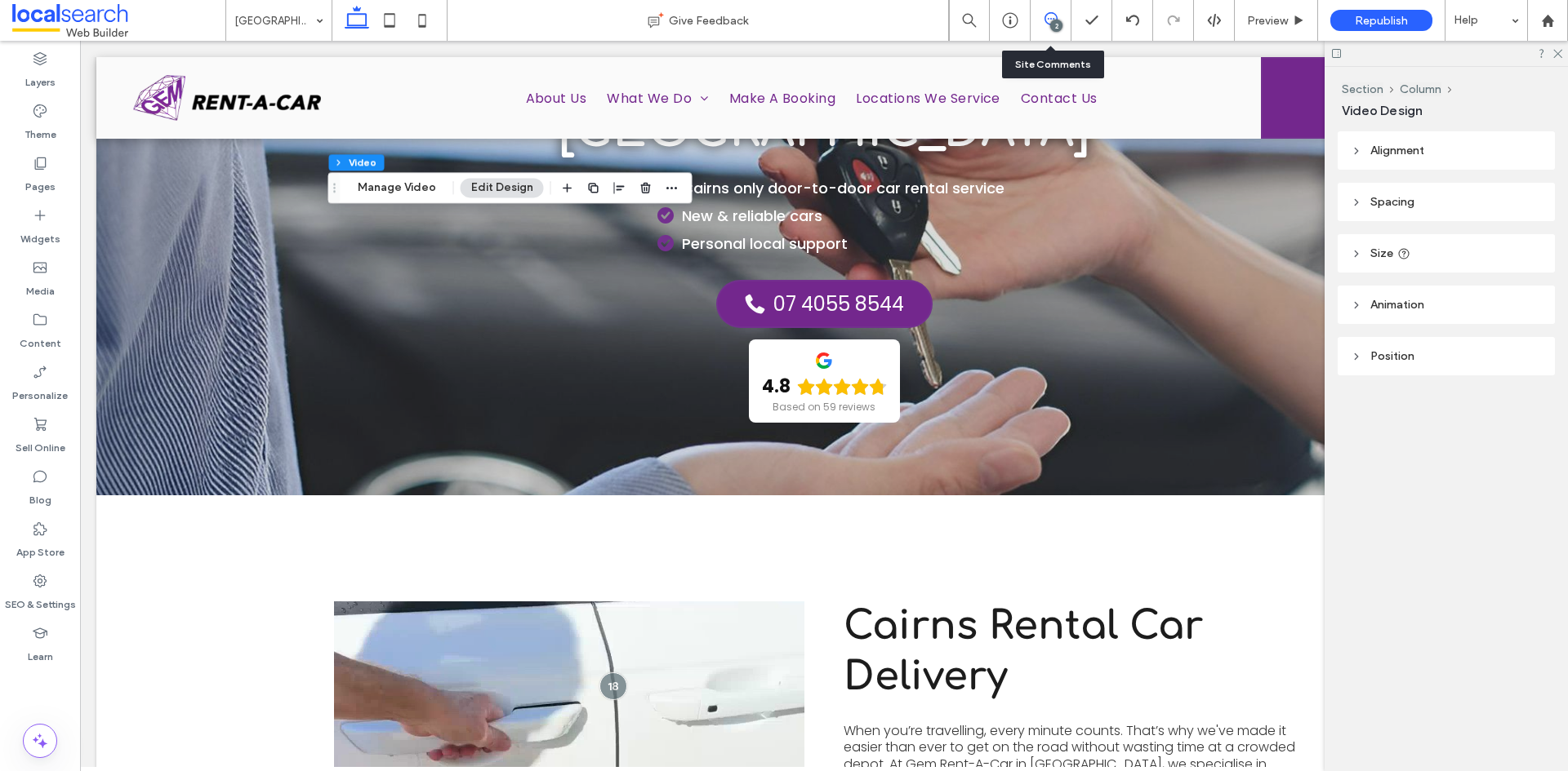
click at [1039, 18] on span at bounding box center [1051, 18] width 40 height 13
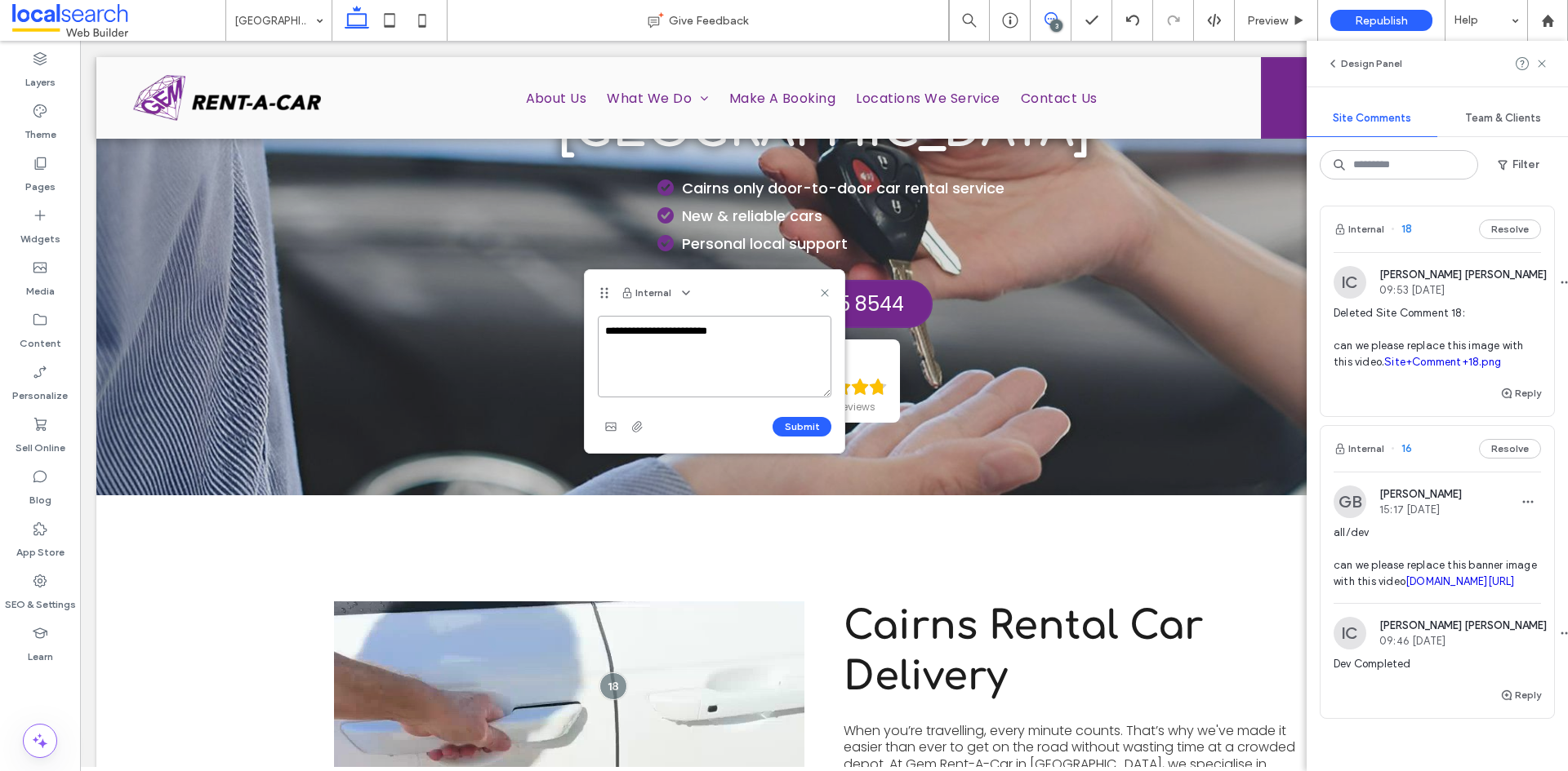
click at [681, 361] on textarea "**********" at bounding box center [714, 357] width 233 height 82
click at [752, 333] on textarea "**********" at bounding box center [714, 357] width 233 height 82
paste textarea "**********"
click at [733, 334] on textarea "**********" at bounding box center [714, 357] width 233 height 82
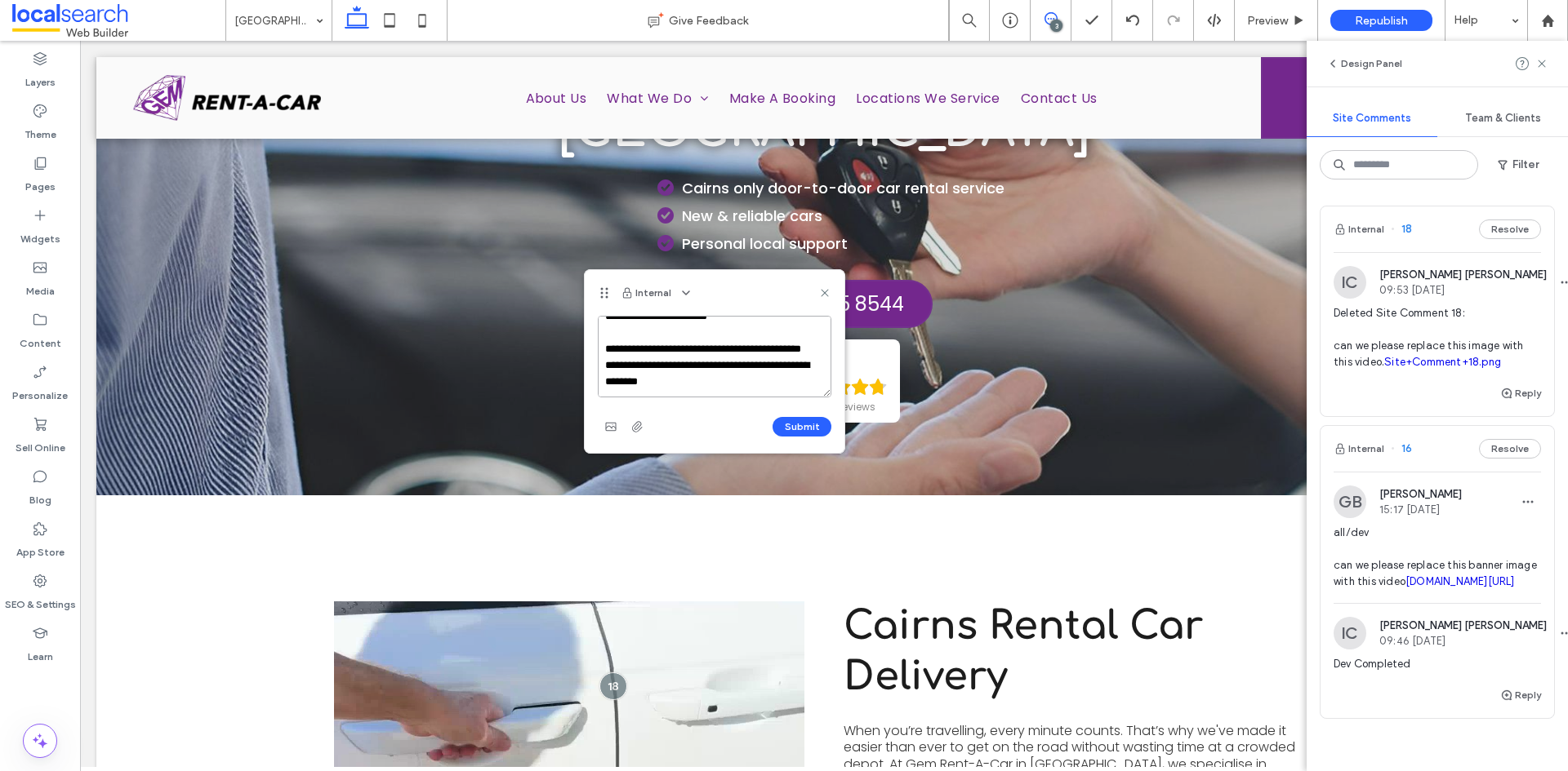
click at [628, 372] on textarea "**********" at bounding box center [714, 357] width 233 height 82
type textarea "**********"
click at [786, 423] on button "Submit" at bounding box center [802, 427] width 59 height 20
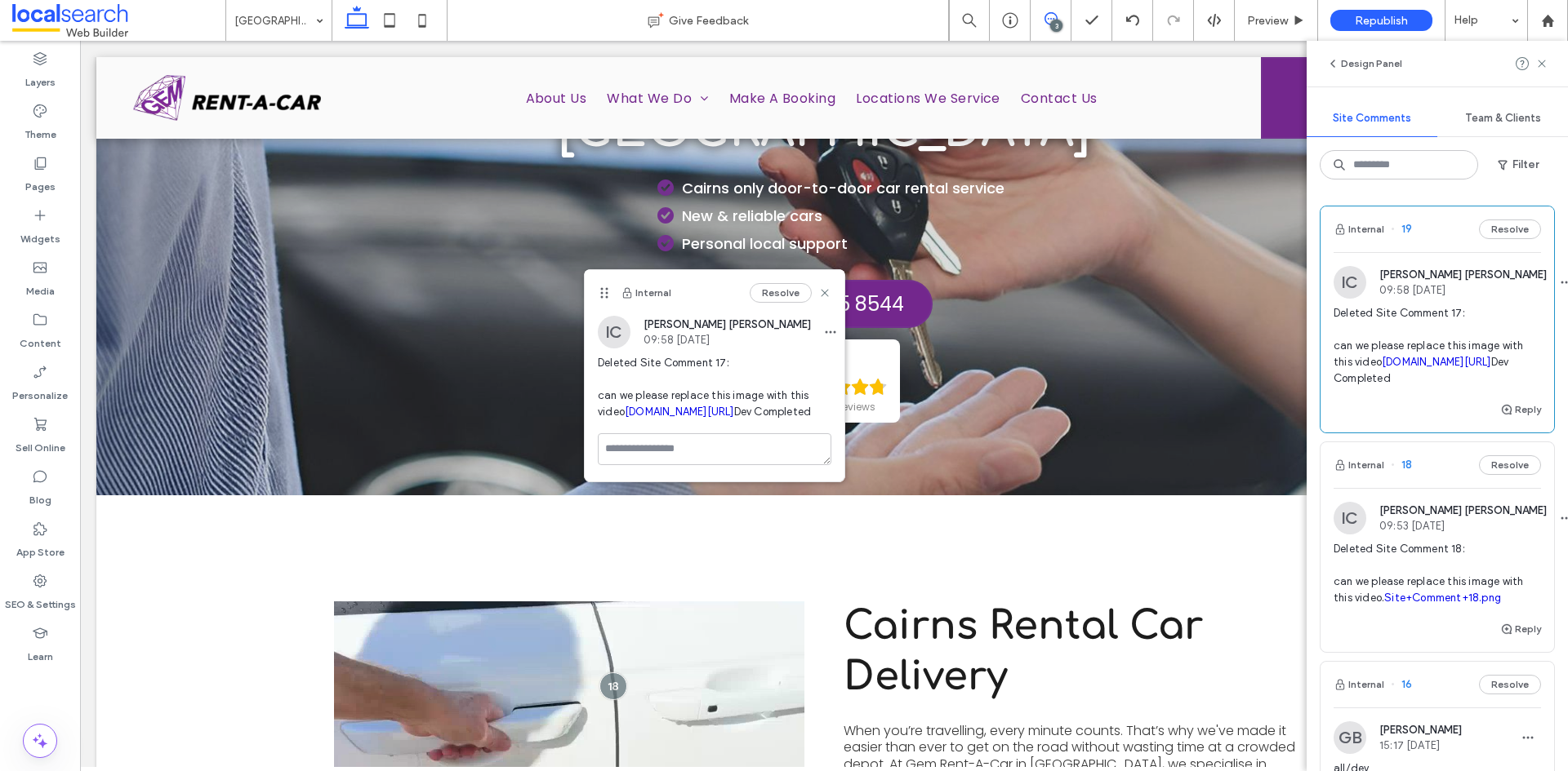
scroll to position [0, 0]
click at [1544, 63] on use at bounding box center [1541, 63] width 8 height 8
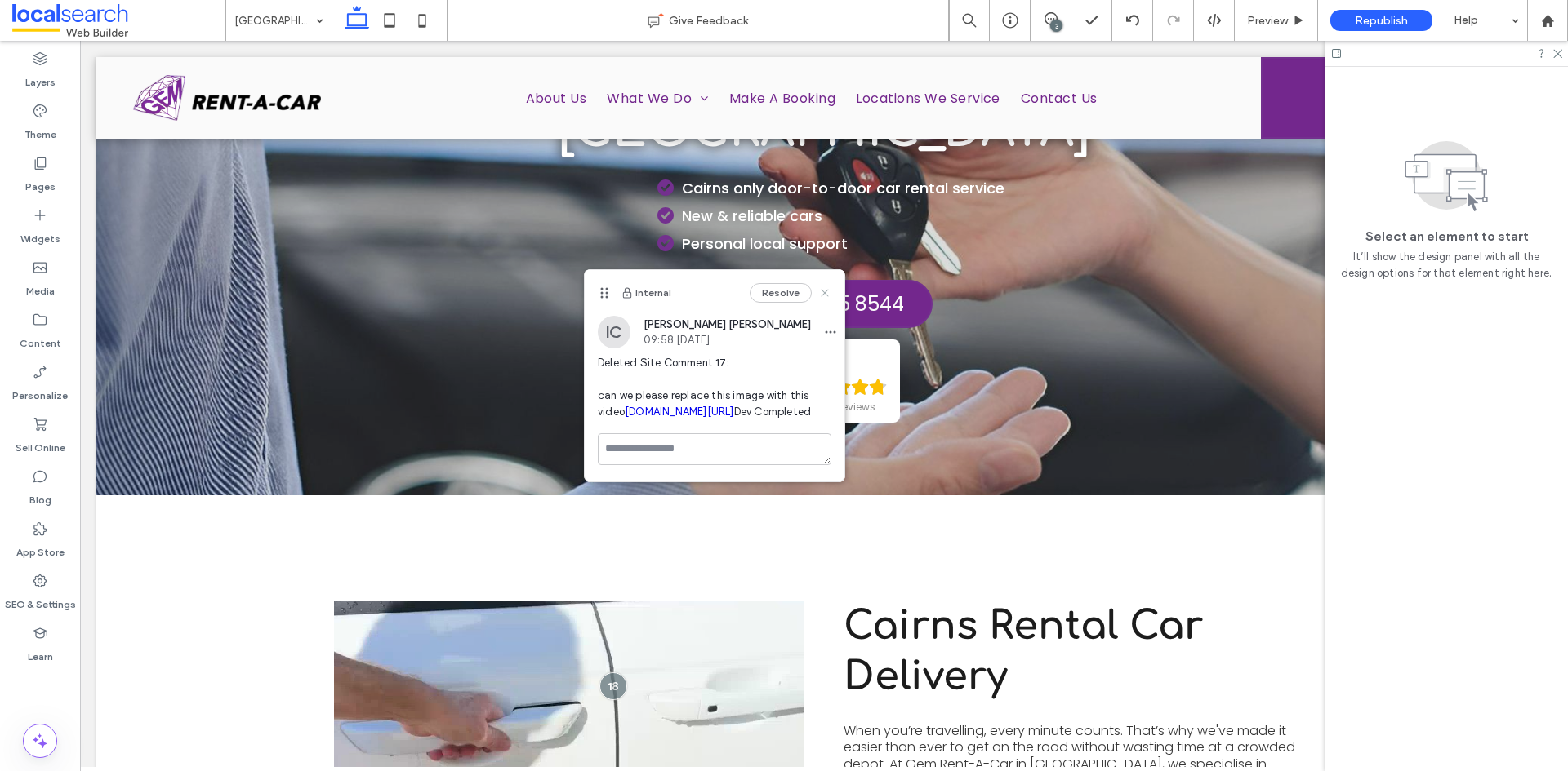
click at [828, 291] on use at bounding box center [824, 293] width 8 height 8
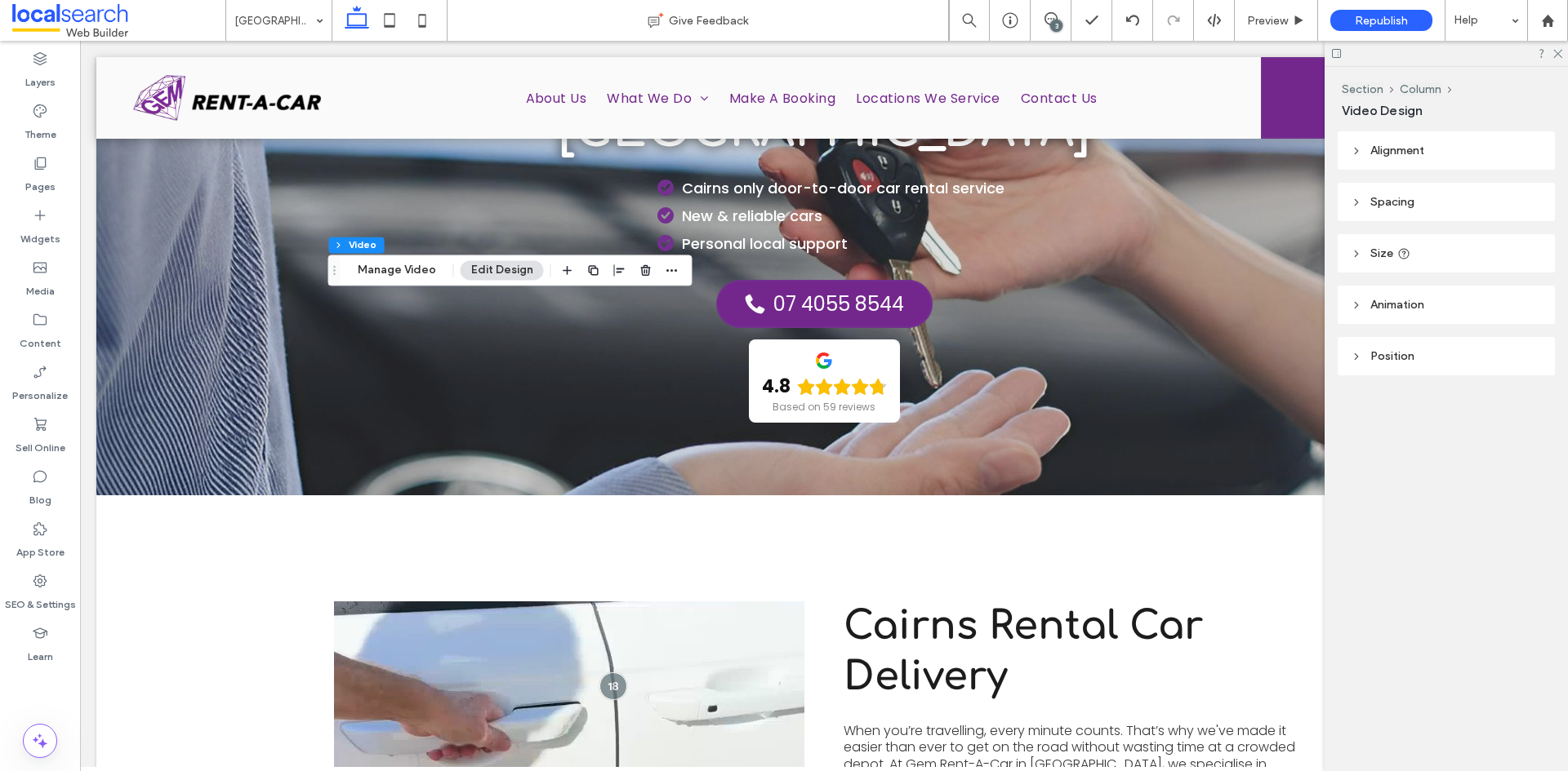
click at [1052, 29] on div "3" at bounding box center [1057, 26] width 12 height 12
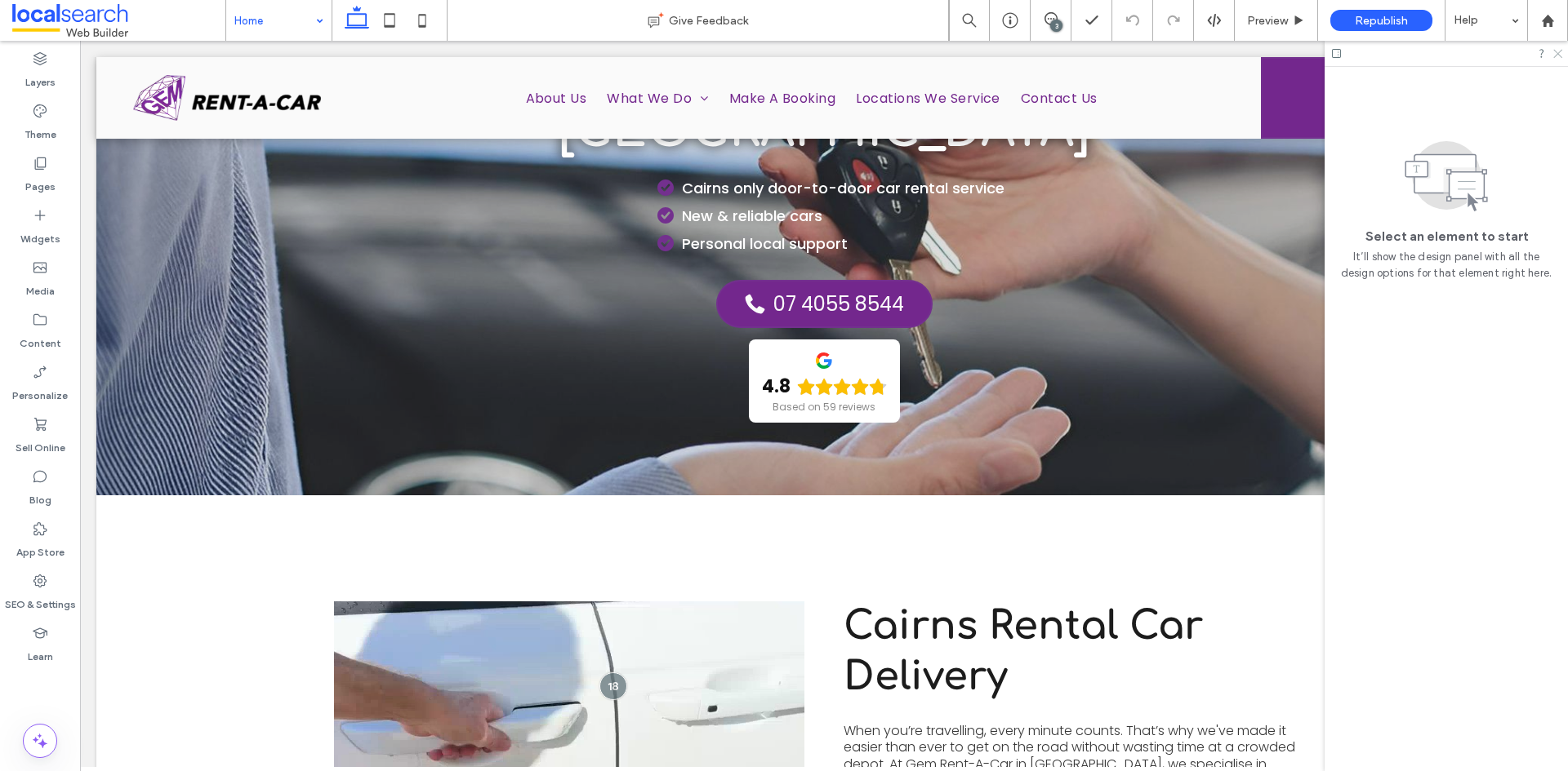
click at [1557, 57] on div at bounding box center [1446, 53] width 244 height 25
click at [1136, 22] on icon at bounding box center [1133, 20] width 13 height 13
click at [1135, 22] on icon at bounding box center [1133, 20] width 13 height 13
click at [1561, 53] on icon at bounding box center [1557, 53] width 10 height 10
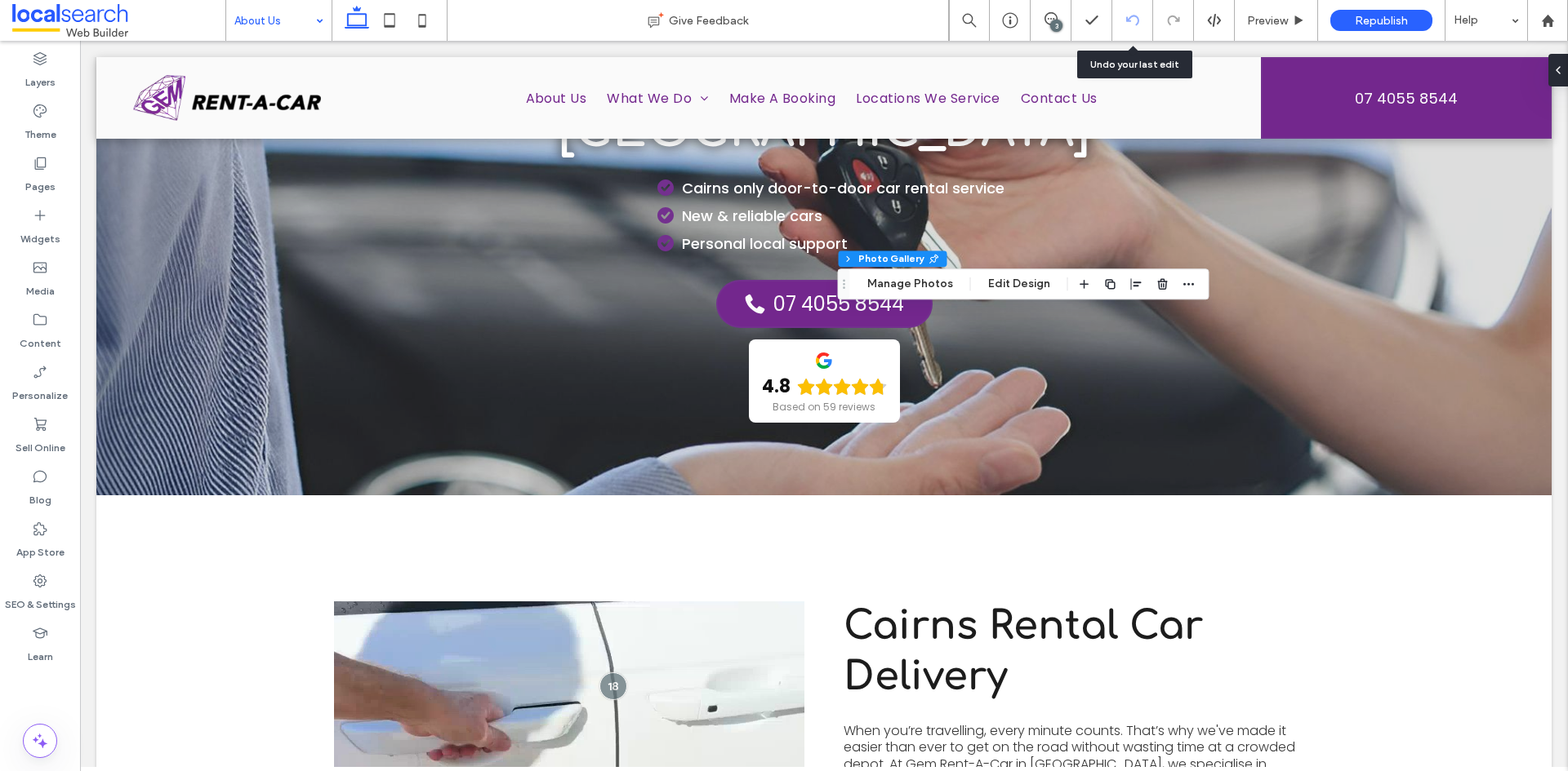
click at [1128, 19] on use at bounding box center [1132, 20] width 13 height 10
click at [41, 595] on label "SEO & Settings" at bounding box center [41, 601] width 71 height 22
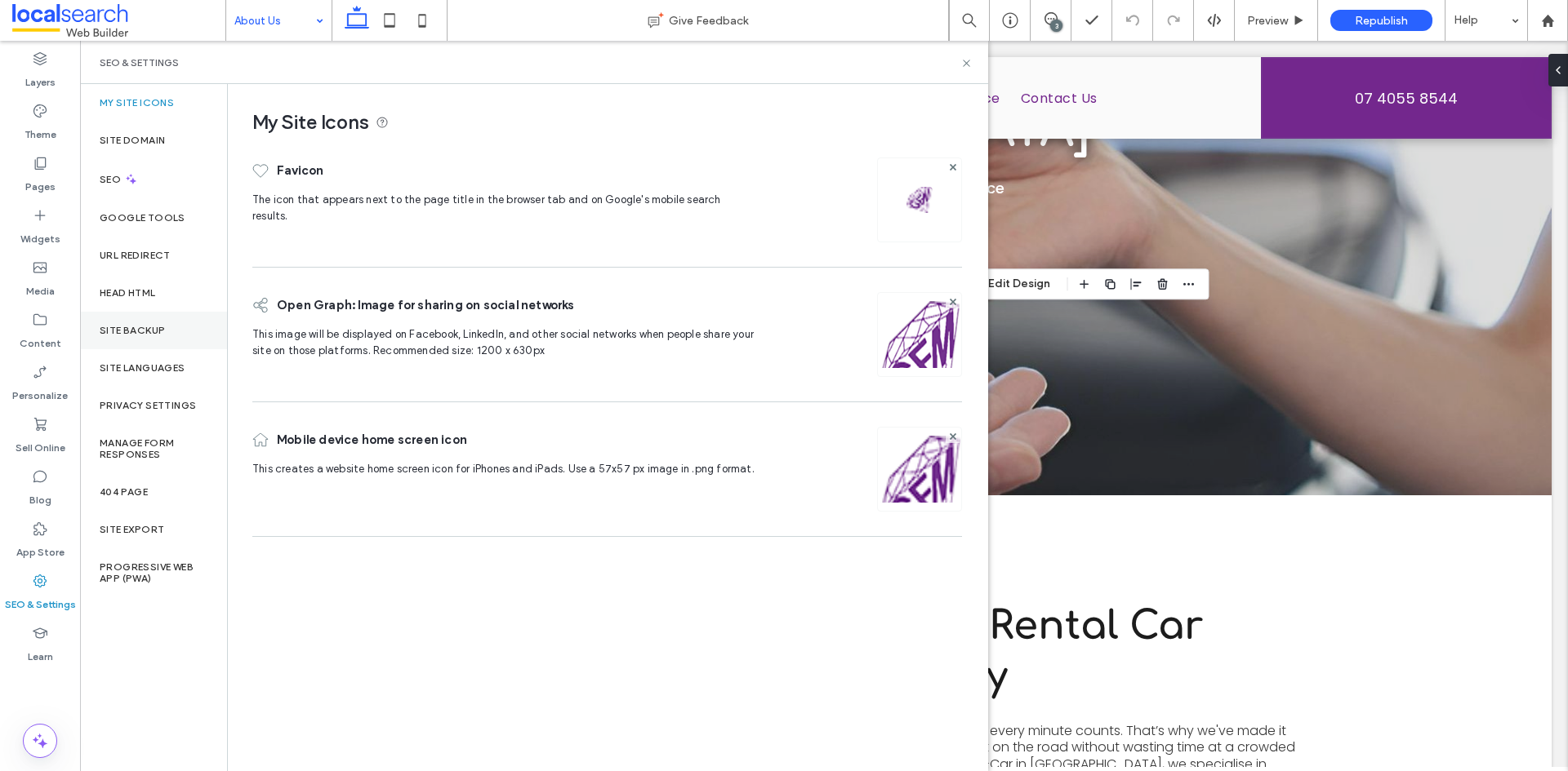
click at [170, 338] on div "Site Backup" at bounding box center [154, 330] width 147 height 37
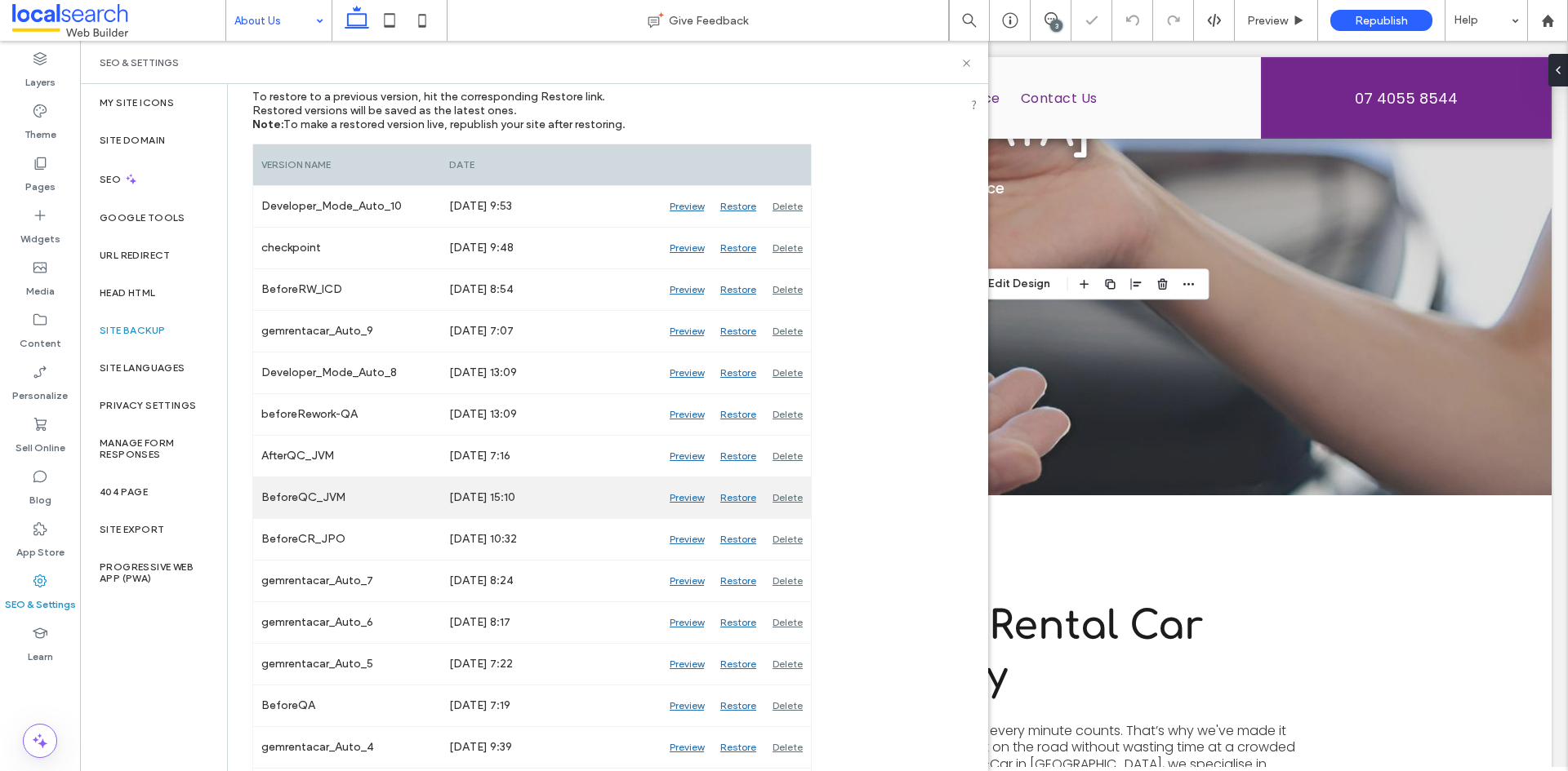
scroll to position [245, 0]
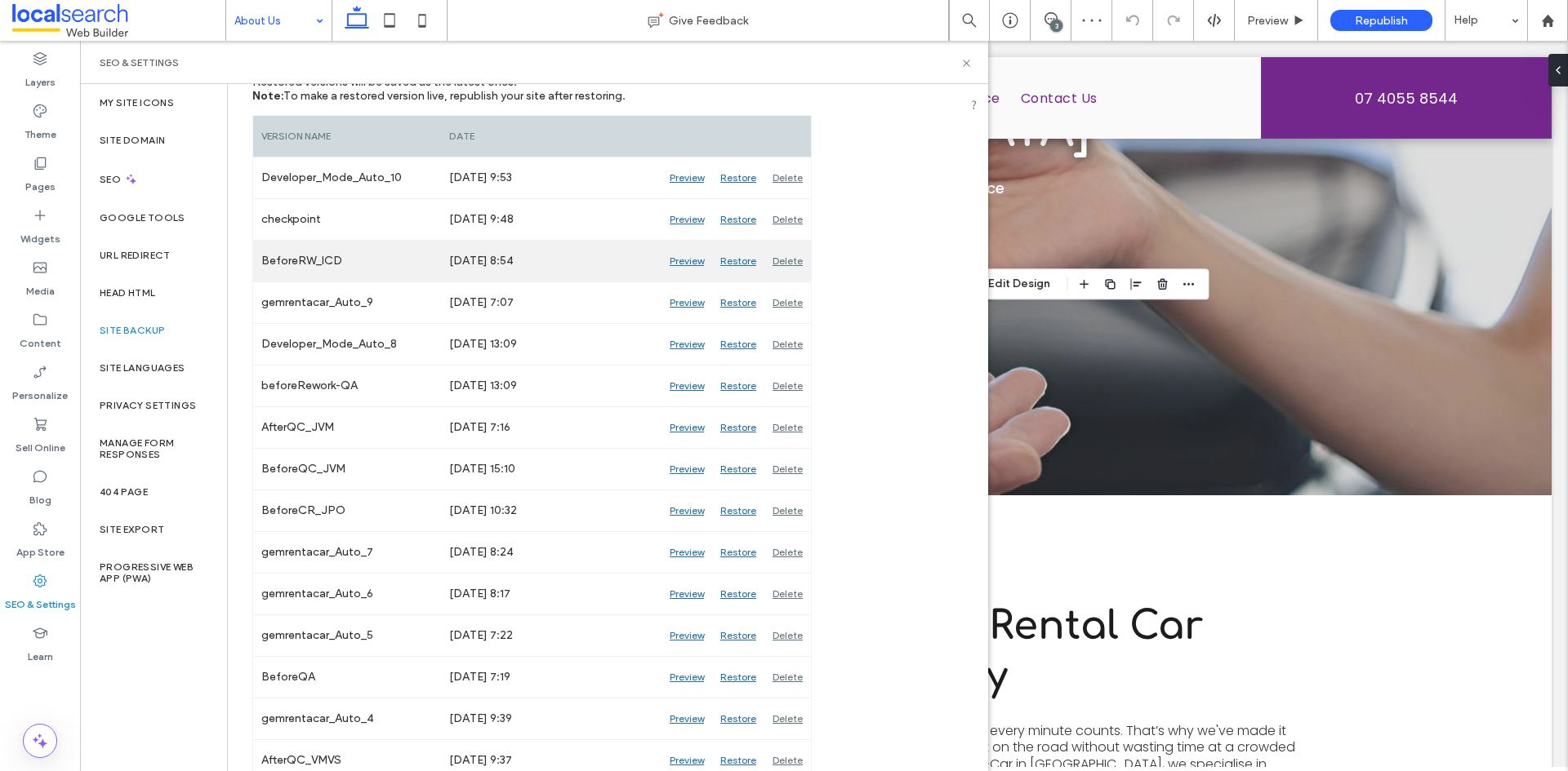
click at [683, 265] on div "Preview" at bounding box center [687, 261] width 51 height 41
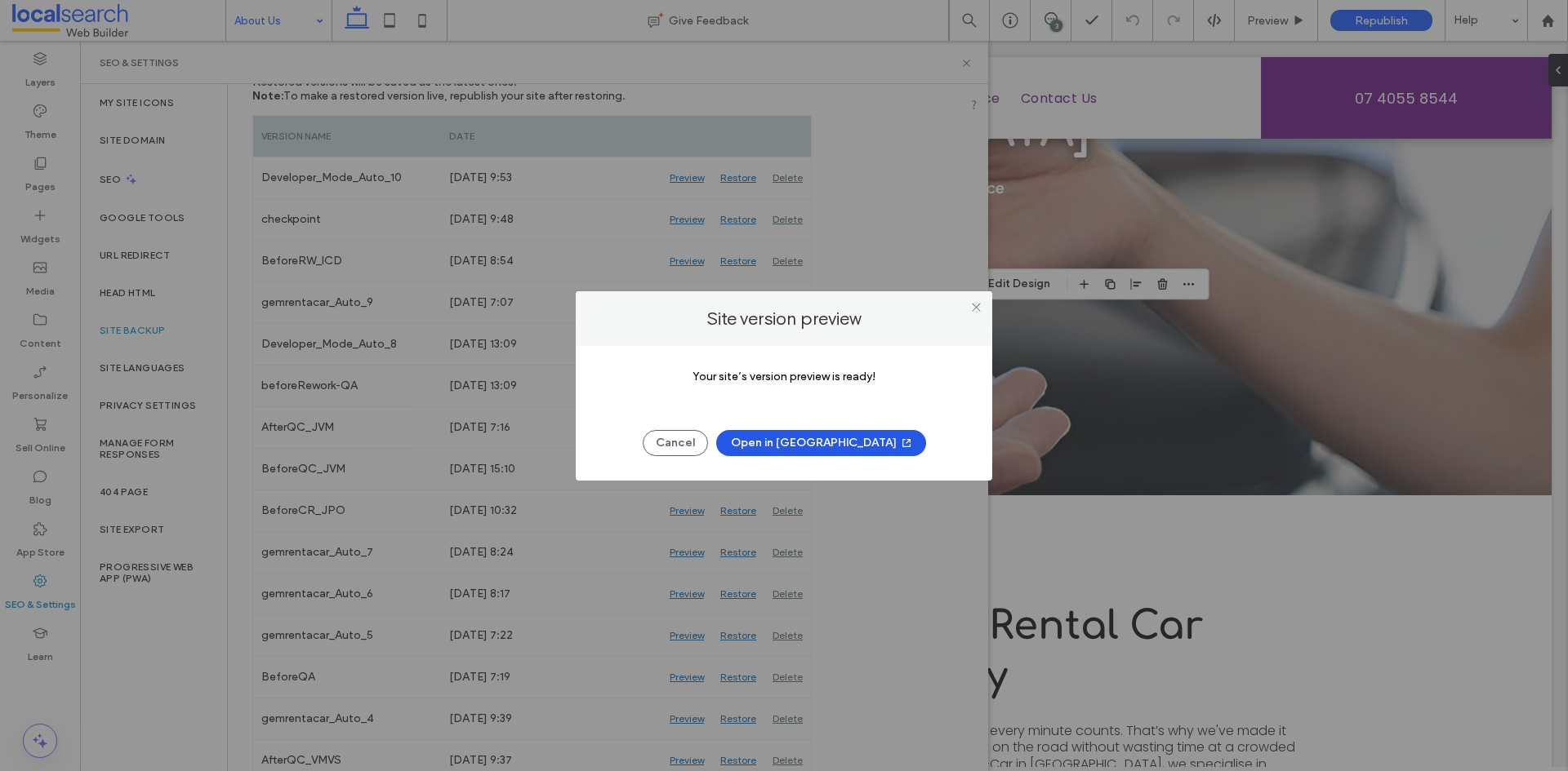
click at [790, 447] on button "Open in New Tab" at bounding box center [821, 443] width 210 height 26
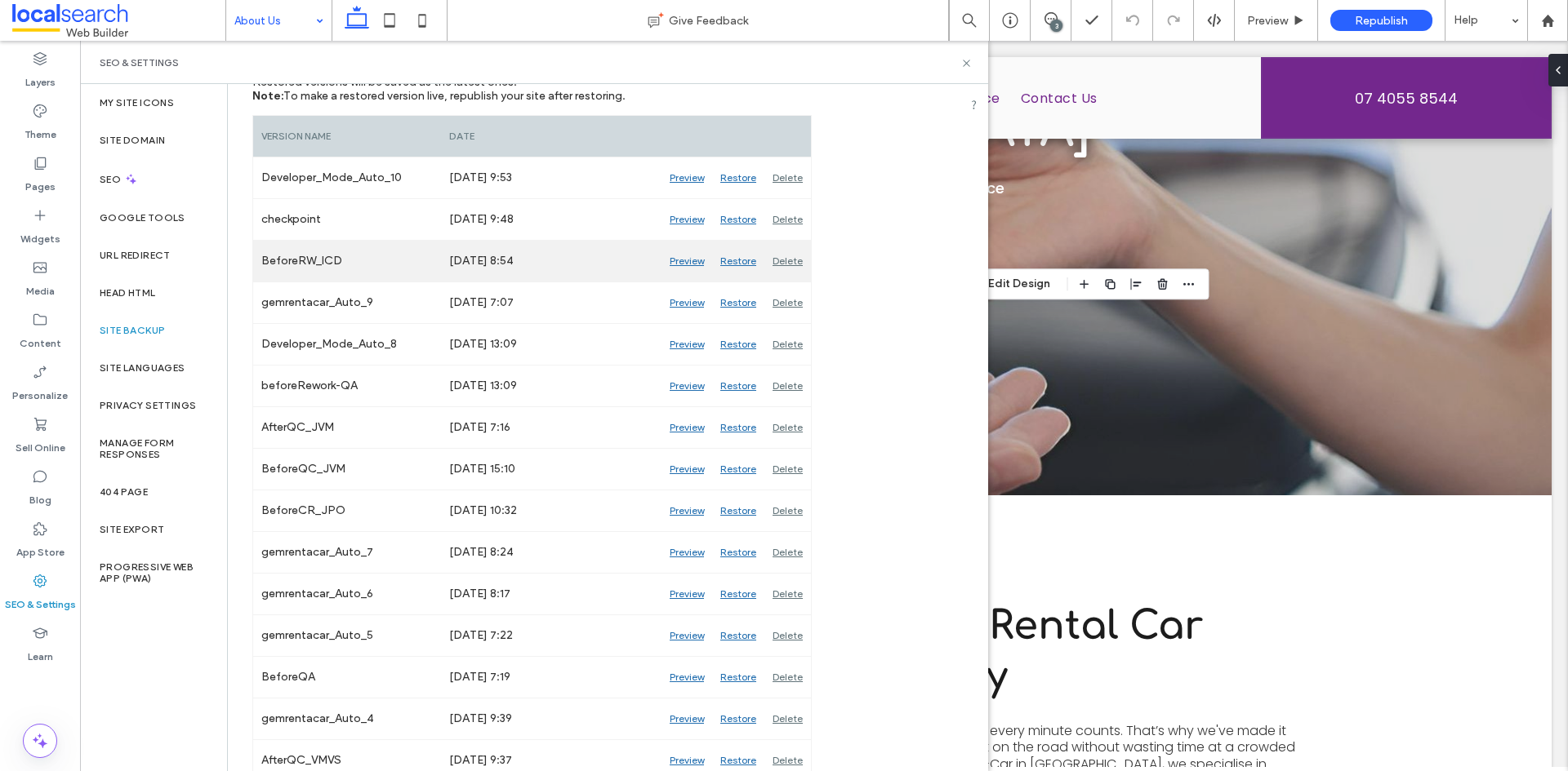
click at [728, 259] on div "Restore" at bounding box center [738, 261] width 53 height 41
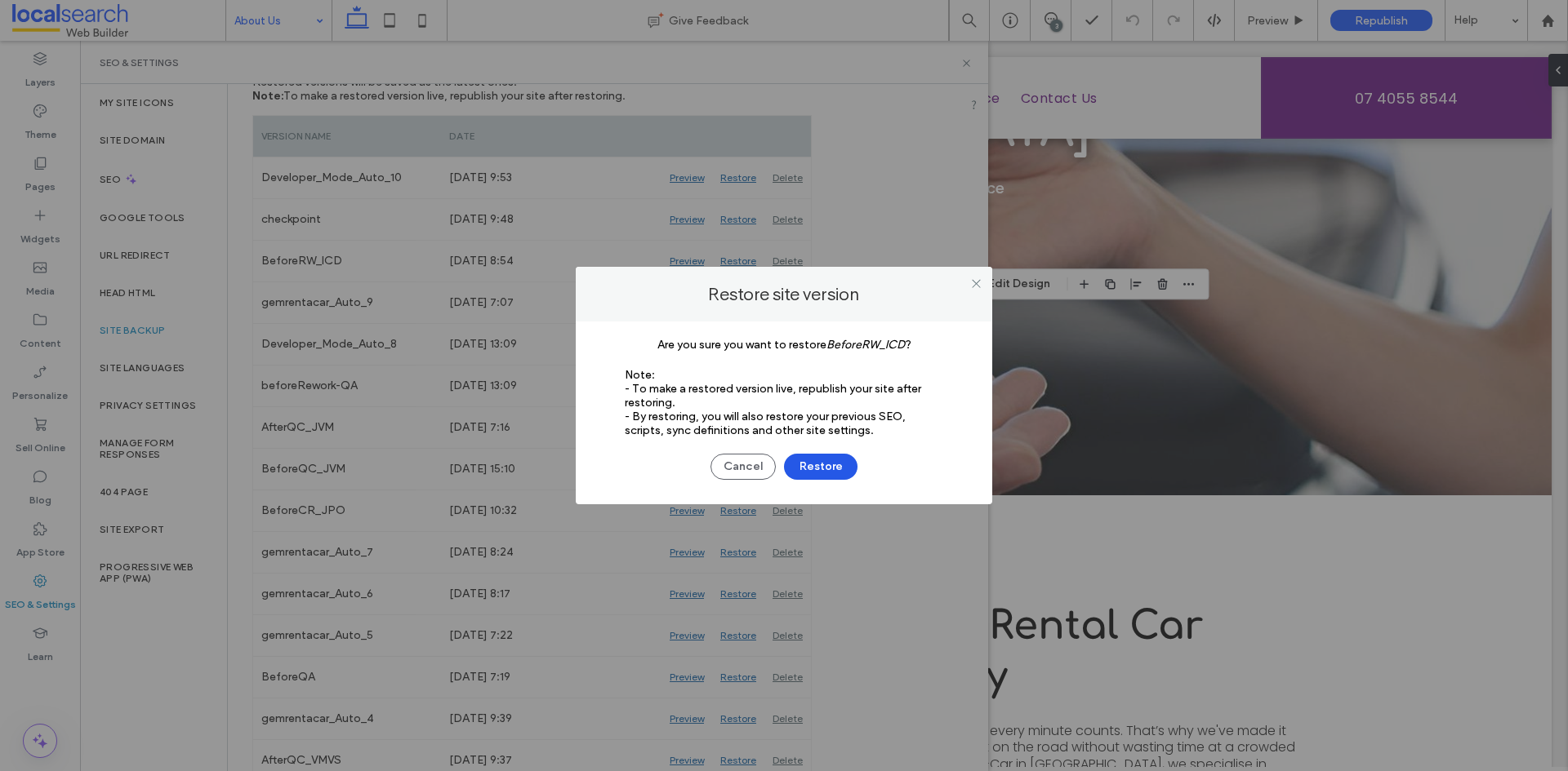
click at [807, 471] on button "Restore" at bounding box center [821, 467] width 73 height 26
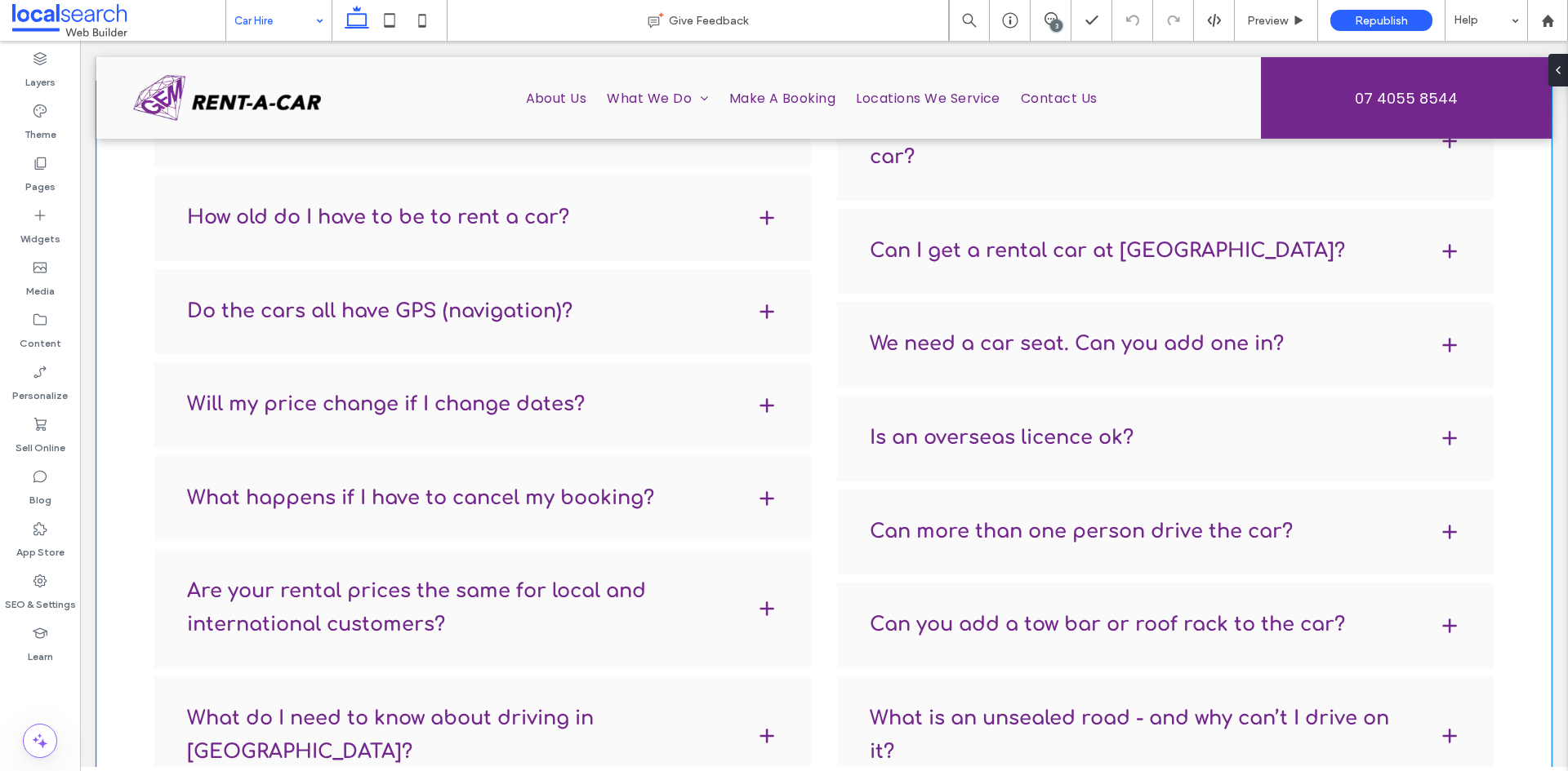
scroll to position [1995, 0]
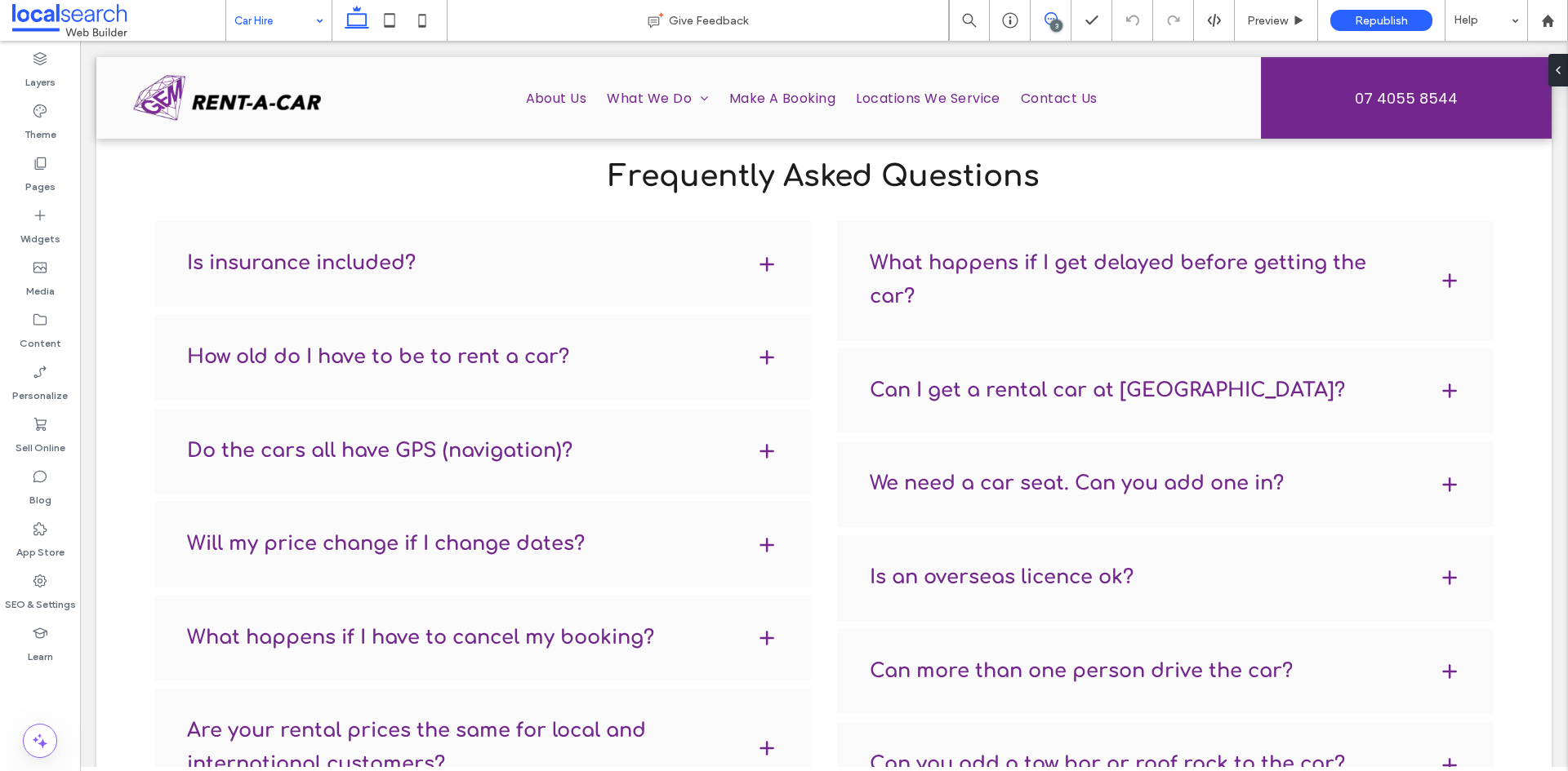
click at [1059, 19] on span at bounding box center [1051, 18] width 40 height 13
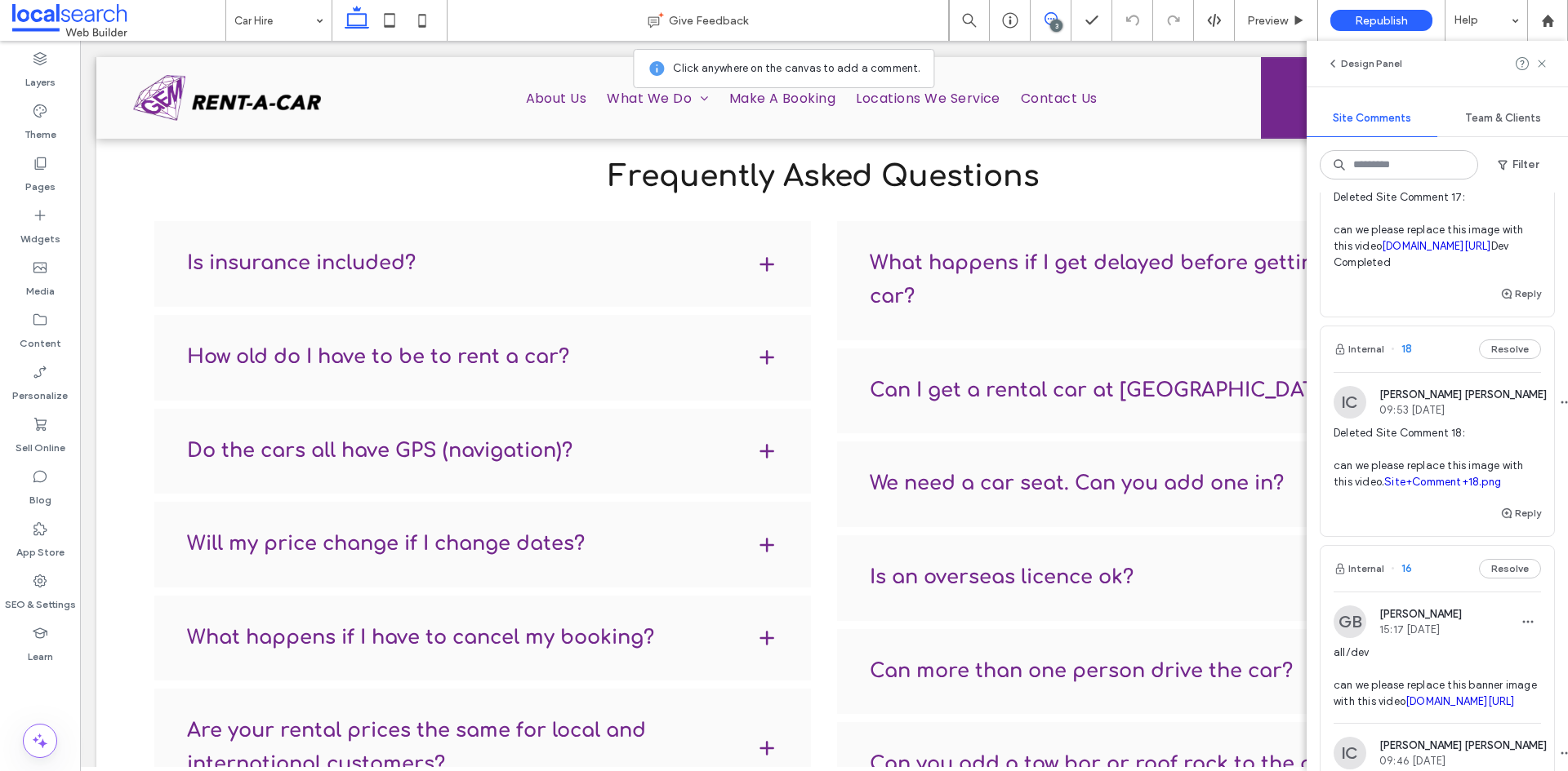
scroll to position [35, 0]
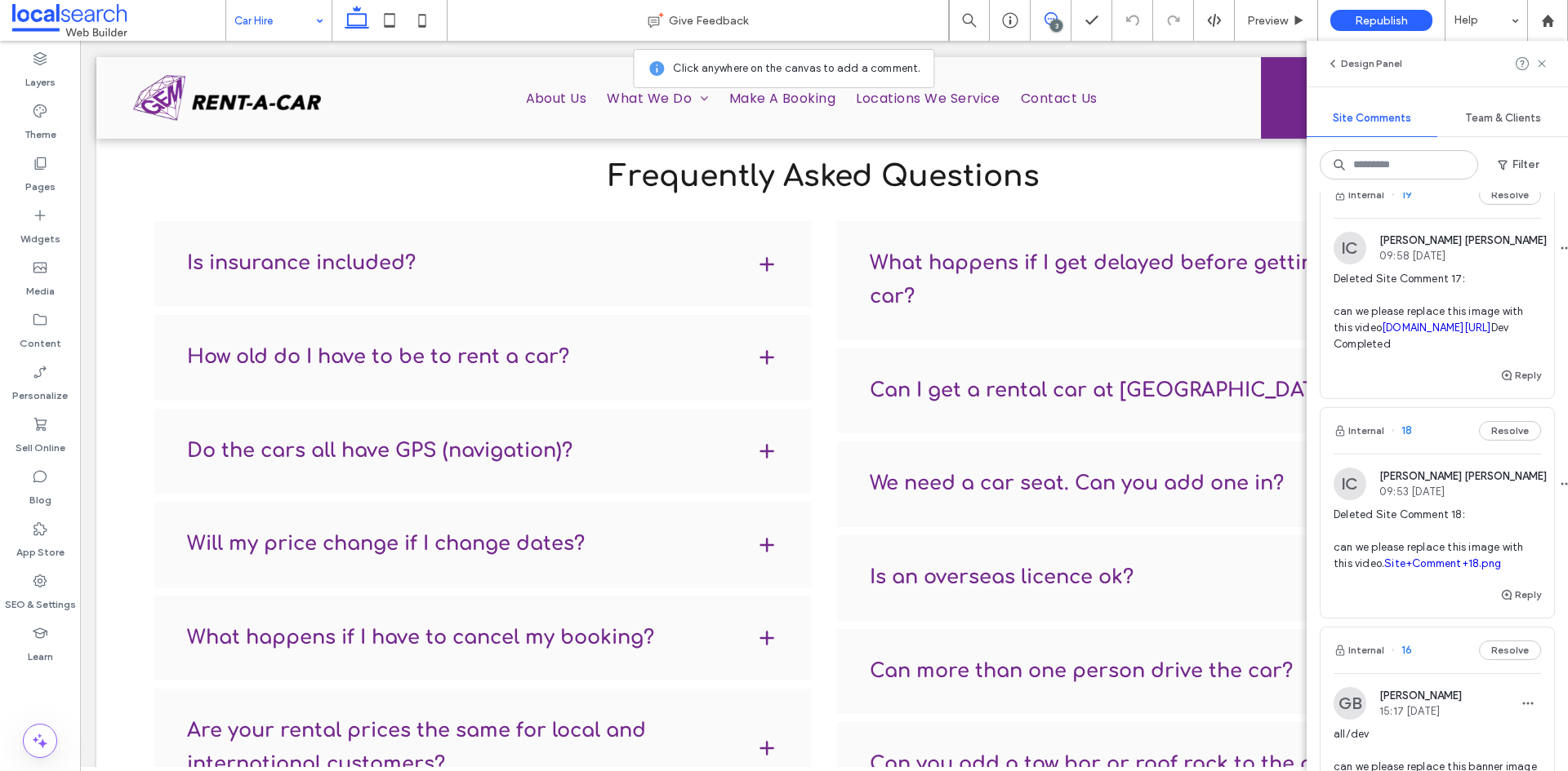
drag, startPoint x: 291, startPoint y: 9, endPoint x: 291, endPoint y: 19, distance: 10.0
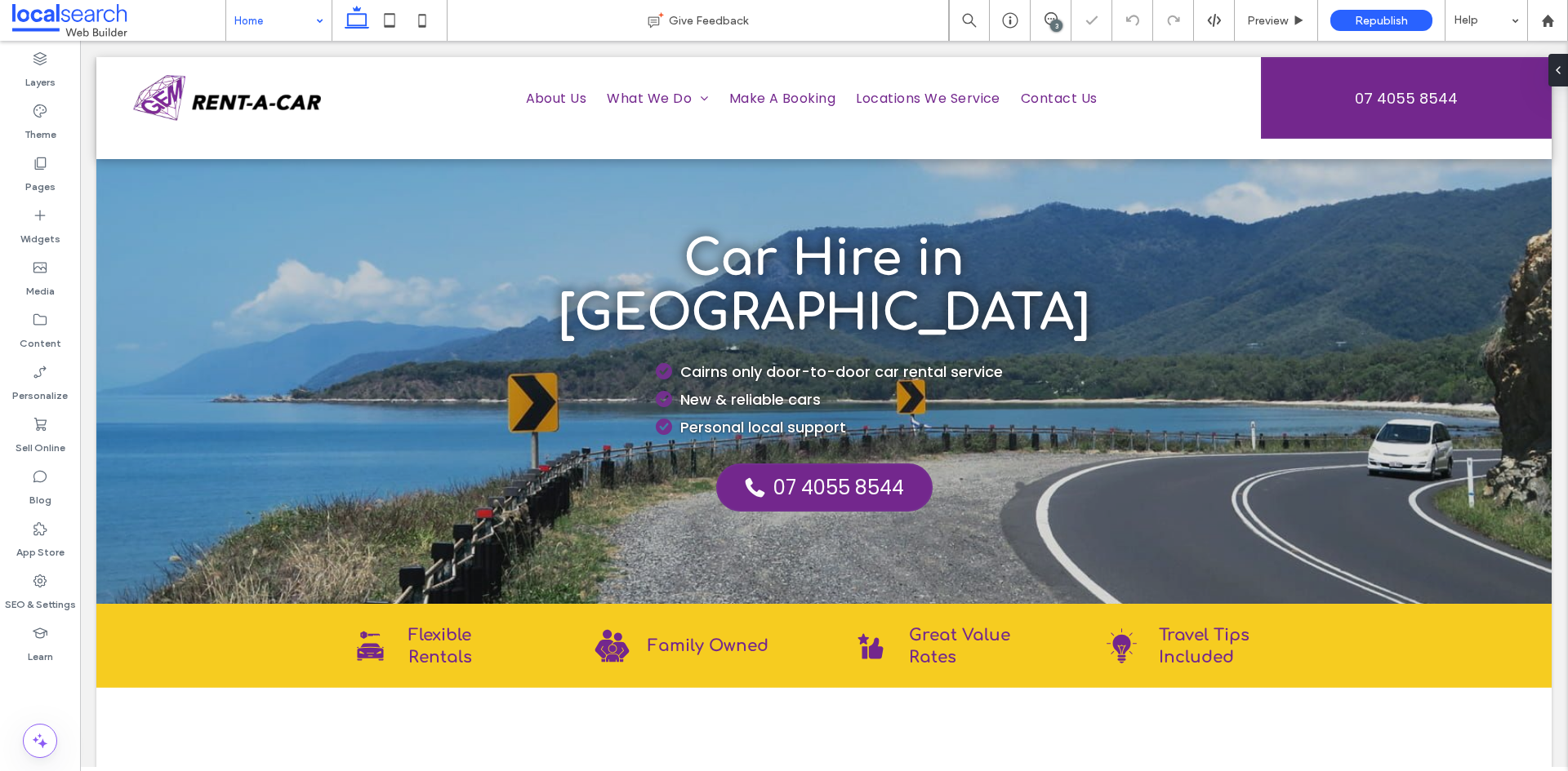
click at [290, 25] on input at bounding box center [275, 20] width 81 height 41
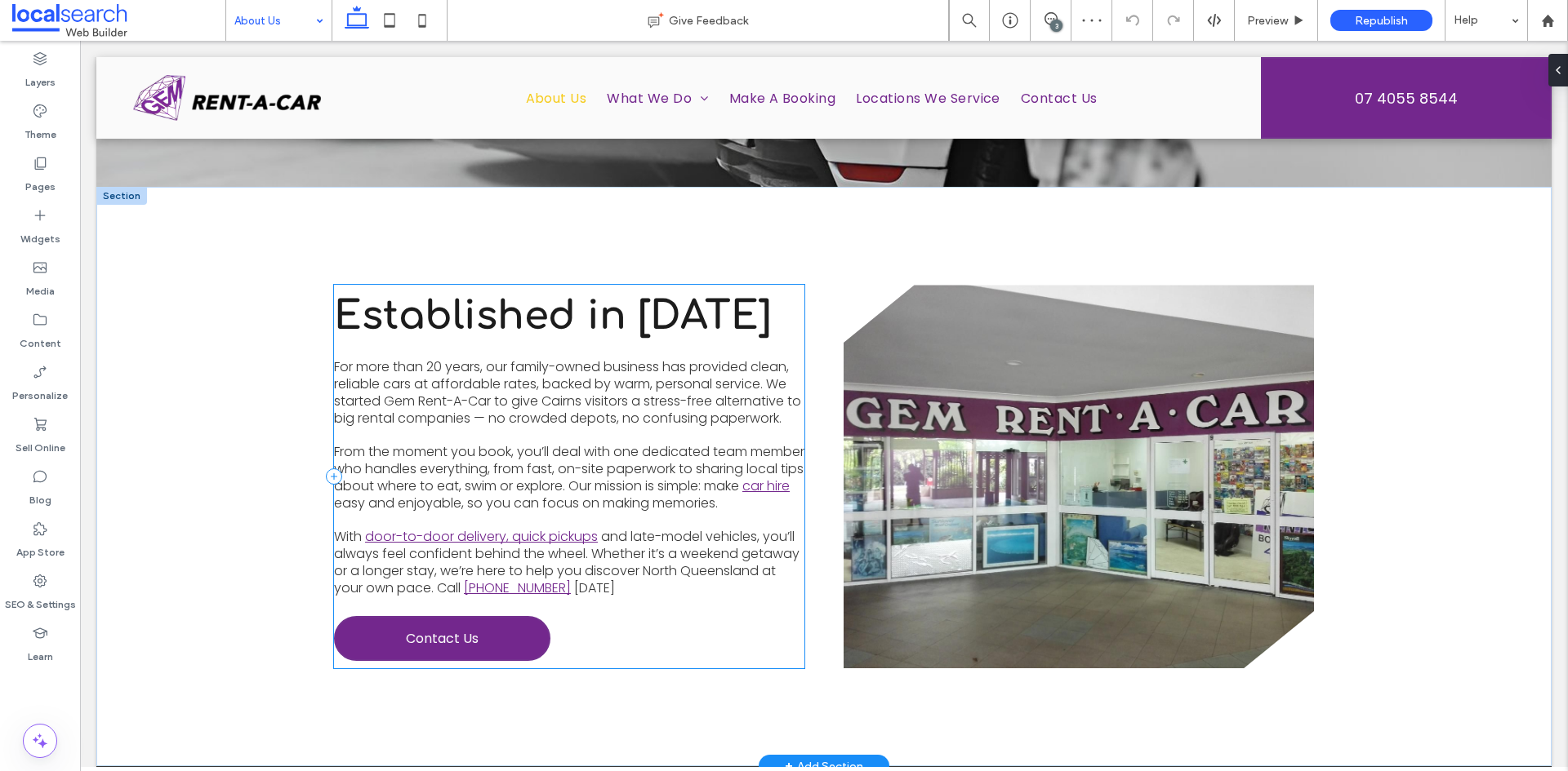
scroll to position [408, 0]
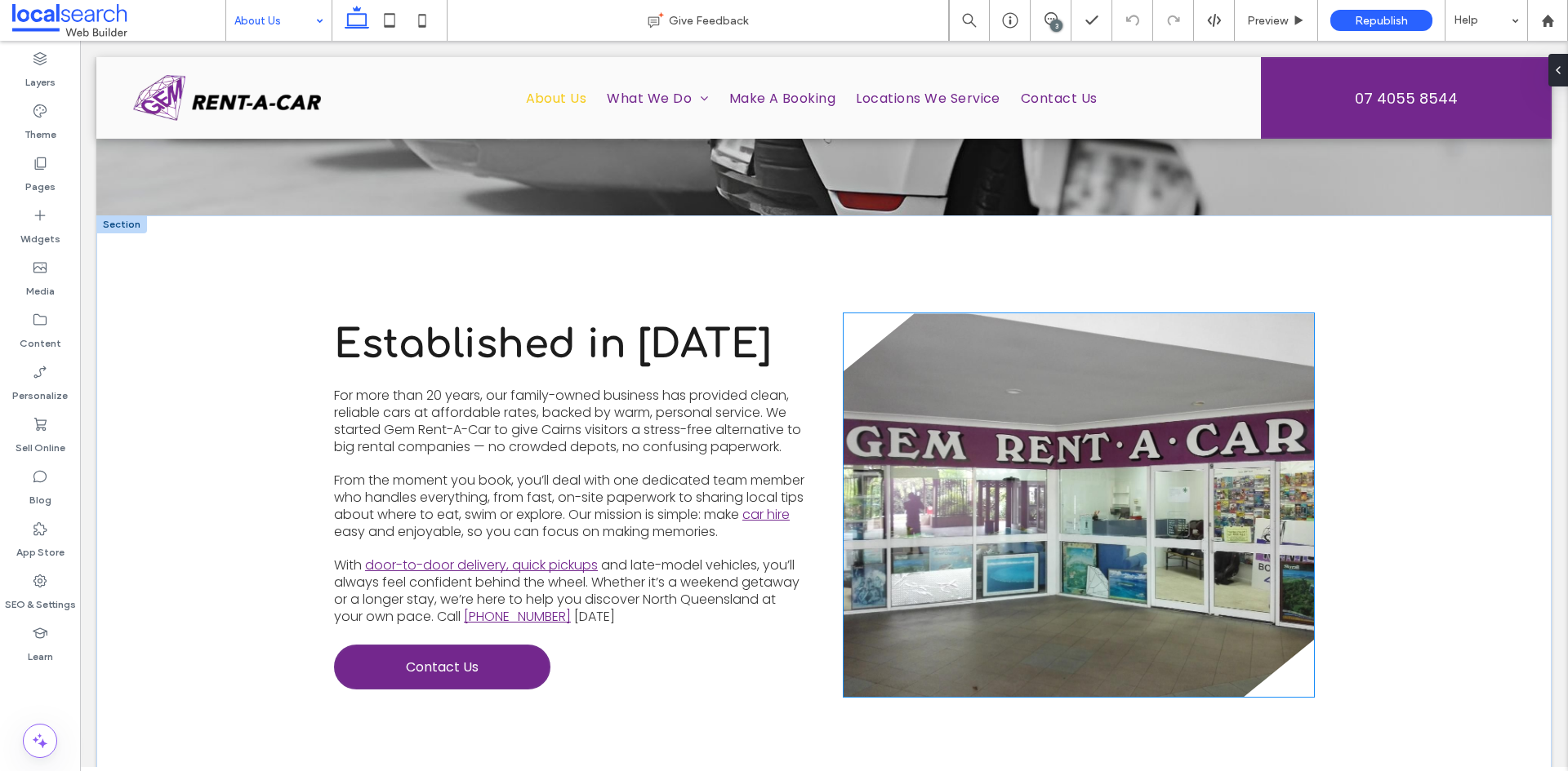
click at [949, 381] on link at bounding box center [1079, 505] width 471 height 383
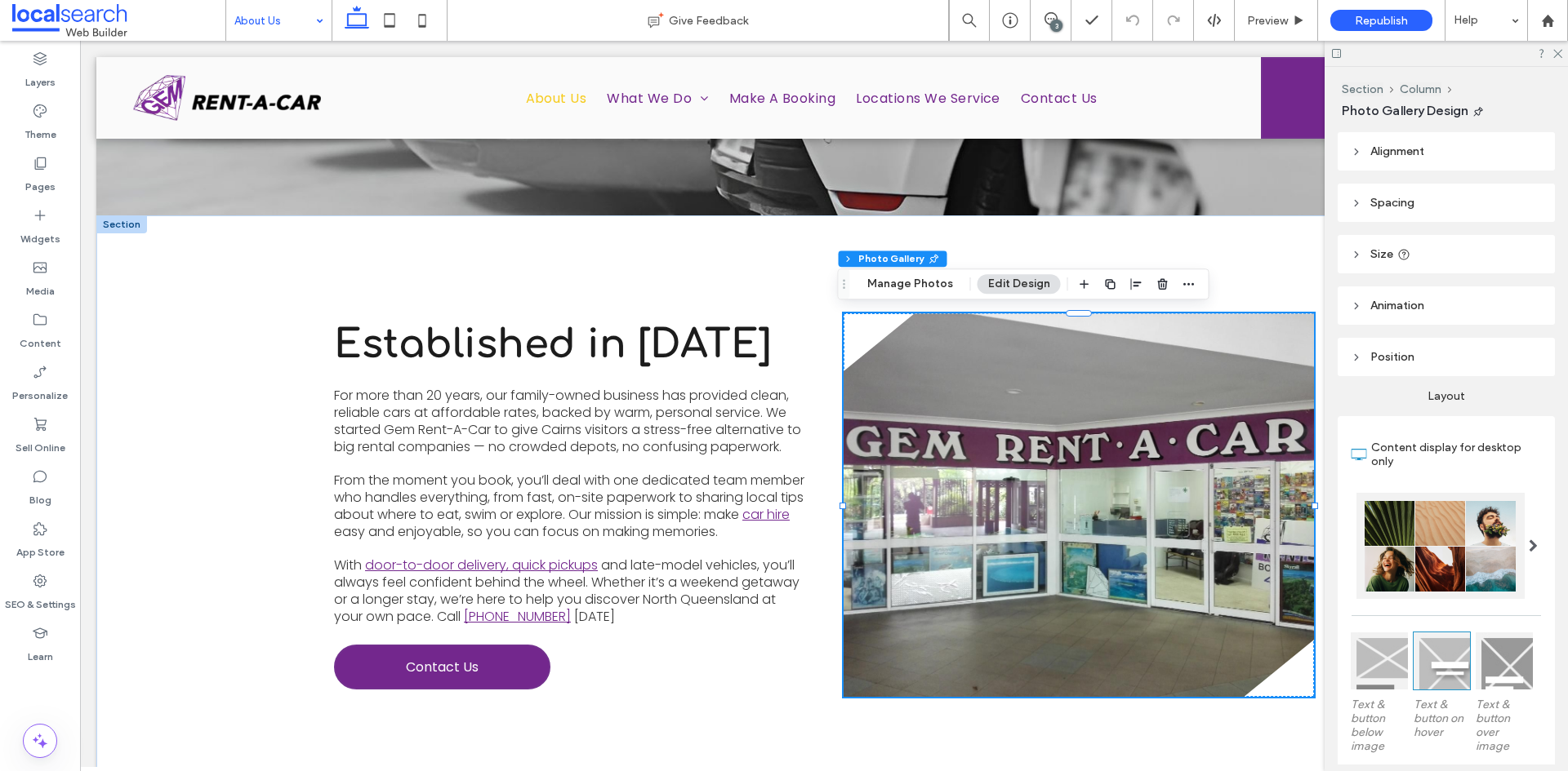
click at [276, 21] on input at bounding box center [275, 20] width 81 height 41
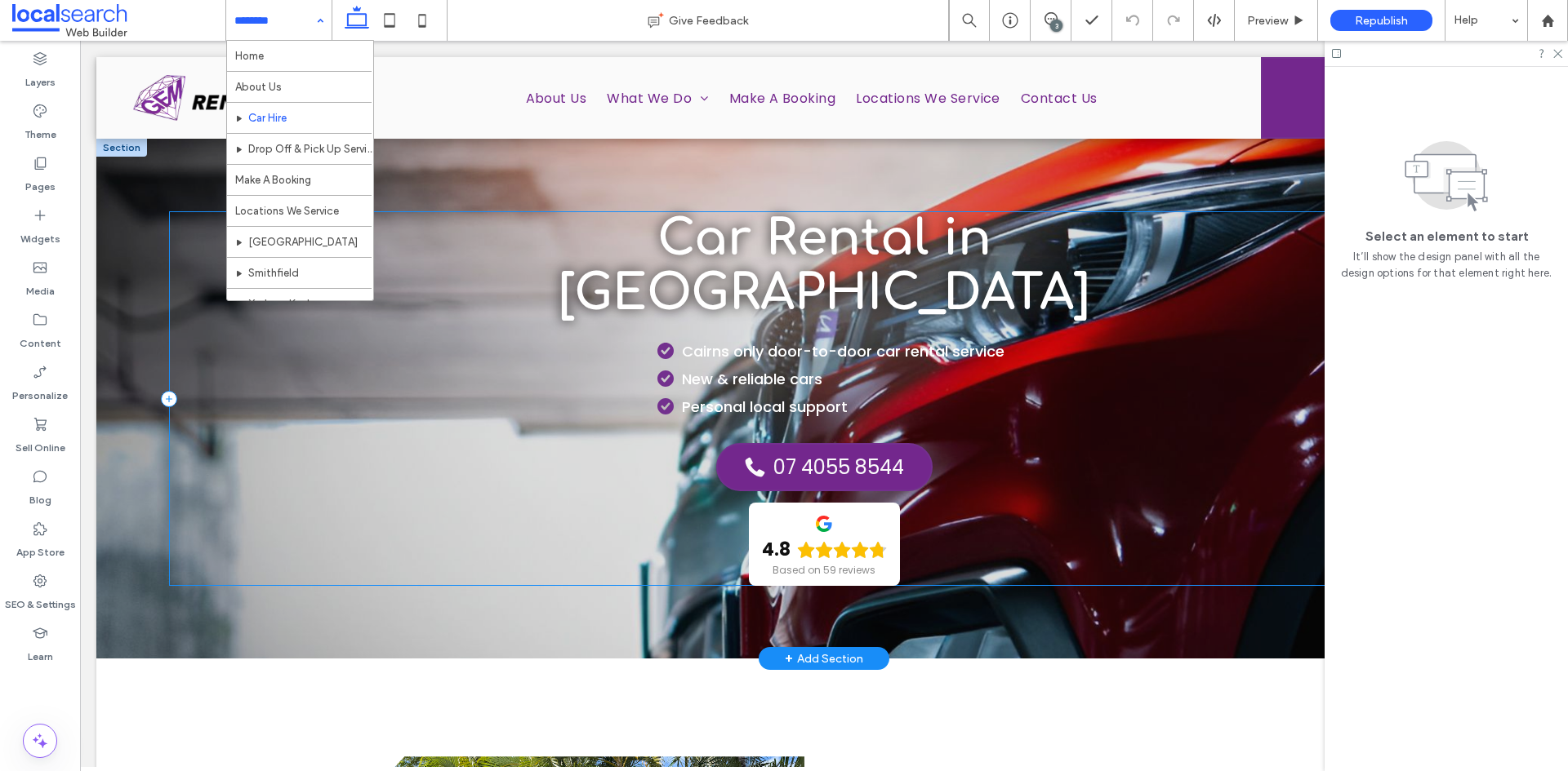
scroll to position [326, 0]
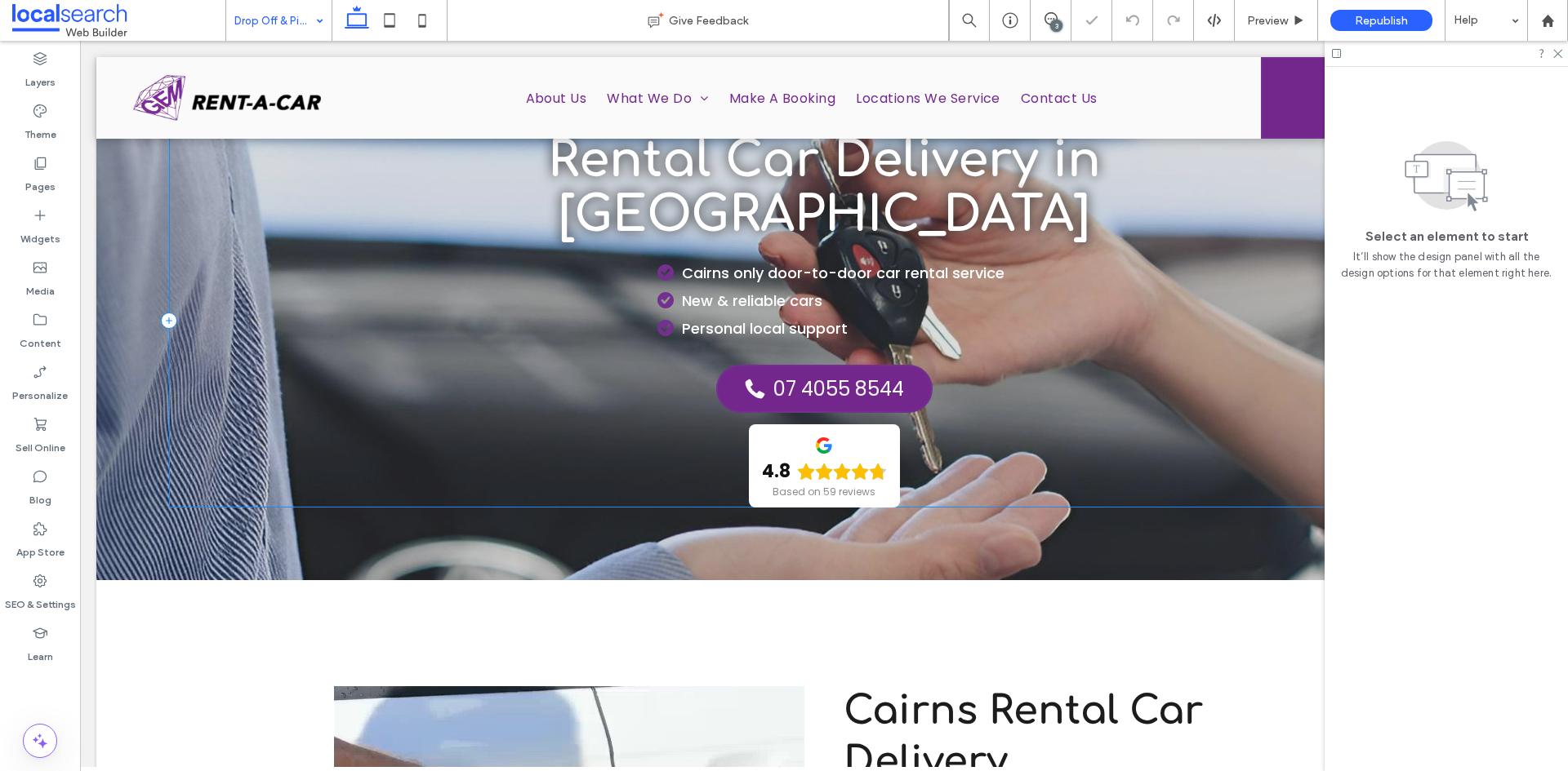
scroll to position [163, 0]
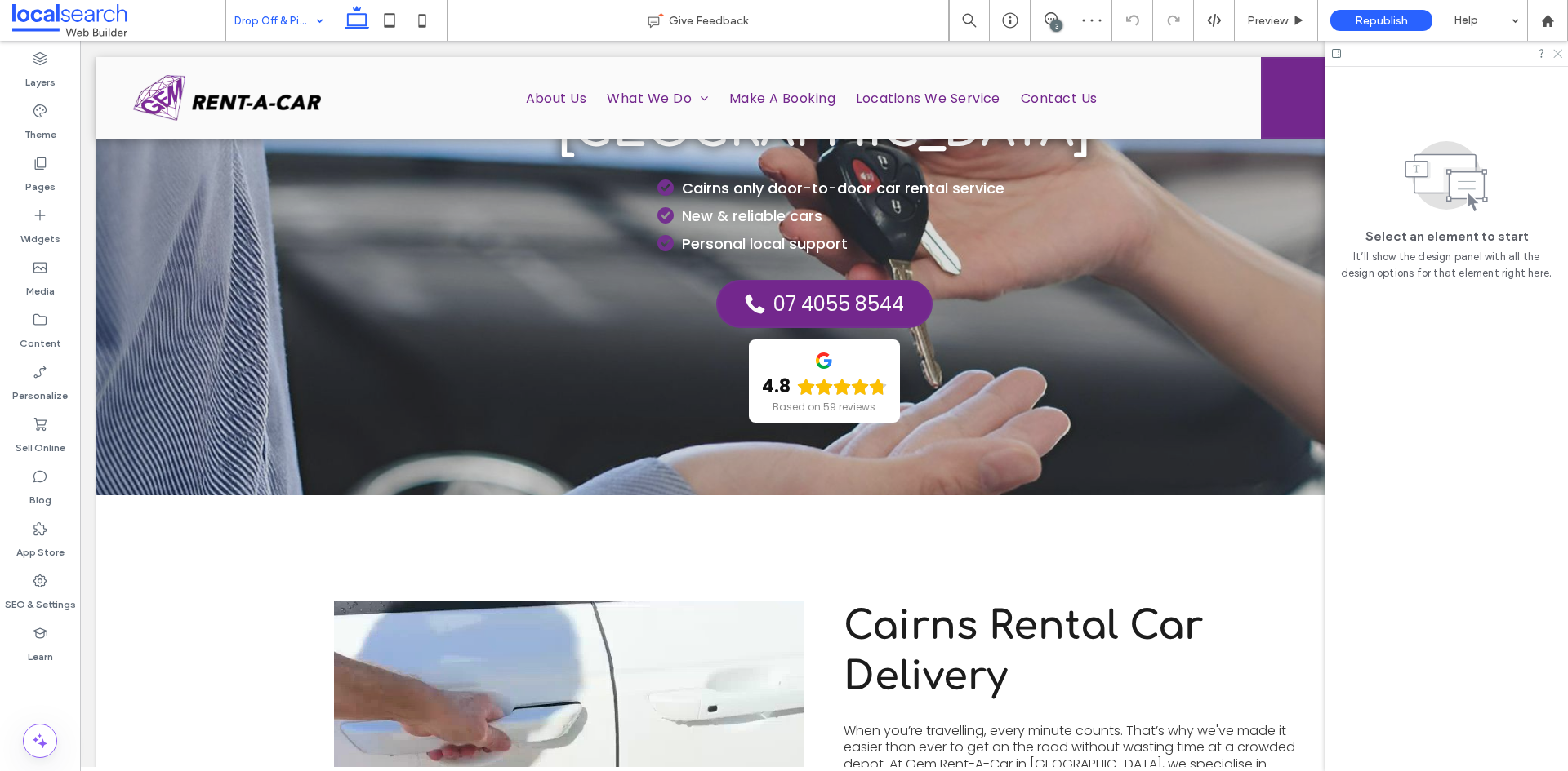
click at [1555, 55] on icon at bounding box center [1557, 53] width 10 height 10
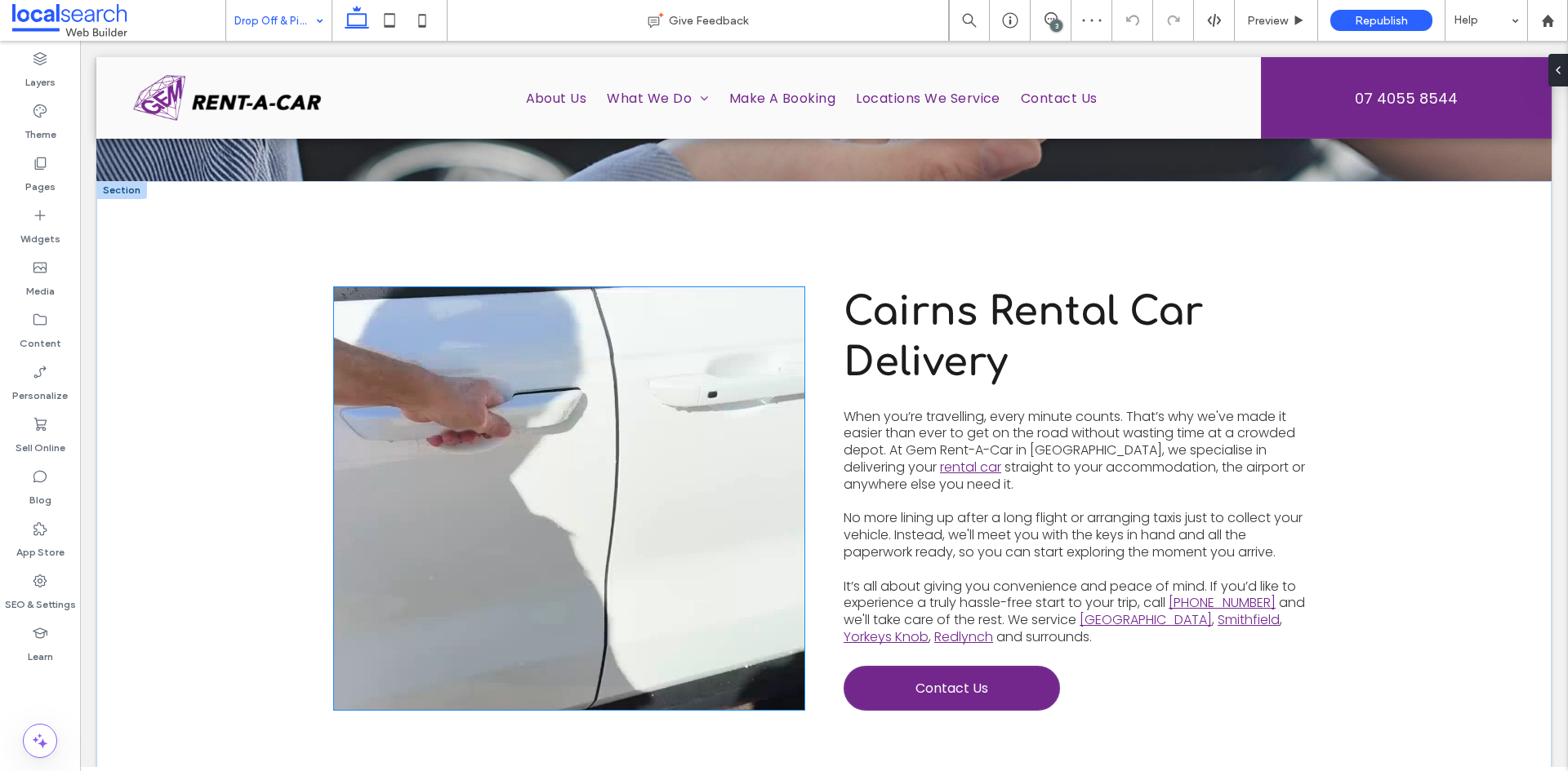
scroll to position [490, 0]
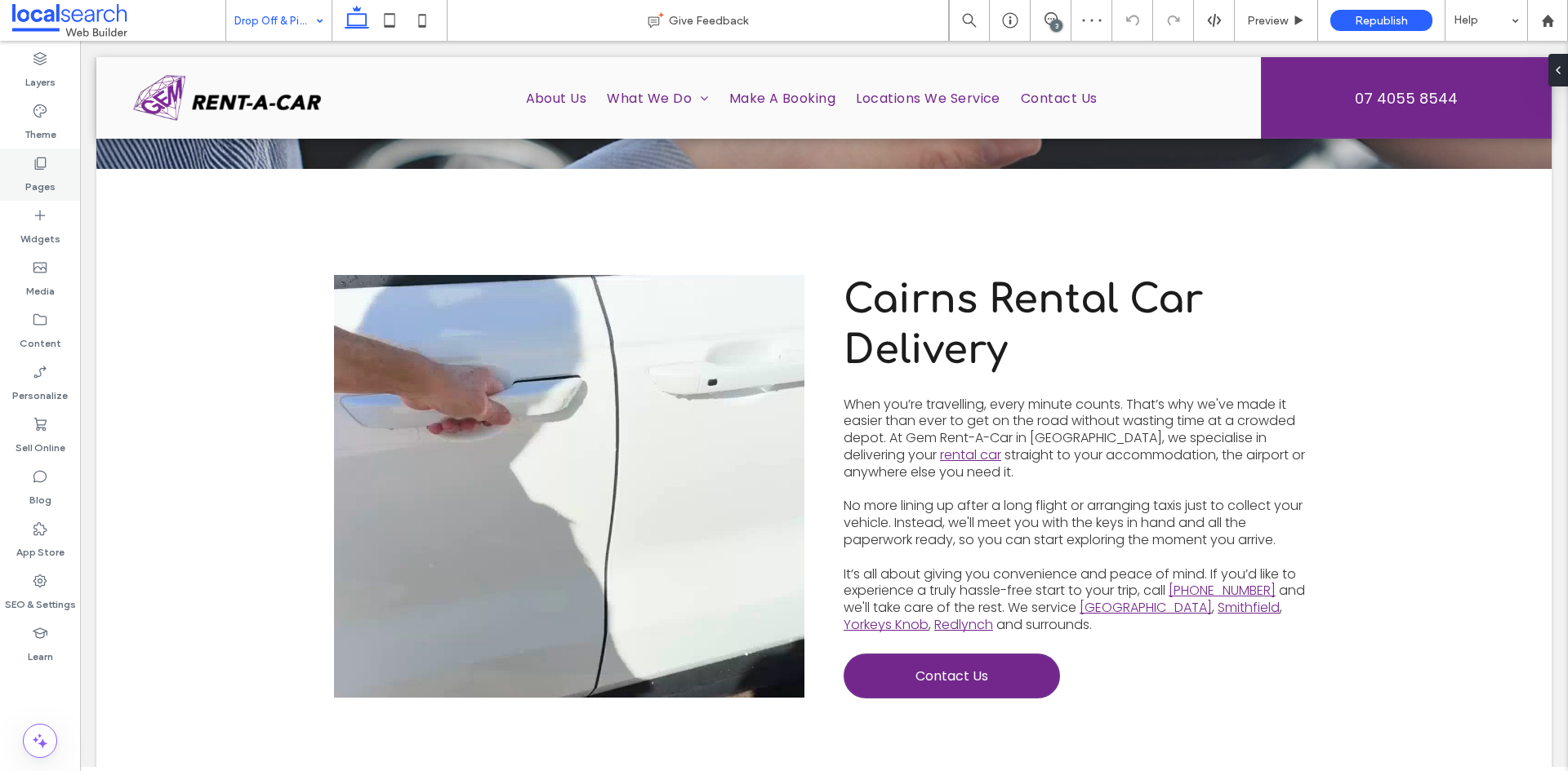
drag, startPoint x: 41, startPoint y: 165, endPoint x: 55, endPoint y: 167, distance: 14.1
click at [41, 167] on icon at bounding box center [40, 163] width 16 height 16
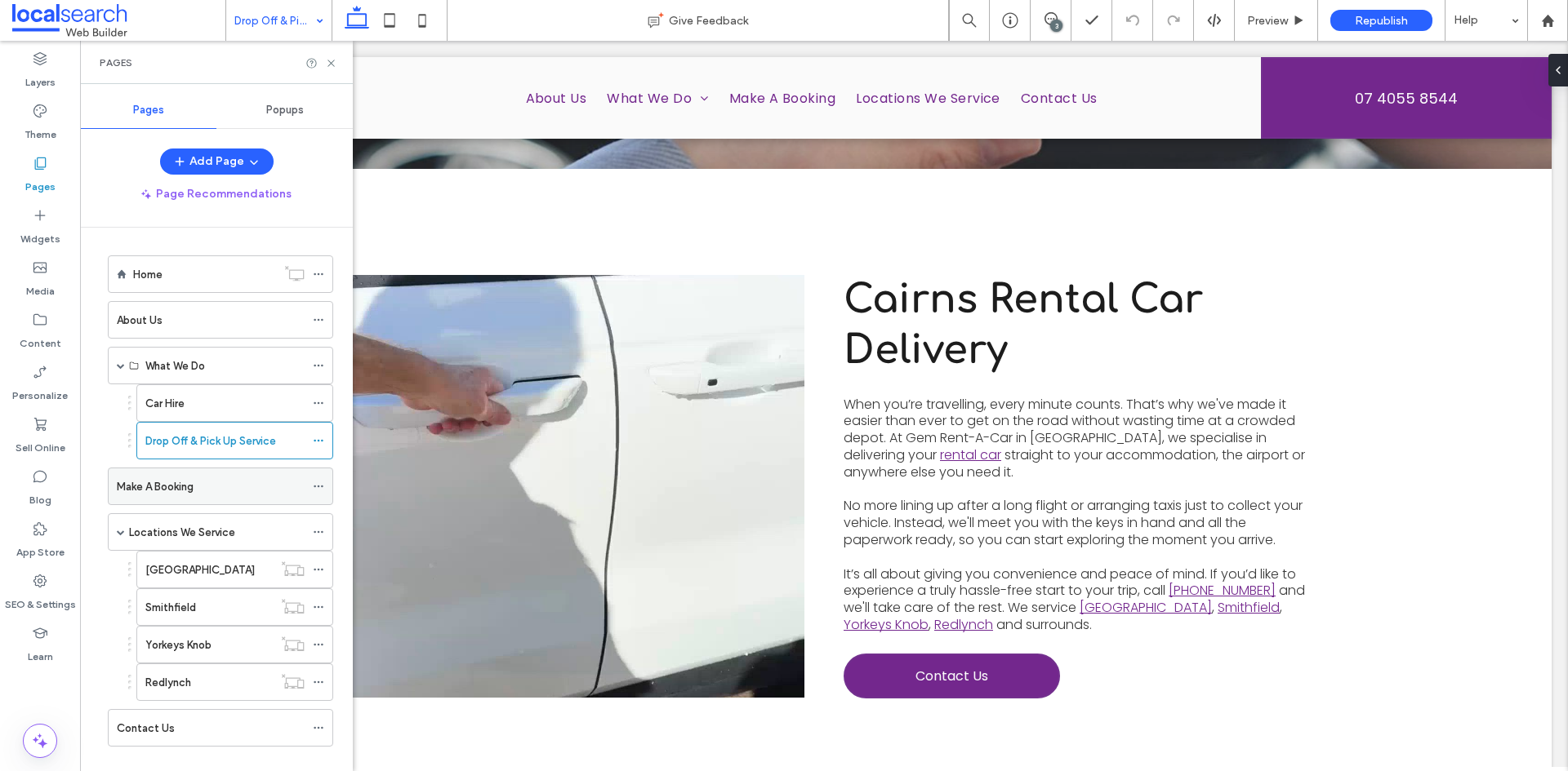
click at [174, 478] on label "Make A Booking" at bounding box center [155, 486] width 77 height 28
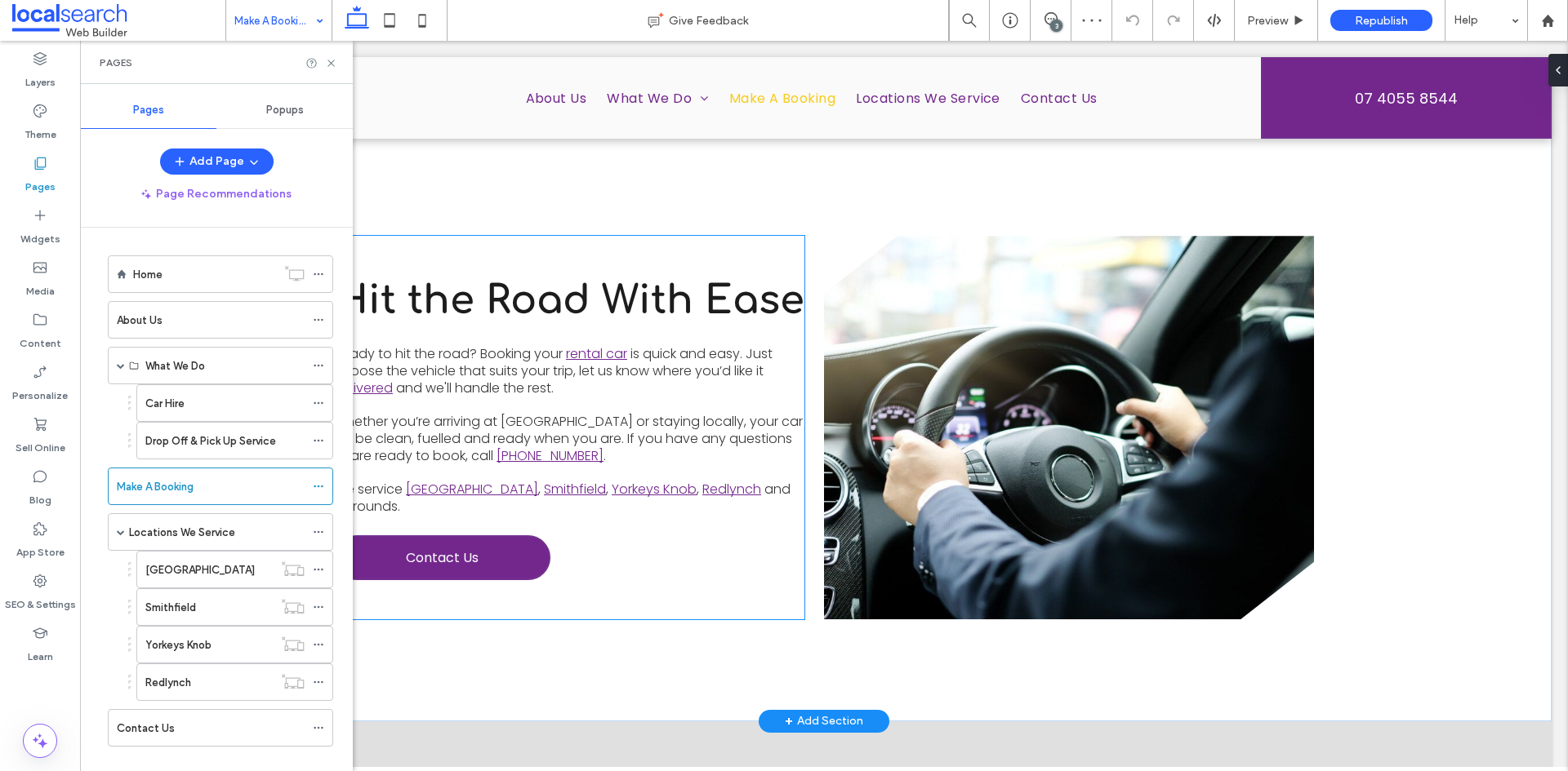
scroll to position [245, 0]
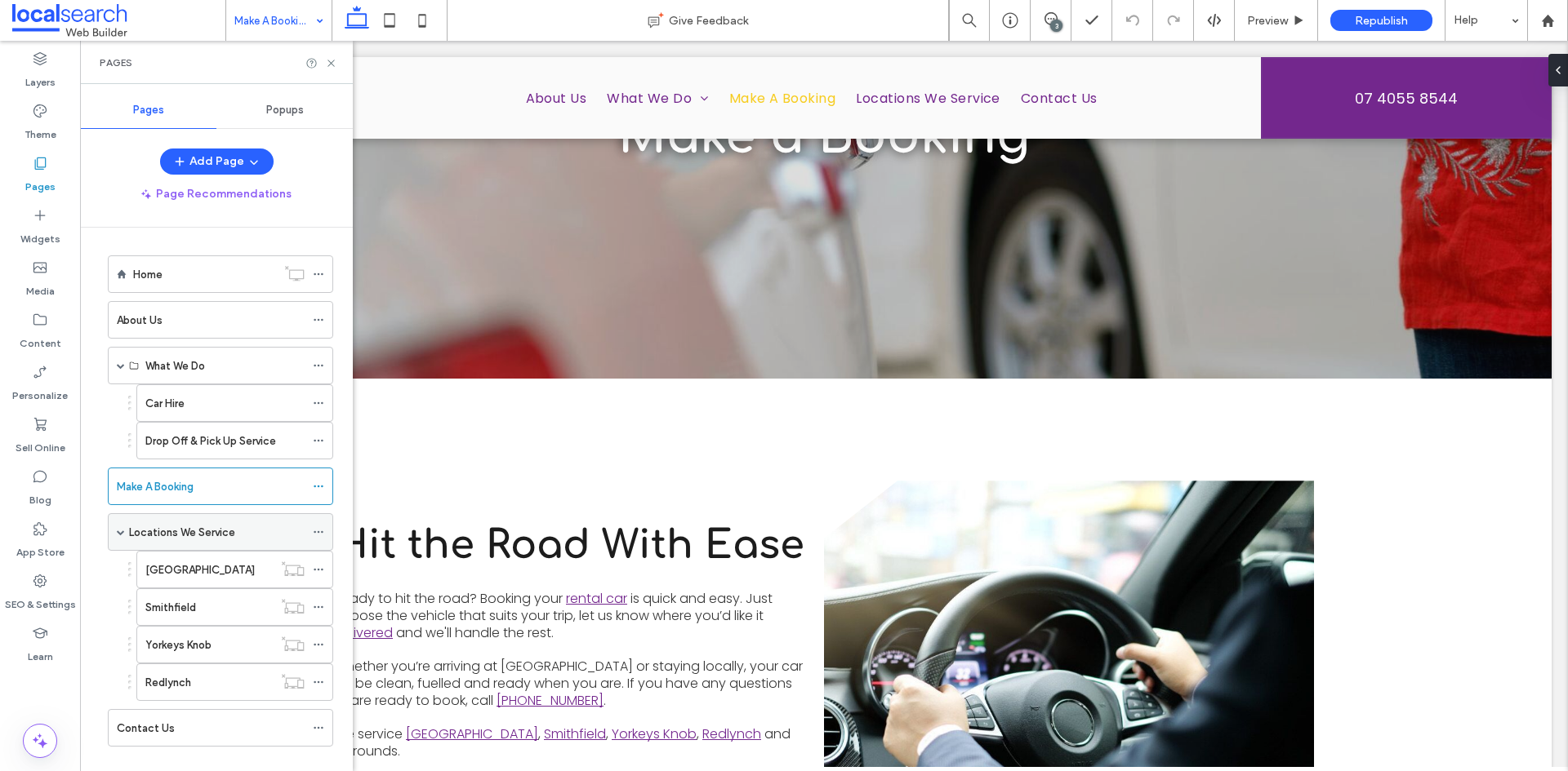
click at [189, 537] on label "Locations We Service" at bounding box center [181, 532] width 106 height 28
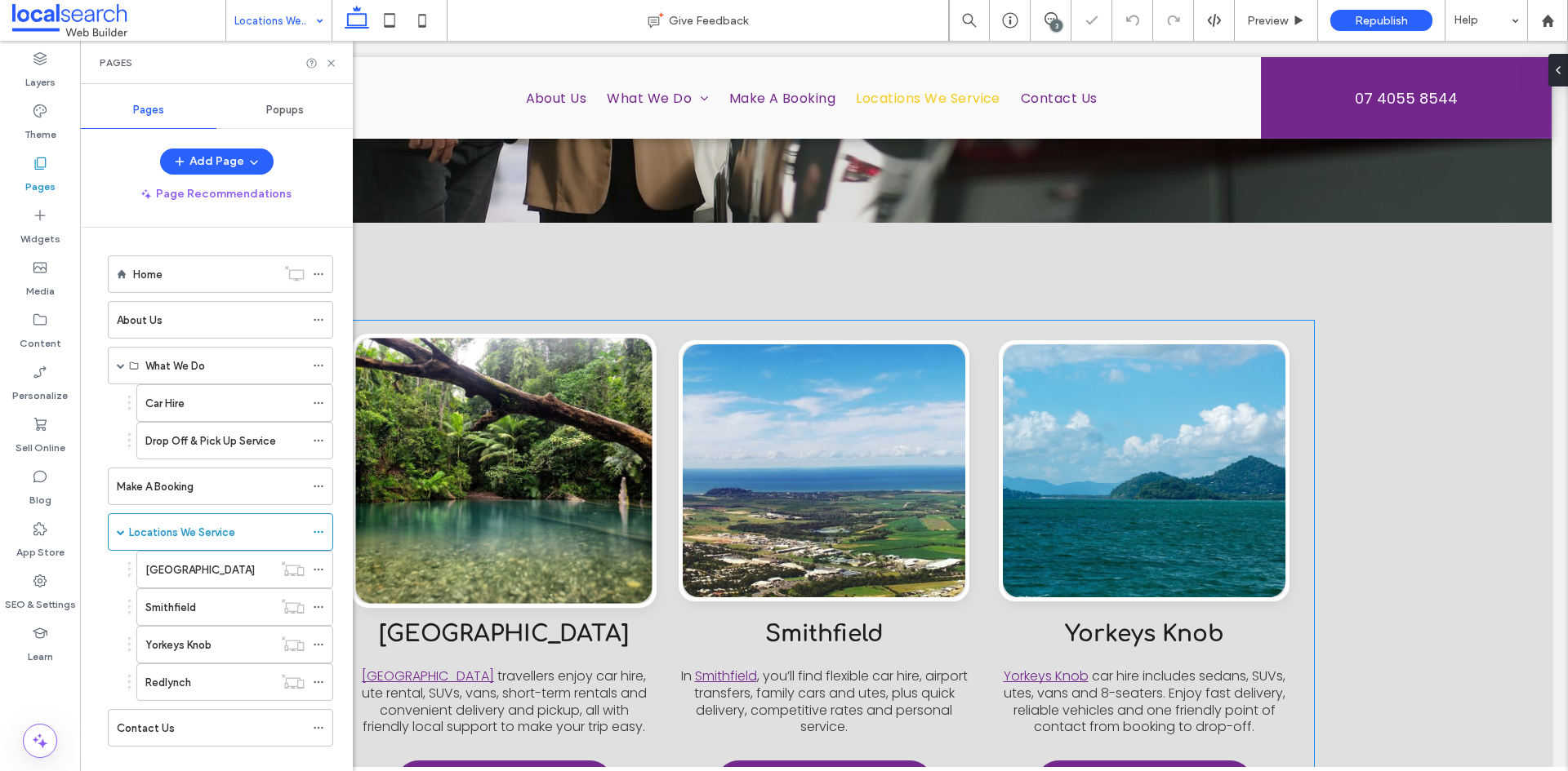
scroll to position [408, 0]
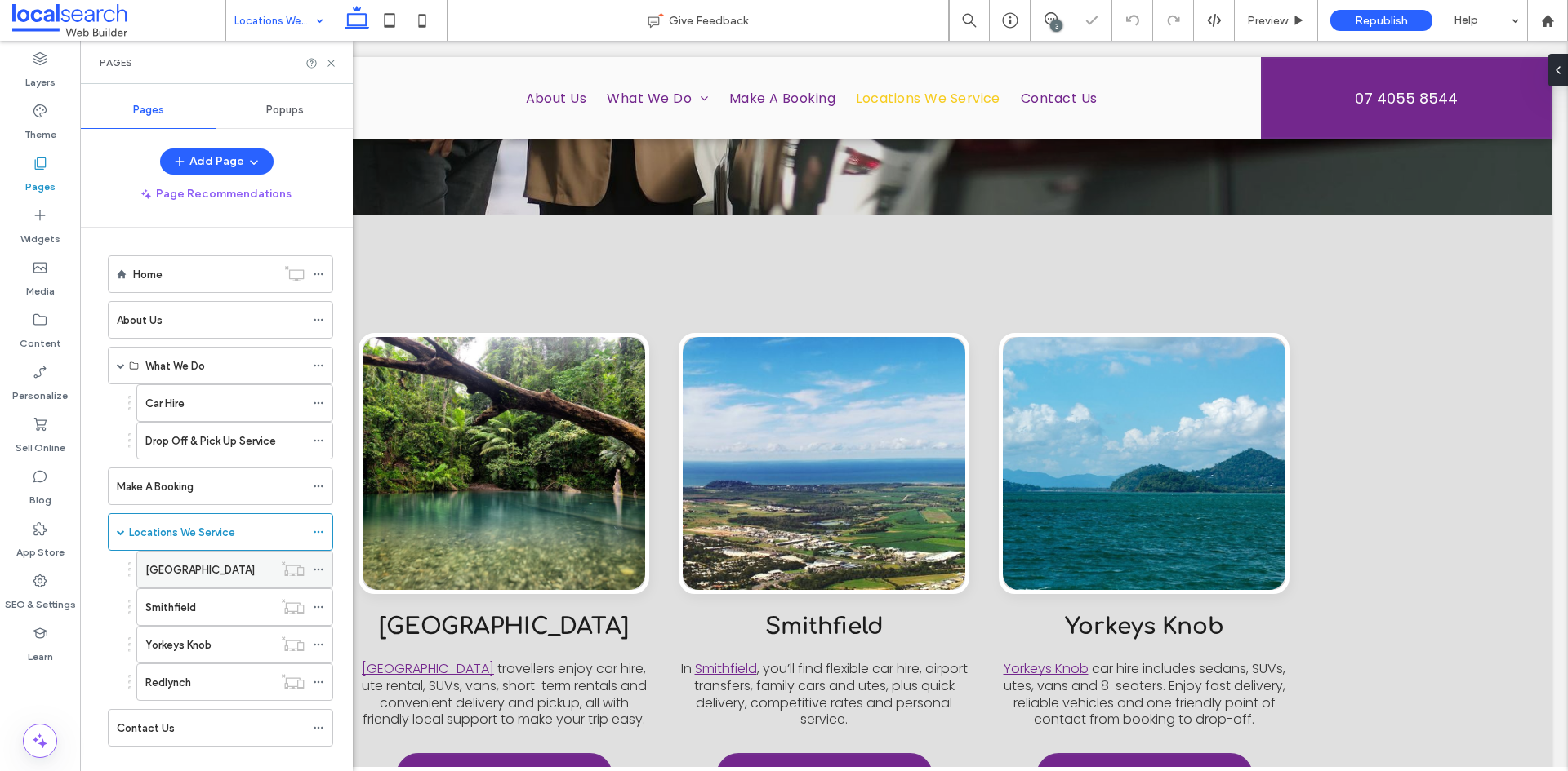
click at [198, 572] on label "Palm Cove" at bounding box center [200, 570] width 110 height 28
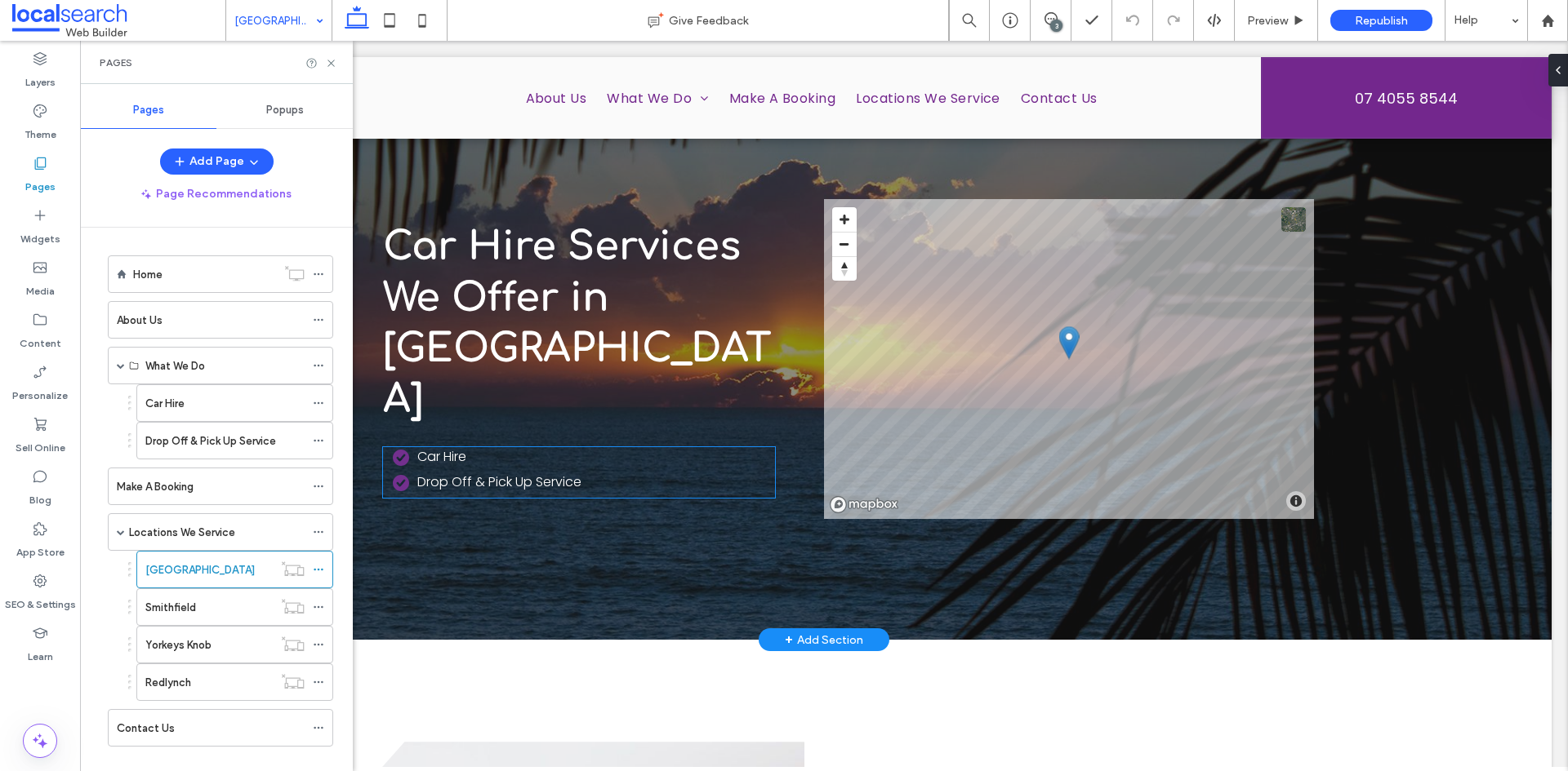
scroll to position [1224, 0]
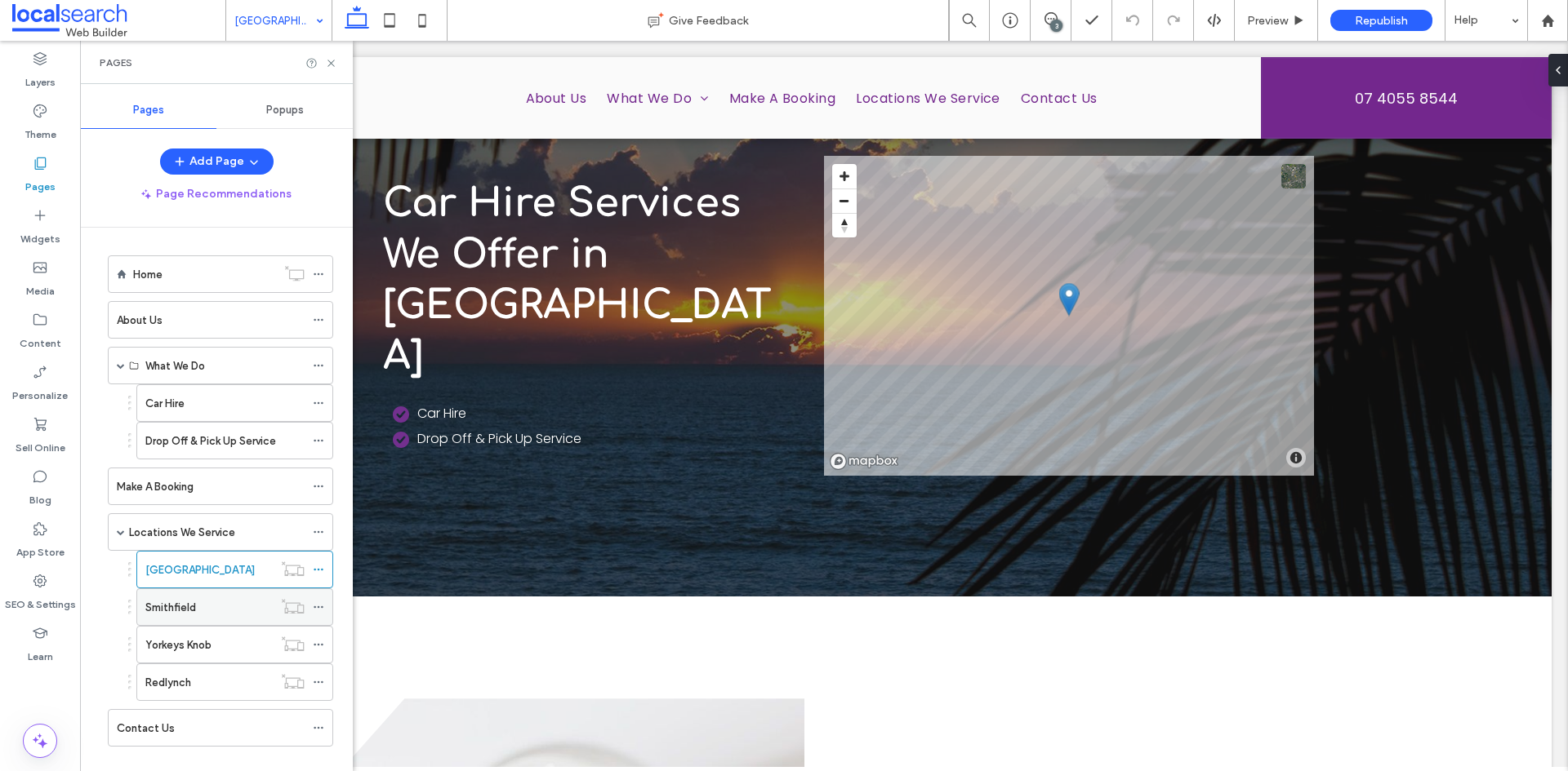
click at [194, 600] on label "Smithfield" at bounding box center [170, 607] width 51 height 28
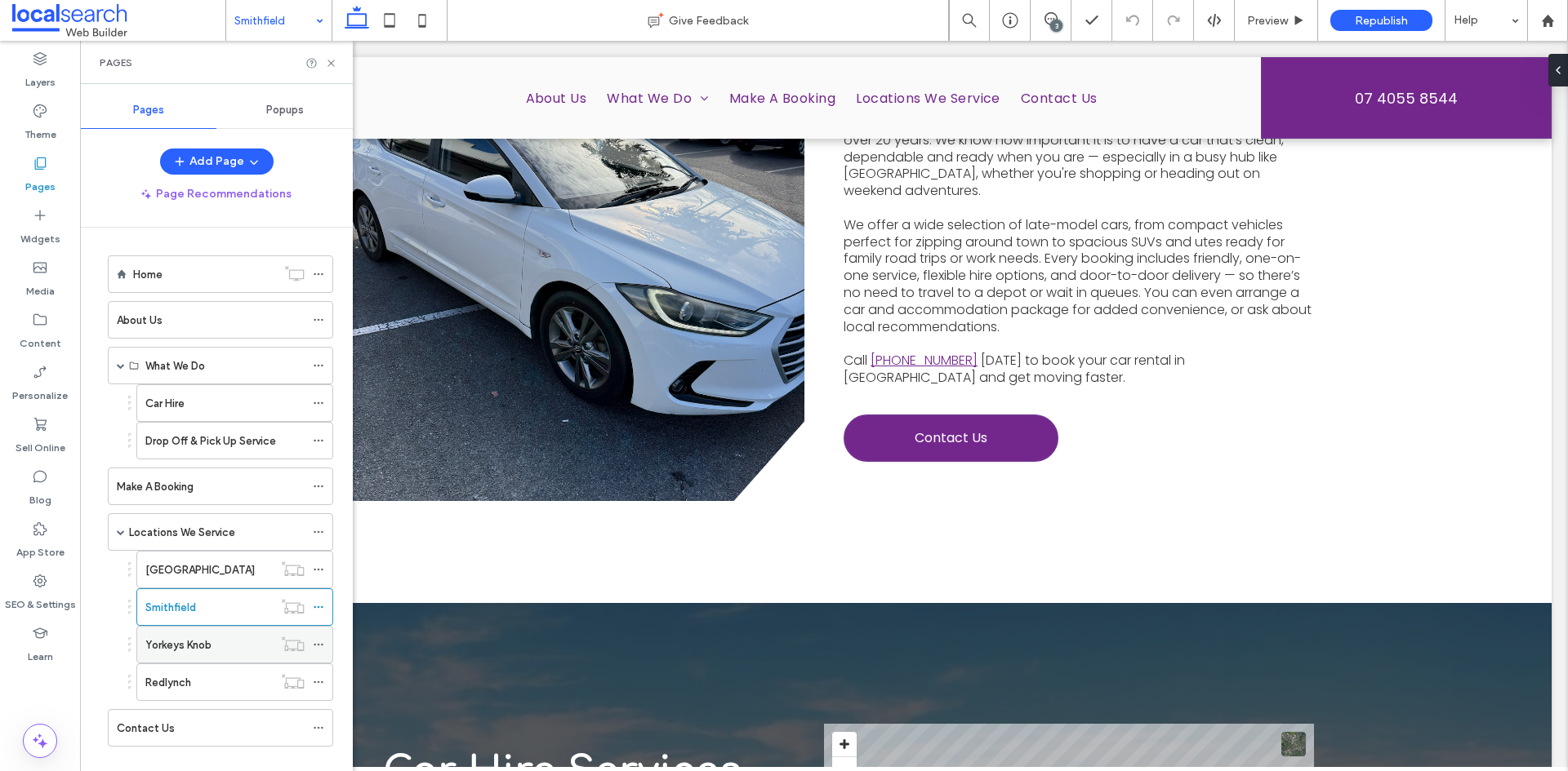
click at [187, 646] on label "Yorkeys Knob" at bounding box center [178, 645] width 67 height 28
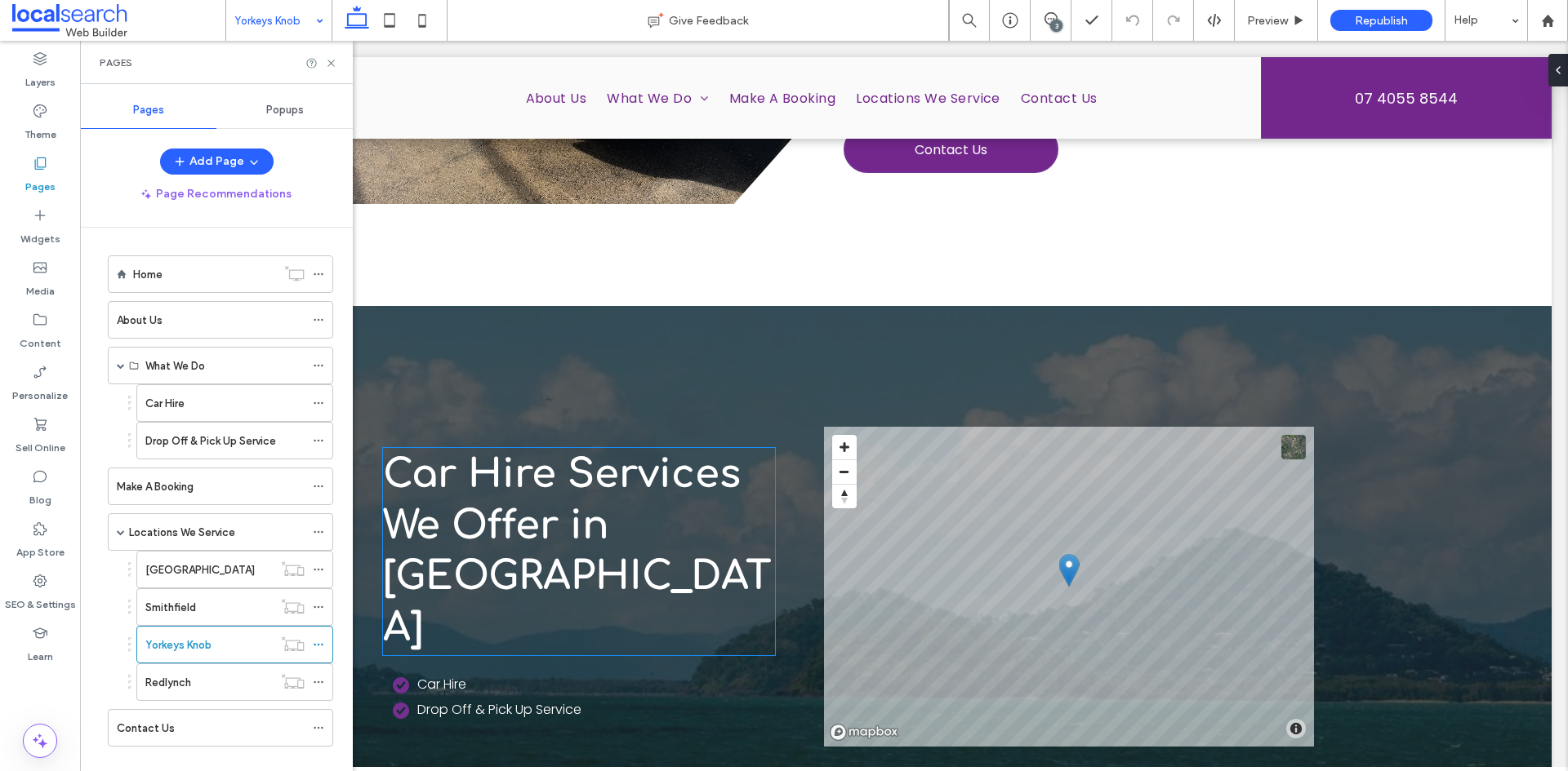
scroll to position [1061, 0]
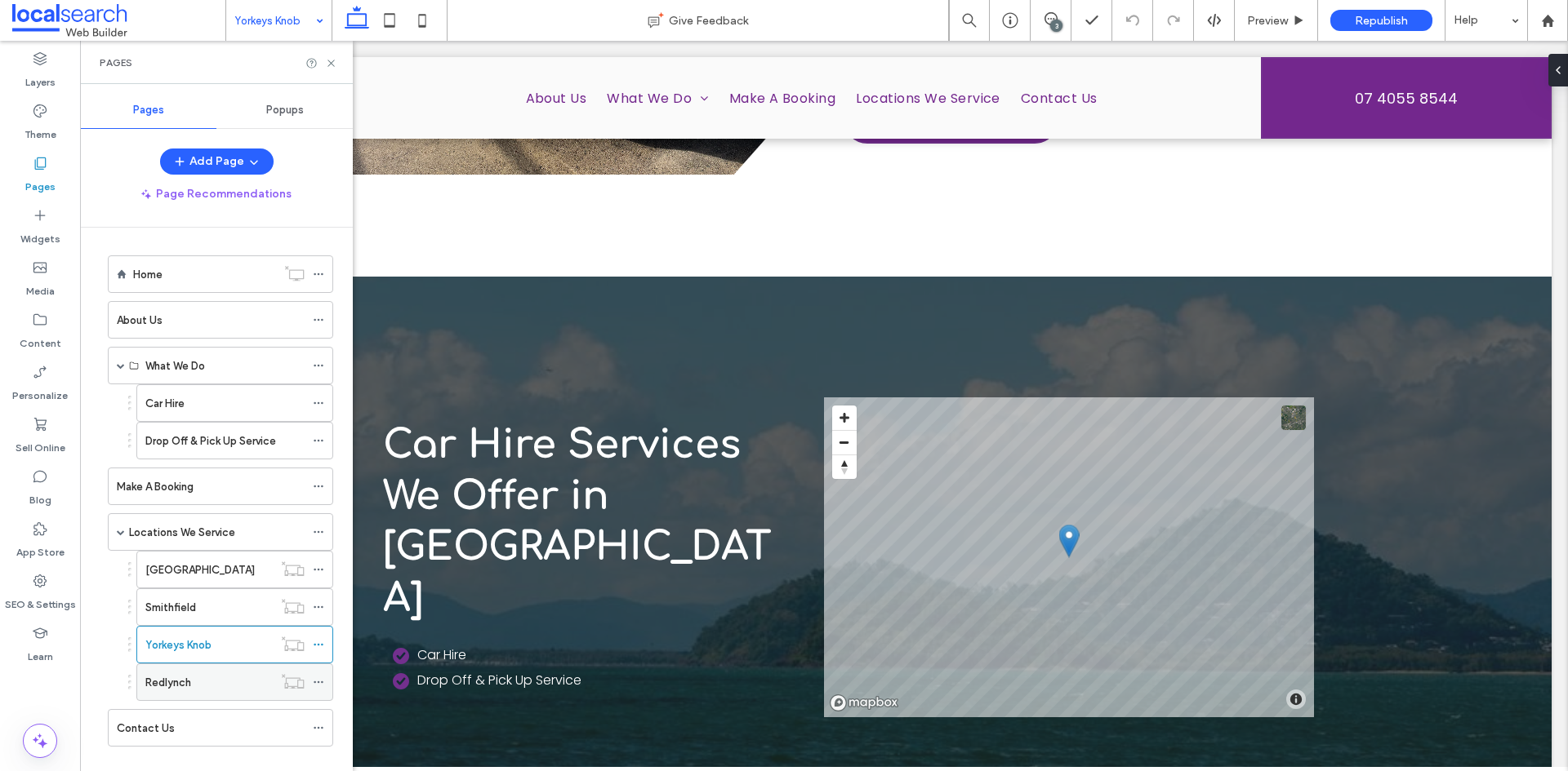
click at [214, 679] on div "Redlynch" at bounding box center [208, 683] width 127 height 17
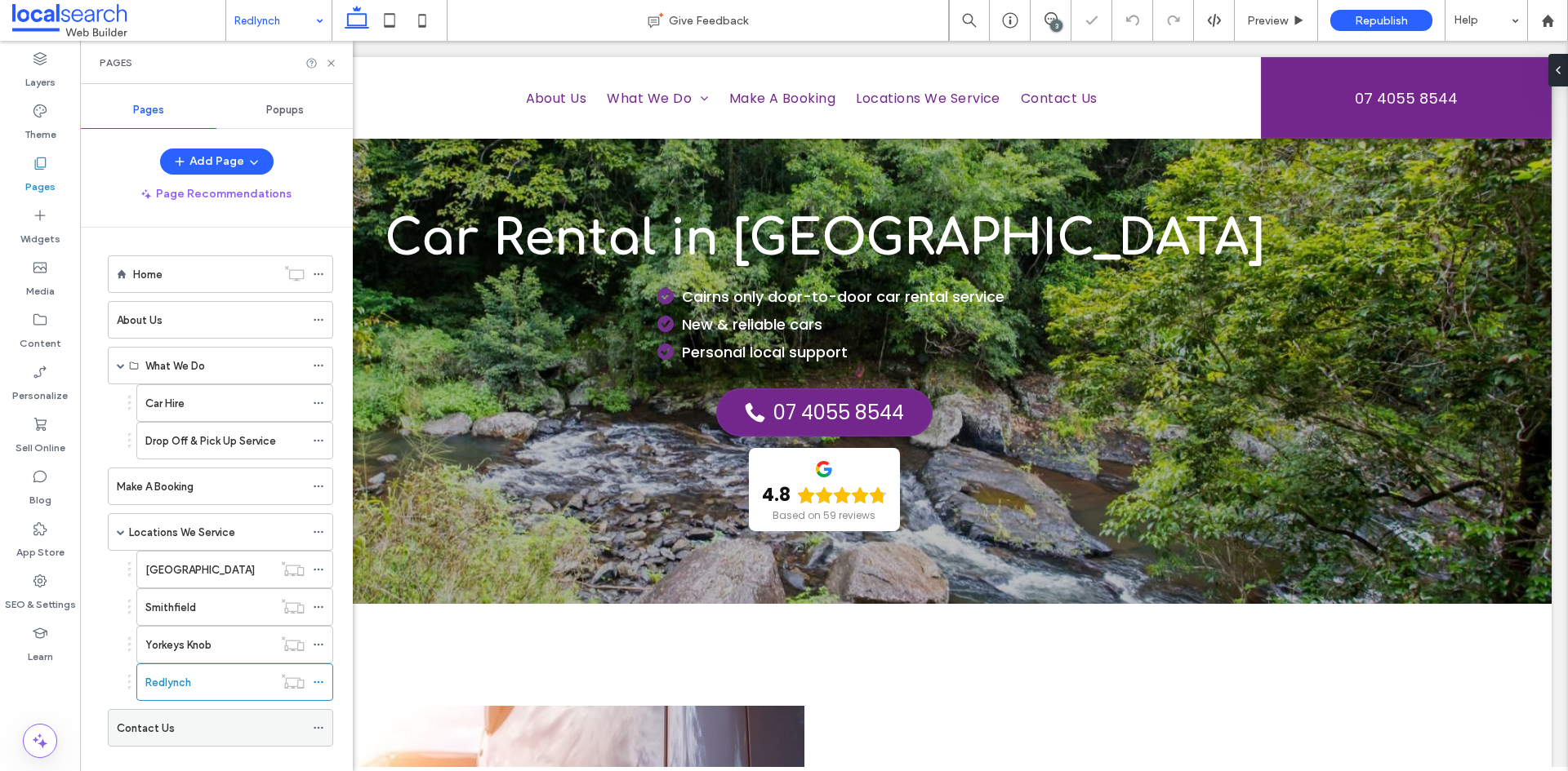
click at [173, 712] on div "Contact Us" at bounding box center [210, 728] width 187 height 36
click at [198, 323] on div "About Us" at bounding box center [210, 320] width 187 height 17
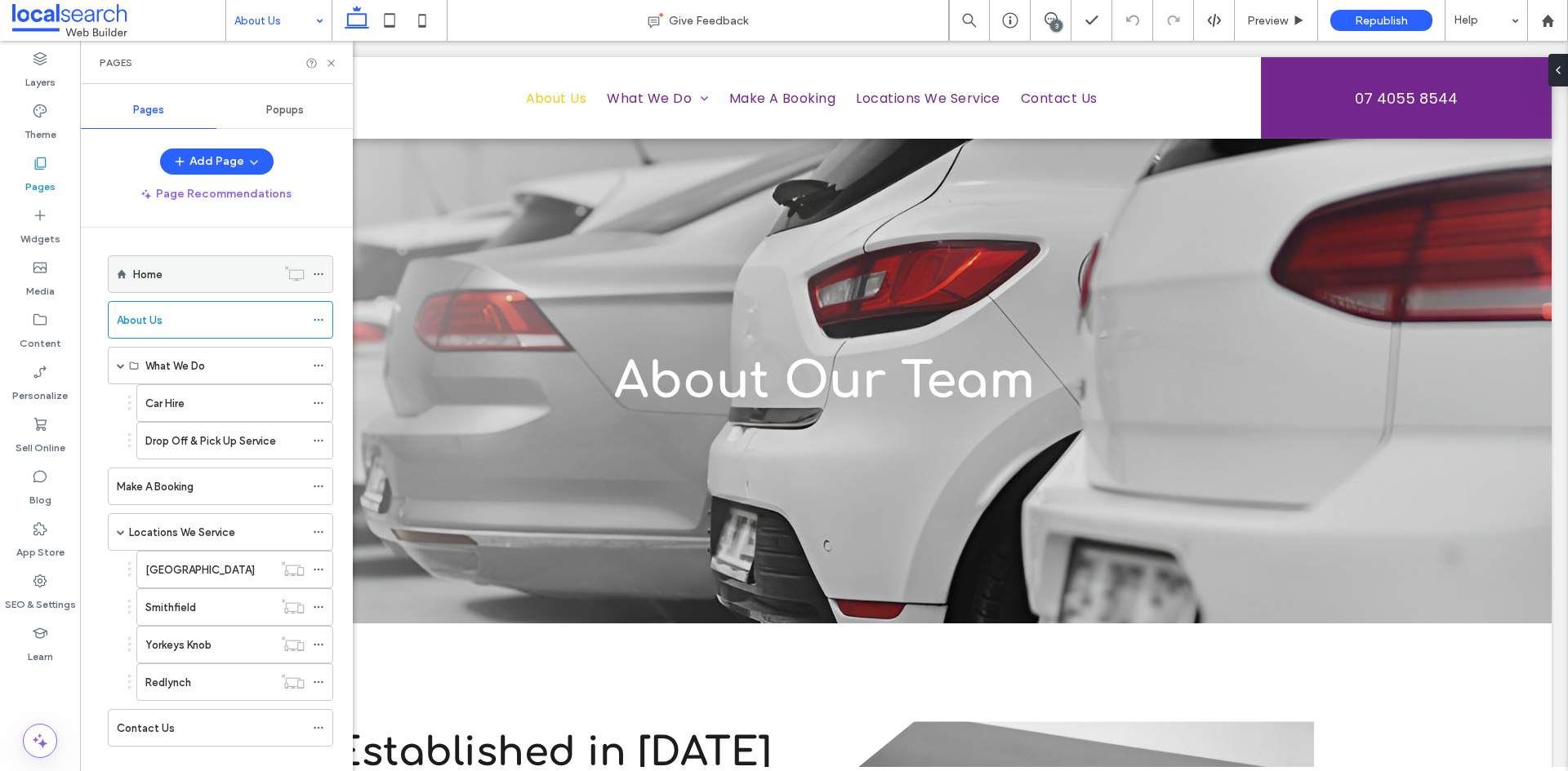
click at [197, 285] on div "Home" at bounding box center [204, 275] width 143 height 36
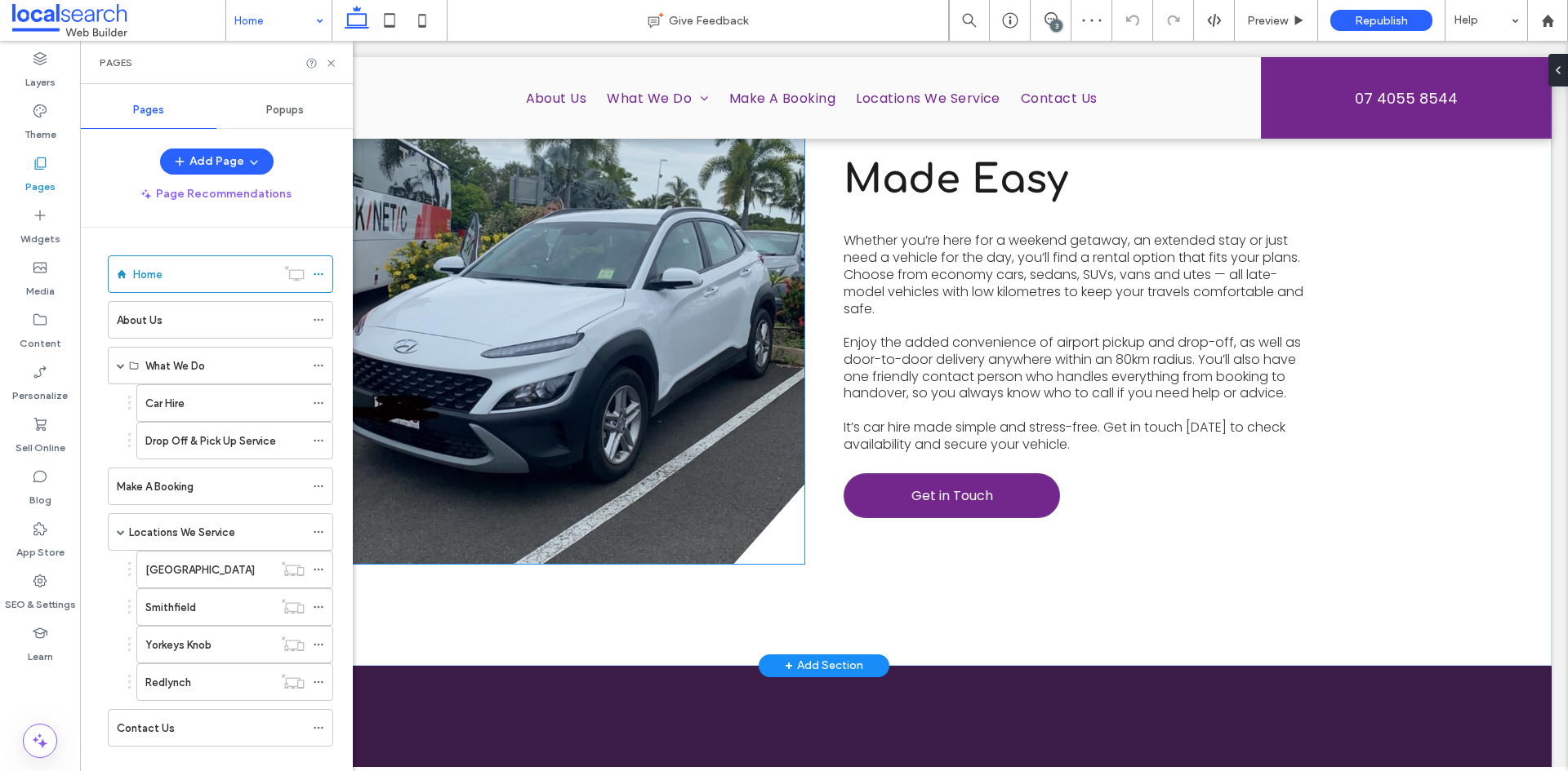
scroll to position [2122, 0]
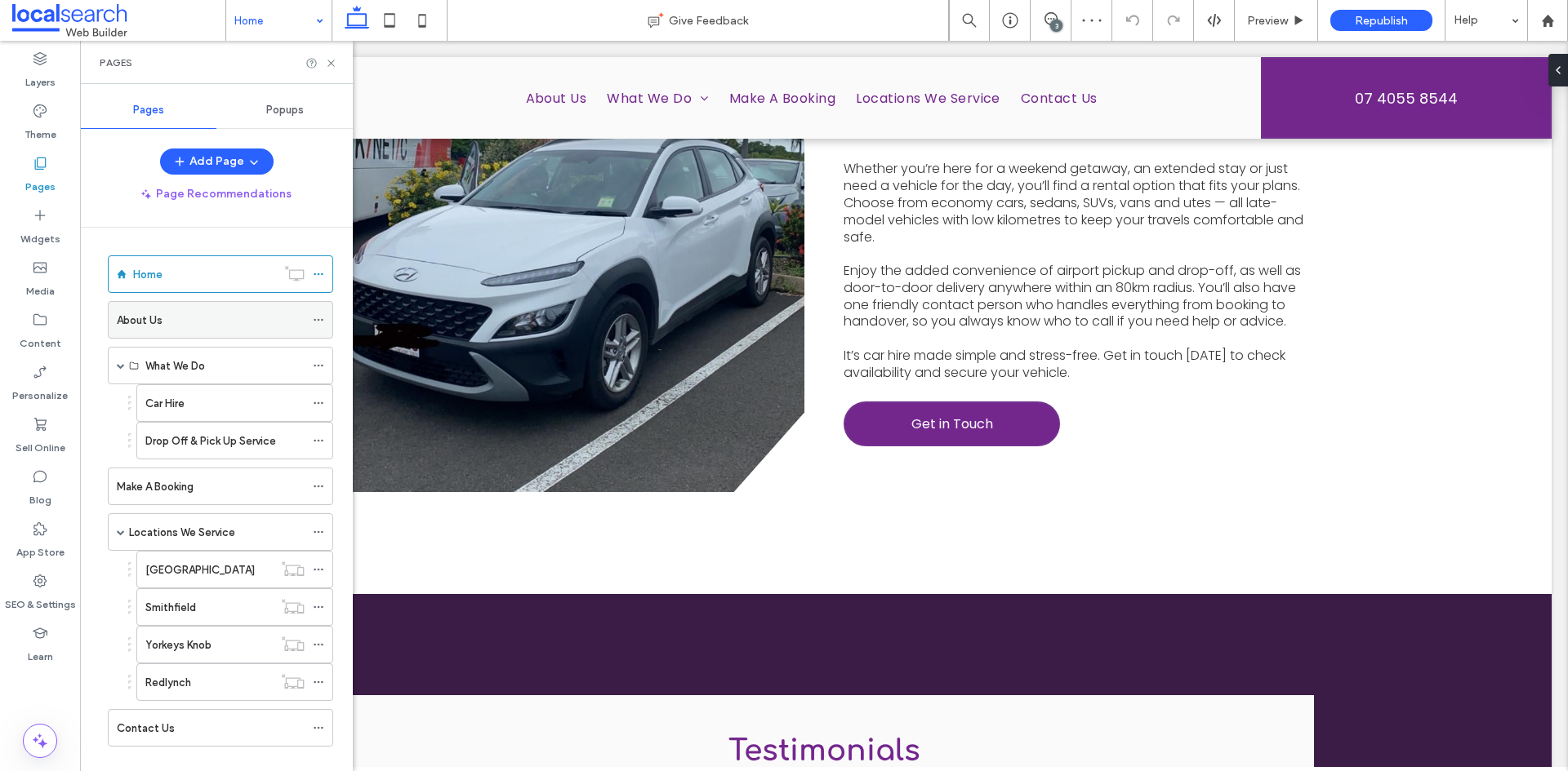
click at [213, 335] on div "About Us" at bounding box center [210, 320] width 187 height 36
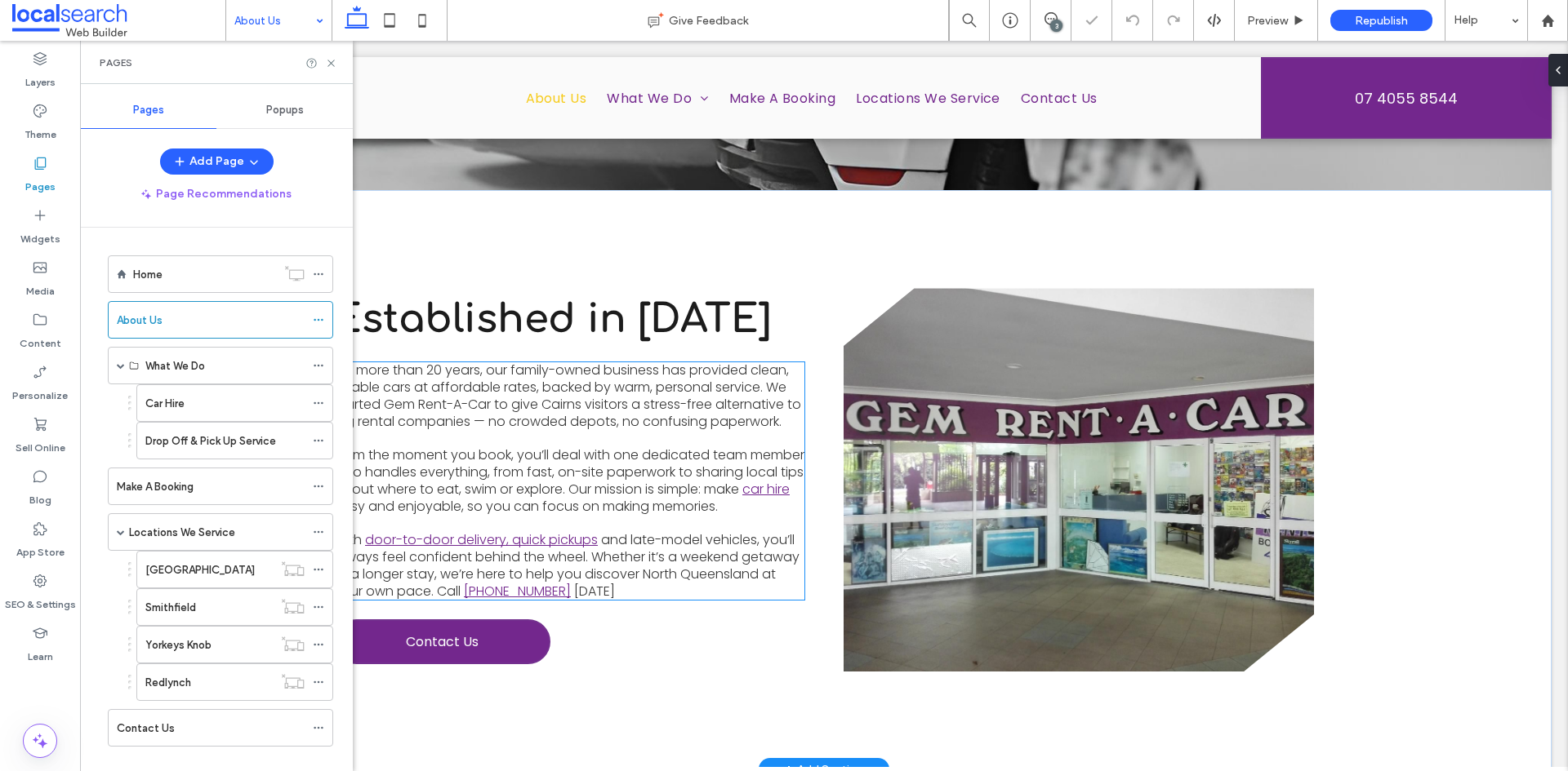
scroll to position [408, 0]
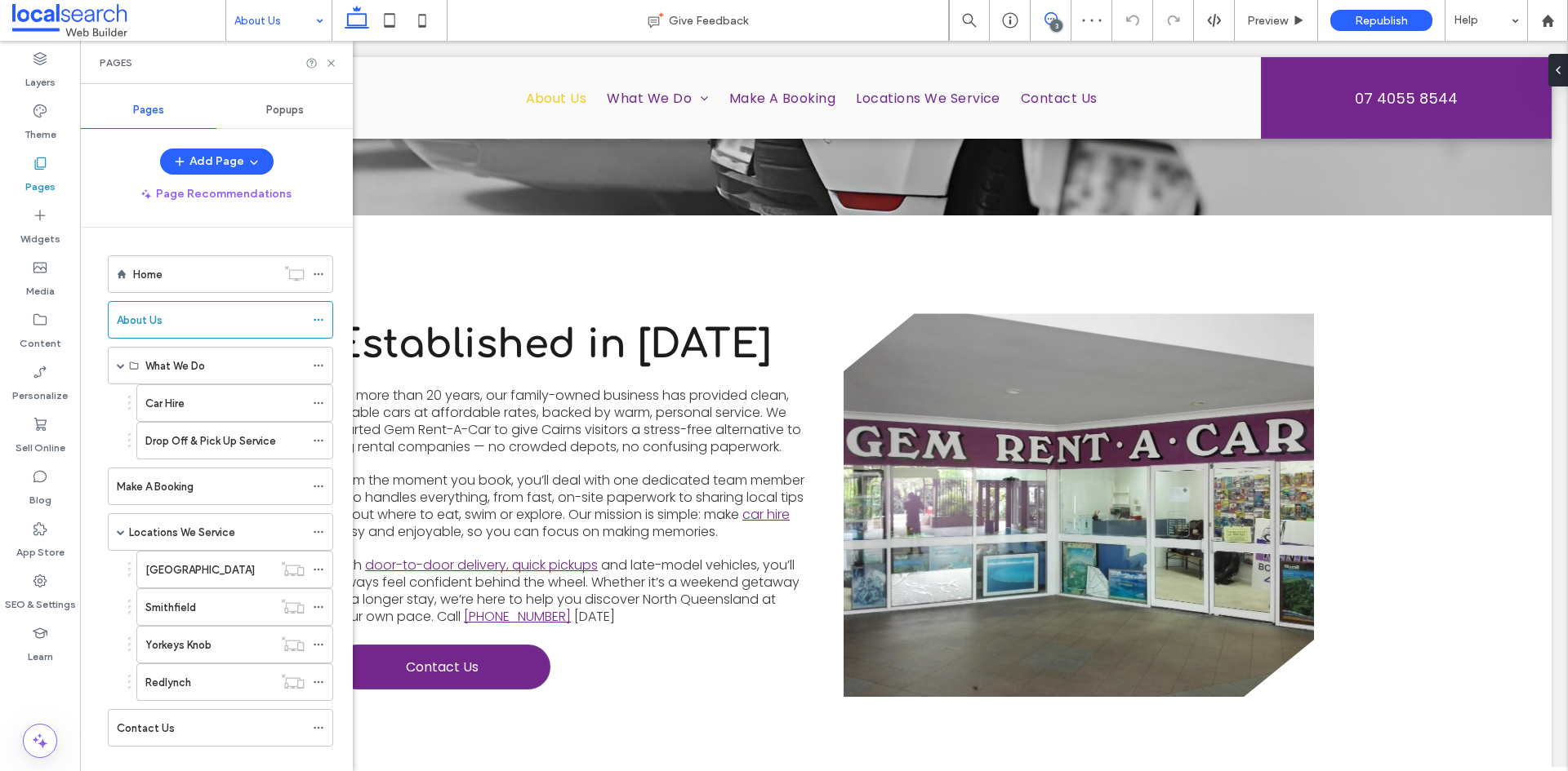
click at [1050, 22] on icon at bounding box center [1051, 18] width 13 height 13
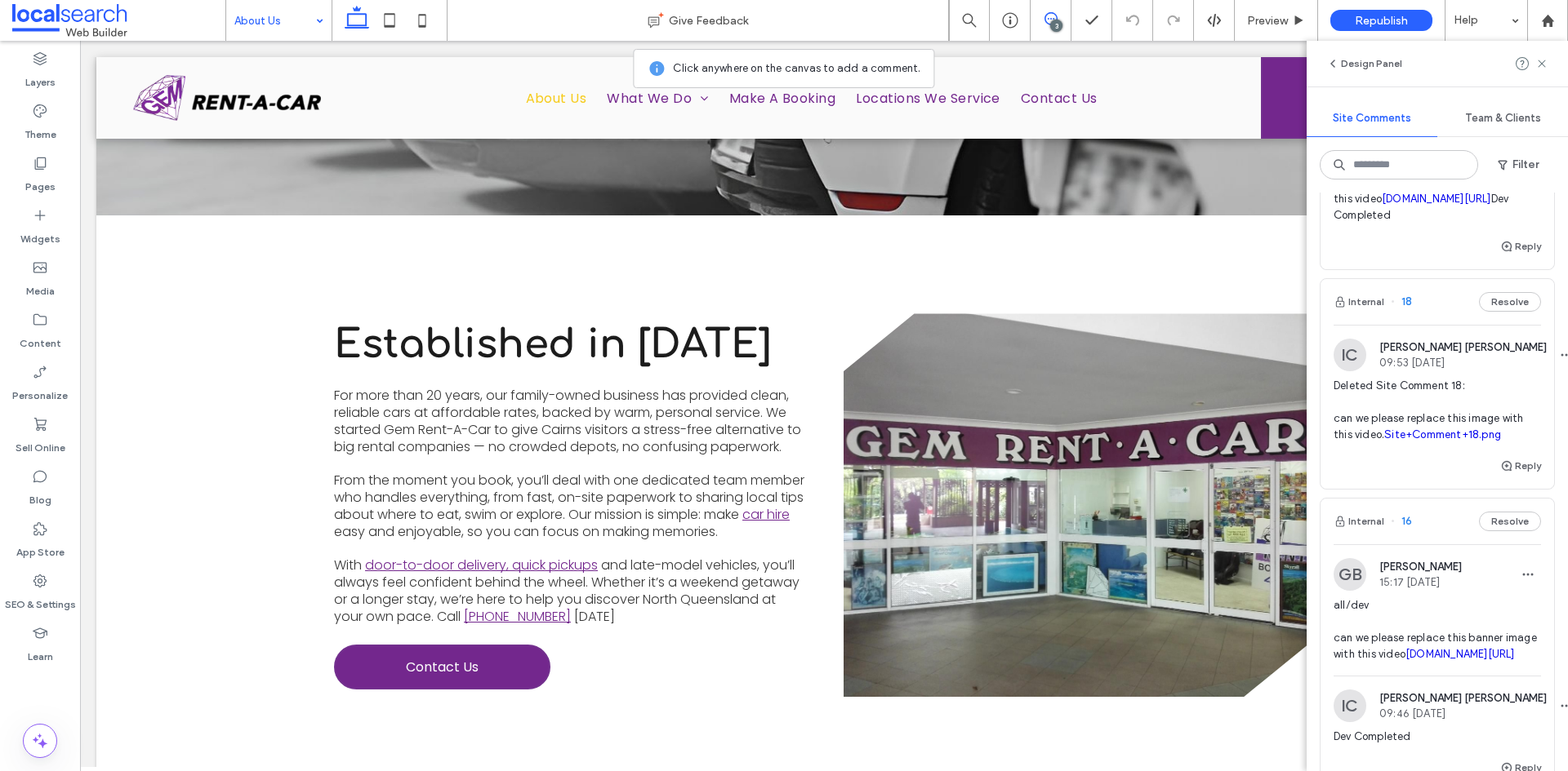
scroll to position [245, 0]
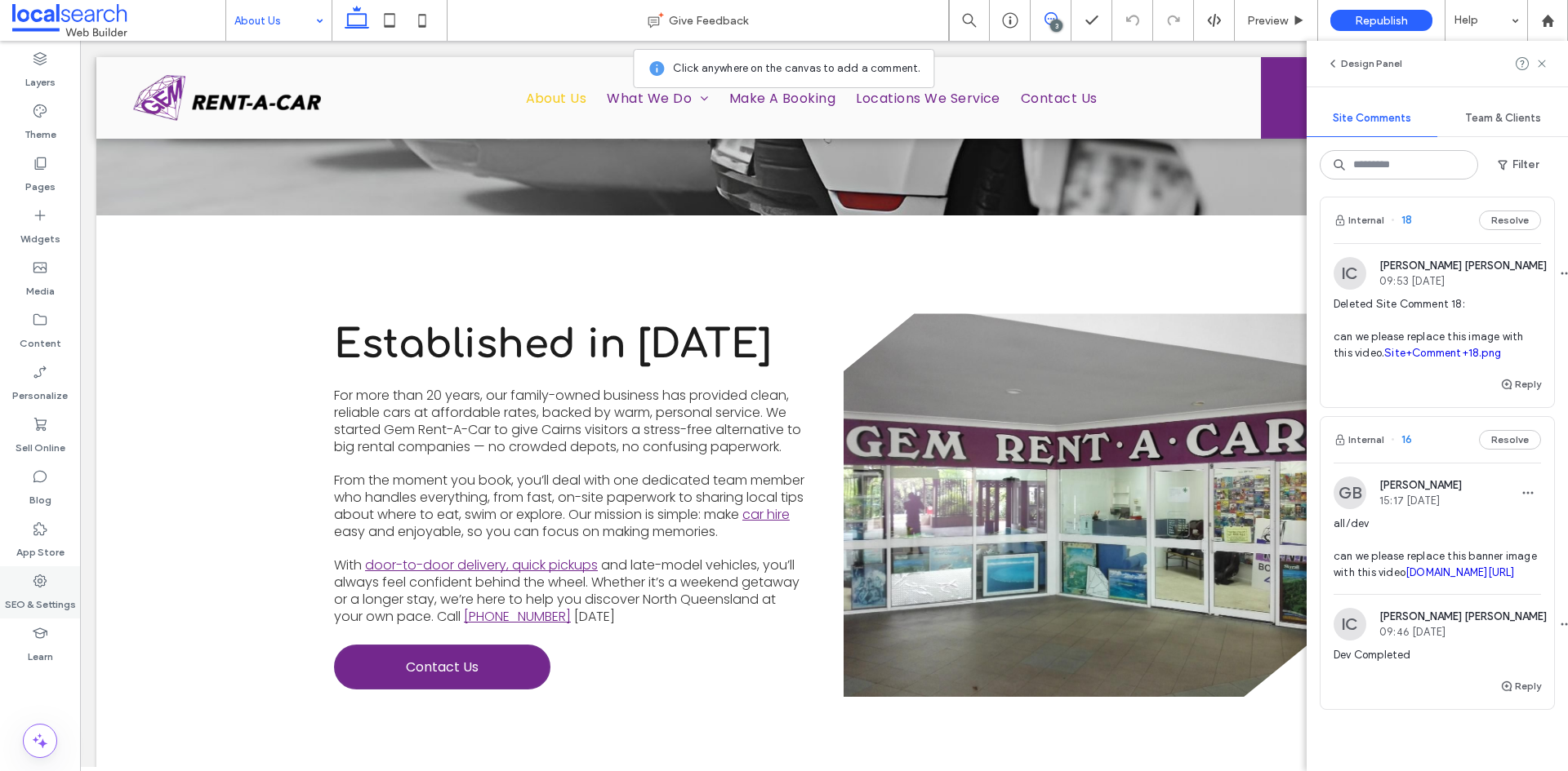
click at [54, 577] on div "SEO & Settings" at bounding box center [40, 592] width 80 height 53
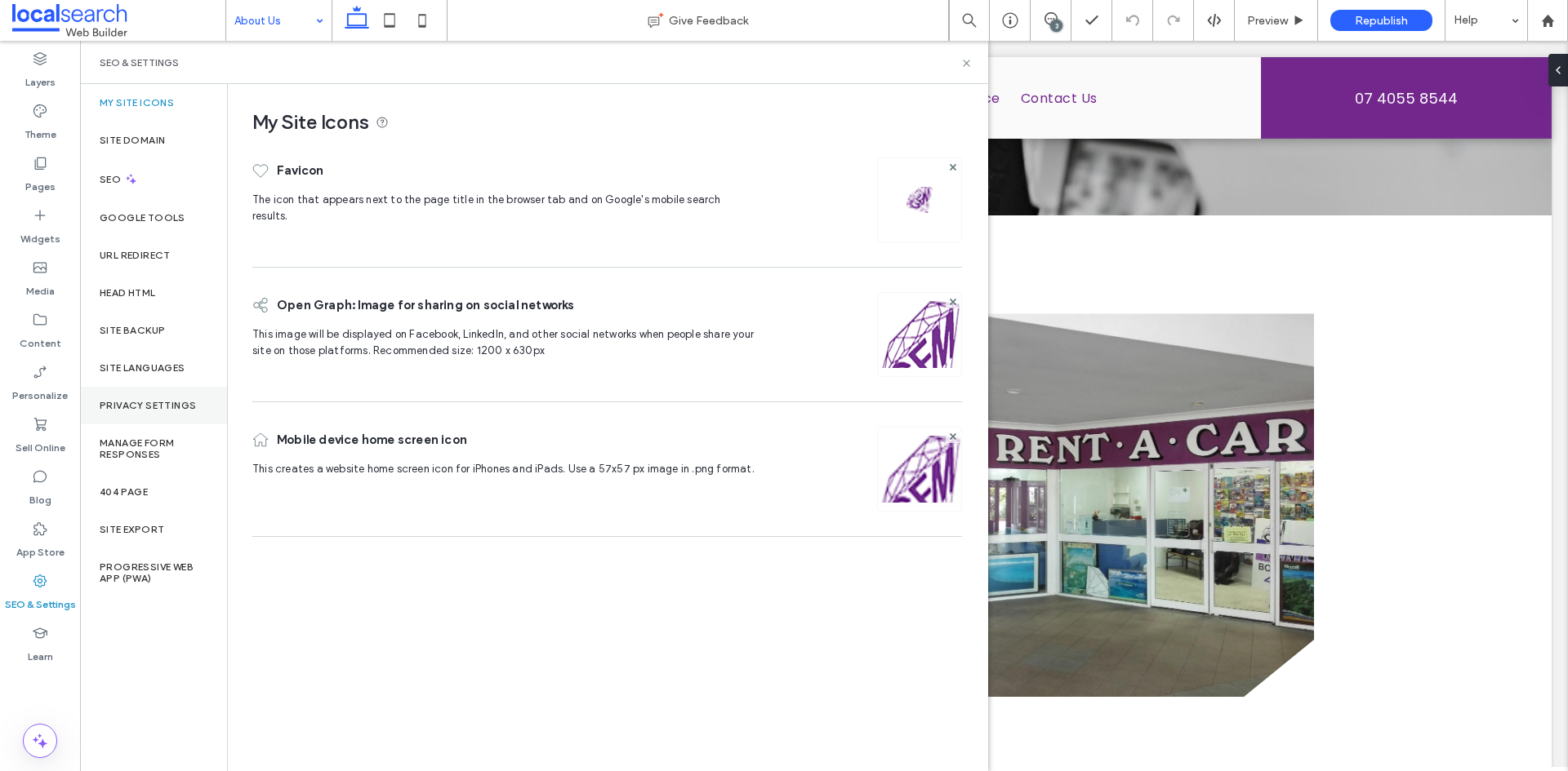
scroll to position [0, 0]
click at [162, 325] on label "Site Backup" at bounding box center [132, 330] width 66 height 11
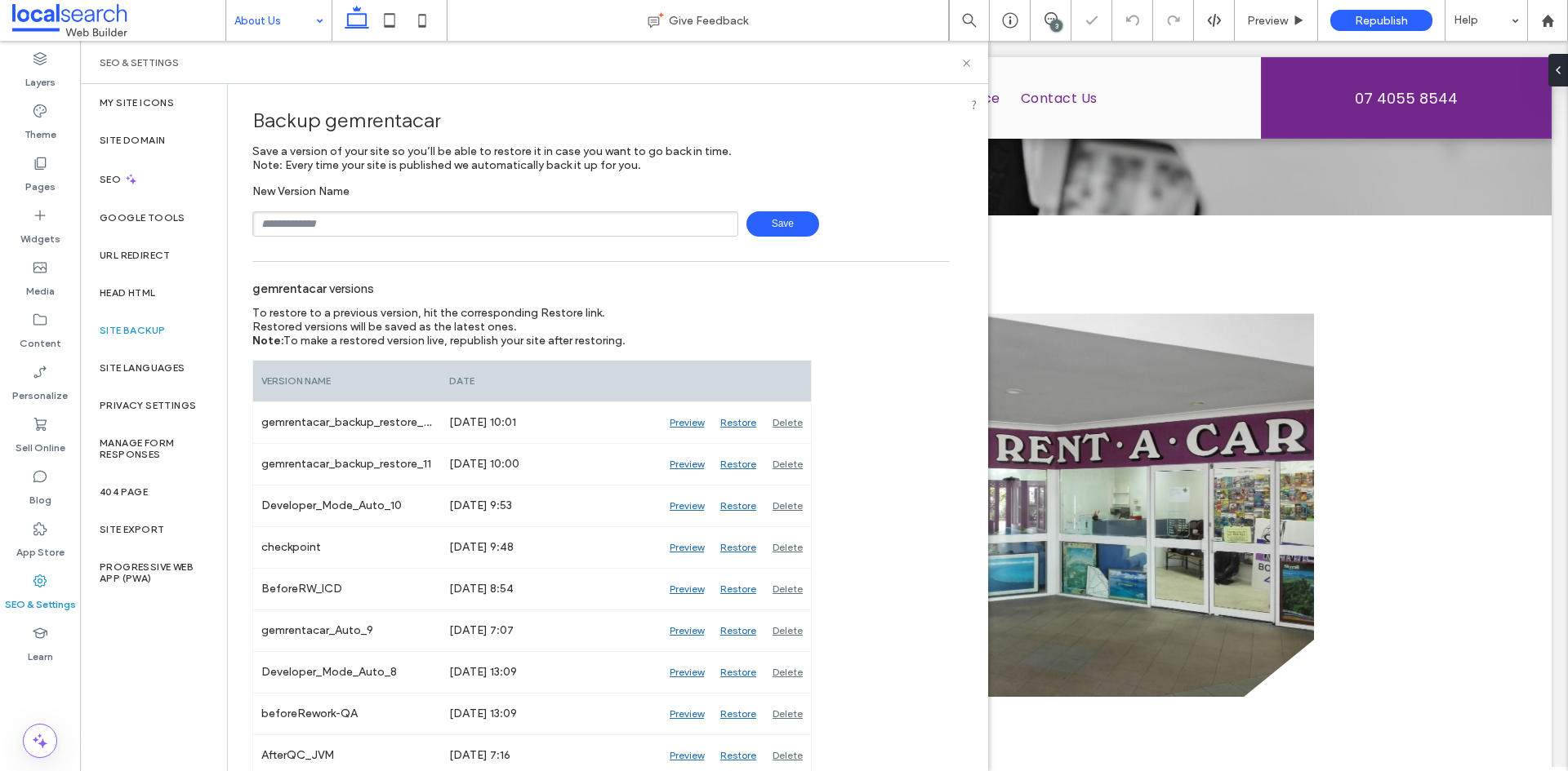
click at [333, 225] on input "text" at bounding box center [495, 224] width 486 height 25
type input "*"
type input "******"
click at [784, 231] on span "Save" at bounding box center [783, 224] width 73 height 25
drag, startPoint x: 968, startPoint y: 67, endPoint x: 890, endPoint y: 39, distance: 82.9
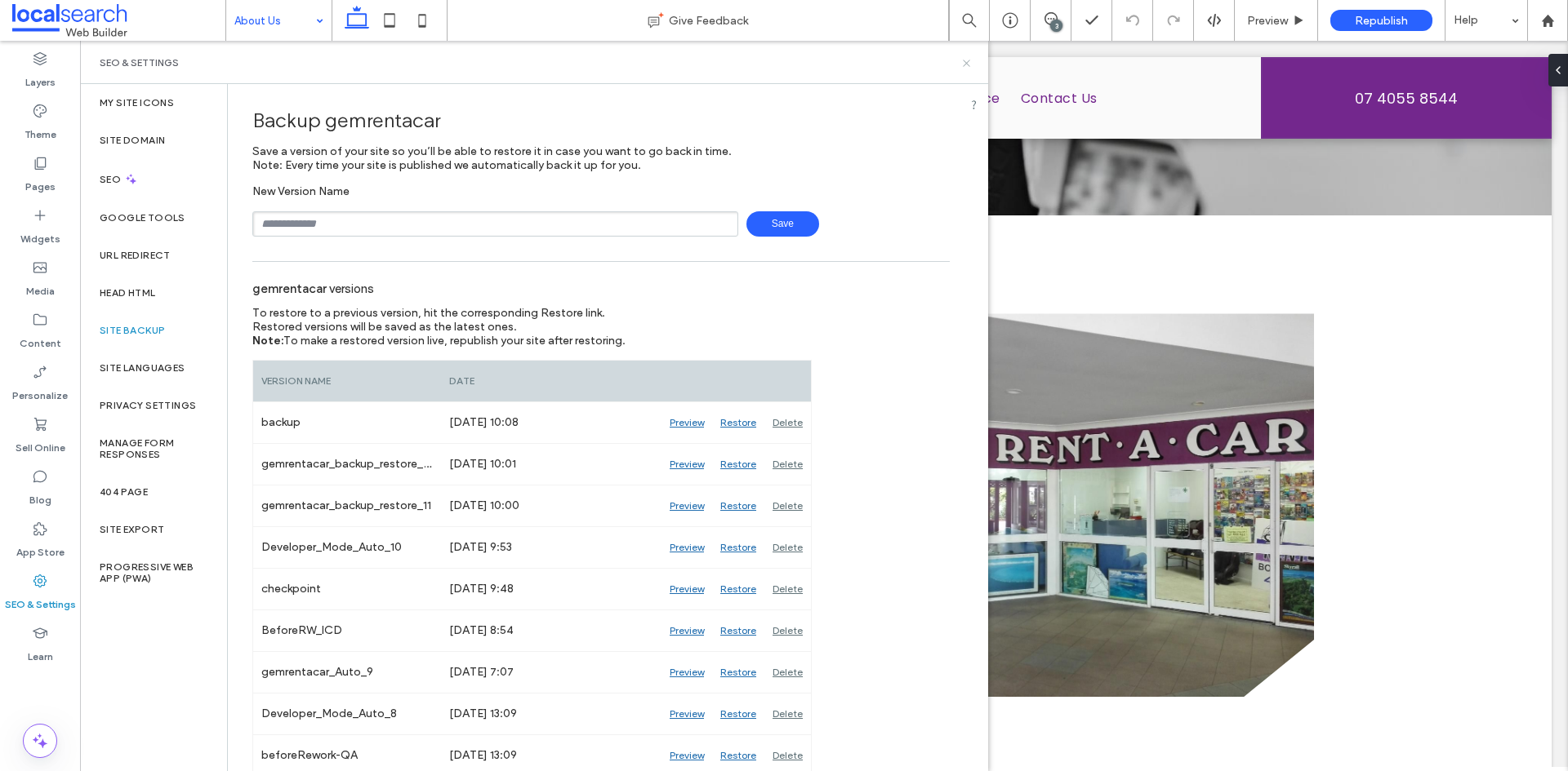
click at [968, 67] on icon at bounding box center [967, 63] width 12 height 12
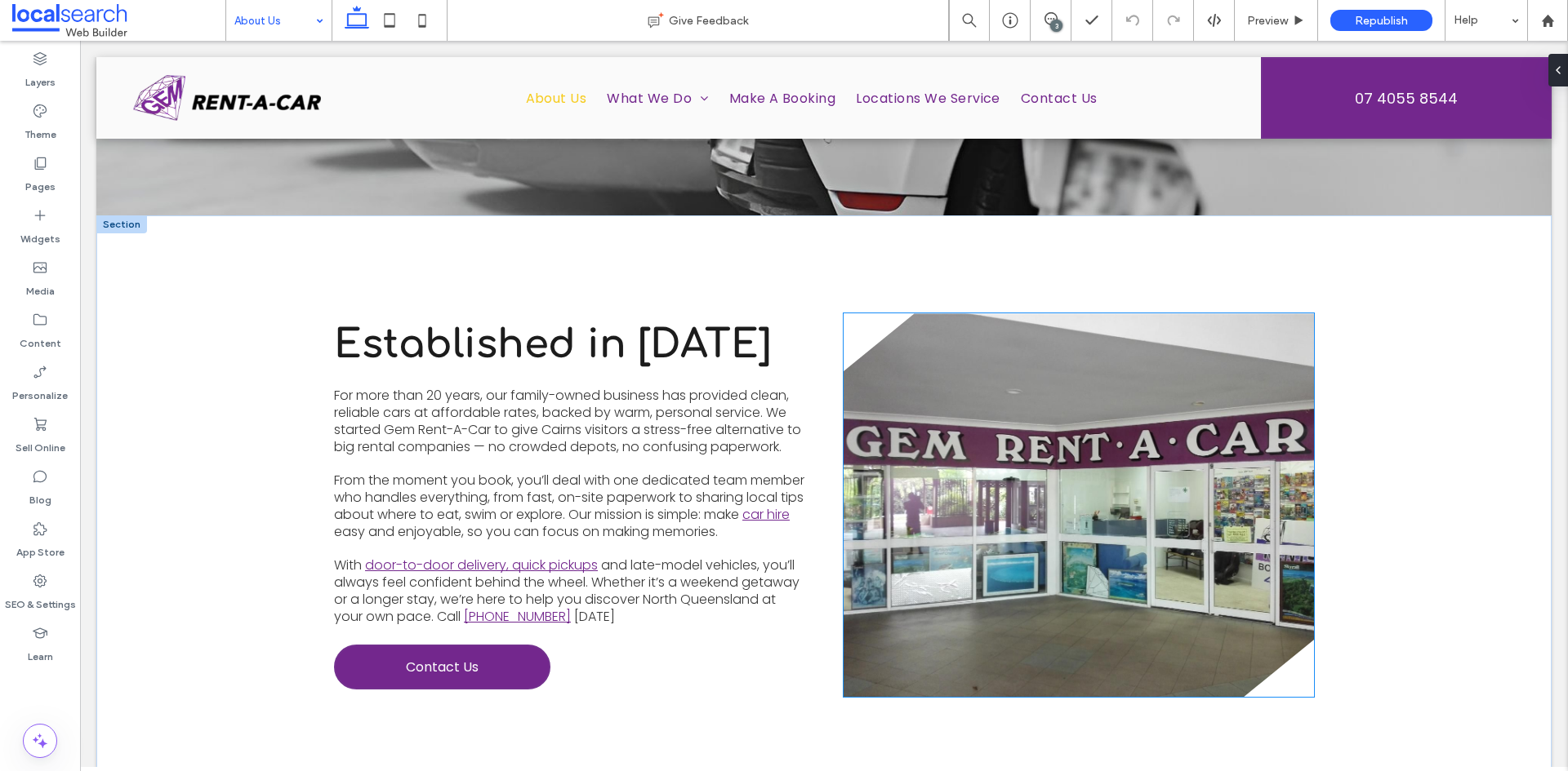
click at [986, 408] on link at bounding box center [1079, 505] width 471 height 383
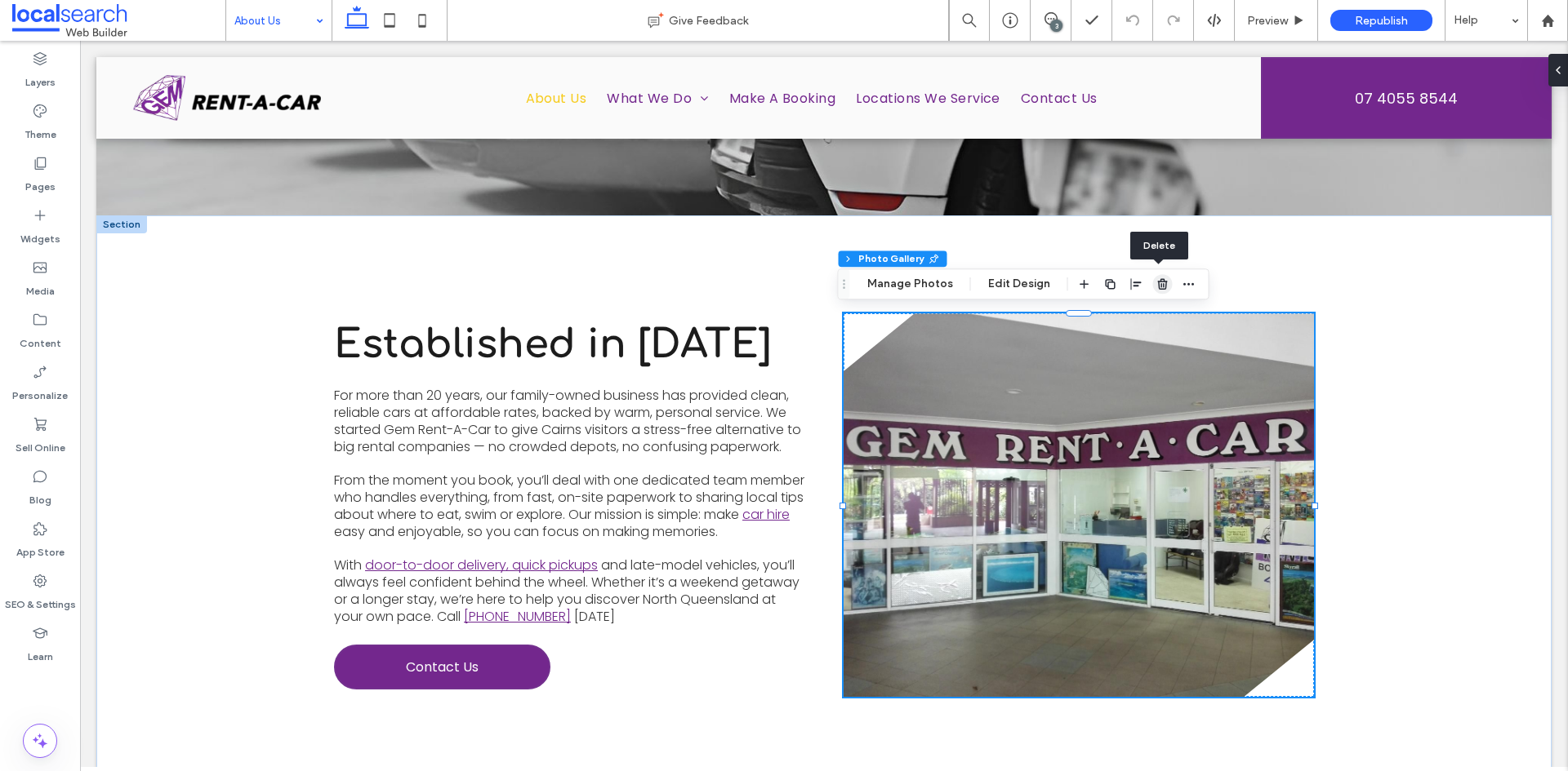
click at [1159, 288] on icon "button" at bounding box center [1163, 283] width 13 height 13
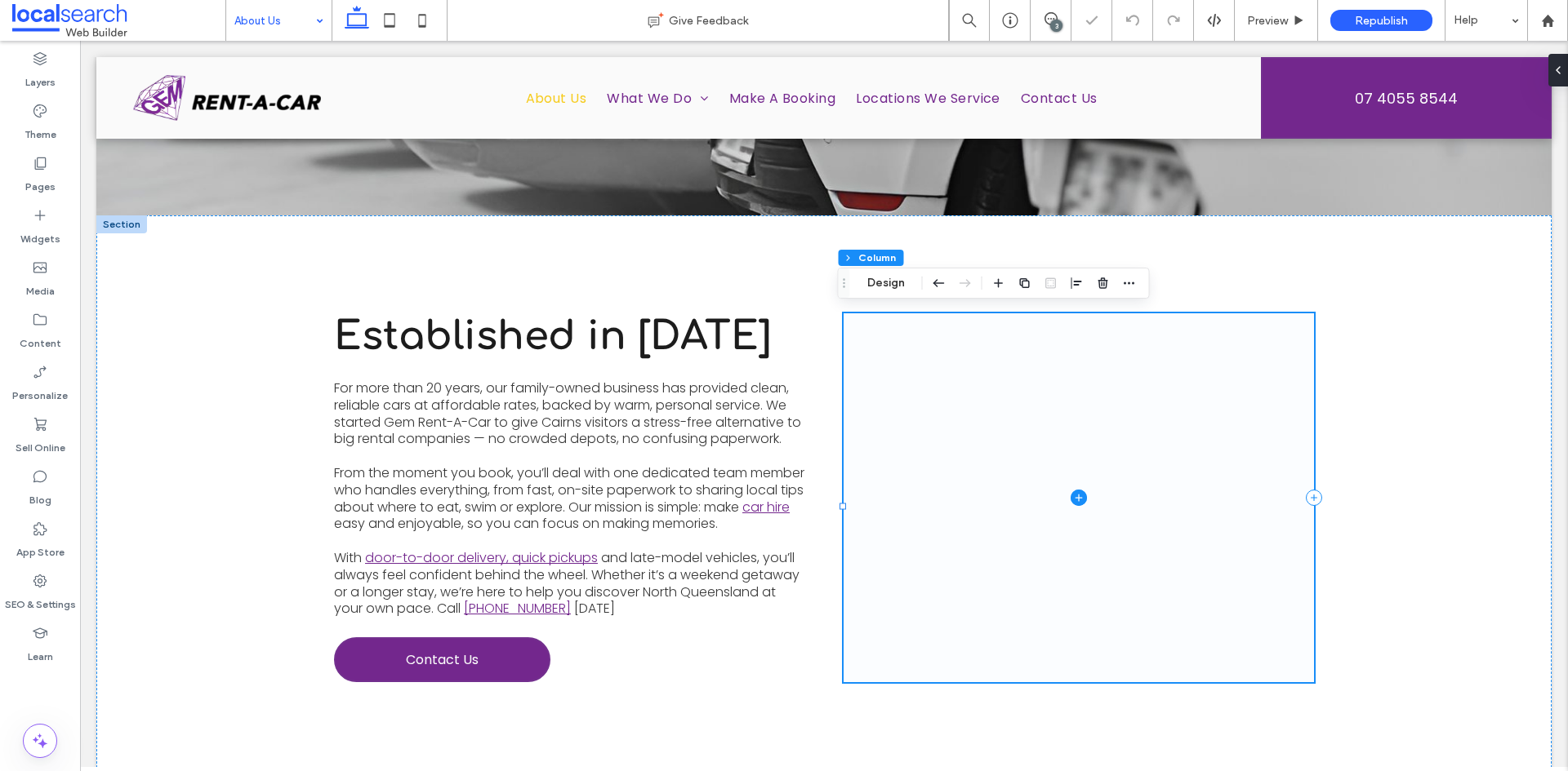
click at [1070, 504] on icon at bounding box center [1078, 497] width 16 height 16
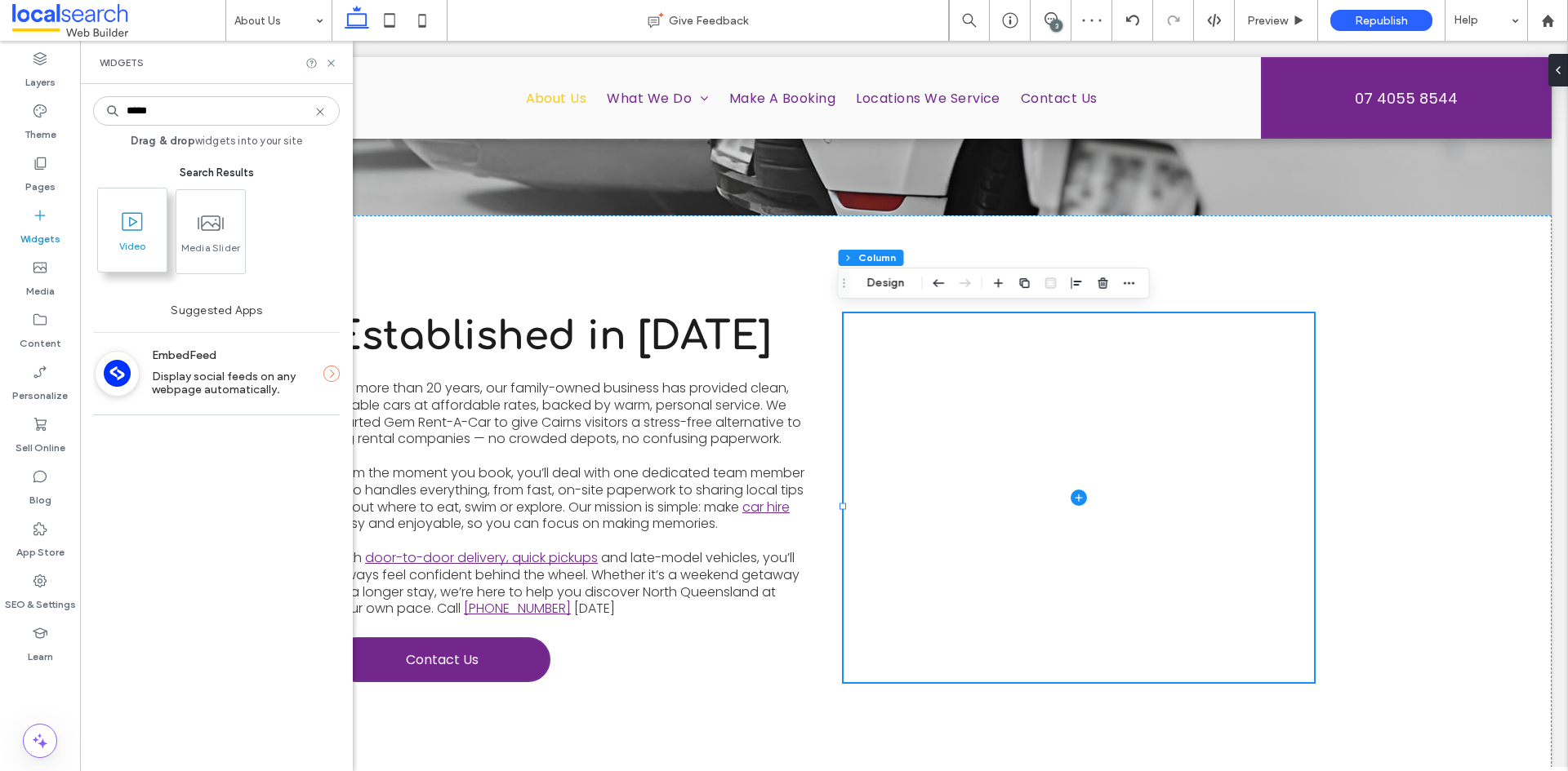
type input "*****"
click at [140, 249] on span "Video" at bounding box center [131, 251] width 68 height 22
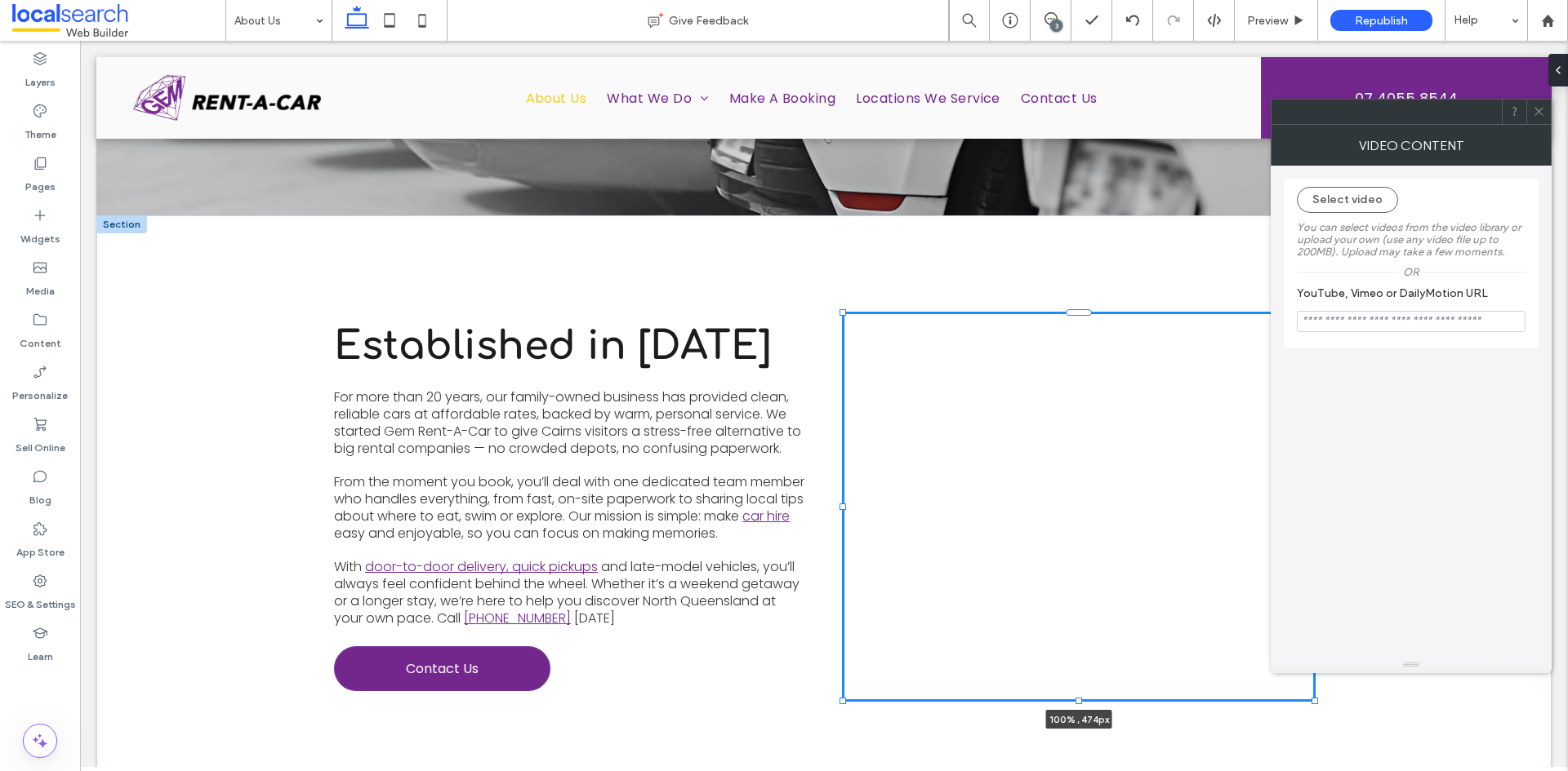
drag, startPoint x: 1071, startPoint y: 584, endPoint x: 1071, endPoint y: 695, distance: 111.0
click at [1076, 698] on div at bounding box center [1079, 701] width 7 height 7
type input "***"
click at [1412, 321] on input "YouTube, Vimeo or DailyMotion URL" at bounding box center [1411, 321] width 229 height 22
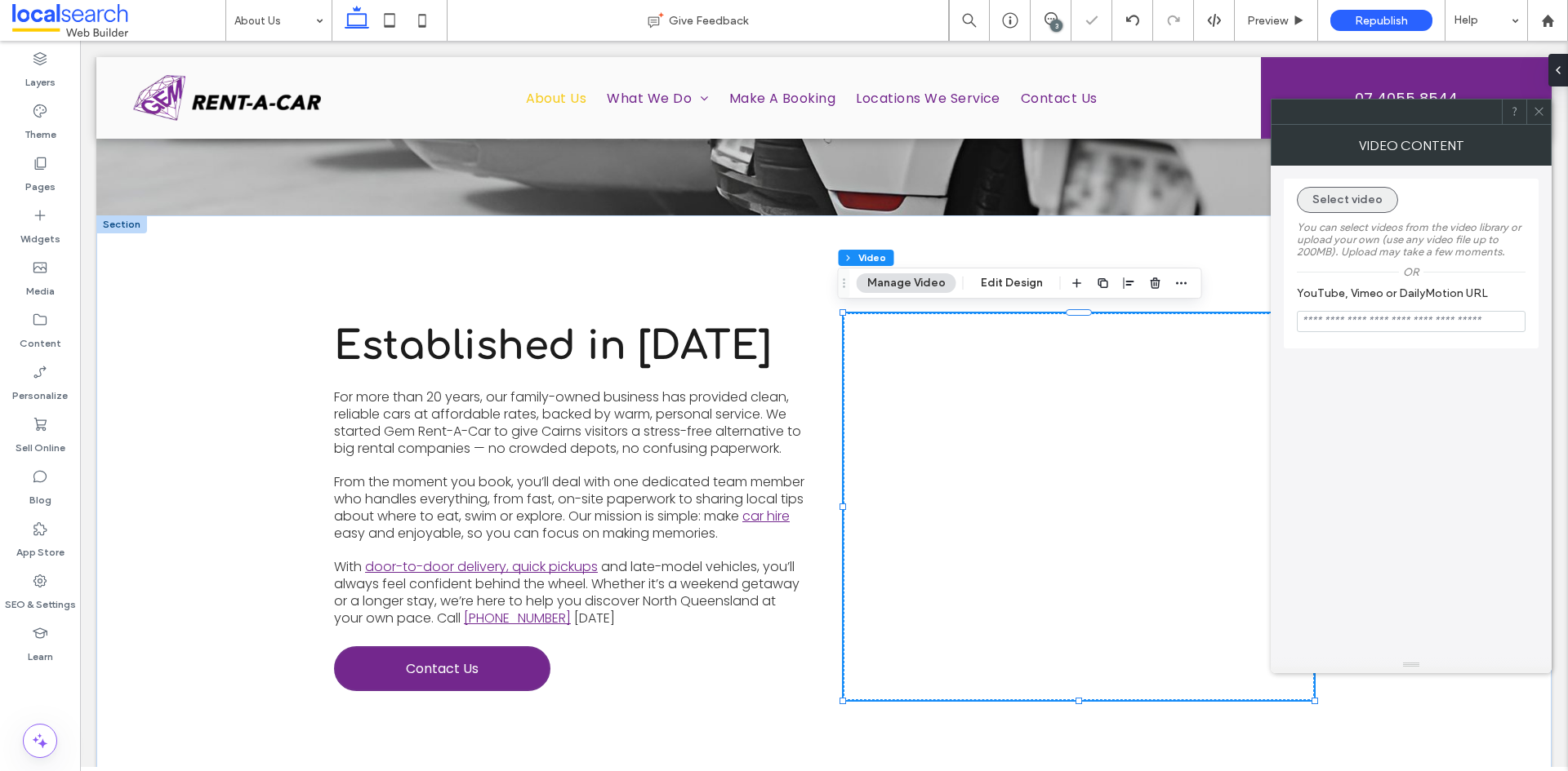
click at [1352, 197] on button "Select video" at bounding box center [1347, 199] width 101 height 26
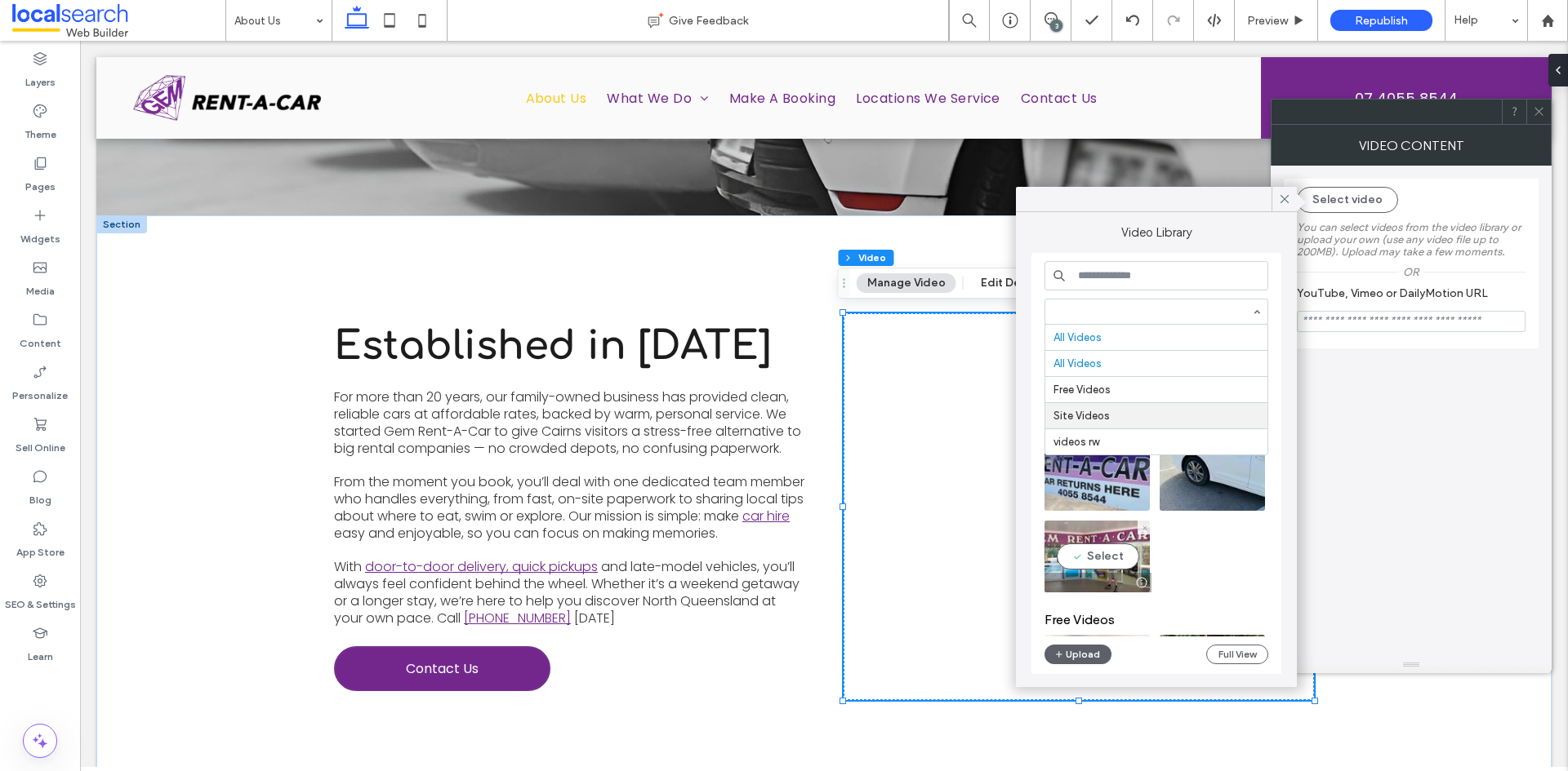
click at [1105, 566] on video at bounding box center [1097, 556] width 105 height 72
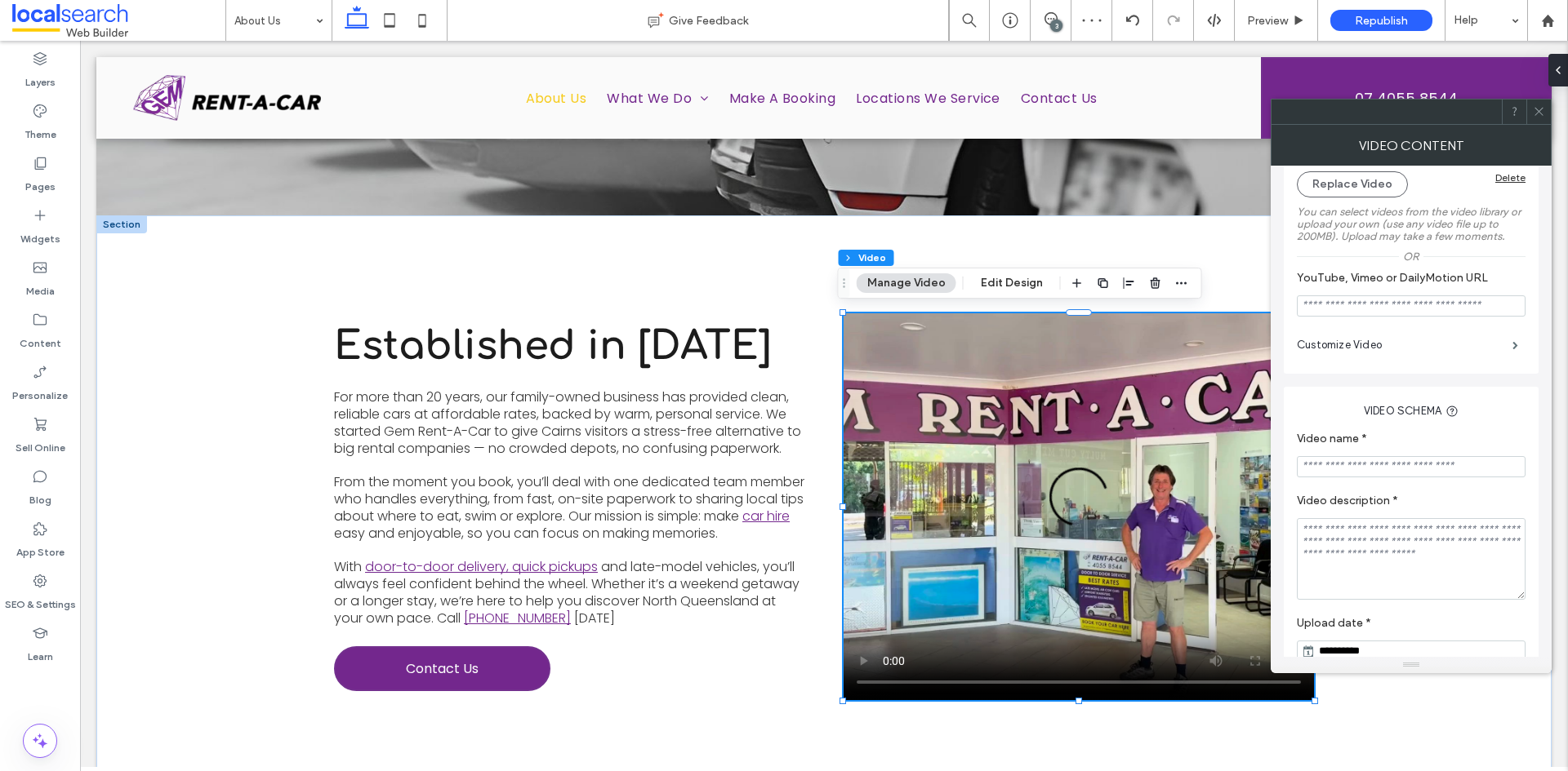
scroll to position [163, 0]
click at [1477, 343] on label "Customize Video" at bounding box center [1405, 344] width 216 height 33
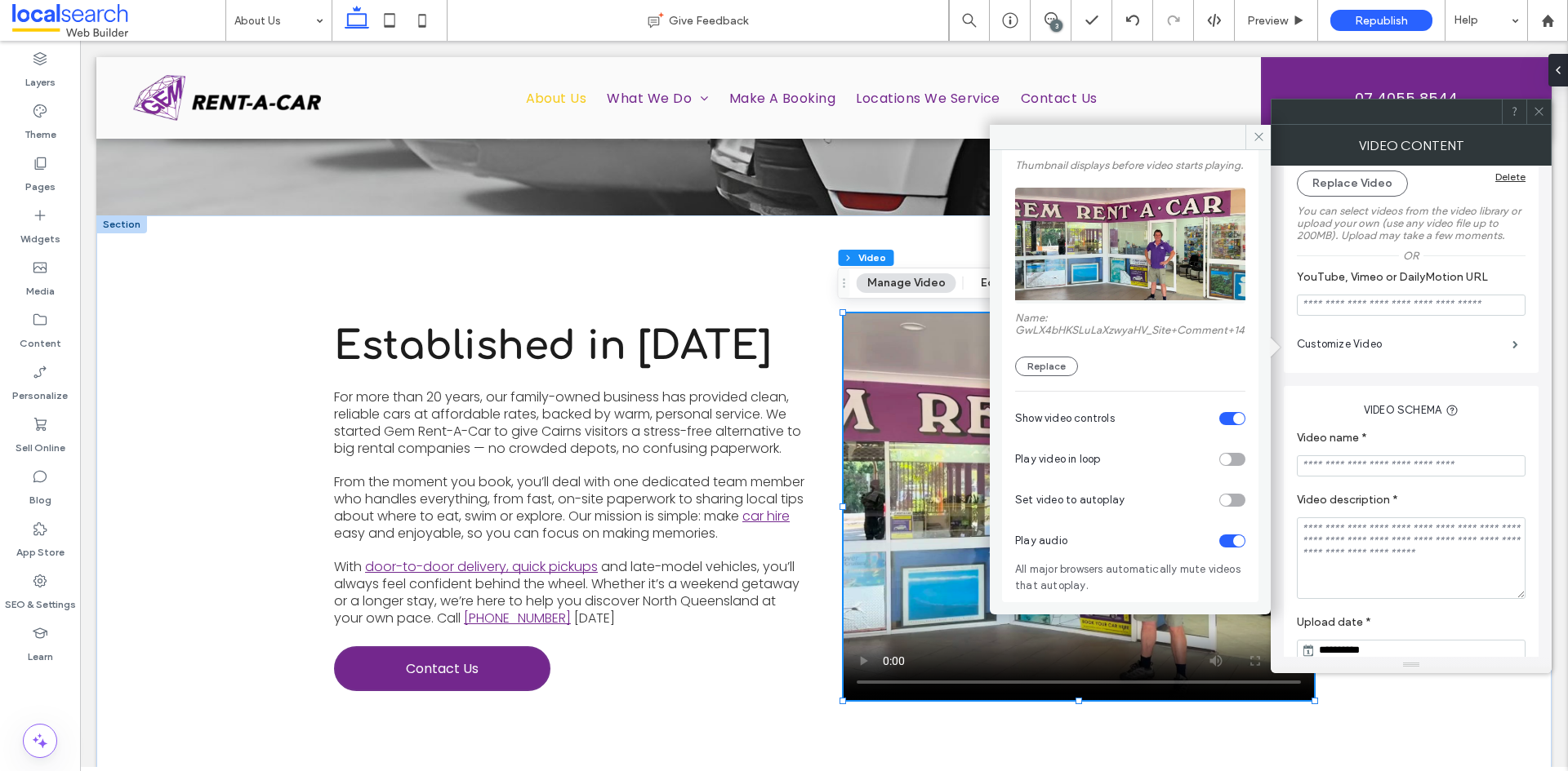
scroll to position [117, 0]
click at [1226, 457] on div "toggle" at bounding box center [1232, 459] width 26 height 13
drag, startPoint x: 1220, startPoint y: 490, endPoint x: 1231, endPoint y: 466, distance: 26.4
click at [1220, 491] on div "Set video to autoplay" at bounding box center [1130, 500] width 231 height 41
click at [1227, 505] on div "toggle" at bounding box center [1232, 500] width 26 height 13
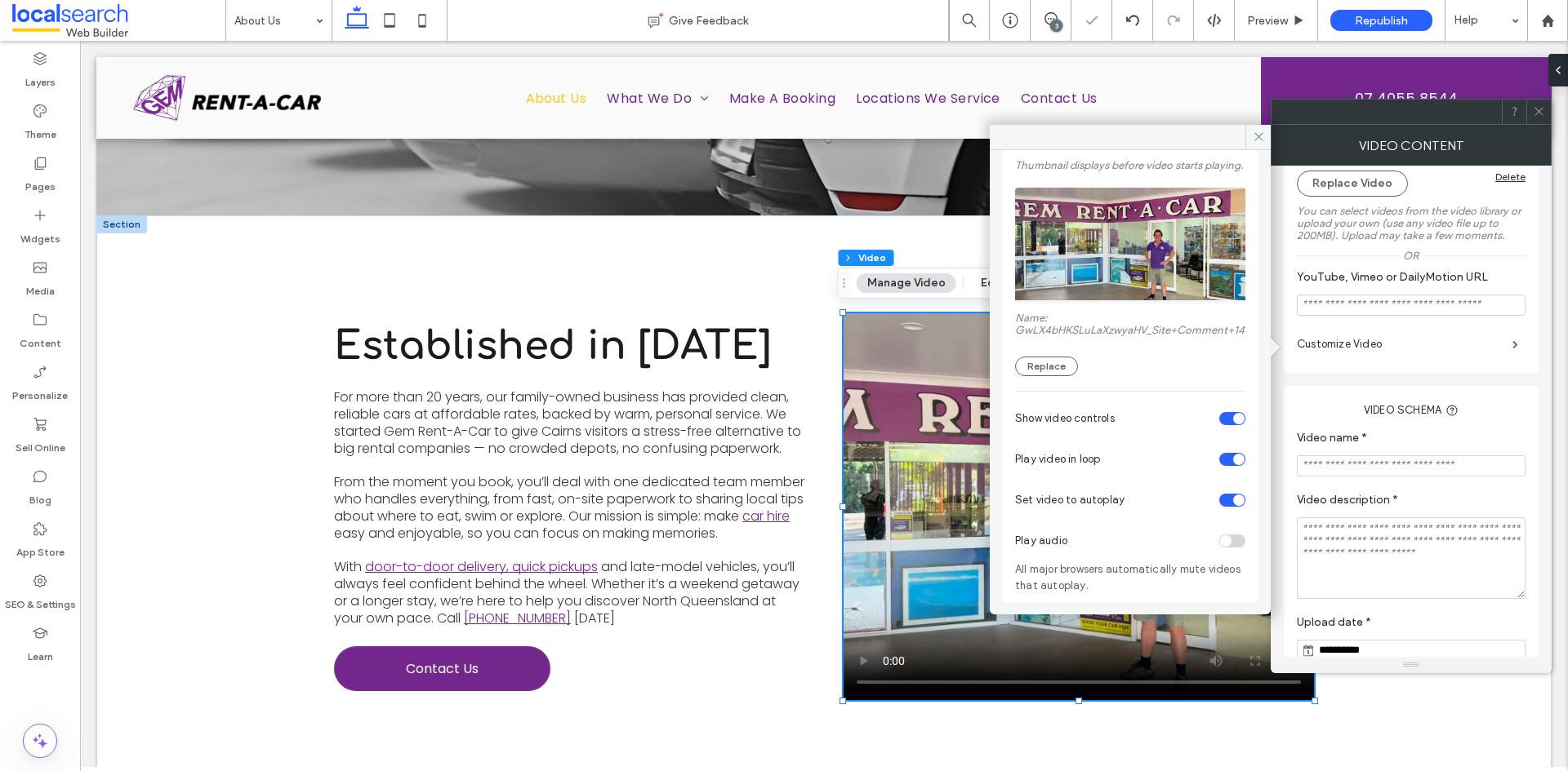
click at [1233, 413] on div "toggle" at bounding box center [1238, 418] width 11 height 11
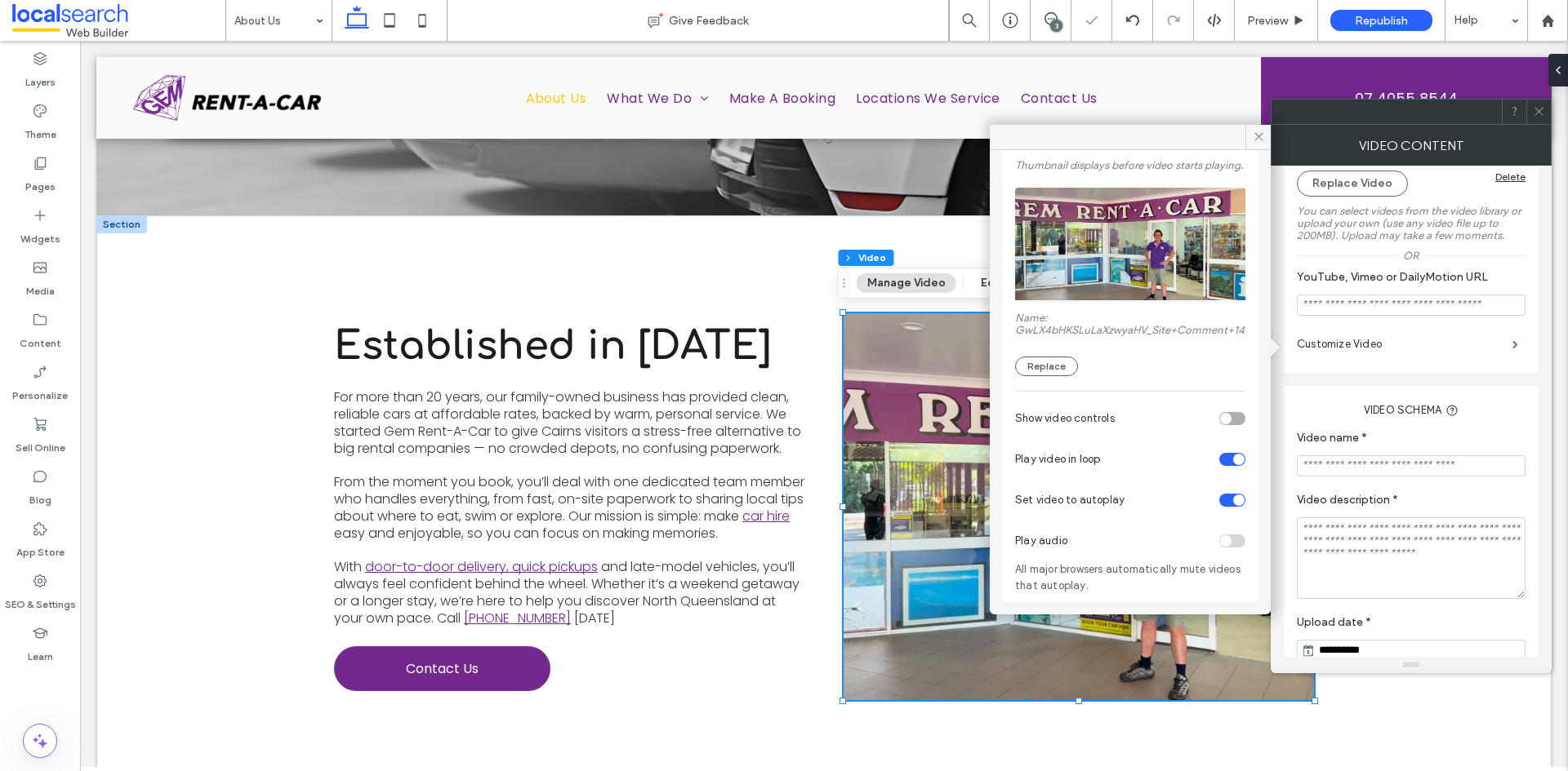
click at [1540, 116] on icon at bounding box center [1539, 111] width 12 height 12
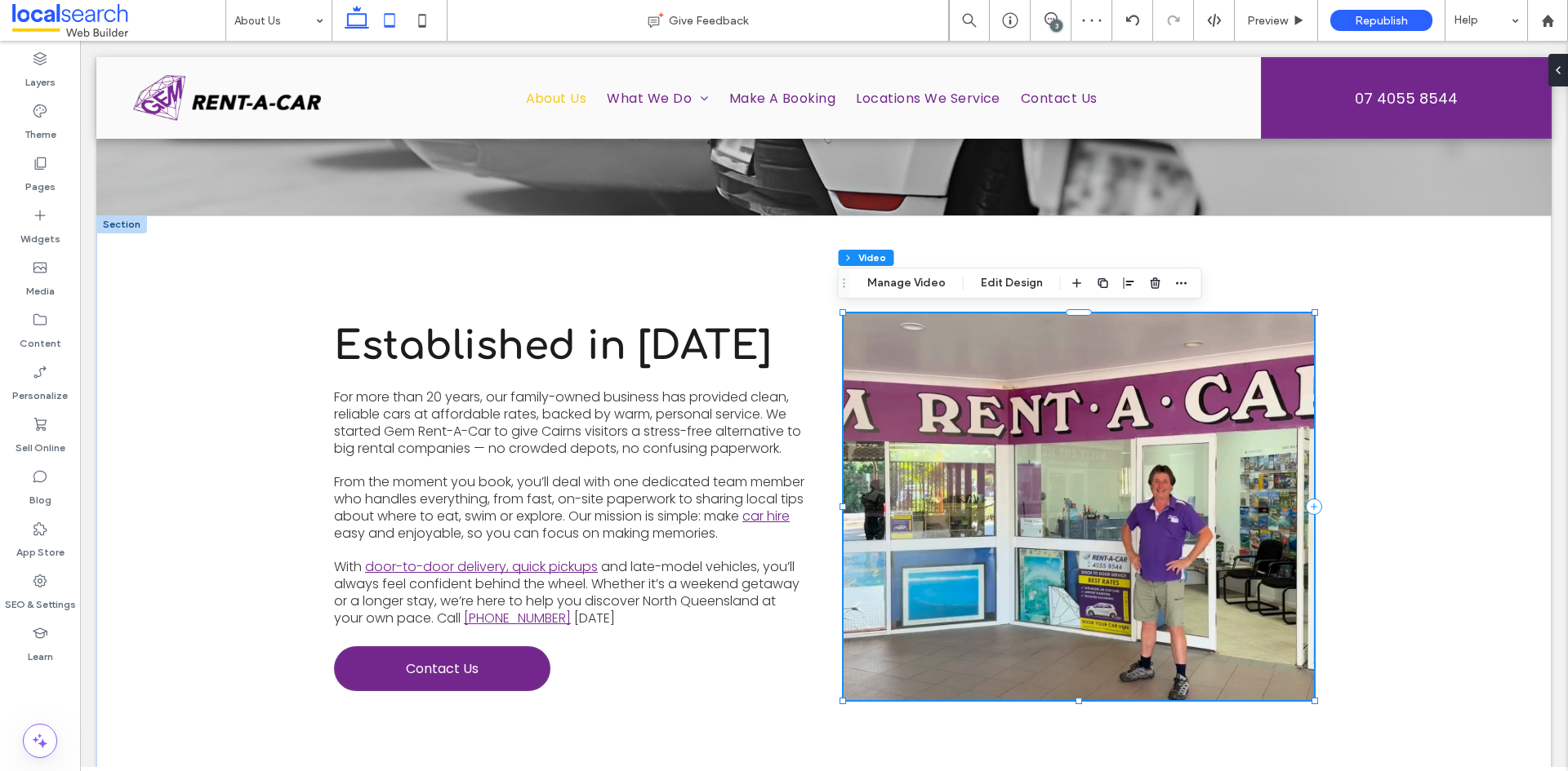
click at [389, 22] on icon at bounding box center [390, 21] width 33 height 33
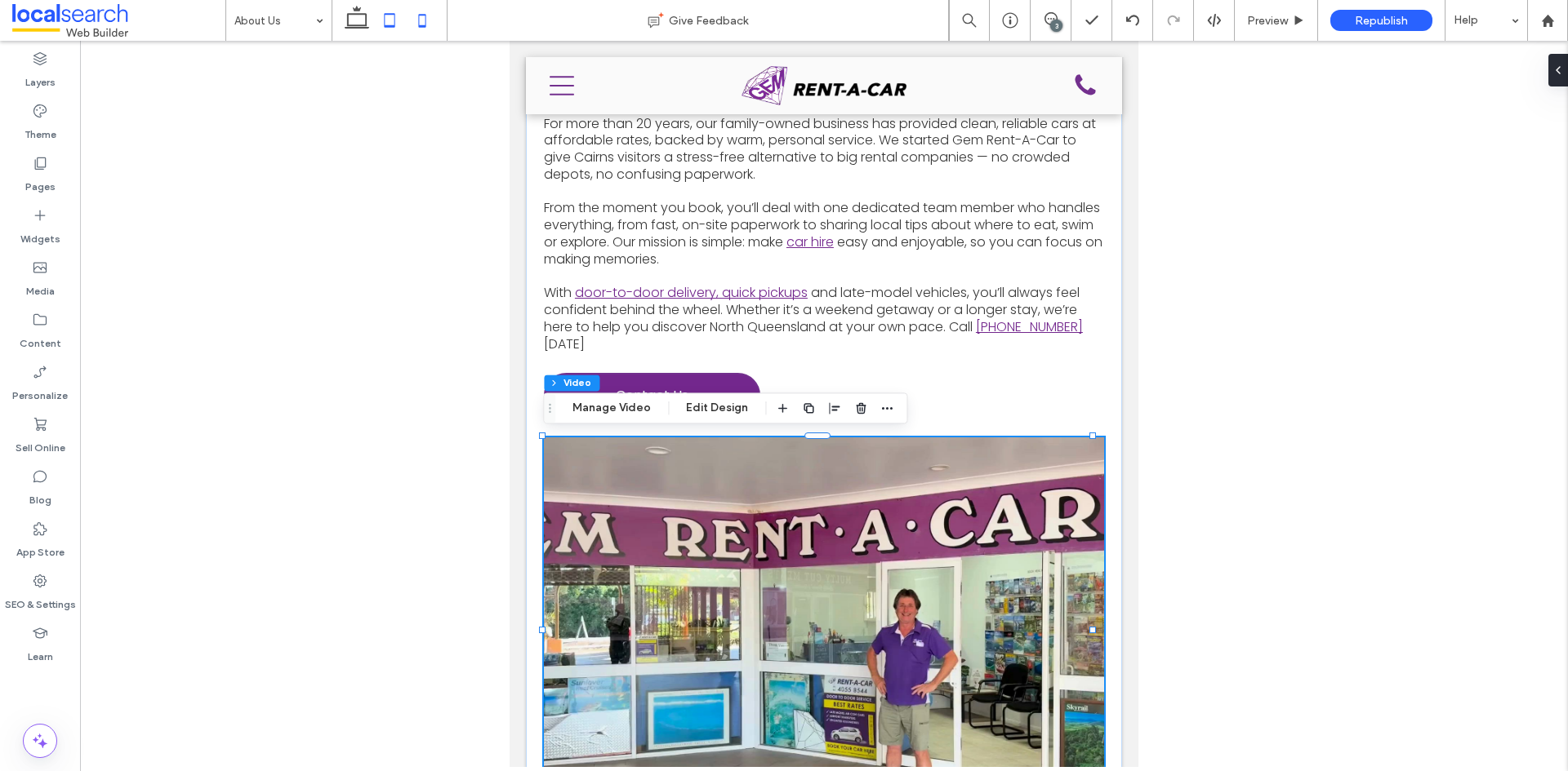
click at [417, 17] on icon at bounding box center [422, 21] width 33 height 33
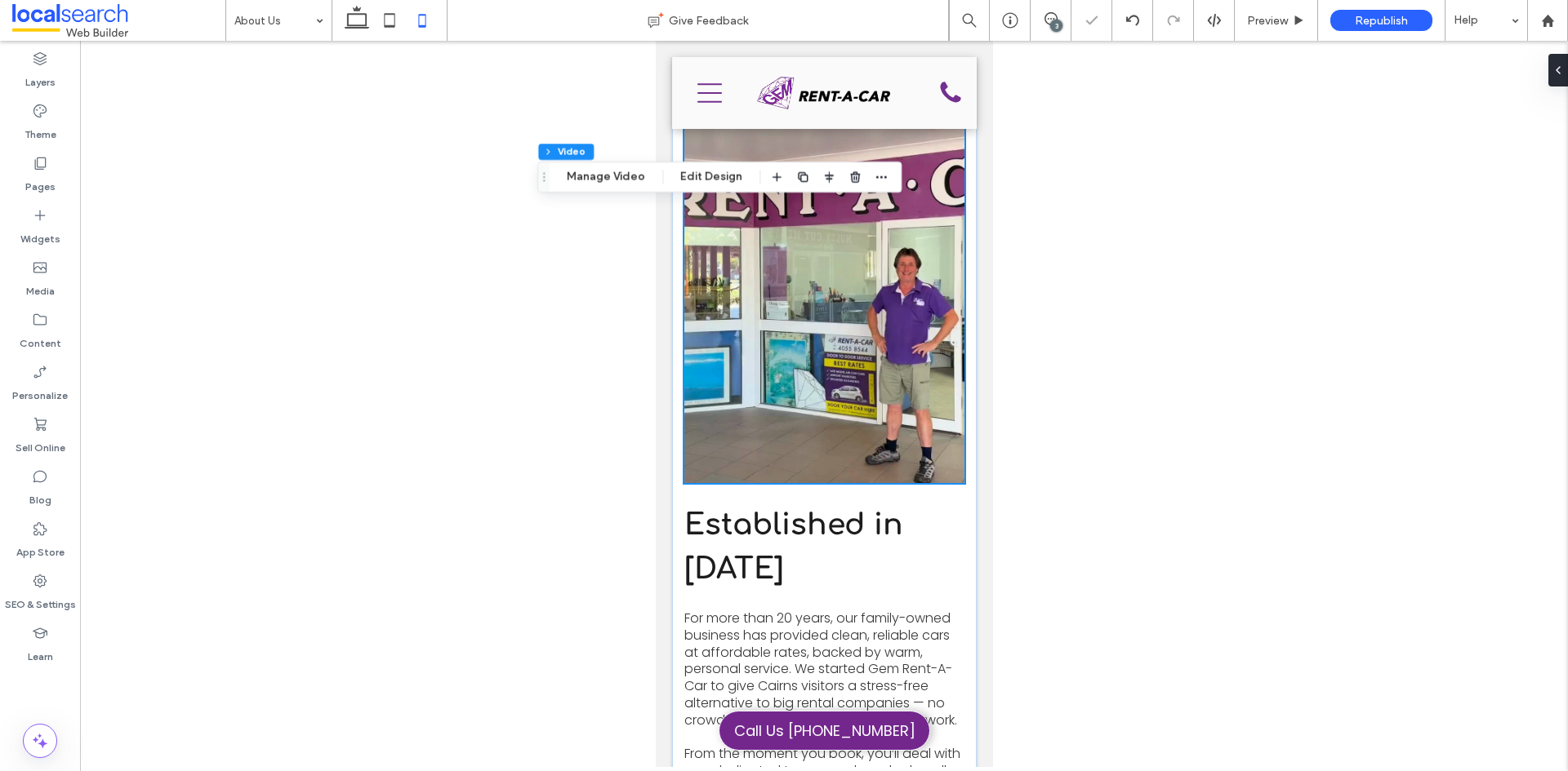
scroll to position [98, 0]
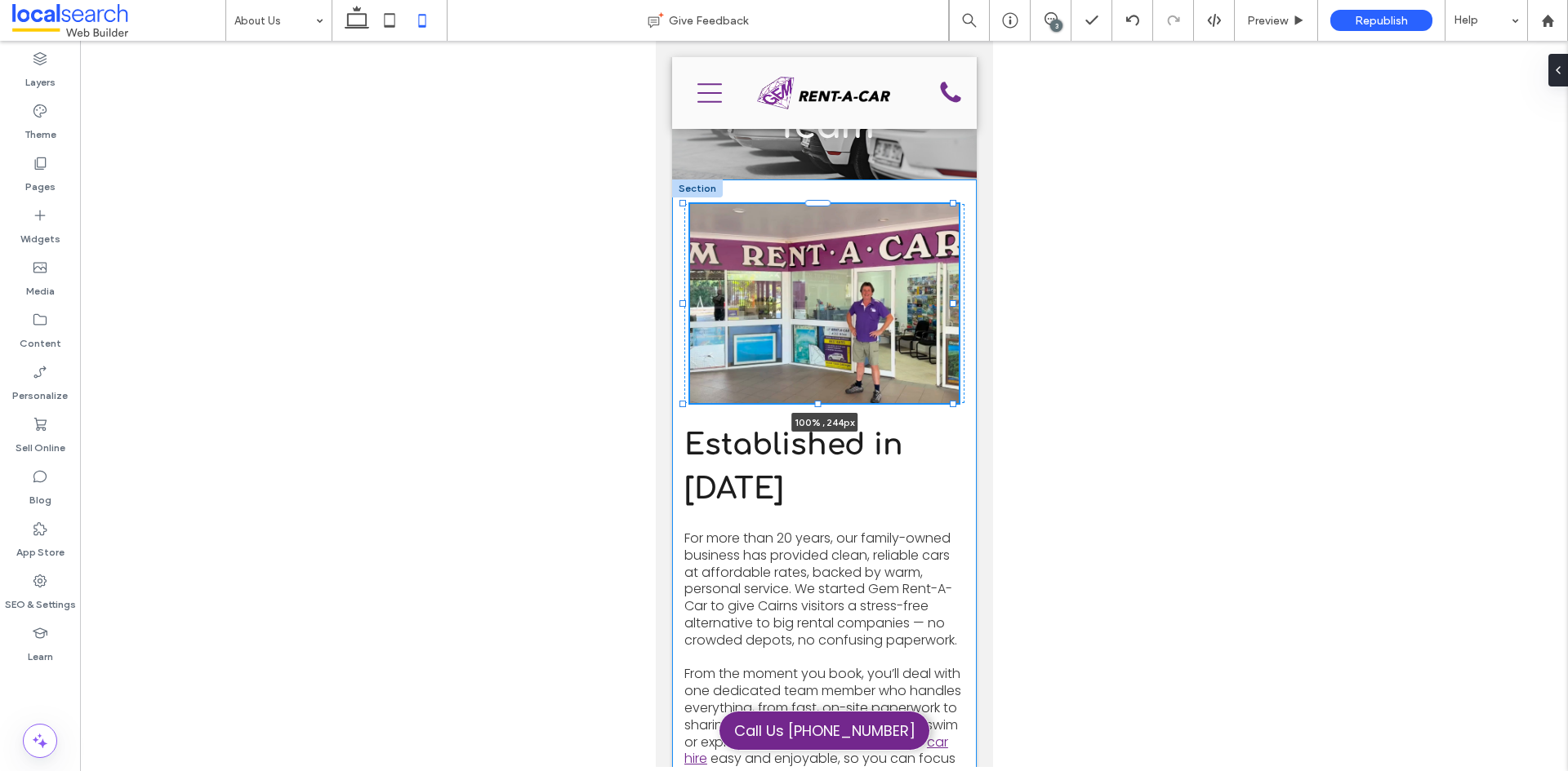
drag, startPoint x: 817, startPoint y: 594, endPoint x: 862, endPoint y: 500, distance: 104.2
click at [862, 500] on div "Established in 2000 For more than 20 years, our family-owned business has provi…" at bounding box center [823, 593] width 305 height 827
type input "***"
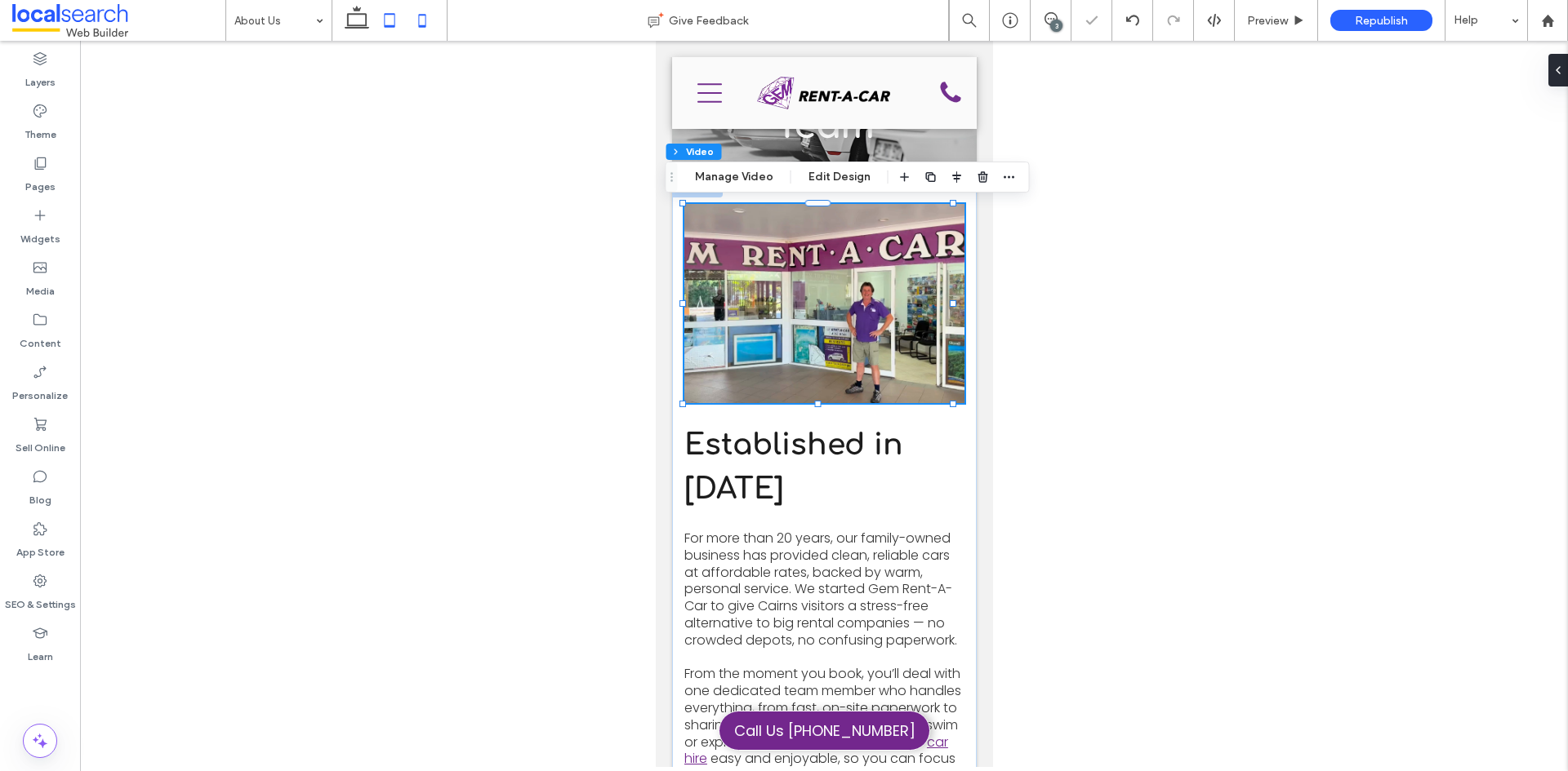
click at [394, 17] on icon at bounding box center [390, 21] width 33 height 33
type input "***"
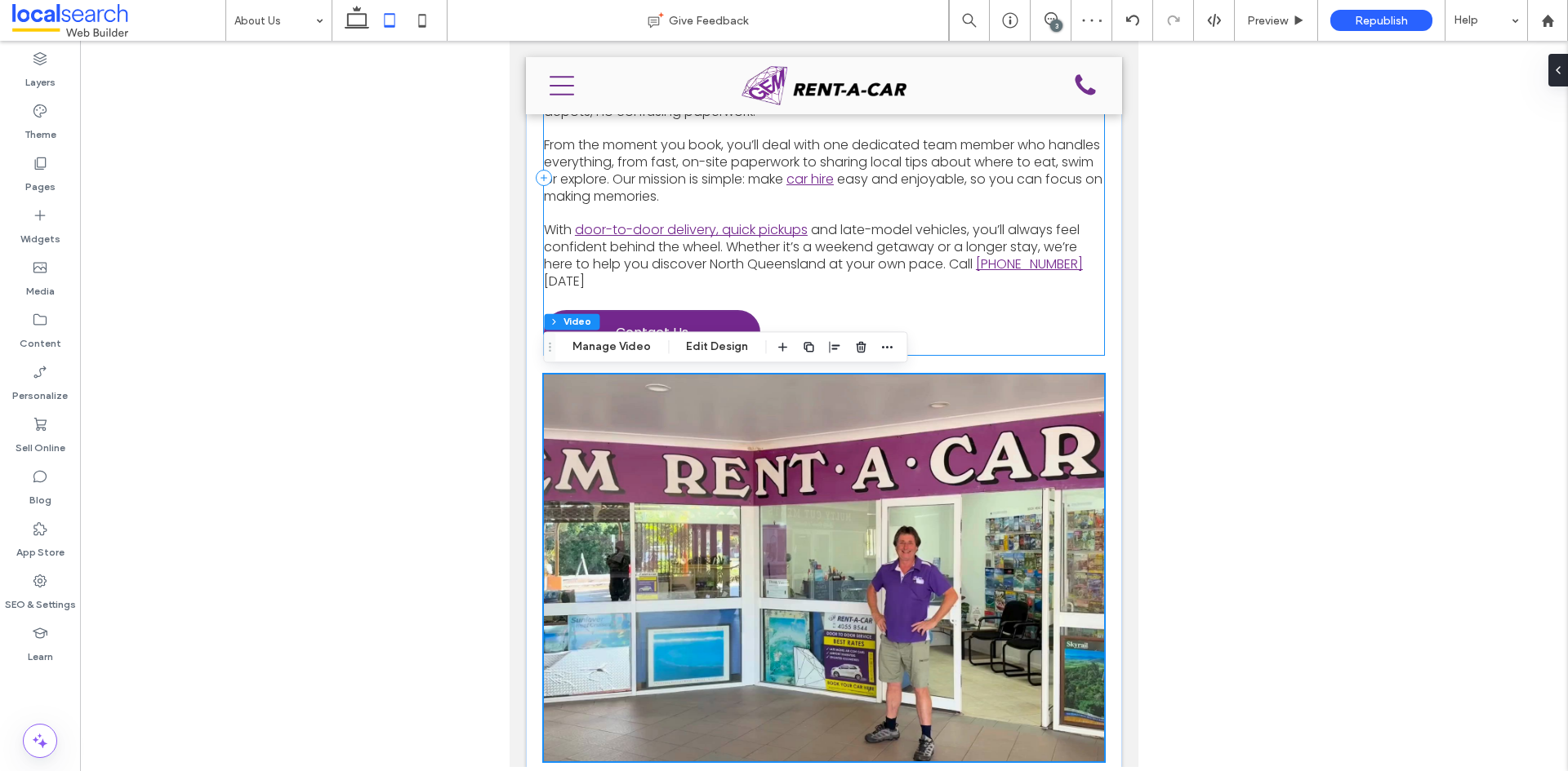
scroll to position [267, 0]
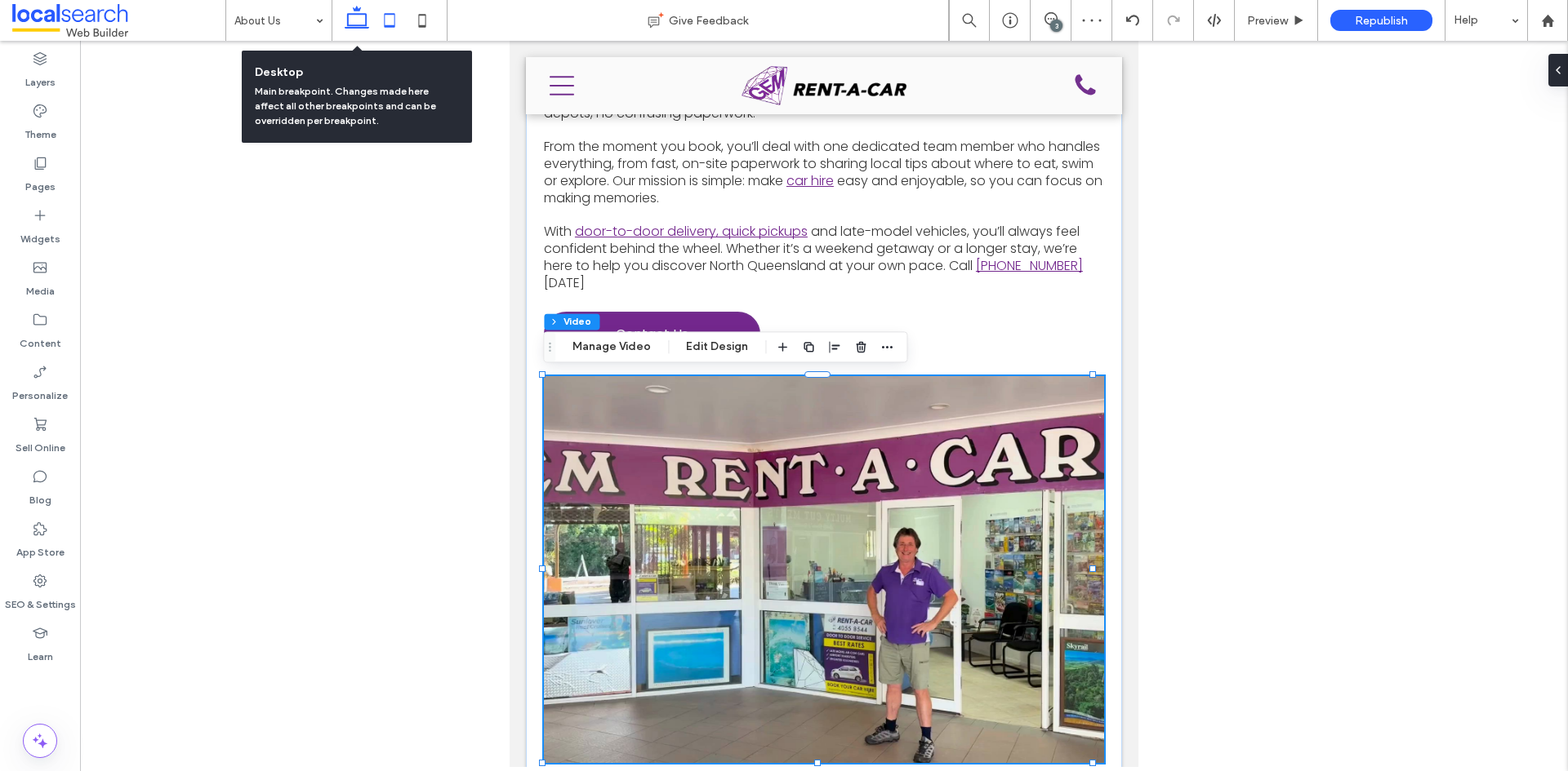
click at [353, 24] on icon at bounding box center [357, 21] width 33 height 33
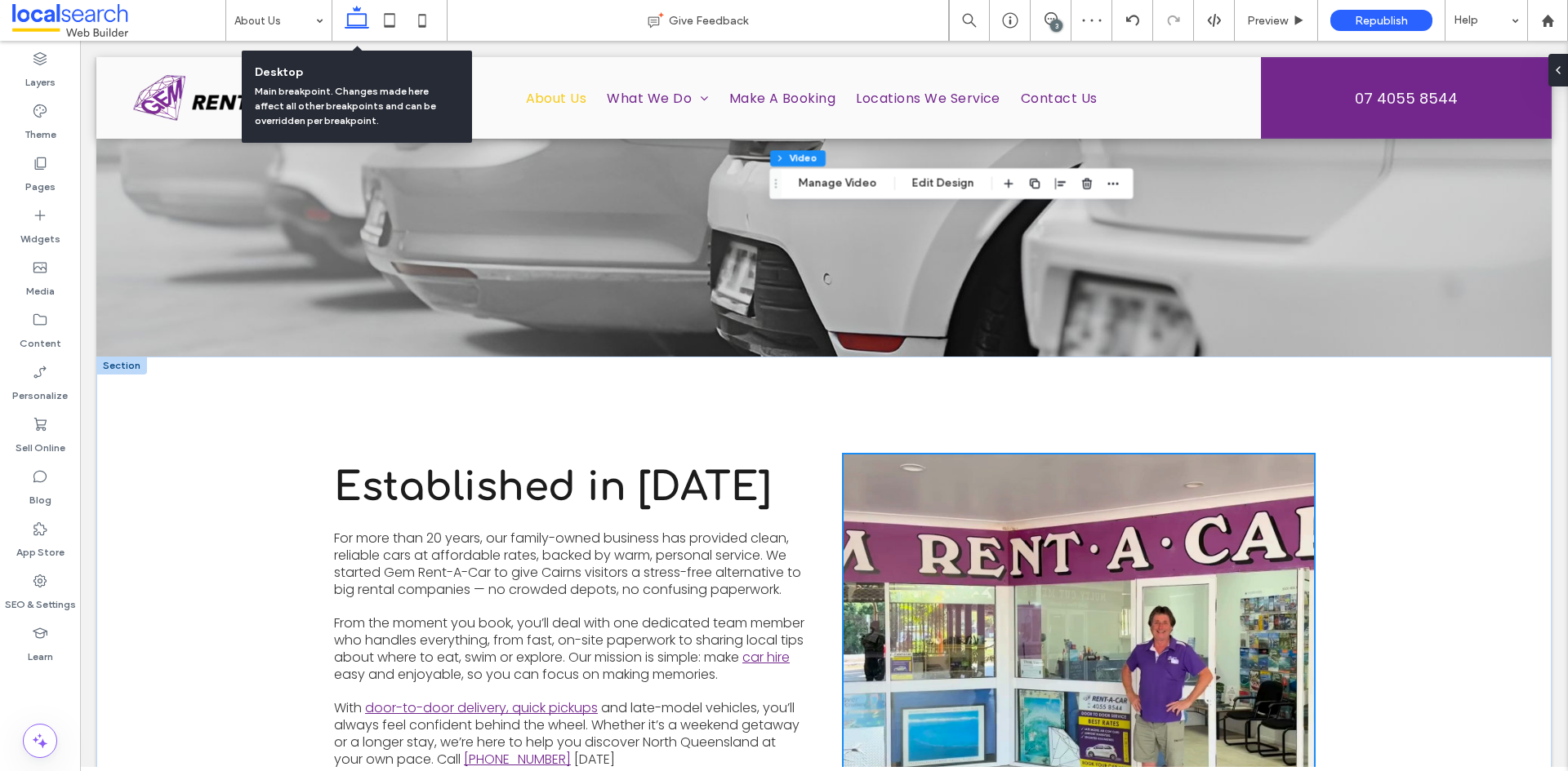
scroll to position [508, 0]
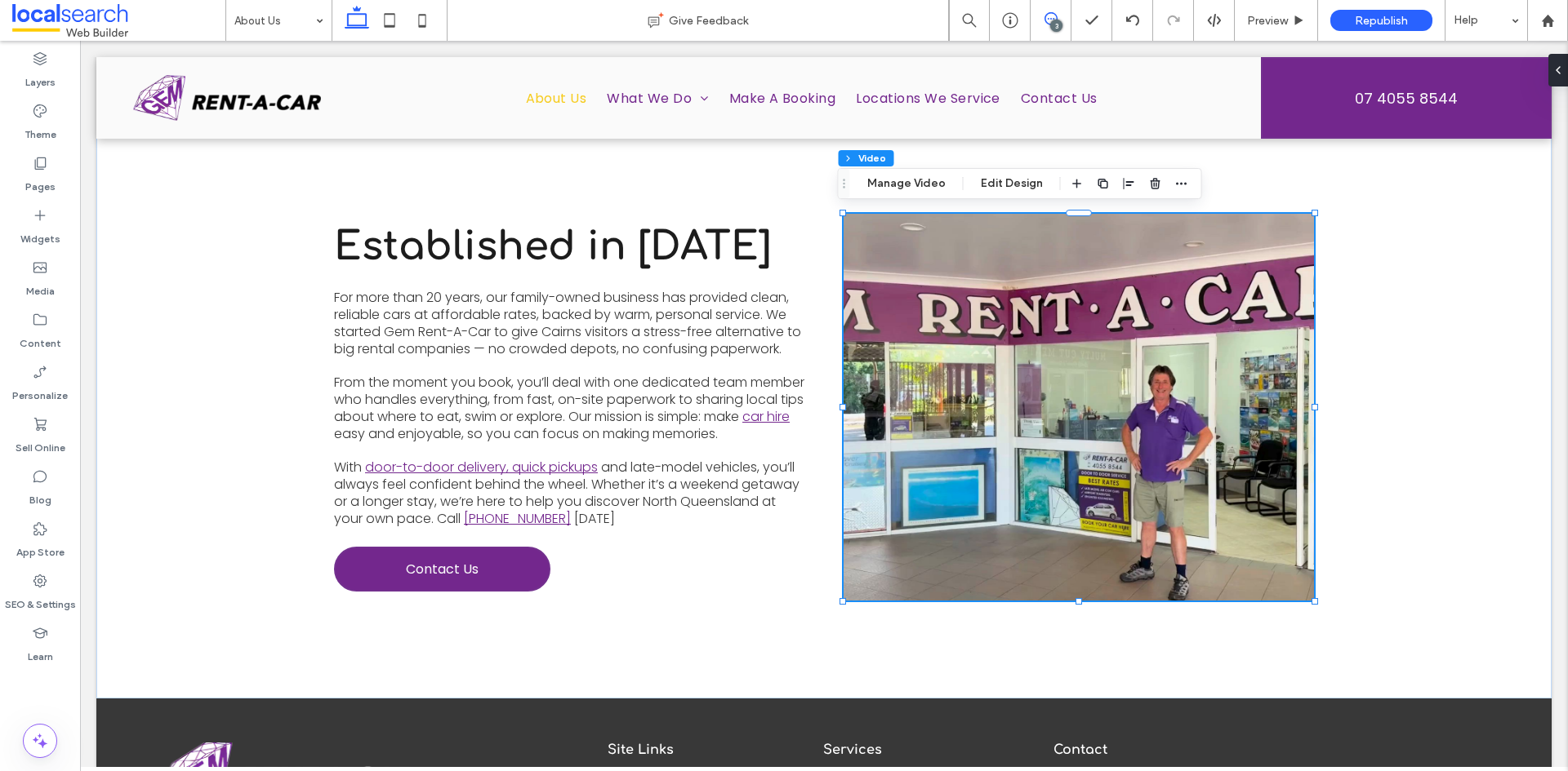
click at [1044, 22] on icon at bounding box center [1051, 18] width 13 height 13
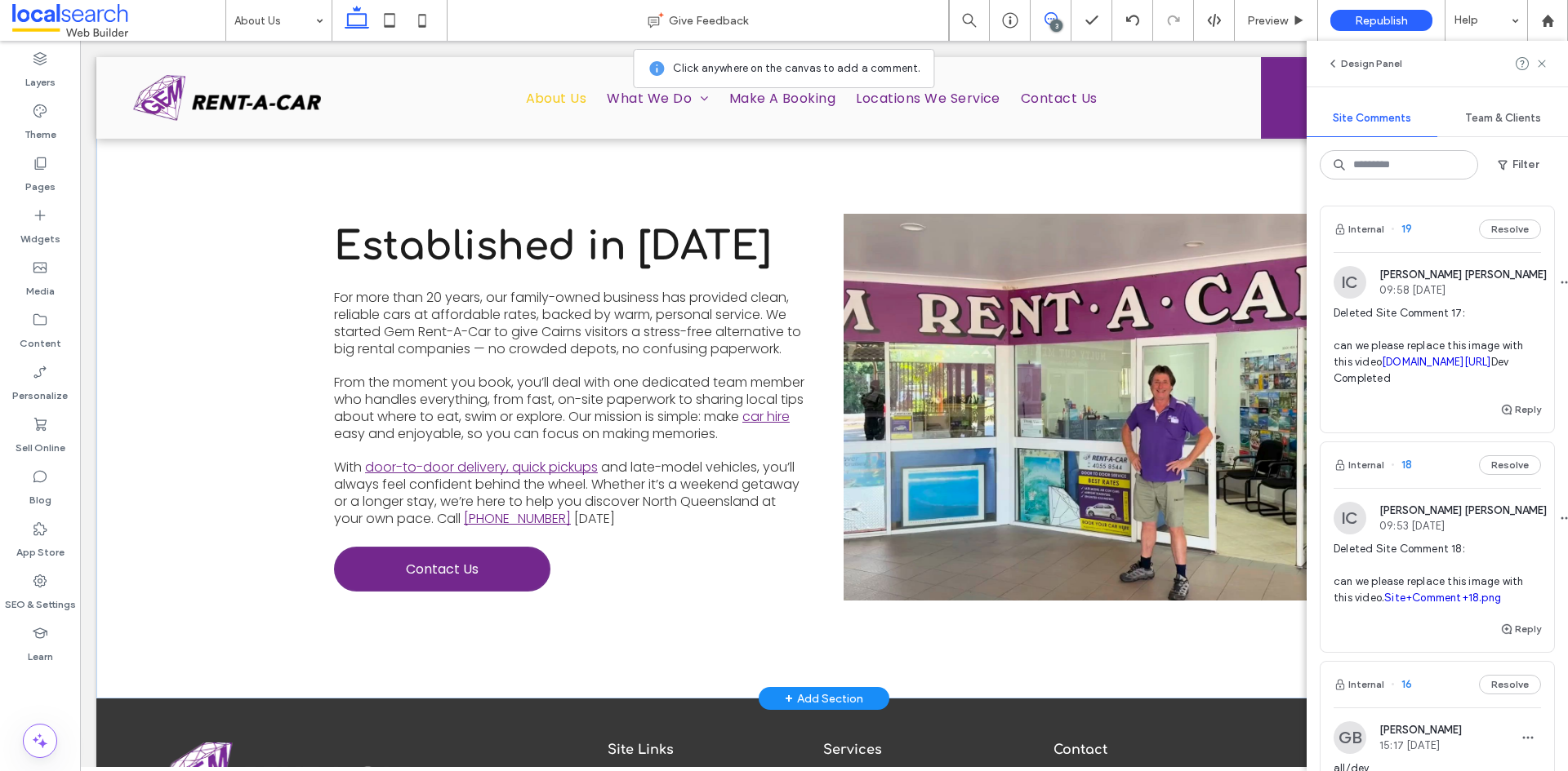
click at [1044, 301] on video at bounding box center [1079, 408] width 471 height 387
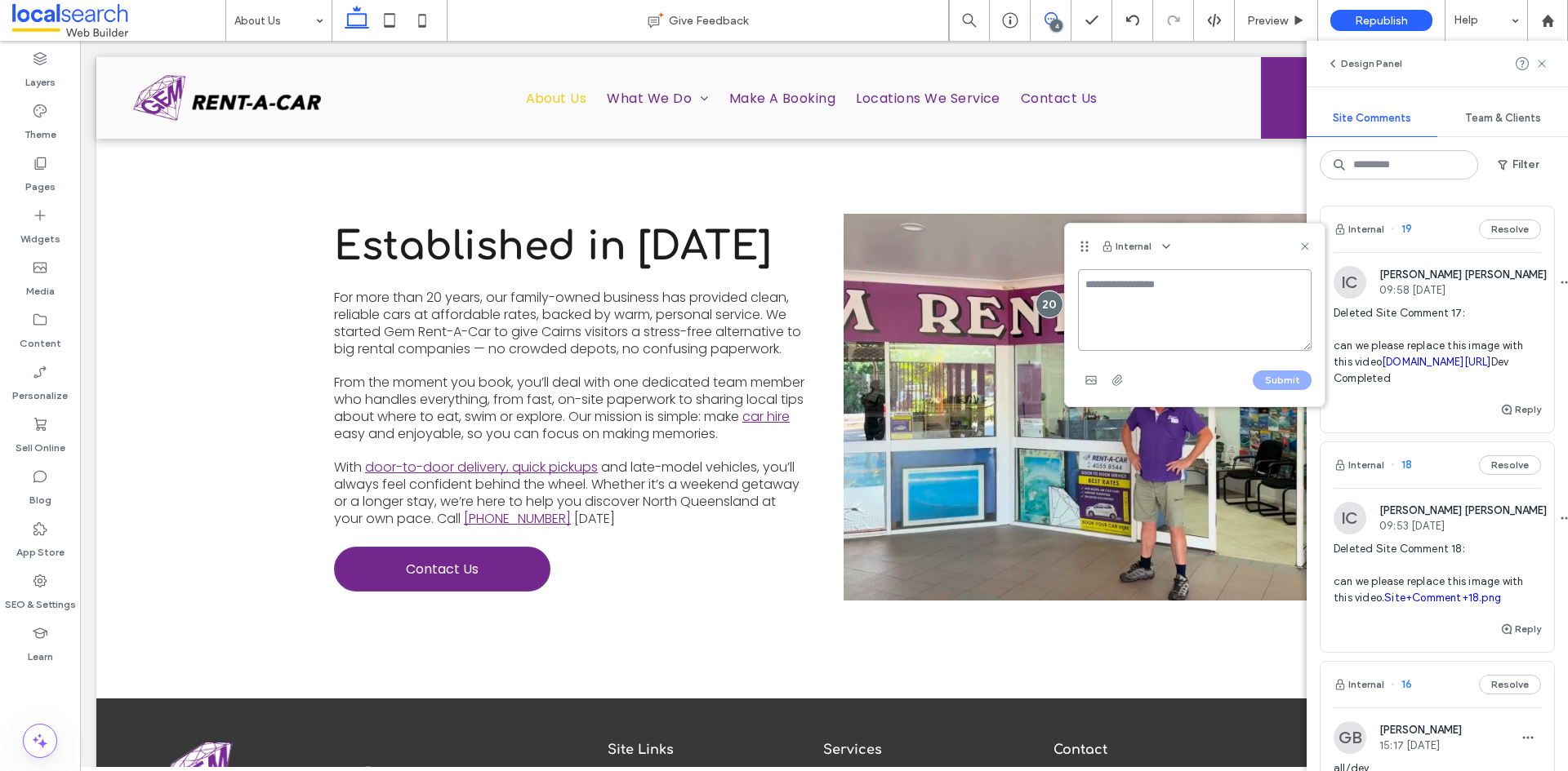
drag, startPoint x: 1125, startPoint y: 306, endPoint x: 1133, endPoint y: 305, distance: 8.1
click at [1125, 305] on textarea at bounding box center [1195, 310] width 233 height 82
paste textarea "**********"
click at [1125, 377] on span "button" at bounding box center [1117, 380] width 26 height 26
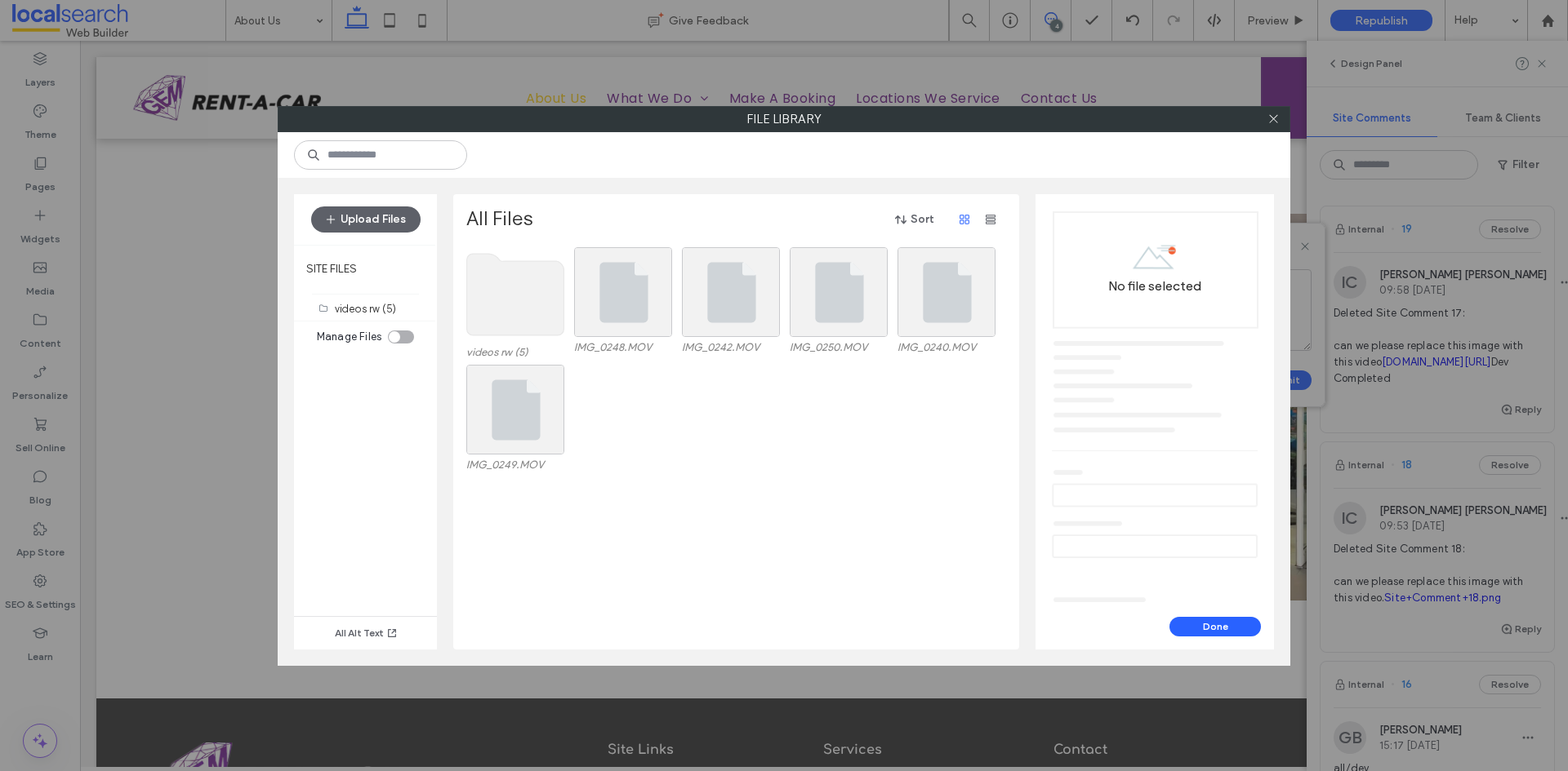
click at [497, 288] on use at bounding box center [516, 294] width 97 height 82
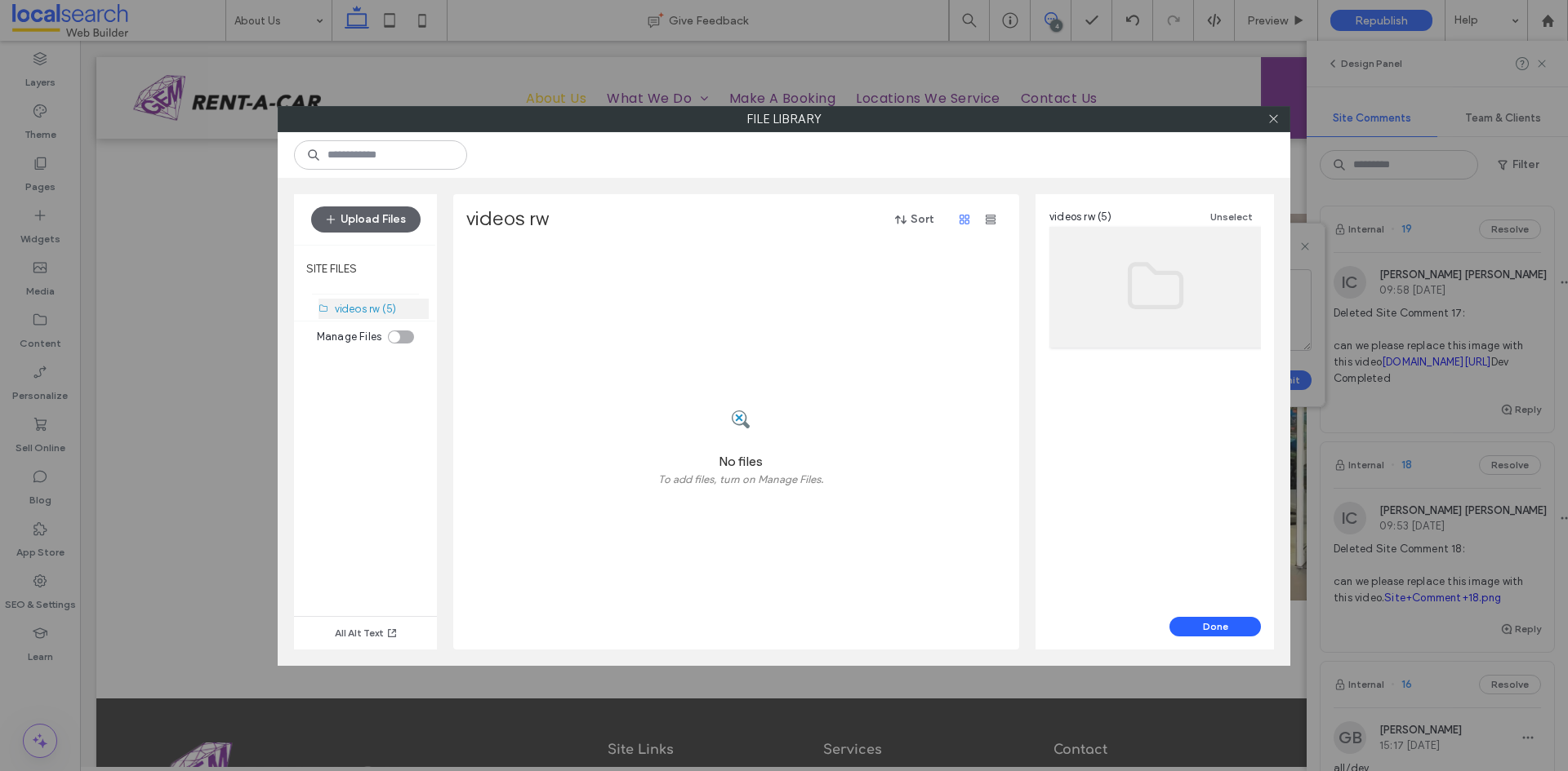
click at [359, 306] on label "videos rw (5)" at bounding box center [365, 309] width 61 height 12
click at [1207, 626] on button "Done" at bounding box center [1216, 627] width 92 height 20
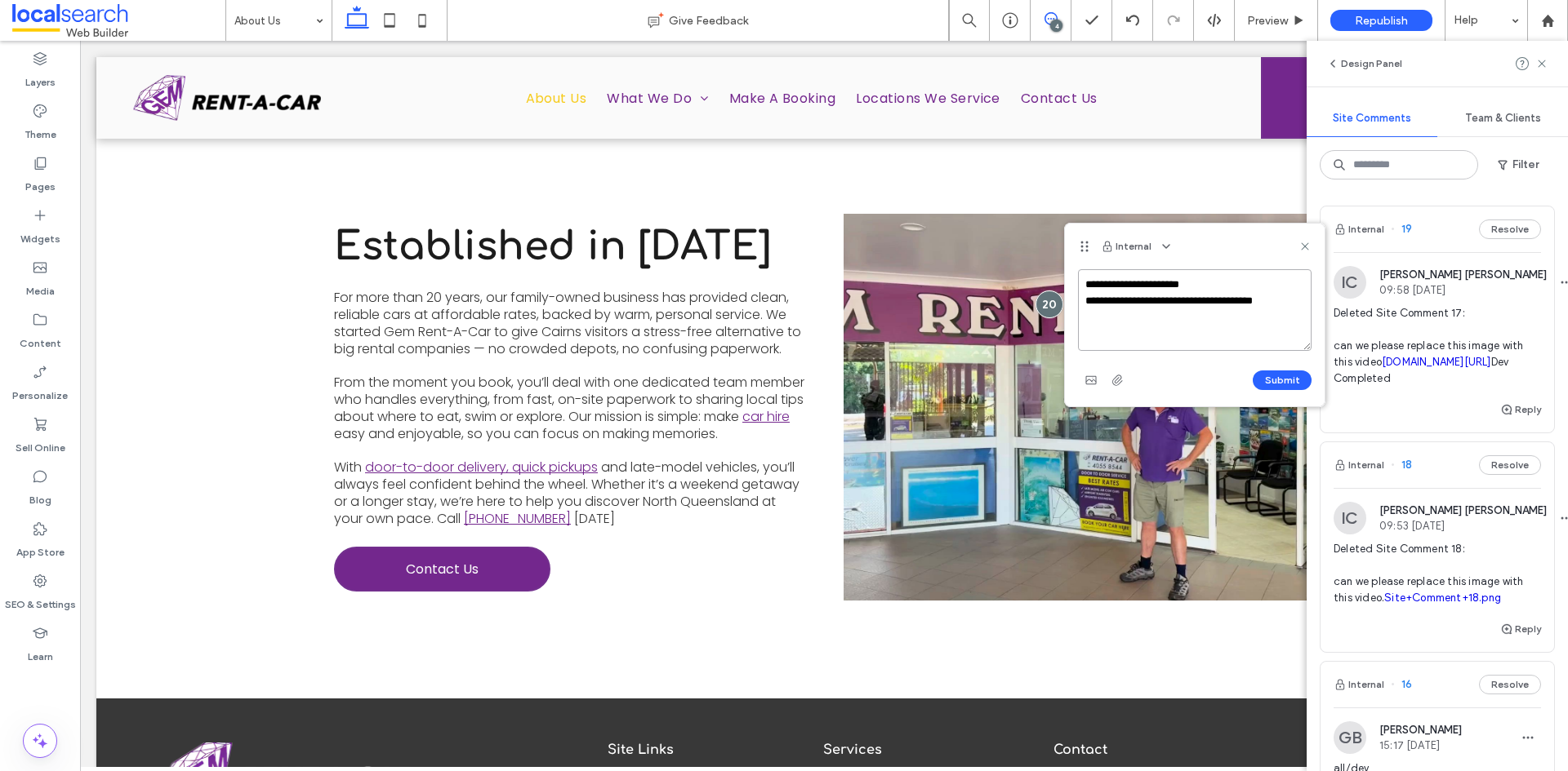
click at [1283, 306] on textarea "**********" at bounding box center [1195, 310] width 233 height 82
click at [1093, 382] on icon "button" at bounding box center [1090, 380] width 13 height 13
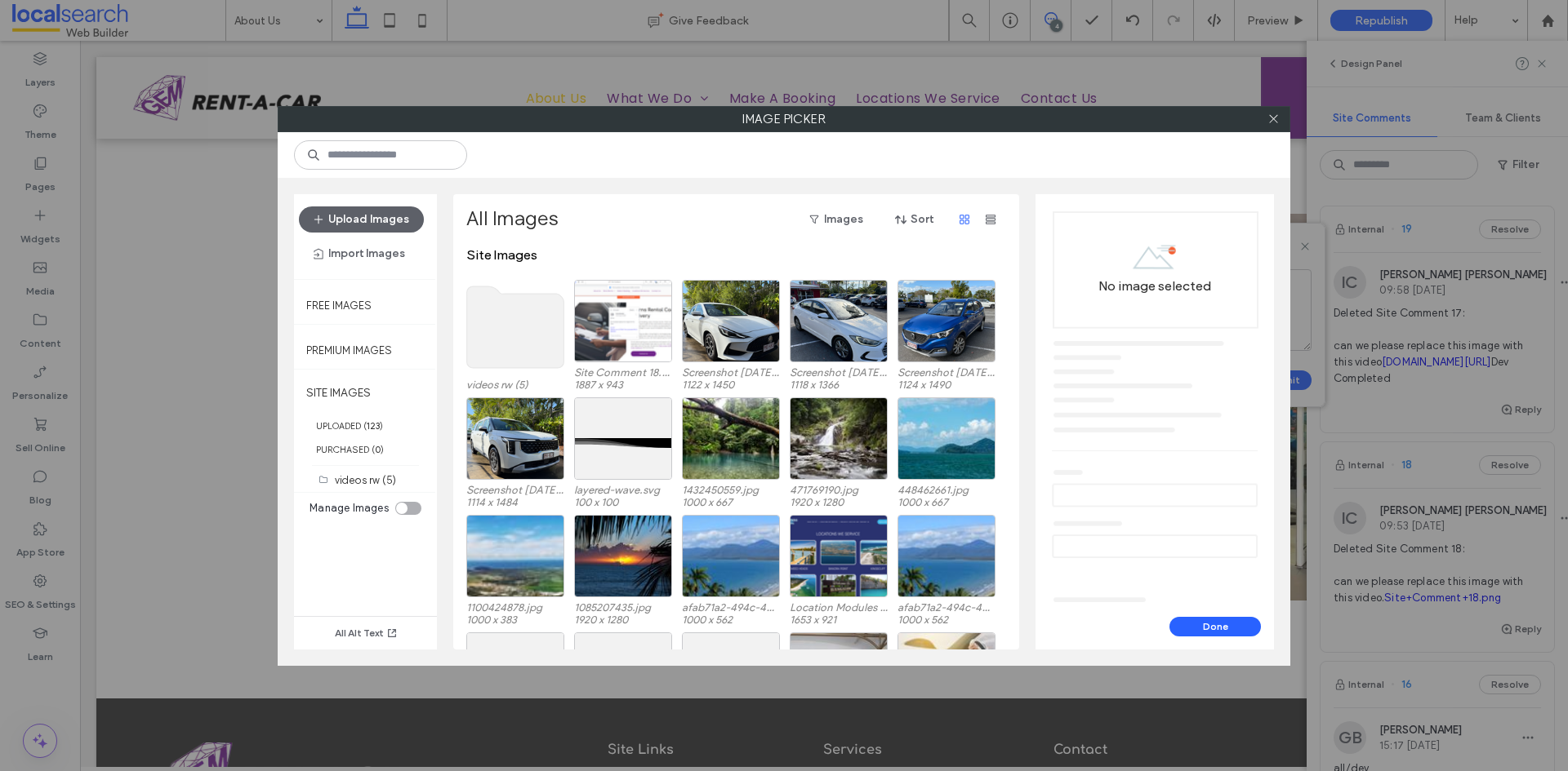
click at [517, 338] on use at bounding box center [516, 327] width 97 height 82
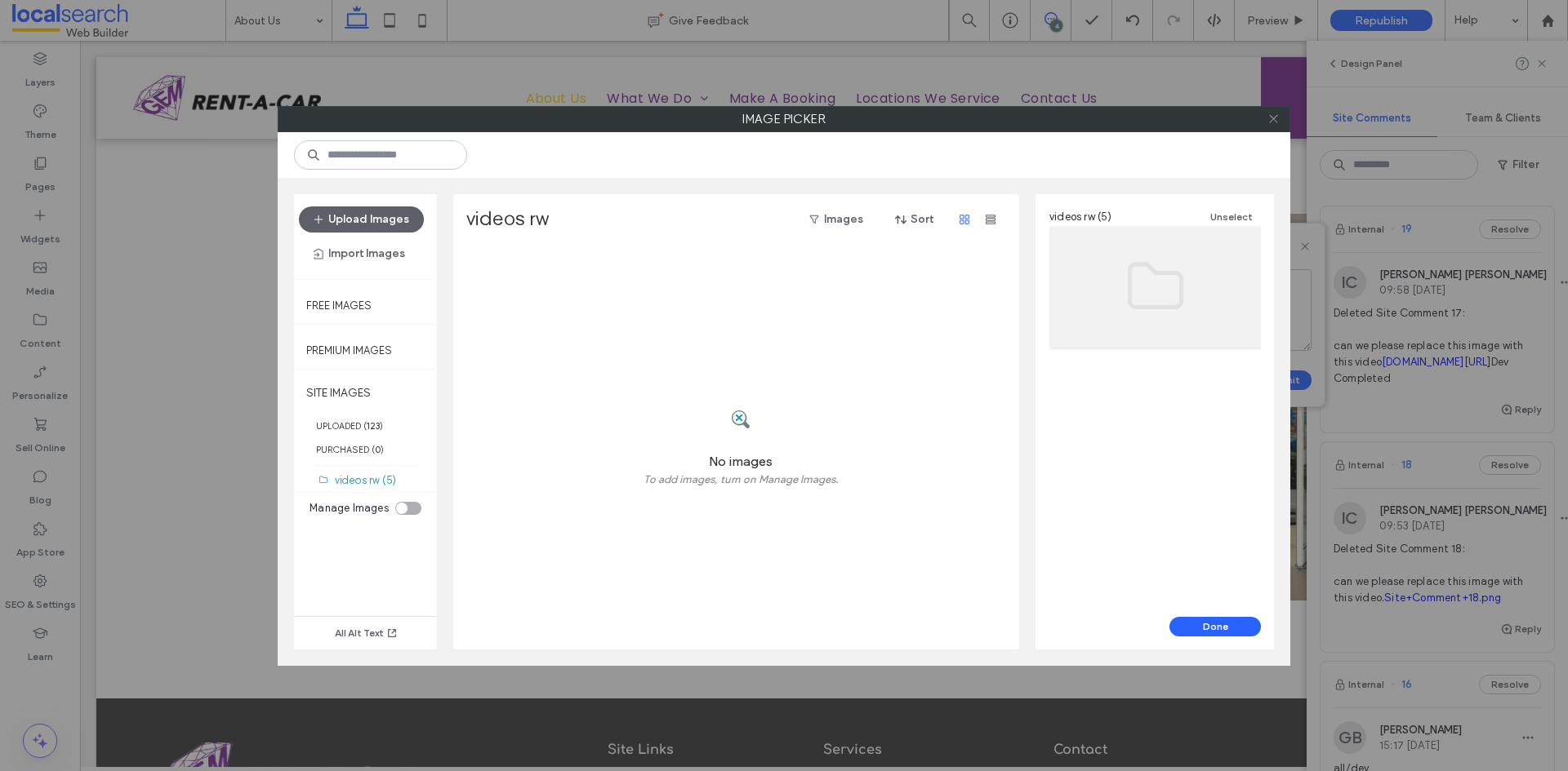
click at [1273, 118] on icon at bounding box center [1273, 118] width 12 height 12
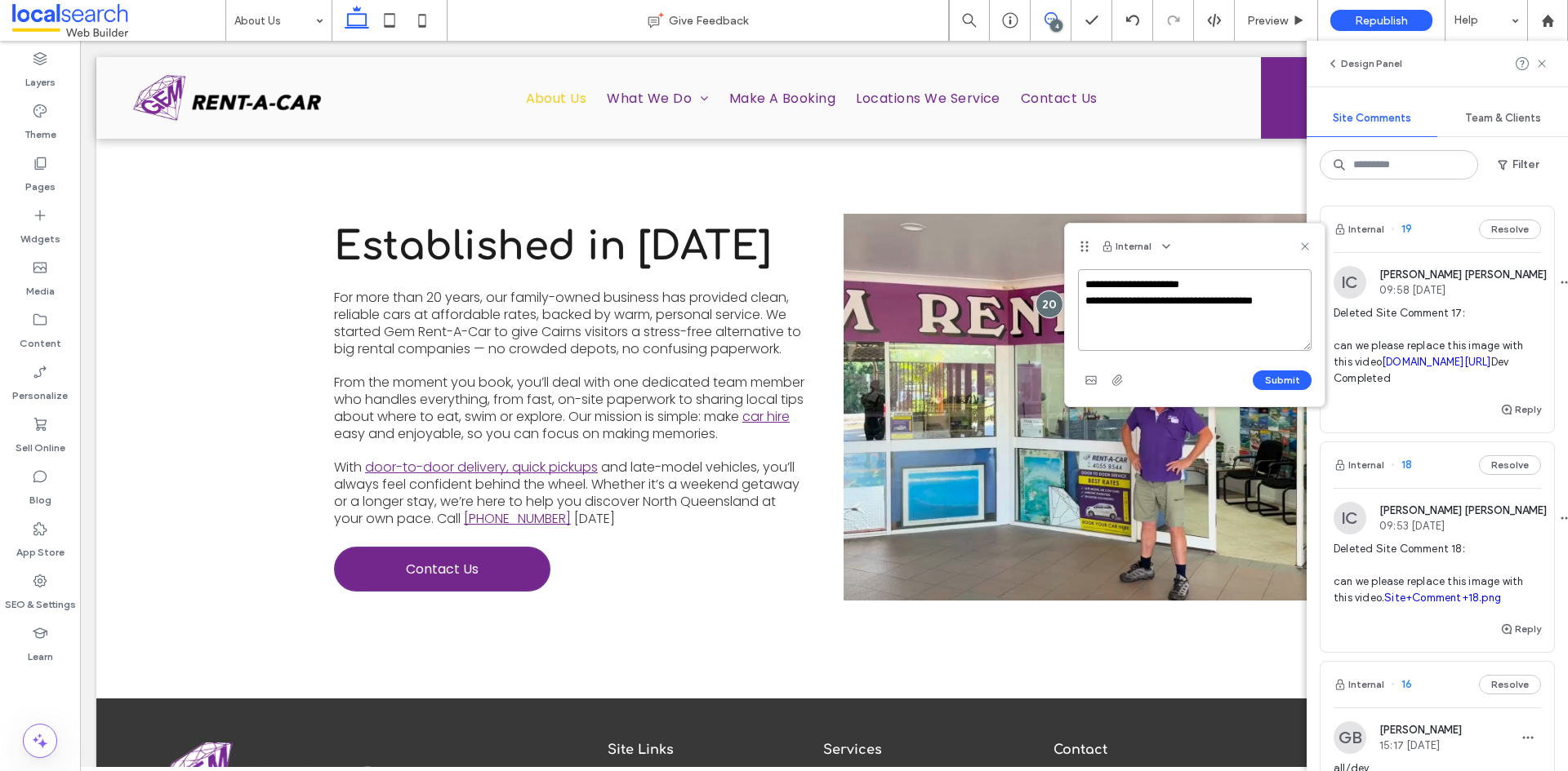
click at [1281, 305] on textarea "**********" at bounding box center [1195, 310] width 233 height 82
click at [1227, 283] on textarea "**********" at bounding box center [1195, 310] width 233 height 82
drag, startPoint x: 1291, startPoint y: 319, endPoint x: 1233, endPoint y: 317, distance: 58.0
click at [1233, 317] on textarea "**********" at bounding box center [1195, 310] width 233 height 82
type textarea "**********"
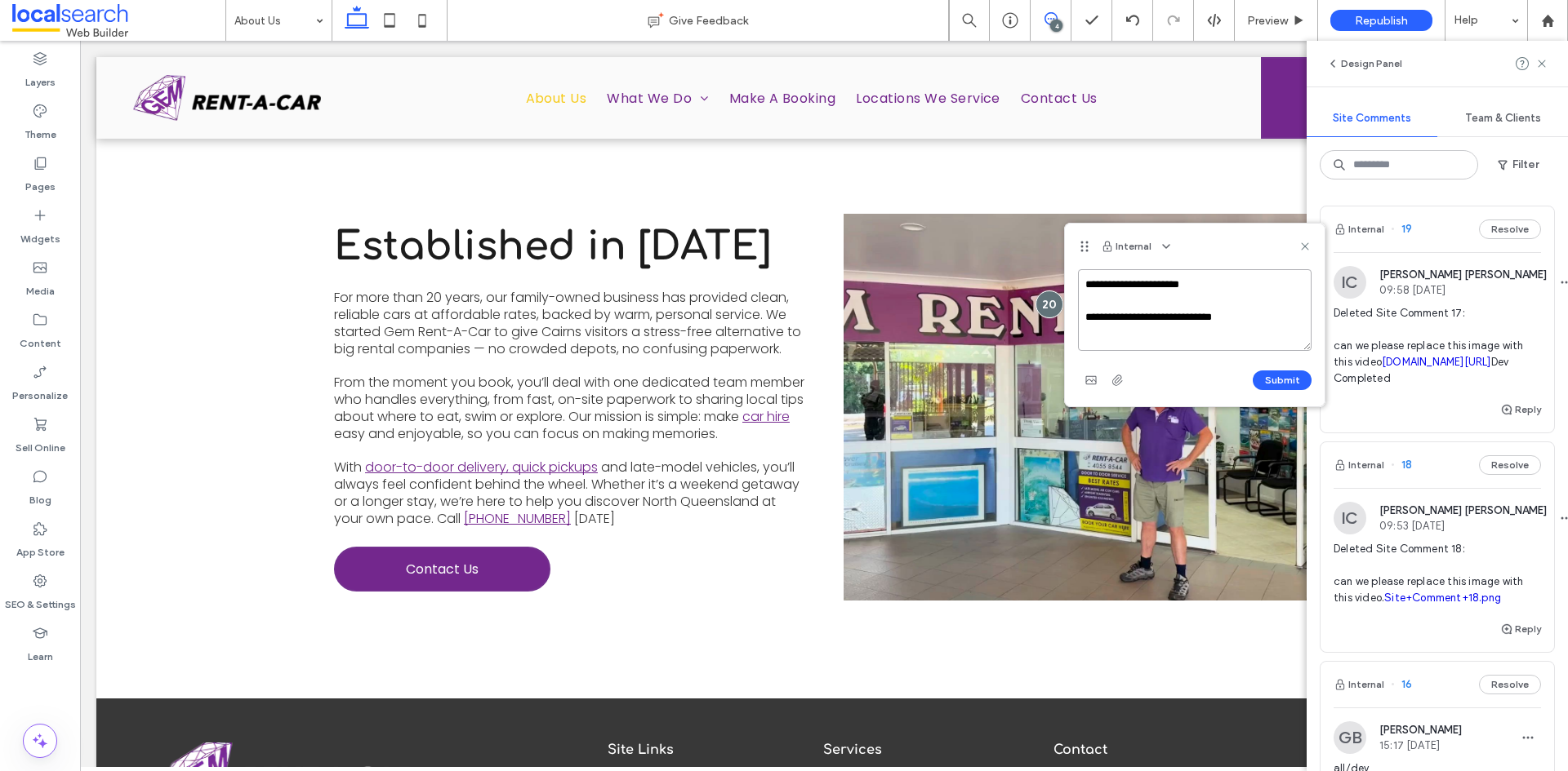
click at [1097, 332] on textarea "**********" at bounding box center [1195, 310] width 233 height 82
click at [1095, 339] on textarea "**********" at bounding box center [1195, 310] width 233 height 82
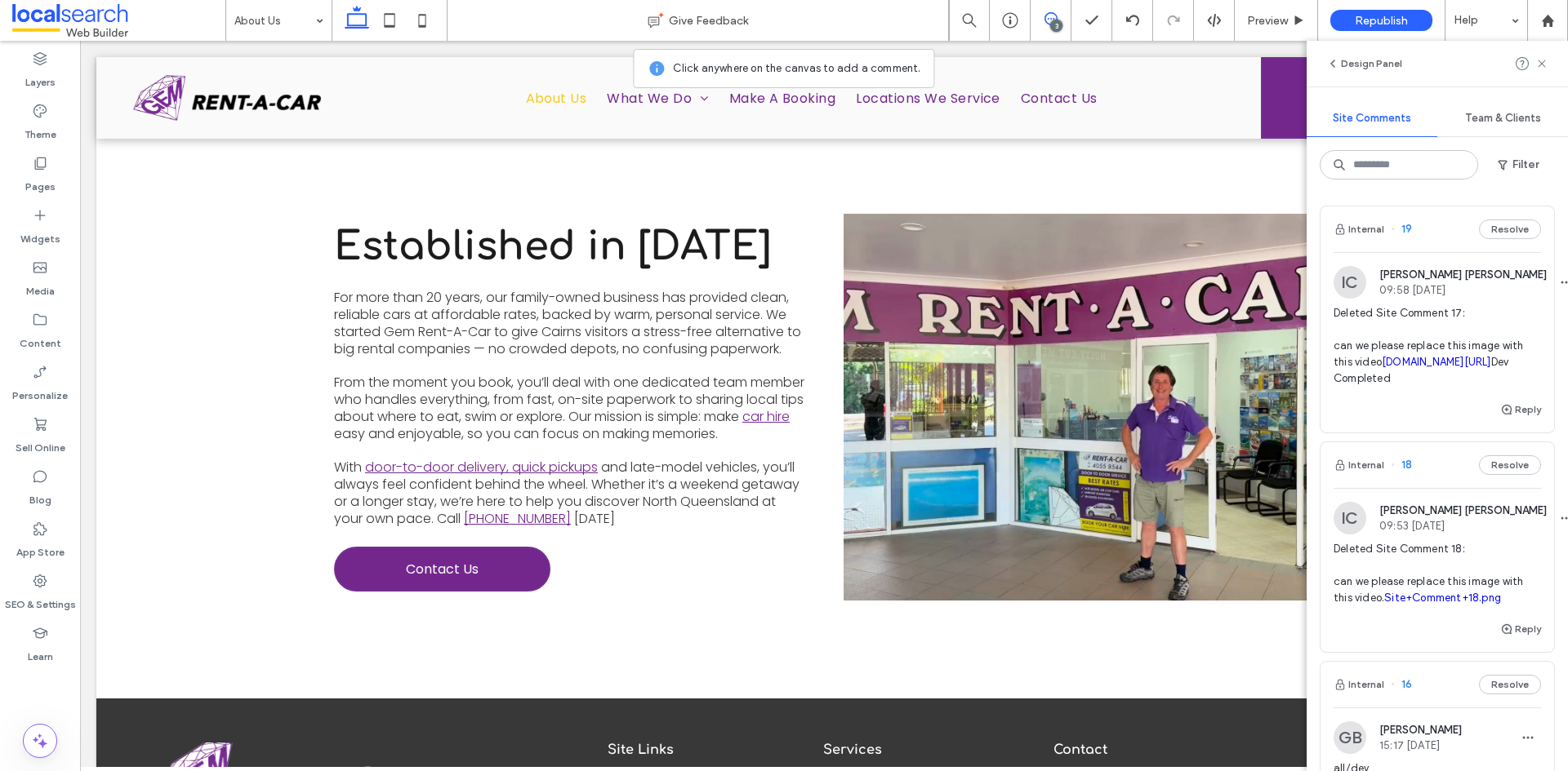
click at [1062, 22] on div "3" at bounding box center [1057, 26] width 12 height 12
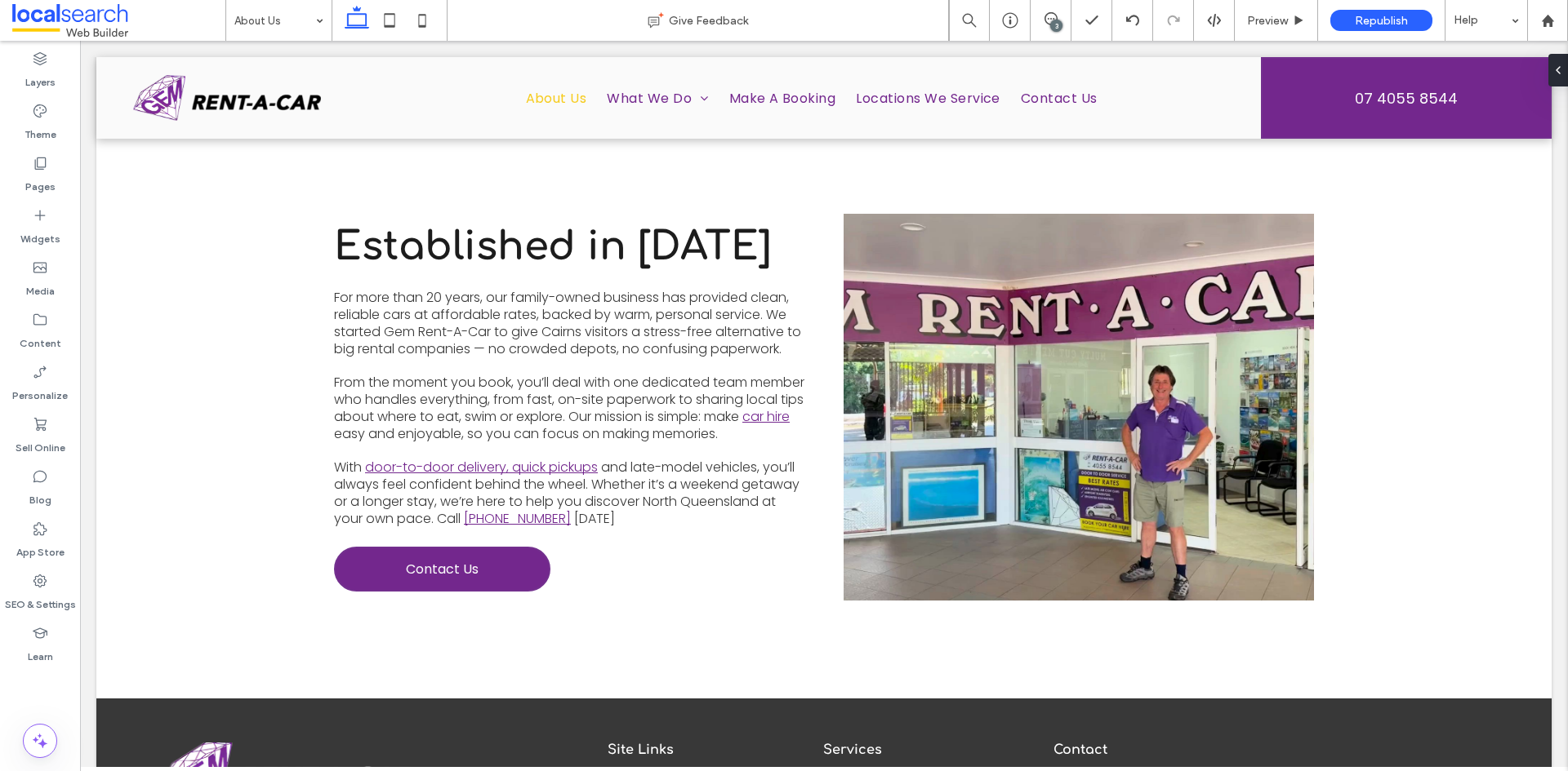
click at [1053, 24] on div "3" at bounding box center [1057, 26] width 12 height 12
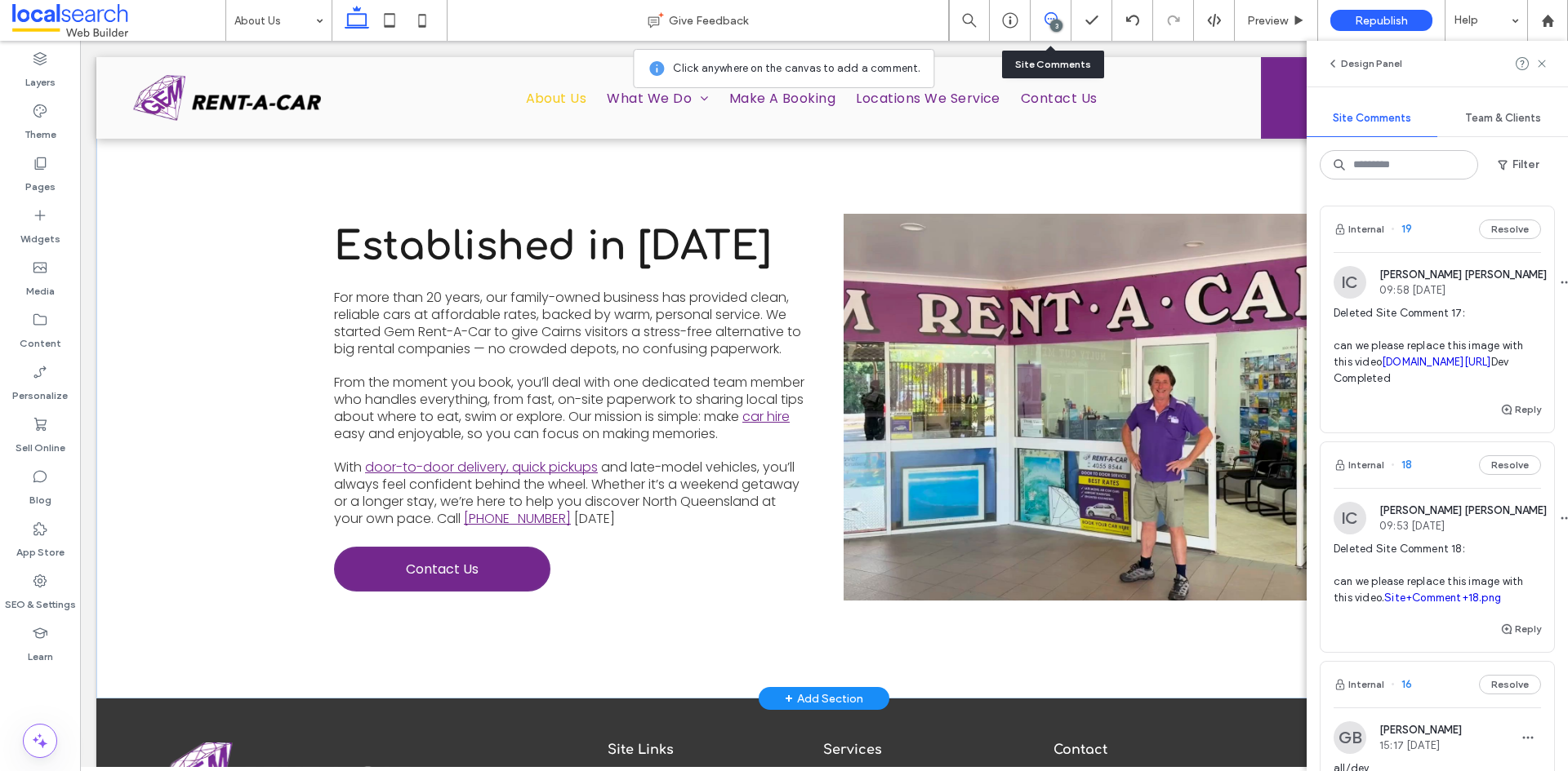
click at [1107, 325] on video at bounding box center [1079, 408] width 471 height 387
click at [1109, 330] on video at bounding box center [1079, 408] width 471 height 387
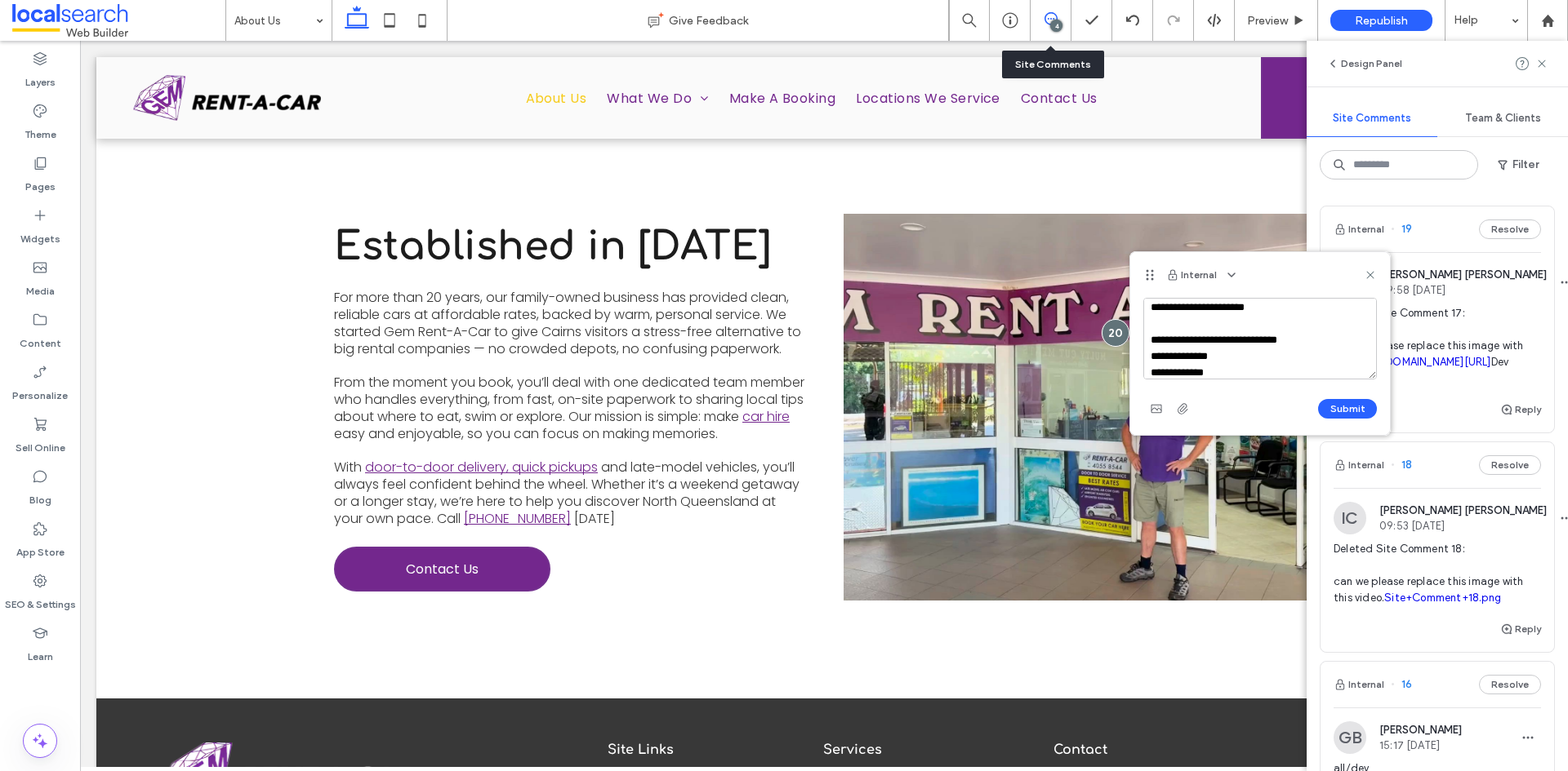
scroll to position [15, 0]
drag, startPoint x: 1222, startPoint y: 370, endPoint x: 1147, endPoint y: 377, distance: 75.3
click at [1147, 377] on textarea "**********" at bounding box center [1260, 338] width 233 height 82
click at [1221, 365] on textarea "**********" at bounding box center [1260, 338] width 233 height 82
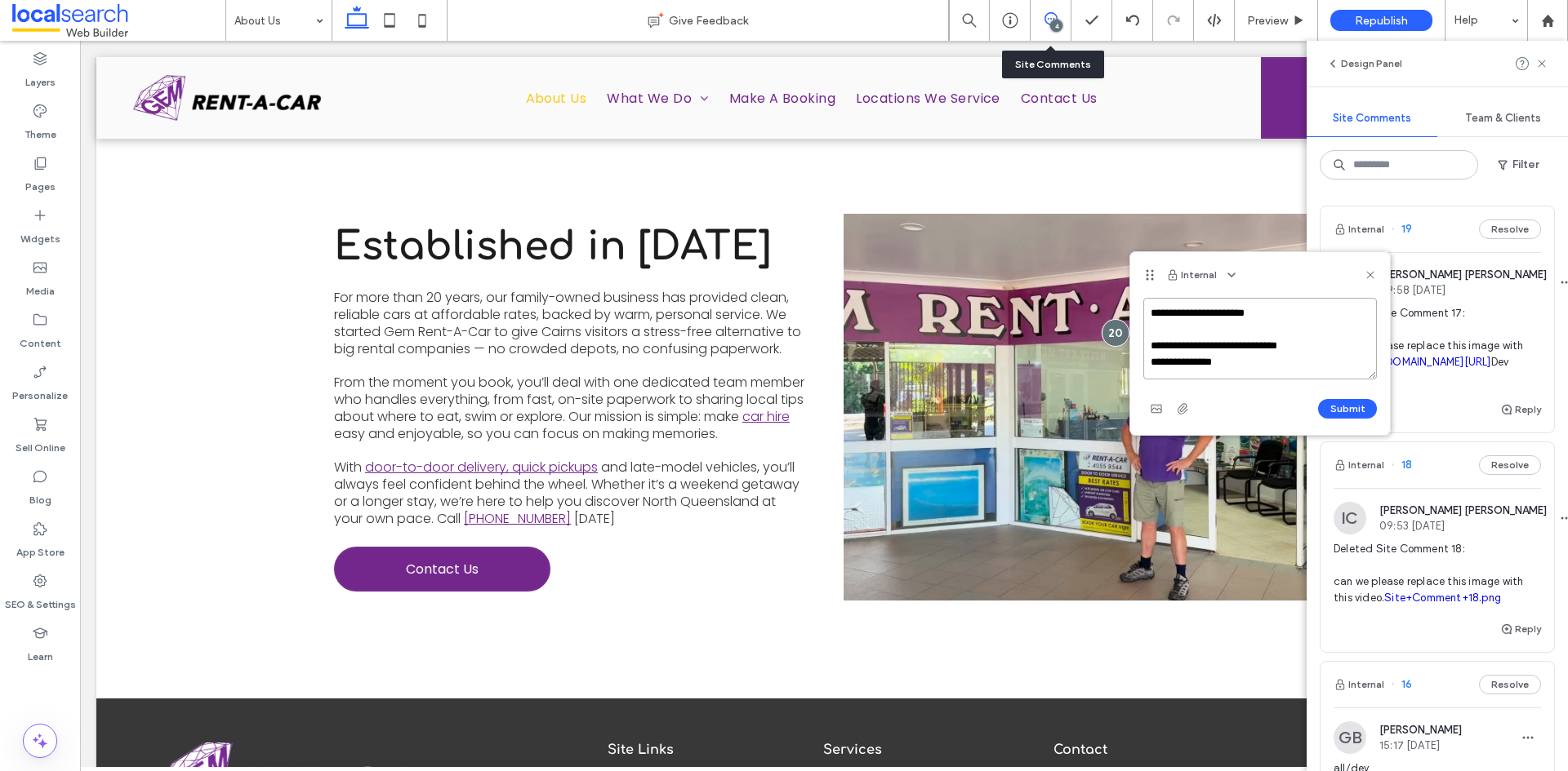
click at [1307, 340] on textarea "**********" at bounding box center [1260, 338] width 233 height 82
click at [1172, 360] on textarea "**********" at bounding box center [1260, 338] width 233 height 82
type textarea "**********"
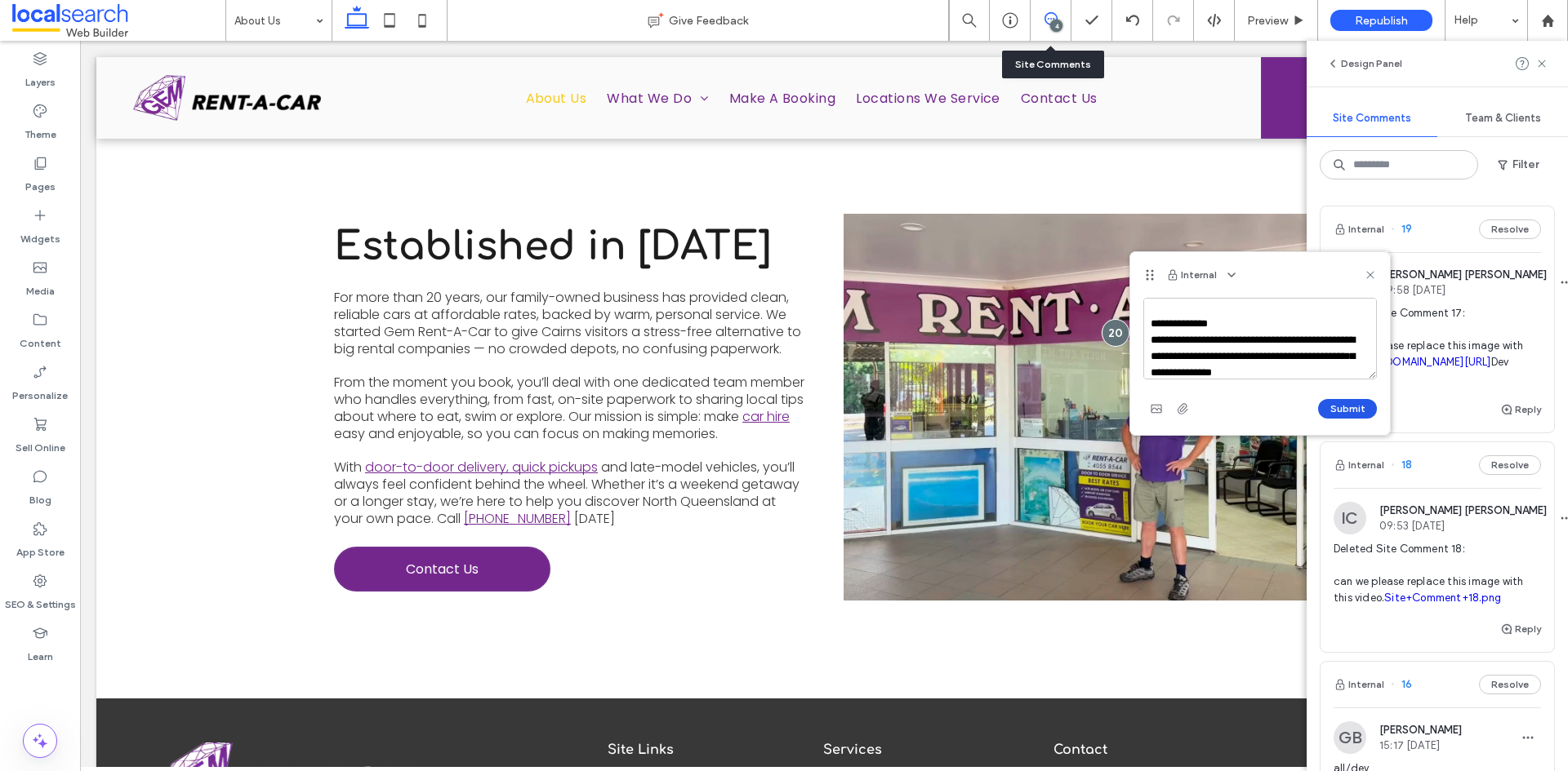
click at [1330, 409] on button "Submit" at bounding box center [1348, 408] width 59 height 20
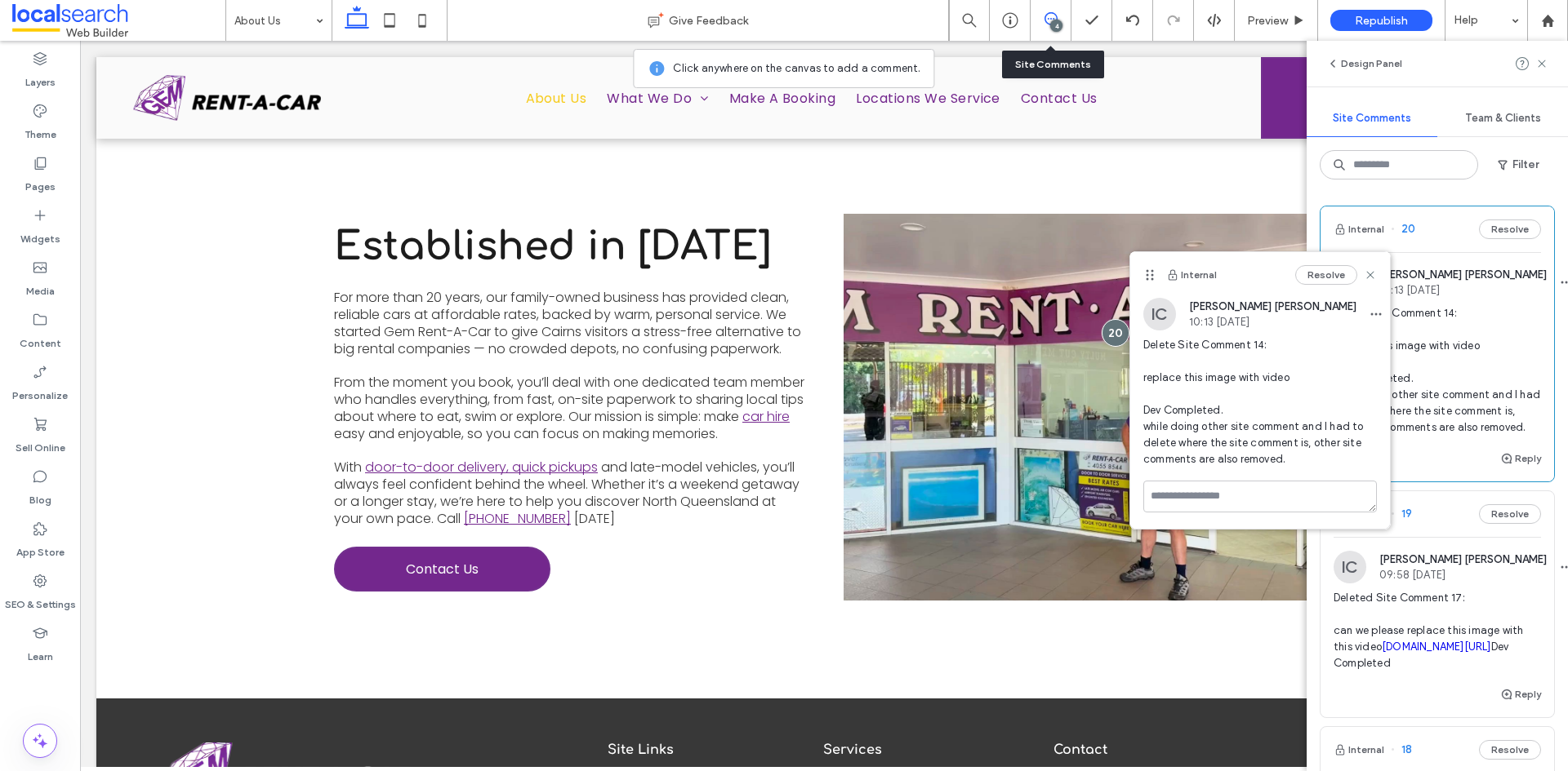
click at [1374, 275] on icon at bounding box center [1370, 275] width 13 height 13
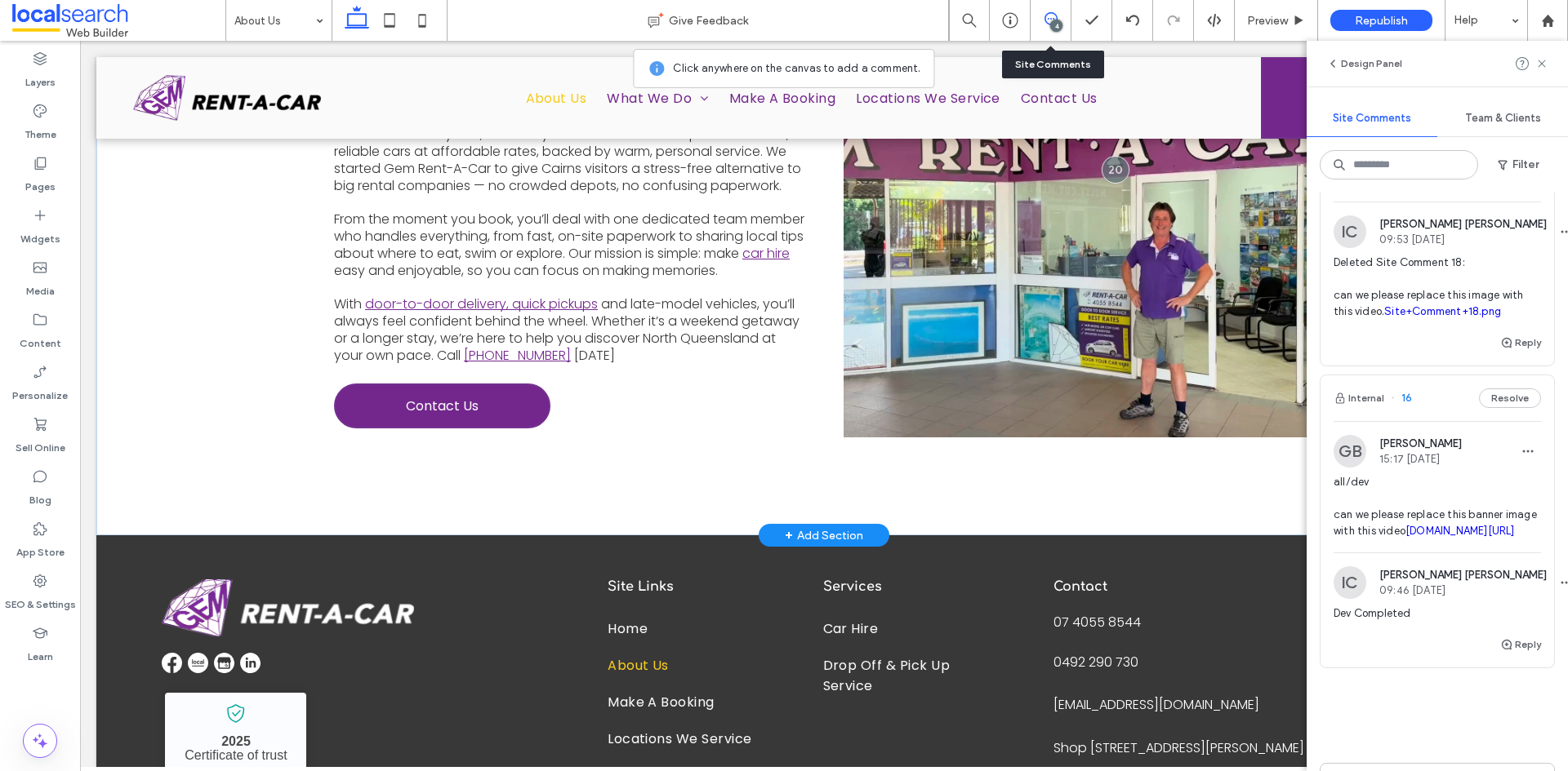
scroll to position [590, 0]
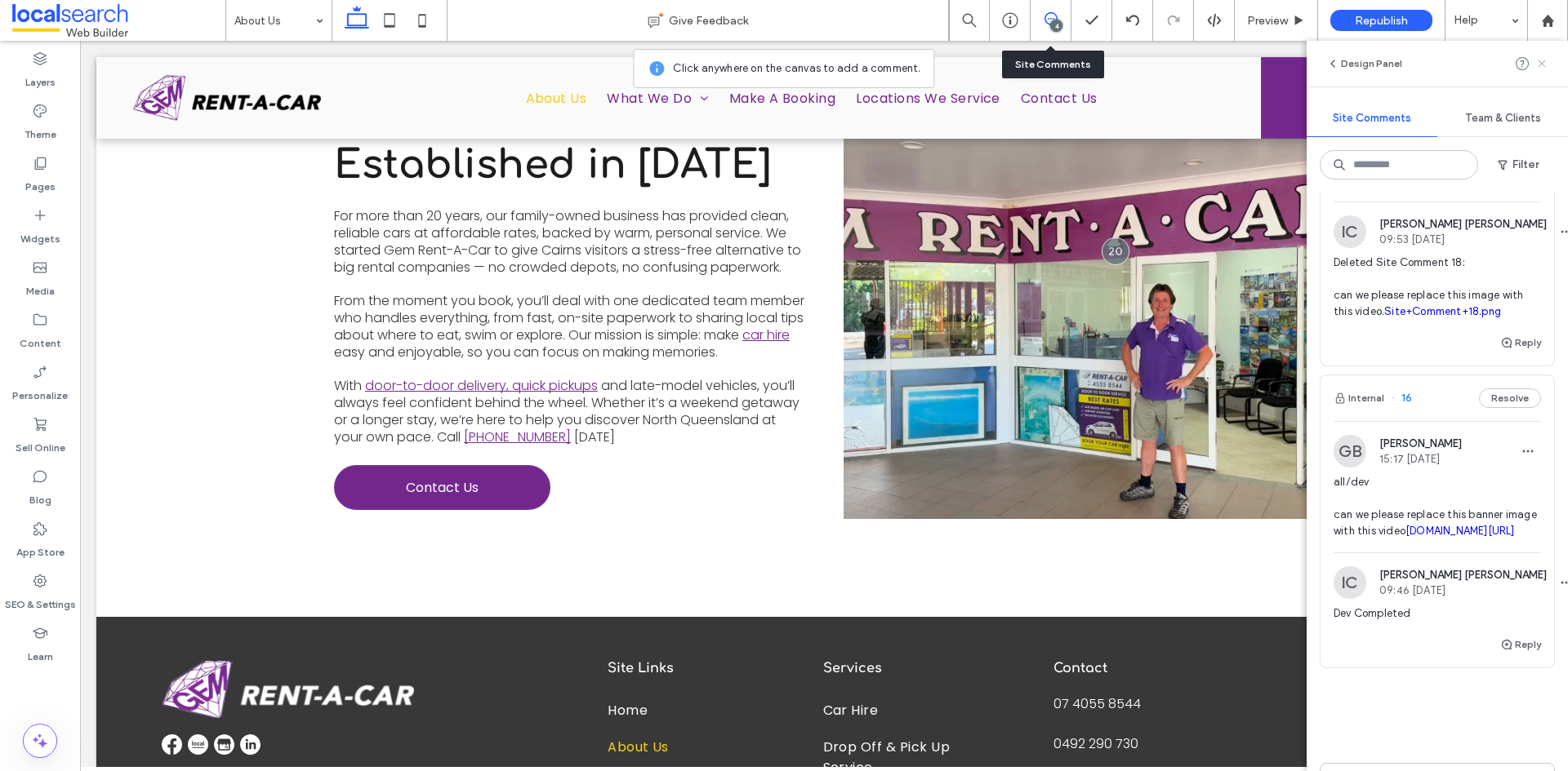
click at [1541, 68] on icon at bounding box center [1541, 63] width 13 height 13
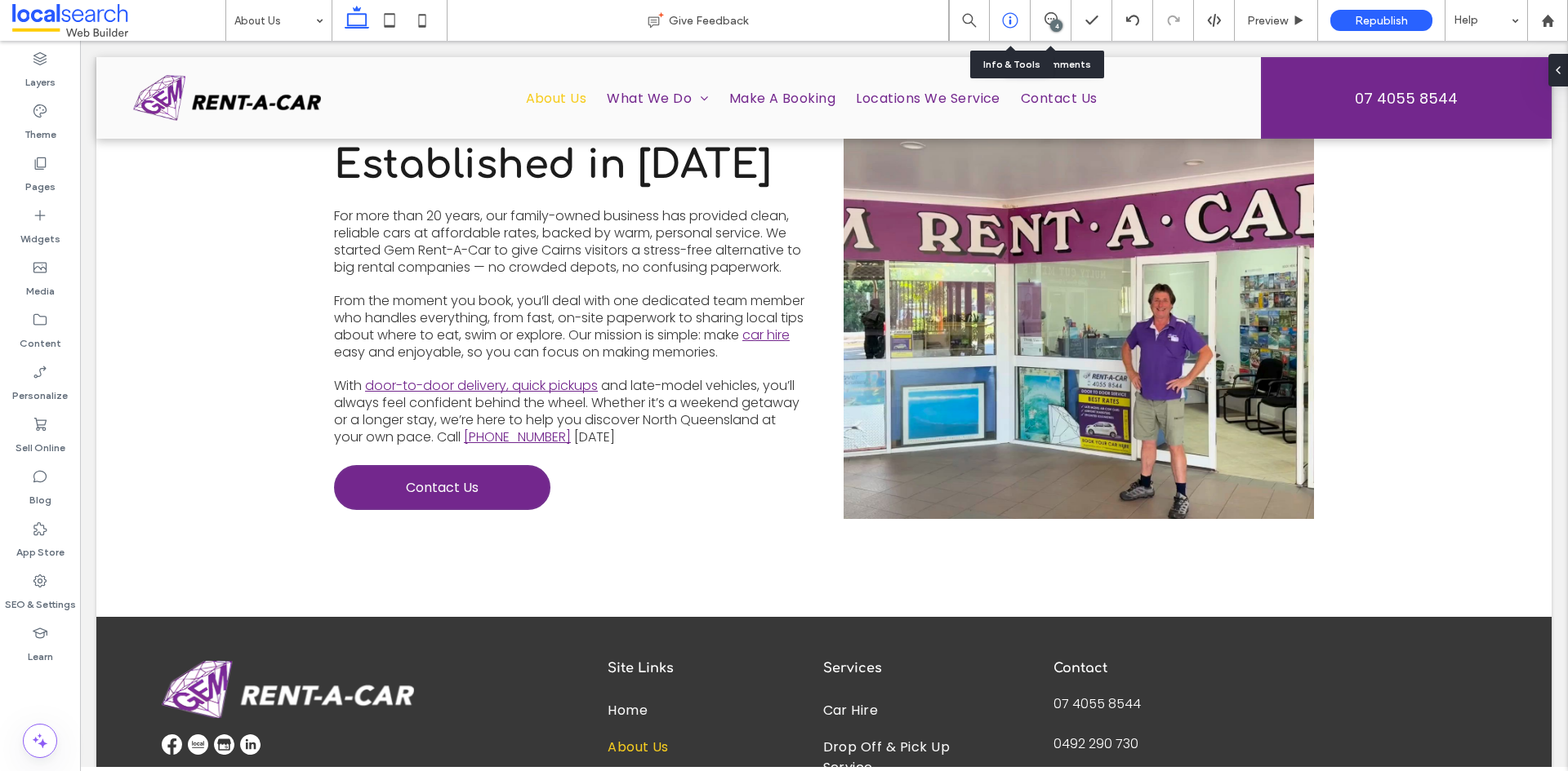
click at [1000, 19] on div at bounding box center [1010, 20] width 40 height 16
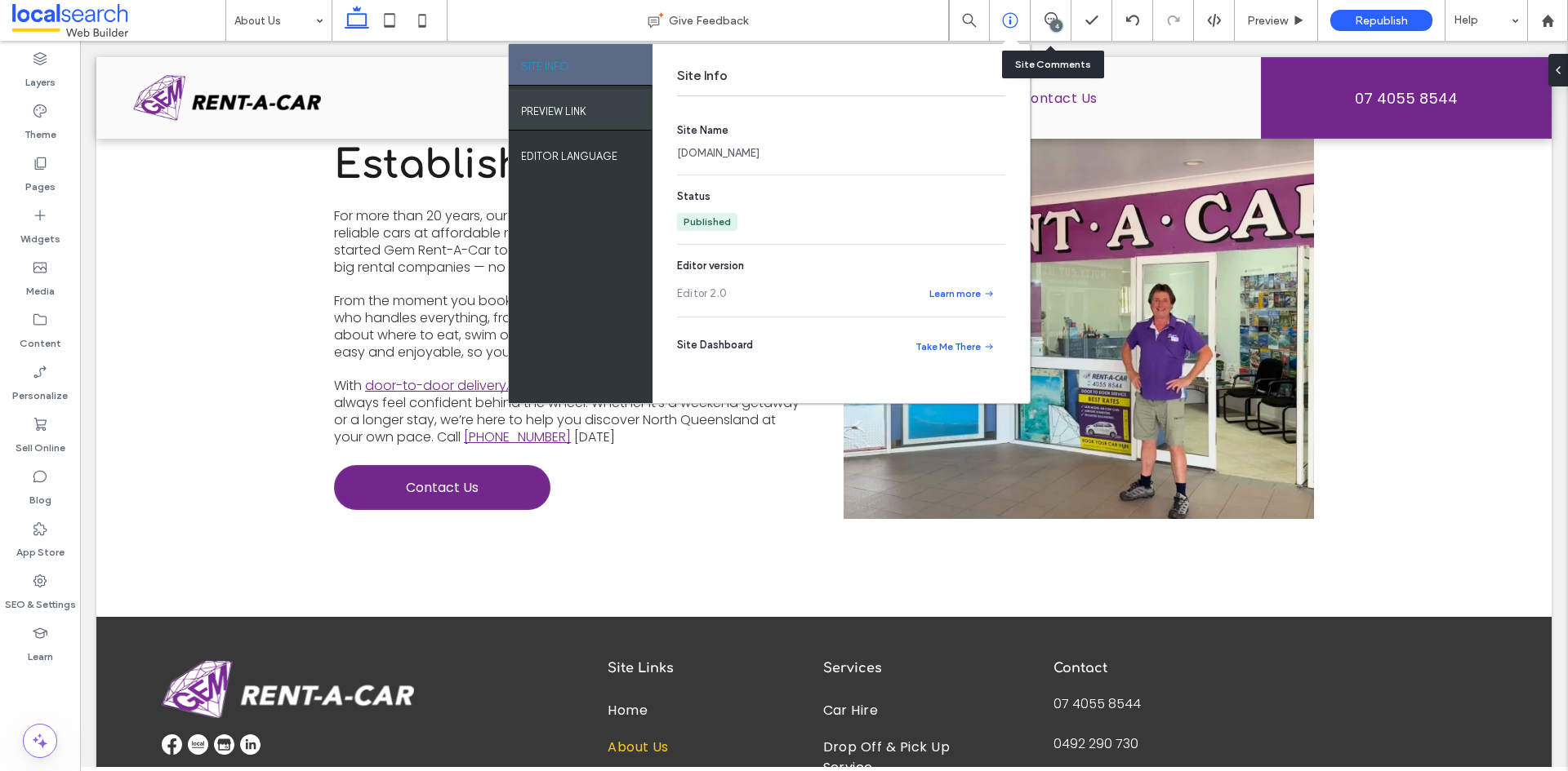
click at [523, 113] on label "PREVIEW LINK" at bounding box center [554, 107] width 66 height 21
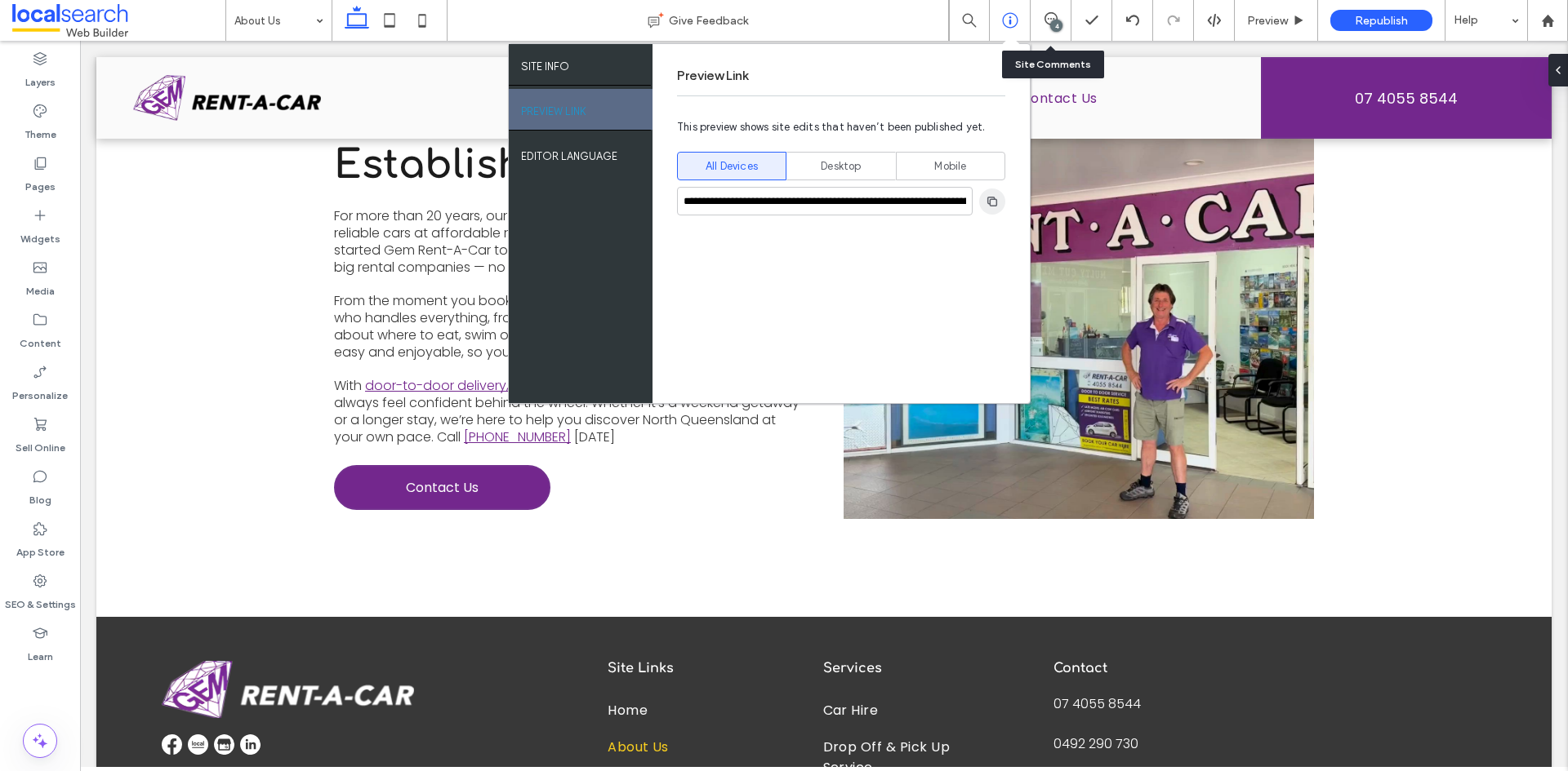
click at [993, 201] on icon "button" at bounding box center [992, 201] width 13 height 13
click at [1012, 23] on icon at bounding box center [1010, 20] width 16 height 16
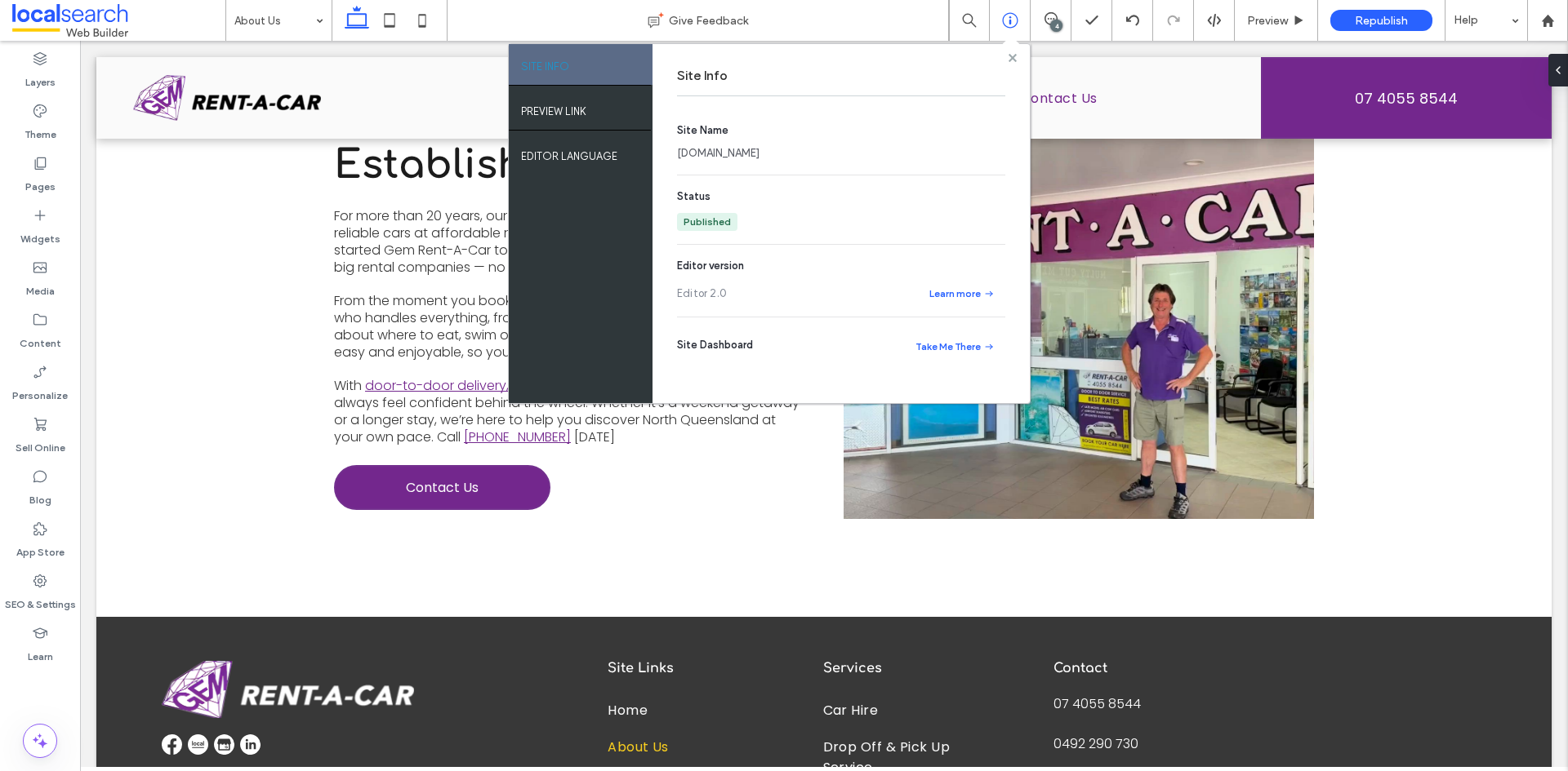
click at [1013, 54] on icon at bounding box center [1012, 57] width 8 height 8
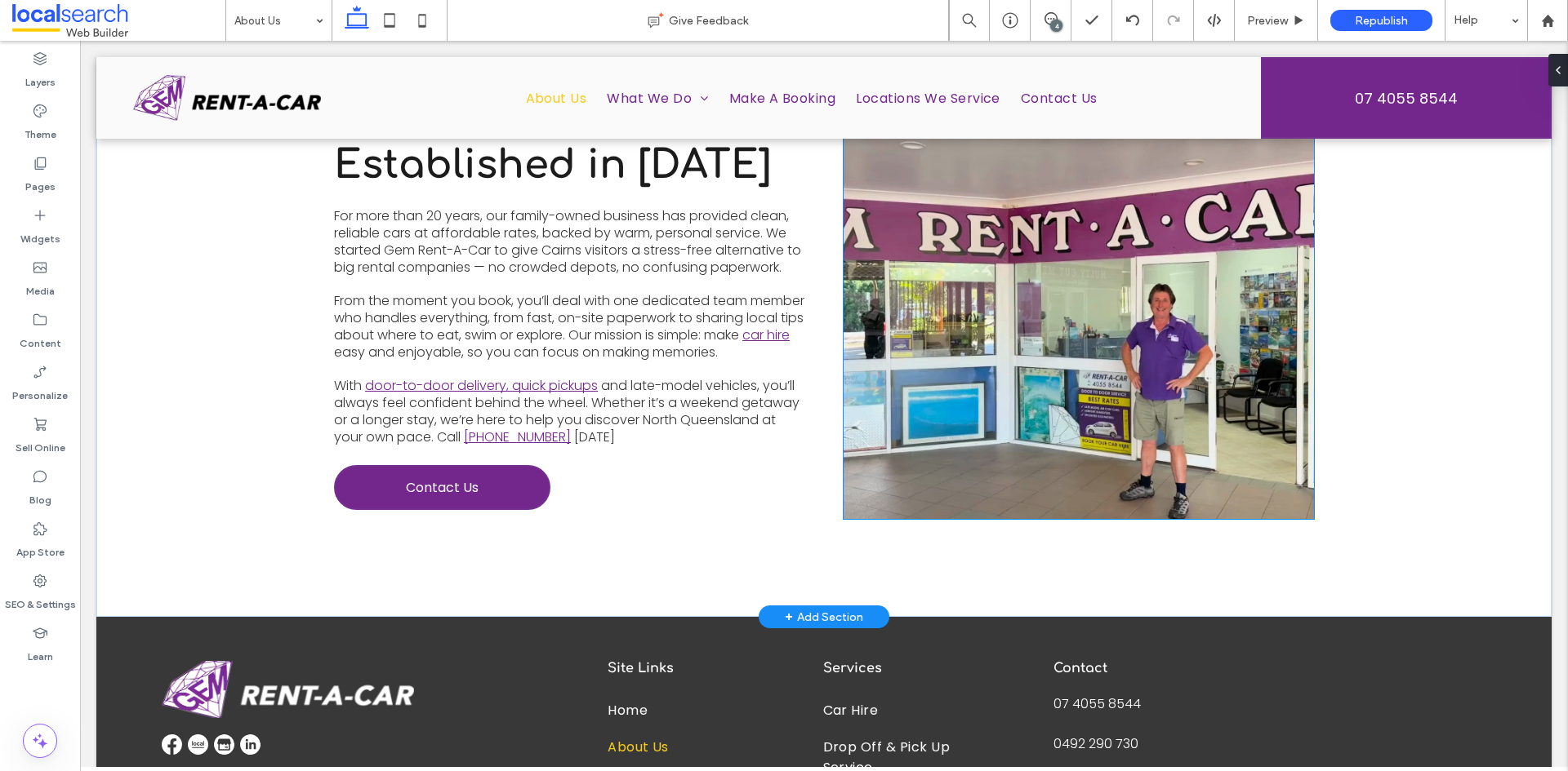
click at [1021, 266] on video at bounding box center [1079, 325] width 471 height 387
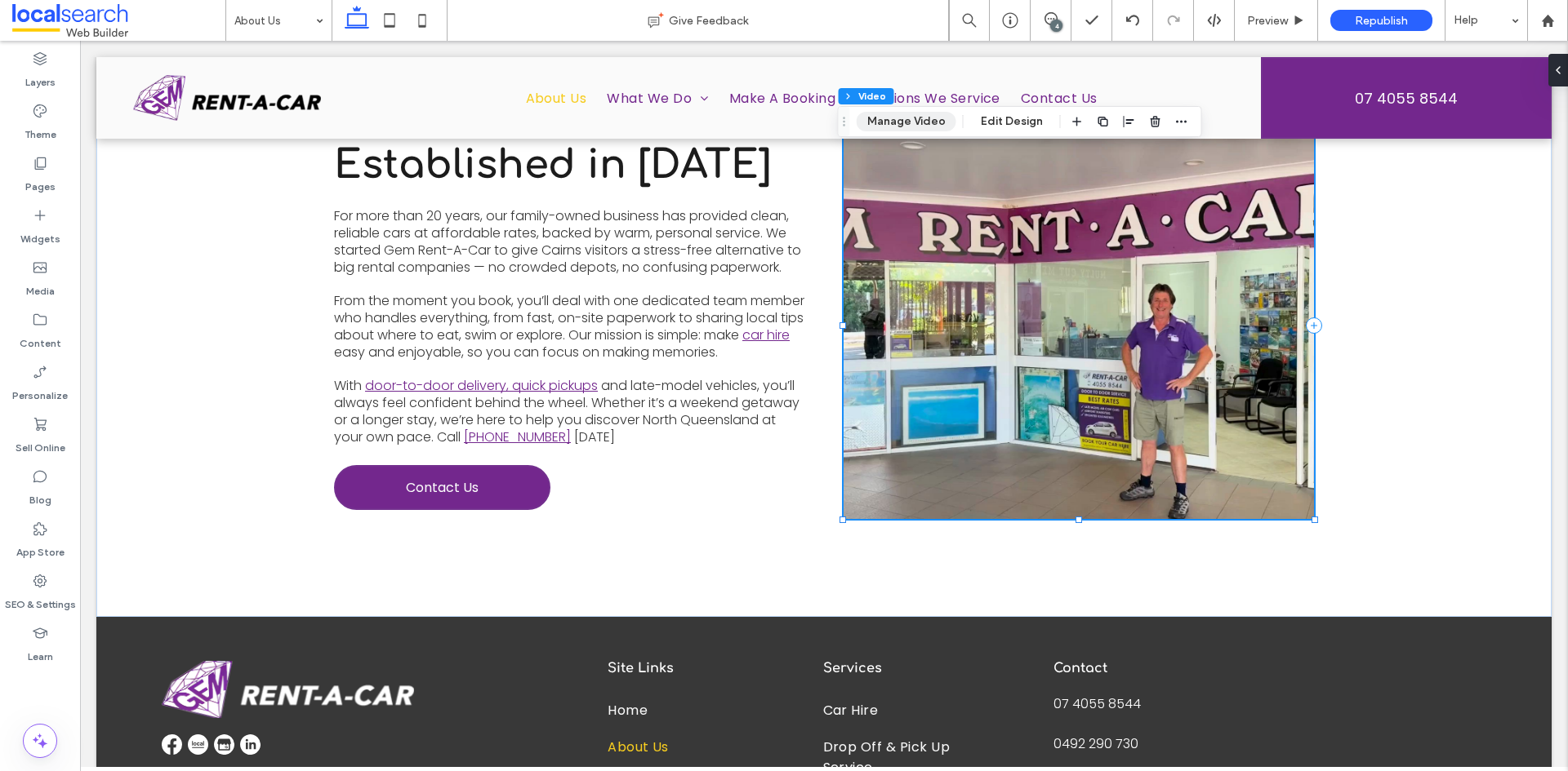
click at [920, 125] on button "Manage Video" at bounding box center [906, 122] width 99 height 20
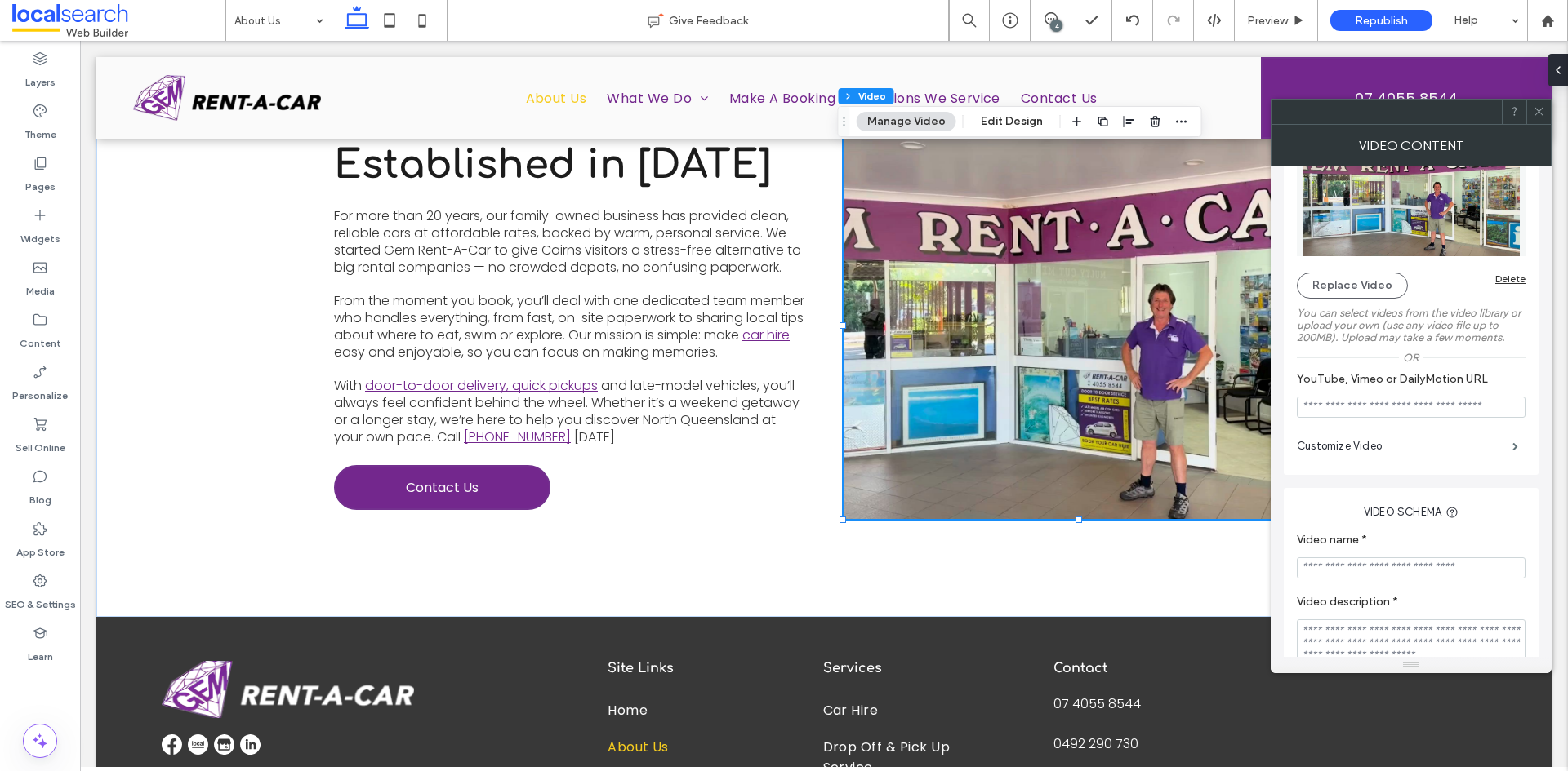
scroll to position [163, 0]
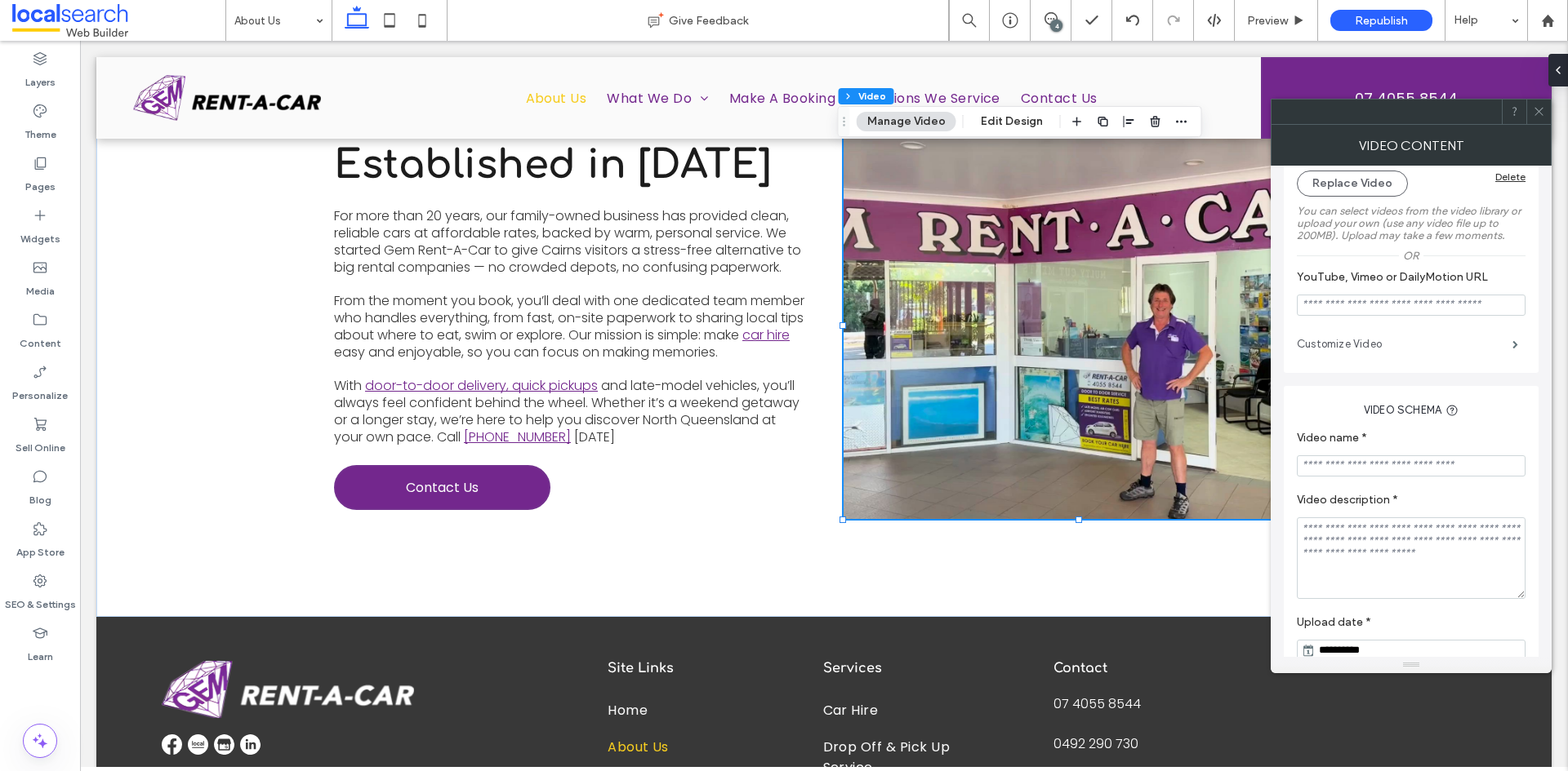
click at [1484, 339] on label "Customize Video" at bounding box center [1405, 344] width 216 height 33
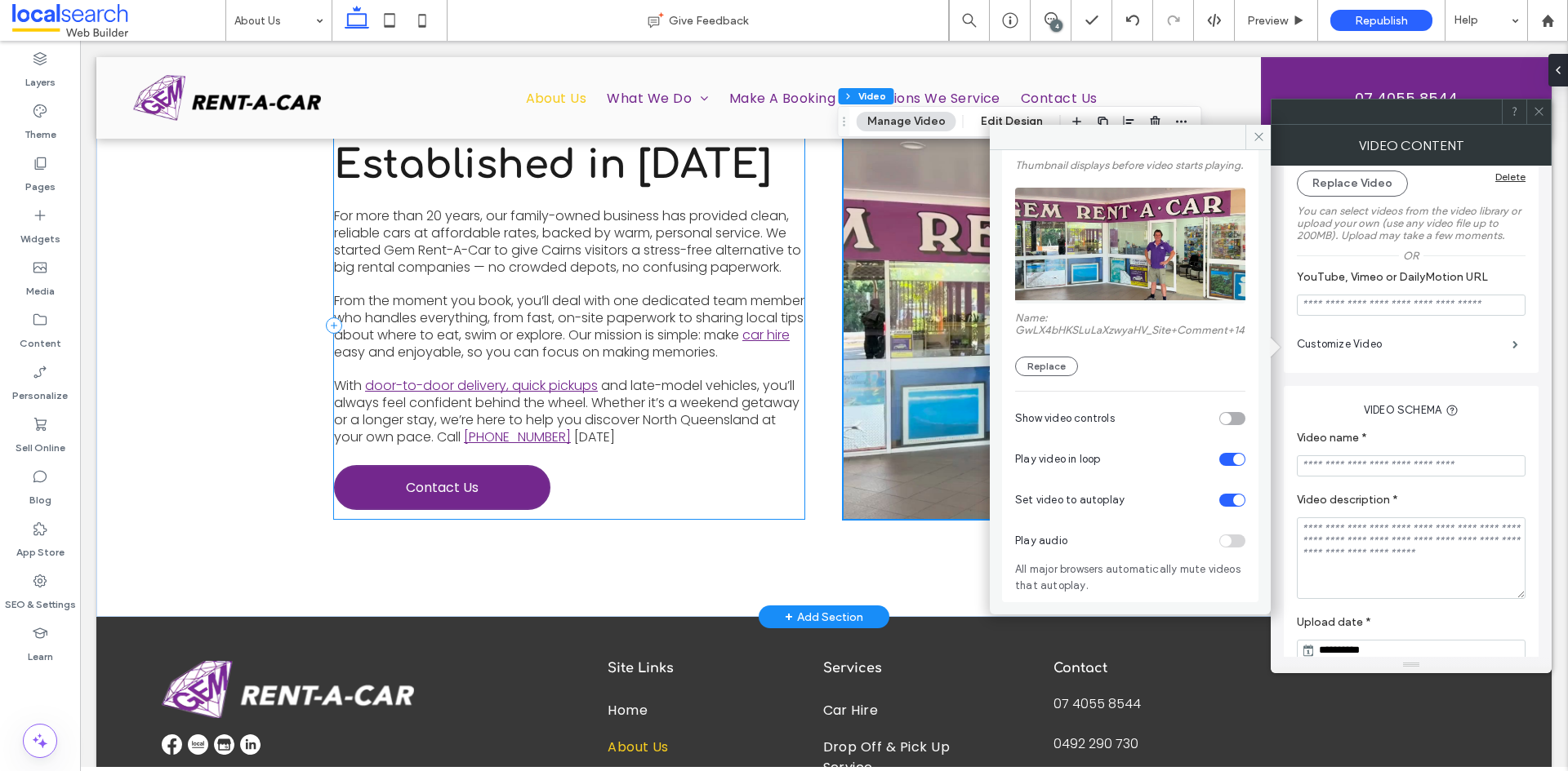
scroll to position [508, 0]
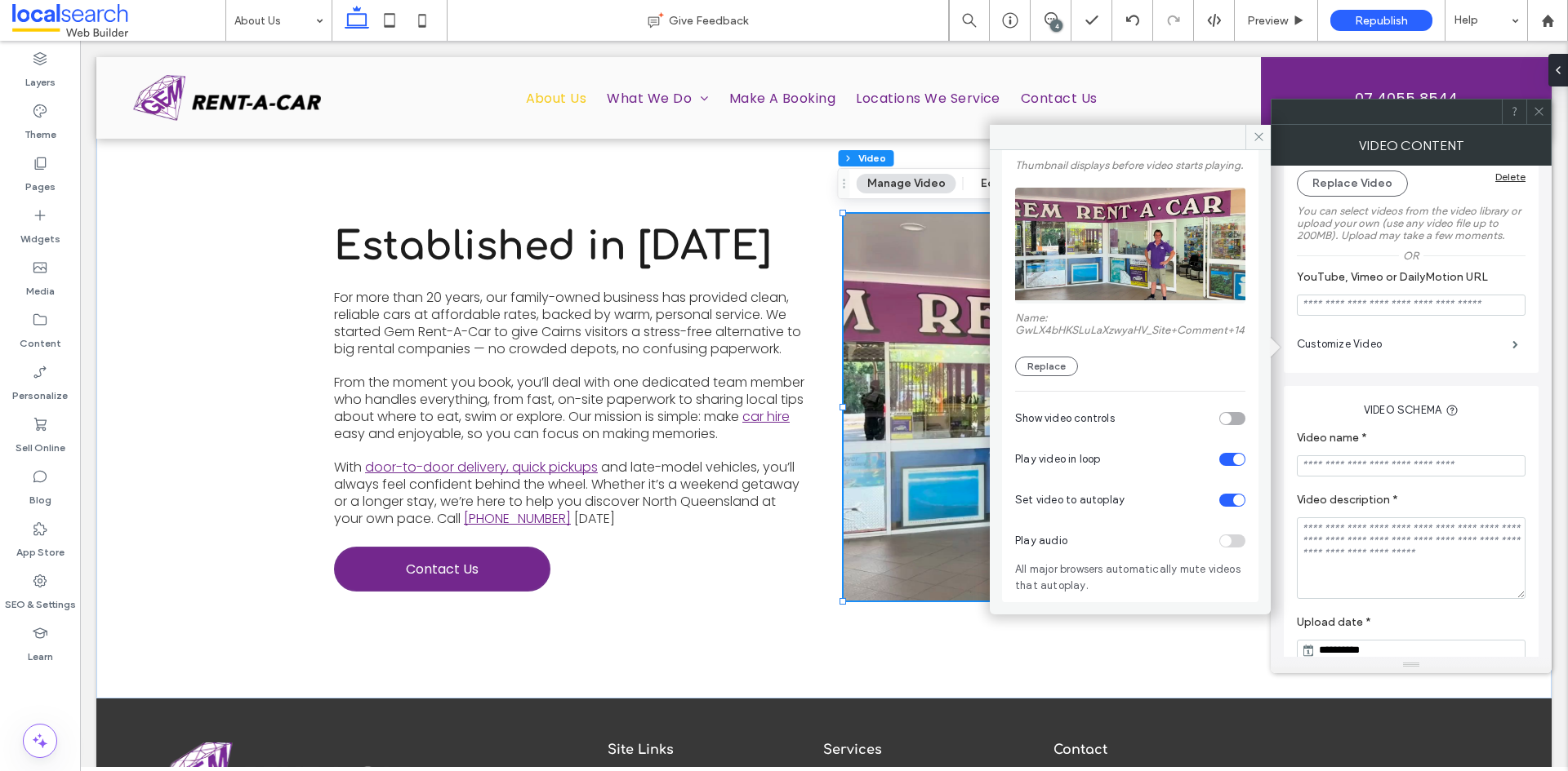
click at [1226, 423] on div "toggle" at bounding box center [1232, 418] width 26 height 13
click at [1536, 111] on icon at bounding box center [1539, 111] width 12 height 12
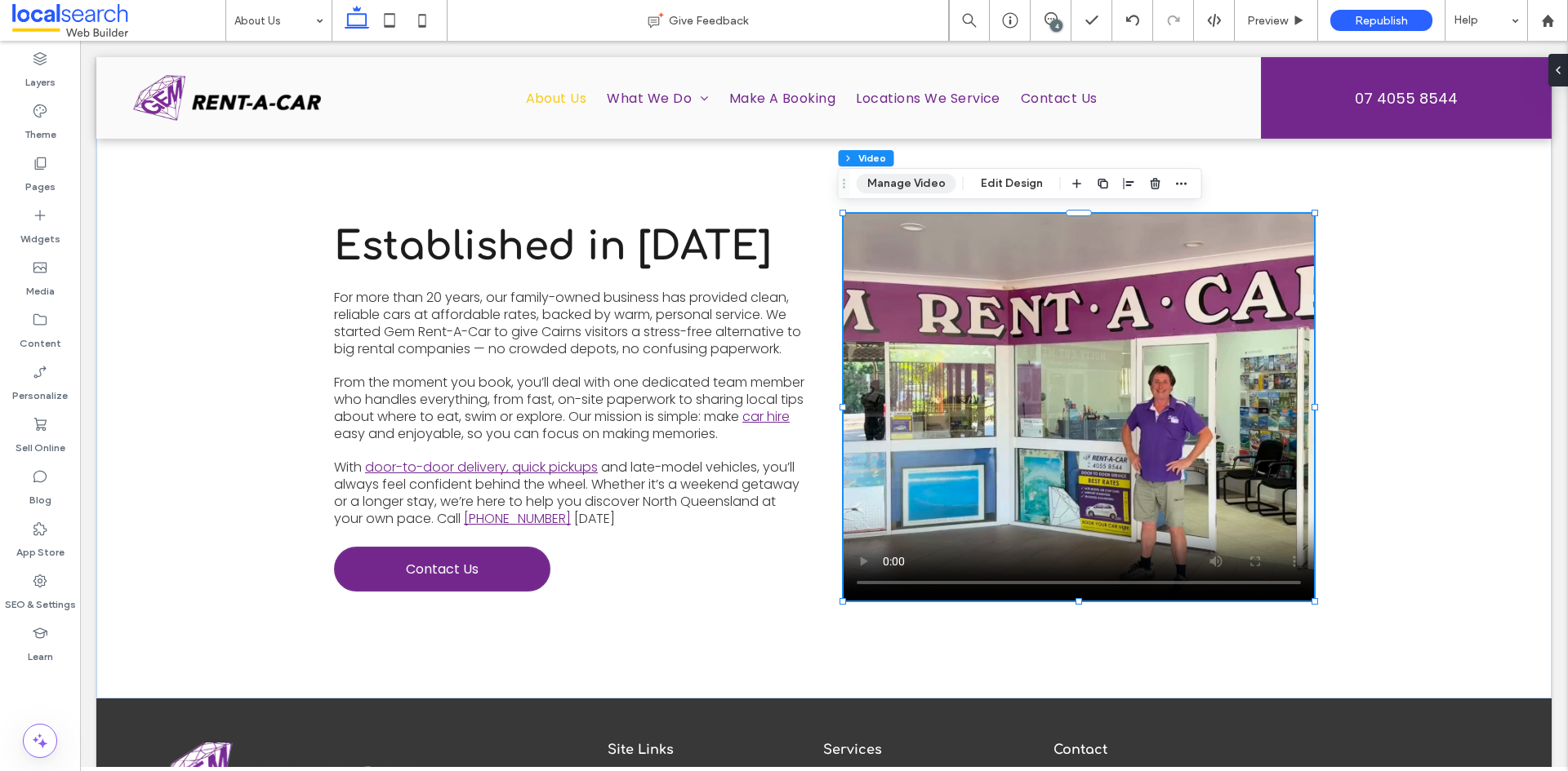
click at [914, 182] on button "Manage Video" at bounding box center [906, 183] width 99 height 20
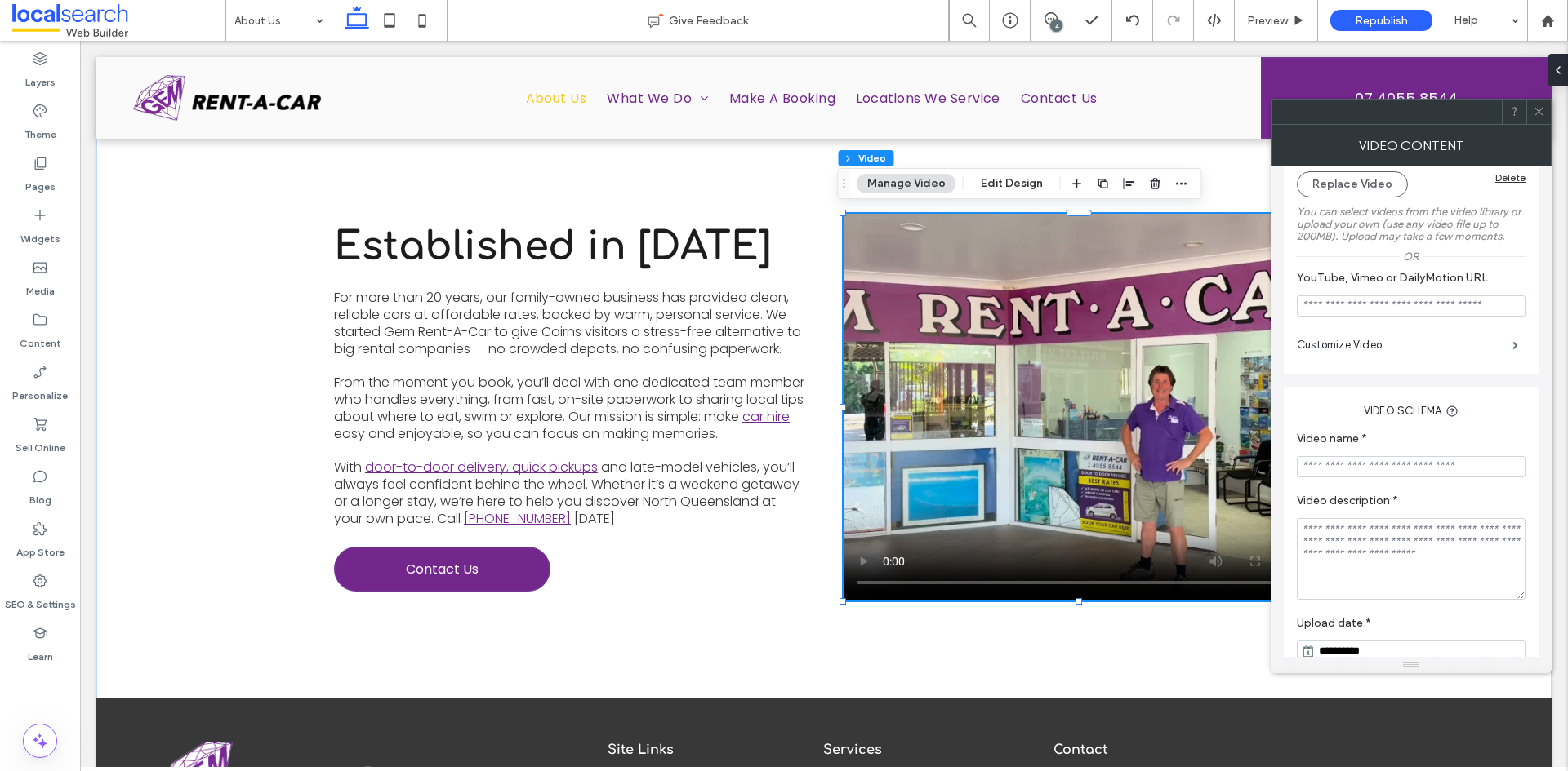
scroll to position [163, 0]
click at [1489, 351] on label "Customize Video" at bounding box center [1405, 344] width 216 height 33
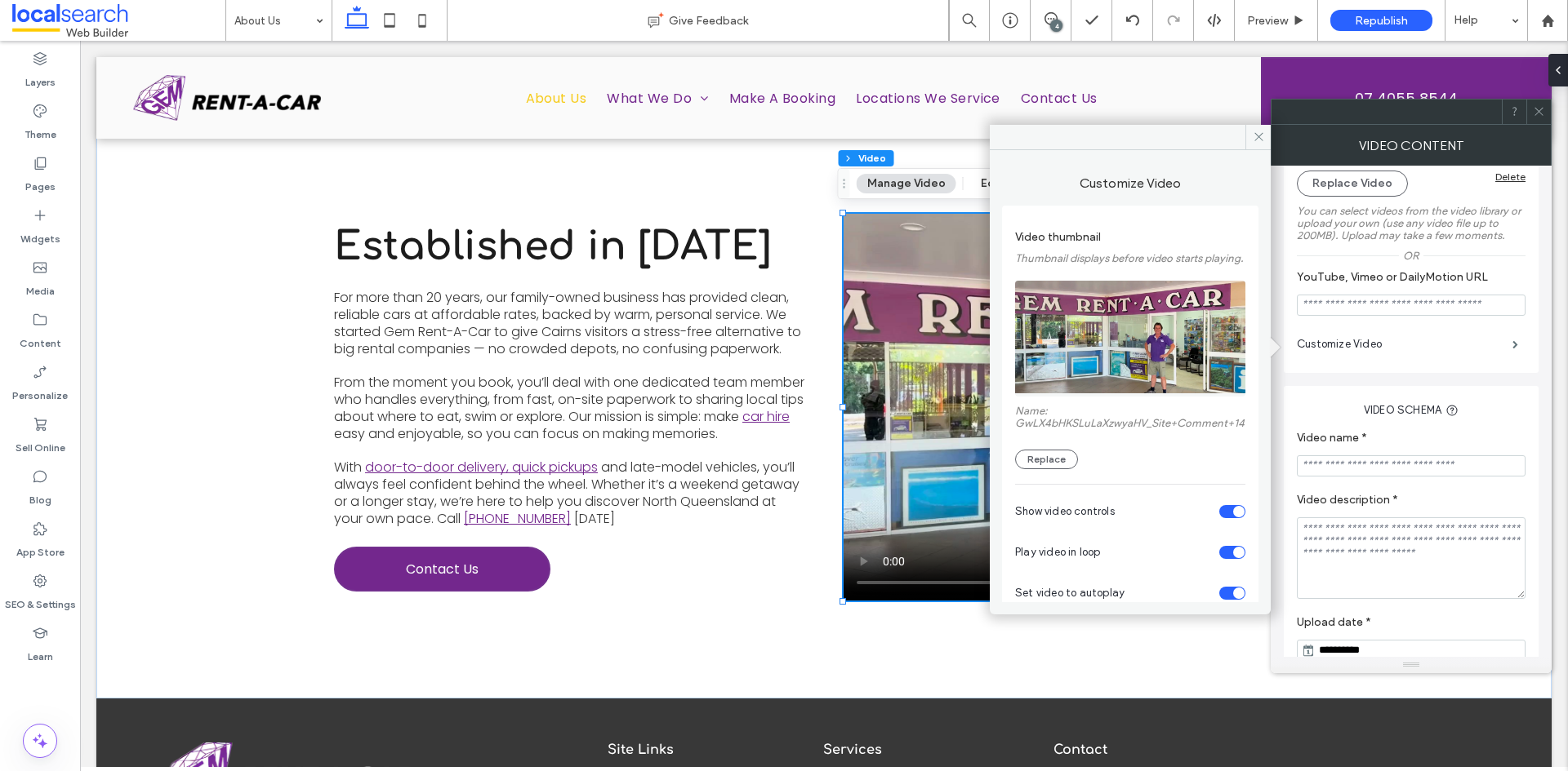
scroll to position [82, 0]
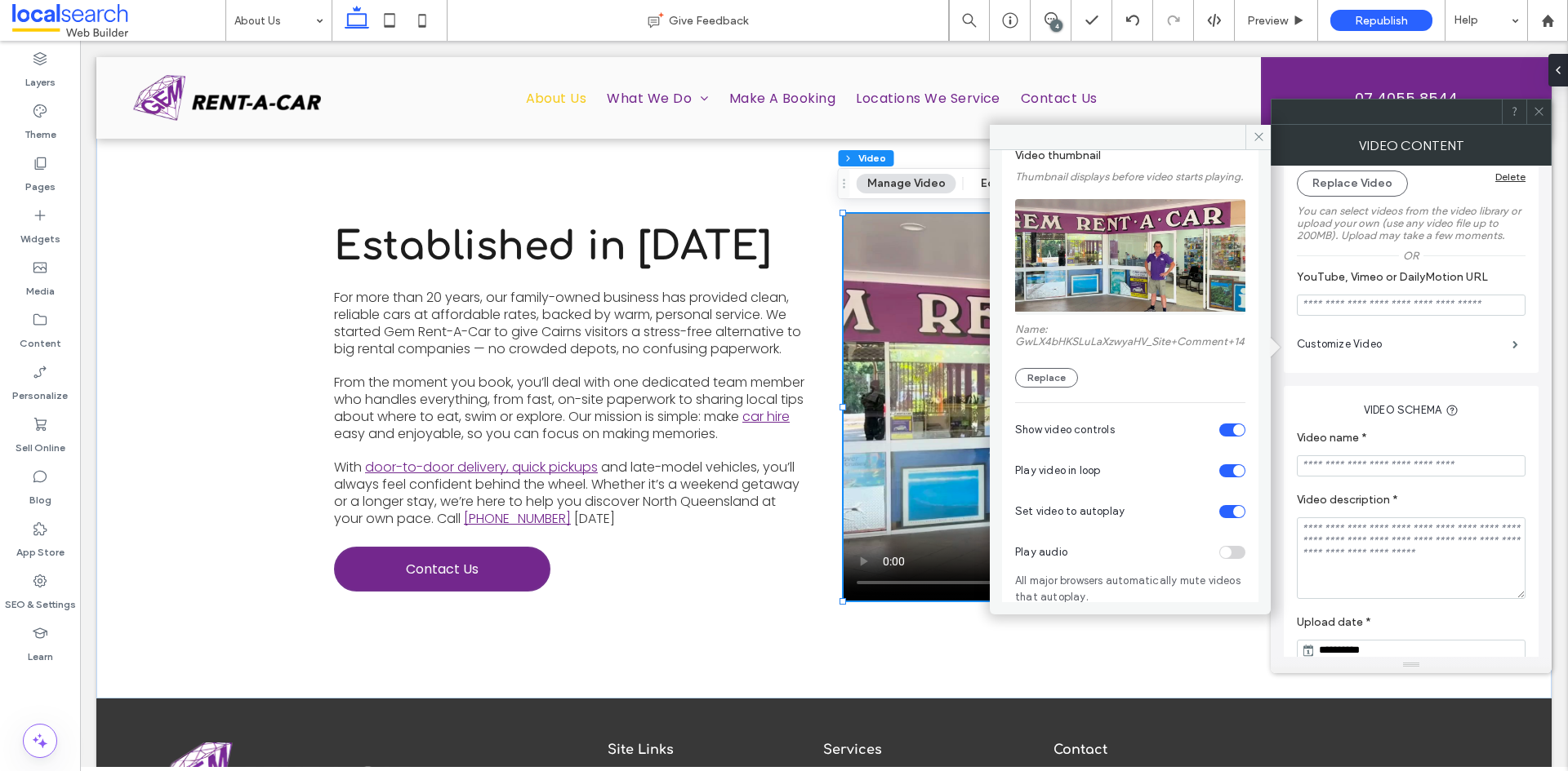
click at [1223, 437] on div "toggle" at bounding box center [1232, 430] width 26 height 13
click at [1261, 144] on span at bounding box center [1258, 137] width 25 height 24
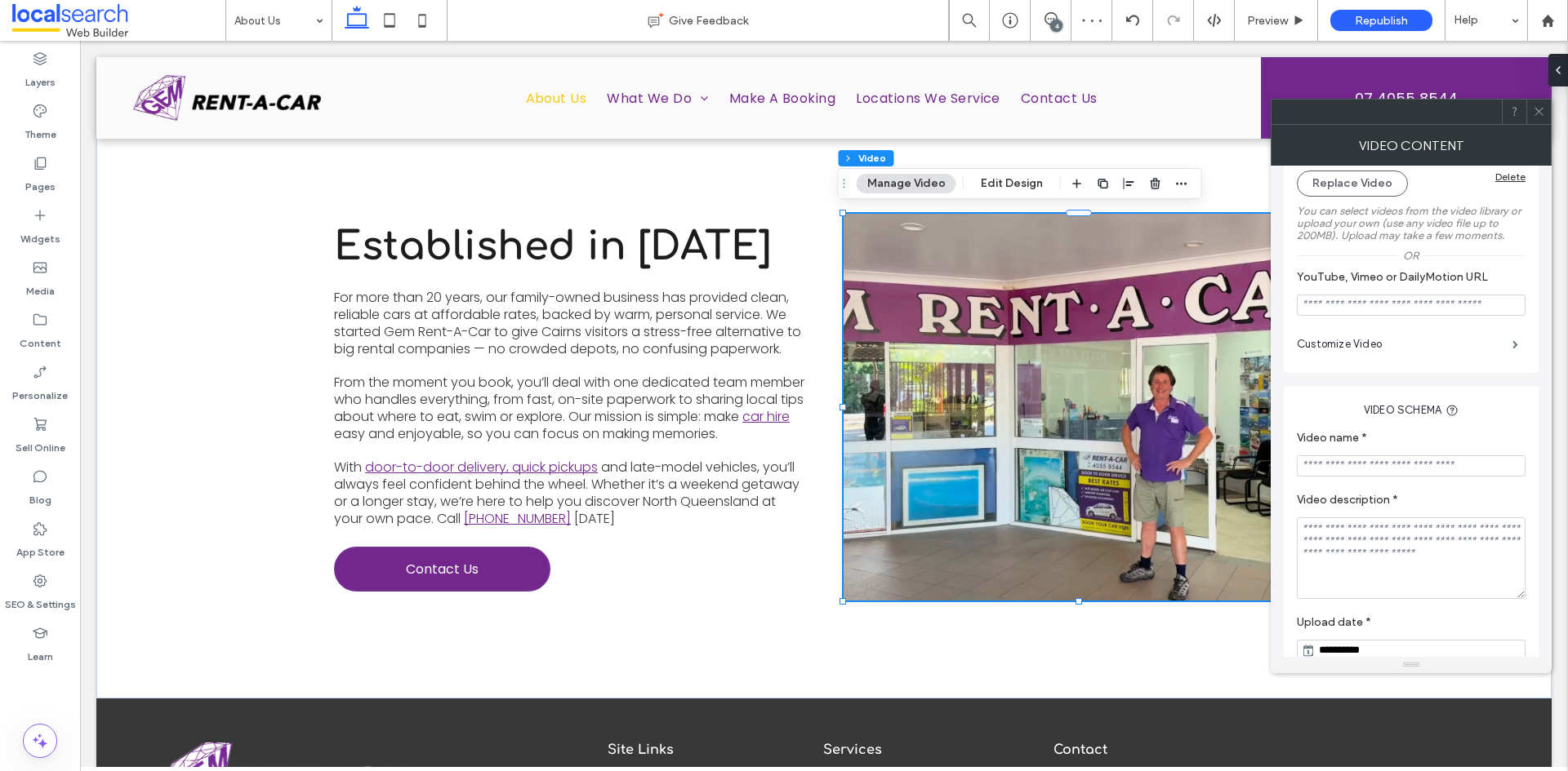
click at [1533, 111] on icon at bounding box center [1539, 111] width 12 height 12
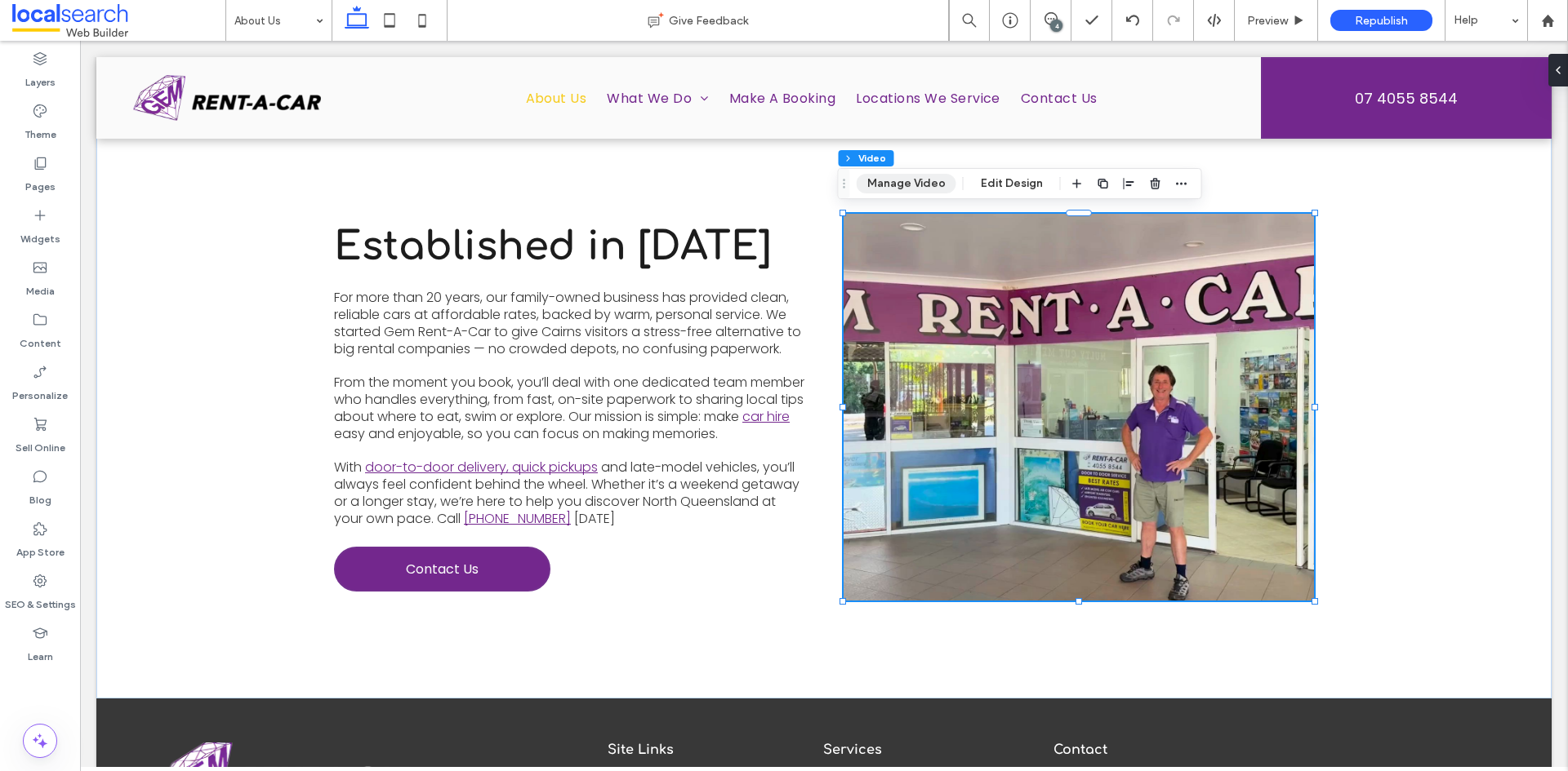
click at [901, 180] on button "Manage Video" at bounding box center [906, 183] width 99 height 20
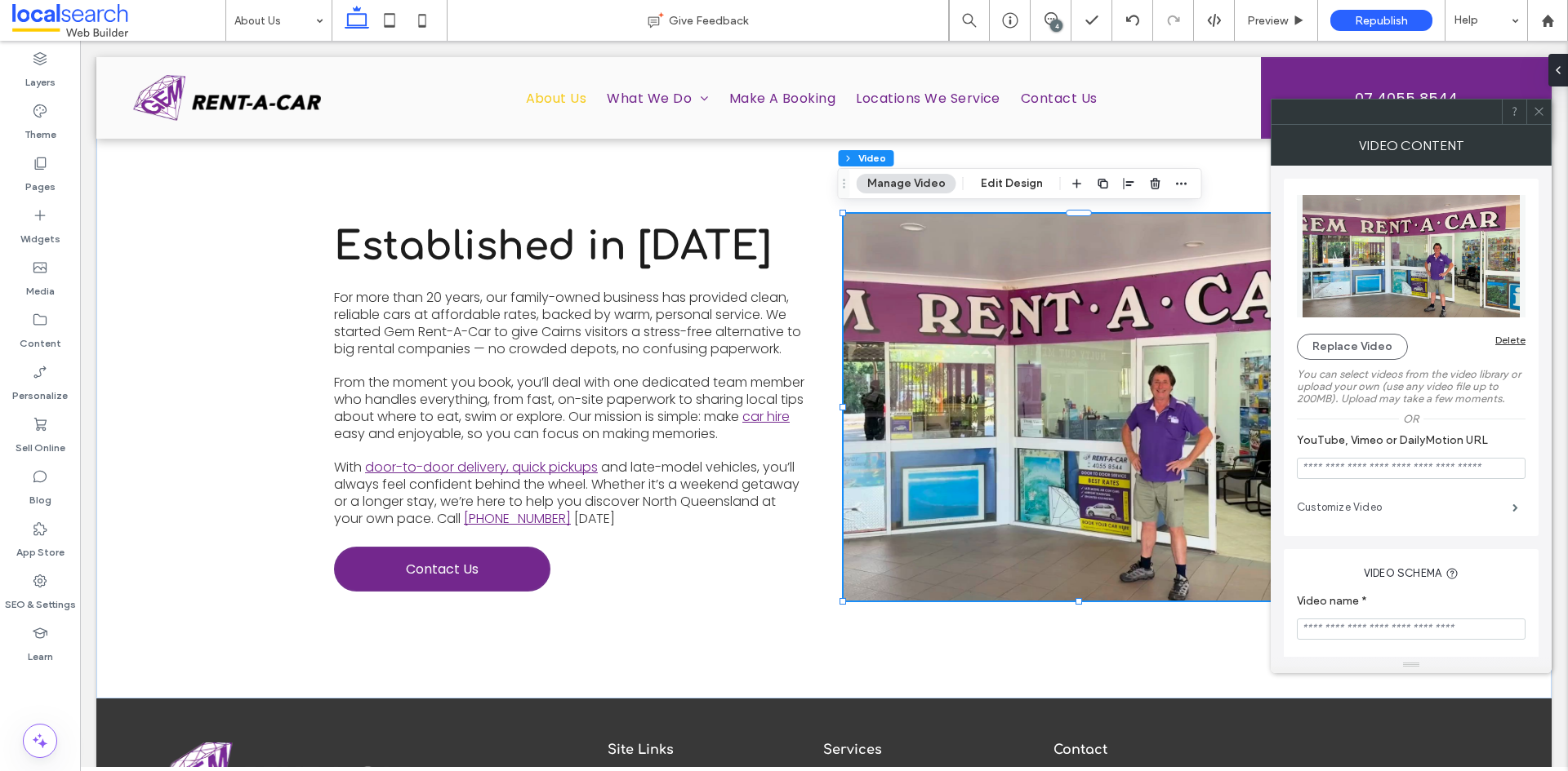
click at [1477, 511] on label "Customize Video" at bounding box center [1405, 508] width 216 height 33
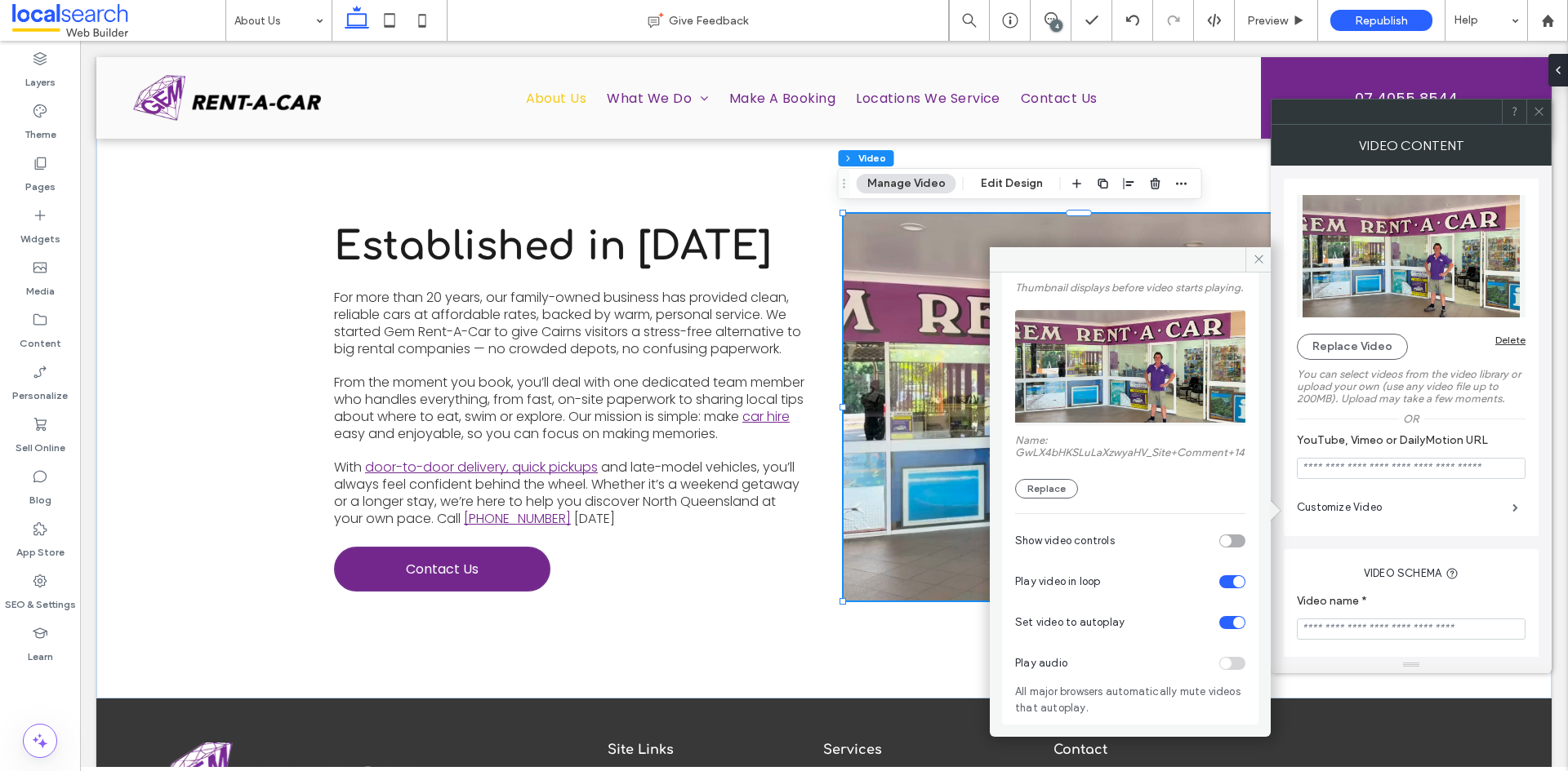
scroll to position [117, 0]
click at [1233, 624] on div "toggle" at bounding box center [1238, 622] width 11 height 11
click at [1223, 624] on div "toggle" at bounding box center [1232, 622] width 26 height 13
click at [1531, 114] on div at bounding box center [1539, 111] width 24 height 24
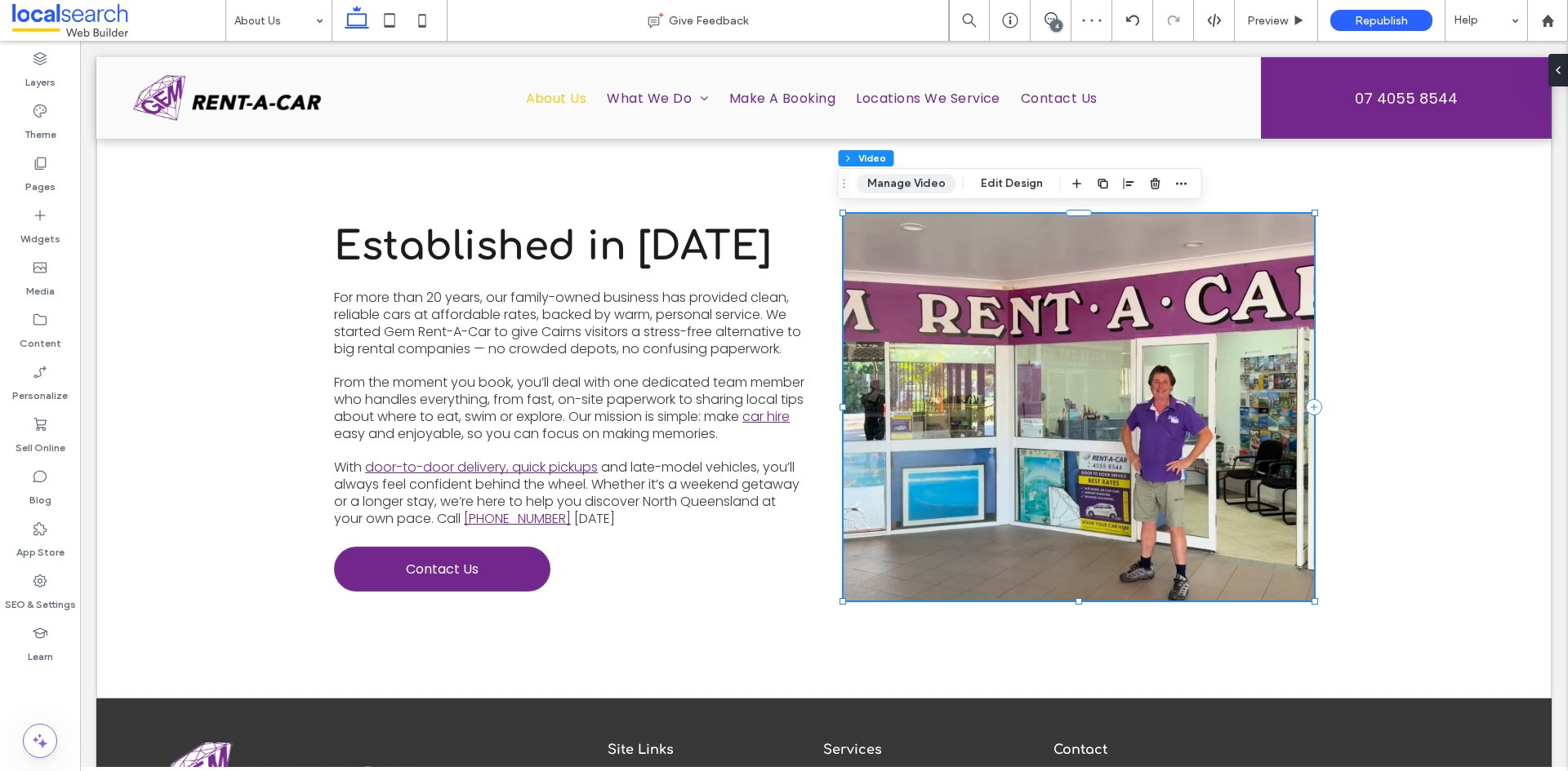
click at [902, 190] on button "Manage Video" at bounding box center [906, 183] width 99 height 20
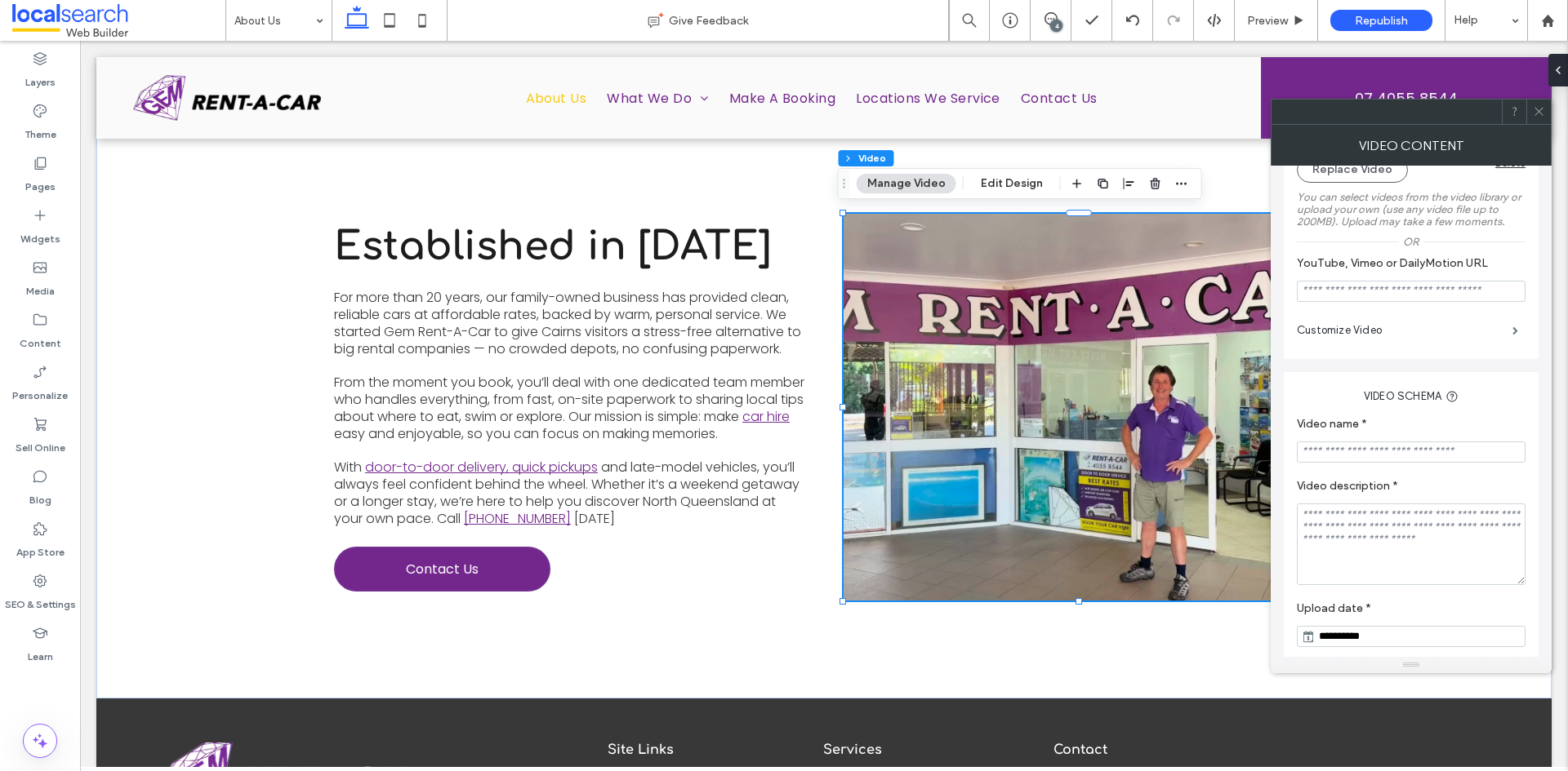
scroll to position [186, 0]
click at [1473, 317] on label "Customize Video" at bounding box center [1405, 324] width 216 height 33
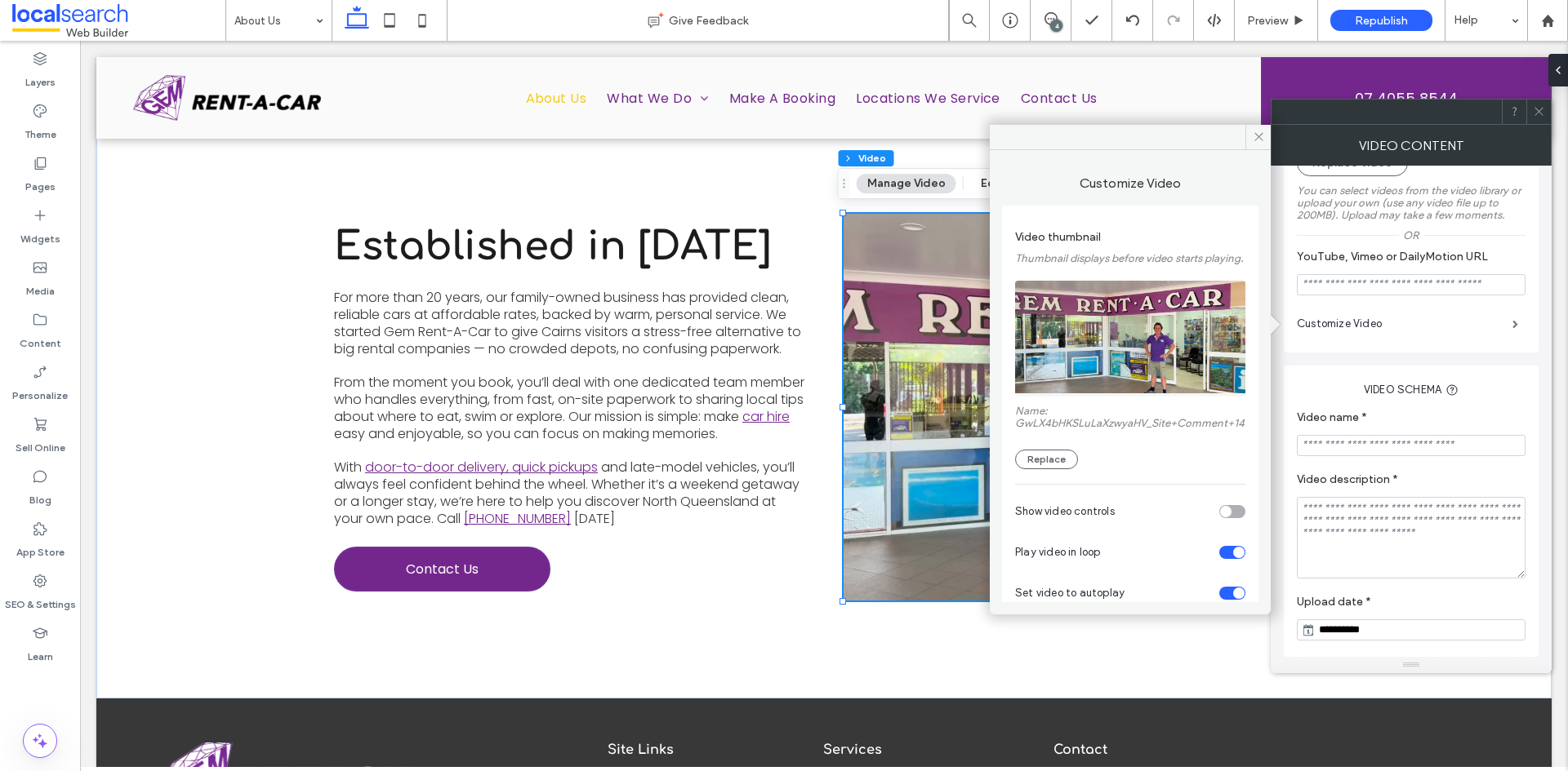
click at [1235, 518] on div "toggle" at bounding box center [1232, 511] width 26 height 13
click at [1537, 102] on span at bounding box center [1539, 111] width 12 height 24
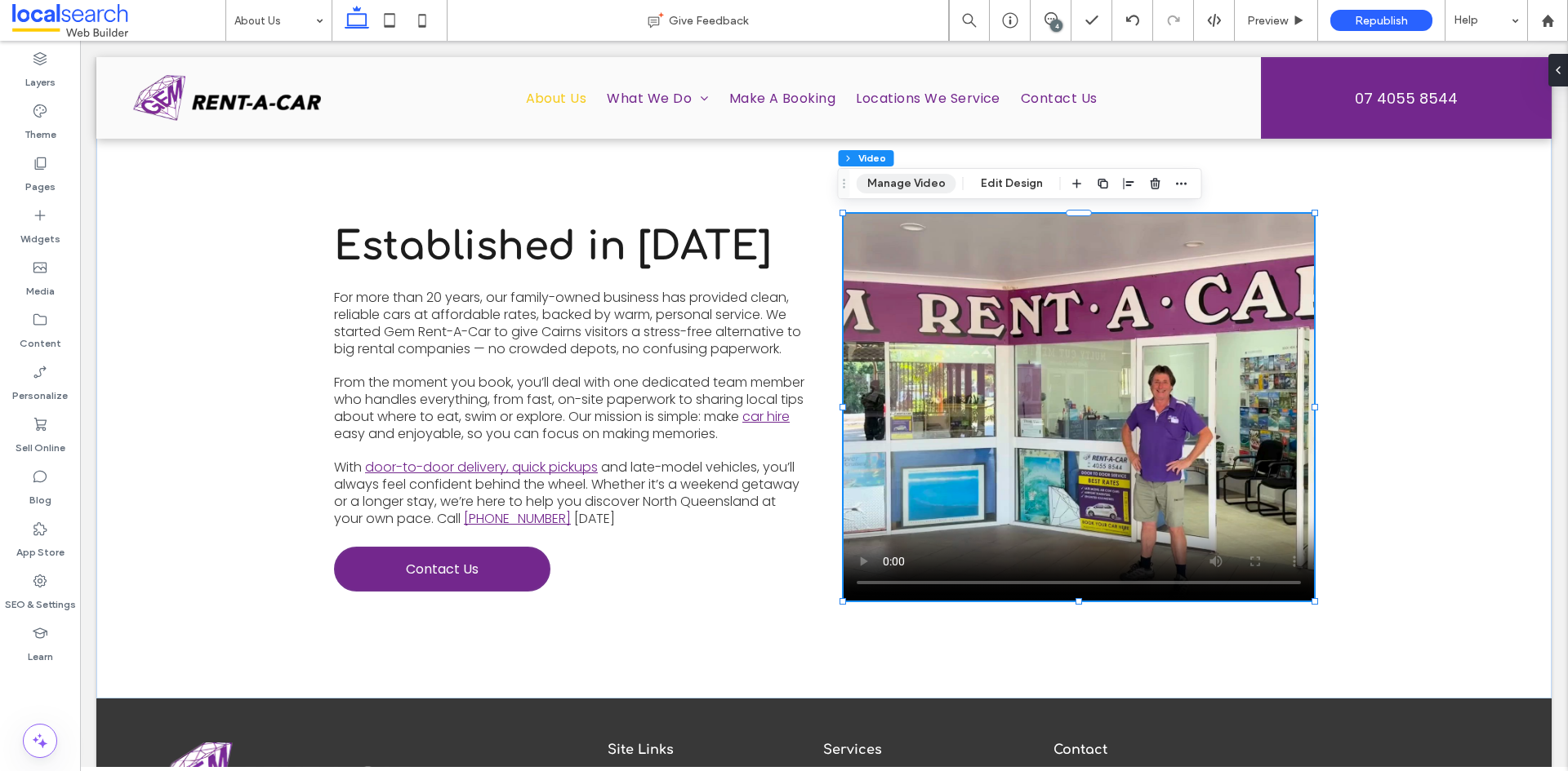
click at [933, 181] on button "Manage Video" at bounding box center [906, 183] width 99 height 20
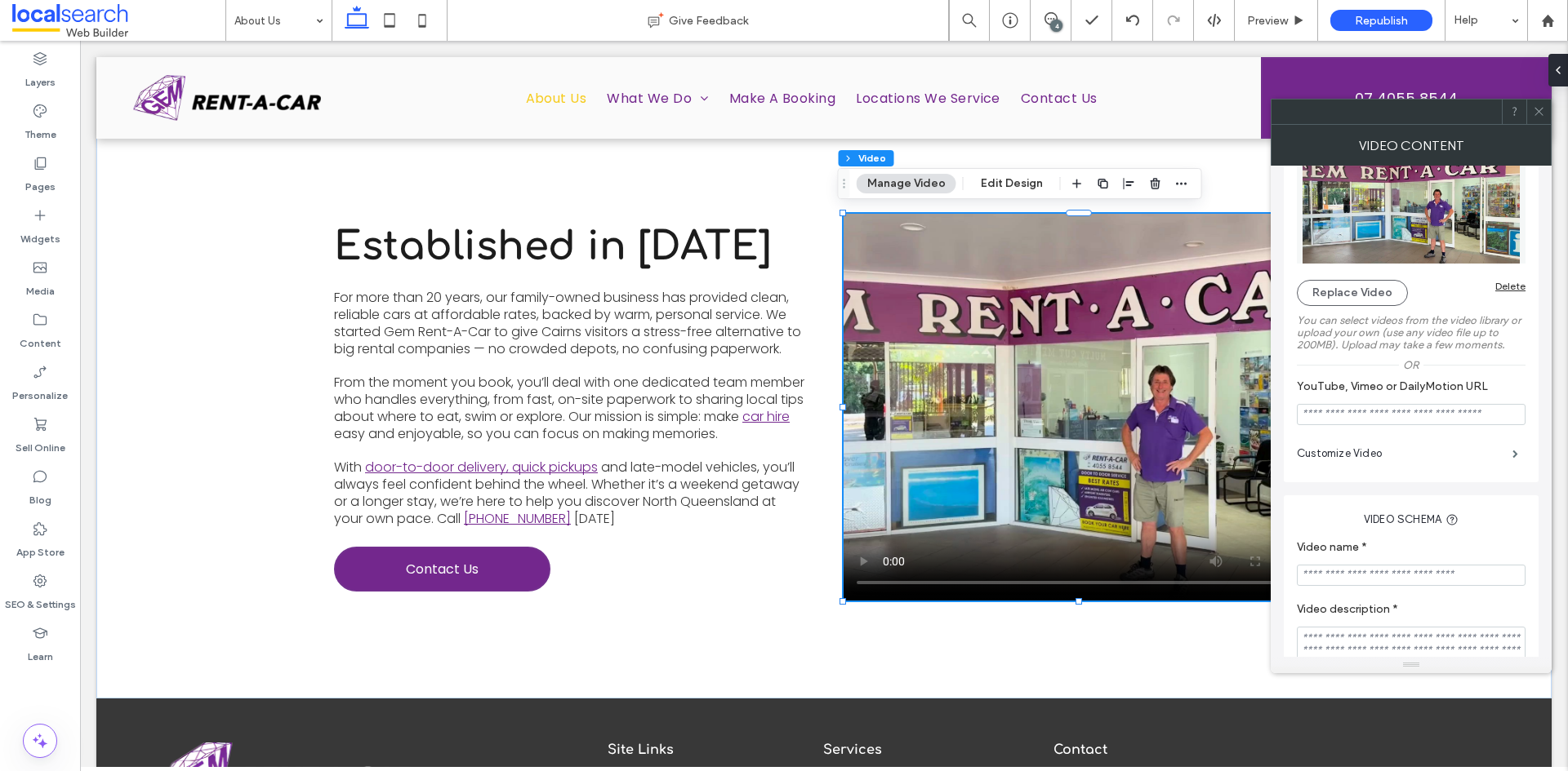
scroll to position [82, 0]
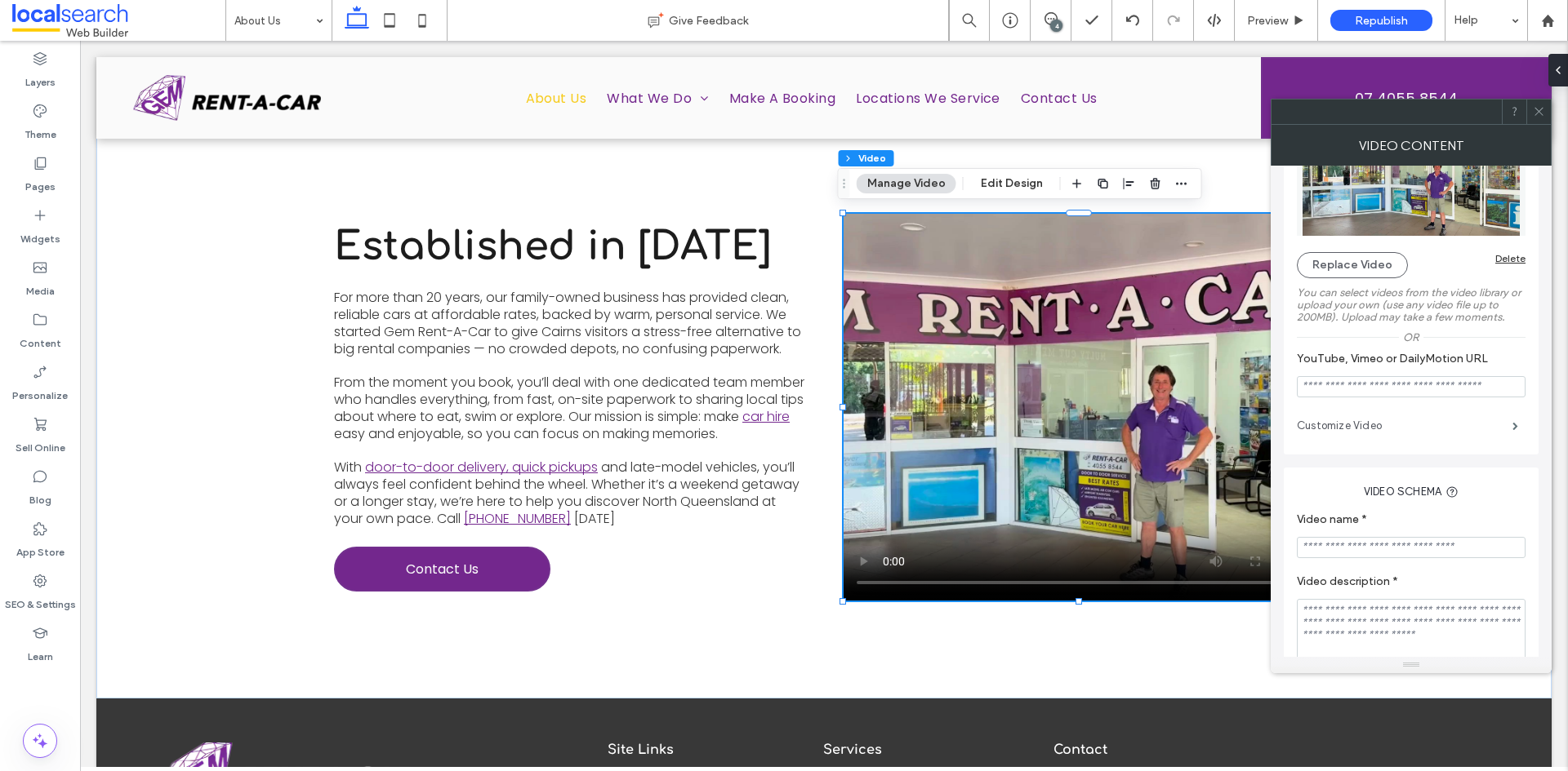
drag, startPoint x: 1457, startPoint y: 429, endPoint x: 1425, endPoint y: 441, distance: 34.2
click at [1456, 427] on label "Customize Video" at bounding box center [1405, 427] width 216 height 33
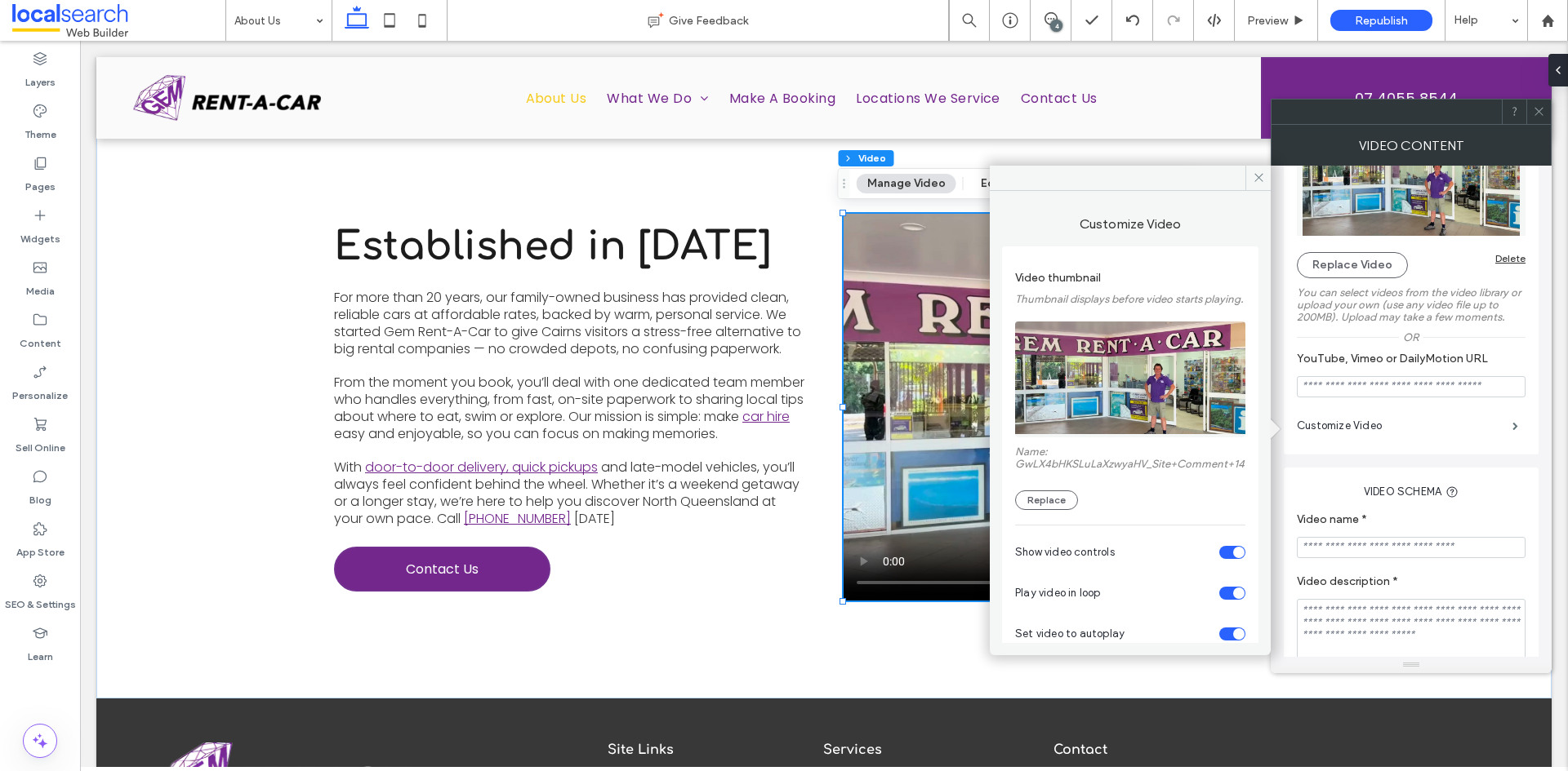
click at [1233, 559] on div "toggle" at bounding box center [1238, 552] width 11 height 11
click at [1257, 185] on span at bounding box center [1258, 178] width 25 height 24
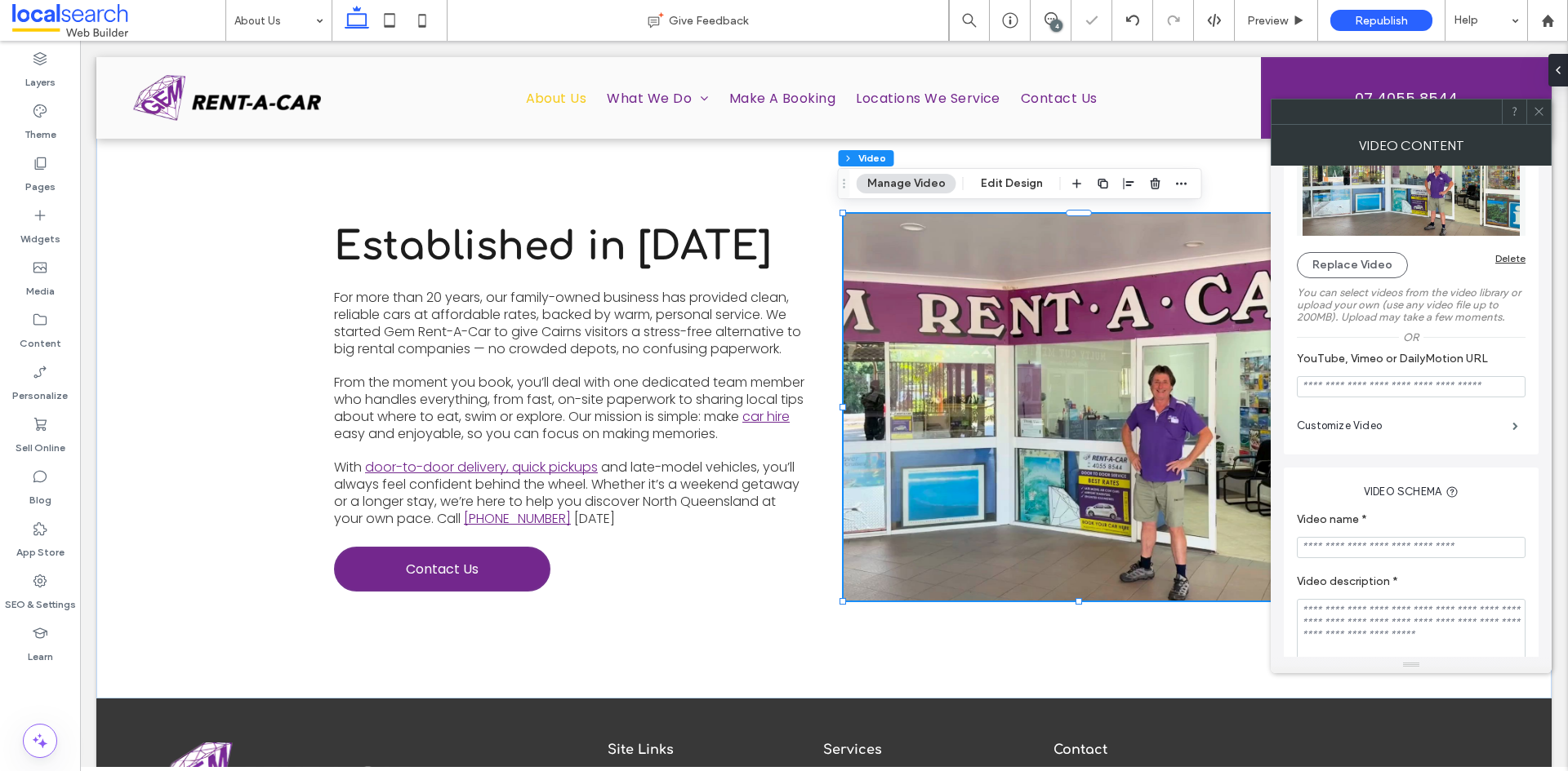
click at [1546, 119] on div at bounding box center [1539, 111] width 24 height 24
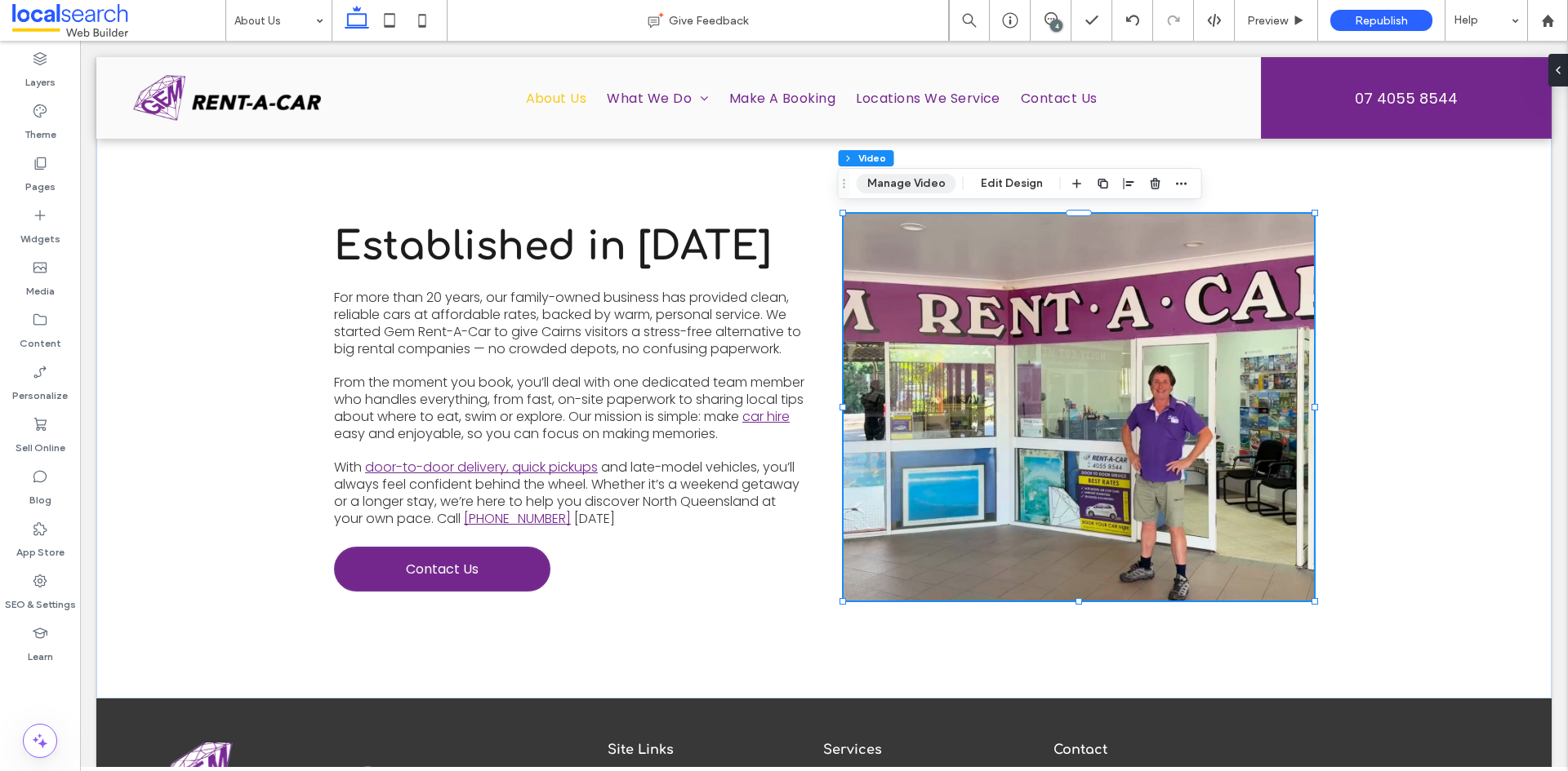
click at [892, 177] on button "Manage Video" at bounding box center [906, 183] width 99 height 20
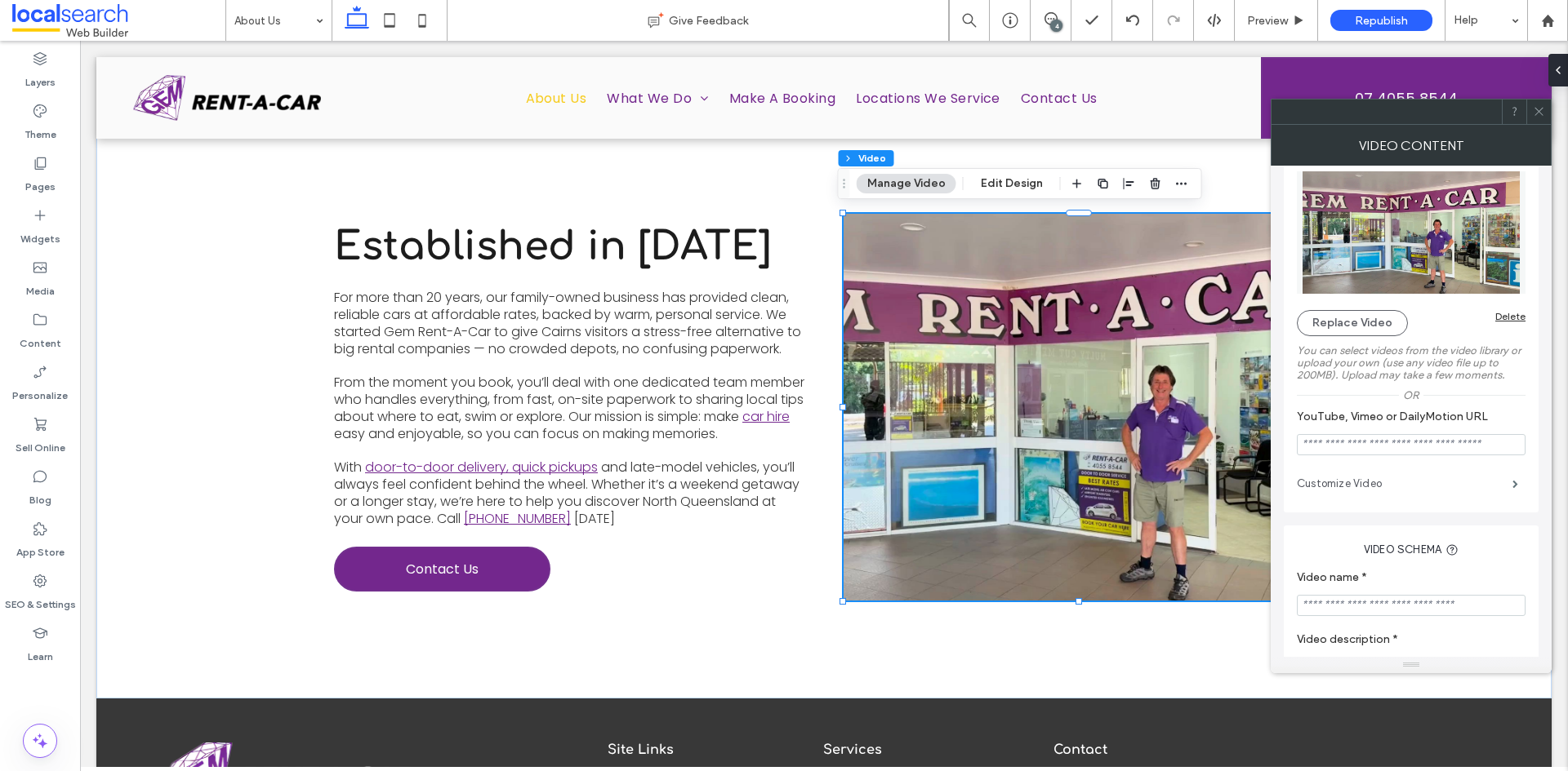
scroll to position [22, 0]
click at [1470, 497] on label "Customize Video" at bounding box center [1405, 485] width 216 height 33
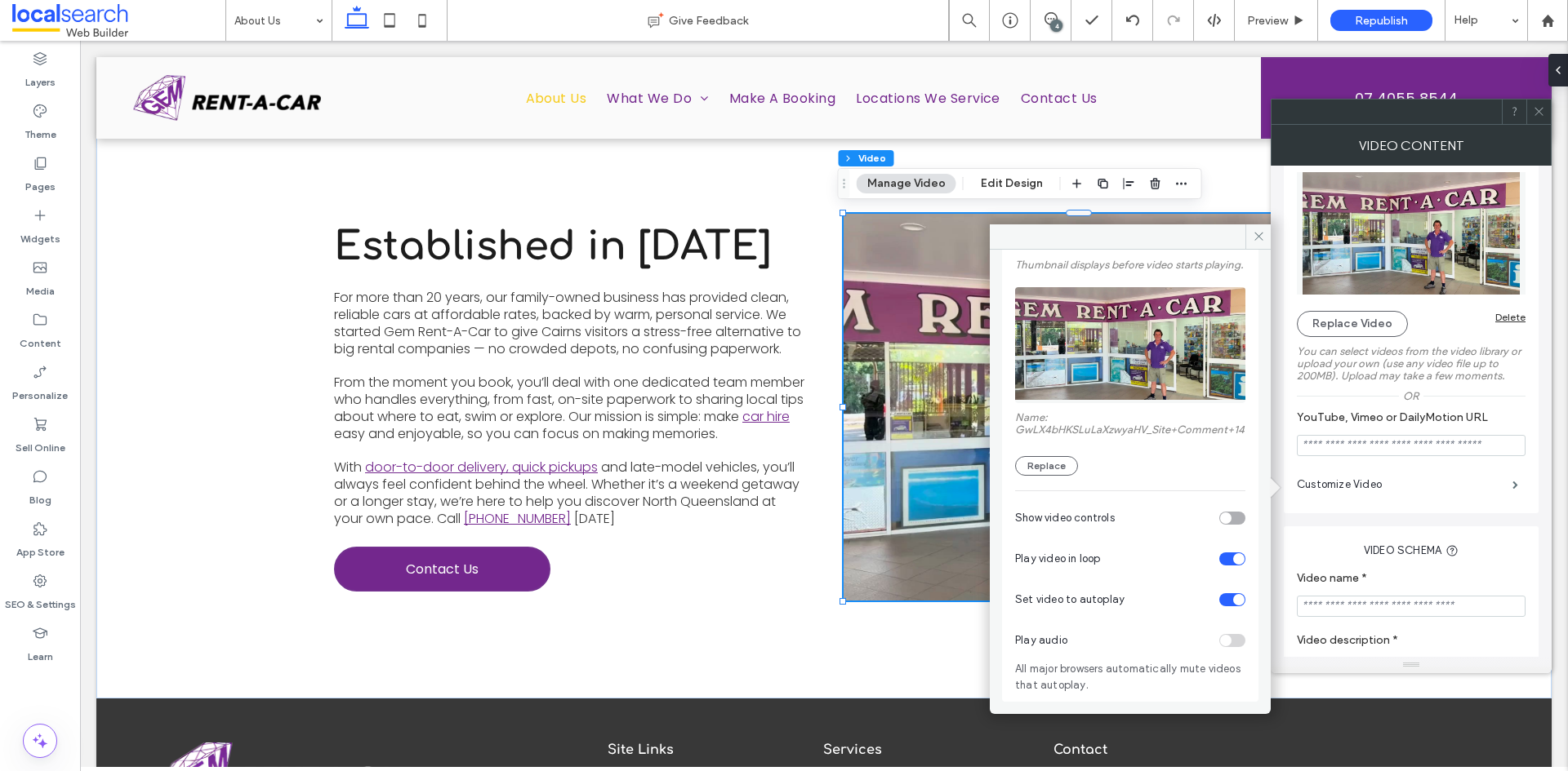
scroll to position [117, 0]
click at [1225, 639] on div "Play audio" at bounding box center [1130, 640] width 231 height 41
click at [1535, 117] on span at bounding box center [1539, 111] width 12 height 24
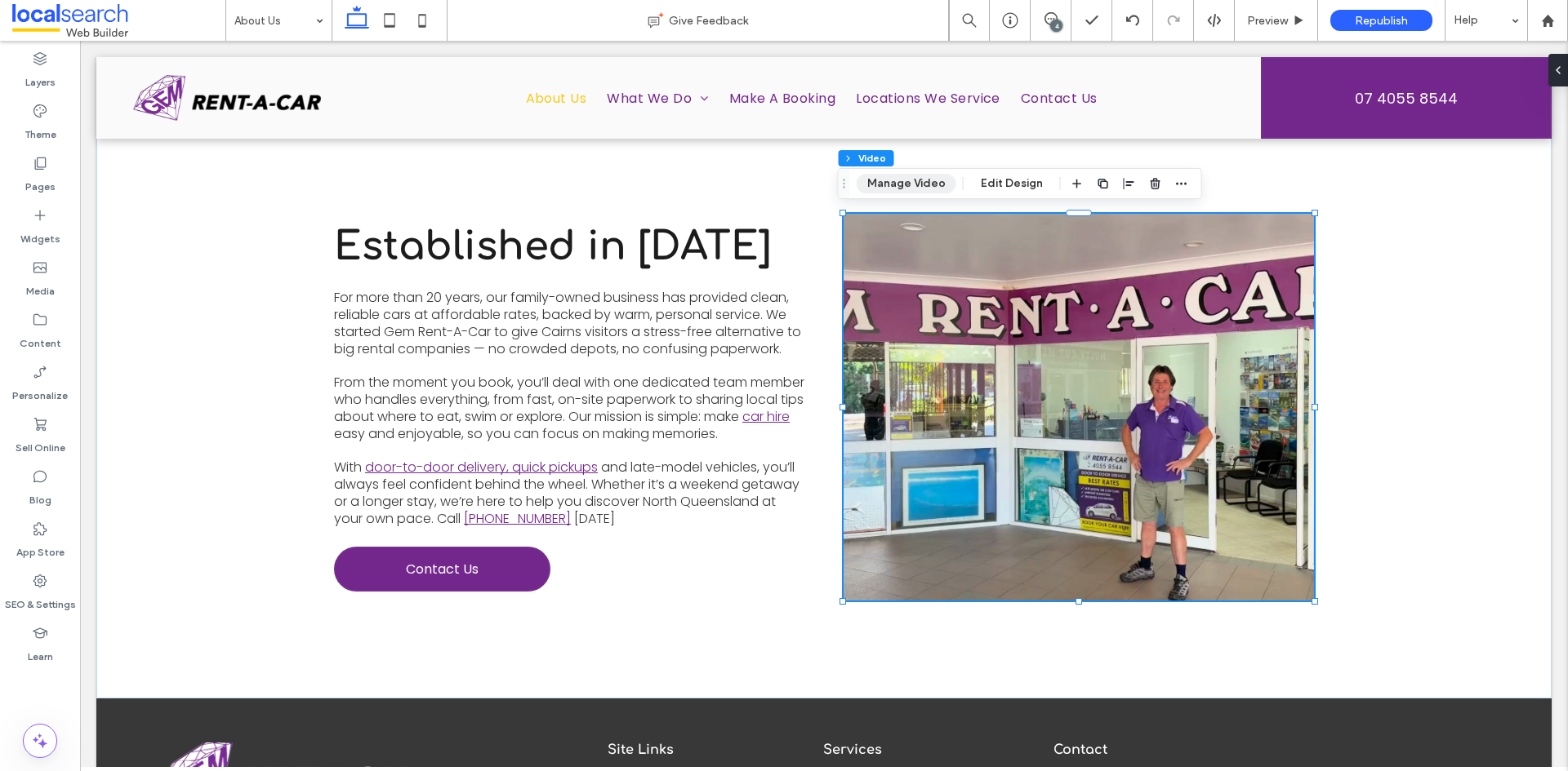
click at [897, 193] on div "Section Column Video Manage Video Edit Design" at bounding box center [1020, 184] width 365 height 31
click at [900, 186] on button "Manage Video" at bounding box center [906, 183] width 99 height 20
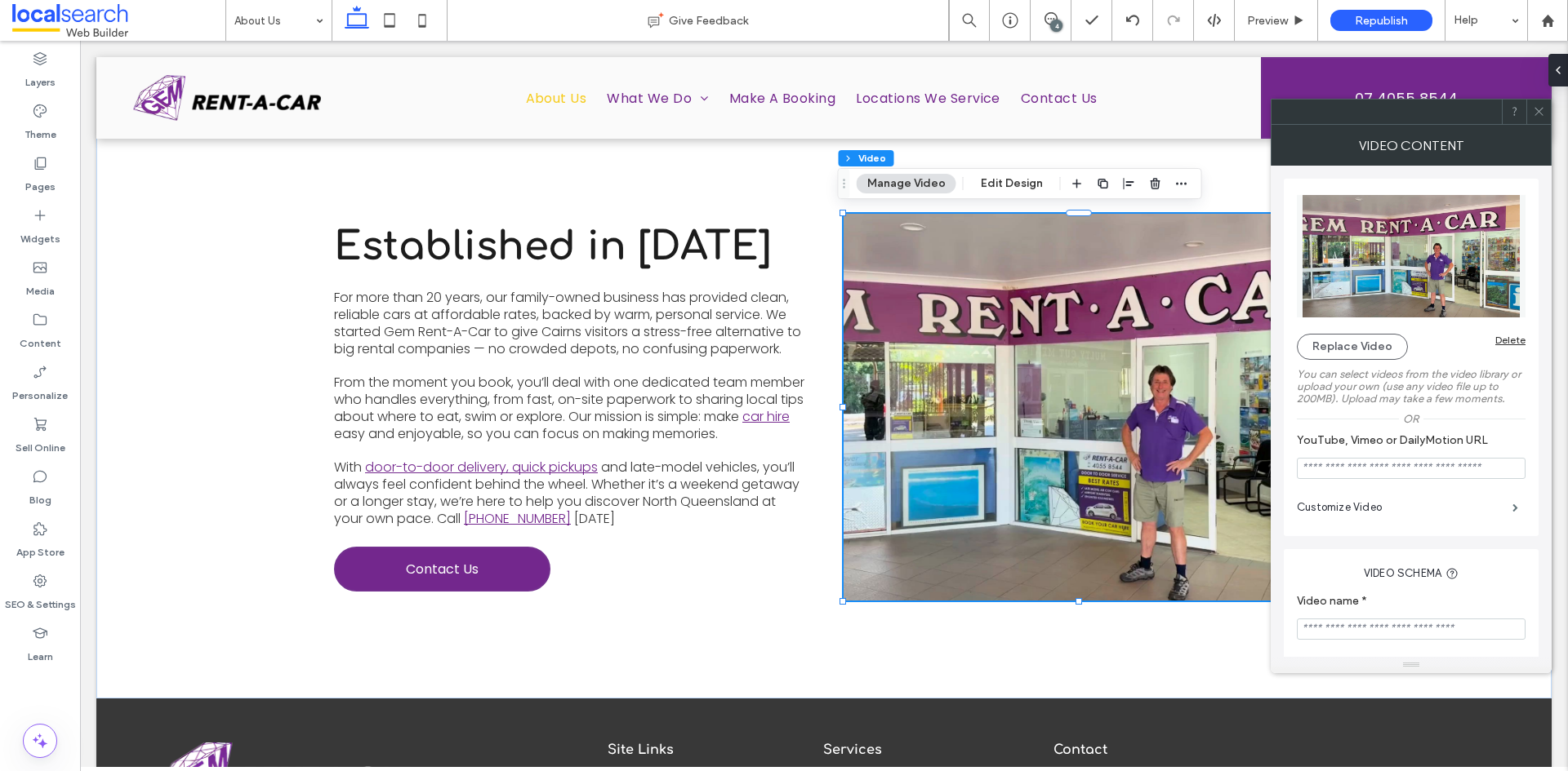
scroll to position [82, 0]
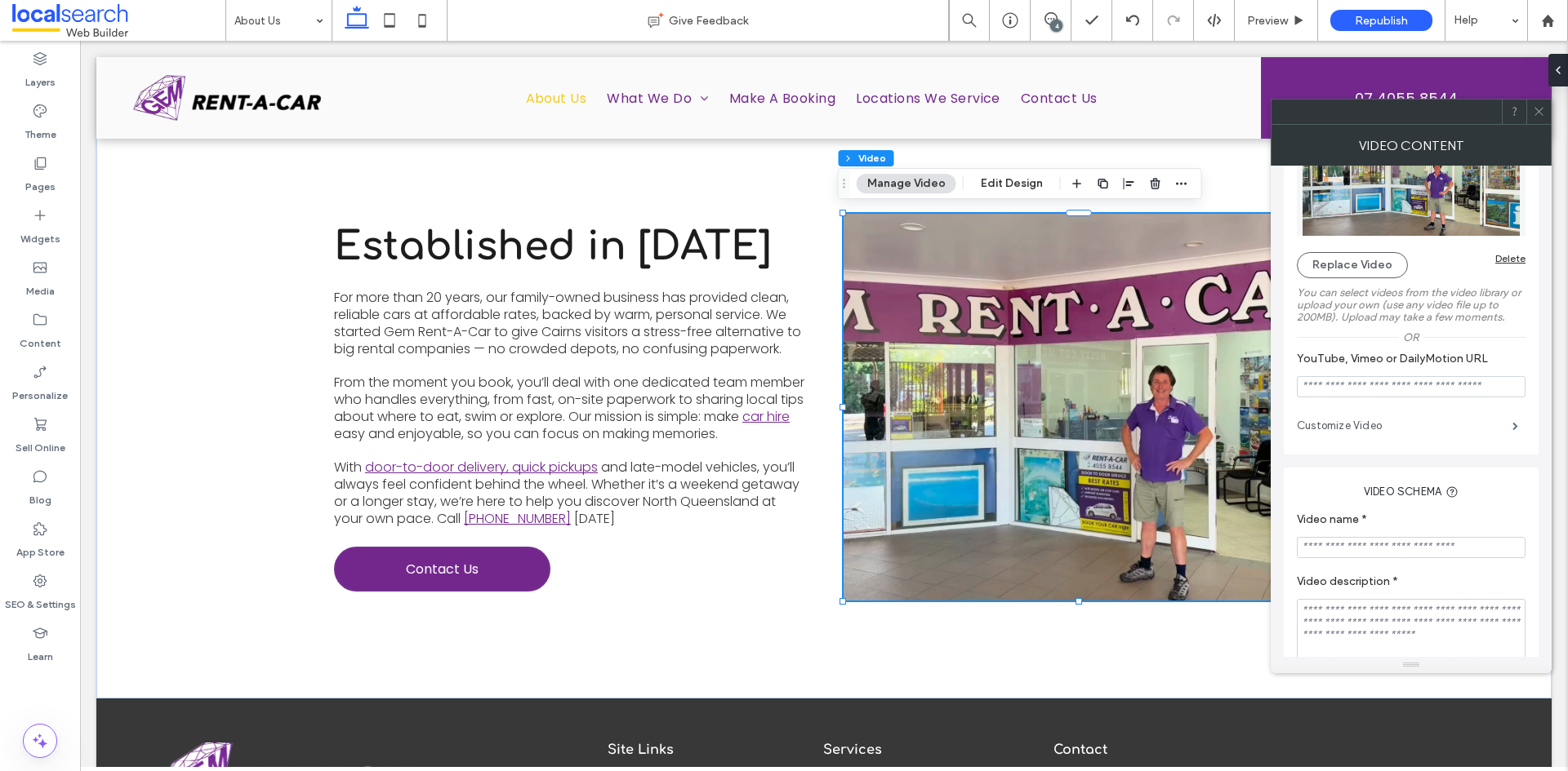
click at [1457, 428] on label "Customize Video" at bounding box center [1405, 427] width 216 height 33
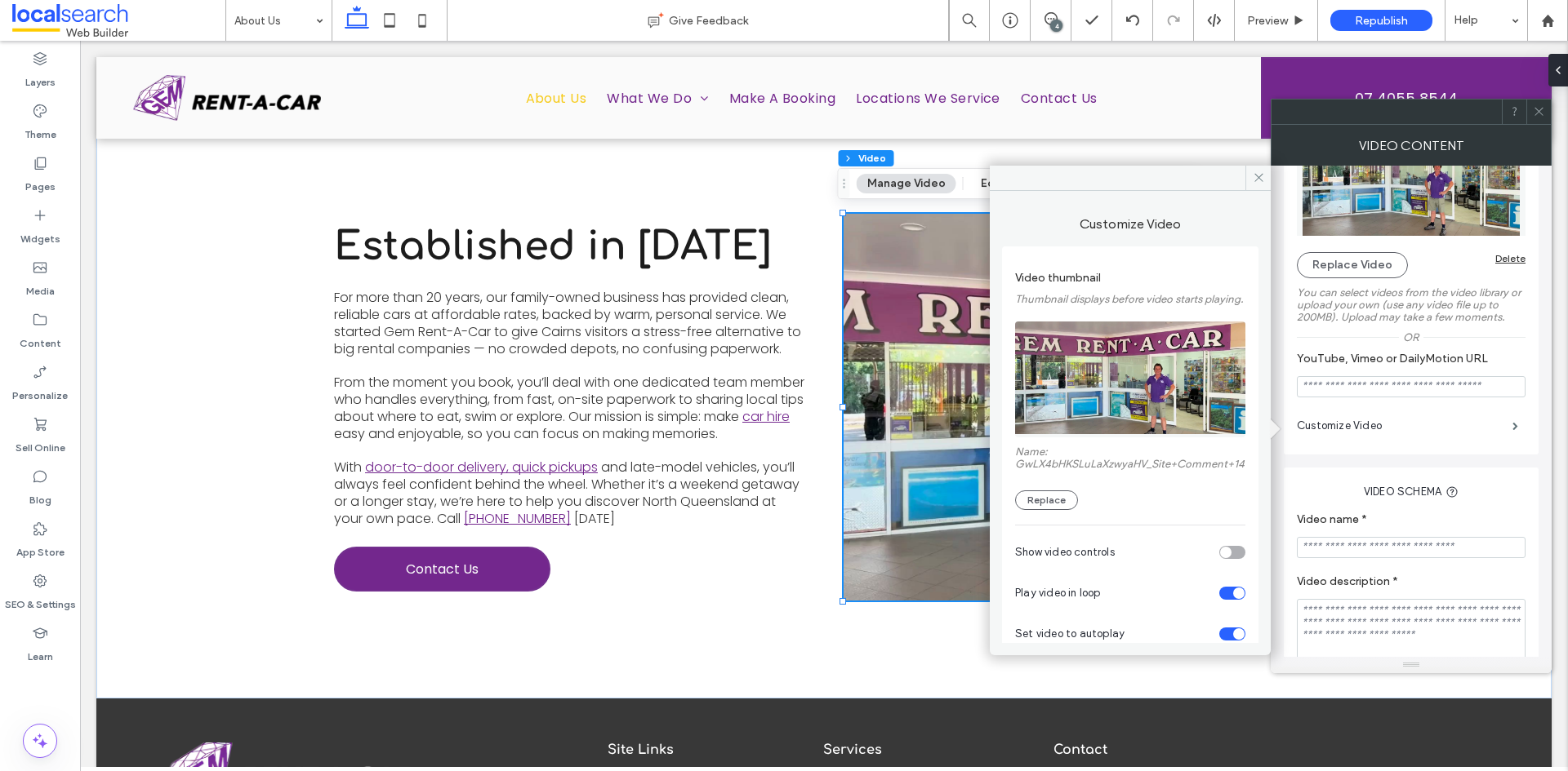
scroll to position [117, 0]
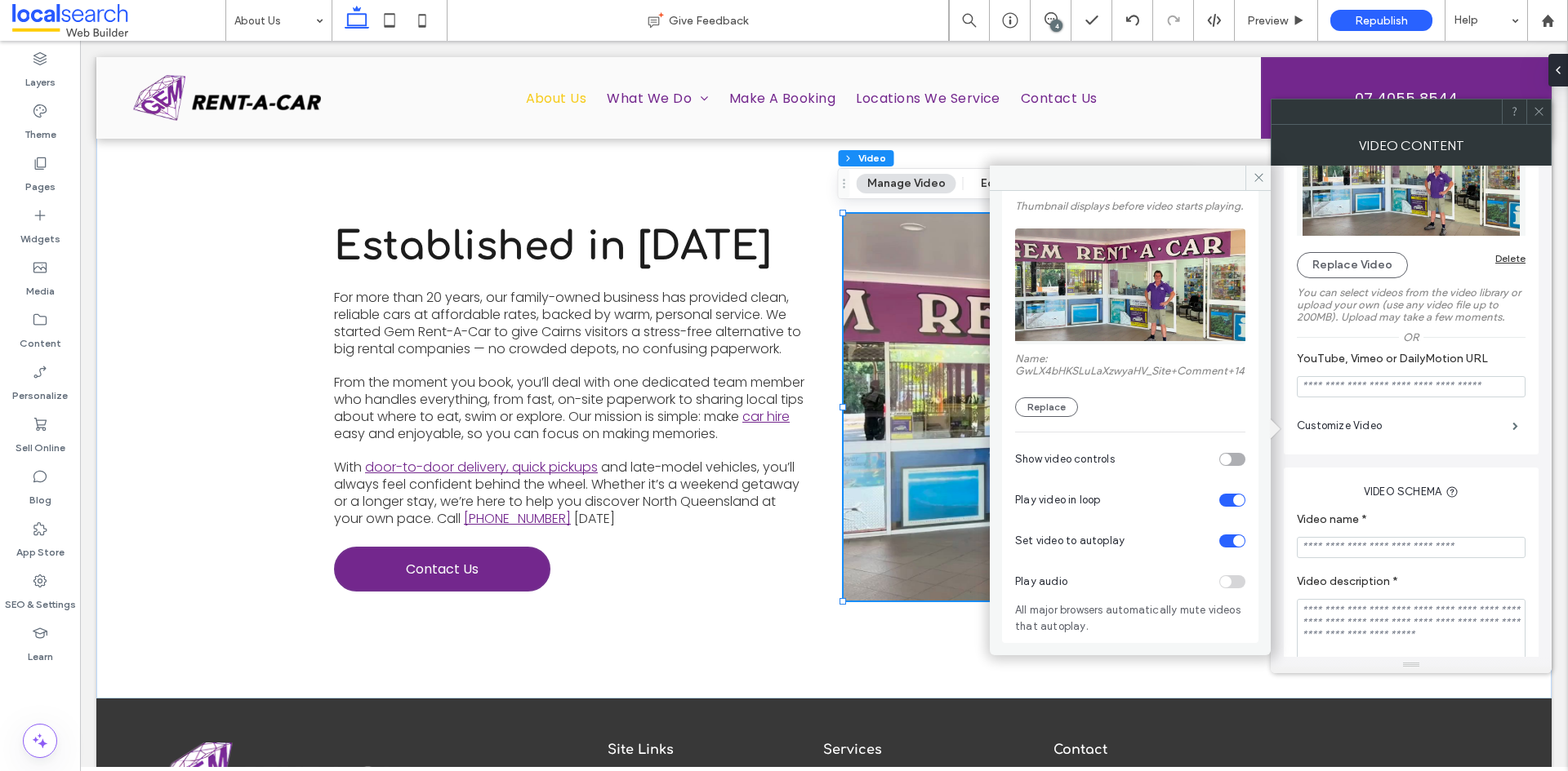
click at [1229, 458] on div "toggle" at bounding box center [1232, 459] width 26 height 13
click at [1223, 545] on div "toggle" at bounding box center [1232, 540] width 26 height 13
click at [1220, 582] on div "toggle" at bounding box center [1225, 581] width 11 height 11
drag, startPoint x: 1537, startPoint y: 111, endPoint x: 1541, endPoint y: 99, distance: 12.6
click at [1537, 111] on icon at bounding box center [1539, 111] width 12 height 12
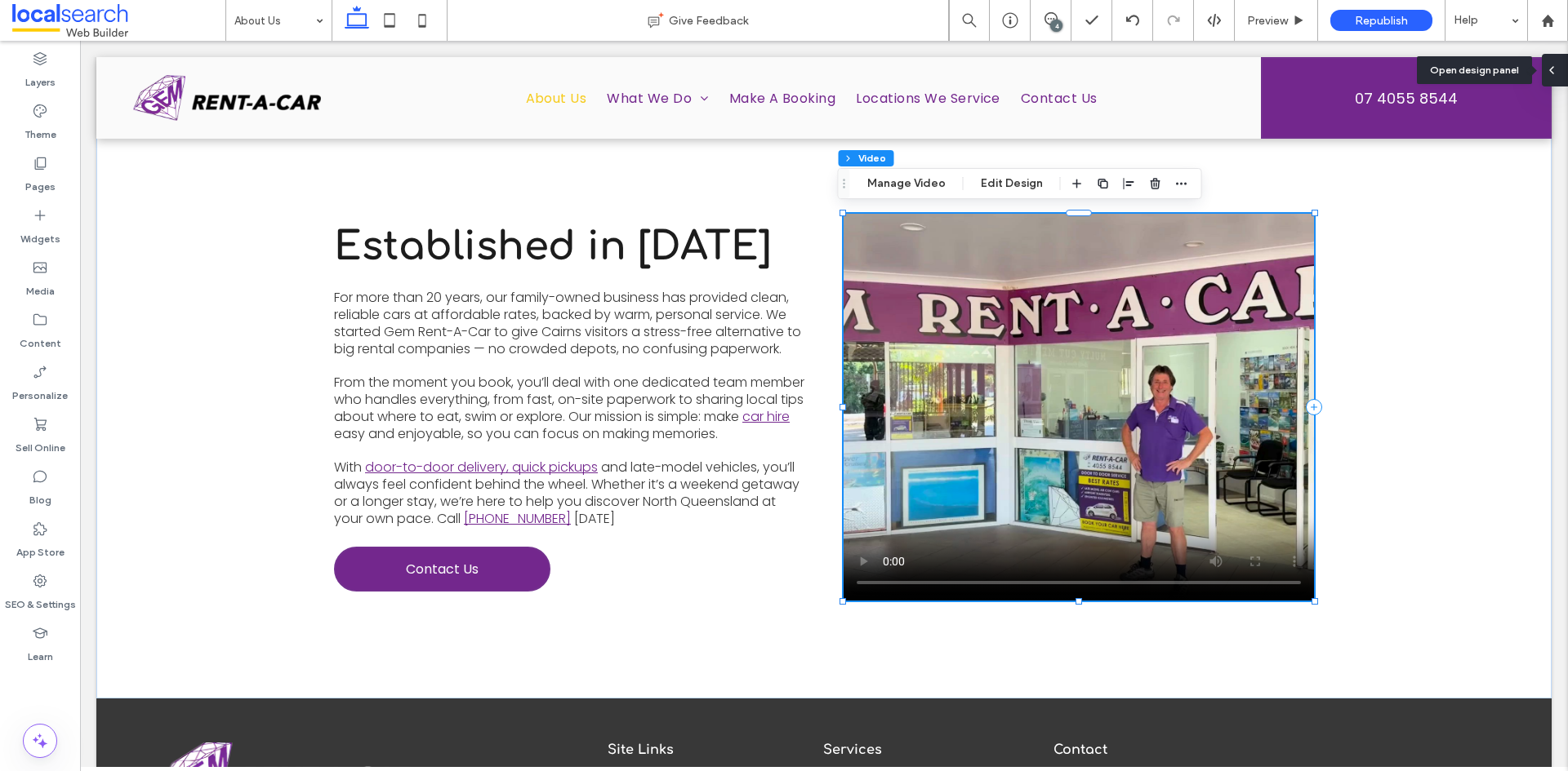
click at [1556, 72] on icon at bounding box center [1552, 70] width 13 height 13
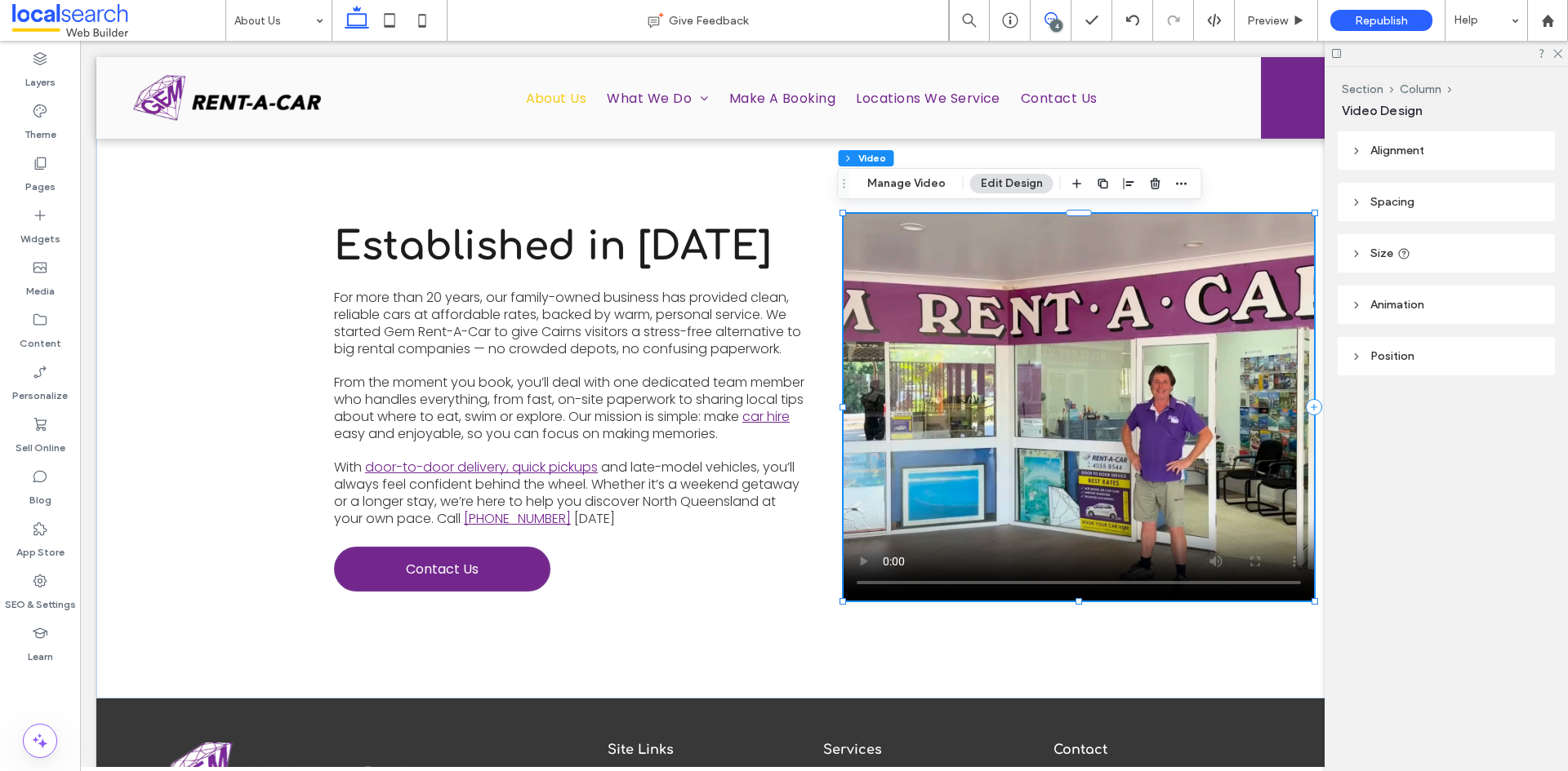
click at [1047, 19] on icon at bounding box center [1051, 18] width 13 height 13
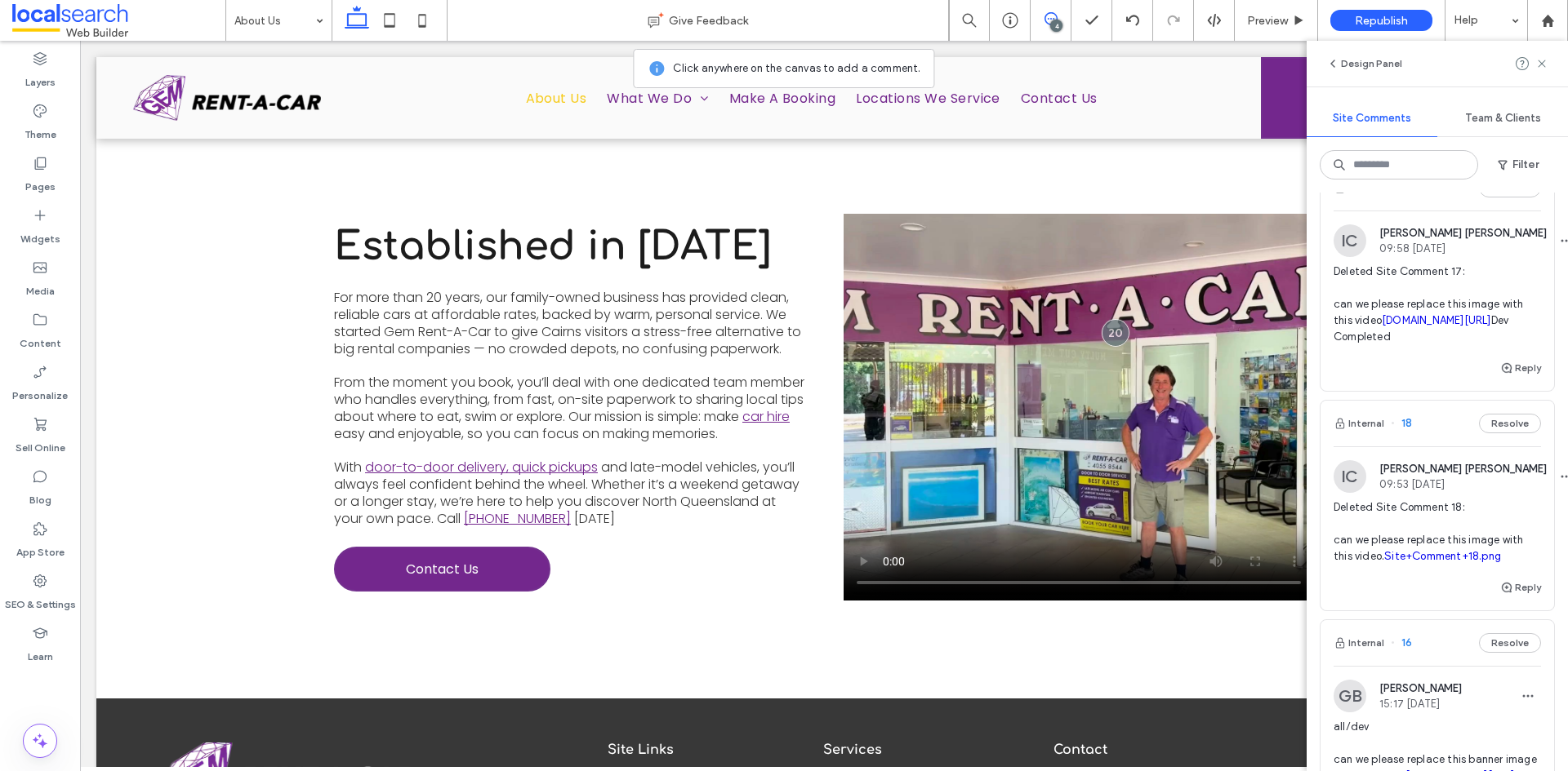
scroll to position [408, 0]
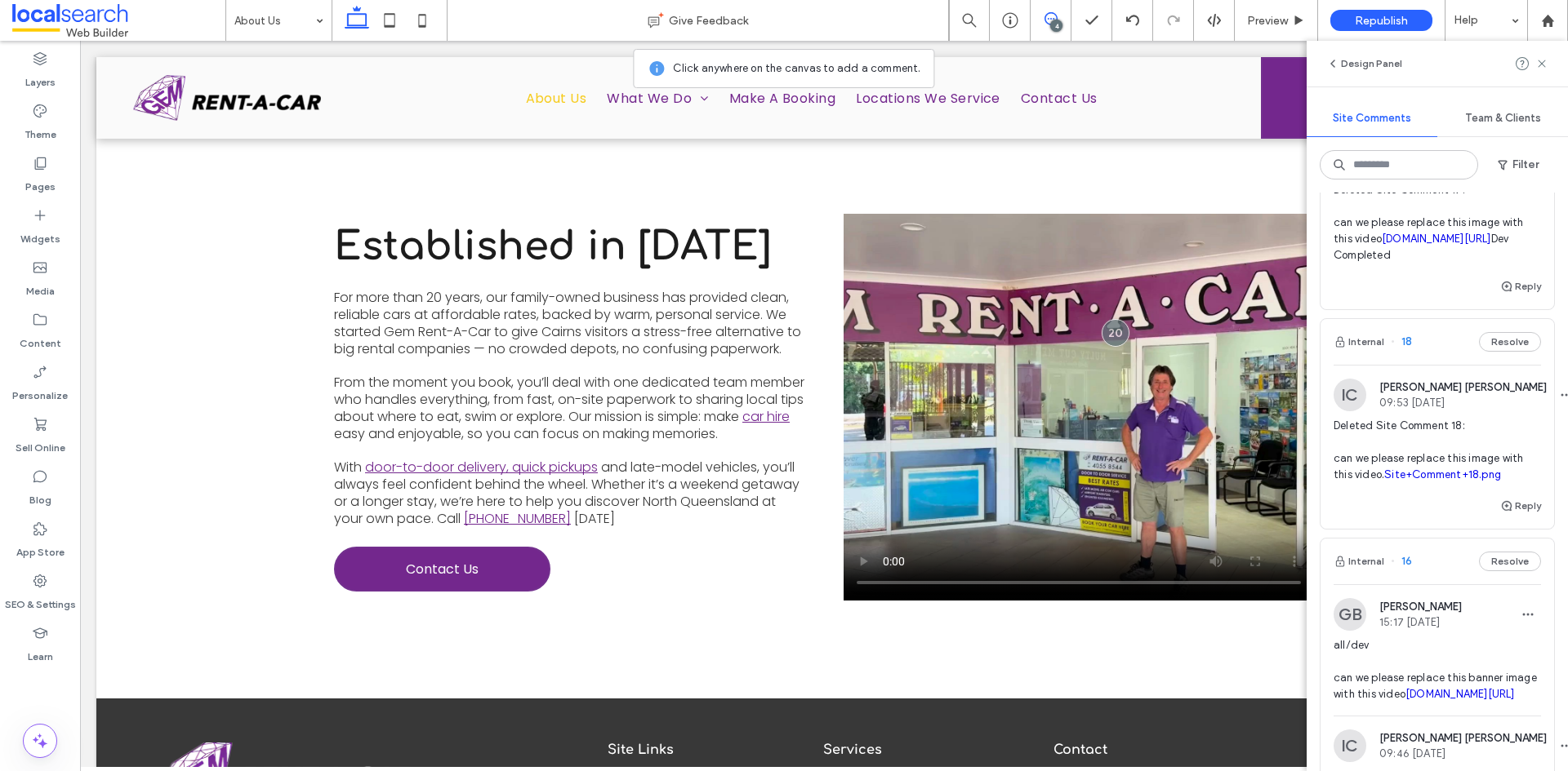
click at [1440, 263] on span "Deleted Site Comment 17: can we please replace this image with this video irp.c…" at bounding box center [1438, 223] width 207 height 82
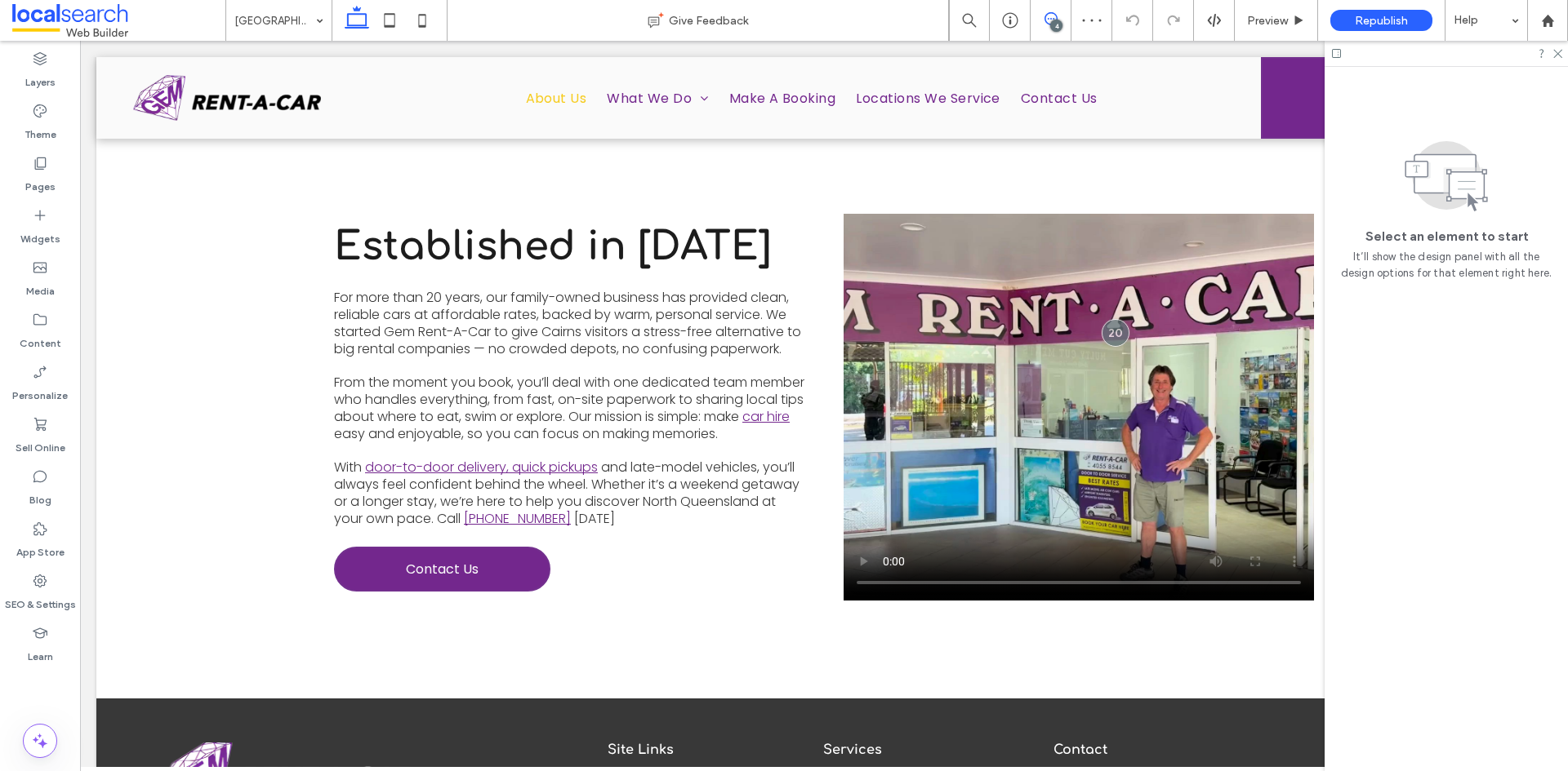
click at [1045, 18] on use at bounding box center [1051, 18] width 13 height 13
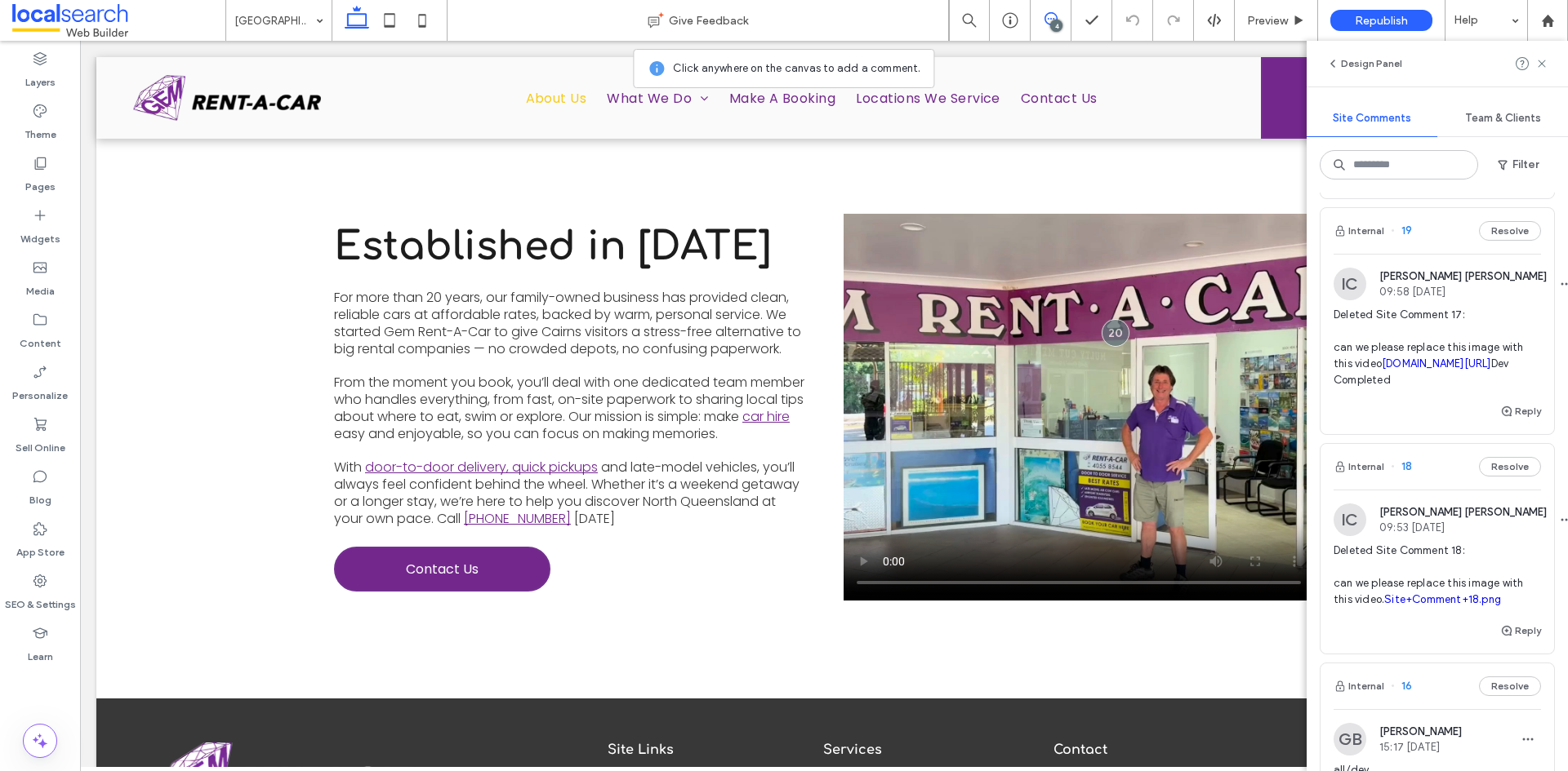
scroll to position [245, 0]
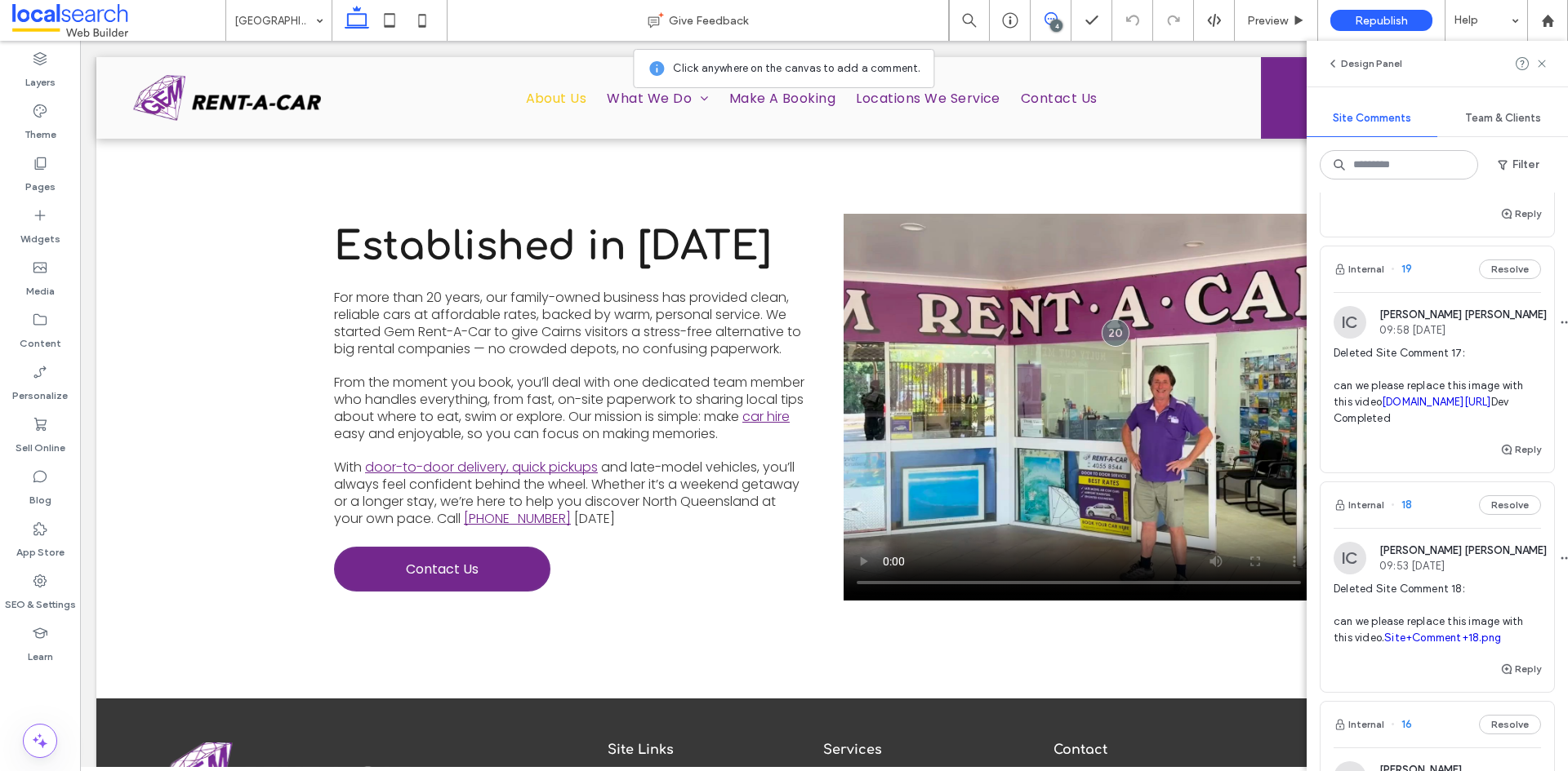
click at [1498, 417] on span "Deleted Site Comment 17: can we please replace this image with this video irp.c…" at bounding box center [1438, 386] width 207 height 82
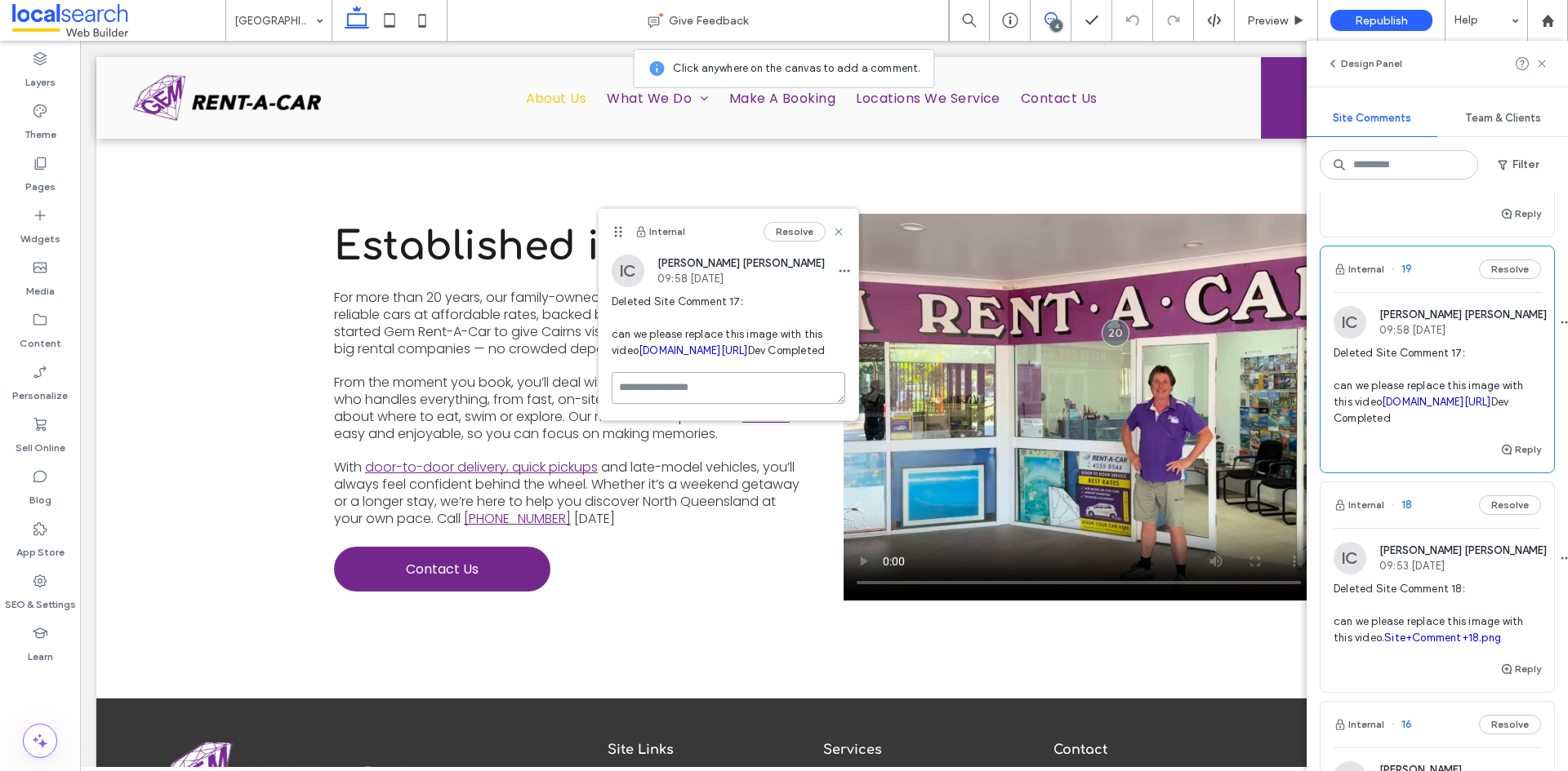
click at [675, 404] on textarea at bounding box center [728, 388] width 233 height 32
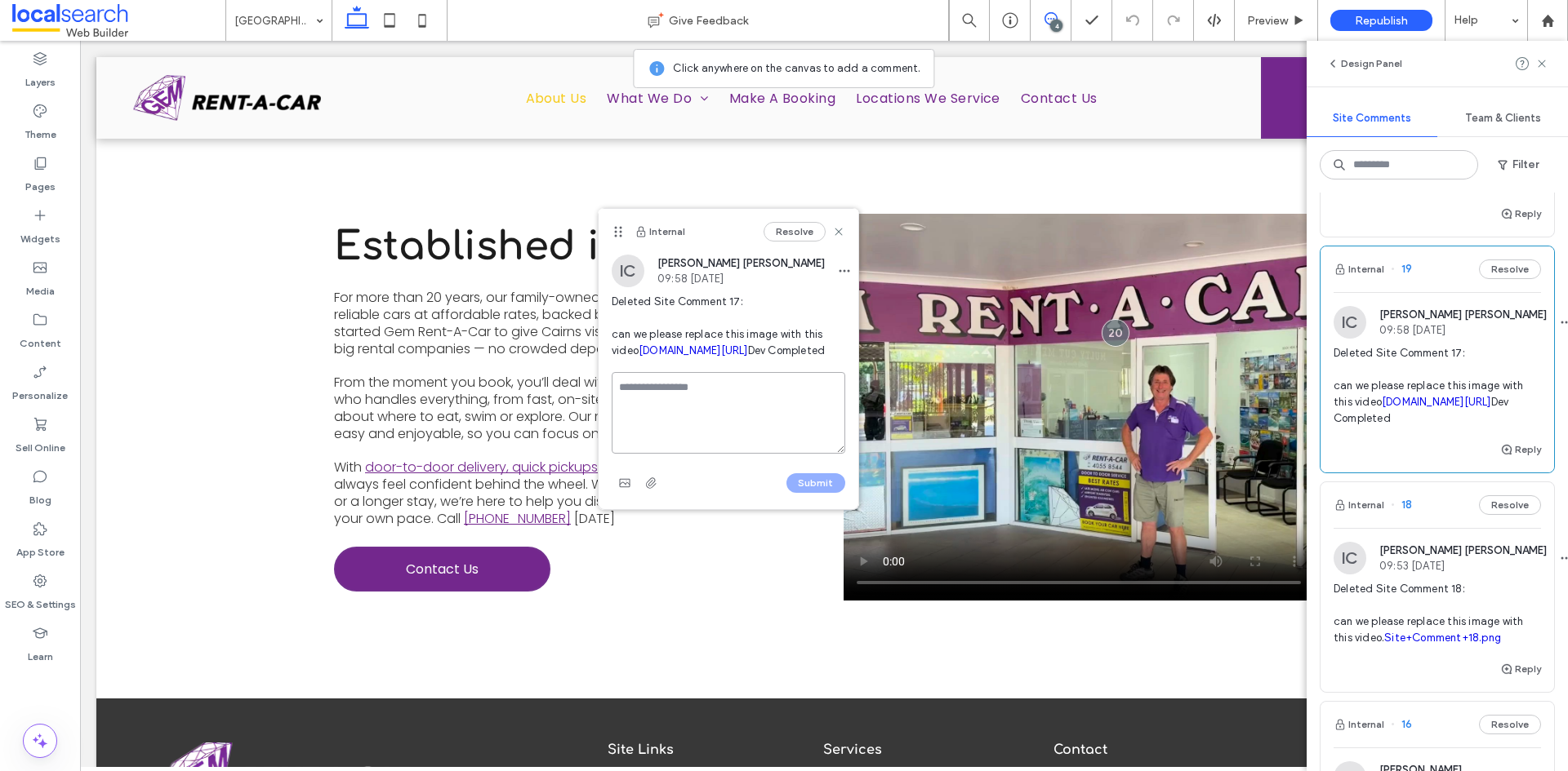
click at [673, 454] on textarea at bounding box center [728, 413] width 233 height 82
click at [688, 454] on textarea at bounding box center [728, 413] width 233 height 82
click at [625, 486] on use "button" at bounding box center [625, 482] width 10 height 8
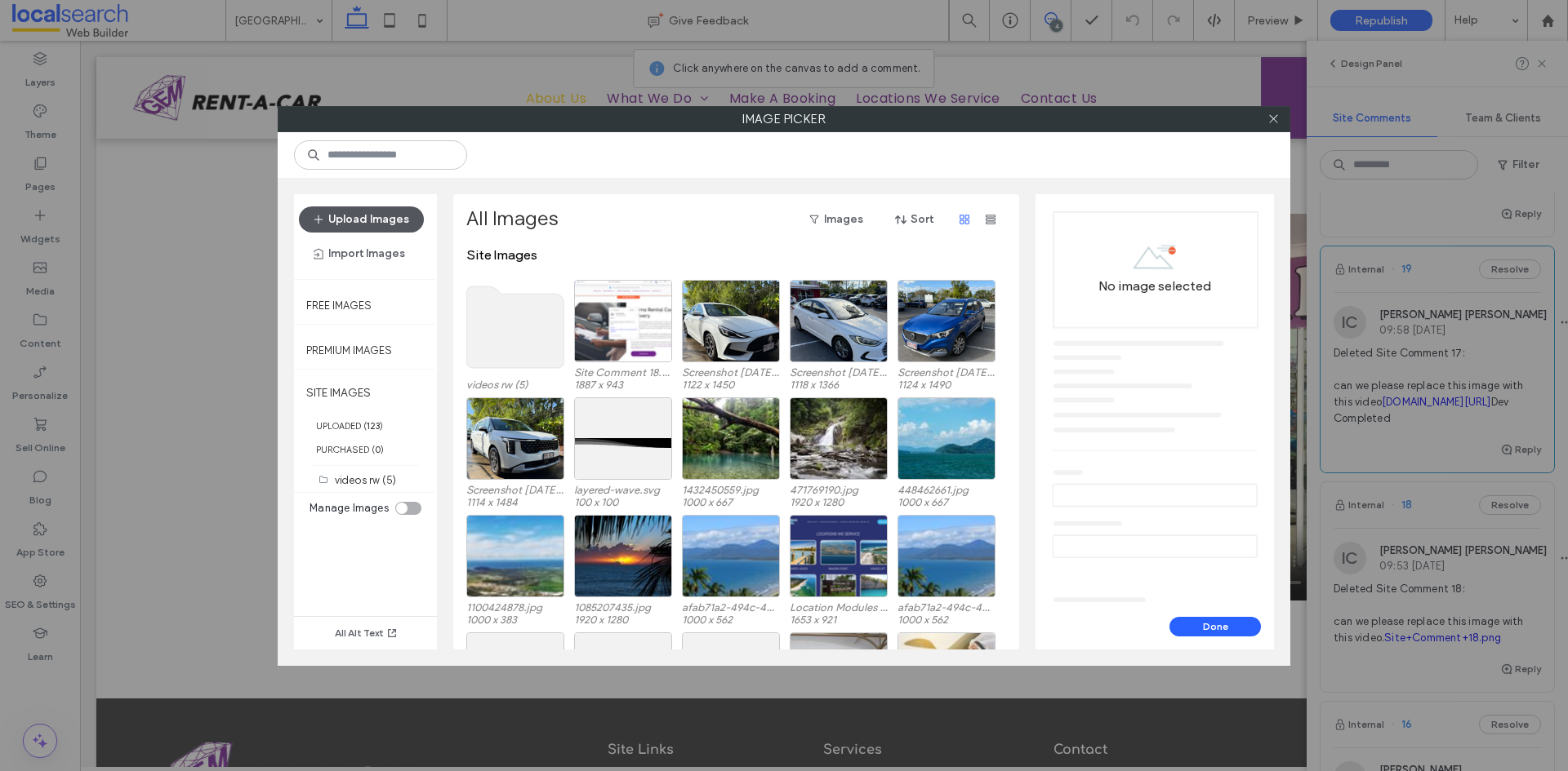
click at [353, 212] on button "Upload Images" at bounding box center [361, 219] width 125 height 26
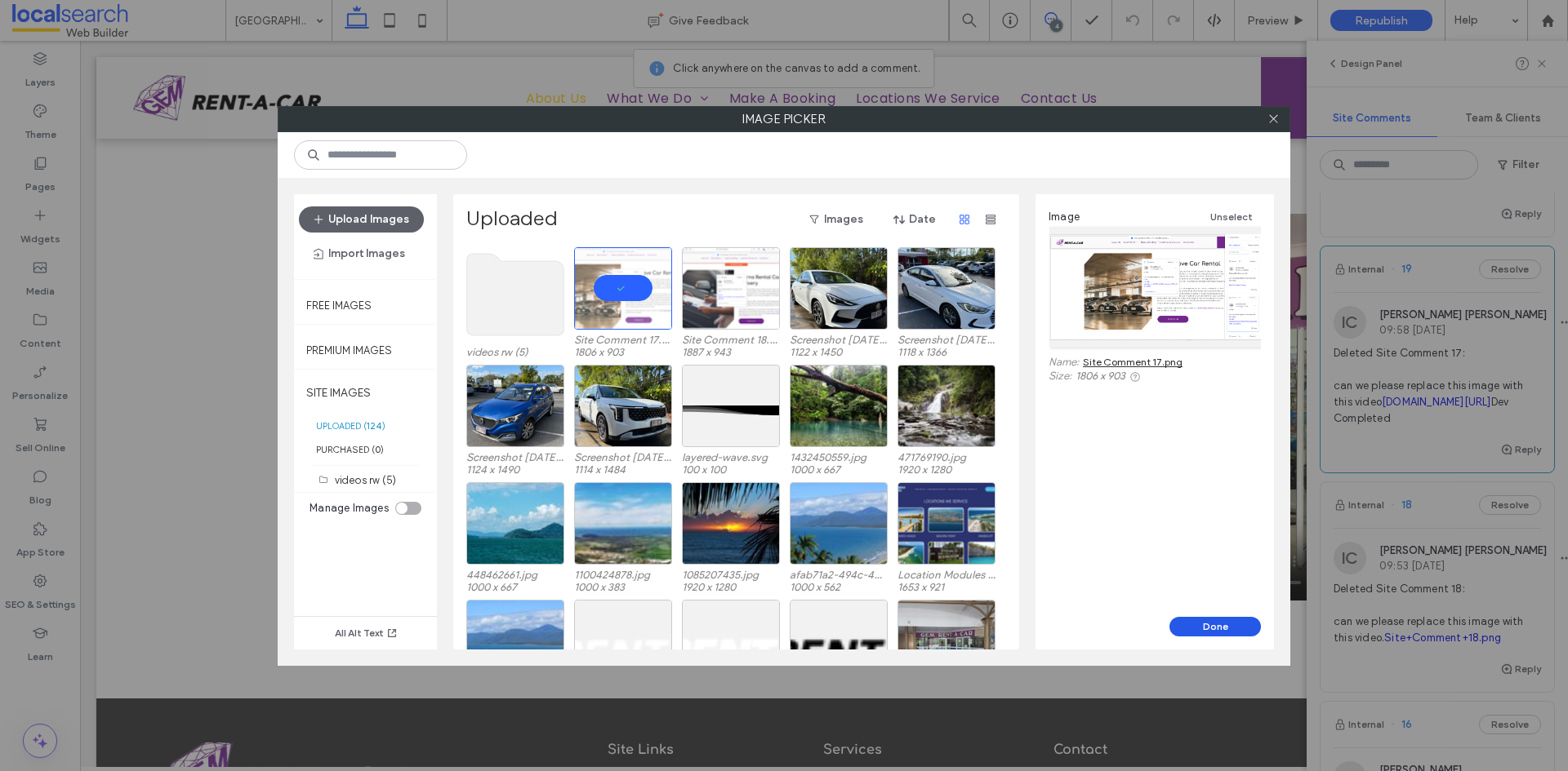
click at [1207, 630] on button "Done" at bounding box center [1216, 627] width 92 height 20
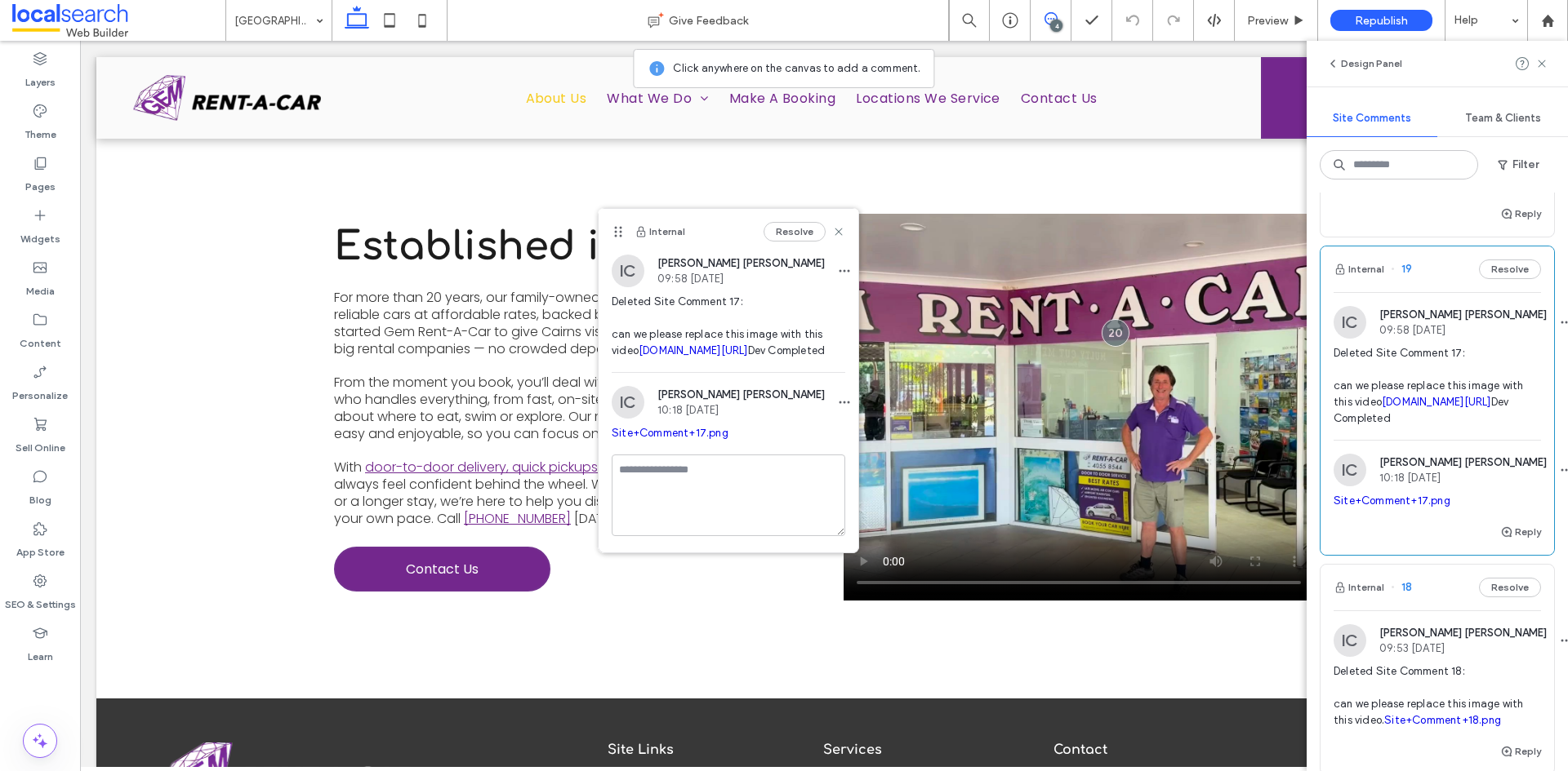
scroll to position [0, 0]
click at [832, 232] on icon at bounding box center [838, 231] width 13 height 13
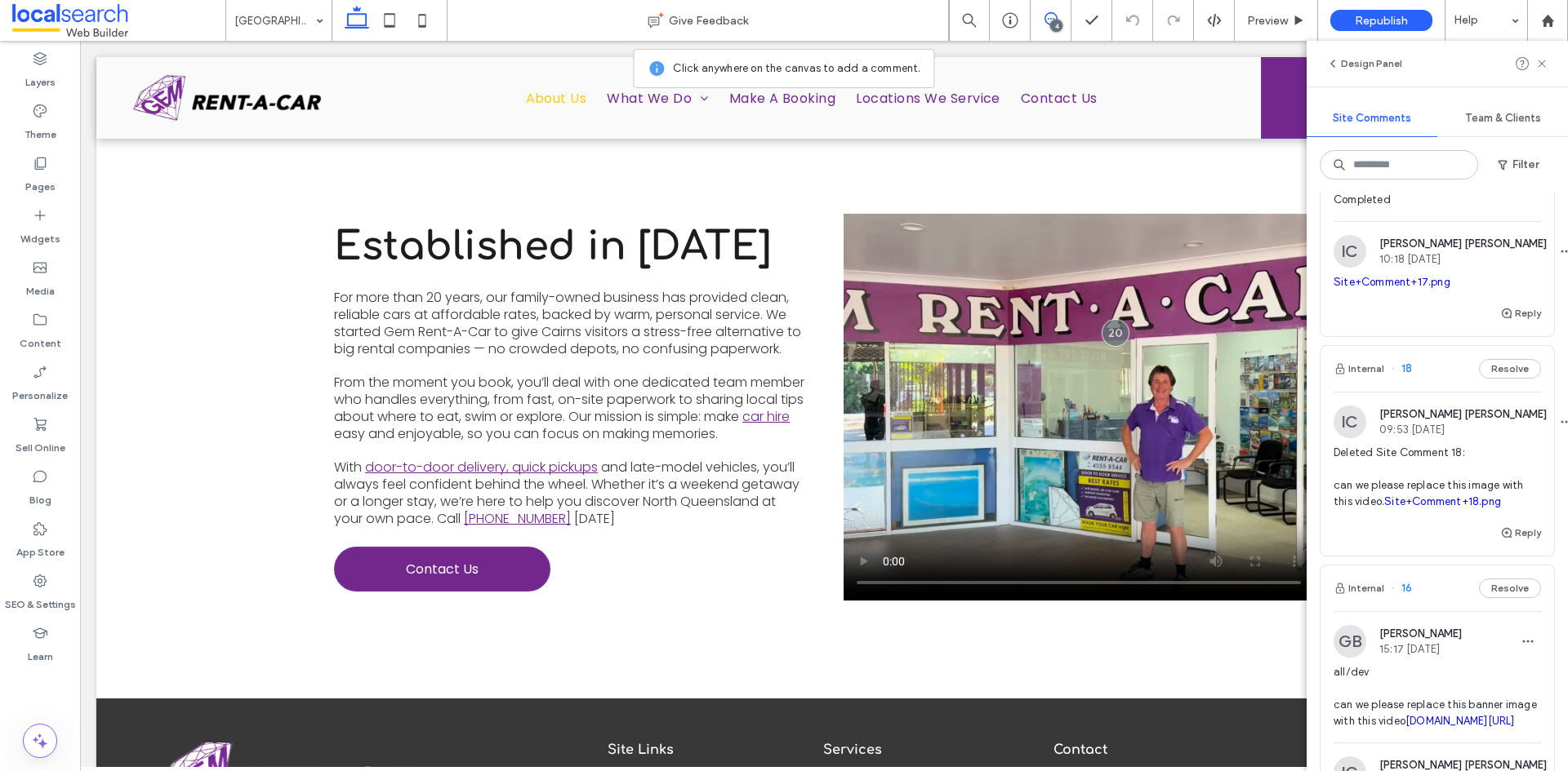
scroll to position [490, 0]
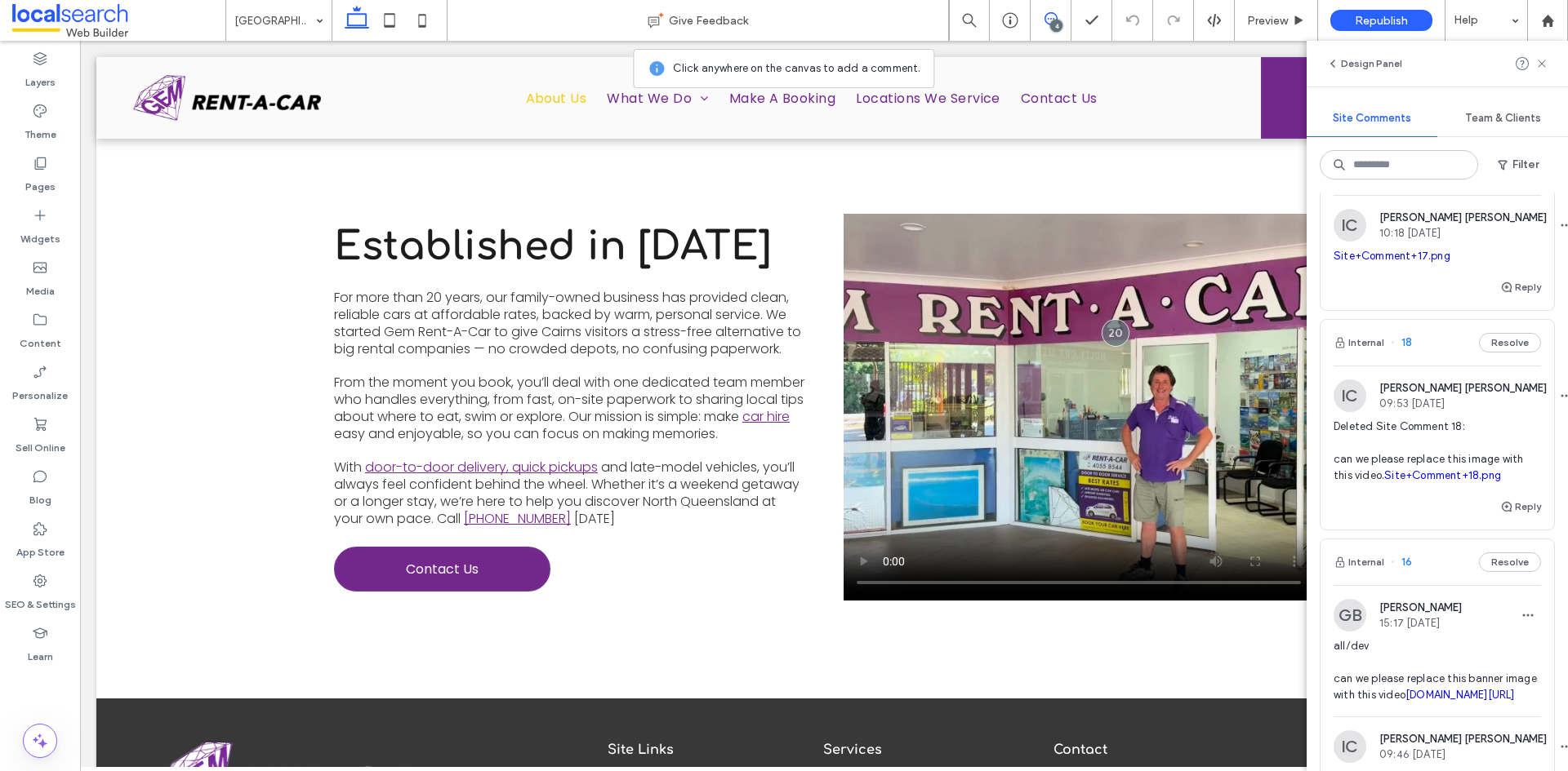
click at [1476, 484] on span "Deleted Site Comment 18: can we please replace this image with this video. Site…" at bounding box center [1438, 452] width 207 height 66
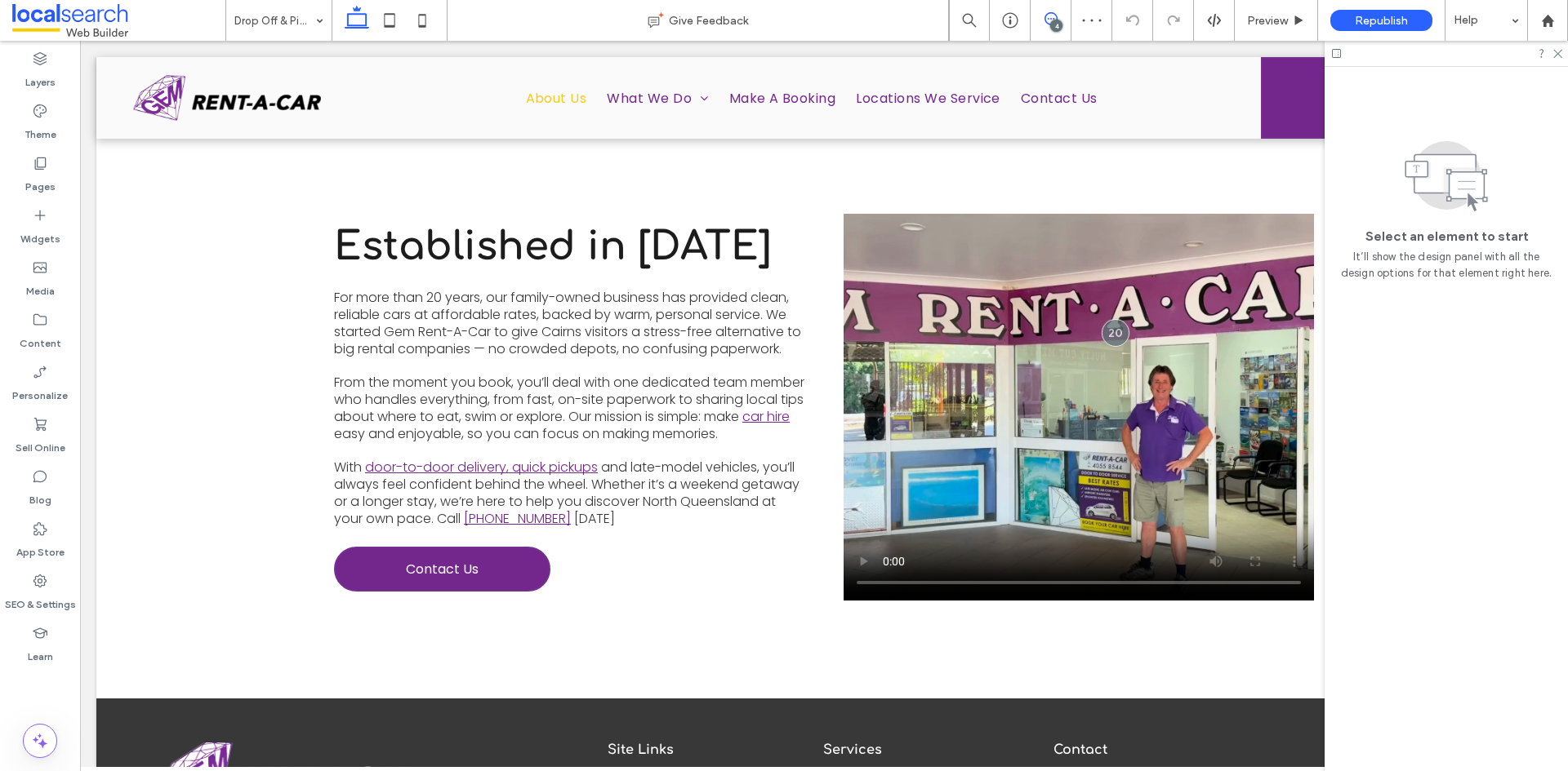
click at [1044, 22] on icon at bounding box center [1051, 18] width 13 height 13
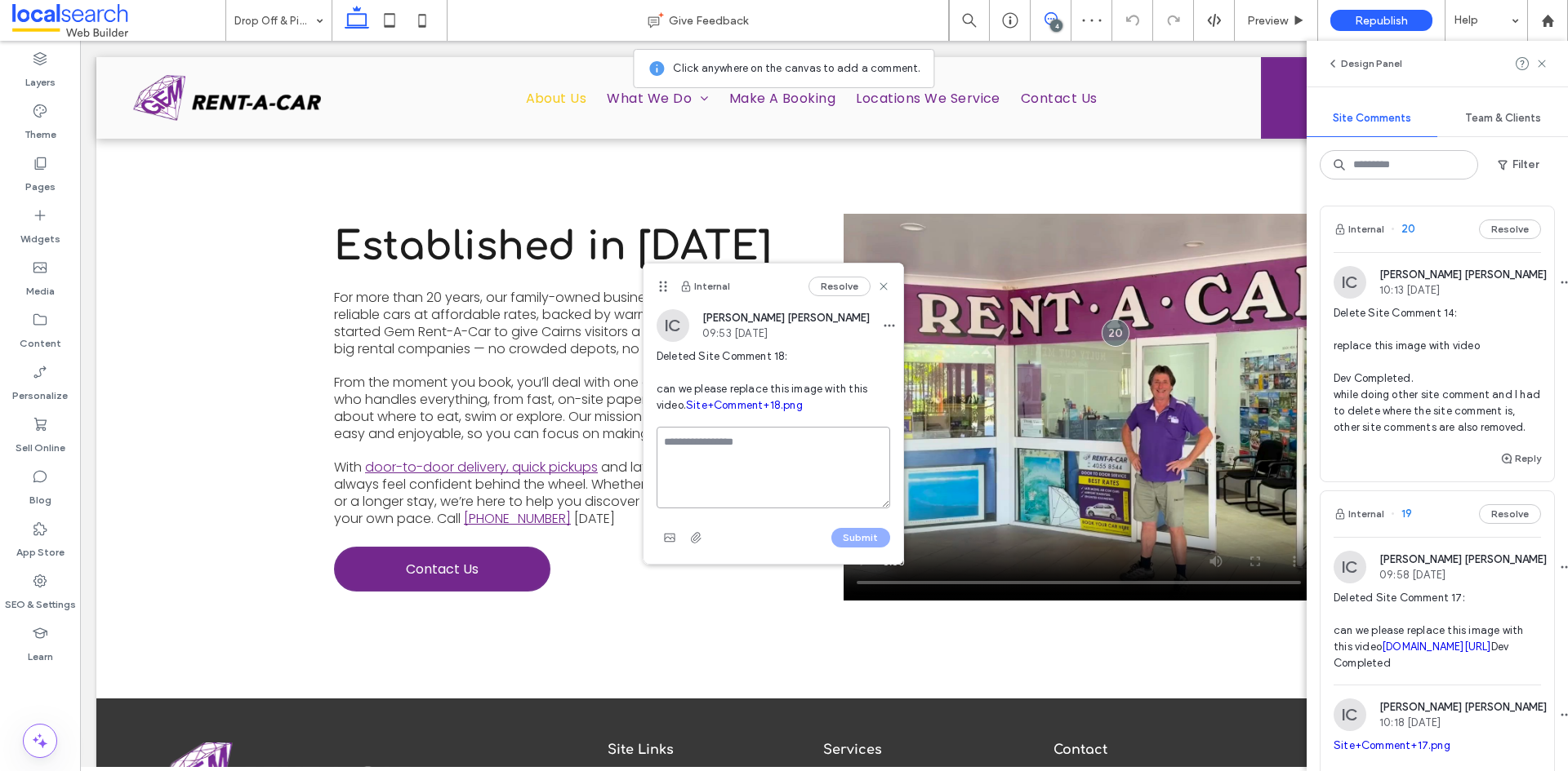
click at [726, 470] on textarea at bounding box center [773, 467] width 233 height 82
click at [756, 411] on link "Site+Comment+18.png" at bounding box center [744, 405] width 117 height 12
click at [883, 288] on use at bounding box center [883, 287] width 8 height 8
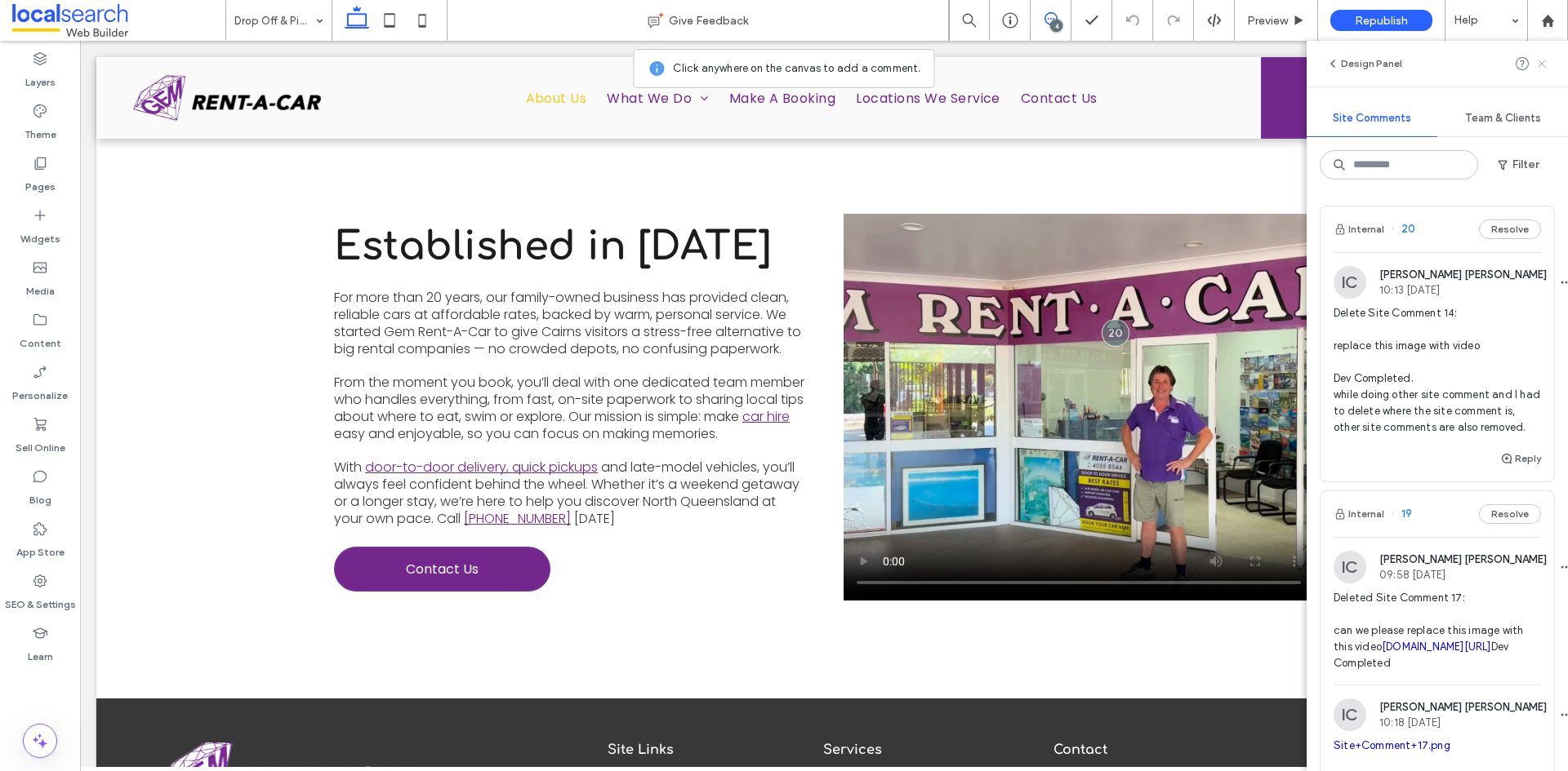
click at [1539, 63] on icon at bounding box center [1541, 63] width 13 height 13
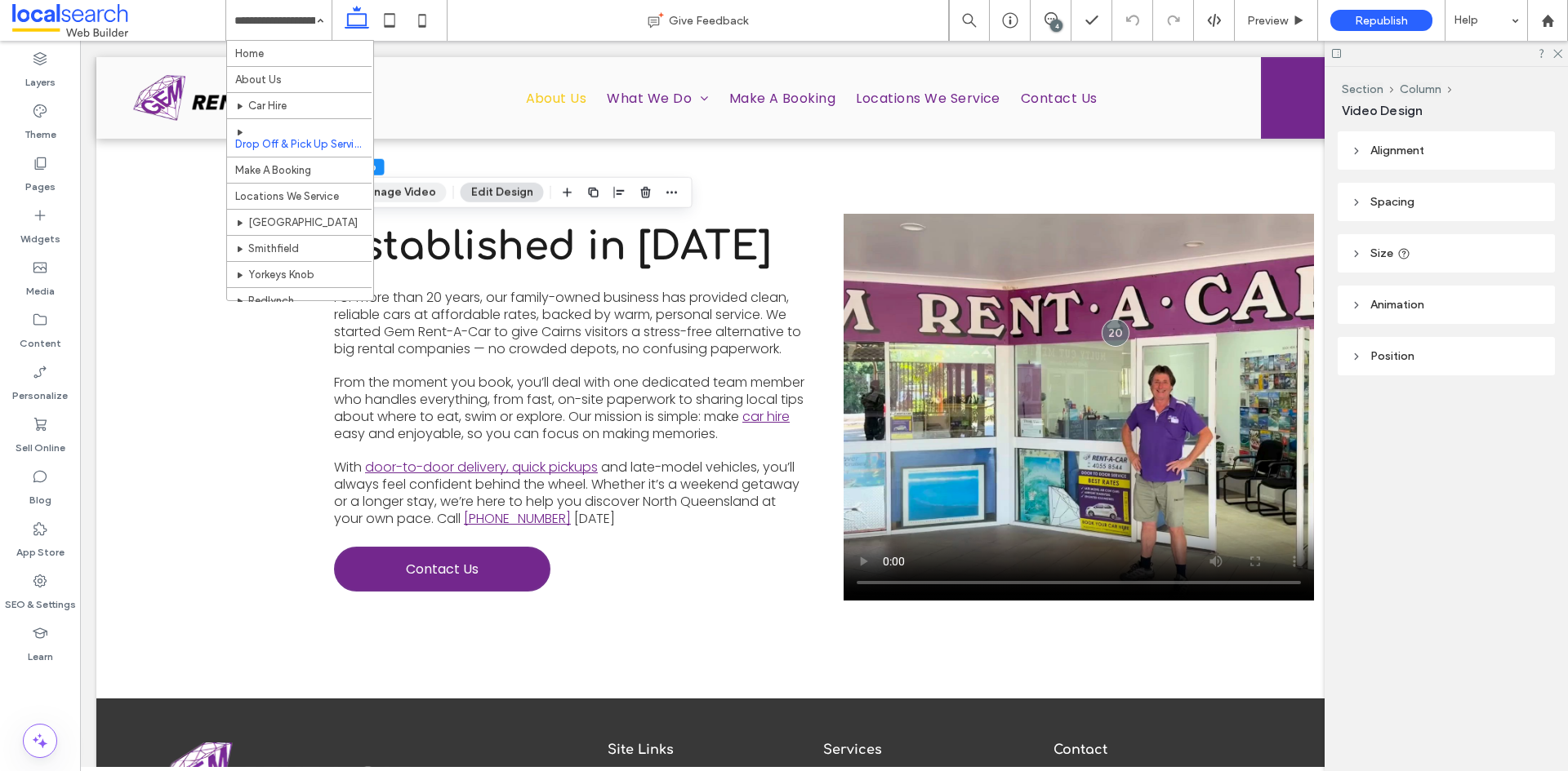
click at [416, 185] on button "Manage Video" at bounding box center [397, 193] width 99 height 20
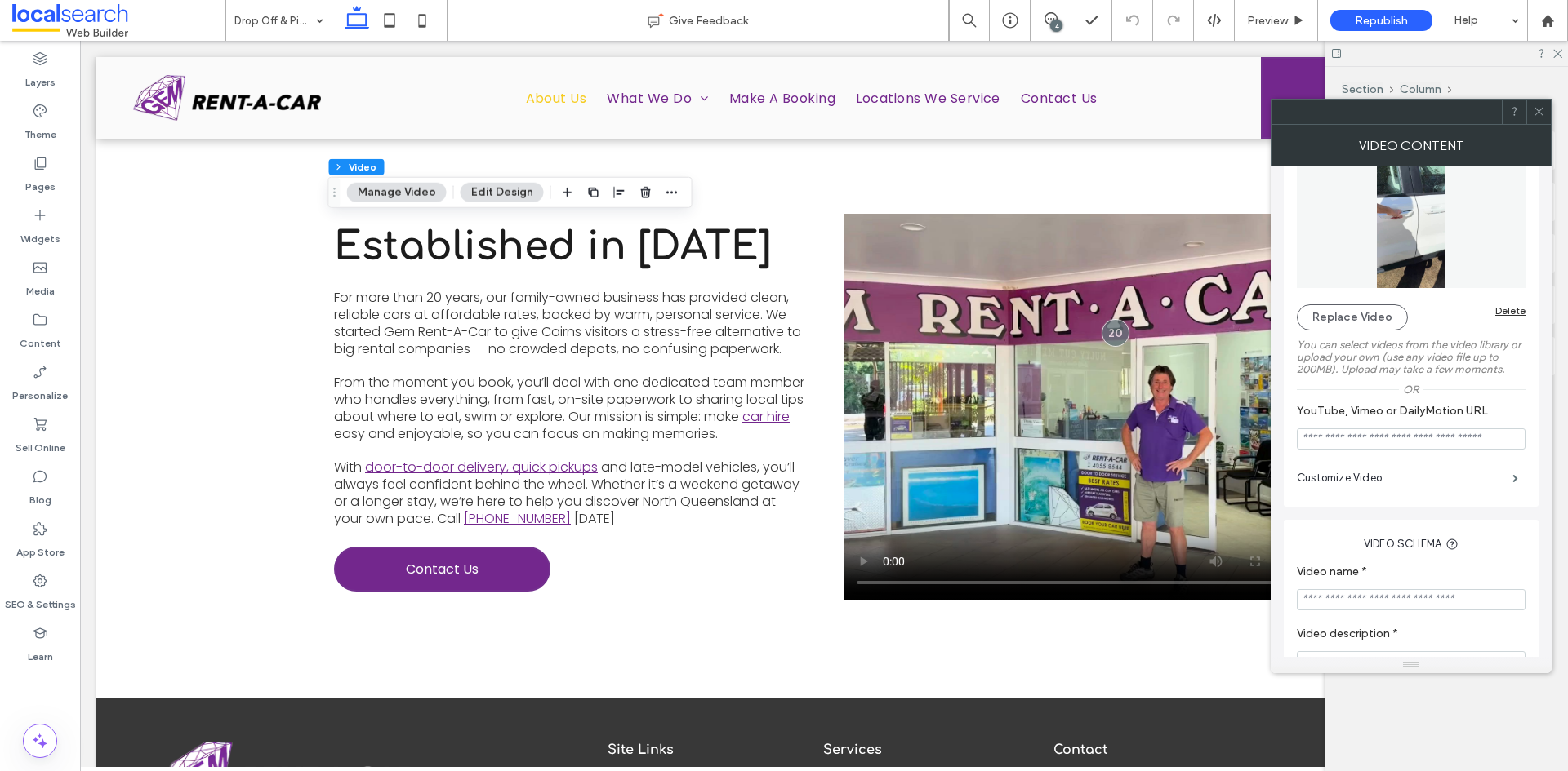
scroll to position [22, 0]
click at [393, 186] on button "Manage Video" at bounding box center [397, 193] width 99 height 20
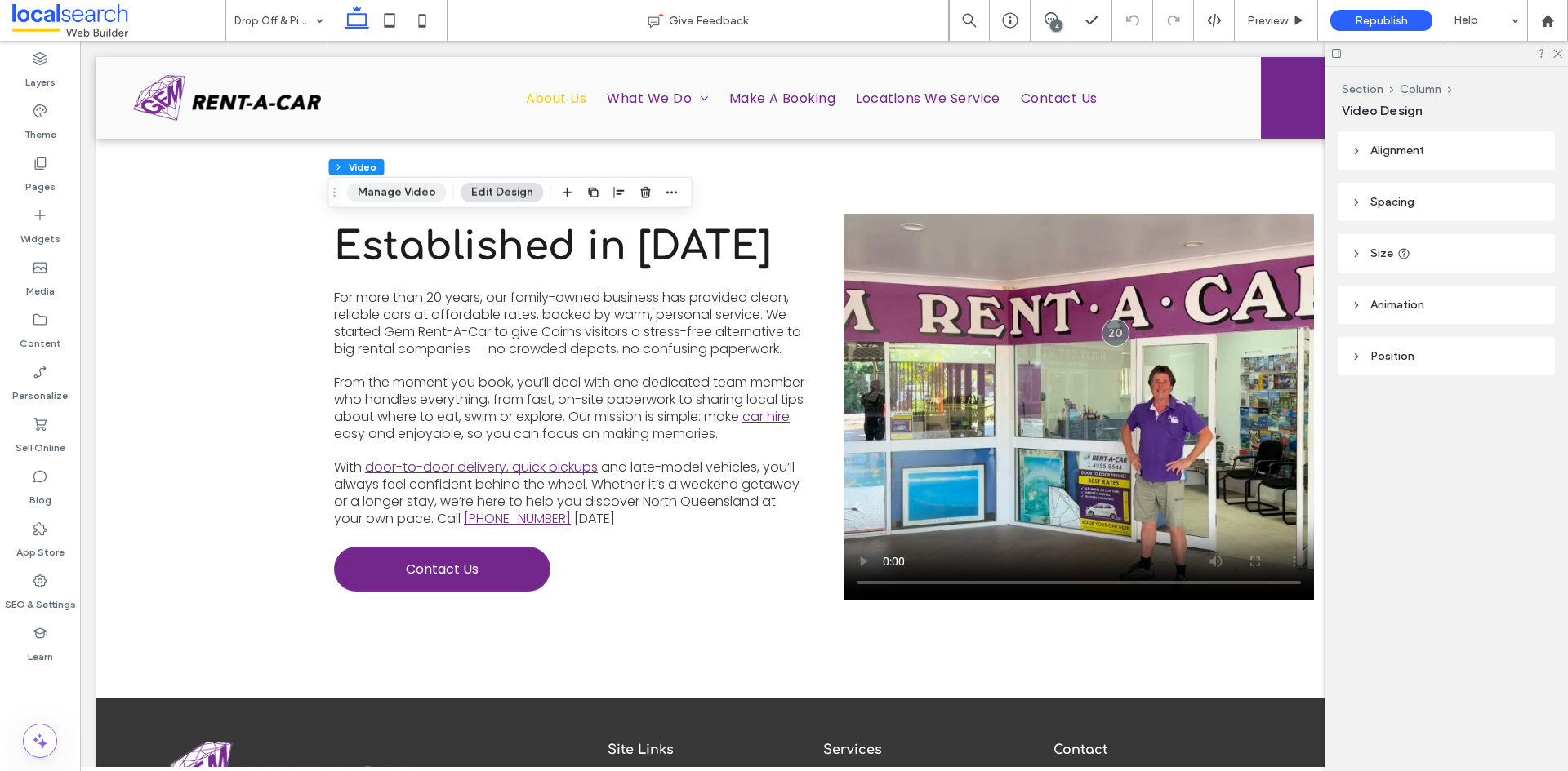
click at [393, 186] on button "Manage Video" at bounding box center [397, 193] width 99 height 20
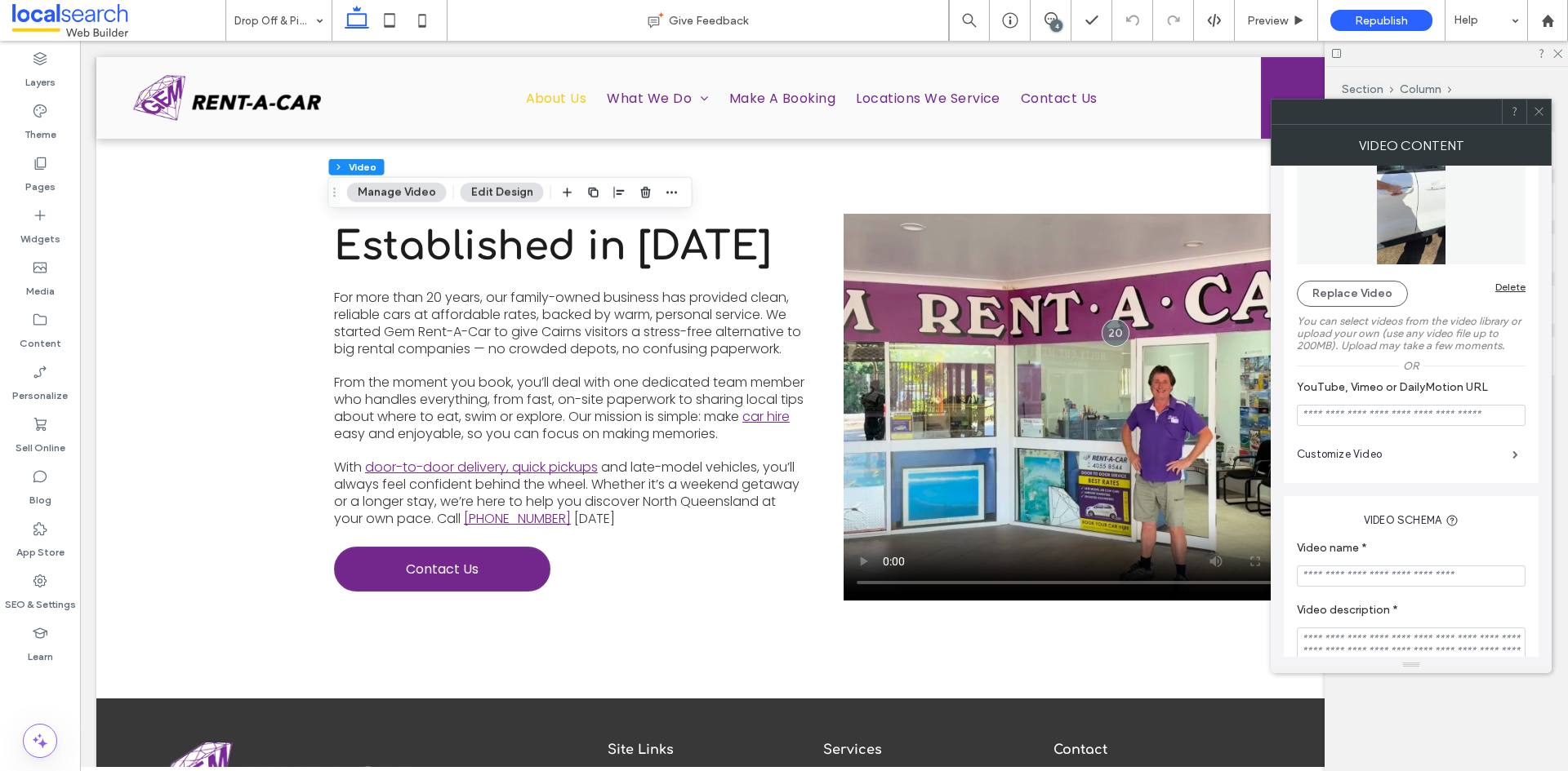
scroll to position [82, 0]
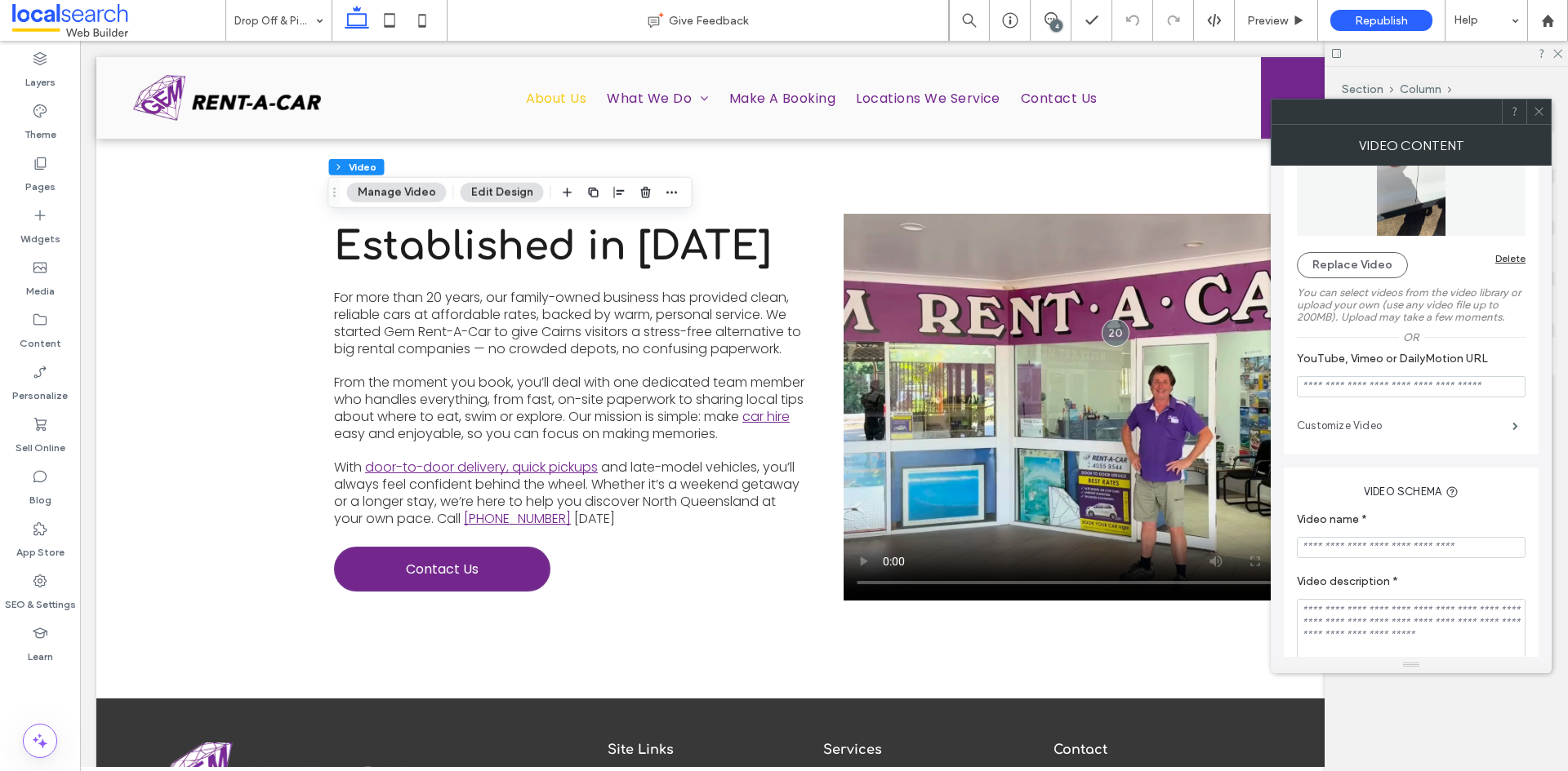
click at [1465, 427] on label "Customize Video" at bounding box center [1405, 427] width 216 height 33
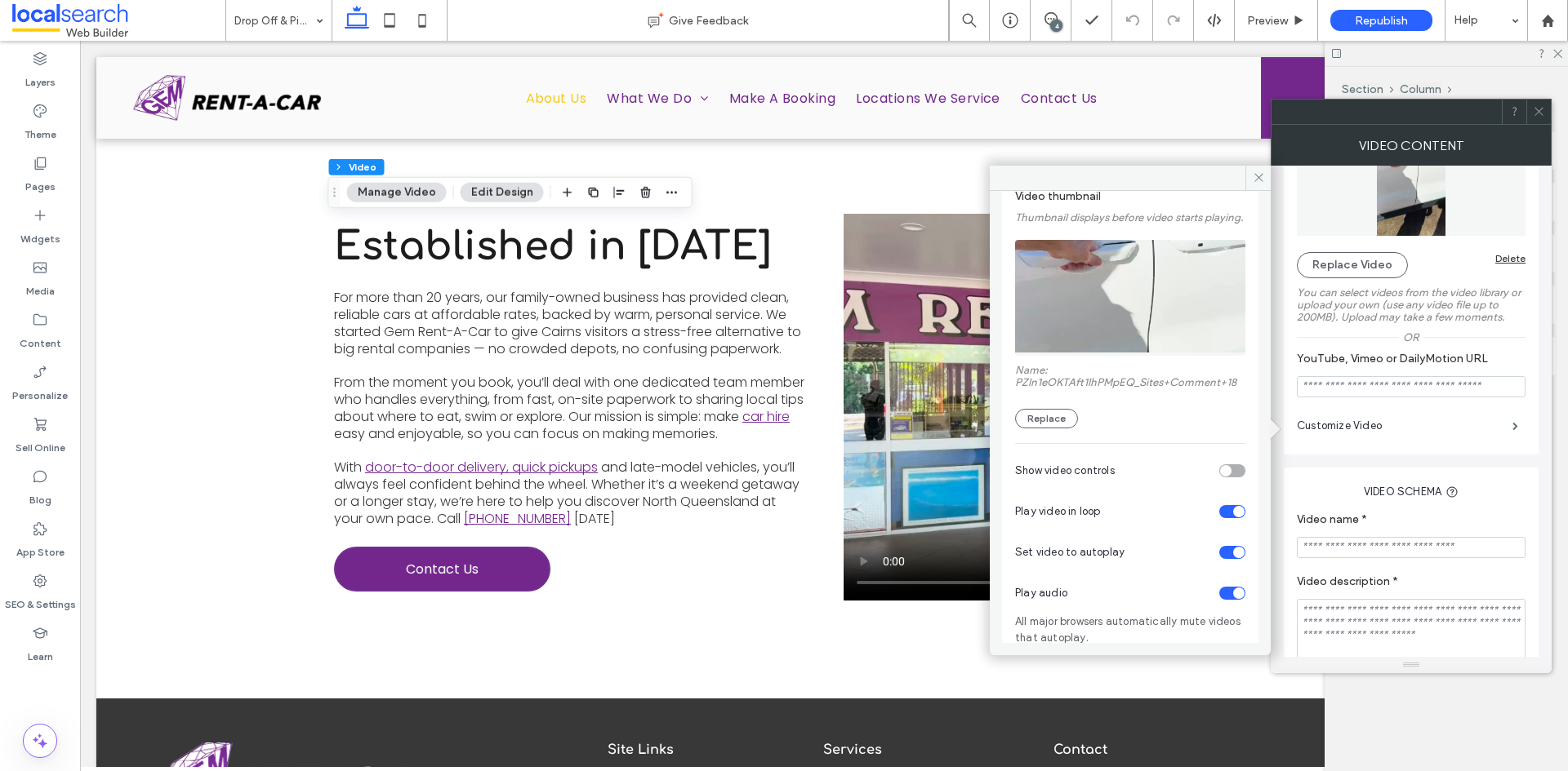
click at [1222, 477] on div "toggle" at bounding box center [1232, 471] width 26 height 13
click at [1221, 477] on div "toggle" at bounding box center [1232, 471] width 26 height 13
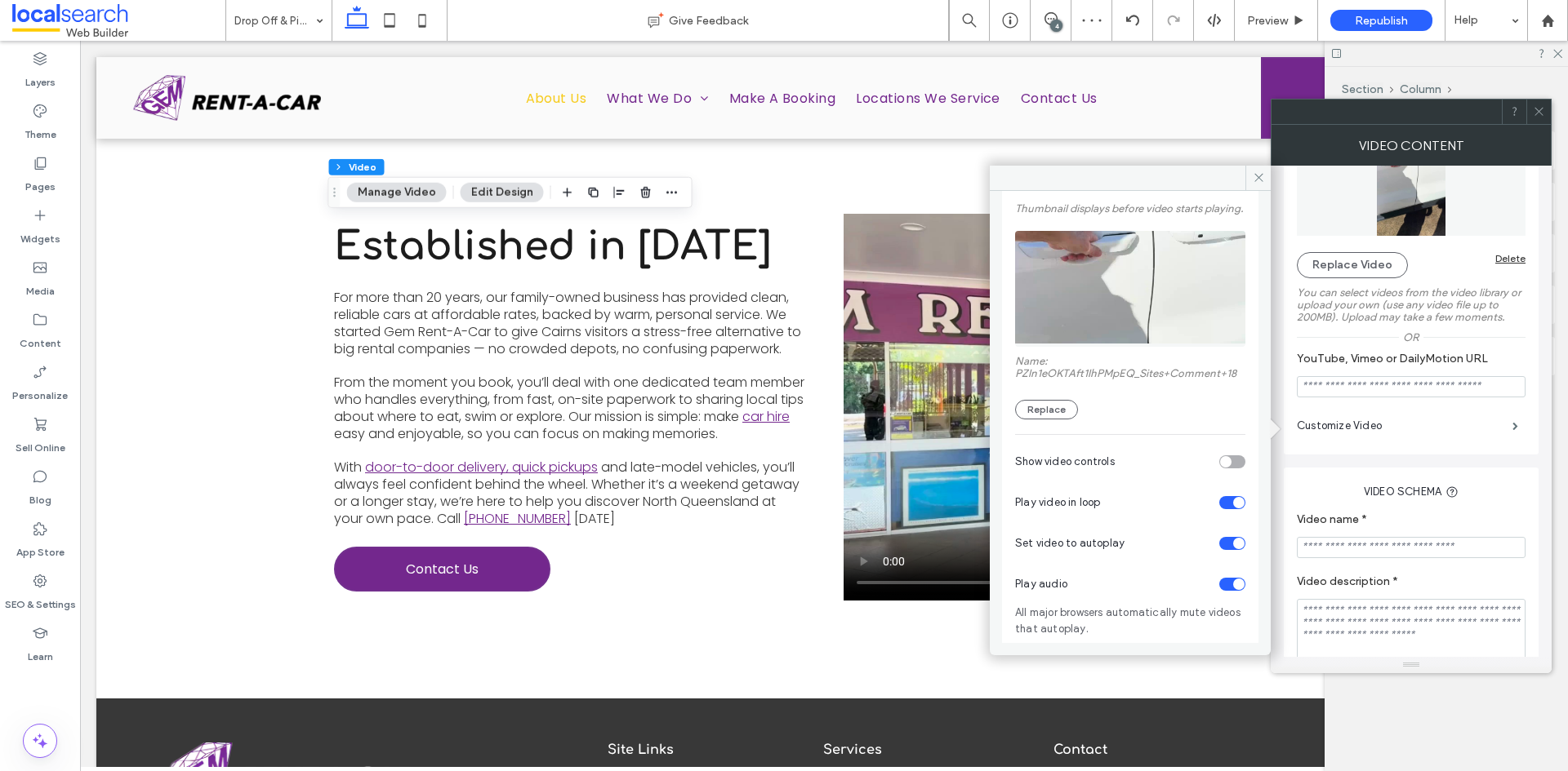
scroll to position [117, 0]
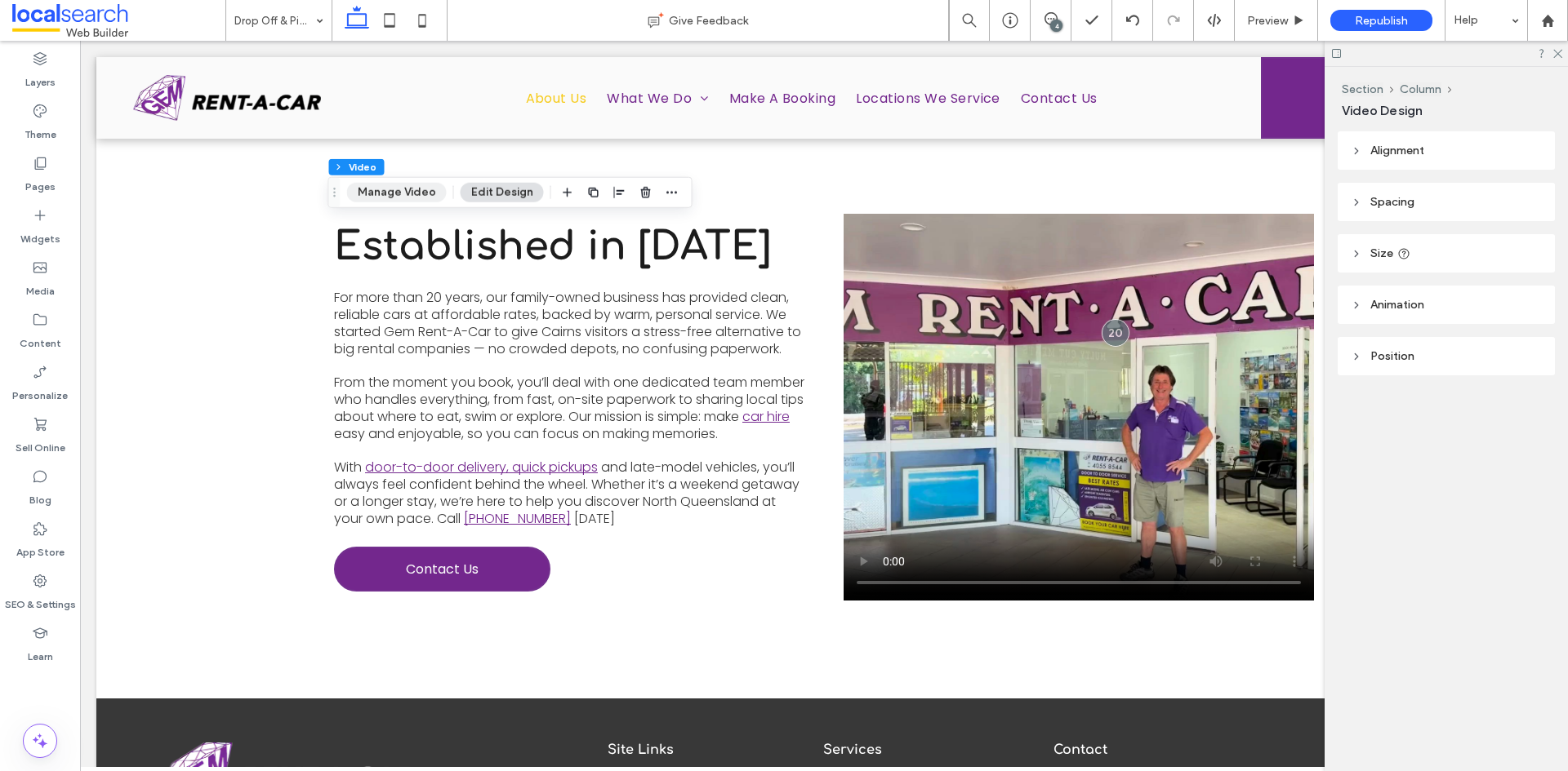
click at [403, 197] on button "Manage Video" at bounding box center [397, 193] width 99 height 20
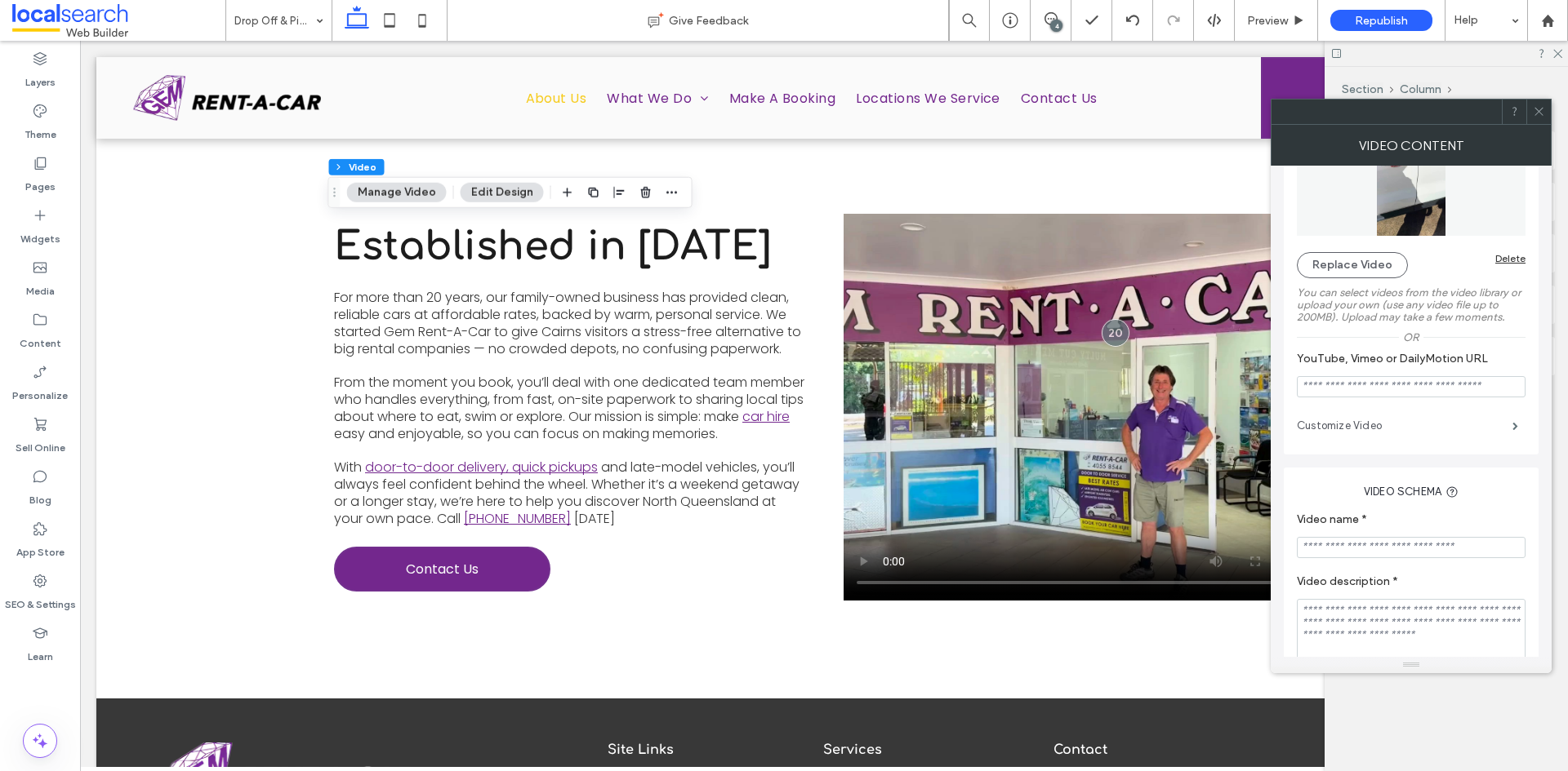
click at [1472, 425] on label "Customize Video" at bounding box center [1405, 427] width 216 height 33
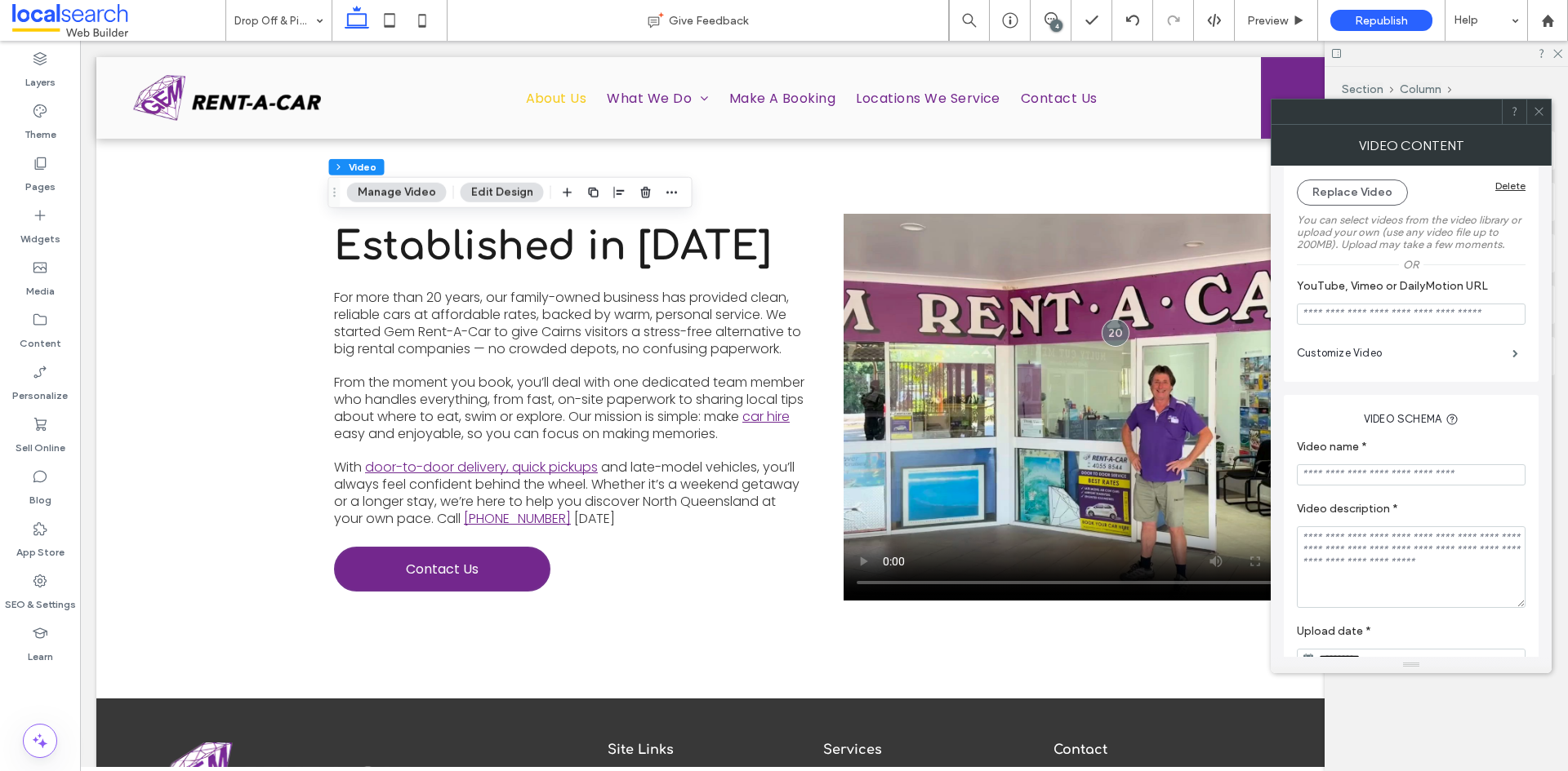
scroll to position [186, 0]
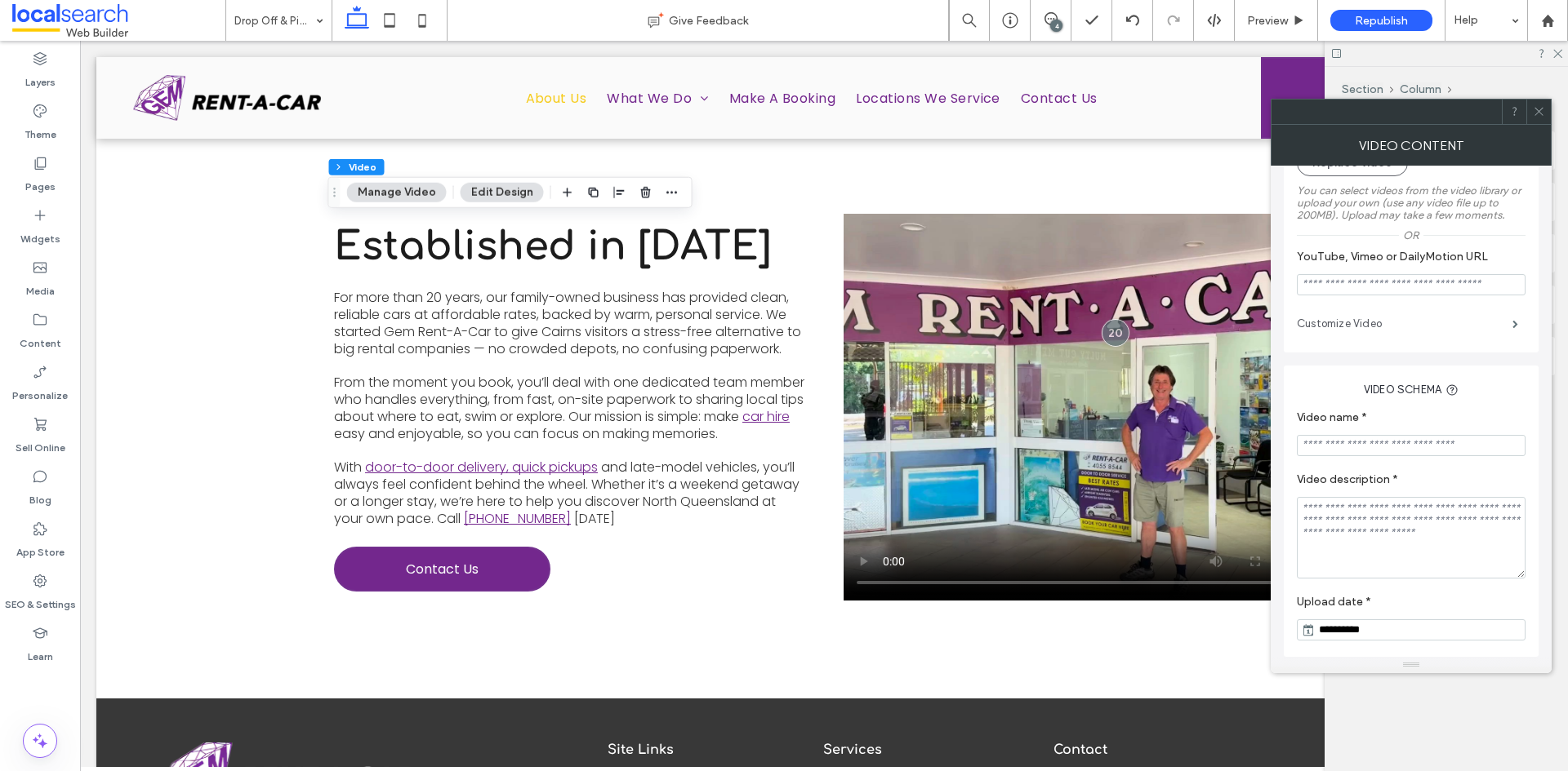
click at [1493, 331] on label "Customize Video" at bounding box center [1405, 324] width 216 height 33
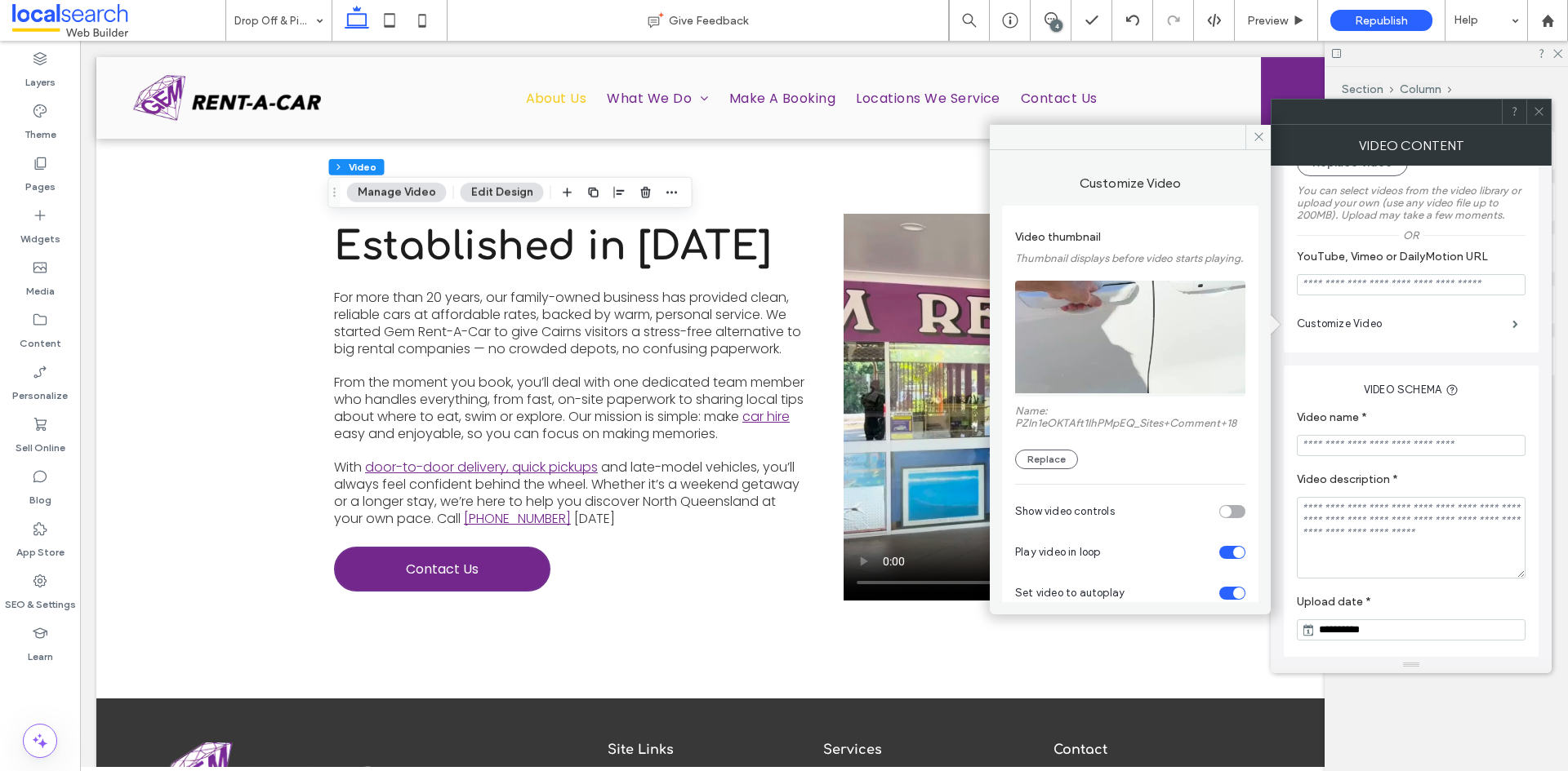
click at [1232, 518] on div "toggle" at bounding box center [1232, 511] width 26 height 13
click at [1539, 117] on icon at bounding box center [1539, 111] width 12 height 12
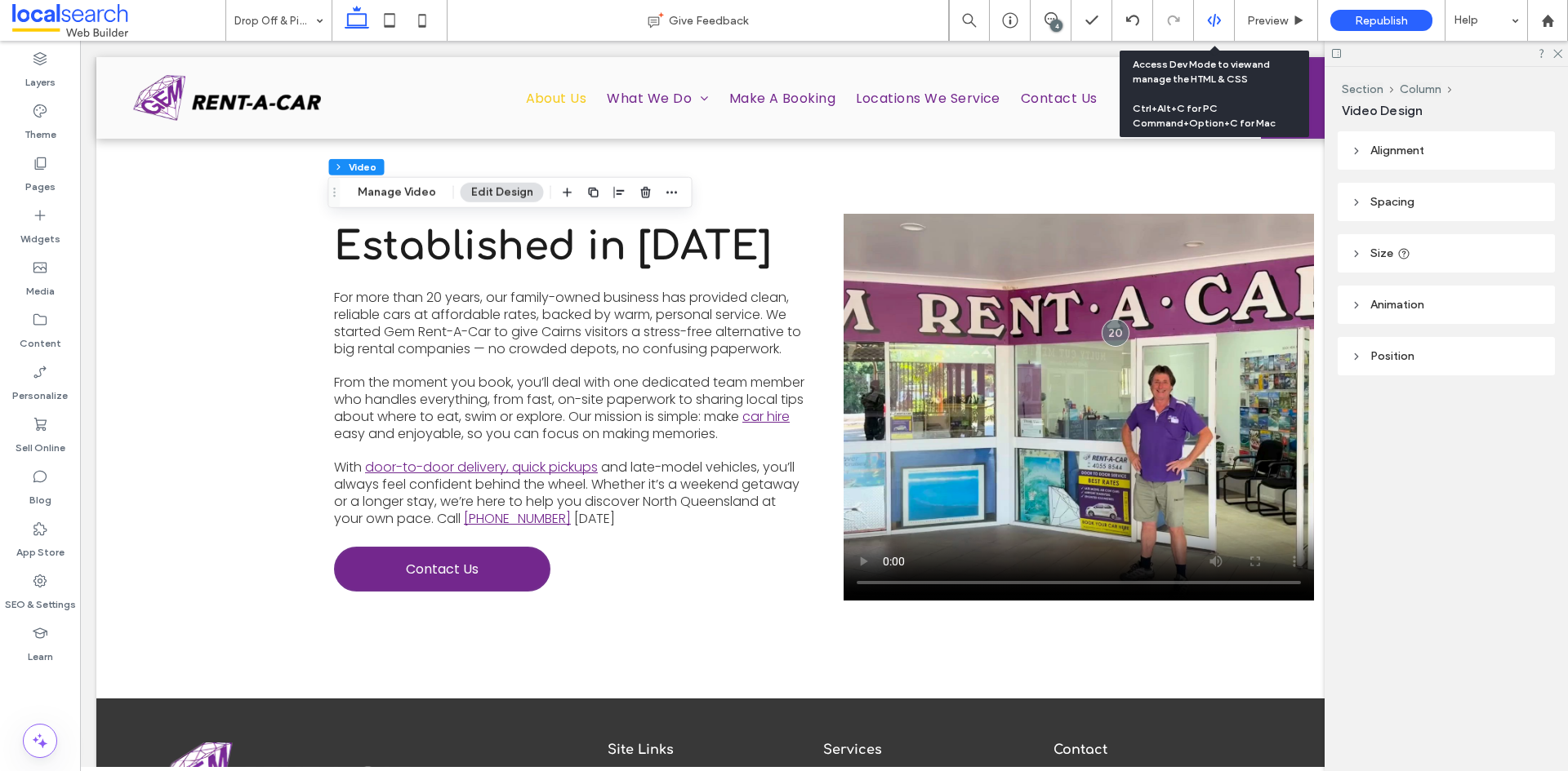
click at [1207, 16] on div at bounding box center [1214, 20] width 40 height 15
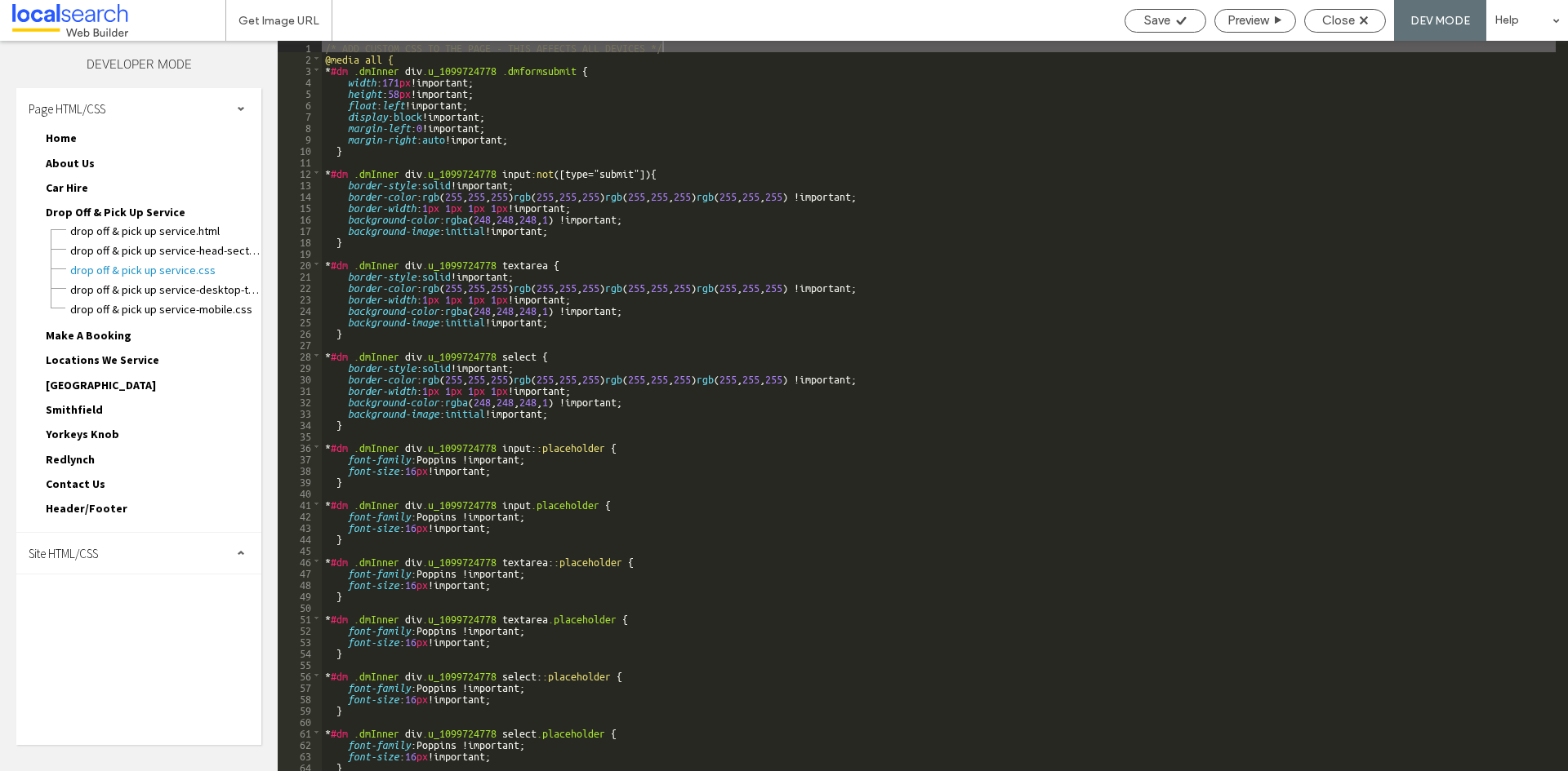
click at [136, 548] on div "Site HTML/CSS" at bounding box center [139, 553] width 245 height 41
click at [126, 617] on span "site.css" at bounding box center [168, 624] width 186 height 16
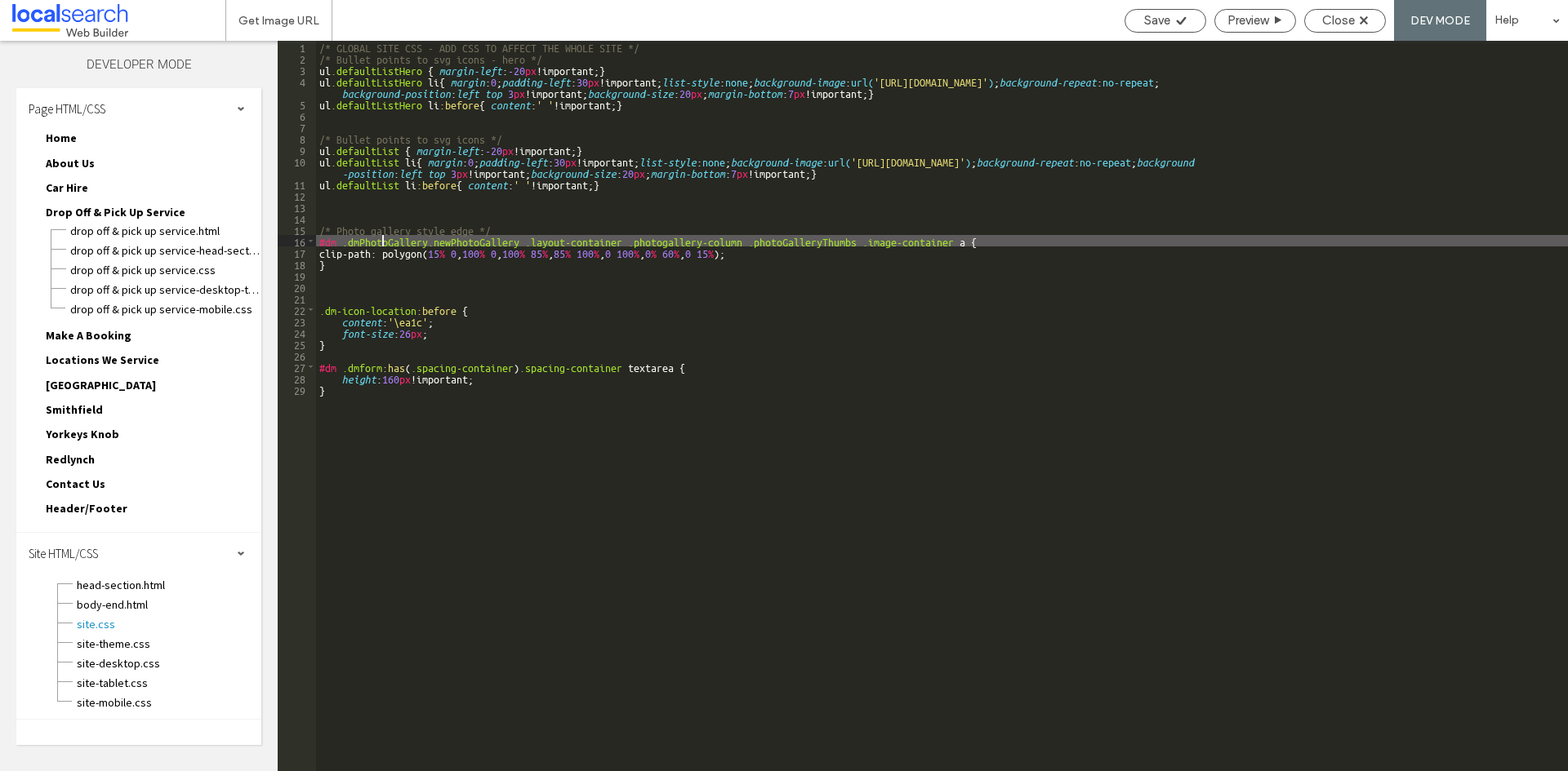
click at [383, 239] on div "/* GLOBAL SITE CSS - ADD CSS TO AFFECT THE WHOLE SITE */ /* Bullet points to sv…" at bounding box center [942, 417] width 1252 height 754
click at [410, 239] on div "/* GLOBAL SITE CSS - ADD CSS TO AFFECT THE WHOLE SITE */ /* Bullet points to sv…" at bounding box center [942, 417] width 1252 height 754
click at [410, 274] on div "/* GLOBAL SITE CSS - ADD CSS TO AFFECT THE WHOLE SITE */ /* Bullet points to sv…" at bounding box center [942, 417] width 1252 height 754
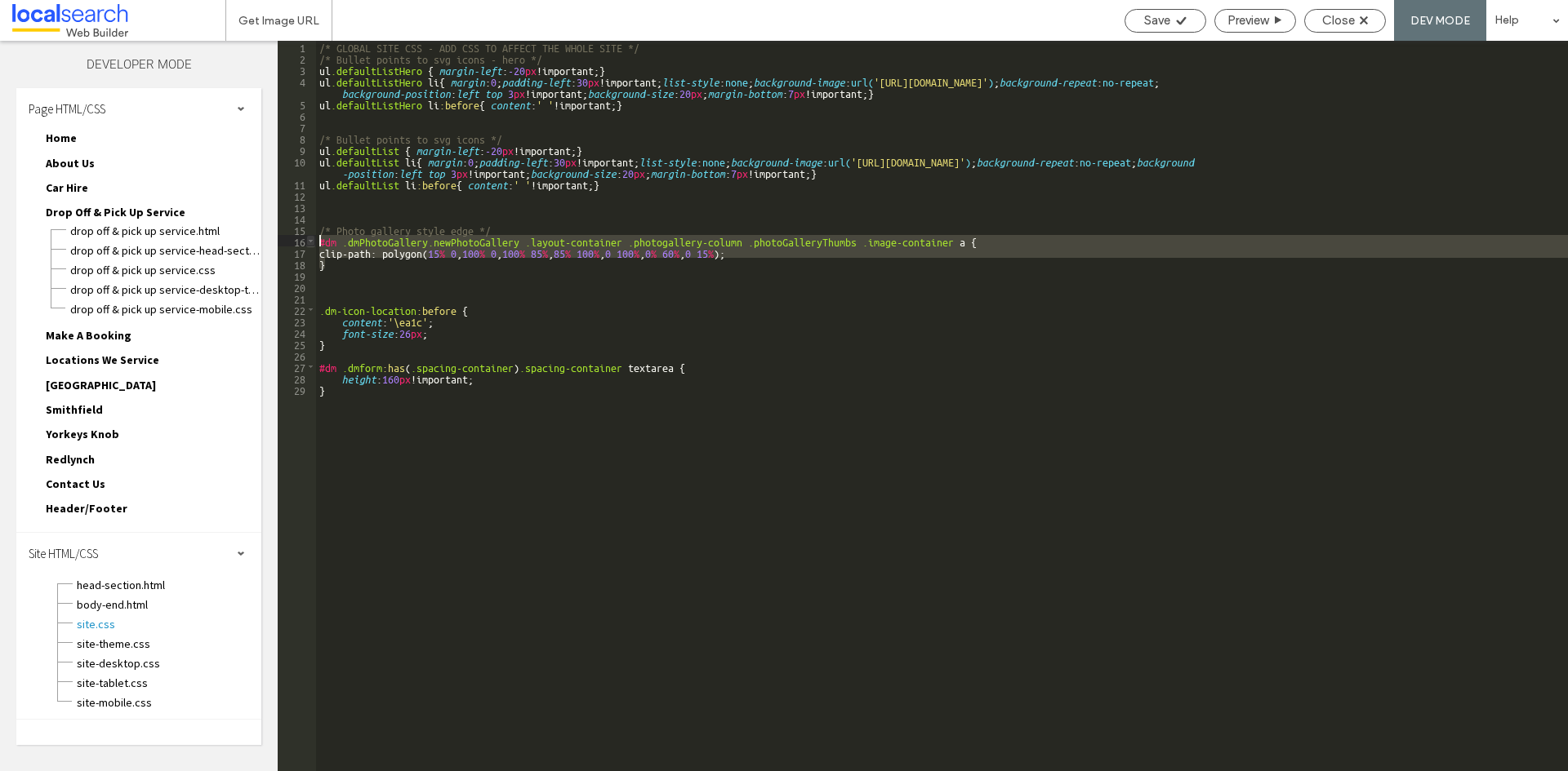
drag, startPoint x: 332, startPoint y: 262, endPoint x: 309, endPoint y: 243, distance: 29.8
click at [309, 243] on div "** 1 2 3 4 5 6 7 8 9 10 11 12 13 14 15 16 17 18 19 20 21 22 23 24 25 26 27 28 2…" at bounding box center [923, 406] width 1291 height 730
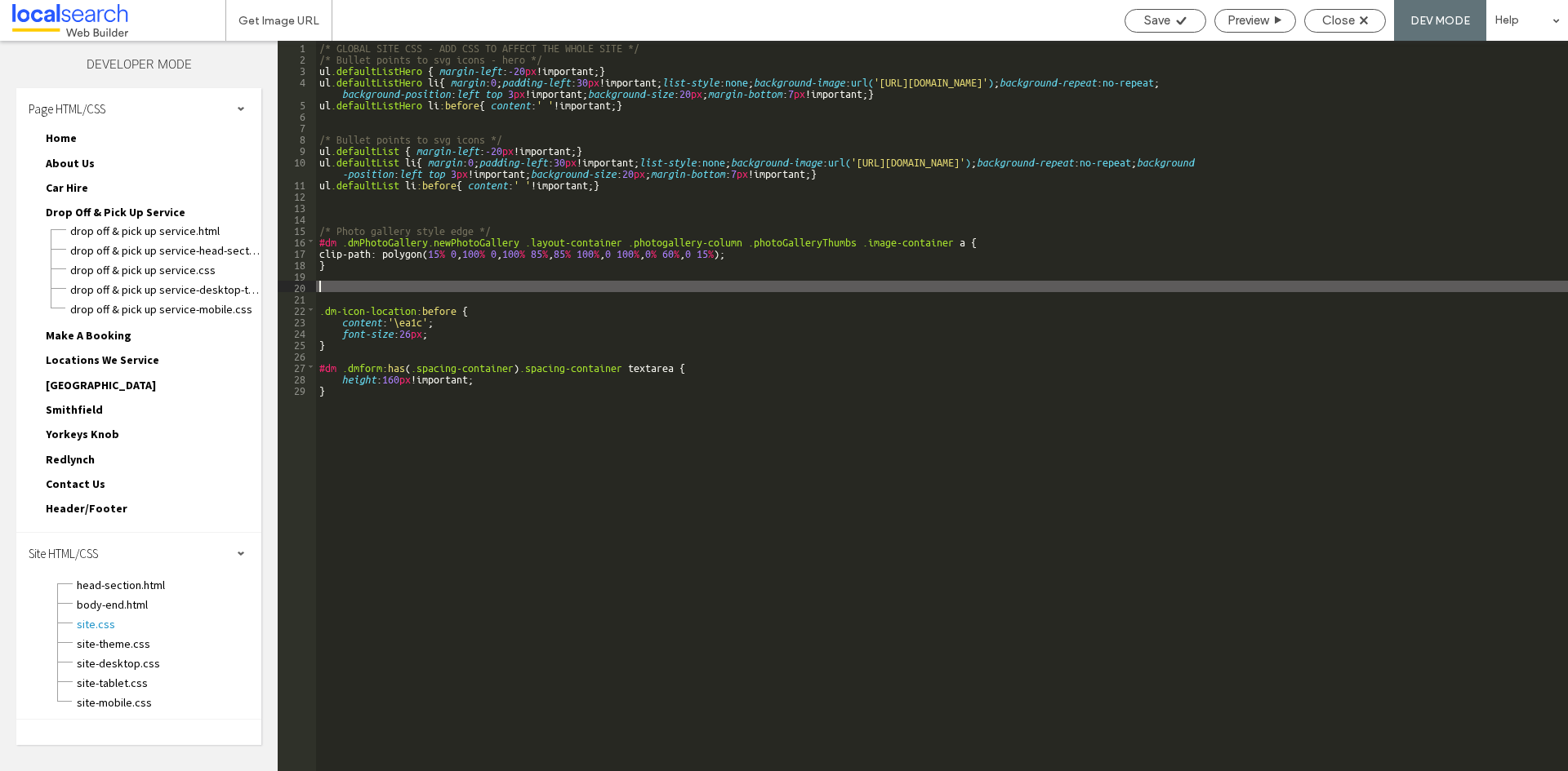
click at [336, 283] on div "/* GLOBAL SITE CSS - ADD CSS TO AFFECT THE WHOLE SITE */ /* Bullet points to sv…" at bounding box center [942, 417] width 1252 height 754
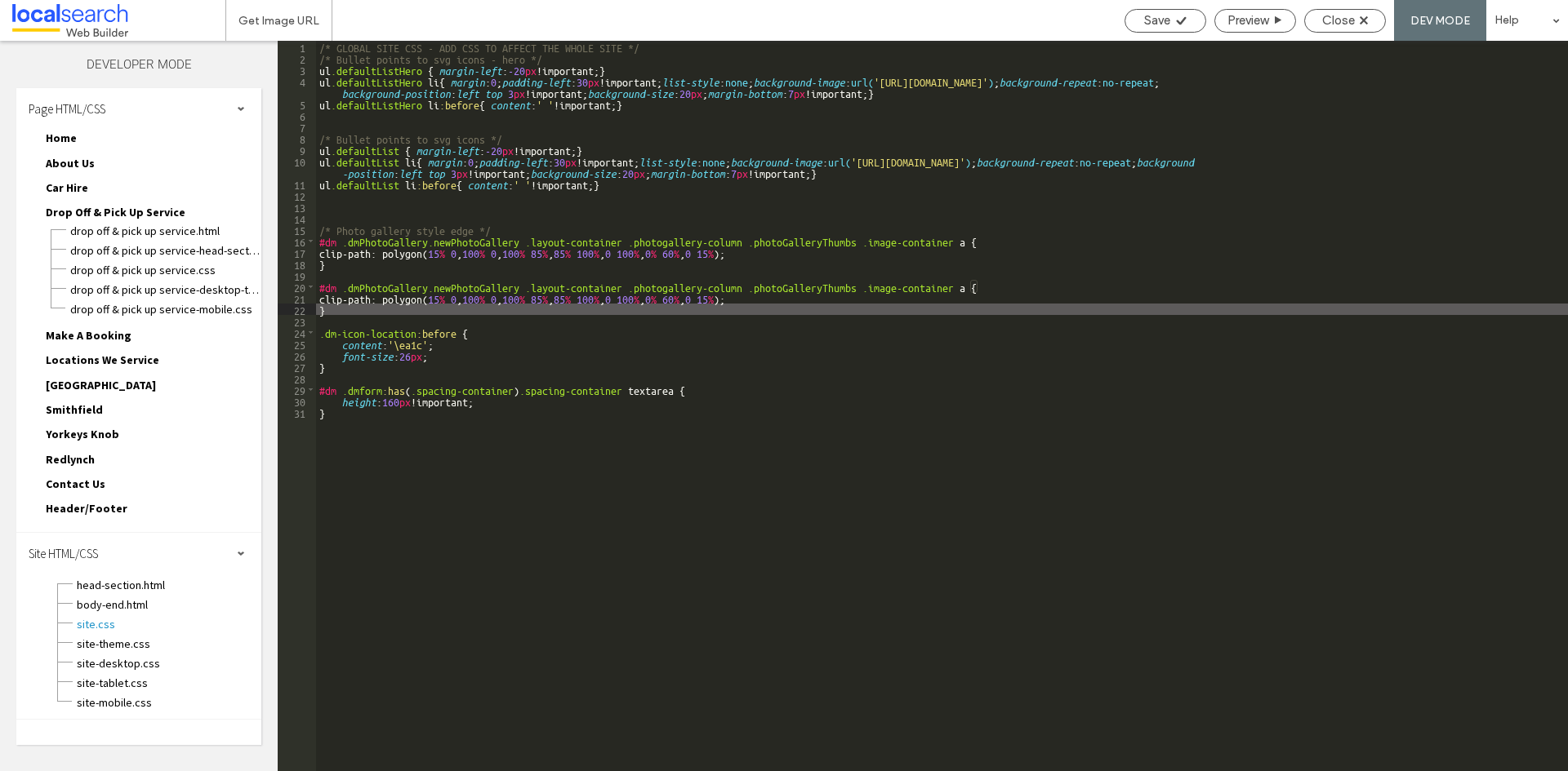
click at [400, 285] on div "/* GLOBAL SITE CSS - ADD CSS TO AFFECT THE WHOLE SITE */ /* Bullet points to sv…" at bounding box center [942, 417] width 1252 height 754
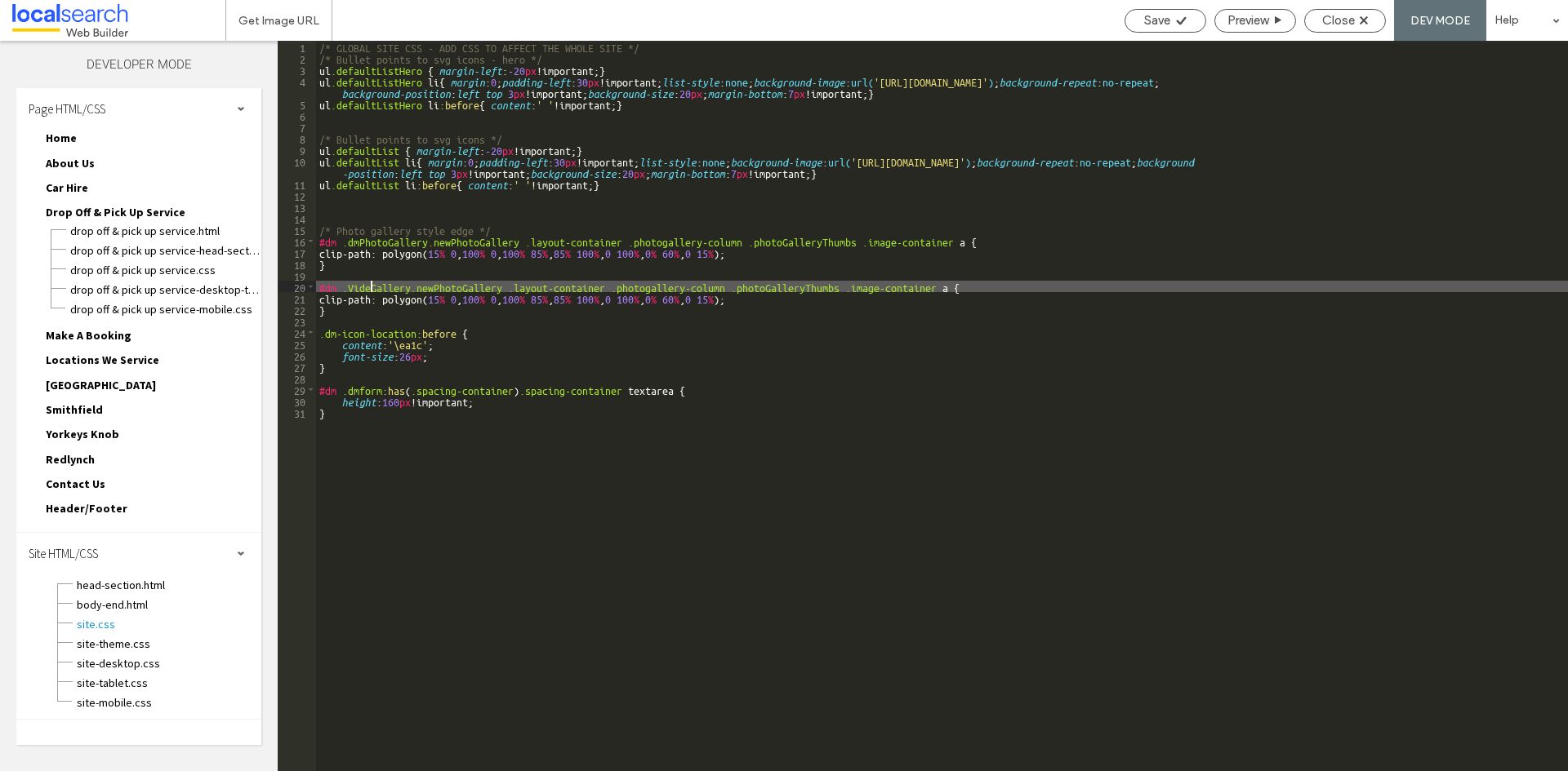
type textarea "**"
click at [468, 287] on div "/* GLOBAL SITE CSS - ADD CSS TO AFFECT THE WHOLE SITE */ /* Bullet points to sv…" at bounding box center [942, 417] width 1252 height 754
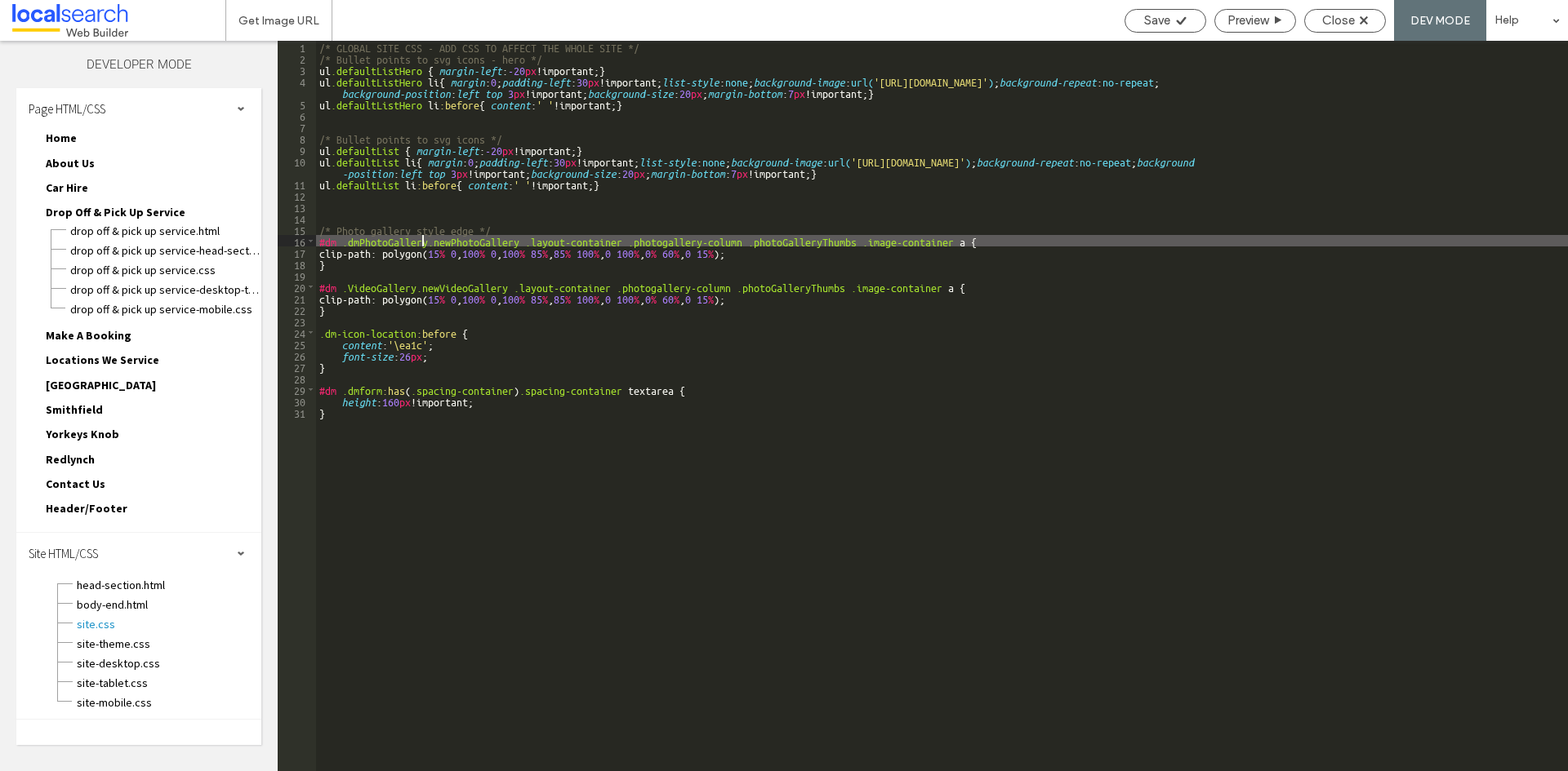
click at [424, 239] on div "/* GLOBAL SITE CSS - ADD CSS TO AFFECT THE WHOLE SITE */ /* Bullet points to sv…" at bounding box center [942, 417] width 1252 height 754
click at [1332, 17] on span "Close" at bounding box center [1338, 20] width 33 height 15
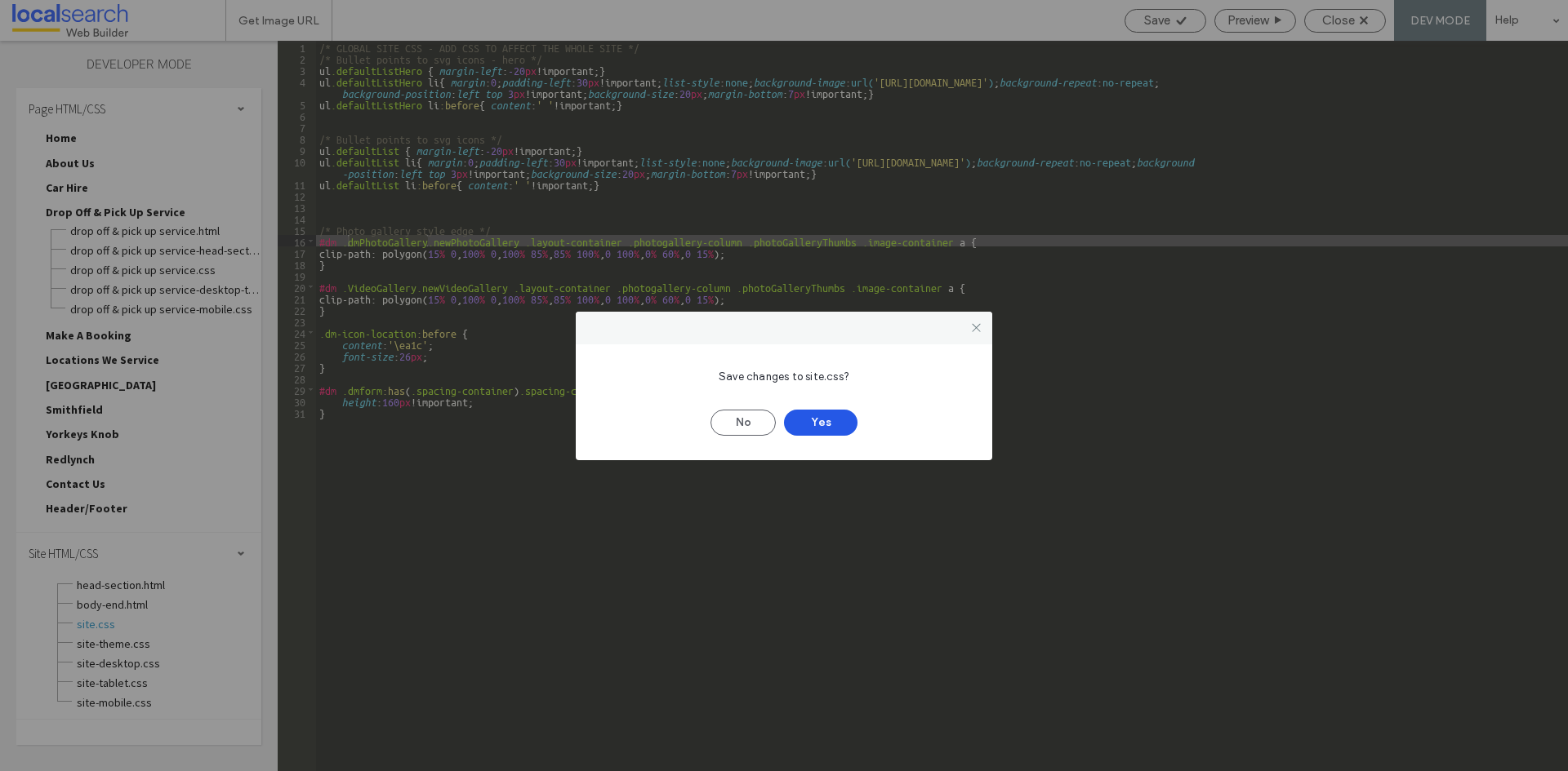
click at [799, 416] on button "Yes" at bounding box center [821, 423] width 73 height 26
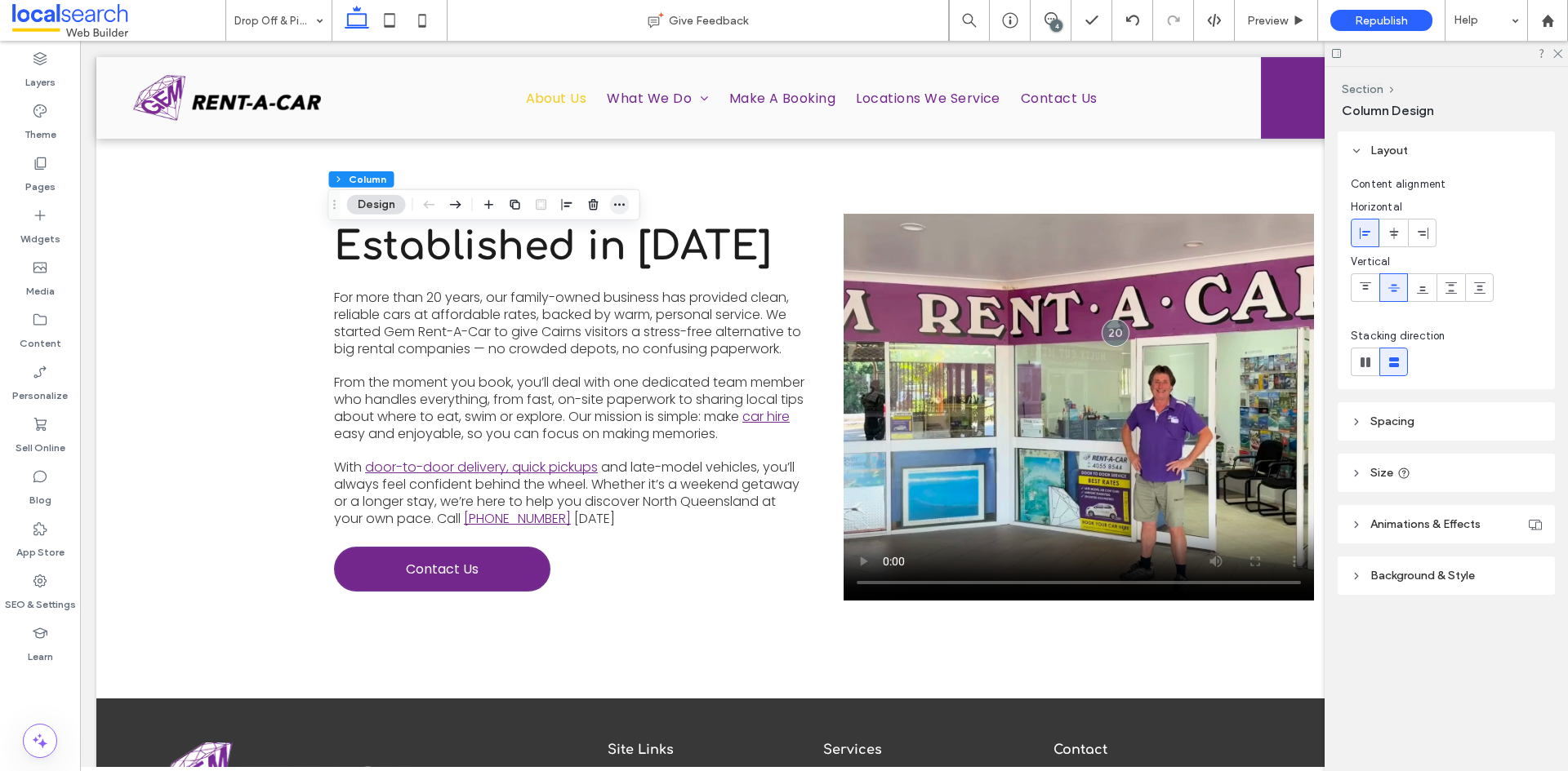
click at [627, 201] on span "button" at bounding box center [619, 205] width 20 height 20
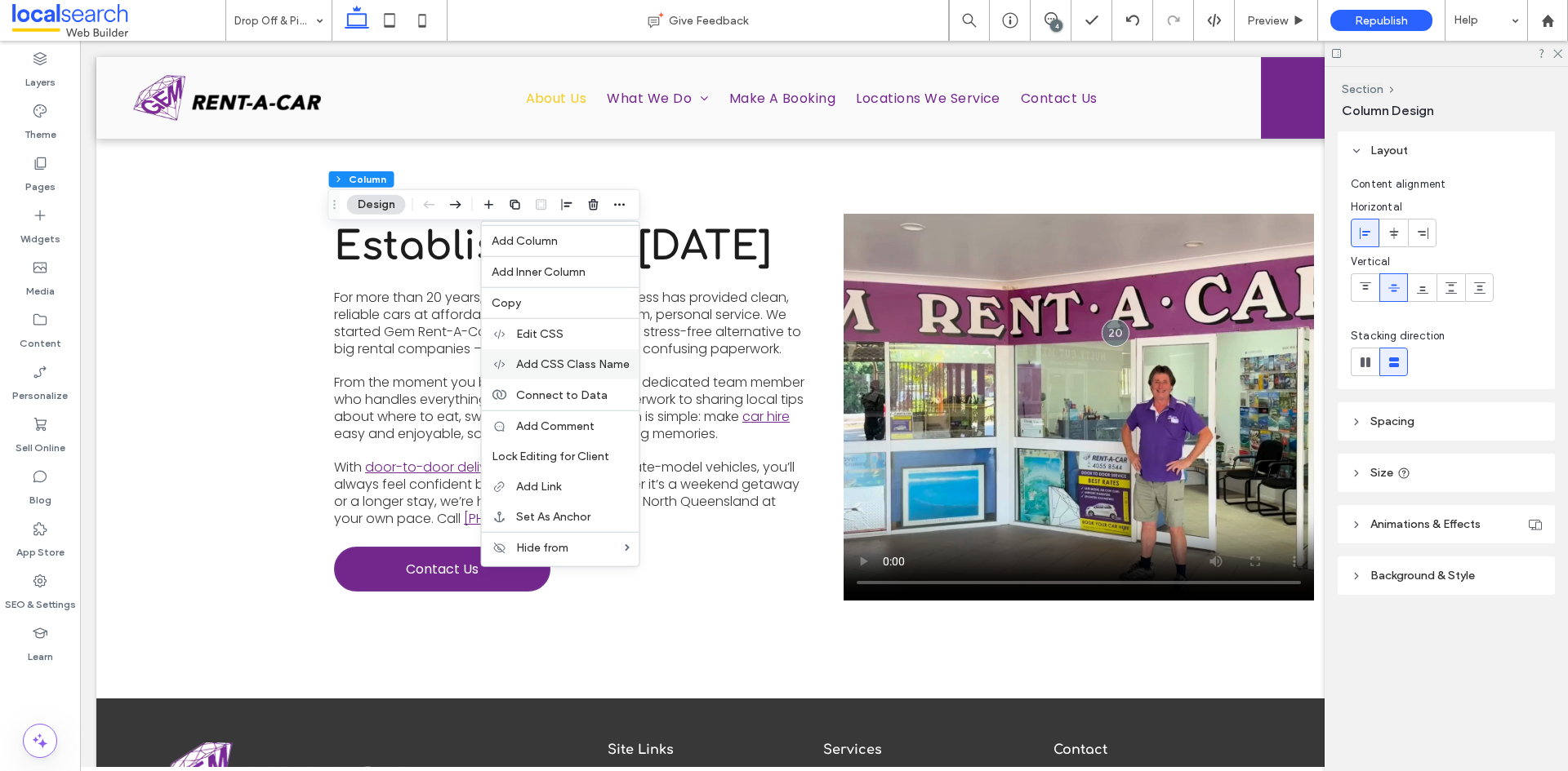
click at [591, 366] on span "Add CSS Class Name" at bounding box center [572, 364] width 113 height 14
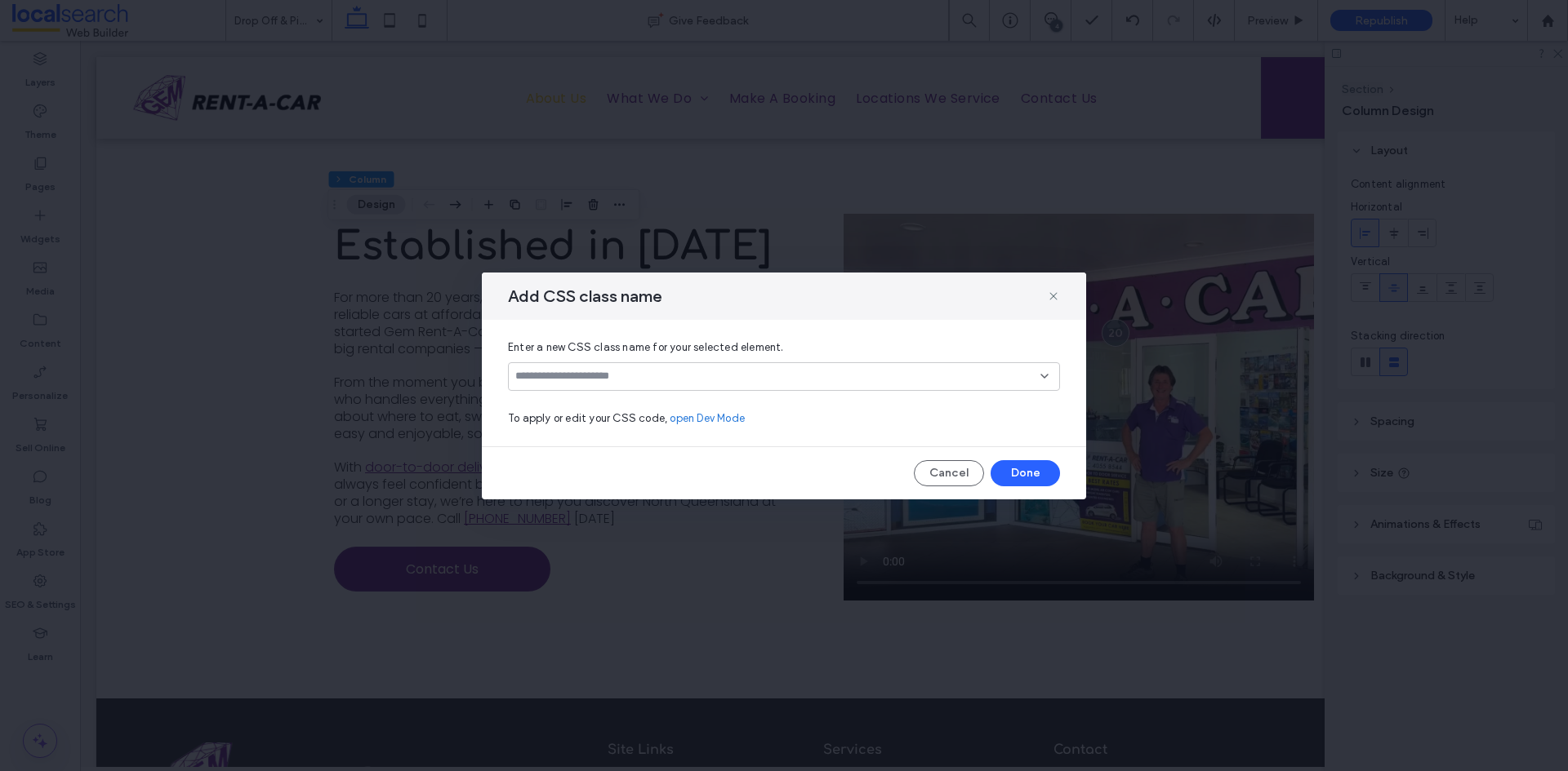
click at [581, 370] on input at bounding box center [778, 376] width 525 height 13
paste input "**********"
type input "**********"
click at [594, 407] on span "dmPhotoGallery" at bounding box center [581, 405] width 82 height 16
click at [1047, 373] on icon at bounding box center [1044, 376] width 13 height 13
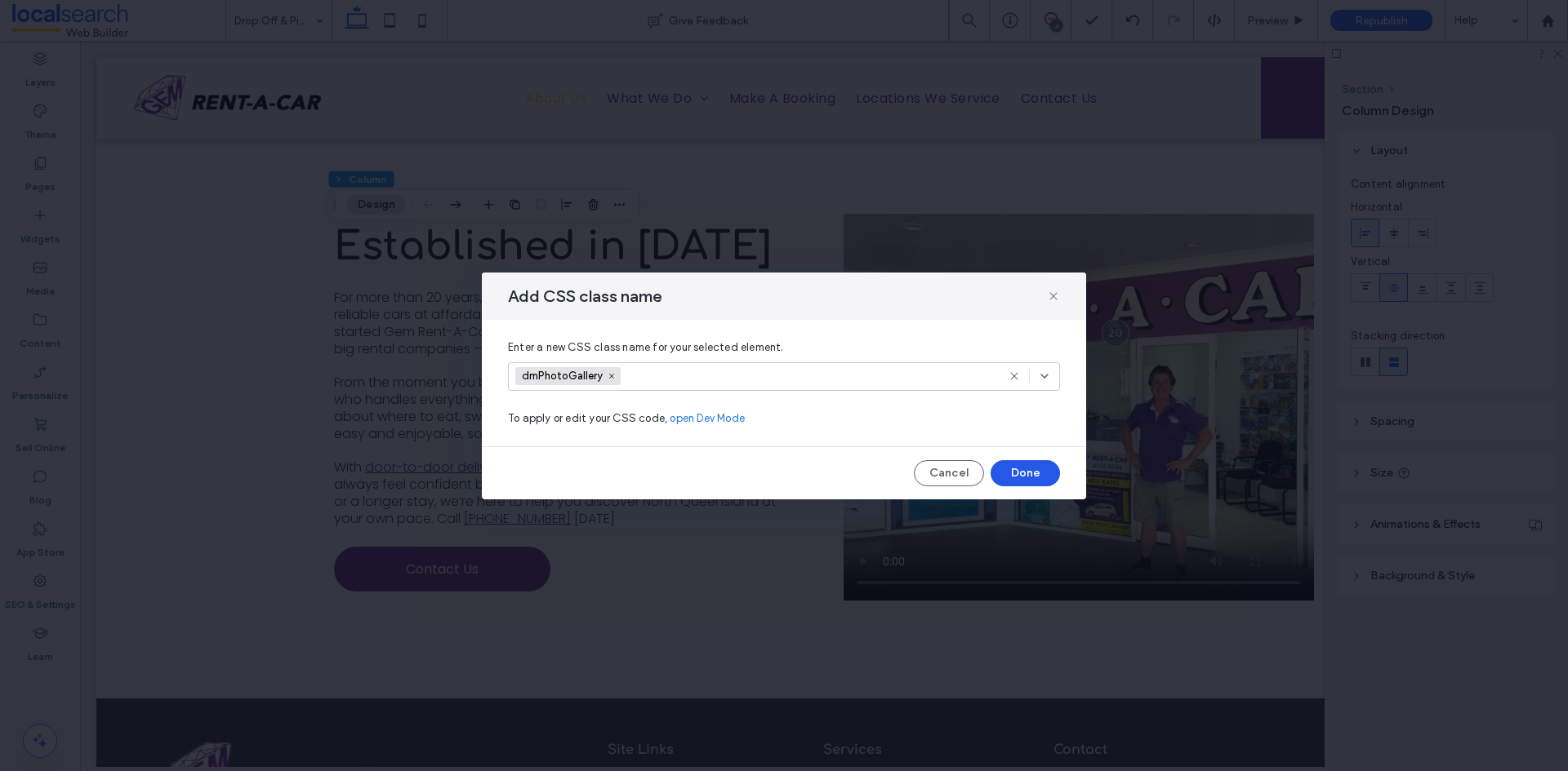
click at [1032, 470] on button "Done" at bounding box center [1025, 473] width 69 height 26
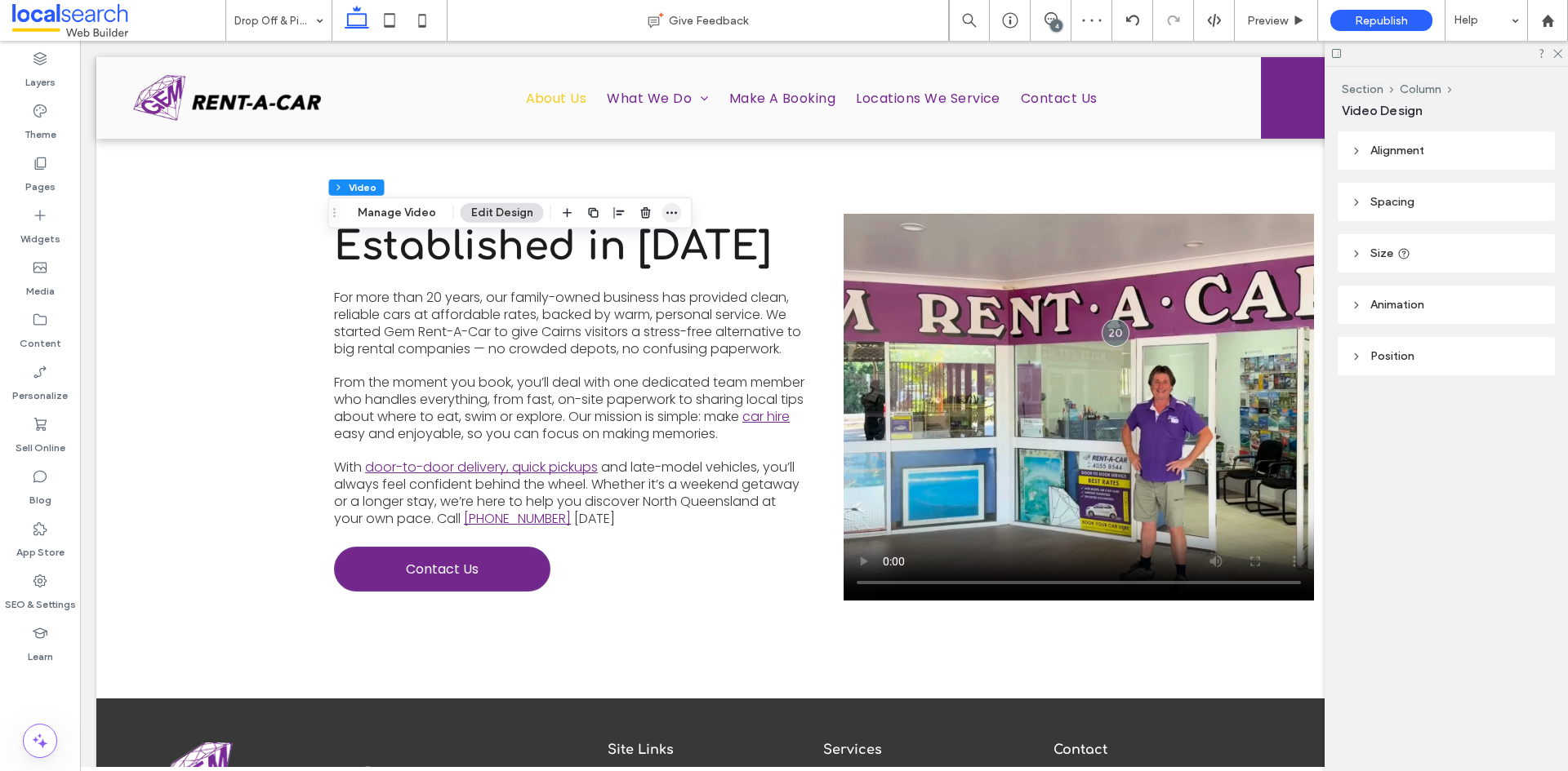
click at [665, 217] on icon "button" at bounding box center [671, 212] width 13 height 13
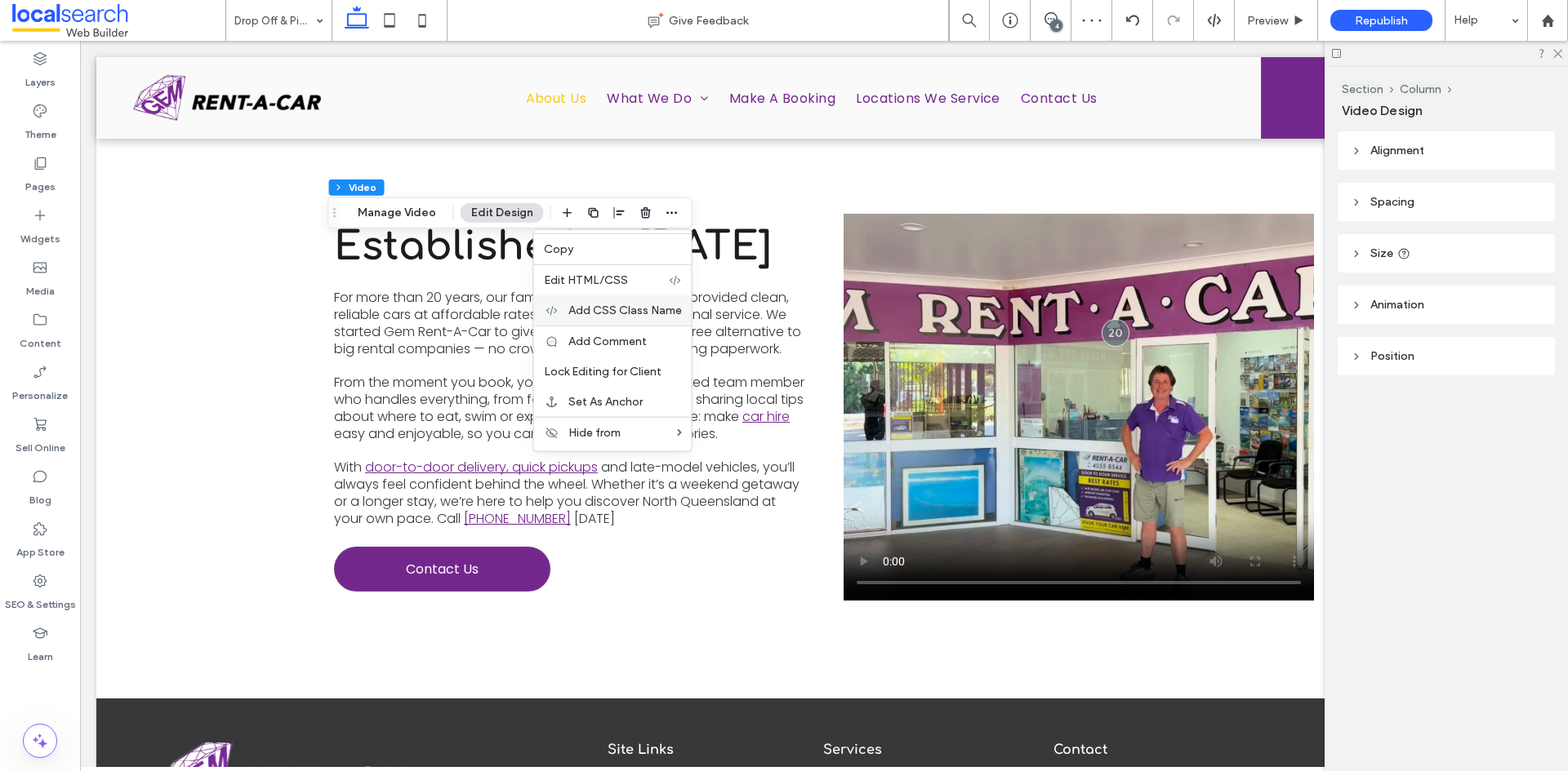
click at [652, 307] on span "Add CSS Class Name" at bounding box center [625, 311] width 113 height 14
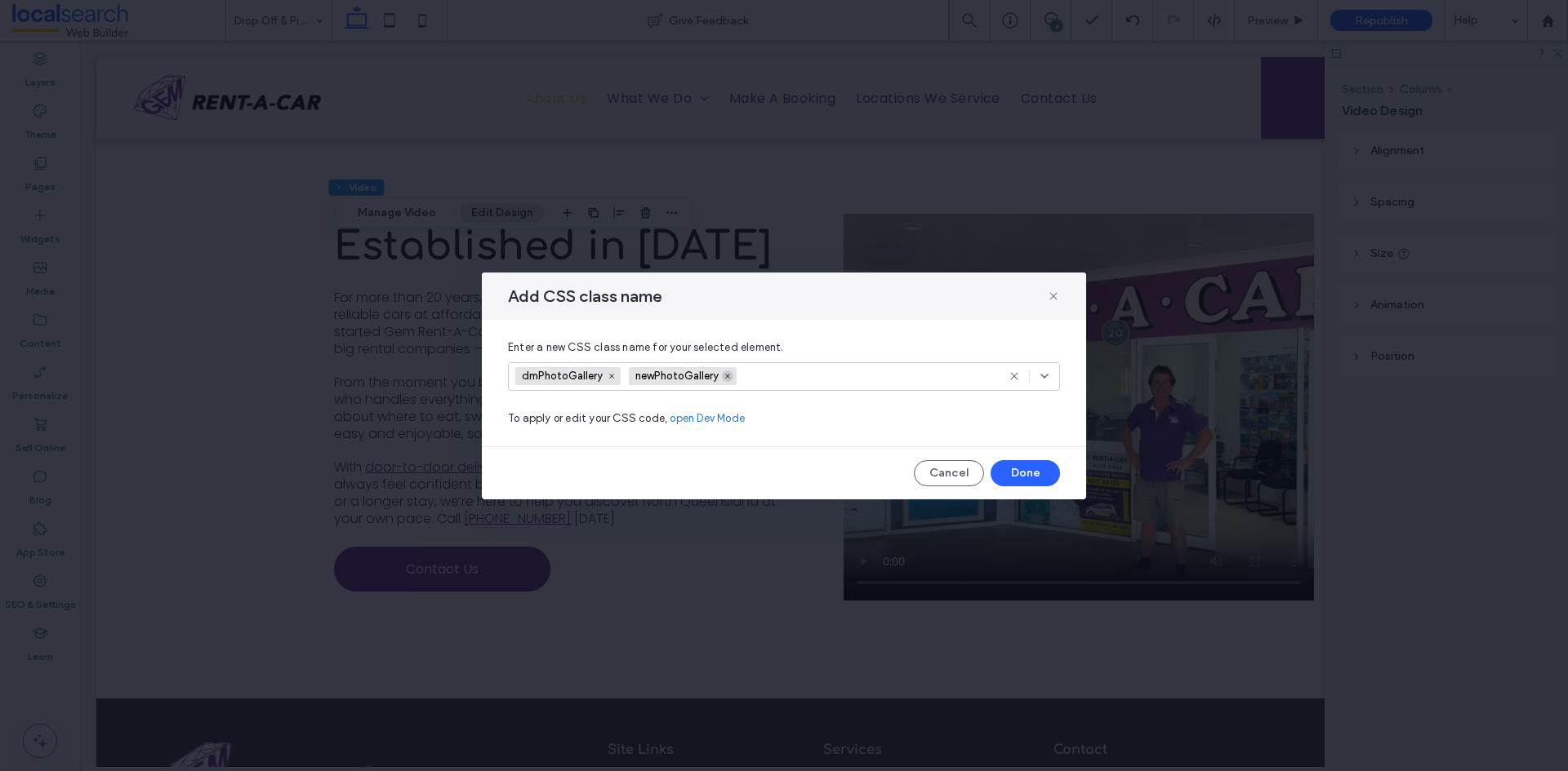
click at [730, 379] on icon at bounding box center [727, 376] width 8 height 8
click at [608, 379] on icon at bounding box center [611, 376] width 8 height 8
click at [1021, 471] on button "Done" at bounding box center [1025, 473] width 69 height 26
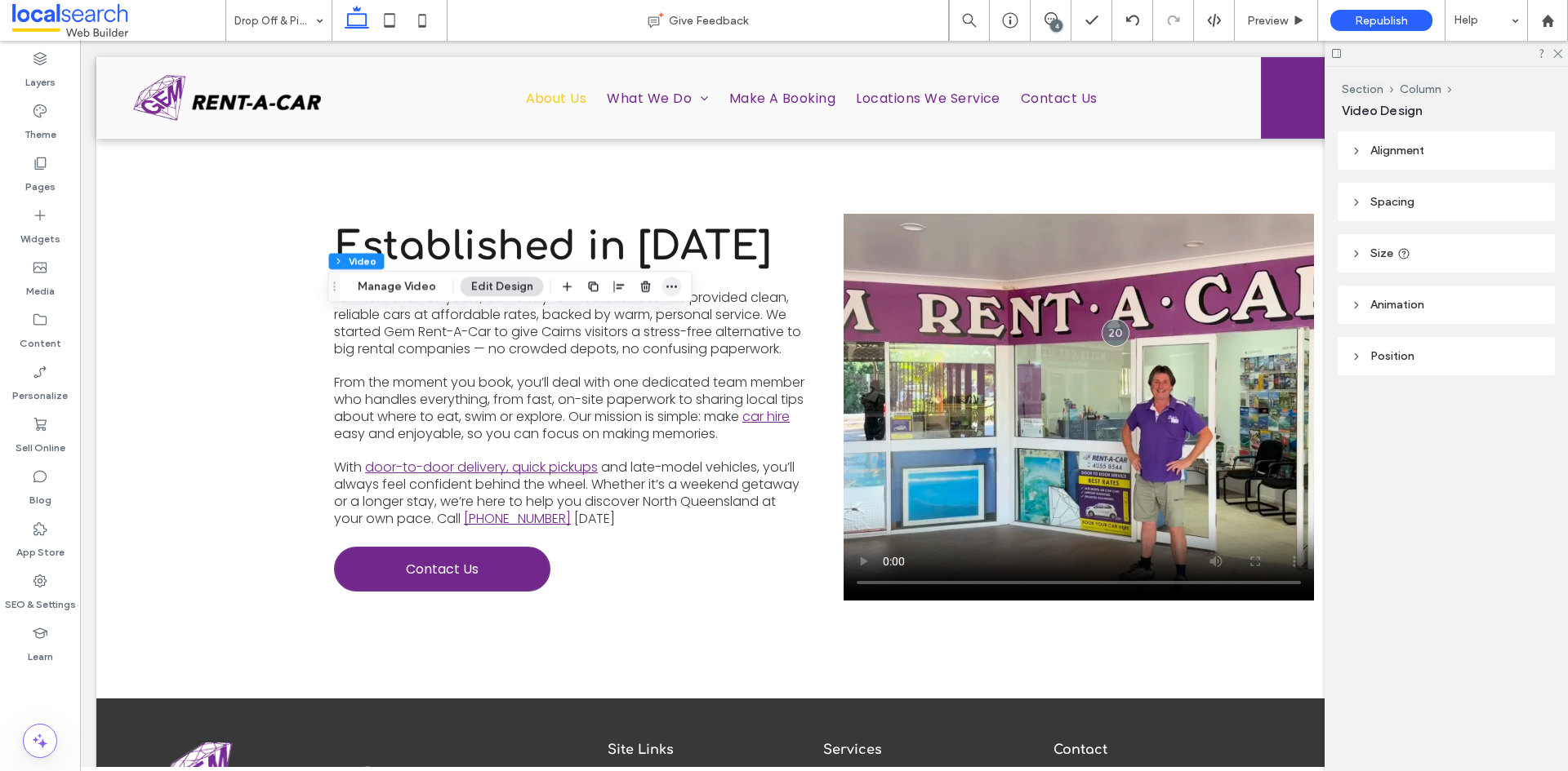
click at [665, 284] on icon "button" at bounding box center [671, 286] width 13 height 13
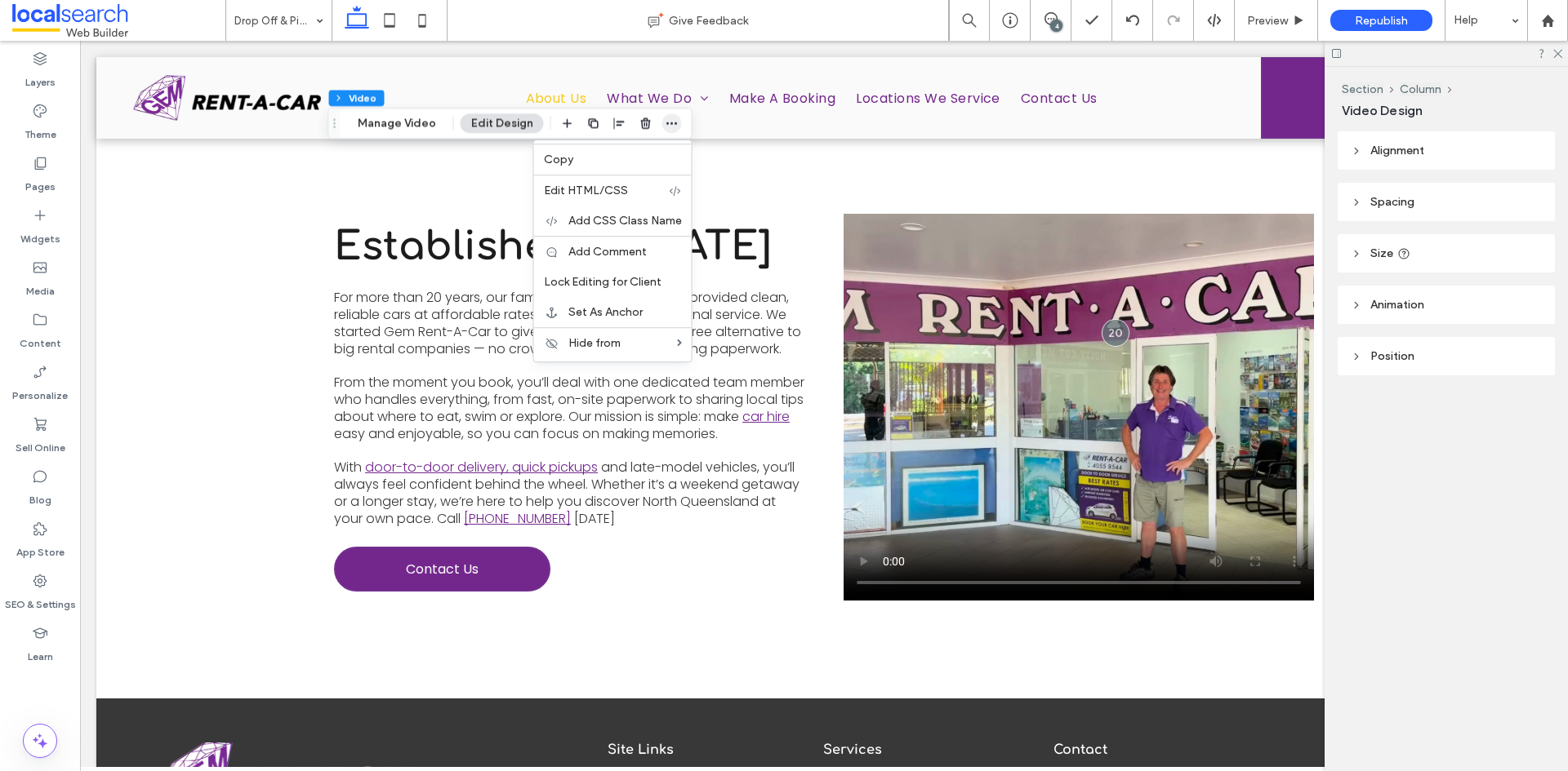
click at [665, 129] on icon "button" at bounding box center [671, 123] width 13 height 13
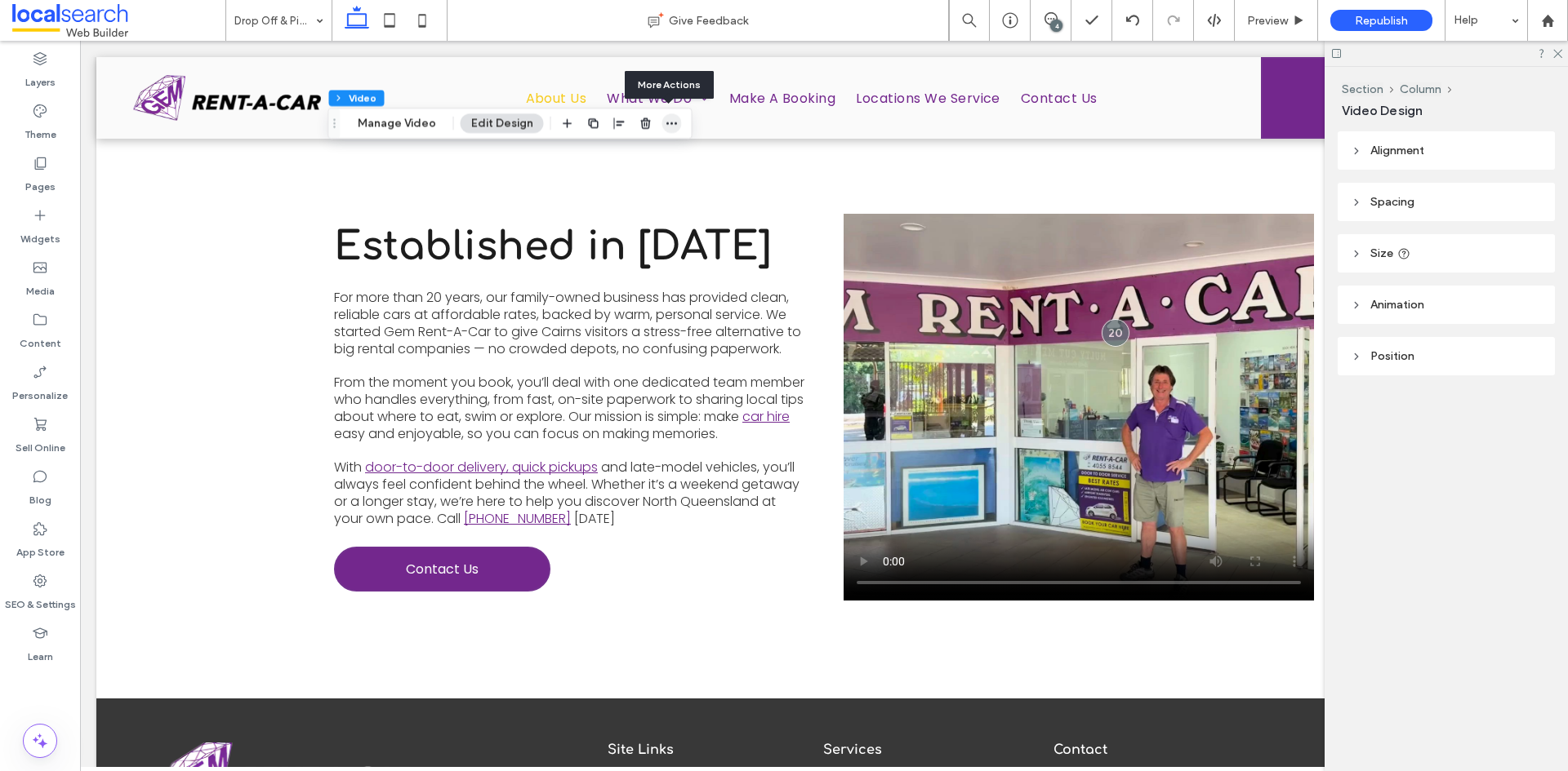
click at [665, 126] on icon "button" at bounding box center [671, 123] width 13 height 13
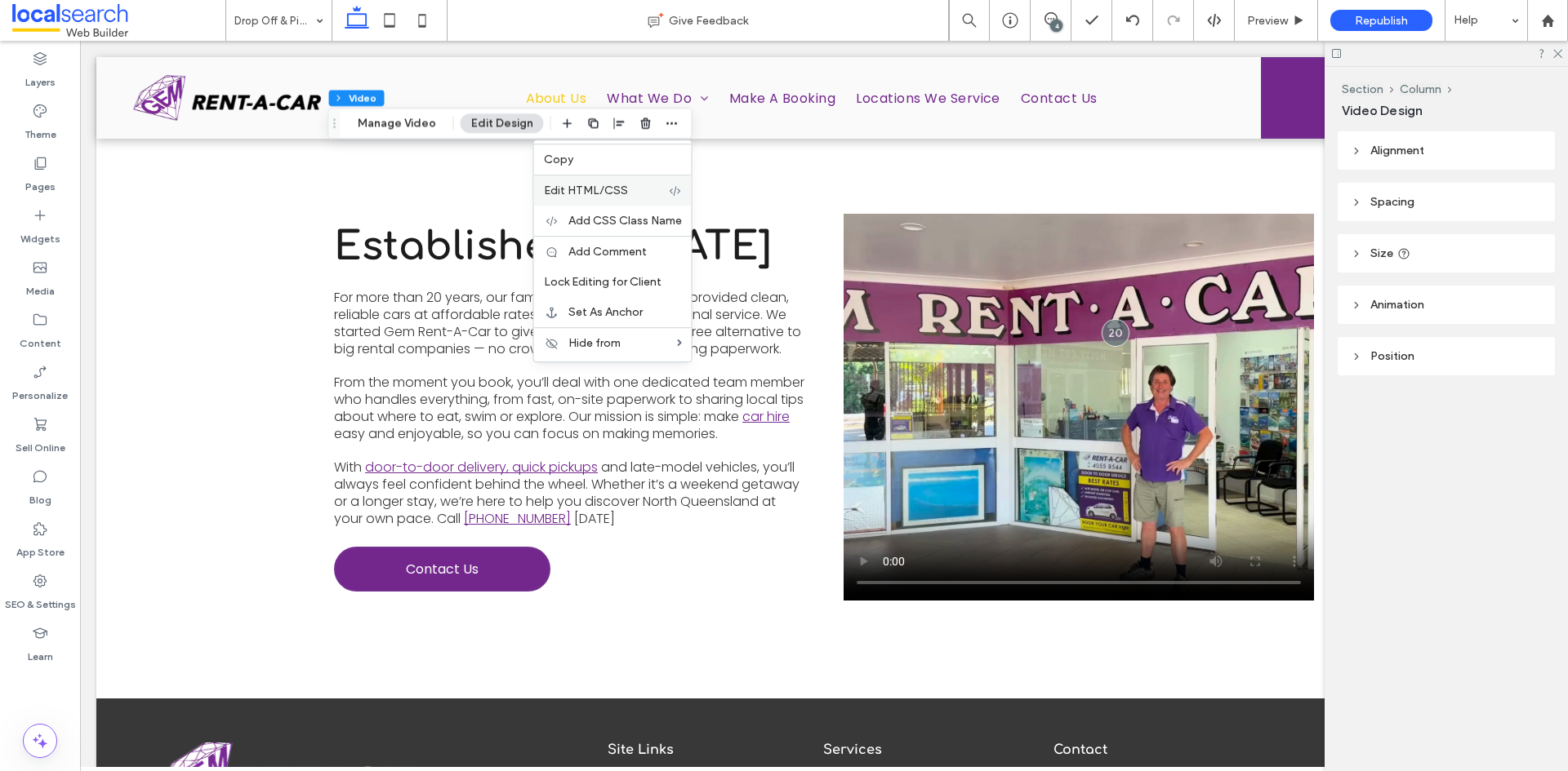
click at [625, 196] on label "Edit HTML/CSS" at bounding box center [606, 191] width 125 height 14
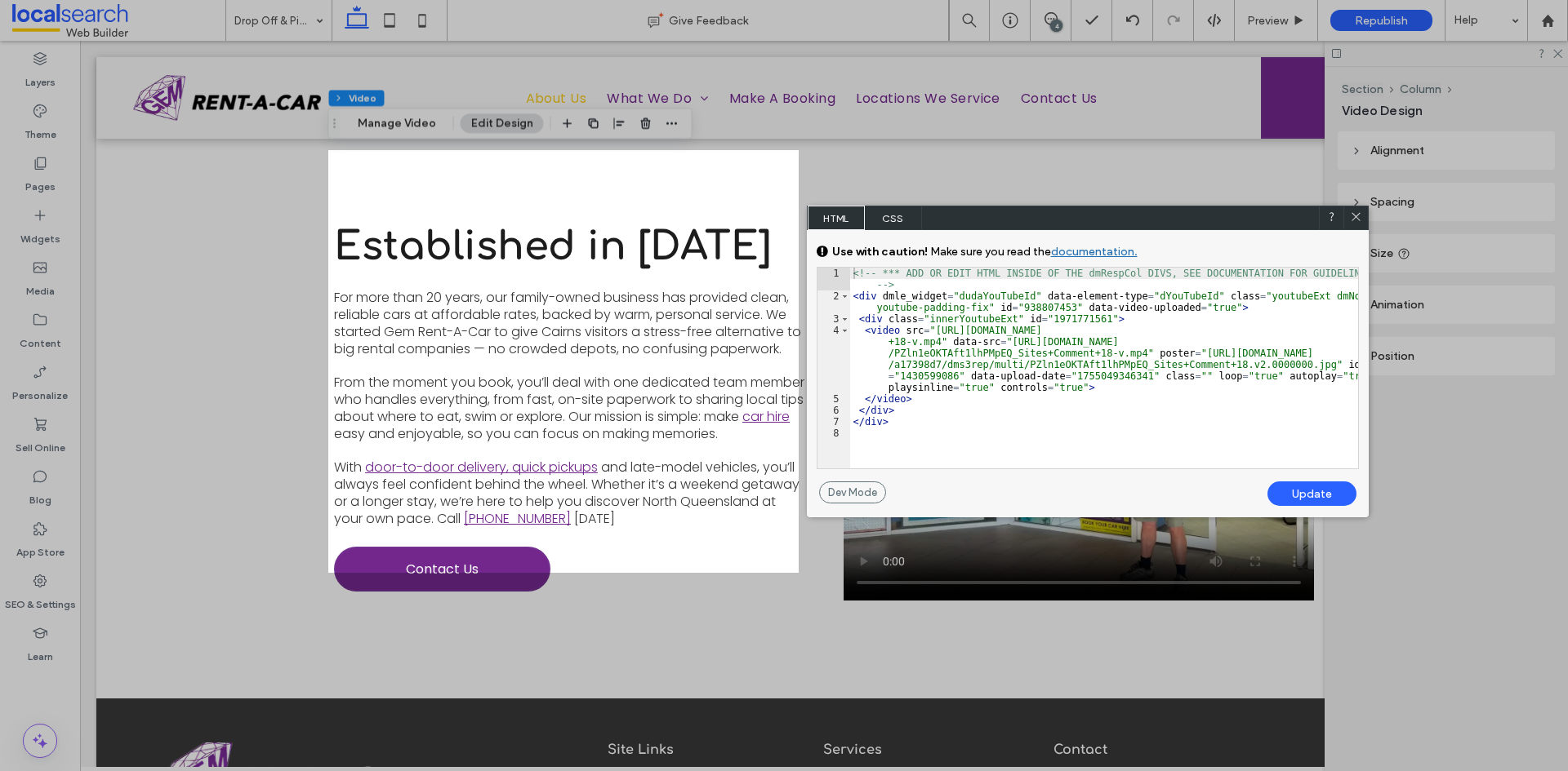
click at [1352, 220] on icon at bounding box center [1356, 217] width 12 height 12
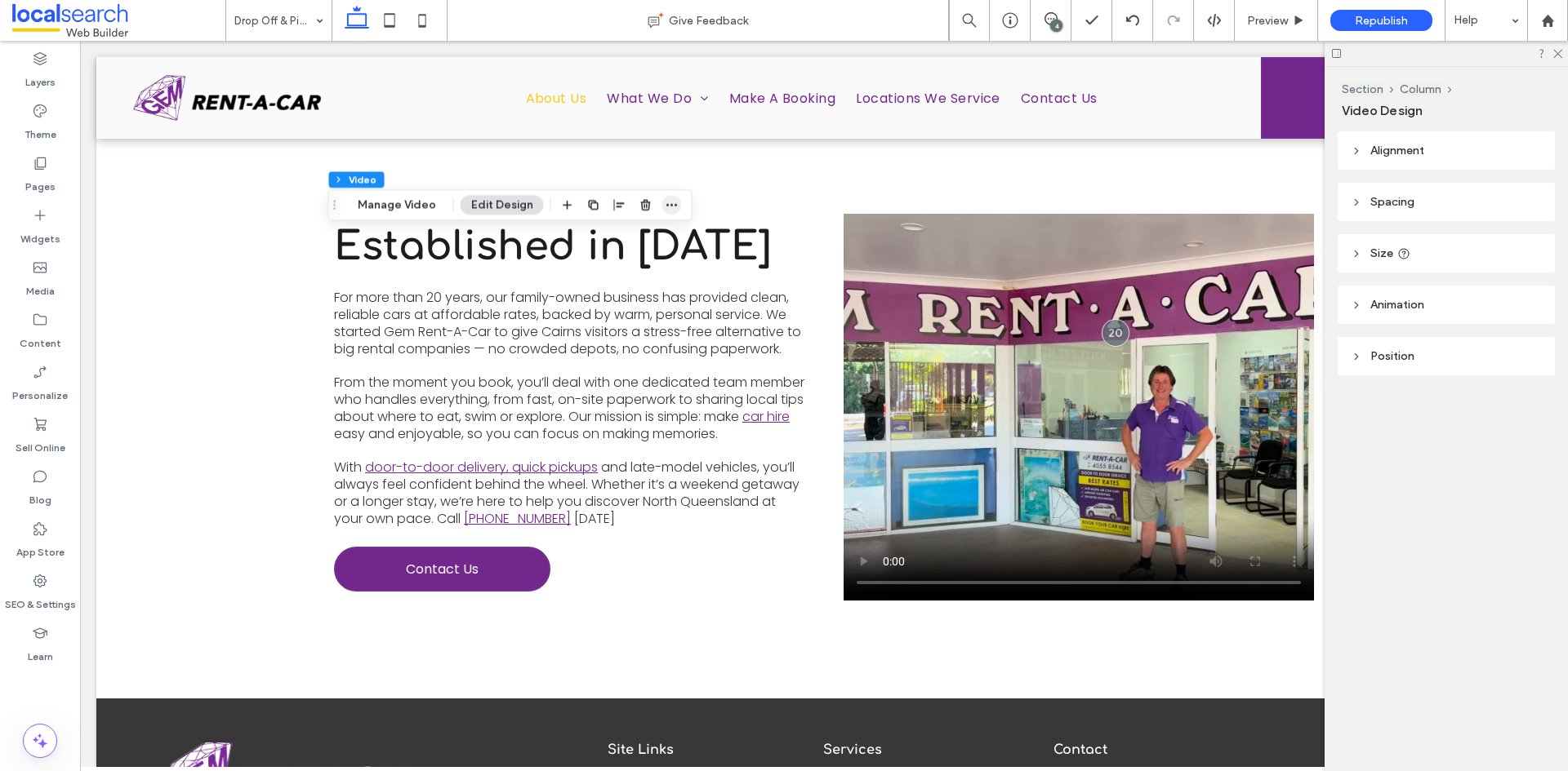
click at [666, 209] on icon "button" at bounding box center [671, 205] width 13 height 13
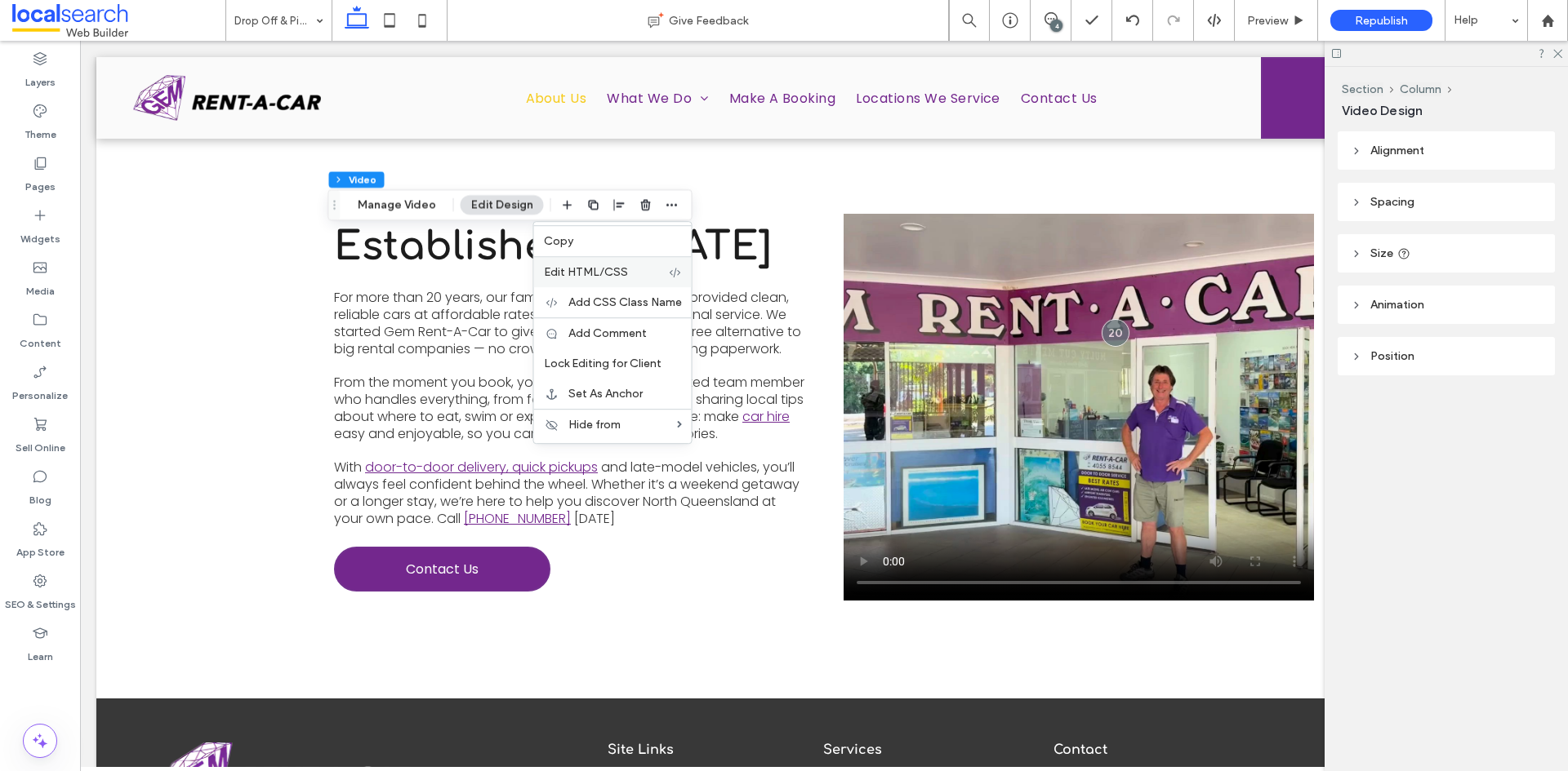
click at [619, 270] on span "Edit HTML/CSS" at bounding box center [586, 272] width 84 height 14
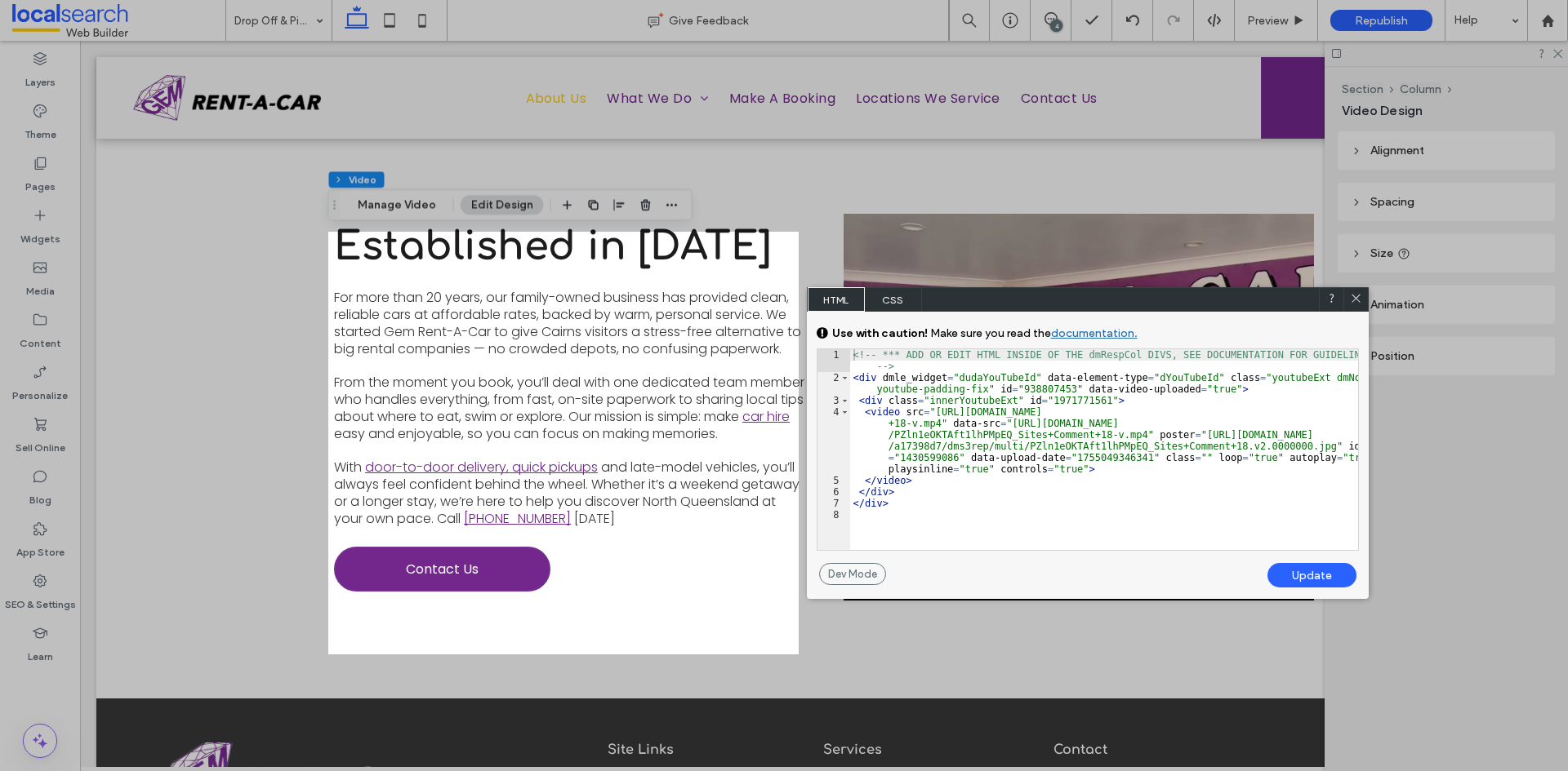
click at [885, 297] on span "CSS" at bounding box center [893, 300] width 57 height 24
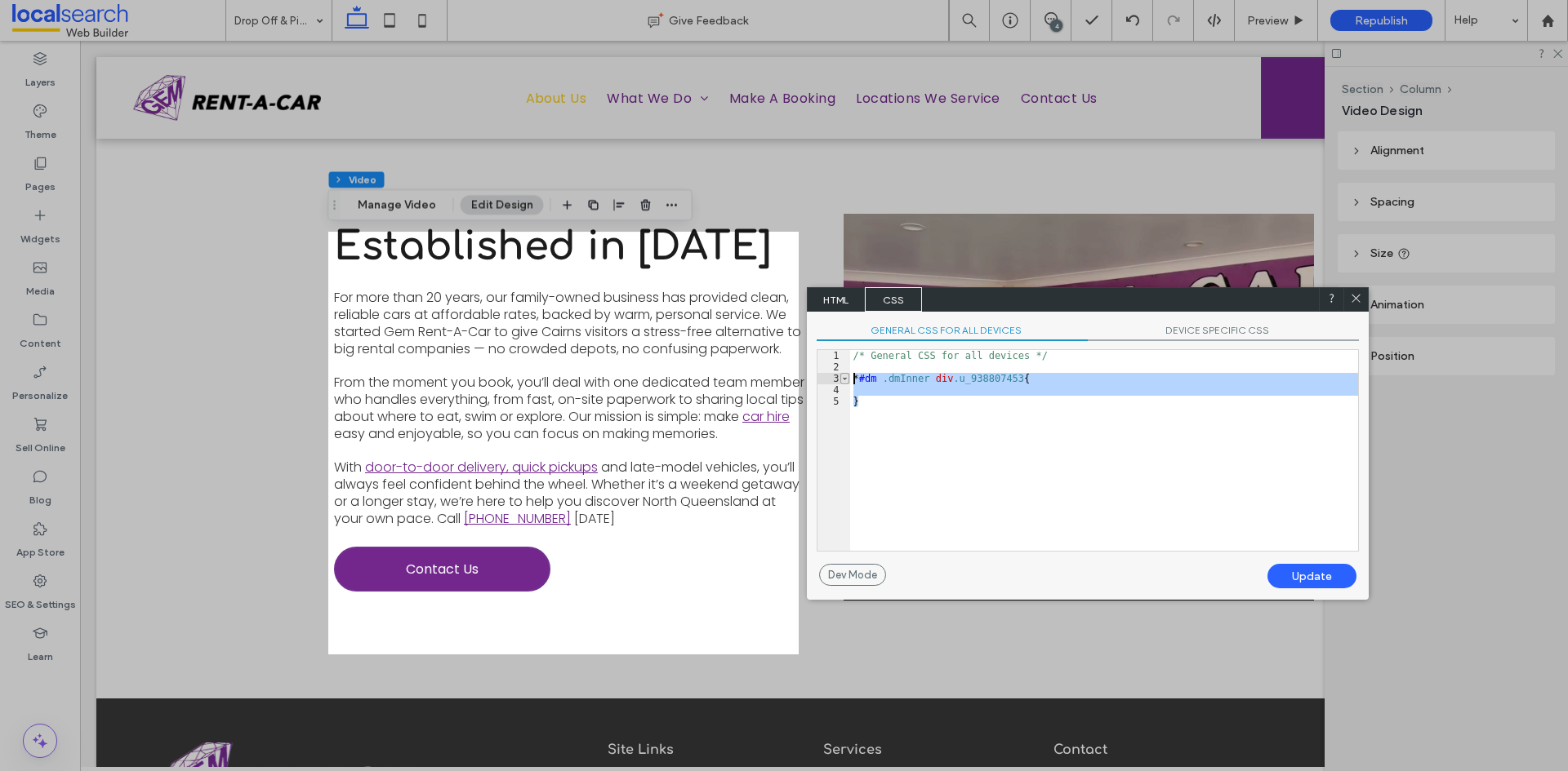
drag, startPoint x: 873, startPoint y: 406, endPoint x: 848, endPoint y: 377, distance: 38.3
click at [848, 377] on div "** 1 2 3 4 5 /* General CSS for all devices */ * #dm .dmInner div .u_938807453 …" at bounding box center [1088, 451] width 543 height 202
click at [1359, 300] on icon at bounding box center [1356, 298] width 12 height 12
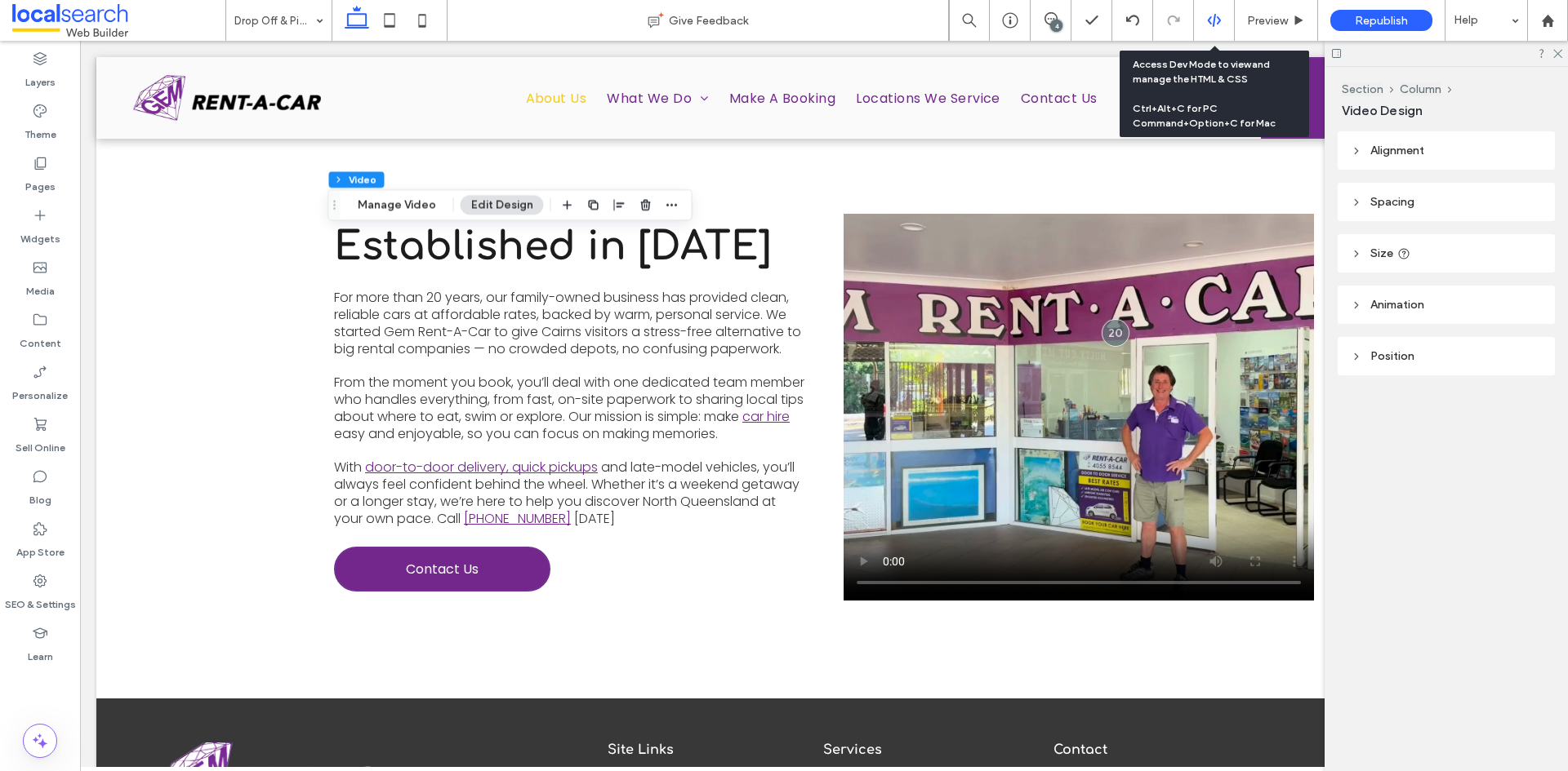
click at [1216, 22] on icon at bounding box center [1214, 20] width 15 height 15
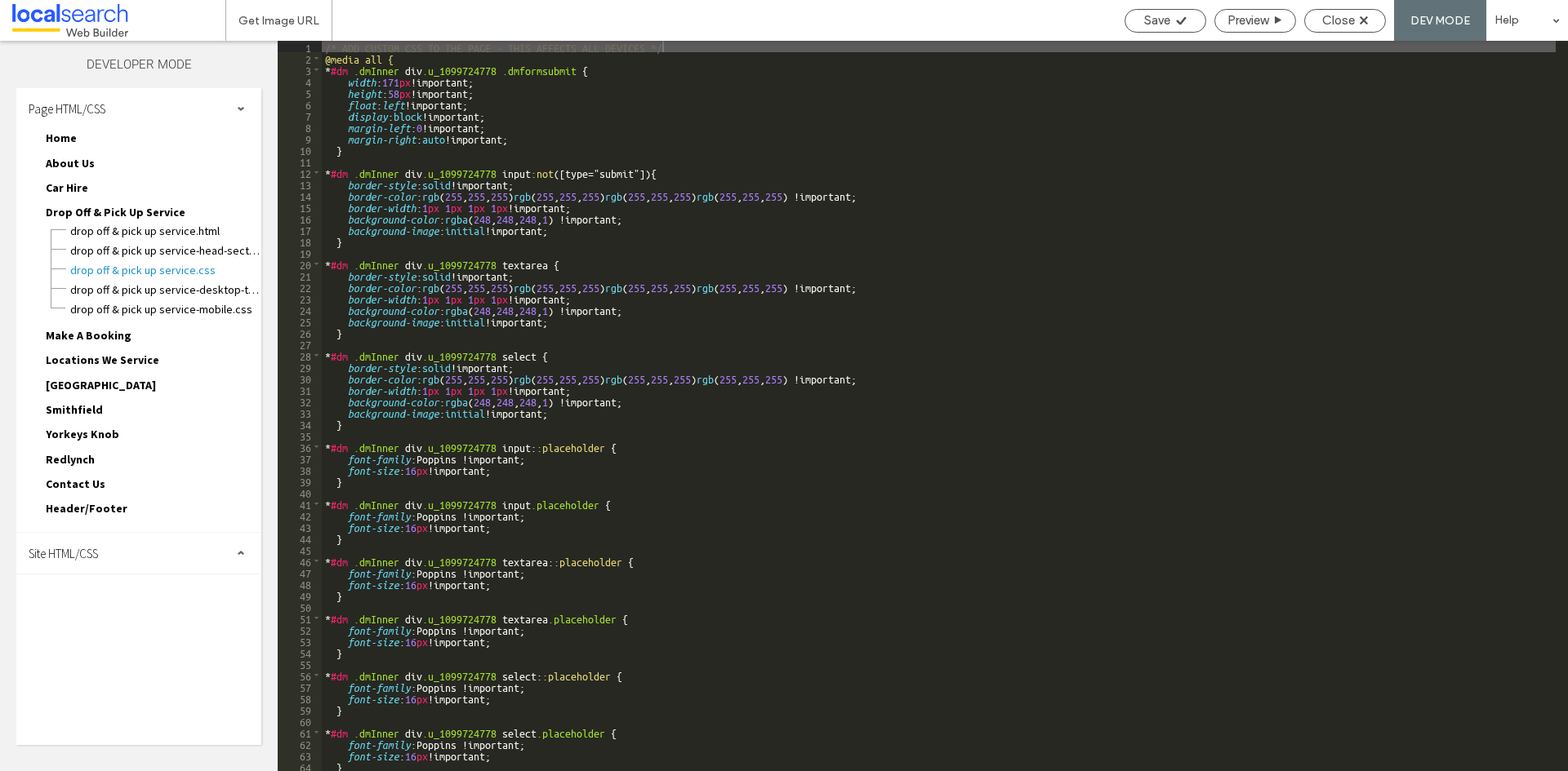
click at [63, 548] on span "Site HTML/CSS" at bounding box center [63, 553] width 69 height 16
click at [111, 620] on span "site.css" at bounding box center [168, 624] width 186 height 16
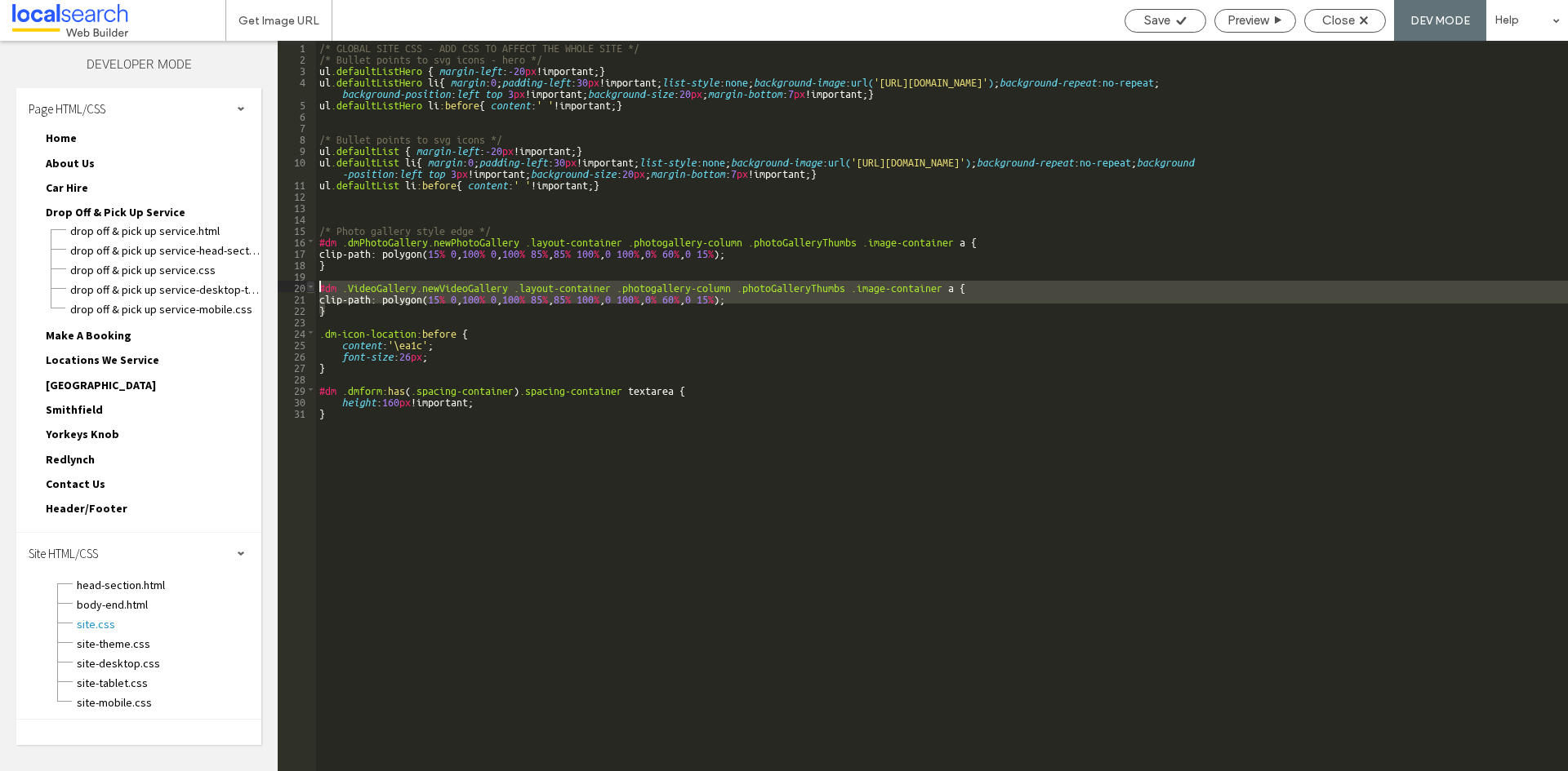
drag, startPoint x: 337, startPoint y: 313, endPoint x: 308, endPoint y: 290, distance: 37.0
click at [308, 290] on div "** 1 2 3 4 5 6 7 8 9 10 11 12 13 14 15 16 17 18 19 20 21 22 23 24 25 26 27 28 2…" at bounding box center [923, 406] width 1291 height 730
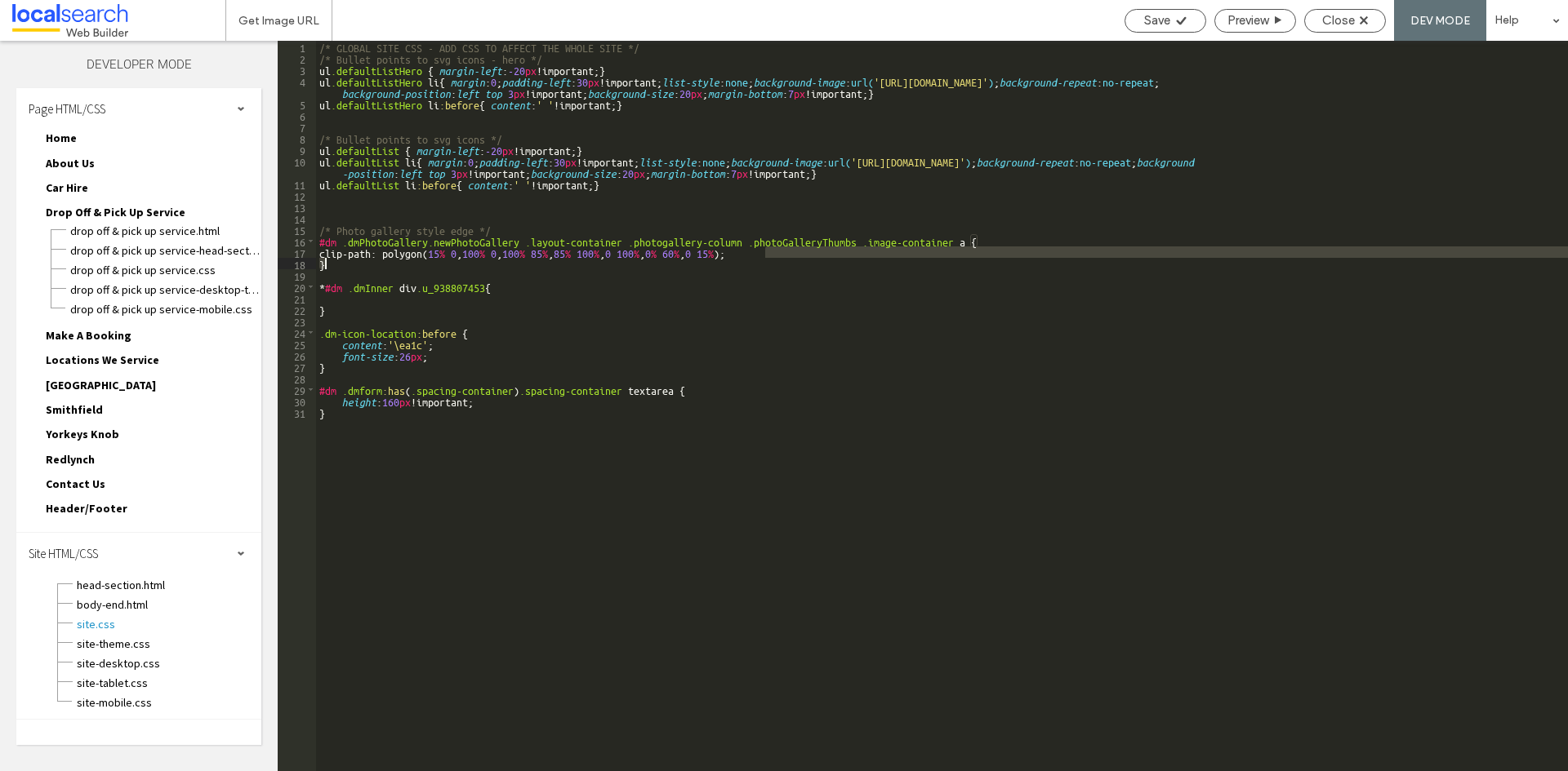
drag, startPoint x: 764, startPoint y: 256, endPoint x: 375, endPoint y: 260, distance: 389.0
click at [375, 260] on div "/* GLOBAL SITE CSS - ADD CSS TO AFFECT THE WHOLE SITE */ /* Bullet points to sv…" at bounding box center [942, 417] width 1252 height 754
click at [339, 263] on div "/* GLOBAL SITE CSS - ADD CSS TO AFFECT THE WHOLE SITE */ /* Bullet points to sv…" at bounding box center [942, 406] width 1252 height 730
drag, startPoint x: 330, startPoint y: 265, endPoint x: 314, endPoint y: 256, distance: 18.4
click at [314, 256] on div "** 1 2 3 4 5 6 7 8 9 10 11 12 13 14 15 16 17 18 19 20 21 22 23 24 25 26 27 28 2…" at bounding box center [923, 406] width 1291 height 730
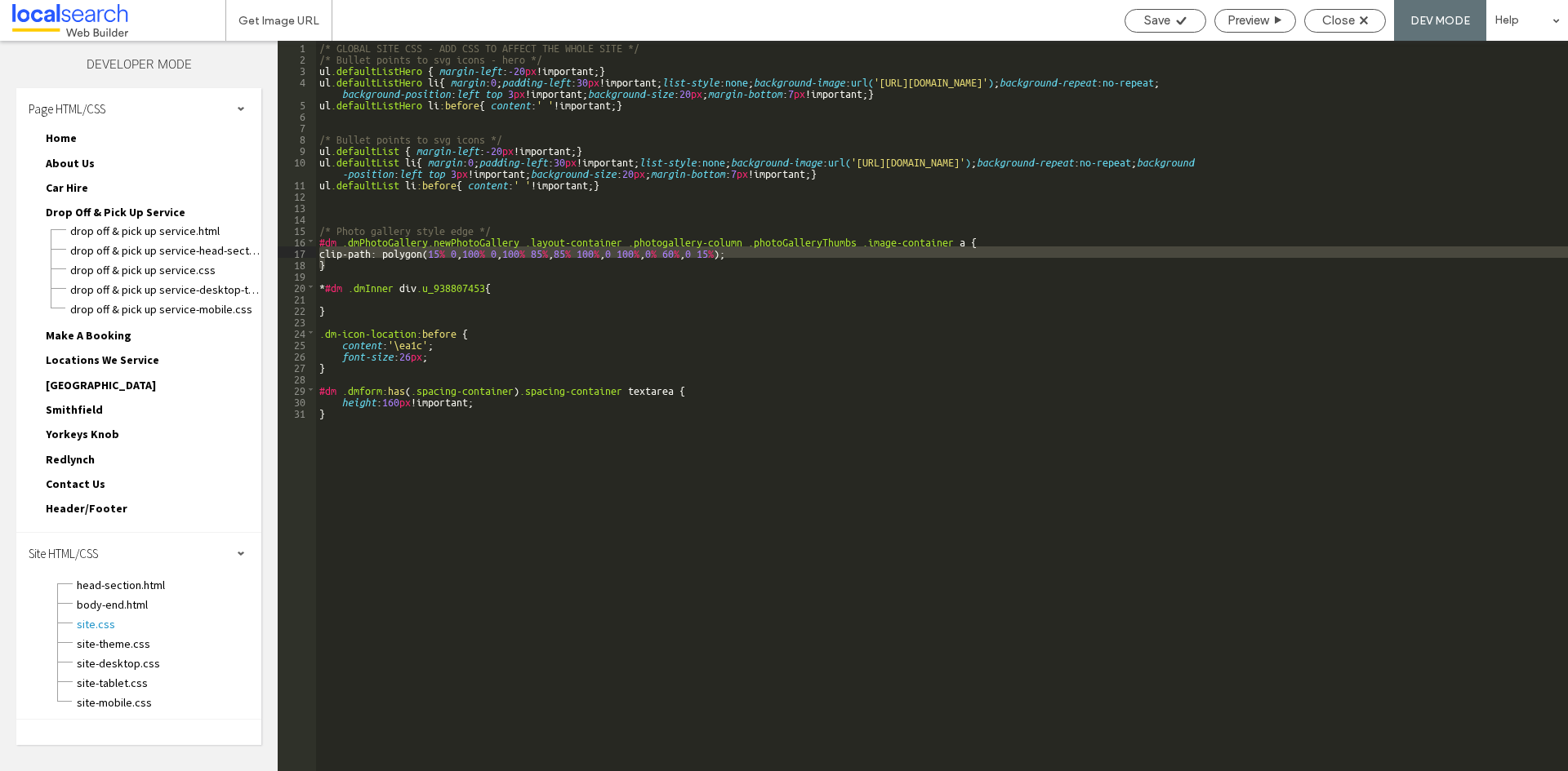
click at [681, 280] on div "/* GLOBAL SITE CSS - ADD CSS TO AFFECT THE WHOLE SITE */ /* Bullet points to sv…" at bounding box center [942, 417] width 1252 height 754
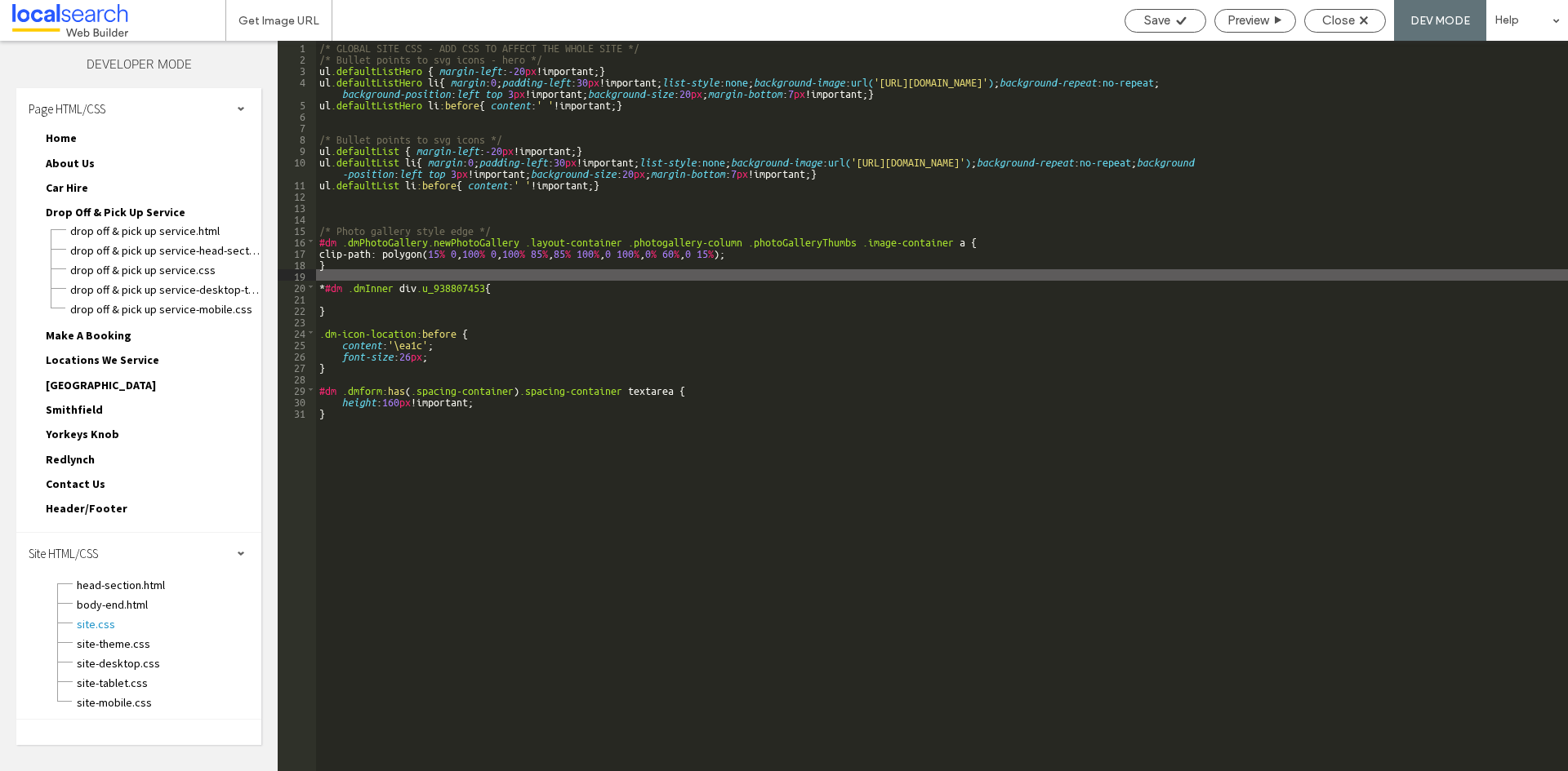
click at [750, 252] on div "/* GLOBAL SITE CSS - ADD CSS TO AFFECT THE WHOLE SITE */ /* Bullet points to sv…" at bounding box center [942, 417] width 1252 height 754
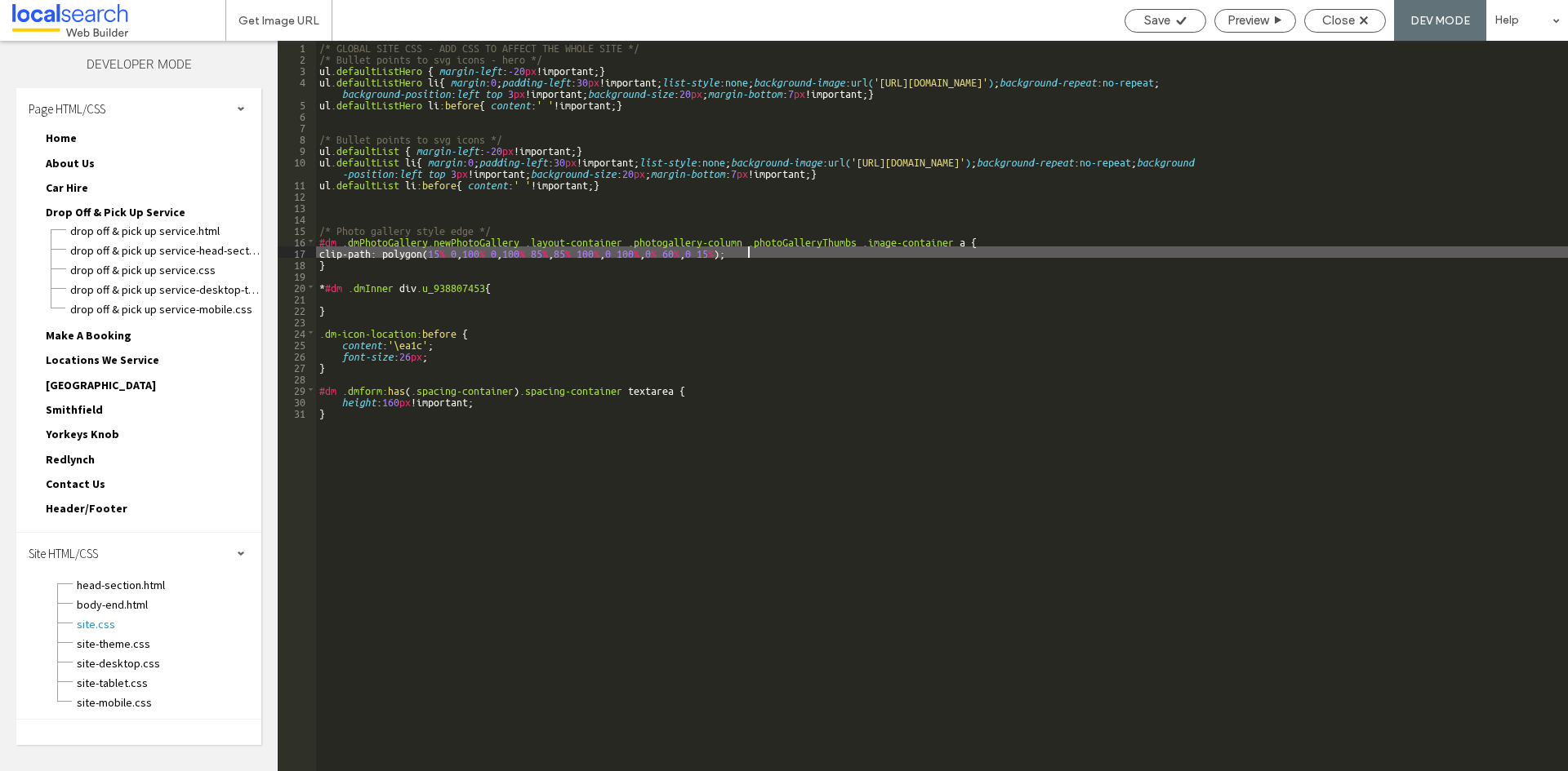
click at [754, 252] on div "/* GLOBAL SITE CSS - ADD CSS TO AFFECT THE WHOLE SITE */ /* Bullet points to sv…" at bounding box center [942, 417] width 1252 height 754
click at [433, 306] on div "/* GLOBAL SITE CSS - ADD CSS TO AFFECT THE WHOLE SITE */ /* Bullet points to sv…" at bounding box center [942, 417] width 1252 height 754
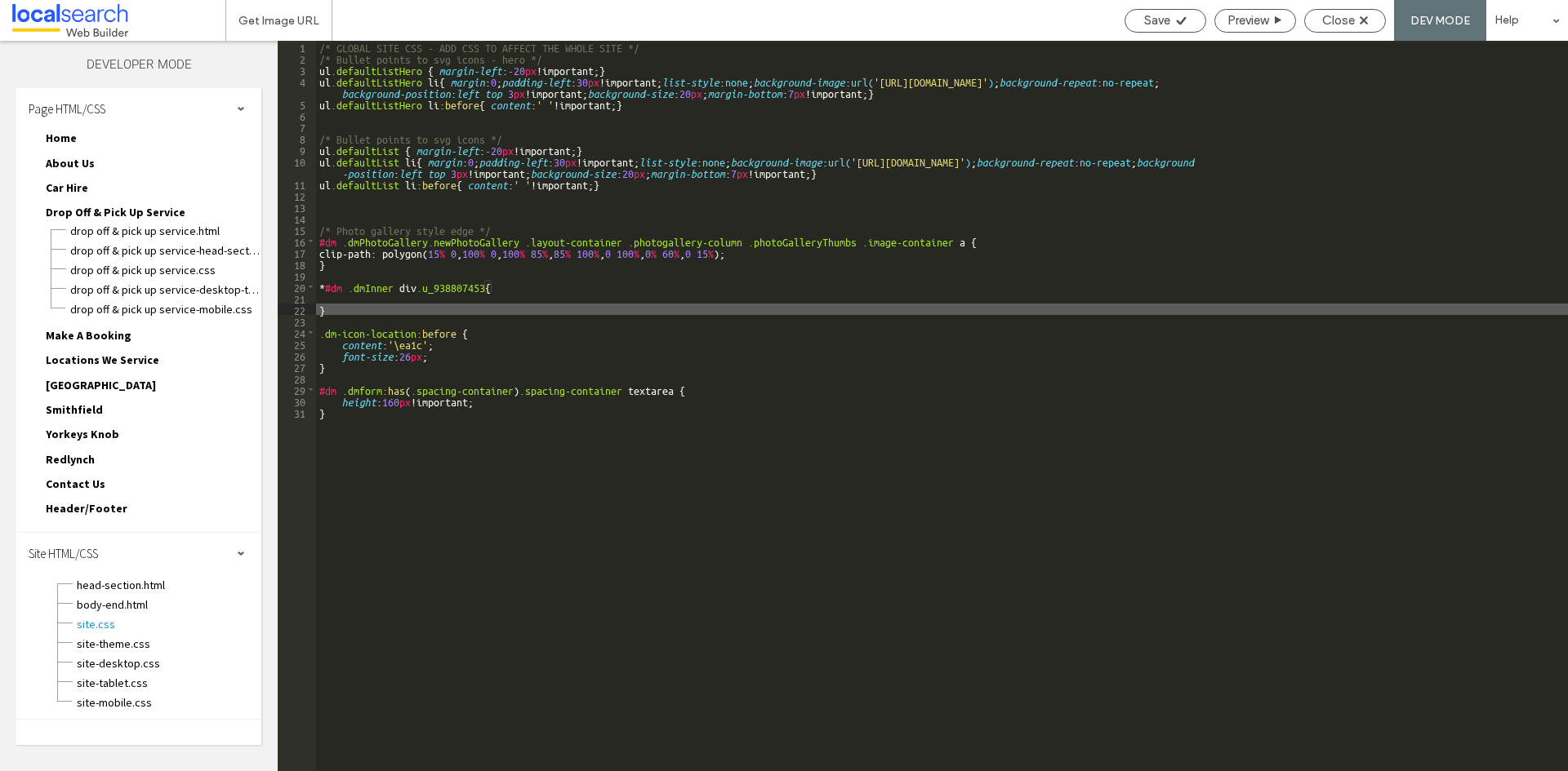
click at [435, 300] on div "/* GLOBAL SITE CSS - ADD CSS TO AFFECT THE WHOLE SITE */ /* Bullet points to sv…" at bounding box center [942, 417] width 1252 height 754
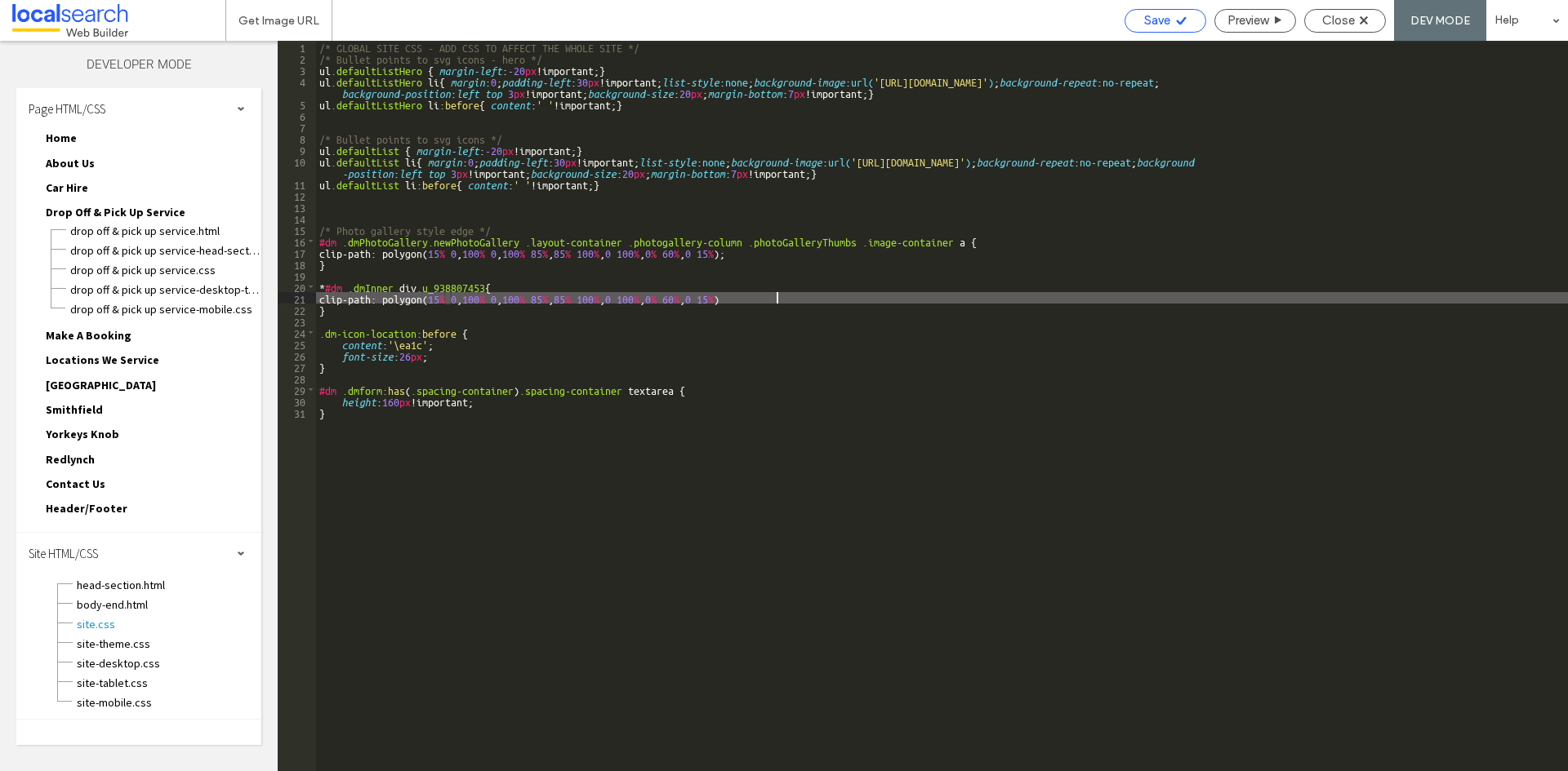
click at [1168, 22] on span "Save" at bounding box center [1157, 20] width 26 height 15
click at [1152, 18] on span "Save" at bounding box center [1157, 20] width 26 height 15
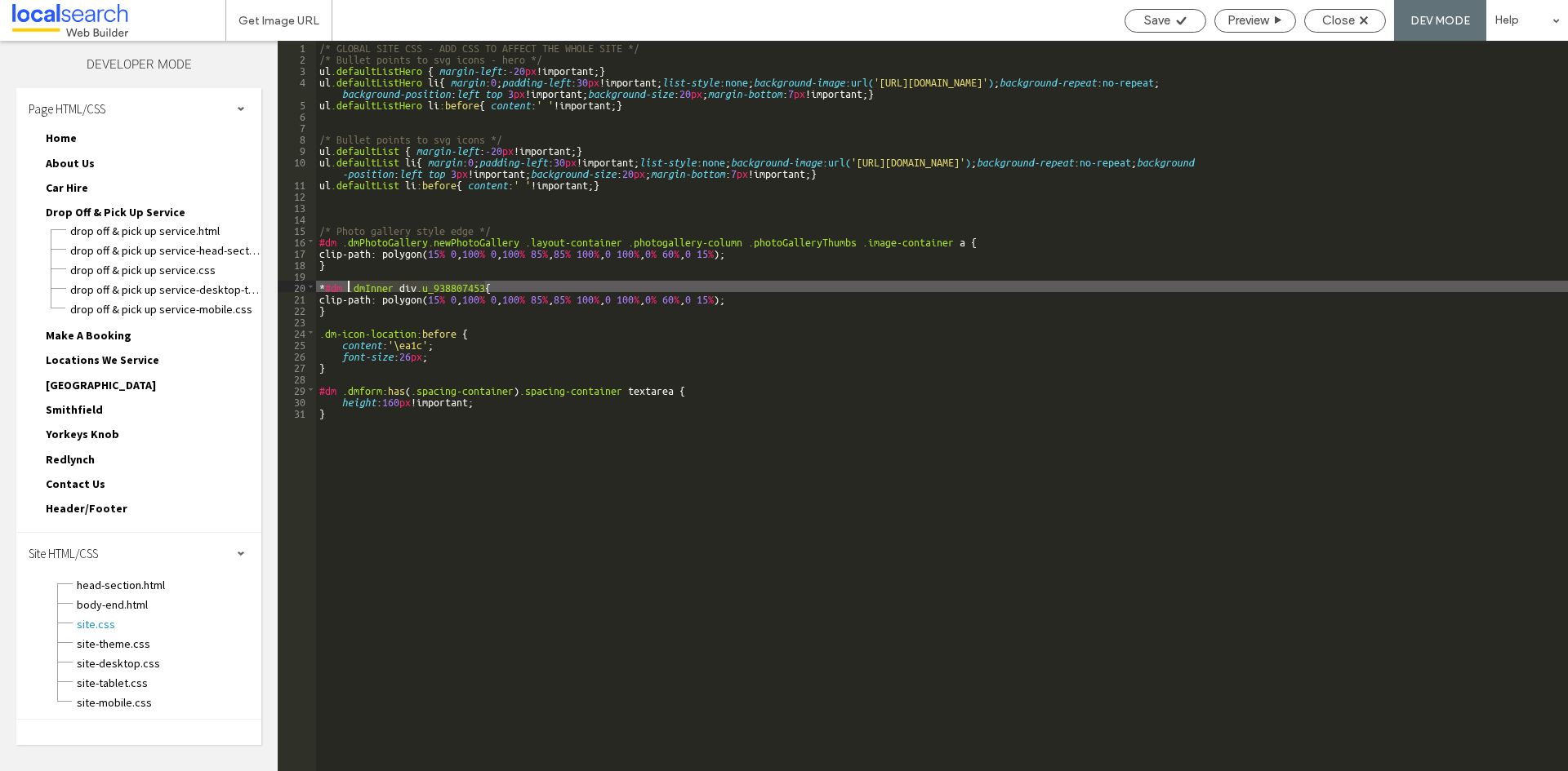
drag, startPoint x: 486, startPoint y: 286, endPoint x: 348, endPoint y: 285, distance: 138.0
click at [348, 285] on div "/* GLOBAL SITE CSS - ADD CSS TO AFFECT THE WHOLE SITE */ /* Bullet points to sv…" at bounding box center [942, 417] width 1252 height 754
click at [402, 279] on div "/* GLOBAL SITE CSS - ADD CSS TO AFFECT THE WHOLE SITE */ /* Bullet points to sv…" at bounding box center [942, 417] width 1252 height 754
drag, startPoint x: 394, startPoint y: 287, endPoint x: 350, endPoint y: 287, distance: 44.0
click at [350, 287] on div "/* GLOBAL SITE CSS - ADD CSS TO AFFECT THE WHOLE SITE */ /* Bullet points to sv…" at bounding box center [942, 417] width 1252 height 754
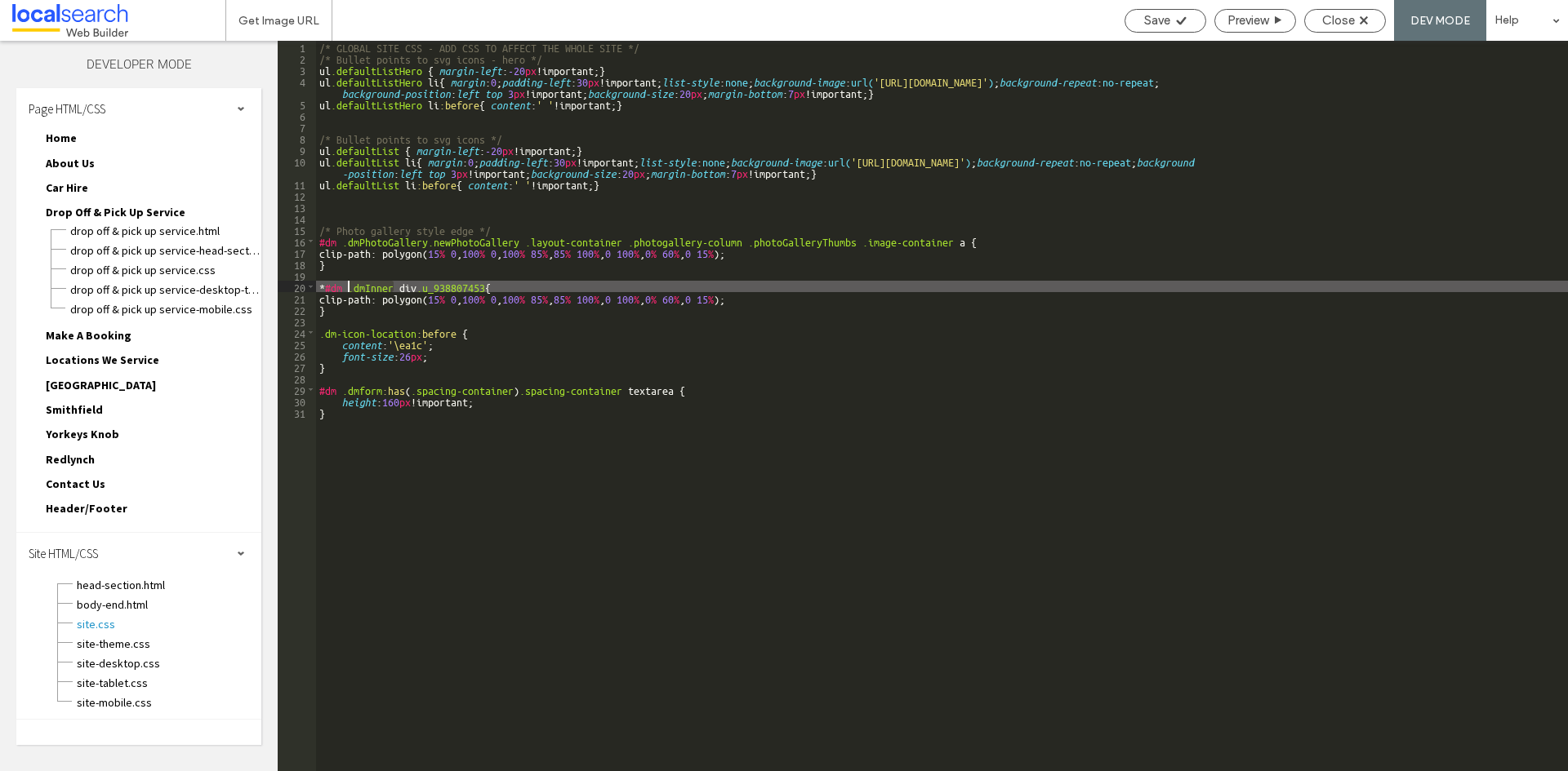
click at [955, 243] on div "/* GLOBAL SITE CSS - ADD CSS TO AFFECT THE WHOLE SITE */ /* Bullet points to sv…" at bounding box center [942, 417] width 1252 height 754
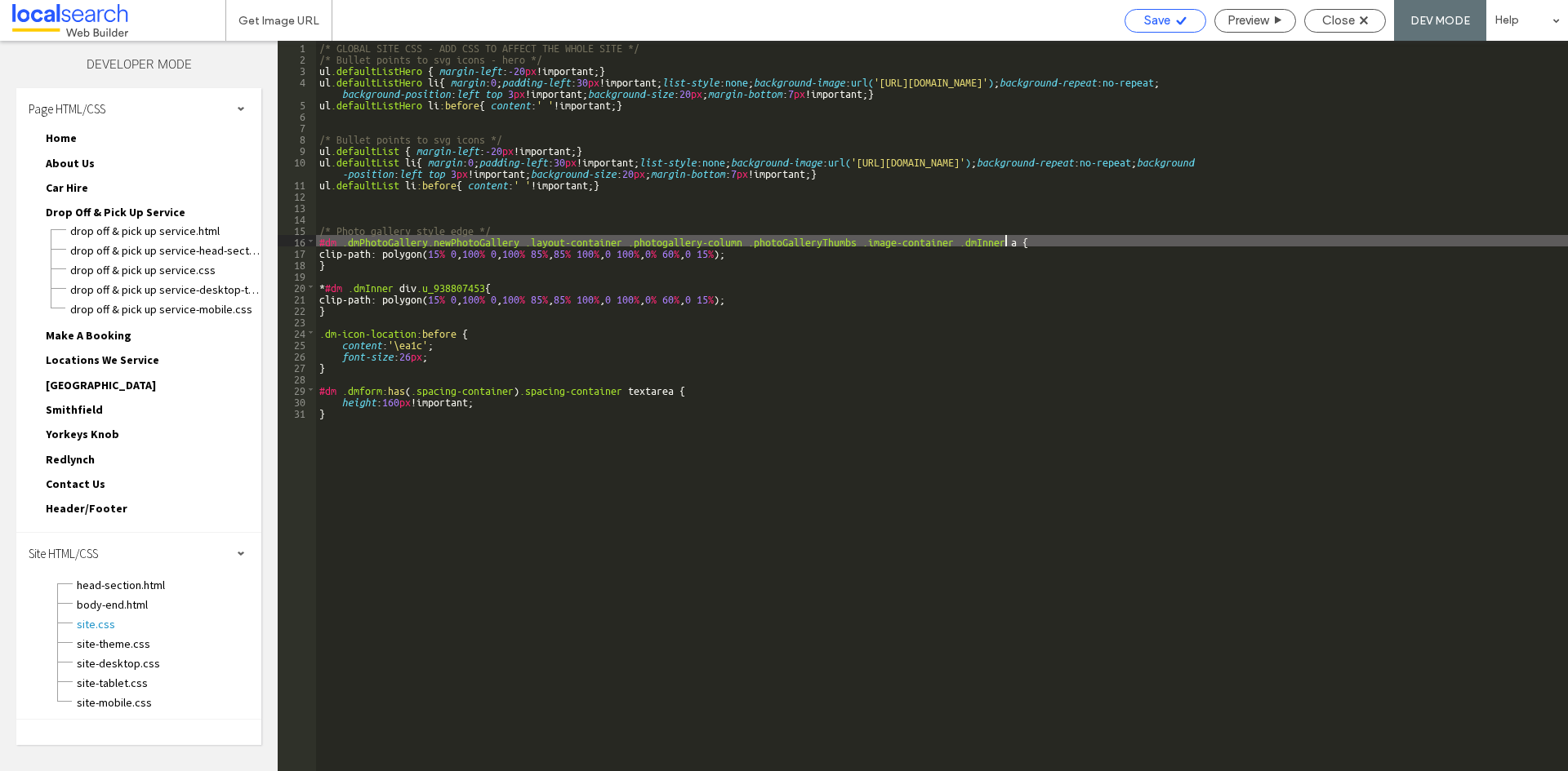
click at [1162, 20] on span "Save" at bounding box center [1157, 20] width 26 height 15
click at [486, 286] on div "/* GLOBAL SITE CSS - ADD CSS TO AFFECT THE WHOLE SITE */ /* Bullet points to sv…" at bounding box center [942, 417] width 1252 height 754
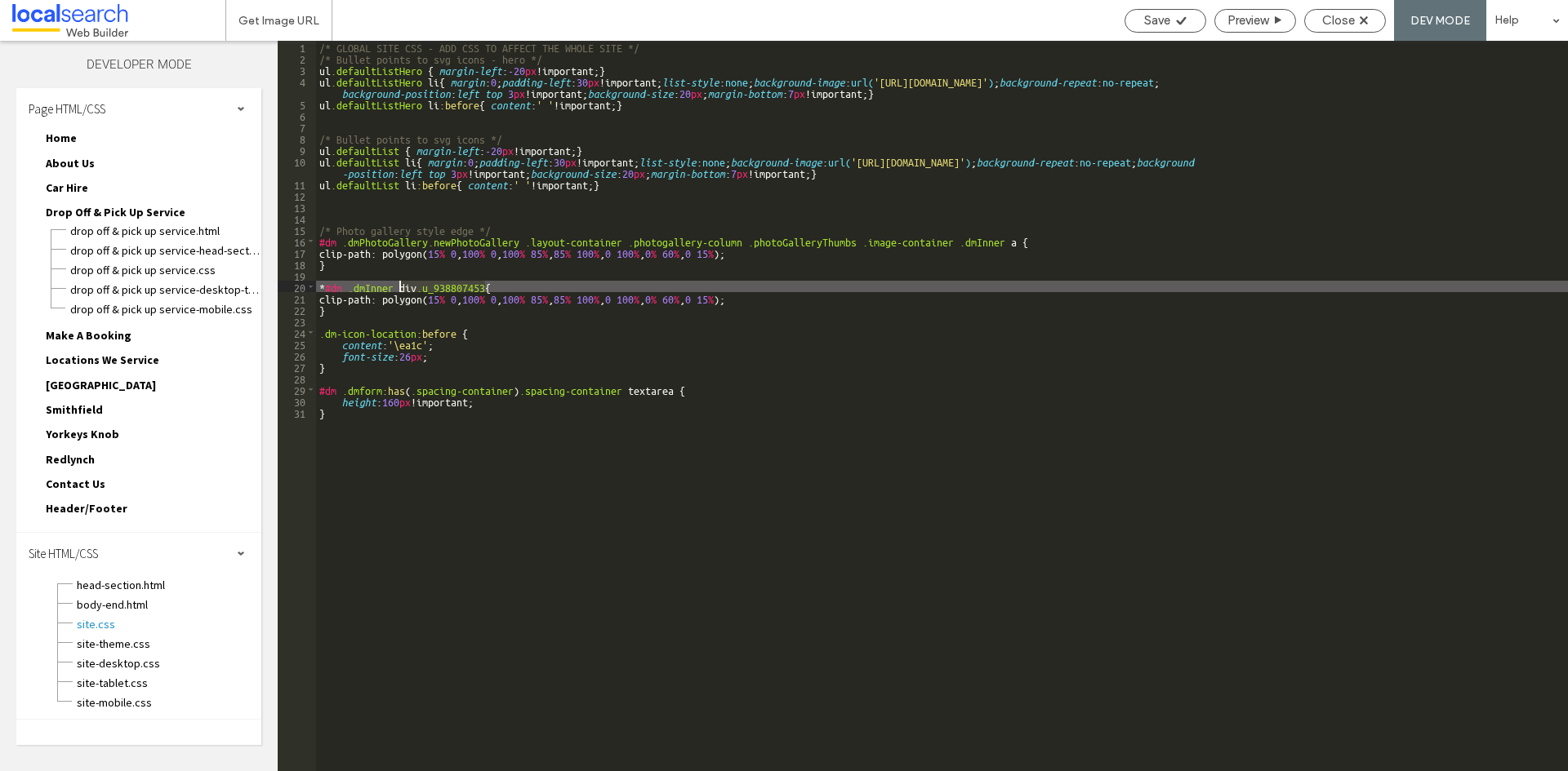
click at [1008, 243] on div "/* GLOBAL SITE CSS - ADD CSS TO AFFECT THE WHOLE SITE */ /* Bullet points to sv…" at bounding box center [942, 417] width 1252 height 754
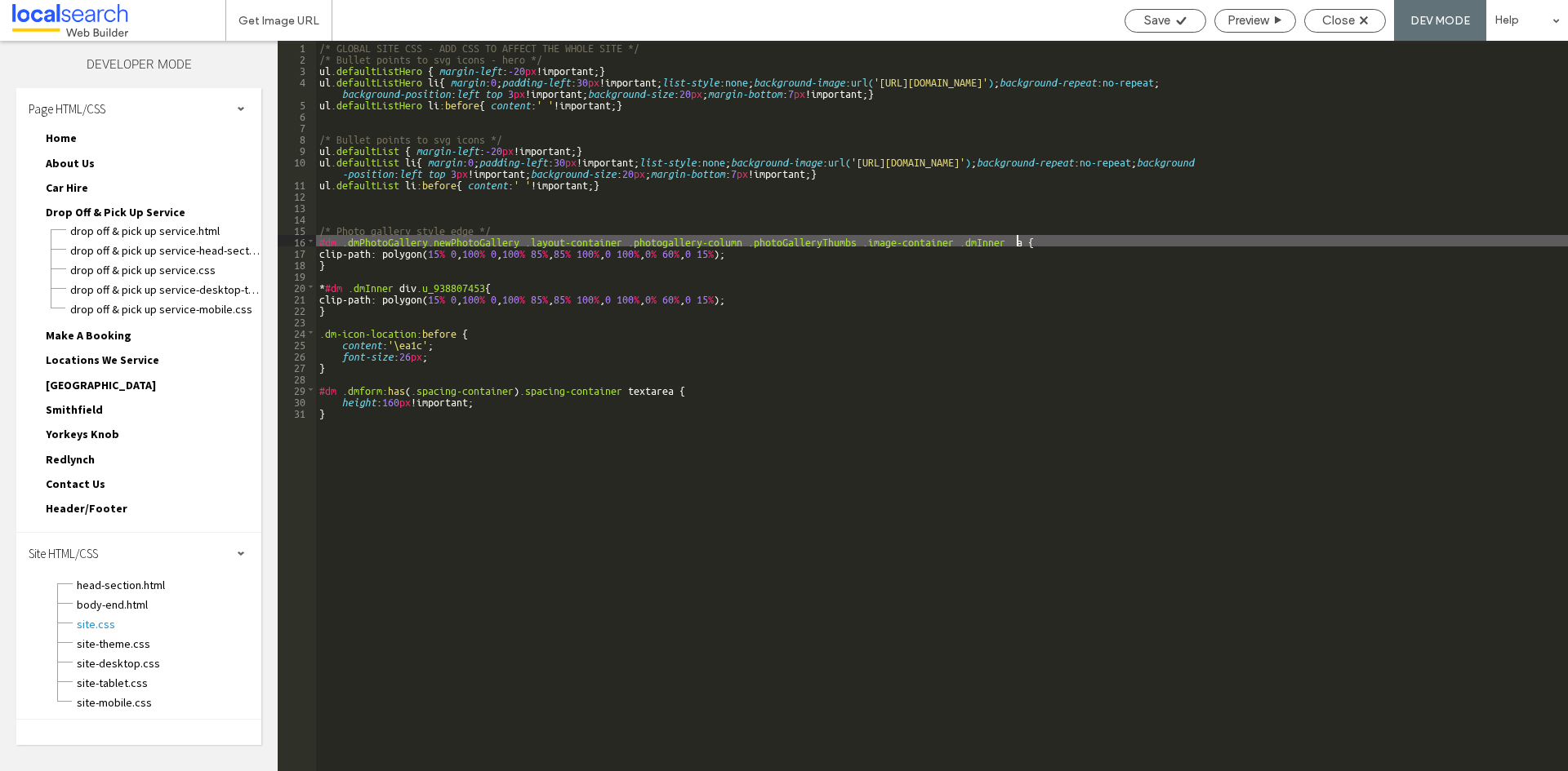
paste textarea
click at [1018, 237] on div "/* GLOBAL SITE CSS - ADD CSS TO AFFECT THE WHOLE SITE */ /* Bullet points to sv…" at bounding box center [942, 417] width 1252 height 754
click at [1156, 19] on span "Save" at bounding box center [1157, 20] width 26 height 15
click at [842, 291] on div "/* GLOBAL SITE CSS - ADD CSS TO AFFECT THE WHOLE SITE */ /* Bullet points to sv…" at bounding box center [942, 417] width 1252 height 754
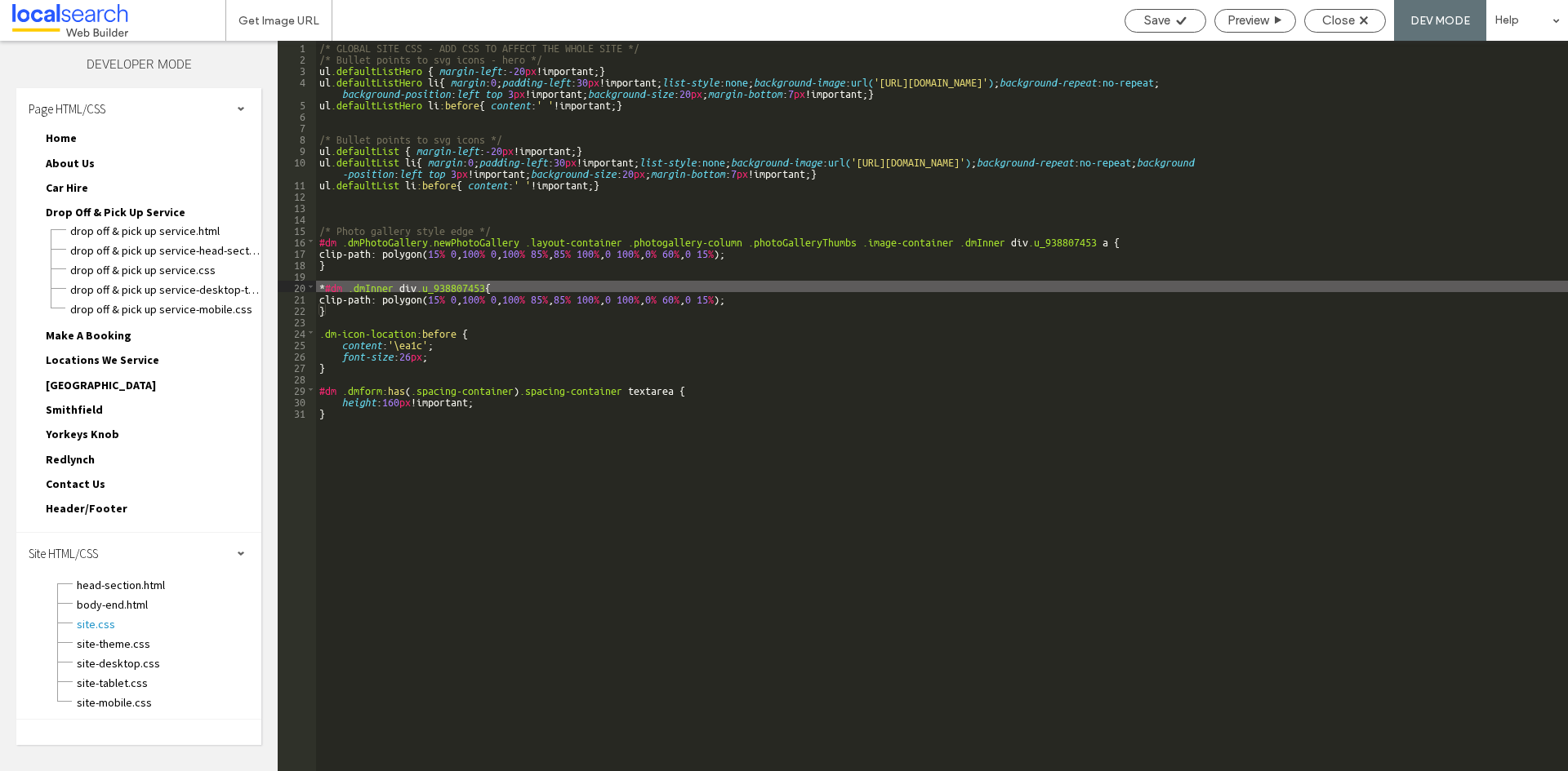
click at [1075, 243] on div "/* GLOBAL SITE CSS - ADD CSS TO AFFECT THE WHOLE SITE */ /* Bullet points to sv…" at bounding box center [942, 417] width 1252 height 754
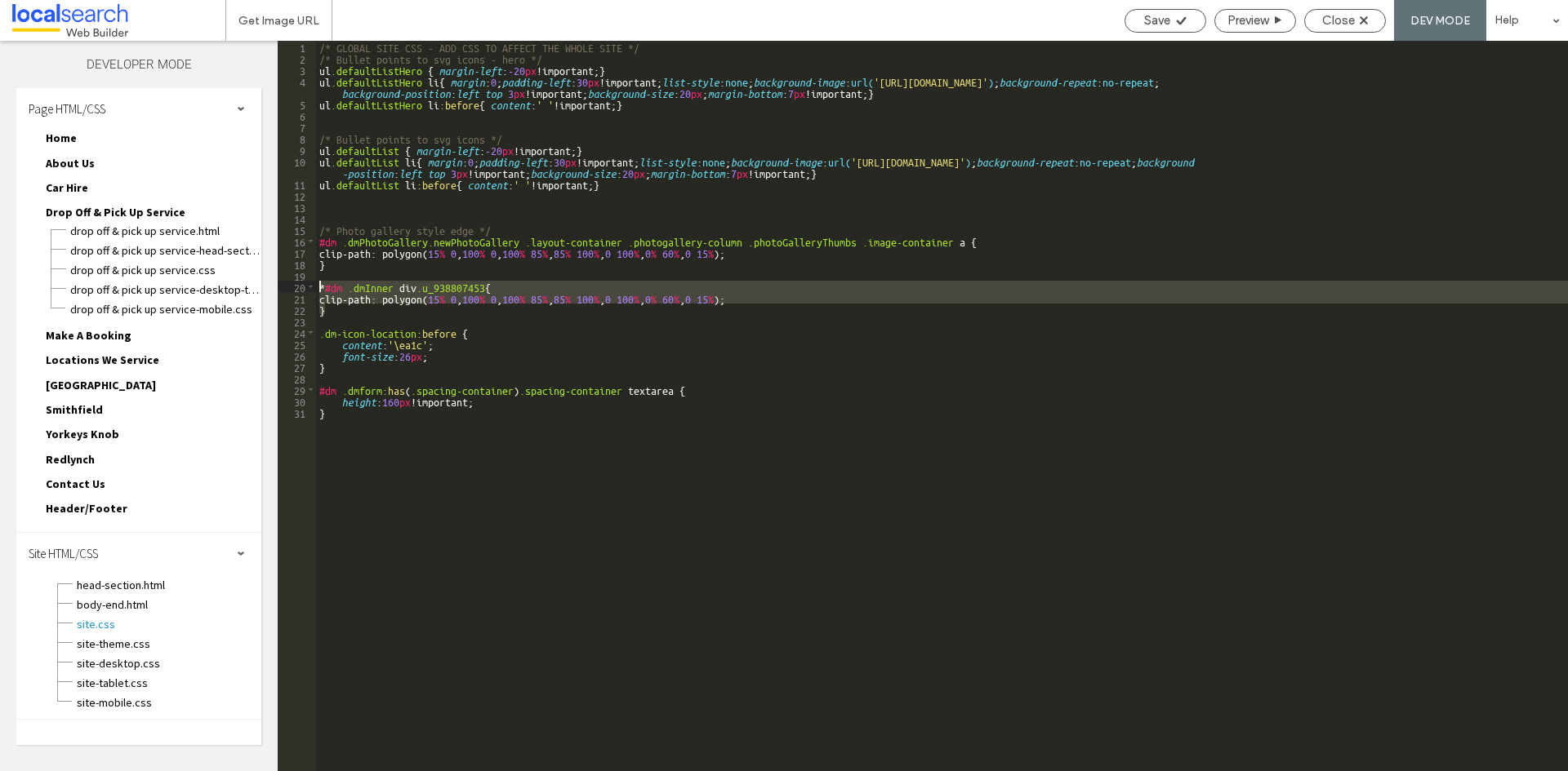
drag, startPoint x: 328, startPoint y: 310, endPoint x: 306, endPoint y: 290, distance: 29.7
click at [306, 290] on div "** 1 2 3 4 5 6 7 8 9 10 11 12 13 14 15 16 17 18 19 20 21 22 23 24 25 26 27 28 2…" at bounding box center [923, 406] width 1291 height 730
click at [356, 313] on div "/* GLOBAL SITE CSS - ADD CSS TO AFFECT THE WHOLE SITE */ /* Bullet points to sv…" at bounding box center [942, 406] width 1252 height 730
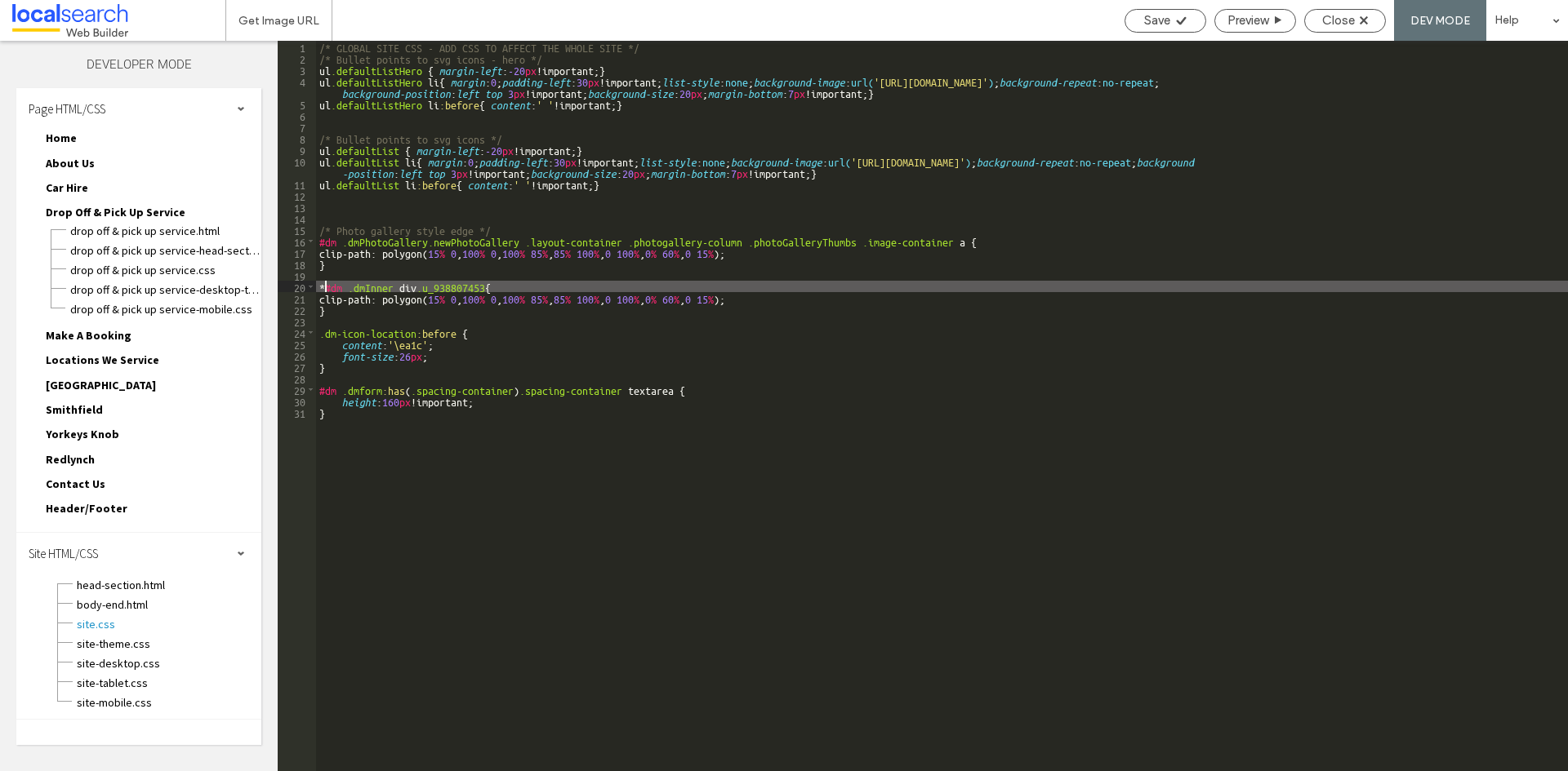
click at [325, 286] on div "/* GLOBAL SITE CSS - ADD CSS TO AFFECT THE WHOLE SITE */ /* Bullet points to sv…" at bounding box center [942, 417] width 1252 height 754
click at [1147, 28] on div "Save" at bounding box center [1165, 20] width 82 height 23
click at [1136, 18] on div "Save" at bounding box center [1165, 20] width 80 height 15
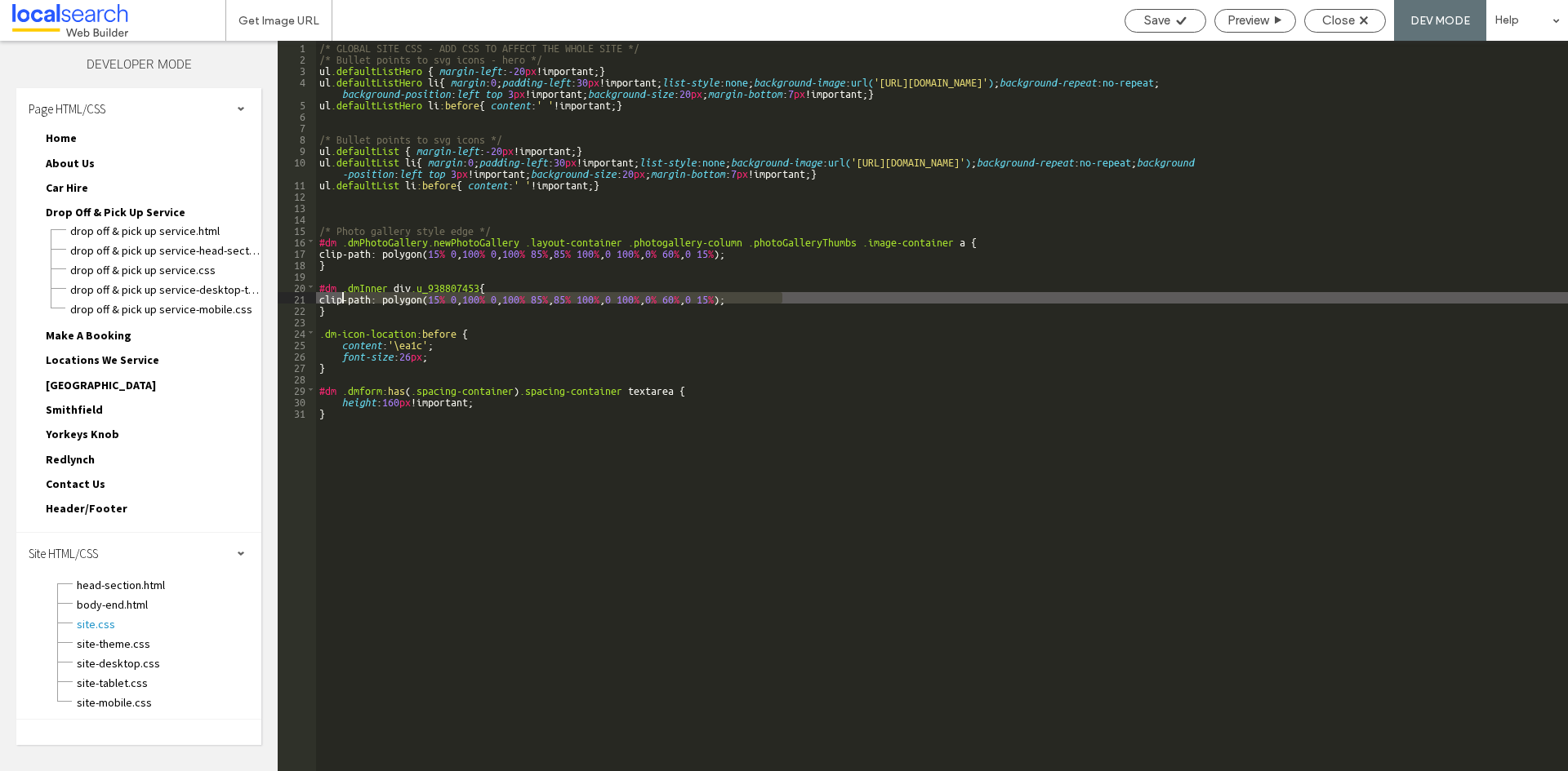
drag, startPoint x: 782, startPoint y: 298, endPoint x: 341, endPoint y: 298, distance: 441.0
click at [341, 298] on div "/* GLOBAL SITE CSS - ADD CSS TO AFFECT THE WHOLE SITE */ /* Bullet points to sv…" at bounding box center [942, 417] width 1252 height 754
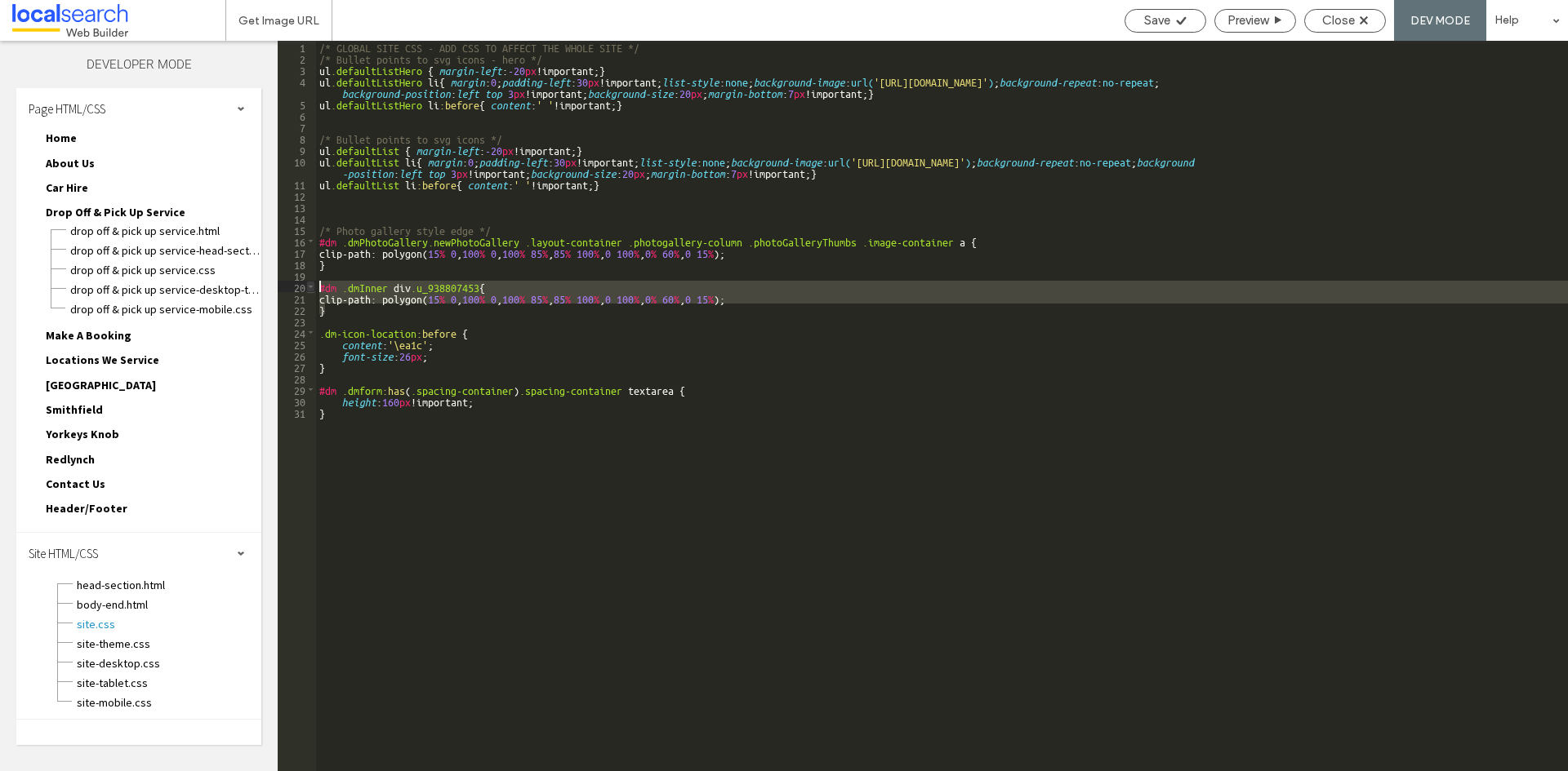
drag, startPoint x: 336, startPoint y: 313, endPoint x: 312, endPoint y: 291, distance: 32.6
click at [312, 291] on div "** 1 2 3 4 5 6 7 8 9 10 11 12 13 14 15 16 17 18 19 20 21 22 23 24 25 26 27 28 2…" at bounding box center [923, 406] width 1291 height 730
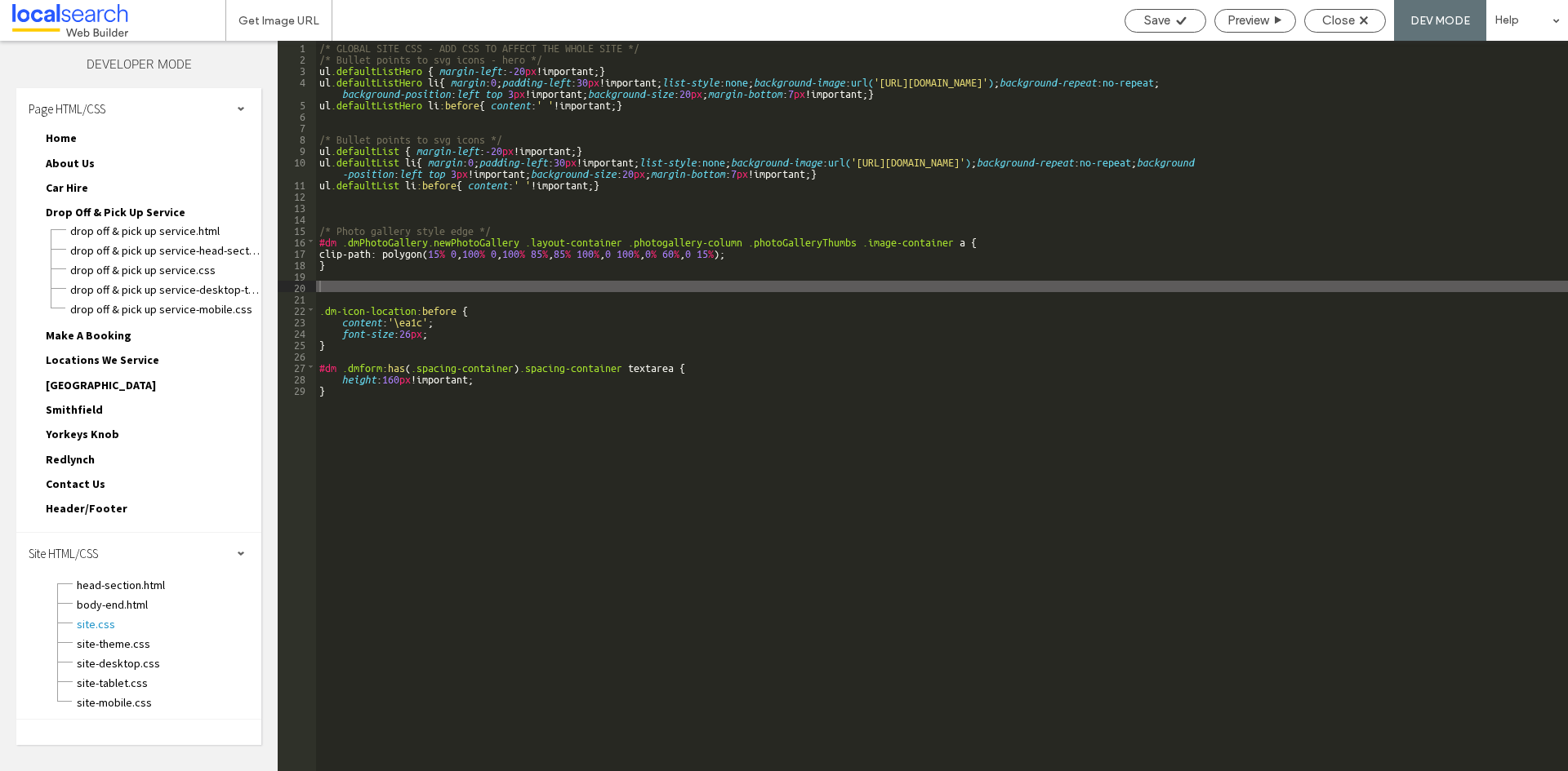
click at [333, 289] on div "/* GLOBAL SITE CSS - ADD CSS TO AFFECT THE WHOLE SITE */ /* Bullet points to sv…" at bounding box center [942, 417] width 1252 height 754
type textarea "**"
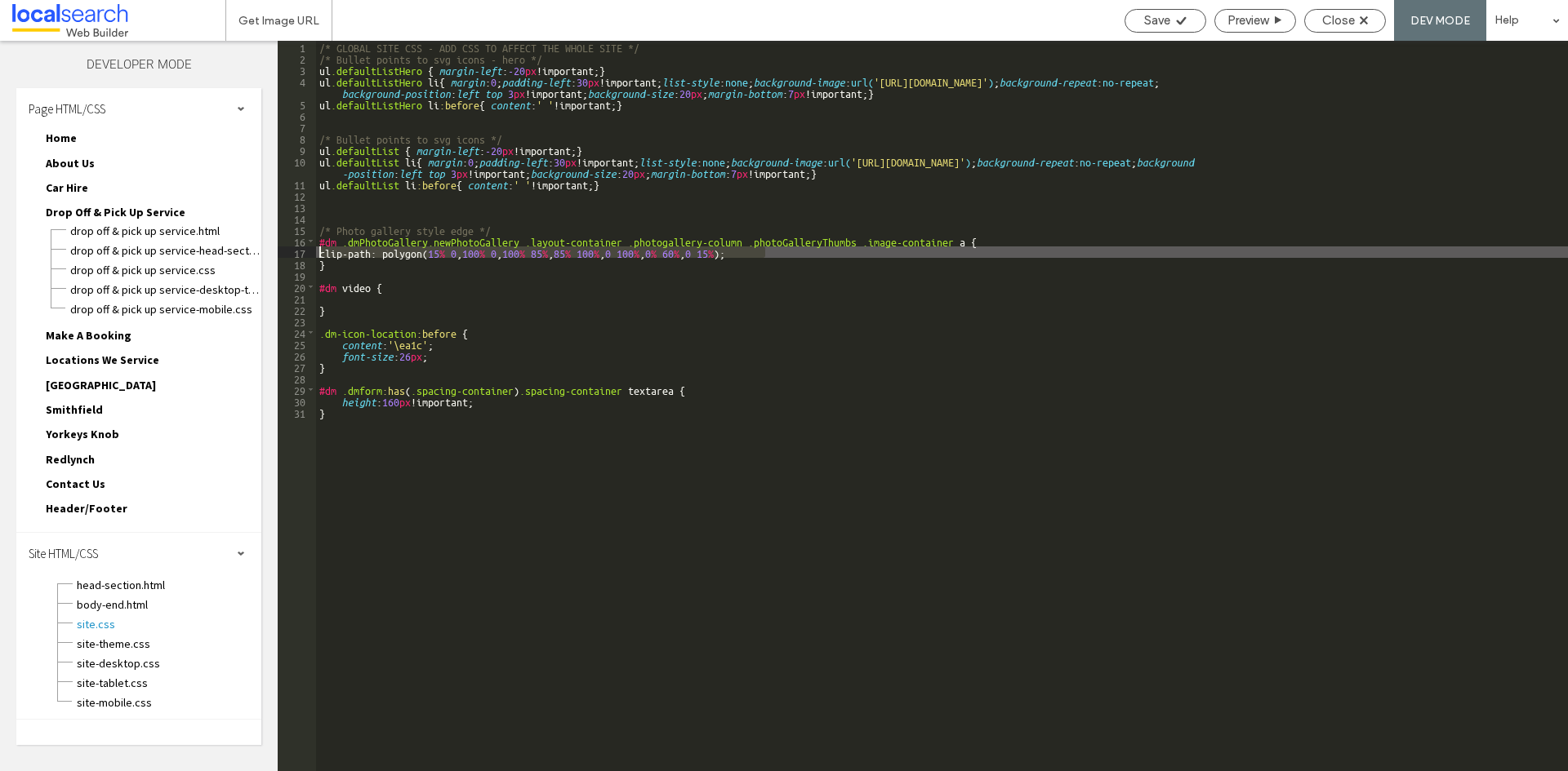
drag, startPoint x: 763, startPoint y: 252, endPoint x: 318, endPoint y: 254, distance: 445.0
click at [318, 254] on div "/* GLOBAL SITE CSS - ADD CSS TO AFFECT THE WHOLE SITE */ /* Bullet points to sv…" at bounding box center [942, 417] width 1252 height 754
click at [363, 300] on div "/* GLOBAL SITE CSS - ADD CSS TO AFFECT THE WHOLE SITE */ /* Bullet points to sv…" at bounding box center [942, 417] width 1252 height 754
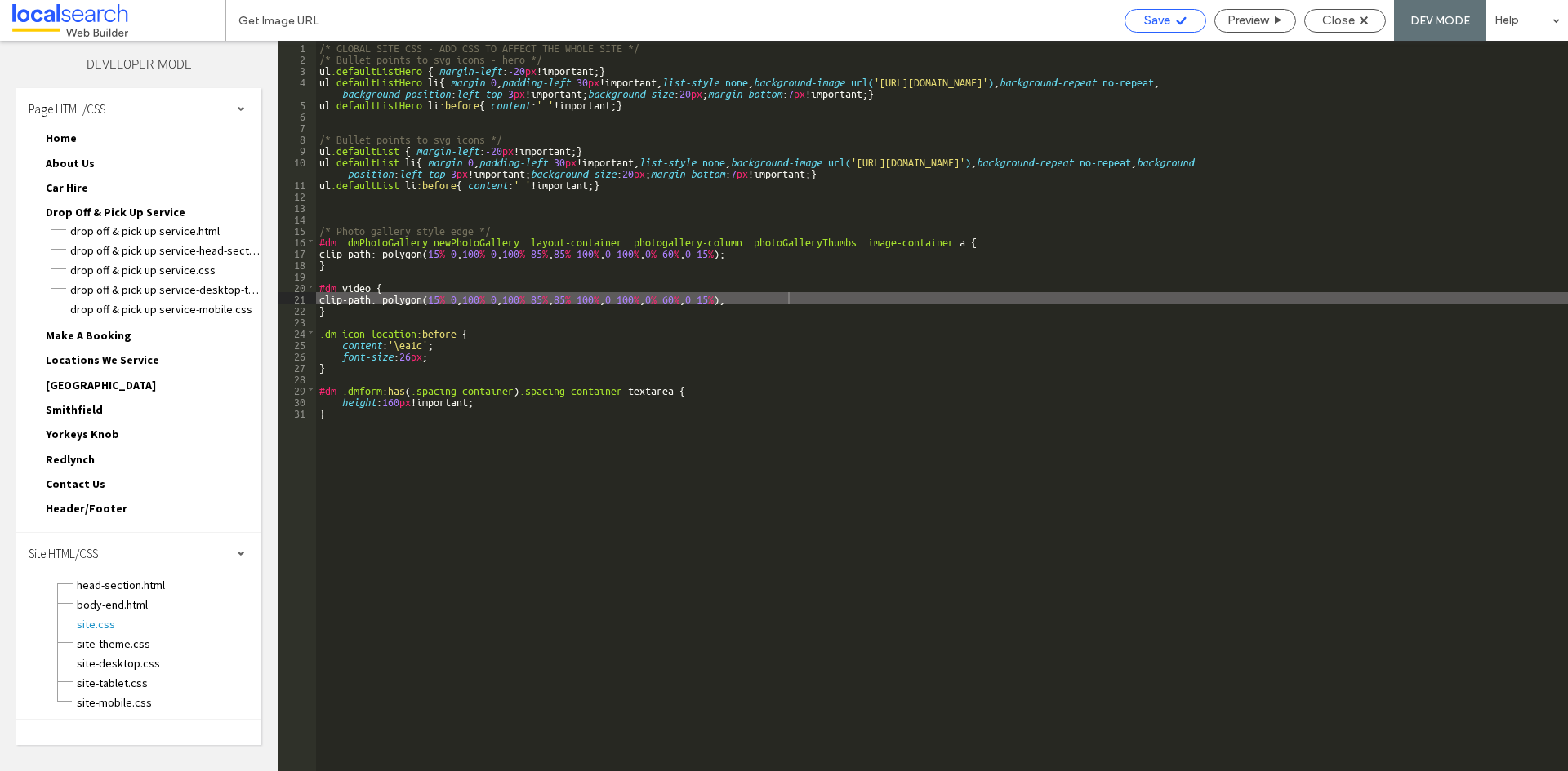
click at [1158, 23] on span "Save" at bounding box center [1157, 20] width 26 height 15
click at [1346, 24] on span "Close" at bounding box center [1338, 20] width 33 height 15
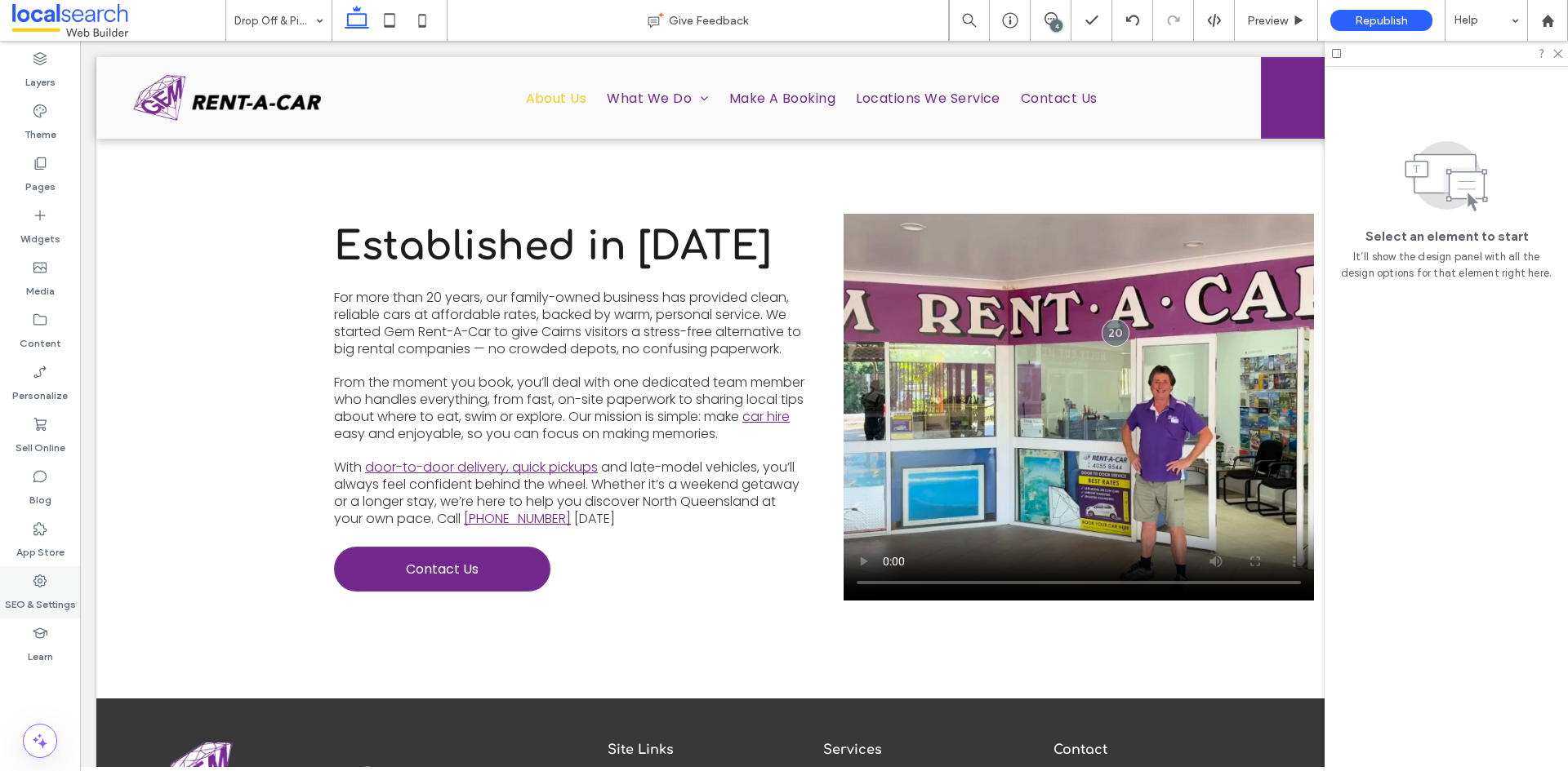
click at [32, 605] on label "SEO & Settings" at bounding box center [41, 601] width 71 height 22
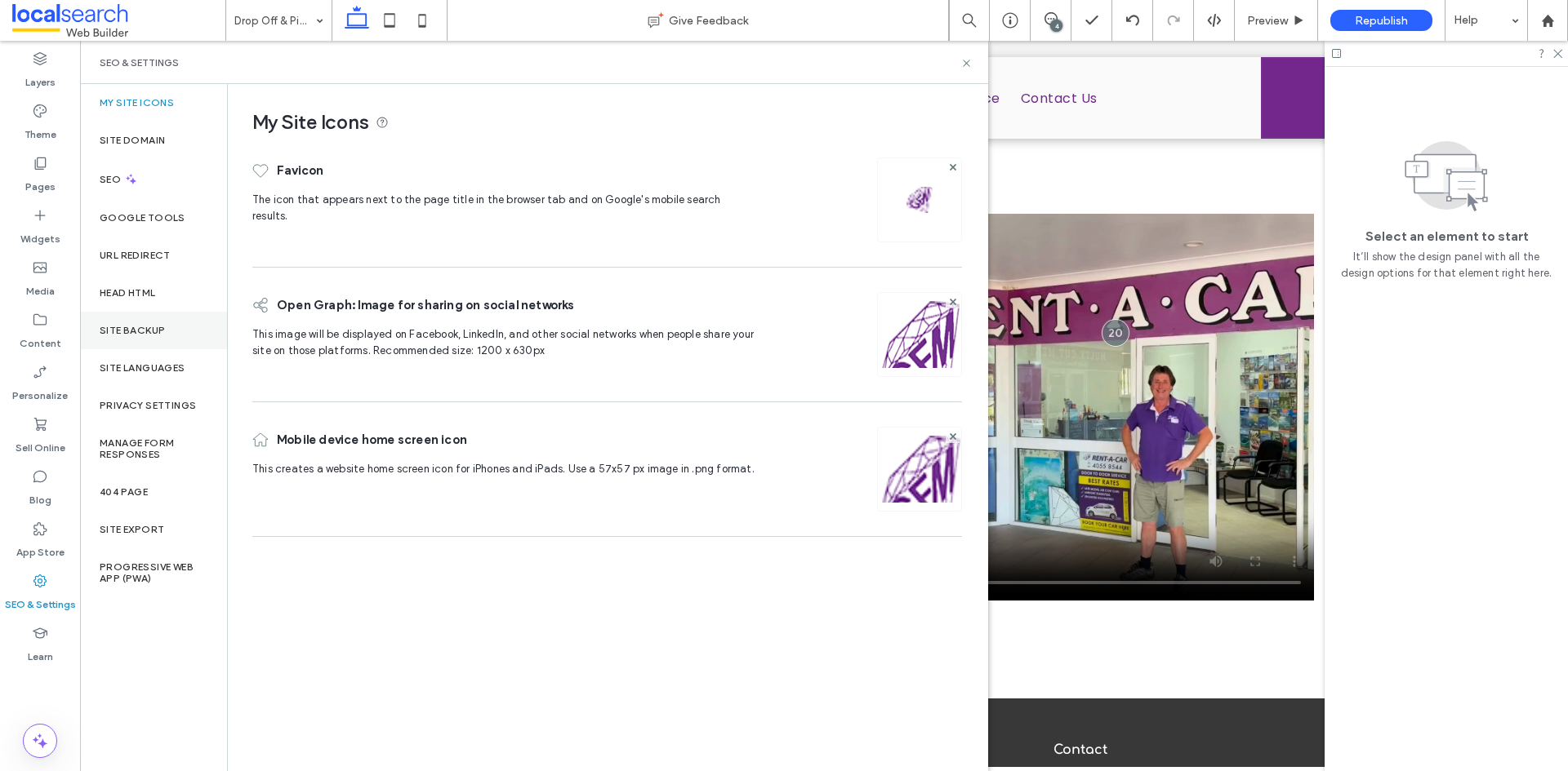
click at [163, 331] on label "Site Backup" at bounding box center [132, 330] width 66 height 11
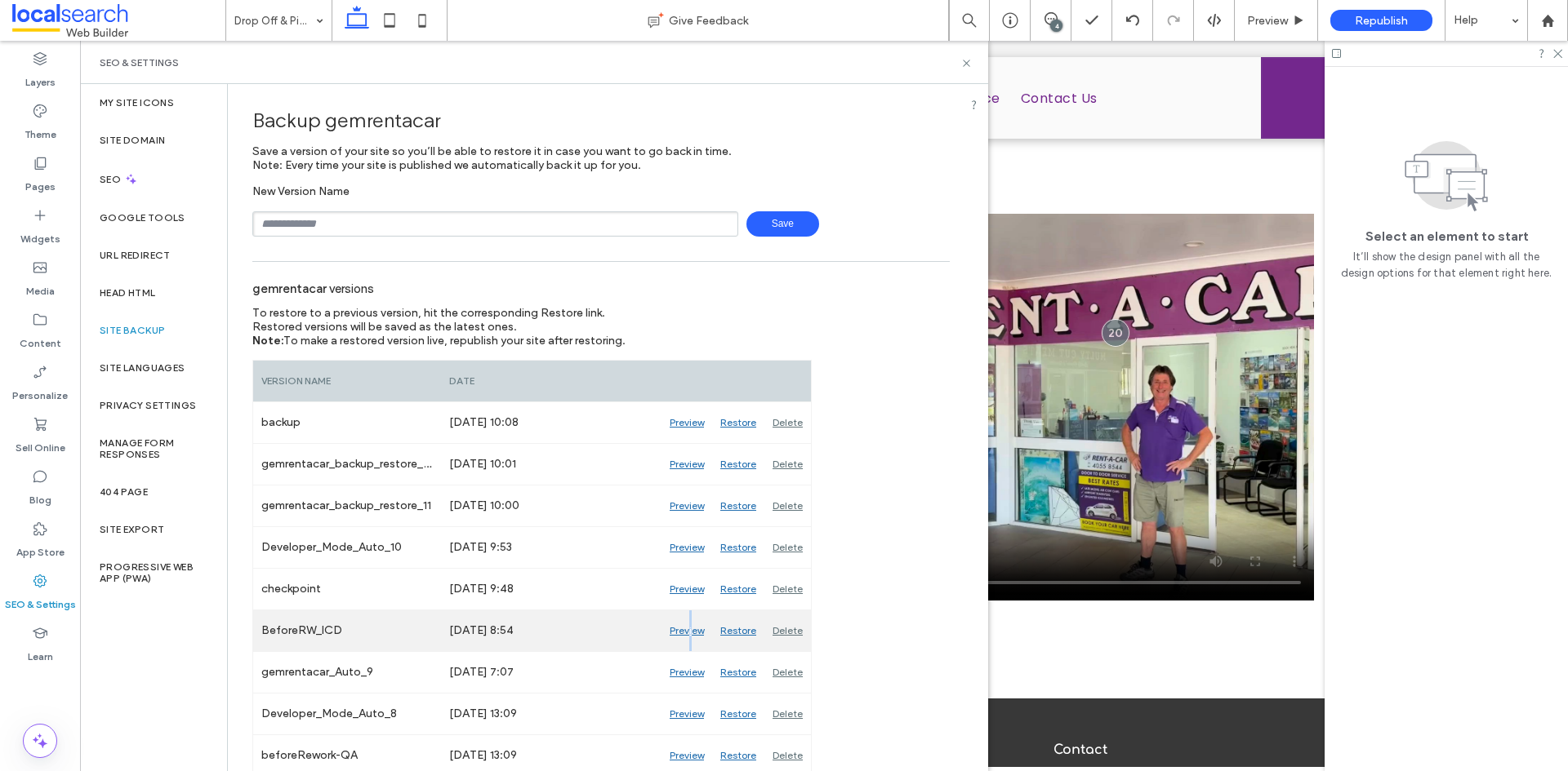
click at [689, 632] on div "Preview" at bounding box center [687, 630] width 51 height 41
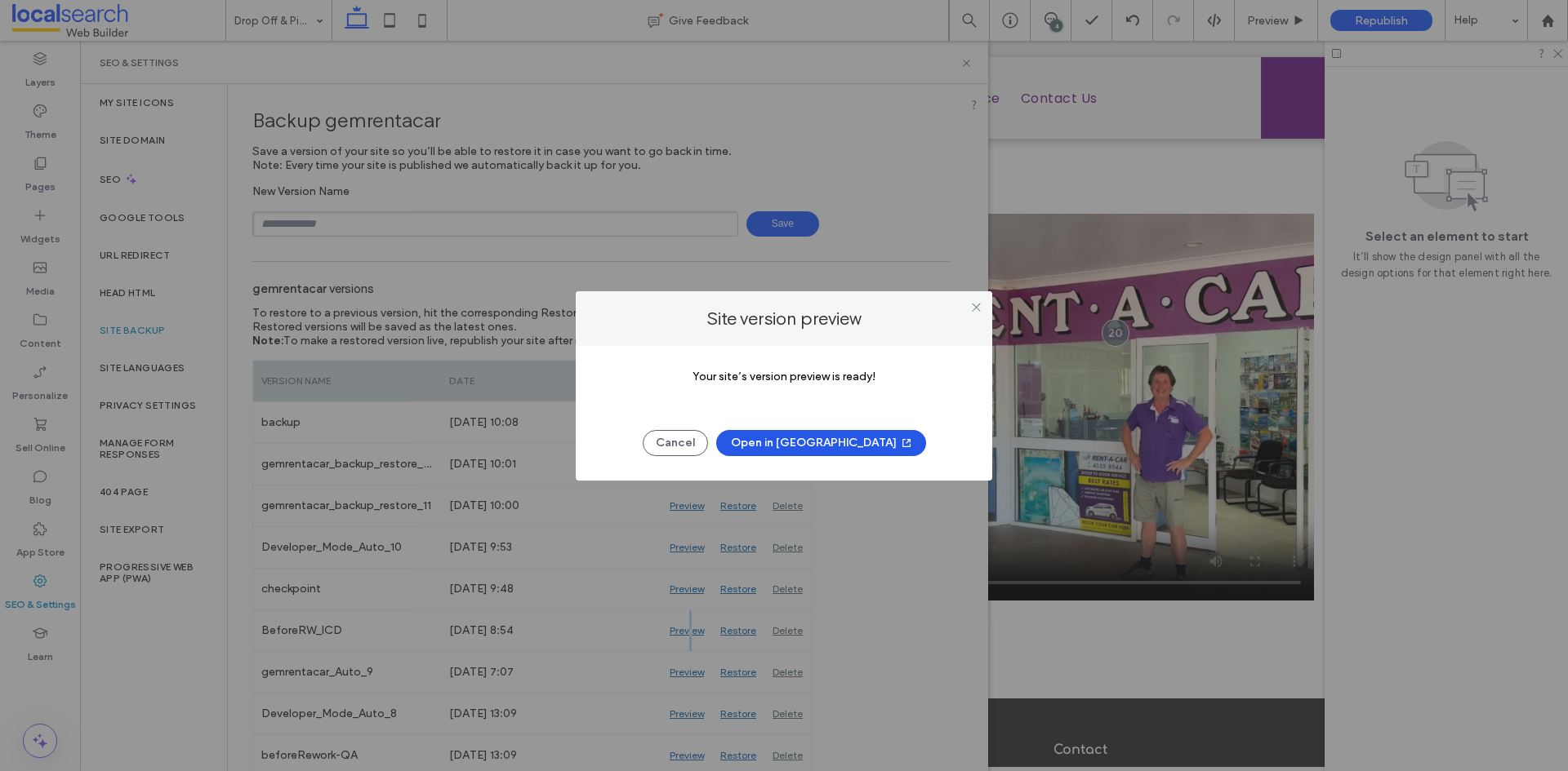
click at [774, 444] on button "Open in New Tab" at bounding box center [821, 443] width 210 height 26
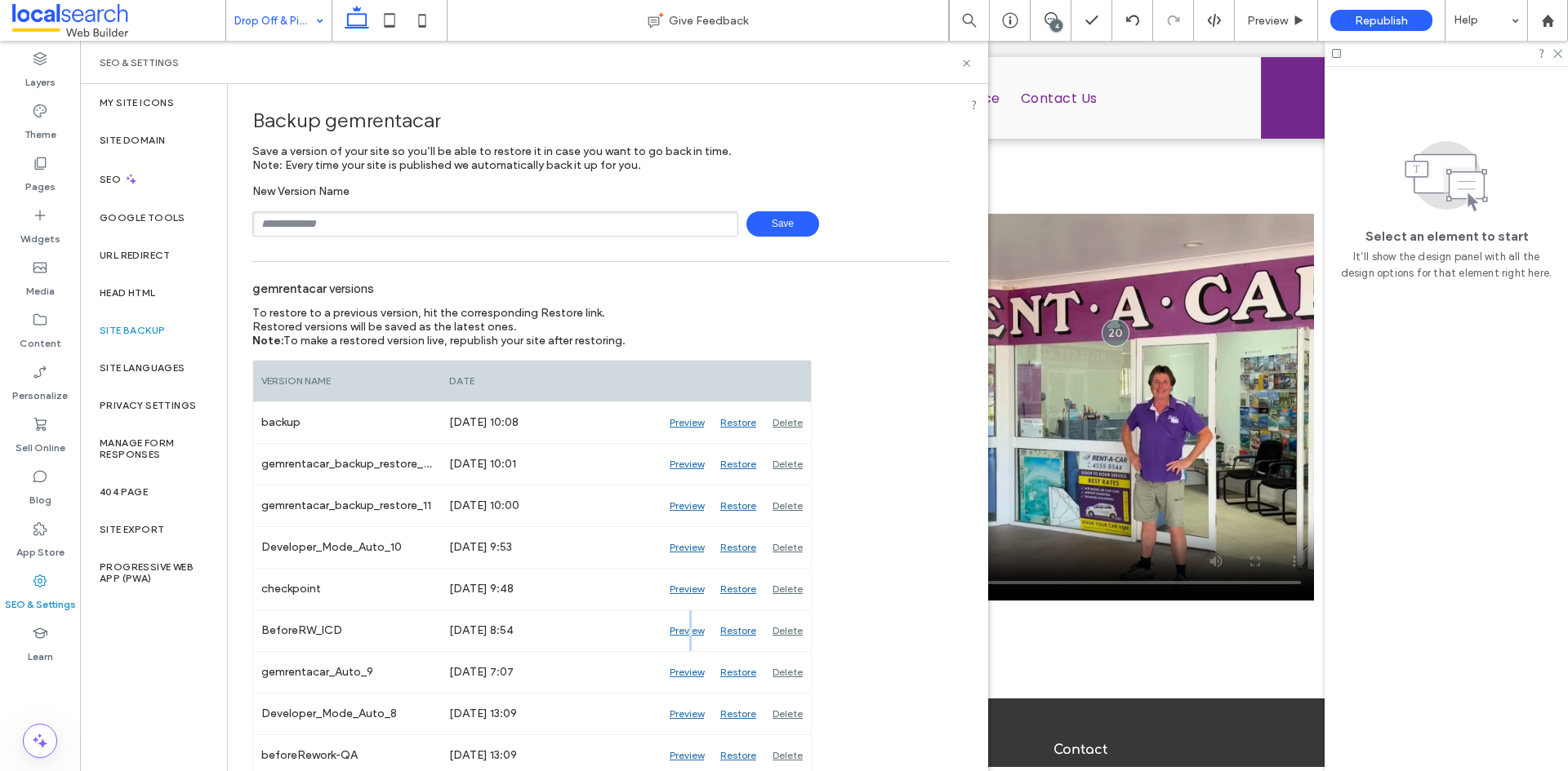
drag, startPoint x: 282, startPoint y: 26, endPoint x: 299, endPoint y: 35, distance: 19.2
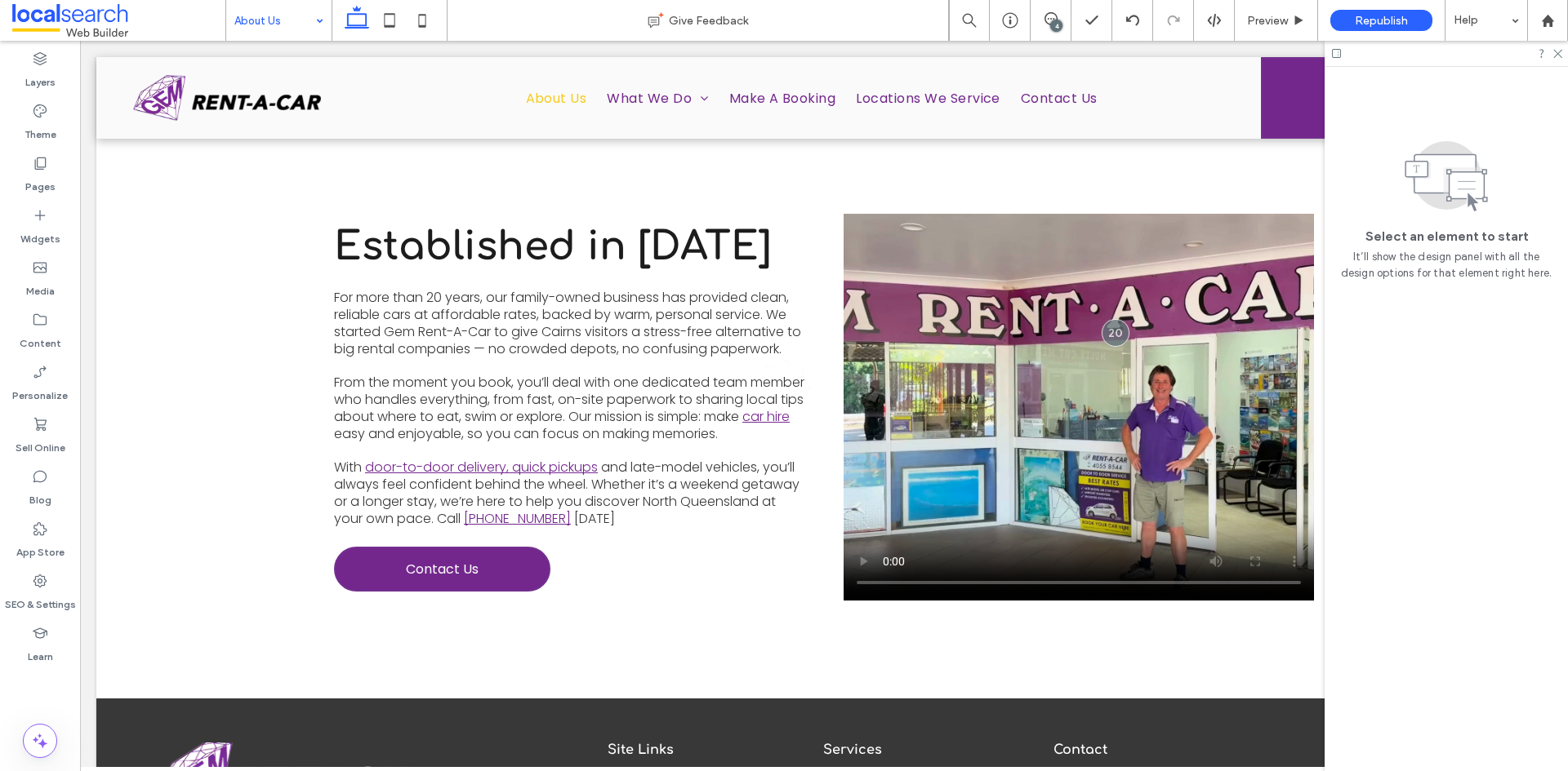
click at [418, 22] on icon at bounding box center [422, 21] width 33 height 33
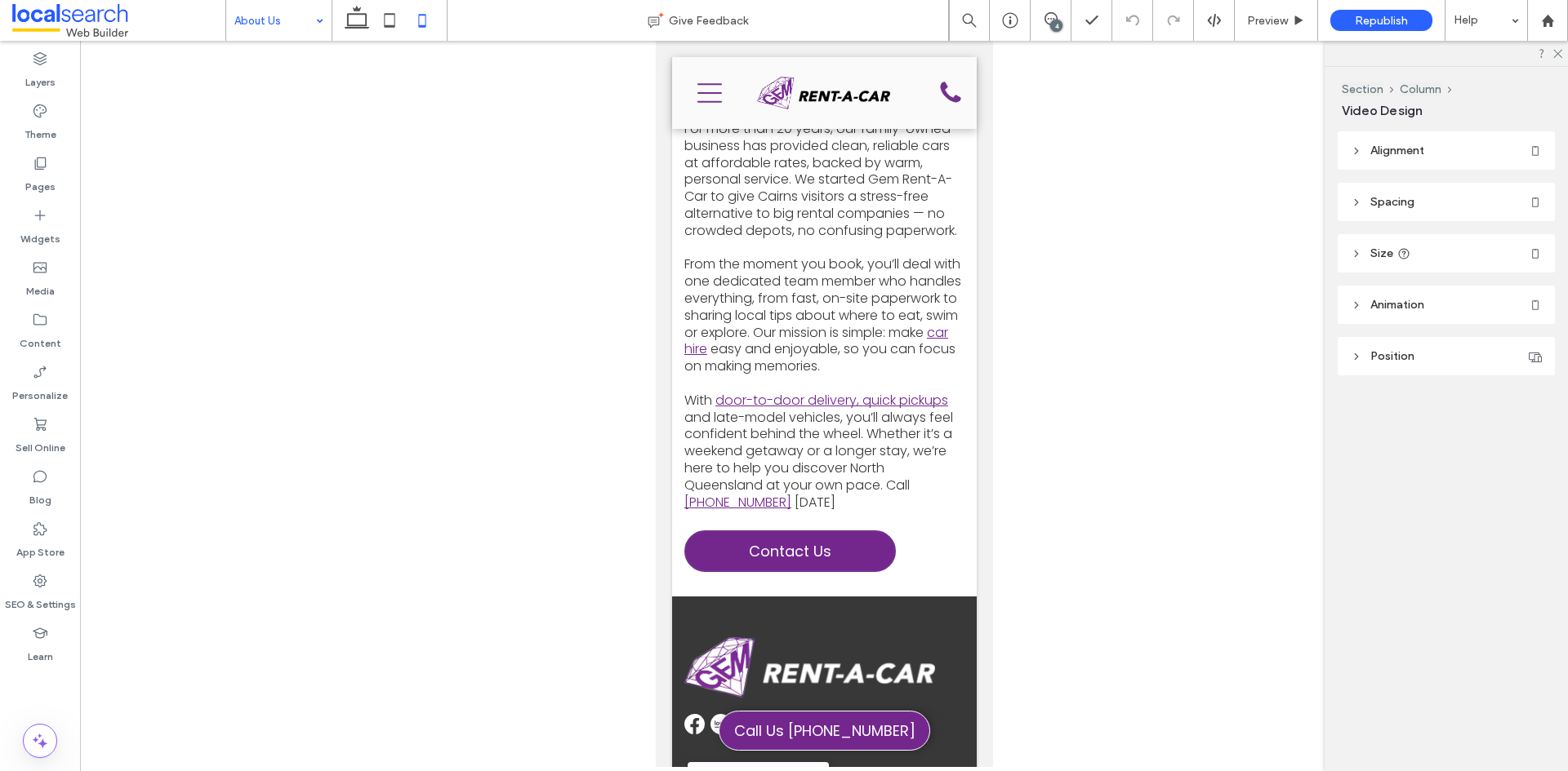
type input "***"
click at [1067, 442] on div at bounding box center [824, 403] width 1488 height 726
type input "***"
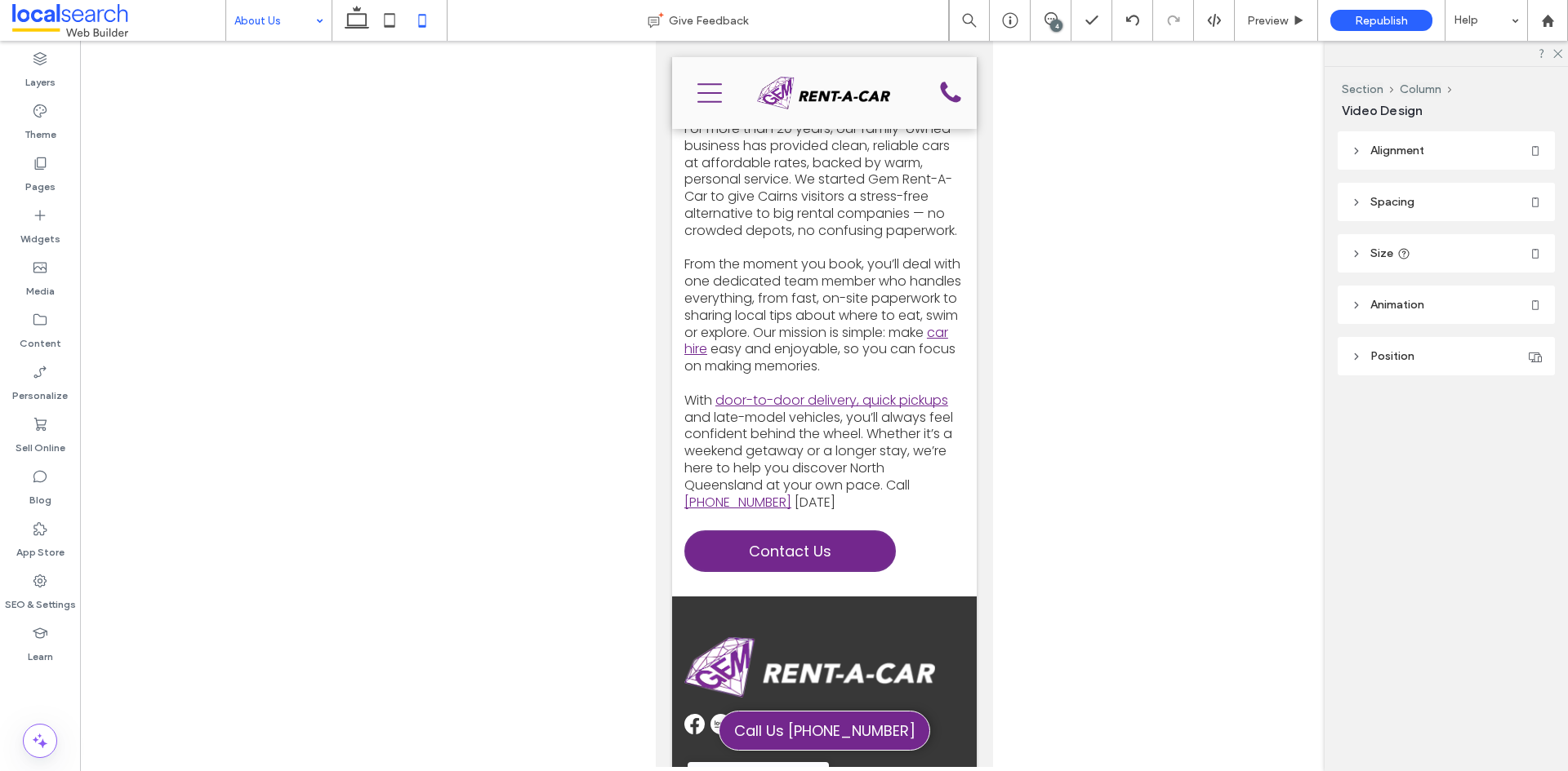
click at [1000, 481] on div at bounding box center [824, 403] width 1488 height 726
type input "***"
click at [356, 14] on use at bounding box center [357, 17] width 24 height 22
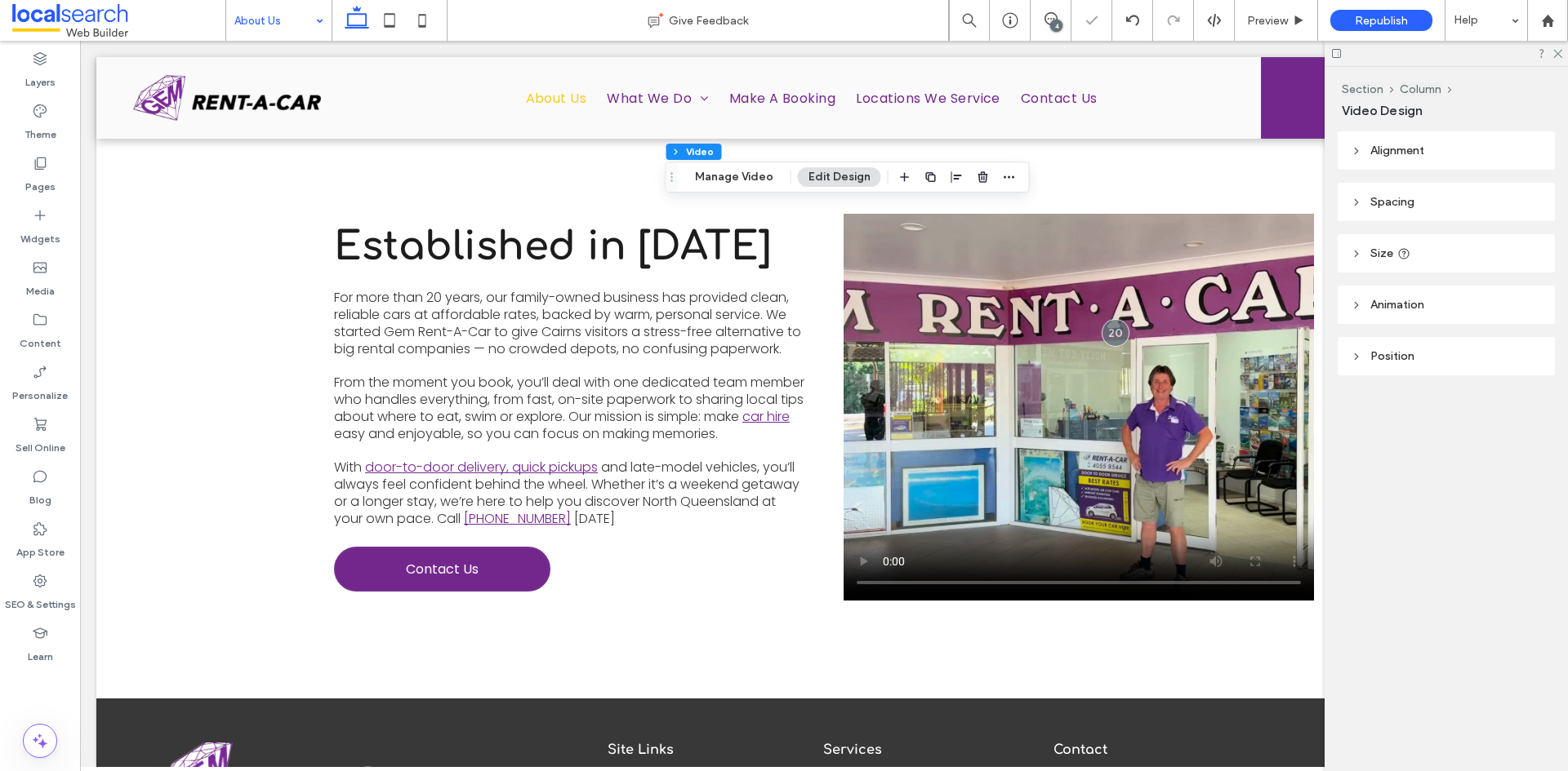
type input "***"
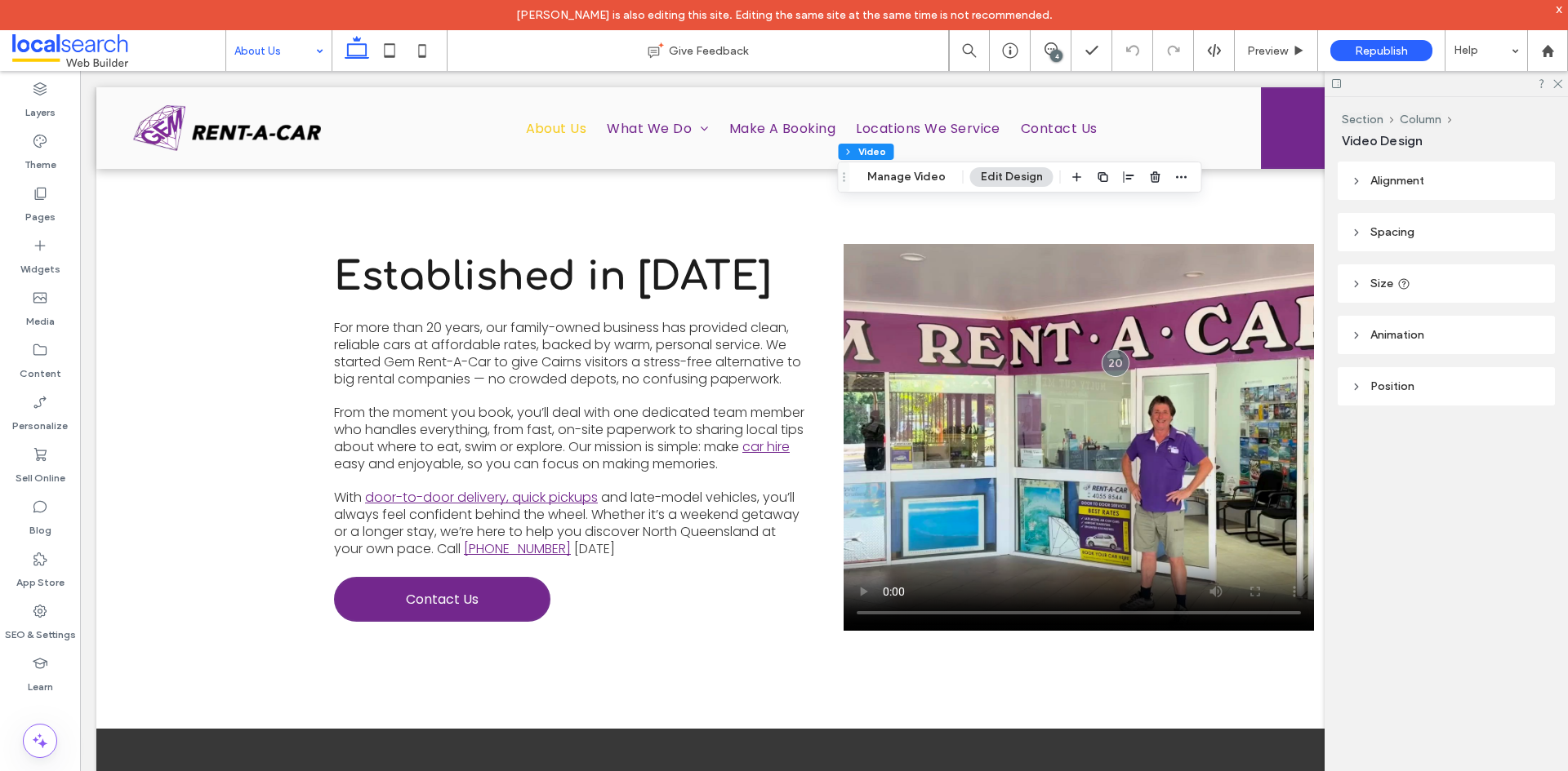
click at [79, 53] on span at bounding box center [118, 51] width 213 height 33
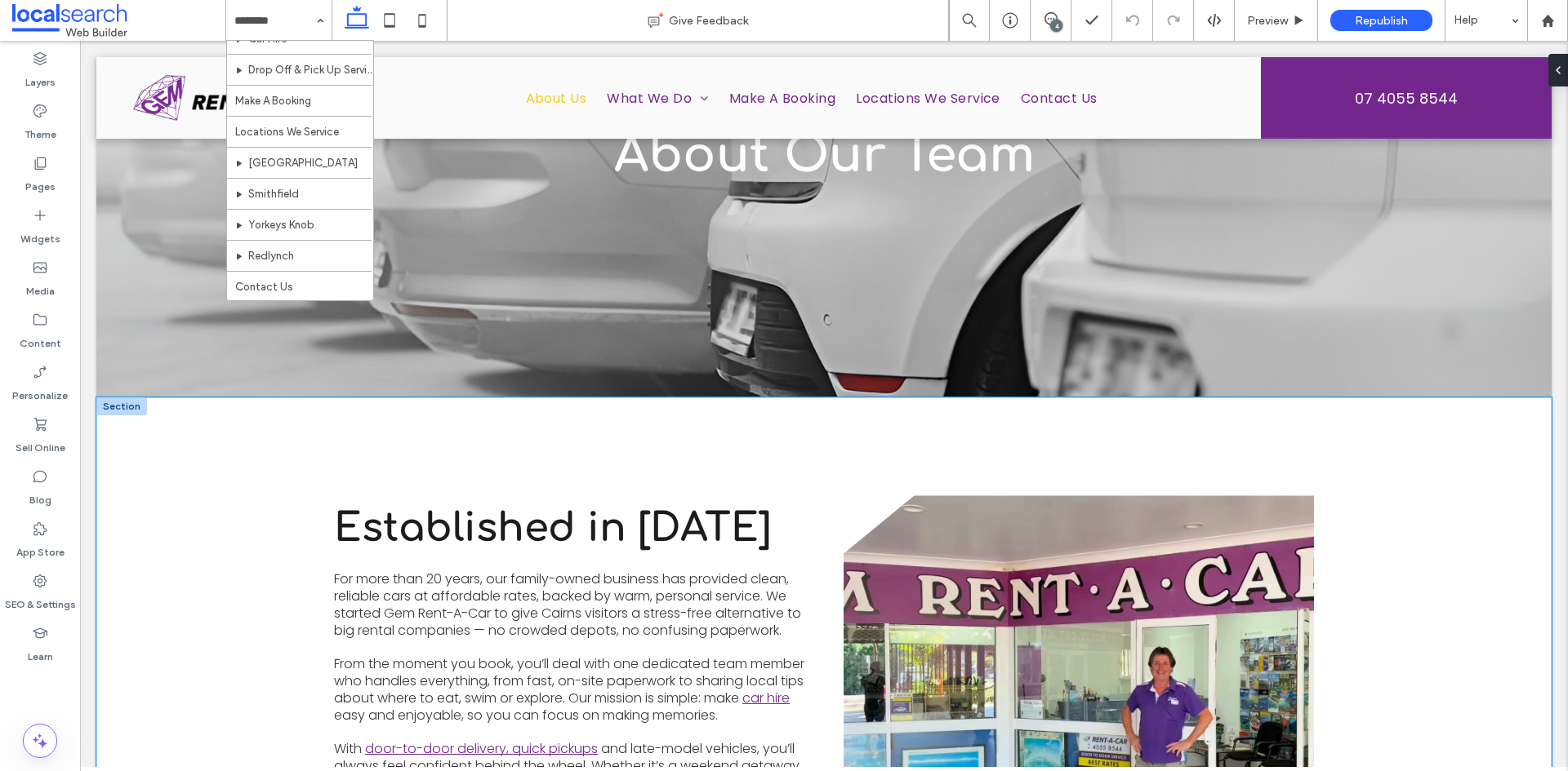
scroll to position [408, 0]
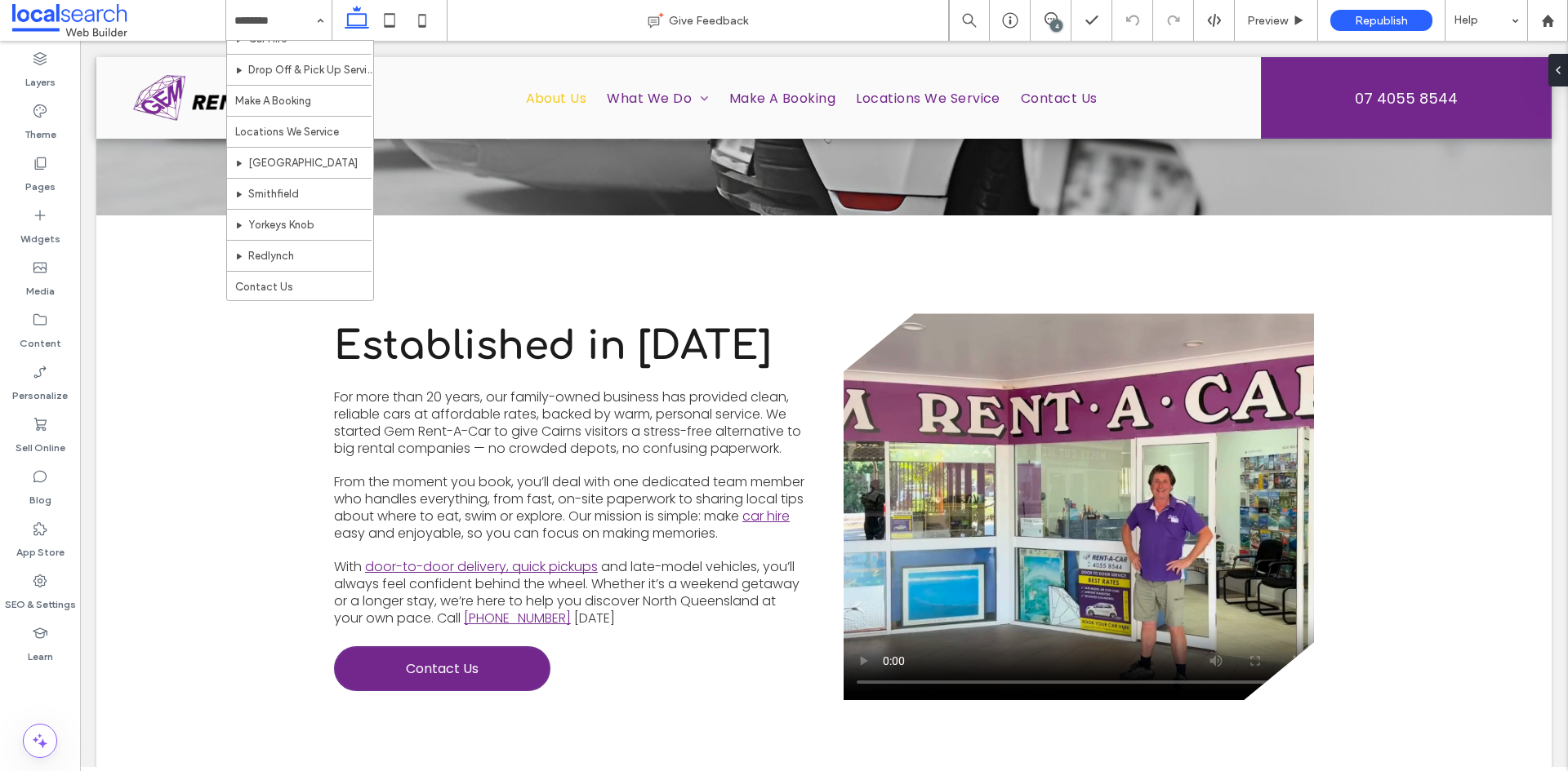
click at [1054, 21] on div "4" at bounding box center [1057, 26] width 12 height 12
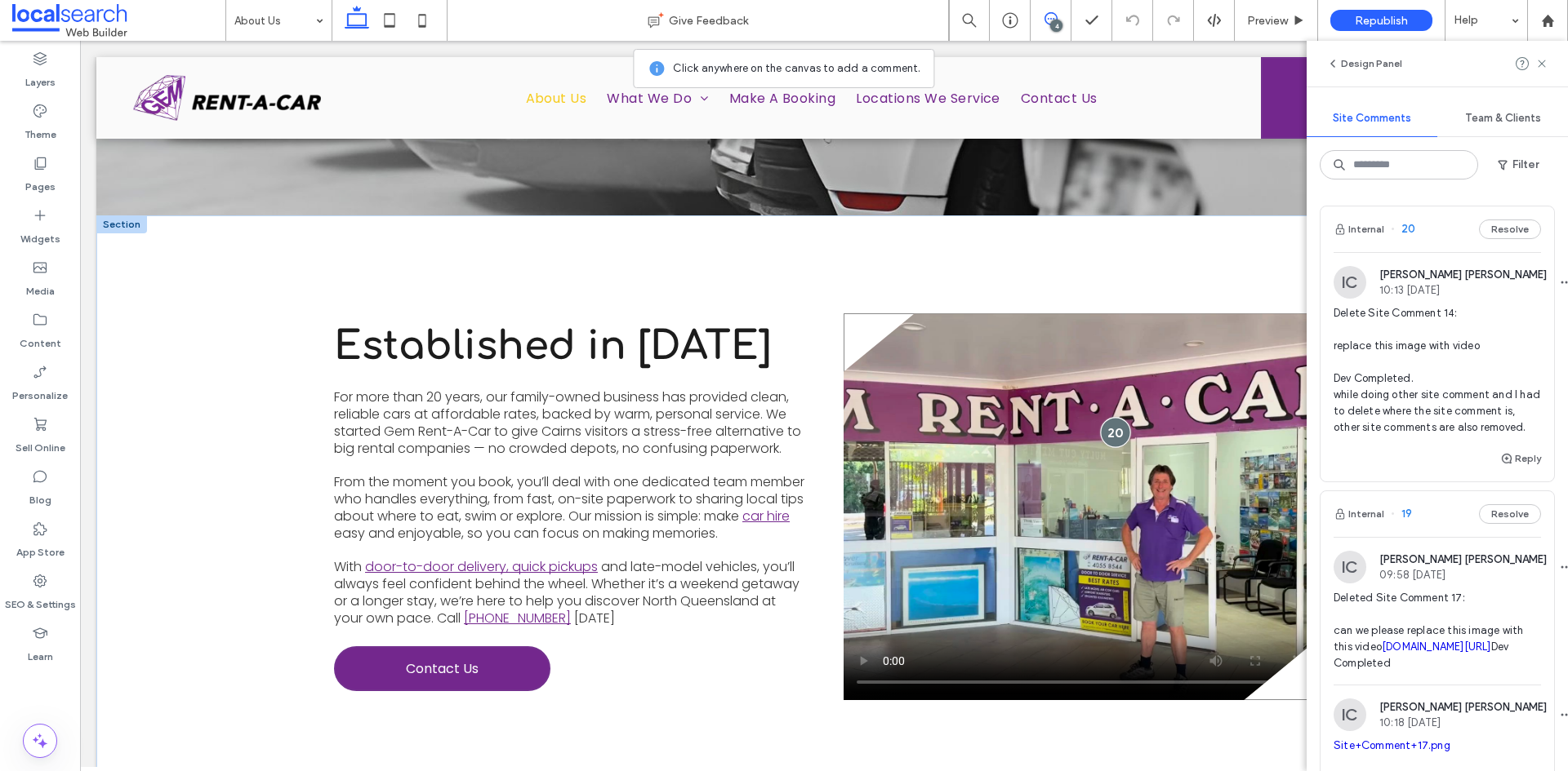
click at [1108, 435] on div at bounding box center [1114, 433] width 30 height 30
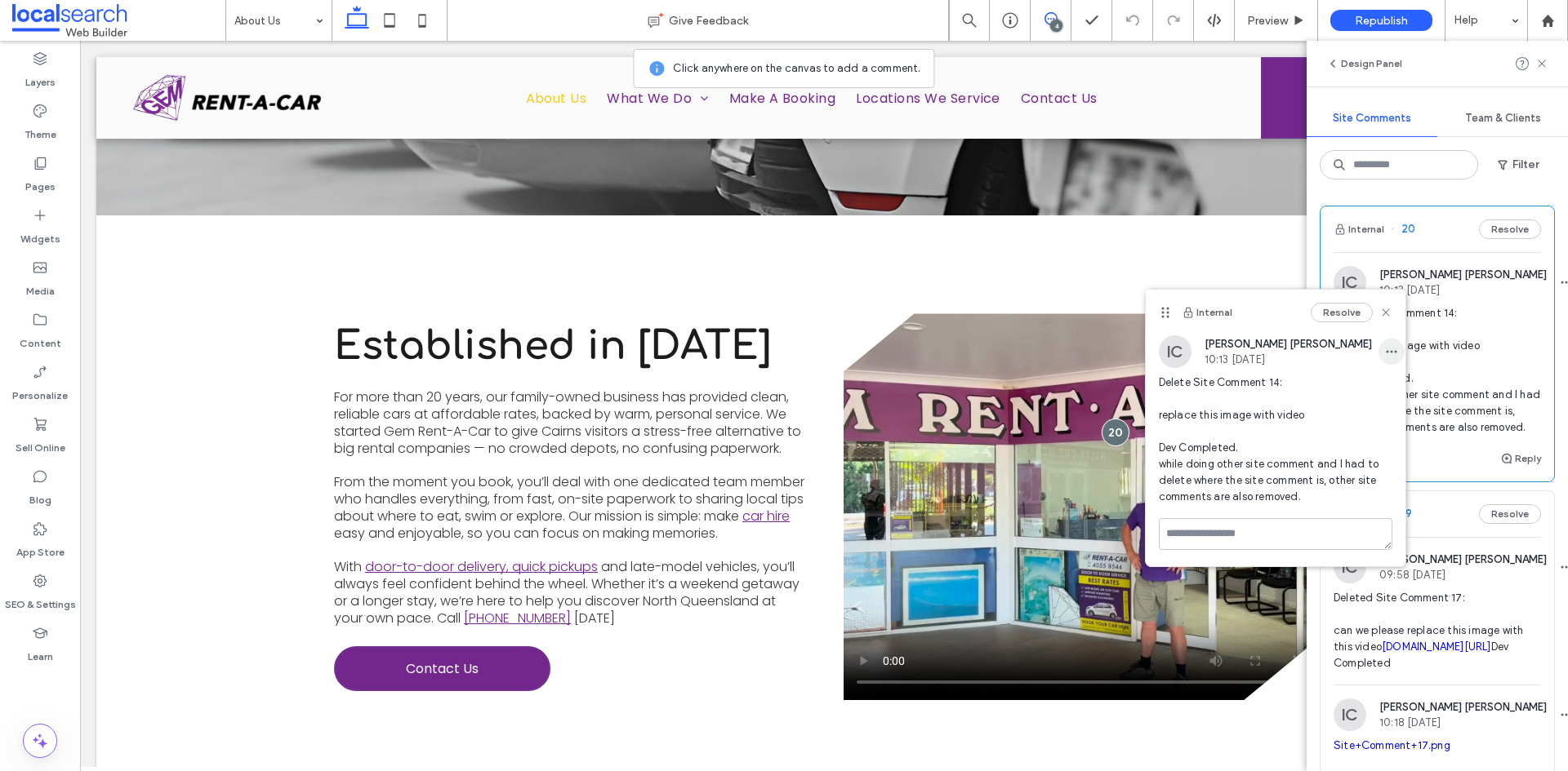
click at [1385, 355] on icon "button" at bounding box center [1391, 351] width 13 height 13
click at [1389, 402] on div "Edit" at bounding box center [1439, 395] width 145 height 31
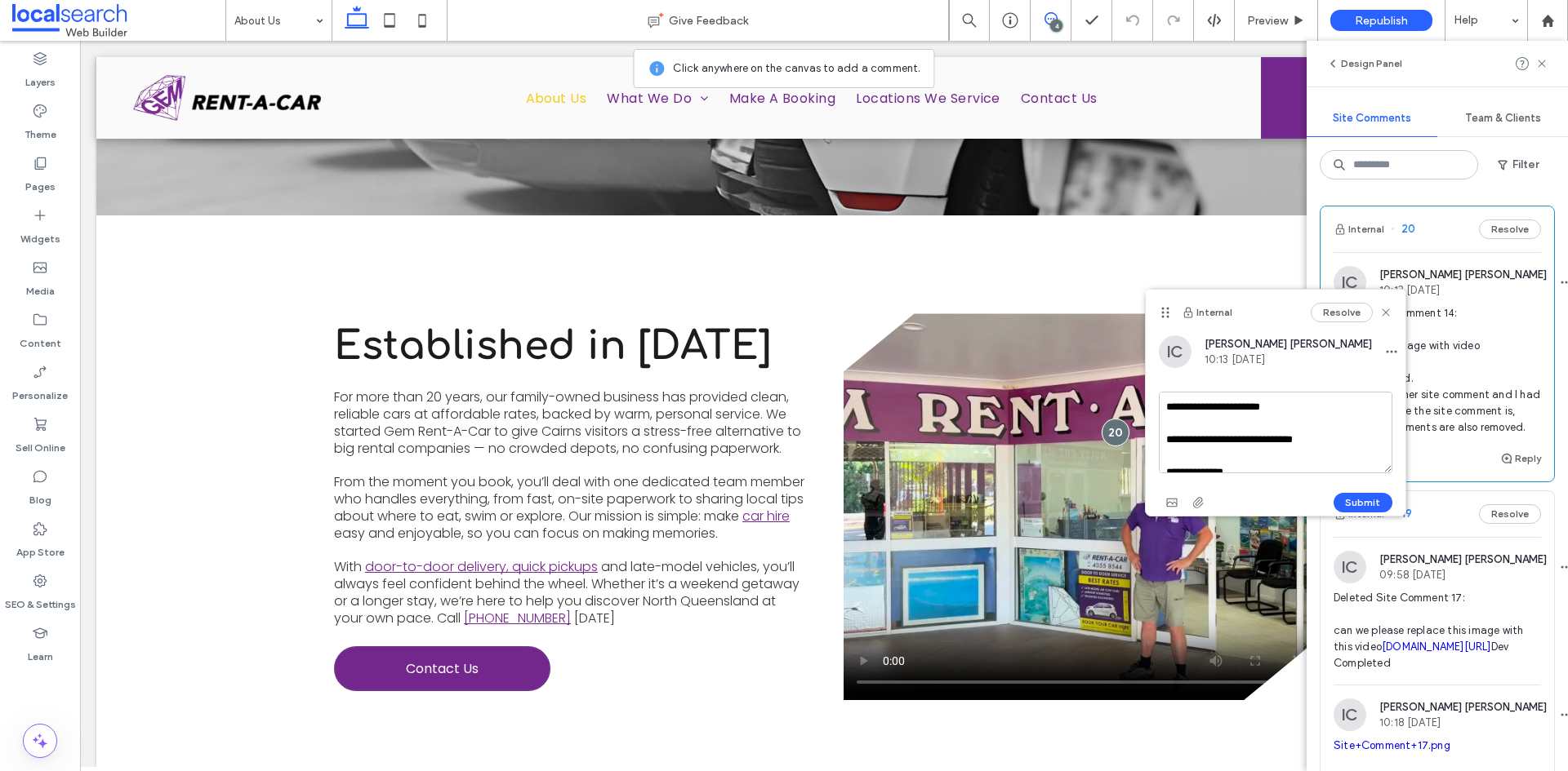
click at [1281, 439] on textarea "**********" at bounding box center [1275, 433] width 233 height 82
type textarea "**********"
click at [1352, 505] on button "Submit" at bounding box center [1363, 502] width 59 height 20
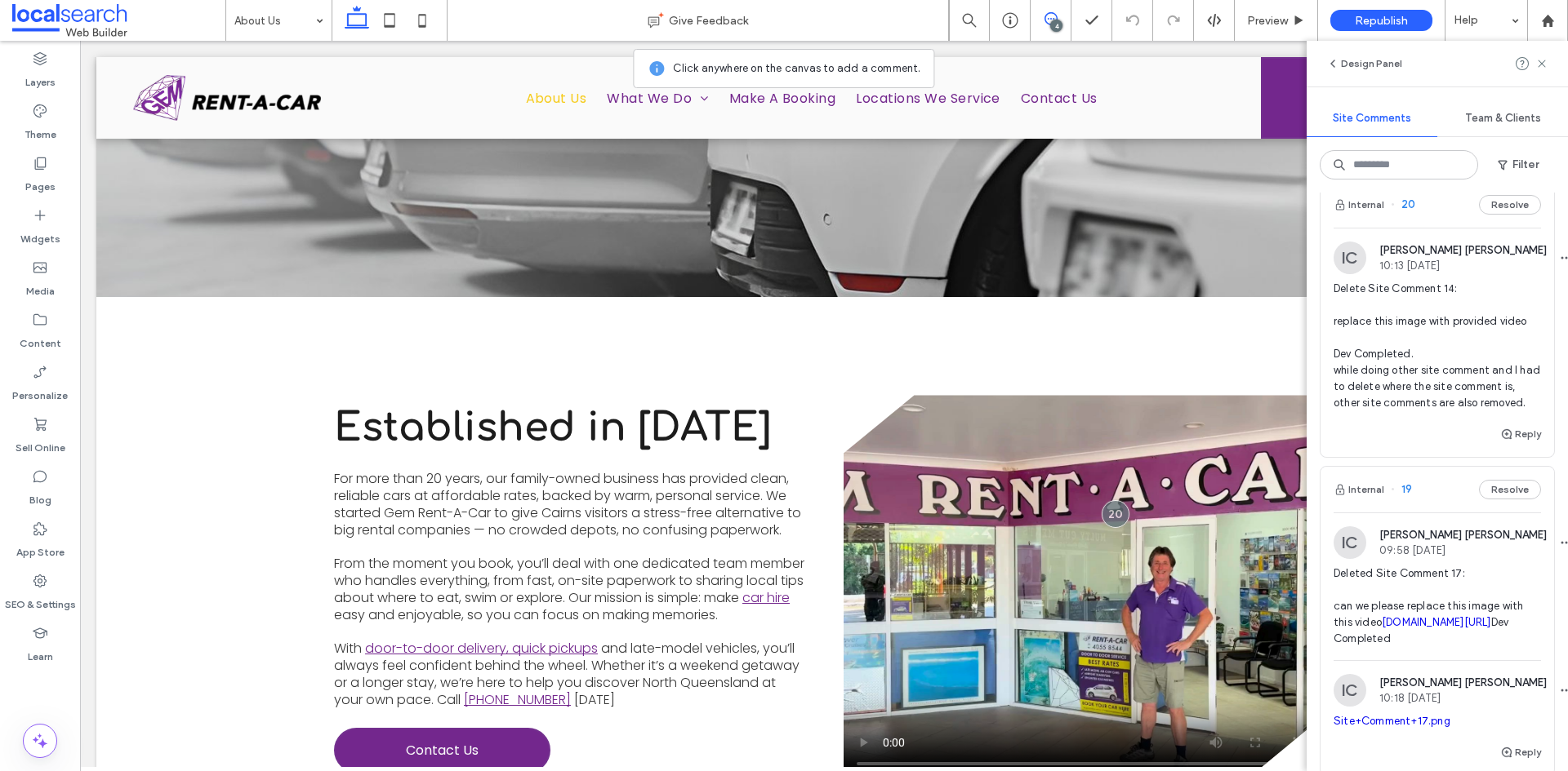
scroll to position [0, 0]
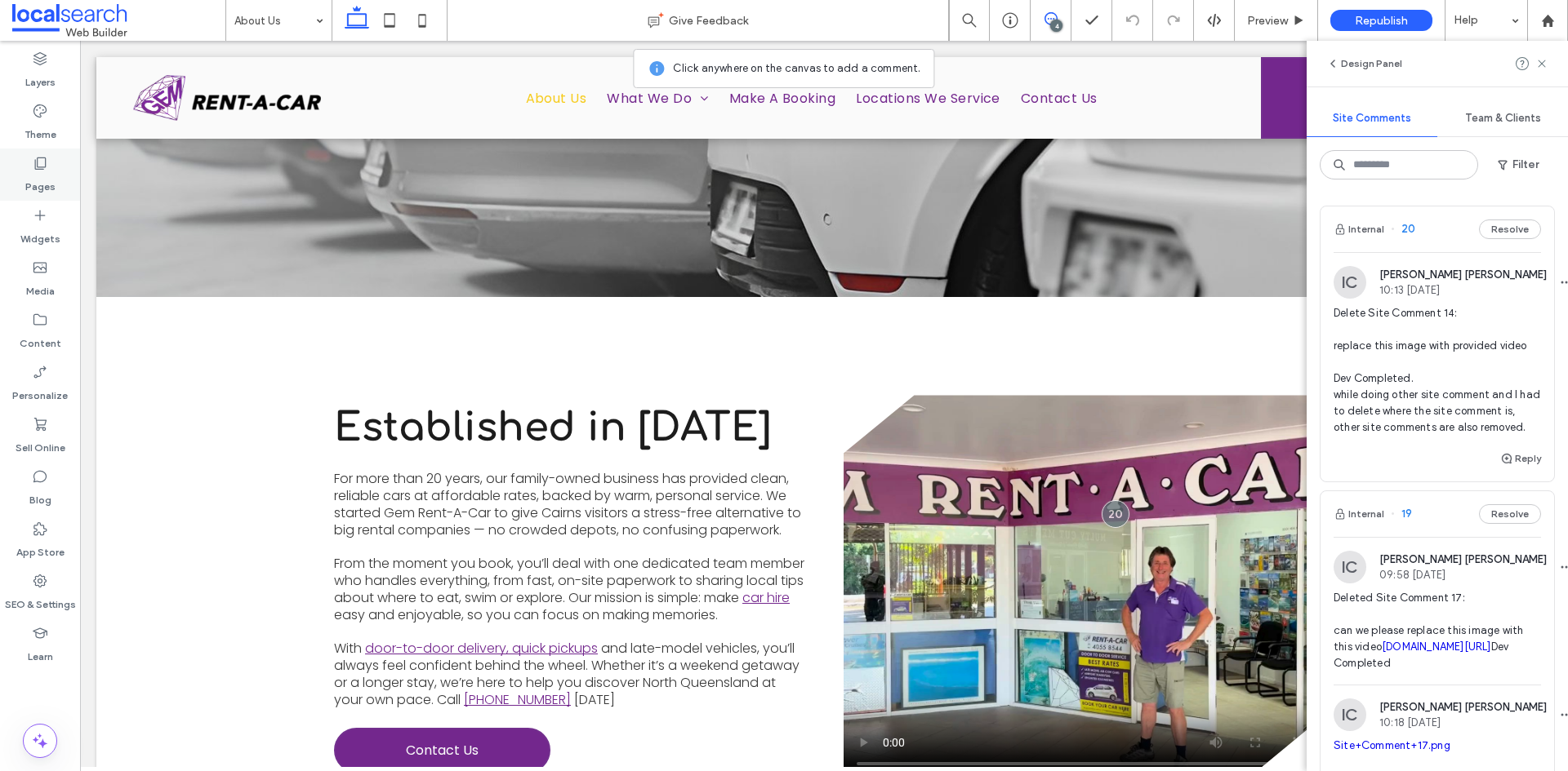
click at [41, 171] on icon at bounding box center [40, 163] width 16 height 16
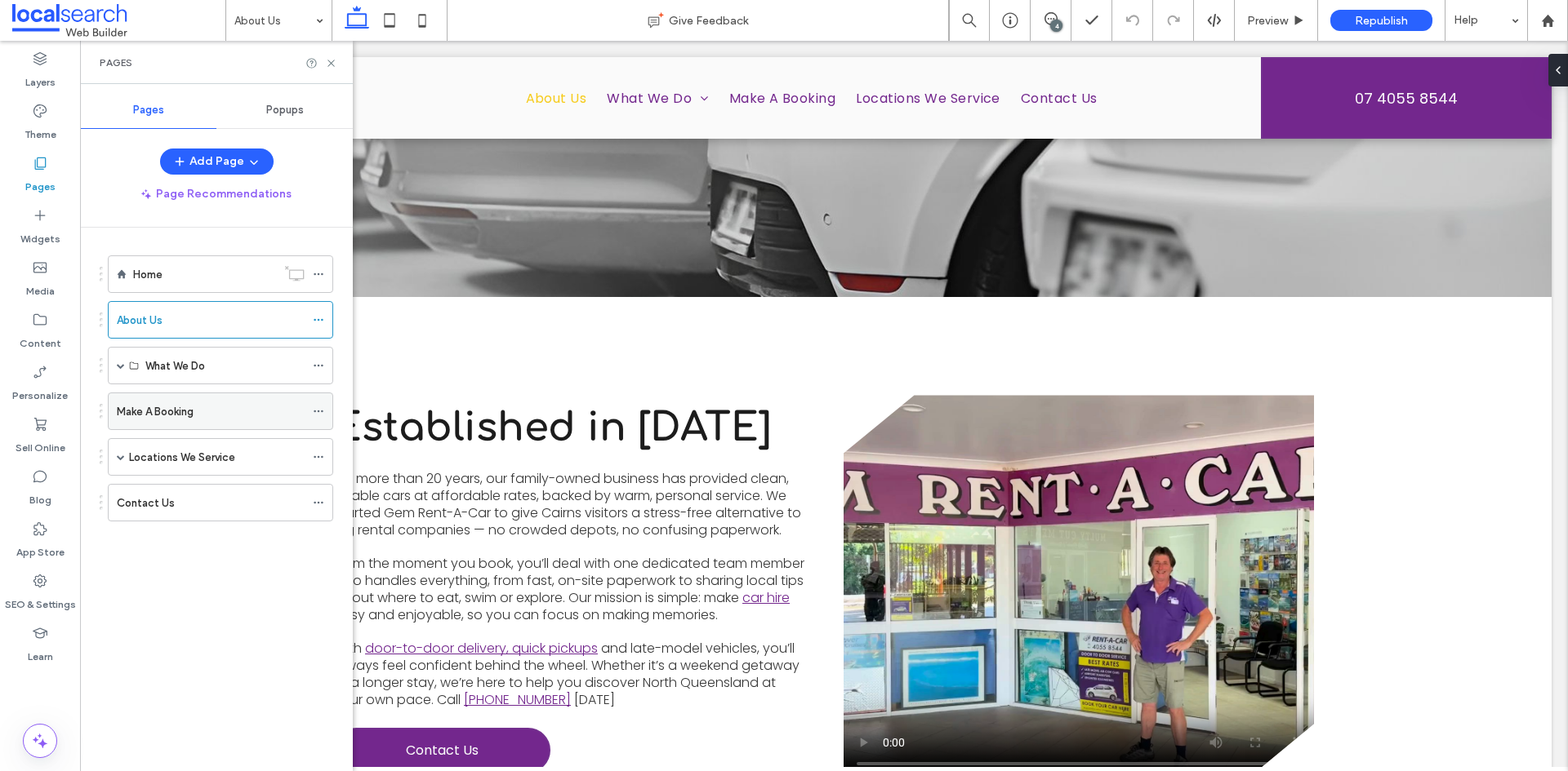
click at [221, 408] on div "Make A Booking" at bounding box center [210, 412] width 187 height 17
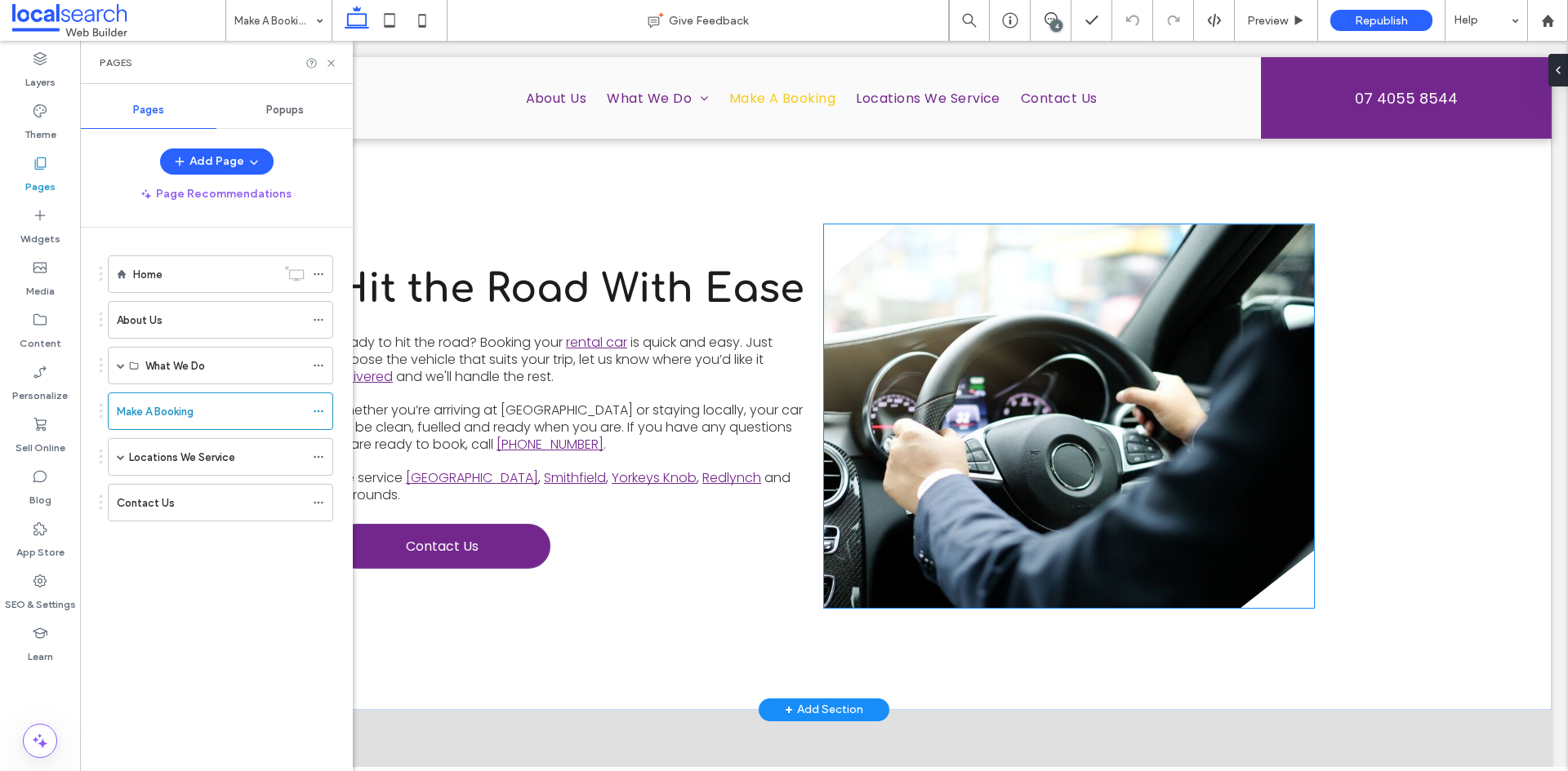
scroll to position [490, 0]
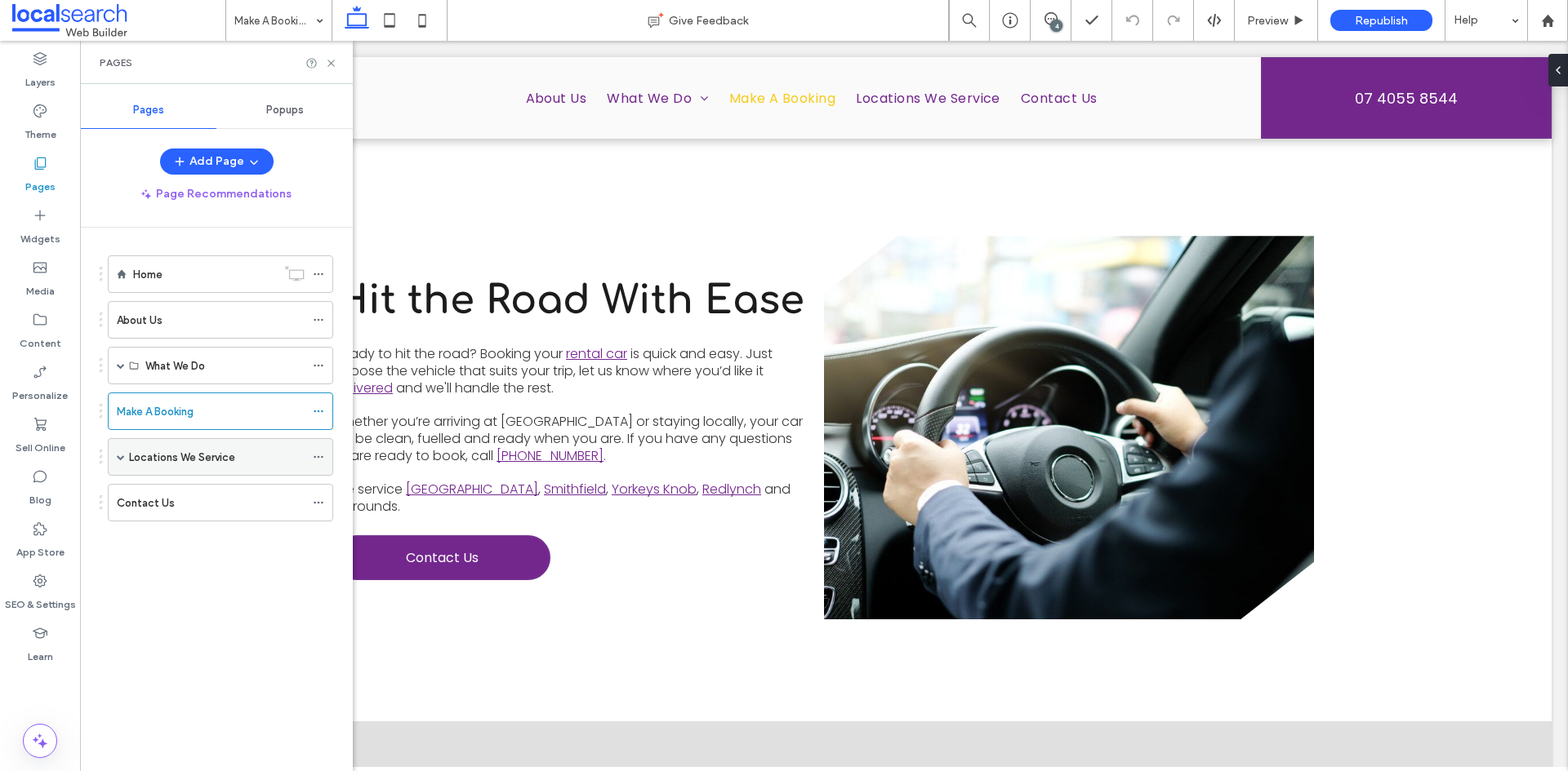
click at [119, 458] on span at bounding box center [120, 457] width 8 height 8
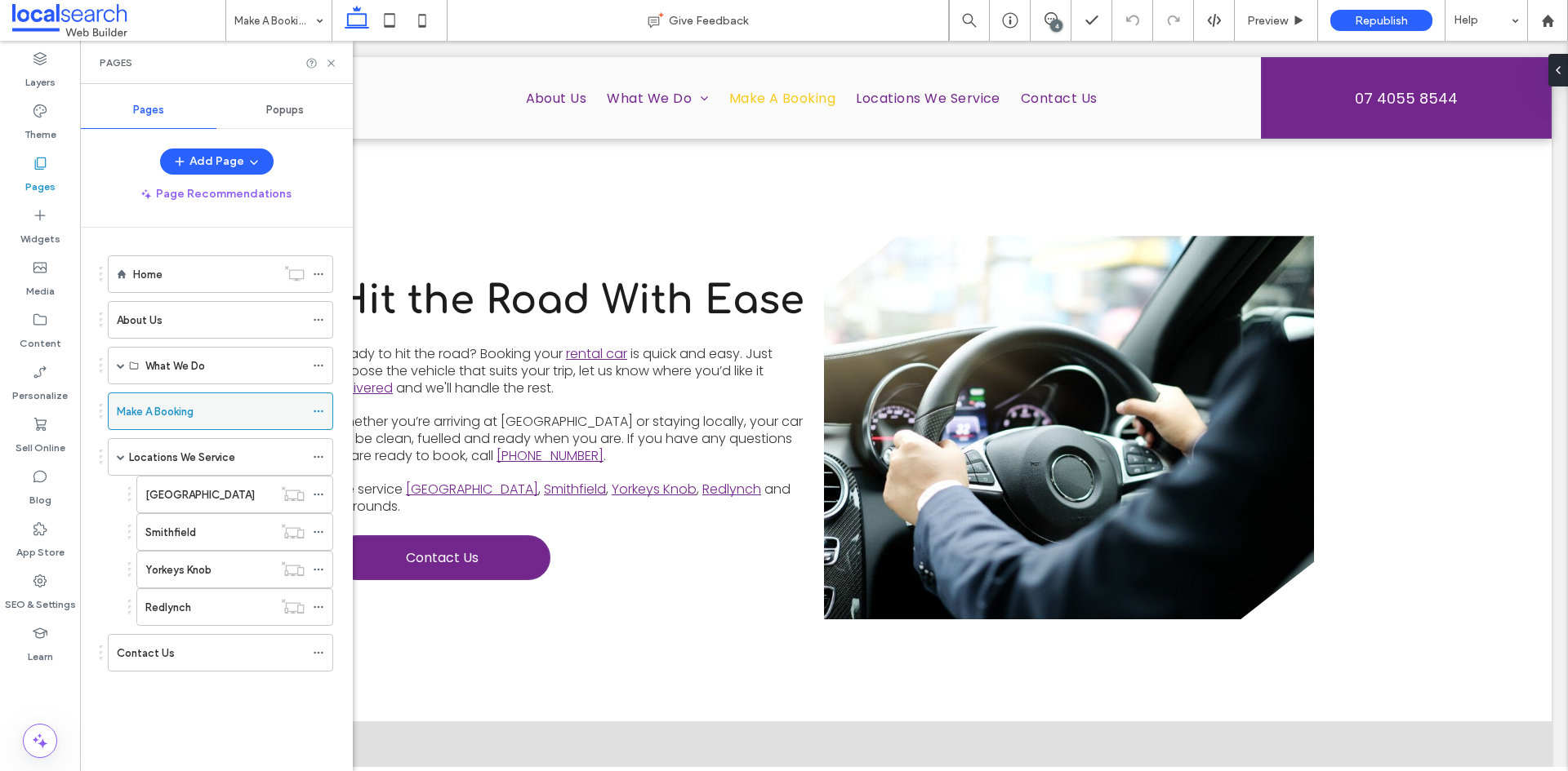
click at [174, 415] on label "Make A Booking" at bounding box center [155, 411] width 77 height 28
drag, startPoint x: 1057, startPoint y: 15, endPoint x: 1067, endPoint y: 34, distance: 21.5
click at [1057, 15] on span at bounding box center [1051, 18] width 40 height 13
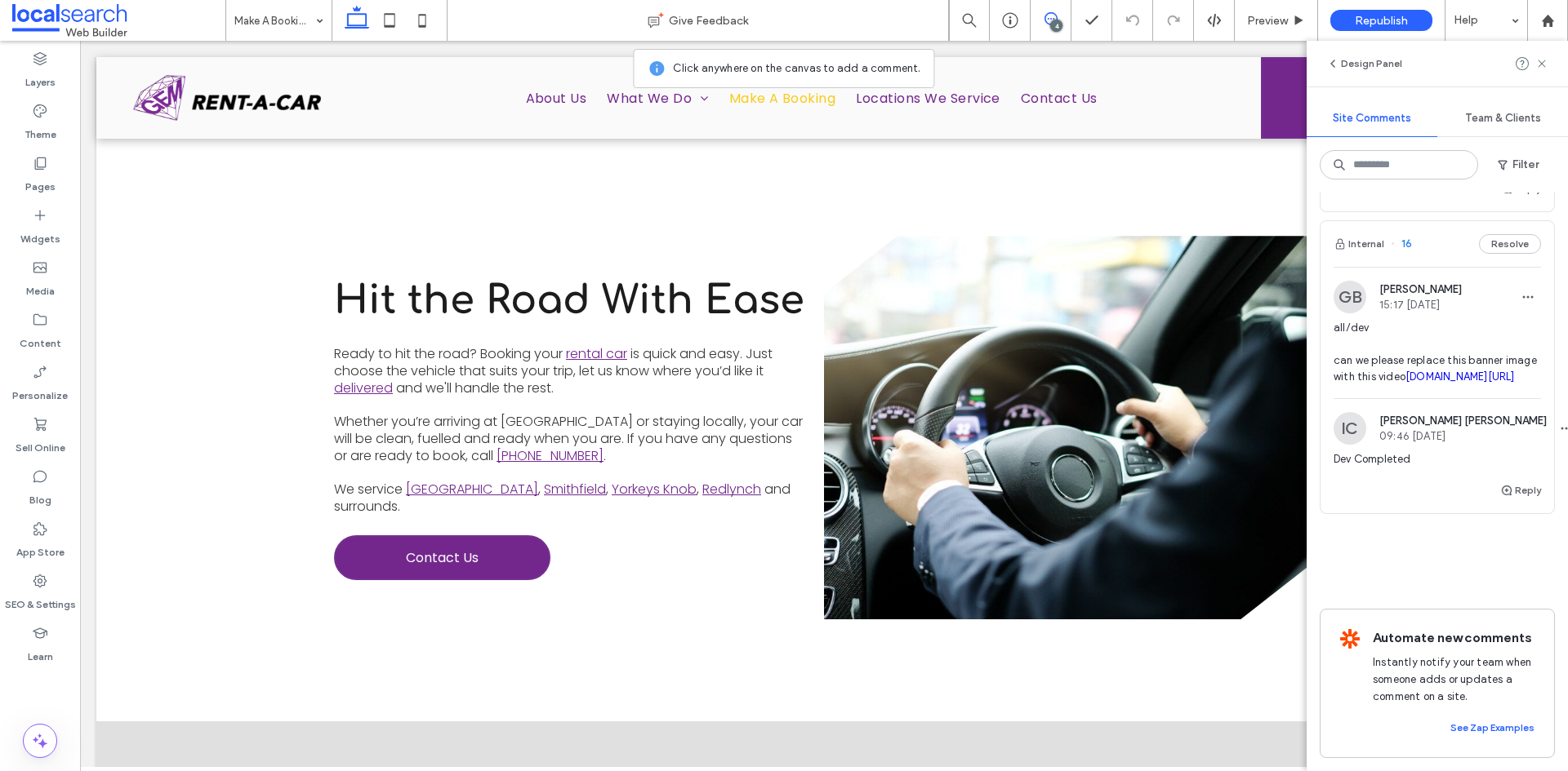
scroll to position [979, 0]
drag, startPoint x: 1404, startPoint y: 303, endPoint x: 1457, endPoint y: 321, distance: 56.0
click at [1457, 321] on span "all/dev can we please replace this banner image with this video irp.cdn-website…" at bounding box center [1438, 353] width 207 height 66
copy span "replace this banner image with this video"
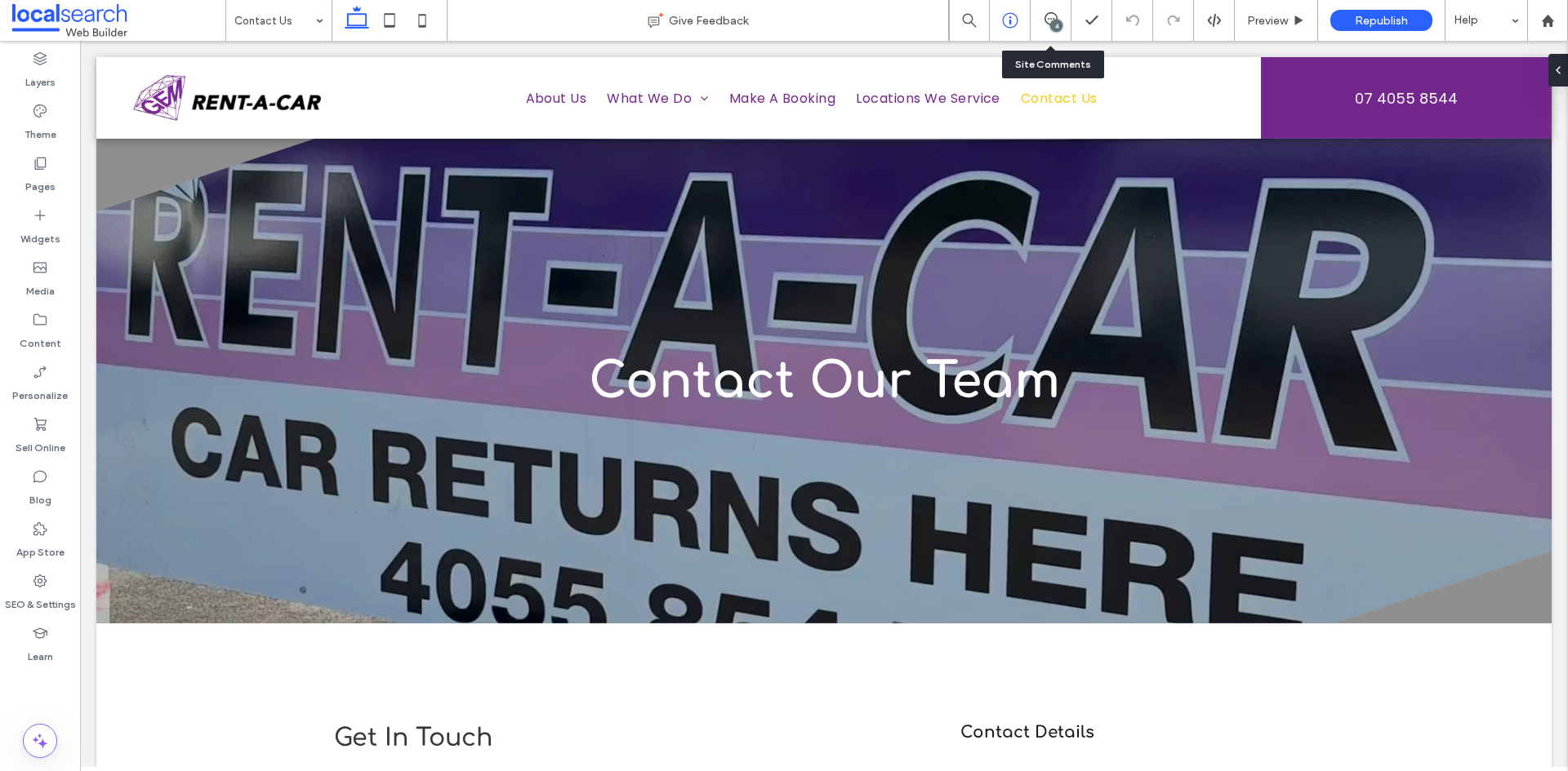
drag, startPoint x: 1045, startPoint y: 25, endPoint x: 1021, endPoint y: 22, distance: 24.2
click at [1045, 25] on div "4" at bounding box center [1051, 20] width 40 height 16
click at [1055, 22] on div "4" at bounding box center [1057, 26] width 12 height 12
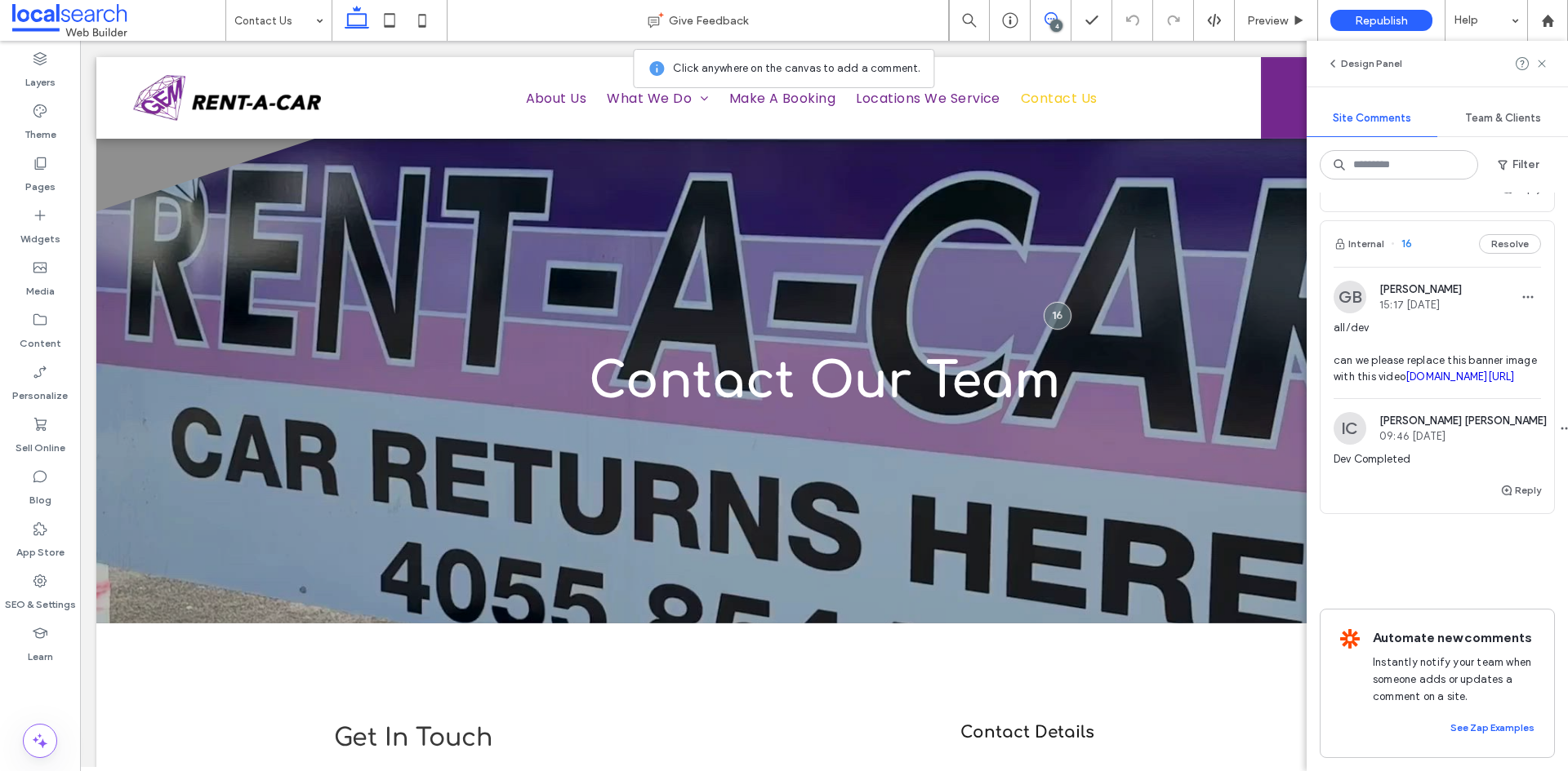
scroll to position [989, 0]
click at [1008, 18] on icon at bounding box center [1010, 20] width 16 height 16
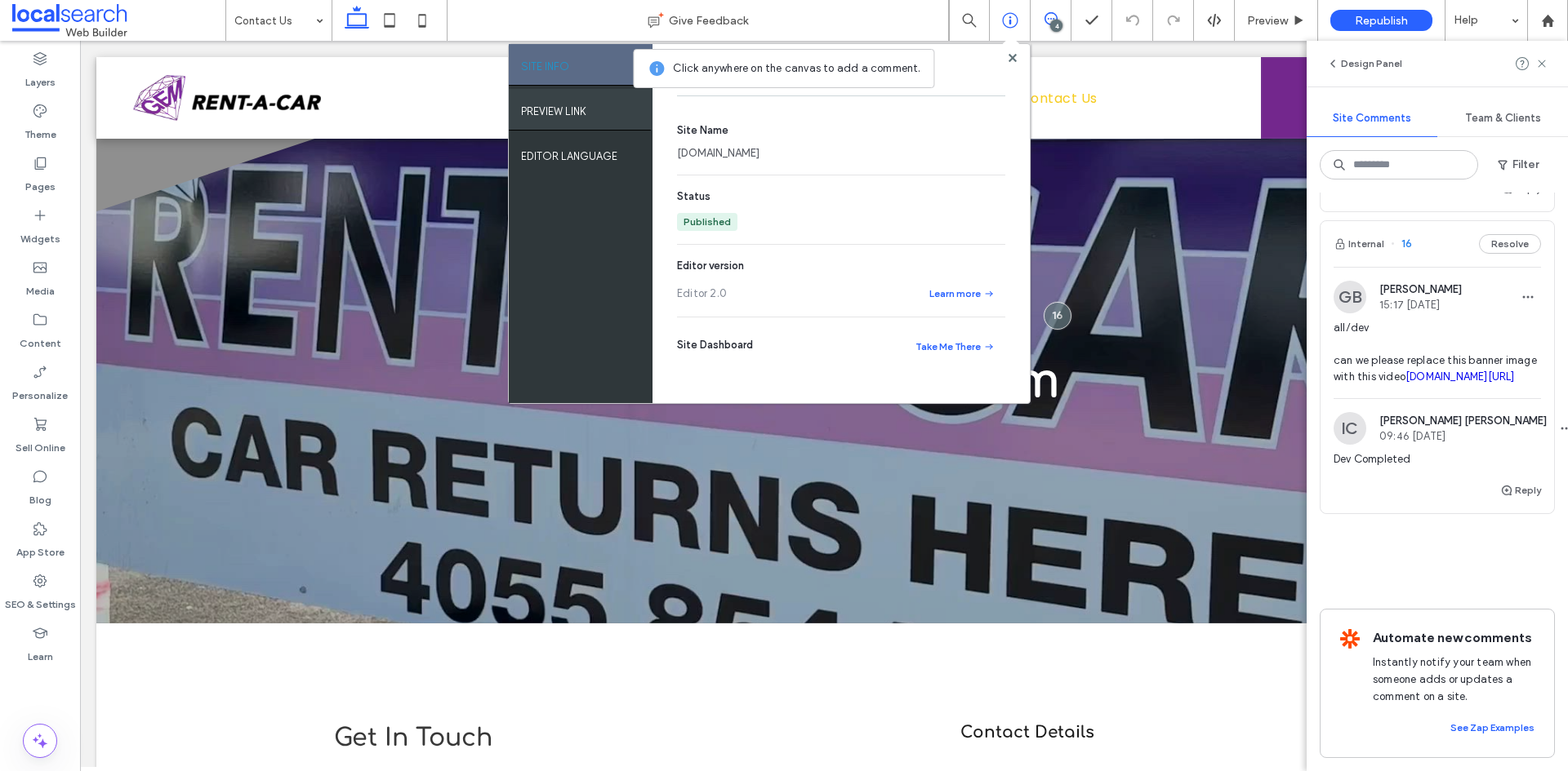
click at [585, 115] on label "PREVIEW LINK" at bounding box center [554, 107] width 66 height 21
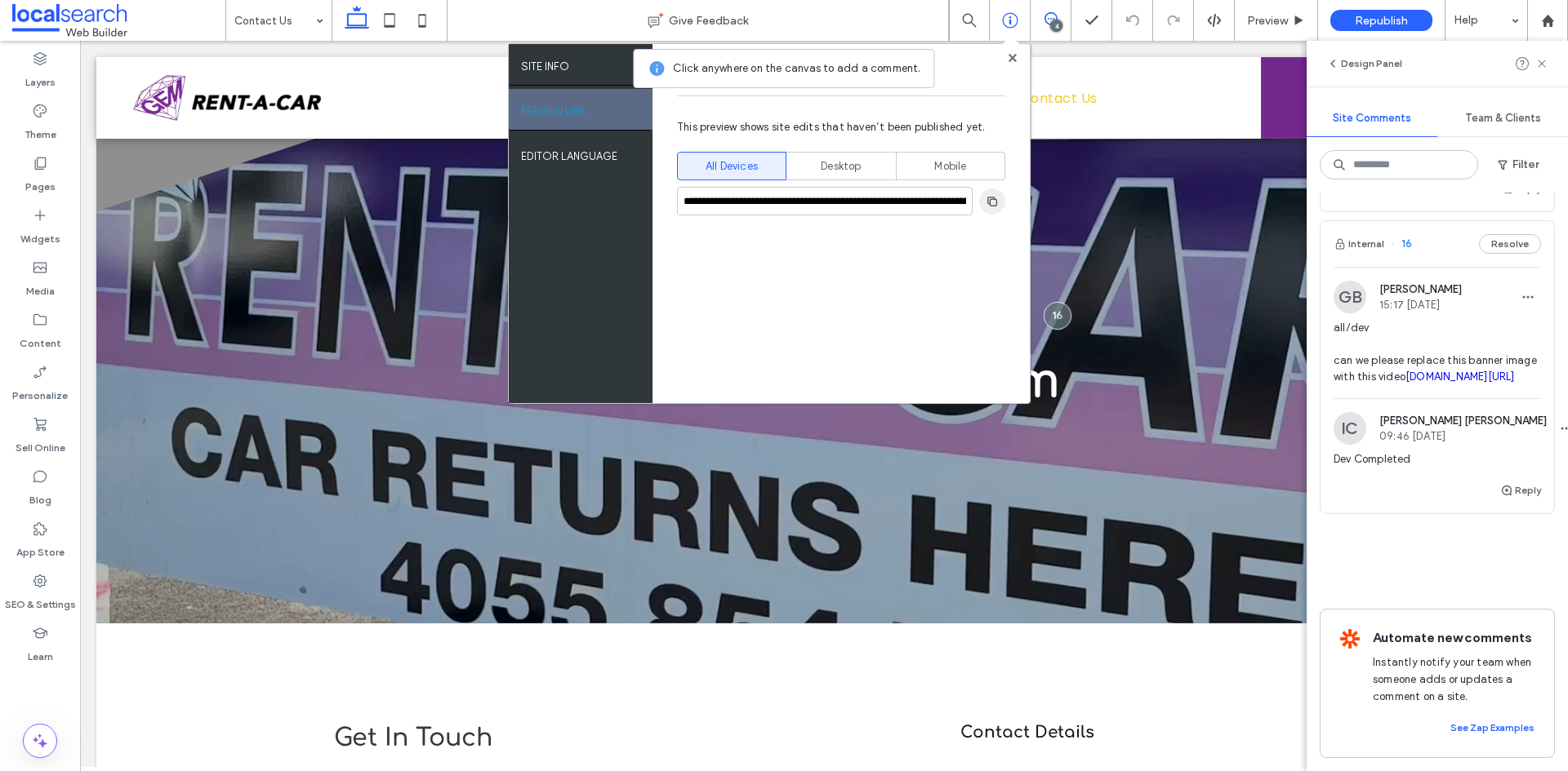
click at [997, 197] on icon "button" at bounding box center [992, 201] width 13 height 13
drag, startPoint x: 987, startPoint y: 196, endPoint x: 669, endPoint y: 193, distance: 318.0
click at [987, 196] on icon "button" at bounding box center [992, 201] width 13 height 13
drag, startPoint x: 902, startPoint y: 21, endPoint x: 1011, endPoint y: 55, distance: 114.2
click at [1011, 55] on use at bounding box center [1012, 56] width 8 height 8
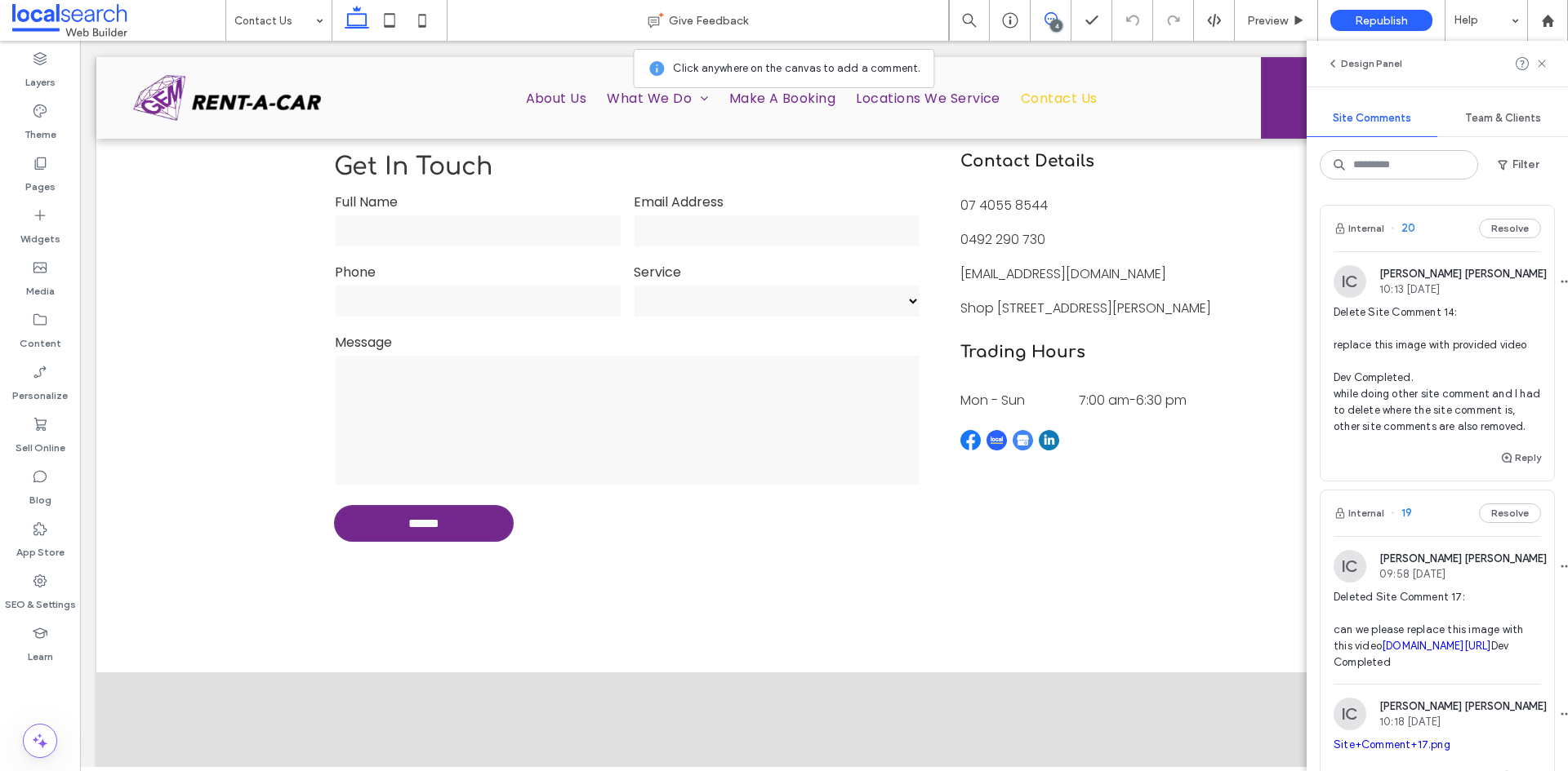
scroll to position [0, 0]
click at [1470, 383] on span "Delete Site Comment 14: replace this image with provided video Dev Completed. w…" at bounding box center [1438, 370] width 207 height 130
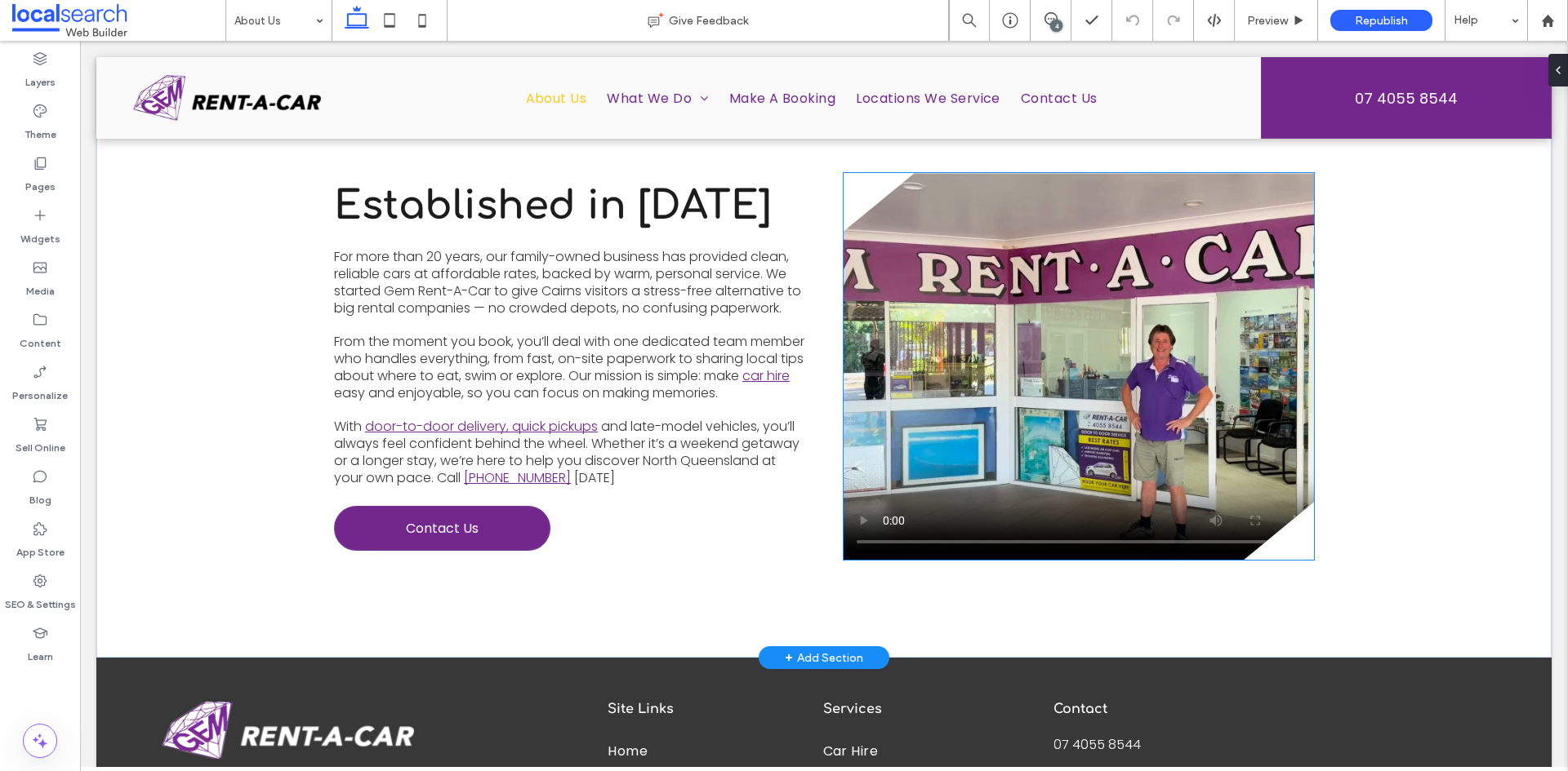
scroll to position [467, 0]
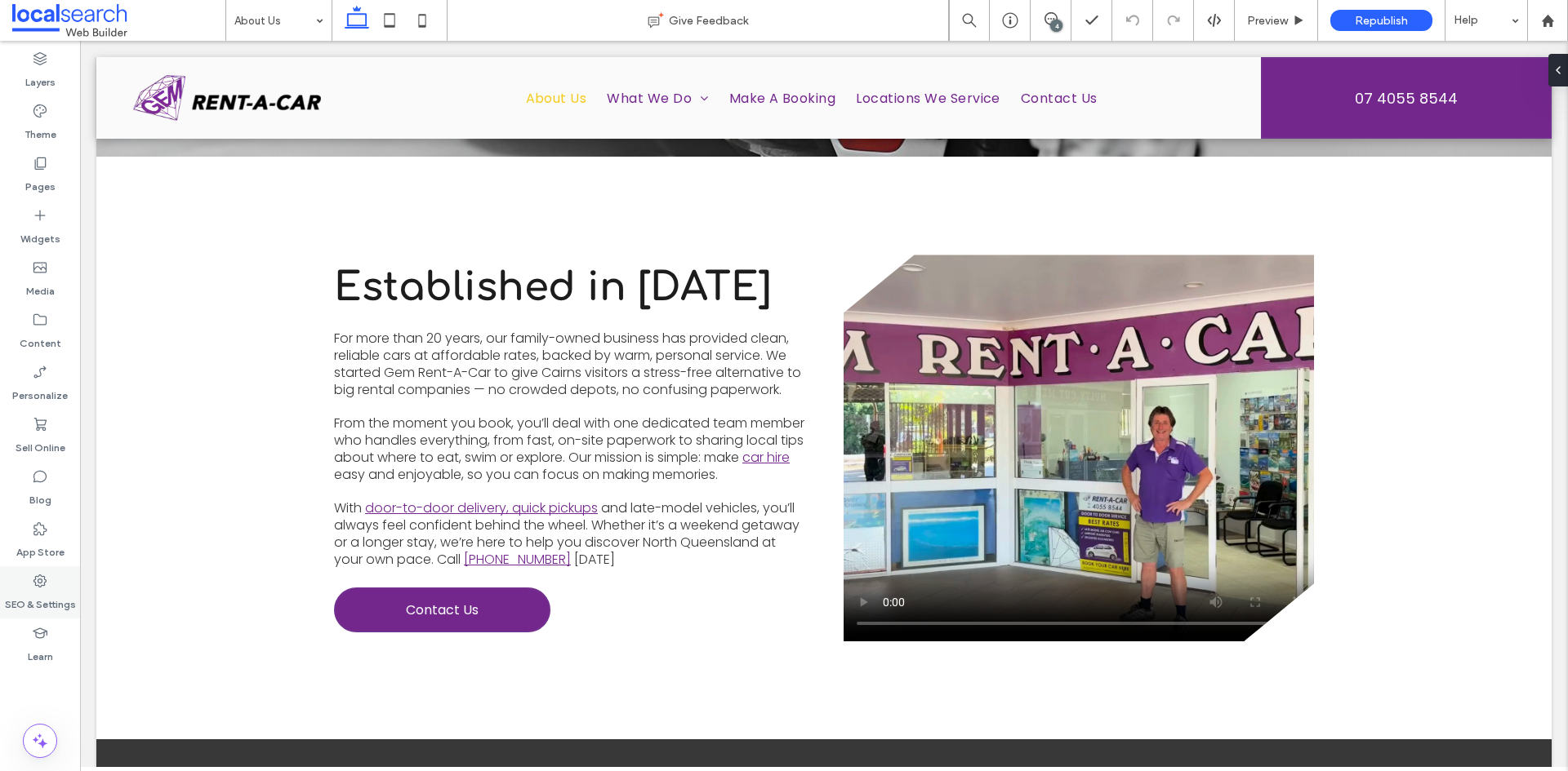
click at [51, 586] on div "SEO & Settings" at bounding box center [40, 592] width 80 height 53
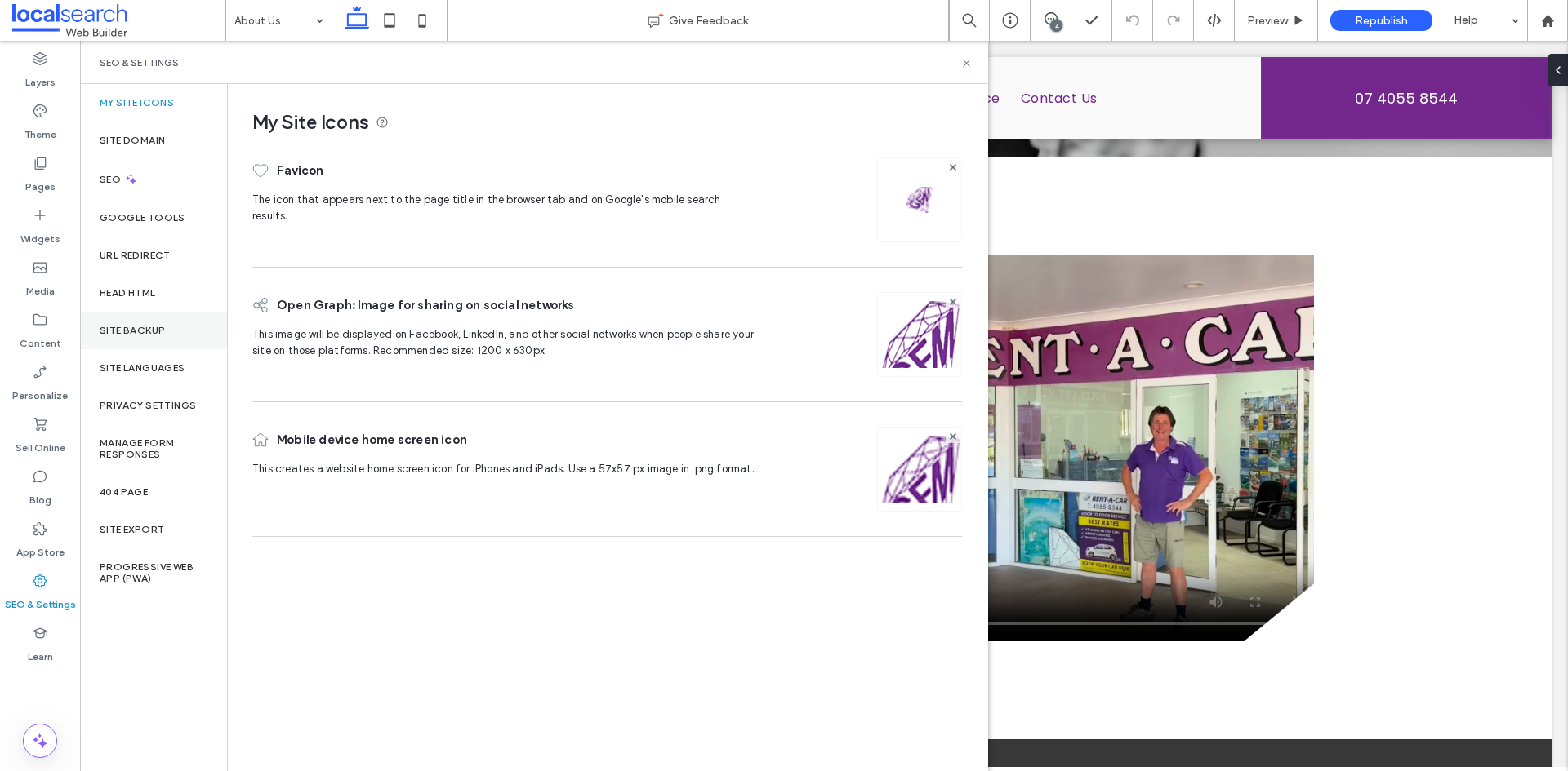
click at [152, 319] on div "Site Backup" at bounding box center [154, 330] width 147 height 37
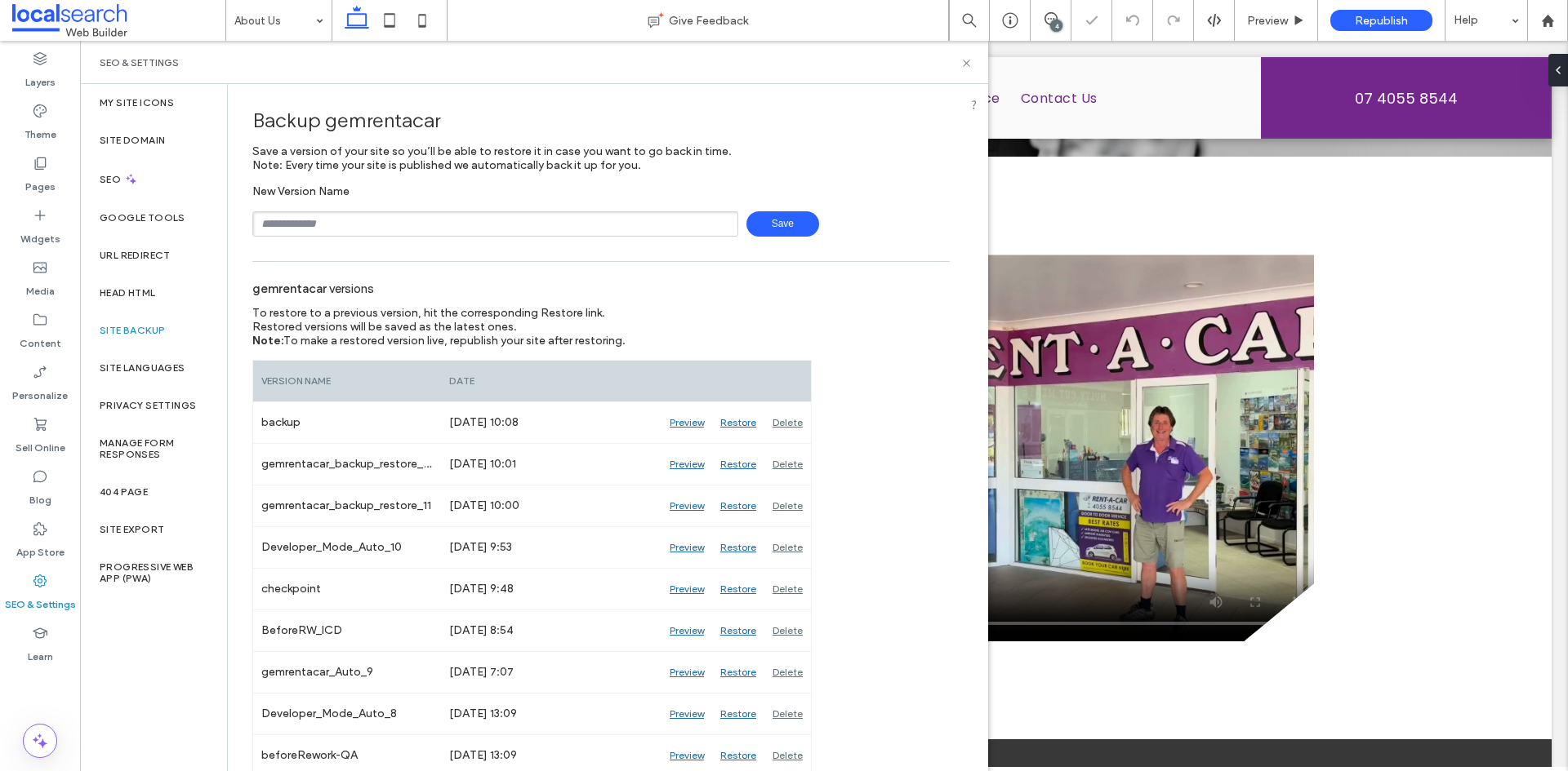
click at [342, 217] on input "text" at bounding box center [495, 224] width 486 height 25
drag, startPoint x: 303, startPoint y: 231, endPoint x: 335, endPoint y: 228, distance: 32.1
click at [303, 231] on input "**********" at bounding box center [495, 224] width 486 height 25
type input "**********"
click at [755, 218] on span "Save" at bounding box center [783, 224] width 73 height 25
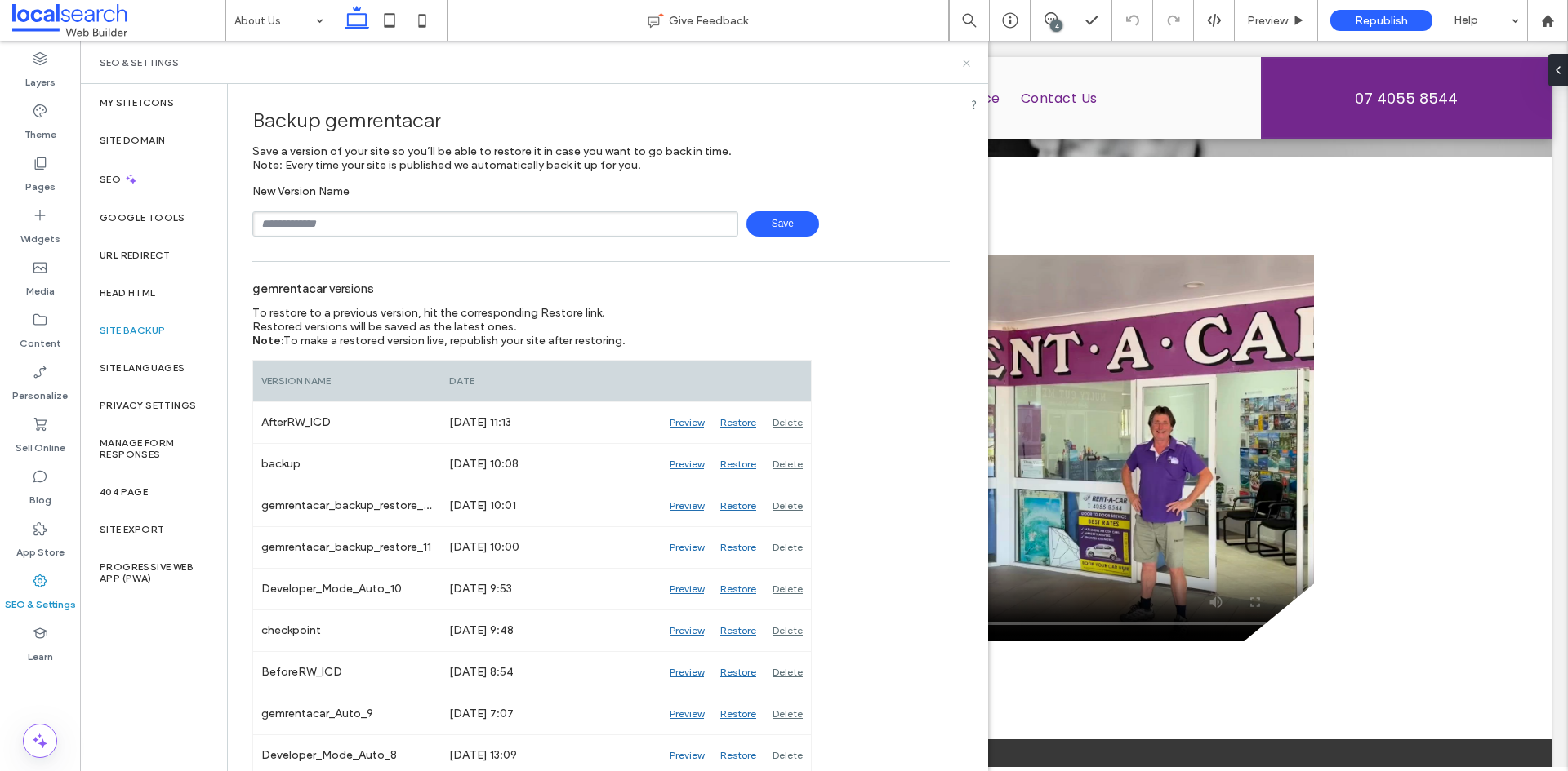
click at [964, 67] on icon at bounding box center [967, 63] width 12 height 12
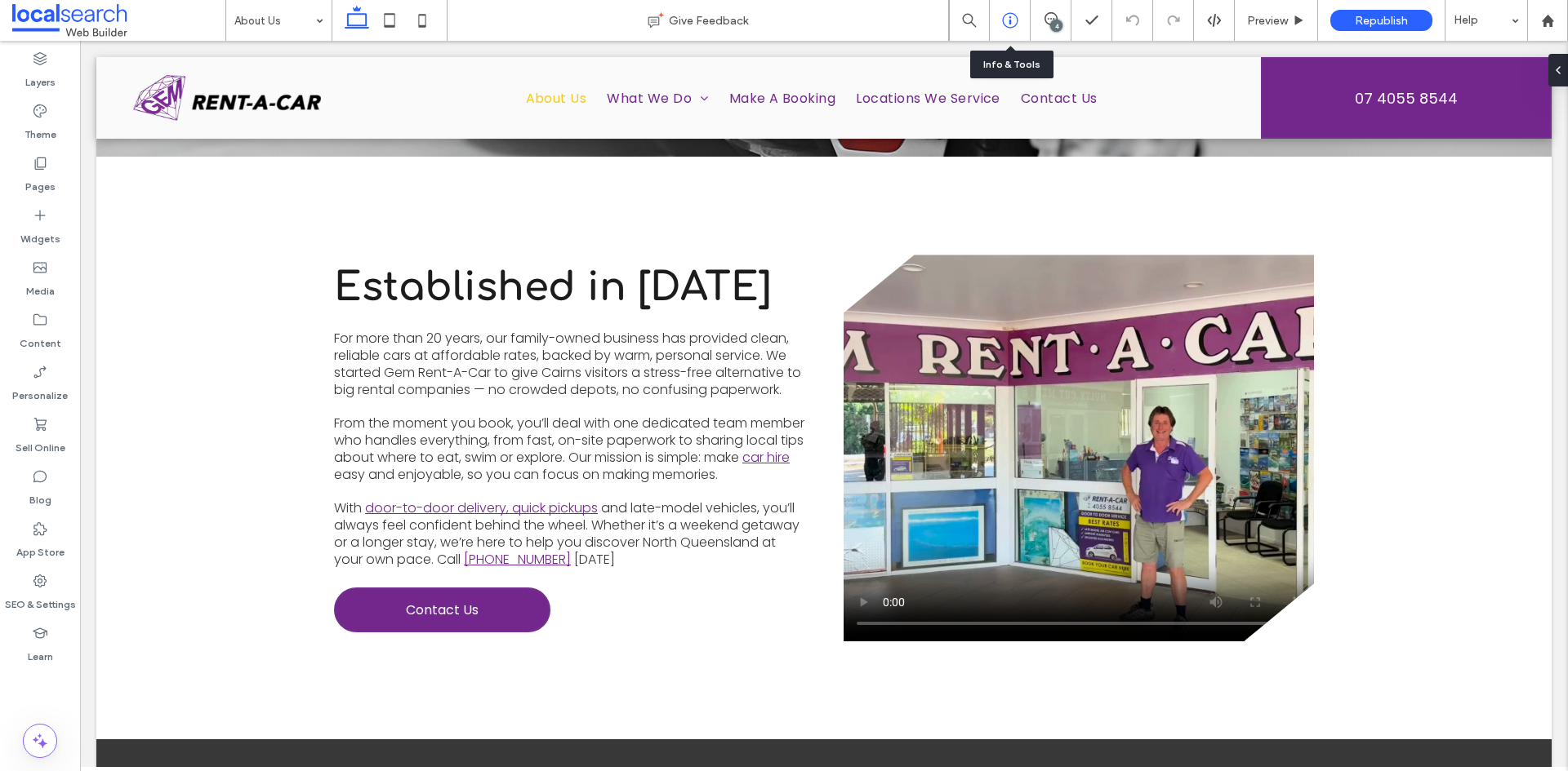
click at [1013, 16] on icon at bounding box center [1010, 20] width 16 height 16
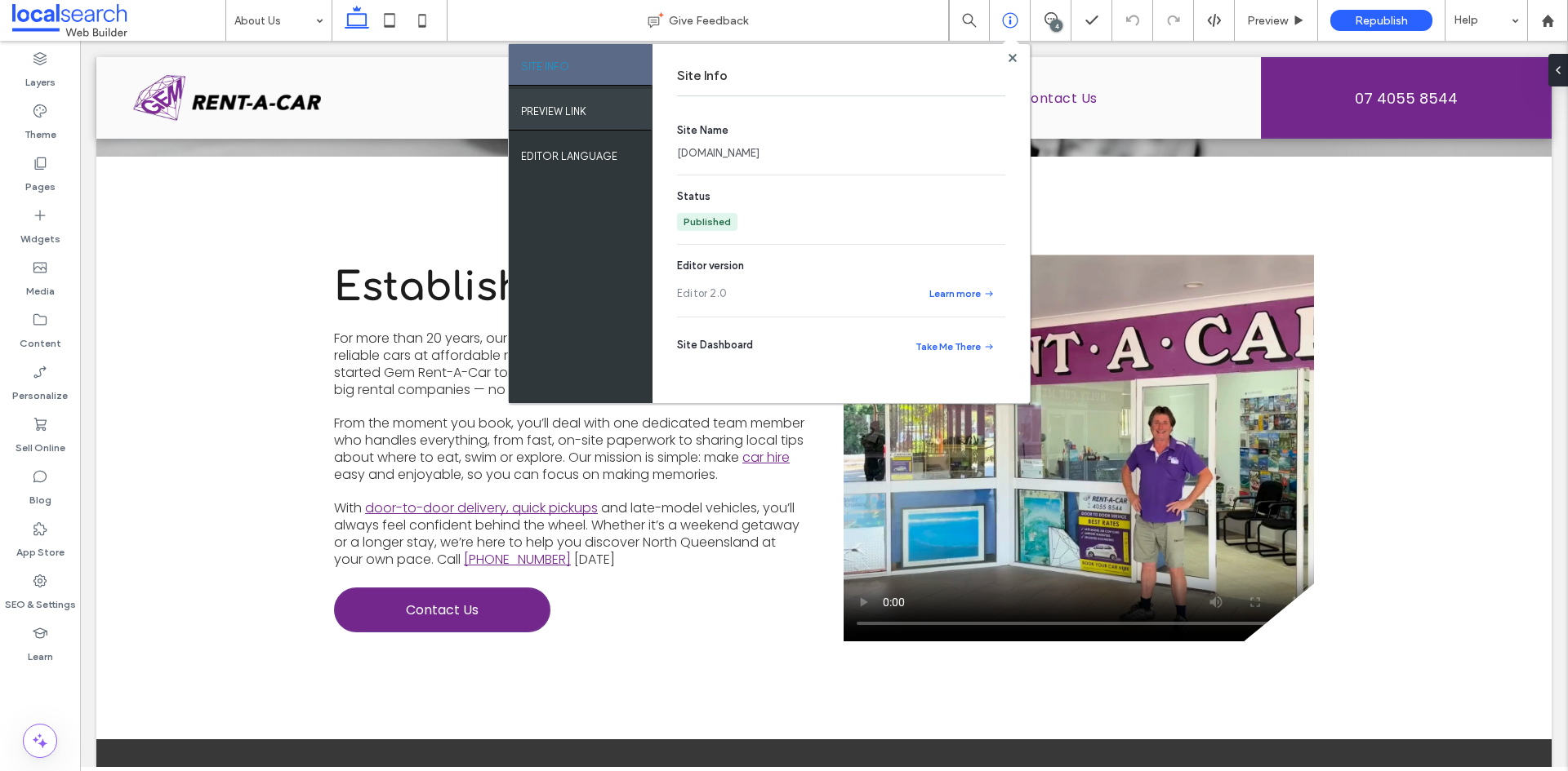
click at [605, 98] on div "PREVIEW LINK" at bounding box center [581, 109] width 143 height 41
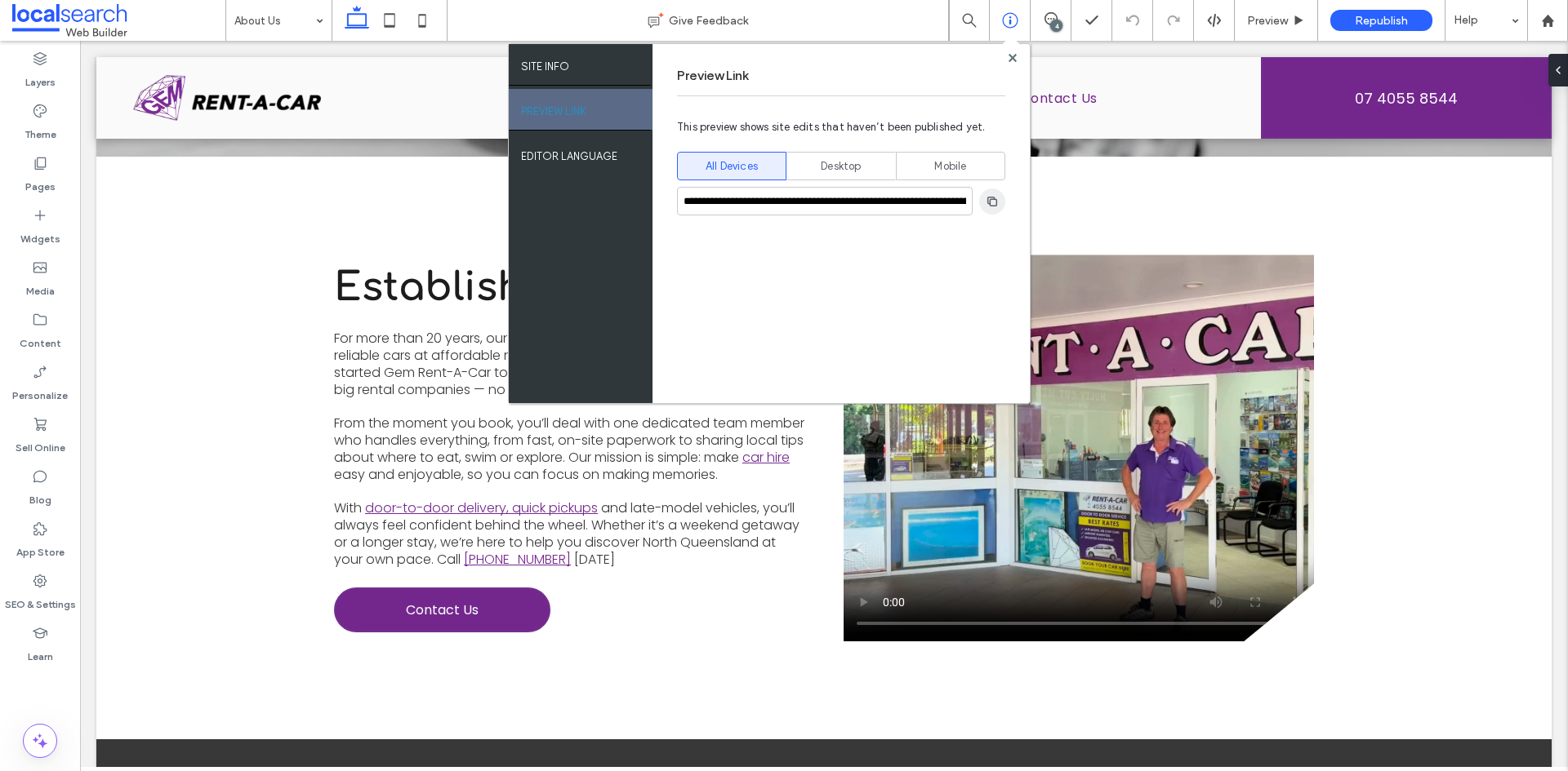
click at [995, 203] on use "button" at bounding box center [992, 200] width 10 height 9
click at [60, 22] on span at bounding box center [118, 21] width 213 height 33
